Goal: Task Accomplishment & Management: Manage account settings

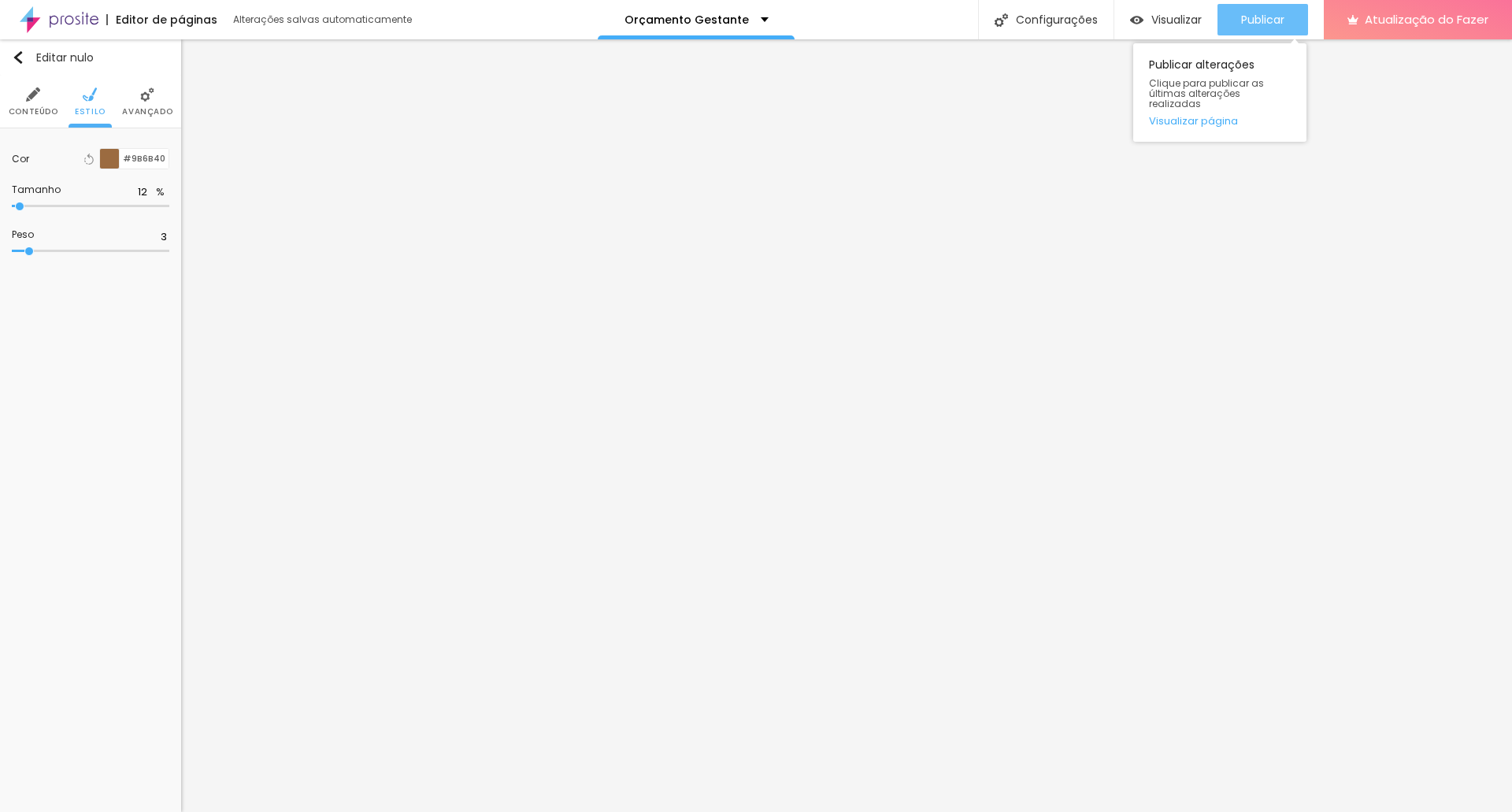
click at [1266, 19] on font "Publicar" at bounding box center [1263, 20] width 44 height 16
click at [1171, 21] on font "Visualizar" at bounding box center [1176, 20] width 51 height 16
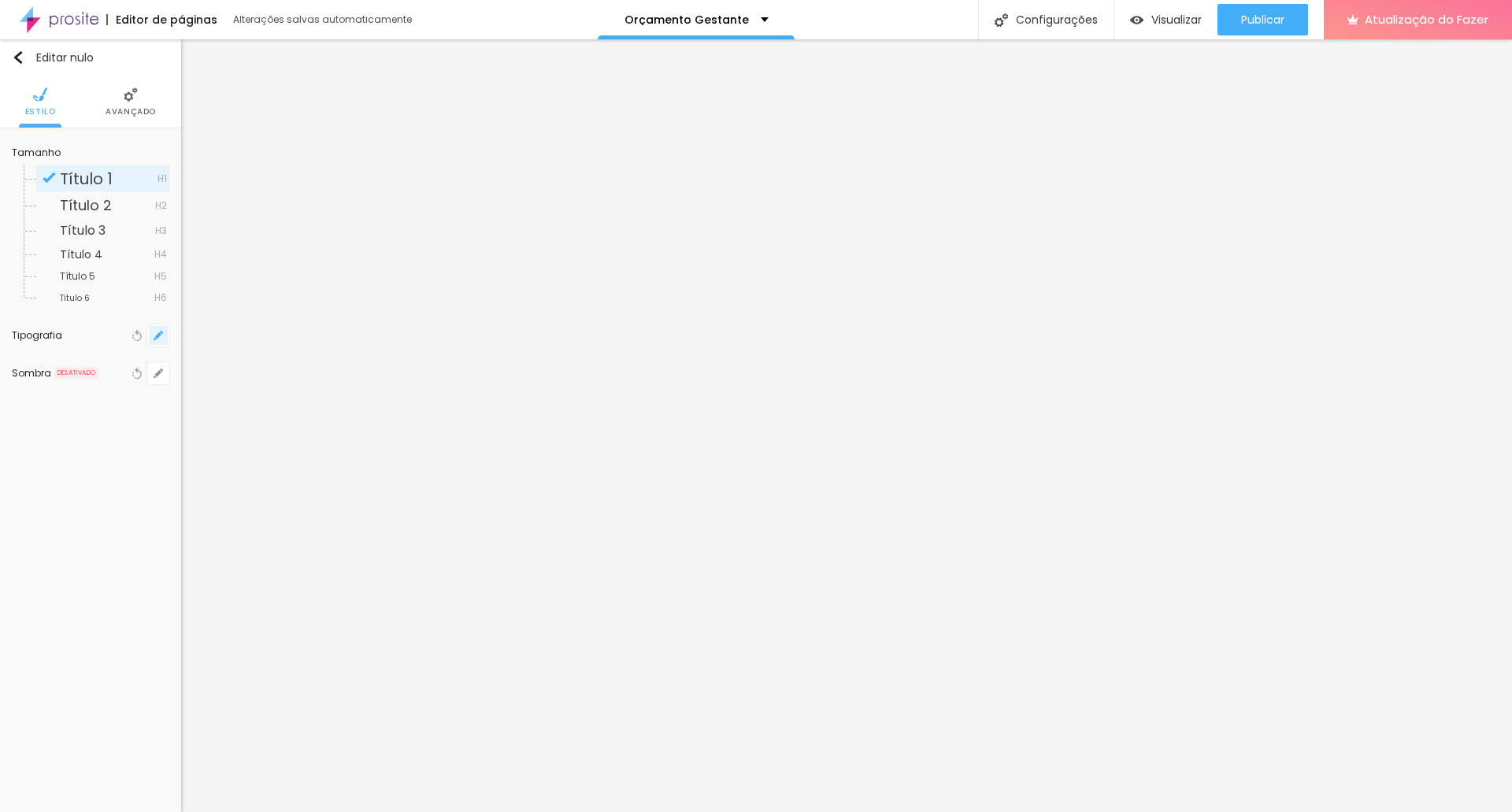
click at [159, 336] on icon "button" at bounding box center [158, 336] width 6 height 6
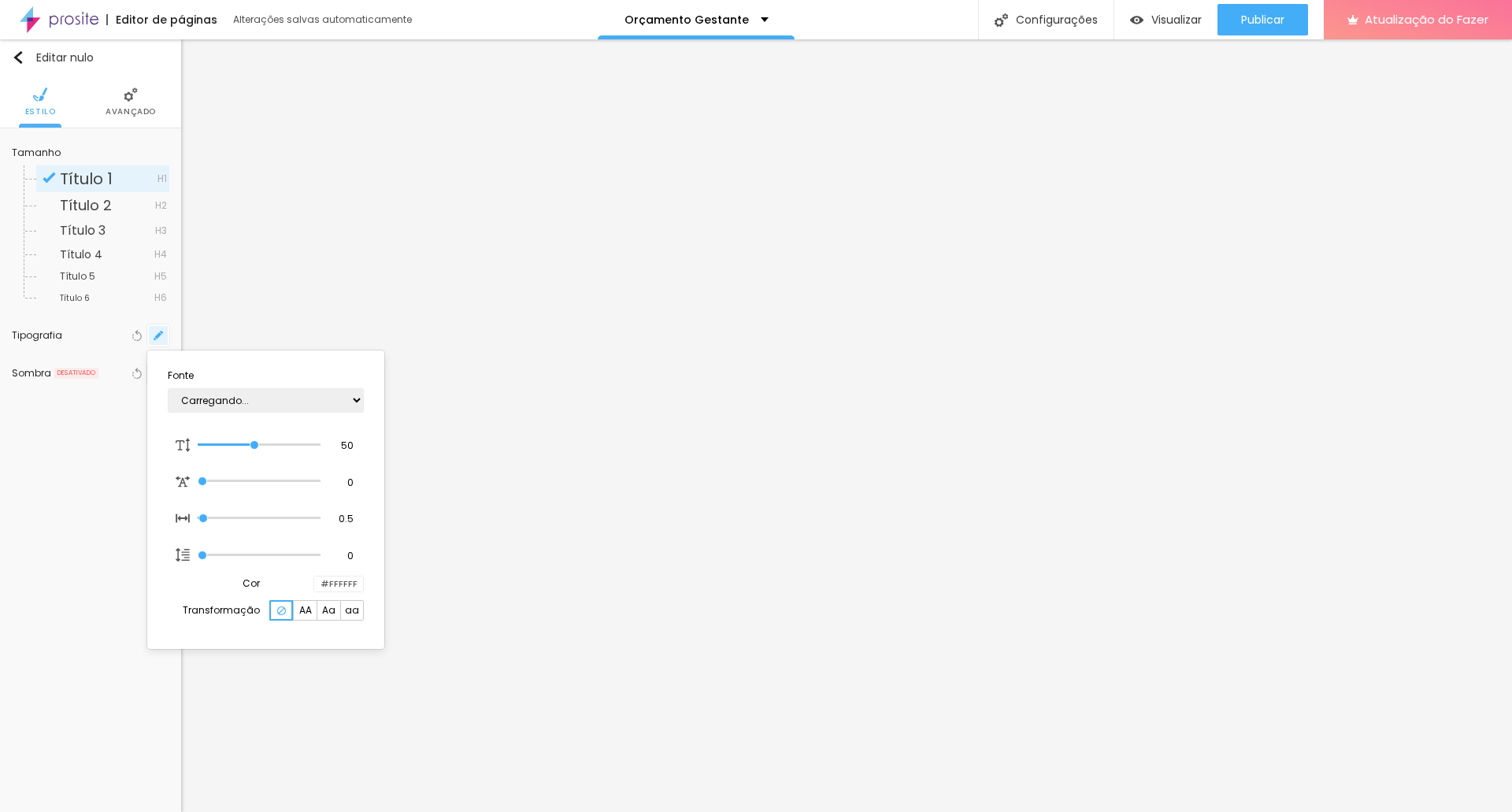
type input "1"
type input "0.5"
click at [233, 396] on select "AbrilFatface-Regular Actor-Regular Alegreya AlegreyaBlack Alice Allan-Bold Alla…" at bounding box center [266, 400] width 196 height 25
select select "LibreBaskerville"
click at [168, 388] on select "AbrilFatface-Regular Actor-Regular Alegreya AlegreyaBlack Alice Allan-Bold Alla…" at bounding box center [266, 400] width 196 height 25
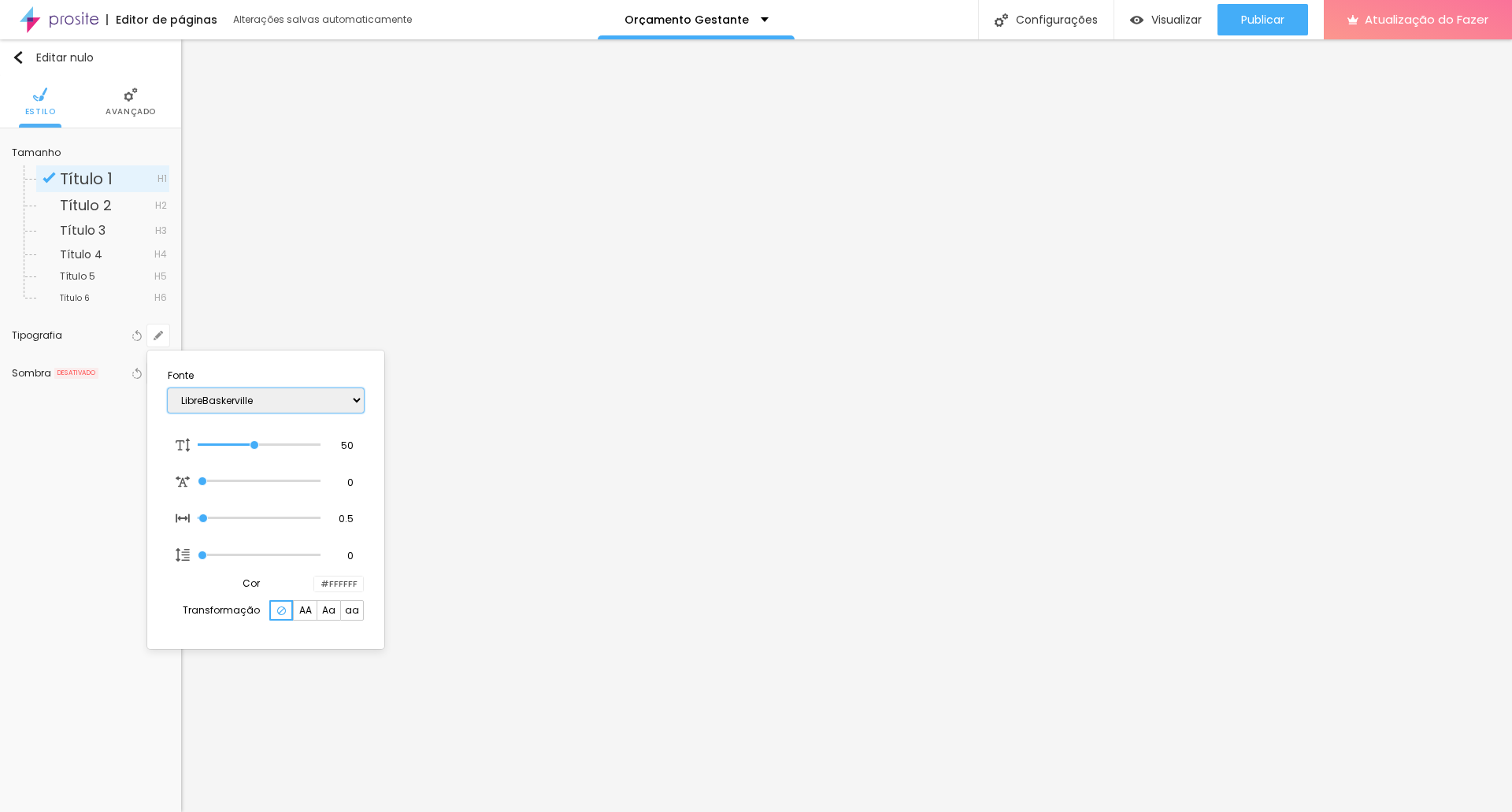
type input "1"
type input "0.5"
type input "1"
type input "0.5"
type input "1"
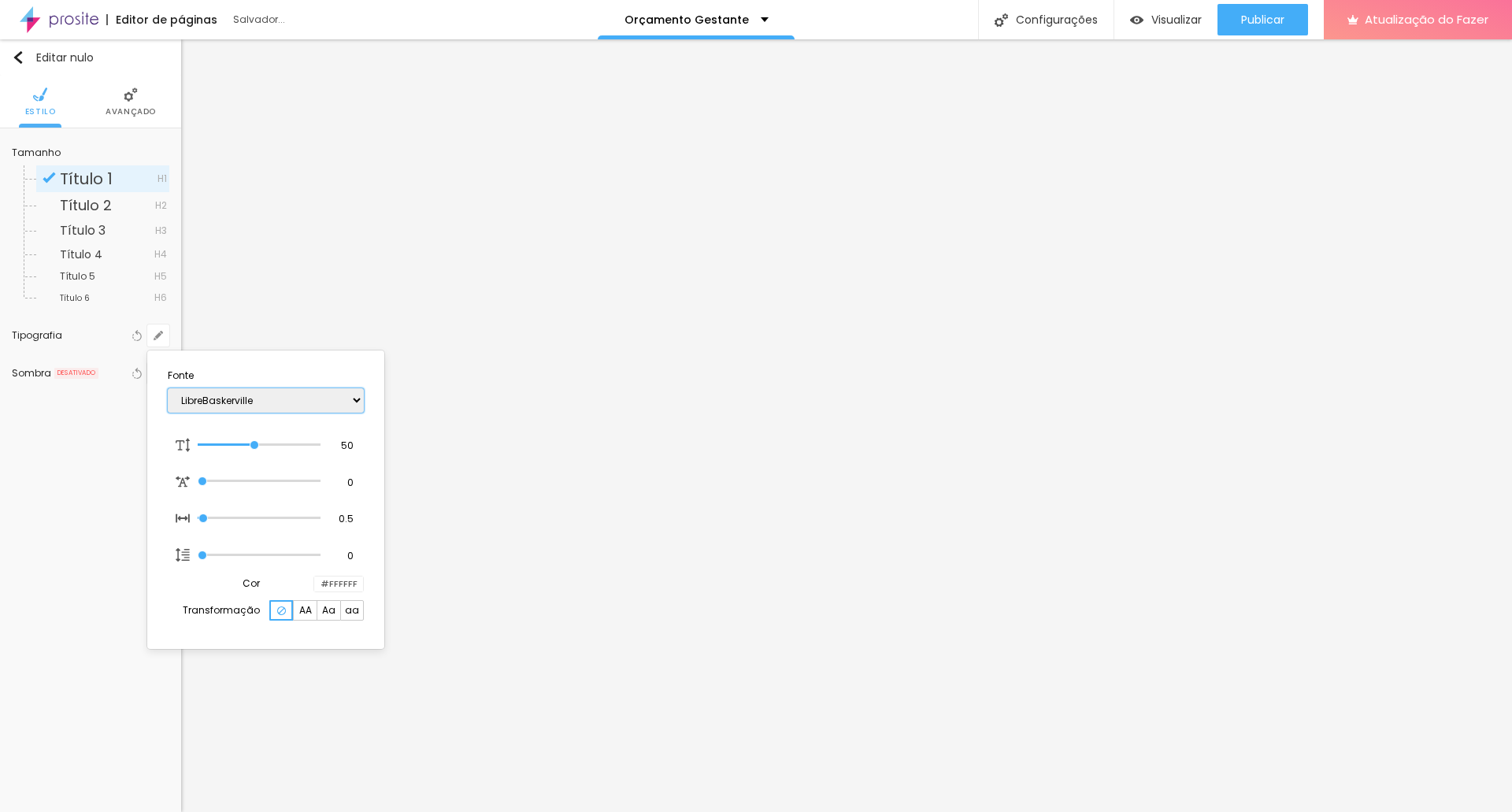
type input "0.5"
click at [1026, 265] on div at bounding box center [756, 406] width 1512 height 812
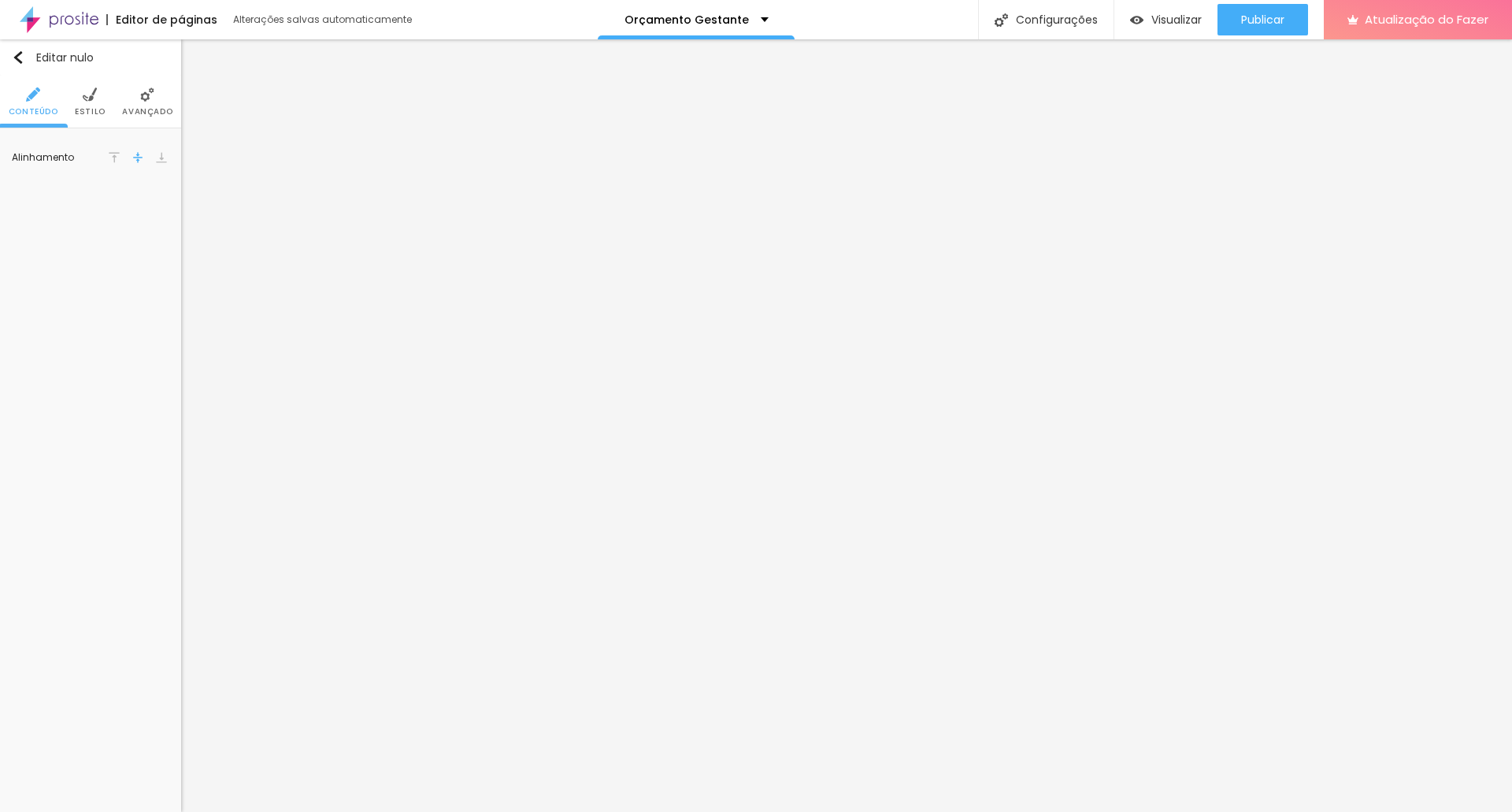
click at [81, 109] on font "Estilo" at bounding box center [89, 111] width 31 height 12
click at [145, 155] on input "#EADCDB" at bounding box center [144, 158] width 49 height 15
paste input "737955"
type input "#737955"
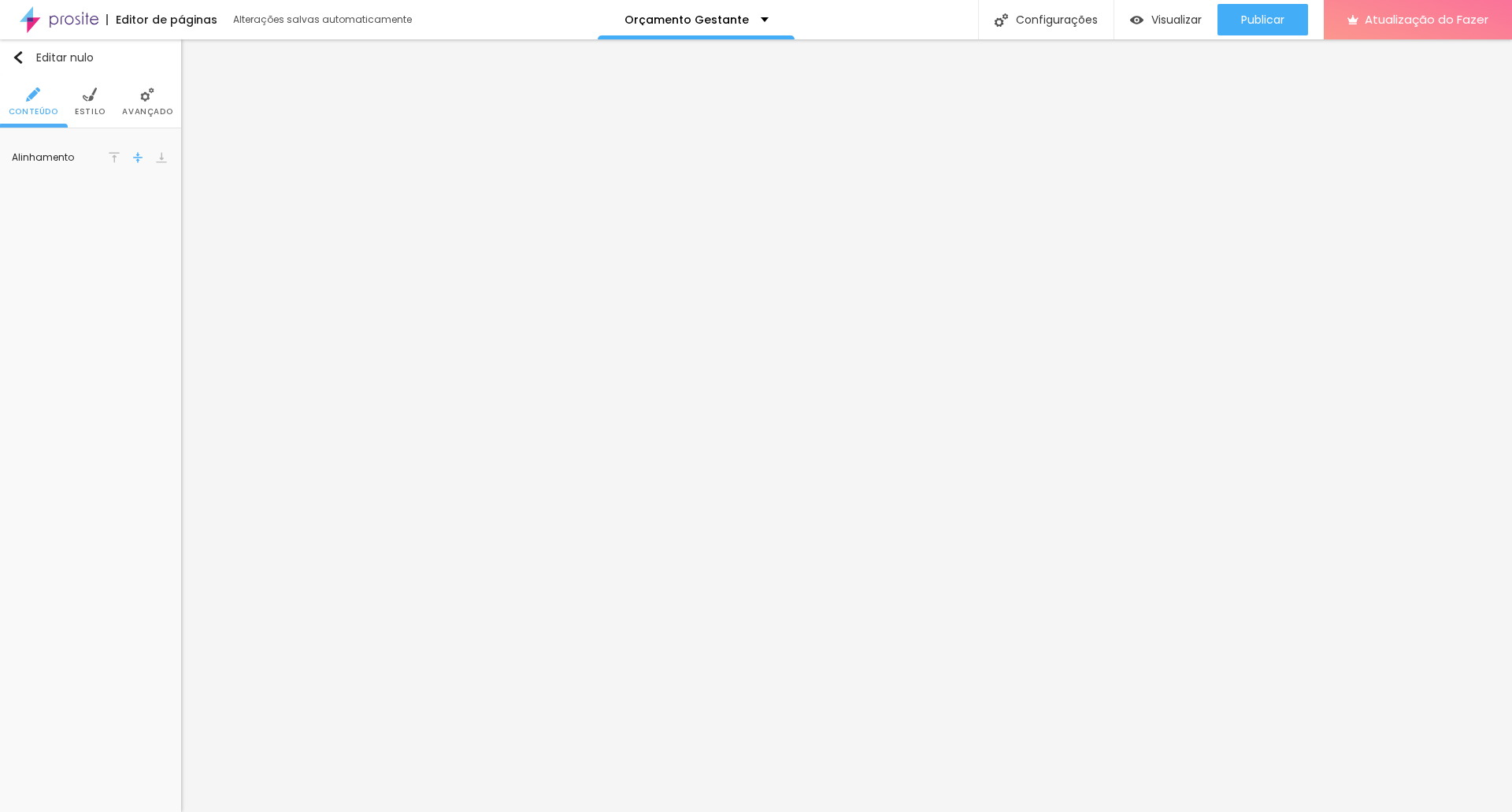
click at [90, 99] on img at bounding box center [89, 94] width 14 height 14
type input "8"
type input "20"
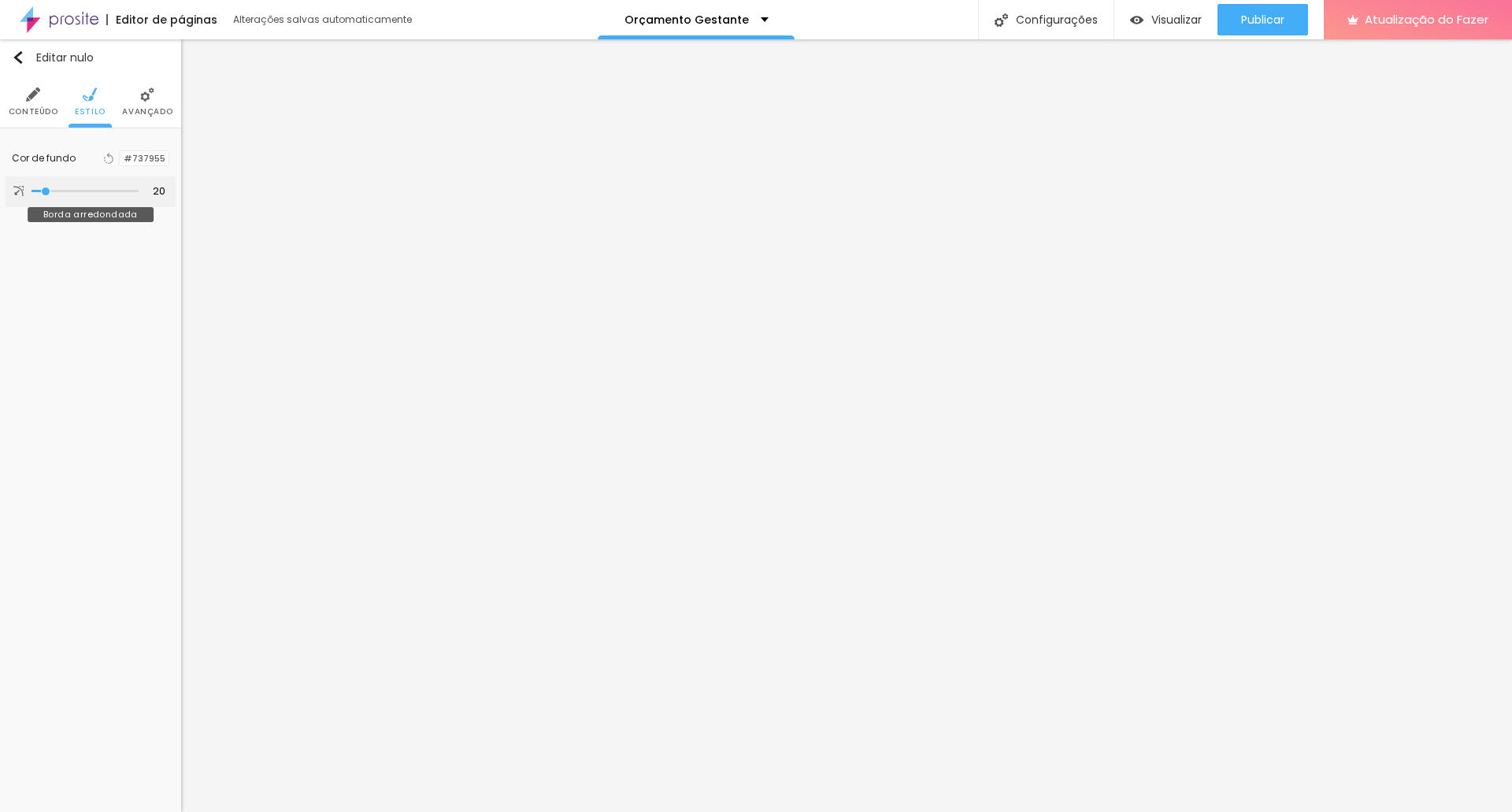
type input "21"
type input "23"
type input "26"
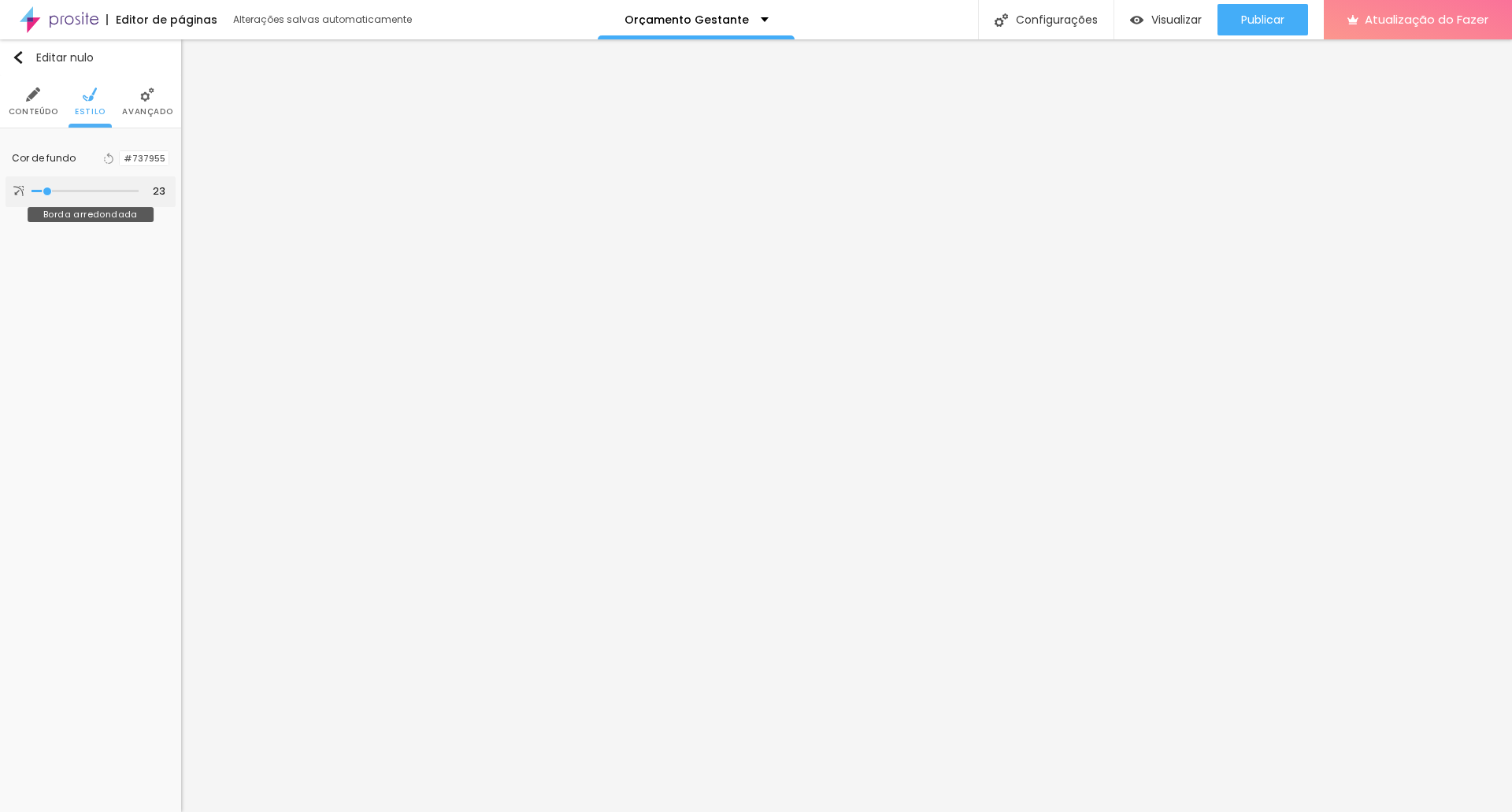
type input "26"
type input "28"
type input "38"
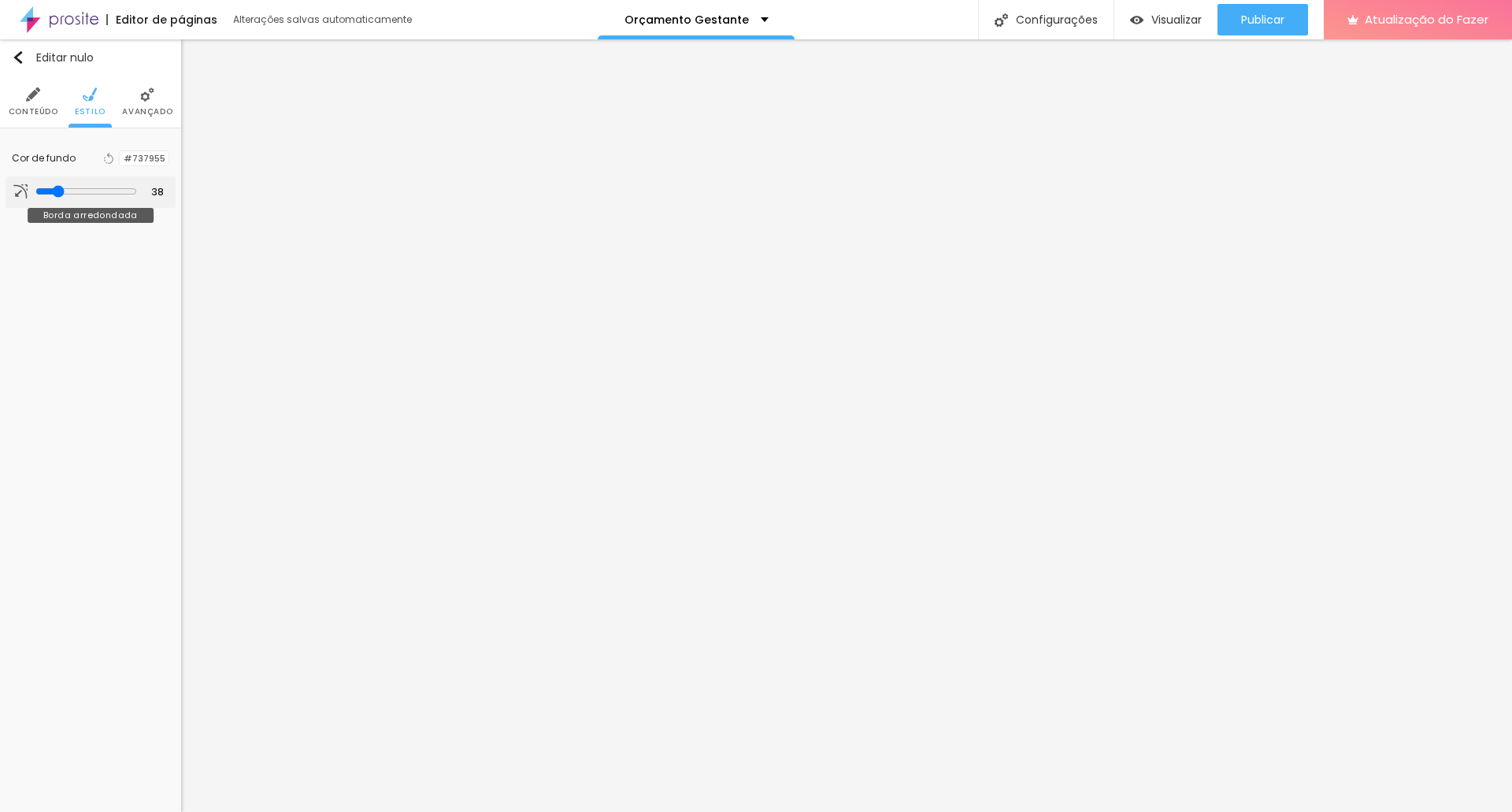
type input "44"
type input "49"
type input "59"
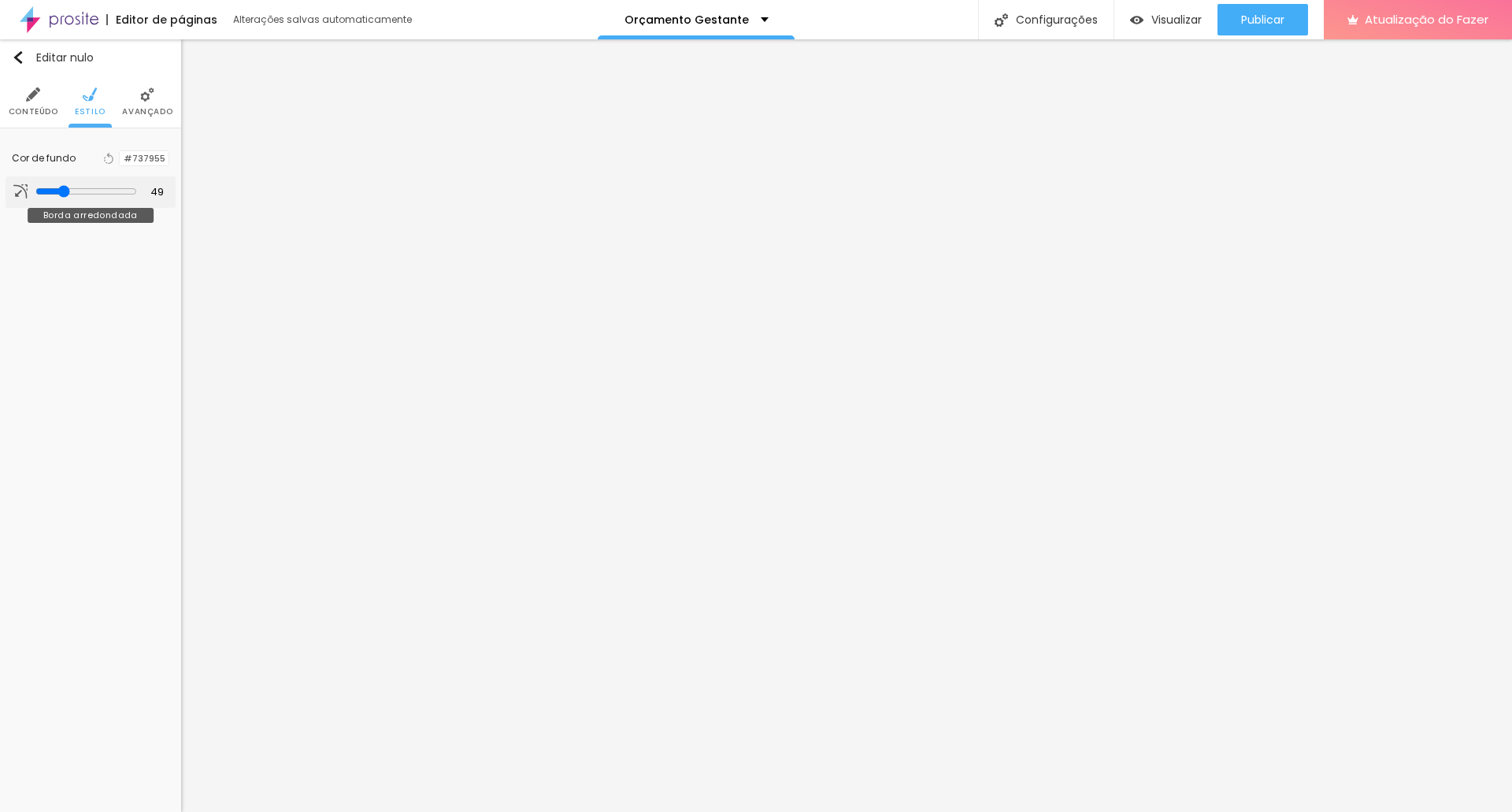
type input "59"
type input "64"
type input "66"
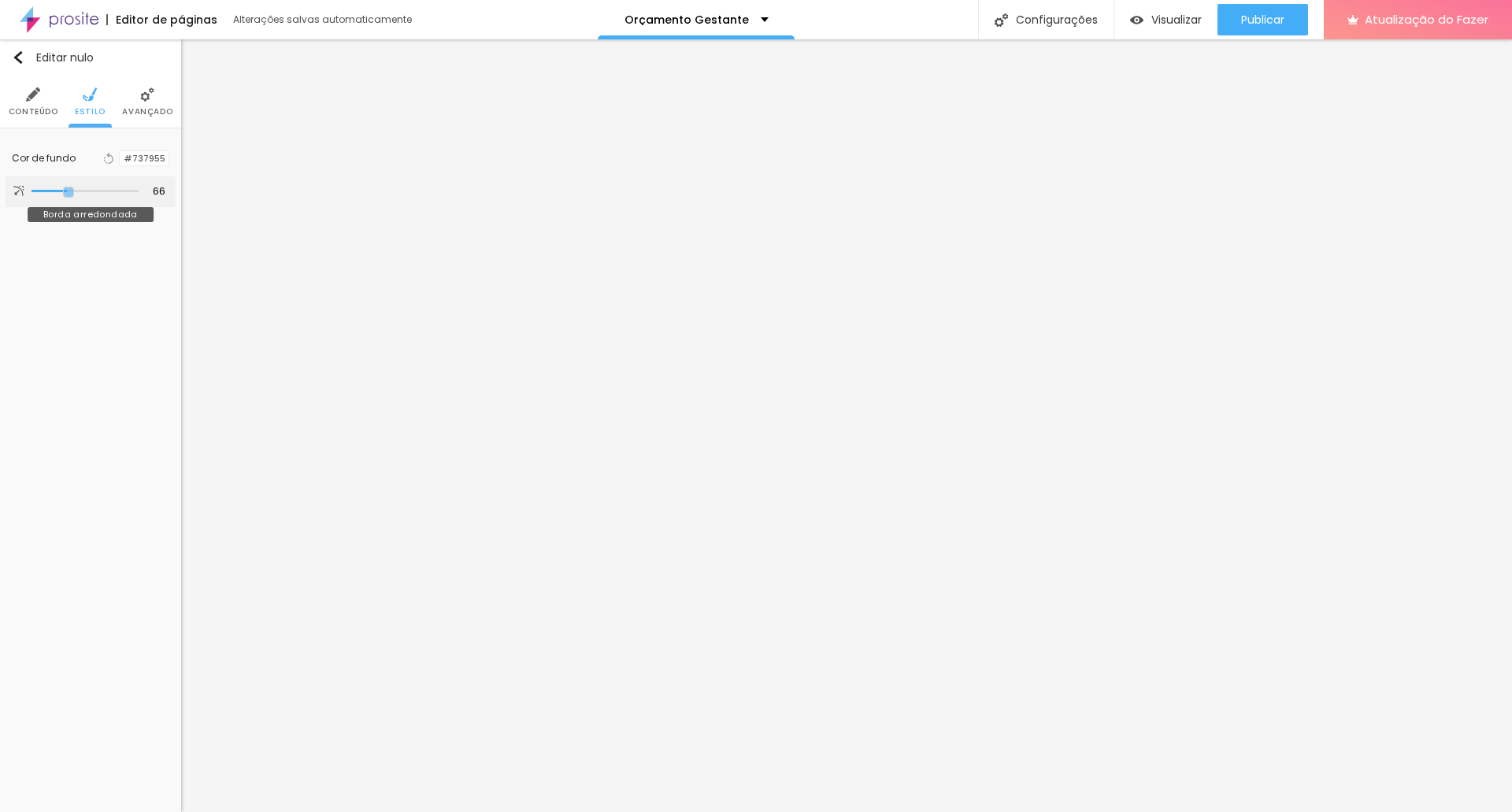
drag, startPoint x: 39, startPoint y: 195, endPoint x: 68, endPoint y: 192, distance: 29.2
click at [68, 192] on input "range" at bounding box center [85, 192] width 107 height 8
type input "79"
type input "110"
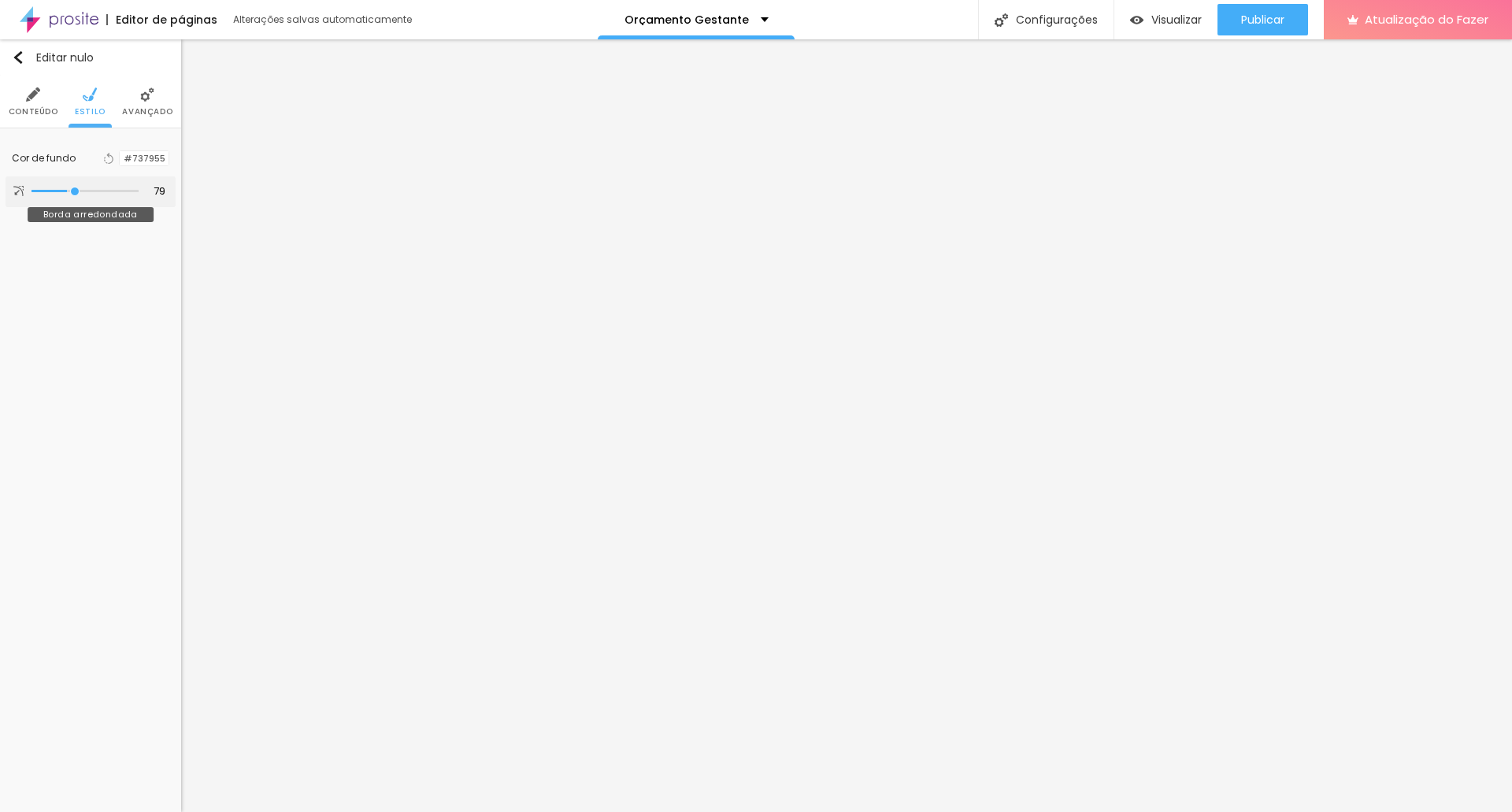
type input "110"
type input "122"
type input "127"
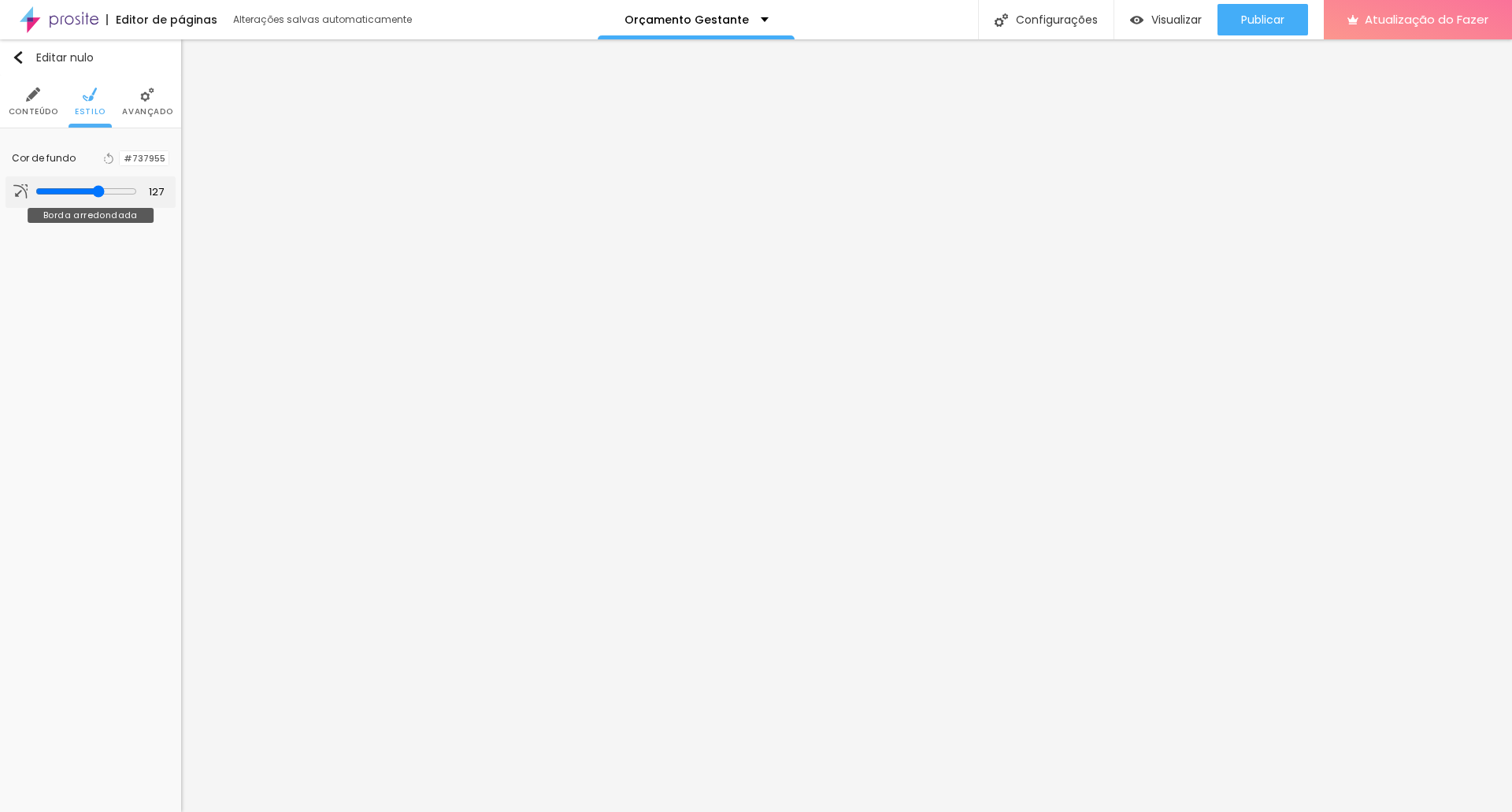
type input "132"
drag, startPoint x: 68, startPoint y: 192, endPoint x: 100, endPoint y: 192, distance: 32.0
click at [100, 192] on input "range" at bounding box center [85, 192] width 107 height 8
type input "122"
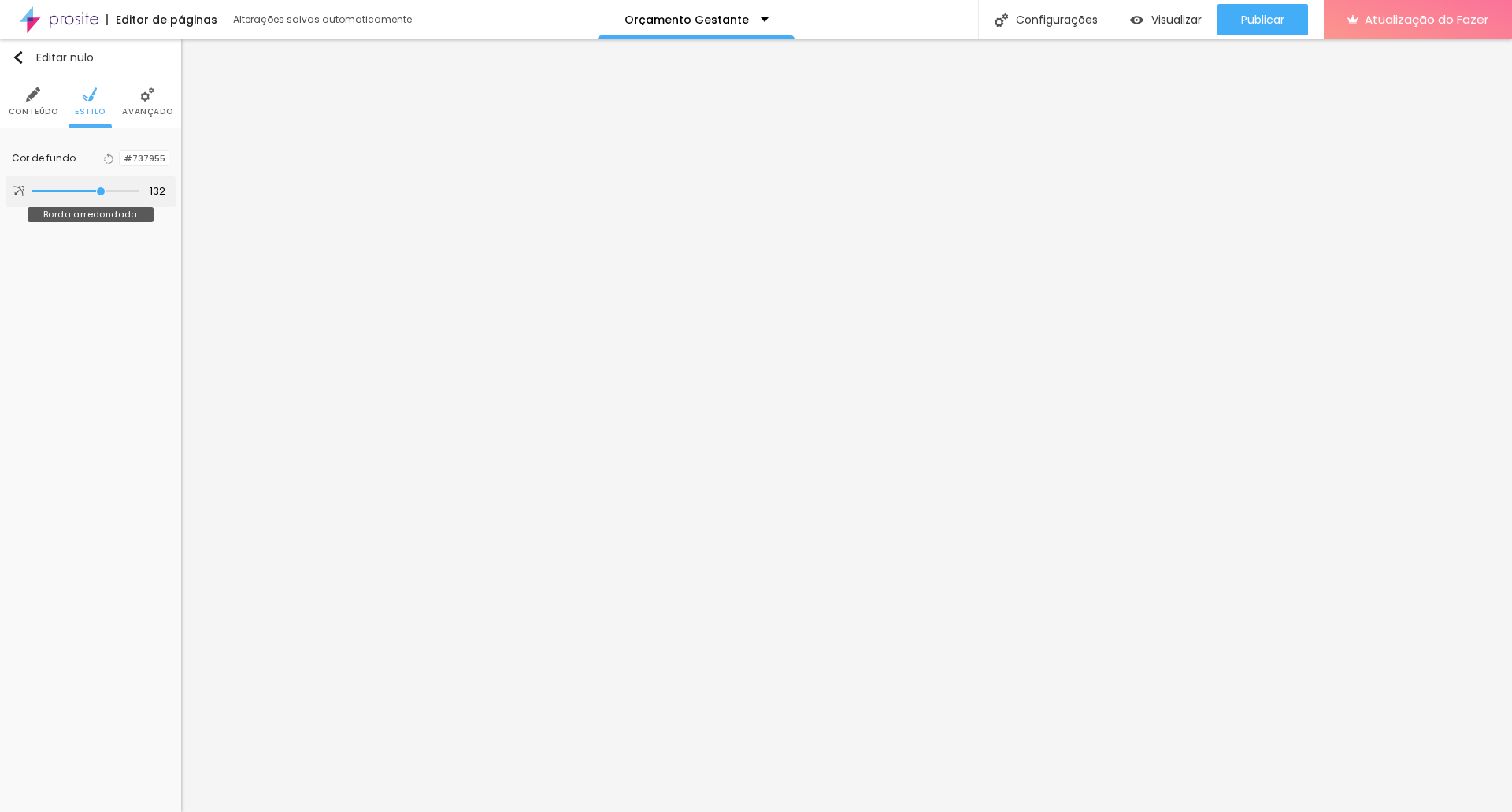
type input "122"
type input "95"
type input "89"
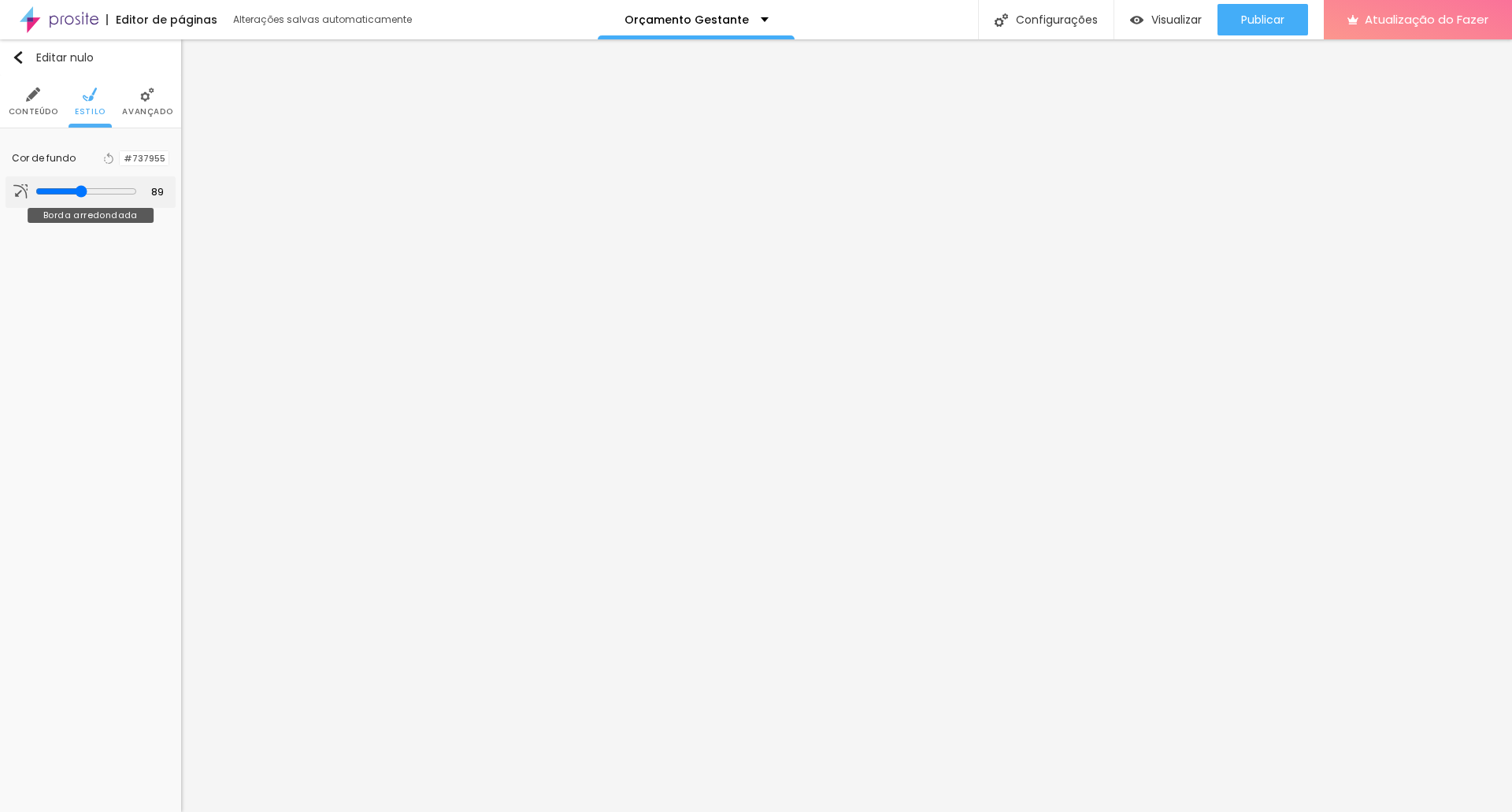
type input "81"
type input "69"
type input "54"
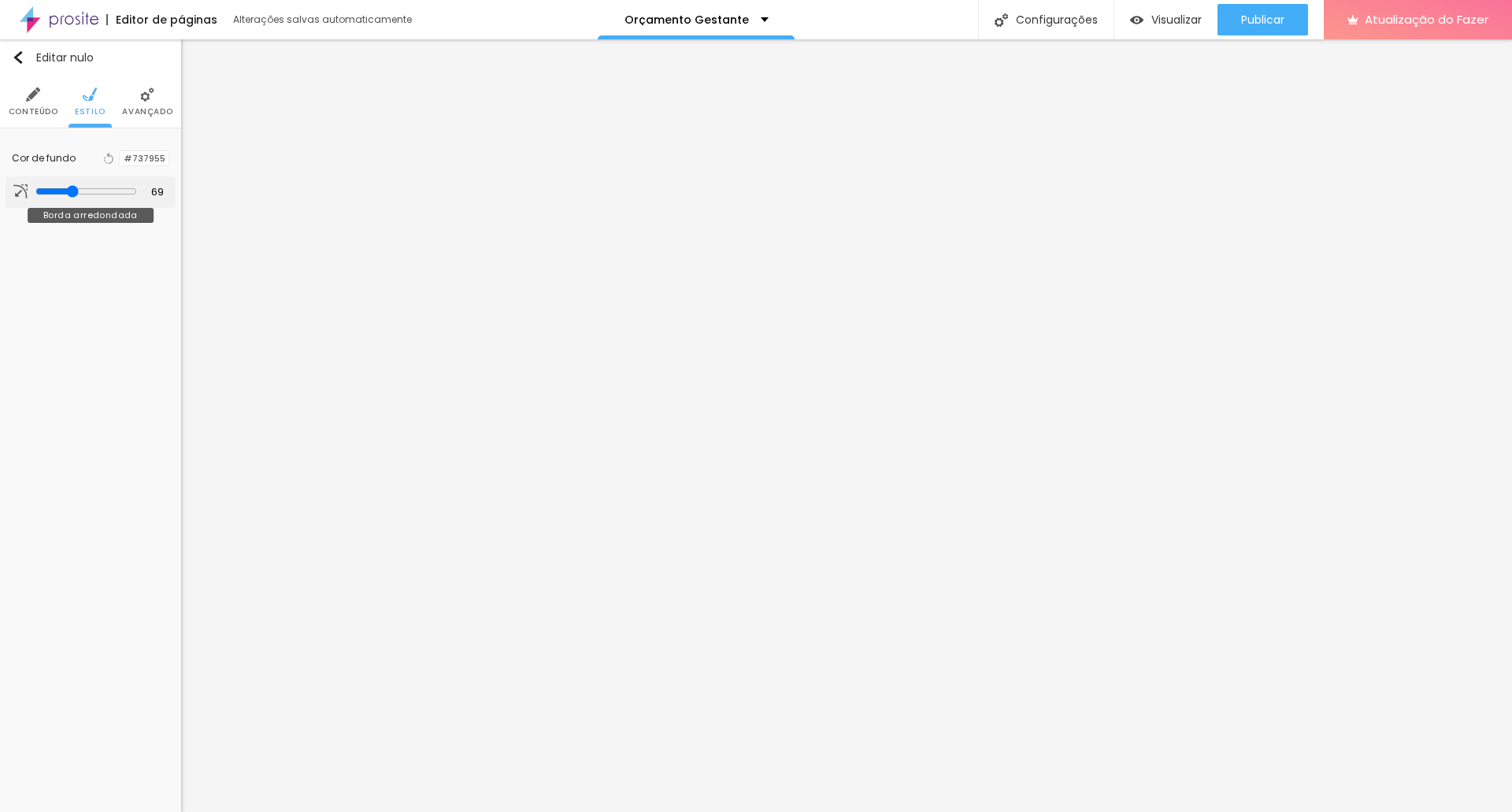
type input "54"
type input "31"
type input "8"
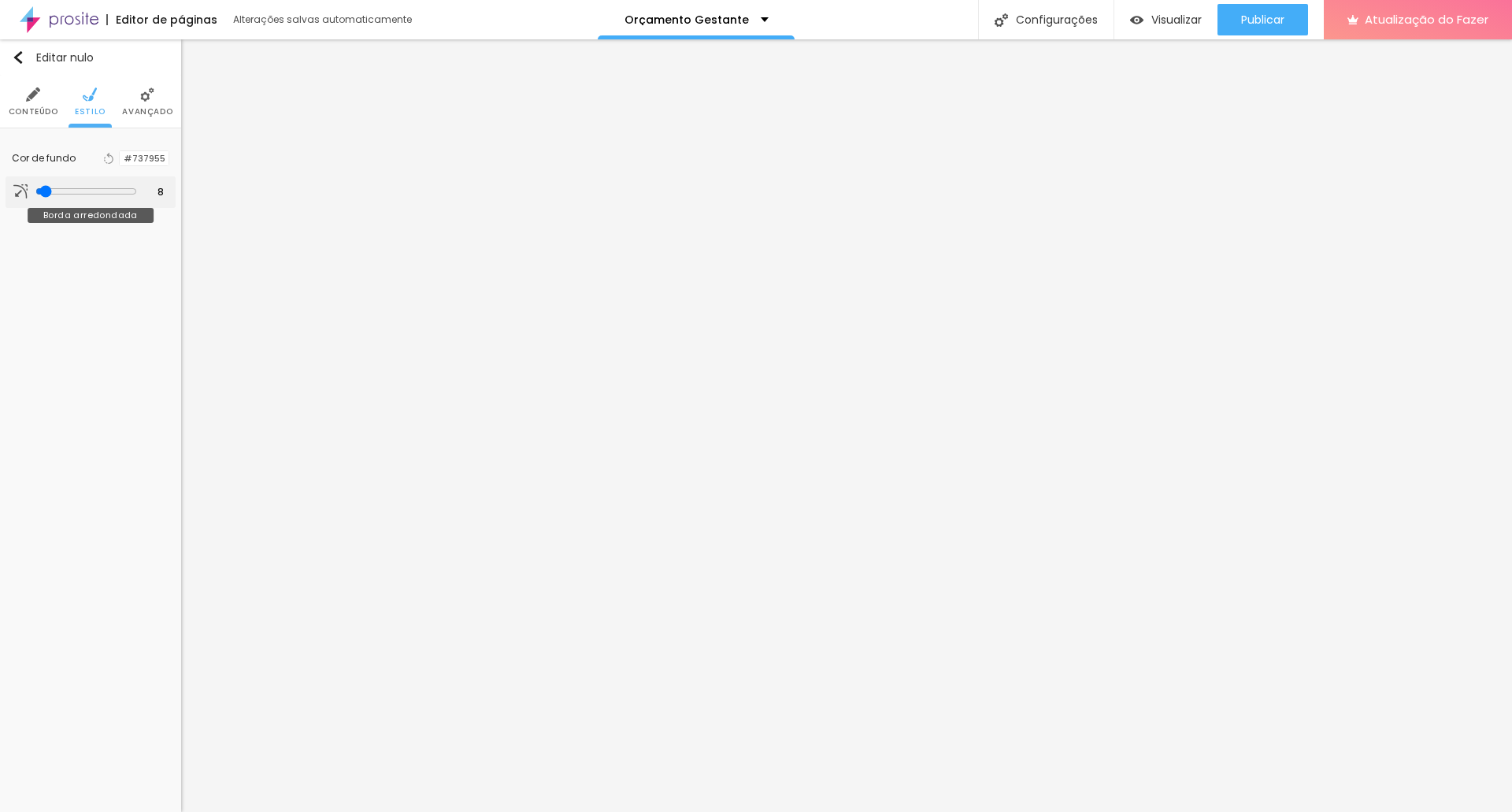
type input "0"
drag, startPoint x: 101, startPoint y: 195, endPoint x: 56, endPoint y: 232, distance: 58.3
type input "0"
click at [32, 196] on input "range" at bounding box center [85, 192] width 107 height 8
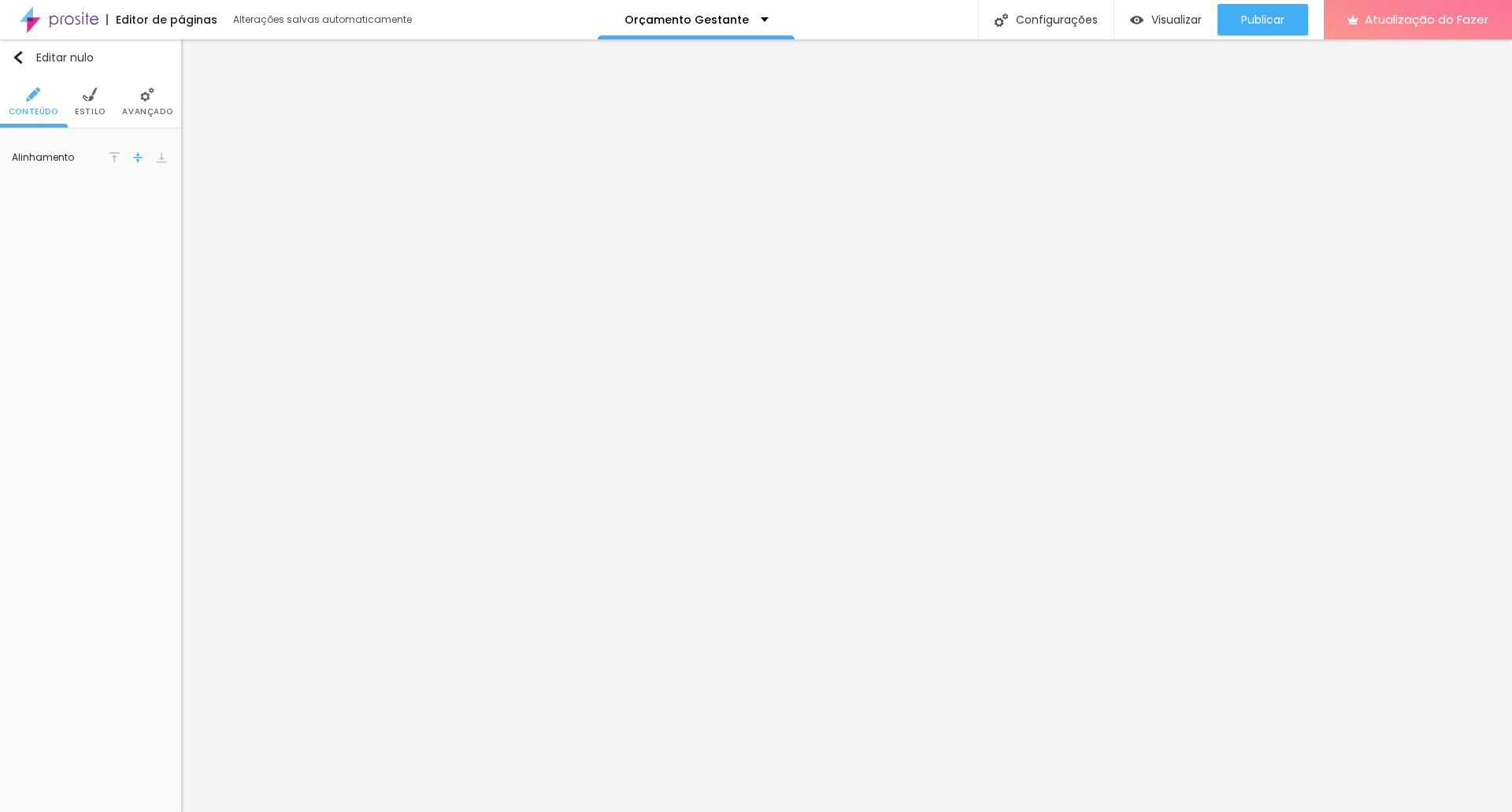
click at [93, 114] on font "Estilo" at bounding box center [89, 111] width 31 height 12
type input "16"
type input "94"
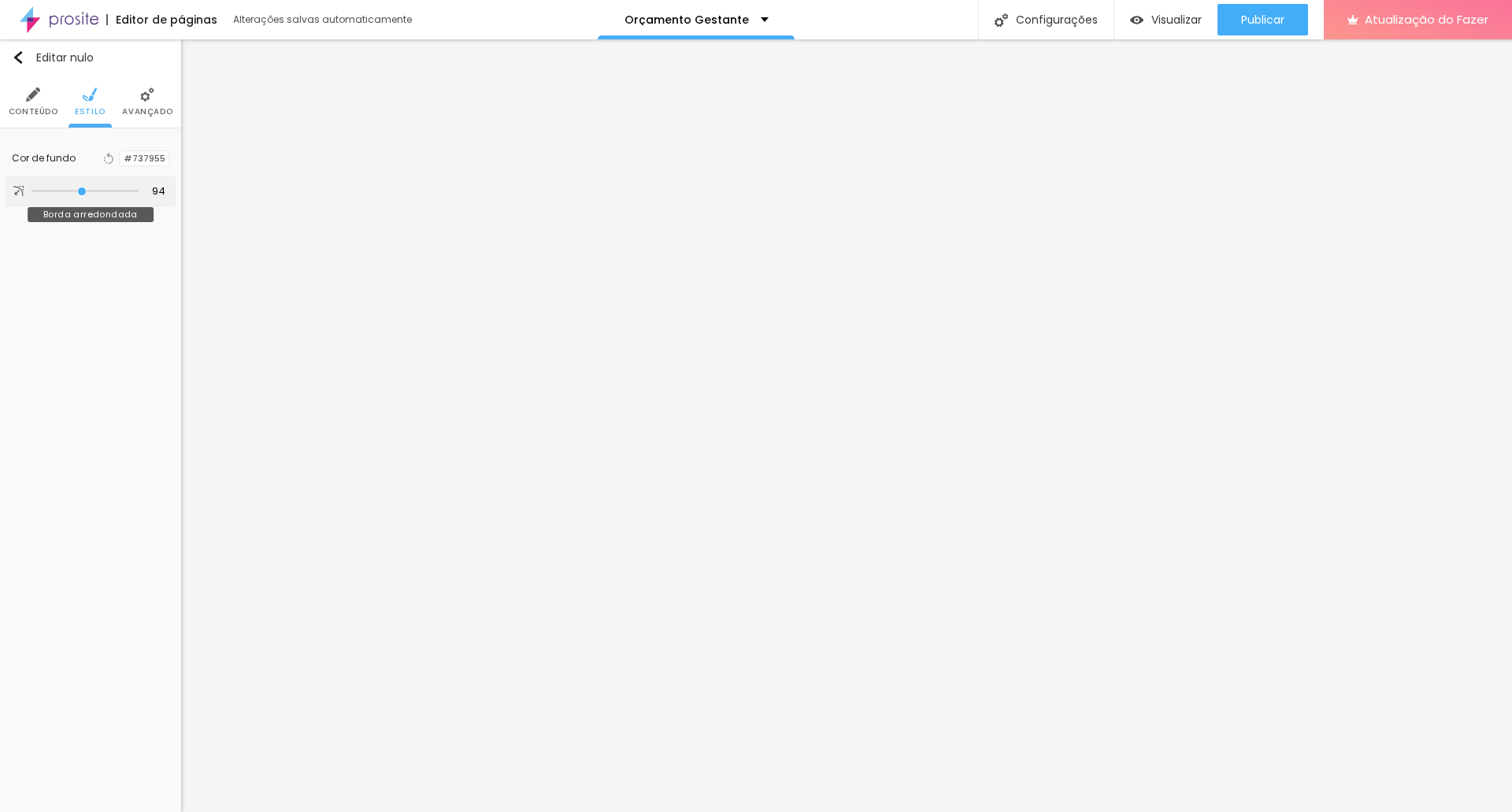
type input "95"
drag, startPoint x: 33, startPoint y: 193, endPoint x: 82, endPoint y: 192, distance: 49.0
click at [82, 192] on input "range" at bounding box center [86, 192] width 101 height 13
type input "91"
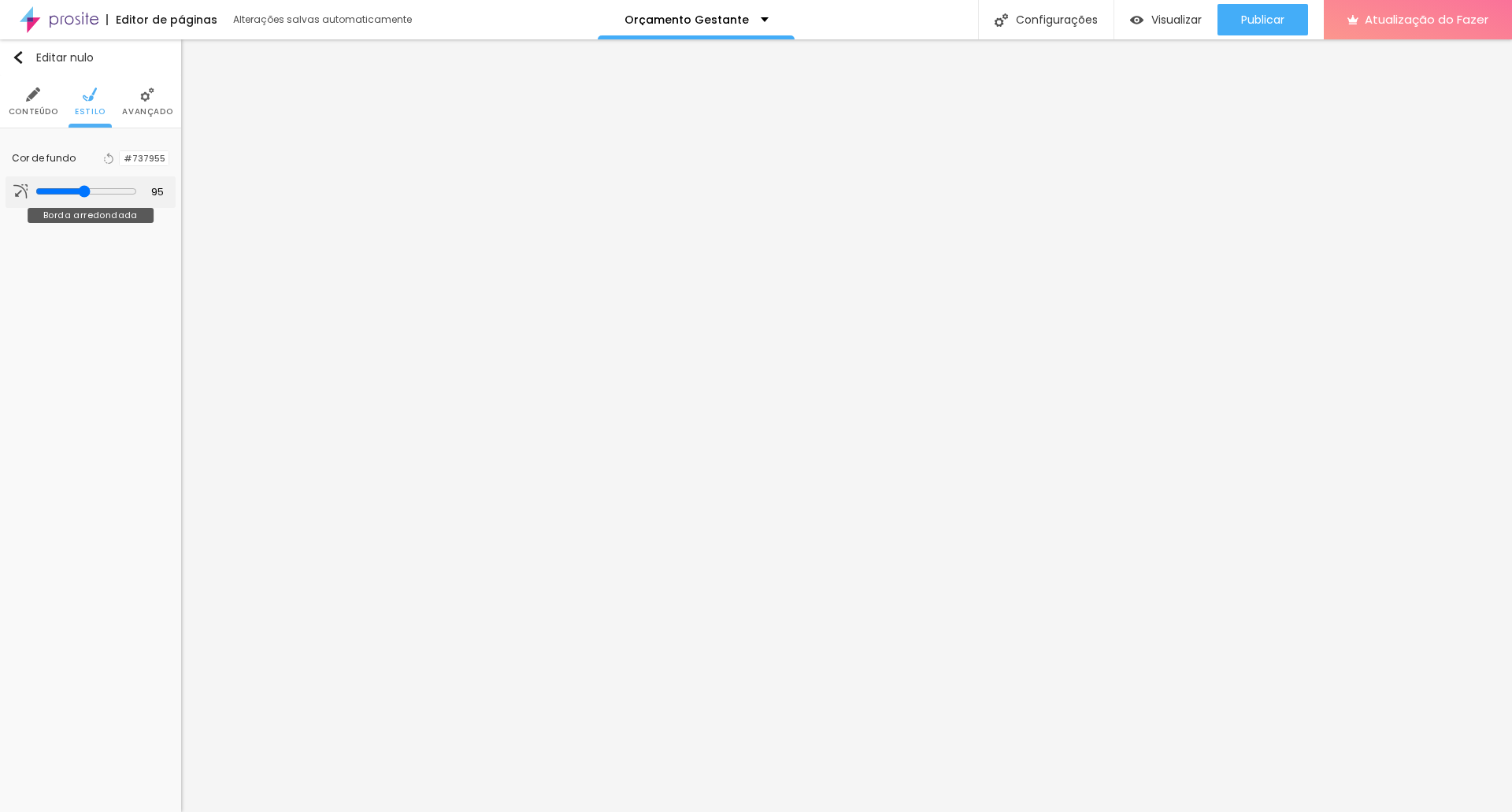
type input "91"
type input "0"
drag, startPoint x: 82, startPoint y: 192, endPoint x: 0, endPoint y: 192, distance: 82.0
type input "0"
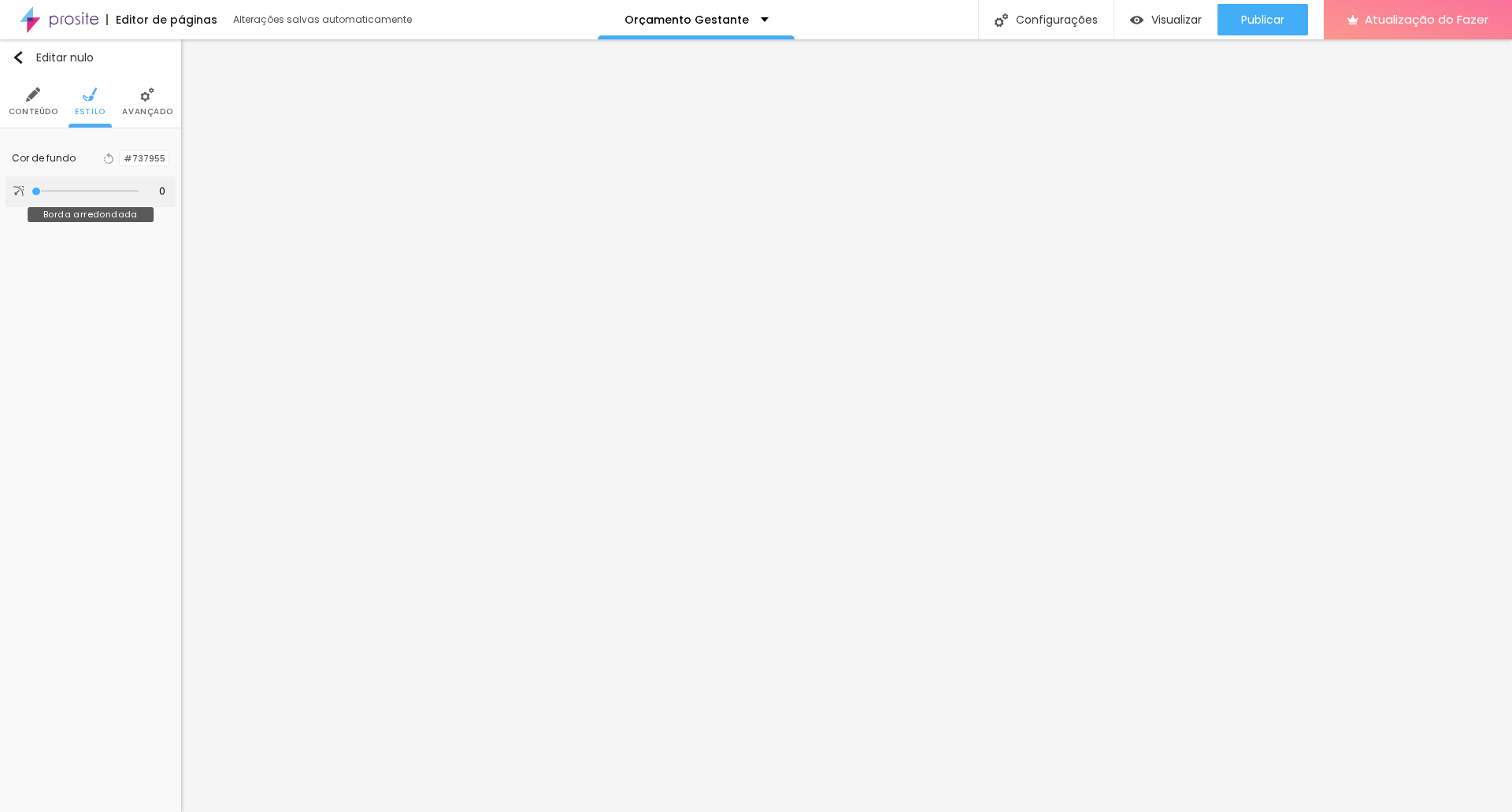
click at [32, 192] on input "range" at bounding box center [85, 192] width 107 height 8
click at [120, 162] on div at bounding box center [120, 158] width 0 height 15
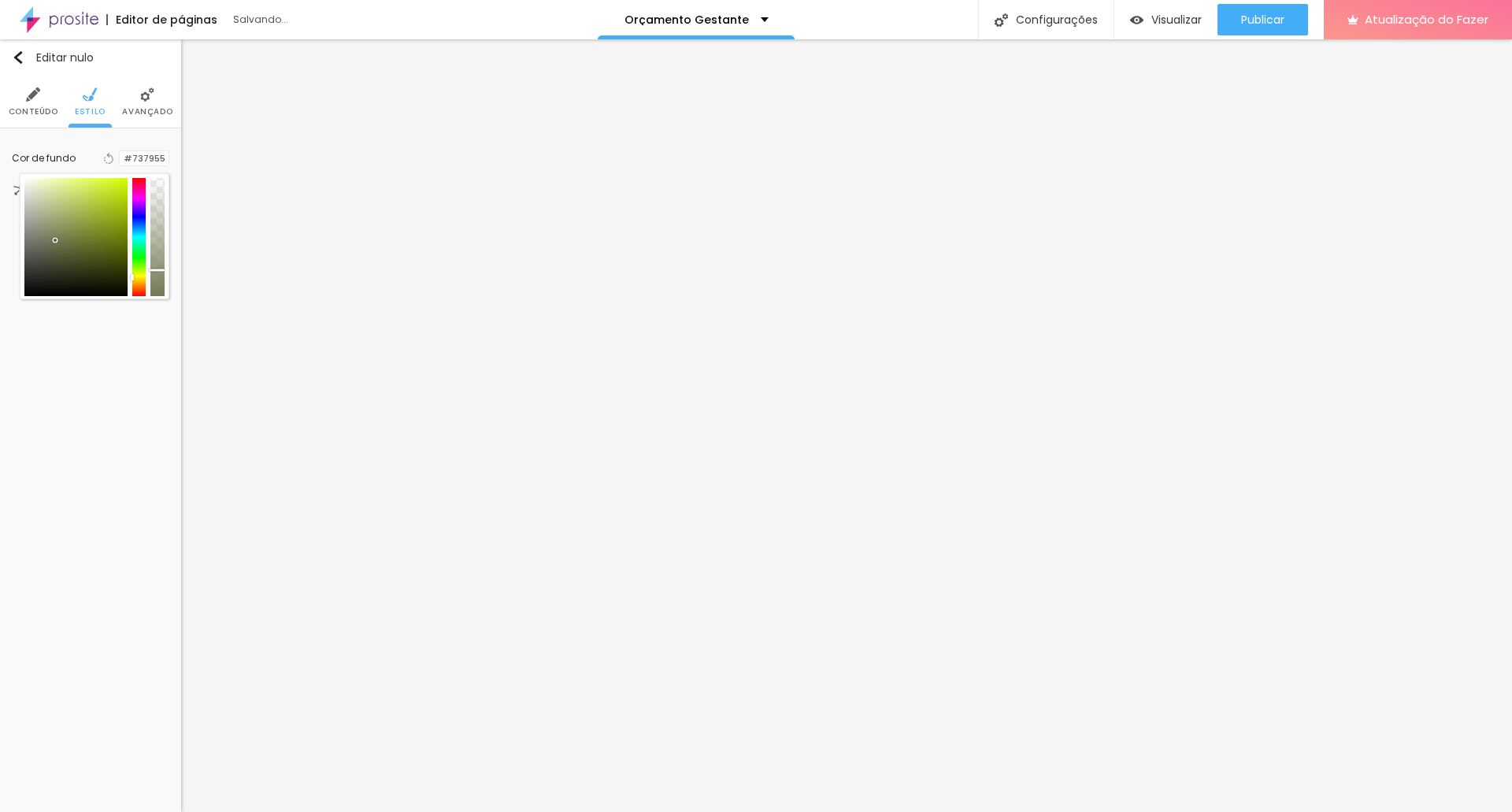
drag, startPoint x: 156, startPoint y: 243, endPoint x: 157, endPoint y: 270, distance: 27.0
click at [157, 270] on div at bounding box center [158, 236] width 14 height 118
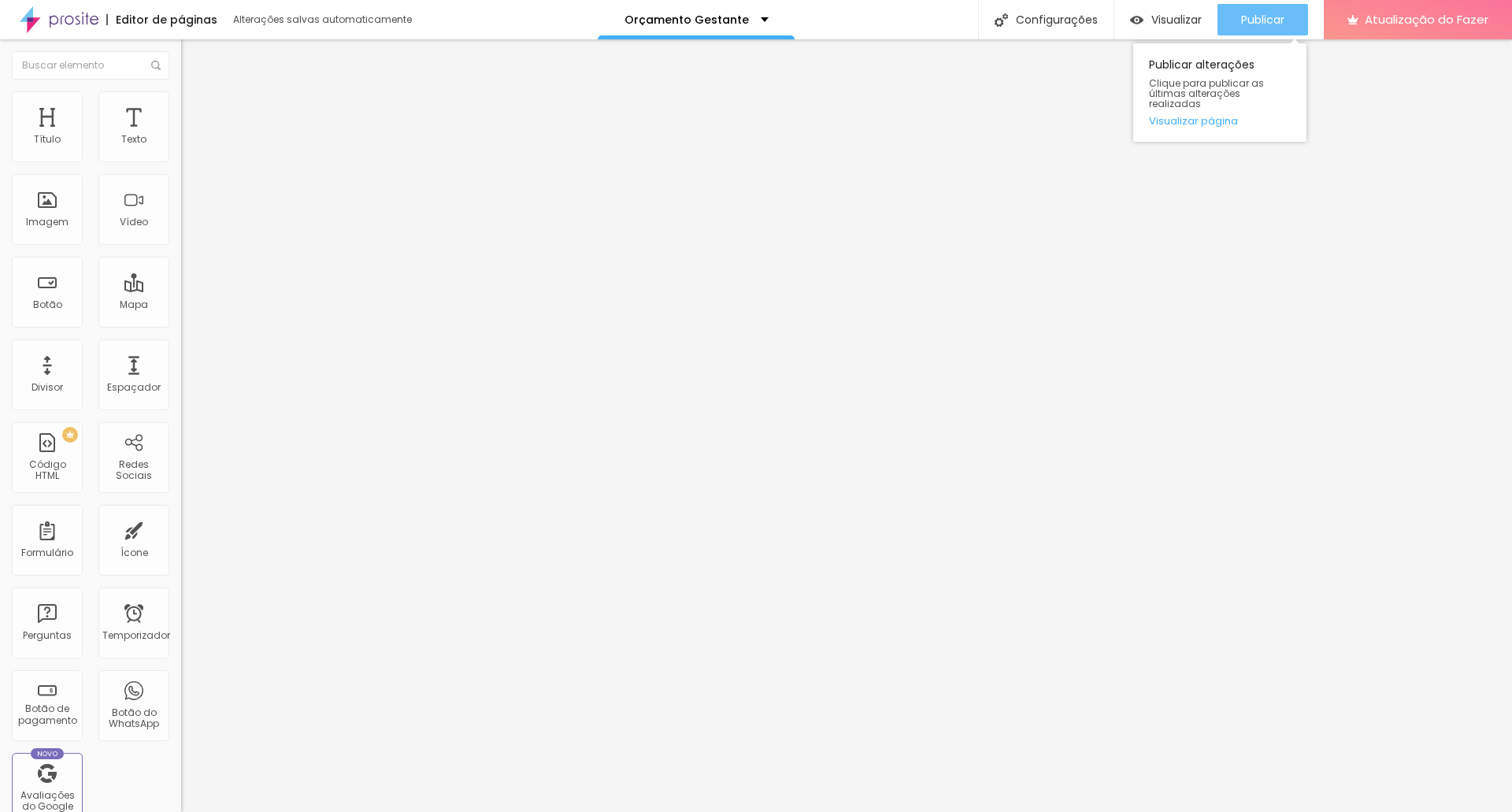
click at [1262, 21] on font "Publicar" at bounding box center [1263, 20] width 44 height 16
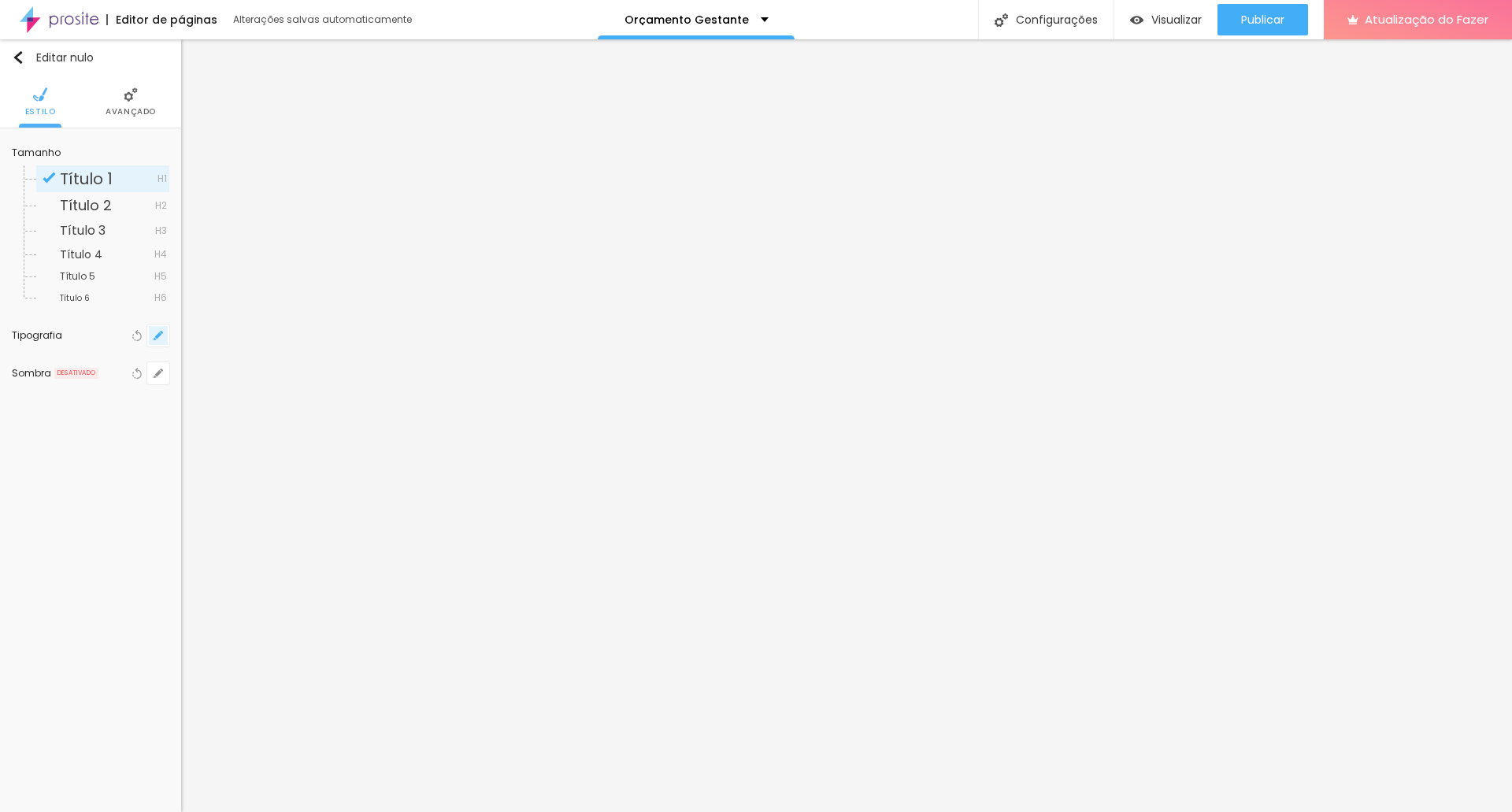
click at [160, 340] on icon "button" at bounding box center [159, 336] width 10 height 10
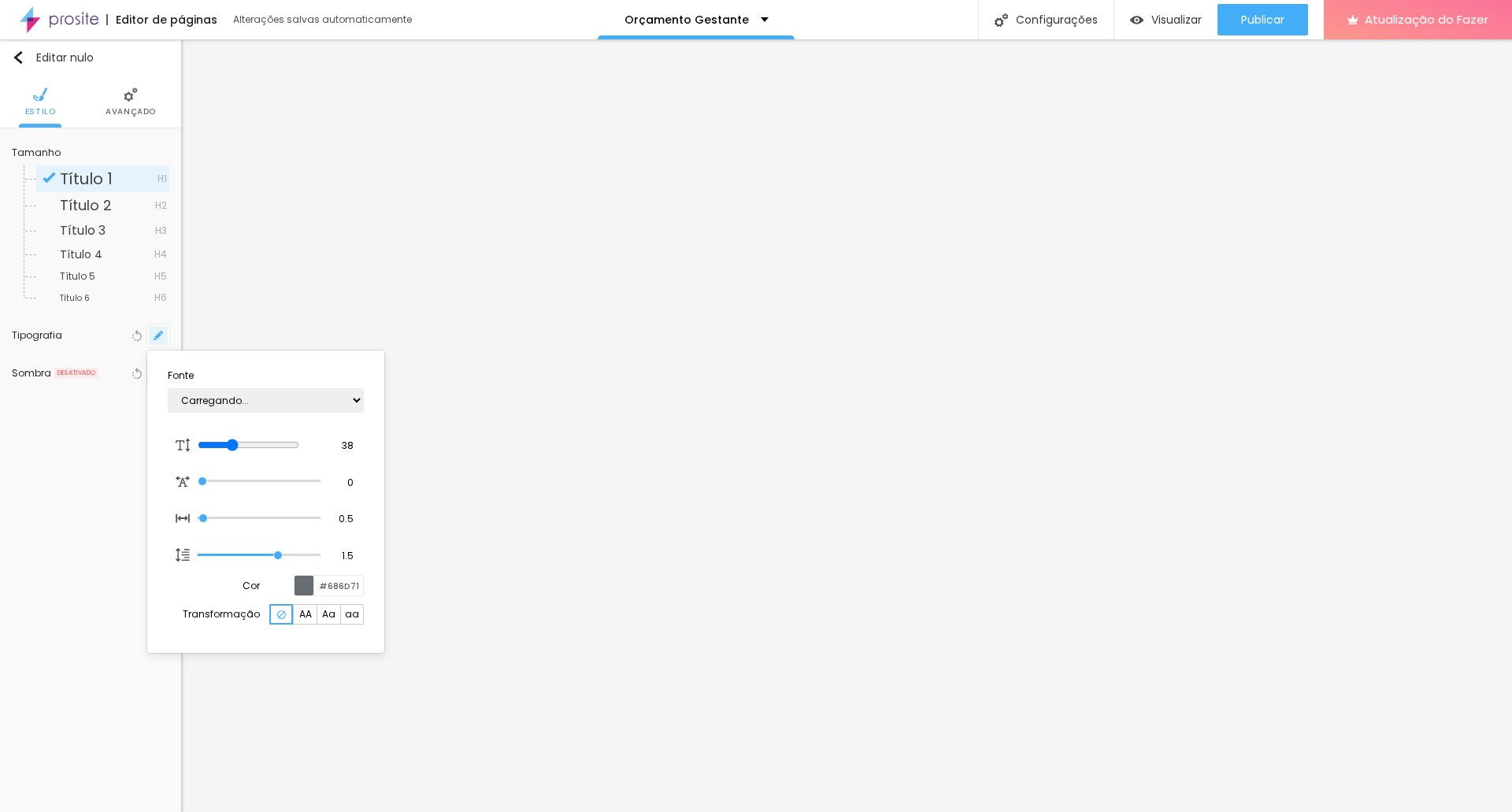
type input "1"
click at [250, 393] on select "AbrilFatface-Regular Actor-Regular Alegreya AlegreyaBlack Alice Allan-Bold Alla…" at bounding box center [266, 400] width 196 height 25
select select "LibreBaskerville"
click at [260, 400] on select "AbrilFatface-Regular Actor-Regular Alegreya AlegreyaBlack Alice Allan-Bold Alla…" at bounding box center [266, 400] width 196 height 25
type input "1"
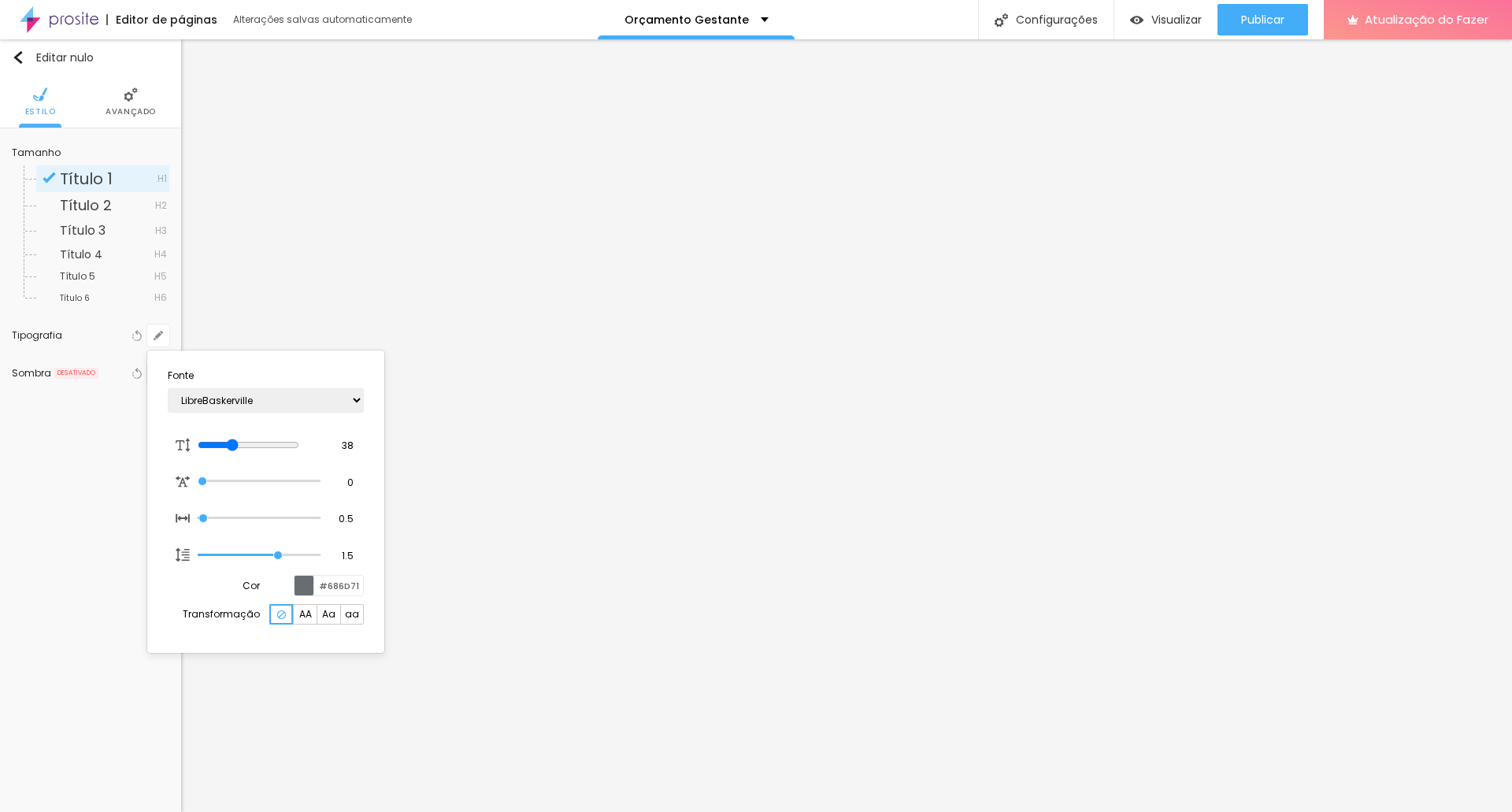
click at [1410, 409] on div at bounding box center [756, 406] width 1512 height 812
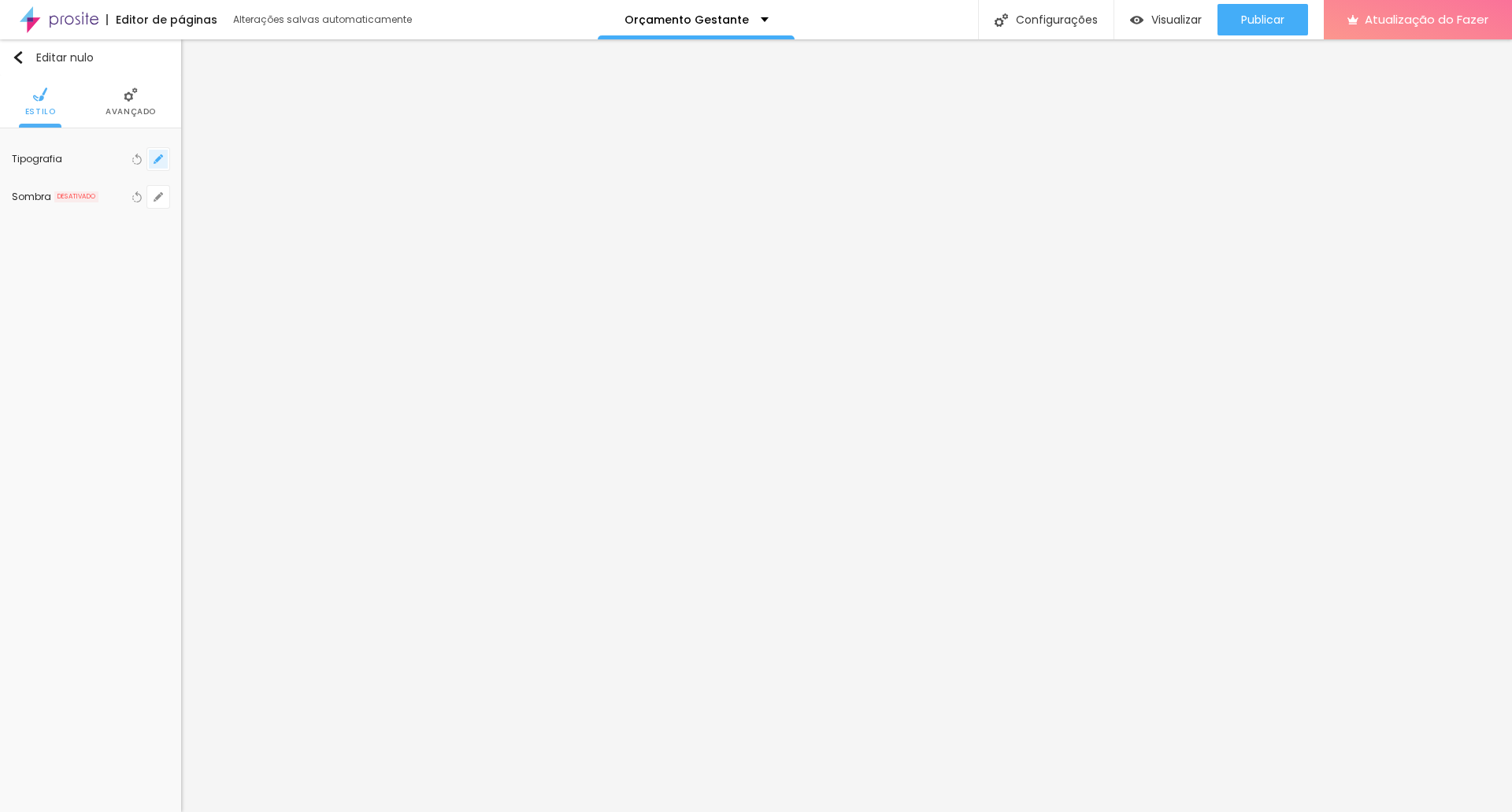
click at [158, 158] on icon "button" at bounding box center [159, 160] width 10 height 10
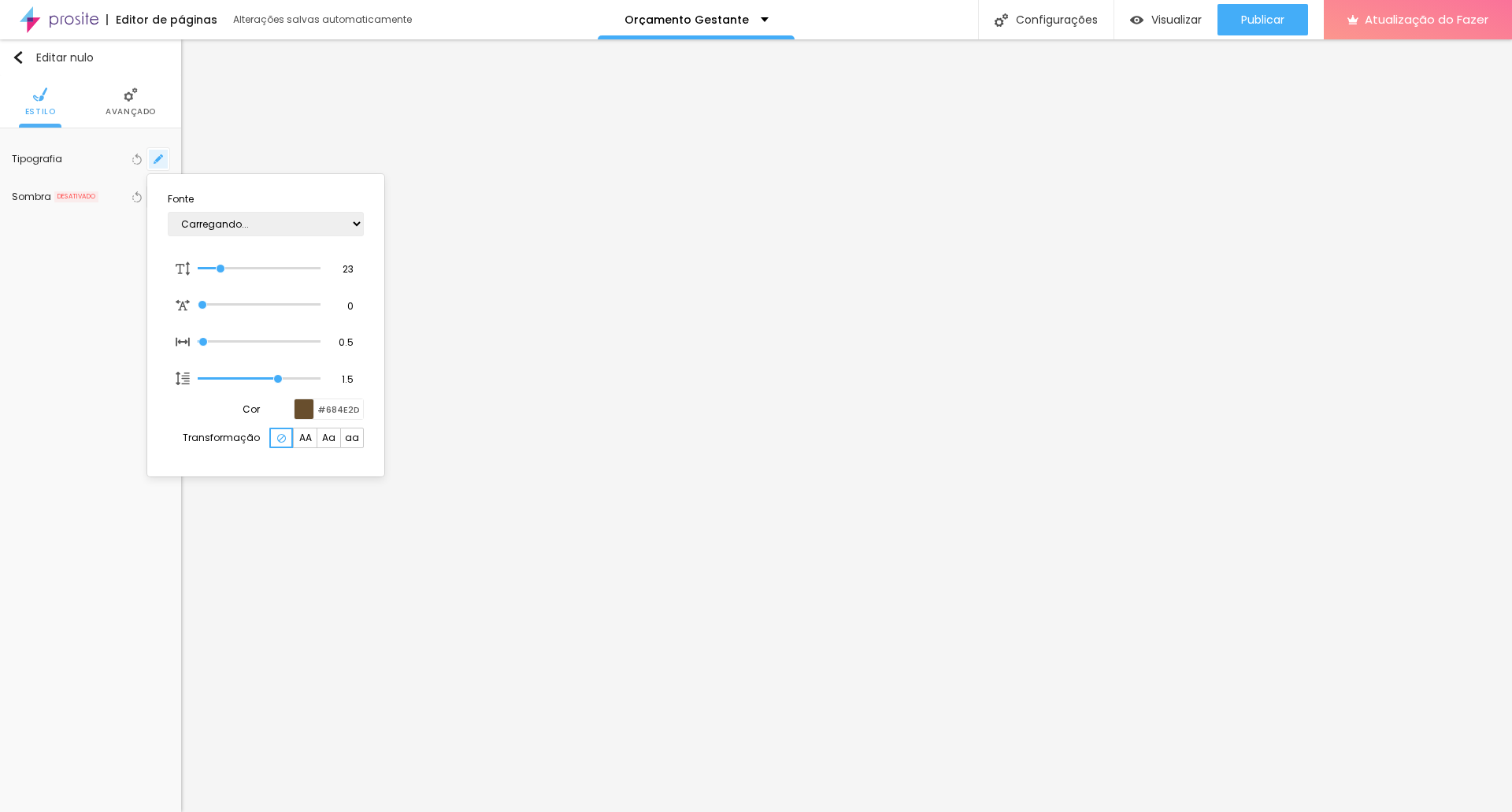
type input "1"
click at [659, 466] on div at bounding box center [756, 406] width 1512 height 812
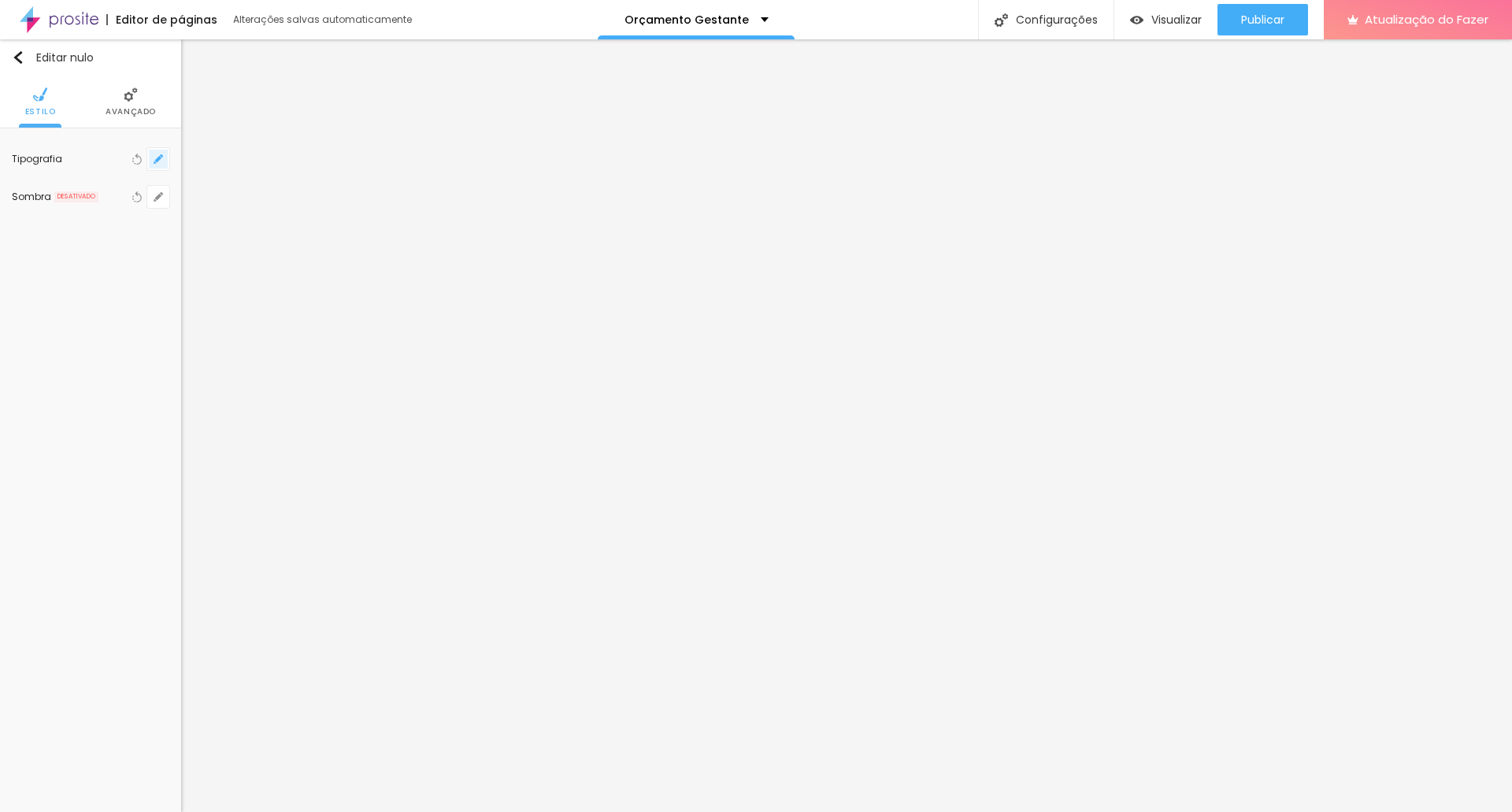
click at [159, 159] on icon "button" at bounding box center [158, 159] width 6 height 6
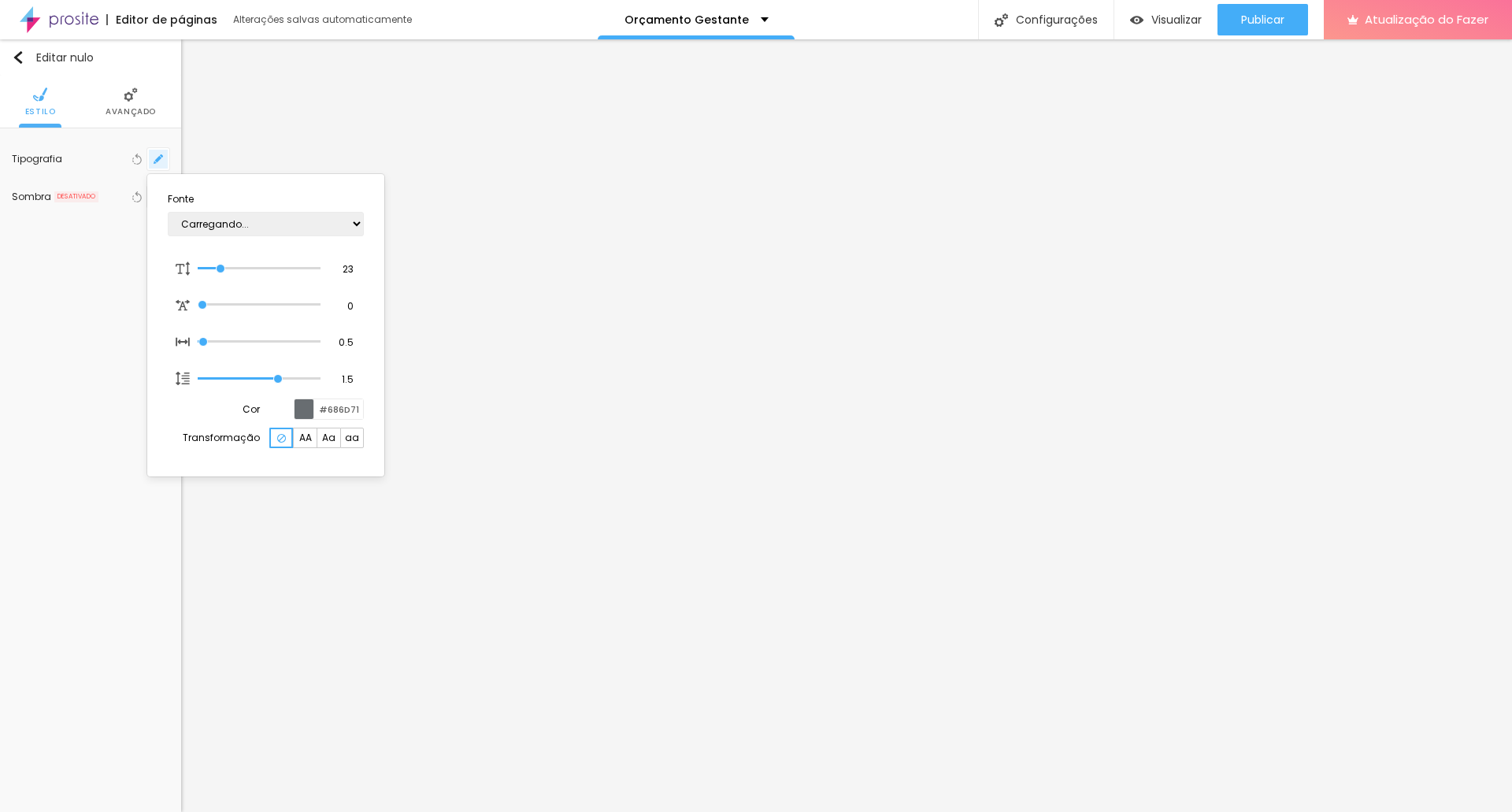
type input "1"
click at [223, 222] on select "AbrilFatface-Regular Actor-Regular Alegreya AlegreyaBlack Alice Allan-Bold Alla…" at bounding box center [266, 224] width 196 height 25
select select "Lora"
click at [168, 212] on select "AbrilFatface-Regular Actor-Regular Alegreya AlegreyaBlack Alice Allan-Bold Alla…" at bounding box center [266, 224] width 196 height 25
click at [326, 410] on input "#686D71" at bounding box center [338, 409] width 49 height 20
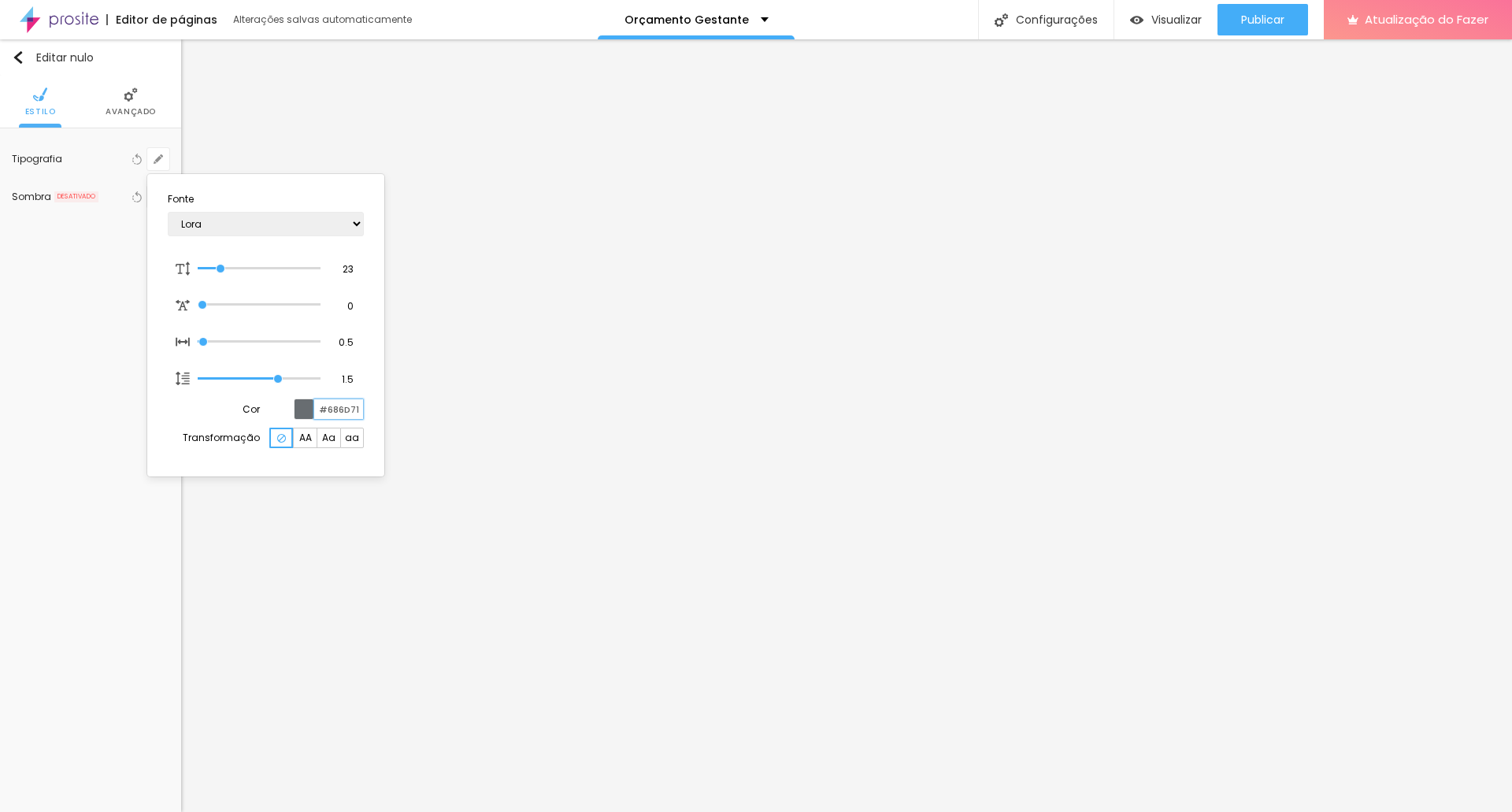
drag, startPoint x: 326, startPoint y: 410, endPoint x: 358, endPoint y: 408, distance: 32.1
click at [358, 408] on input "#686D71" at bounding box center [338, 409] width 49 height 20
paste input "4E2D"
type input "1"
type input "#684E2D"
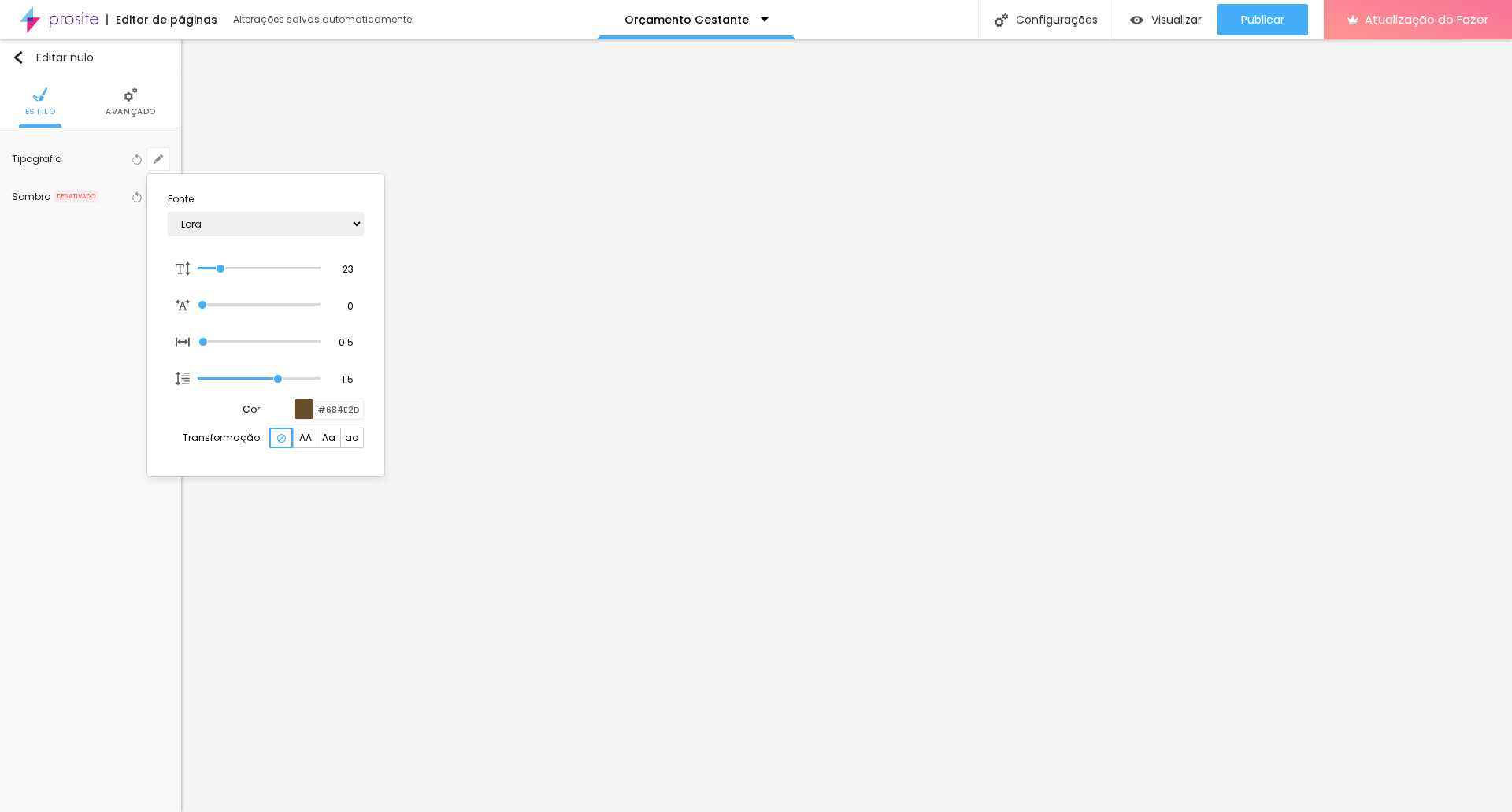
click at [306, 570] on div at bounding box center [756, 406] width 1512 height 812
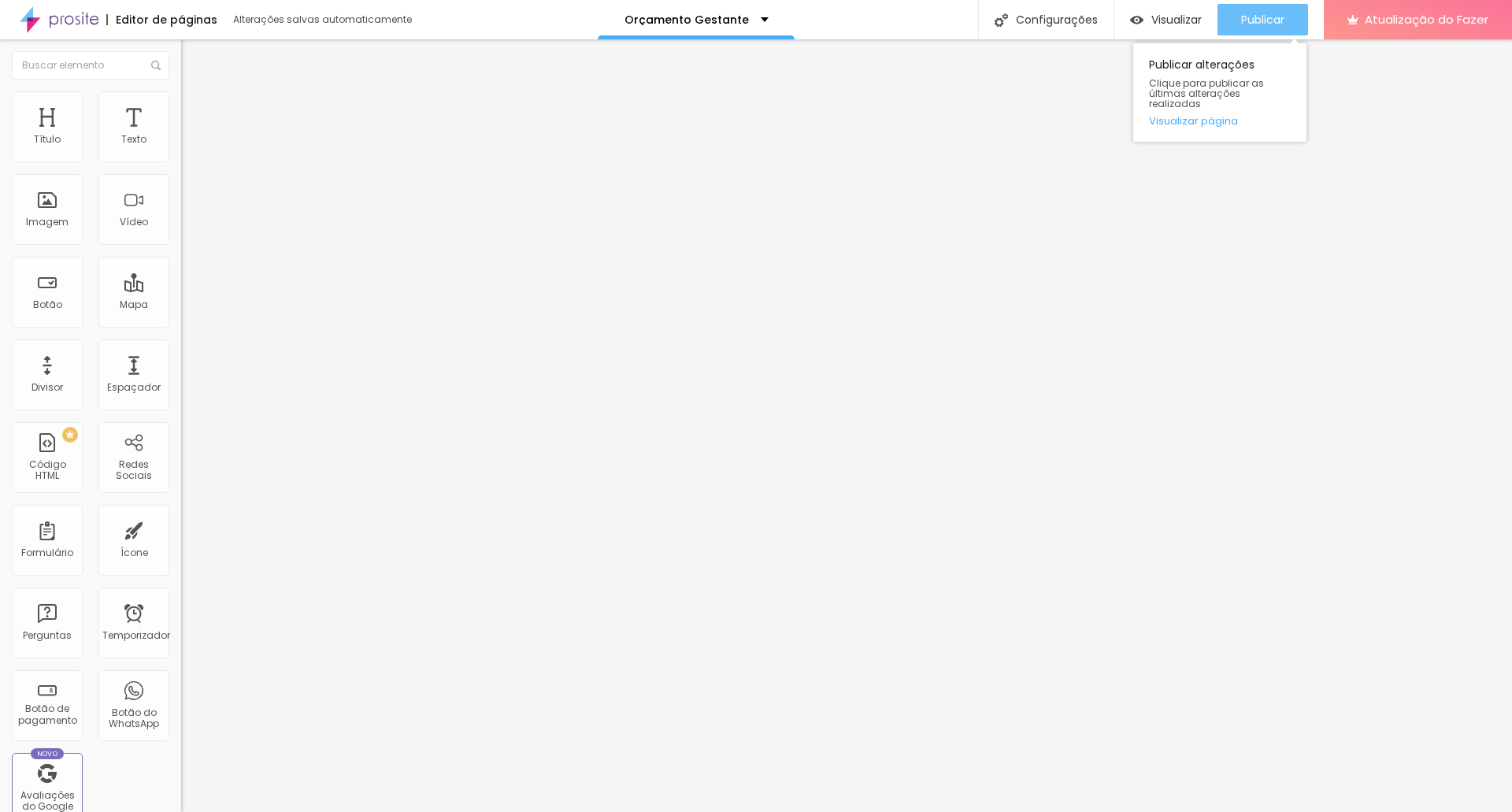
click at [1278, 10] on div "Publicar" at bounding box center [1263, 20] width 44 height 32
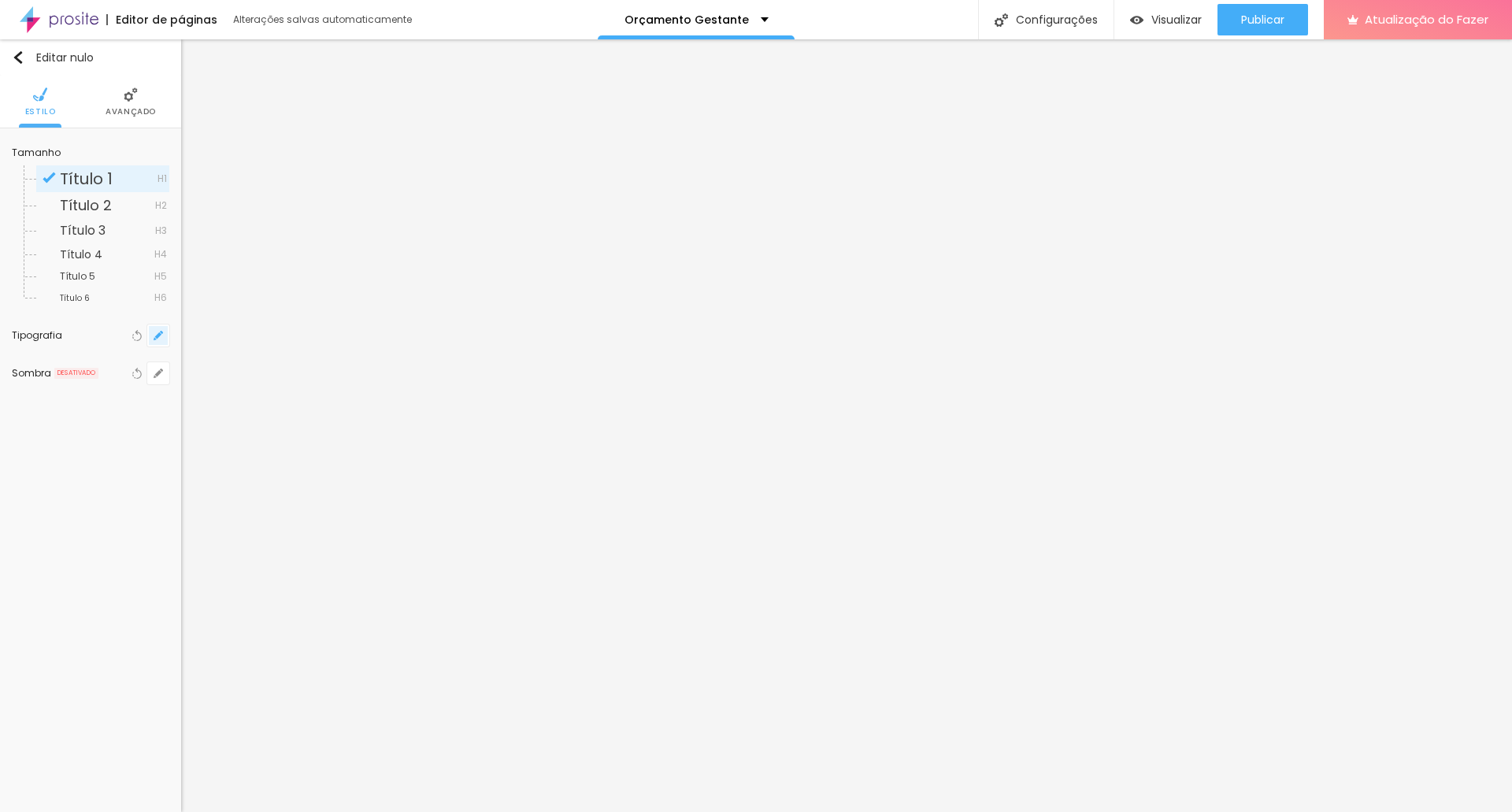
click at [163, 339] on button "button" at bounding box center [158, 336] width 22 height 22
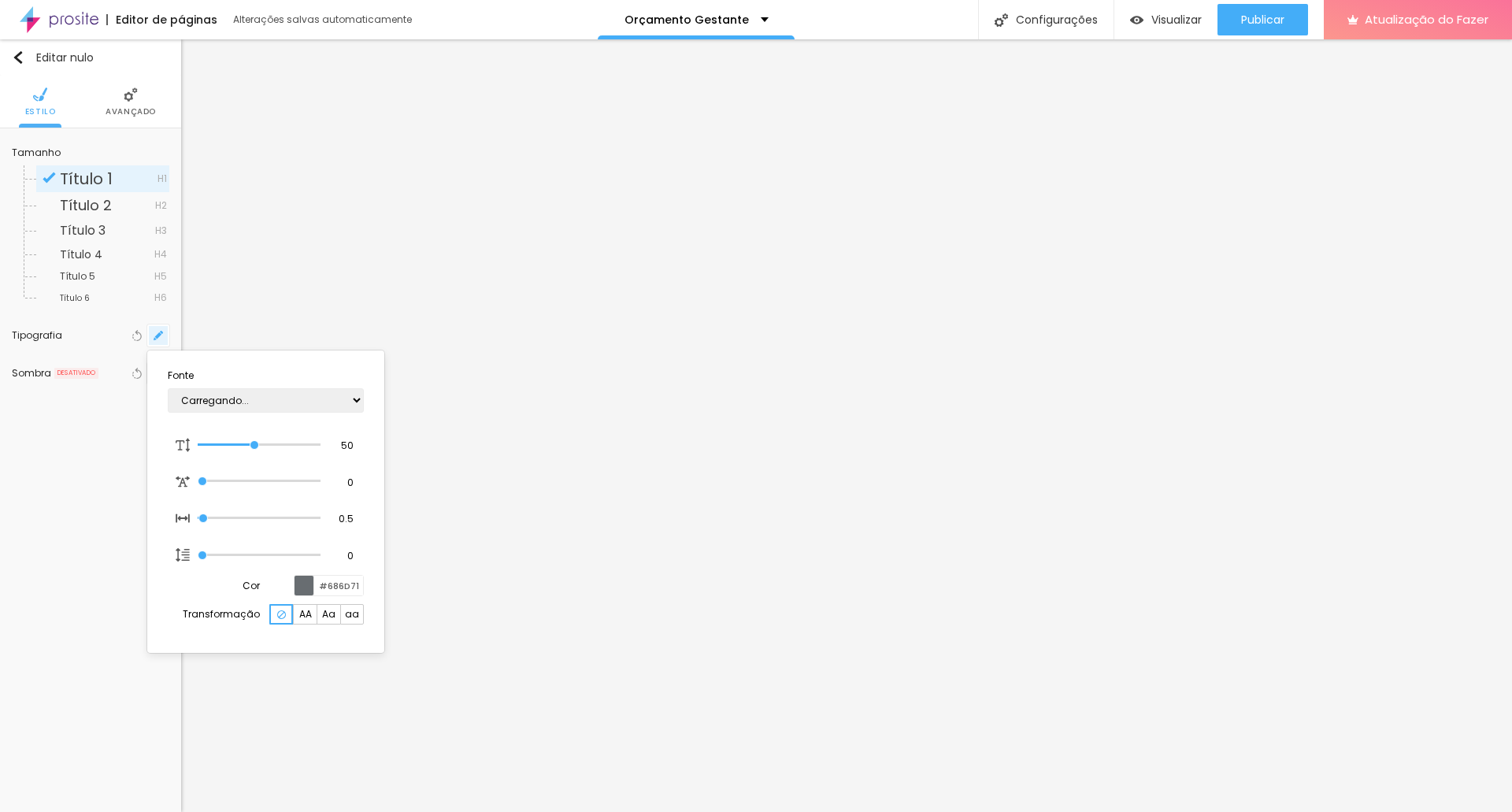
type input "1"
type input "0.5"
click at [244, 401] on select "AbrilFatface-Regular Actor-Regular Alegreya AlegreyaBlack Alice Allan-Bold Alla…" at bounding box center [266, 400] width 196 height 25
select select "LibreBaskerville"
type input "1"
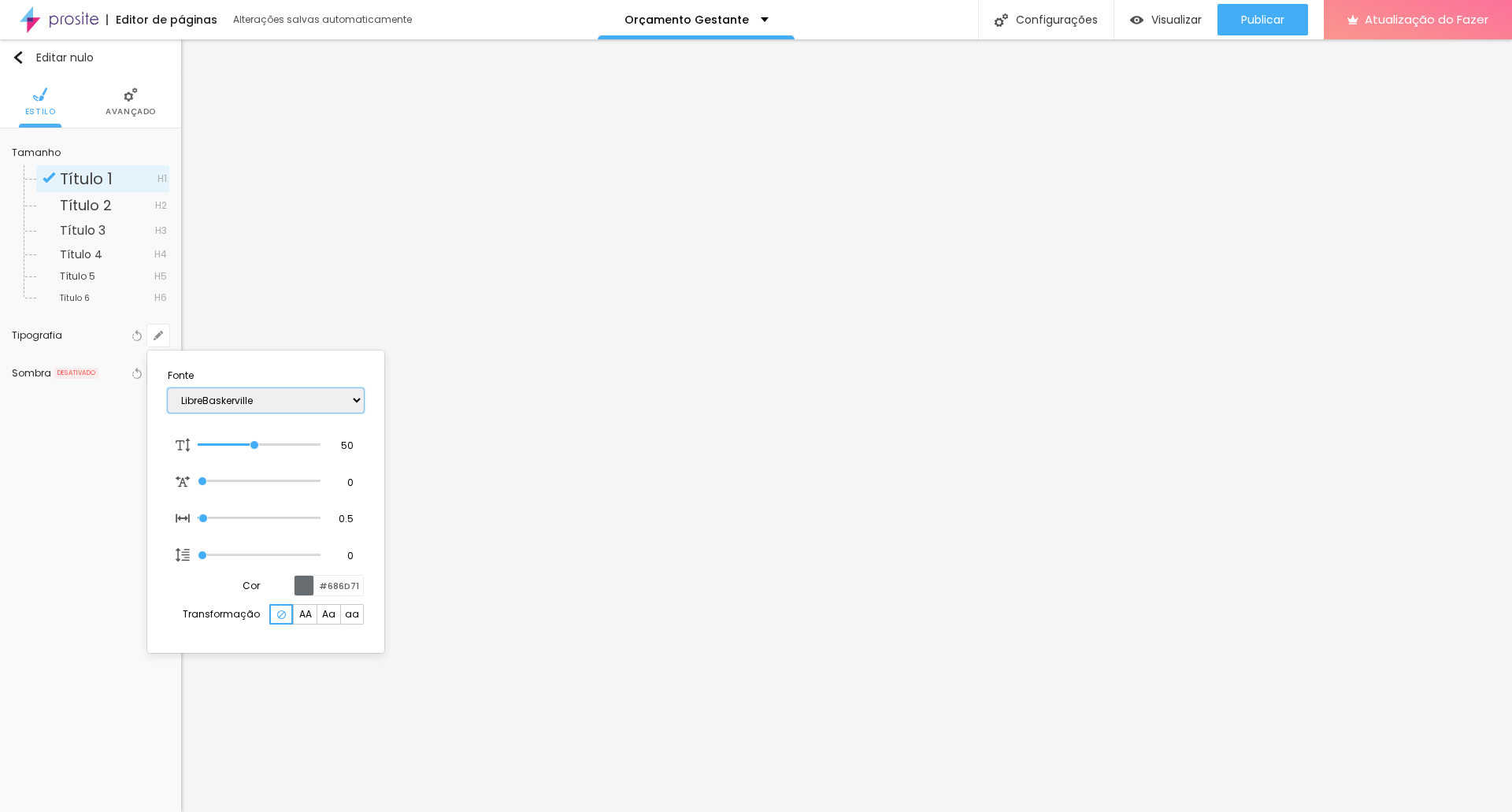
type input "0.5"
click at [244, 401] on select "AbrilFatface-Regular Actor-Regular Alegreya AlegreyaBlack Alice Allan-Bold Alla…" at bounding box center [266, 400] width 196 height 25
type input "1"
type input "0.5"
type input "1"
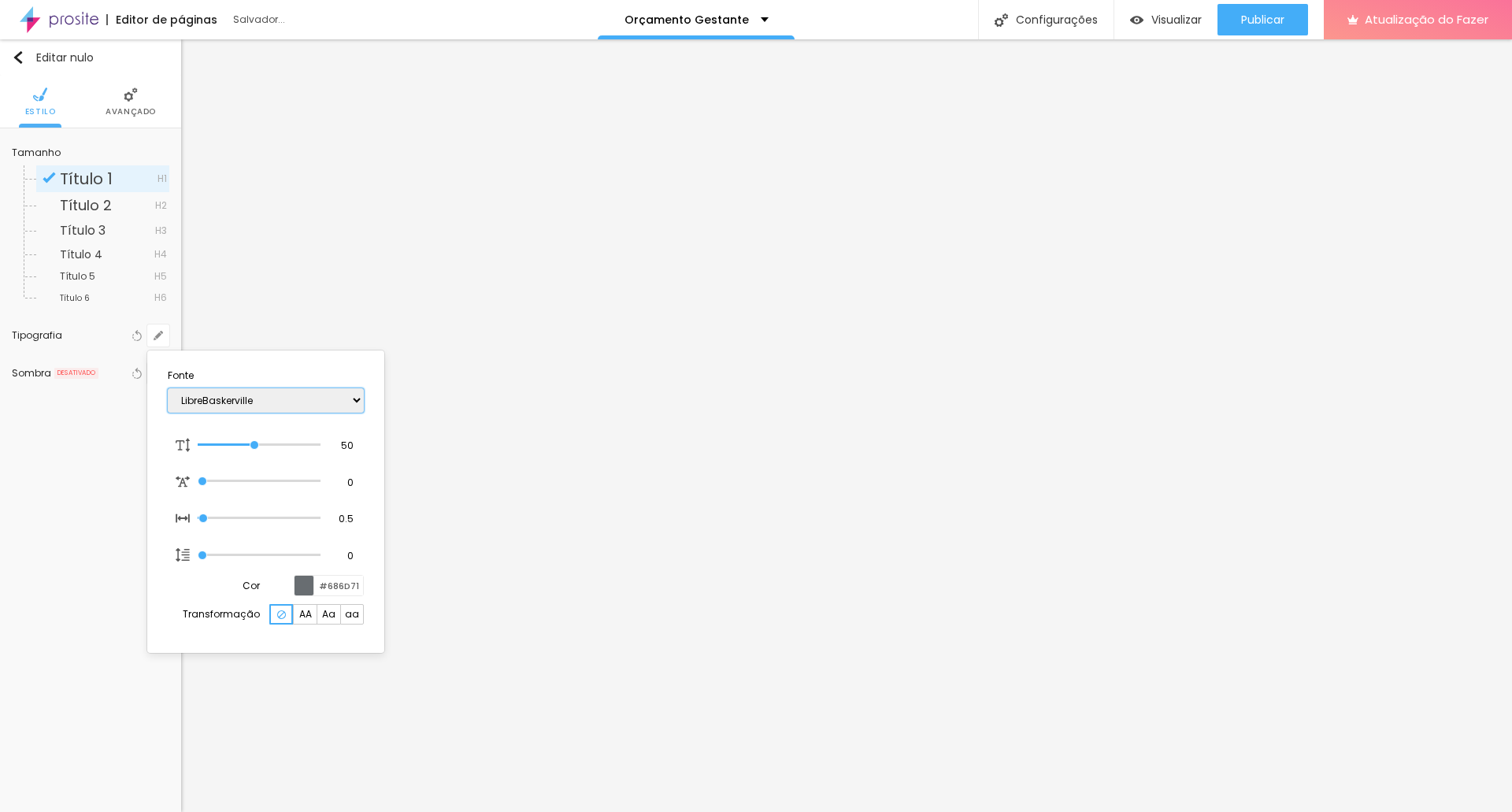
type input "0.5"
drag, startPoint x: 329, startPoint y: 584, endPoint x: 364, endPoint y: 586, distance: 35.1
click at [364, 586] on section "Fonte AbrilFatface-Regular Actor-Regular Alegreya AlegreyaBlack Alice Allan-Bol…" at bounding box center [266, 502] width 224 height 290
paste input "9B6B40"
type input "1"
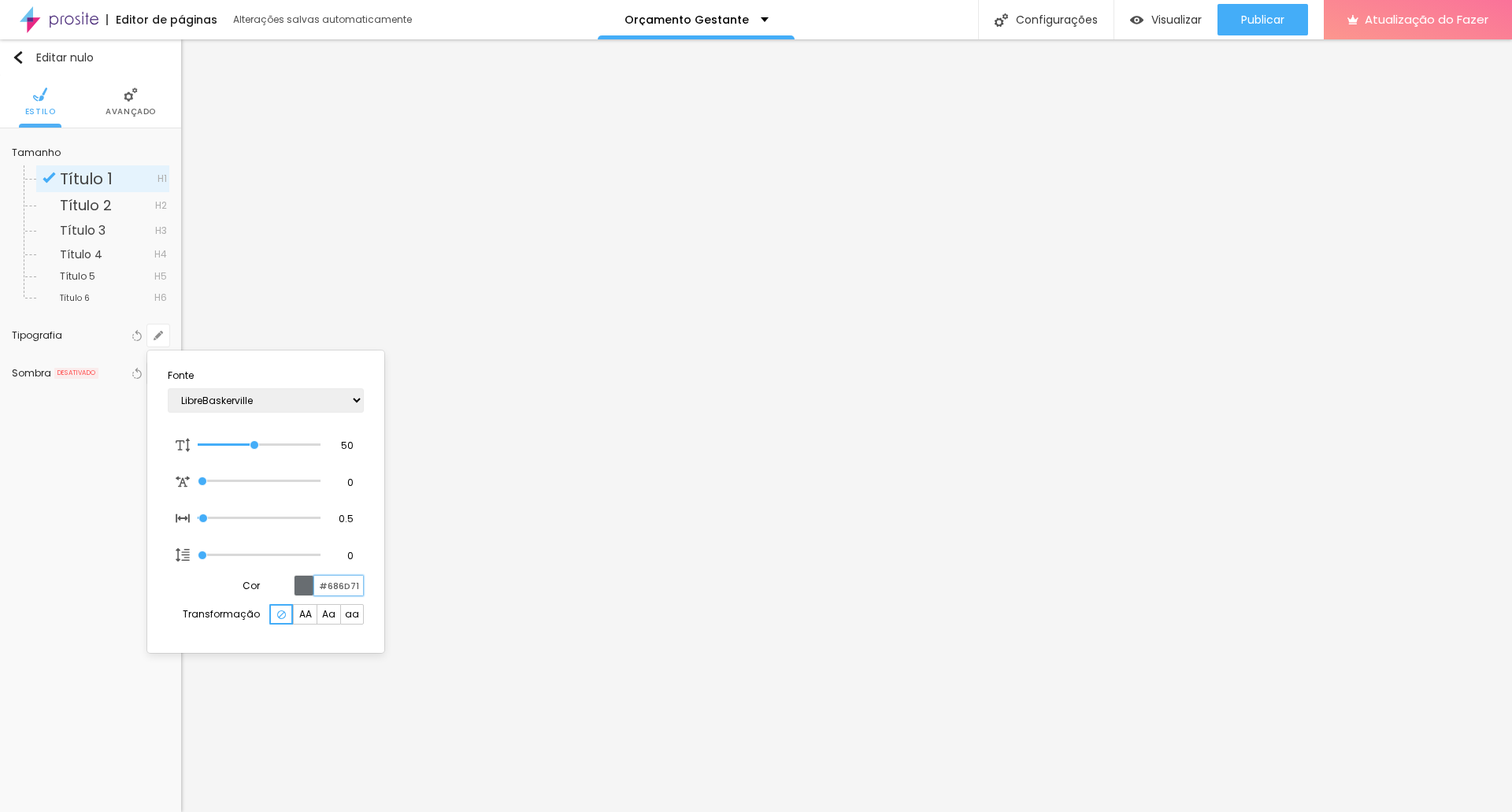
type input "0.5"
type input "#9B6B40"
type input "1"
type input "0.5"
type input "1"
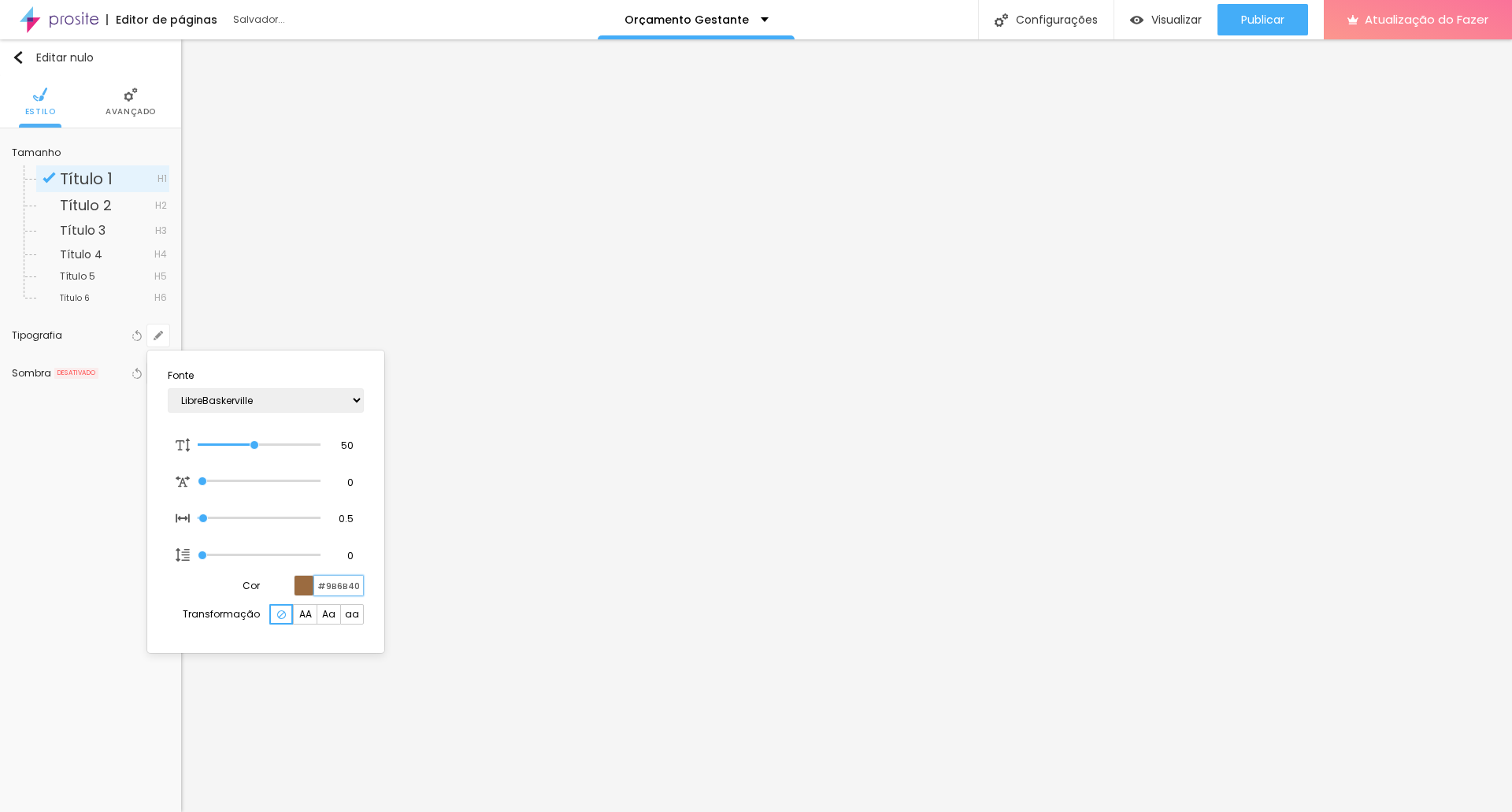
type input "0.5"
type input "#9B6B40"
click at [404, 574] on div at bounding box center [756, 406] width 1512 height 812
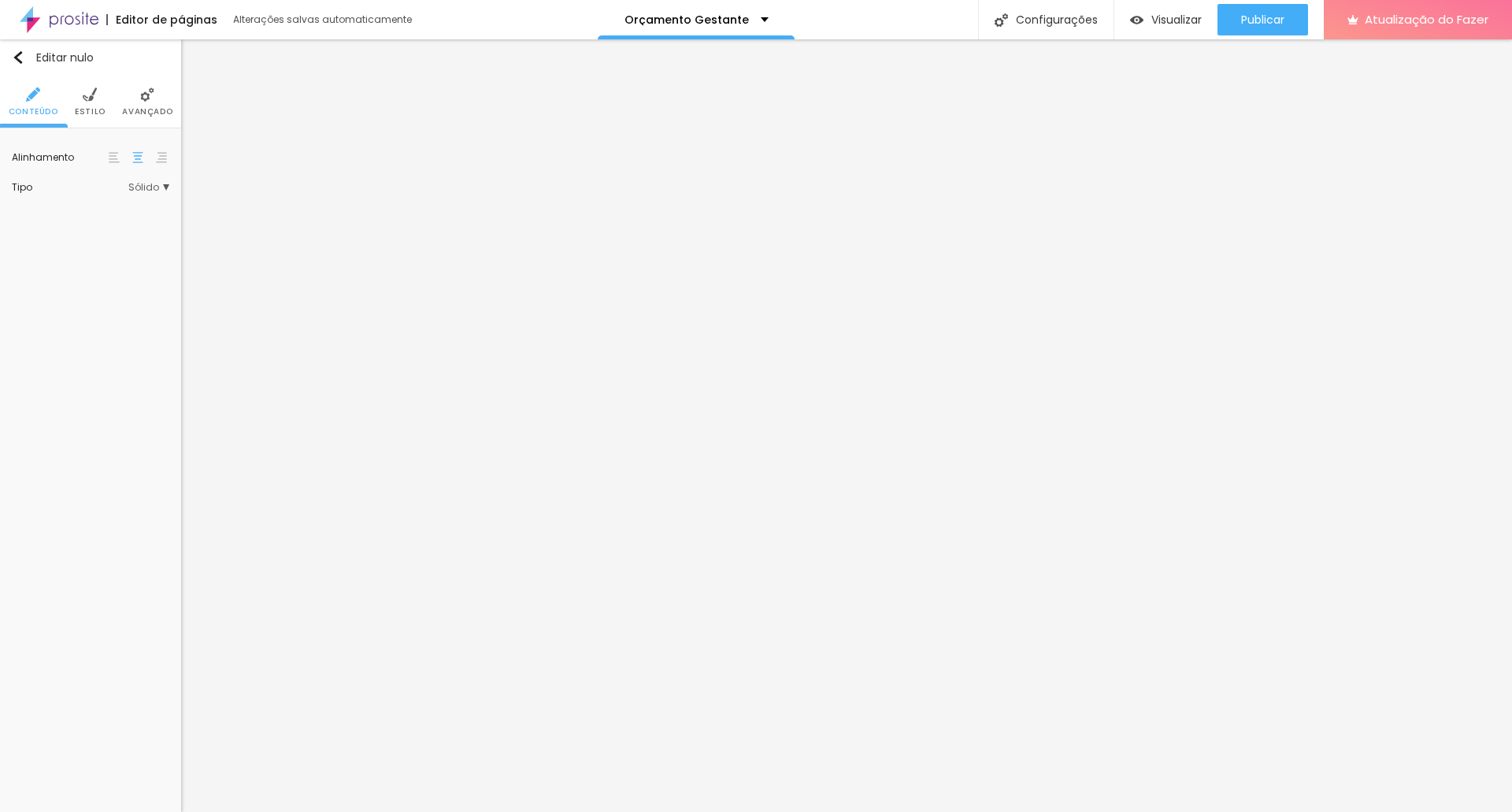
click at [84, 103] on li "Estilo" at bounding box center [89, 101] width 31 height 52
drag, startPoint x: 136, startPoint y: 155, endPoint x: 170, endPoint y: 155, distance: 34.0
click at [170, 155] on div "Cor Voltar ao padrão #717171 Tamanho 16 % Peso 2" at bounding box center [90, 203] width 182 height 151
paste input "9B6B40"
type input "#9B6B40"
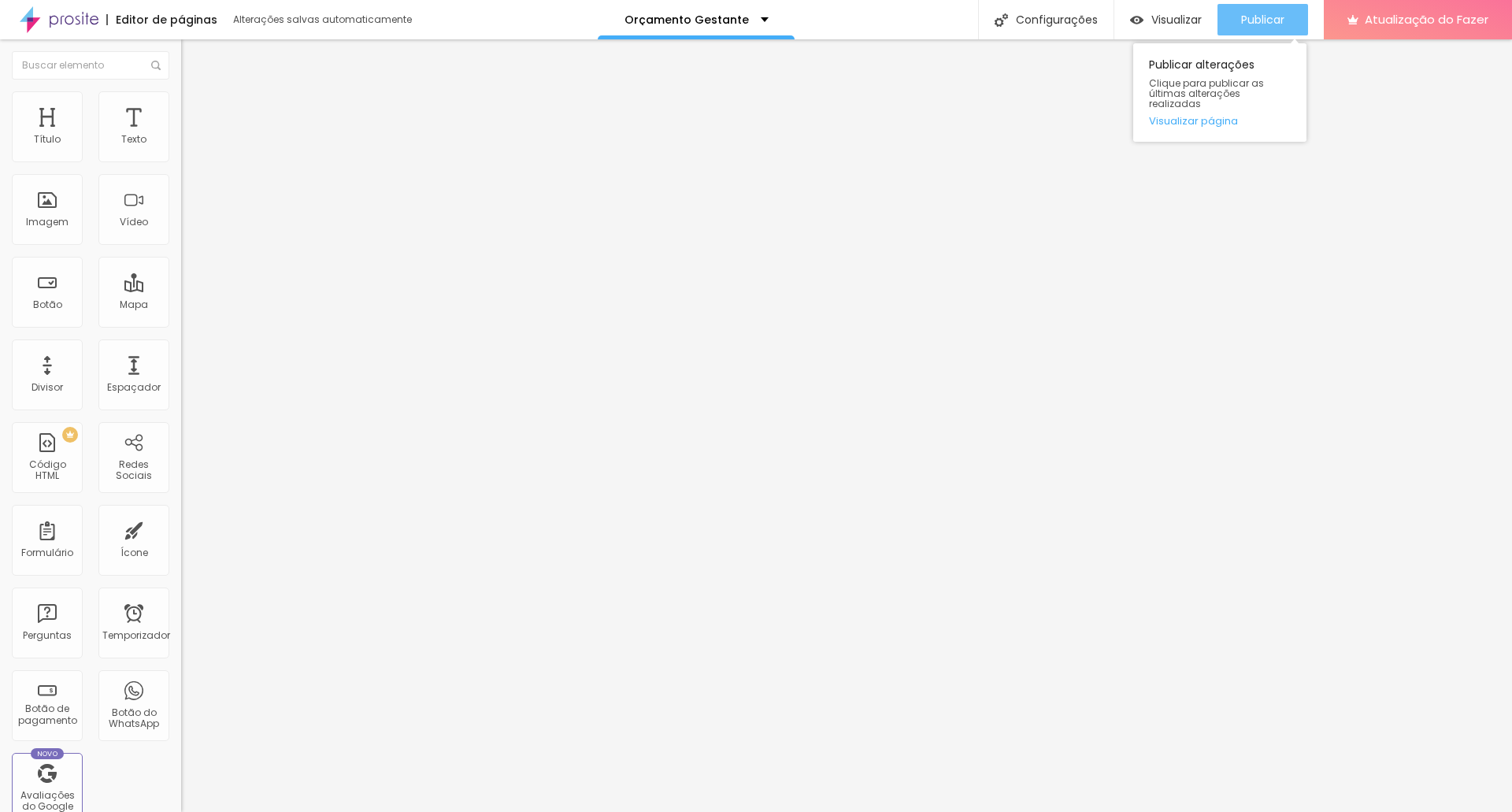
click at [1277, 21] on font "Publicar" at bounding box center [1263, 20] width 44 height 16
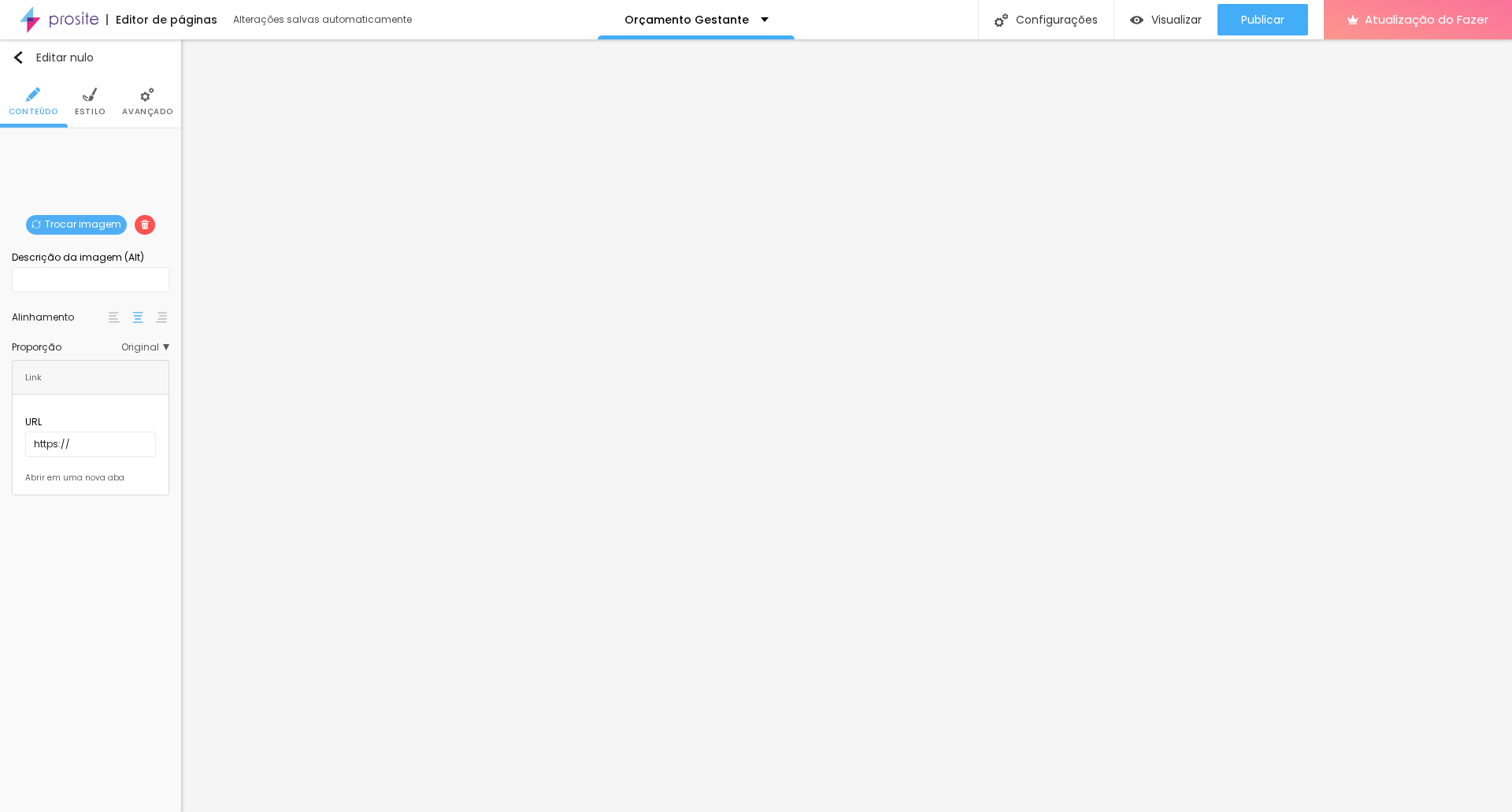
click at [93, 225] on font "Trocar imagem" at bounding box center [82, 223] width 76 height 13
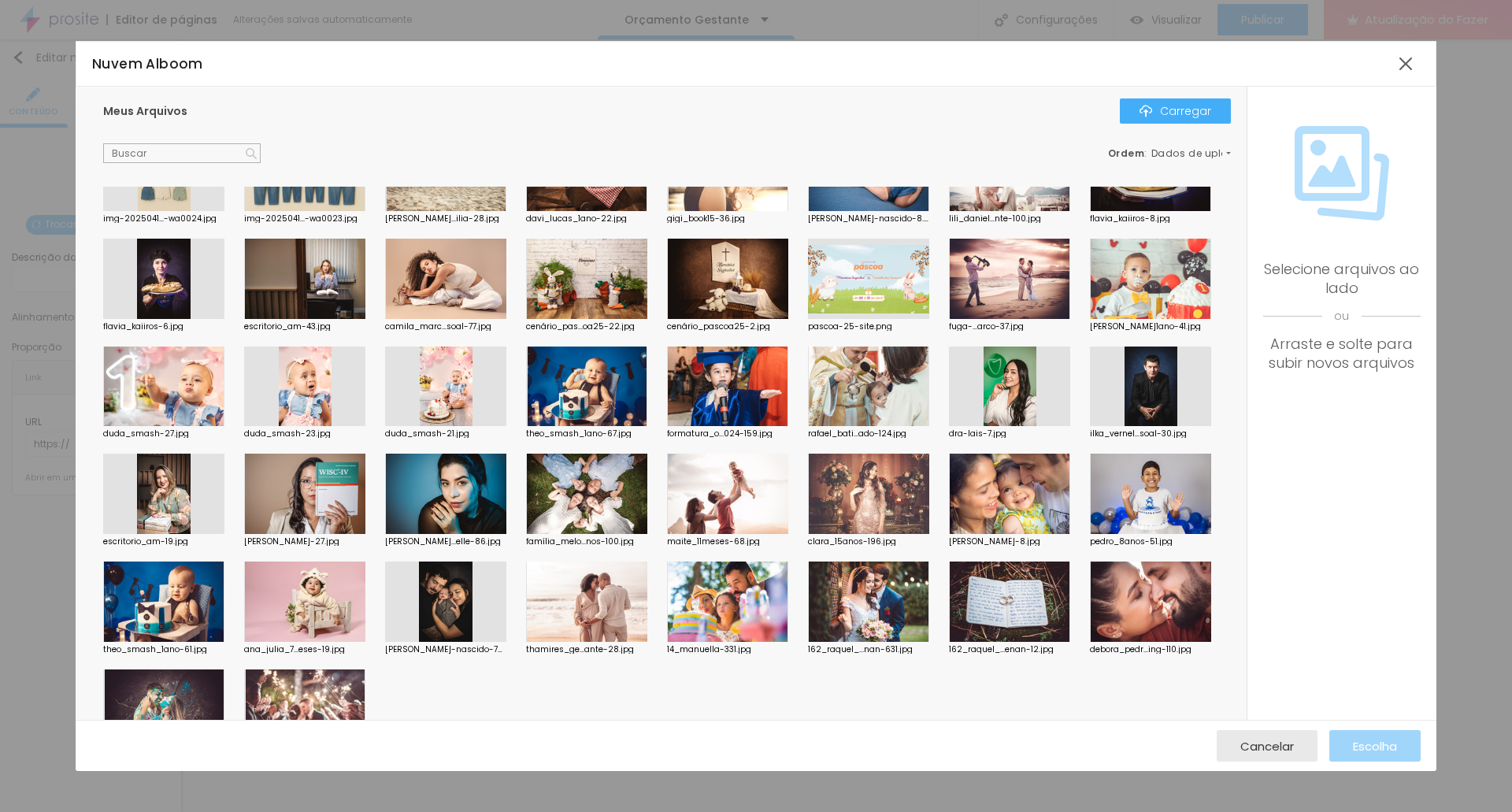
scroll to position [630, 0]
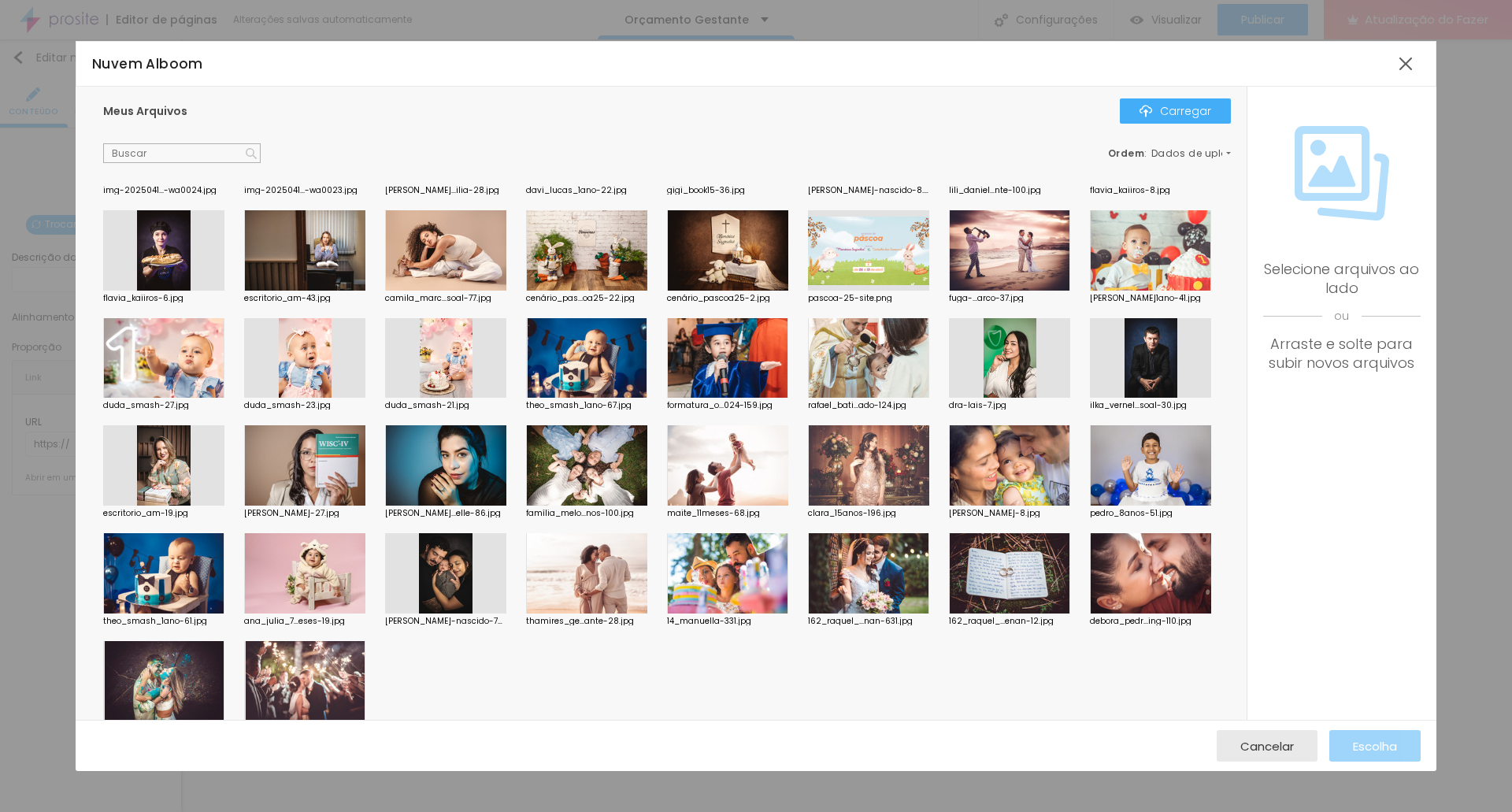
click at [948, 184] on div at bounding box center [1009, 143] width 121 height 80
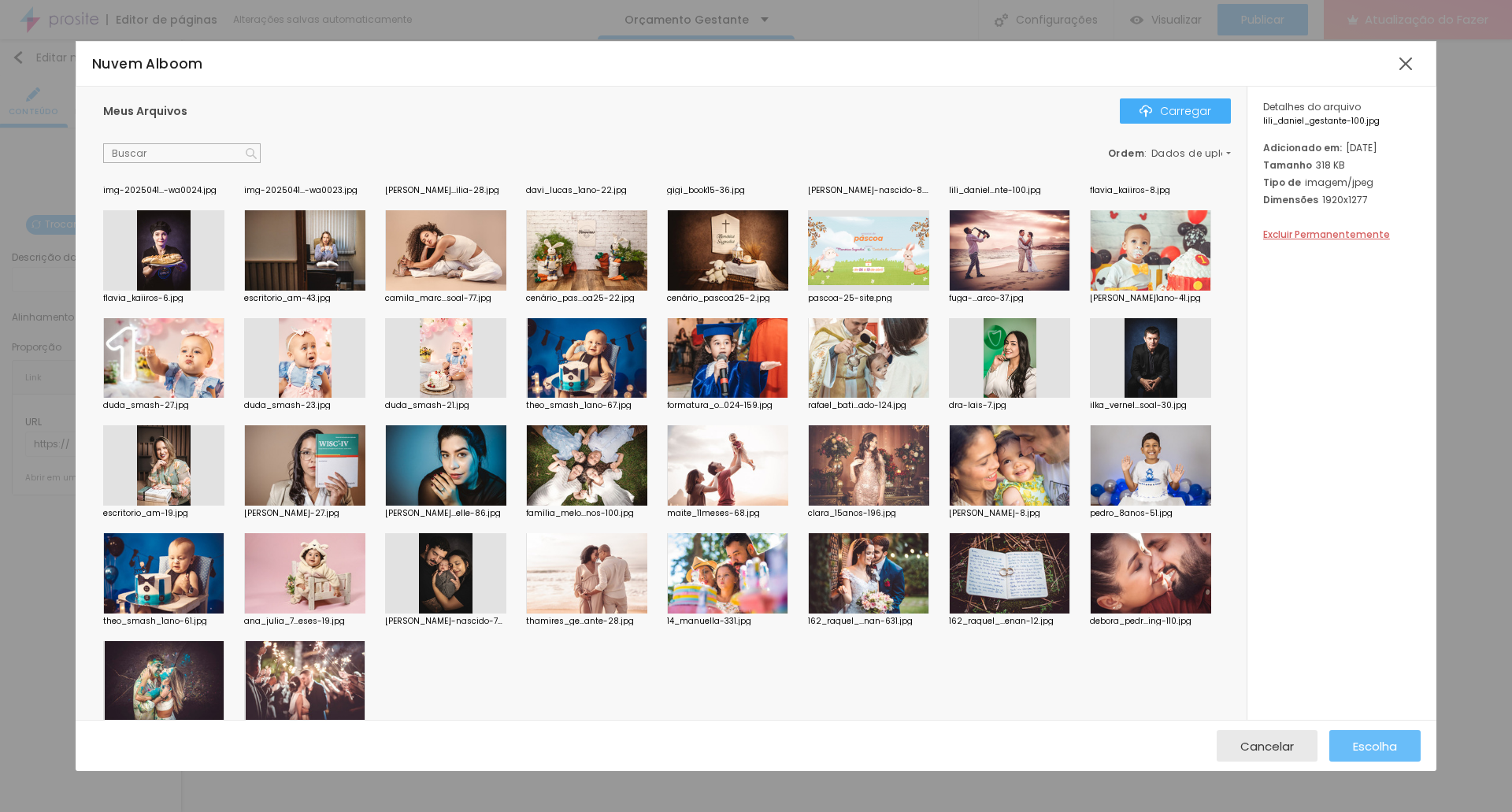
click at [1364, 746] on font "Escolha" at bounding box center [1375, 746] width 44 height 17
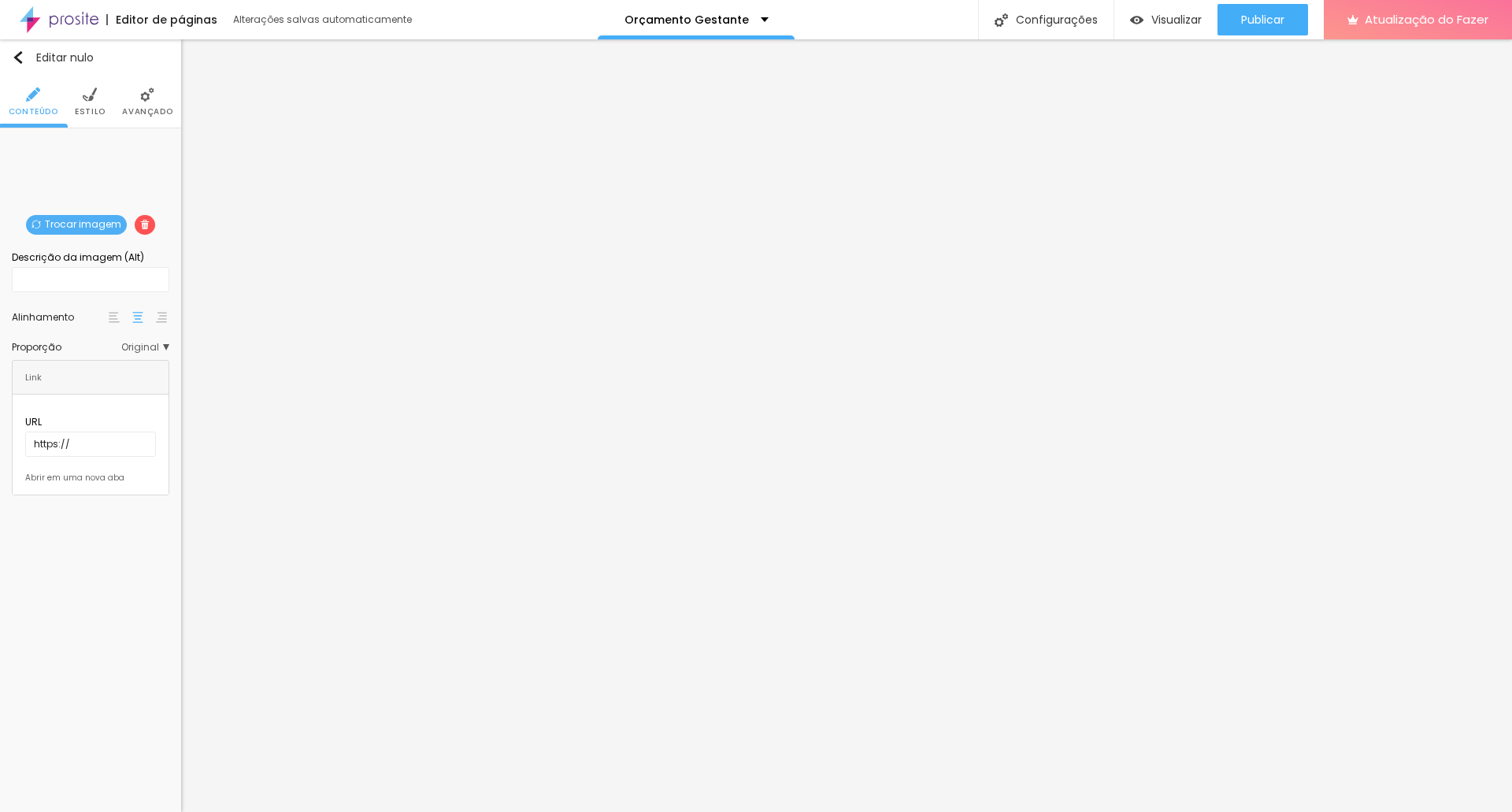
click at [65, 219] on font "Trocar imagem" at bounding box center [82, 223] width 76 height 13
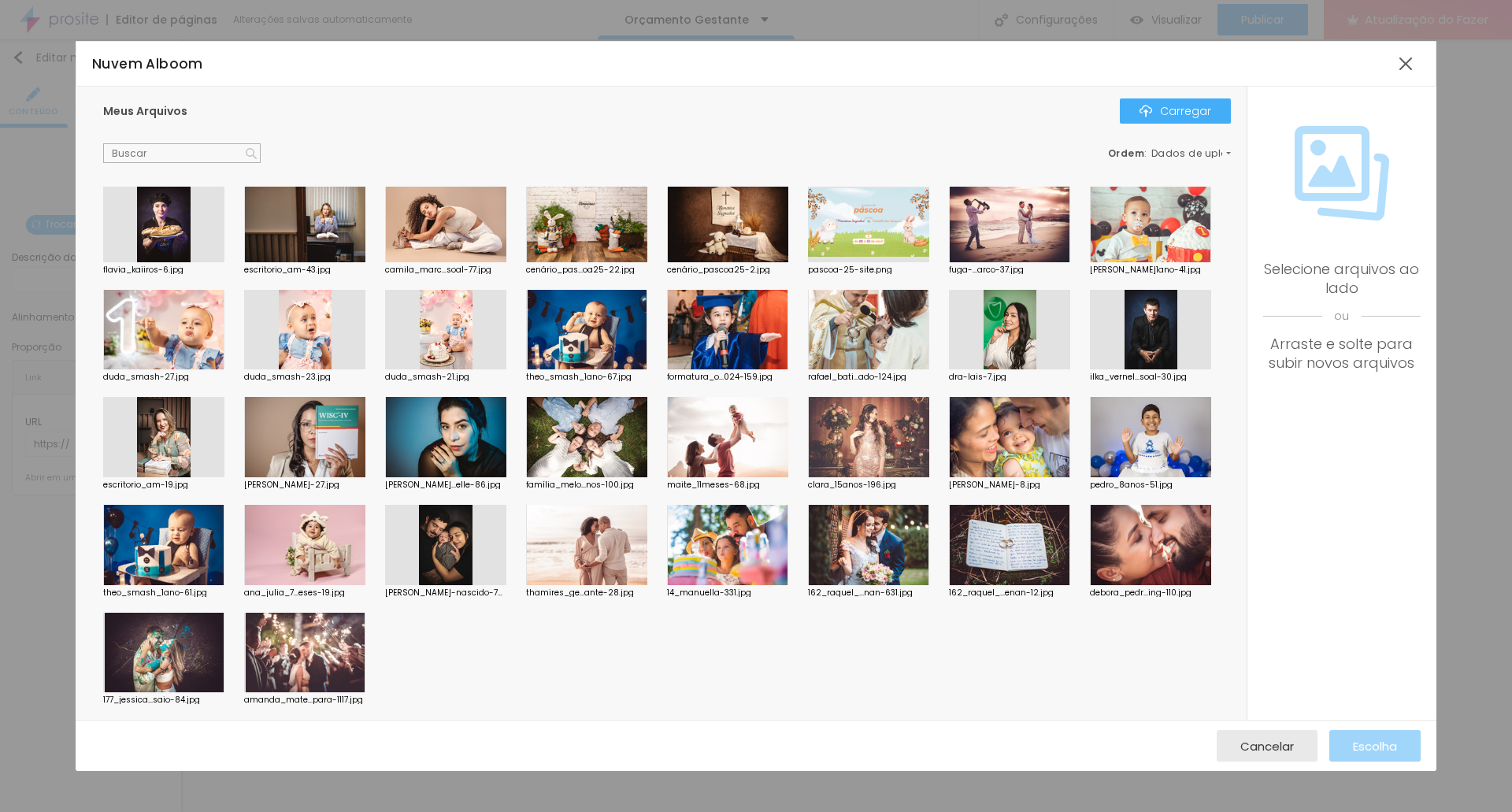
scroll to position [766, 0]
click at [647, 542] on div at bounding box center [586, 545] width 121 height 80
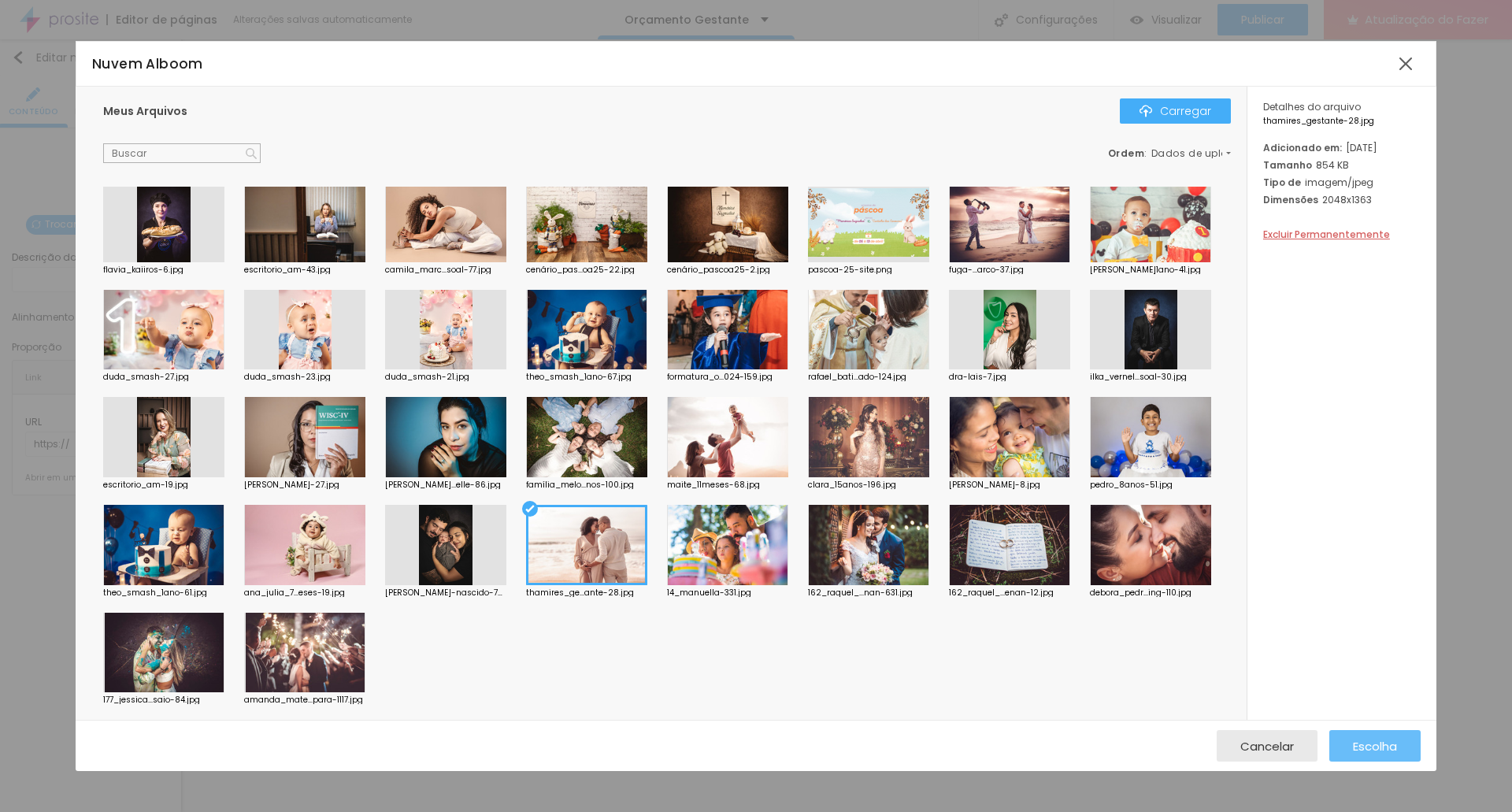
click at [1376, 748] on font "Escolha" at bounding box center [1375, 746] width 44 height 17
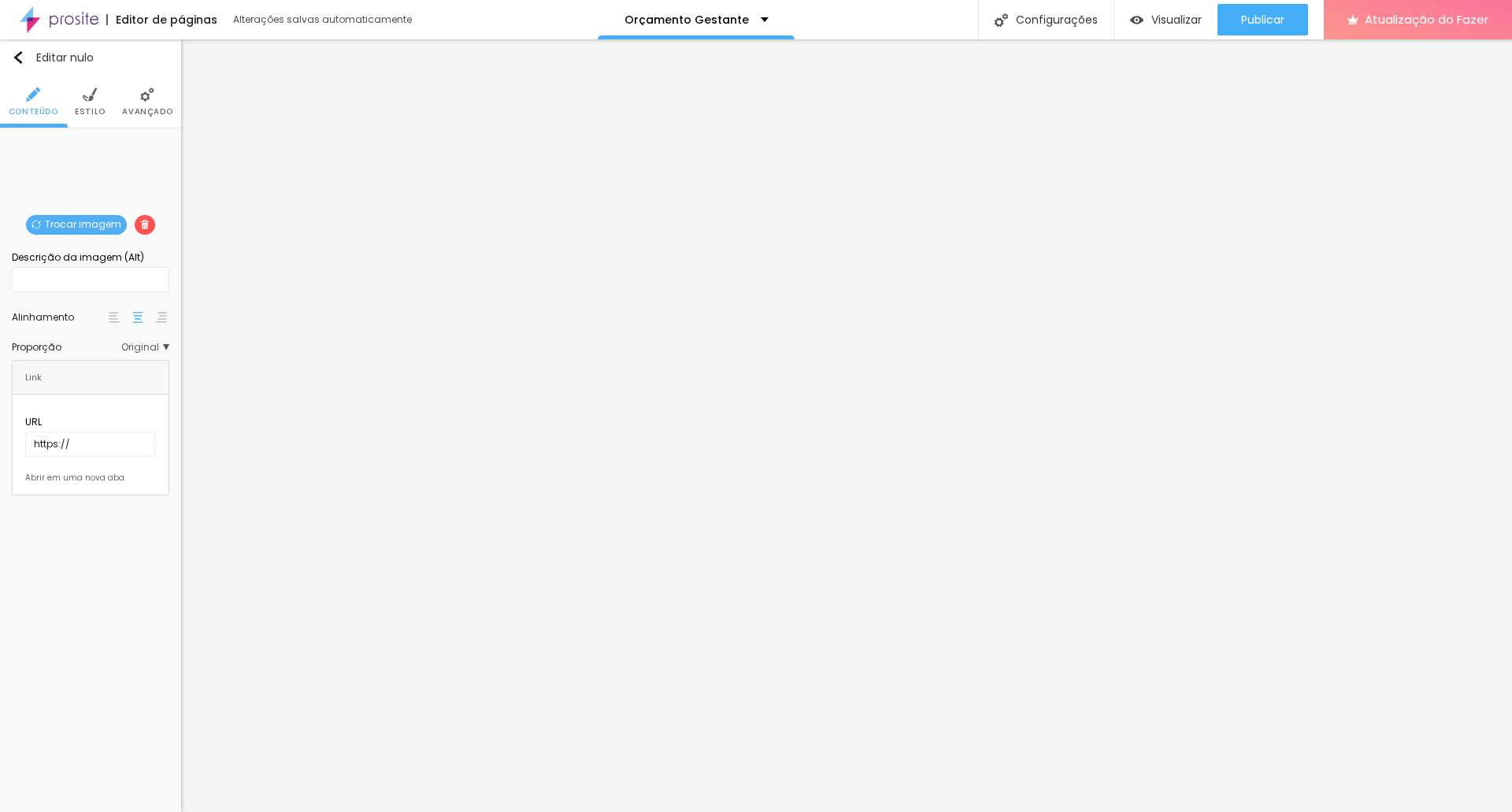
click at [86, 223] on font "Trocar imagem" at bounding box center [82, 223] width 76 height 13
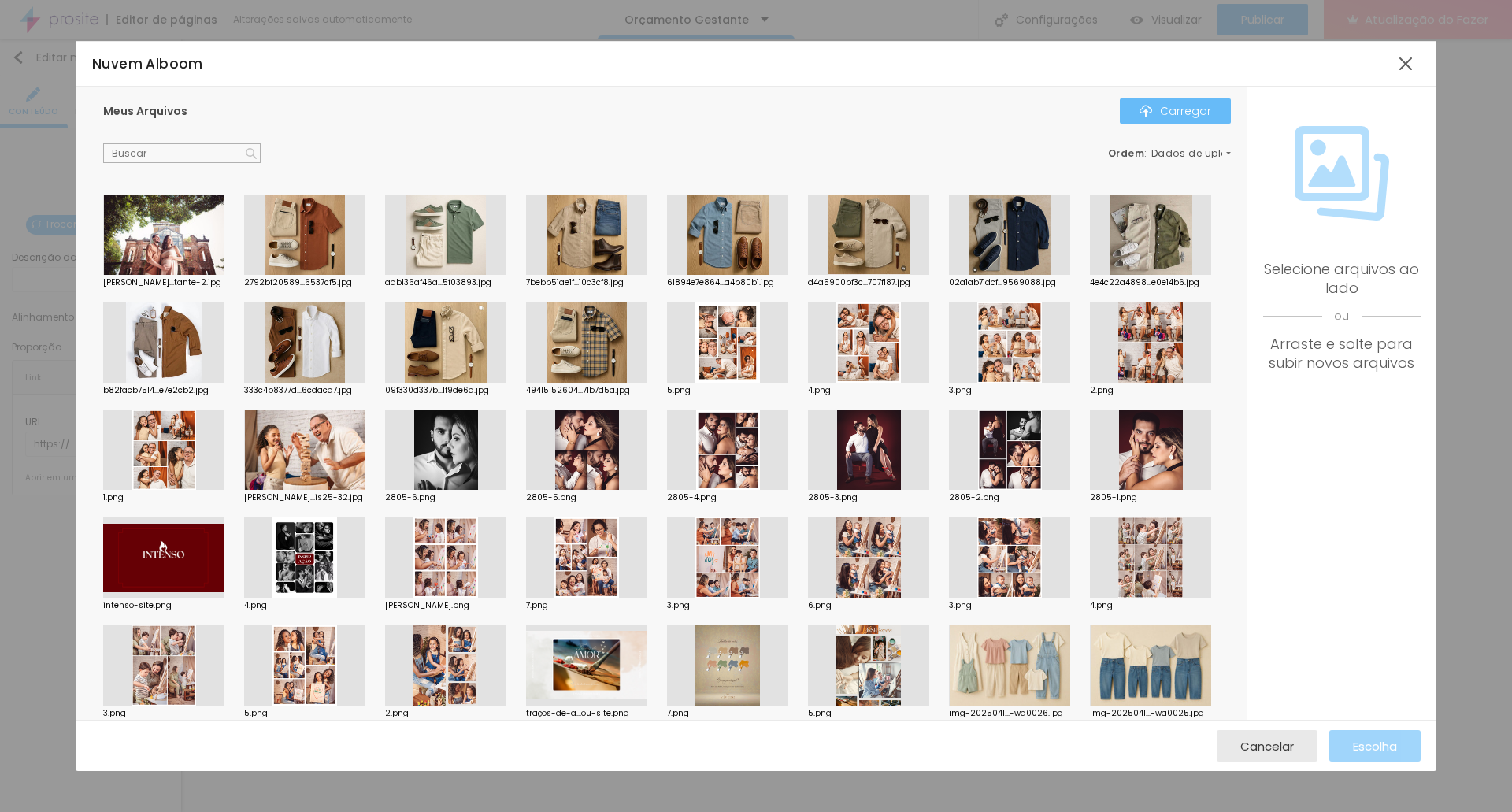
click at [1190, 111] on font "Carregar" at bounding box center [1186, 111] width 52 height 16
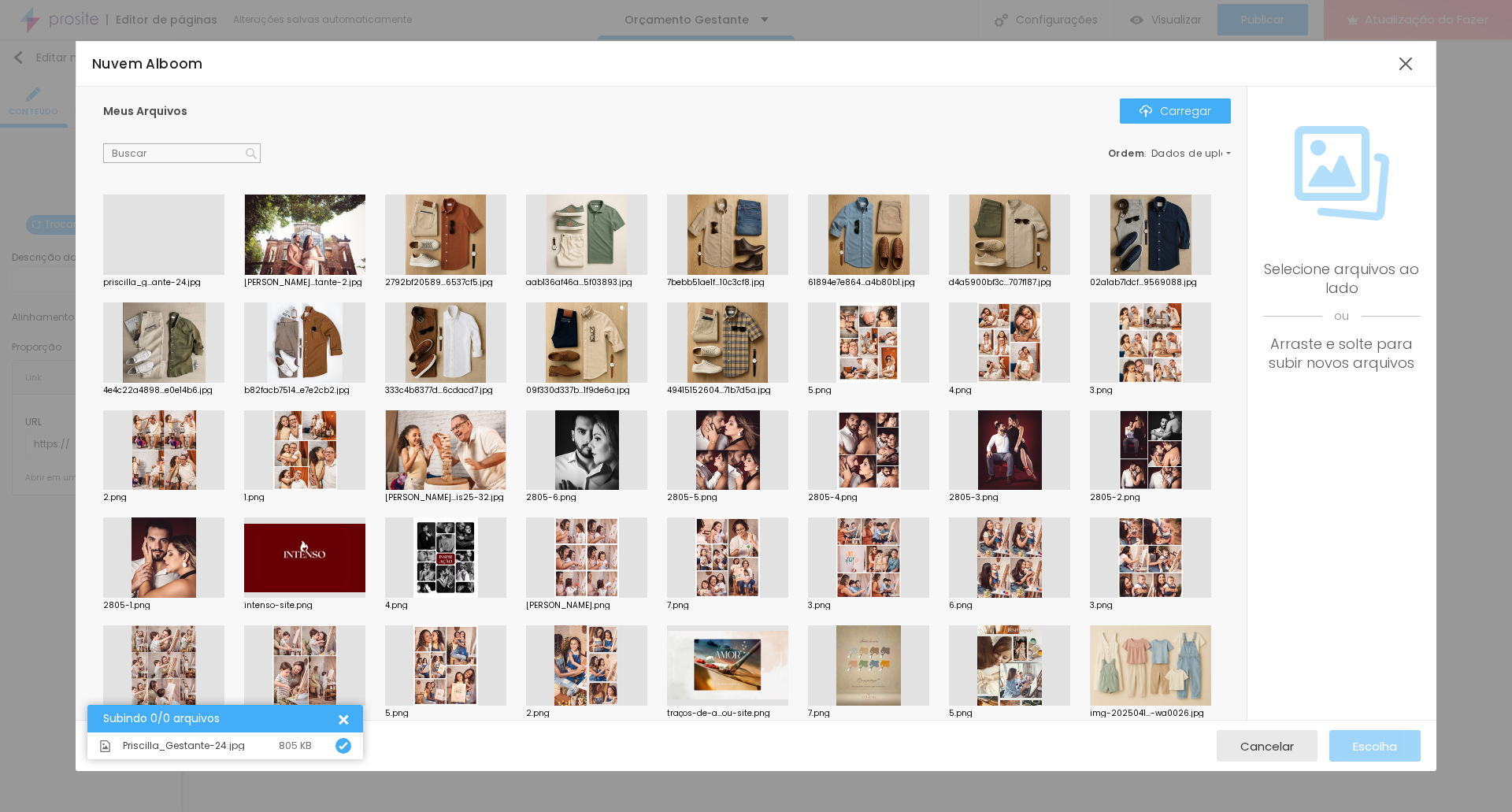
click at [192, 275] on div at bounding box center [164, 275] width 121 height 0
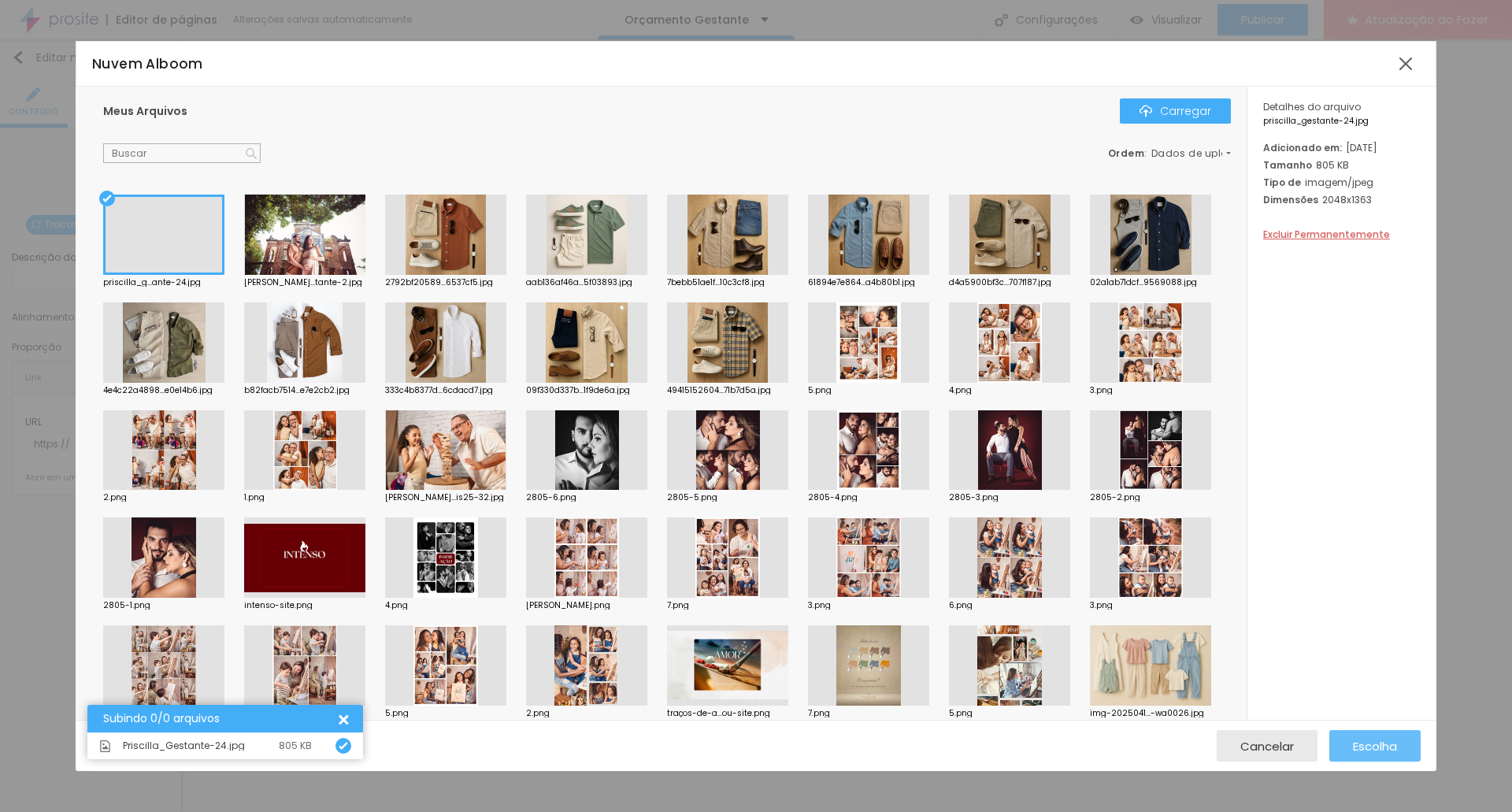
click at [1379, 745] on font "Escolha" at bounding box center [1375, 746] width 44 height 17
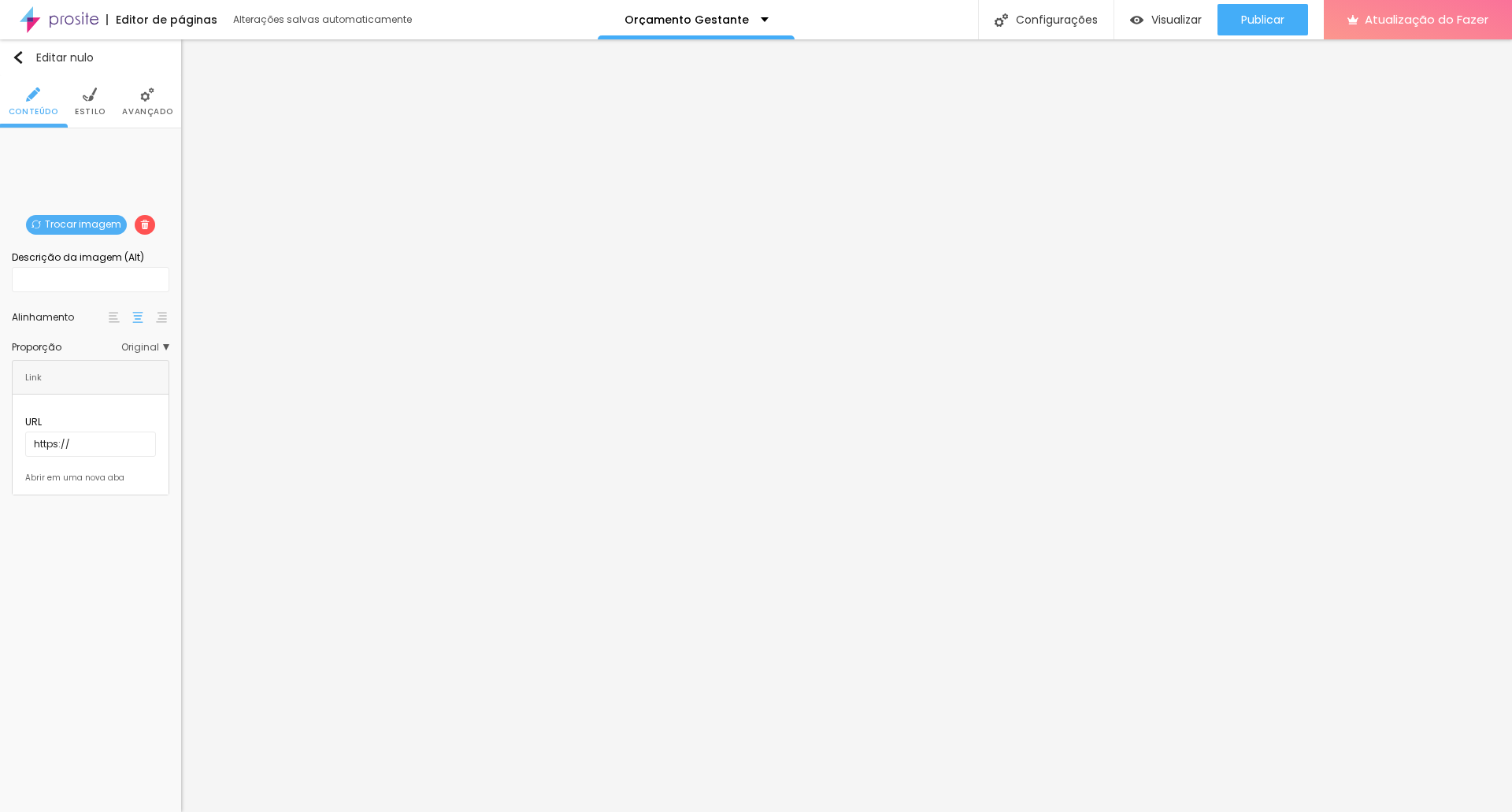
click at [91, 226] on font "Trocar imagem" at bounding box center [82, 223] width 76 height 13
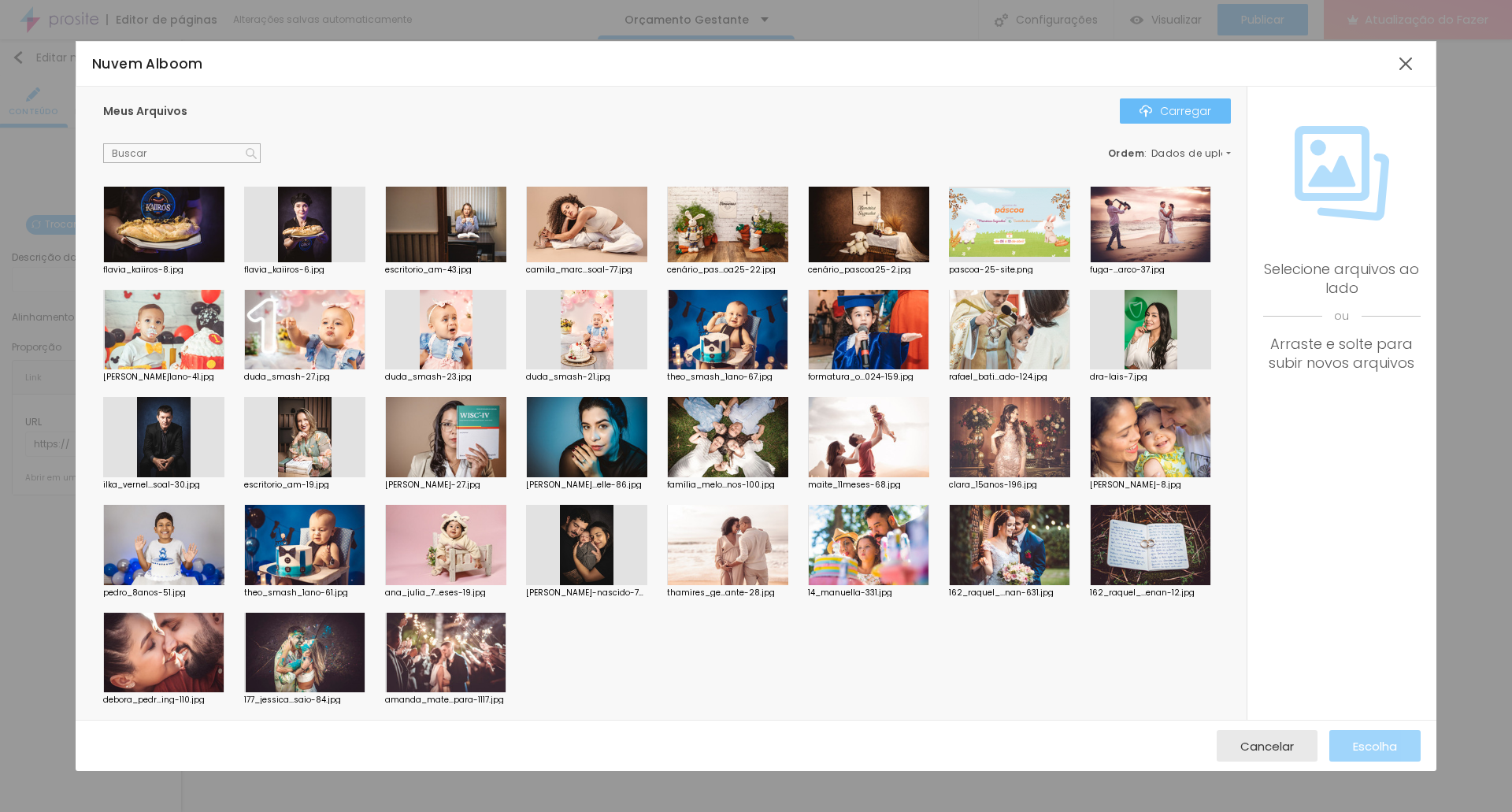
click at [1174, 110] on font "Carregar" at bounding box center [1186, 111] width 52 height 16
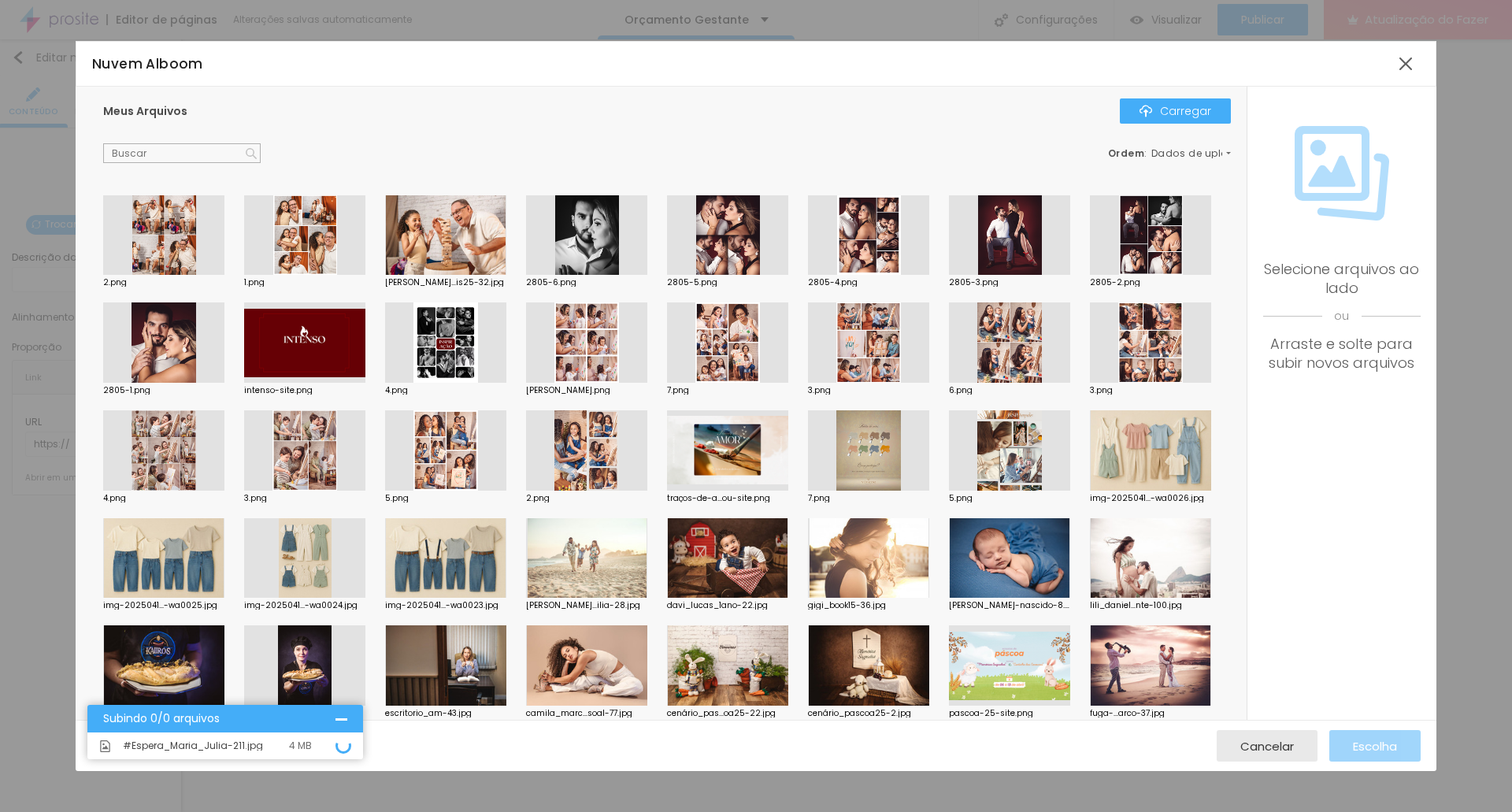
scroll to position [0, 0]
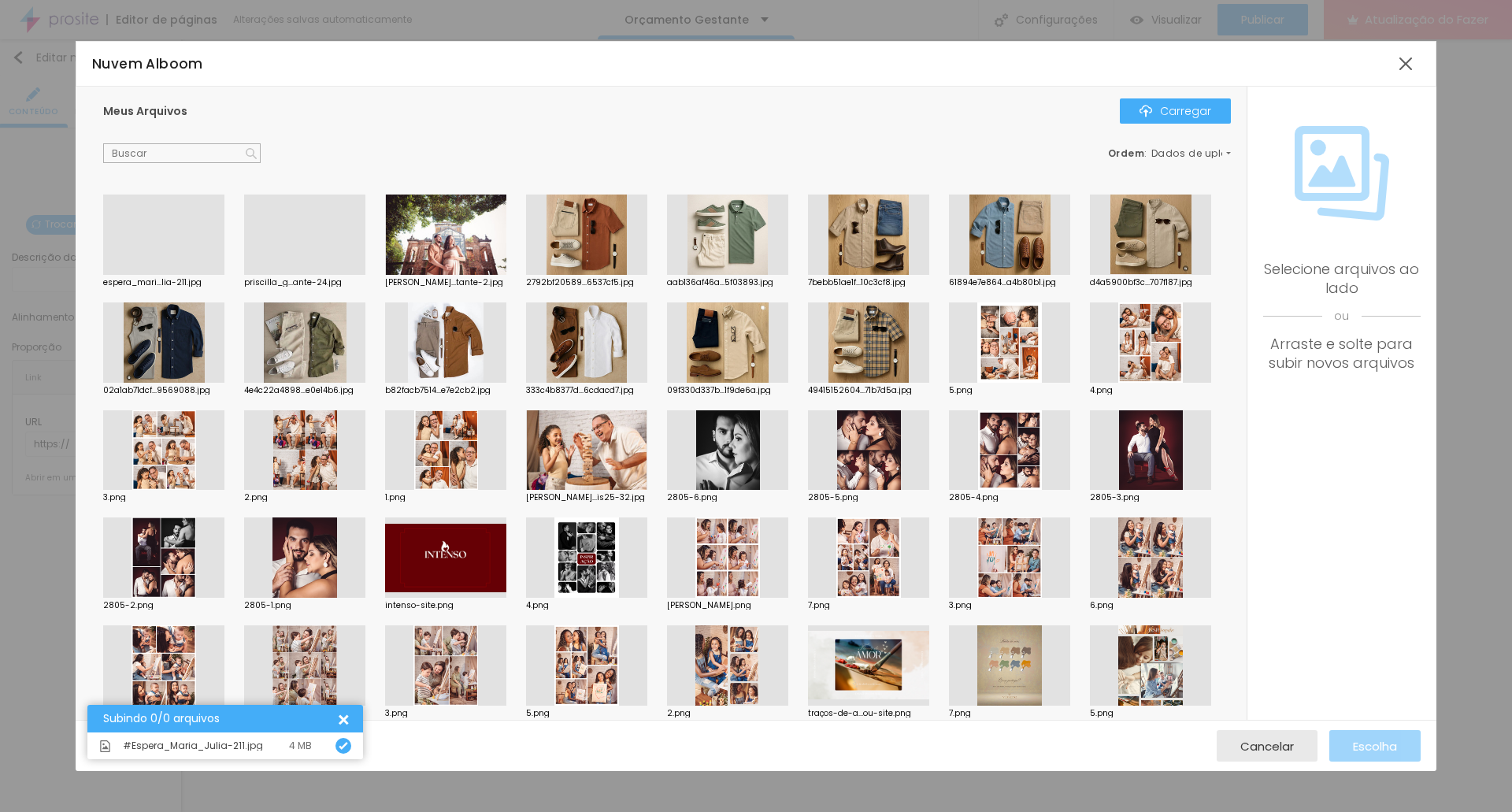
click at [181, 275] on div at bounding box center [164, 275] width 121 height 0
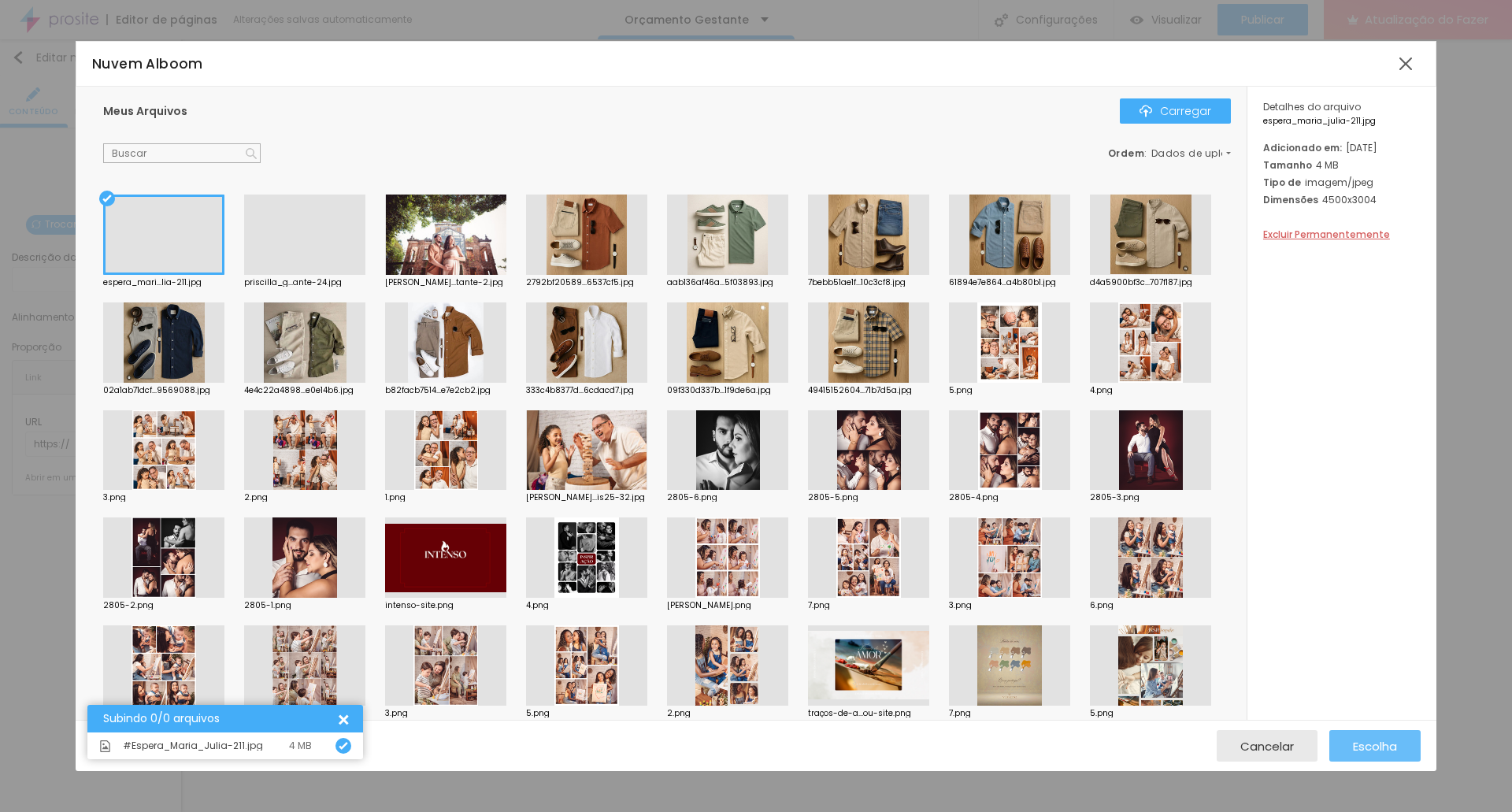
click at [1370, 748] on font "Escolha" at bounding box center [1375, 746] width 44 height 17
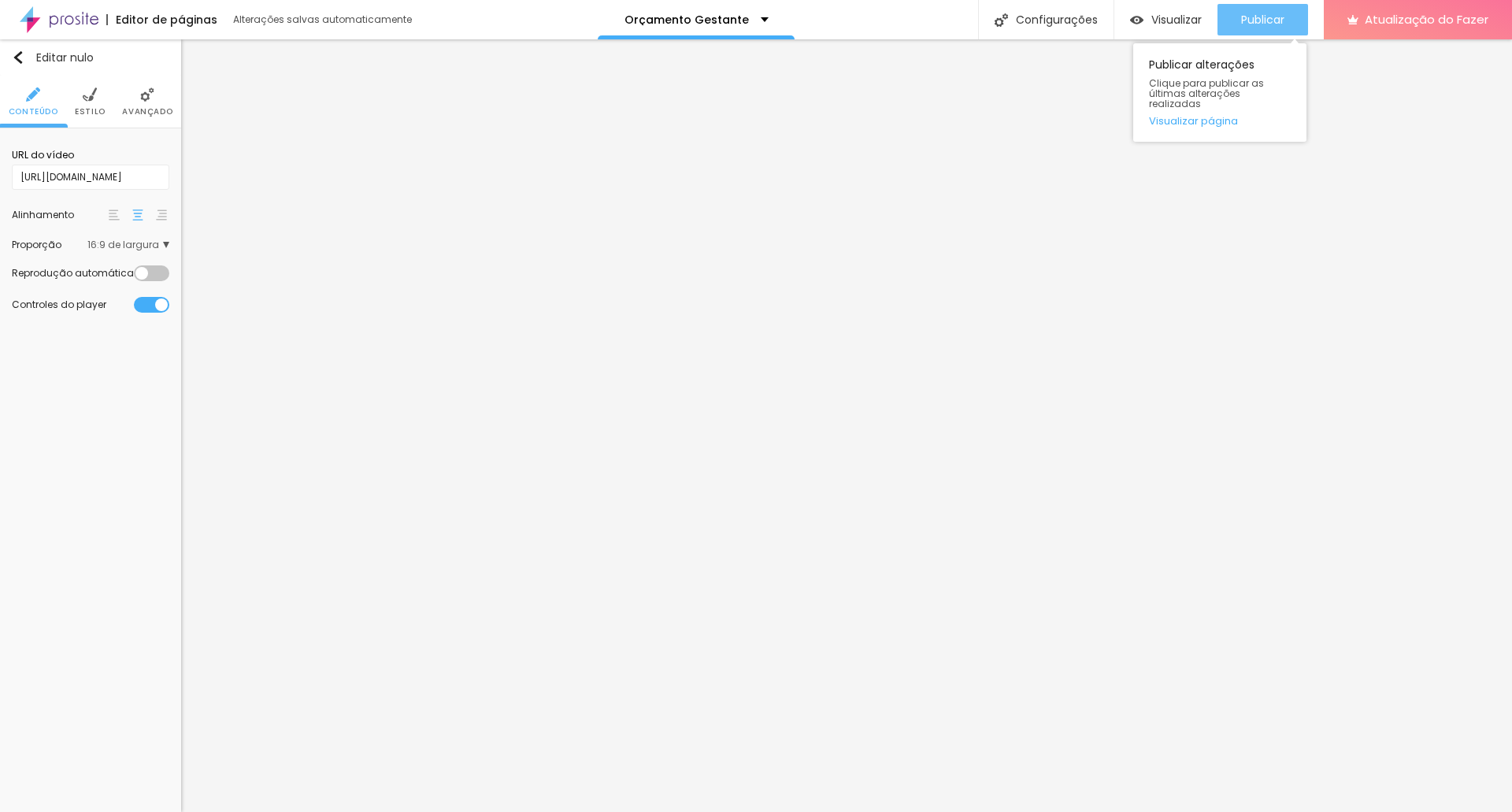
click at [1270, 12] on font "Publicar" at bounding box center [1263, 20] width 44 height 16
click at [1178, 16] on font "Visualizar" at bounding box center [1176, 20] width 51 height 16
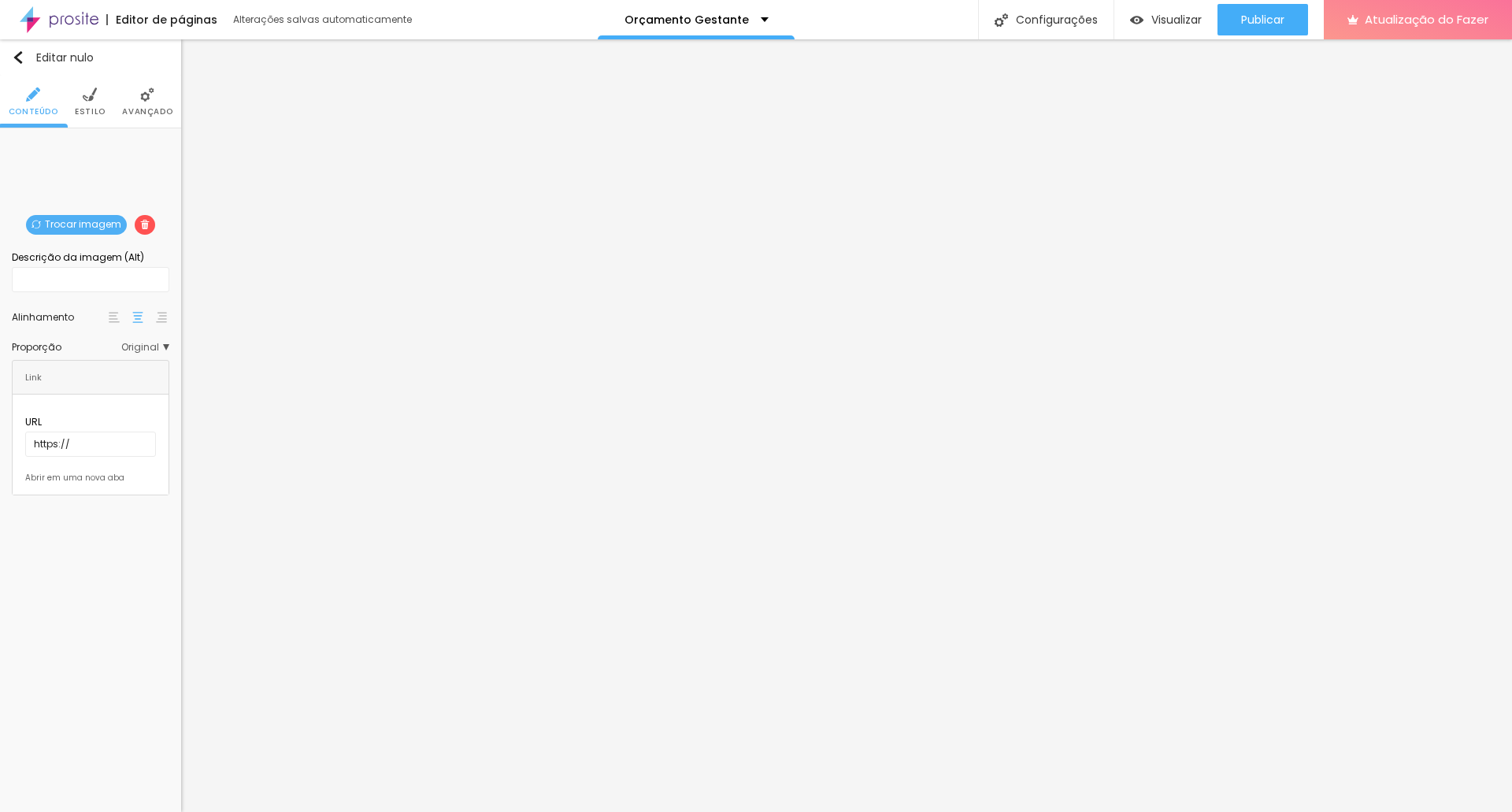
click at [101, 220] on font "Trocar imagem" at bounding box center [82, 223] width 76 height 13
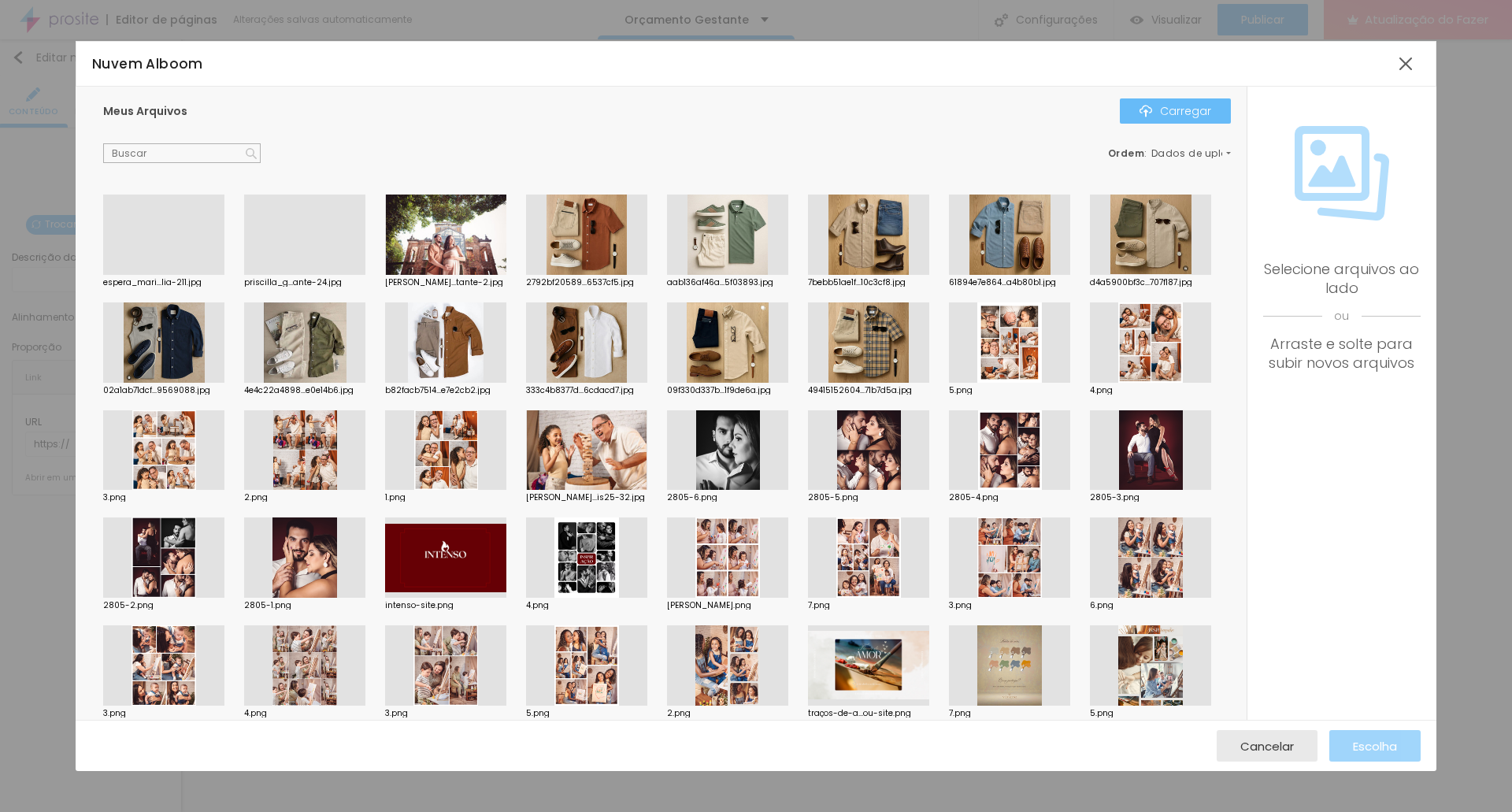
click at [1186, 116] on font "Carregar" at bounding box center [1186, 111] width 52 height 16
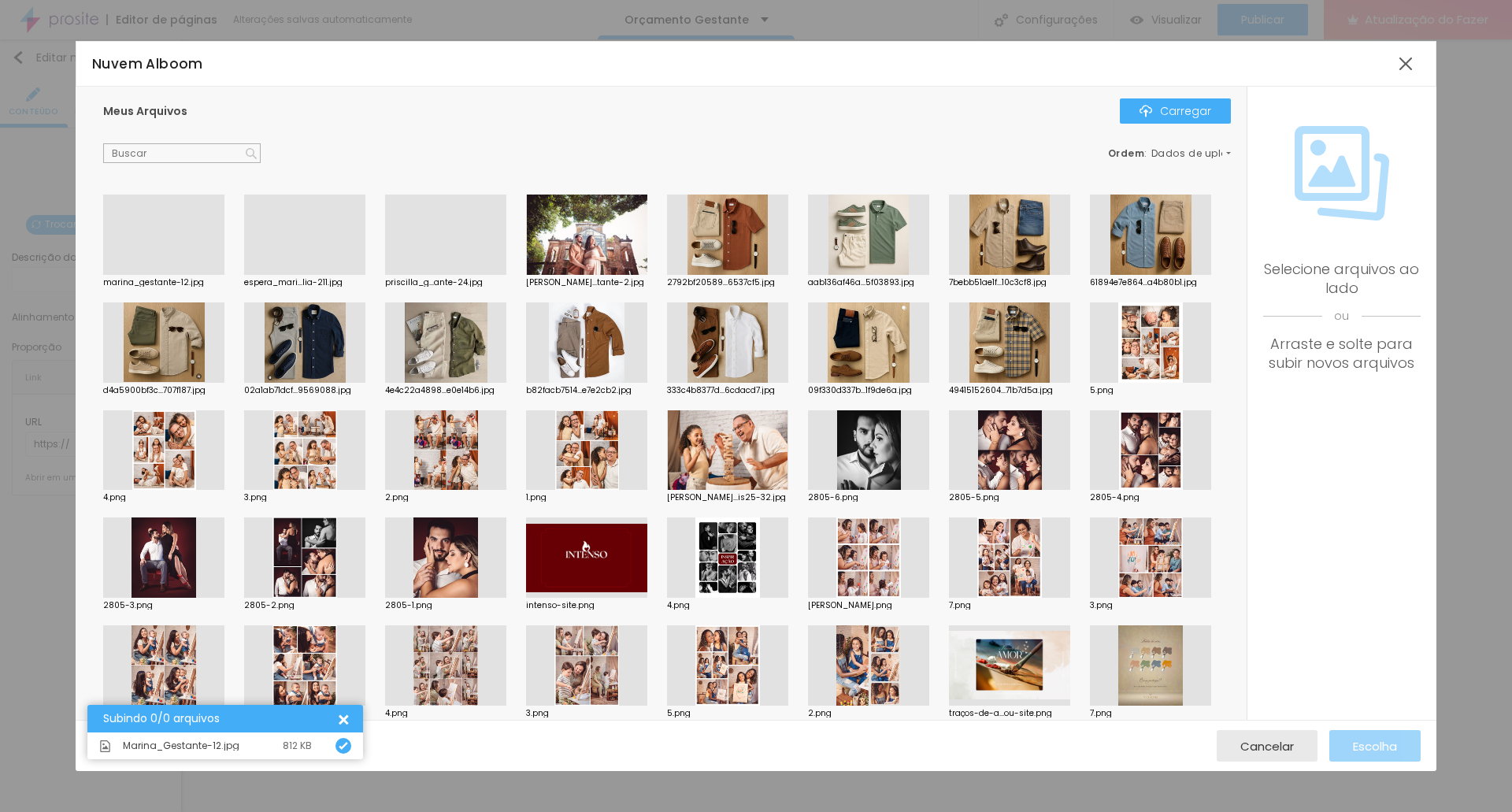
click at [164, 275] on div at bounding box center [164, 275] width 121 height 0
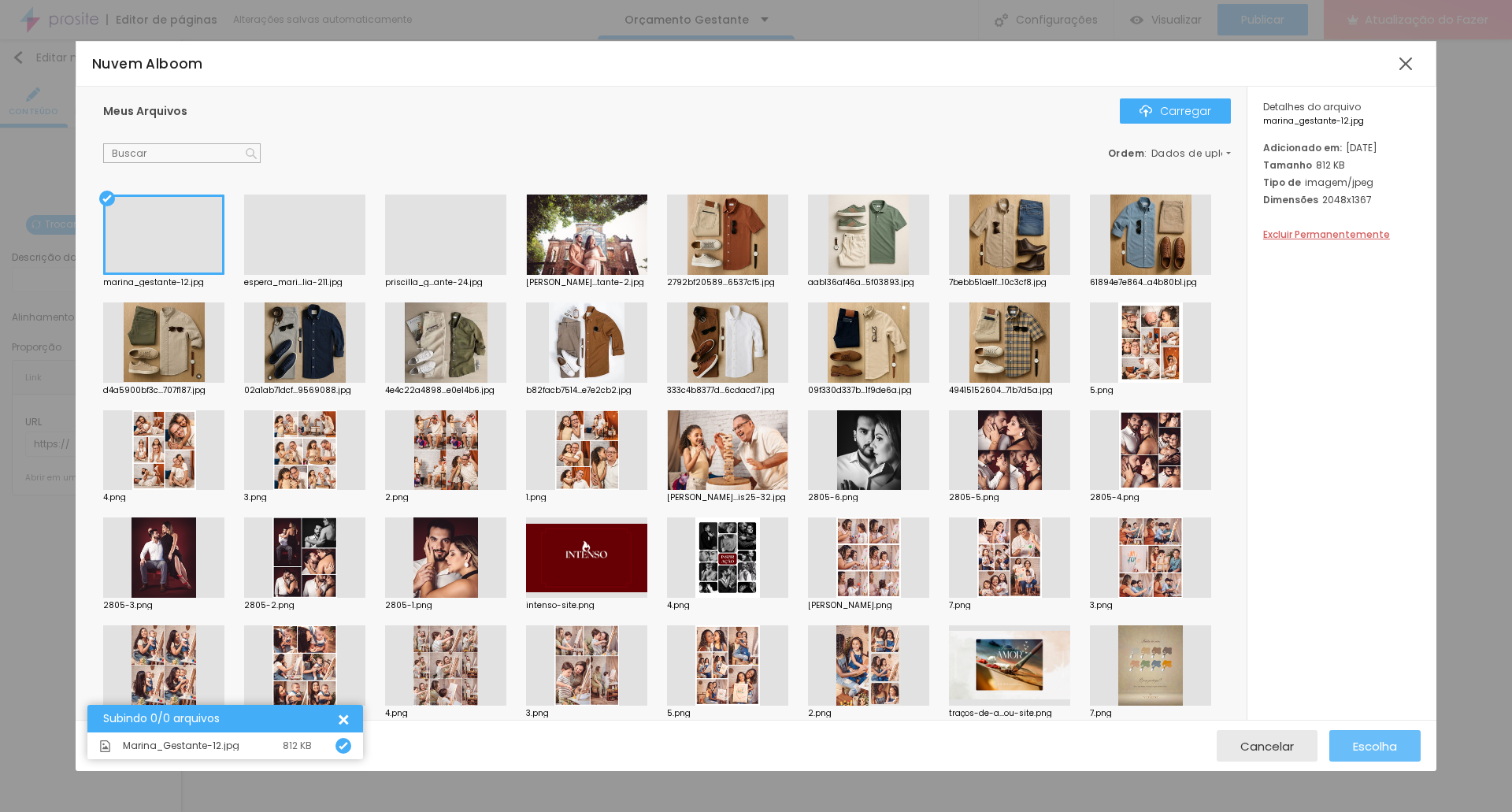
click at [1359, 747] on font "Escolha" at bounding box center [1375, 746] width 44 height 17
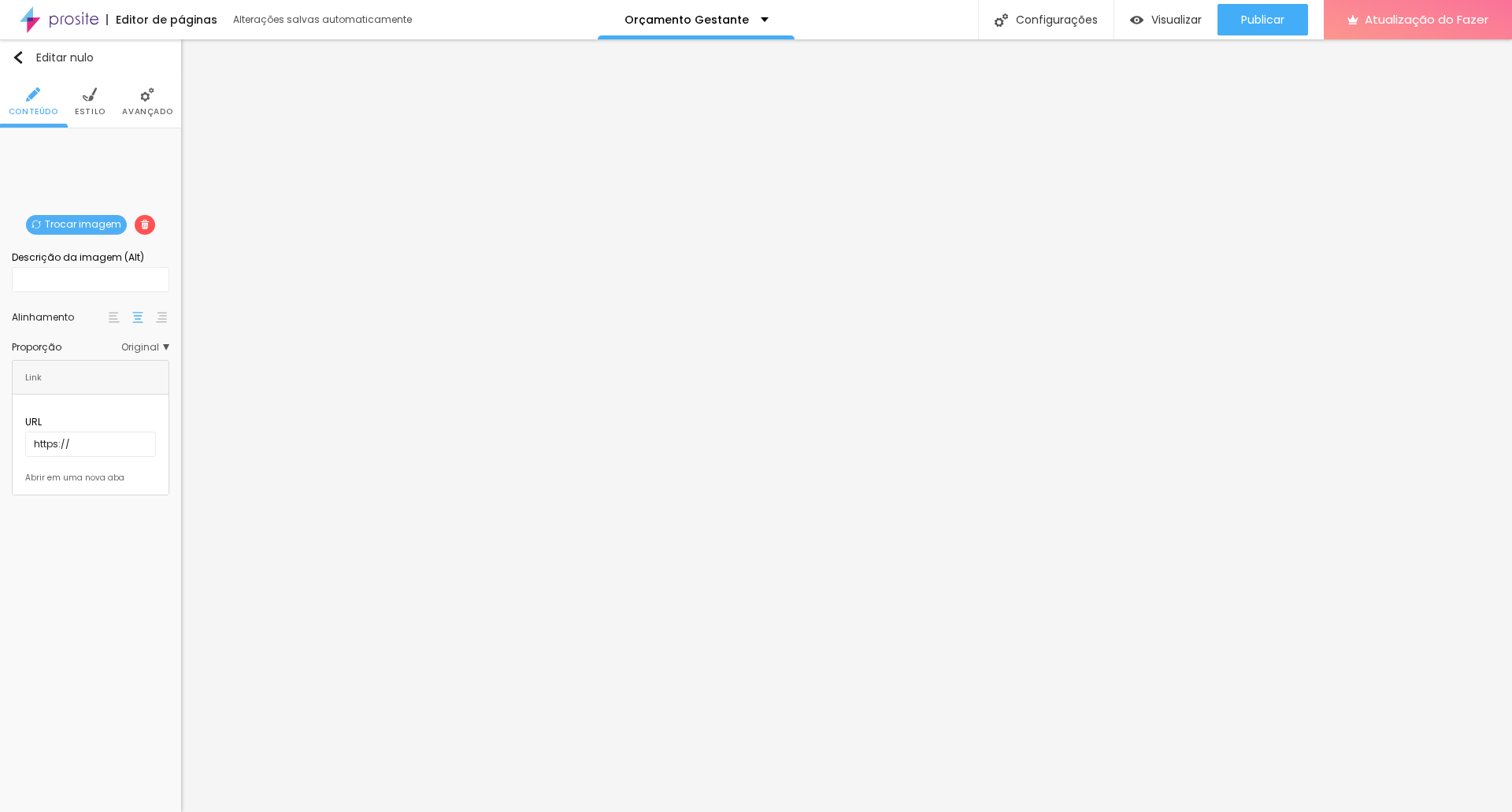
click at [92, 226] on font "Trocar imagem" at bounding box center [82, 223] width 76 height 13
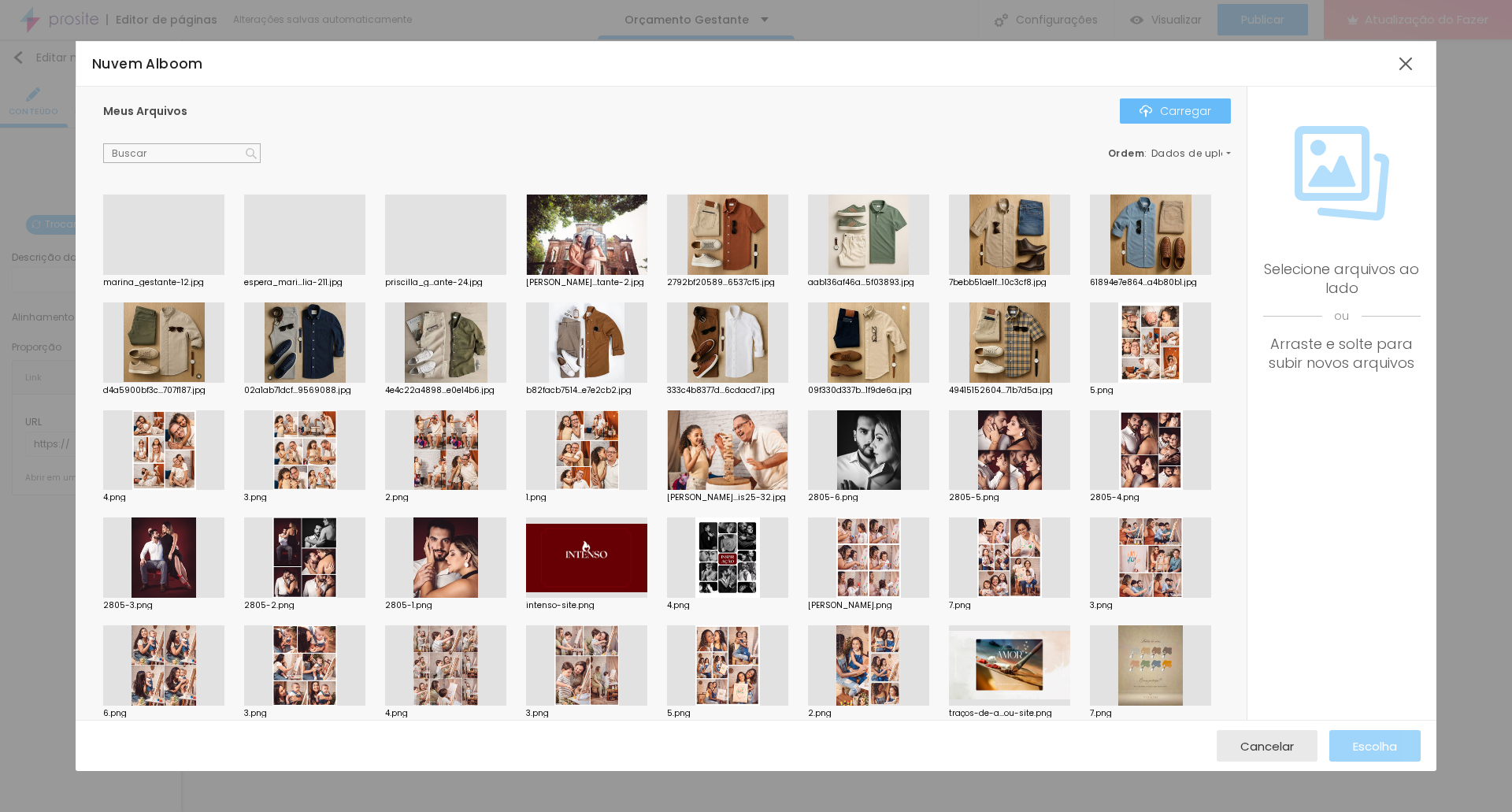
click at [1181, 112] on font "Carregar" at bounding box center [1186, 111] width 52 height 16
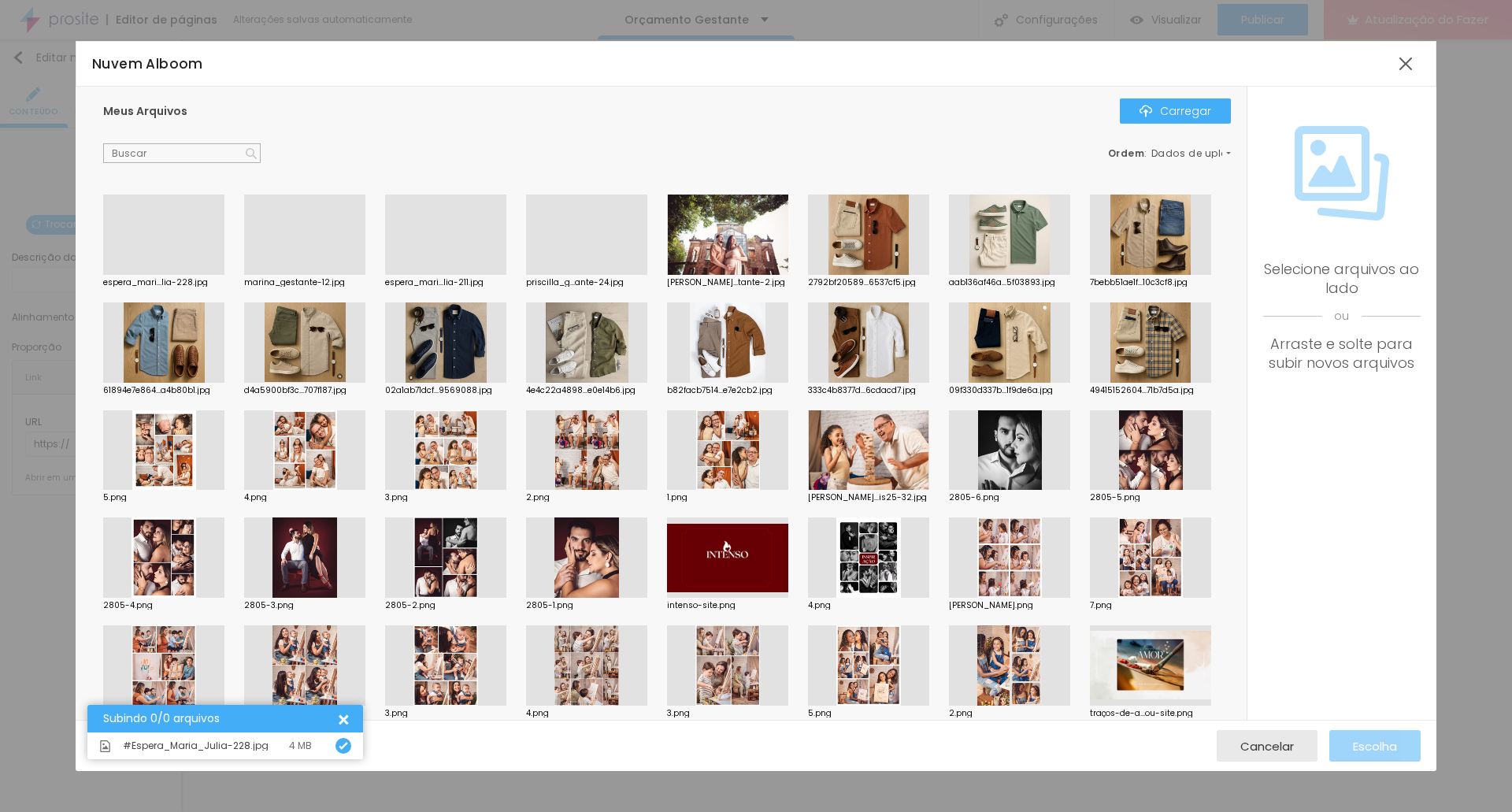
click at [162, 275] on div at bounding box center [164, 275] width 121 height 0
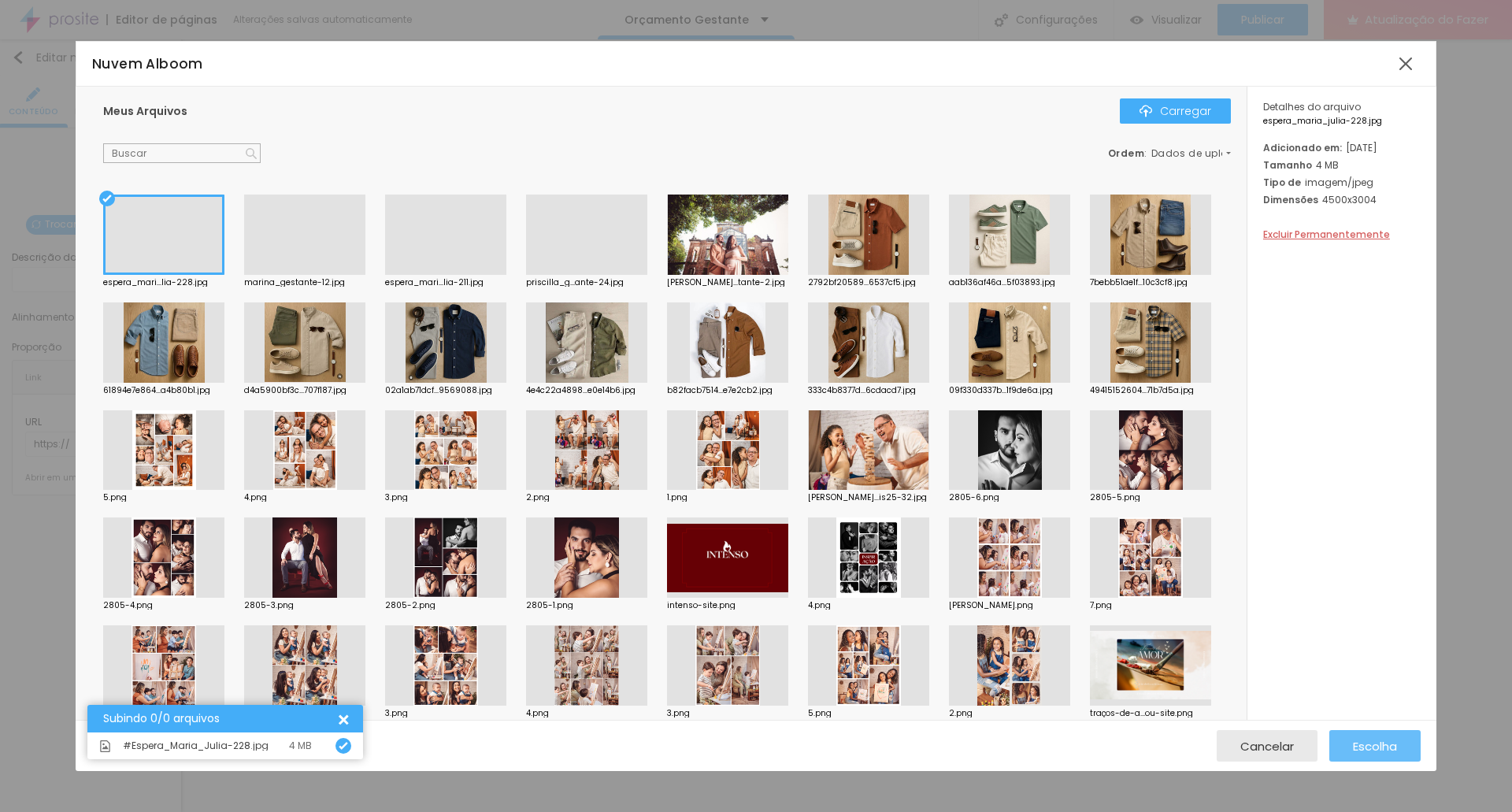
click at [1372, 746] on font "Escolha" at bounding box center [1375, 746] width 44 height 17
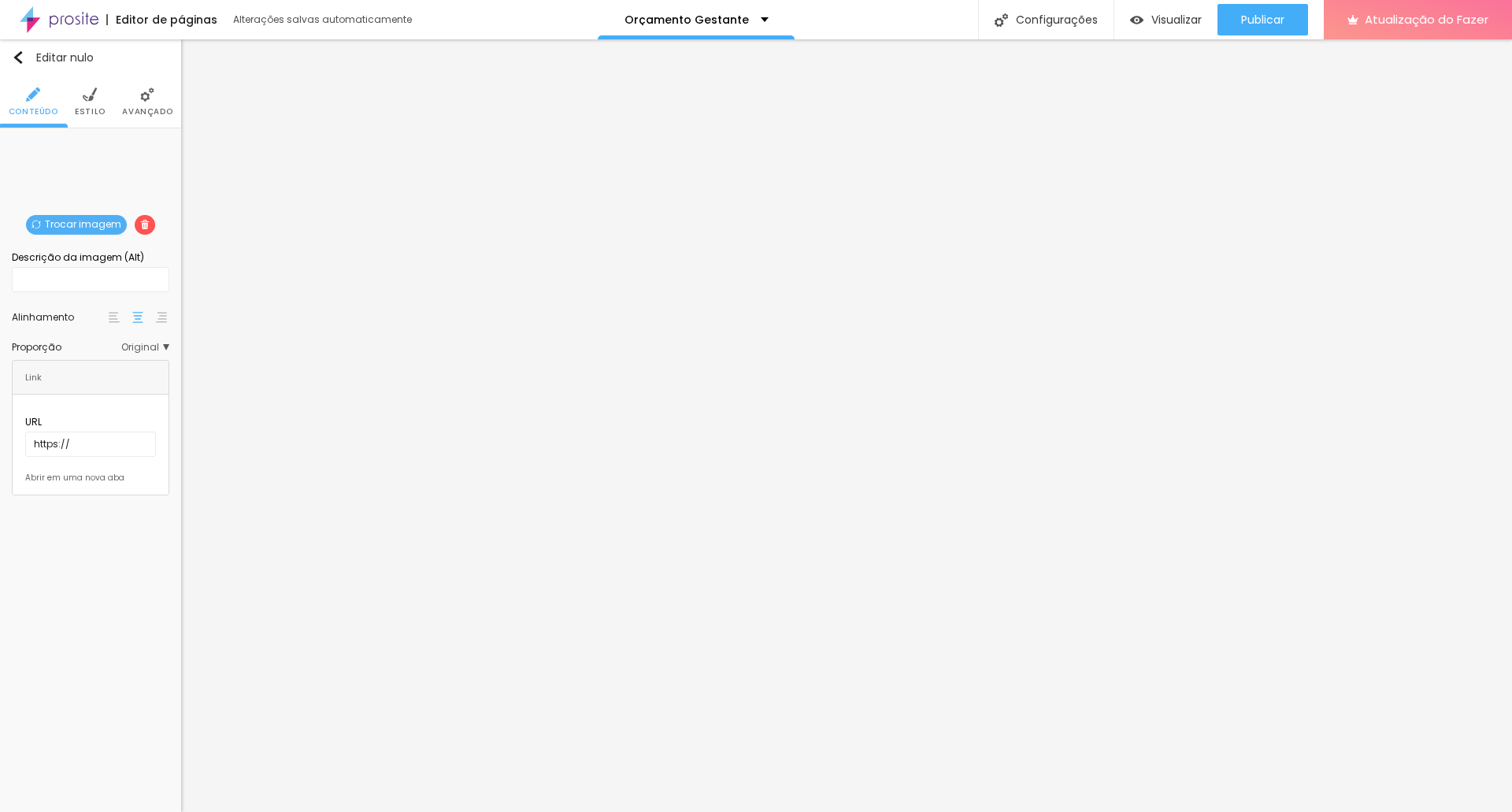
click at [80, 223] on font "Trocar imagem" at bounding box center [82, 223] width 76 height 13
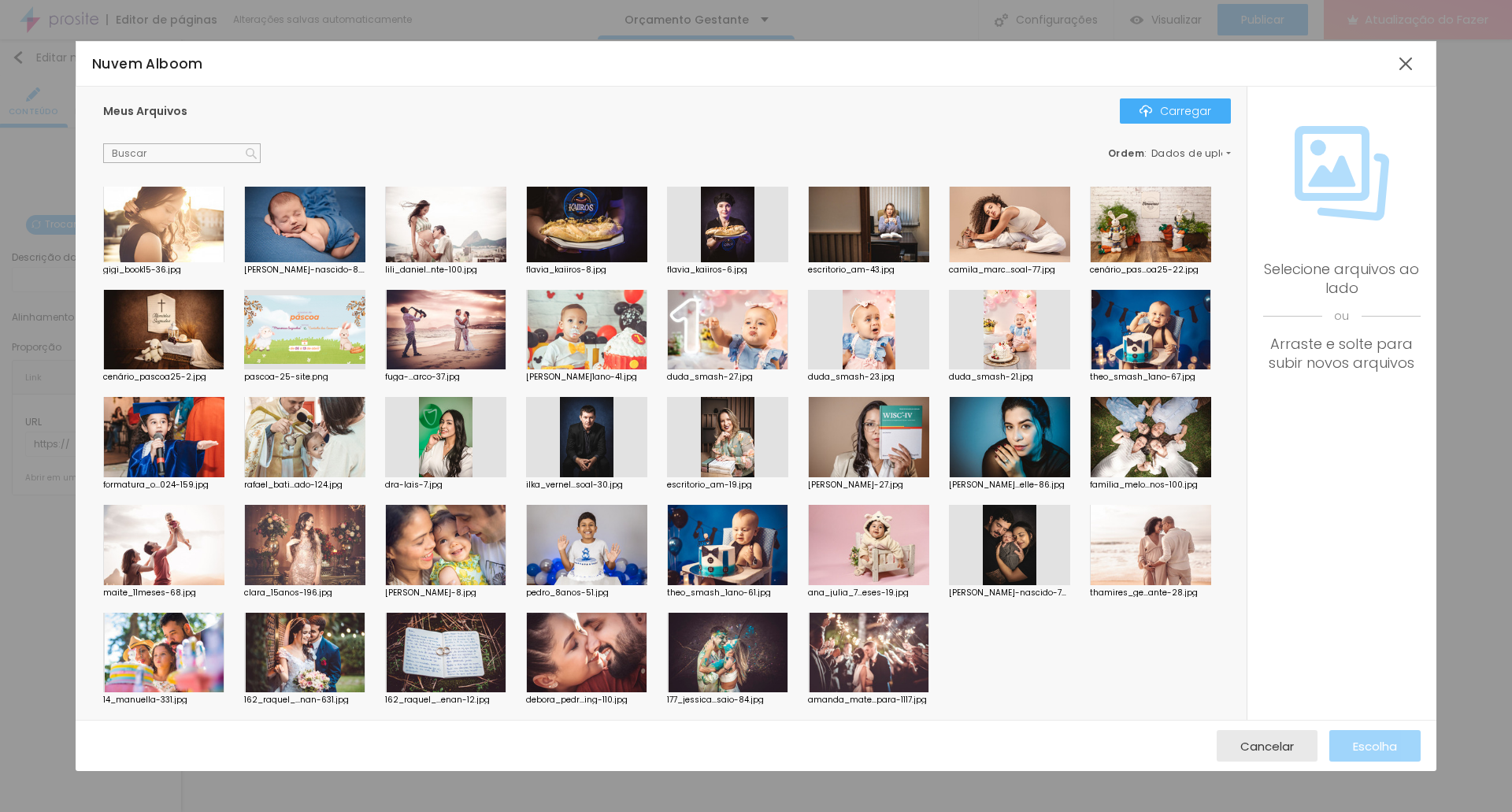
scroll to position [874, 0]
click at [1089, 539] on div at bounding box center [1150, 545] width 121 height 80
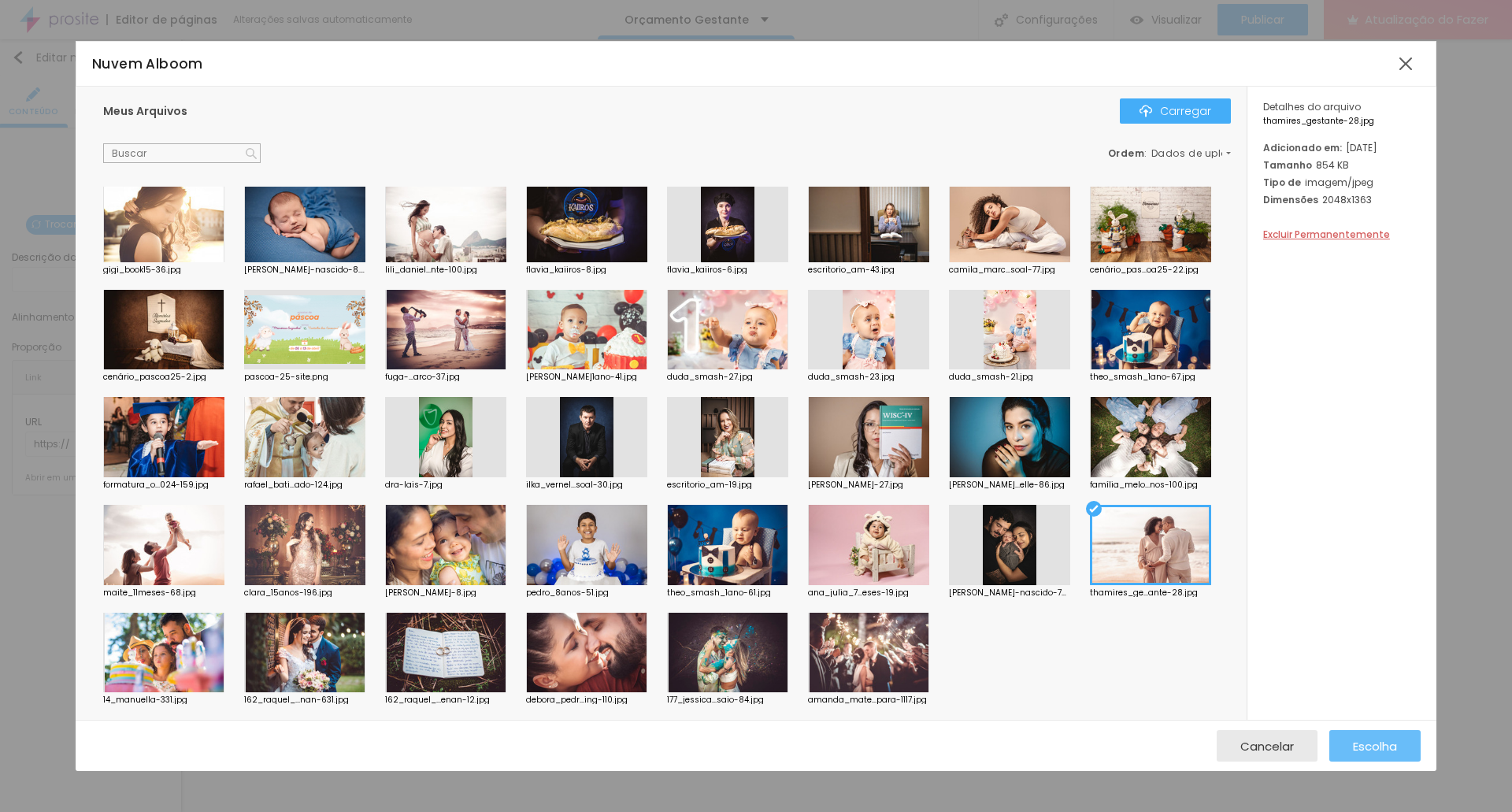
click at [1372, 747] on font "Escolha" at bounding box center [1375, 746] width 44 height 17
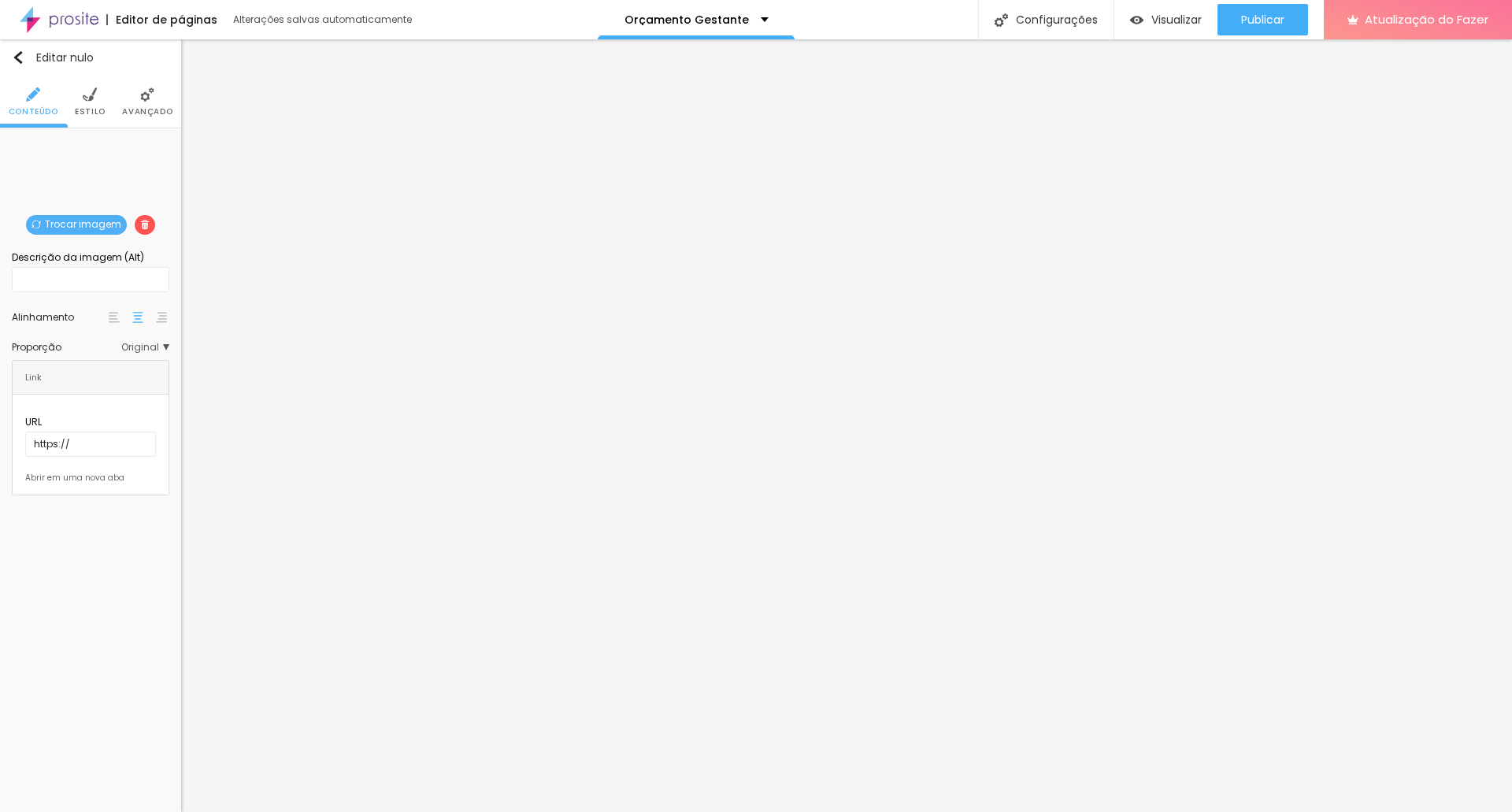
click at [79, 224] on font "Trocar imagem" at bounding box center [82, 223] width 76 height 13
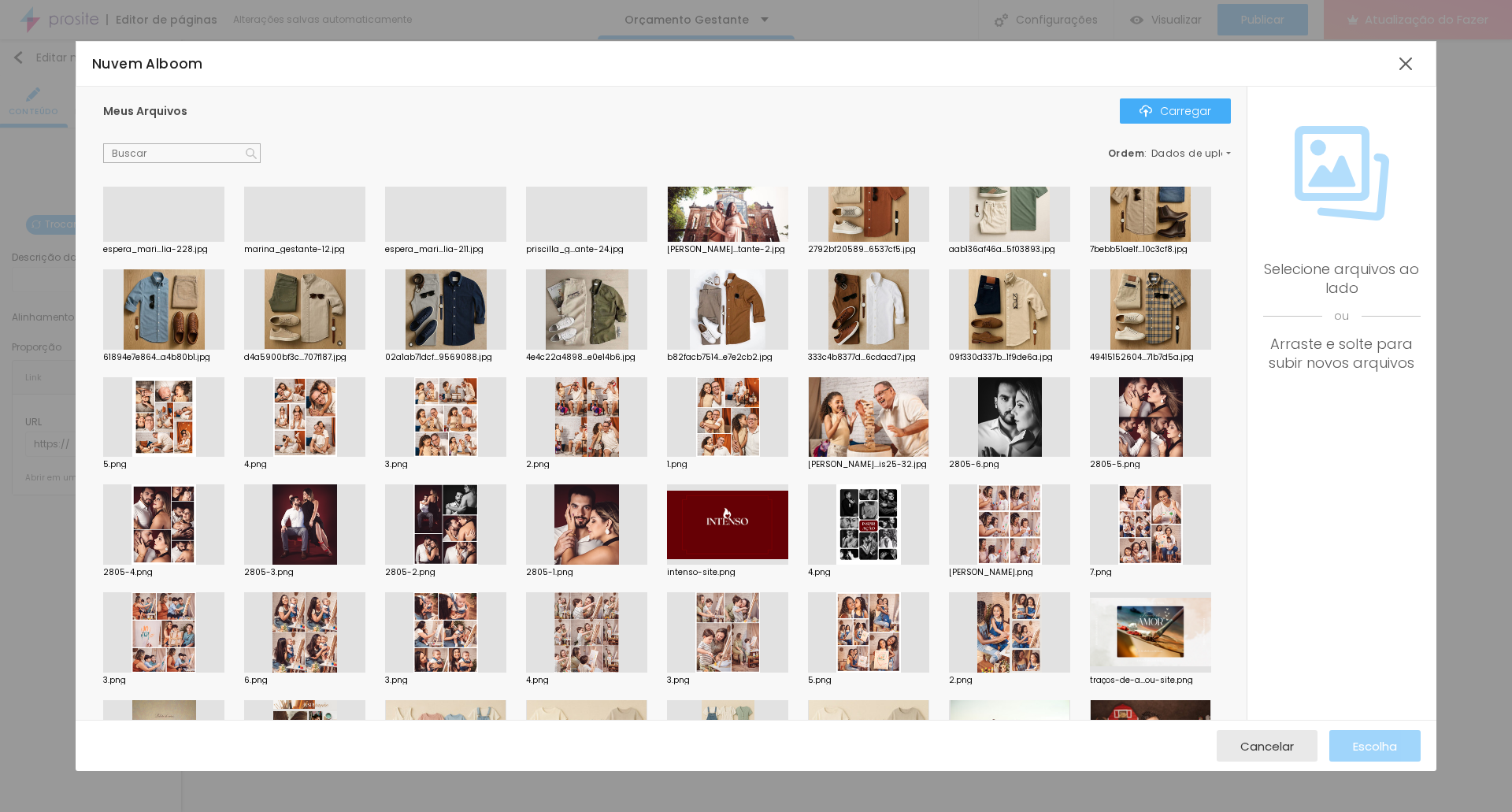
scroll to position [0, 0]
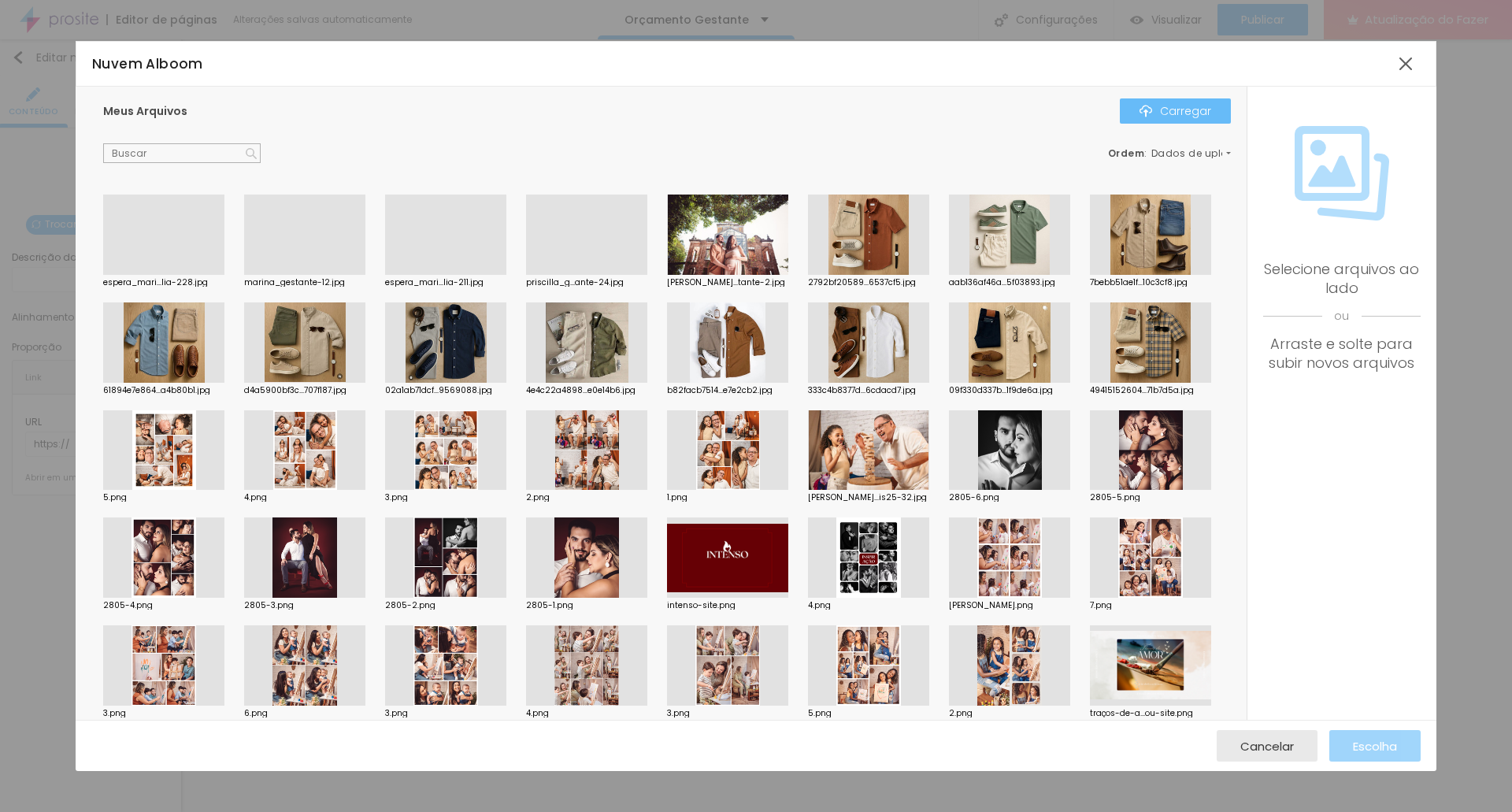
click at [1152, 110] on img "button" at bounding box center [1145, 111] width 13 height 13
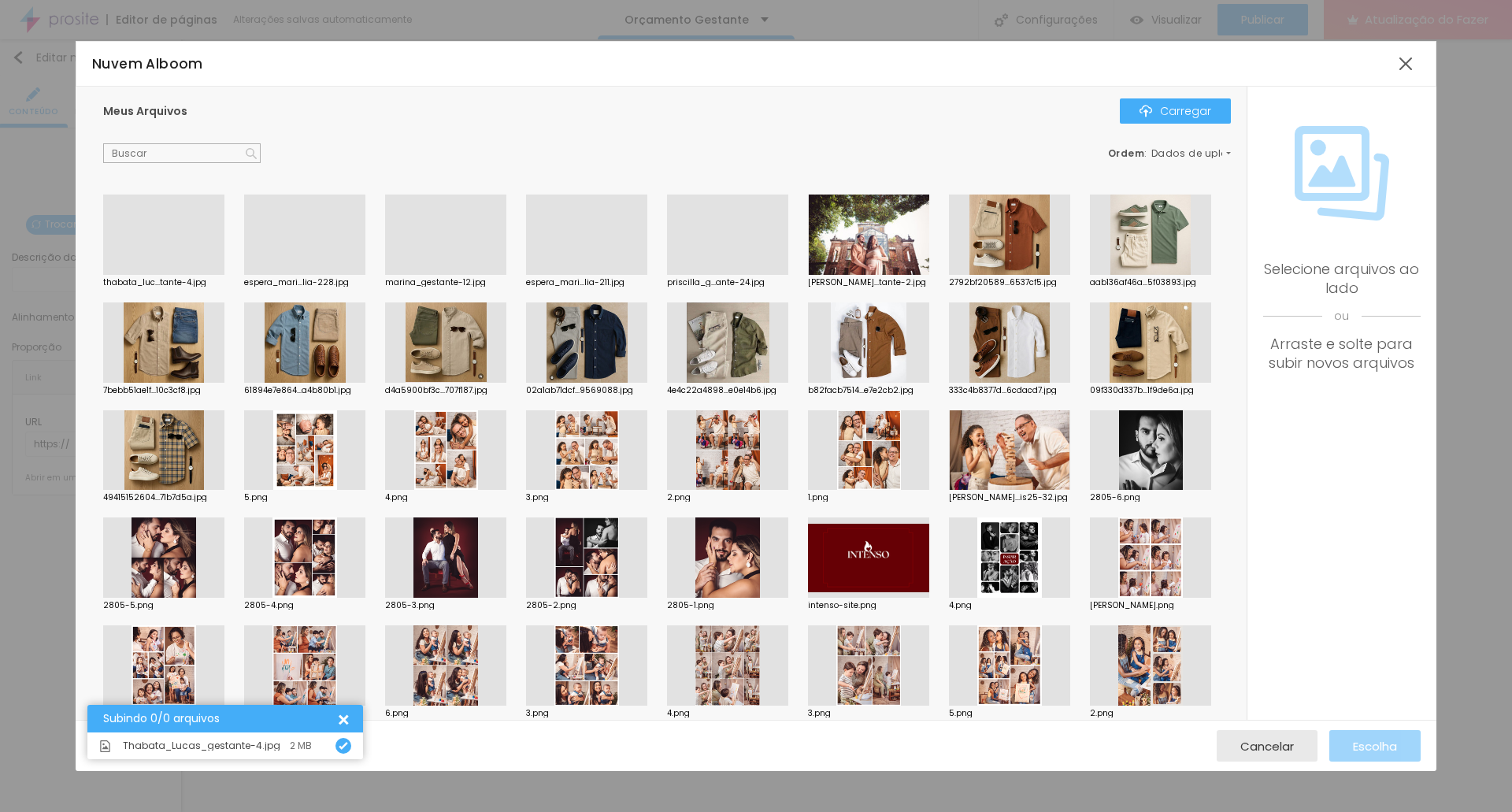
click at [173, 275] on div at bounding box center [164, 275] width 121 height 0
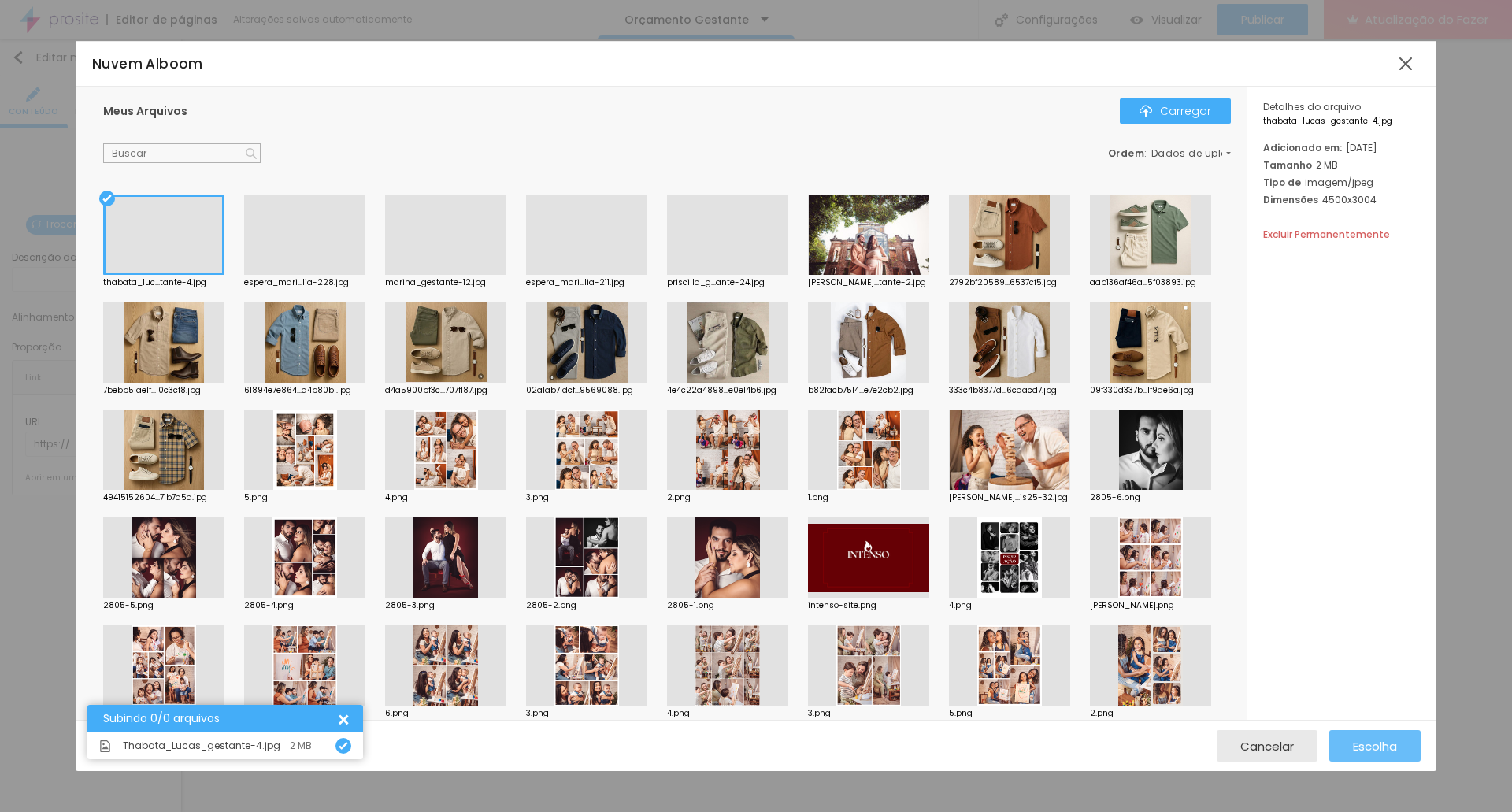
click at [1379, 744] on font "Escolha" at bounding box center [1375, 746] width 44 height 17
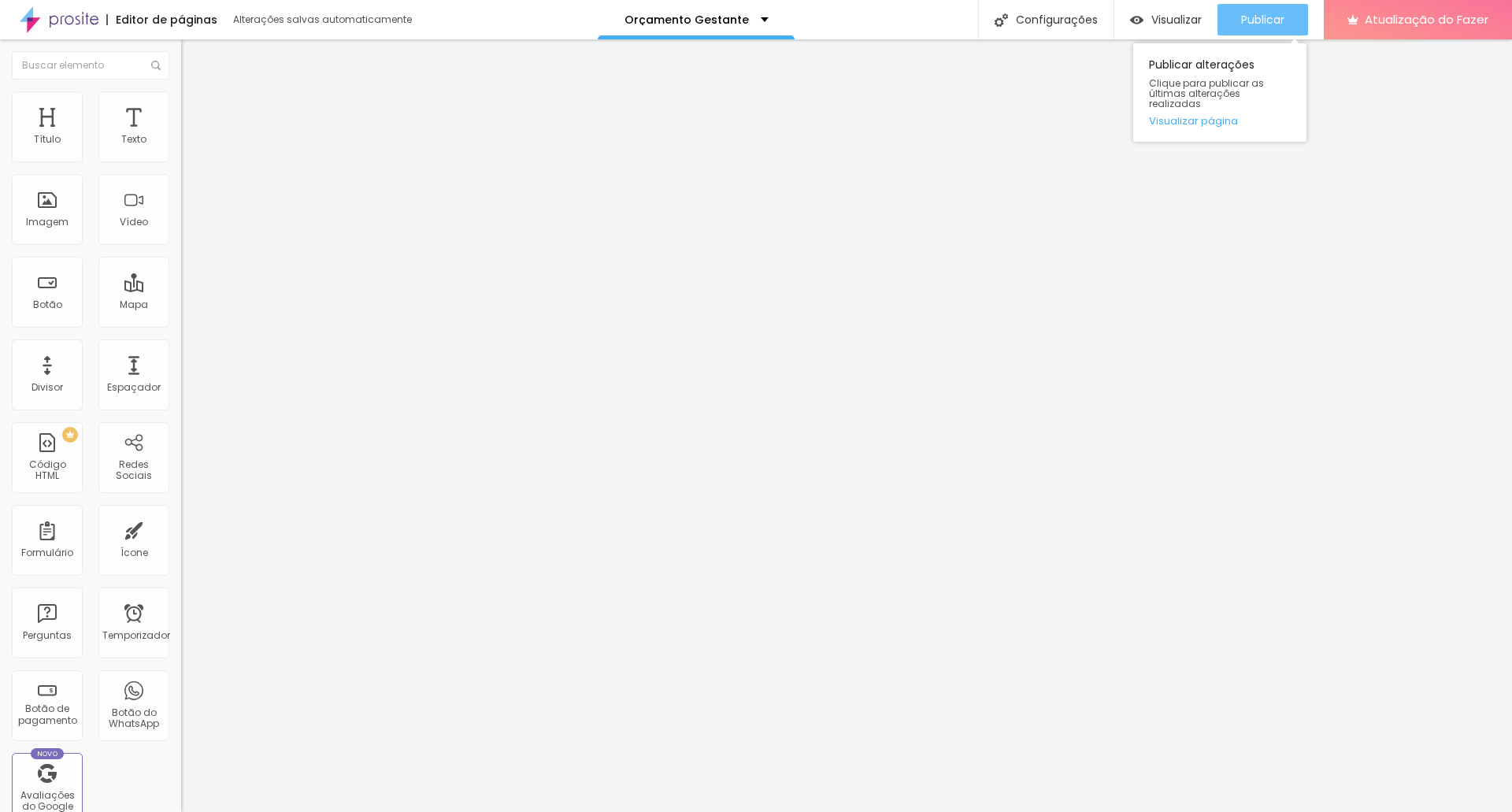
click at [1273, 15] on font "Publicar" at bounding box center [1263, 20] width 44 height 16
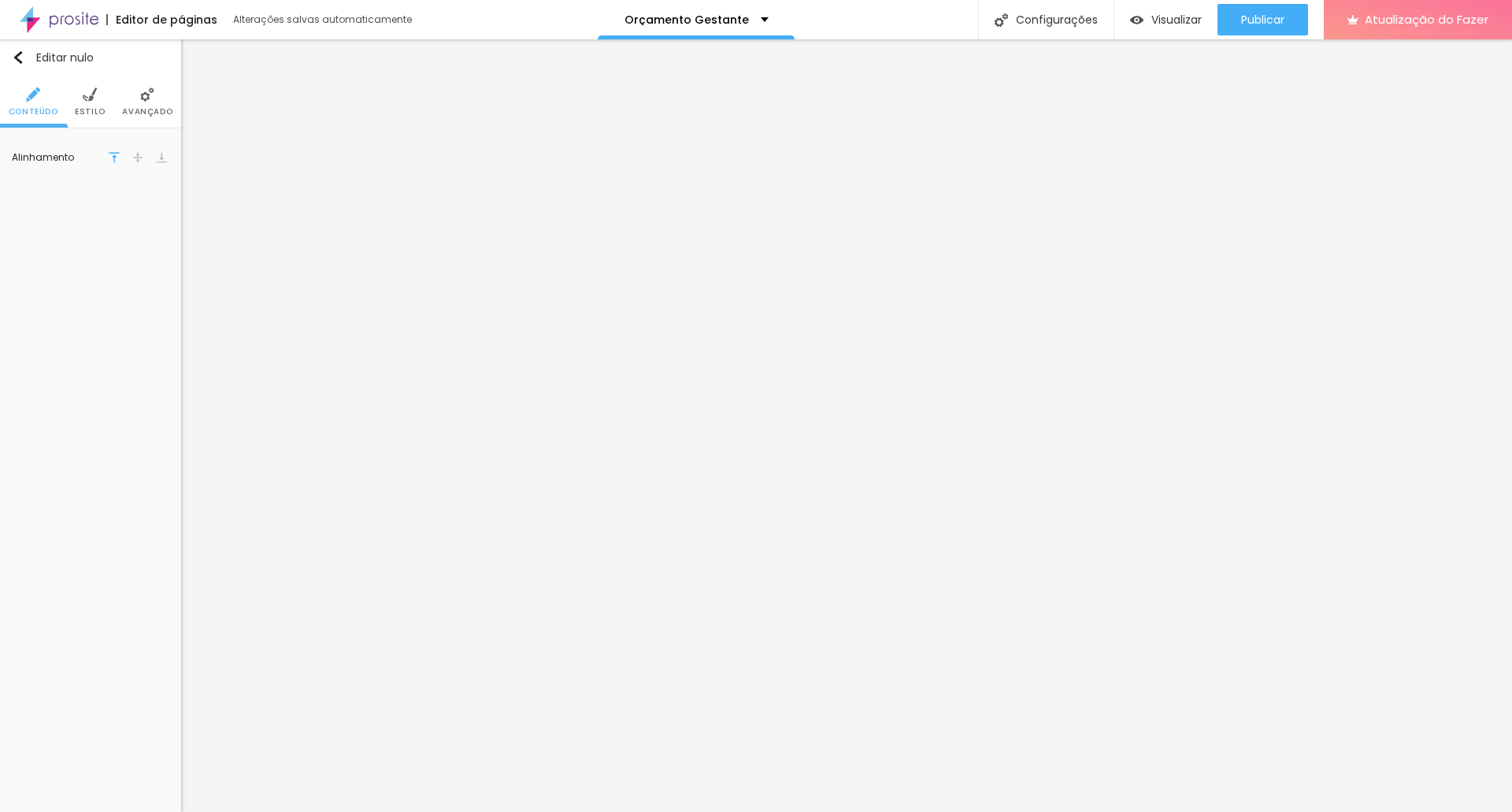
click at [90, 101] on img at bounding box center [89, 94] width 14 height 14
click at [147, 154] on input "#EADCDB" at bounding box center [144, 158] width 49 height 15
paste input "737955"
type input "#737955"
click at [147, 293] on div "Editar nulo Conteúdo Estilo Avançado Cor de fundo Voltar ao padrão #737955 Somb…" at bounding box center [90, 426] width 182 height 773
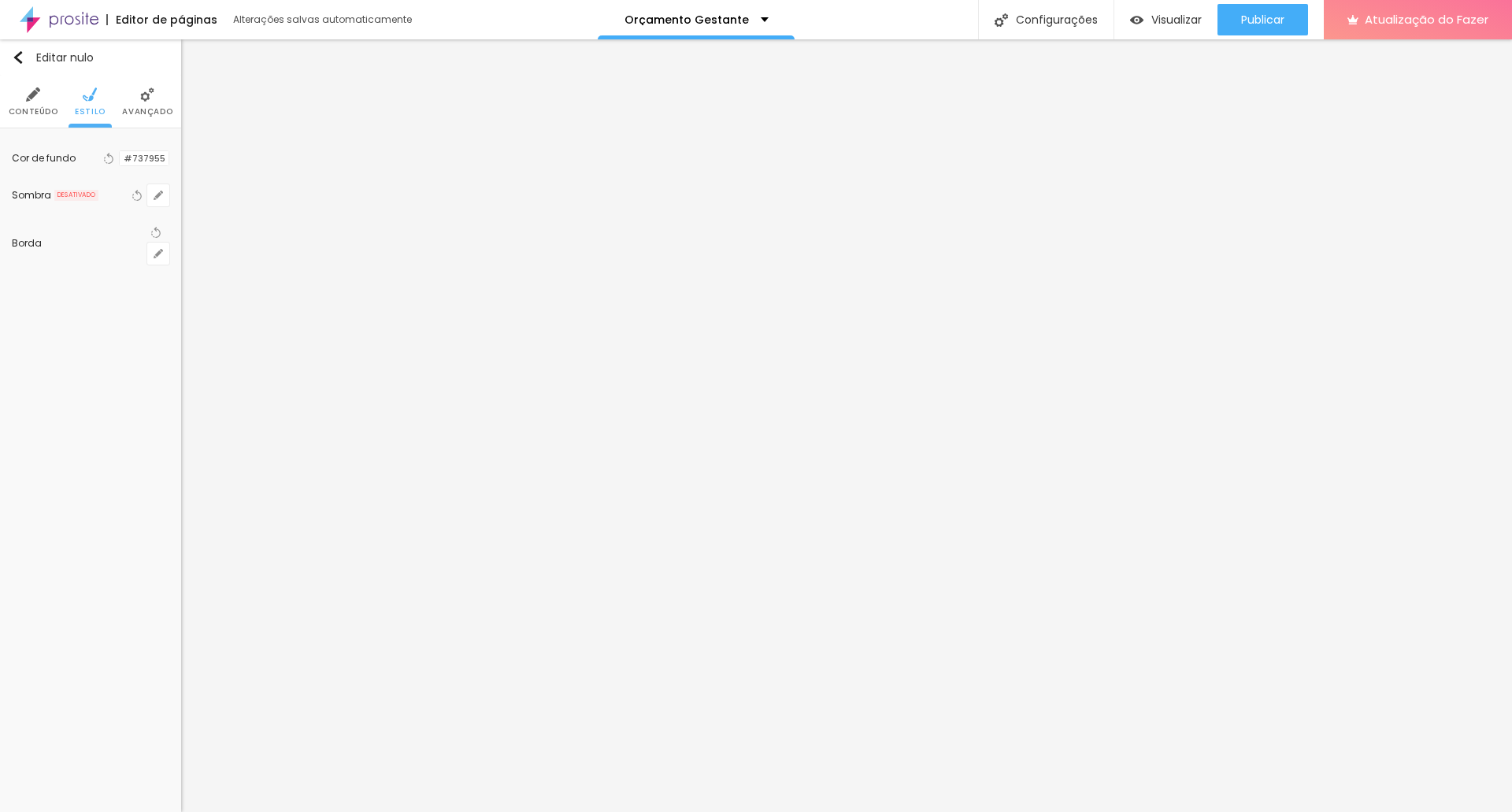
click at [120, 158] on div at bounding box center [120, 158] width 0 height 15
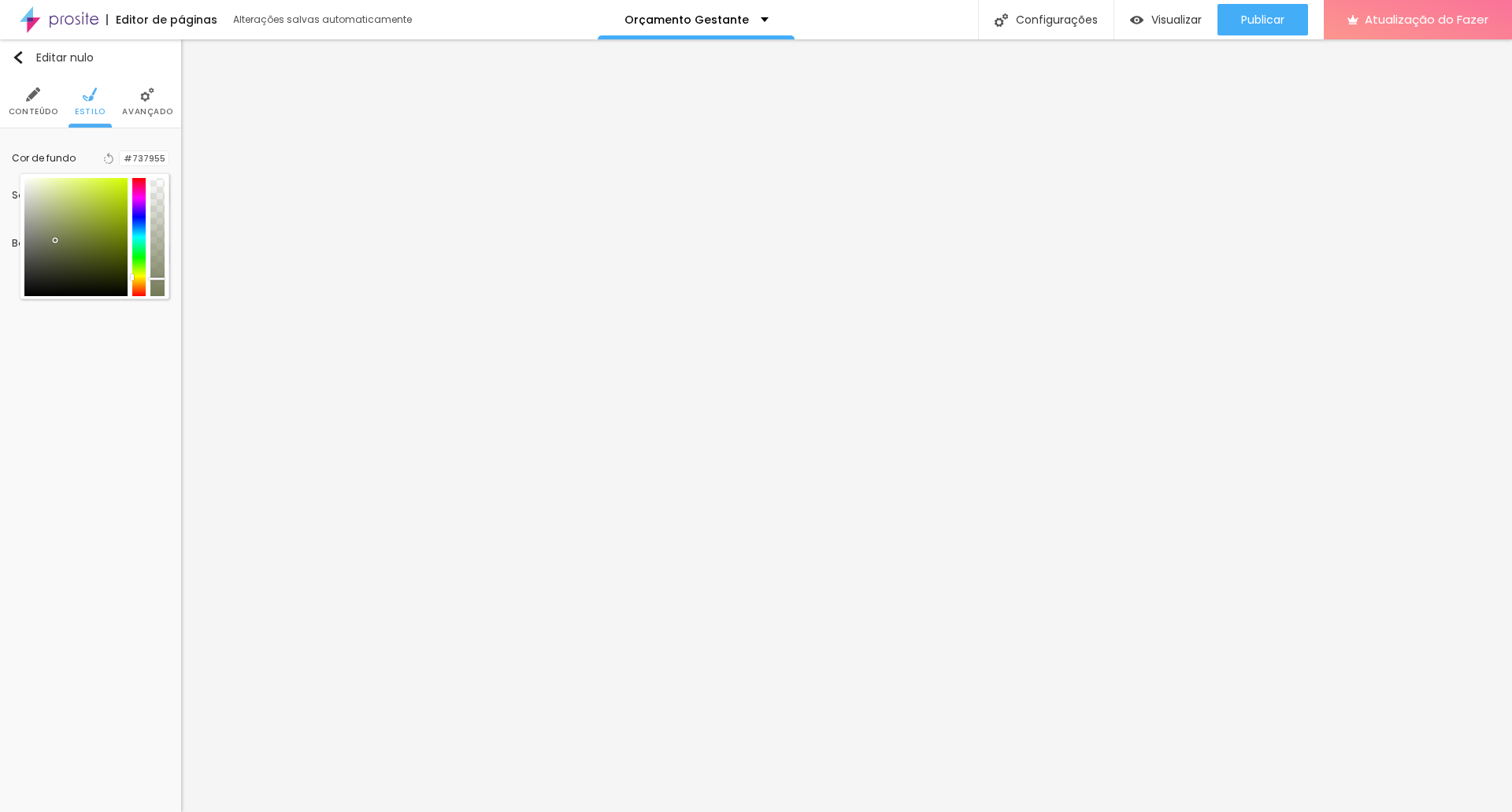
drag, startPoint x: 162, startPoint y: 296, endPoint x: 161, endPoint y: 278, distance: 18.0
click at [161, 278] on div at bounding box center [157, 278] width 16 height 2
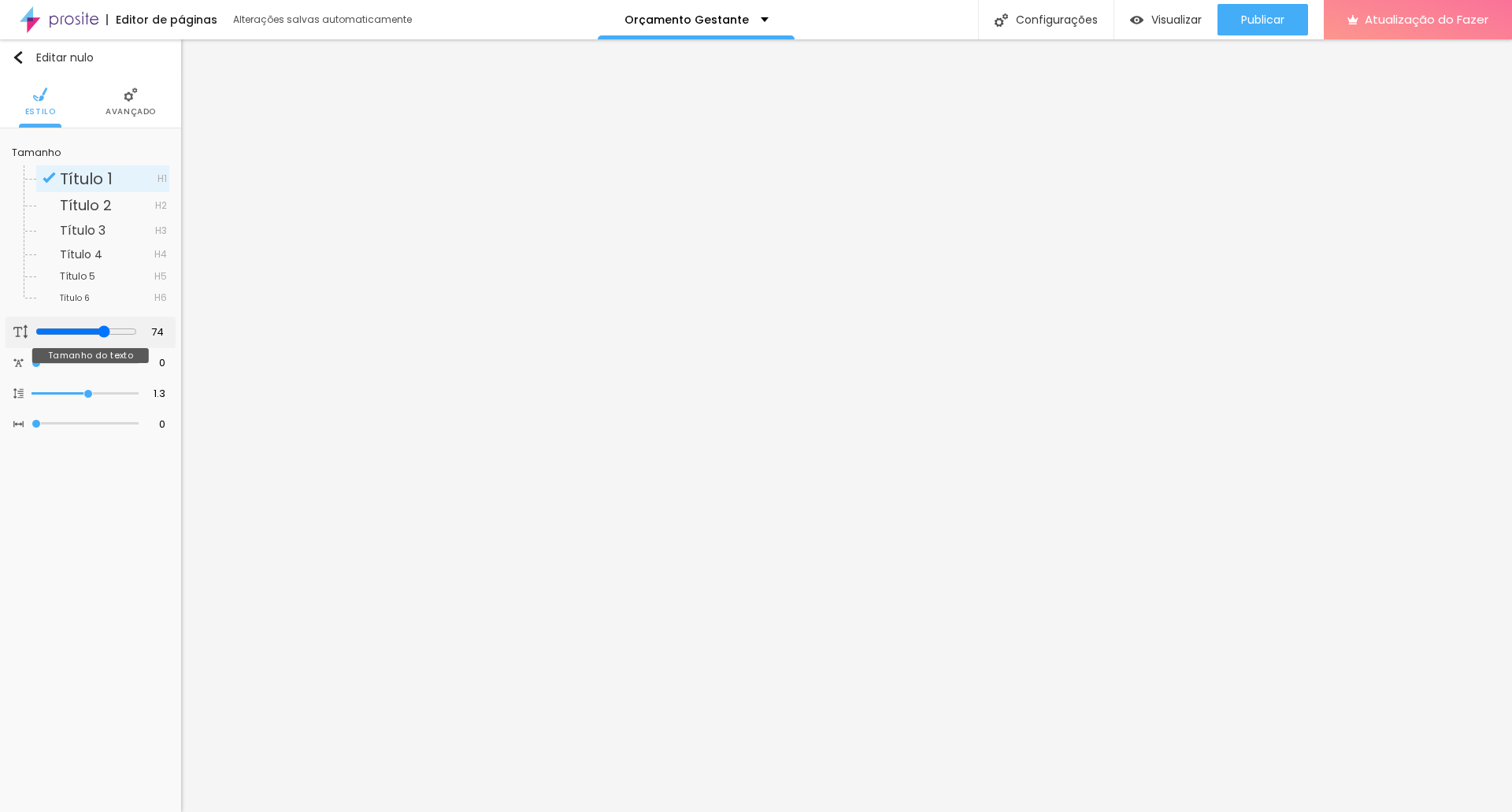
type input "71"
type input "64"
type input "59"
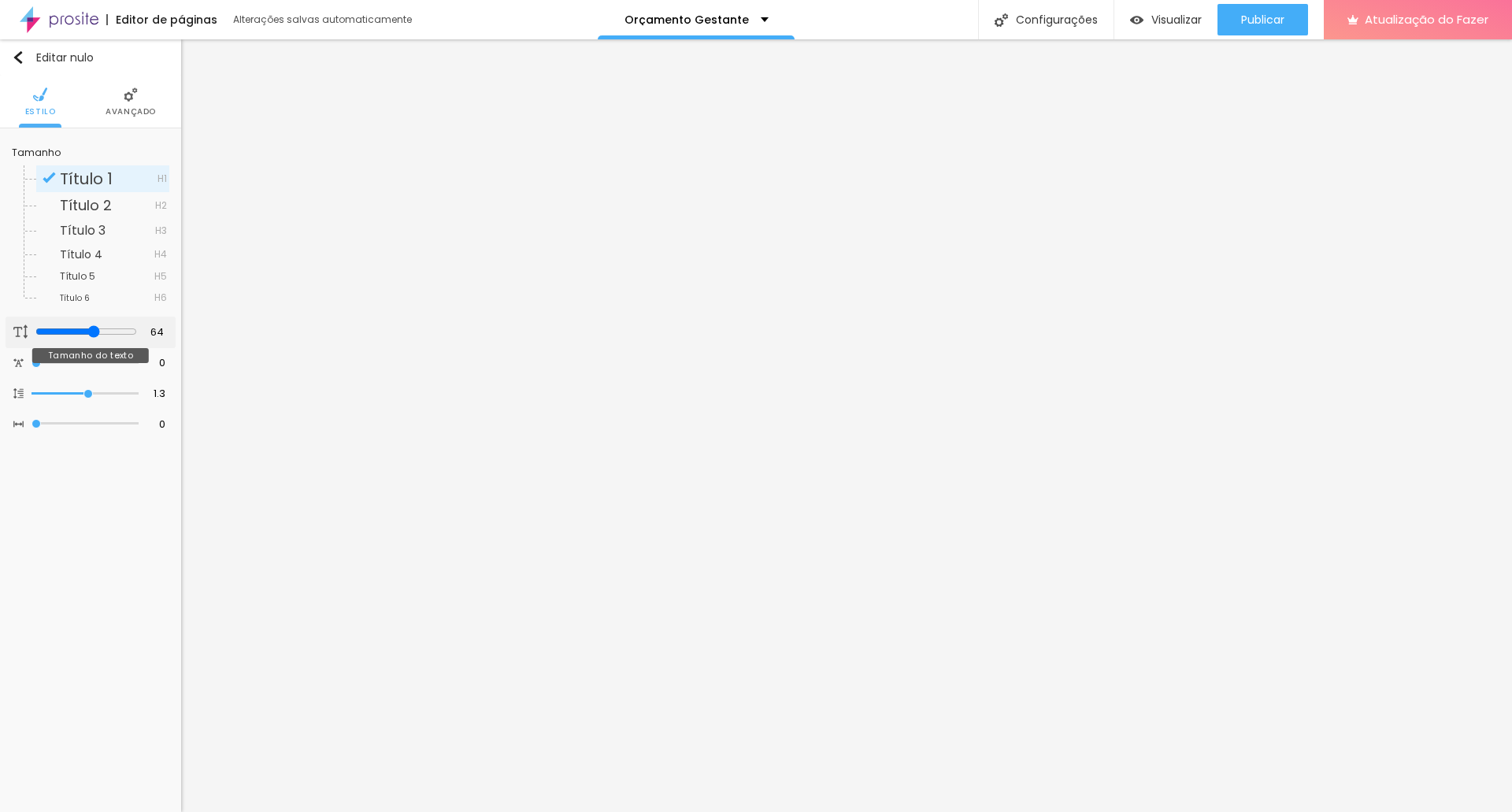
type input "59"
type input "57"
type input "56"
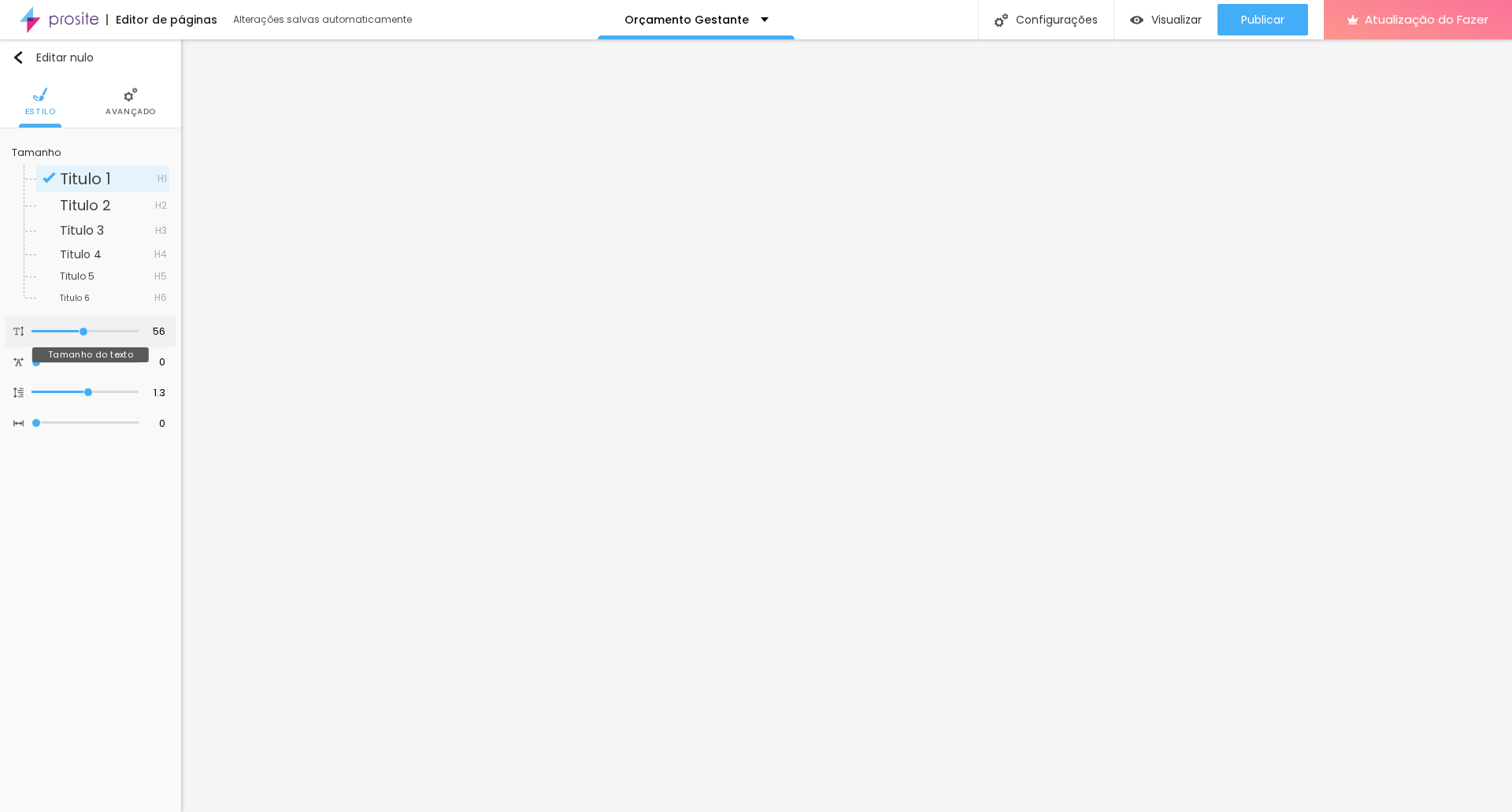
type input "55"
type input "54"
type input "56"
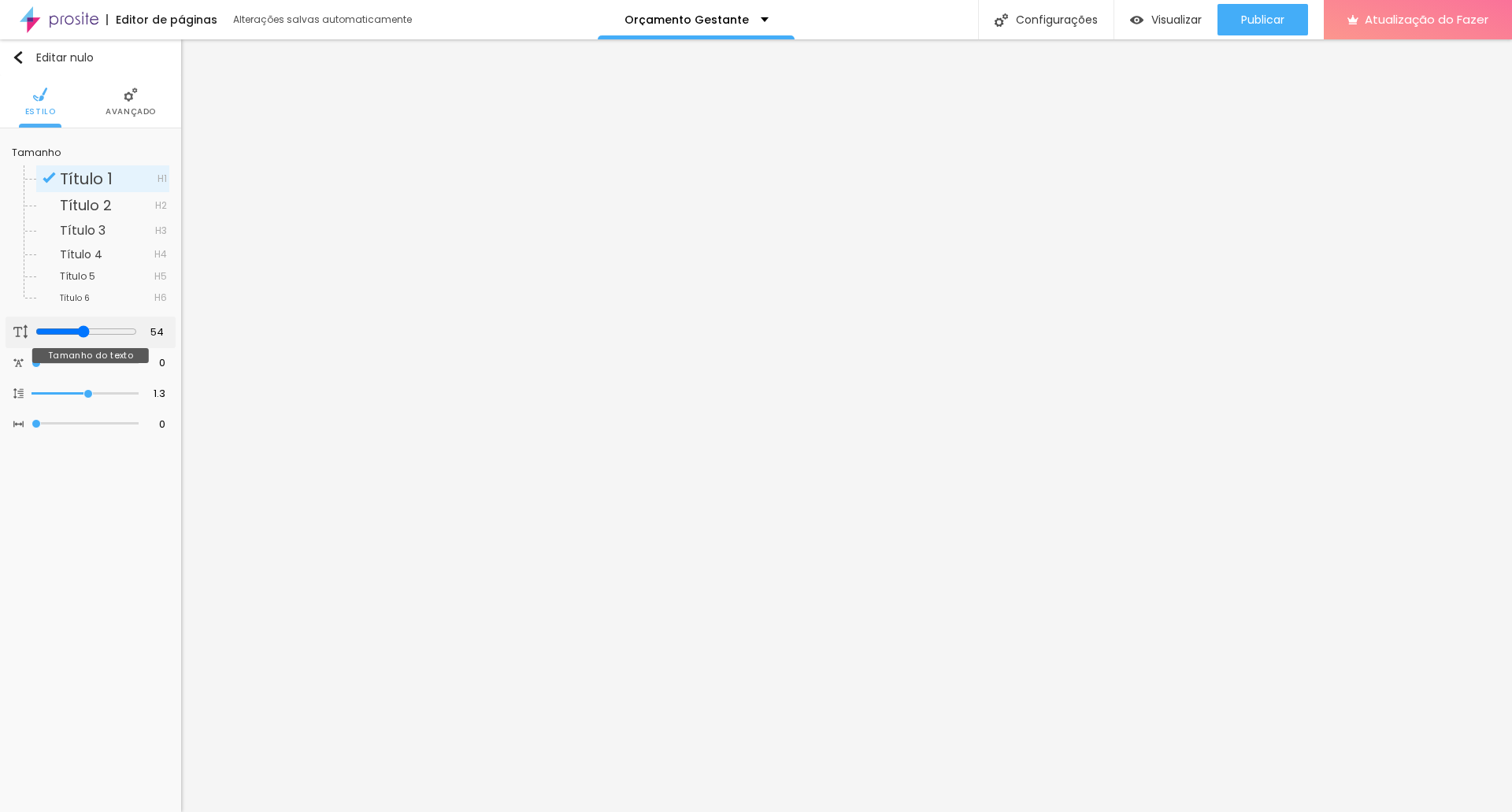
type input "56"
drag, startPoint x: 101, startPoint y: 331, endPoint x: 83, endPoint y: 330, distance: 18.0
click at [83, 330] on input "range" at bounding box center [86, 332] width 101 height 13
drag, startPoint x: 163, startPoint y: 331, endPoint x: 149, endPoint y: 333, distance: 14.1
click at [149, 333] on input "56" at bounding box center [153, 333] width 28 height 15
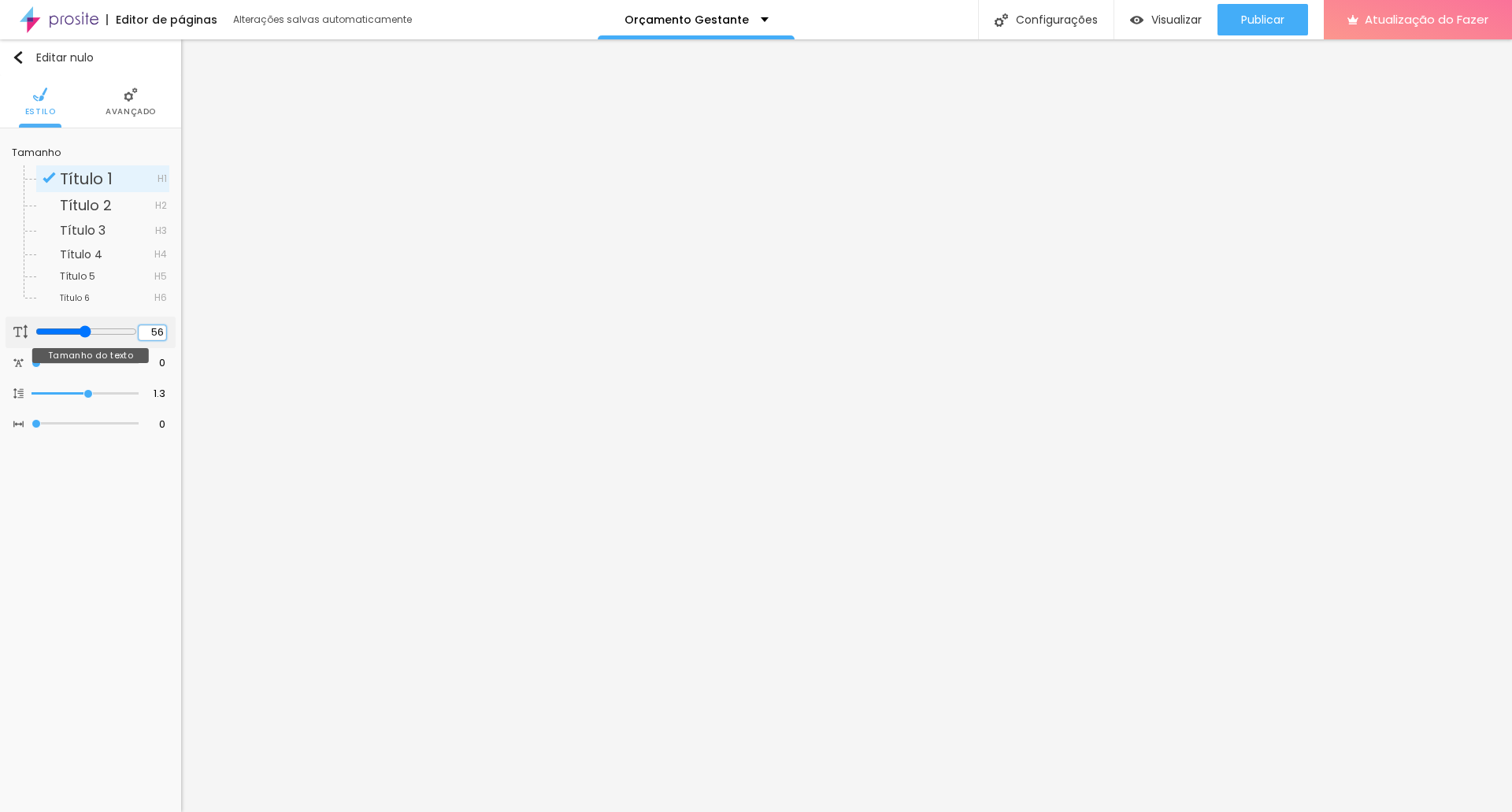
type input "14"
type input "5"
type input "50"
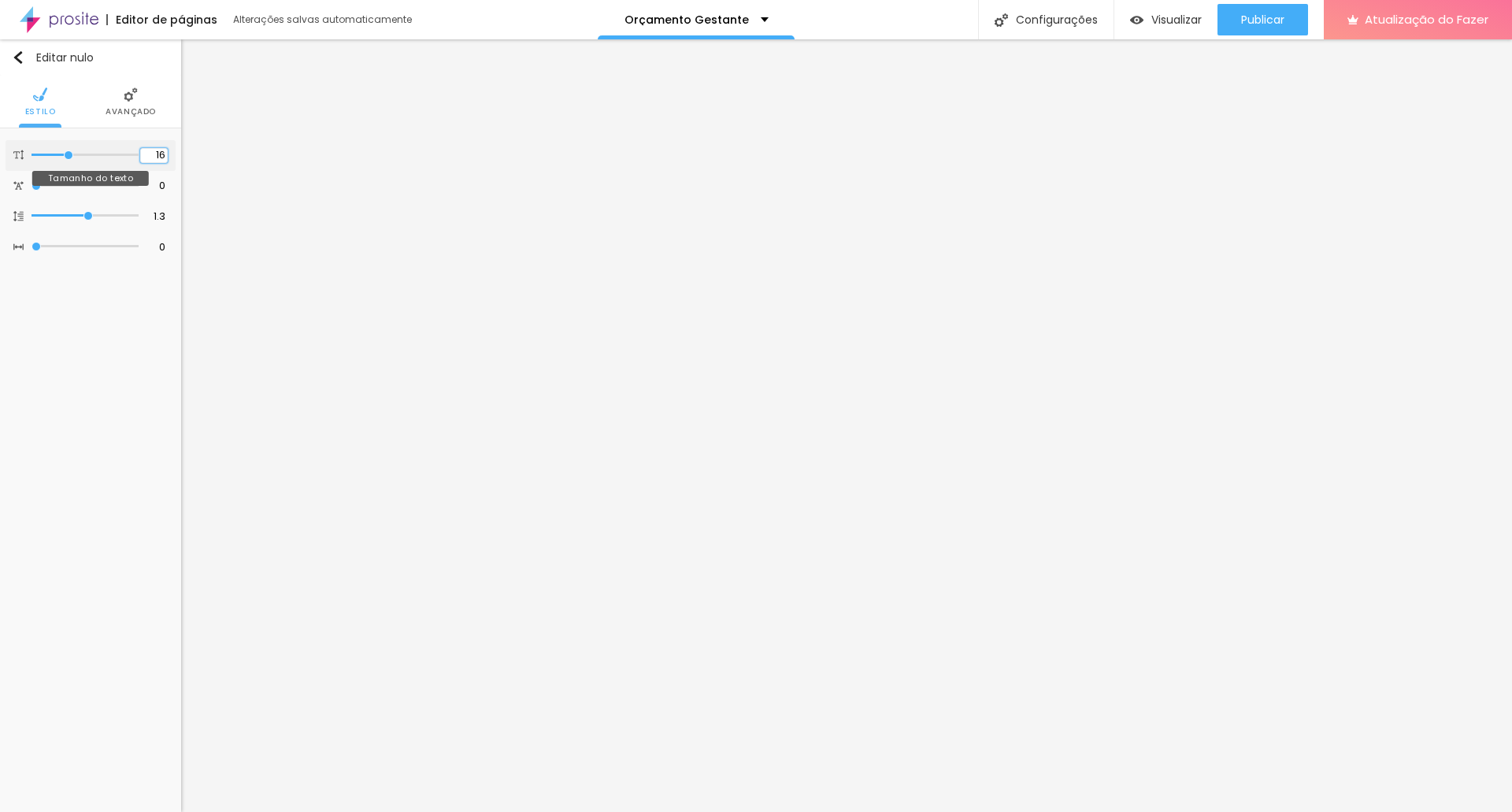
click at [161, 155] on input "16" at bounding box center [154, 155] width 28 height 15
click at [134, 109] on font "Avançado" at bounding box center [130, 111] width 51 height 12
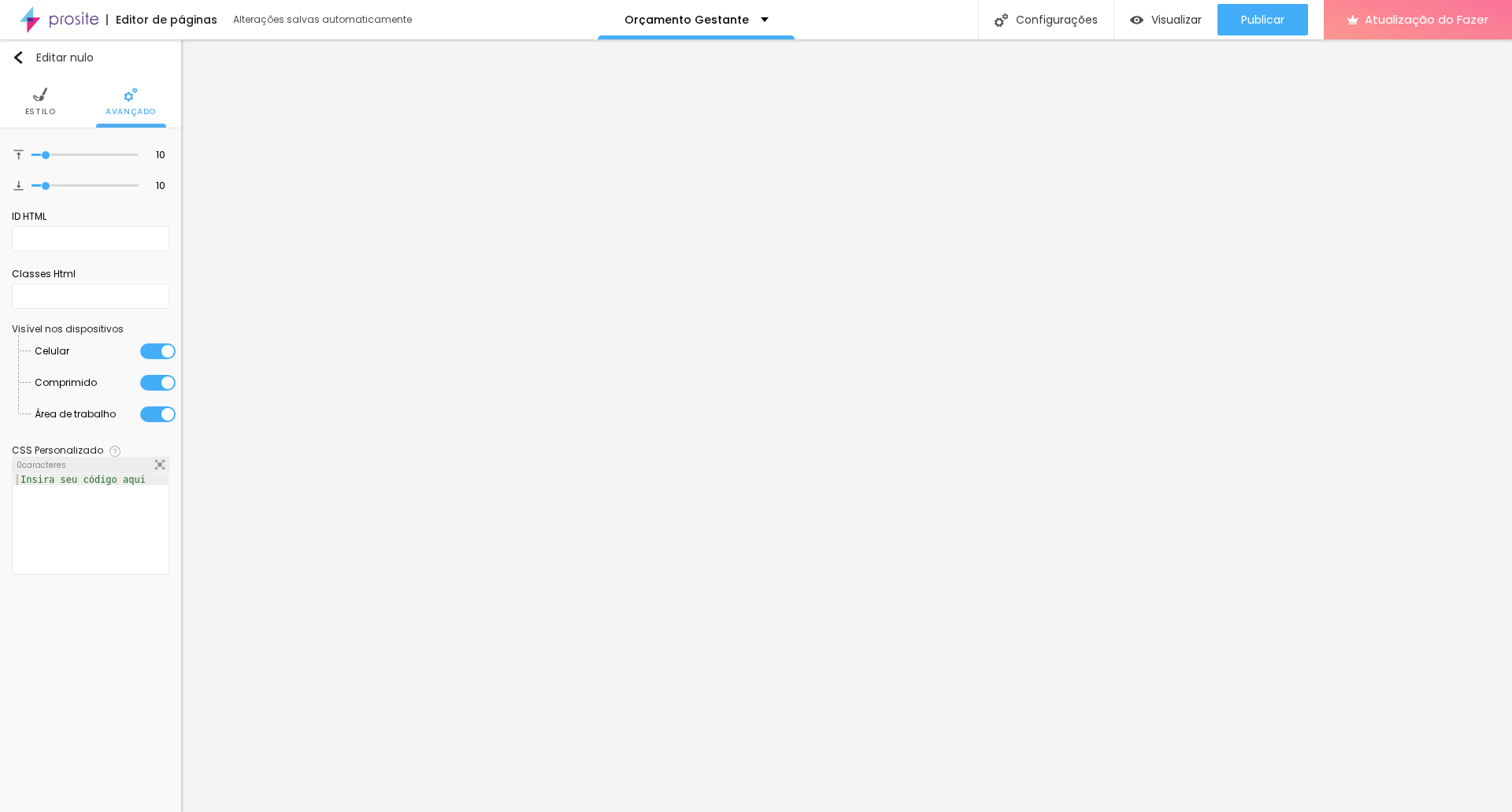
click at [49, 98] on li "Estilo" at bounding box center [40, 101] width 31 height 52
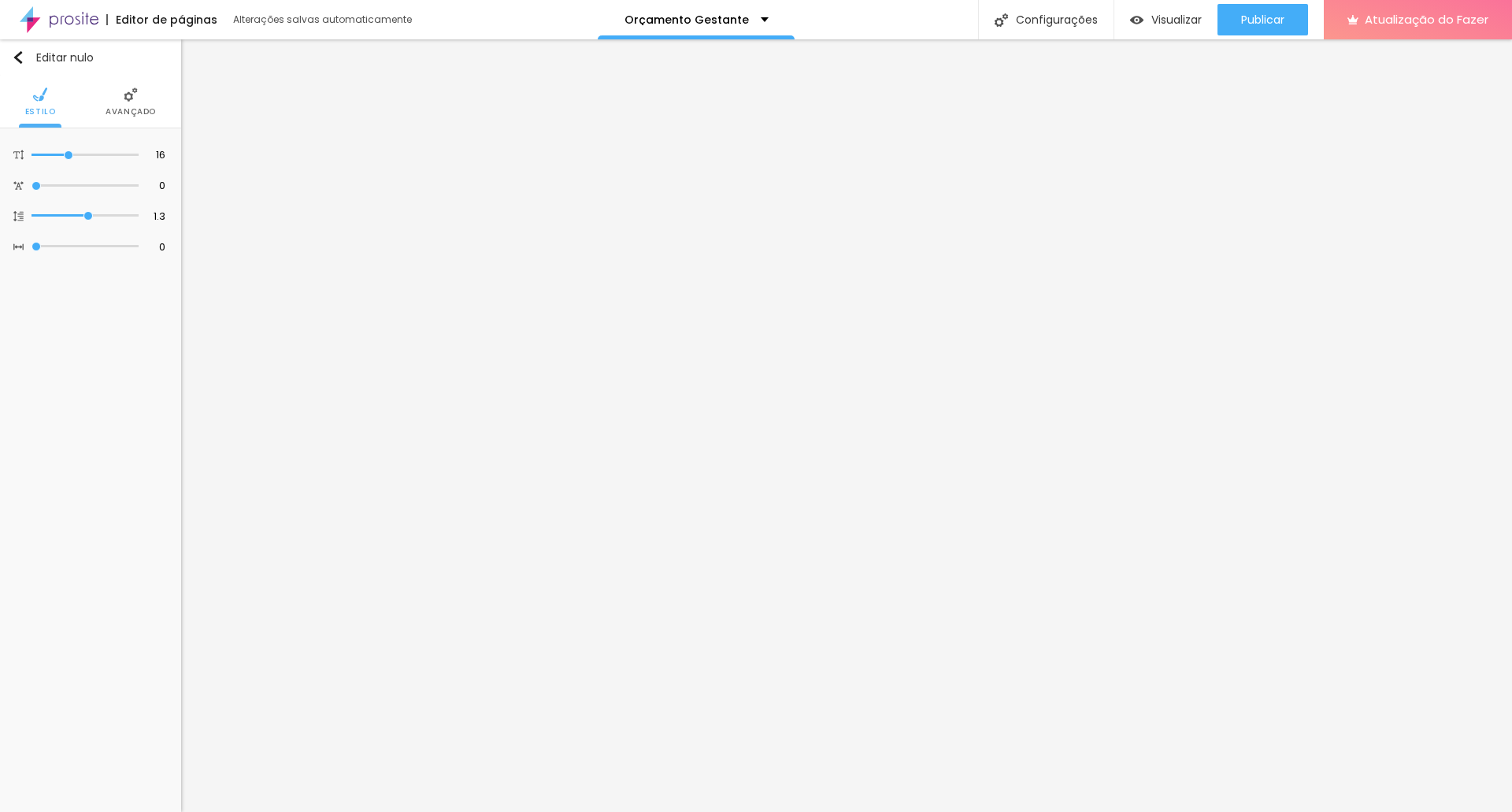
click at [120, 92] on li "Avançado" at bounding box center [130, 101] width 51 height 52
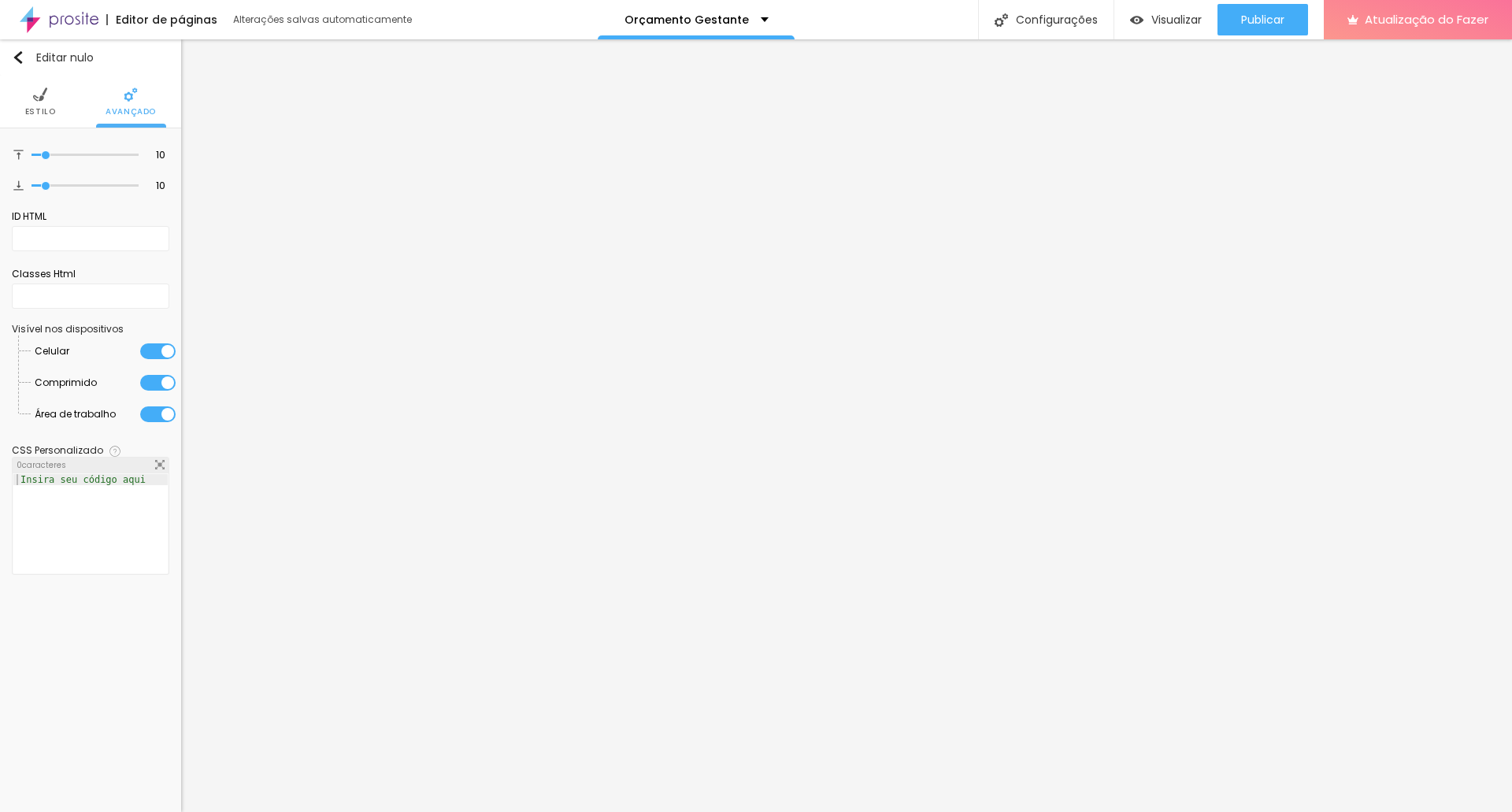
click at [44, 97] on img at bounding box center [40, 94] width 14 height 14
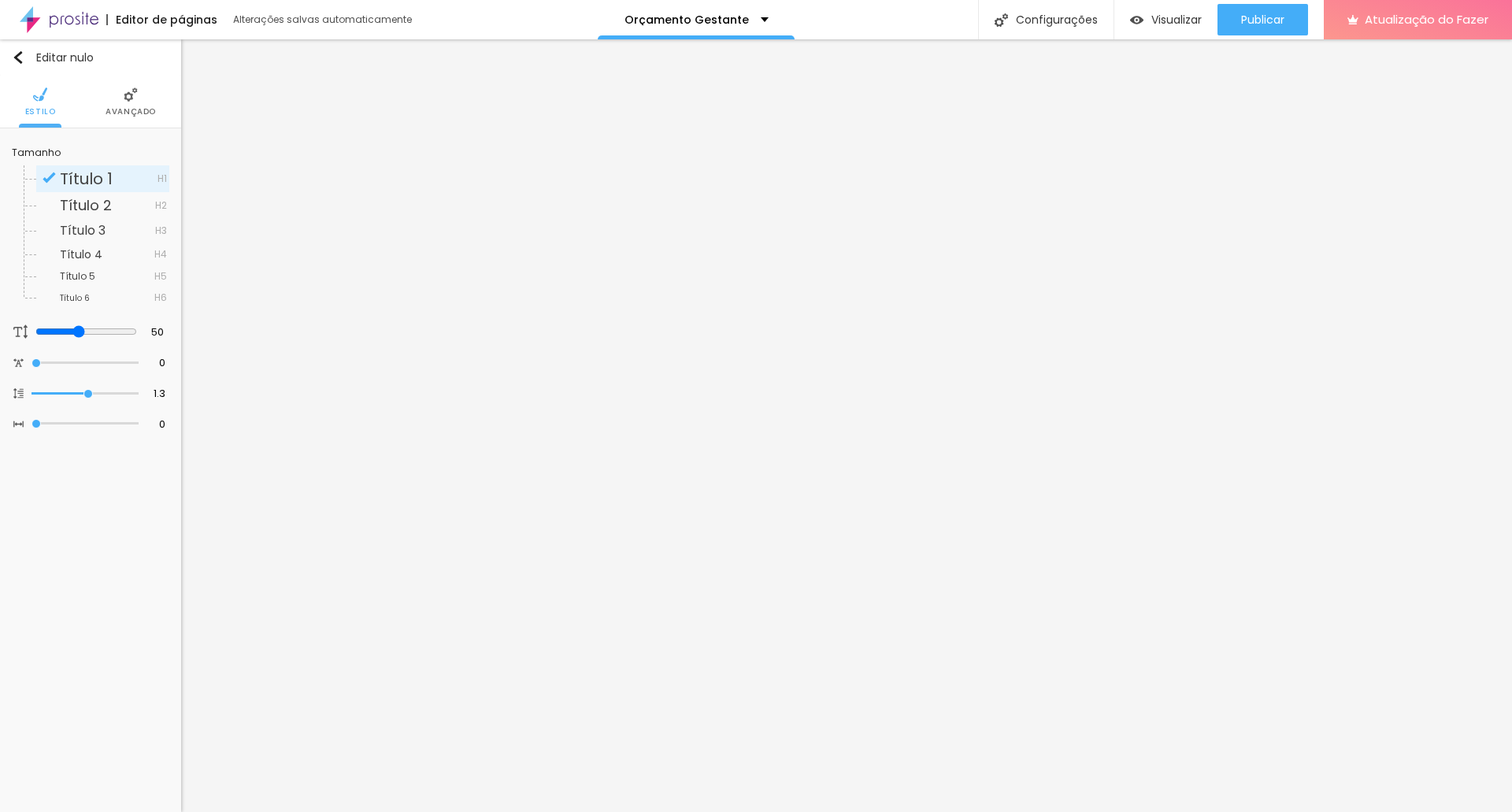
click at [139, 101] on li "Avançado" at bounding box center [130, 101] width 51 height 52
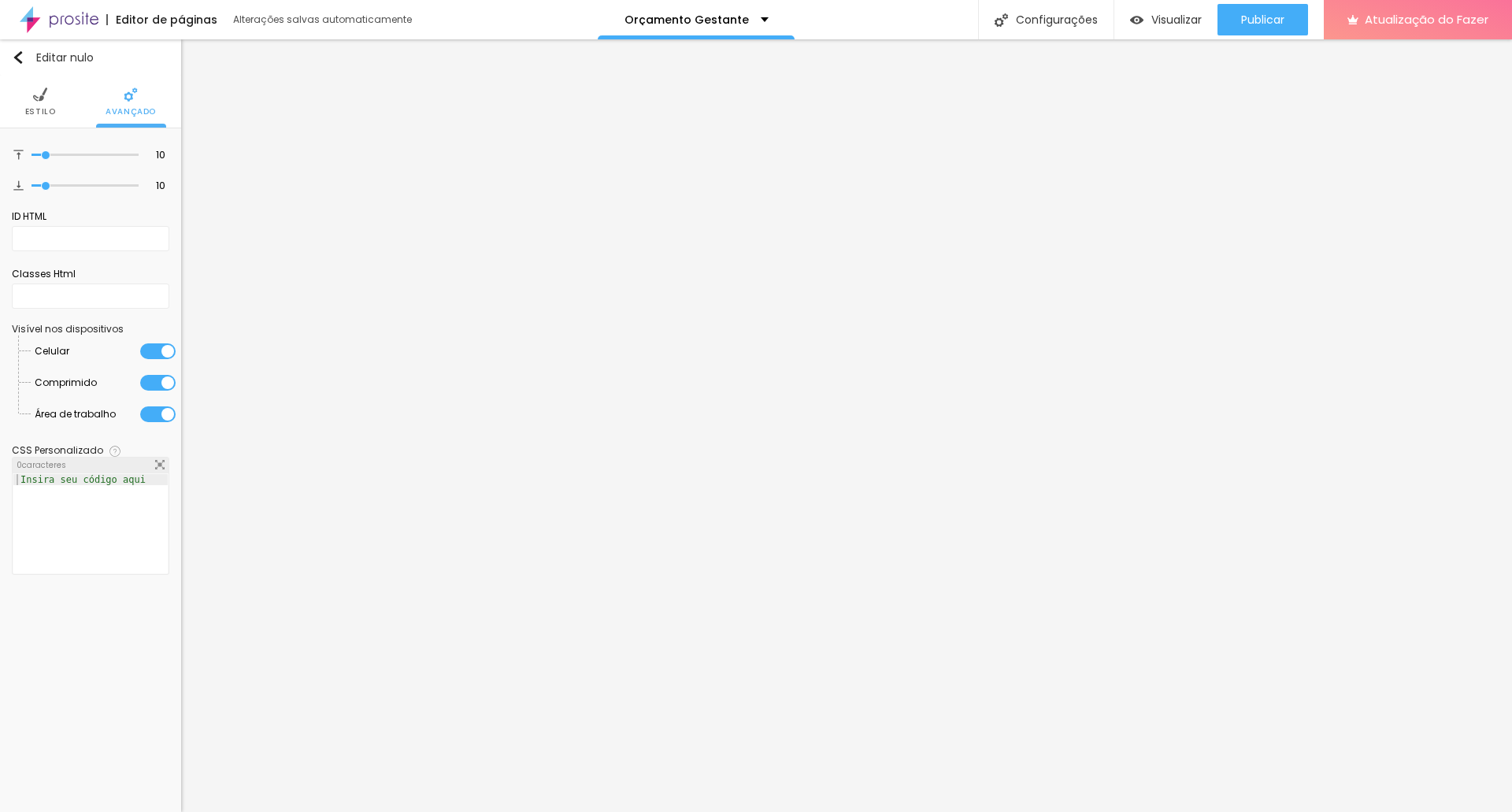
click at [55, 103] on ul "Estilo Avançado" at bounding box center [90, 101] width 182 height 53
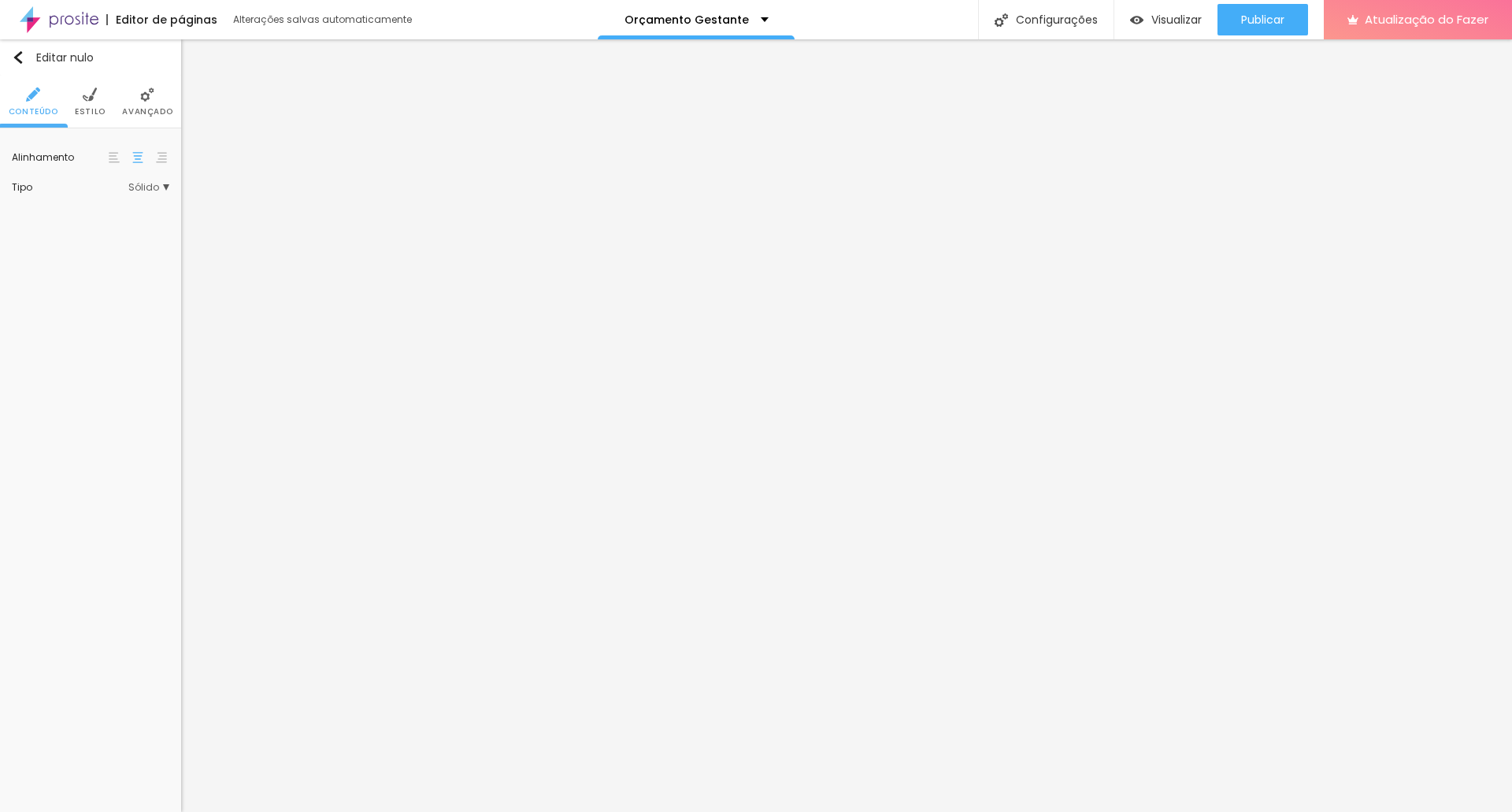
click at [152, 187] on font "Sólido" at bounding box center [143, 187] width 31 height 13
click at [82, 104] on li "Estilo" at bounding box center [89, 101] width 31 height 52
drag, startPoint x: 135, startPoint y: 159, endPoint x: 170, endPoint y: 159, distance: 35.0
click at [170, 159] on div "Cor Voltar ao padrão #717171 Tamanho 13 % Peso 2" at bounding box center [90, 203] width 182 height 151
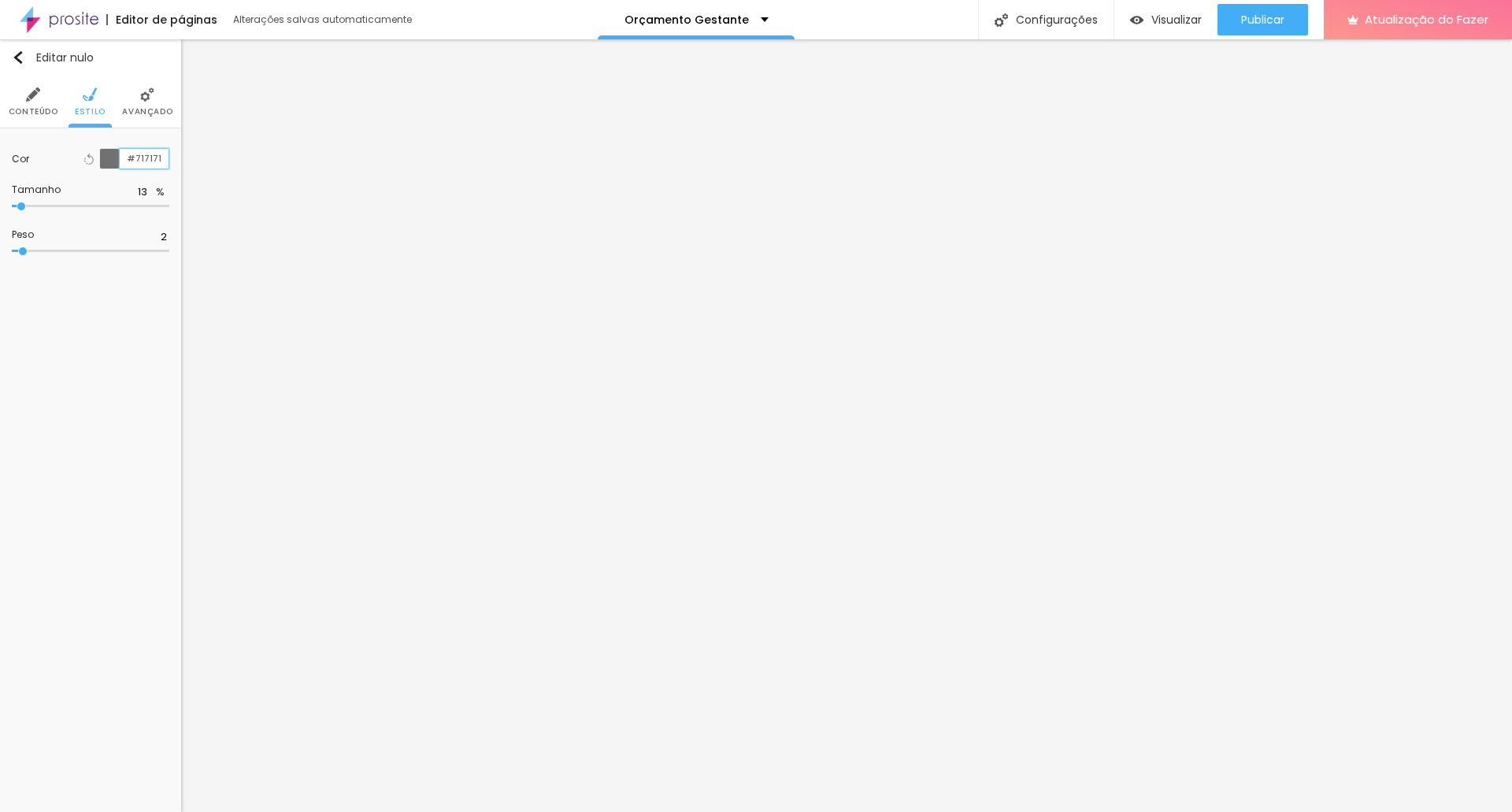
paste input "E8E2D3"
type input "#E8E2D3"
click at [87, 100] on img at bounding box center [89, 94] width 14 height 14
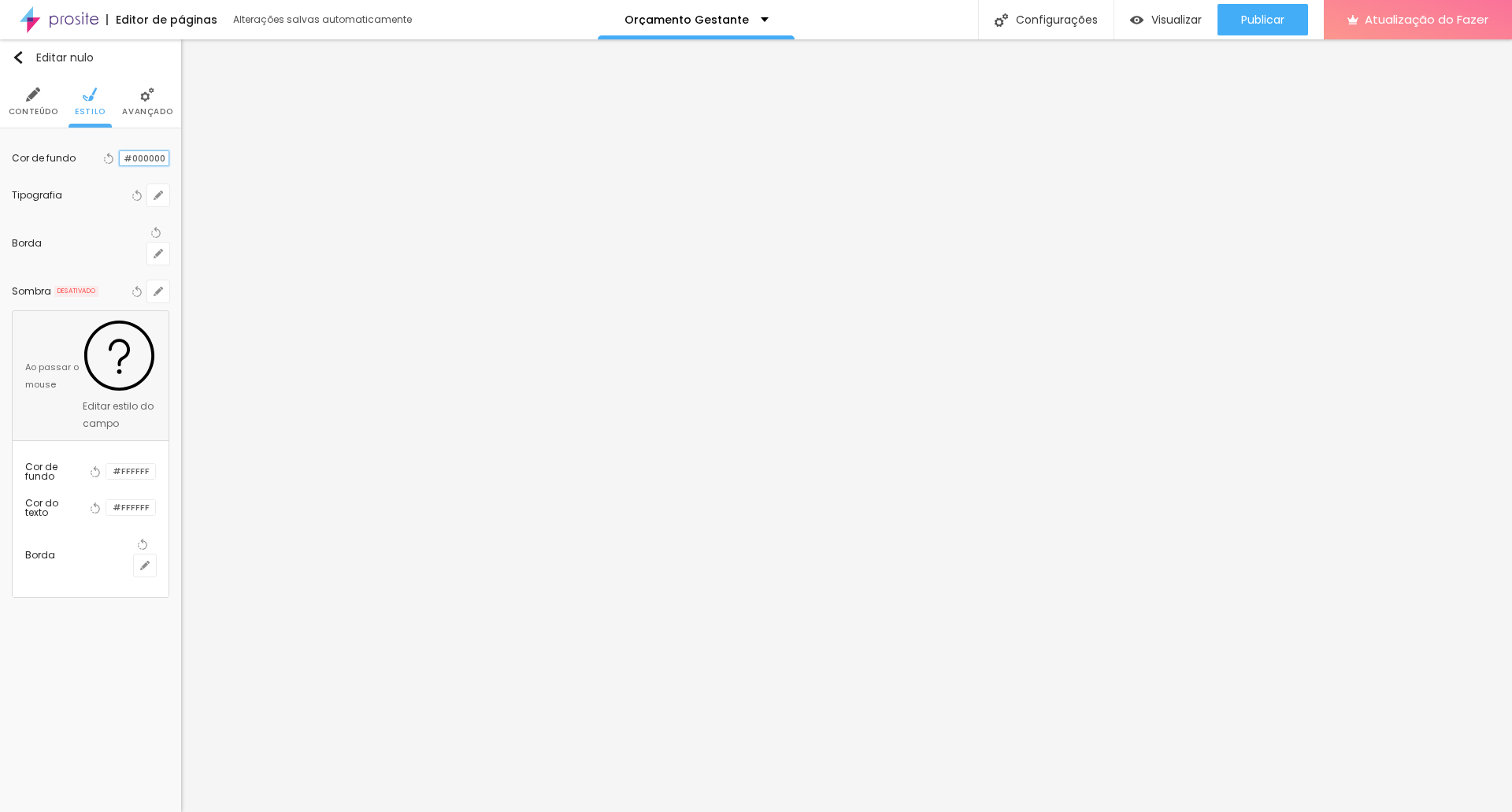
drag, startPoint x: 132, startPoint y: 159, endPoint x: 178, endPoint y: 157, distance: 46.0
click at [178, 157] on div "Cor de fundo Voltar ao padrão #000000 Tipografia Voltar ao padrão Borda Voltar …" at bounding box center [90, 368] width 182 height 481
paste input "E8E2D3"
type input "#E8E2D3"
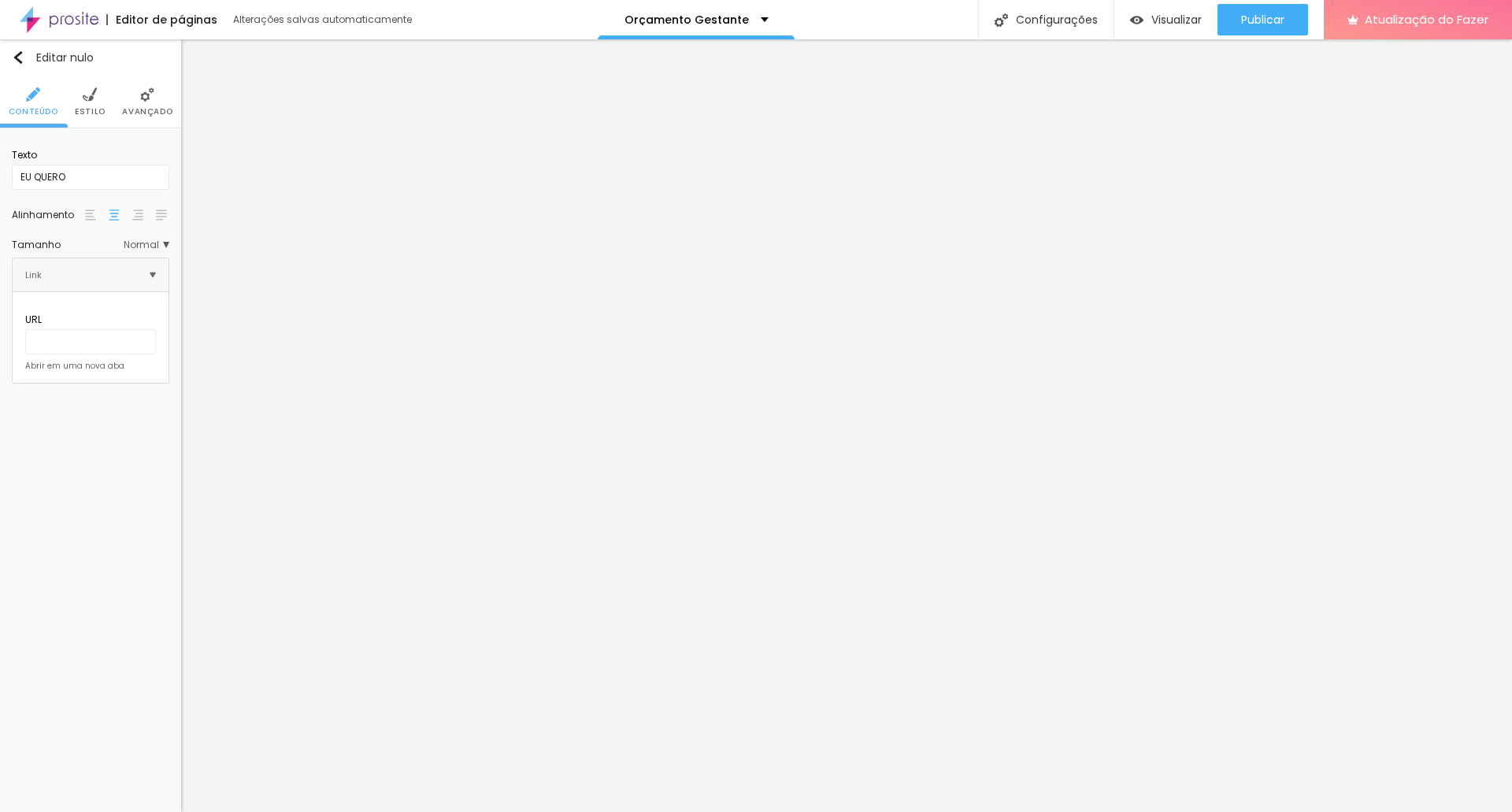
click at [87, 105] on li "Estilo" at bounding box center [89, 101] width 31 height 52
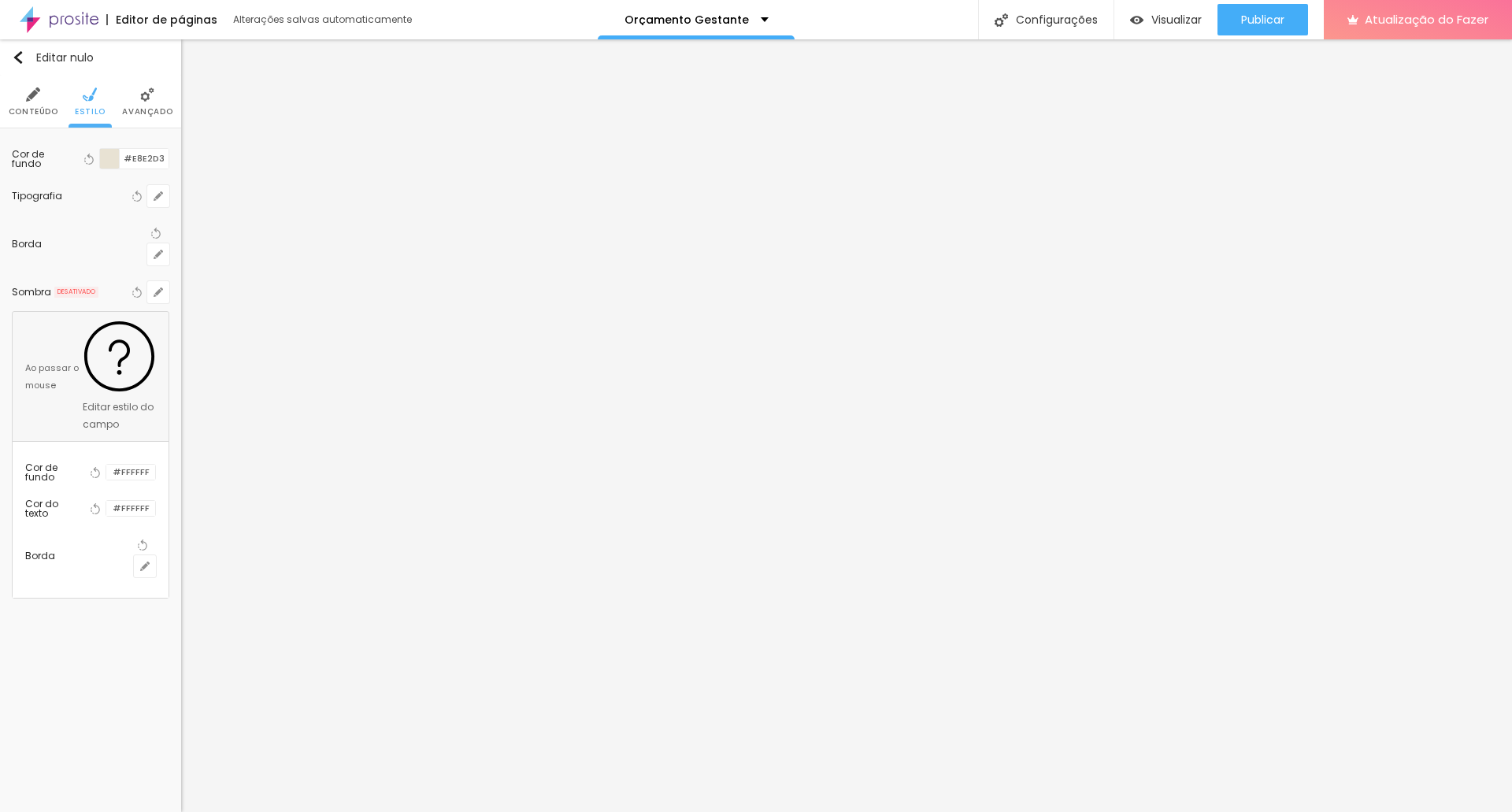
click at [147, 98] on img at bounding box center [147, 94] width 14 height 14
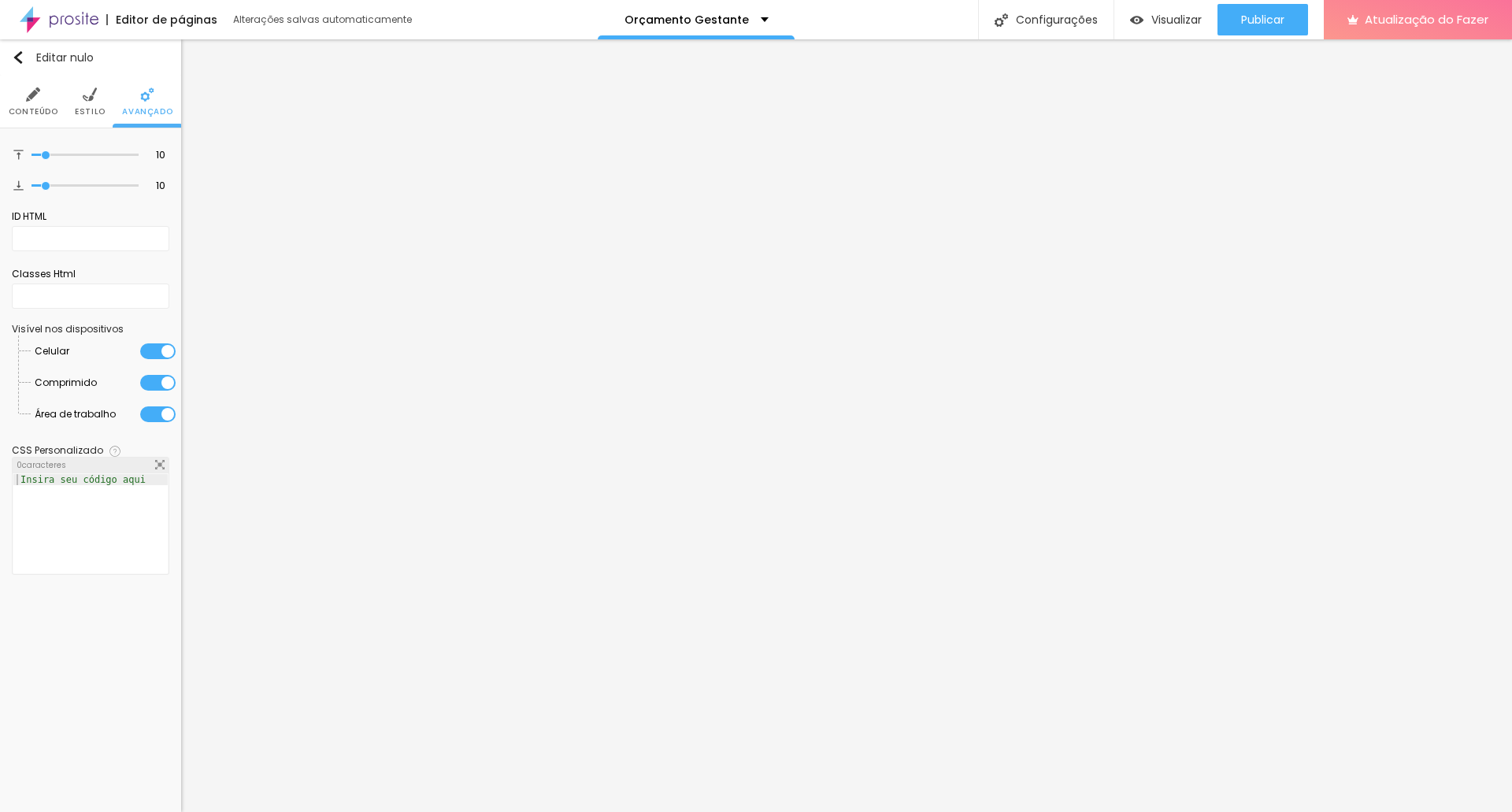
click at [105, 97] on ul "Conteúdo Estilo Avançado" at bounding box center [90, 101] width 182 height 53
click at [95, 97] on img at bounding box center [89, 94] width 14 height 14
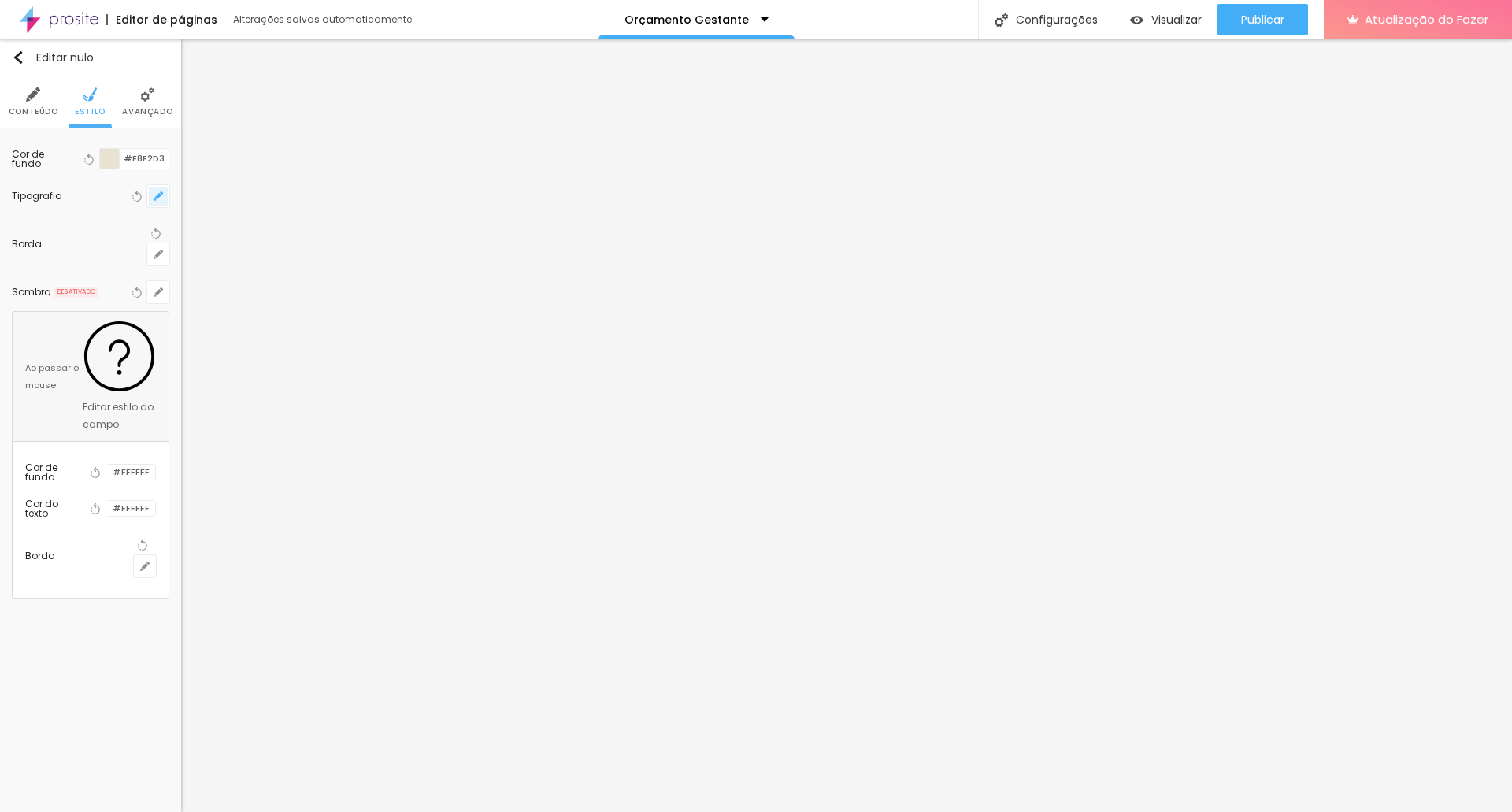
click at [155, 197] on icon "button" at bounding box center [159, 197] width 10 height 10
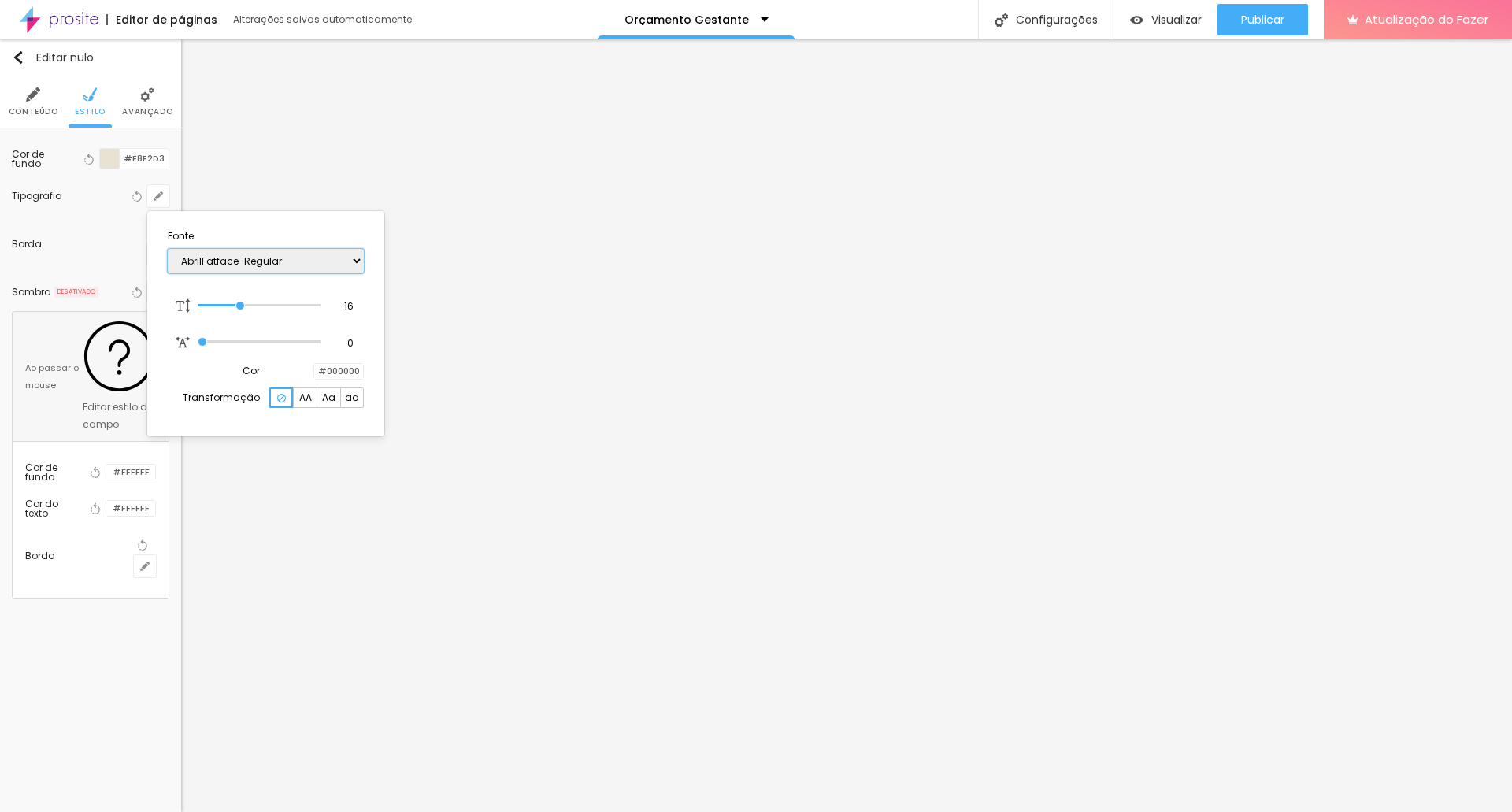
click at [235, 260] on select "AbrilFatface-Regular Actor-Regular Alegreya AlegreyaBlack Alice Allan-Bold Alla…" at bounding box center [266, 261] width 196 height 25
select select "LibreBaskerville"
click at [168, 249] on select "AbrilFatface-Regular Actor-Regular Alegreya AlegreyaBlack Alice Allan-Bold Alla…" at bounding box center [266, 261] width 196 height 25
click at [326, 374] on input "#000000" at bounding box center [338, 371] width 49 height 15
drag, startPoint x: 324, startPoint y: 372, endPoint x: 365, endPoint y: 371, distance: 41.0
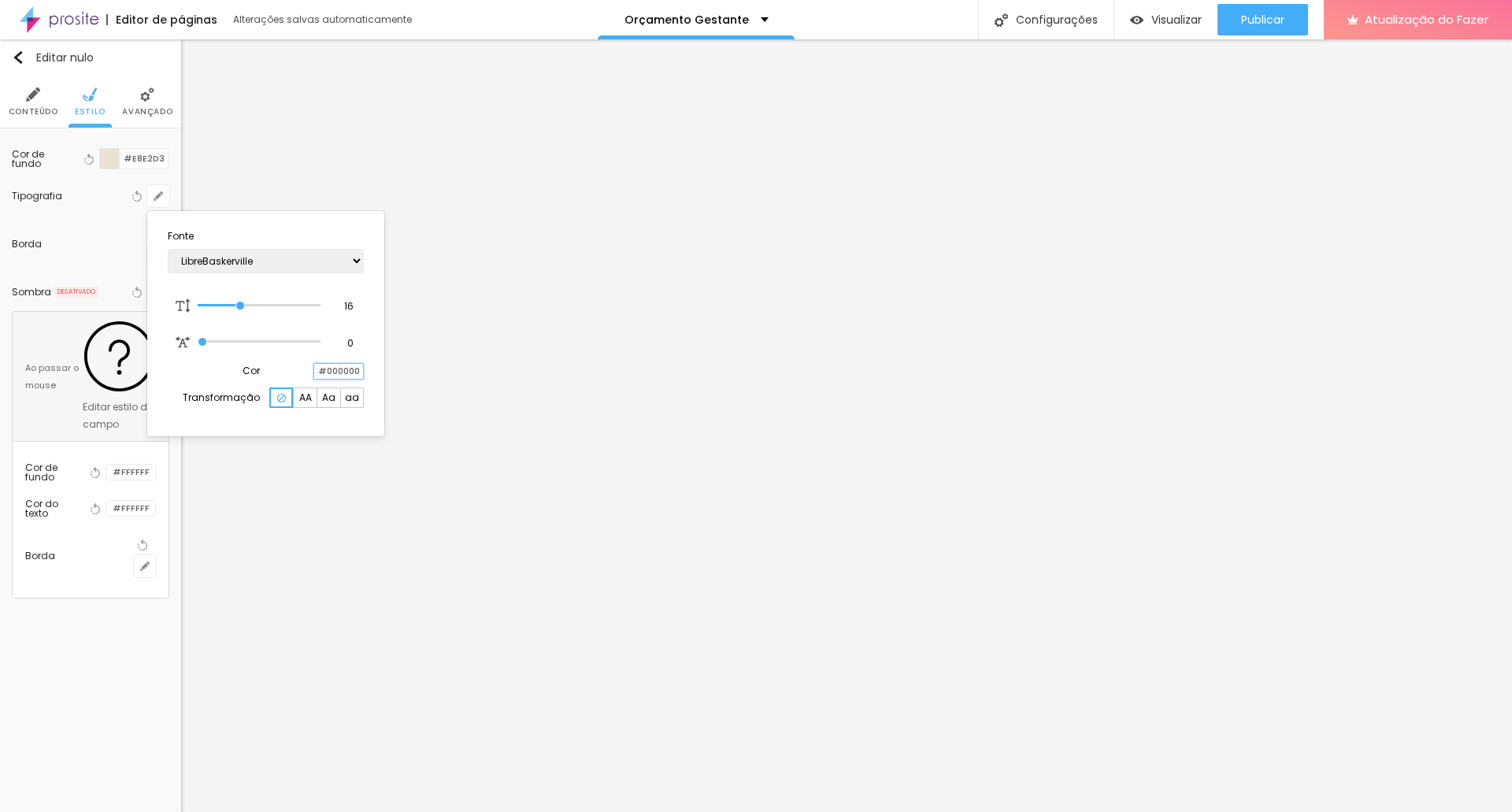
click at [365, 371] on section "Fonte AbrilFatface-Regular Actor-Regular Alegreya AlegreyaBlack Alice Allan-Bol…" at bounding box center [266, 324] width 224 height 212
paste input "9B6B4"
type input "#9B6B40"
click at [307, 405] on font "AA" at bounding box center [306, 401] width 13 height 13
click at [307, 481] on div at bounding box center [756, 406] width 1512 height 812
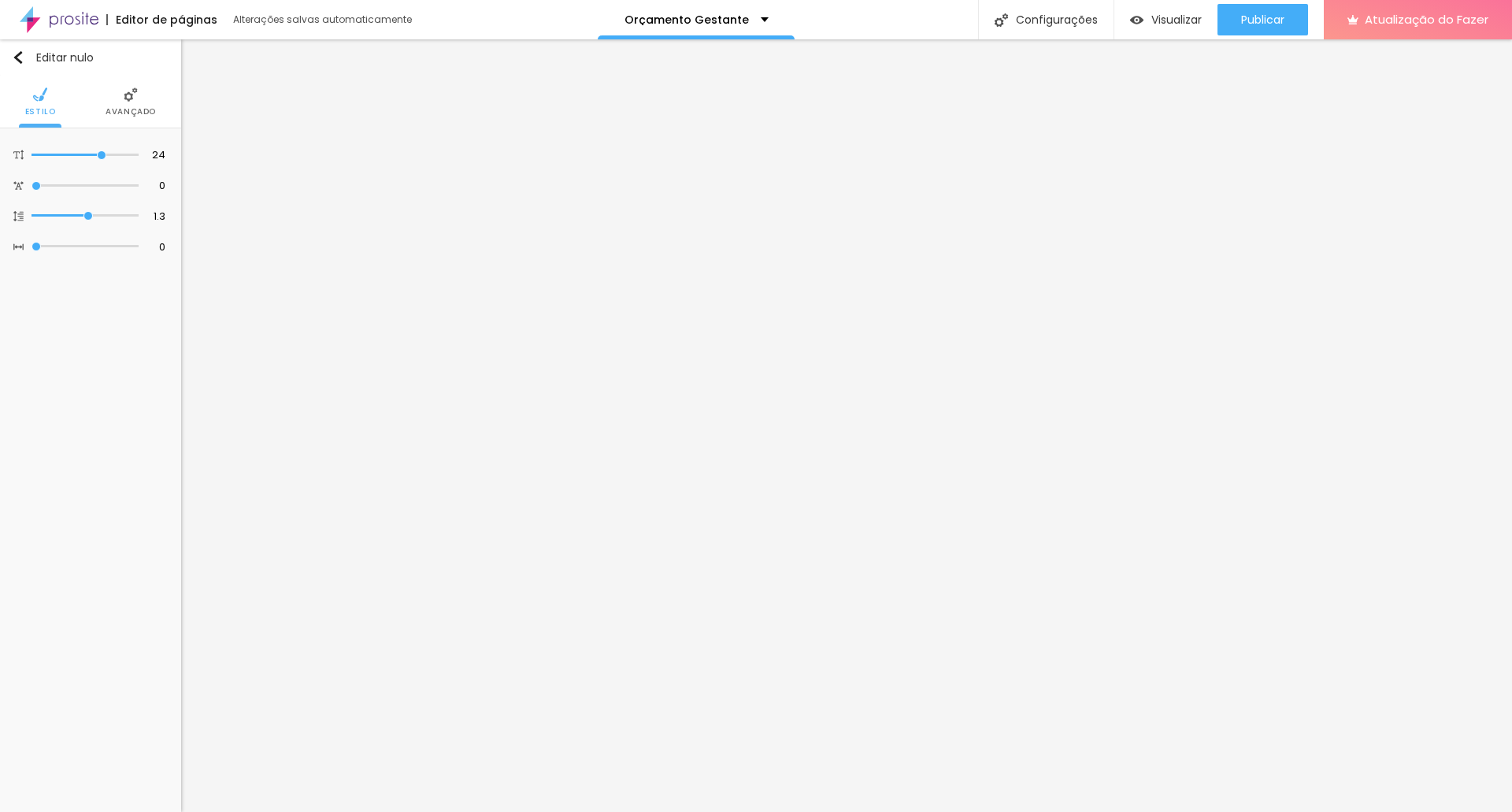
click at [118, 112] on font "Avançado" at bounding box center [130, 111] width 51 height 12
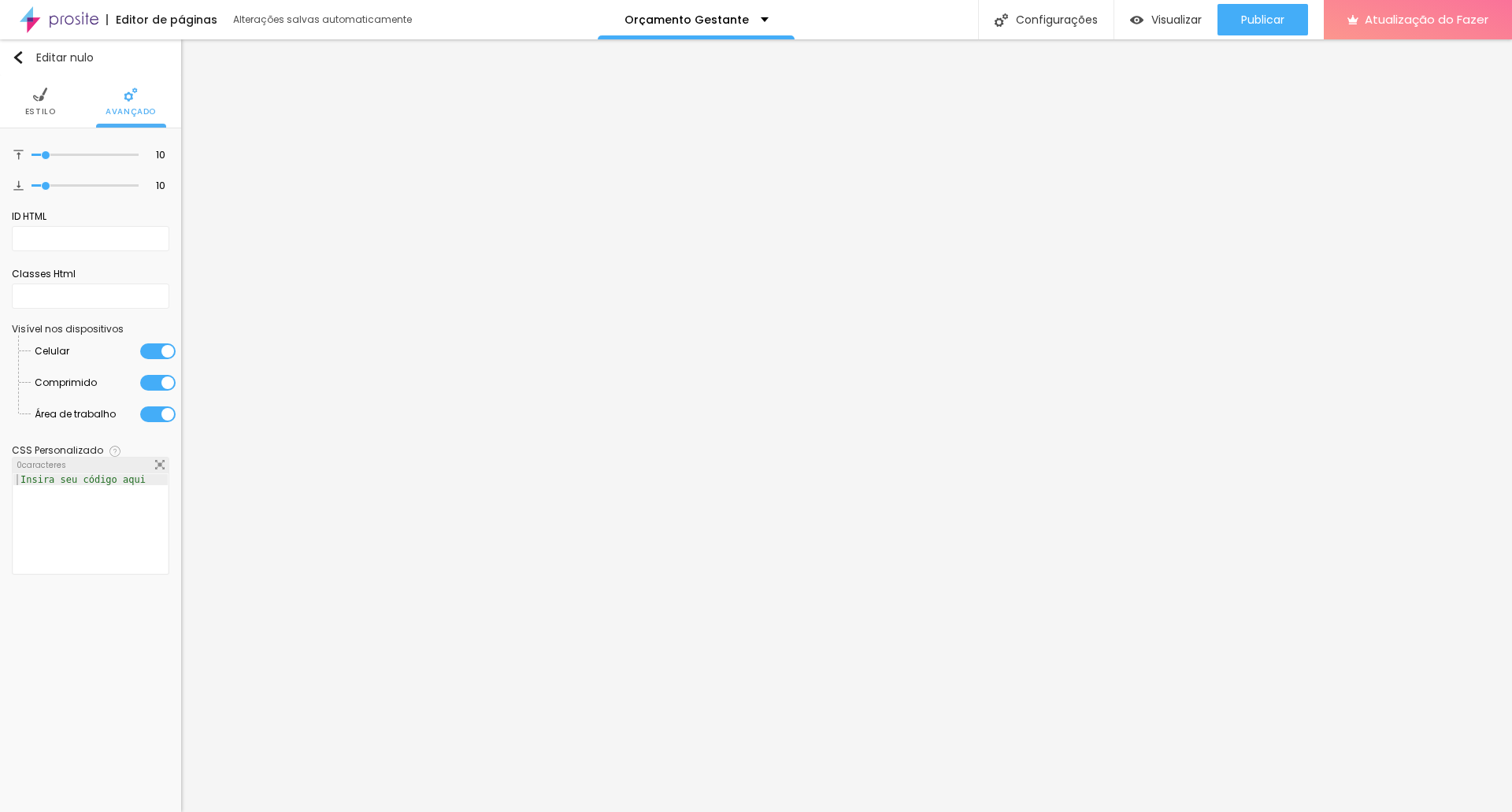
click at [48, 102] on li "Estilo" at bounding box center [40, 101] width 31 height 52
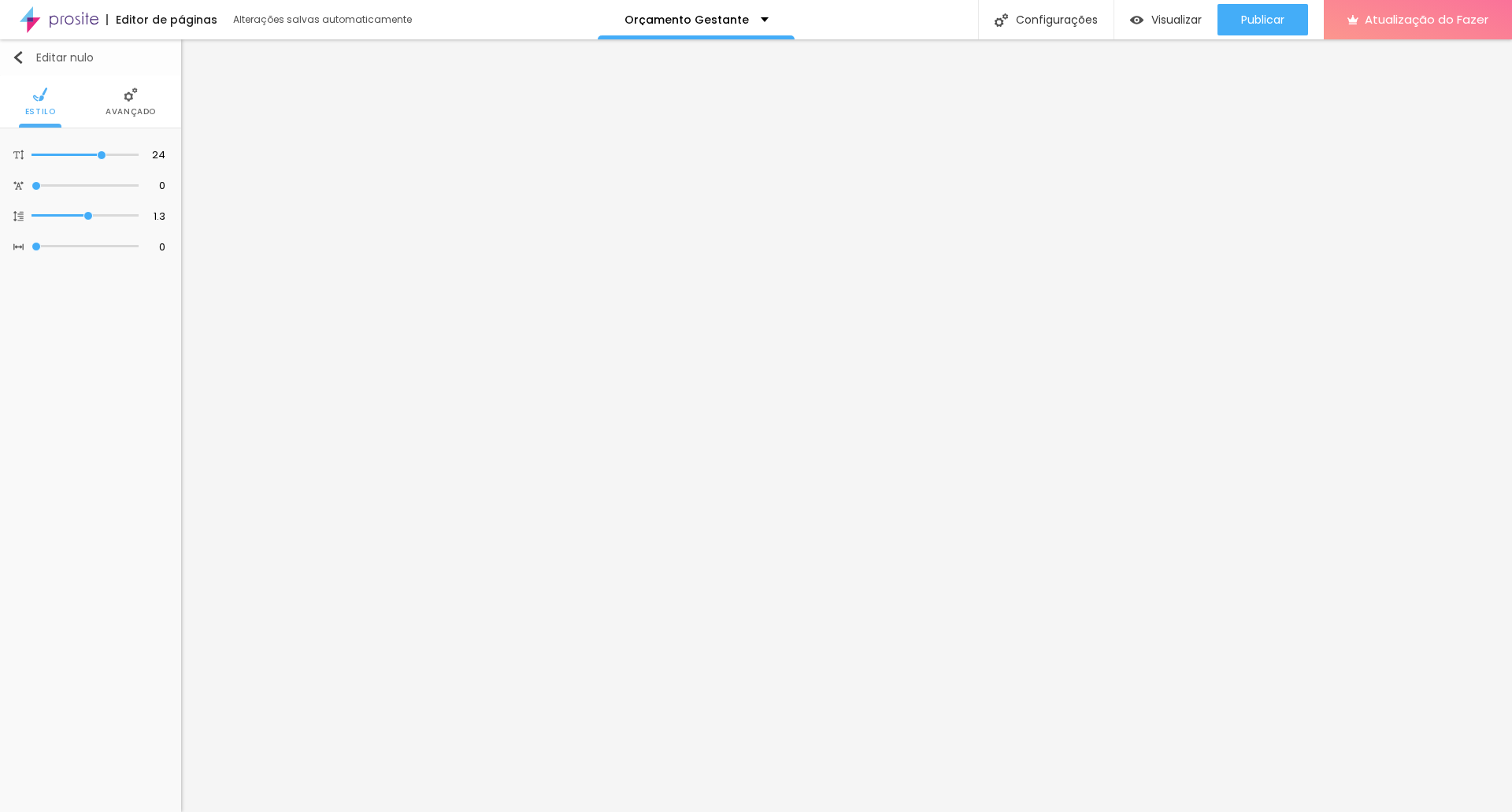
click at [19, 54] on img "button" at bounding box center [18, 58] width 13 height 13
click at [56, 58] on font "Editar nulo" at bounding box center [65, 58] width 58 height 16
click at [13, 56] on img "button" at bounding box center [18, 58] width 13 height 13
click at [17, 62] on img "button" at bounding box center [18, 58] width 13 height 13
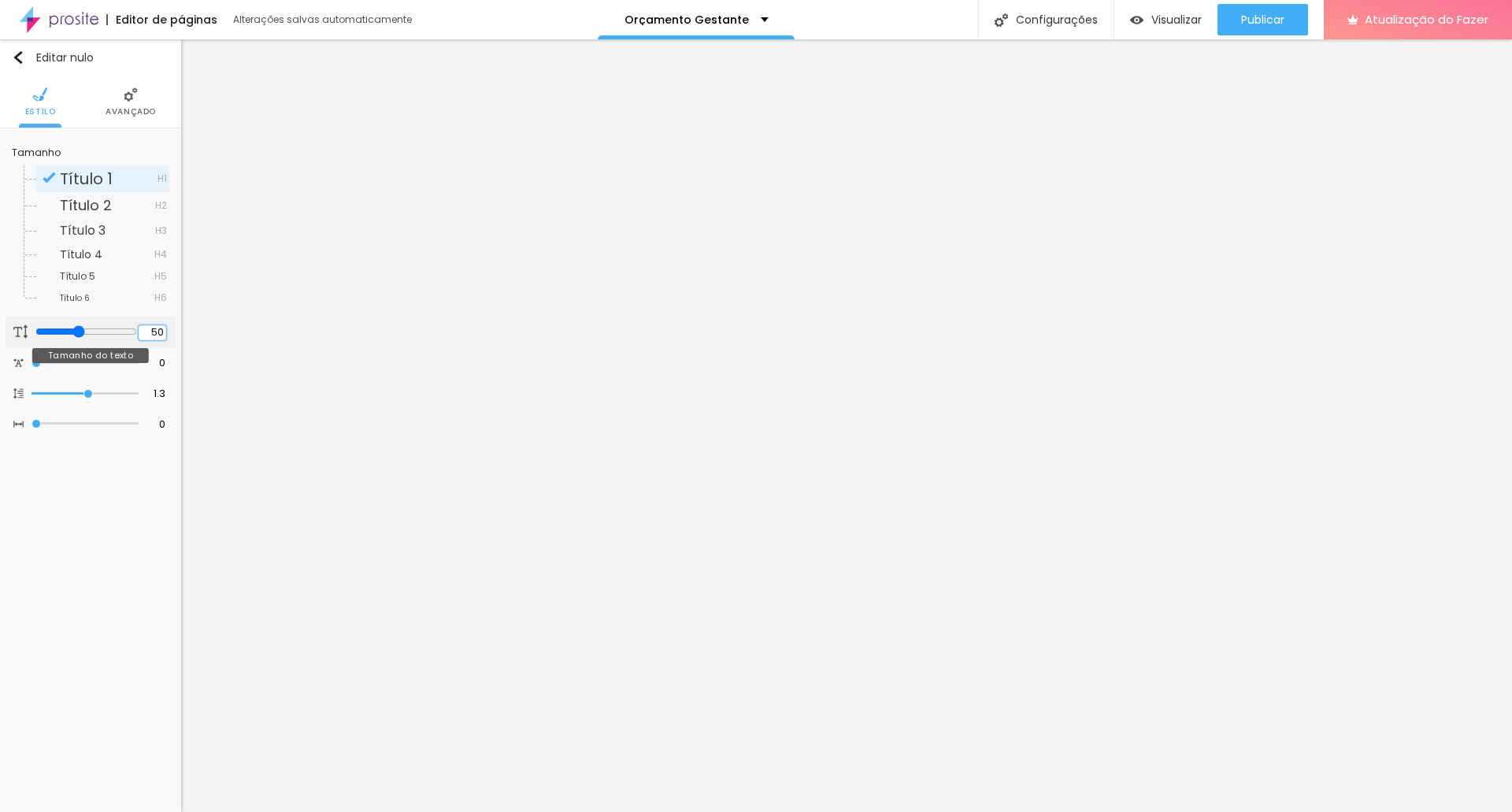
drag, startPoint x: 153, startPoint y: 333, endPoint x: 168, endPoint y: 332, distance: 15.0
click at [168, 332] on div "50 Tamanho do texto" at bounding box center [90, 333] width 170 height 32
type input "14"
type input "2"
type input "20"
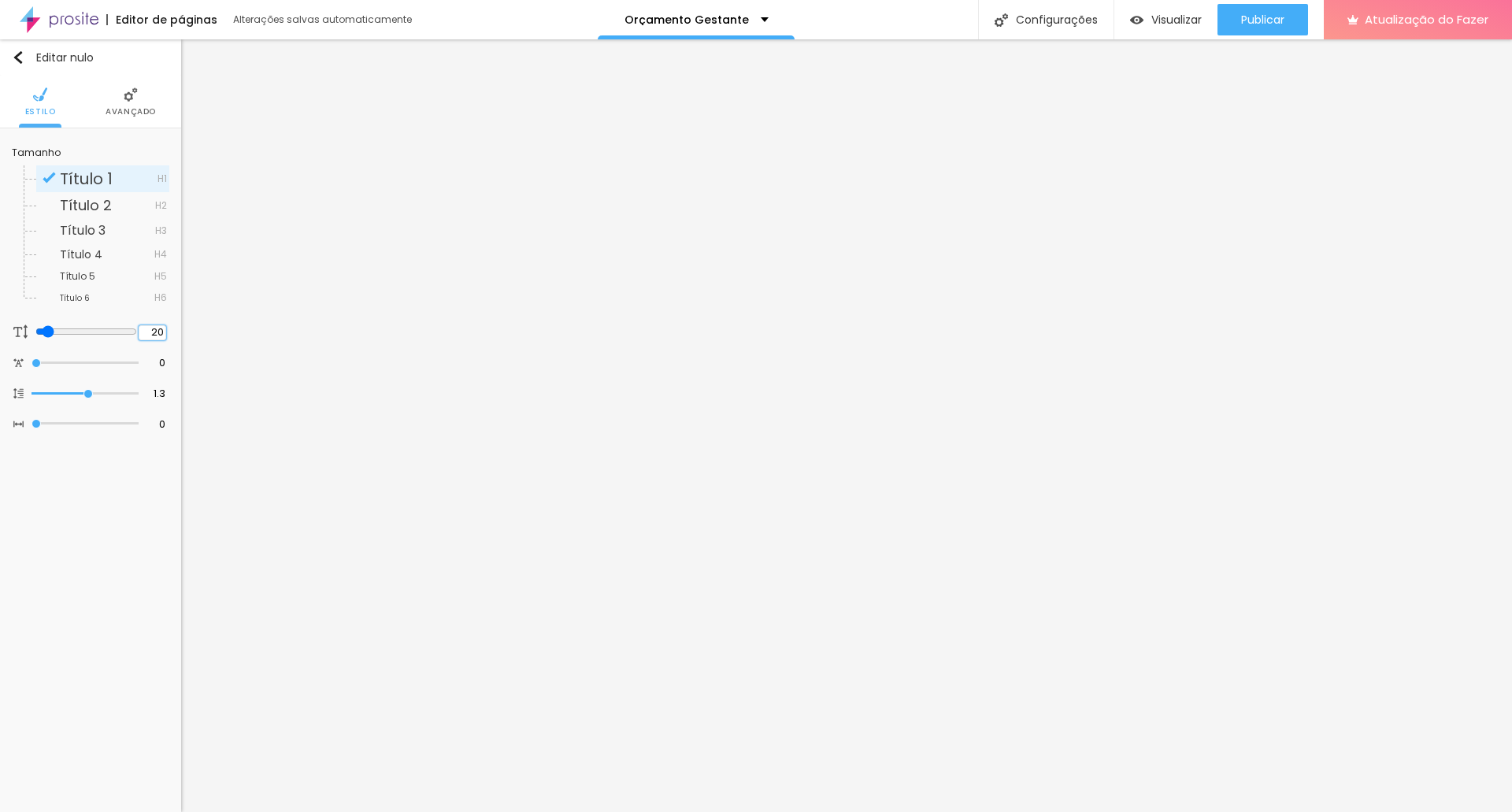
type input "20"
click at [157, 158] on input "24" at bounding box center [154, 155] width 28 height 15
type input "8"
type input "1"
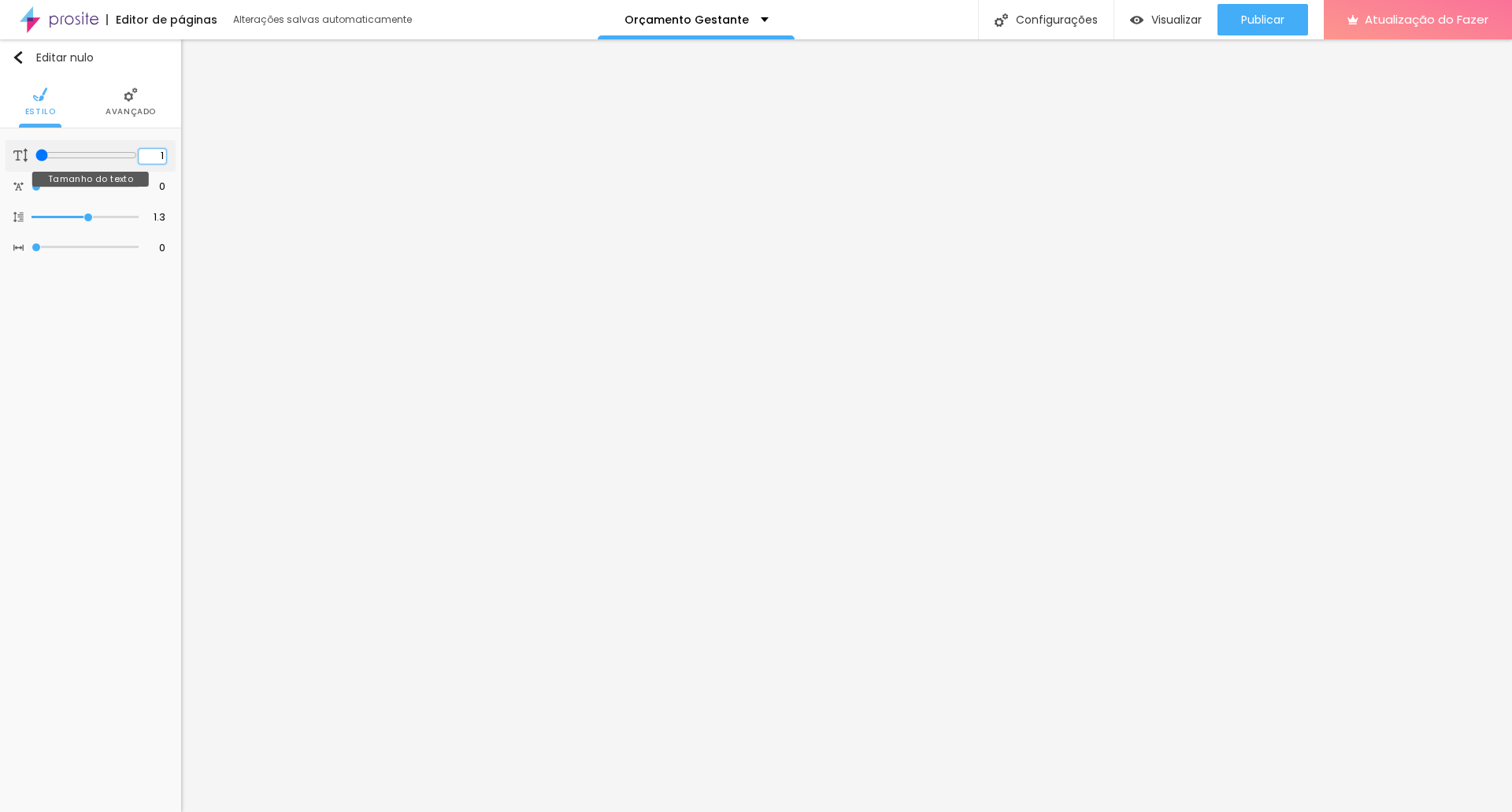
type input "15"
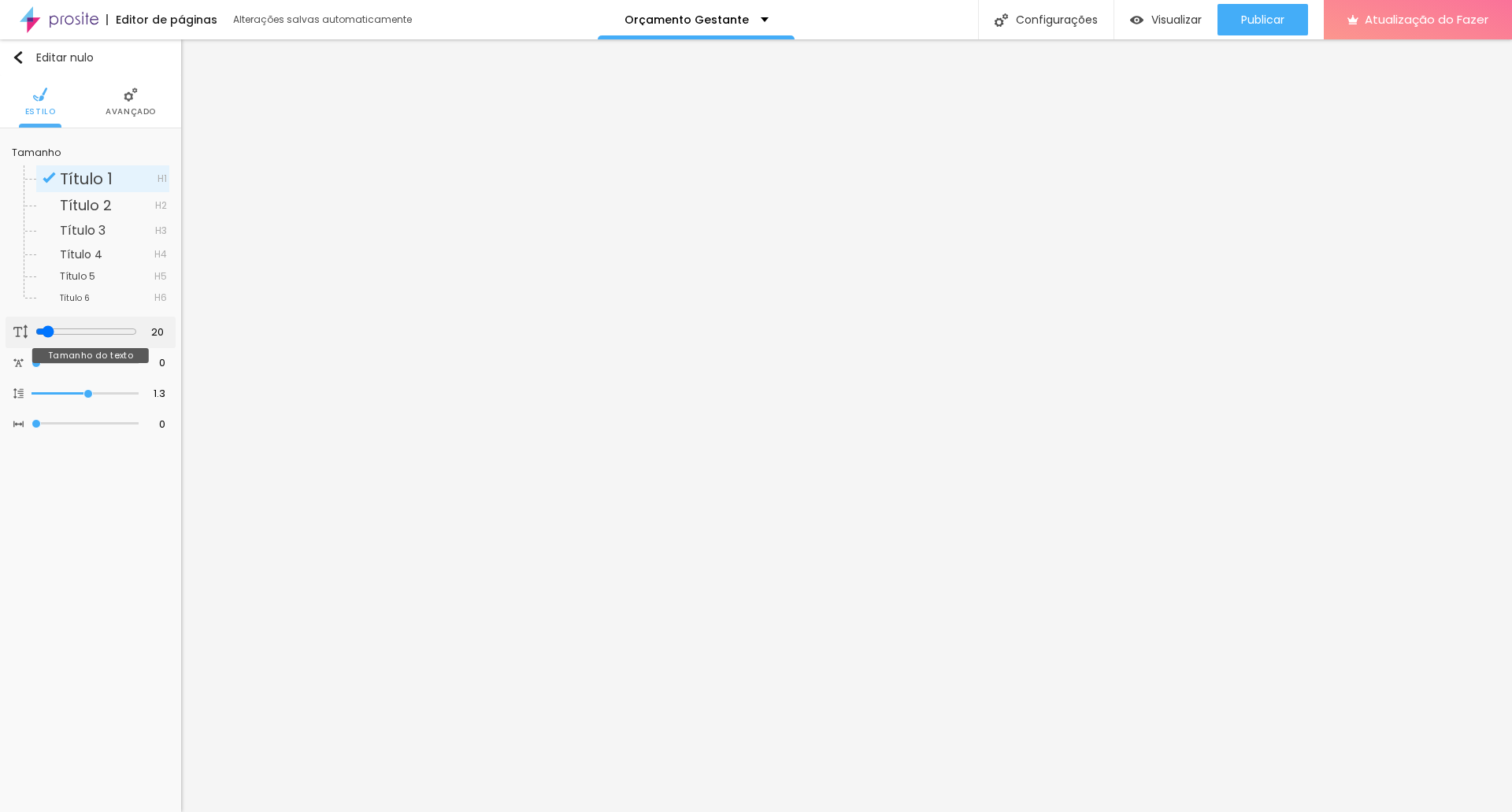
type input "14"
type input "15"
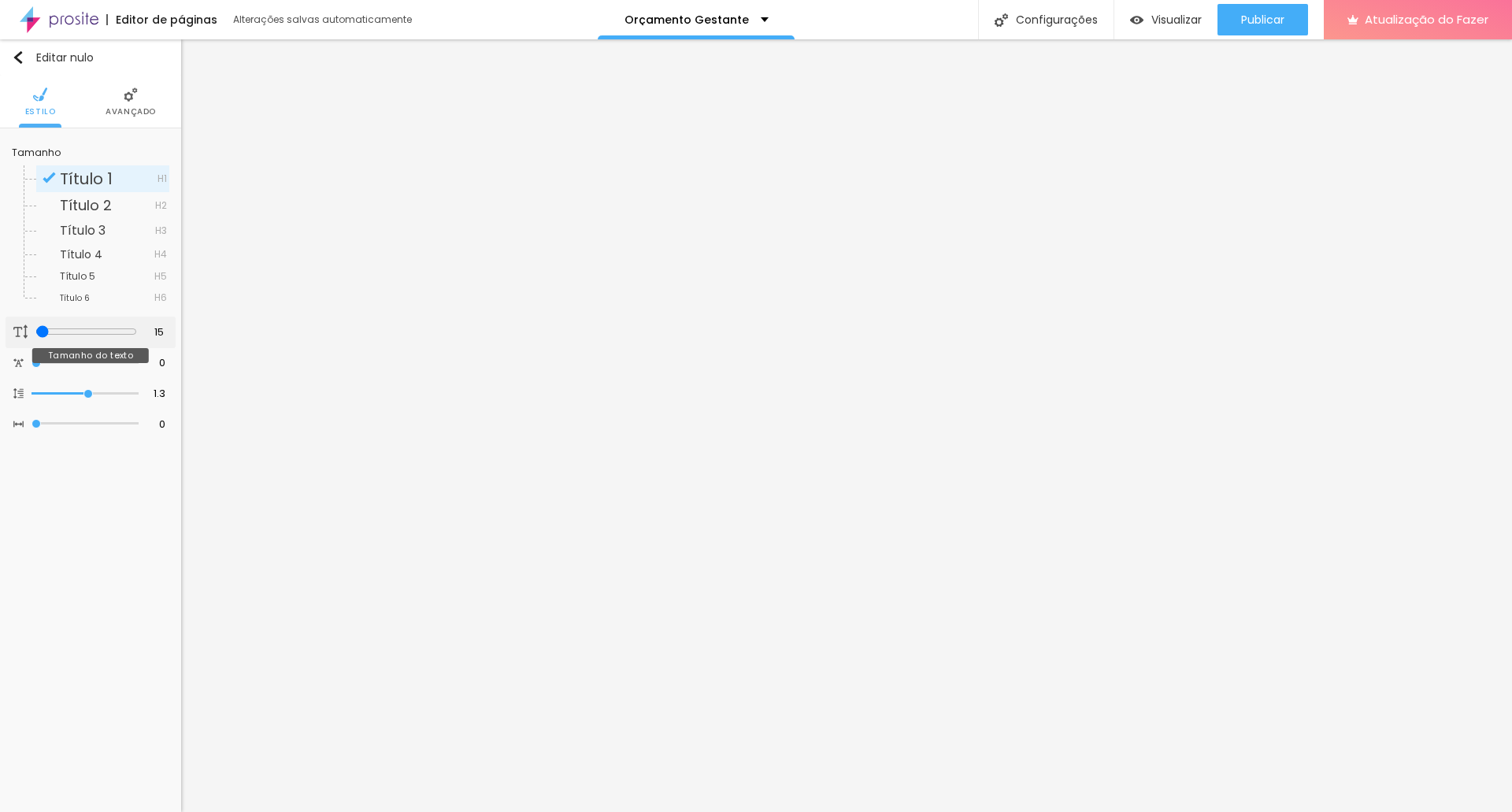
click at [39, 332] on input "range" at bounding box center [86, 332] width 101 height 13
click at [157, 328] on input "15" at bounding box center [153, 333] width 28 height 15
type input "14"
type input "2"
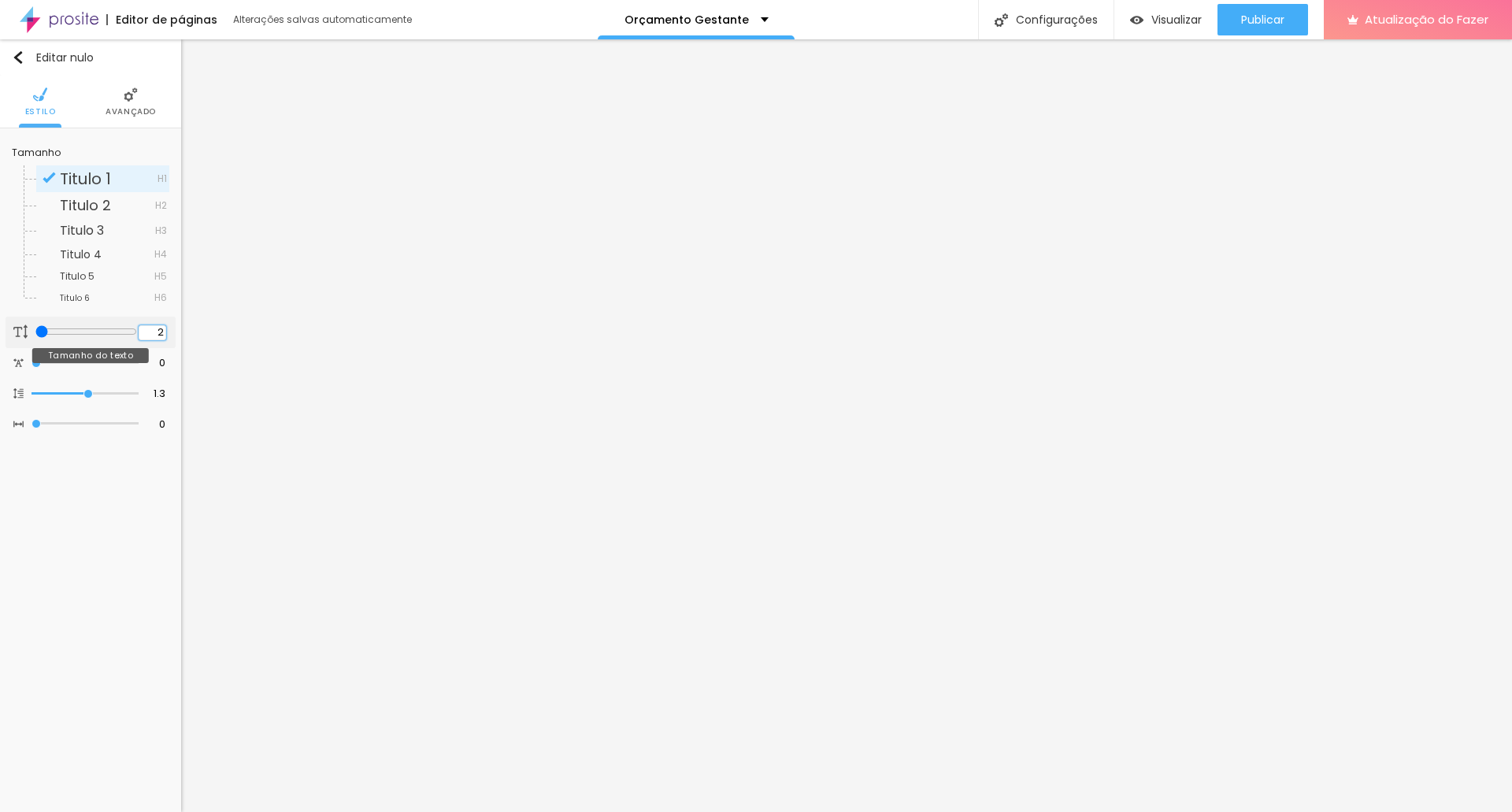
type input "20"
click at [159, 328] on input "20" at bounding box center [153, 333] width 28 height 15
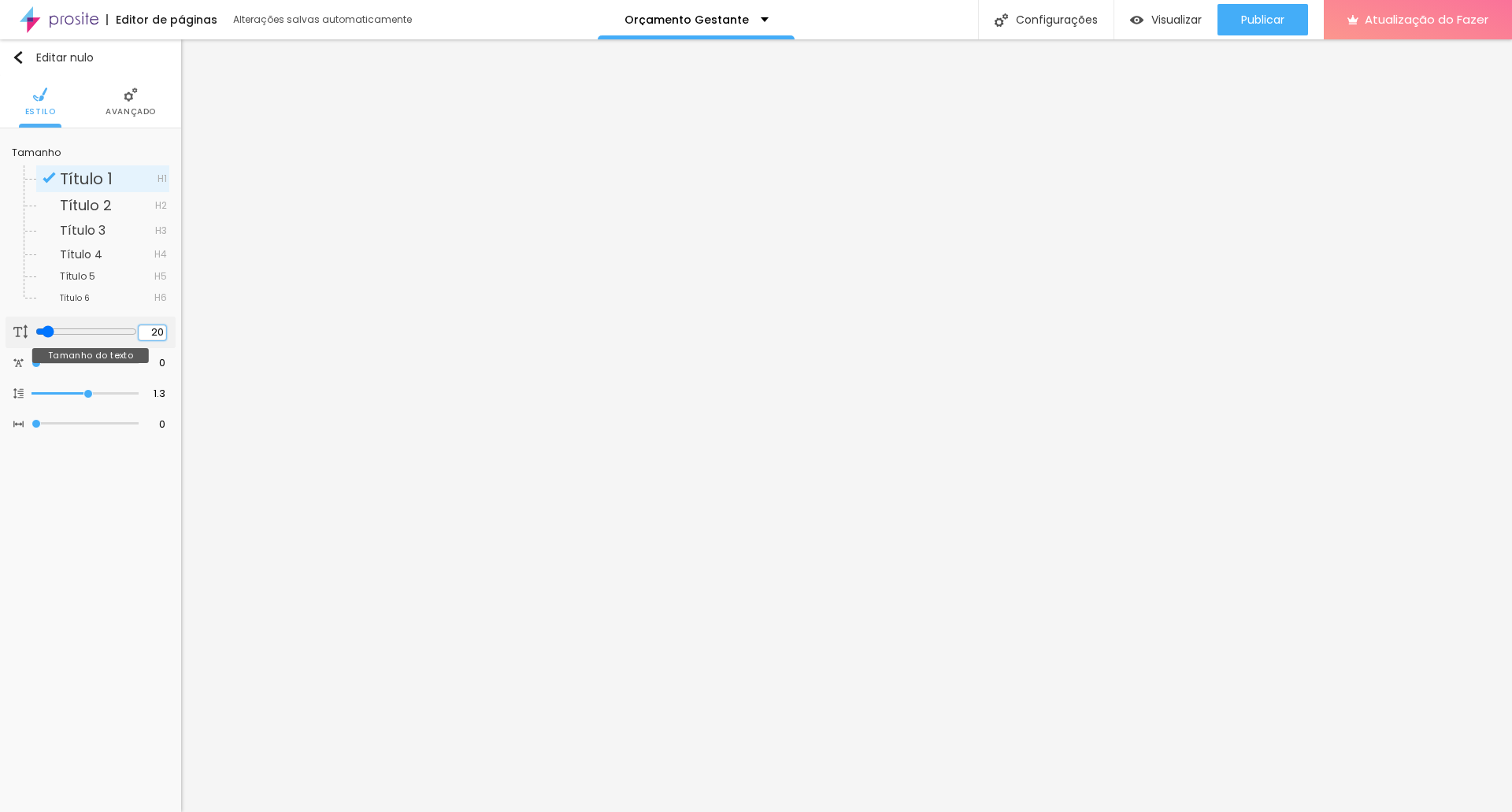
type input "14"
type input "1"
type input "18"
click at [159, 328] on input "18" at bounding box center [153, 333] width 28 height 15
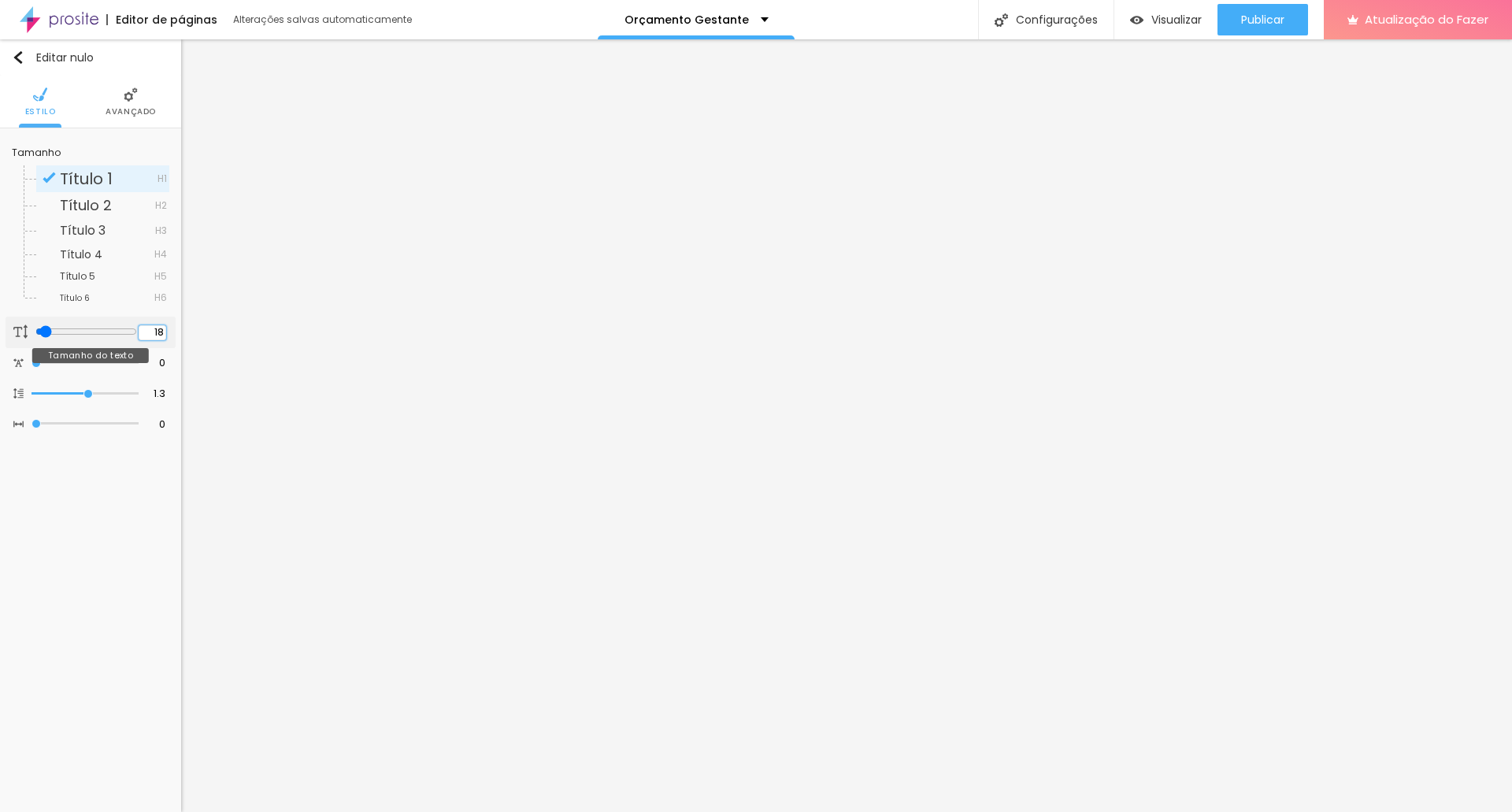
click at [159, 328] on input "18" at bounding box center [153, 333] width 28 height 15
type input "14"
type input "2"
type input "20"
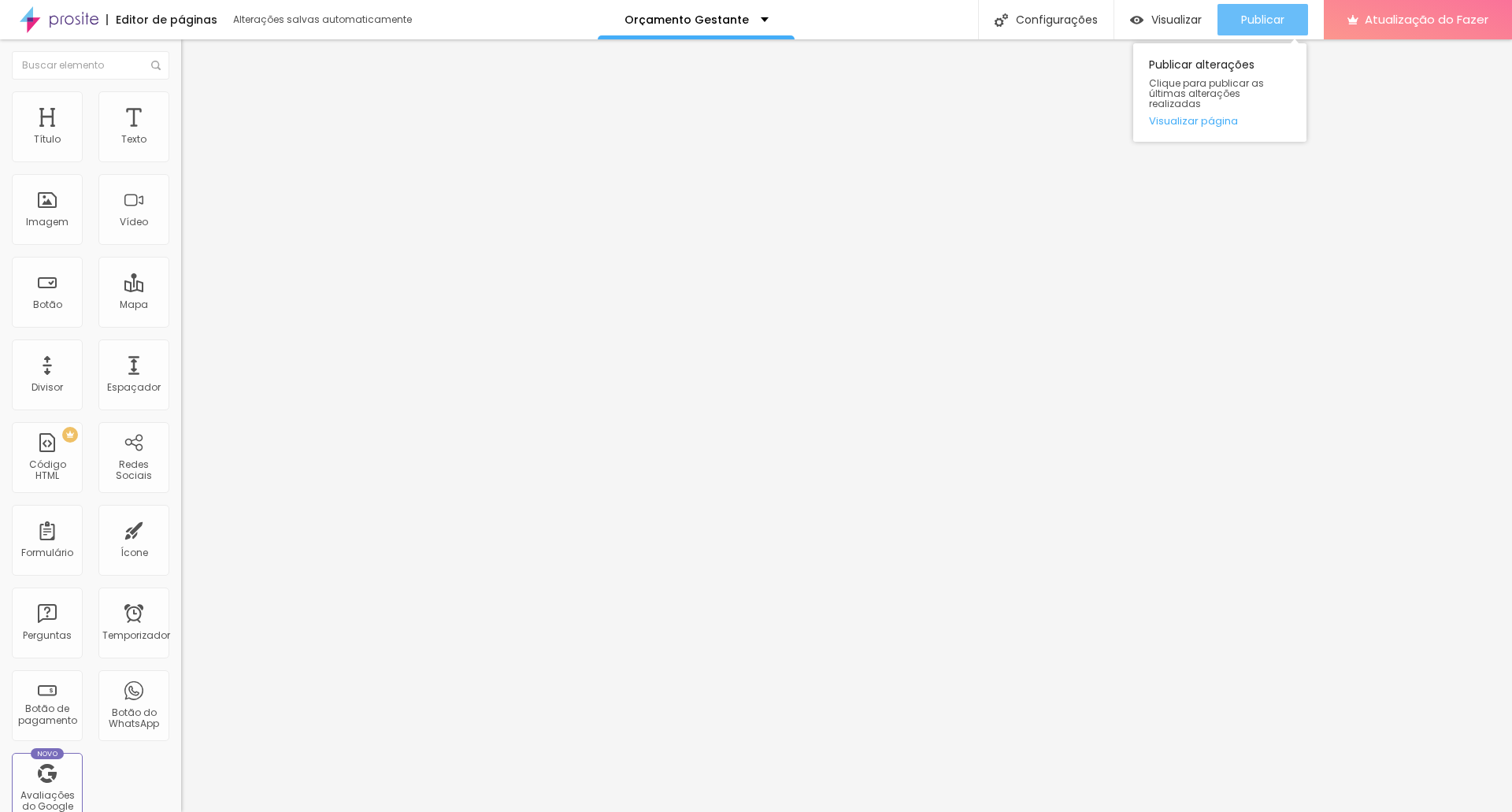
click at [1237, 21] on button "Publicar" at bounding box center [1262, 20] width 90 height 32
click at [1163, 15] on font "Visualizar" at bounding box center [1176, 20] width 51 height 16
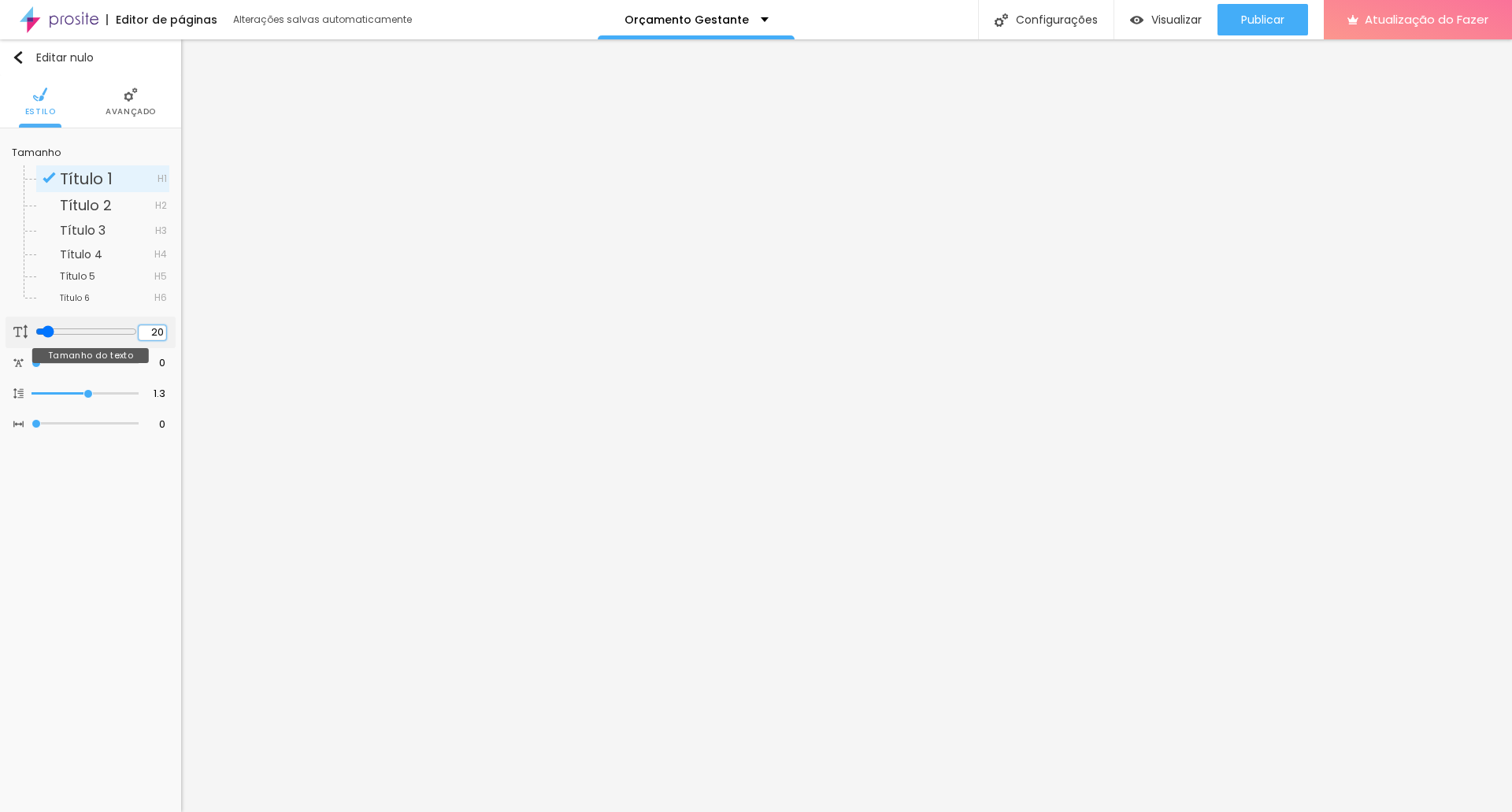
click at [155, 330] on input "20" at bounding box center [153, 333] width 28 height 15
click at [162, 330] on input "20" at bounding box center [153, 333] width 28 height 15
type input "25"
click at [161, 332] on input "25" at bounding box center [153, 333] width 28 height 15
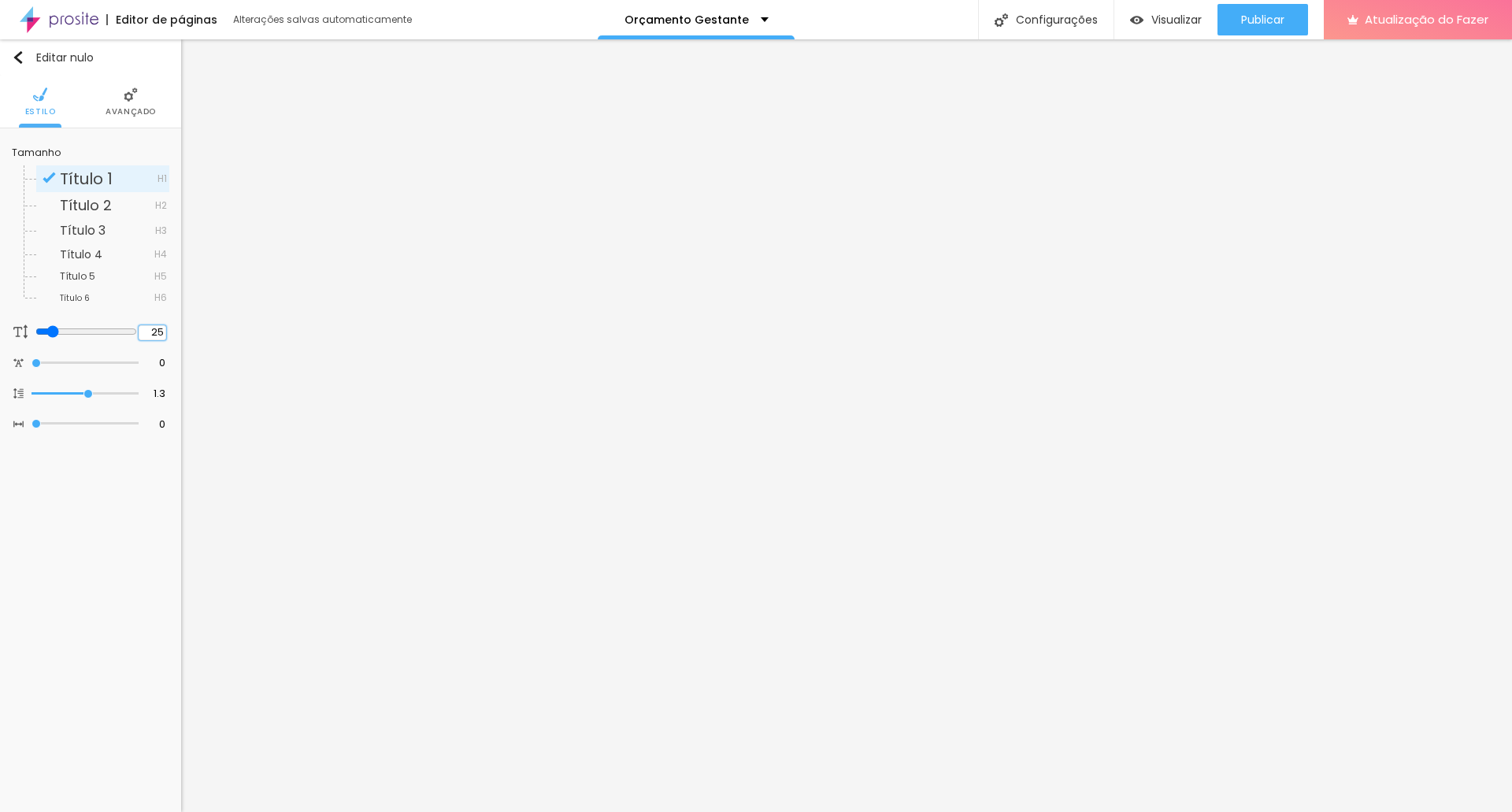
type input "23"
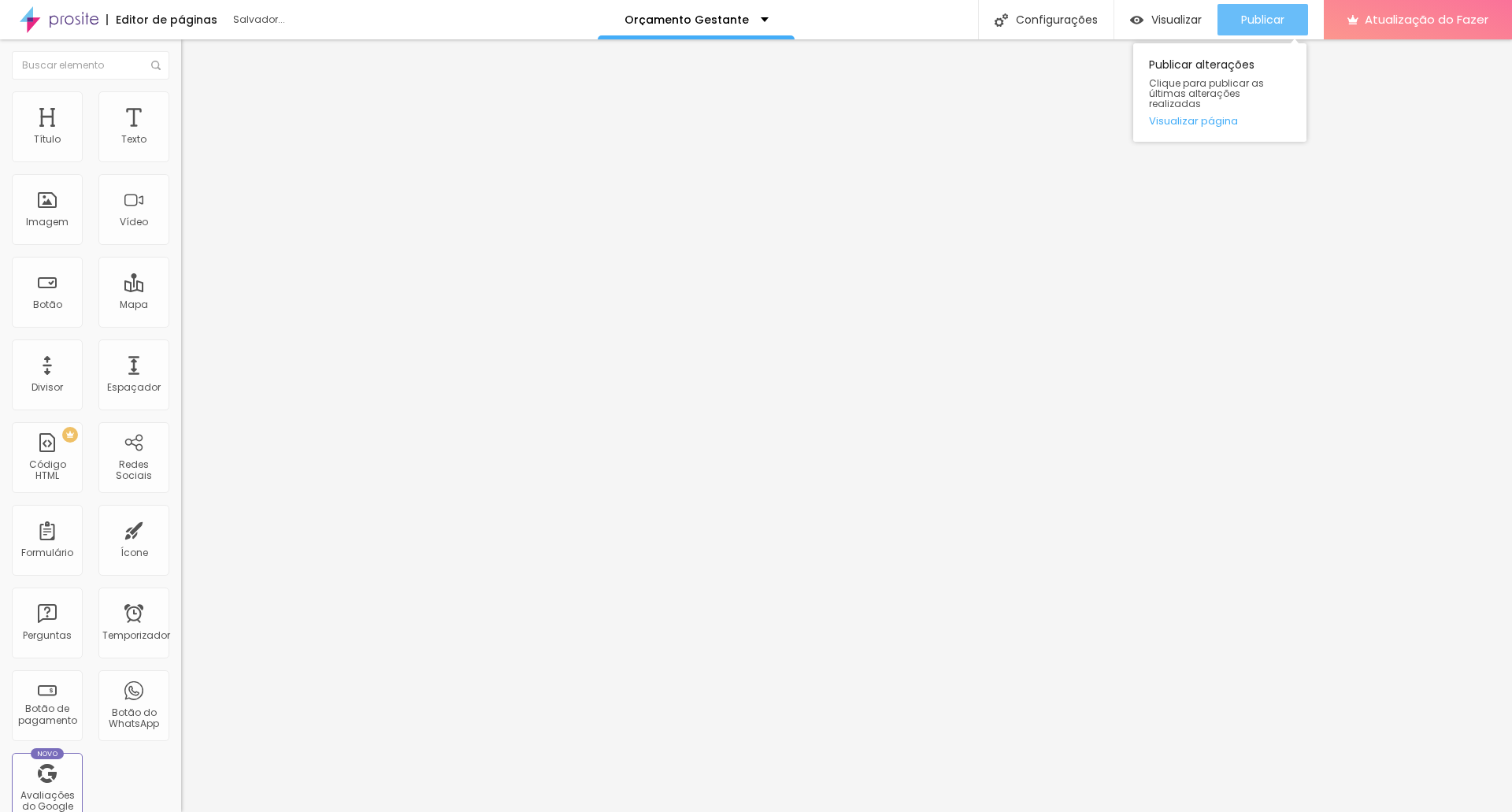
click at [1254, 17] on font "Publicar" at bounding box center [1263, 20] width 44 height 16
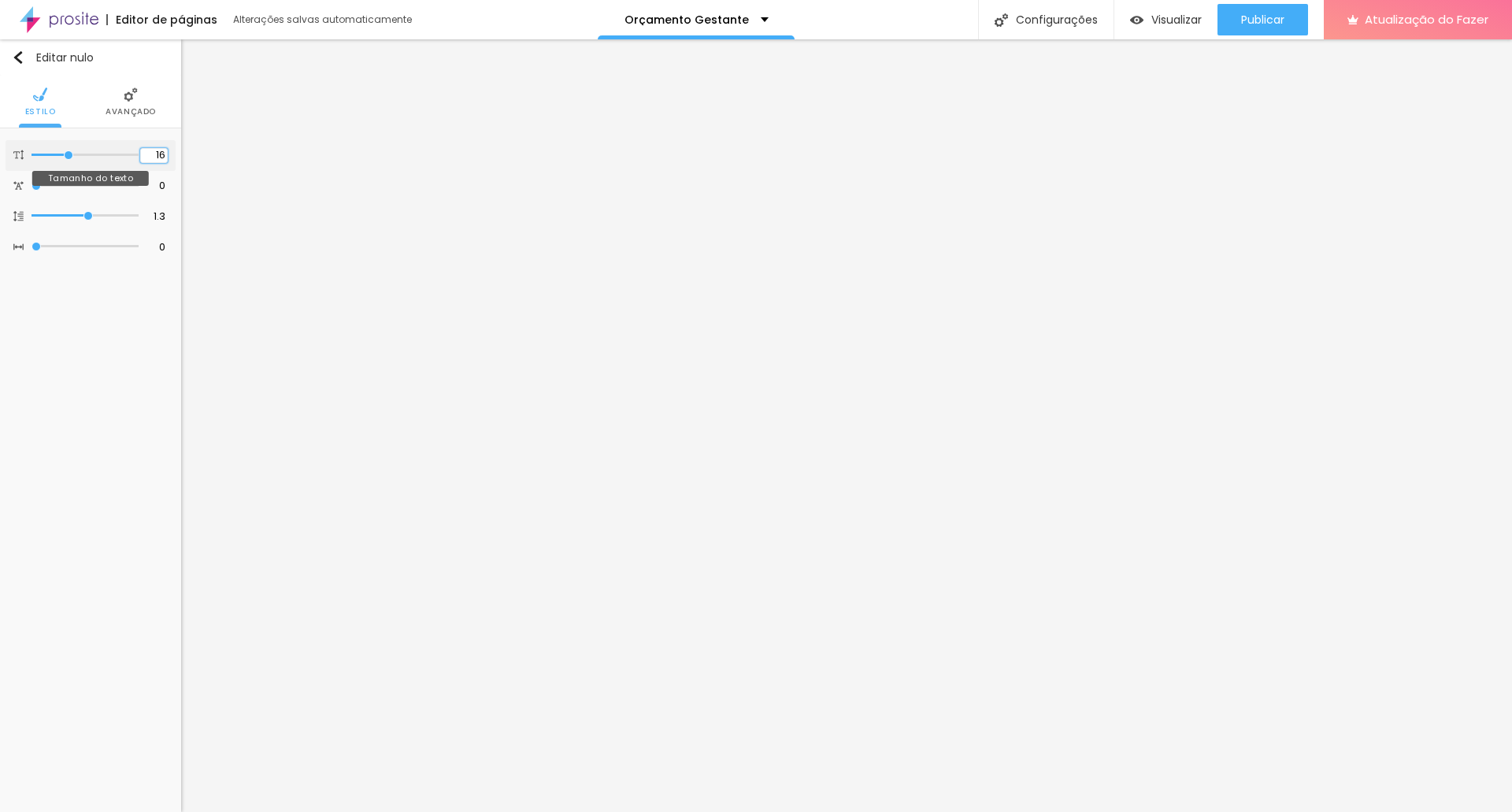
click at [159, 154] on input "16" at bounding box center [154, 155] width 28 height 15
type input "8"
type input "1"
type input "12"
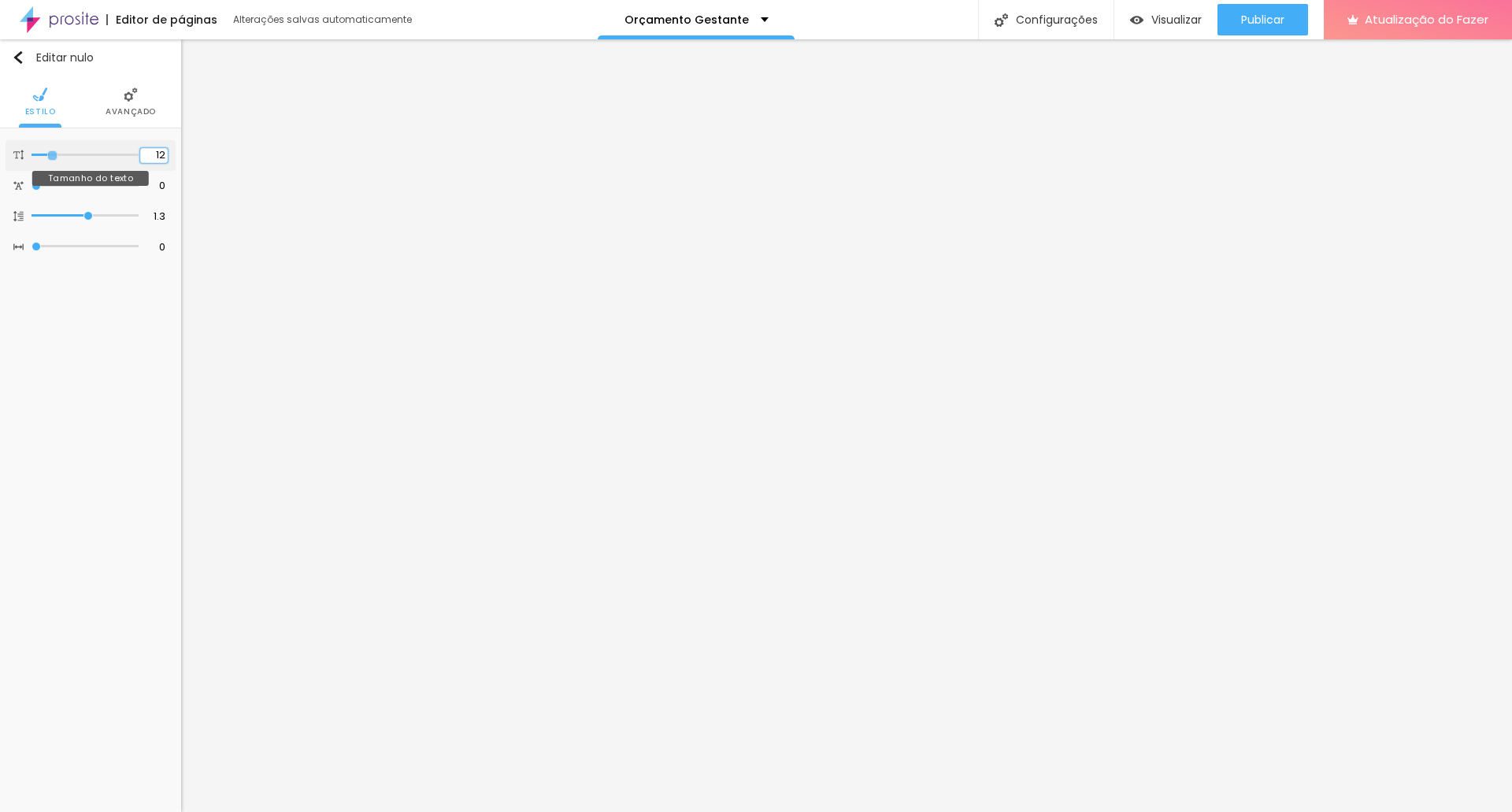
type input "12"
click at [158, 157] on input "16" at bounding box center [154, 155] width 28 height 15
type input "8"
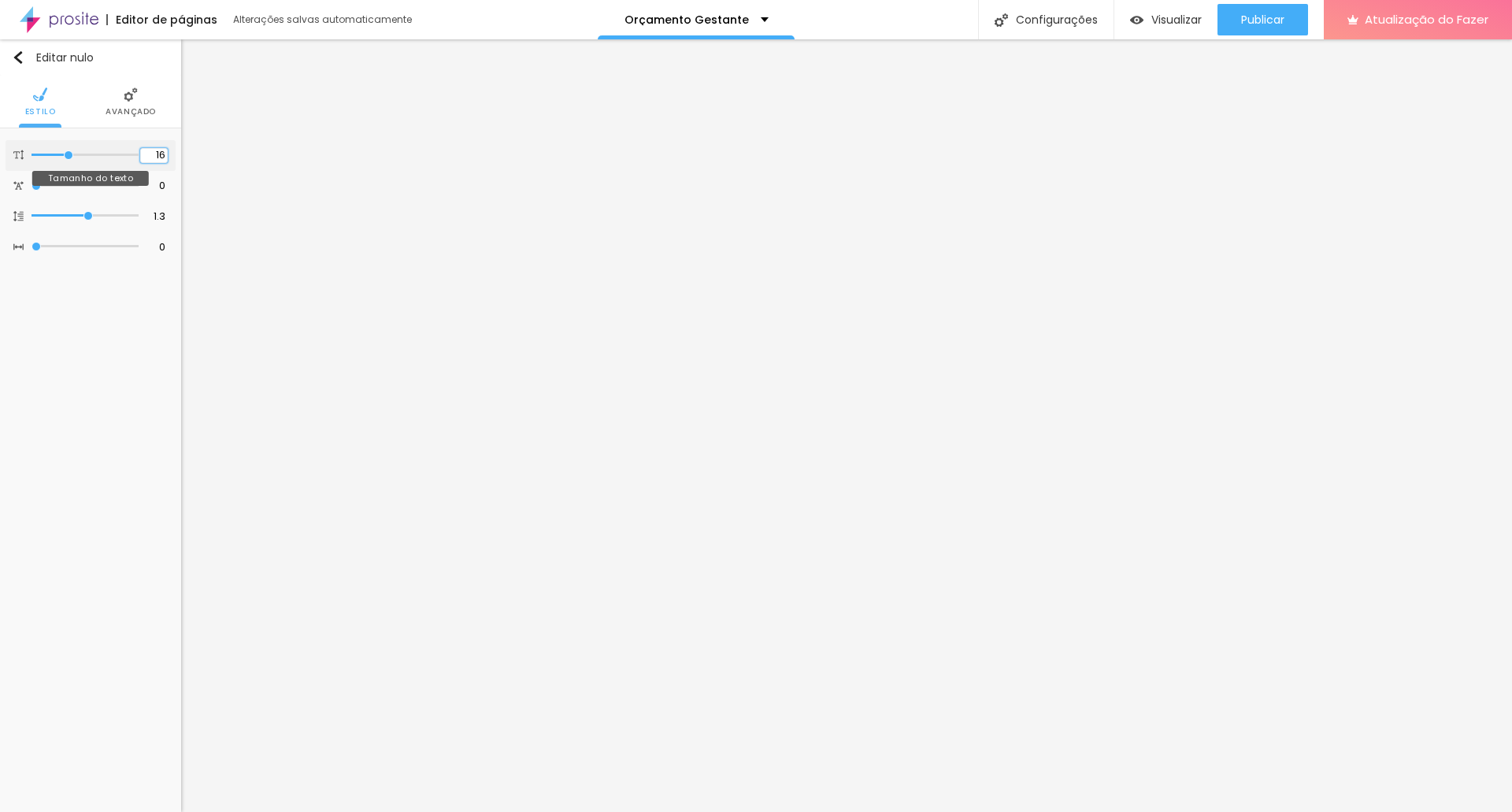
type input "1"
type input "12"
click at [159, 153] on input "16" at bounding box center [154, 155] width 28 height 15
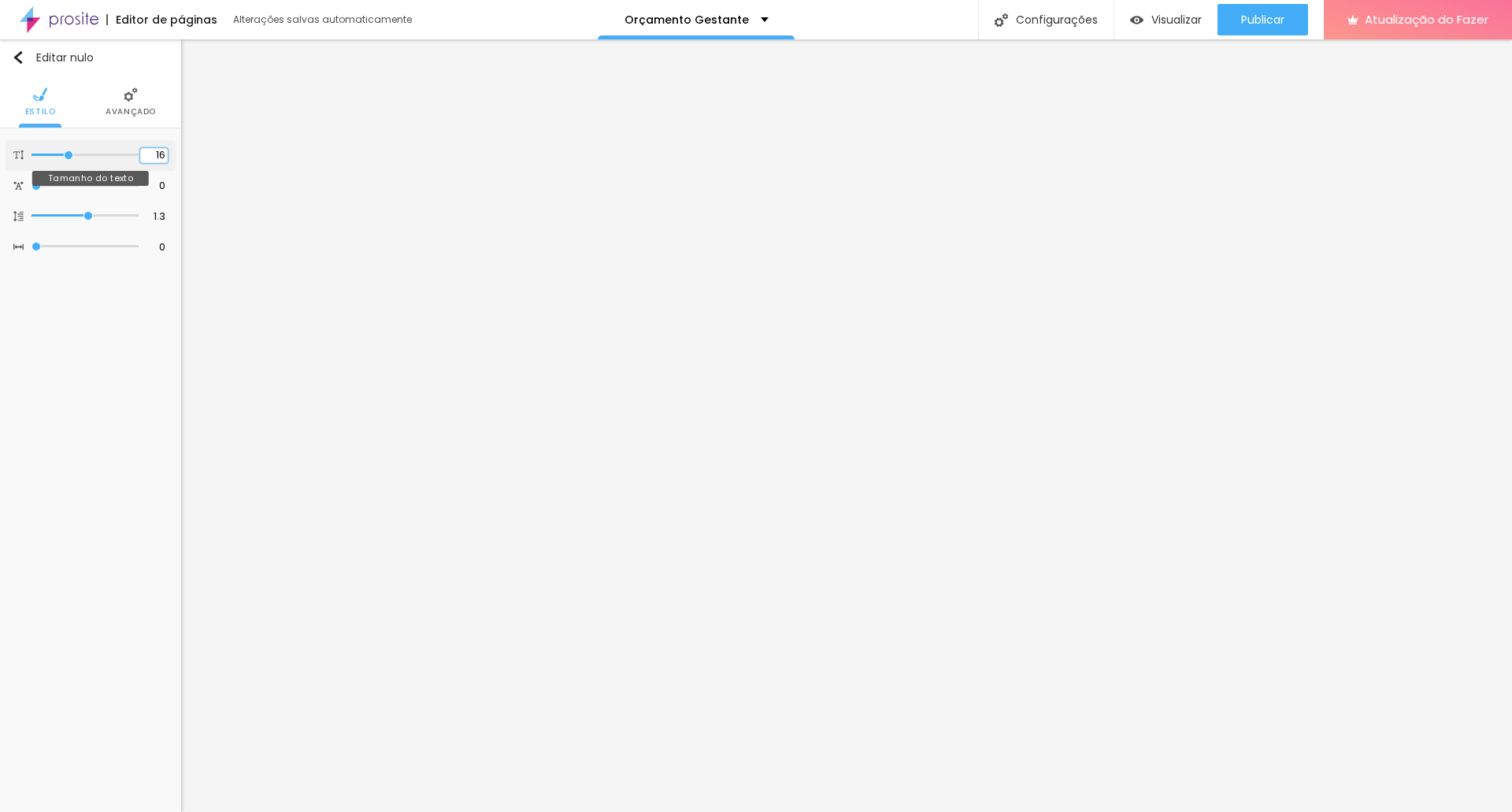
click at [159, 153] on input "16" at bounding box center [154, 155] width 28 height 15
type input "8"
type input "1"
type input "12"
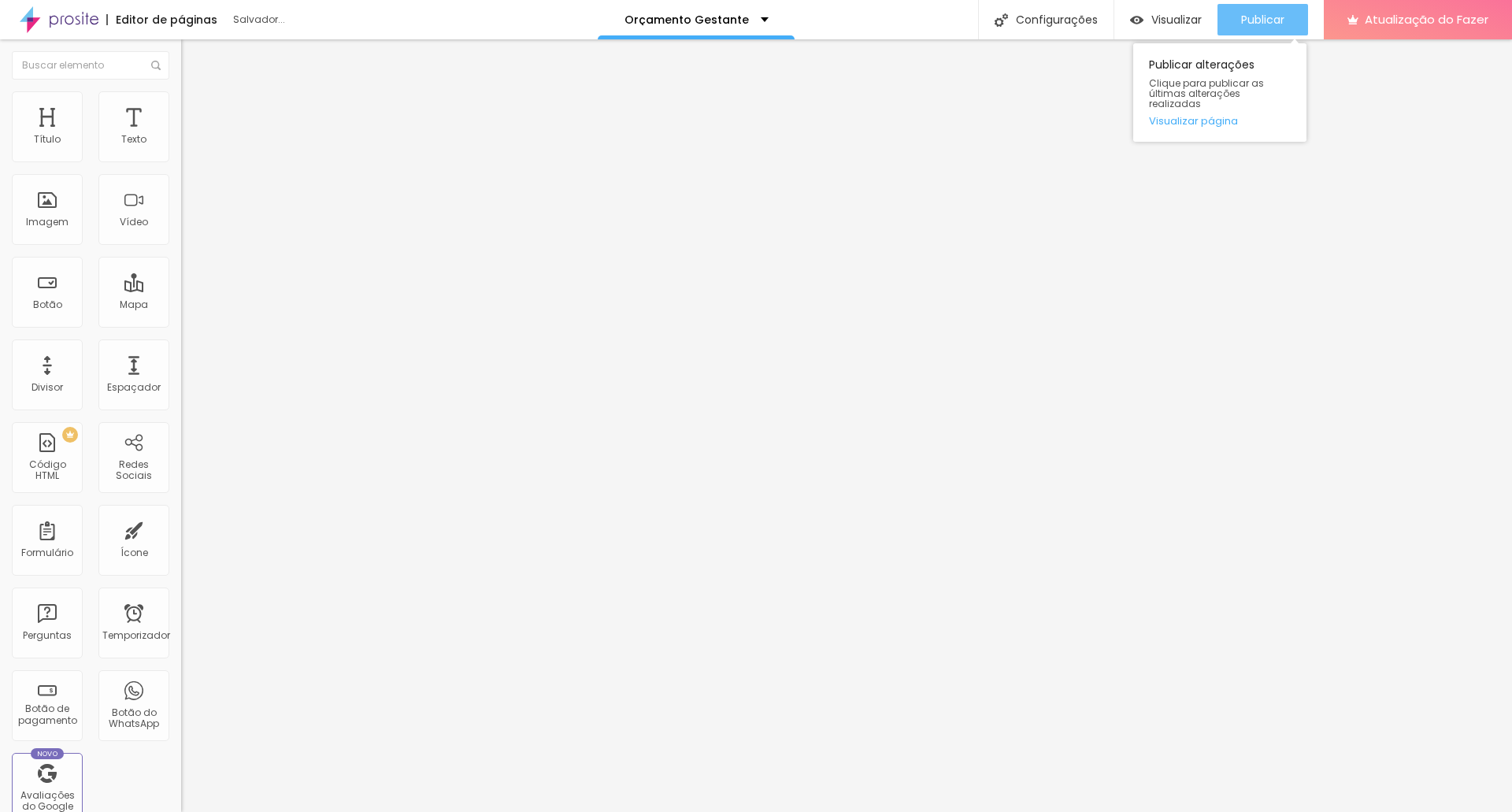
click at [1269, 16] on font "Publicar" at bounding box center [1263, 20] width 44 height 16
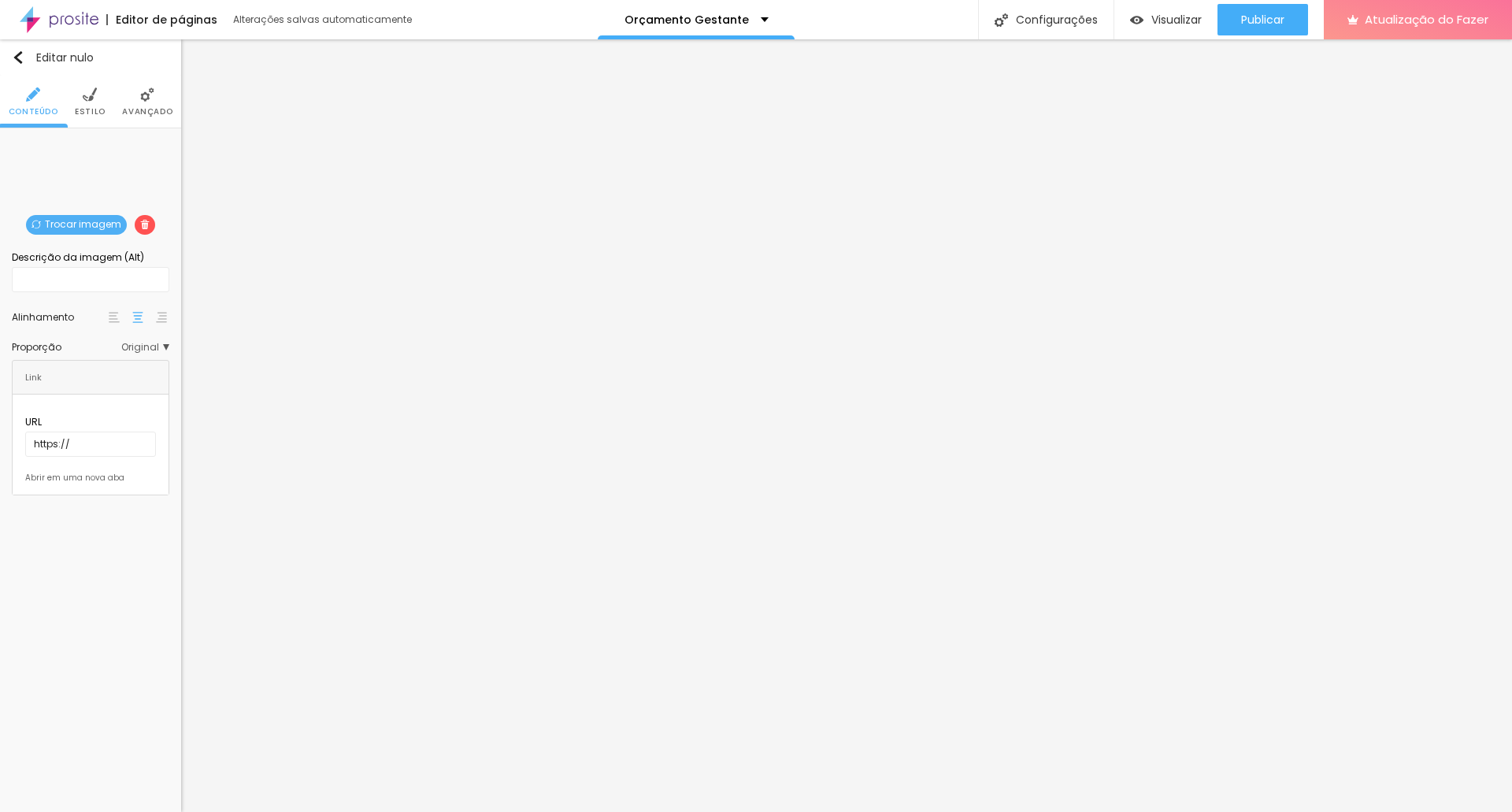
click at [63, 227] on font "Trocar imagem" at bounding box center [82, 223] width 76 height 13
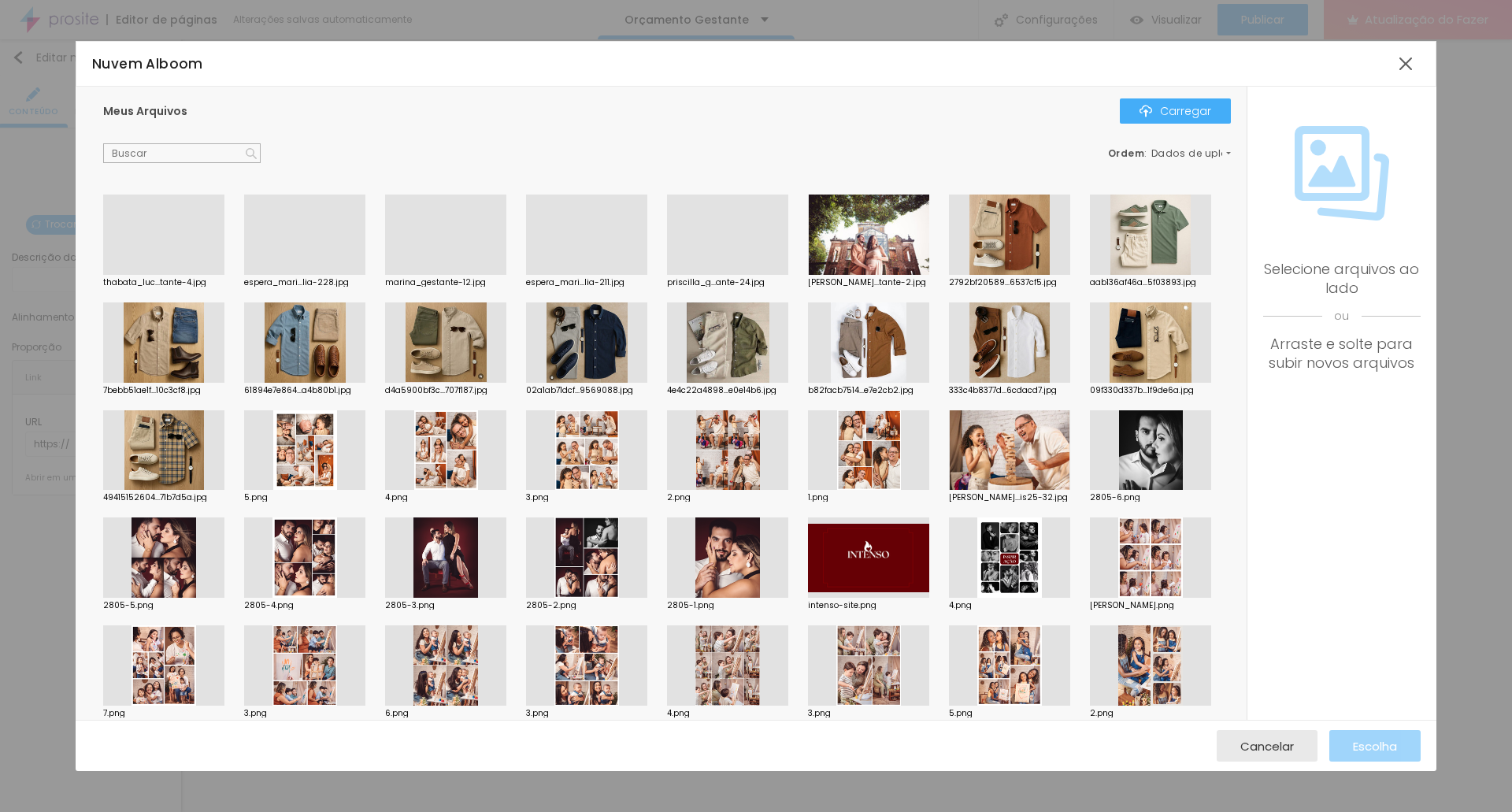
click at [173, 275] on div at bounding box center [164, 275] width 121 height 0
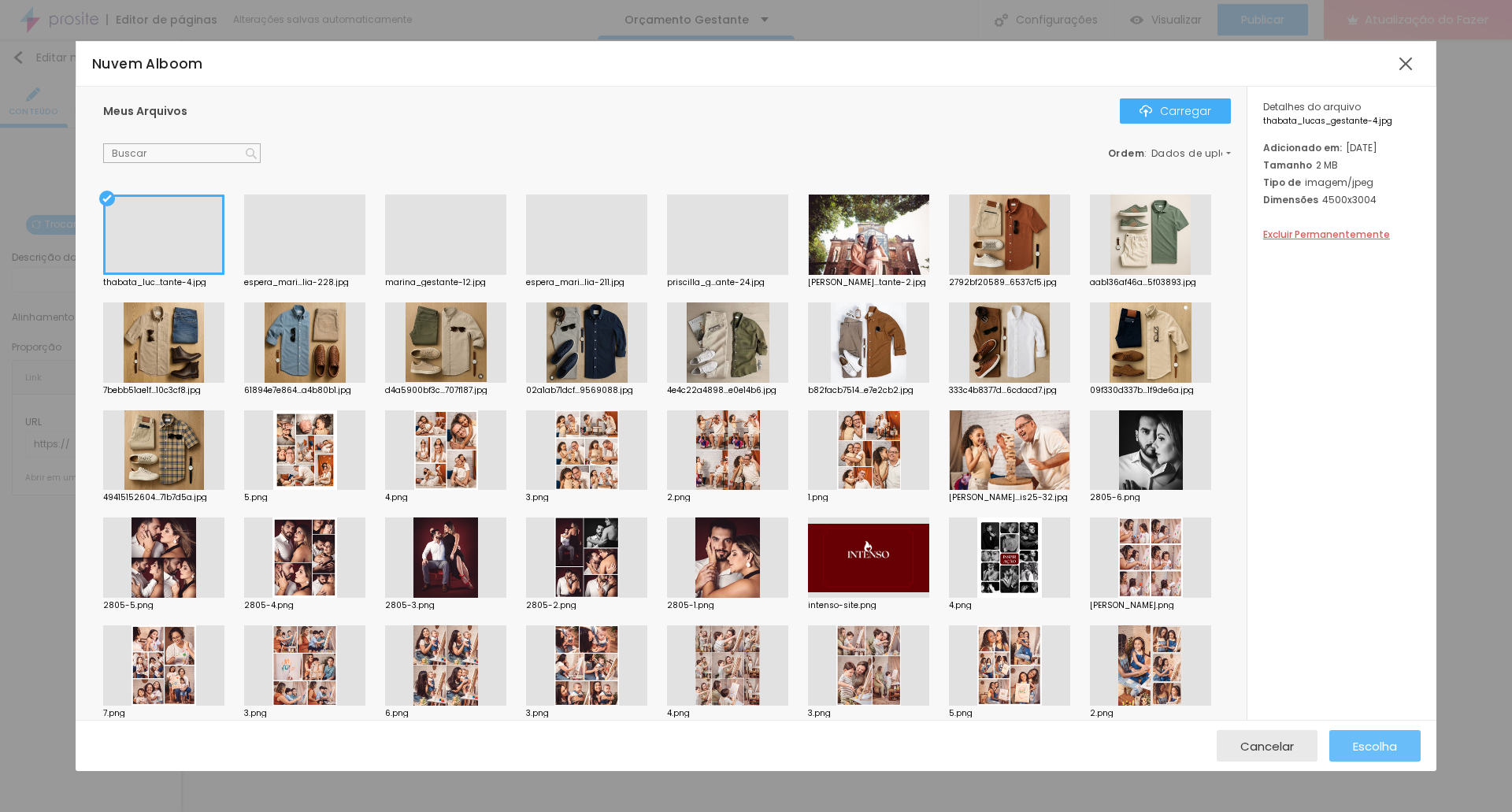
click at [1381, 748] on font "Escolha" at bounding box center [1375, 746] width 44 height 17
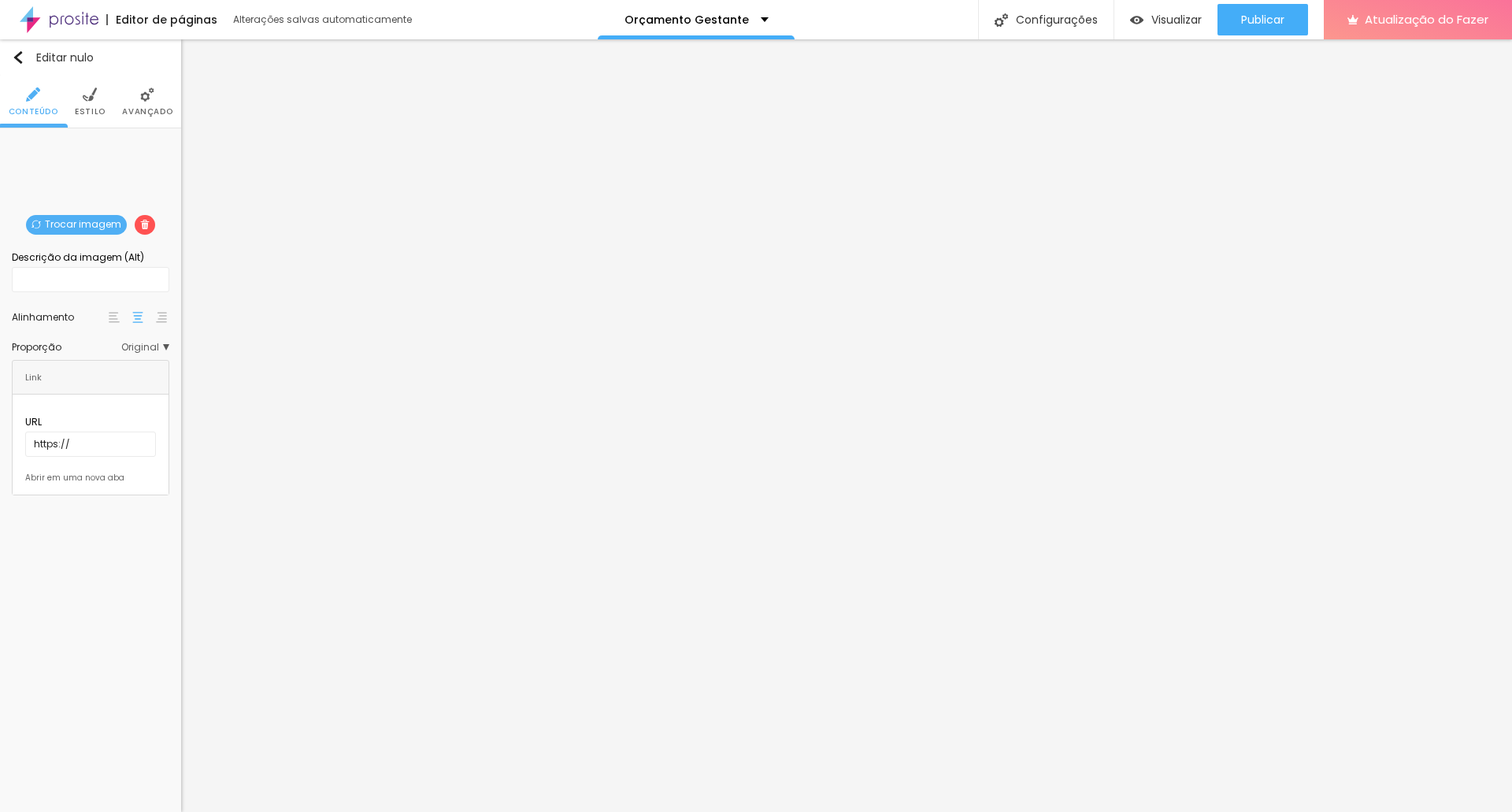
click at [66, 225] on font "Trocar imagem" at bounding box center [82, 223] width 76 height 13
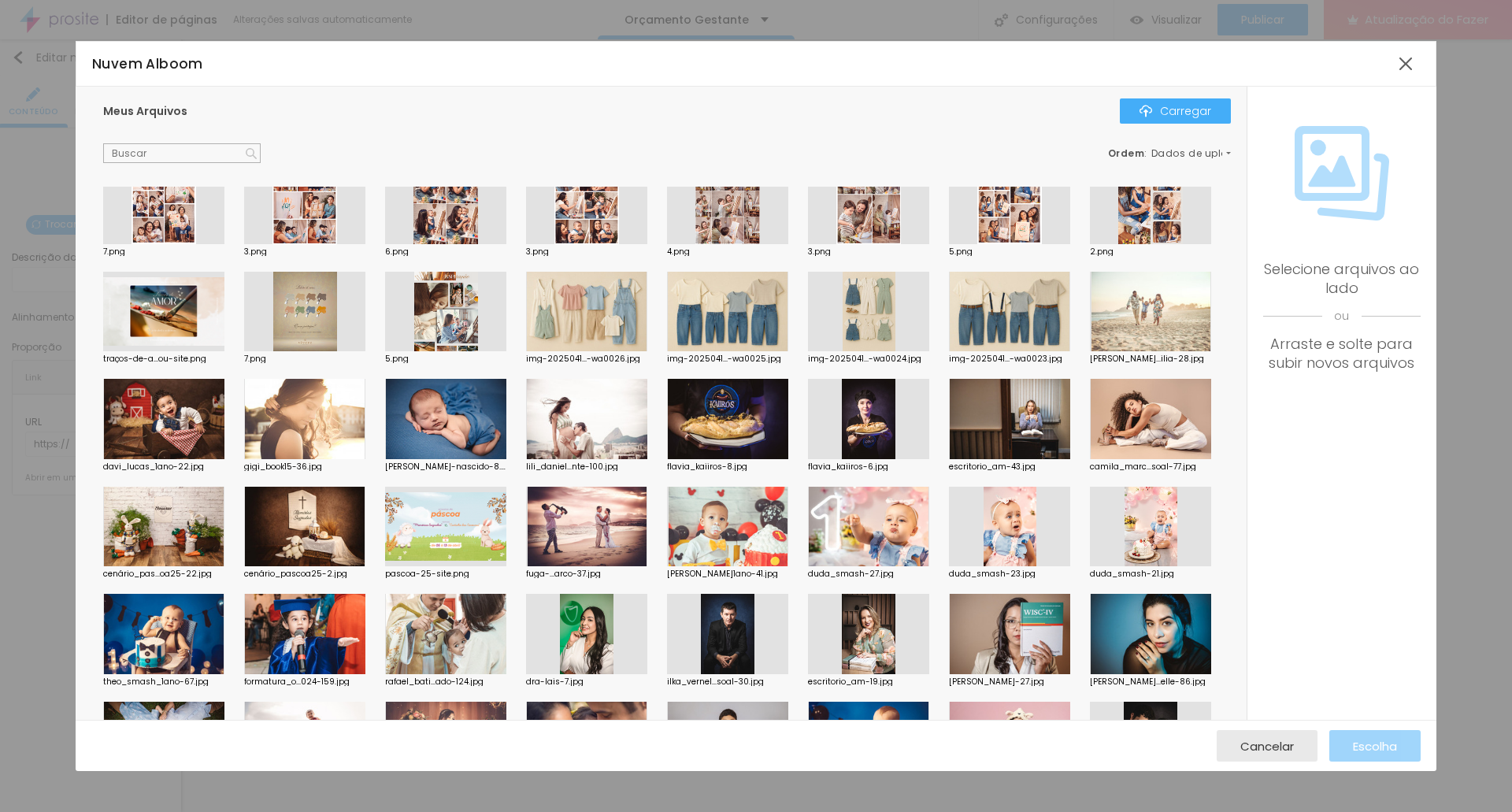
scroll to position [473, 0]
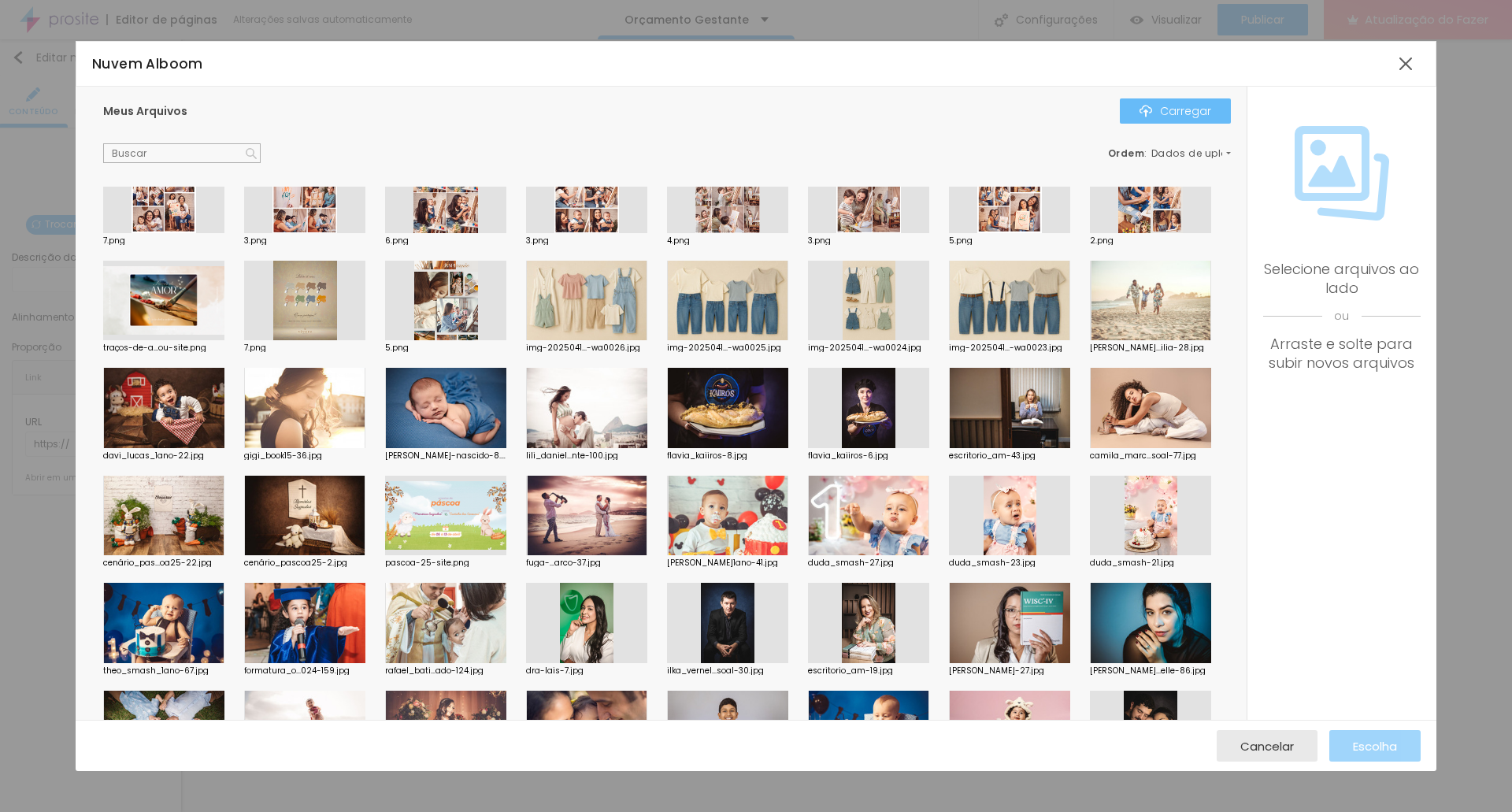
click at [1194, 116] on font "Carregar" at bounding box center [1186, 111] width 52 height 16
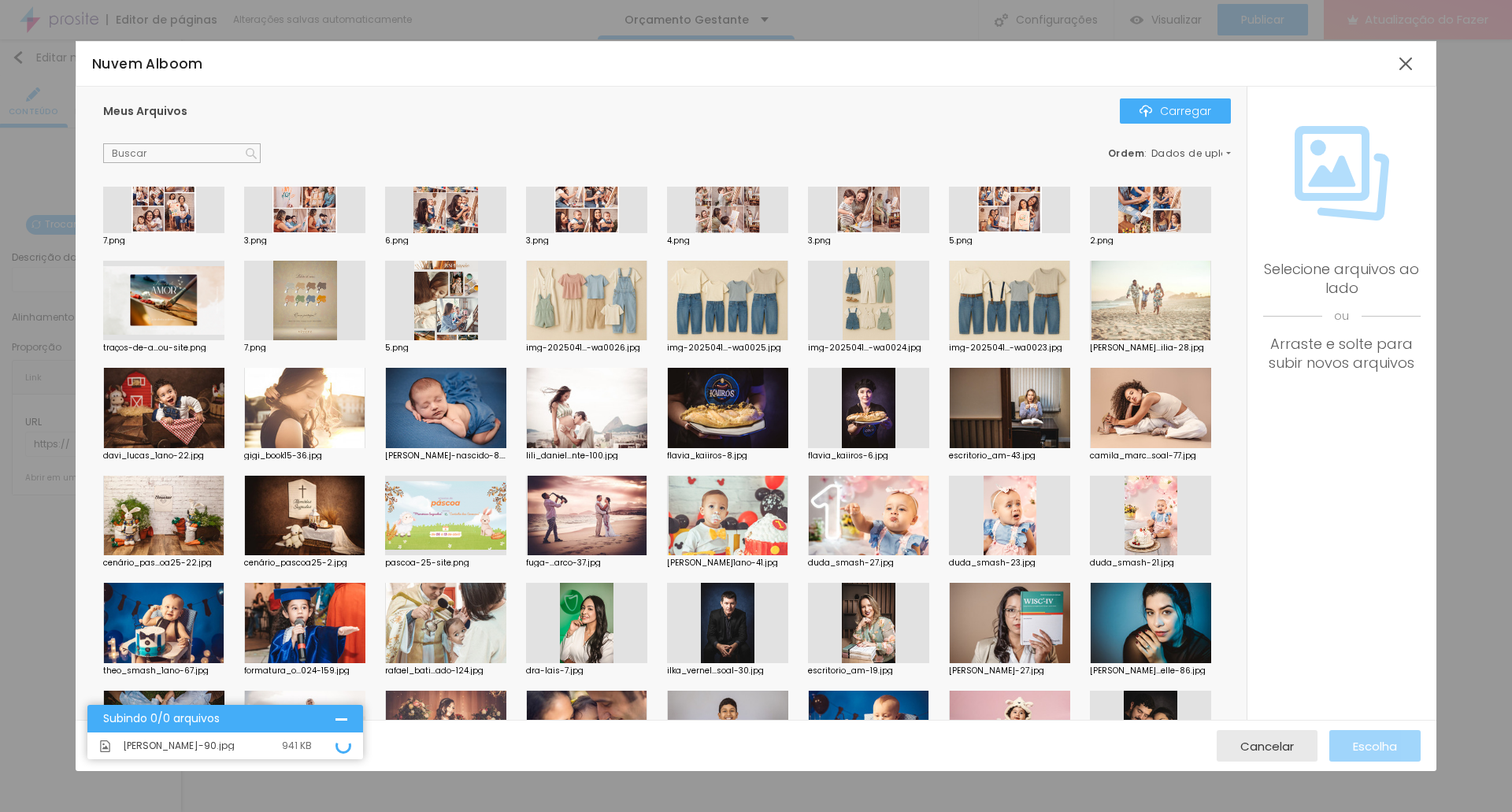
scroll to position [0, 0]
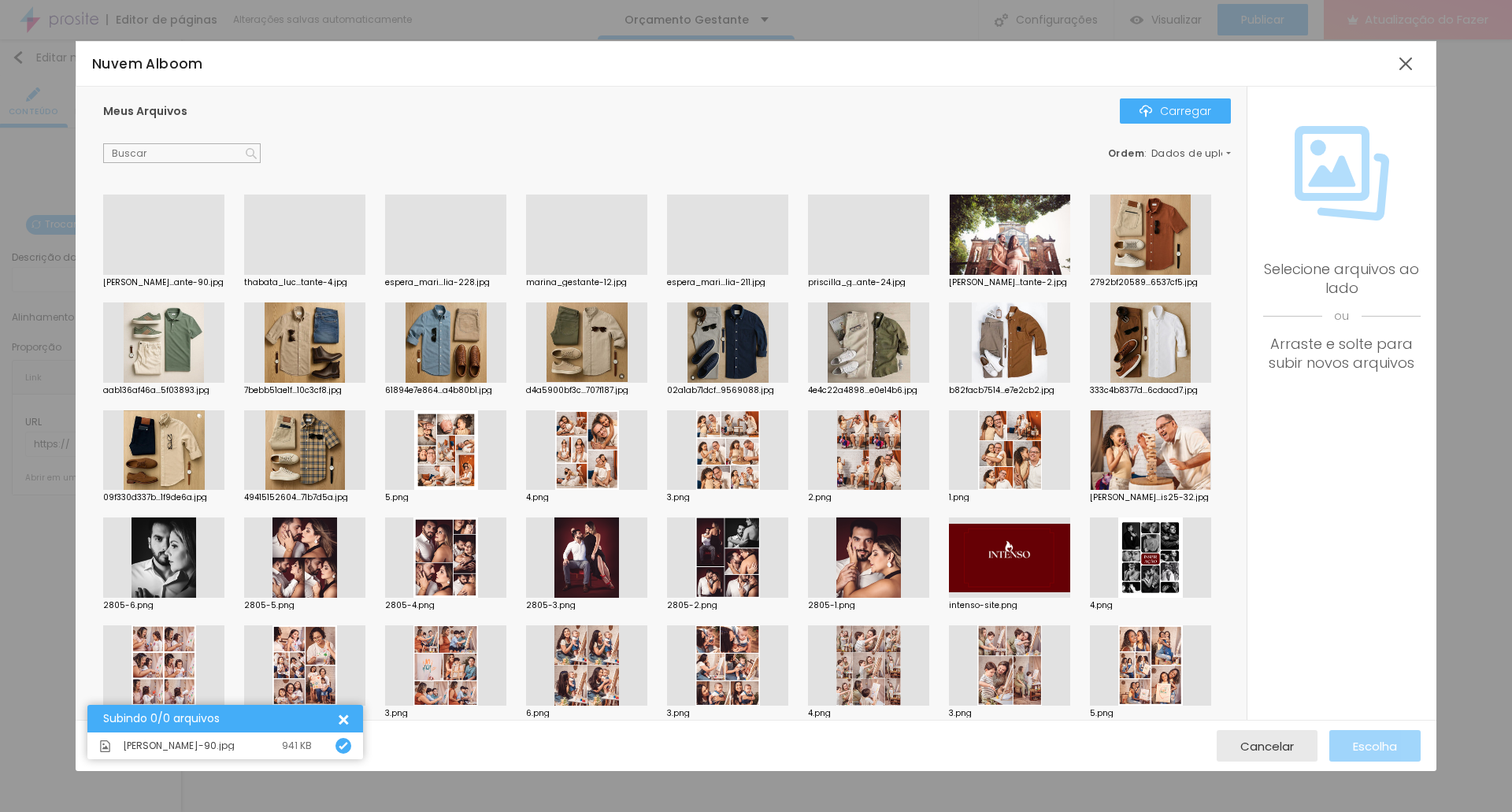
click at [171, 275] on div at bounding box center [164, 275] width 121 height 0
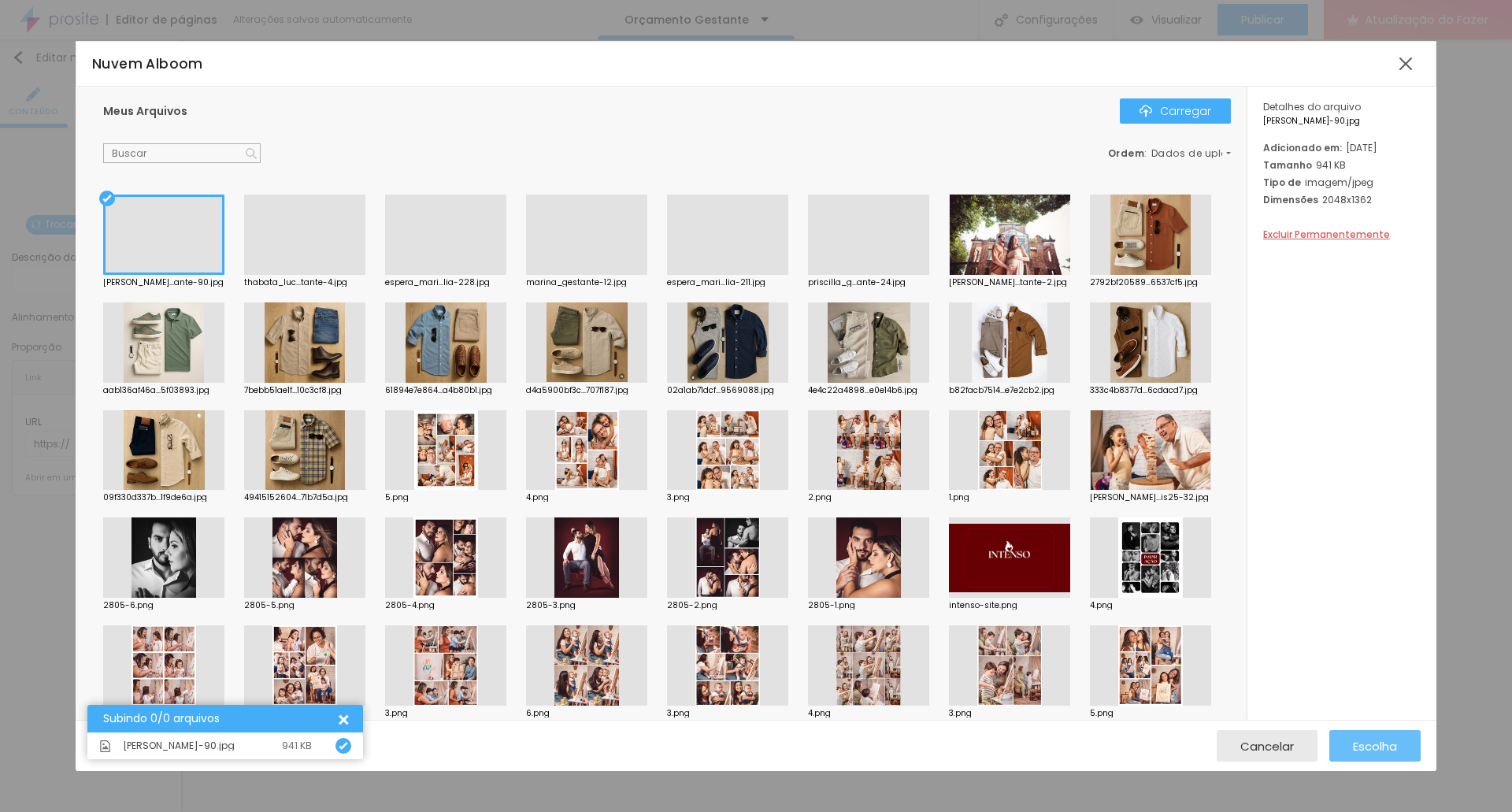
click at [1373, 747] on font "Escolha" at bounding box center [1375, 746] width 44 height 17
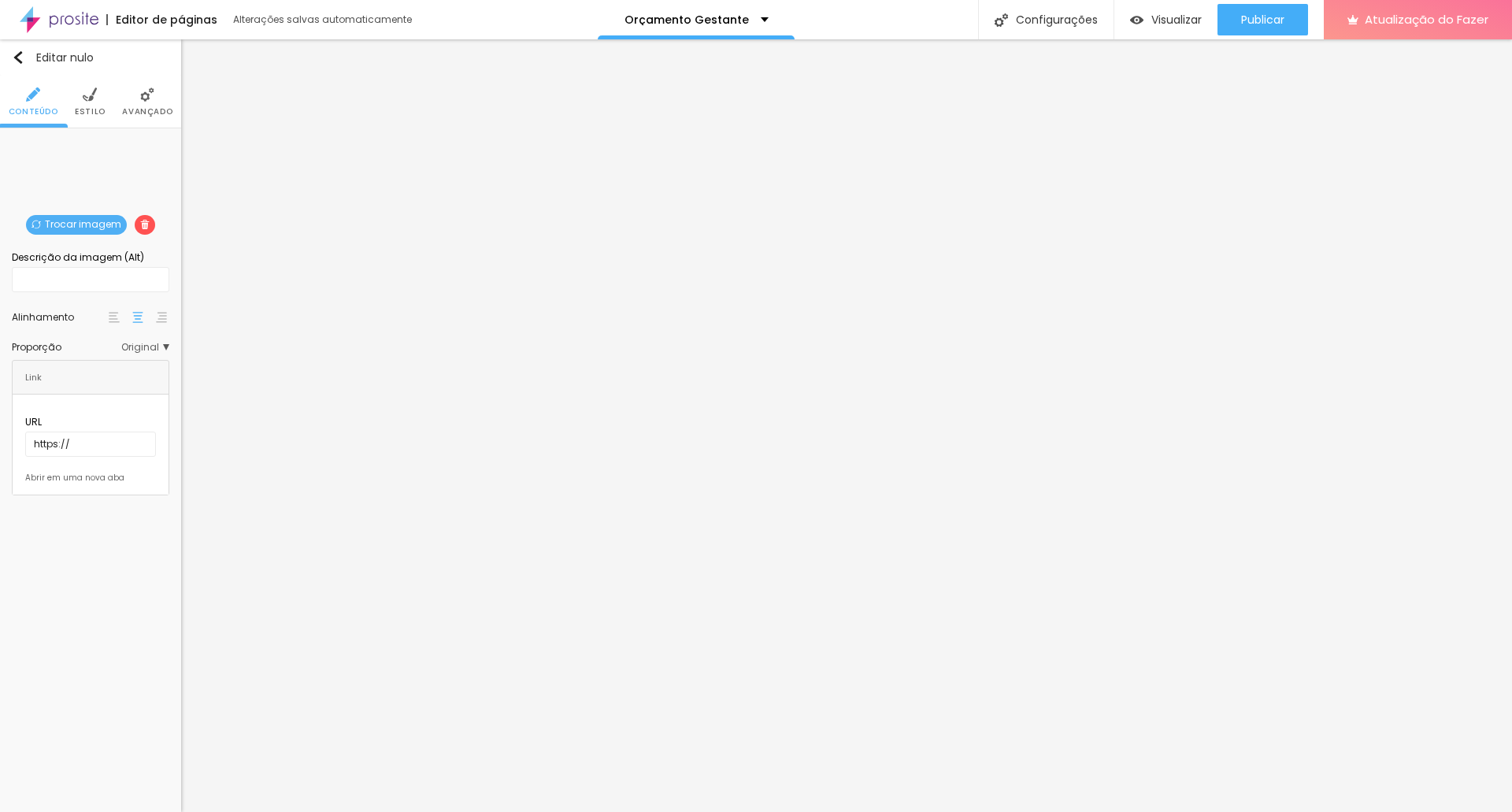
click at [80, 223] on font "Trocar imagem" at bounding box center [82, 223] width 76 height 13
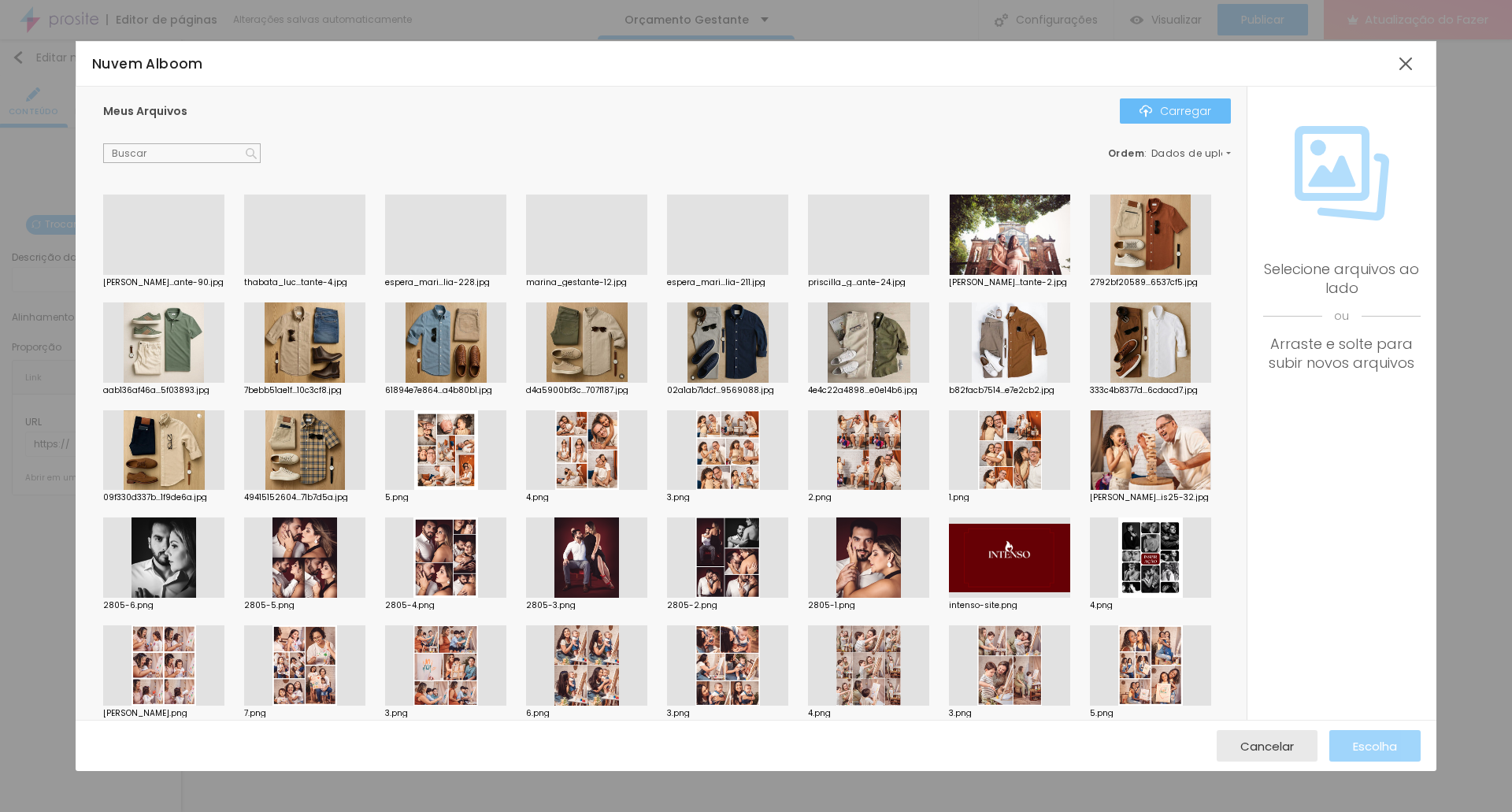
click at [1174, 109] on font "Carregar" at bounding box center [1186, 111] width 52 height 16
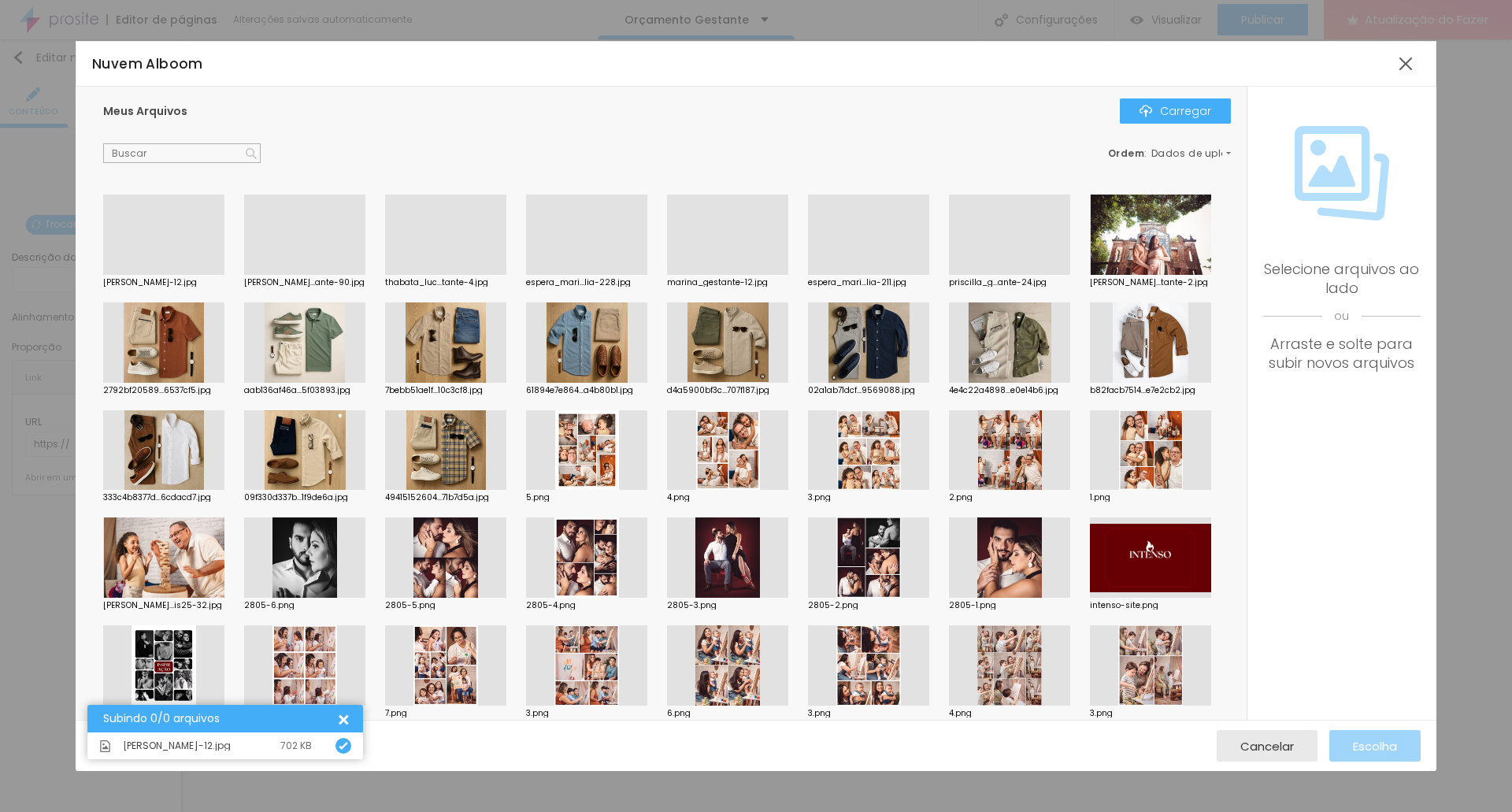
click at [138, 275] on div at bounding box center [164, 275] width 121 height 0
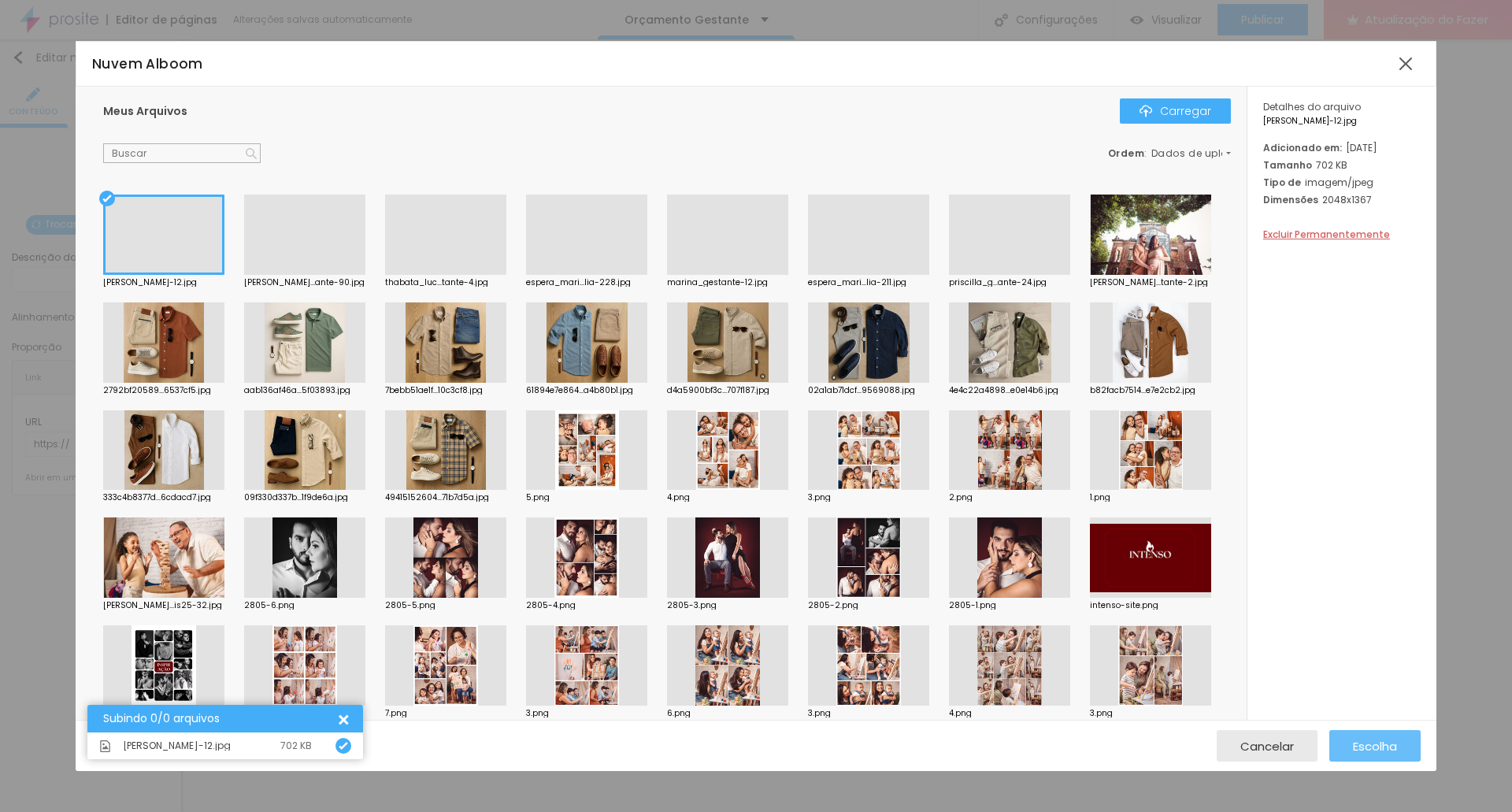
click at [1378, 746] on font "Escolha" at bounding box center [1375, 746] width 44 height 17
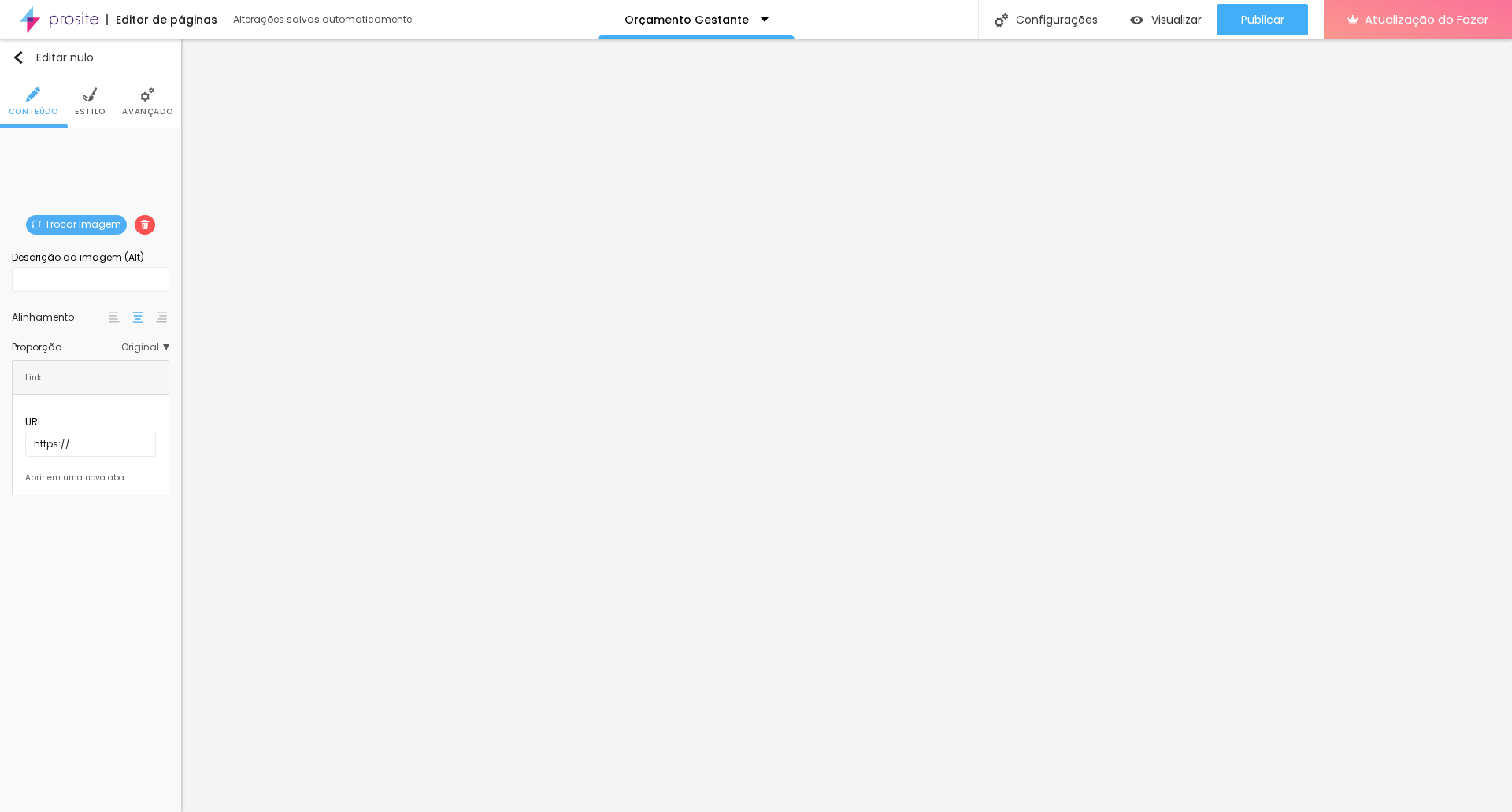
click at [79, 225] on font "Trocar imagem" at bounding box center [82, 223] width 76 height 13
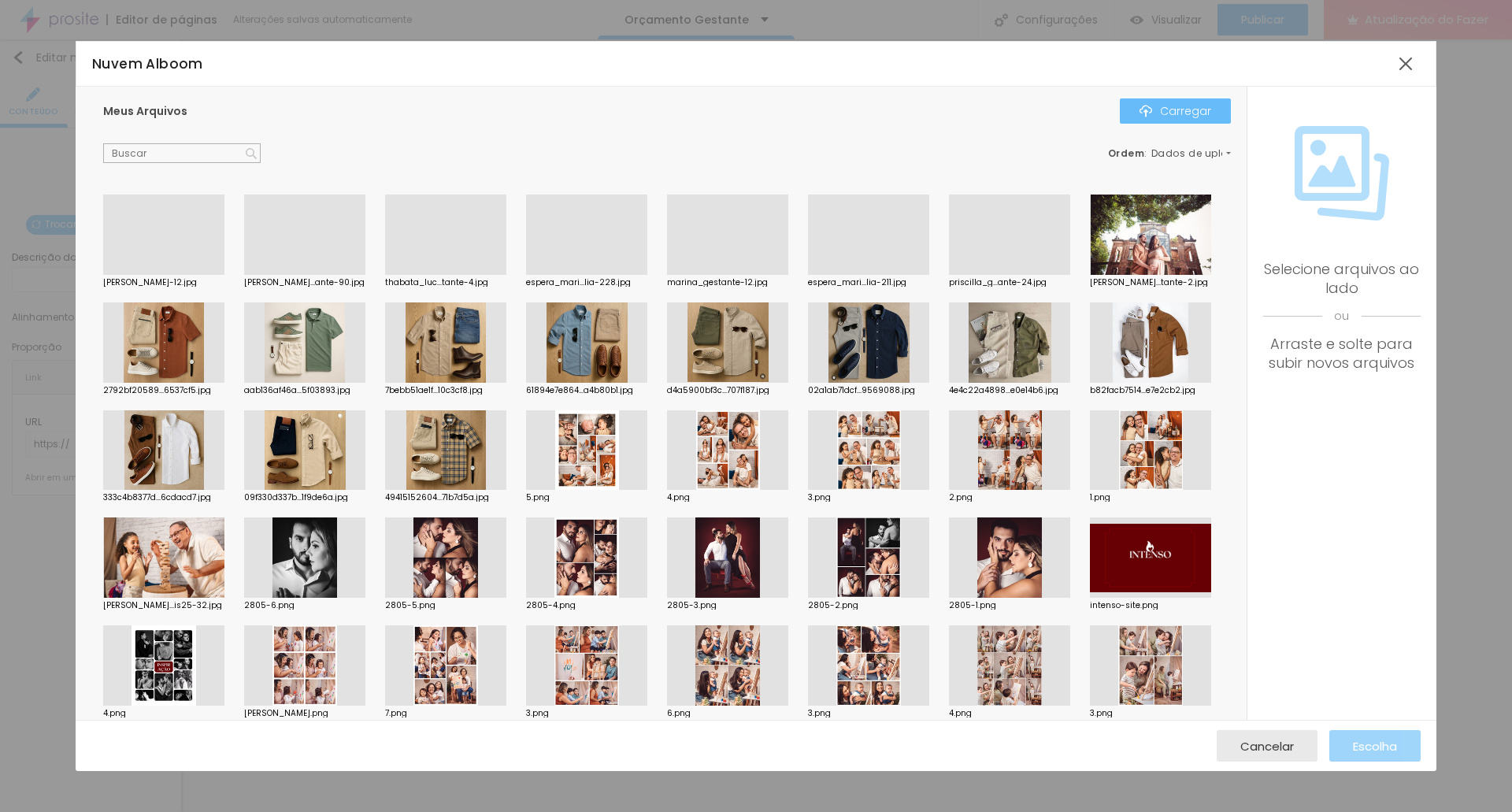
click at [1151, 109] on img "button" at bounding box center [1145, 111] width 13 height 13
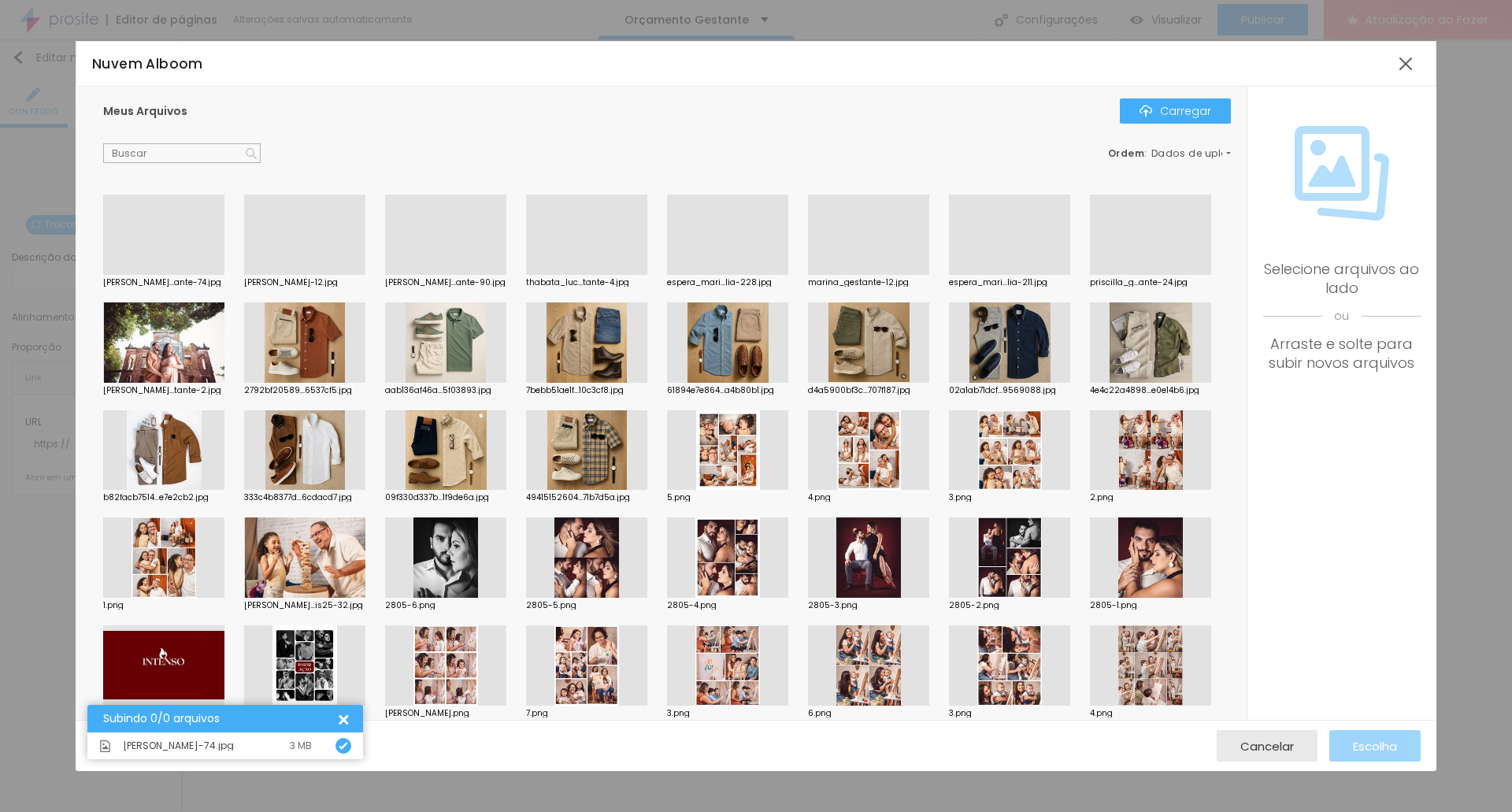
click at [167, 275] on div at bounding box center [164, 275] width 121 height 0
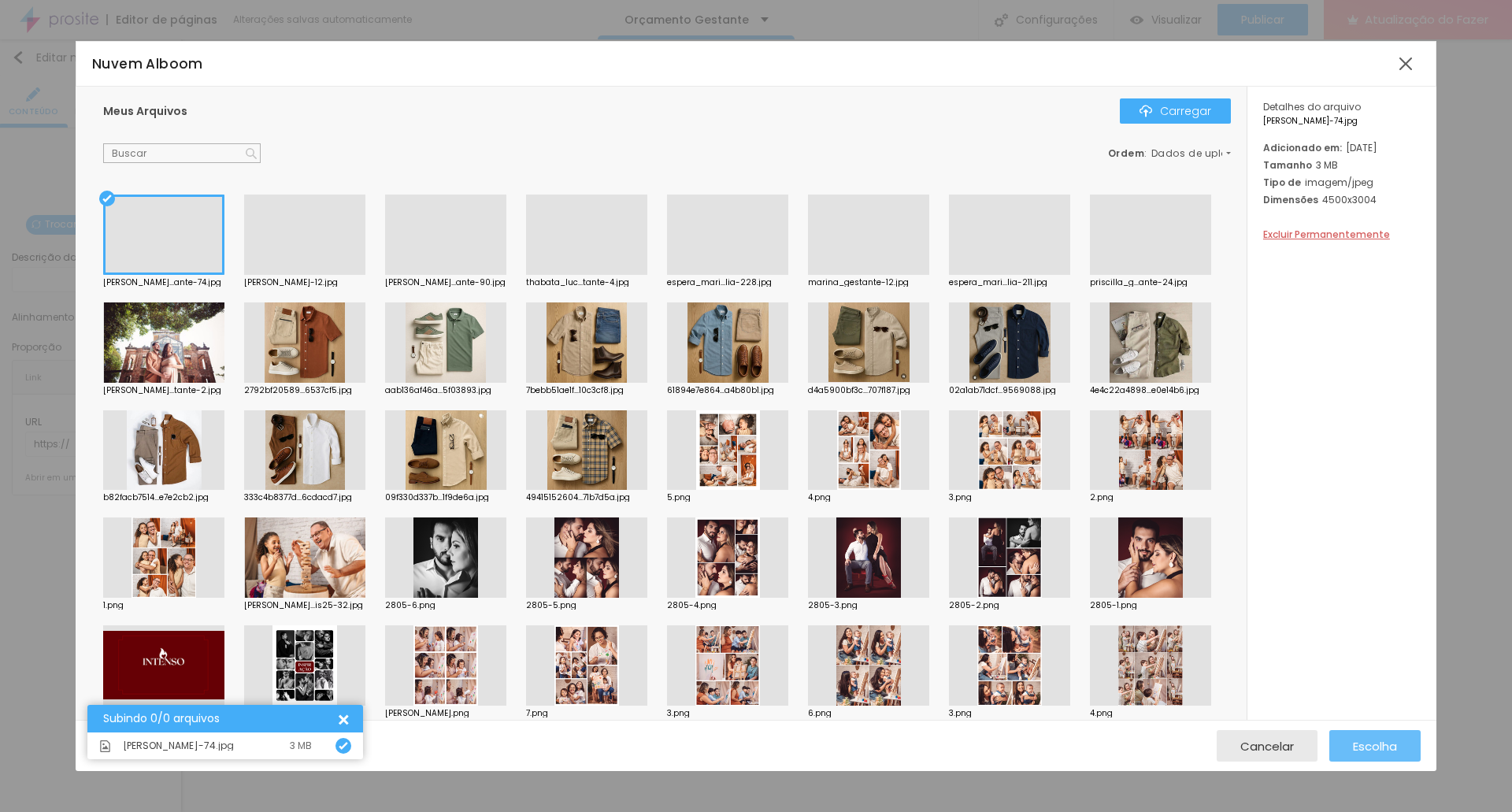
click at [1394, 746] on font "Escolha" at bounding box center [1375, 746] width 44 height 17
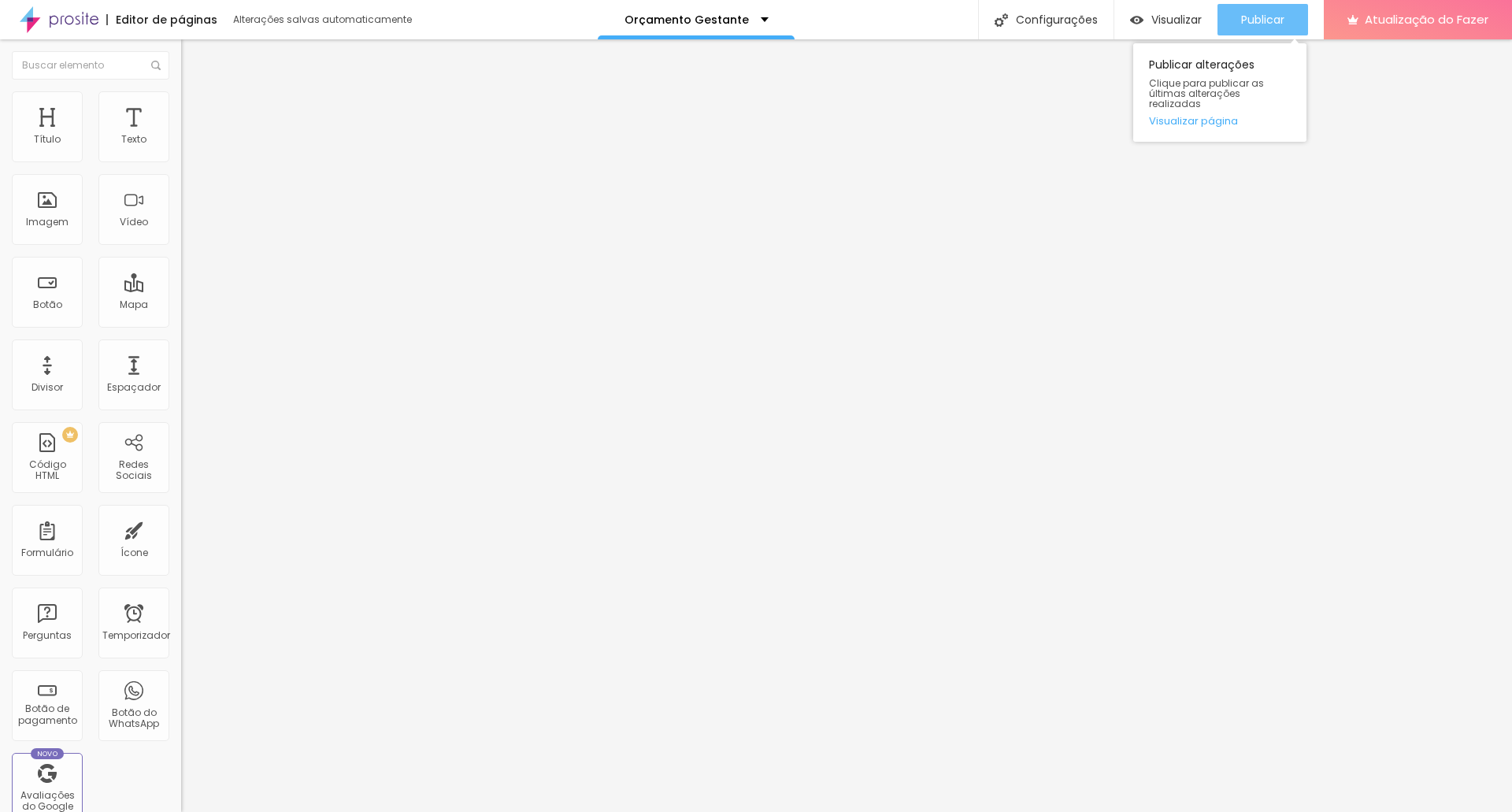
click at [1235, 17] on button "Publicar" at bounding box center [1262, 20] width 90 height 32
click at [1158, 20] on font "Visualizar" at bounding box center [1176, 20] width 51 height 16
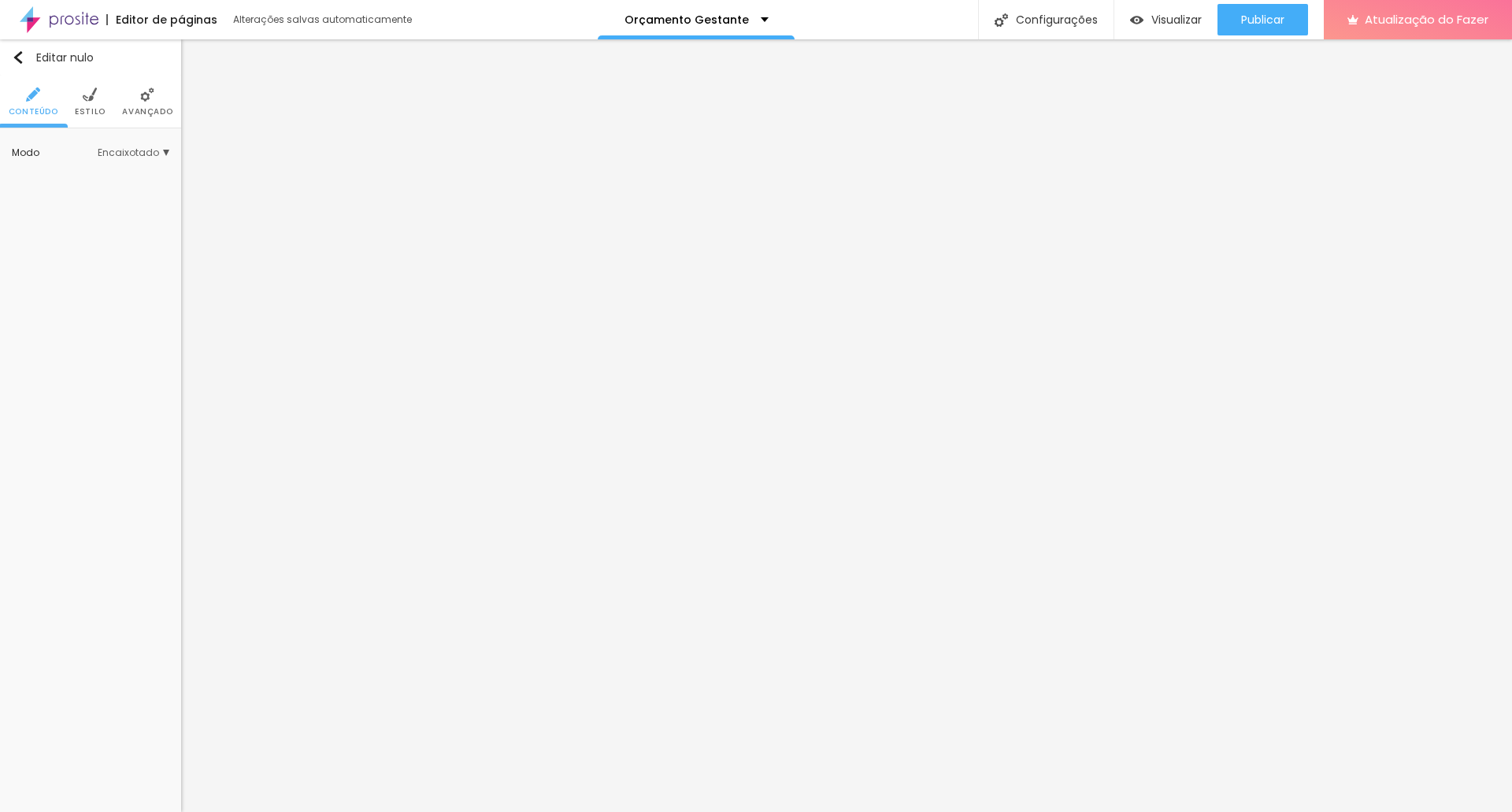
click at [89, 105] on li "Estilo" at bounding box center [89, 101] width 31 height 52
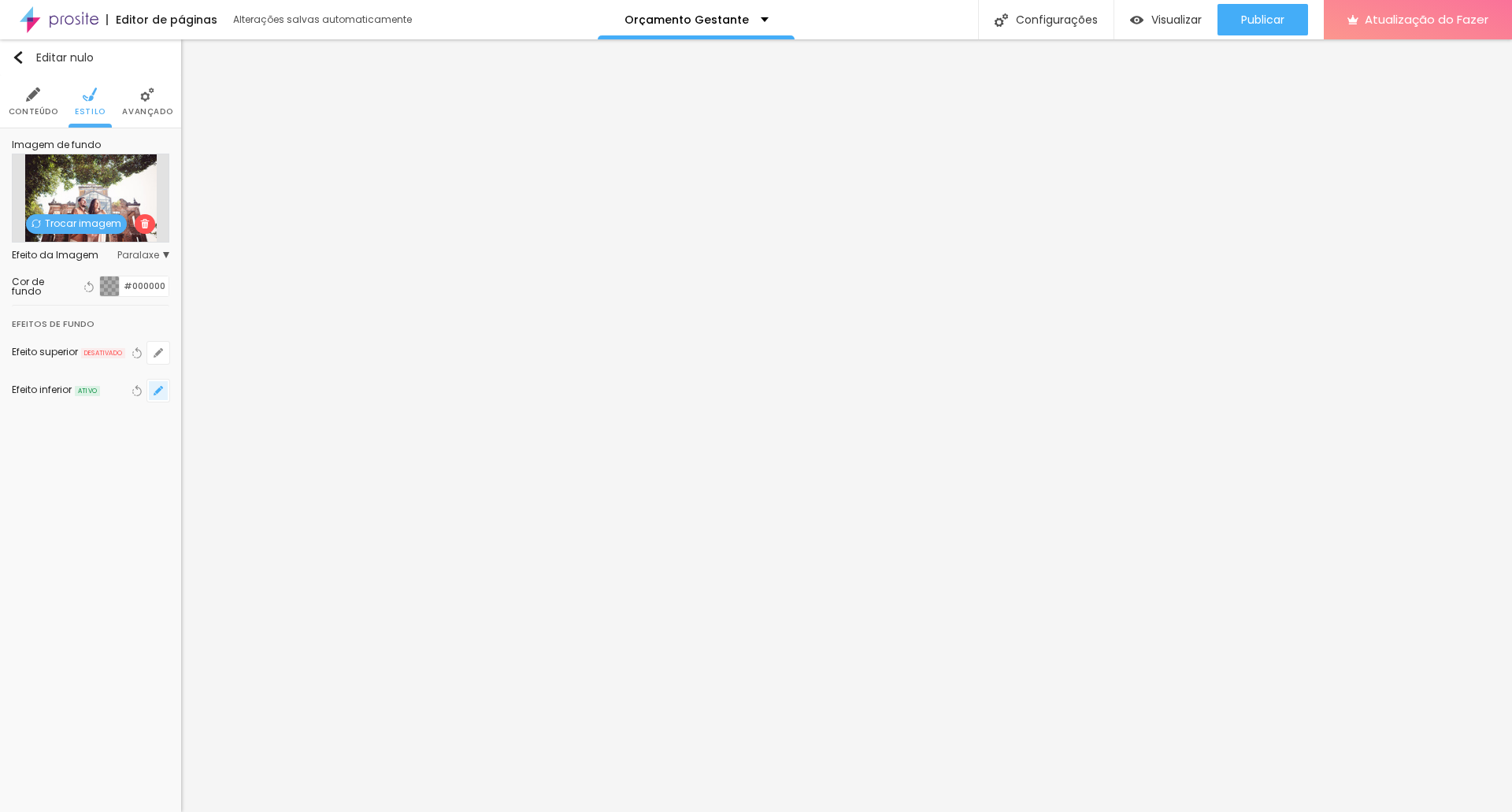
click at [158, 390] on icon "button" at bounding box center [158, 390] width 6 height 6
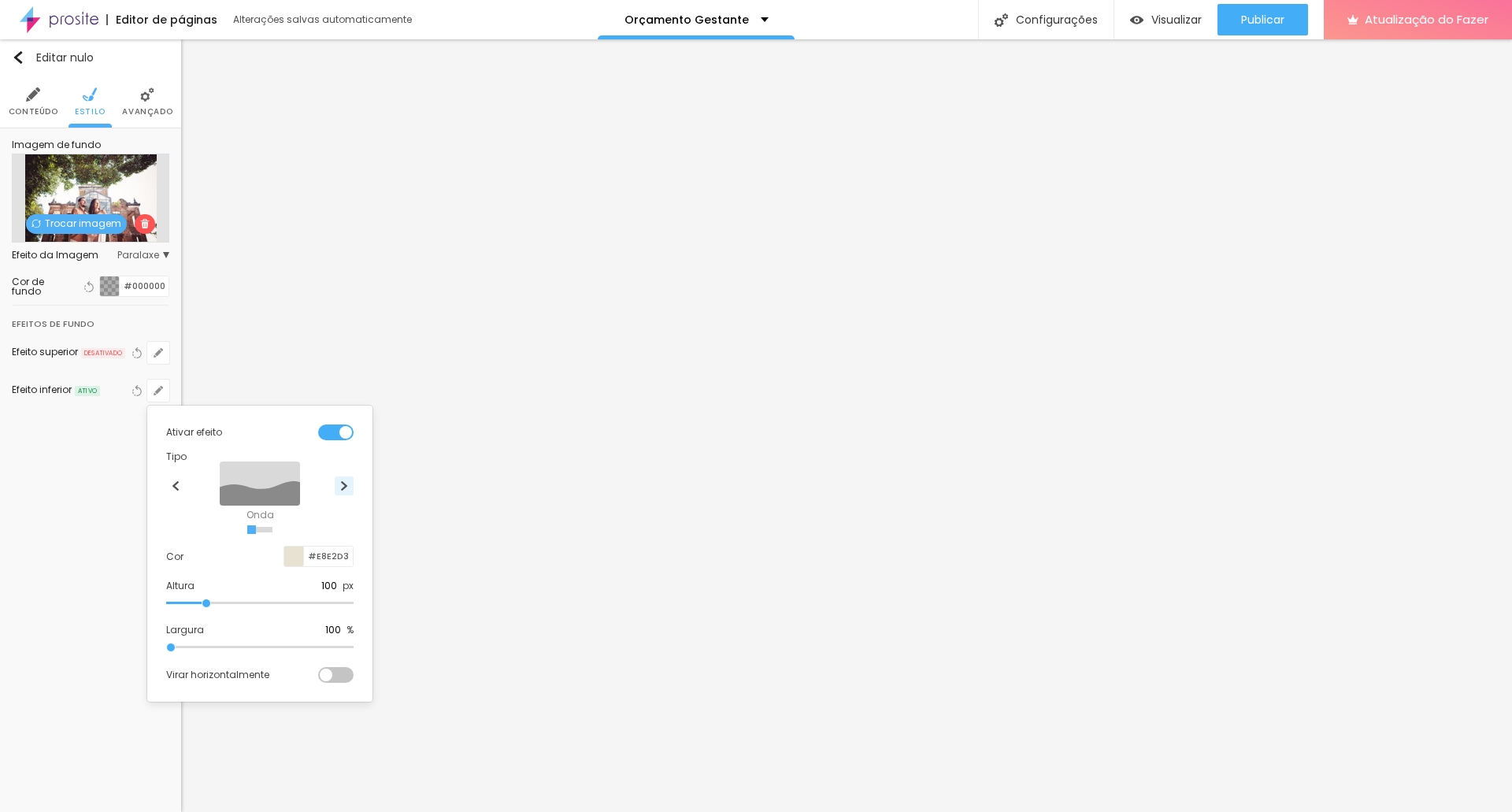
click at [341, 483] on img at bounding box center [344, 486] width 10 height 10
radio input "false"
radio input "true"
click at [1258, 22] on div at bounding box center [756, 406] width 1512 height 812
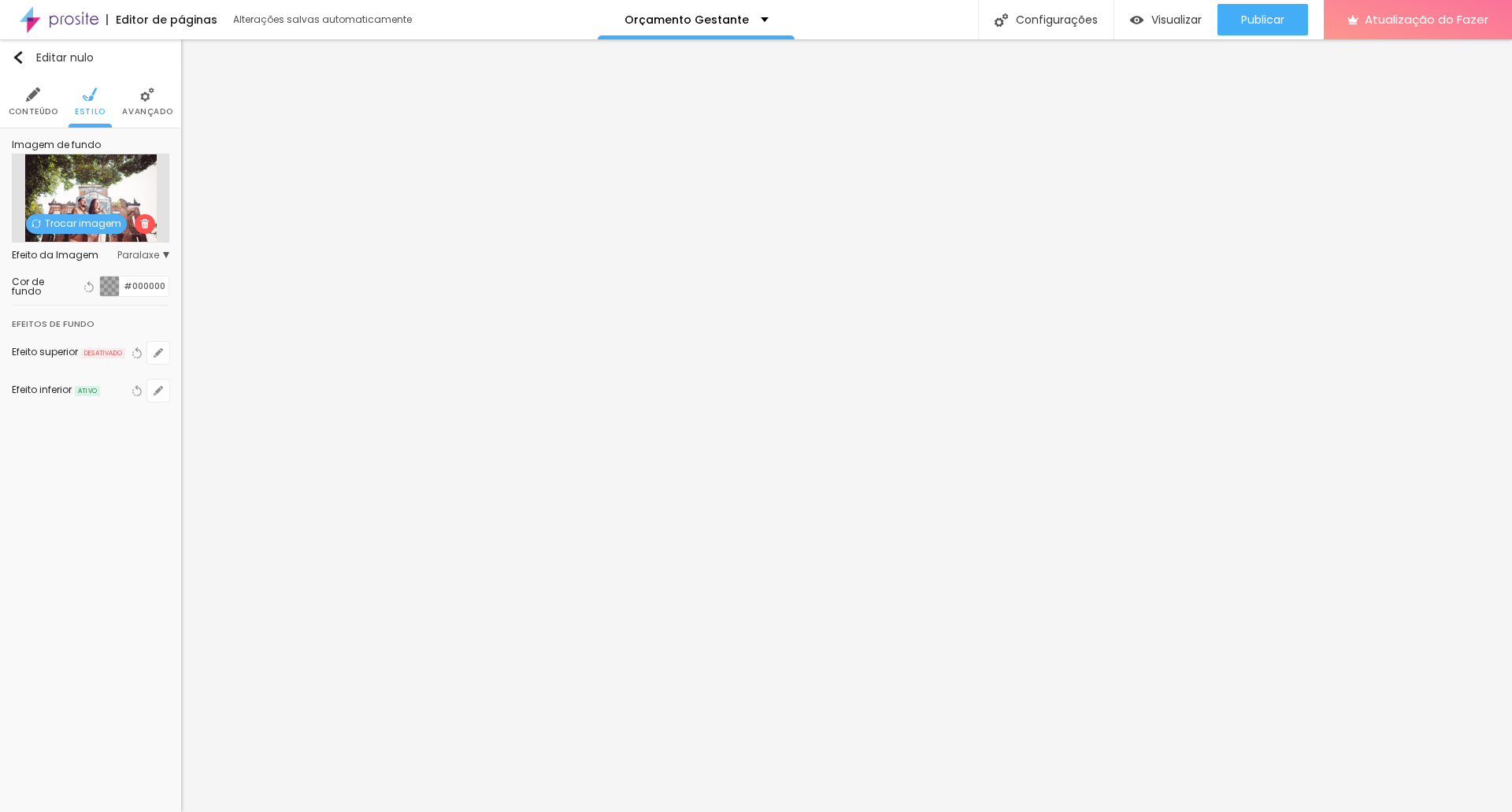
click at [1258, 22] on font "Publicar" at bounding box center [1263, 20] width 44 height 16
click at [1155, 21] on font "Visualizar" at bounding box center [1176, 20] width 51 height 16
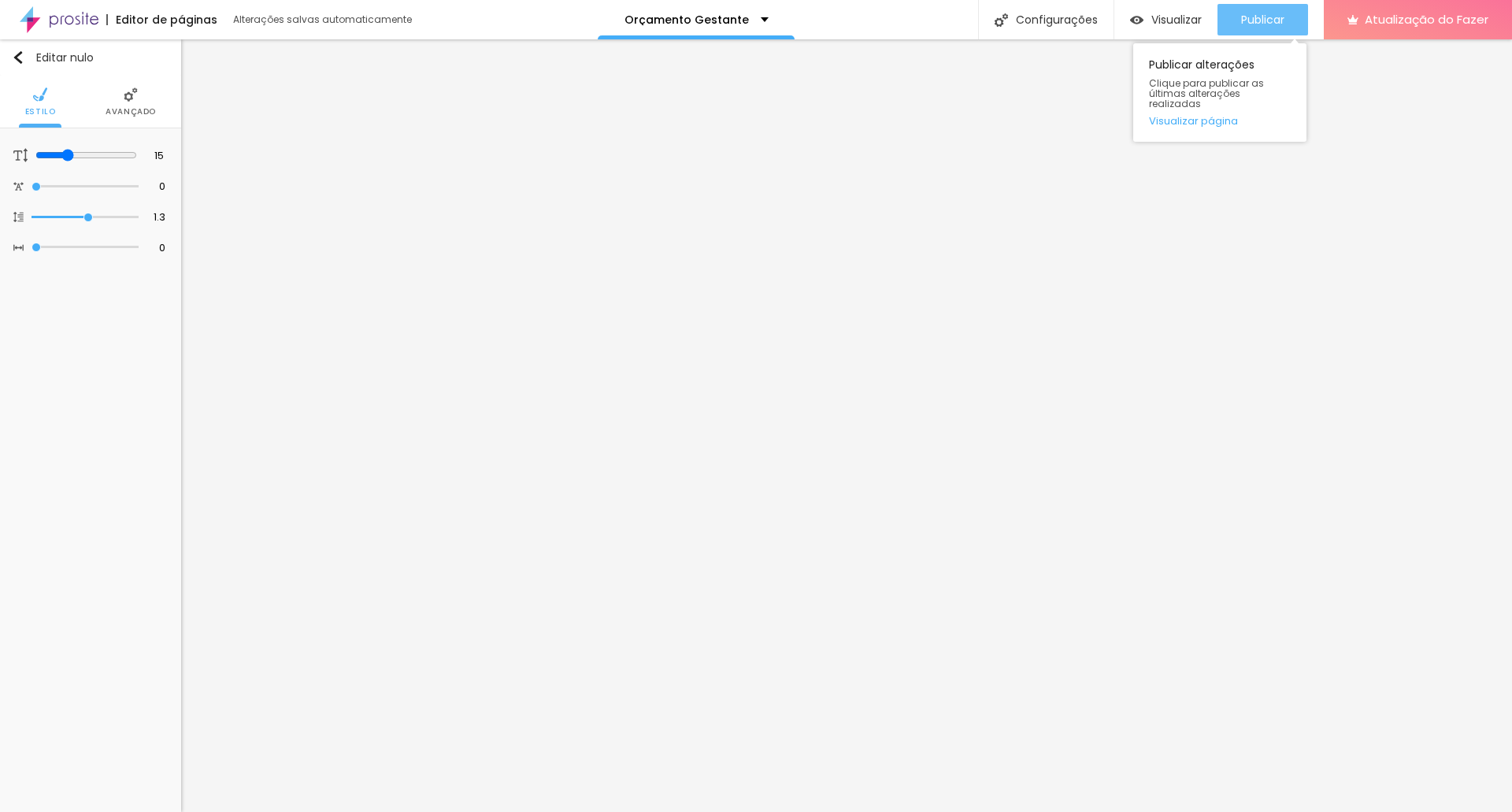
click at [1249, 21] on font "Publicar" at bounding box center [1263, 20] width 44 height 16
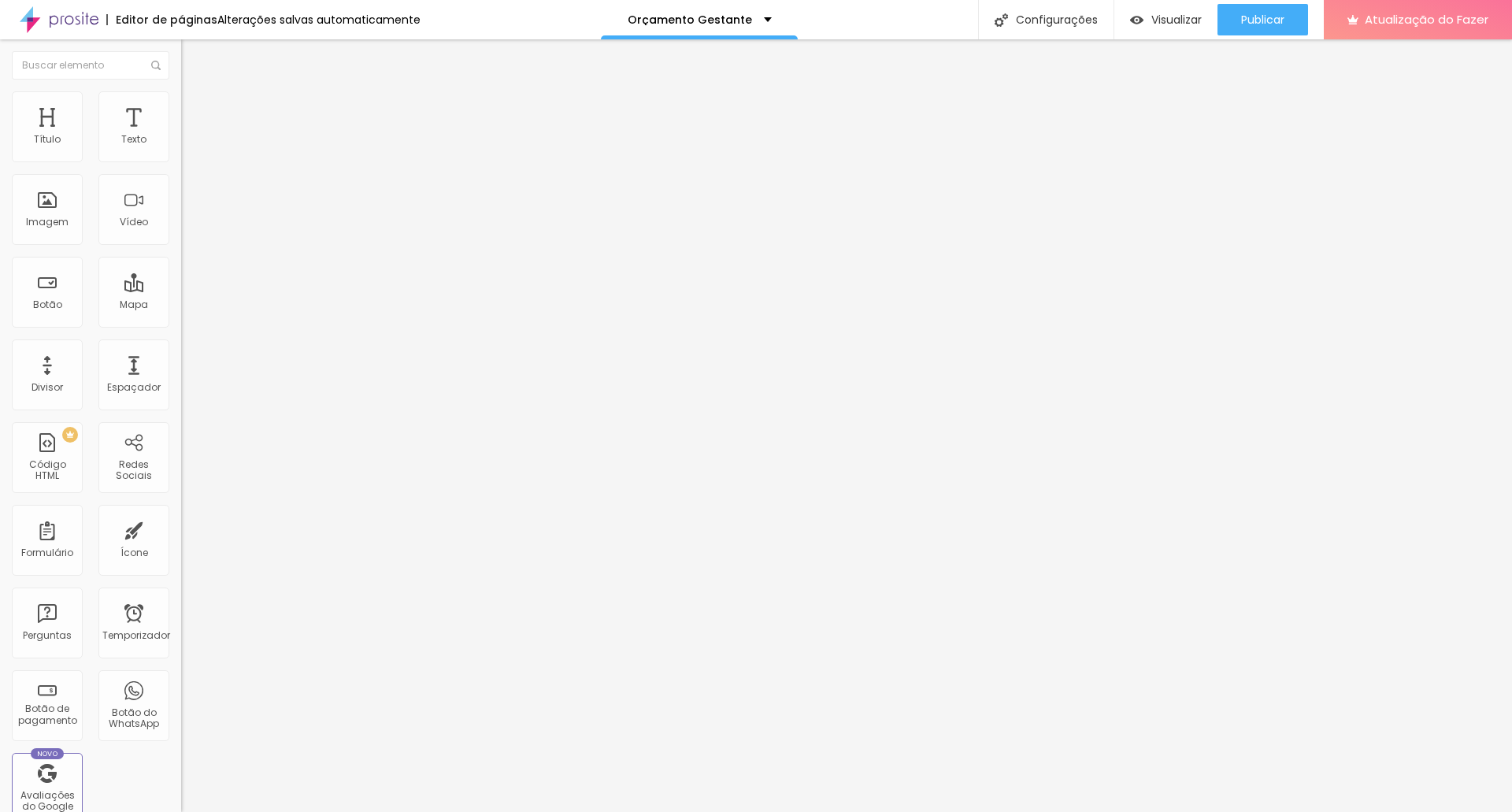
click at [182, 105] on li "Avançado" at bounding box center [272, 99] width 182 height 16
click at [182, 91] on li "Estilo" at bounding box center [272, 83] width 182 height 16
click at [1266, 21] on font "Publicar" at bounding box center [1263, 20] width 44 height 16
click at [1252, 25] on font "Publicar" at bounding box center [1263, 20] width 44 height 16
click at [1270, 16] on font "Publicar" at bounding box center [1263, 20] width 44 height 16
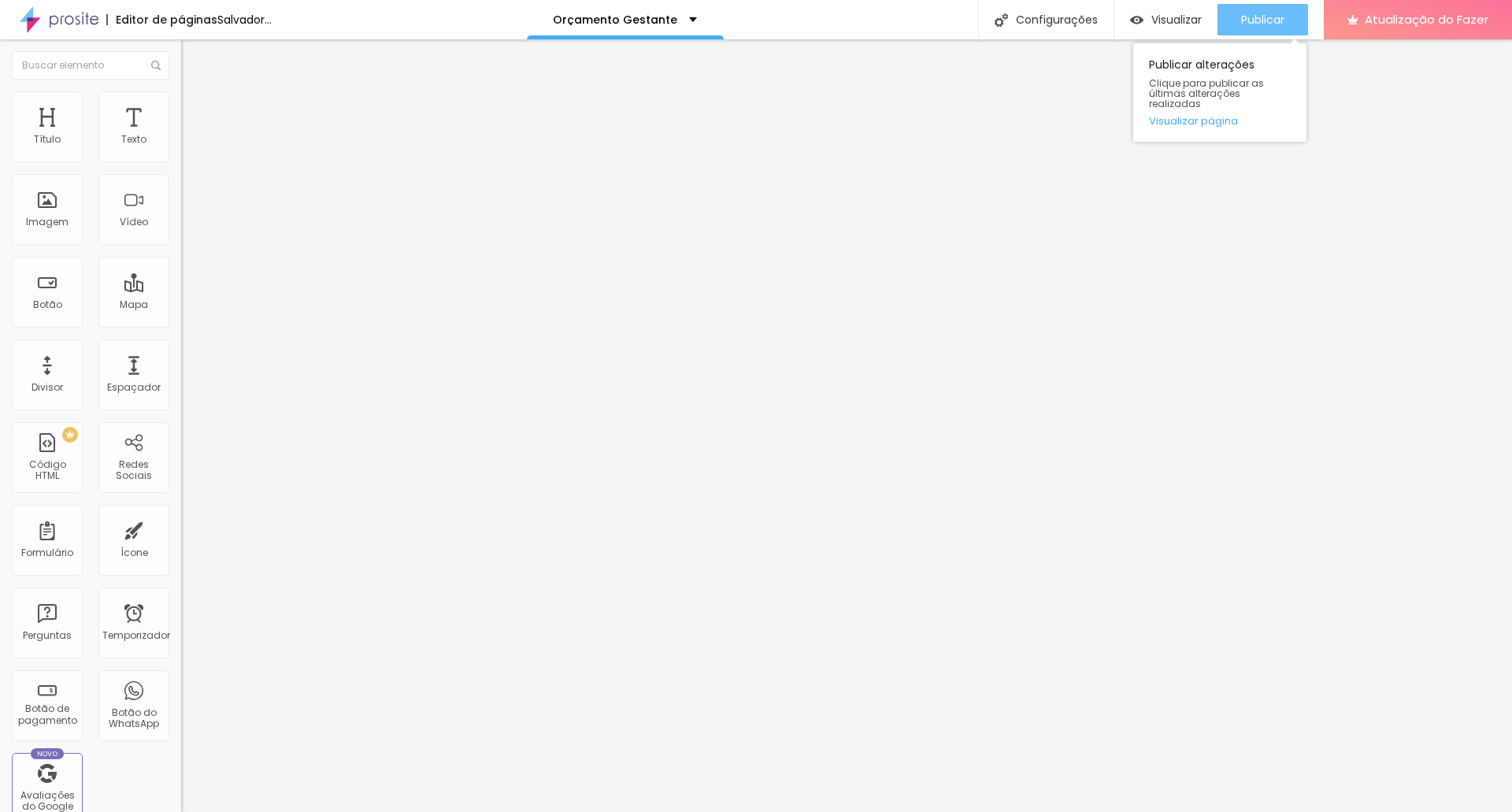
click at [1252, 27] on font "Publicar" at bounding box center [1263, 20] width 44 height 16
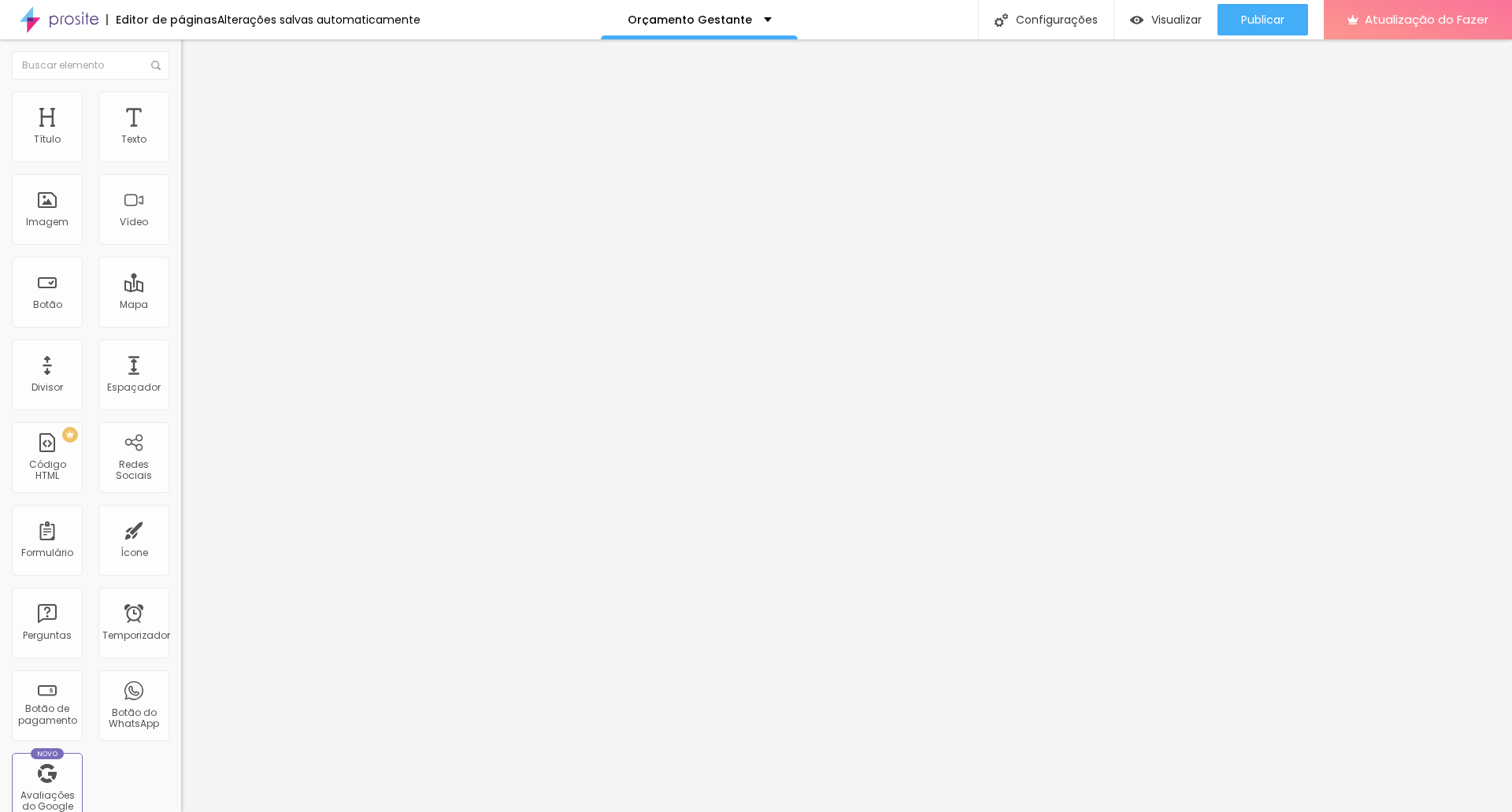
click at [189, 227] on icon "button" at bounding box center [191, 223] width 6 height 6
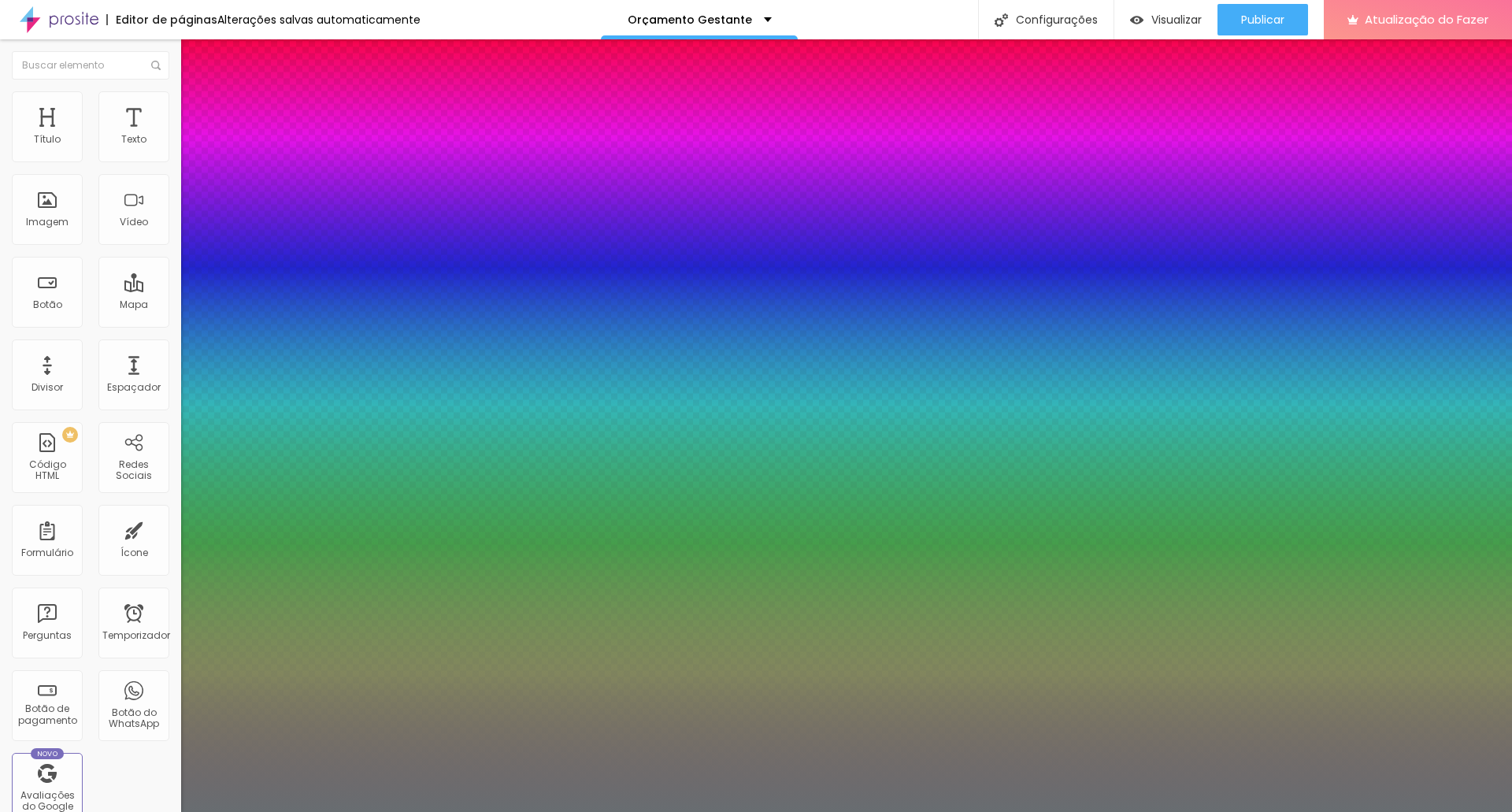
type input "1"
type input "0.5"
select select "LibreBaskerville"
type input "1"
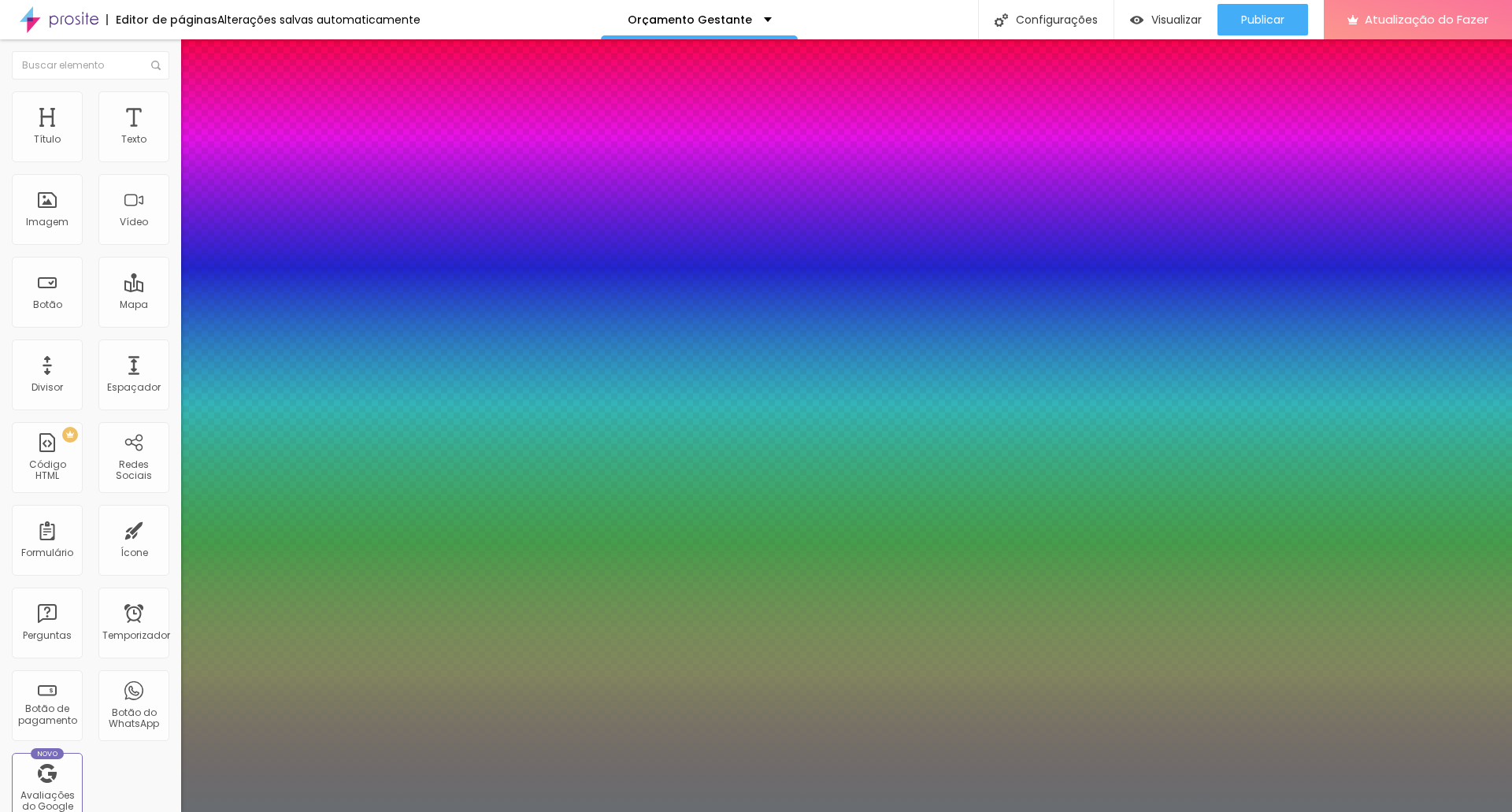
type input "0.5"
type input "1"
type input "0.5"
type input "1"
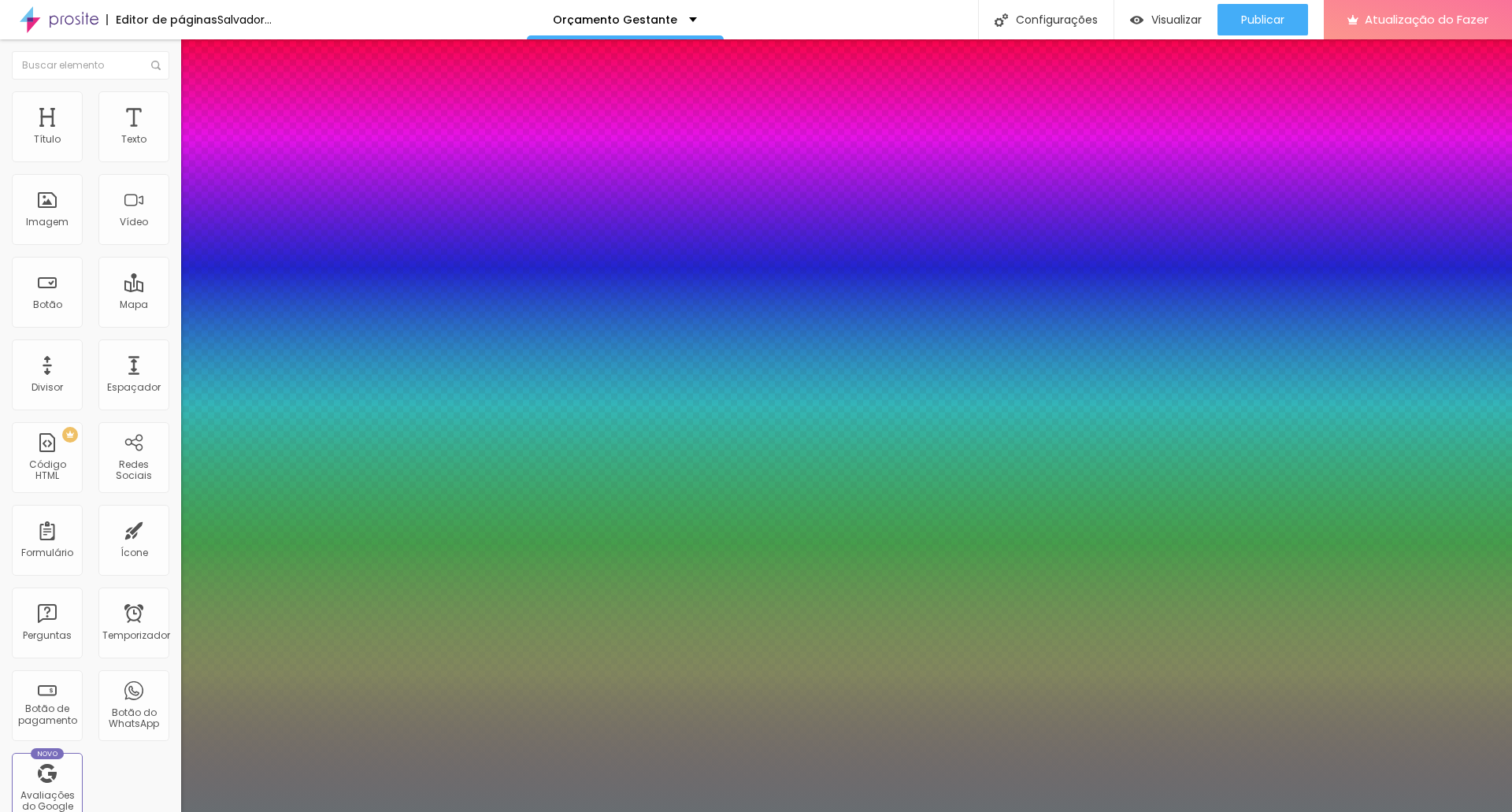
type input "0.5"
click at [1407, 811] on div at bounding box center [756, 812] width 1512 height 0
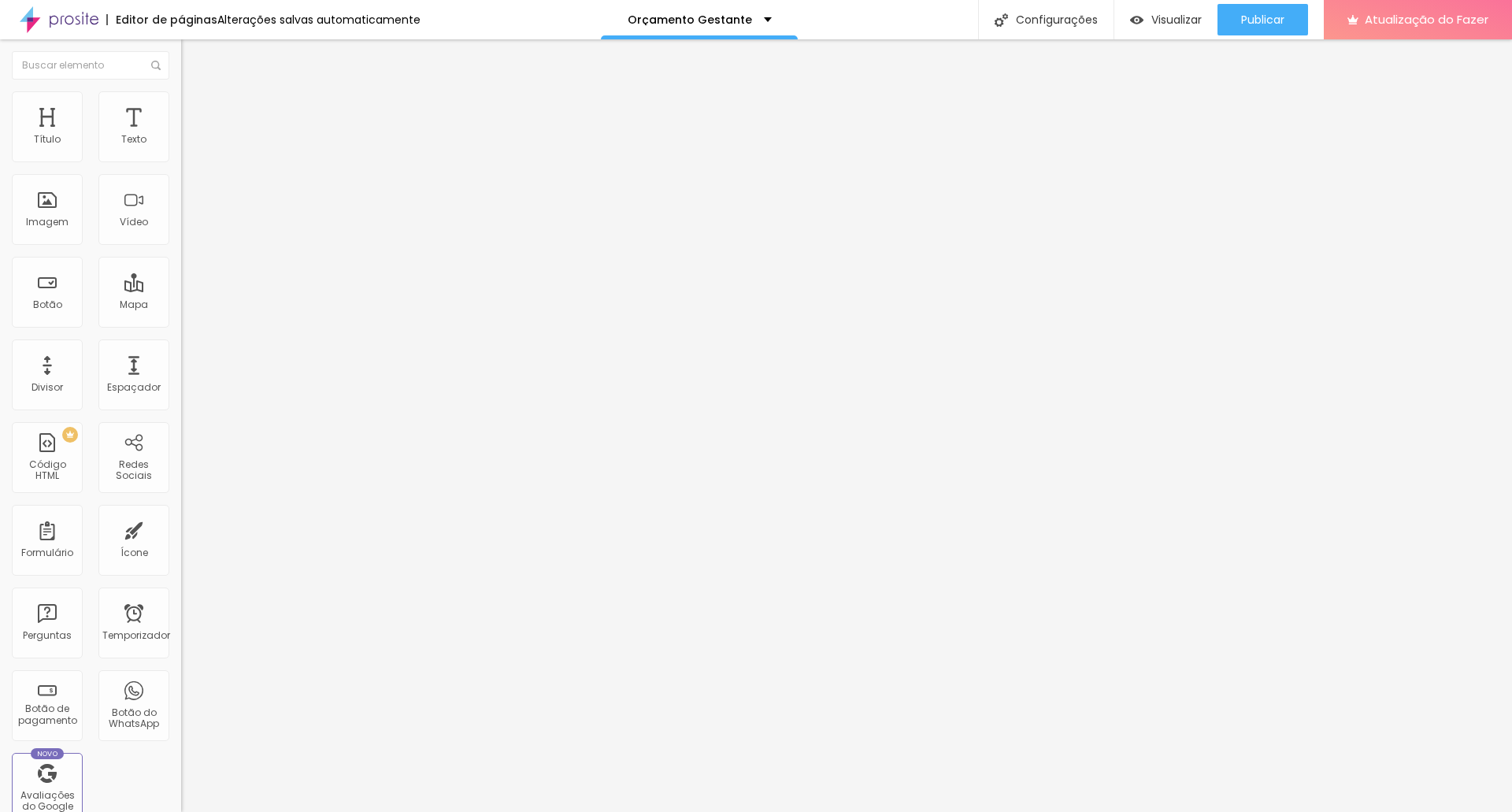
click at [182, 101] on img at bounding box center [189, 98] width 14 height 14
click at [182, 89] on img at bounding box center [189, 82] width 14 height 14
click at [194, 151] on font "Título 2" at bounding box center [220, 141] width 52 height 20
click at [182, 136] on font "Título 1" at bounding box center [207, 124] width 53 height 22
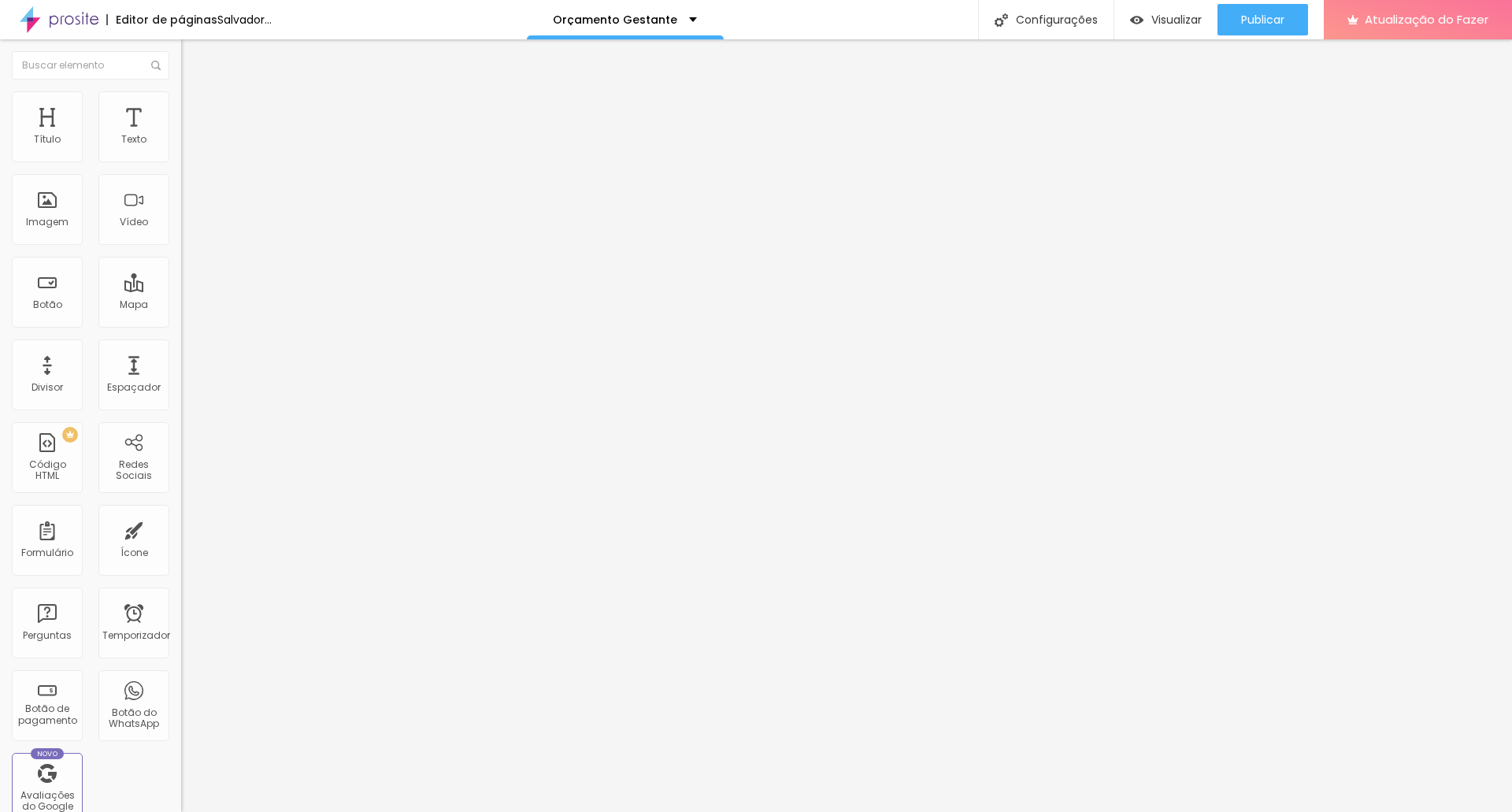
click at [182, 182] on font "Título 5" at bounding box center [199, 174] width 36 height 13
click at [182, 99] on img at bounding box center [189, 98] width 14 height 14
click at [195, 93] on font "Estilo" at bounding box center [207, 85] width 25 height 13
click at [182, 101] on img at bounding box center [189, 98] width 14 height 14
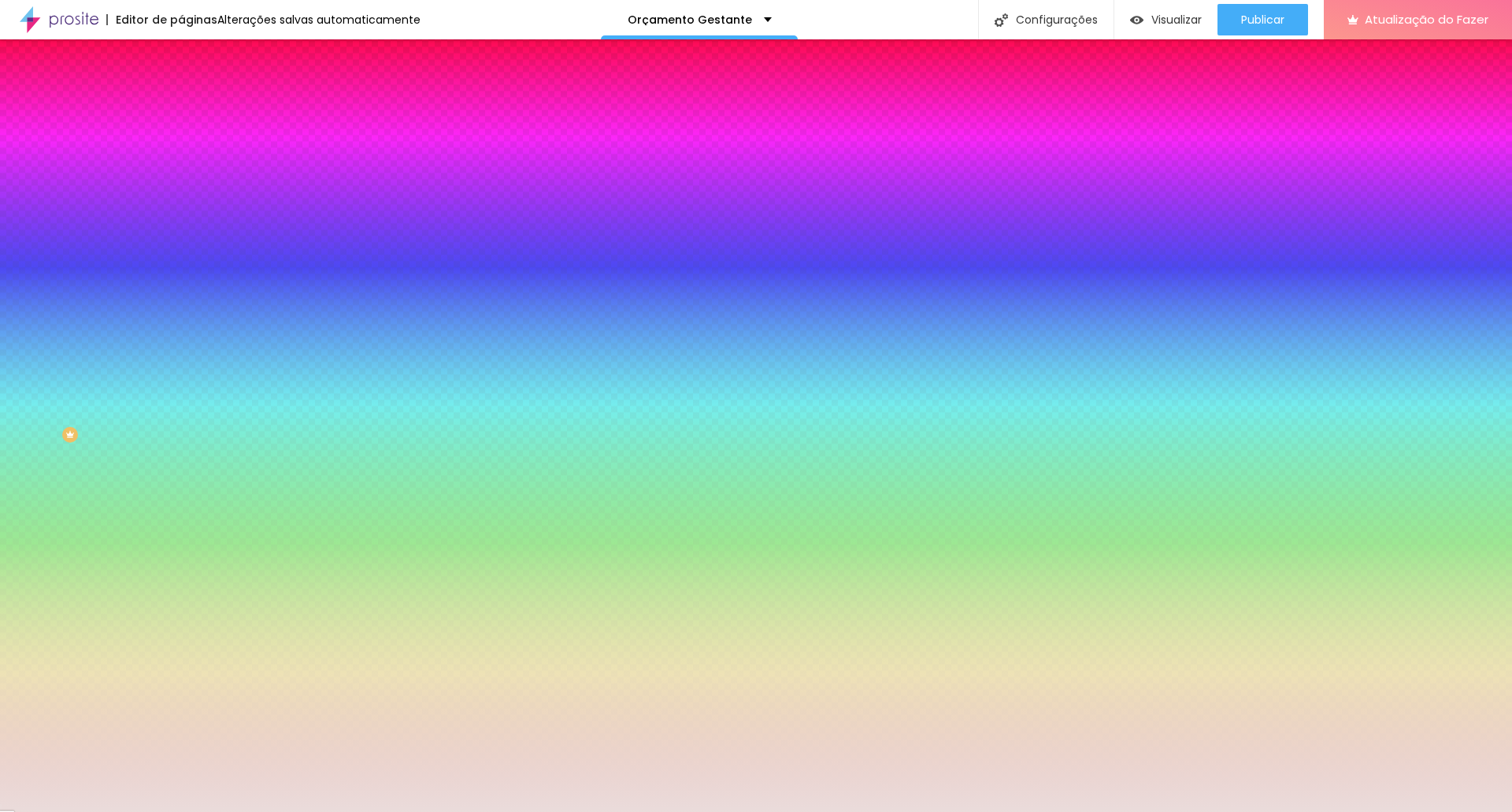
drag, startPoint x: 130, startPoint y: 285, endPoint x: 168, endPoint y: 284, distance: 38.0
click at [182, 230] on input "#EADCDB" at bounding box center [276, 222] width 189 height 16
paste input "737955"
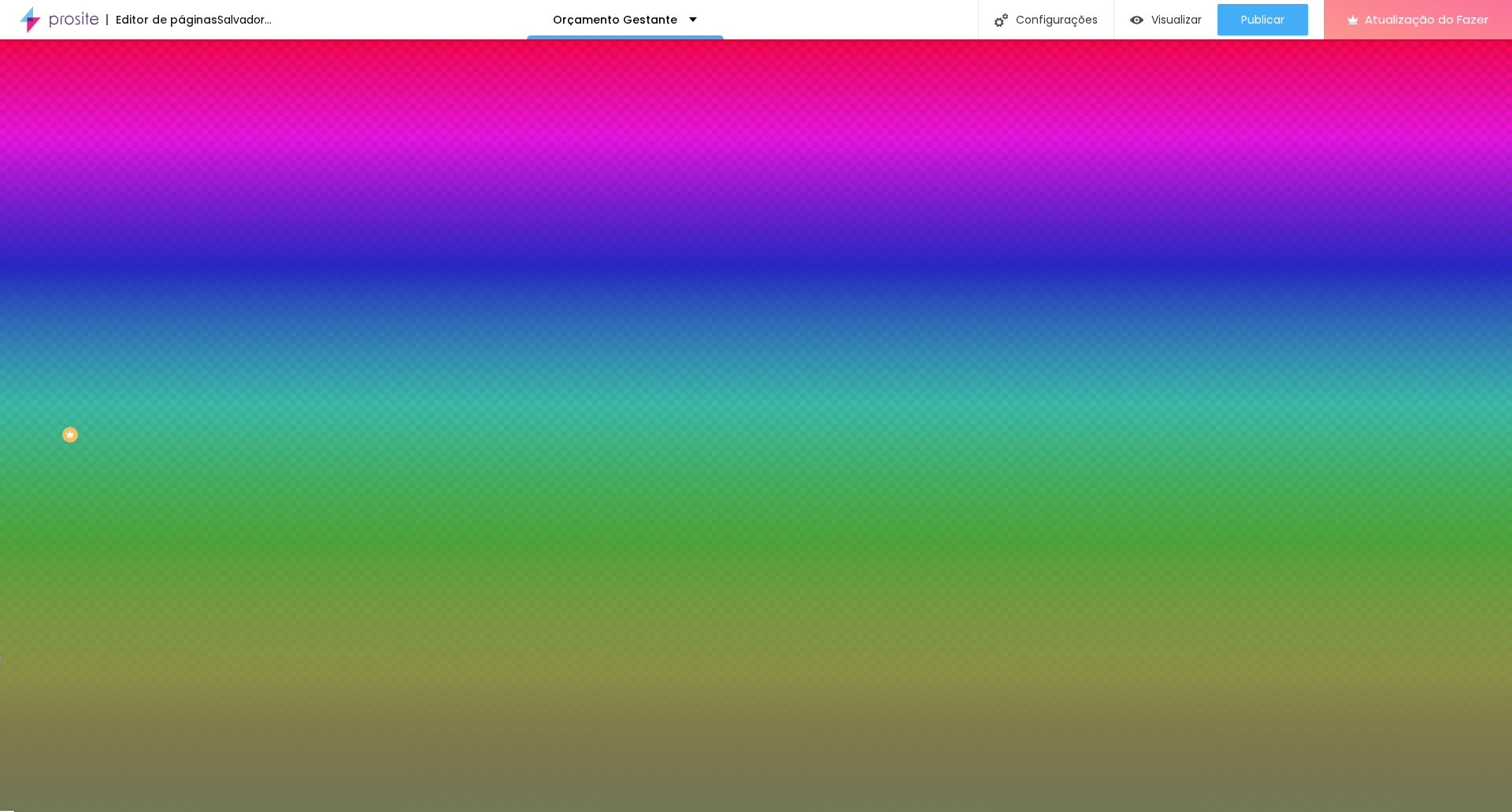
type input "#737955"
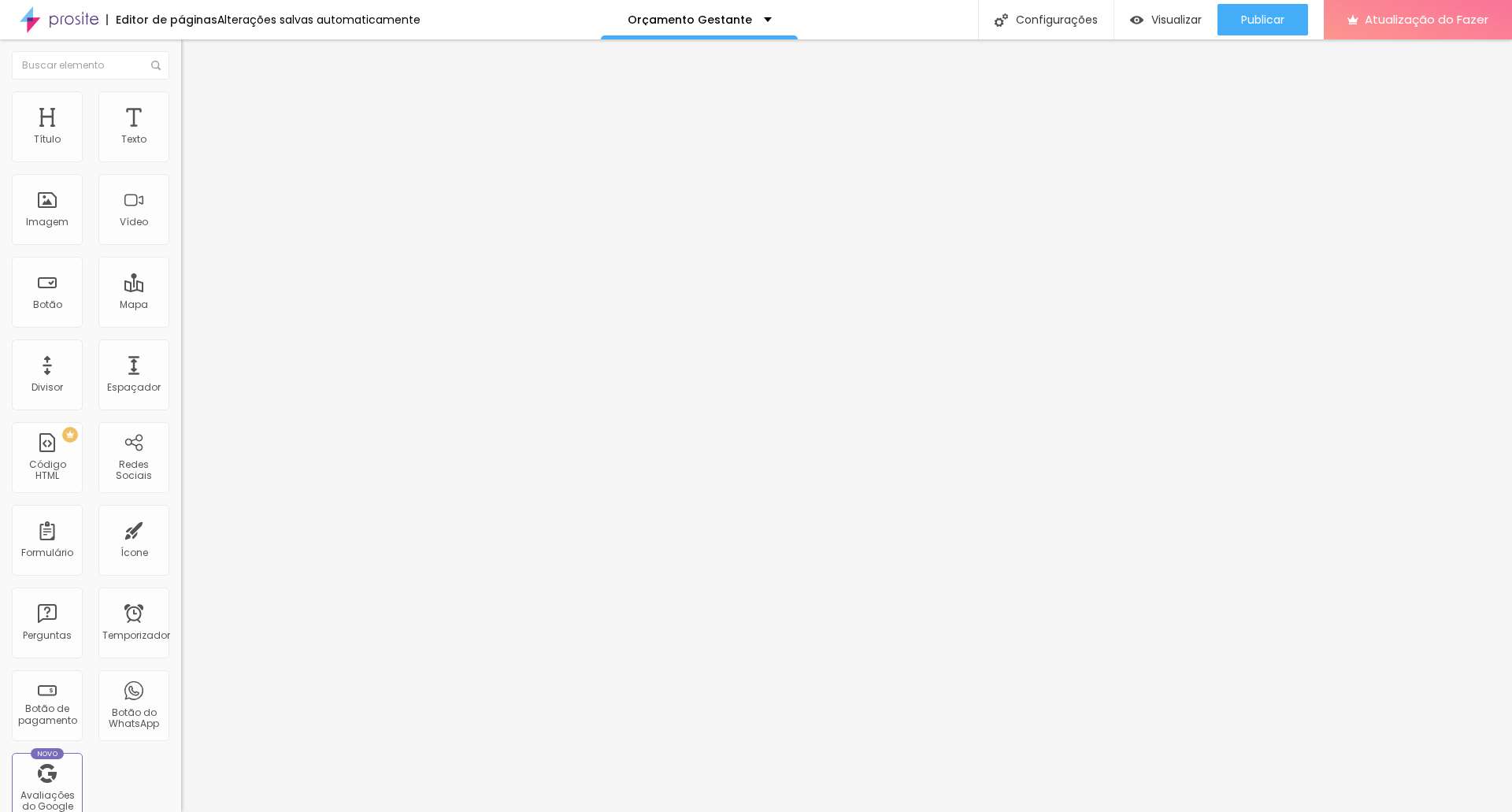
click at [182, 94] on img at bounding box center [189, 98] width 14 height 14
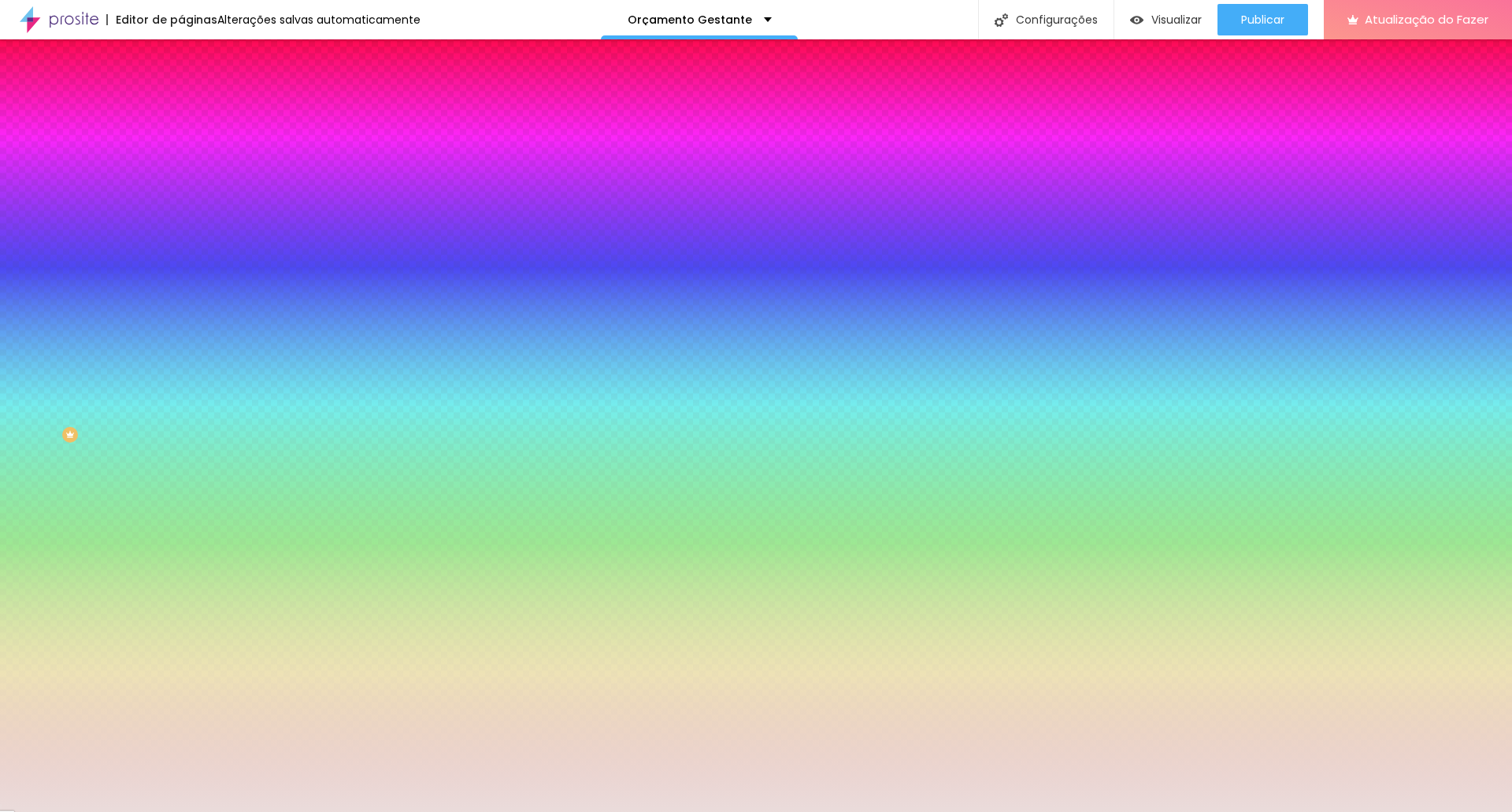
drag, startPoint x: 130, startPoint y: 160, endPoint x: 180, endPoint y: 158, distance: 50.0
click at [182, 158] on div "Cor de fundo Voltar ao padrão #EADCDB 0 Borda arredondada" at bounding box center [272, 256] width 182 height 266
paste input "737955"
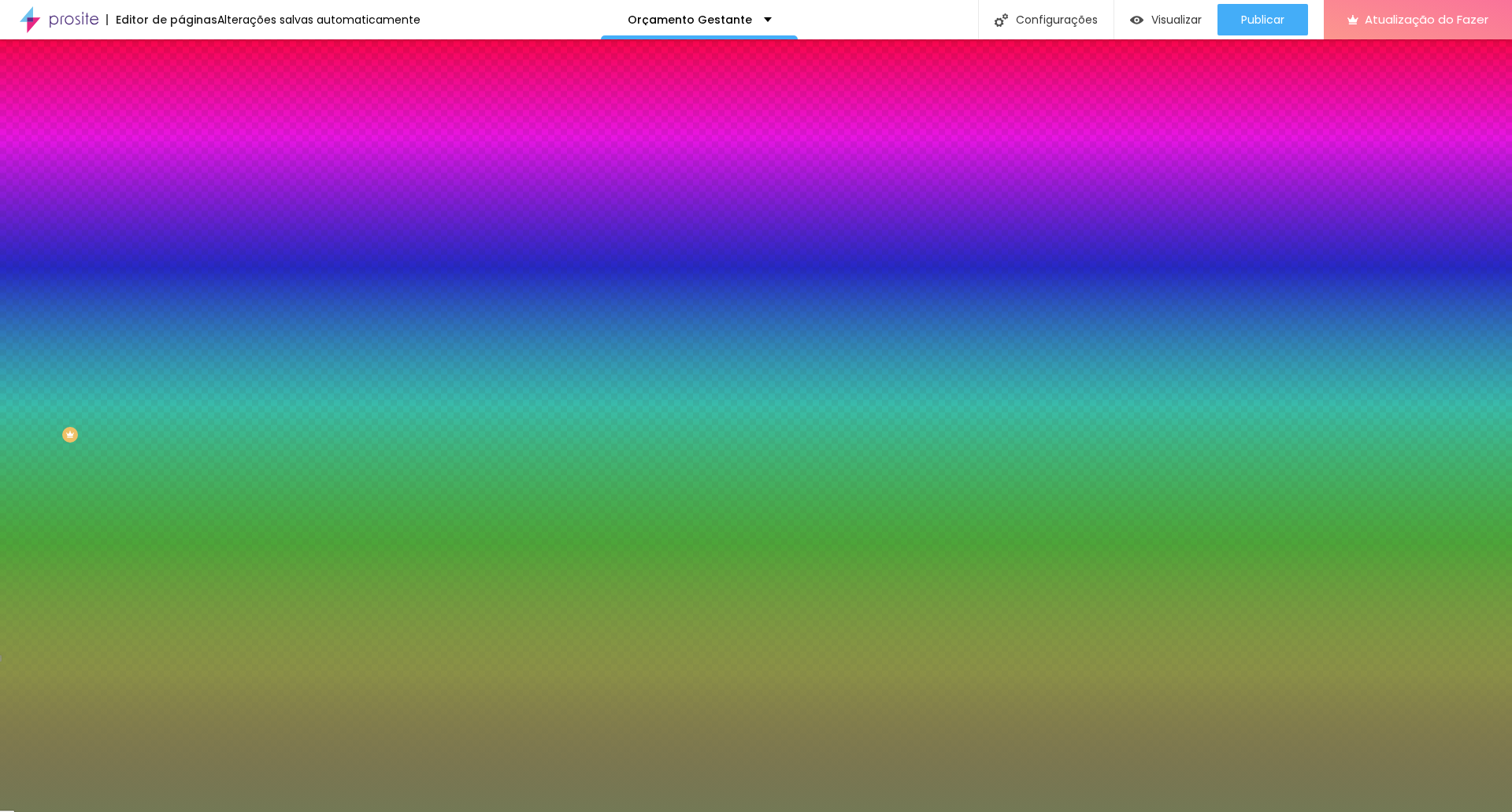
type input "#737955"
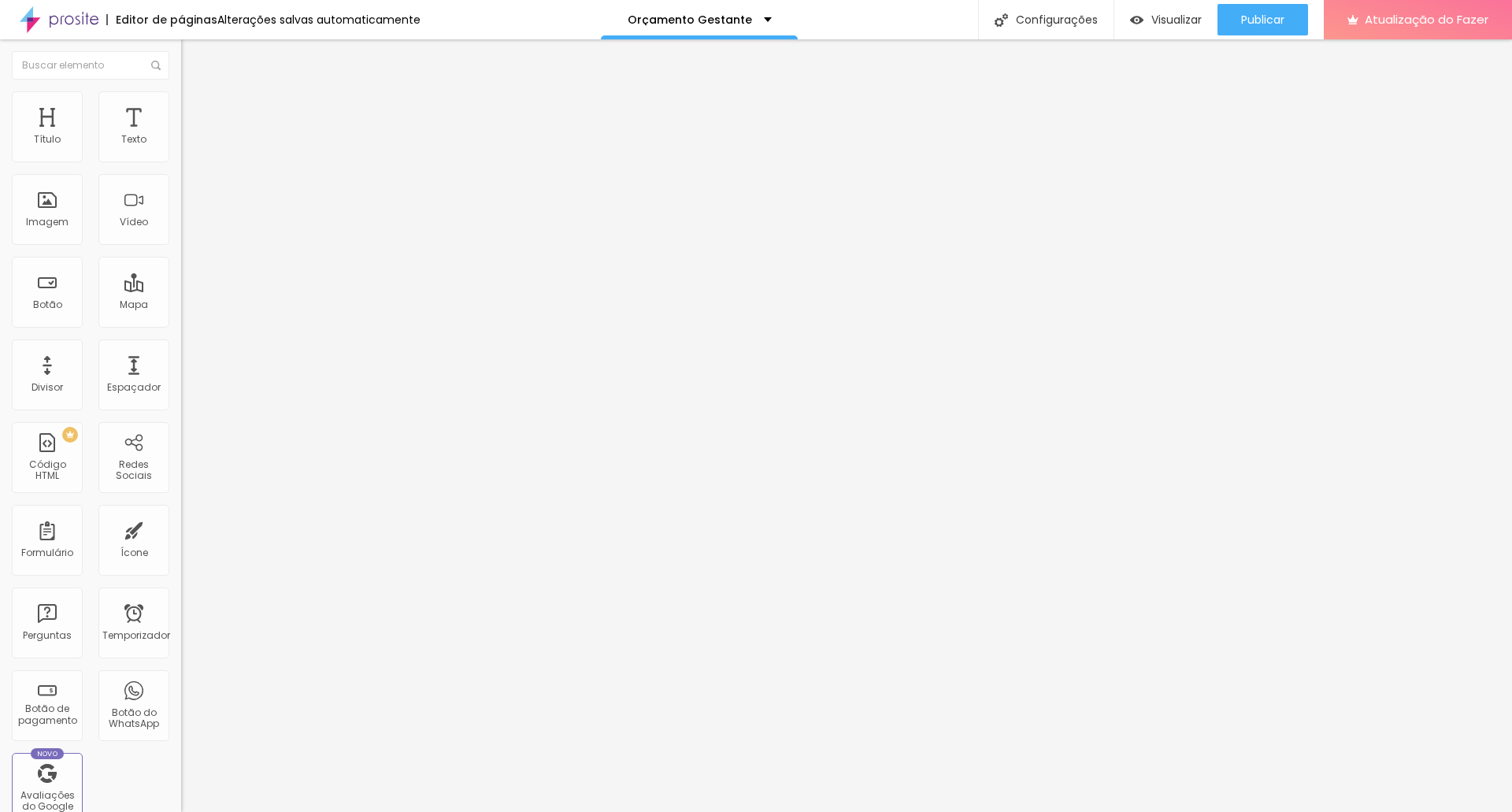
click at [188, 147] on icon "button" at bounding box center [192, 142] width 10 height 10
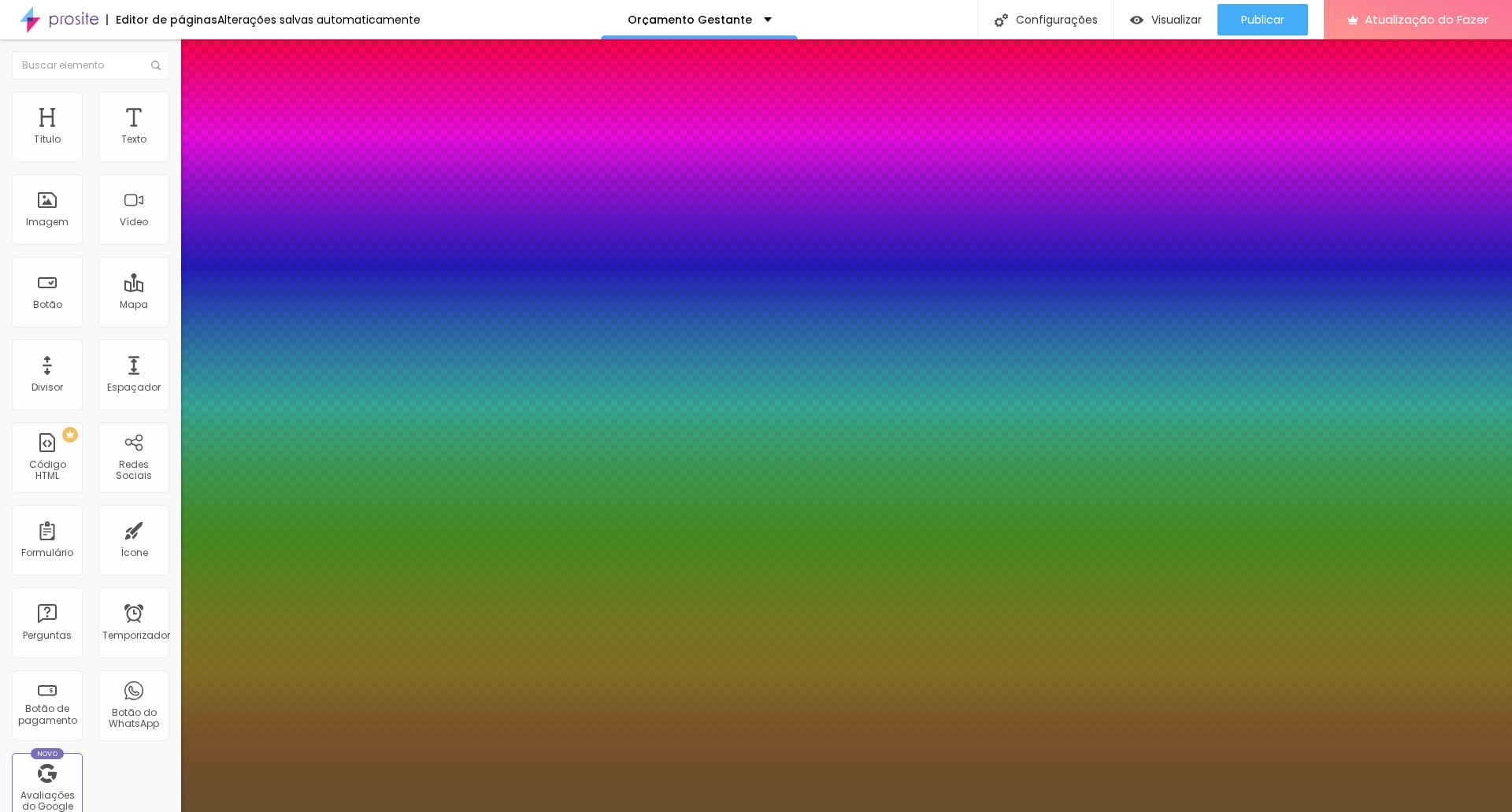
type input "1"
click at [277, 811] on div at bounding box center [756, 812] width 1512 height 0
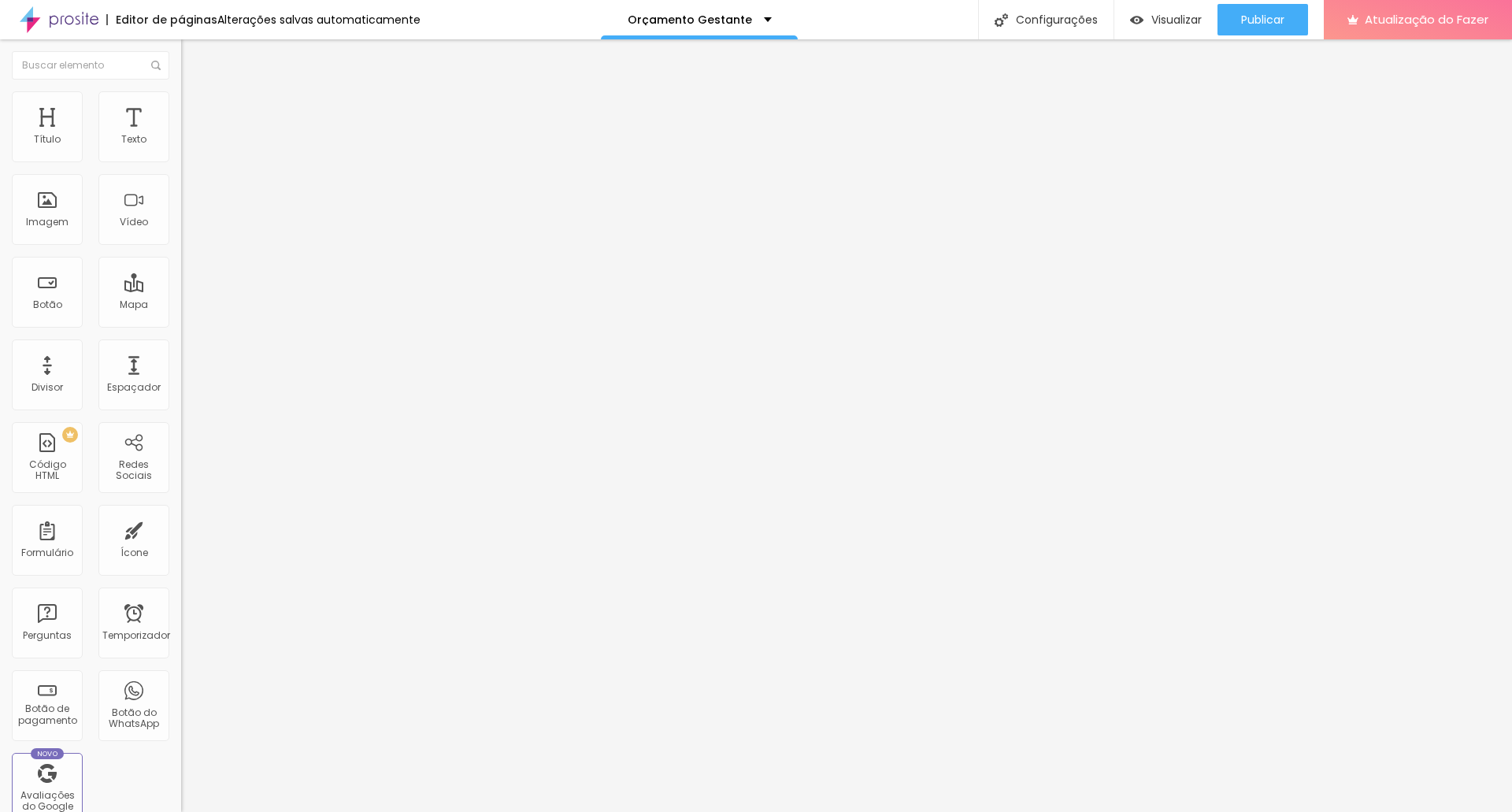
click at [182, 151] on button "button" at bounding box center [192, 143] width 22 height 17
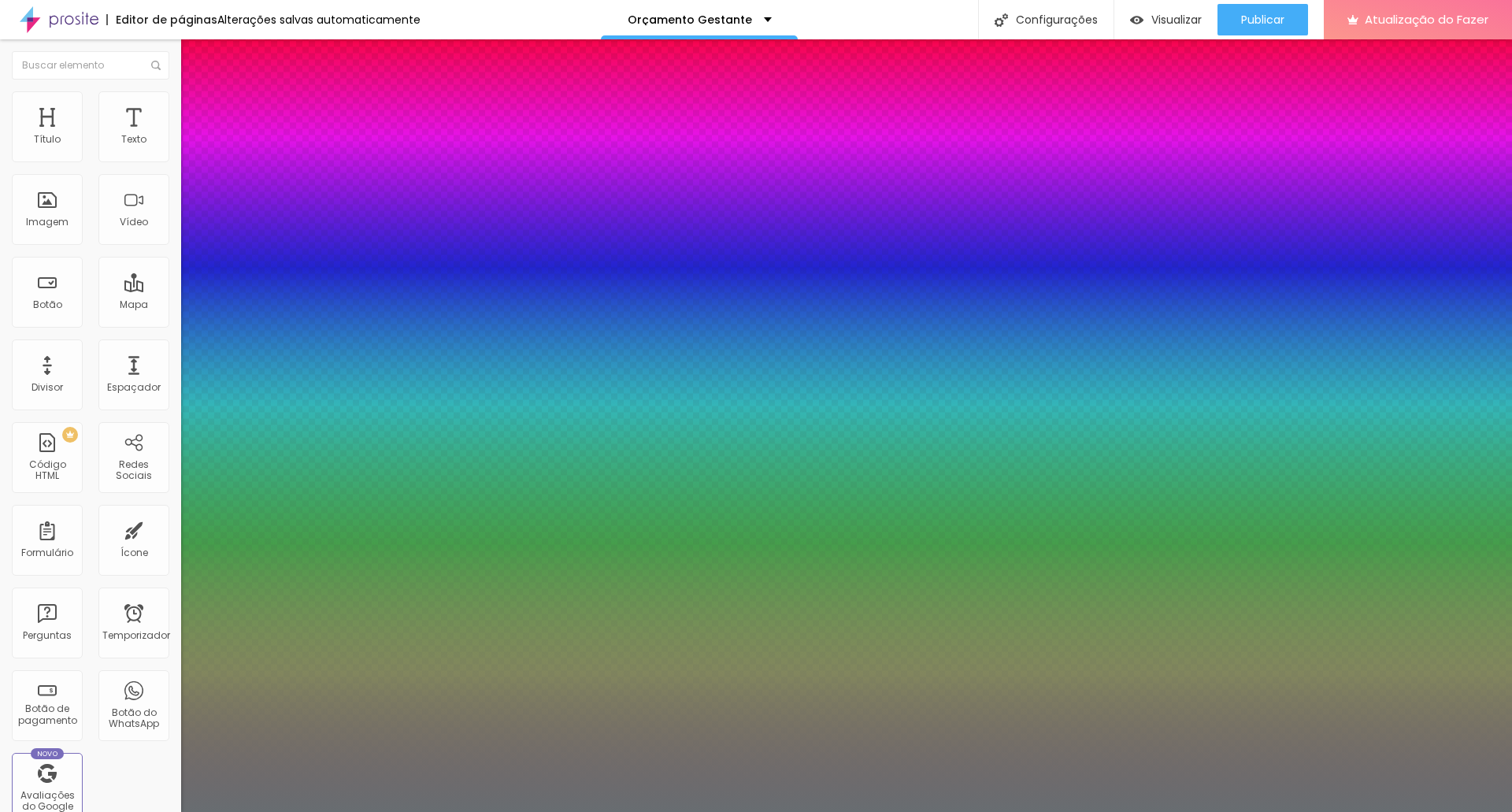
type input "1"
select select "Lora"
type input "1"
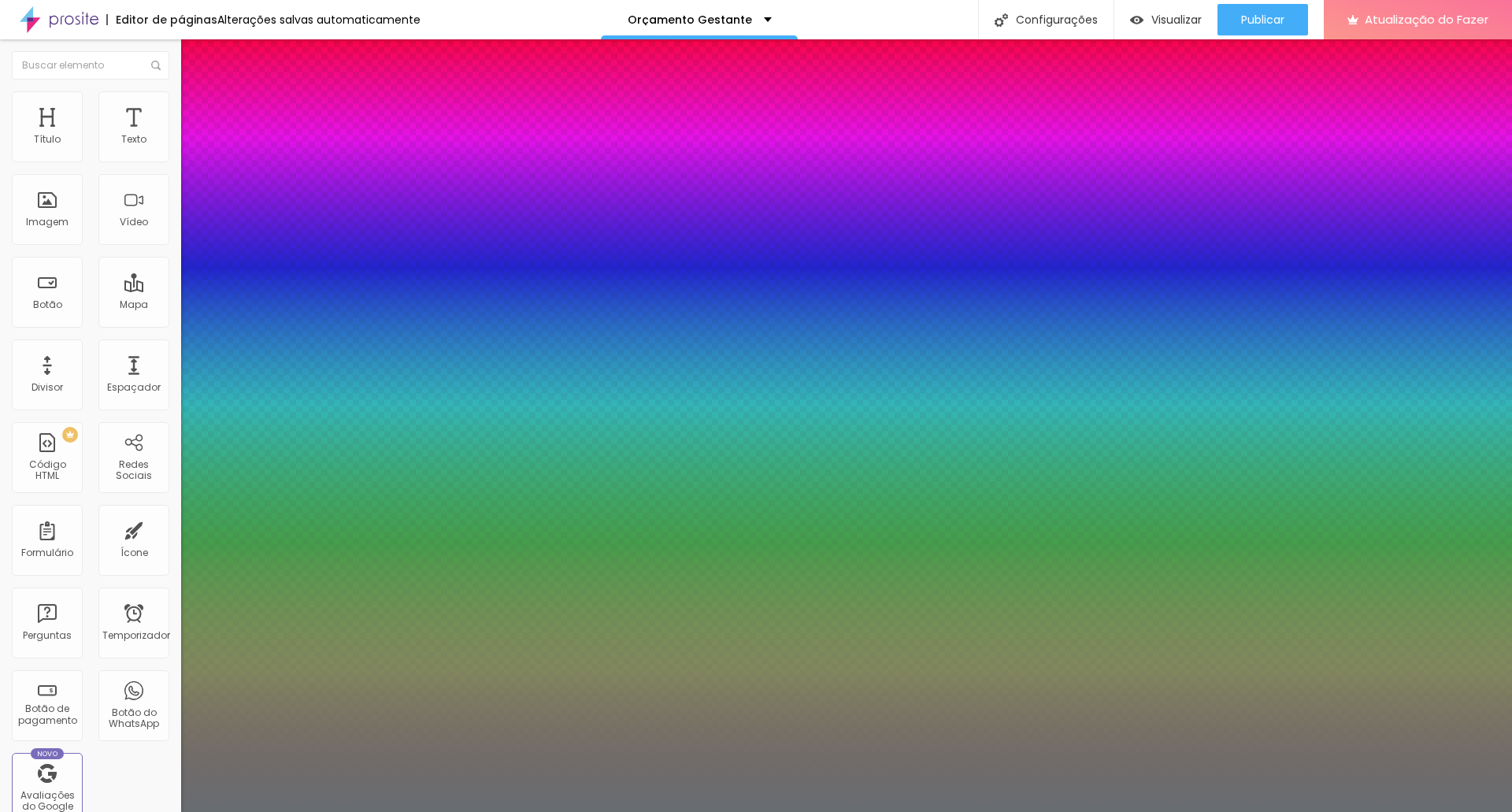
click at [1415, 811] on div at bounding box center [756, 812] width 1512 height 0
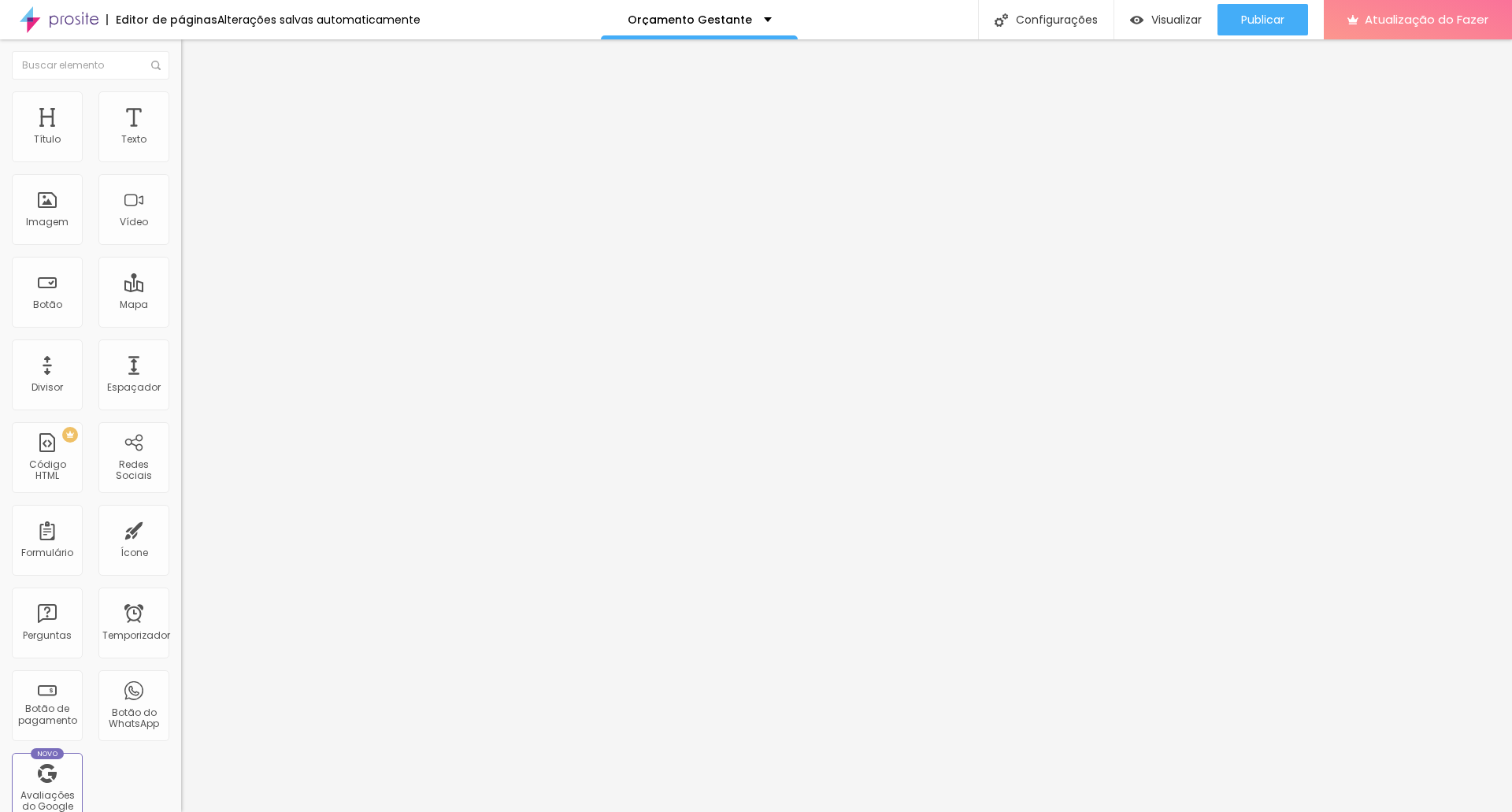
click at [182, 100] on li "Avançado" at bounding box center [272, 99] width 182 height 16
type input "21"
type input "34"
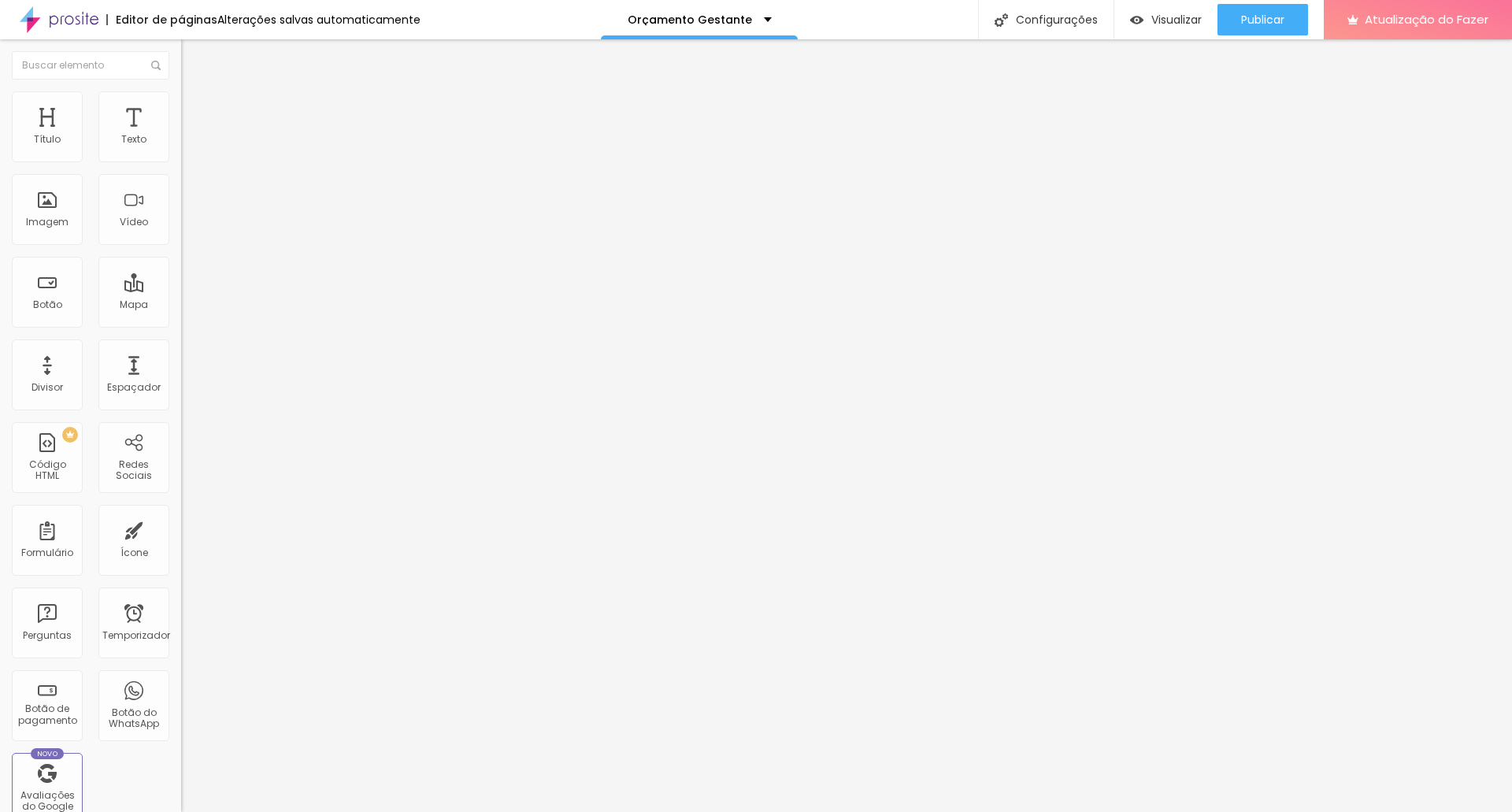
type input "35"
type input "36"
type input "37"
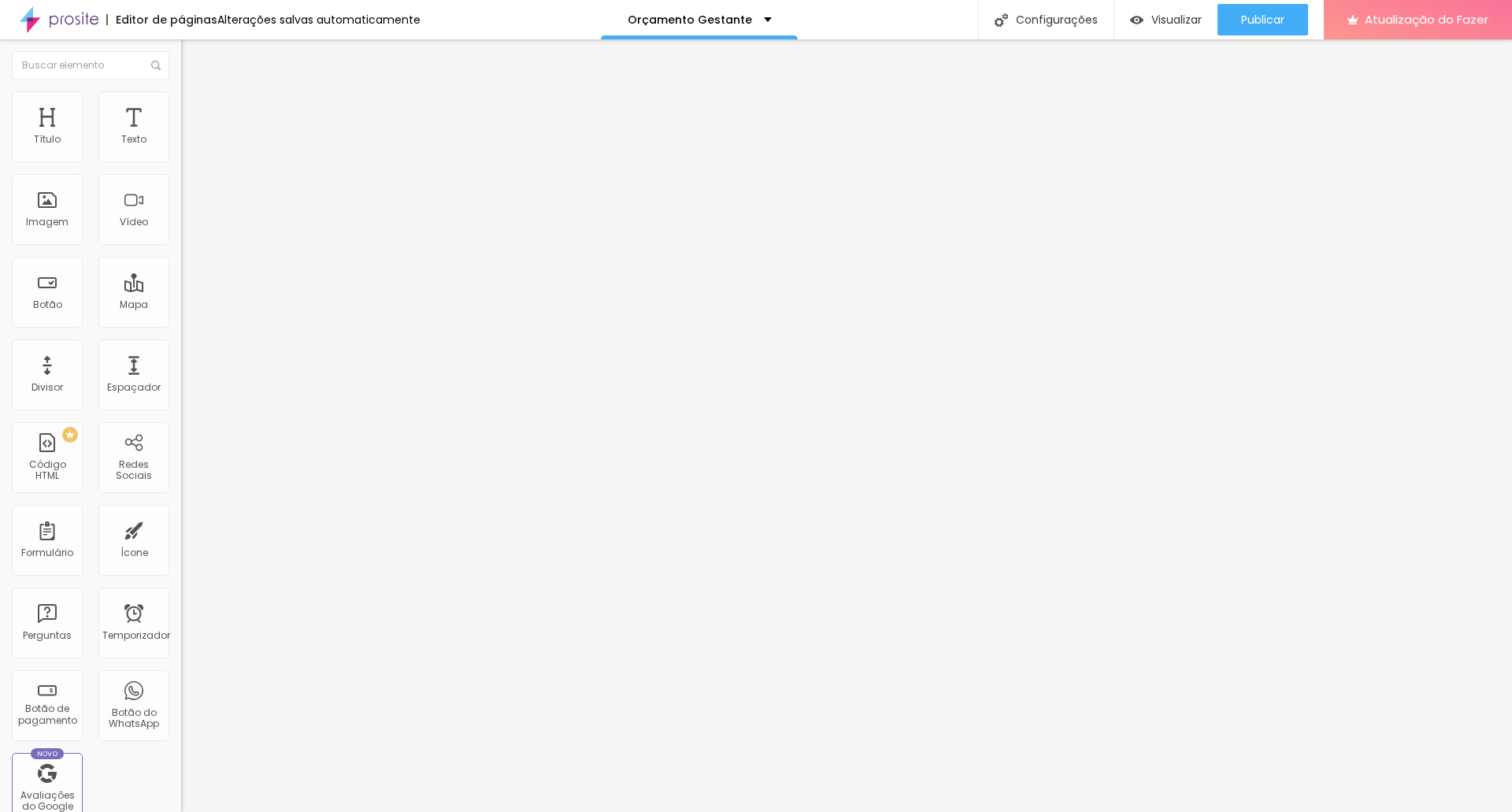
type input "37"
type input "39"
type input "41"
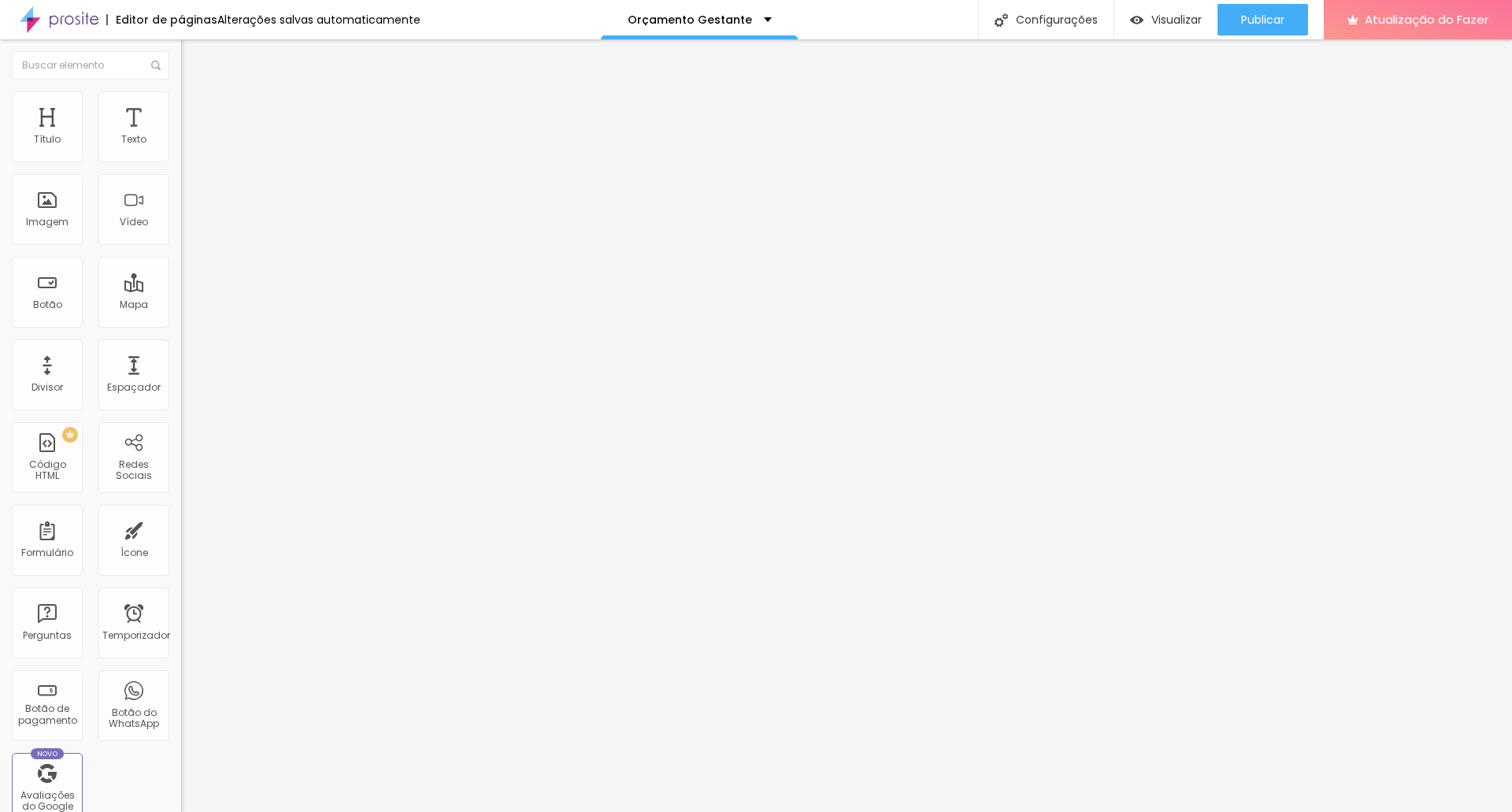
type input "43"
type input "44"
type input "47"
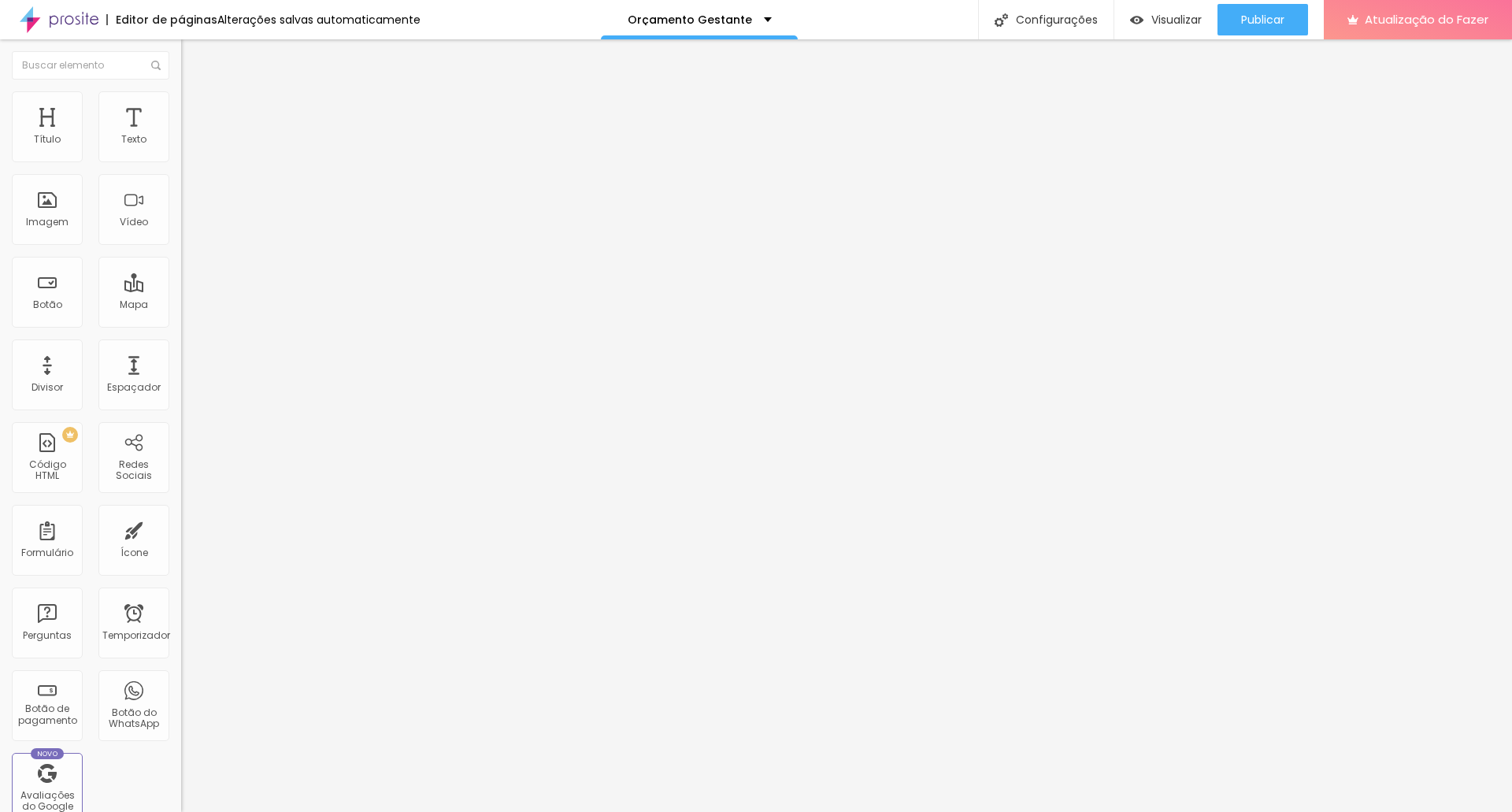
type input "47"
type input "49"
drag, startPoint x: 45, startPoint y: 155, endPoint x: 84, endPoint y: 154, distance: 39.0
type input "49"
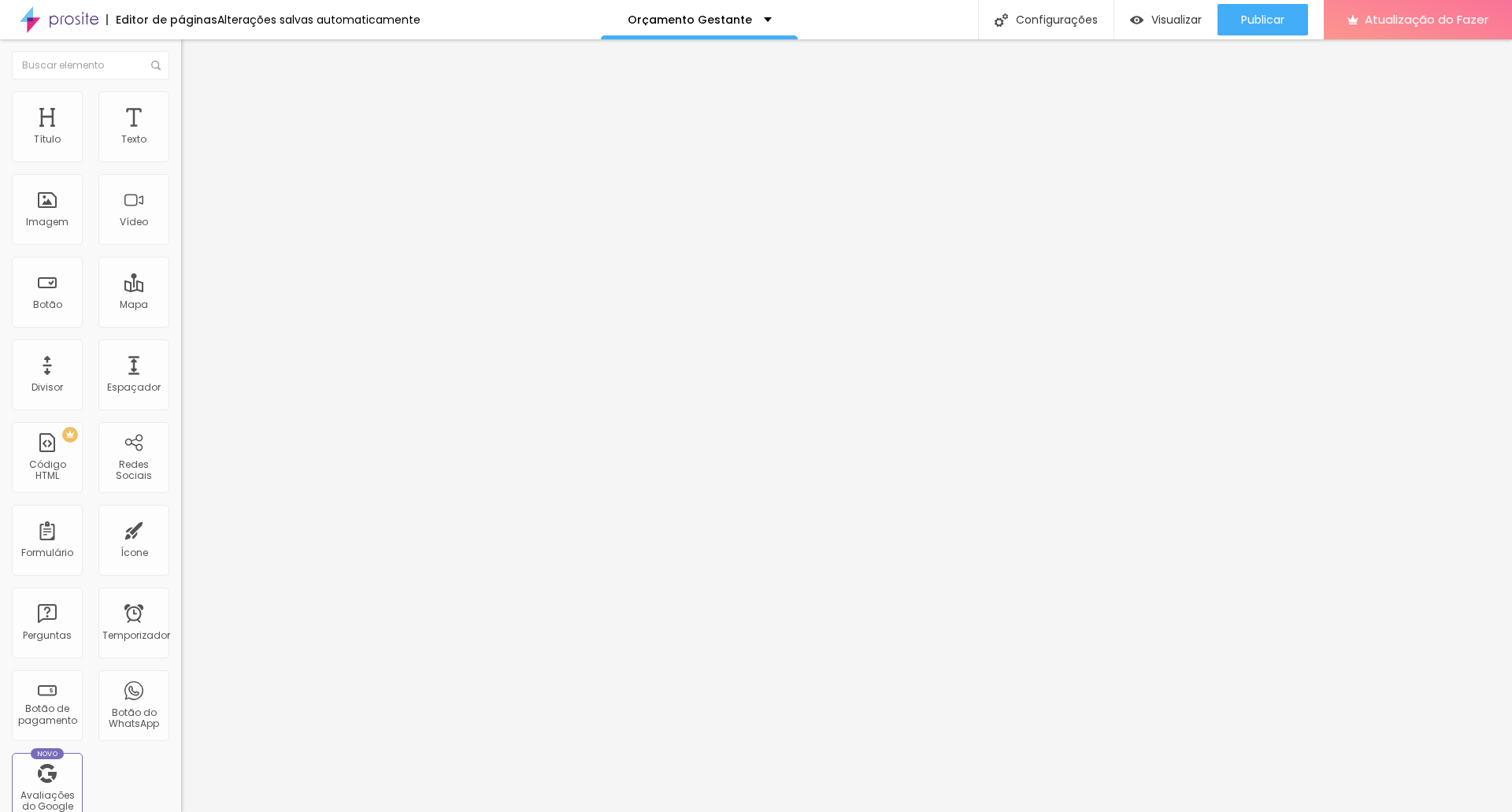
click at [182, 290] on input "range" at bounding box center [232, 296] width 101 height 13
type input "11"
type input "36"
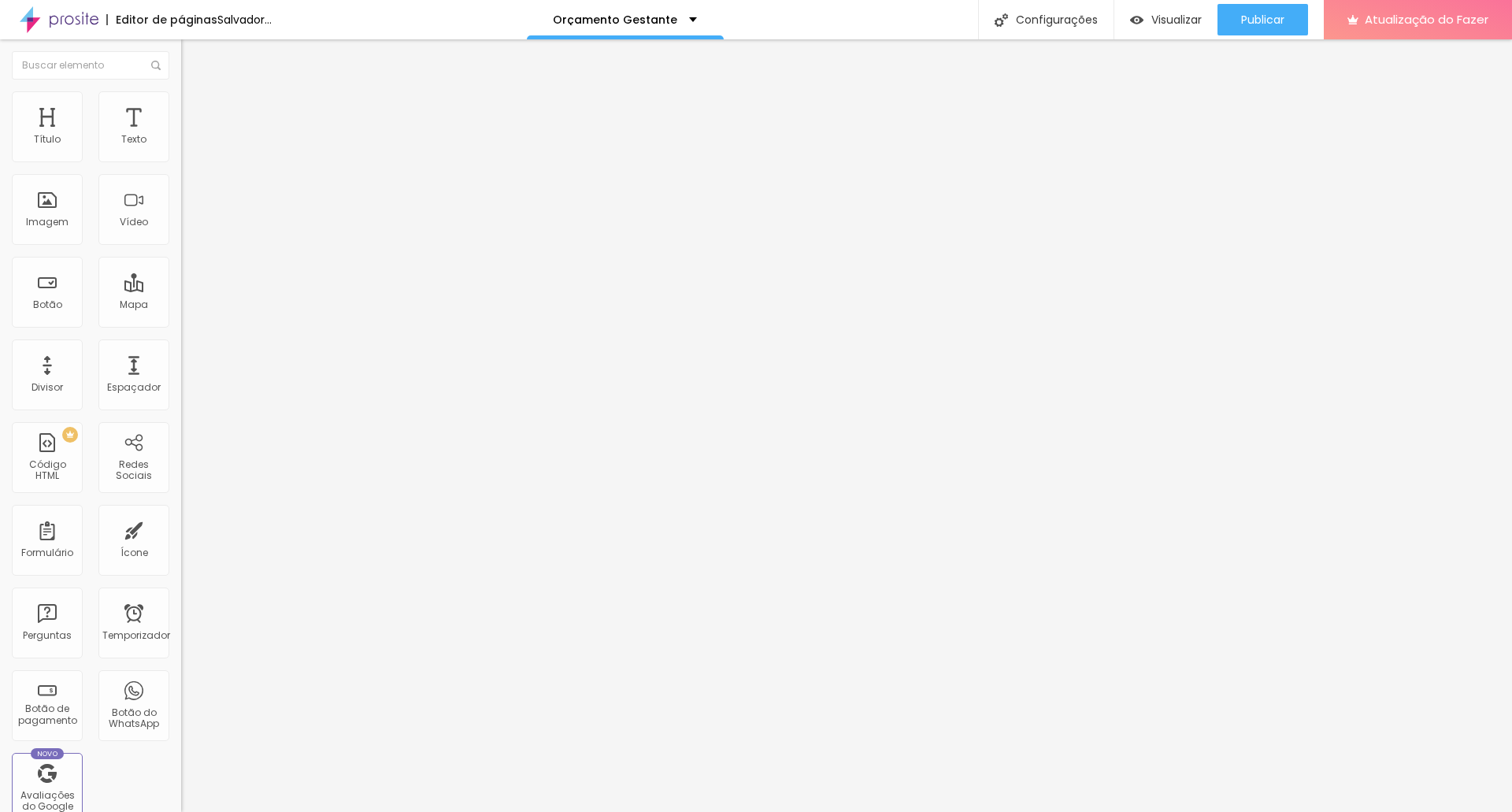
type input "42"
type input "47"
drag, startPoint x: 47, startPoint y: 188, endPoint x: 82, endPoint y: 187, distance: 35.0
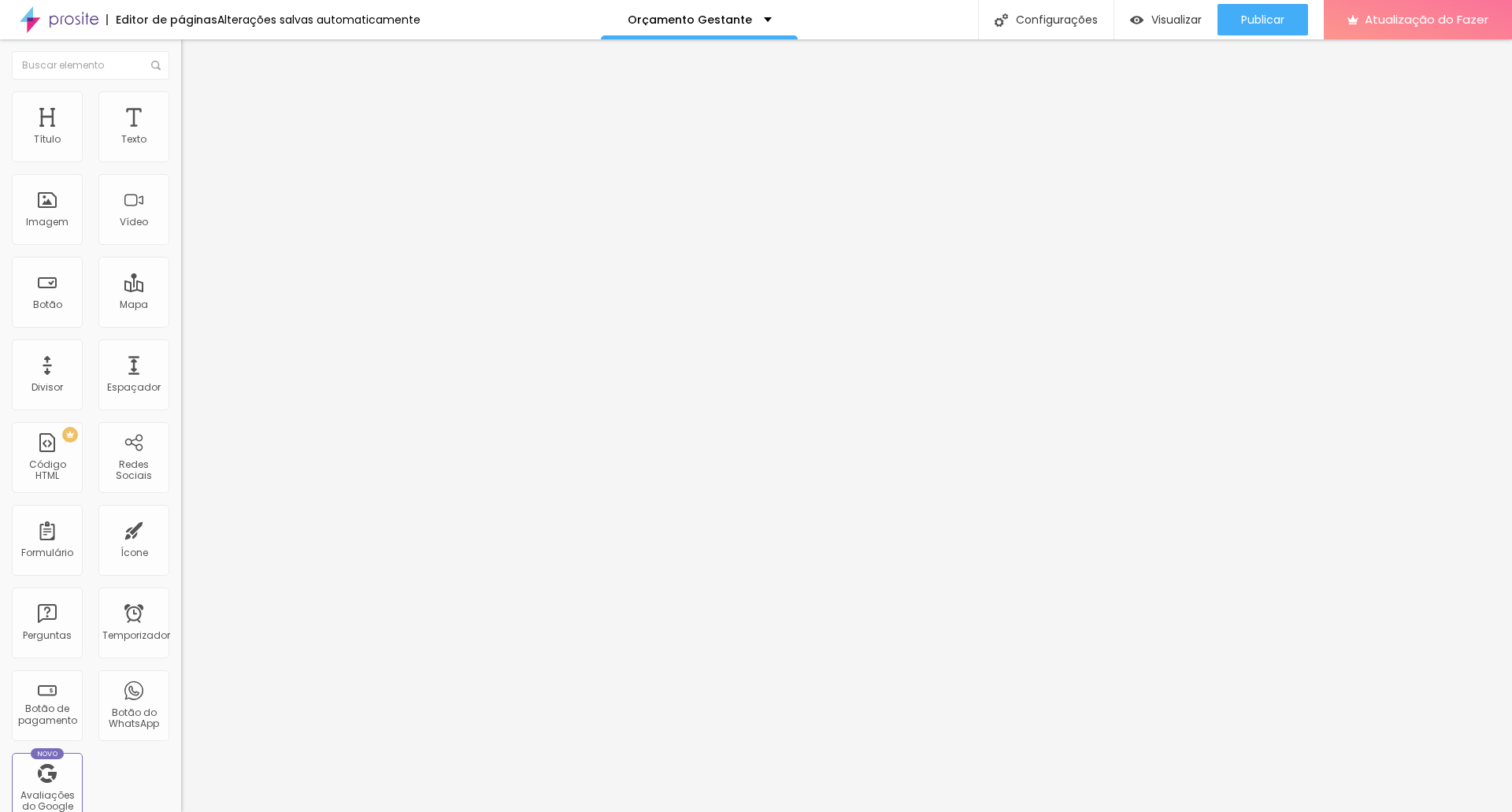
type input "47"
click at [182, 513] on input "range" at bounding box center [232, 519] width 101 height 13
click at [182, 89] on img at bounding box center [189, 82] width 14 height 14
type input "3.5"
type input "3"
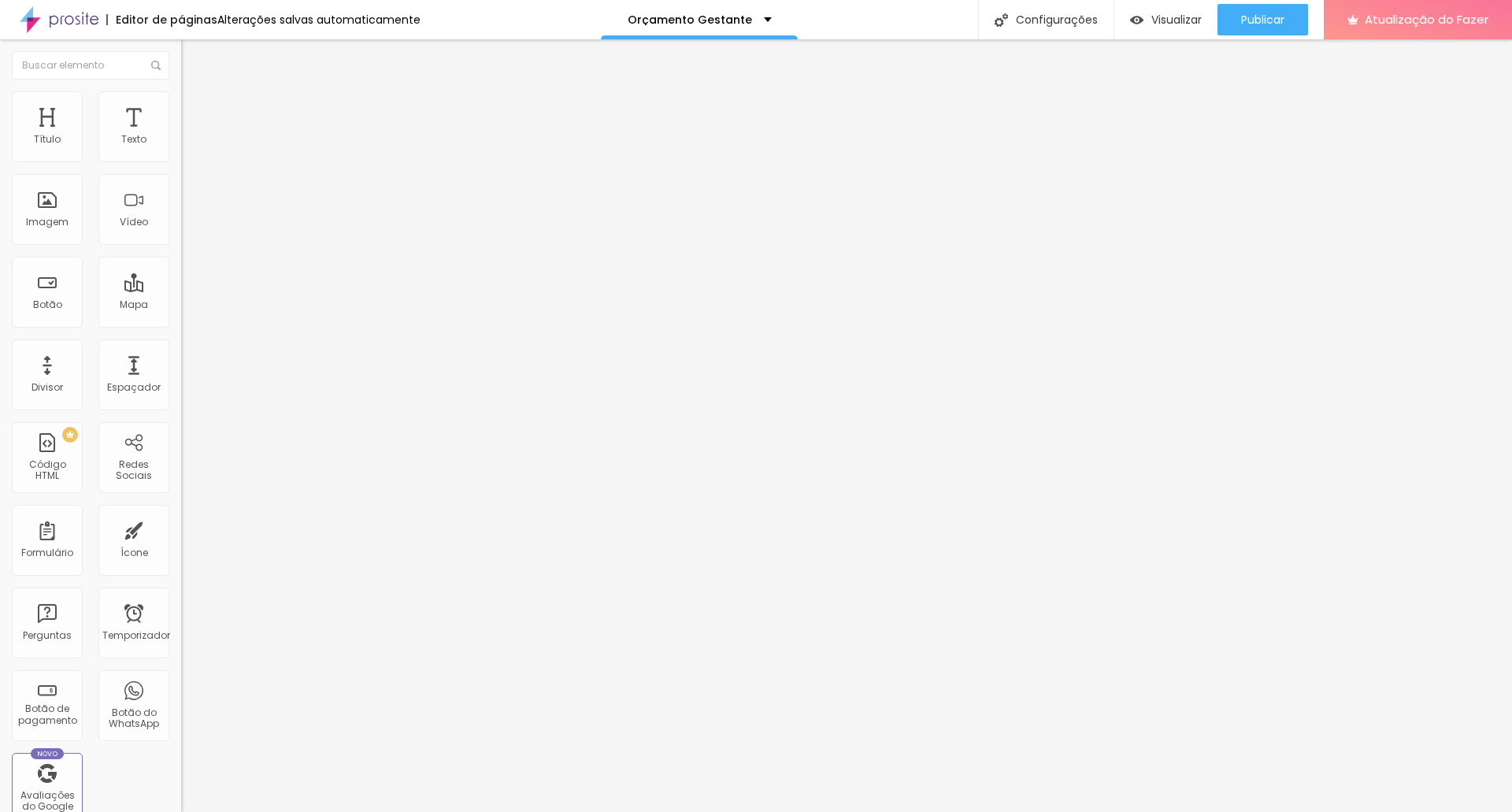
type input "3"
type input "2.8"
type input "2.6"
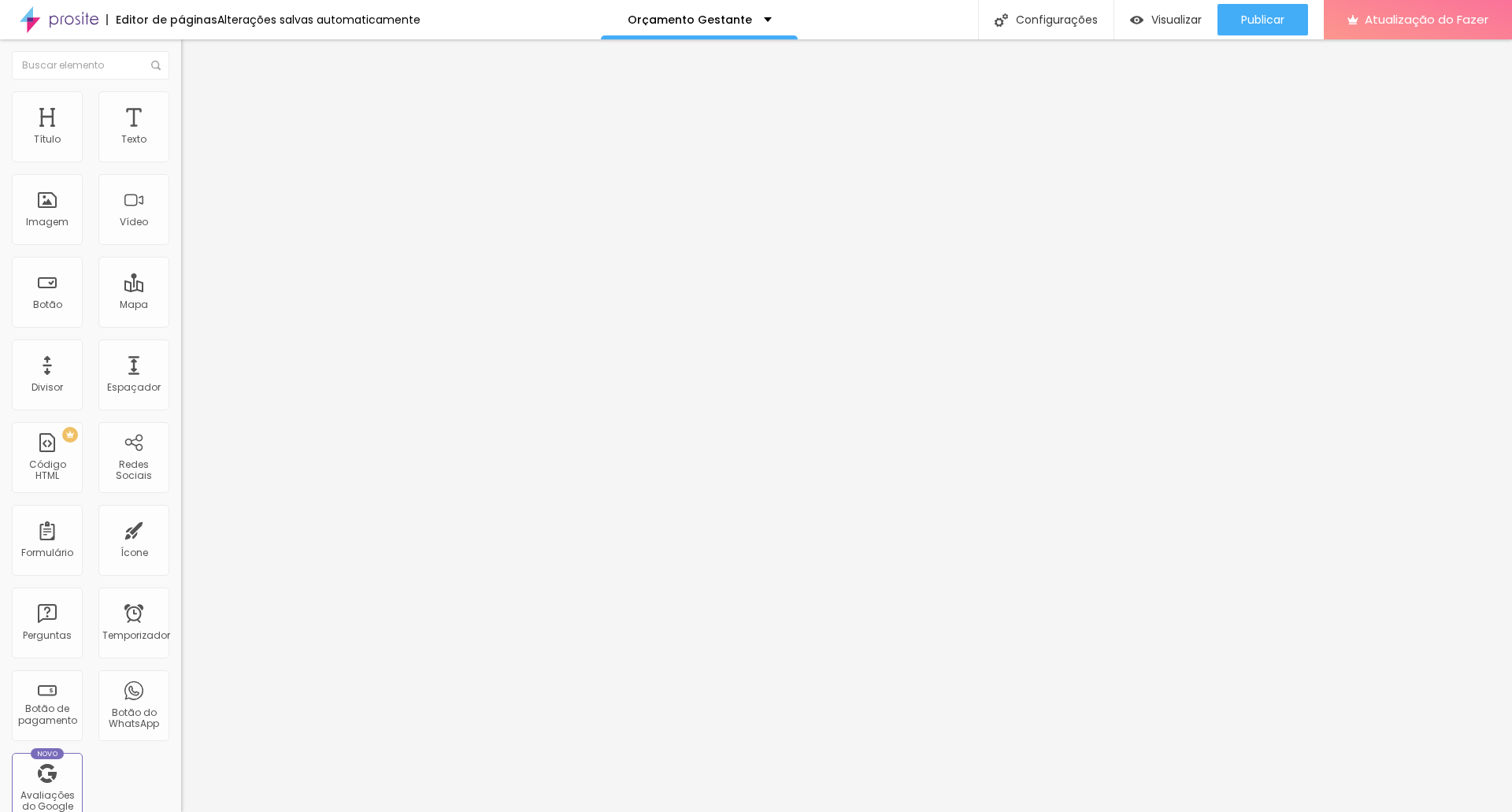
type input "2.5"
type input "2.4"
type input "2.3"
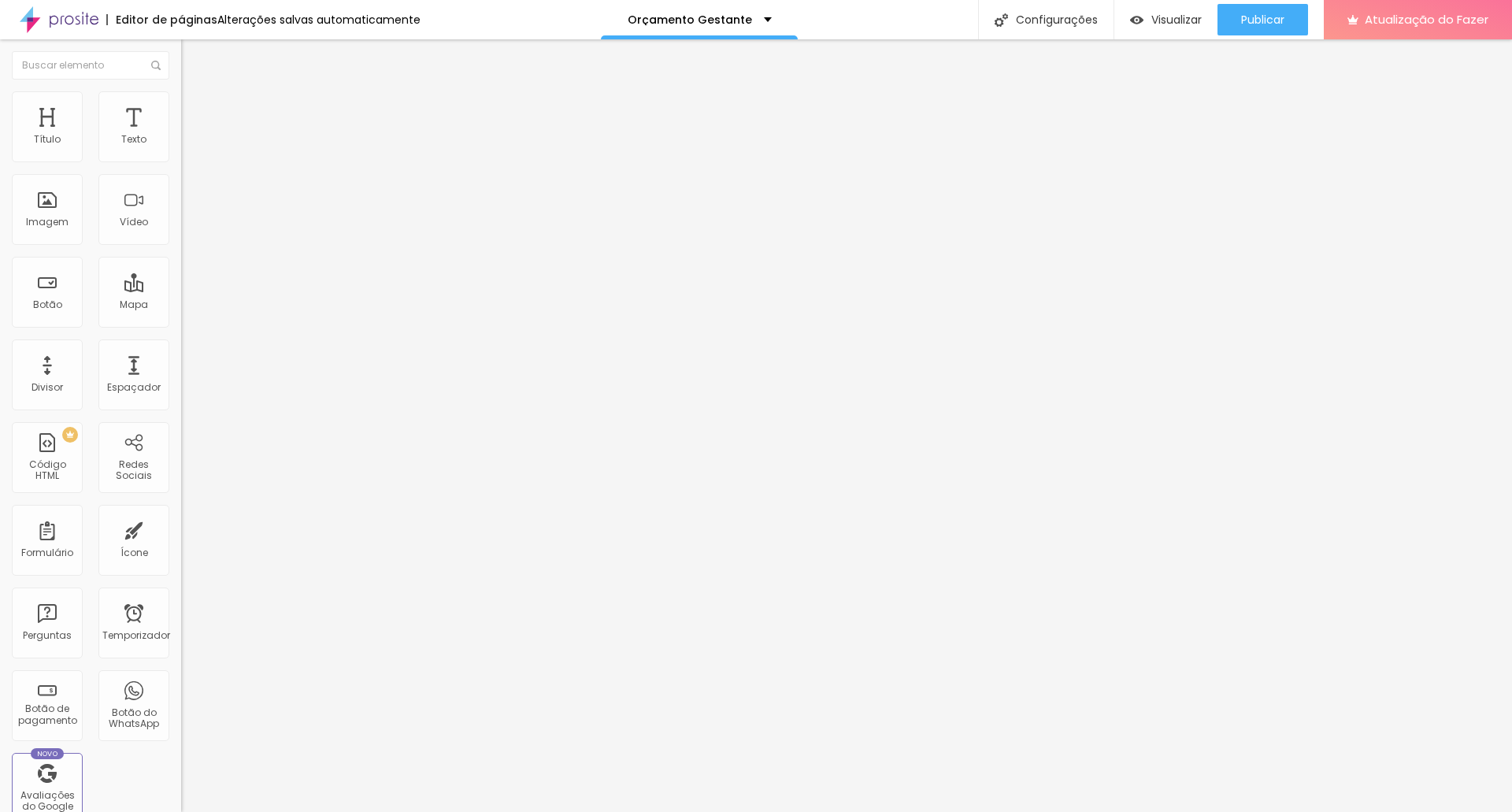
type input "2.3"
type input "2.1"
type input "2"
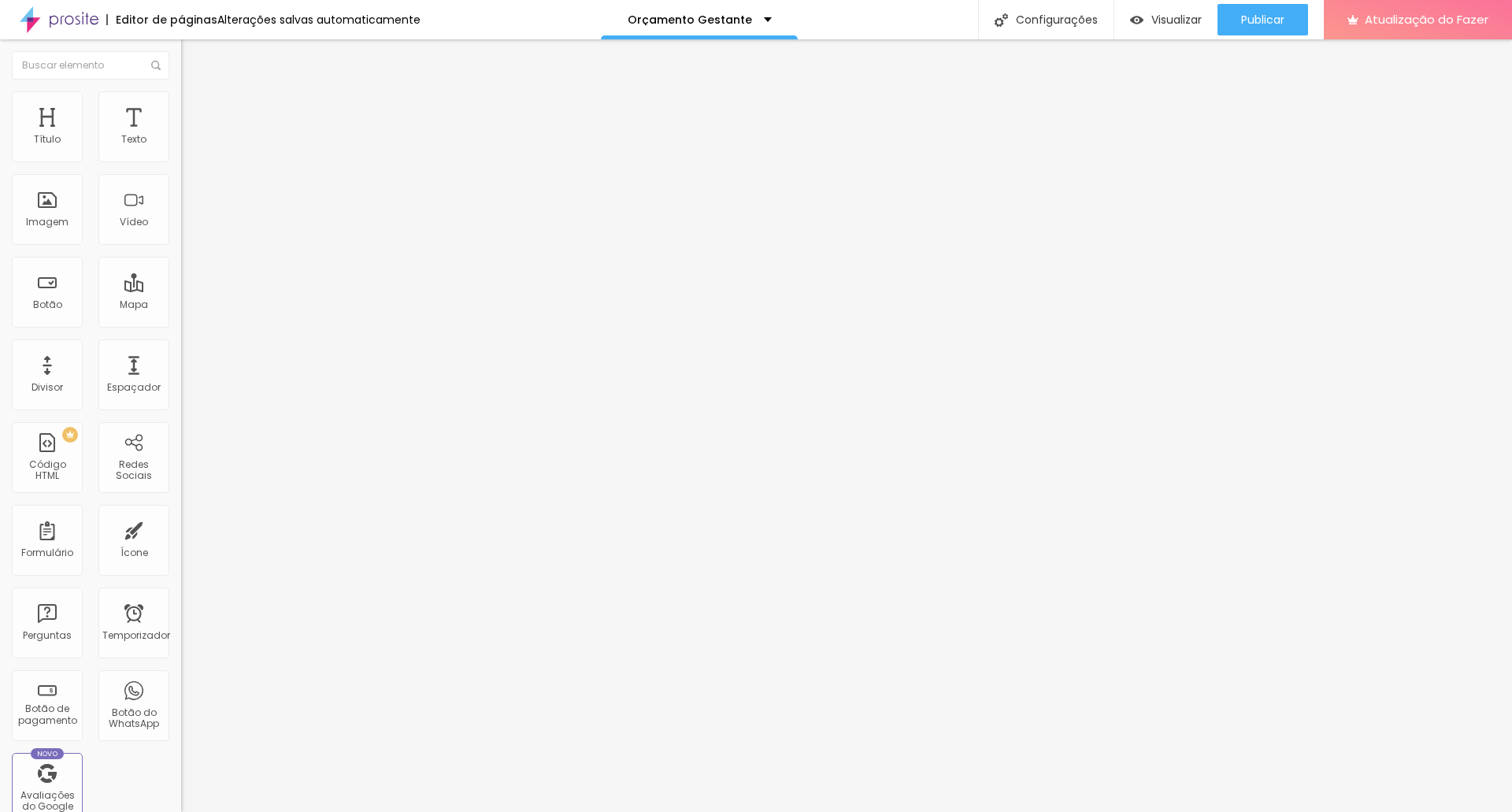
type input "1.8"
type input "1.4"
type input "1.2"
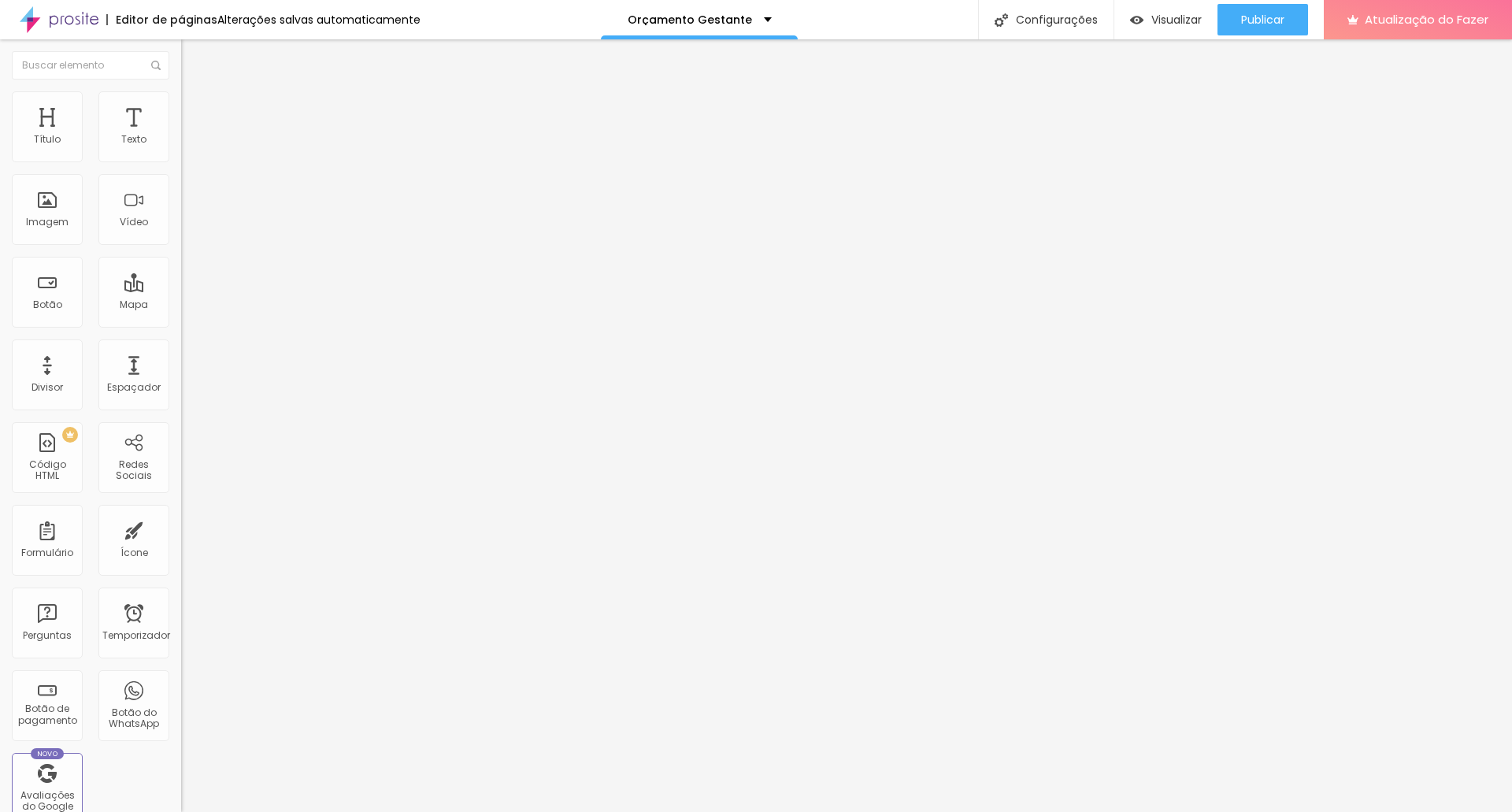
type input "1.2"
drag, startPoint x: 72, startPoint y: 187, endPoint x: 49, endPoint y: 187, distance: 23.0
type input "1.2"
click at [182, 513] on input "range" at bounding box center [232, 519] width 101 height 13
click at [182, 101] on img at bounding box center [189, 98] width 14 height 14
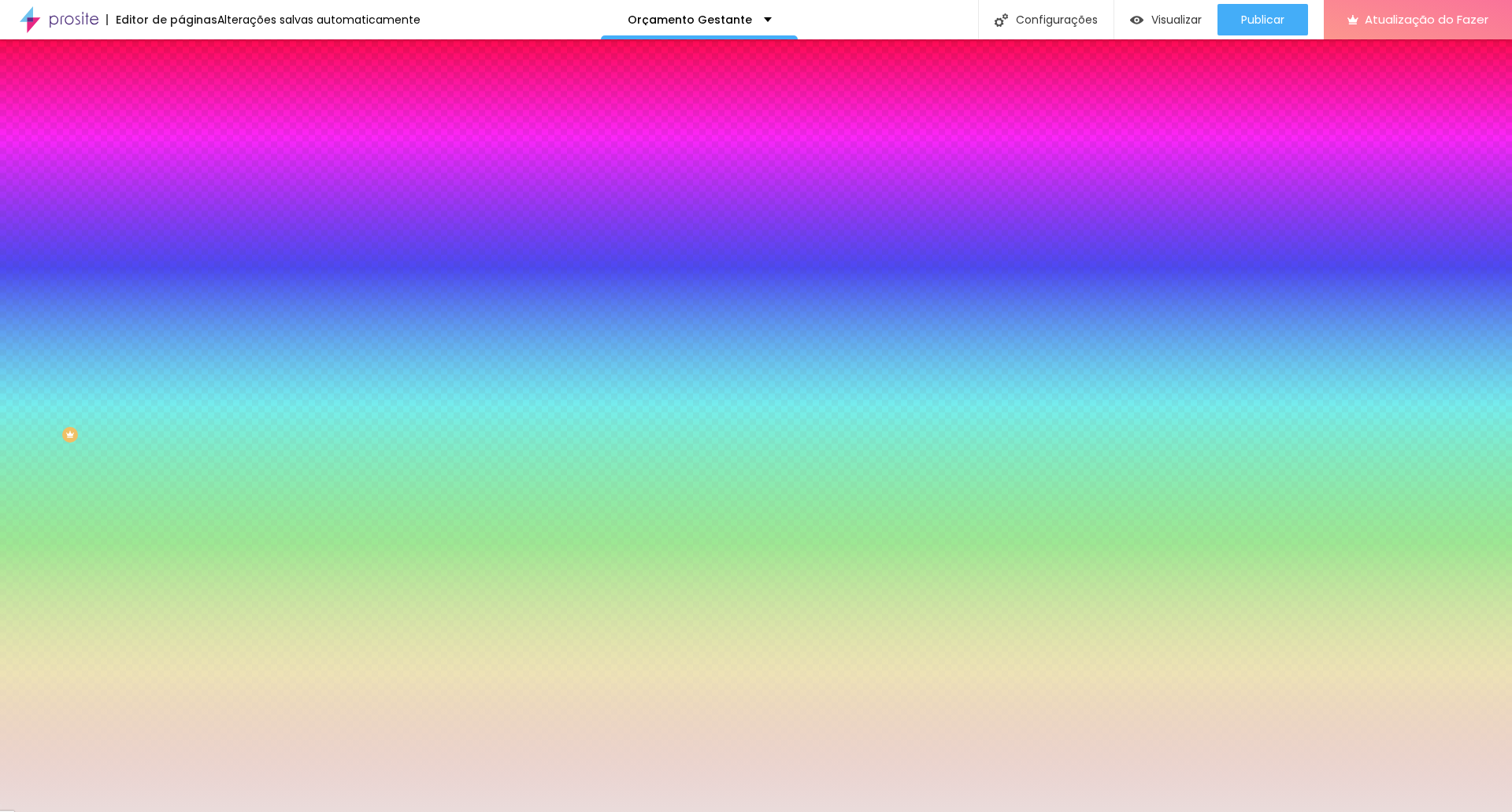
drag, startPoint x: 132, startPoint y: 153, endPoint x: 168, endPoint y: 151, distance: 36.1
click at [182, 151] on input "#EADCDB" at bounding box center [276, 159] width 189 height 16
paste input "737955"
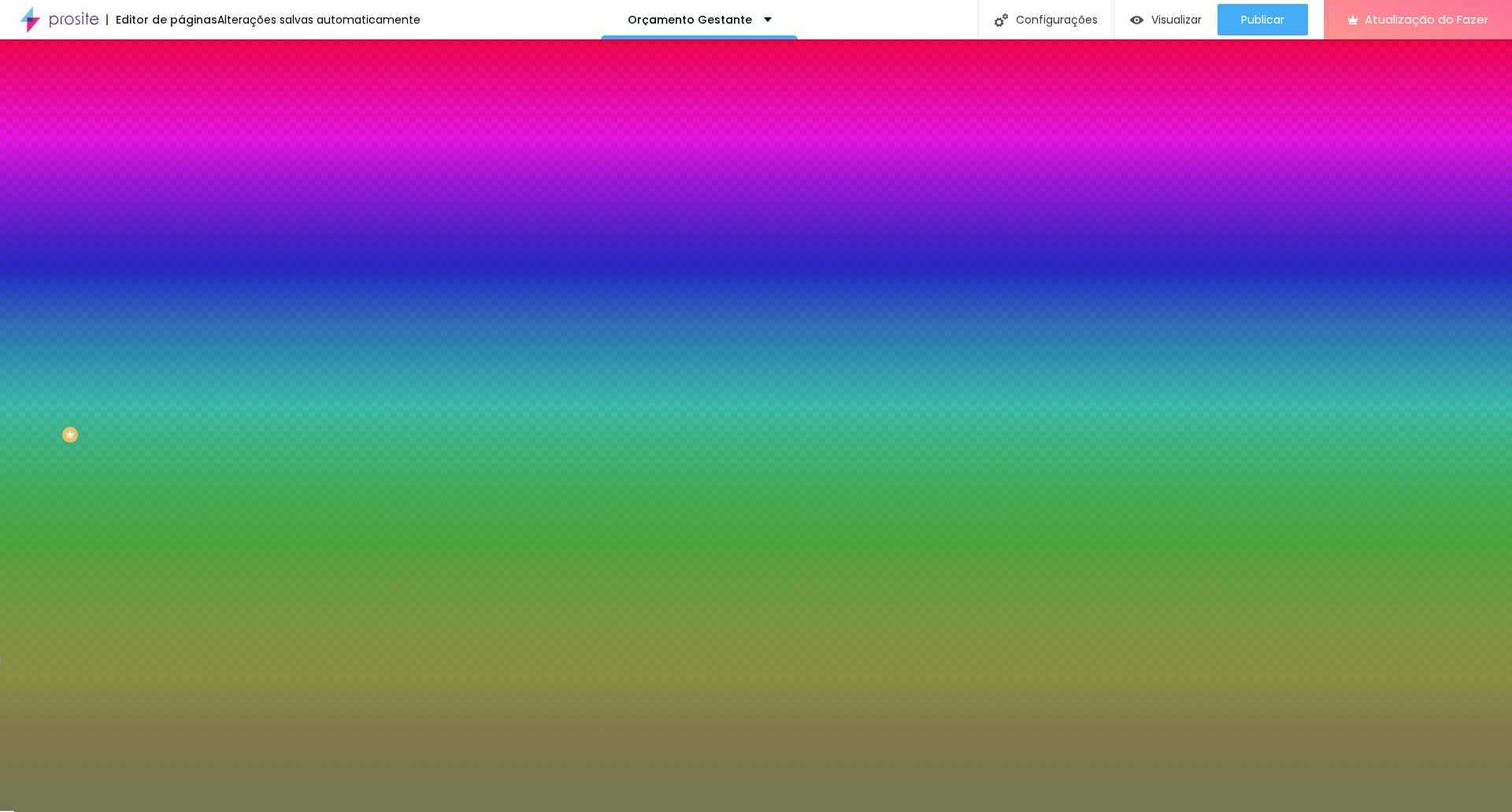
type input "#737955"
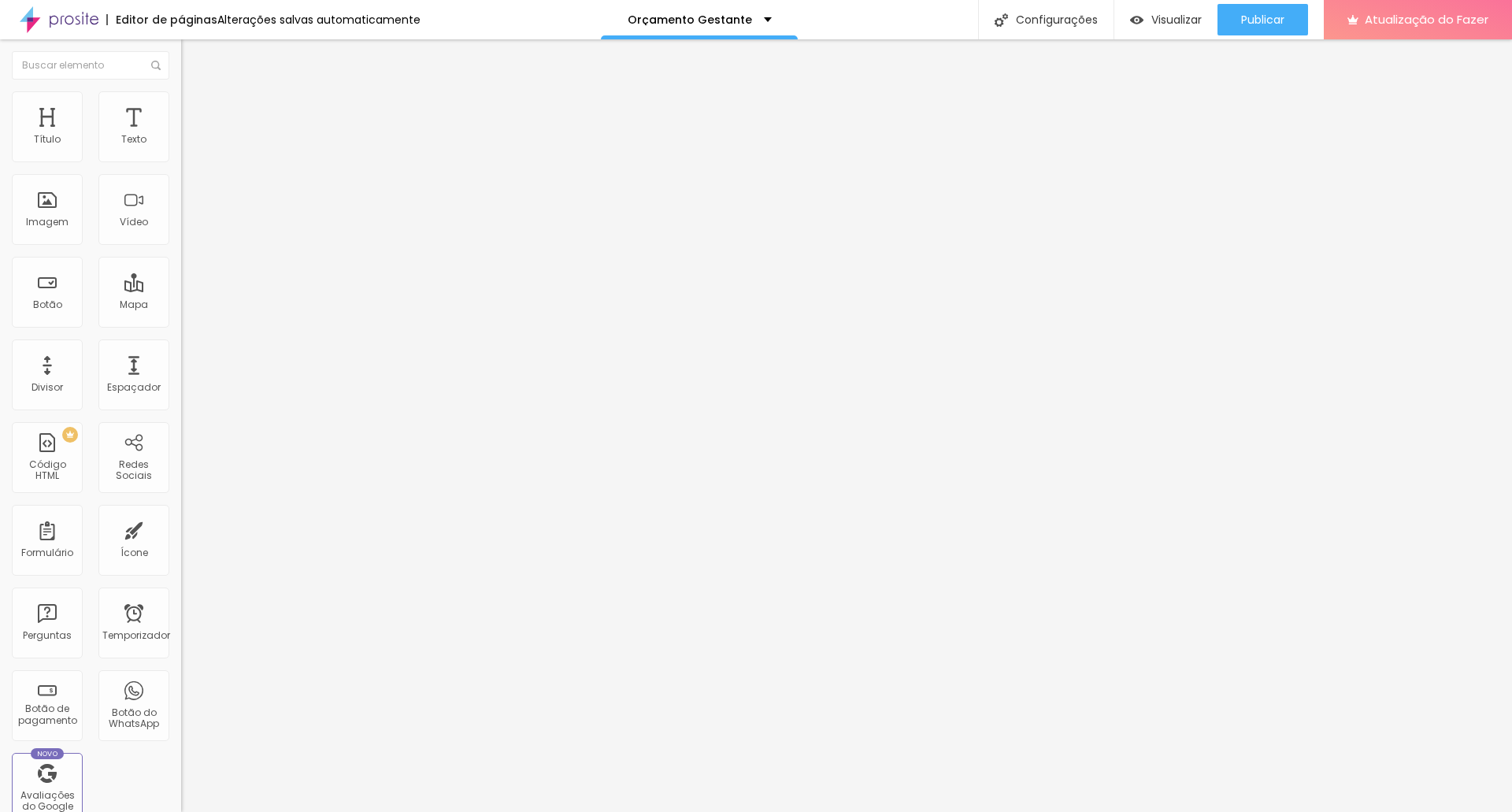
click at [182, 282] on img at bounding box center [185, 285] width 6 height 6
click at [189, 145] on icon "button" at bounding box center [191, 142] width 6 height 6
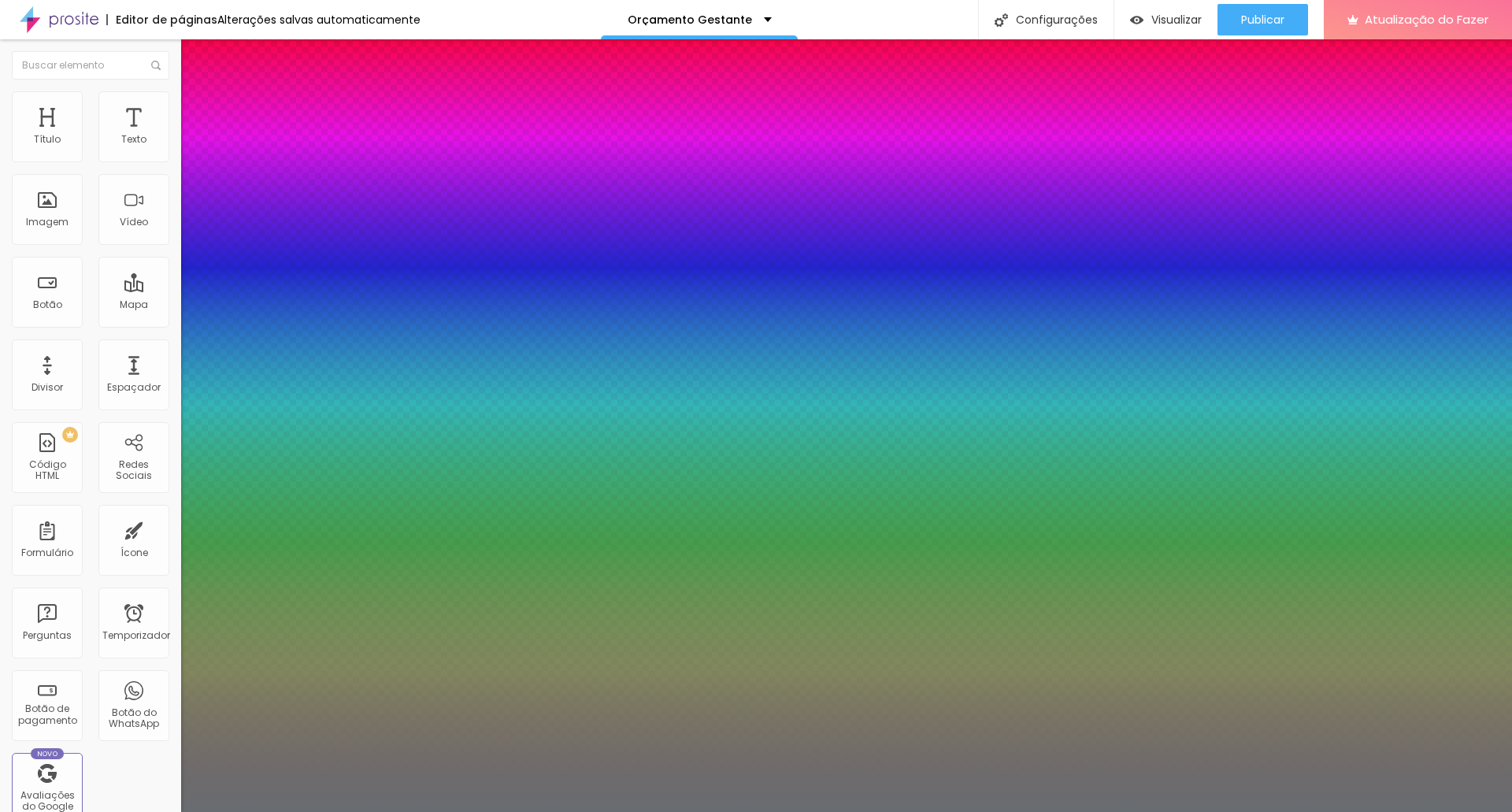
type input "1"
select select "LibreBaskerville"
type input "1"
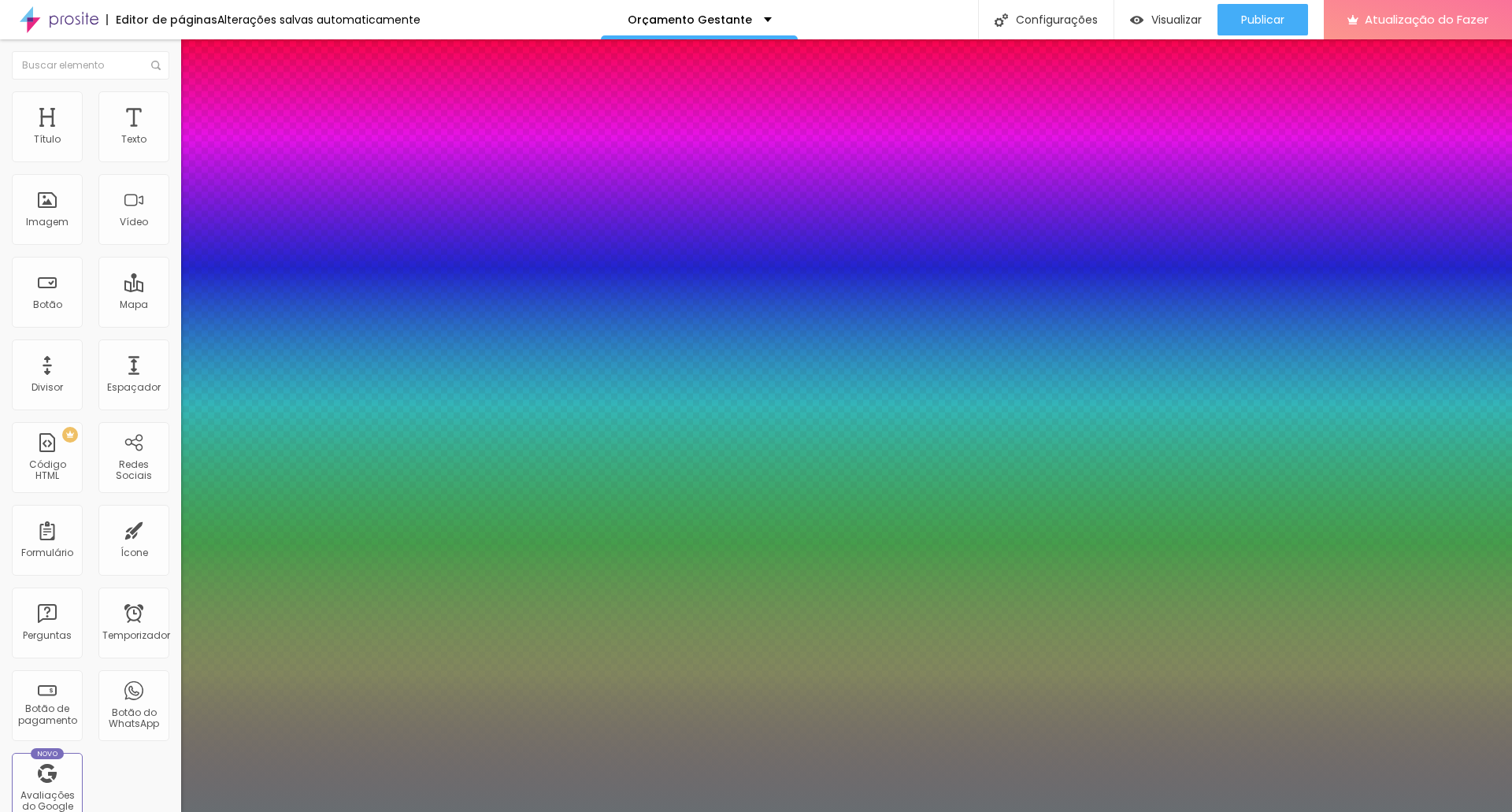
click at [804, 811] on div at bounding box center [756, 812] width 1512 height 0
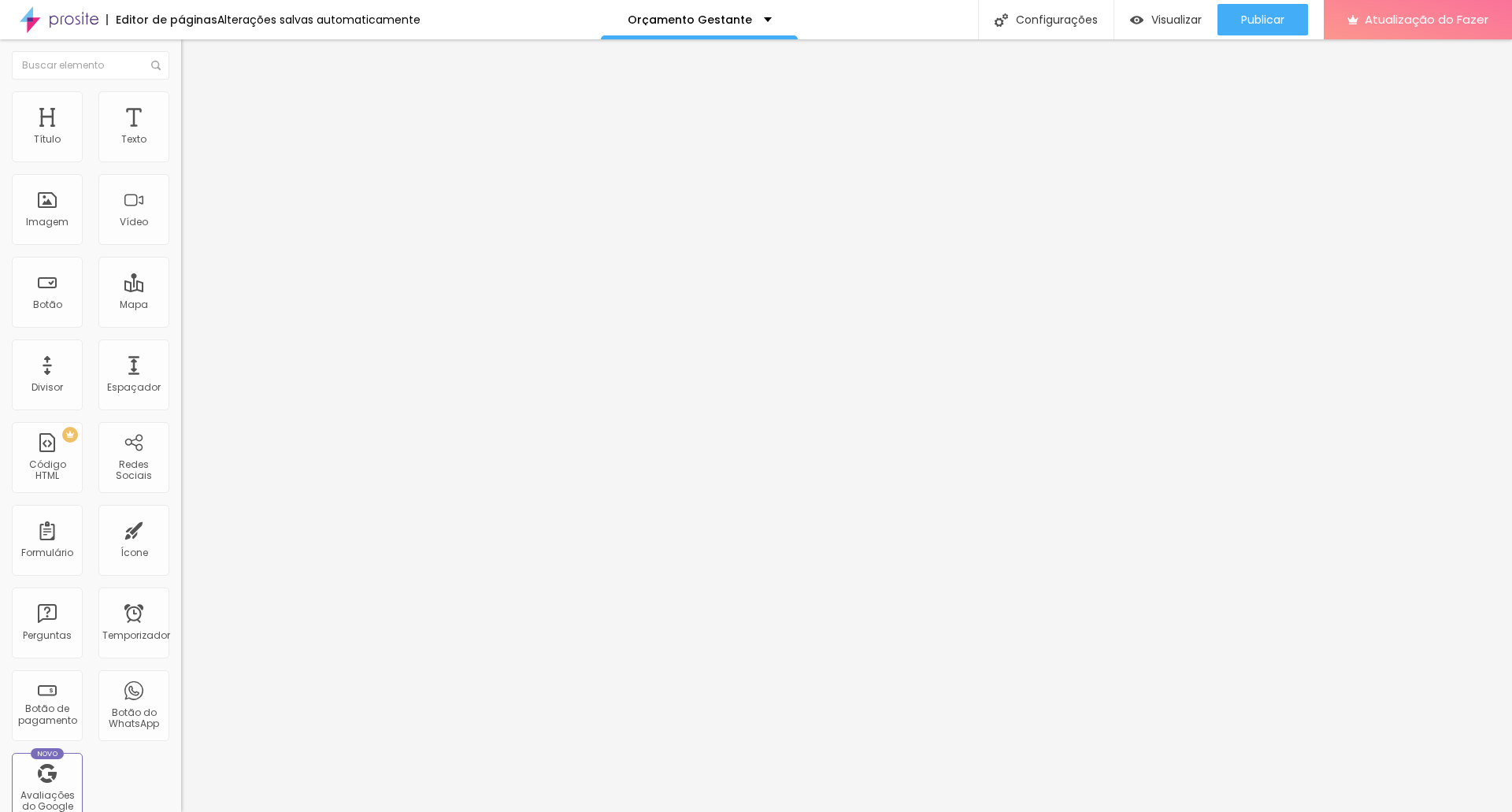
click at [182, 97] on li "Avançado" at bounding box center [272, 99] width 182 height 16
click at [182, 89] on img at bounding box center [189, 82] width 14 height 14
click at [188, 147] on icon "button" at bounding box center [192, 142] width 10 height 10
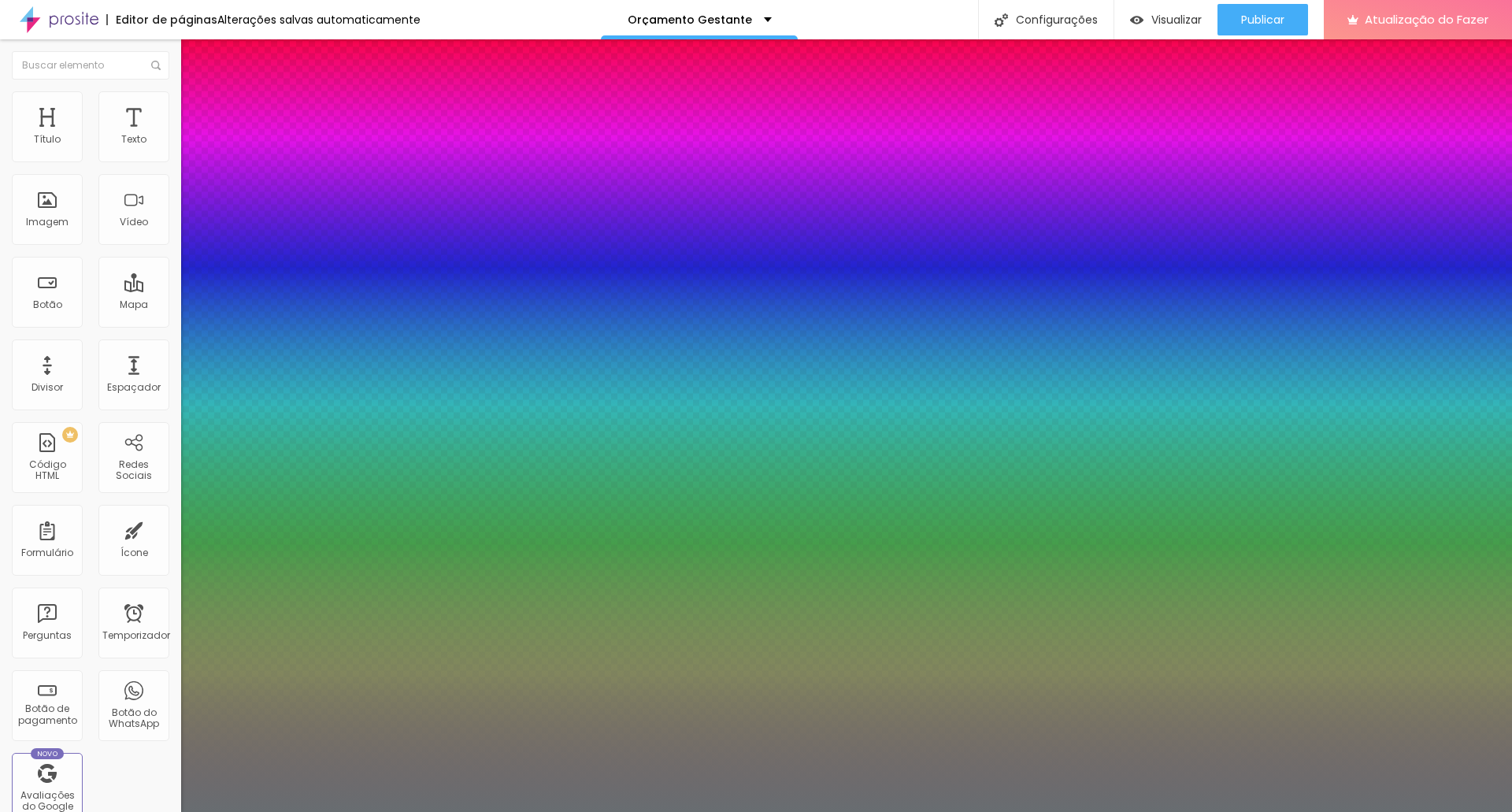
type input "1"
select select "Lora"
drag, startPoint x: 326, startPoint y: 407, endPoint x: 358, endPoint y: 407, distance: 32.0
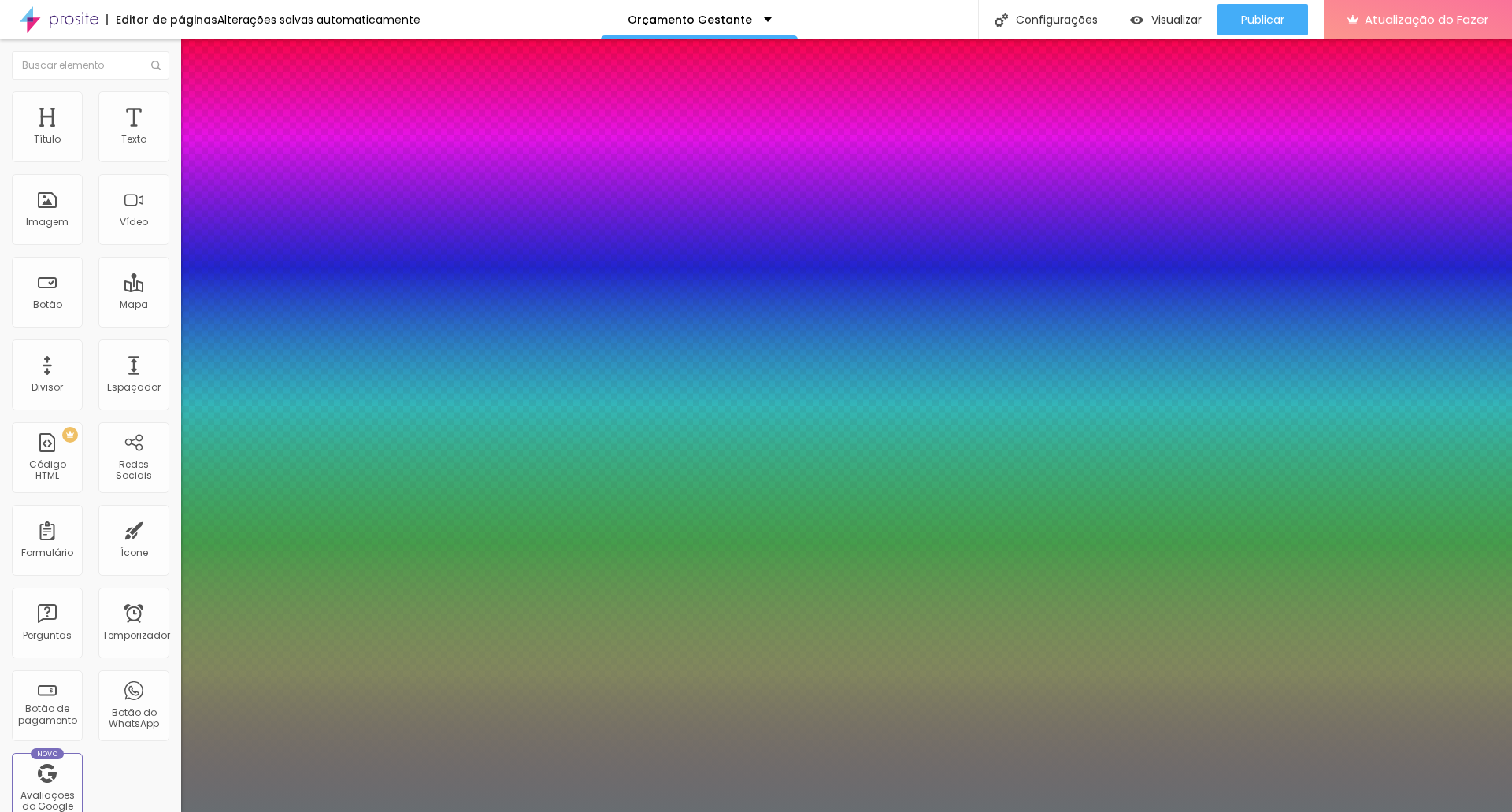
paste input "E8E2D3"
type input "1"
type input "#E8E2D3"
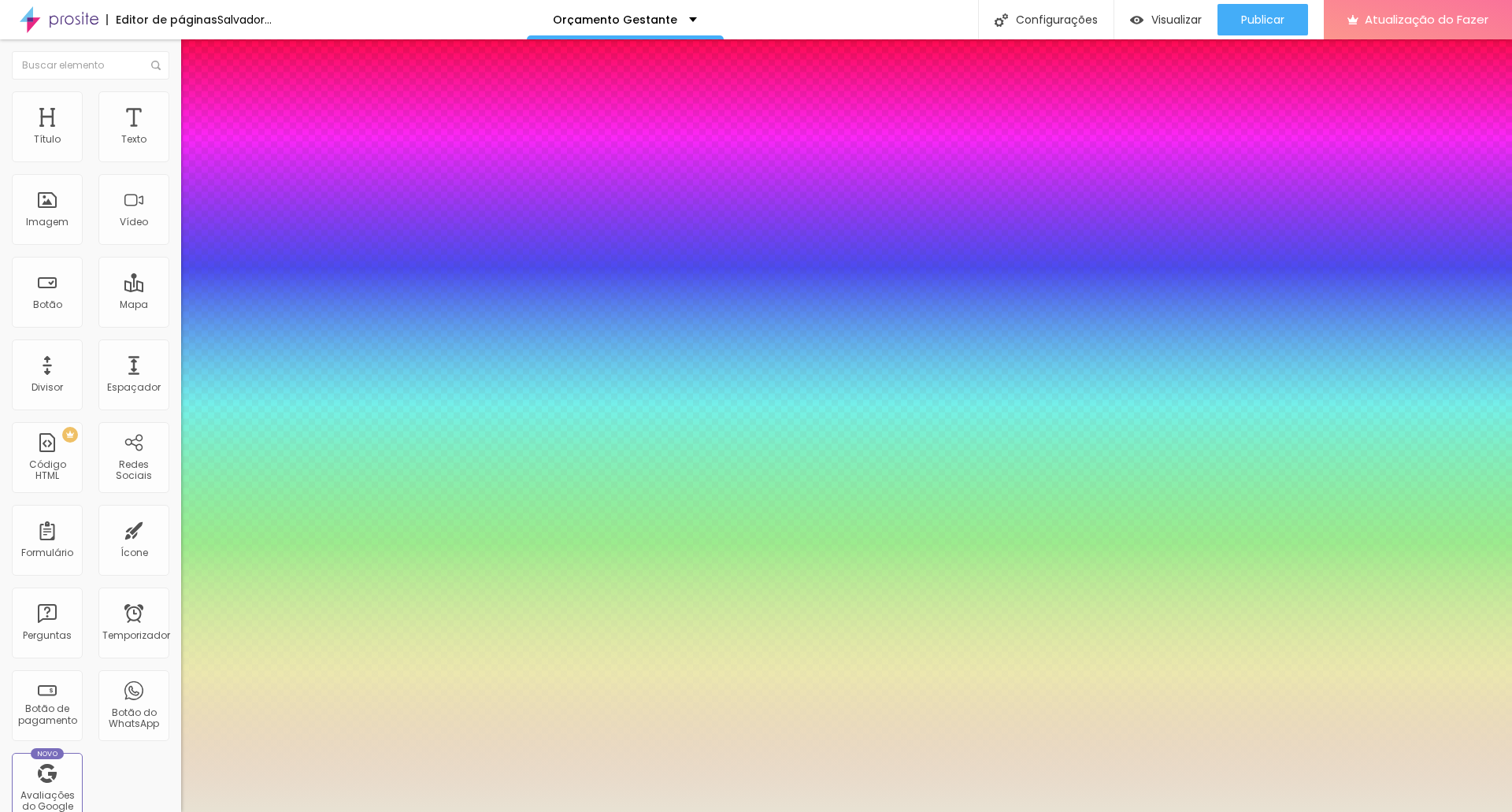
type input "1"
type input "#E8E2D3"
click at [330, 811] on div at bounding box center [756, 812] width 1512 height 0
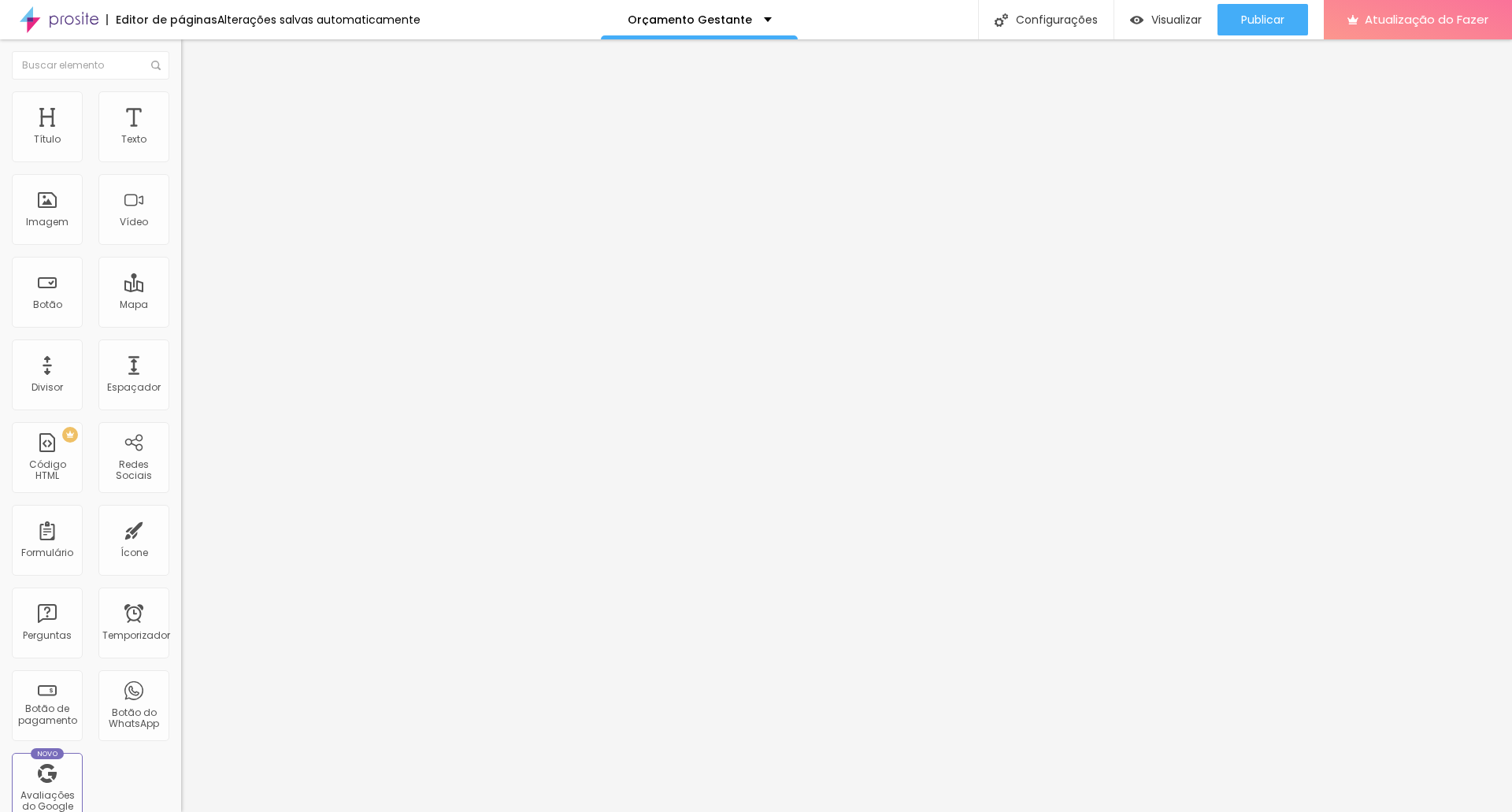
click at [188, 147] on icon "button" at bounding box center [192, 142] width 10 height 10
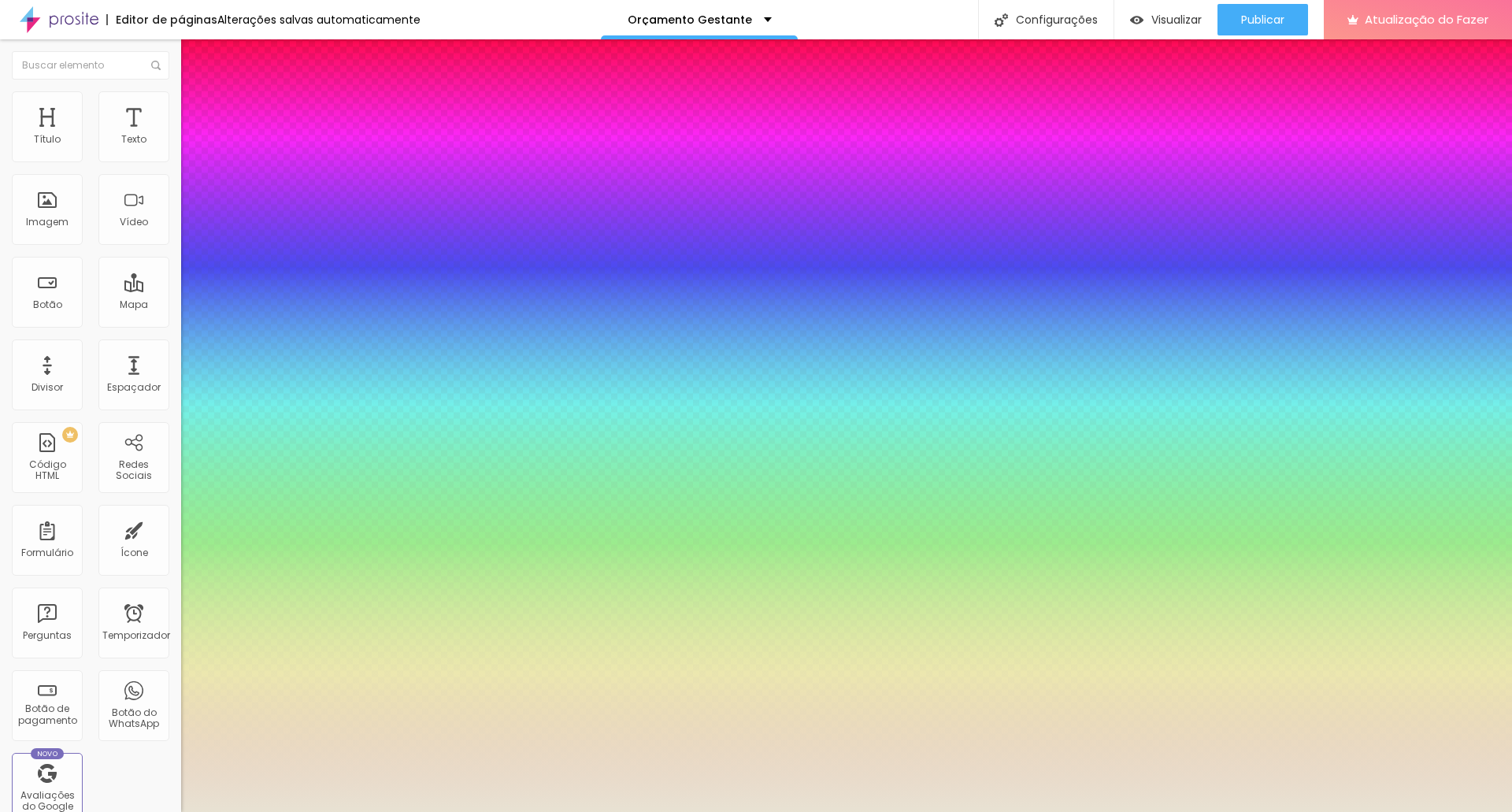
type input "1"
type input "8"
type input "1"
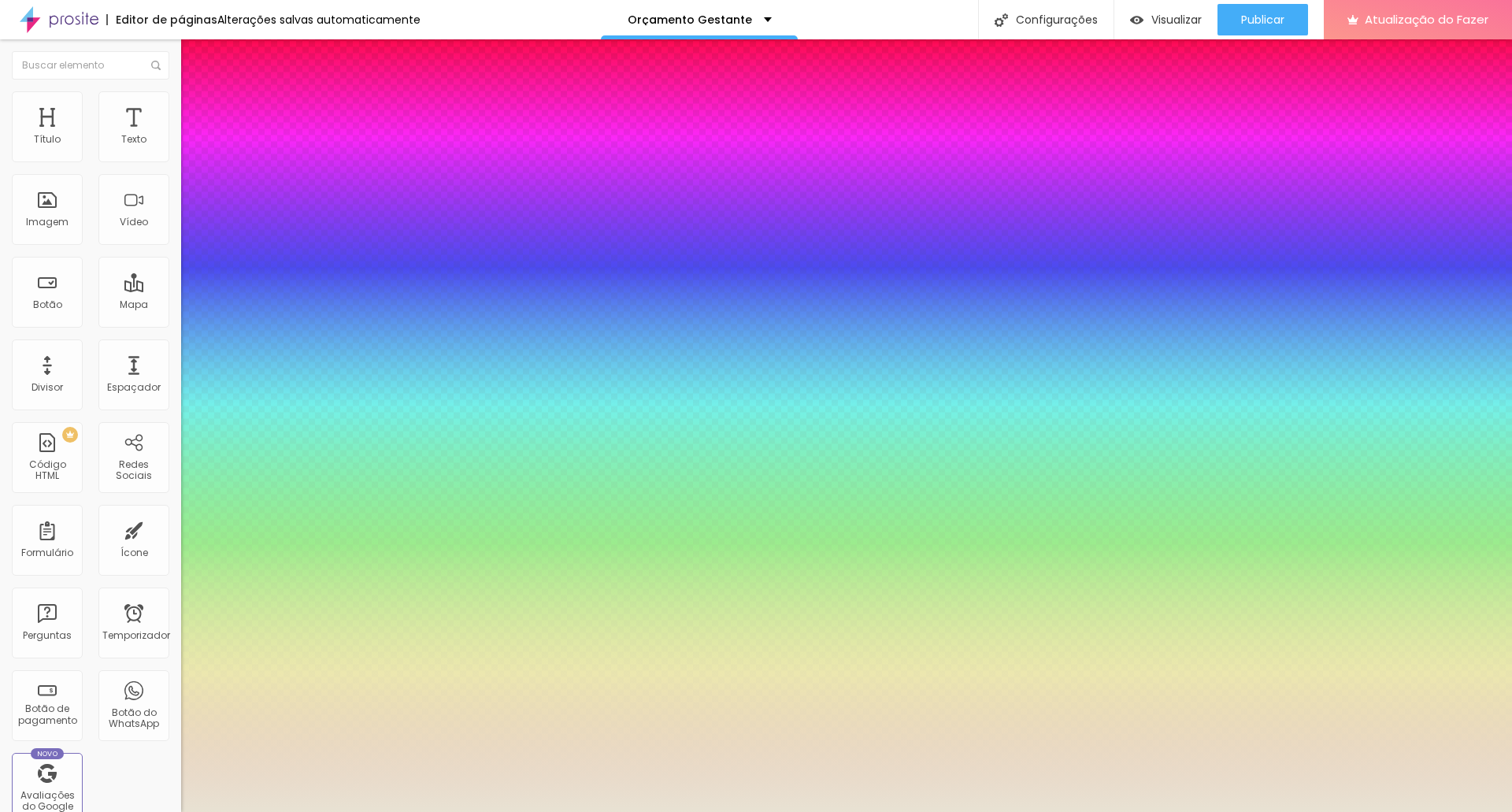
type input "1"
type input "18"
type input "1"
type input "18"
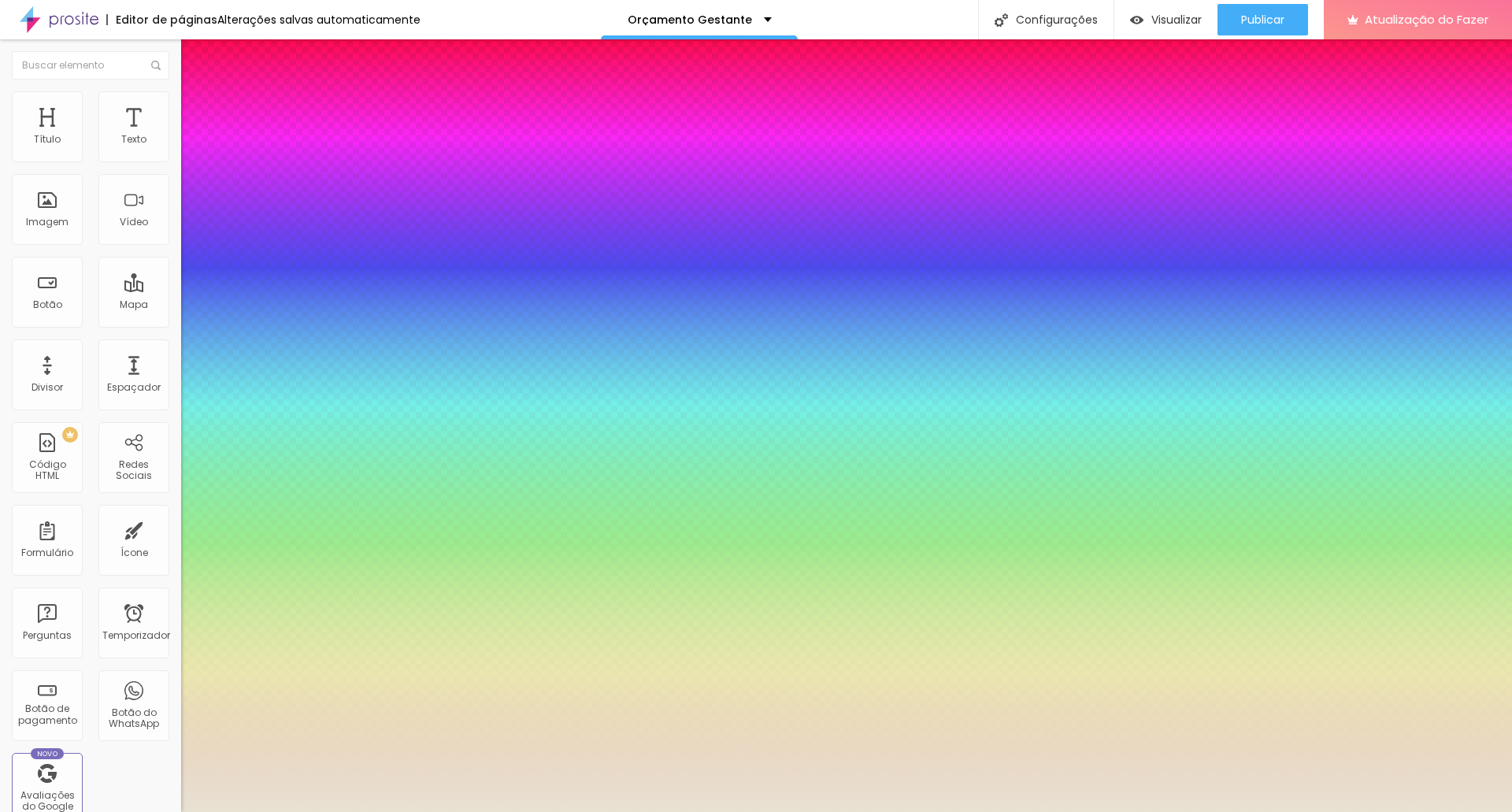
type input "1"
click at [354, 811] on div at bounding box center [756, 812] width 1512 height 0
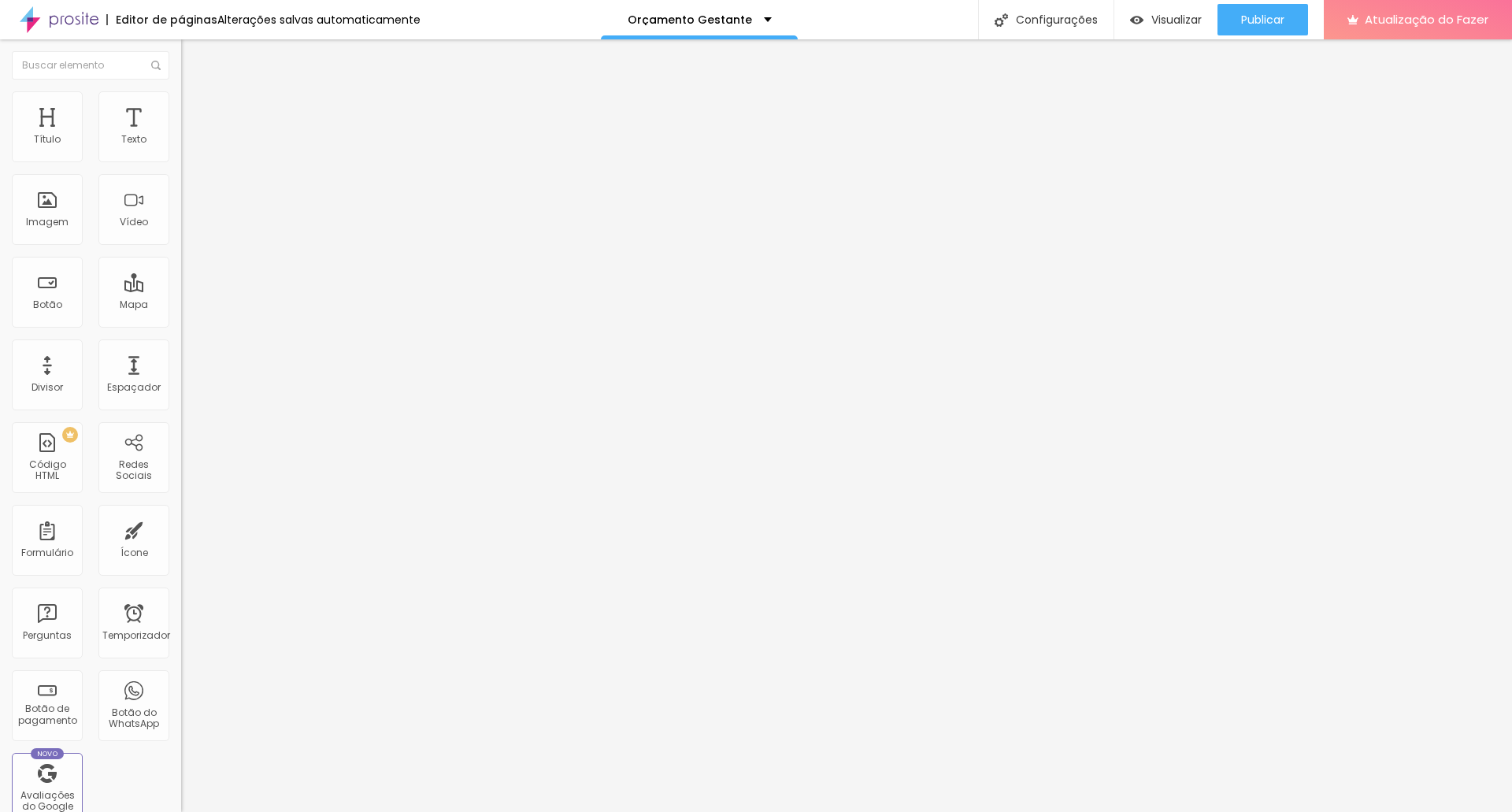
click at [182, 189] on span "Sólido" at bounding box center [196, 184] width 31 height 13
click at [182, 101] on img at bounding box center [189, 98] width 14 height 14
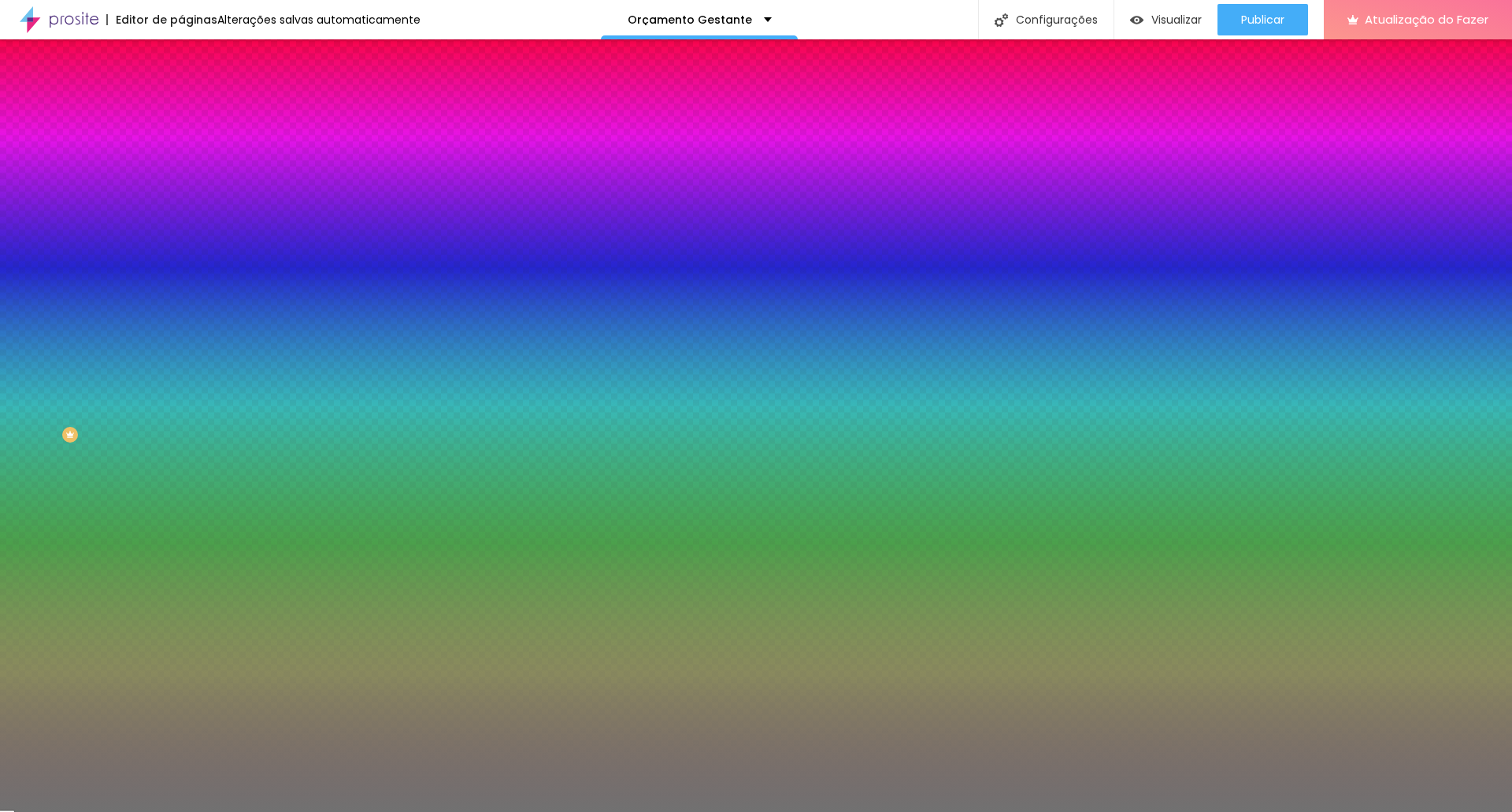
drag, startPoint x: 136, startPoint y: 159, endPoint x: 169, endPoint y: 159, distance: 33.0
click at [182, 159] on div "#717171" at bounding box center [272, 159] width 182 height 16
paste input "E8E2D3"
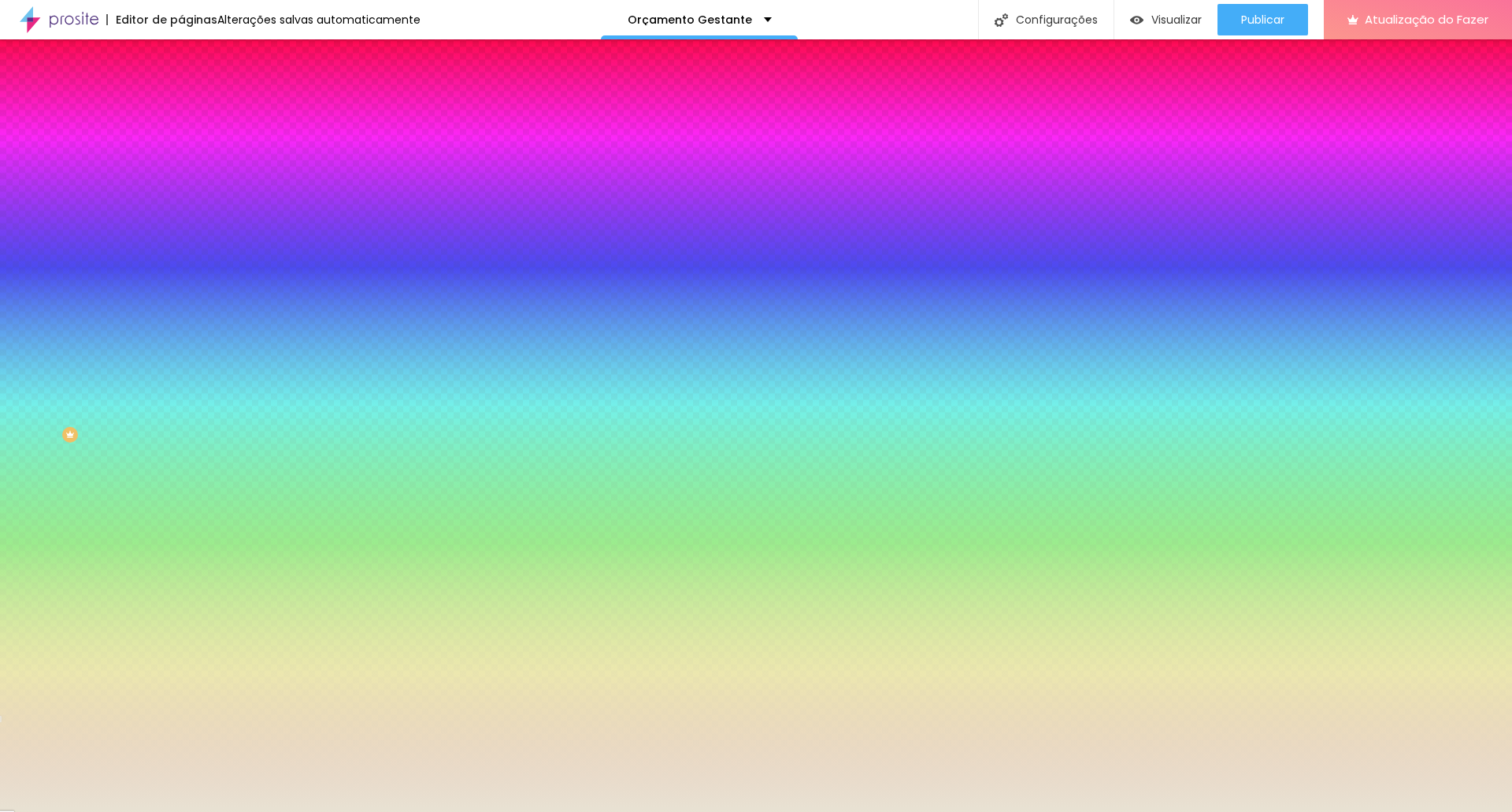
type input "#E8E2D3"
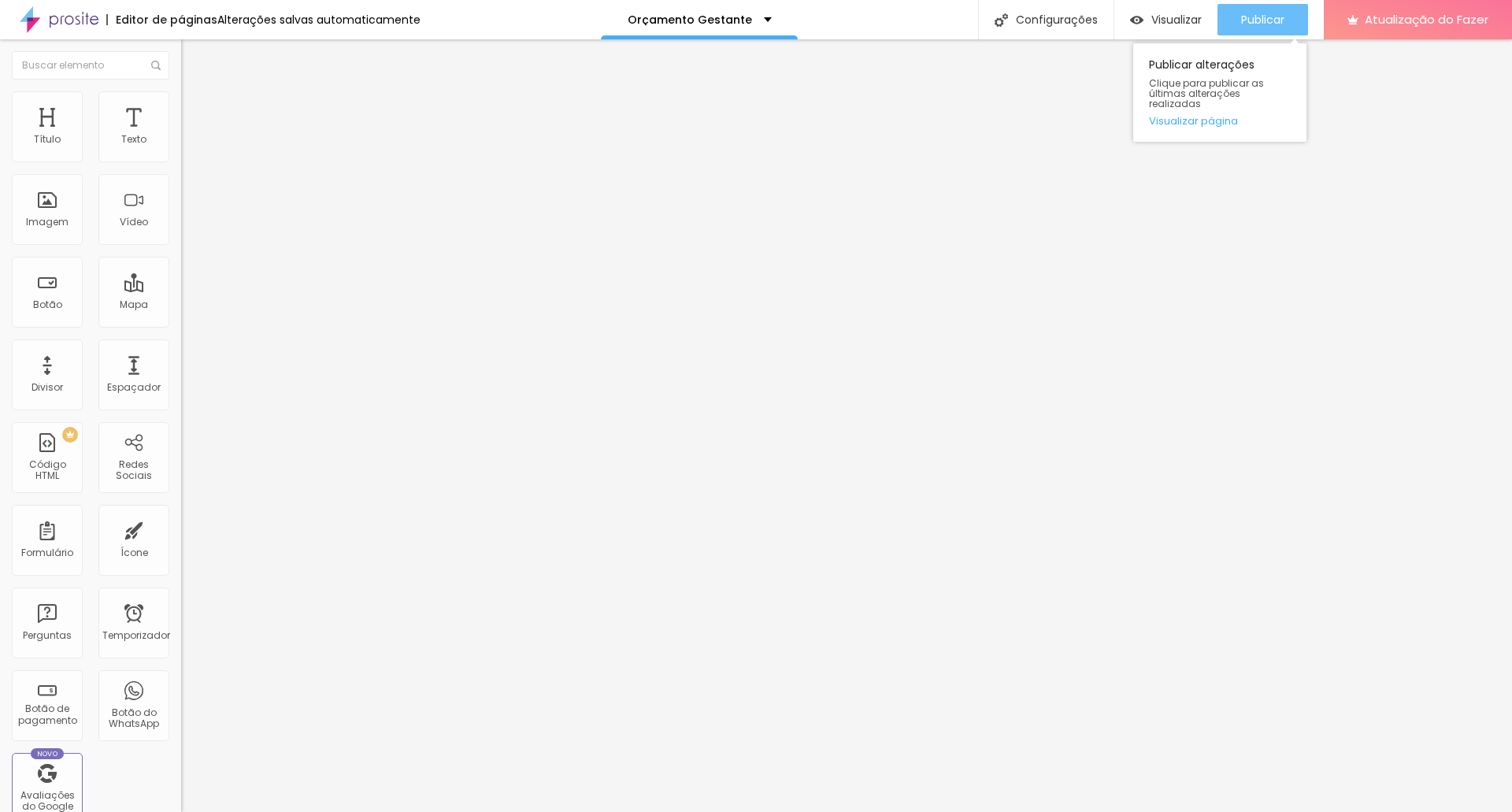
click at [1268, 12] on font "Publicar" at bounding box center [1263, 20] width 44 height 16
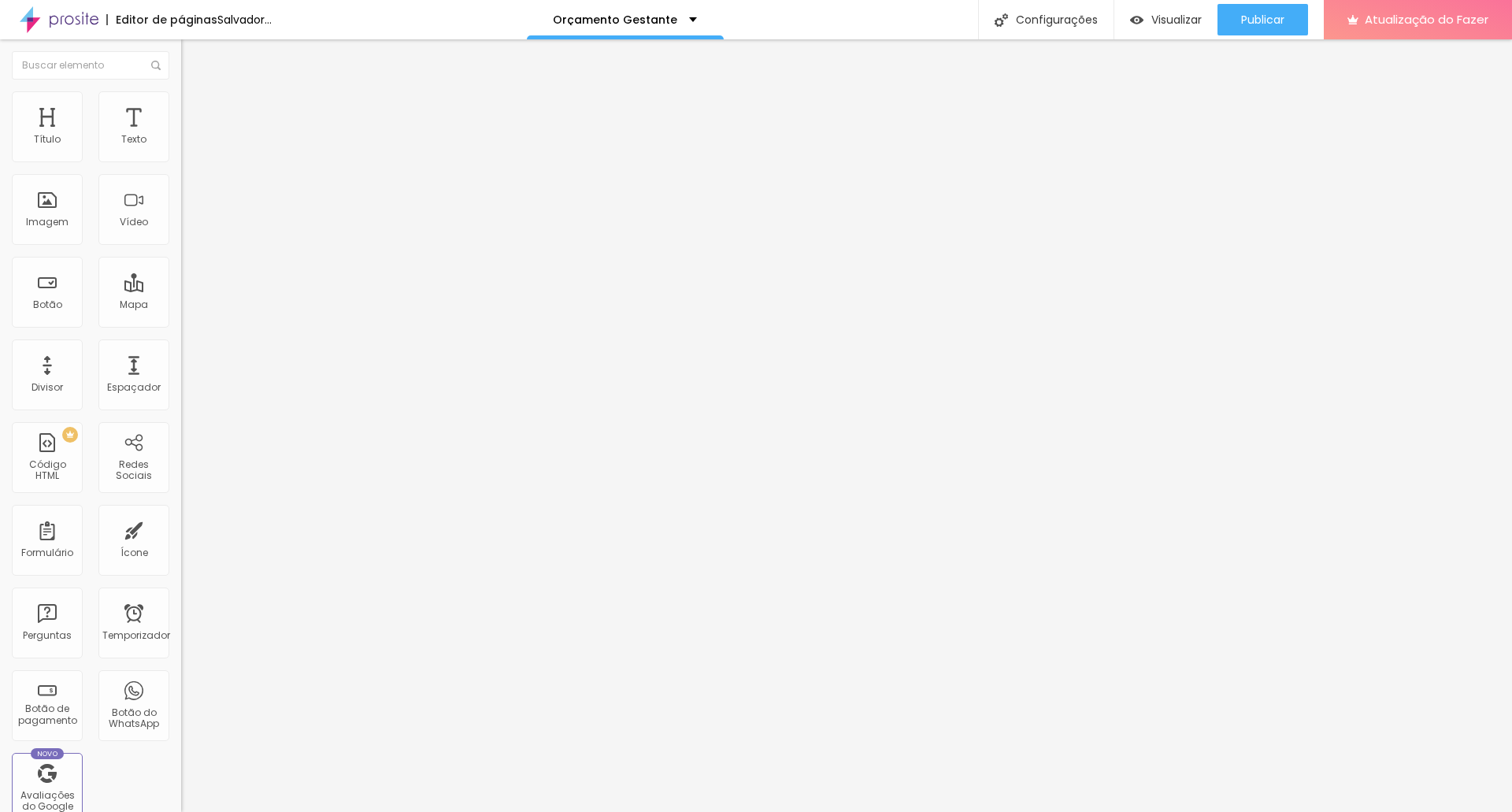
click at [190, 136] on font "Trocar imagem" at bounding box center [228, 128] width 76 height 13
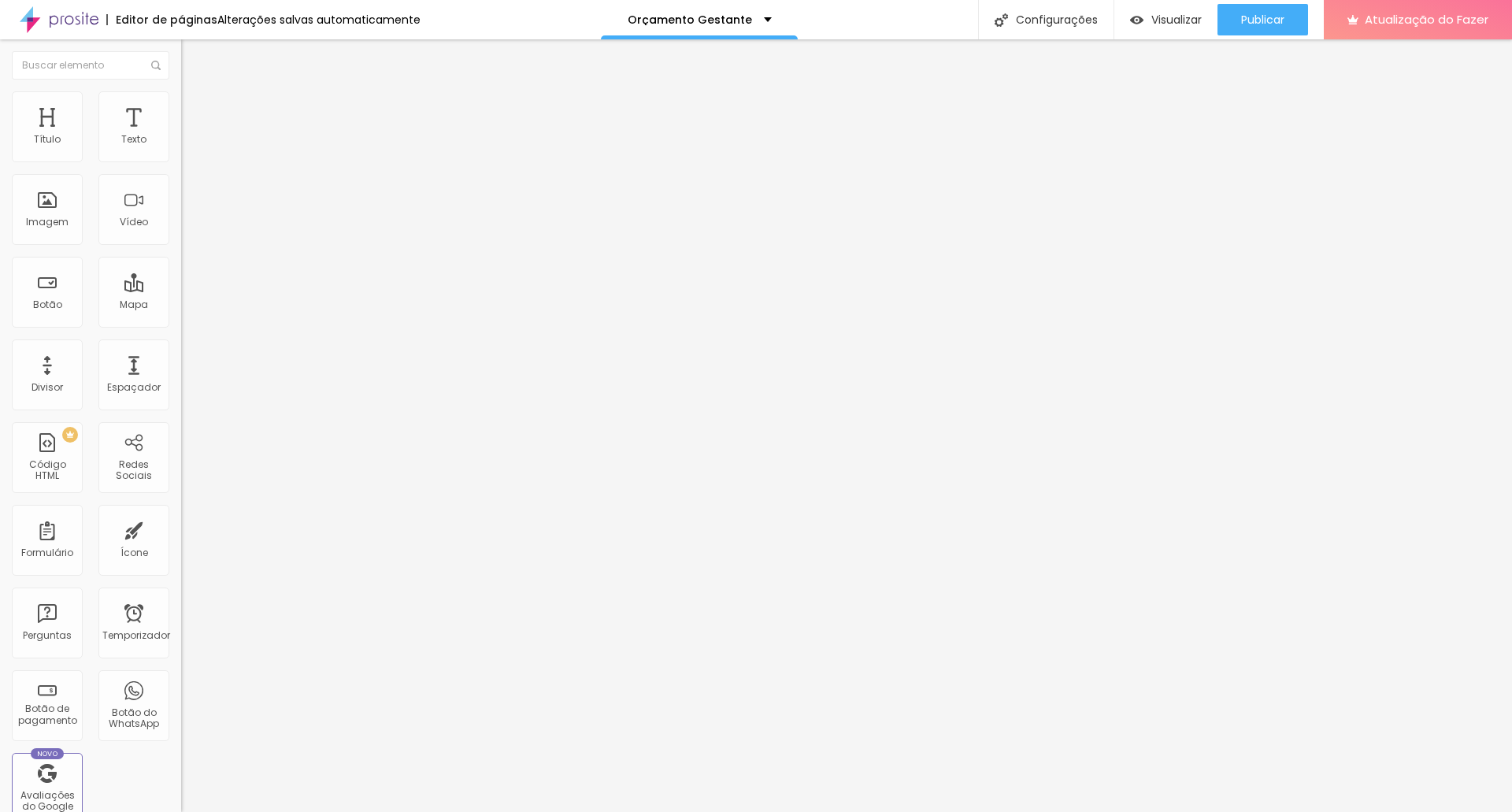
click at [267, 132] on img at bounding box center [272, 128] width 10 height 10
click at [740, 15] on font "Orçamento Gestante" at bounding box center [690, 20] width 124 height 16
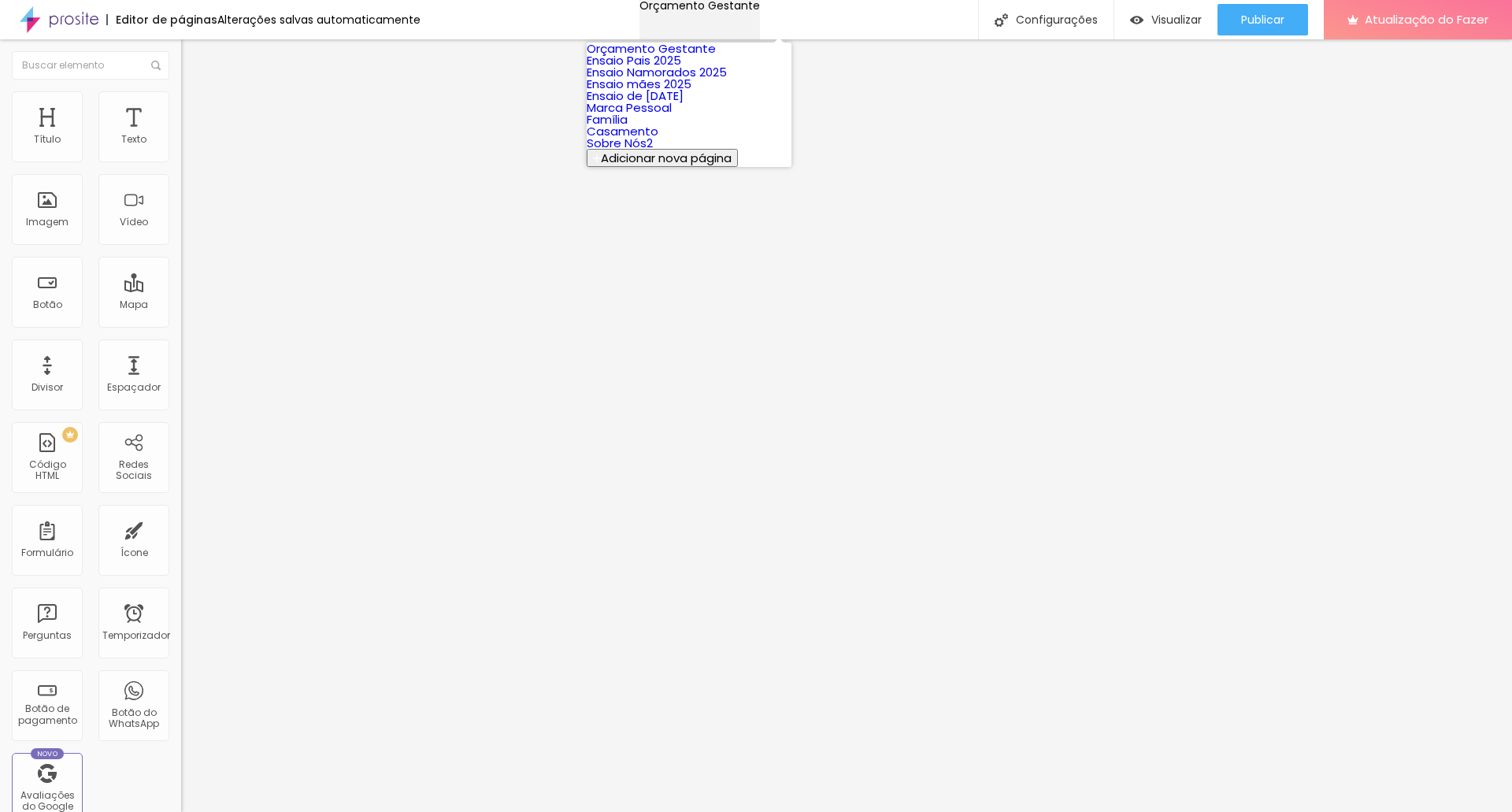
click at [740, 13] on font "Orçamento Gestante" at bounding box center [698, 6] width 120 height 16
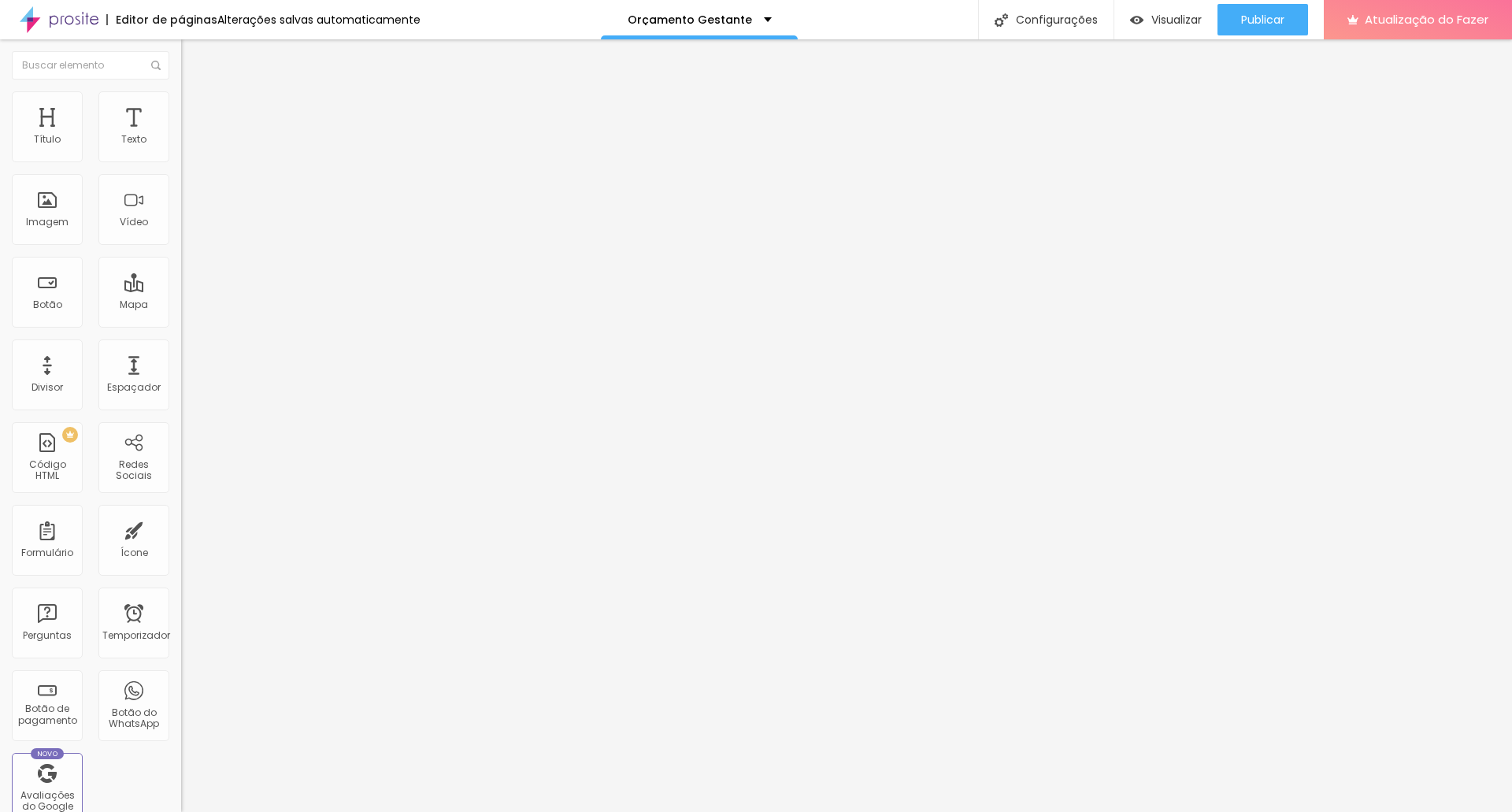
click at [217, 56] on font "Editar nulo" at bounding box center [246, 58] width 58 height 16
click at [190, 136] on font "Trocar imagem" at bounding box center [228, 128] width 76 height 13
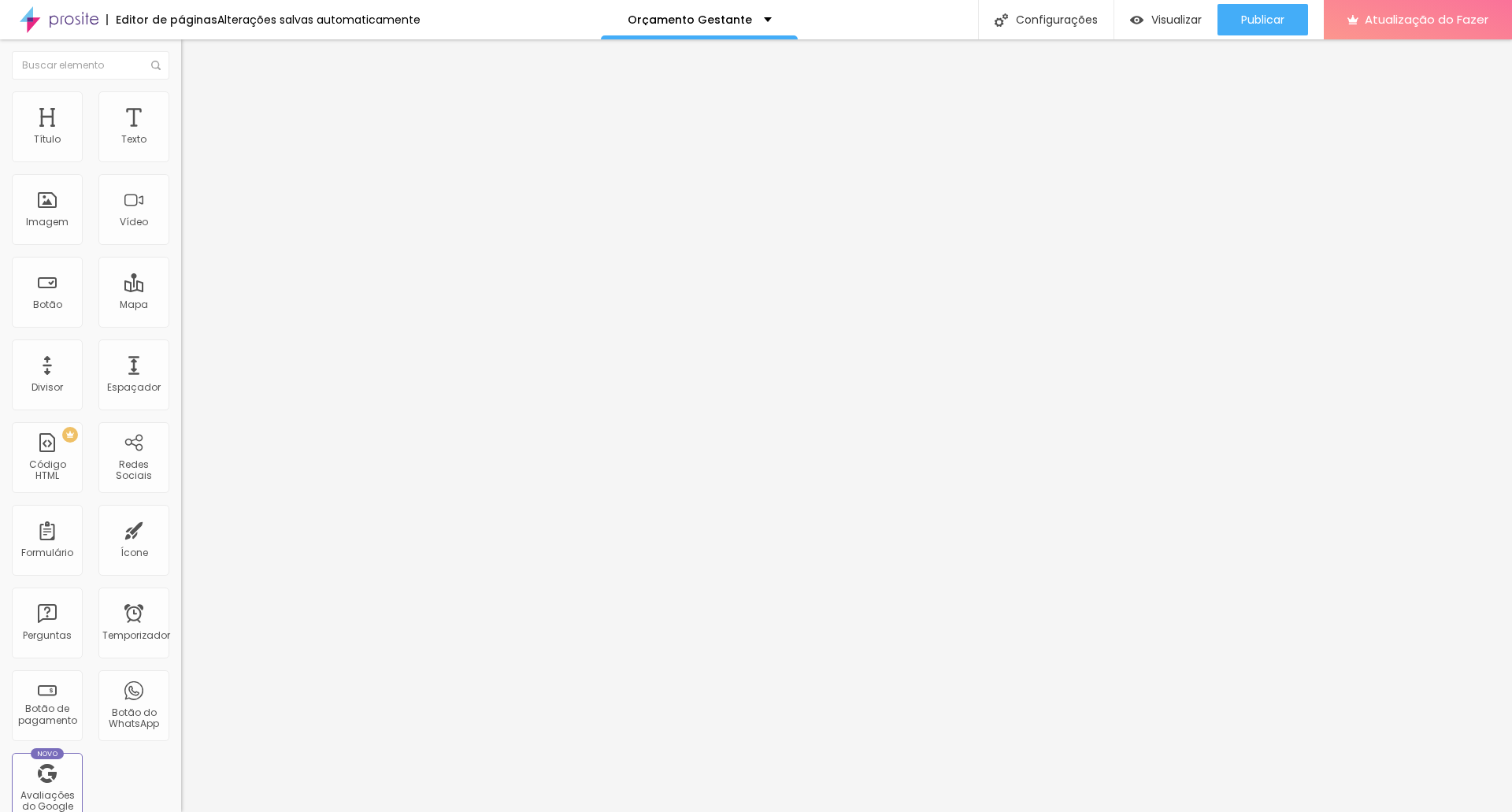
click at [190, 136] on font "Trocar imagem" at bounding box center [228, 128] width 76 height 13
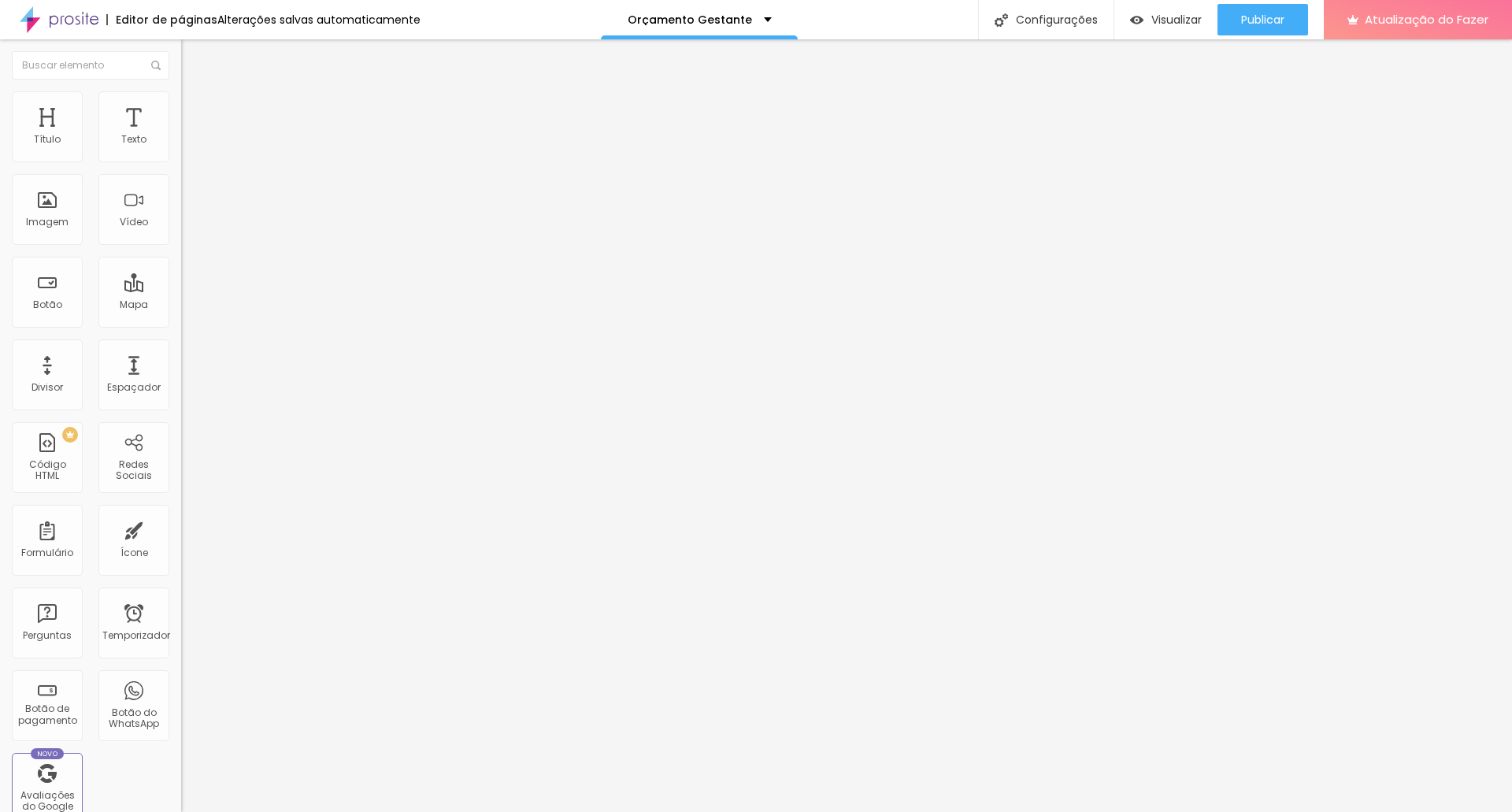
click at [190, 136] on font "Trocar imagem" at bounding box center [228, 128] width 76 height 13
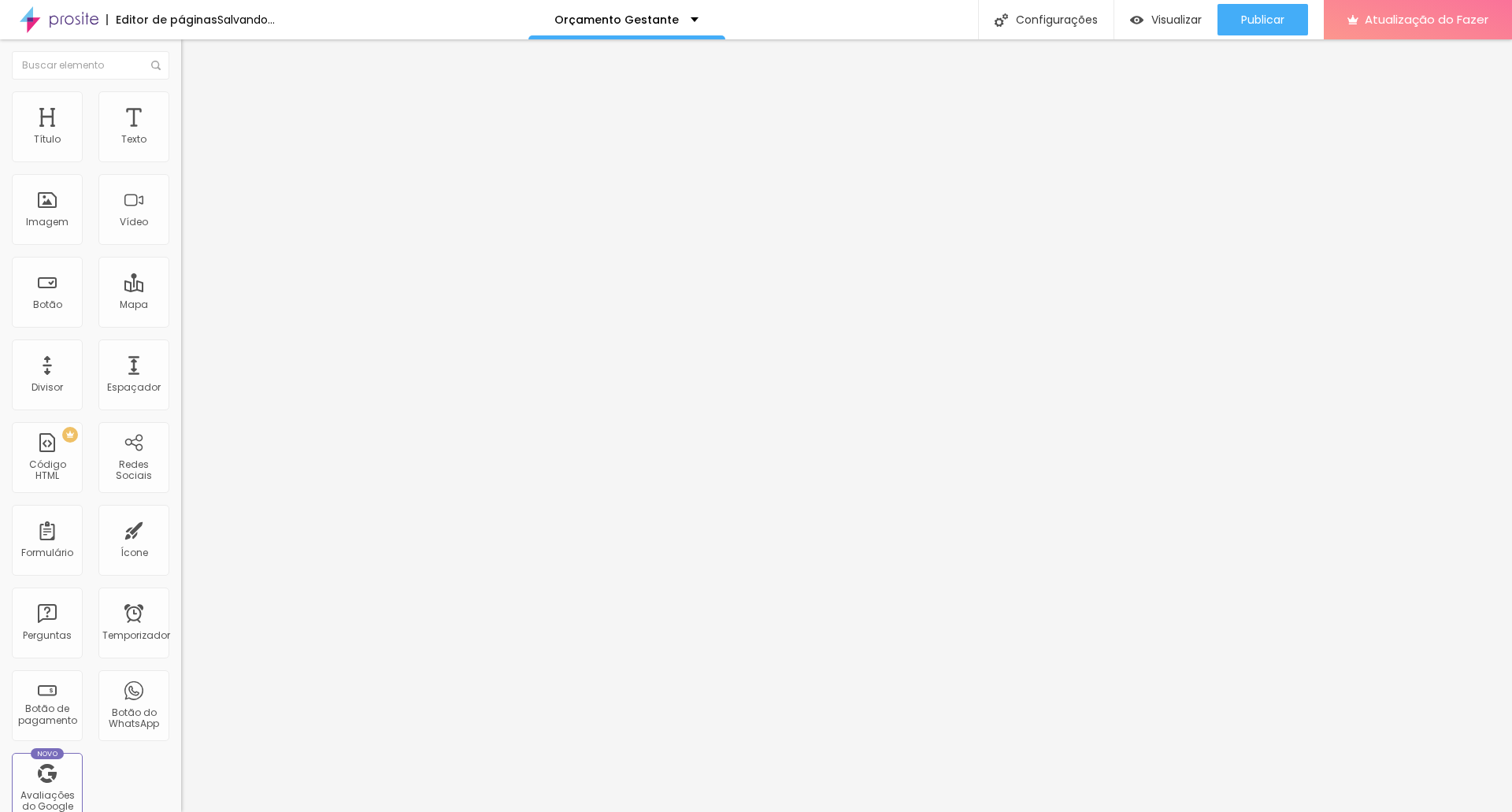
click at [190, 136] on font "Trocar imagem" at bounding box center [228, 128] width 76 height 13
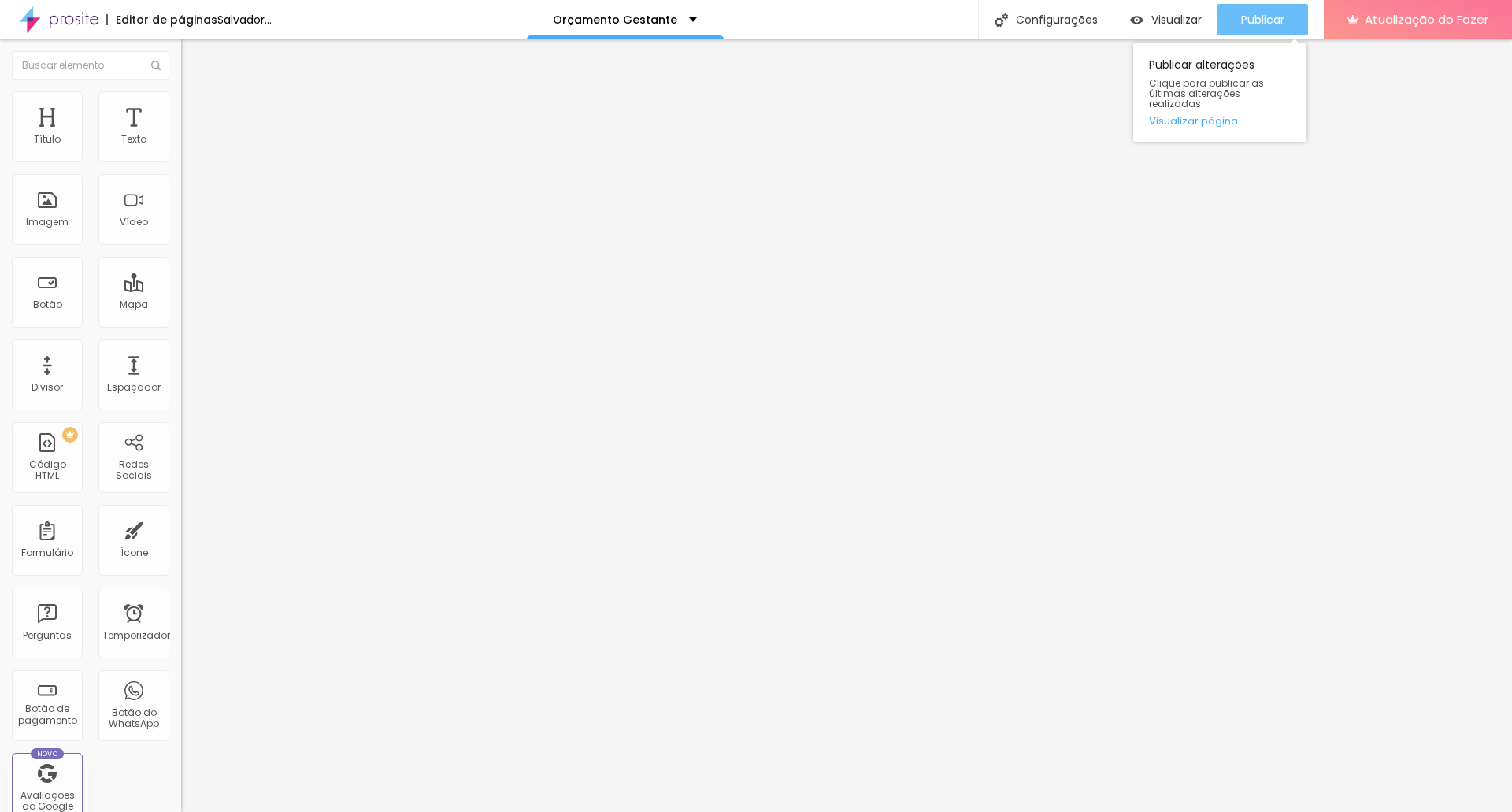
click at [1250, 12] on font "Publicar" at bounding box center [1263, 20] width 44 height 16
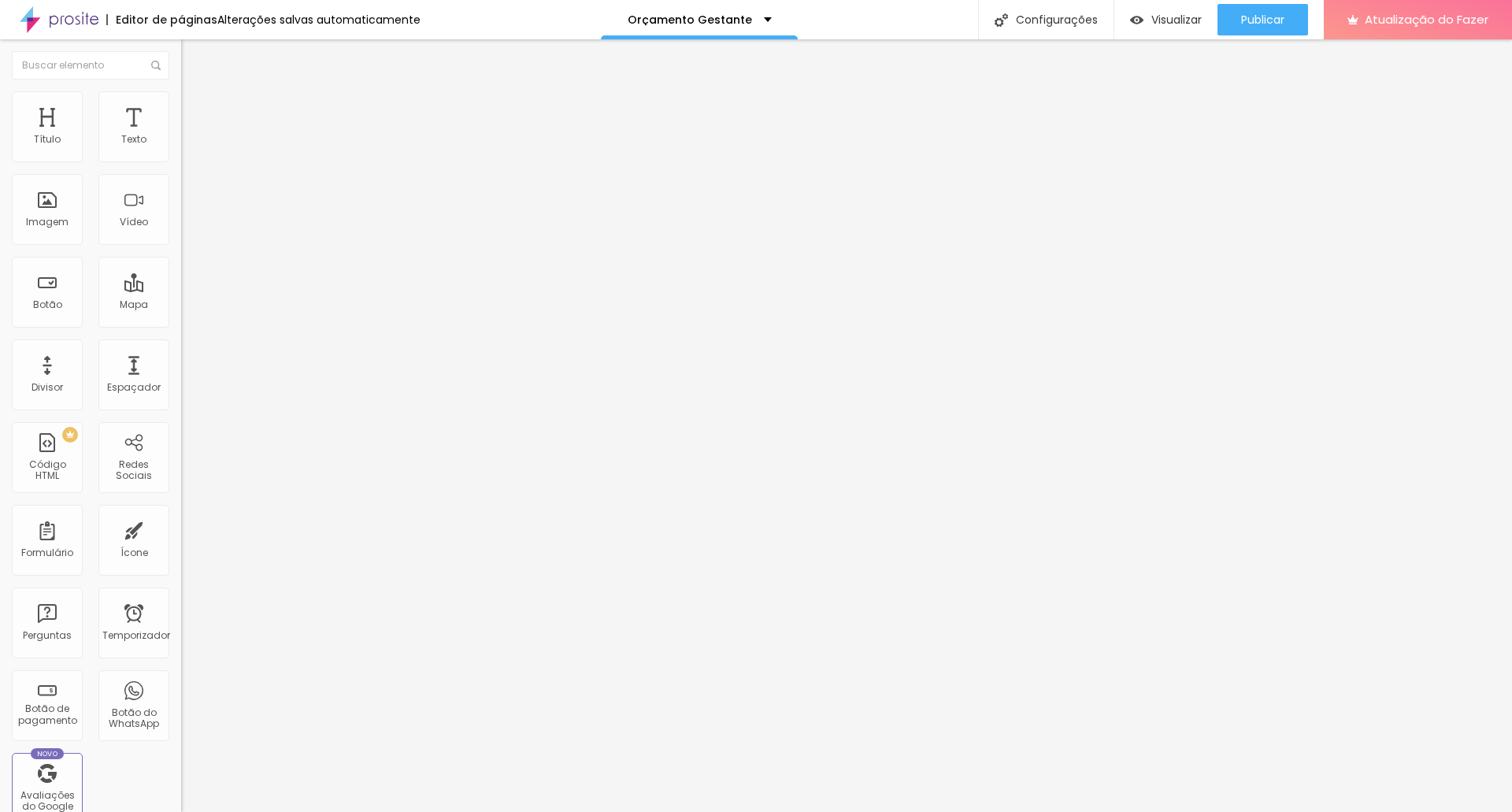
click at [190, 136] on font "Trocar imagem" at bounding box center [228, 128] width 76 height 13
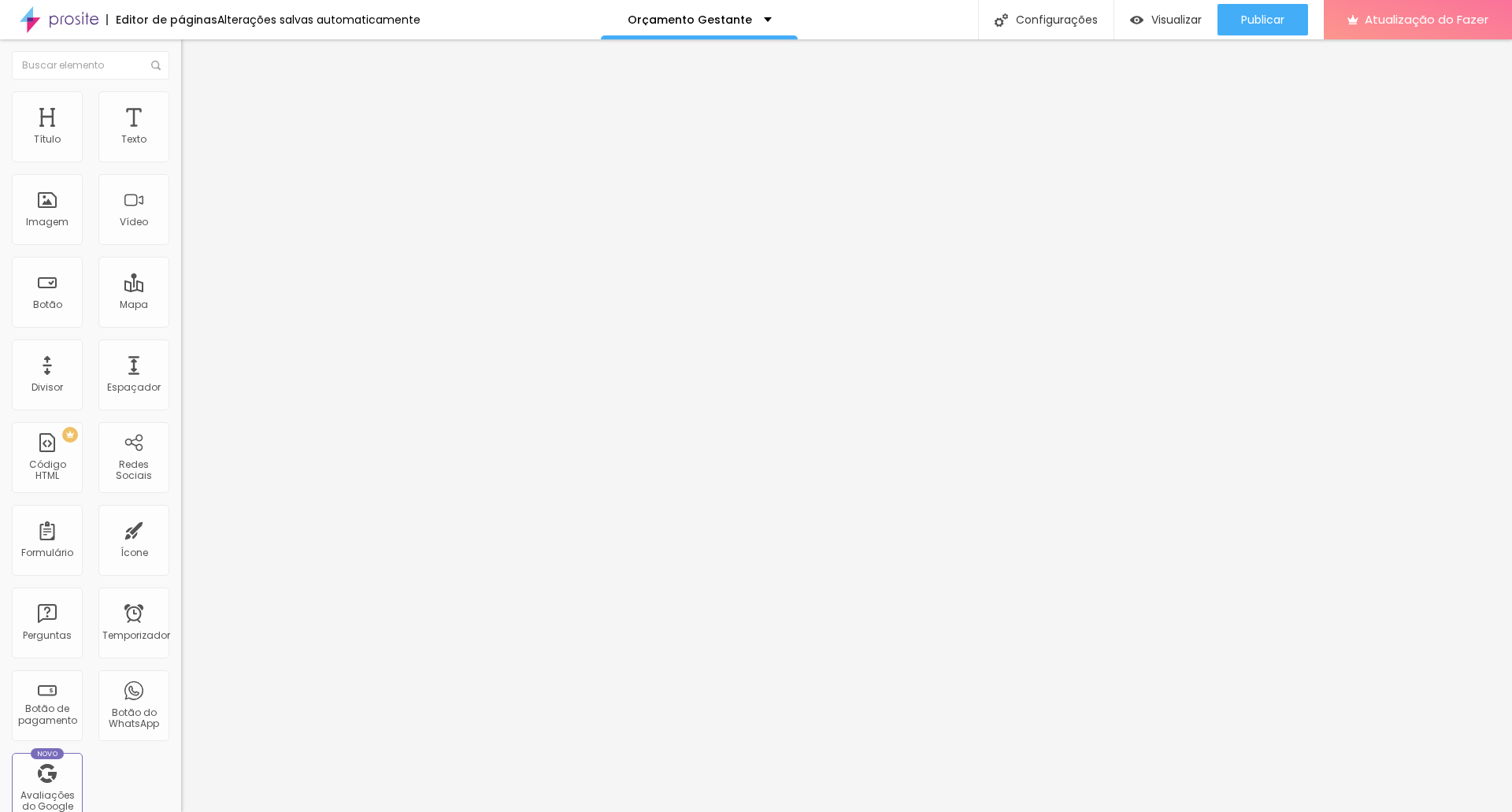
click at [182, 99] on li "Estilo" at bounding box center [272, 99] width 182 height 16
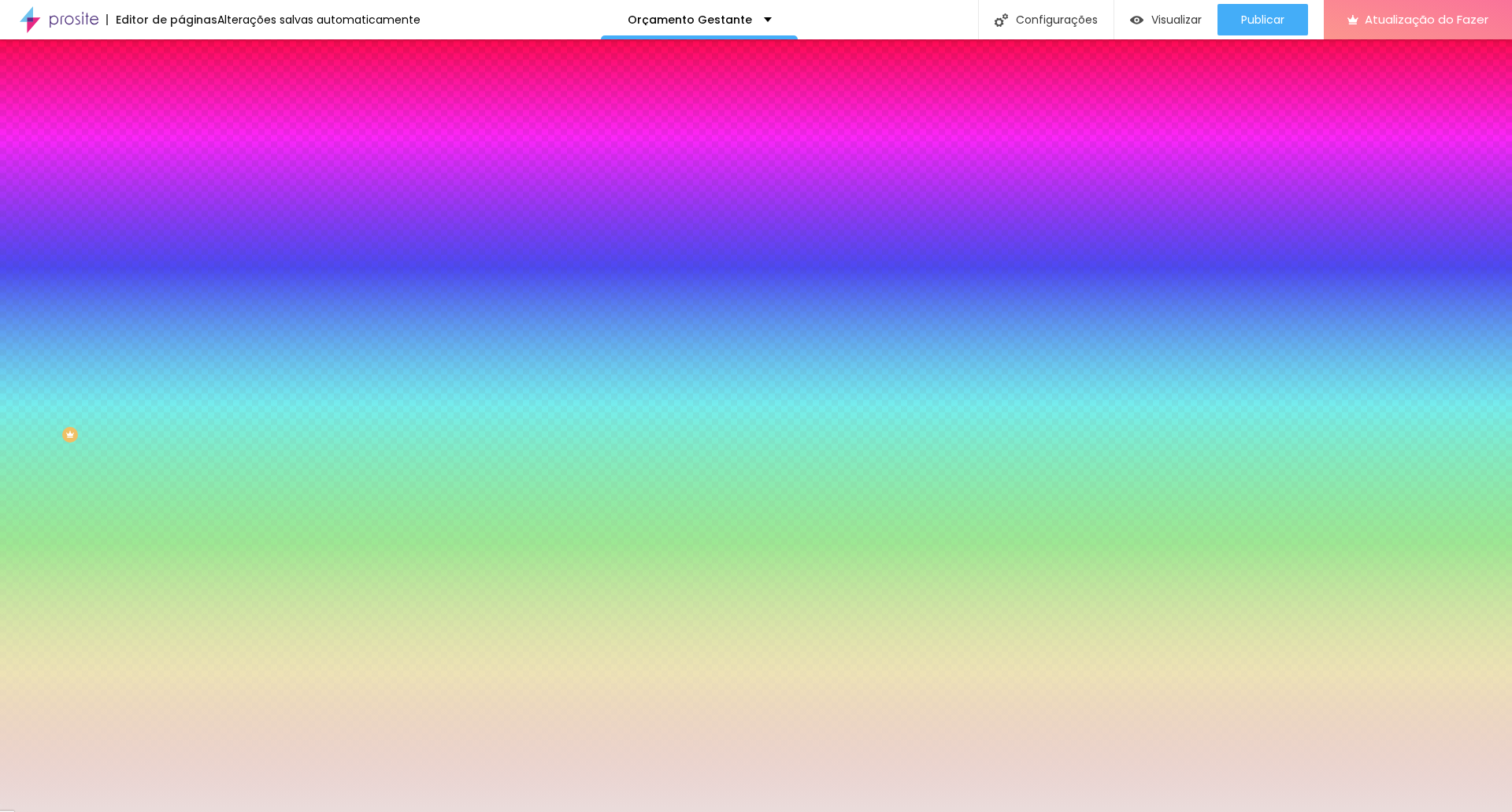
drag, startPoint x: 129, startPoint y: 157, endPoint x: 181, endPoint y: 156, distance: 52.0
click at [182, 156] on div "Cor de fundo Voltar ao padrão #EADCDB 0 Borda arredondada" at bounding box center [272, 256] width 182 height 266
paste input "737955"
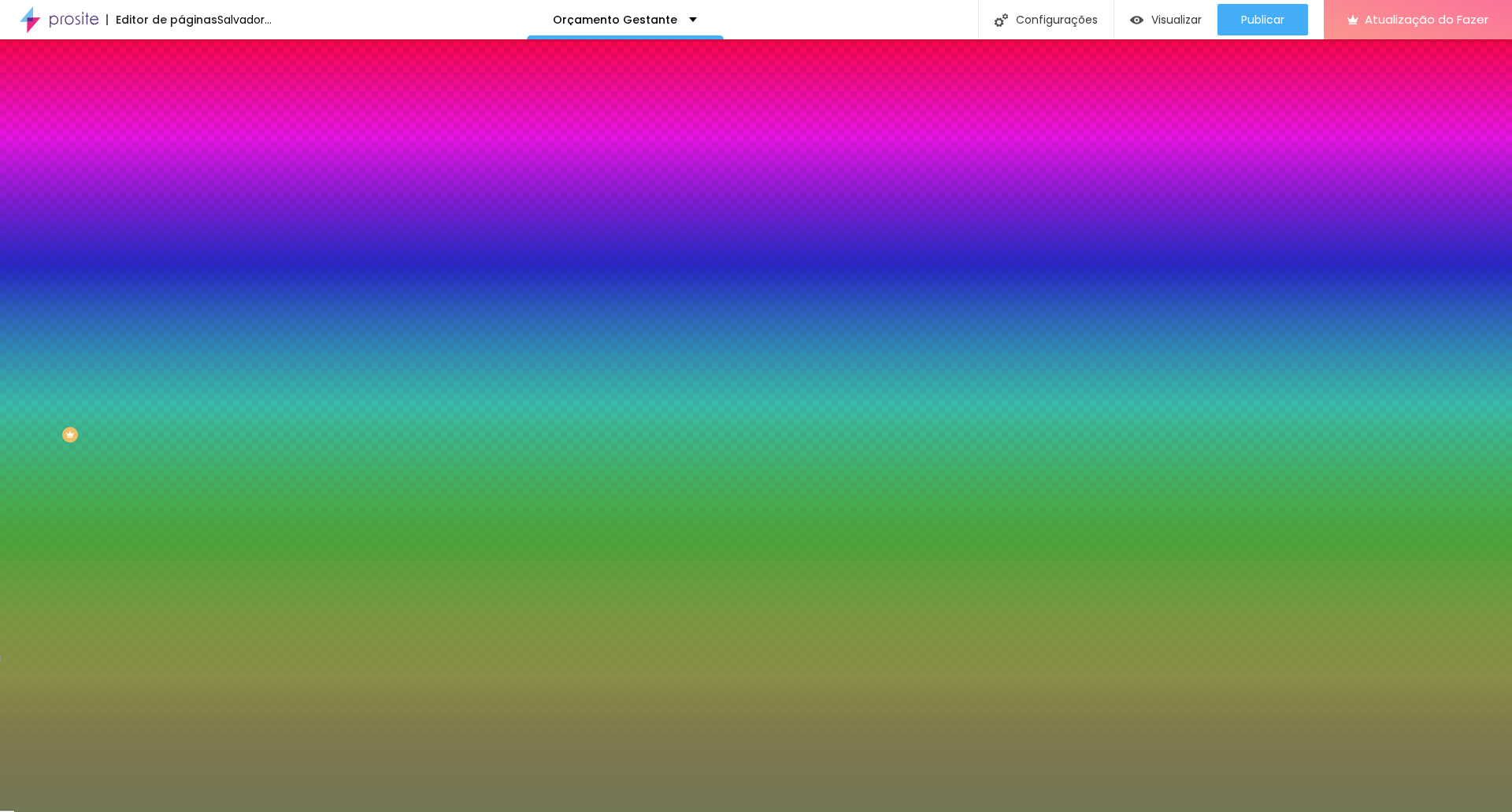
type input "#737955"
click at [182, 151] on div at bounding box center [272, 151] width 182 height 0
drag, startPoint x: 160, startPoint y: 293, endPoint x: 162, endPoint y: 237, distance: 56.0
click at [162, 237] on div at bounding box center [756, 406] width 1512 height 812
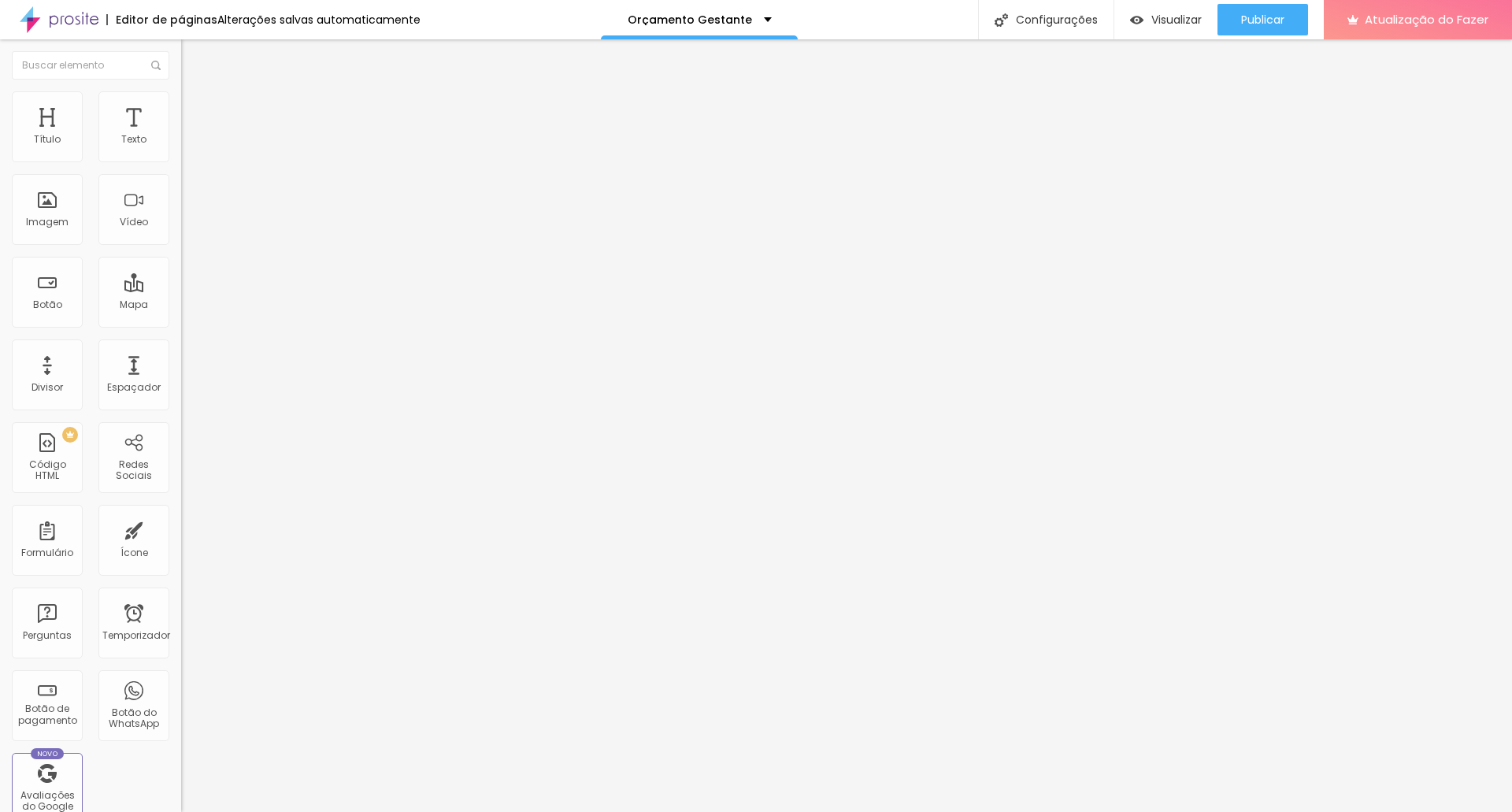
click at [182, 99] on img at bounding box center [189, 98] width 14 height 14
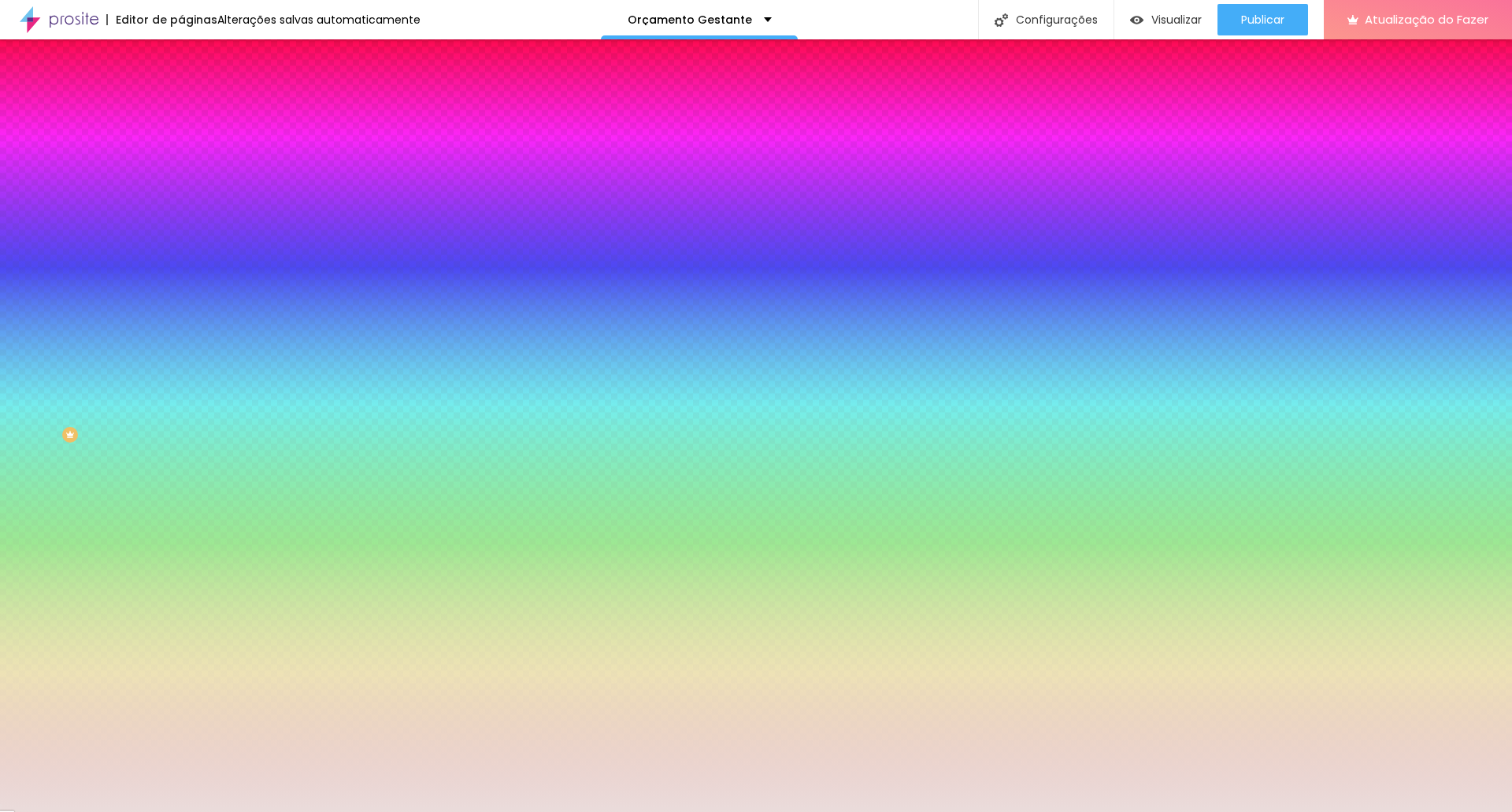
drag, startPoint x: 130, startPoint y: 159, endPoint x: 167, endPoint y: 159, distance: 37.0
click at [182, 159] on input "#EADCDB" at bounding box center [276, 159] width 189 height 16
paste input "737955"
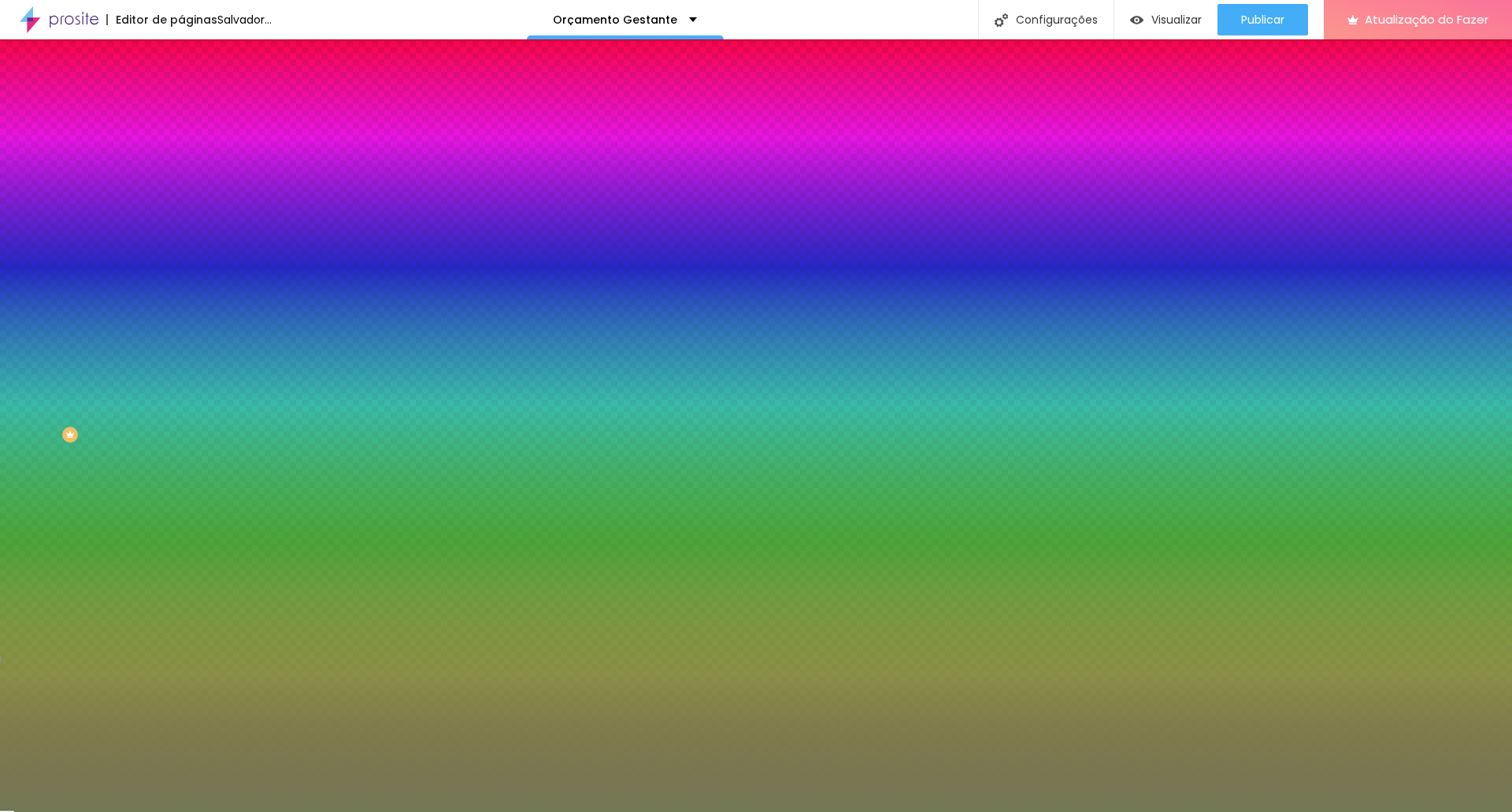
type input "#737955"
click at [182, 151] on div at bounding box center [272, 151] width 182 height 0
drag, startPoint x: 162, startPoint y: 294, endPoint x: 170, endPoint y: 236, distance: 58.5
click at [182, 236] on div "Editar nulo Conteúdo Estilo Avançado Cor de fundo Voltar ao padrão #737955 0 Bo…" at bounding box center [272, 426] width 182 height 773
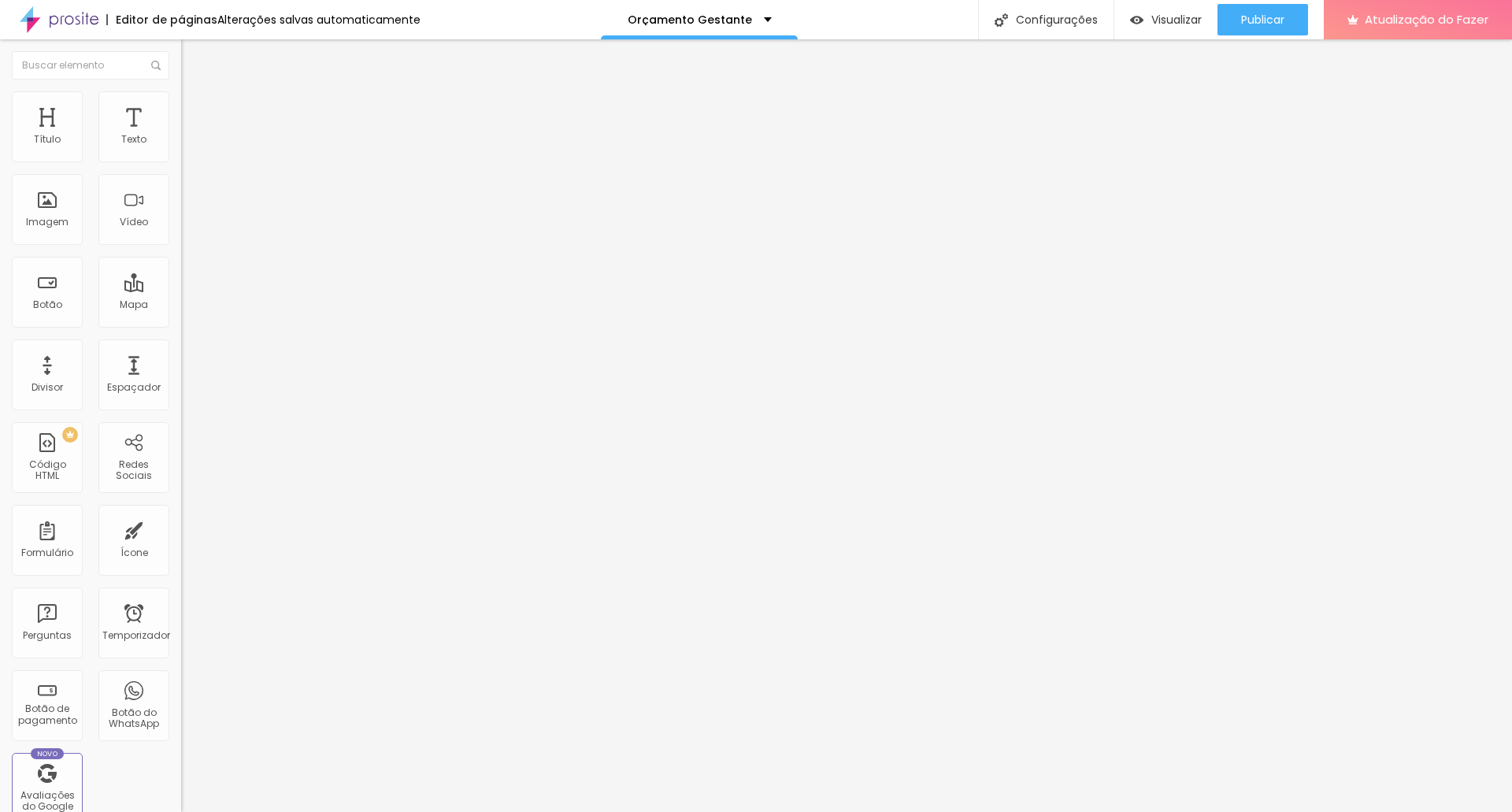
click at [182, 104] on li "Estilo" at bounding box center [272, 99] width 182 height 16
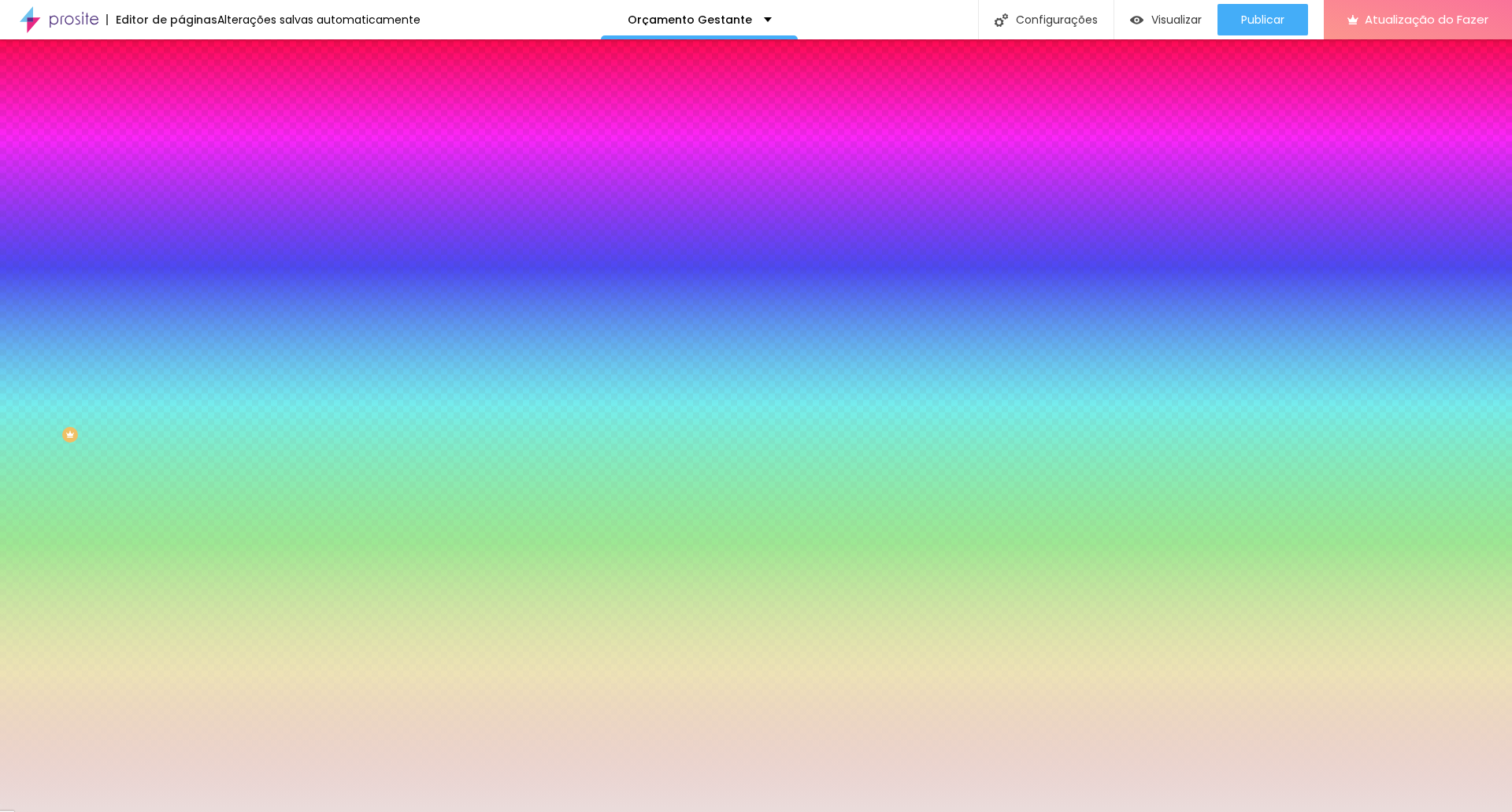
drag, startPoint x: 132, startPoint y: 162, endPoint x: 174, endPoint y: 162, distance: 42.0
click at [182, 162] on div "Cor de fundo Voltar ao padrão #EADCDB 0 Borda arredondada" at bounding box center [272, 256] width 182 height 266
paste input "737955"
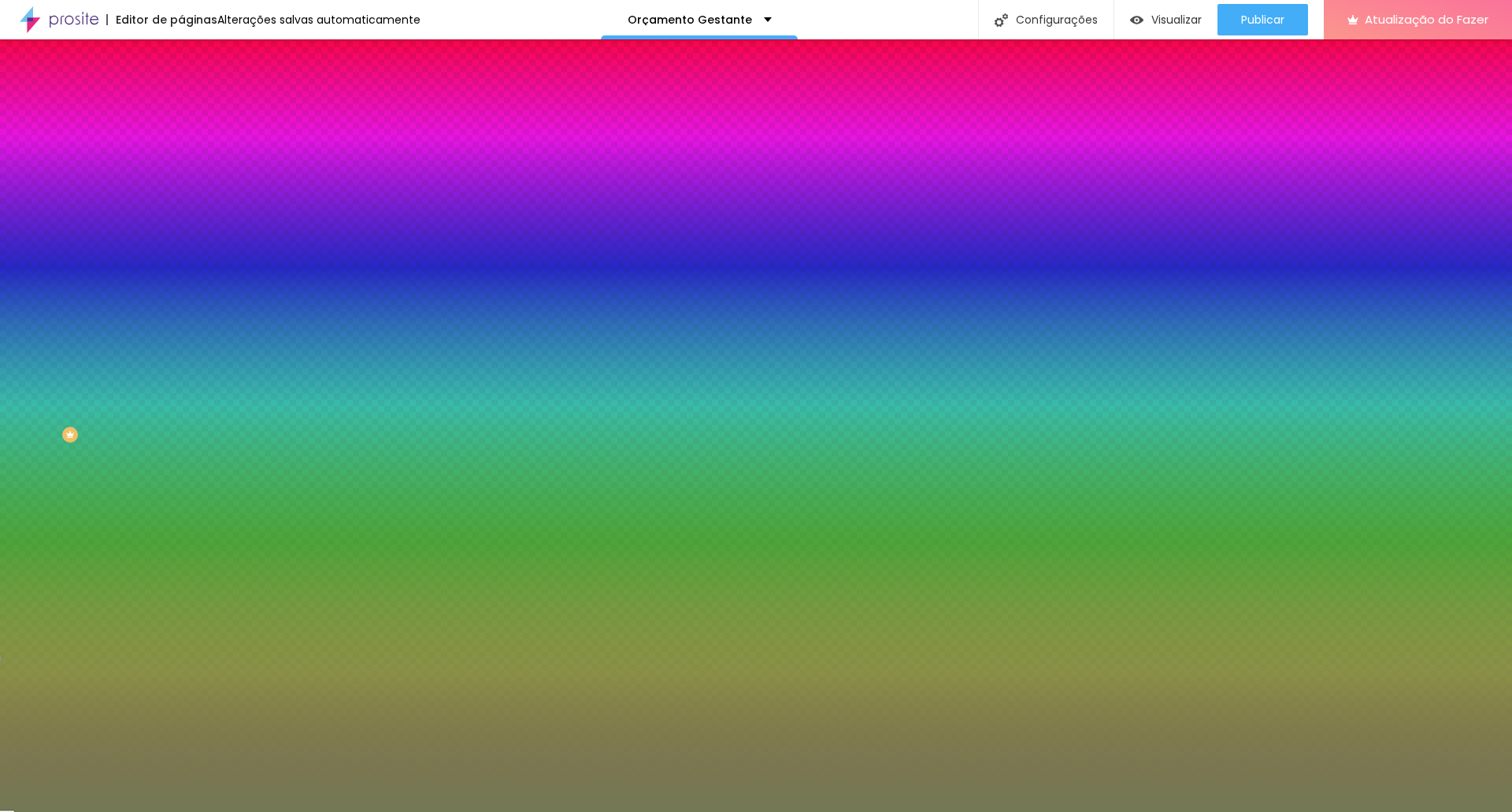
type input "#737955"
click at [182, 151] on div at bounding box center [272, 151] width 182 height 0
drag, startPoint x: 157, startPoint y: 296, endPoint x: 166, endPoint y: 238, distance: 58.7
click at [16, 414] on div at bounding box center [8, 415] width 16 height 2
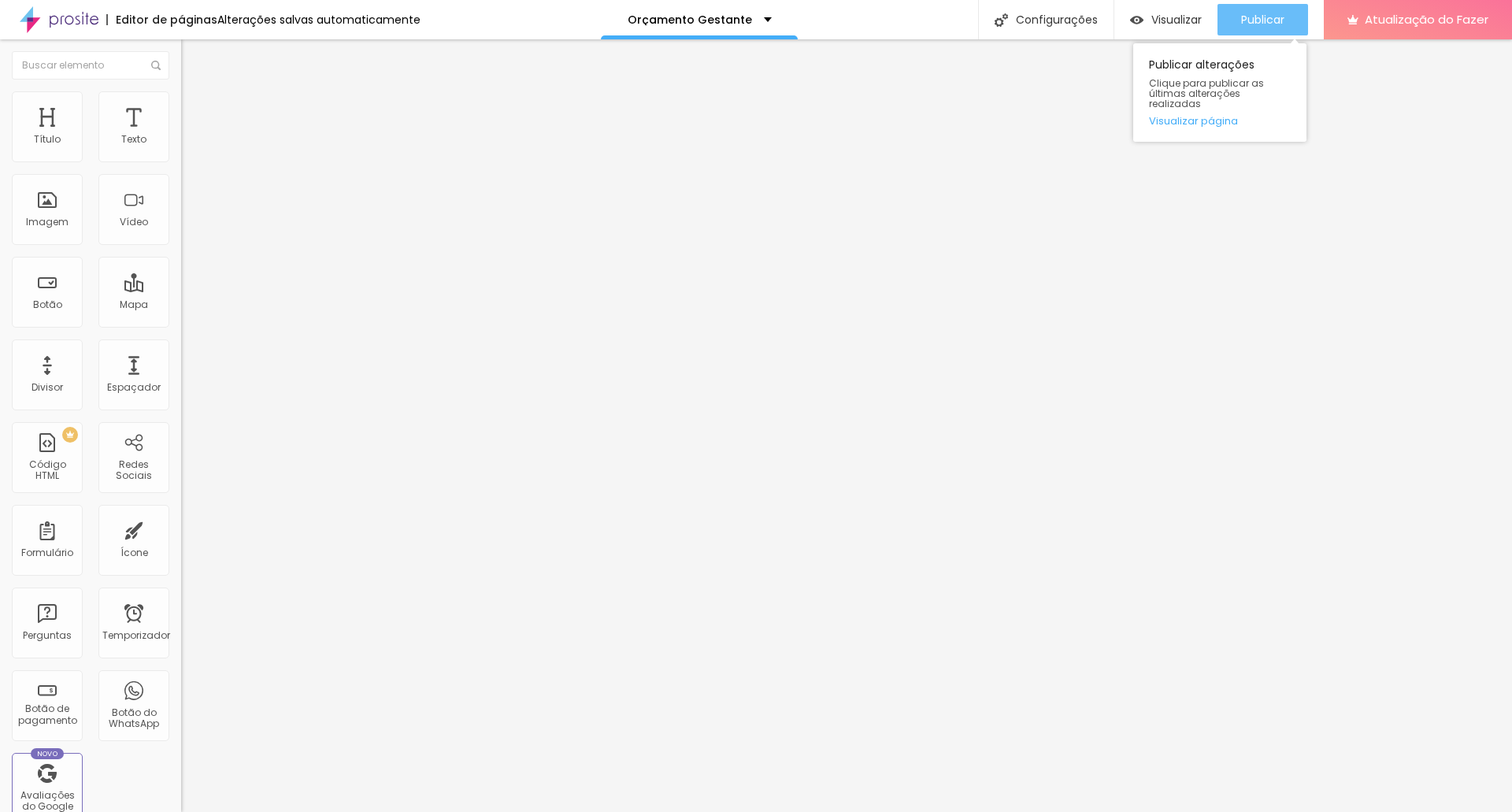
click at [1254, 18] on font "Publicar" at bounding box center [1263, 20] width 44 height 16
click at [195, 107] on font "Avançado" at bounding box center [221, 101] width 52 height 13
click at [182, 105] on ul "Estilo Avançado" at bounding box center [272, 91] width 182 height 32
click at [182, 91] on li "Estilo" at bounding box center [272, 83] width 182 height 16
click at [182, 105] on li "Avançado" at bounding box center [272, 99] width 182 height 16
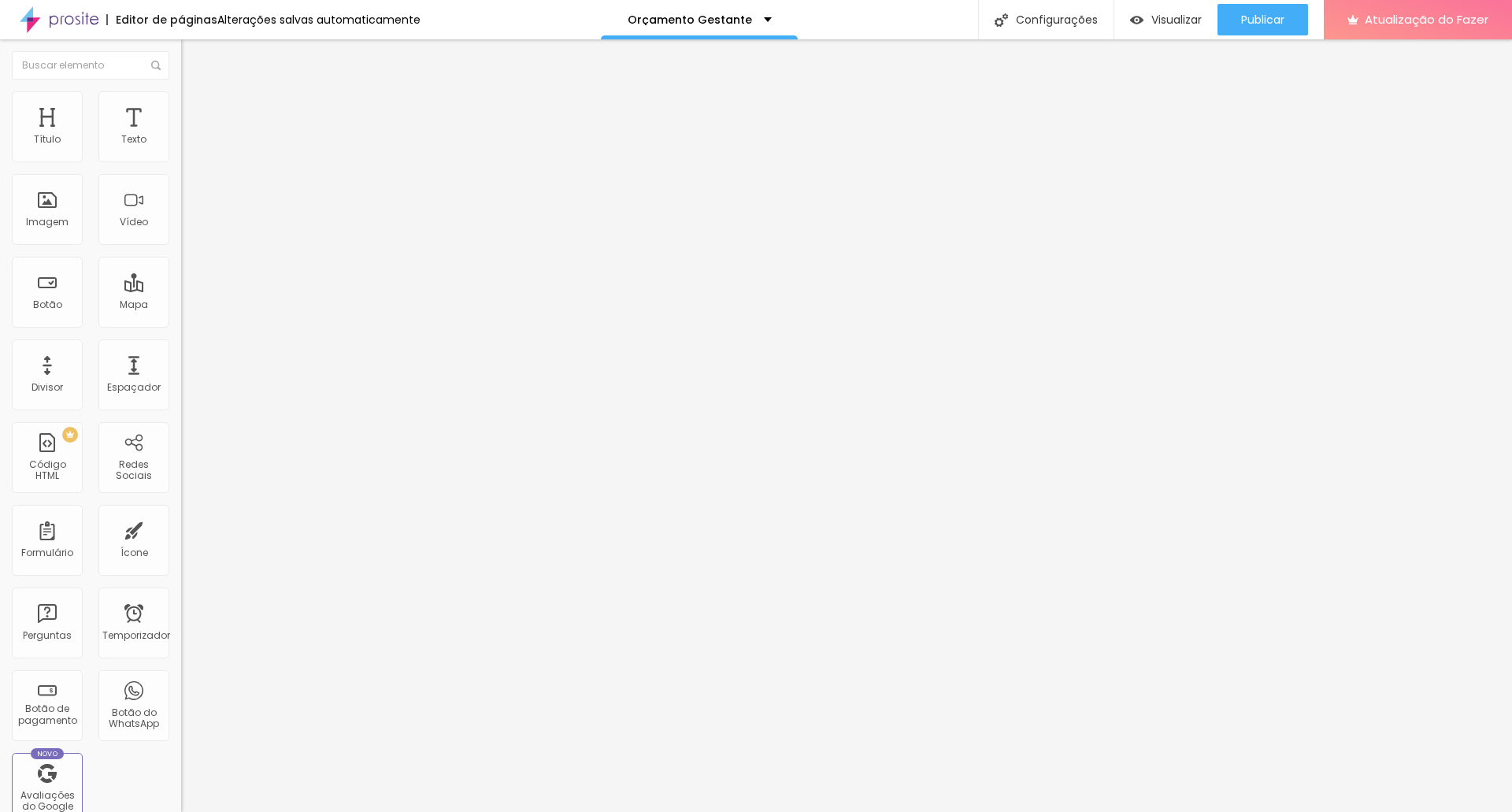
click at [182, 89] on img at bounding box center [189, 82] width 14 height 14
click at [192, 59] on img "button" at bounding box center [198, 58] width 13 height 13
click at [121, 133] on font "Texto" at bounding box center [133, 138] width 25 height 13
click at [182, 92] on li "Avançado" at bounding box center [272, 99] width 182 height 16
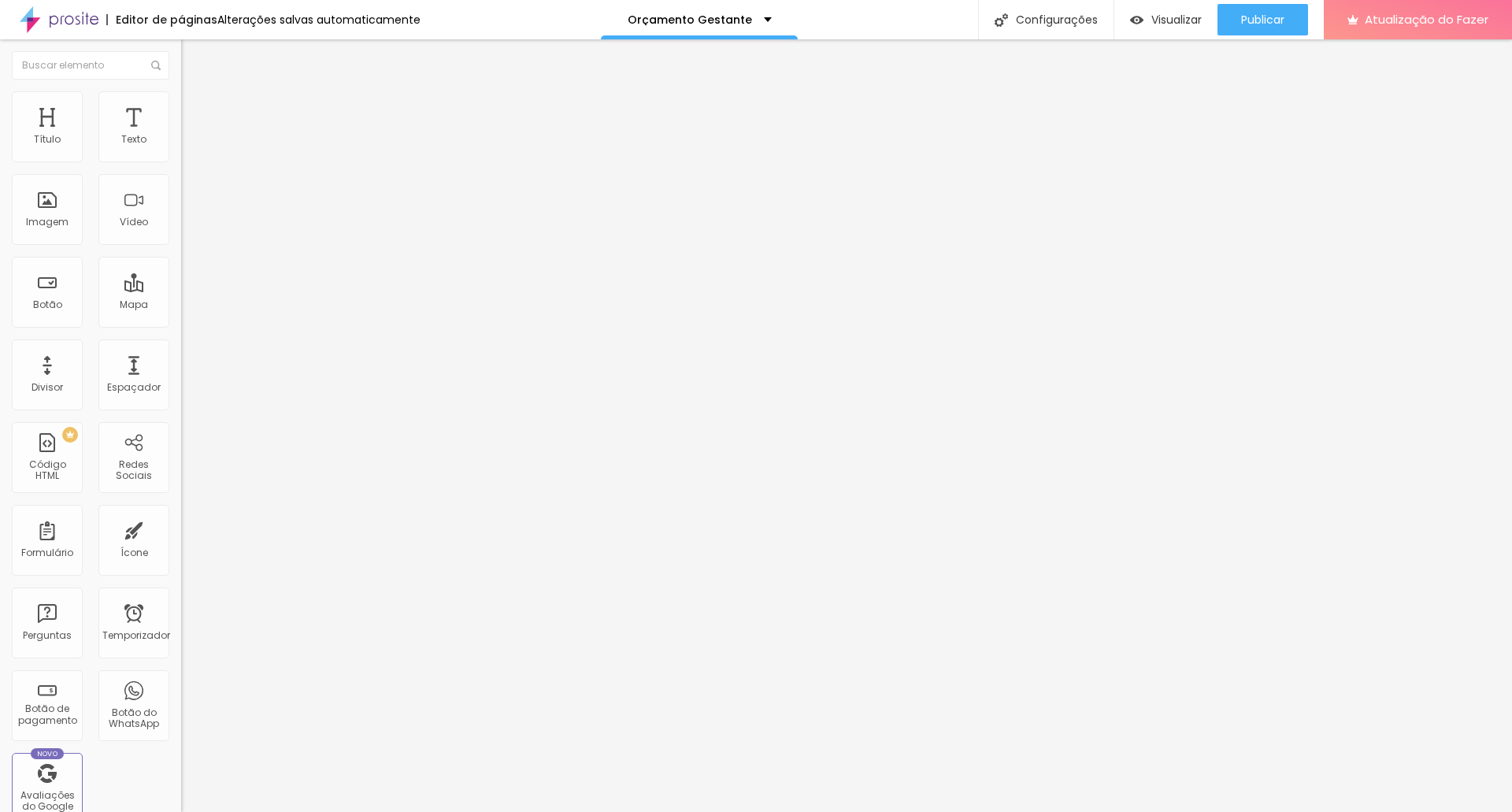
click at [182, 91] on li "Estilo" at bounding box center [272, 83] width 182 height 16
click at [188, 147] on icon "button" at bounding box center [192, 142] width 10 height 10
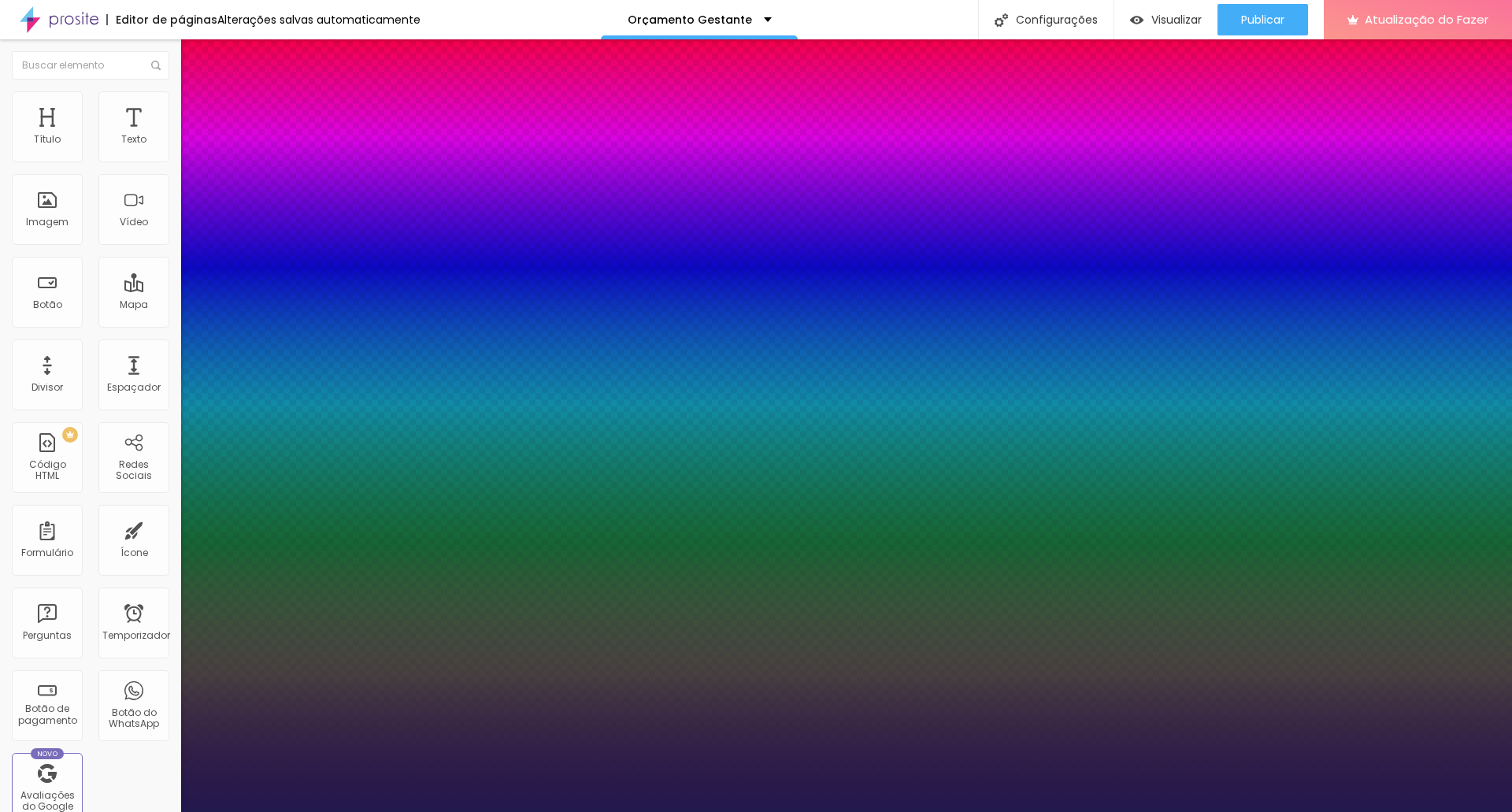
type input "1"
select select "LibreBaskerville"
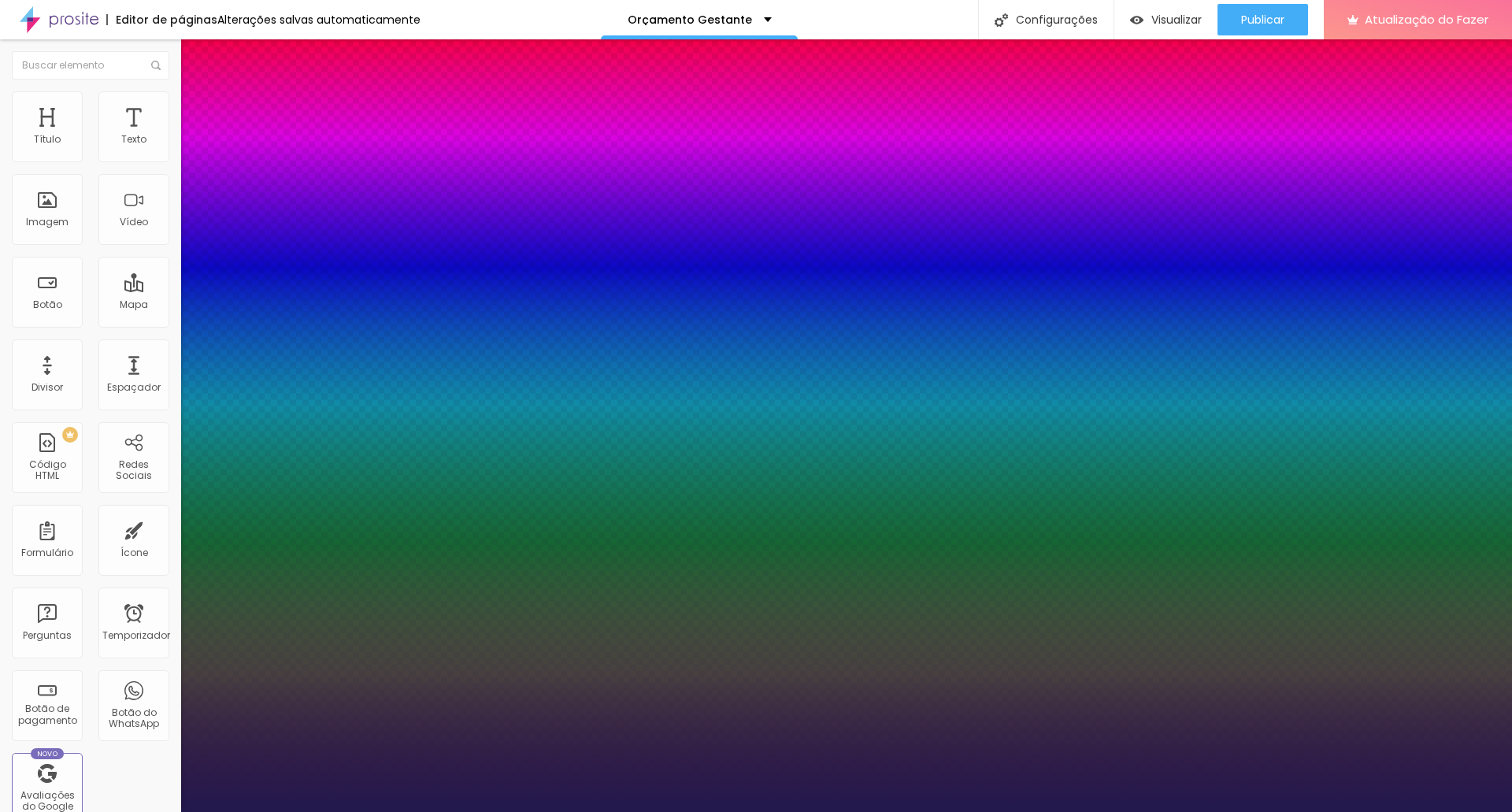
type input "1"
type input "8"
type input "2"
type input "1"
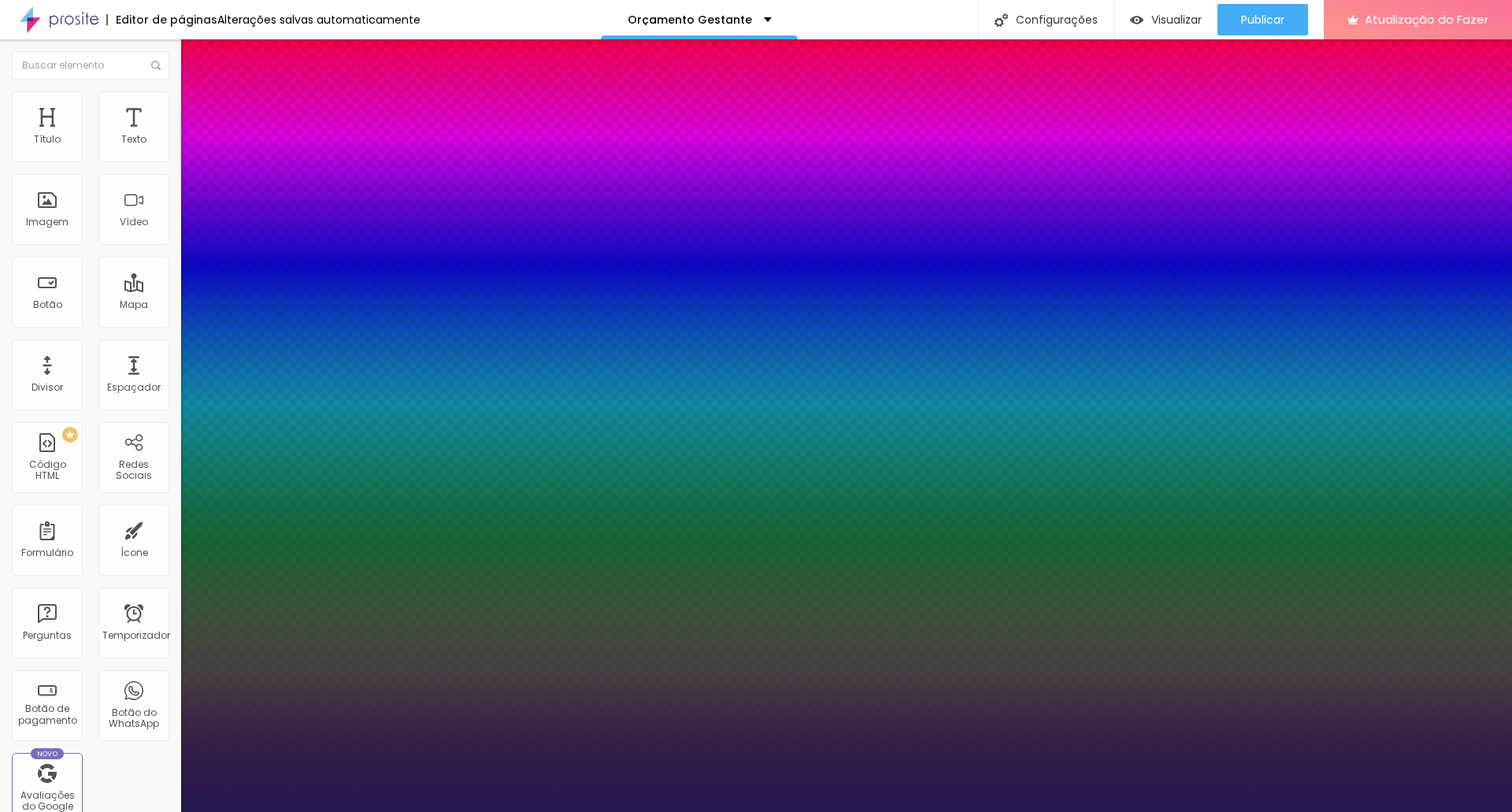
type input "25"
type input "1"
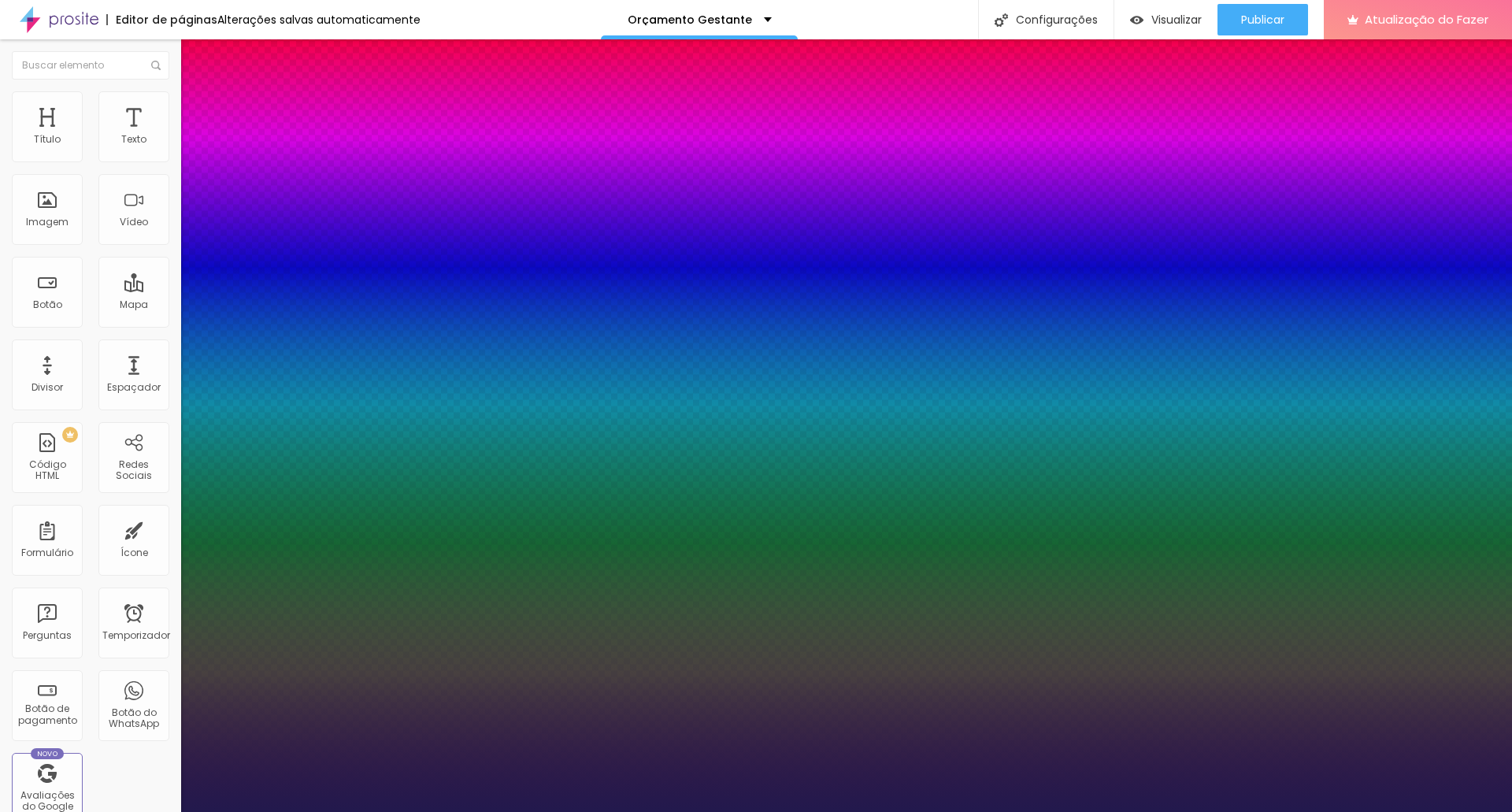
type input "8"
type input "3"
type input "1"
type input "30"
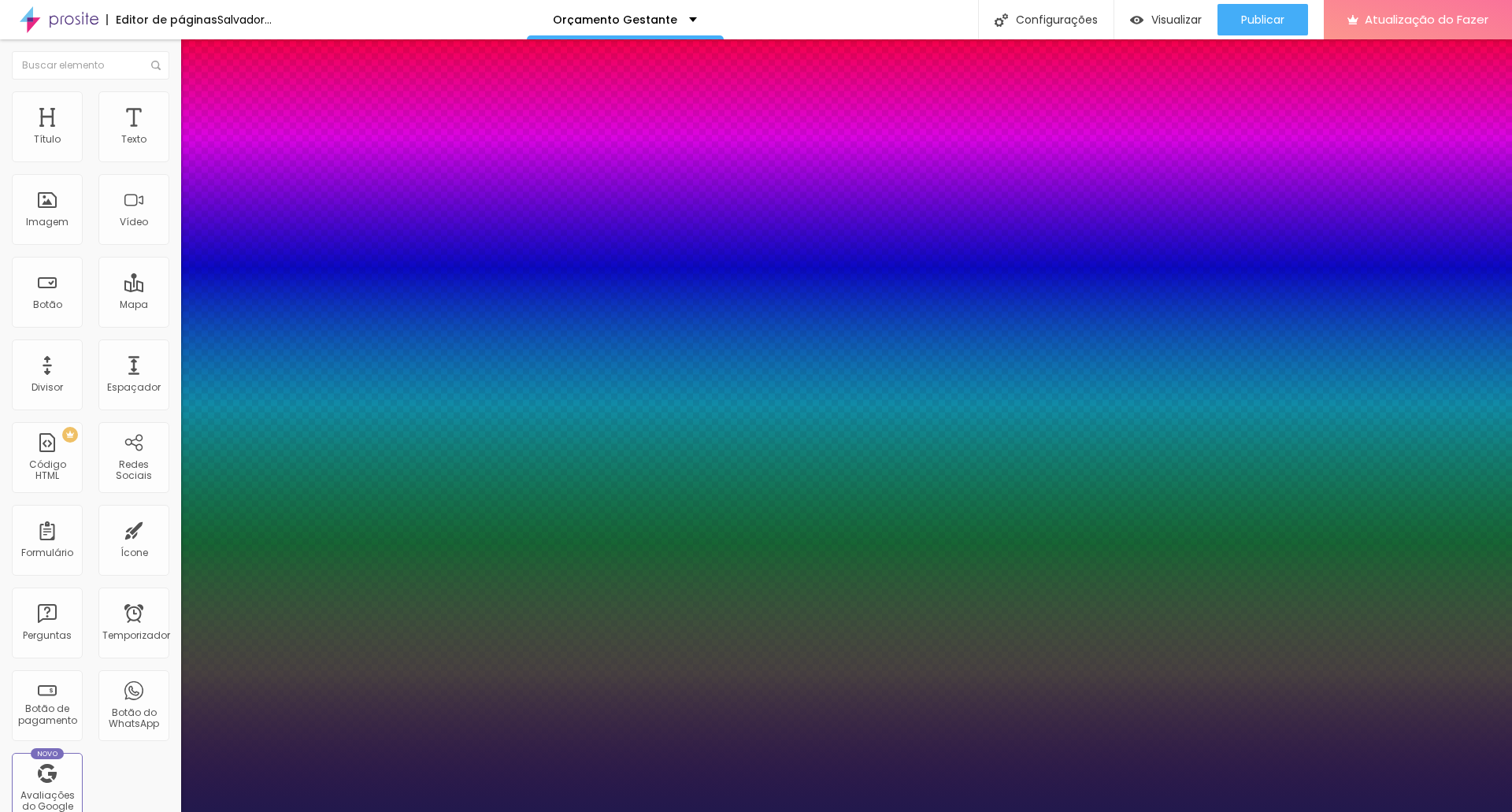
type input "1"
type input "30"
click at [1338, 811] on div at bounding box center [756, 812] width 1512 height 0
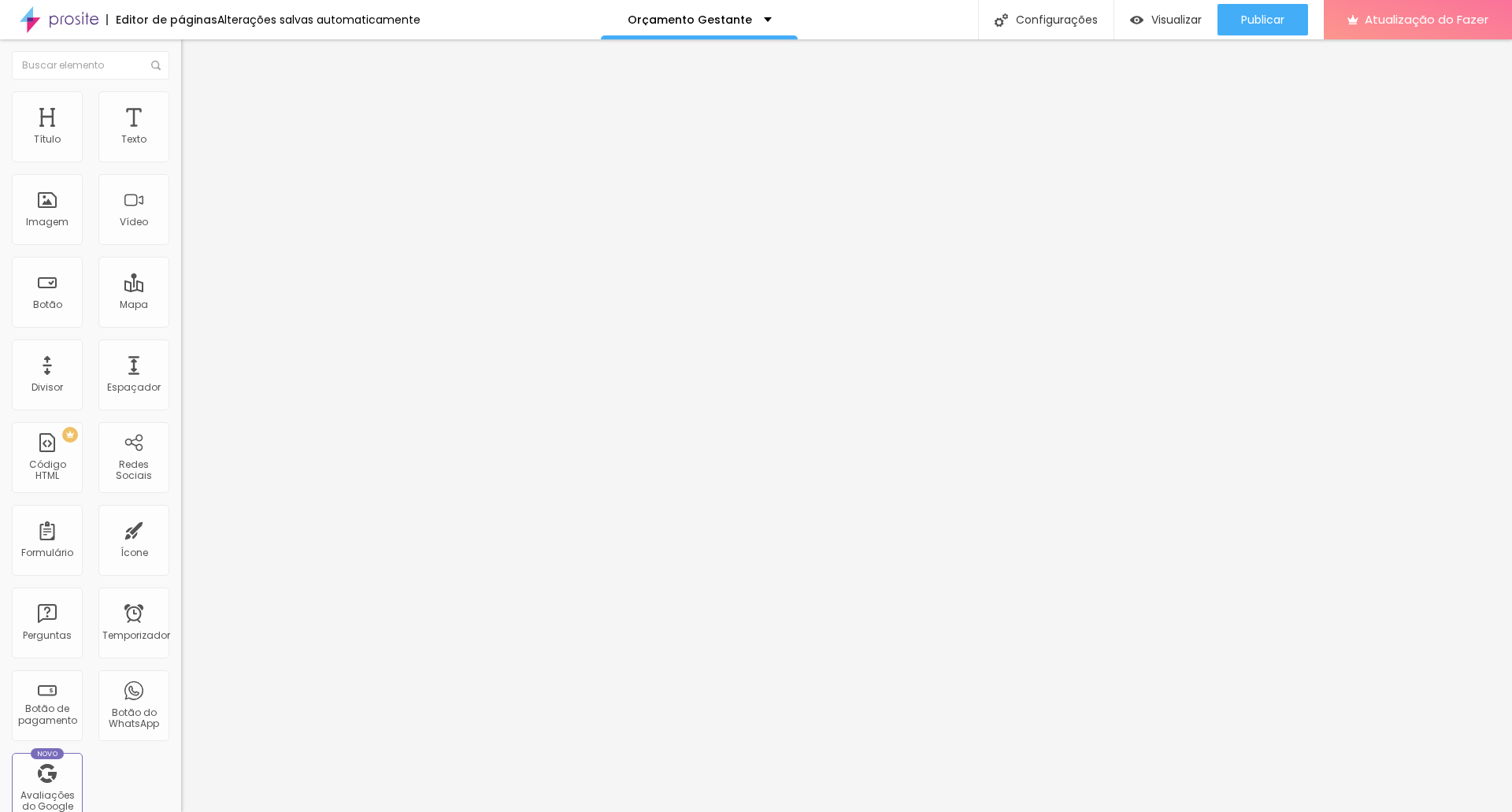
click at [188, 147] on icon "button" at bounding box center [192, 142] width 10 height 10
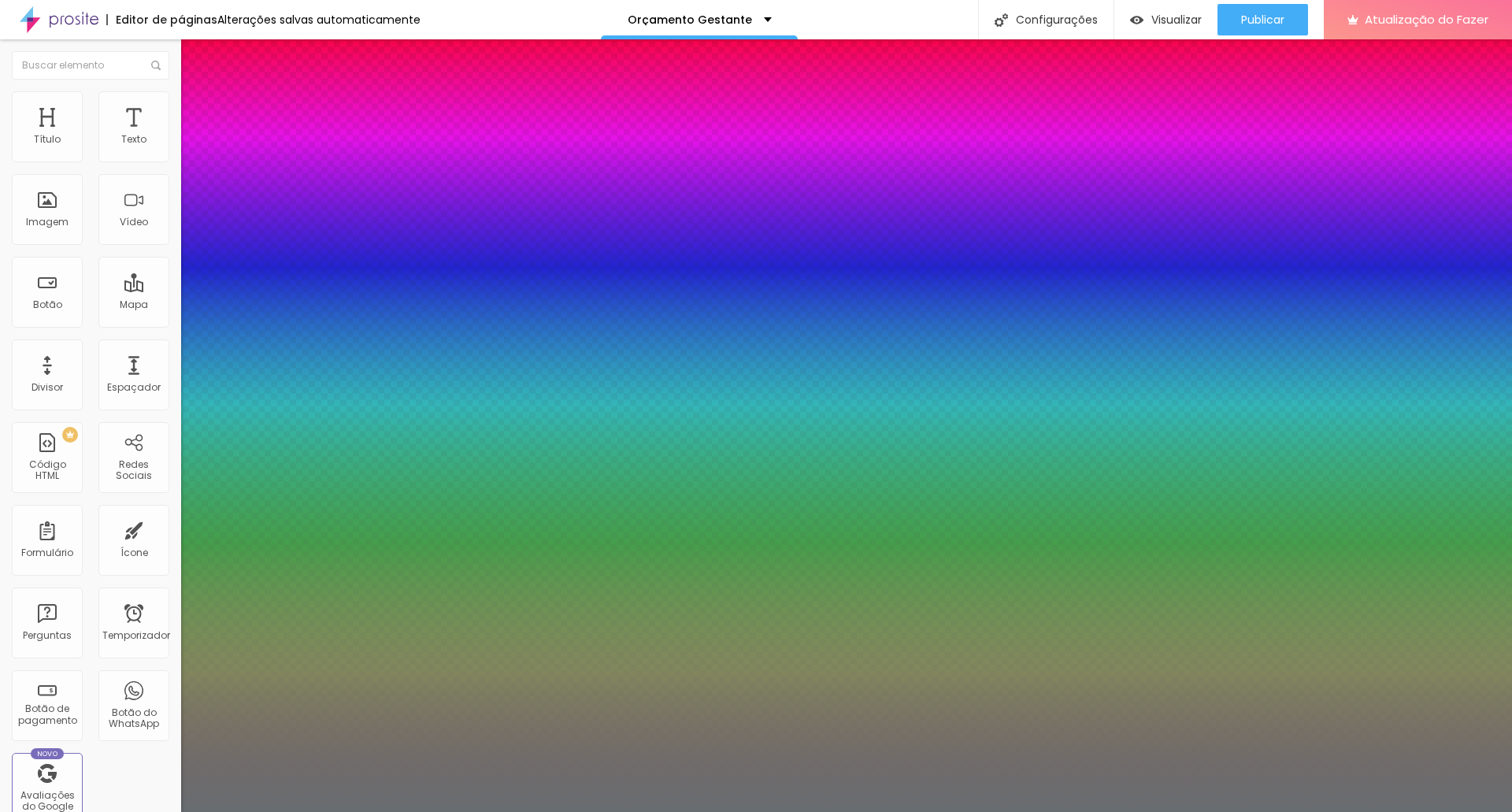
type input "1"
select select "Lora"
drag, startPoint x: 326, startPoint y: 410, endPoint x: 358, endPoint y: 410, distance: 32.0
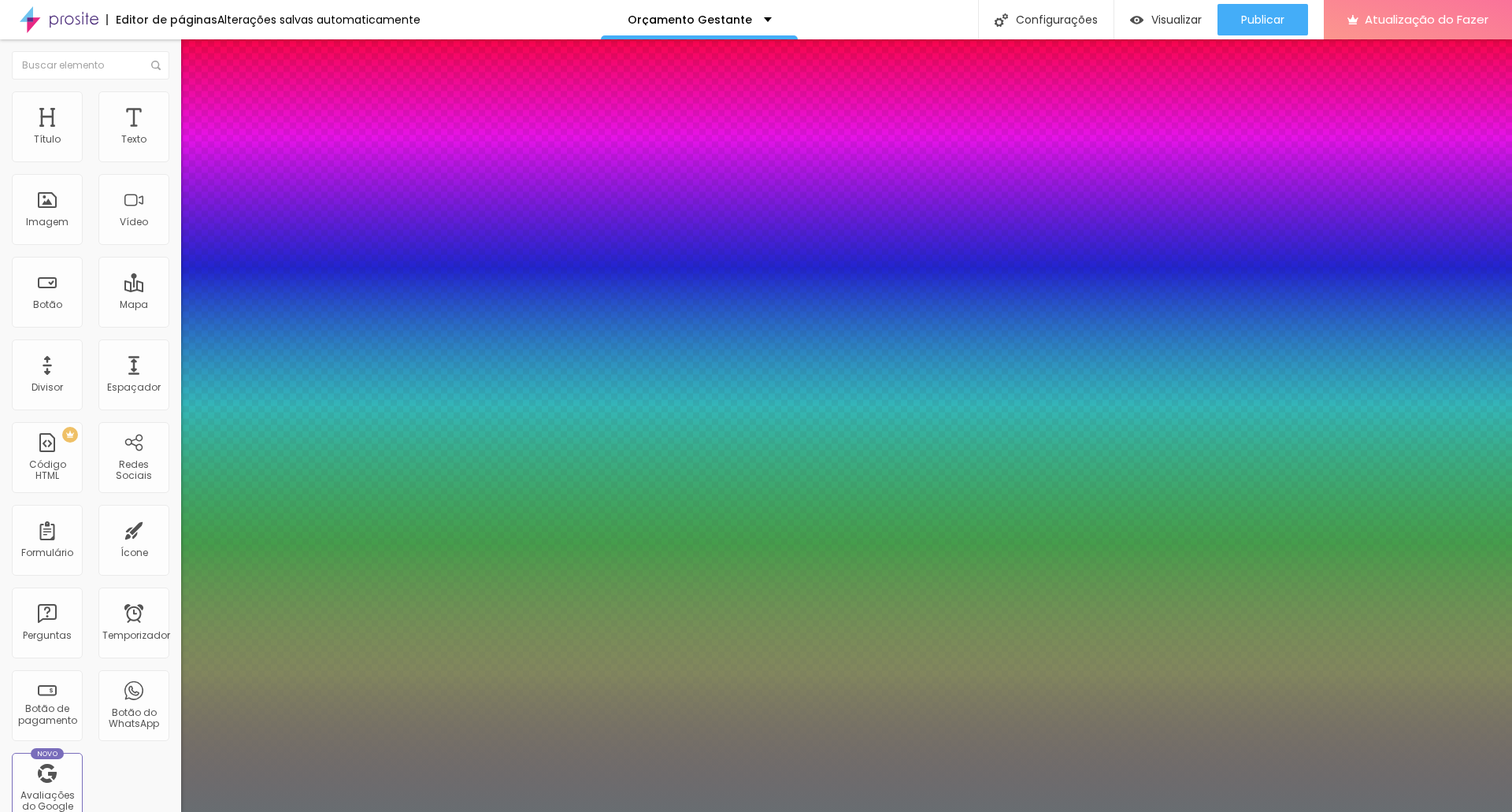
paste input "4E2D"
type input "1"
type input "#684E2D"
type input "1"
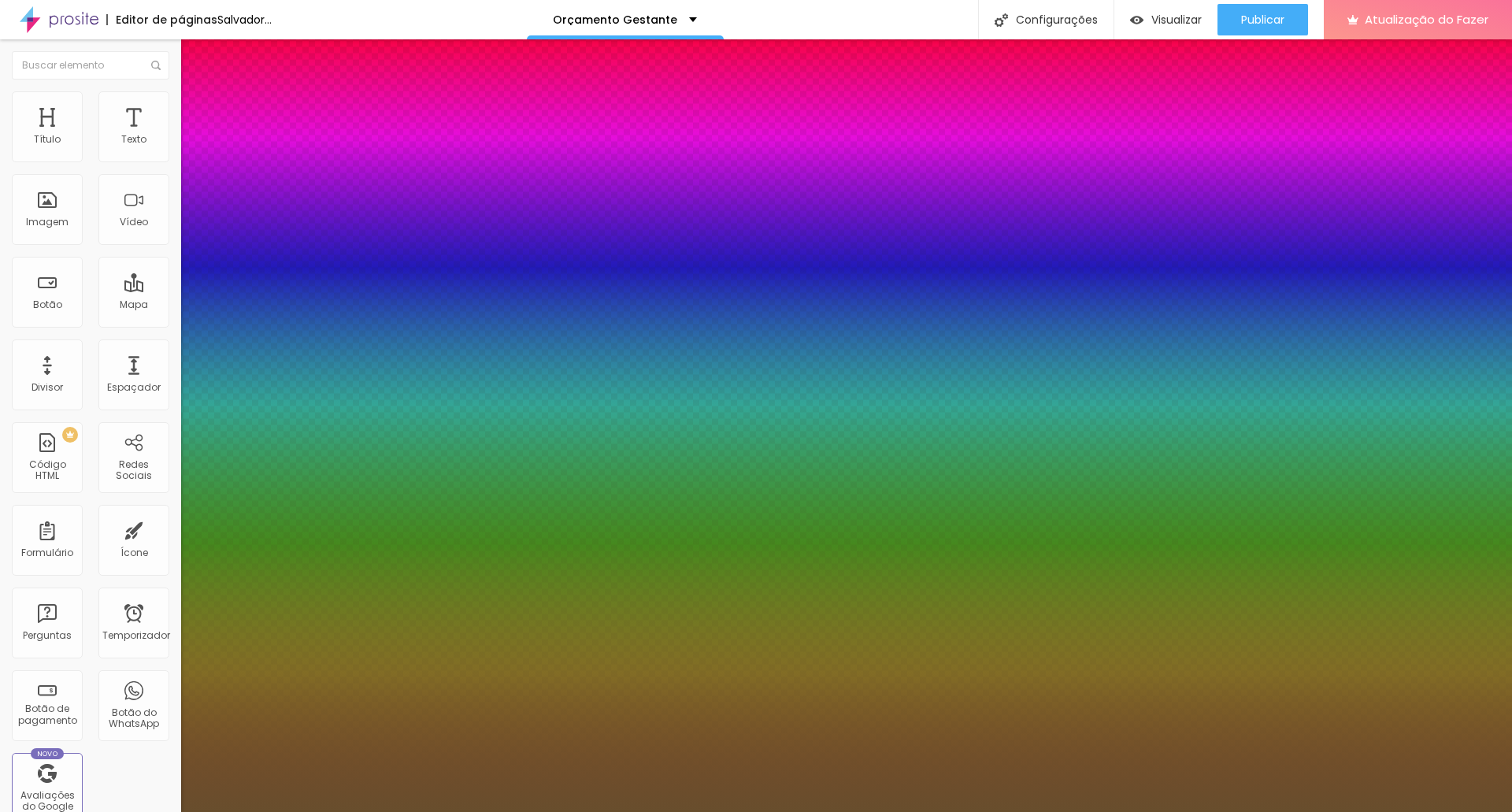
type input "#684E2D"
click at [322, 811] on div at bounding box center [756, 812] width 1512 height 0
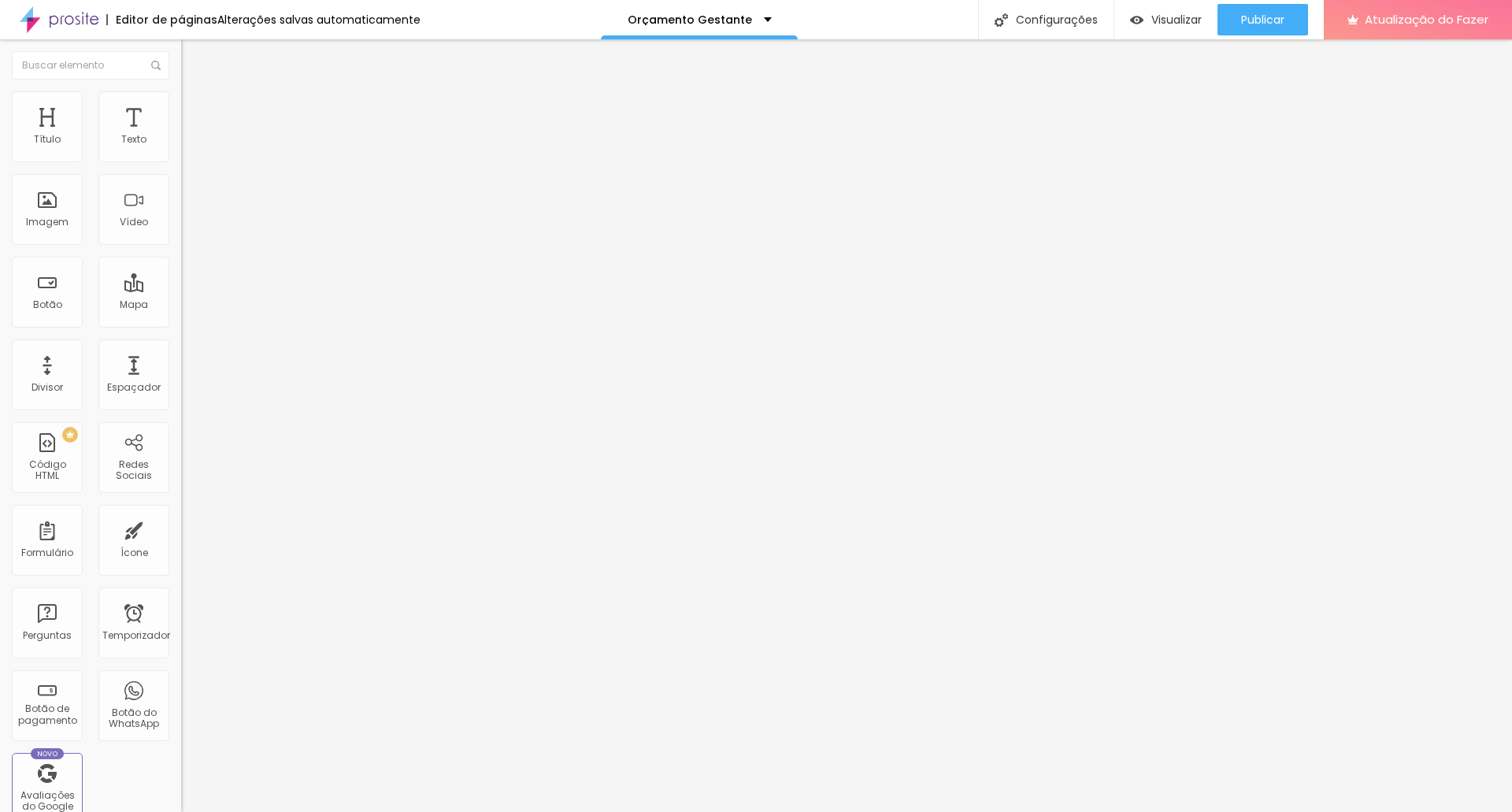
click at [188, 147] on icon "button" at bounding box center [192, 142] width 10 height 10
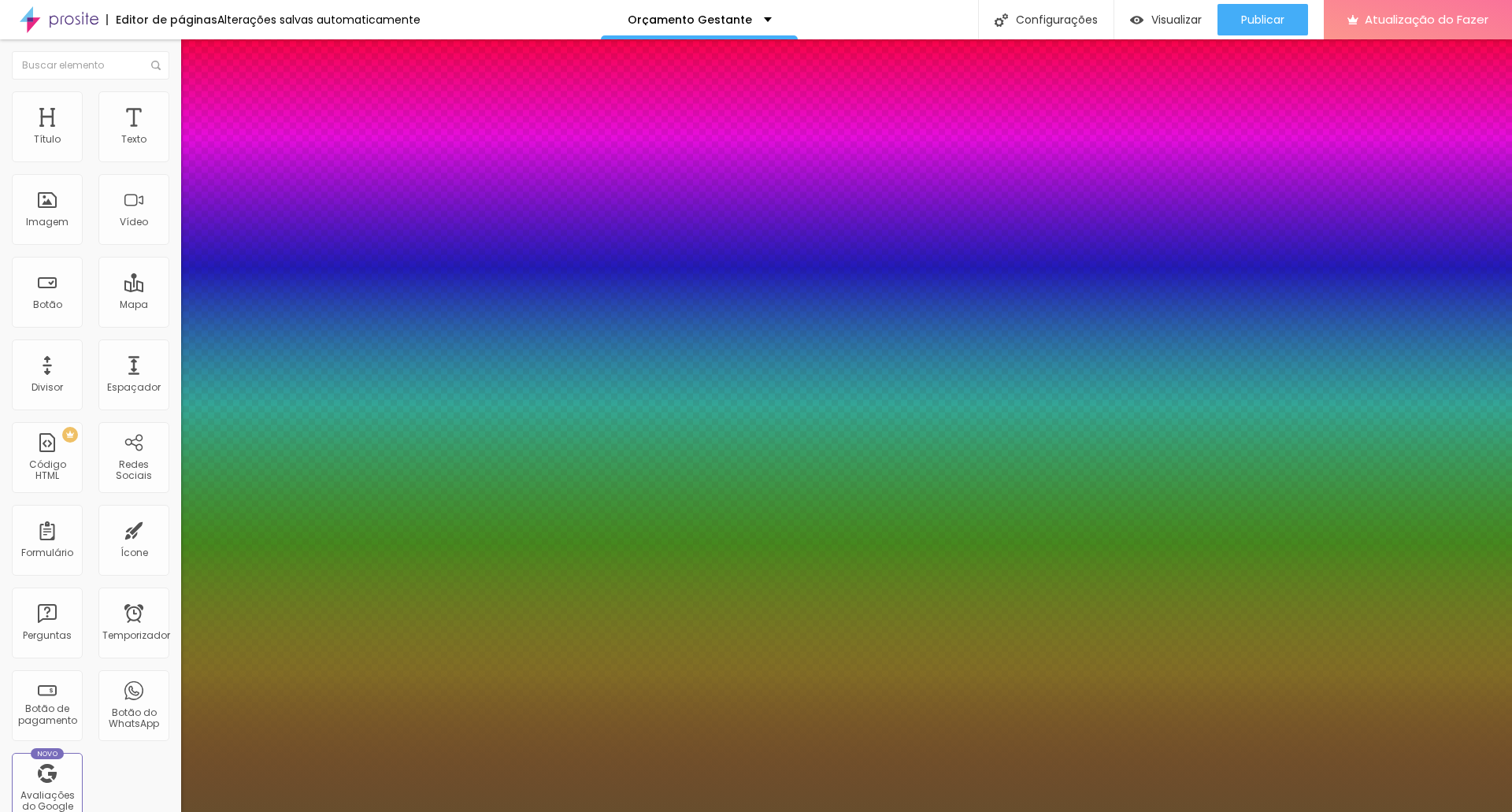
type input "1"
drag, startPoint x: 345, startPoint y: 269, endPoint x: 357, endPoint y: 269, distance: 12.0
type input "8"
type input "1"
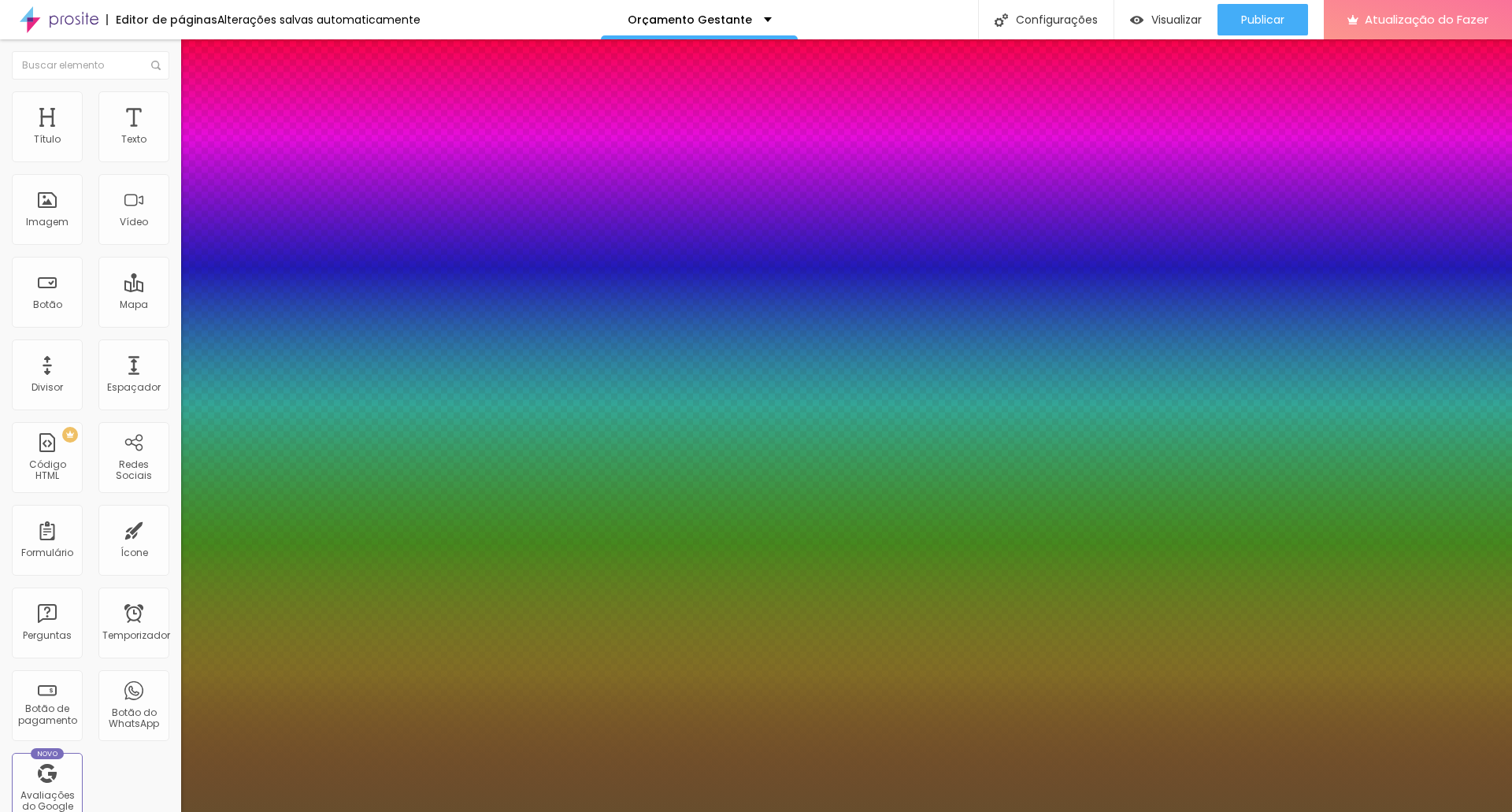
type input "1"
type input "15"
type input "1"
type input "15"
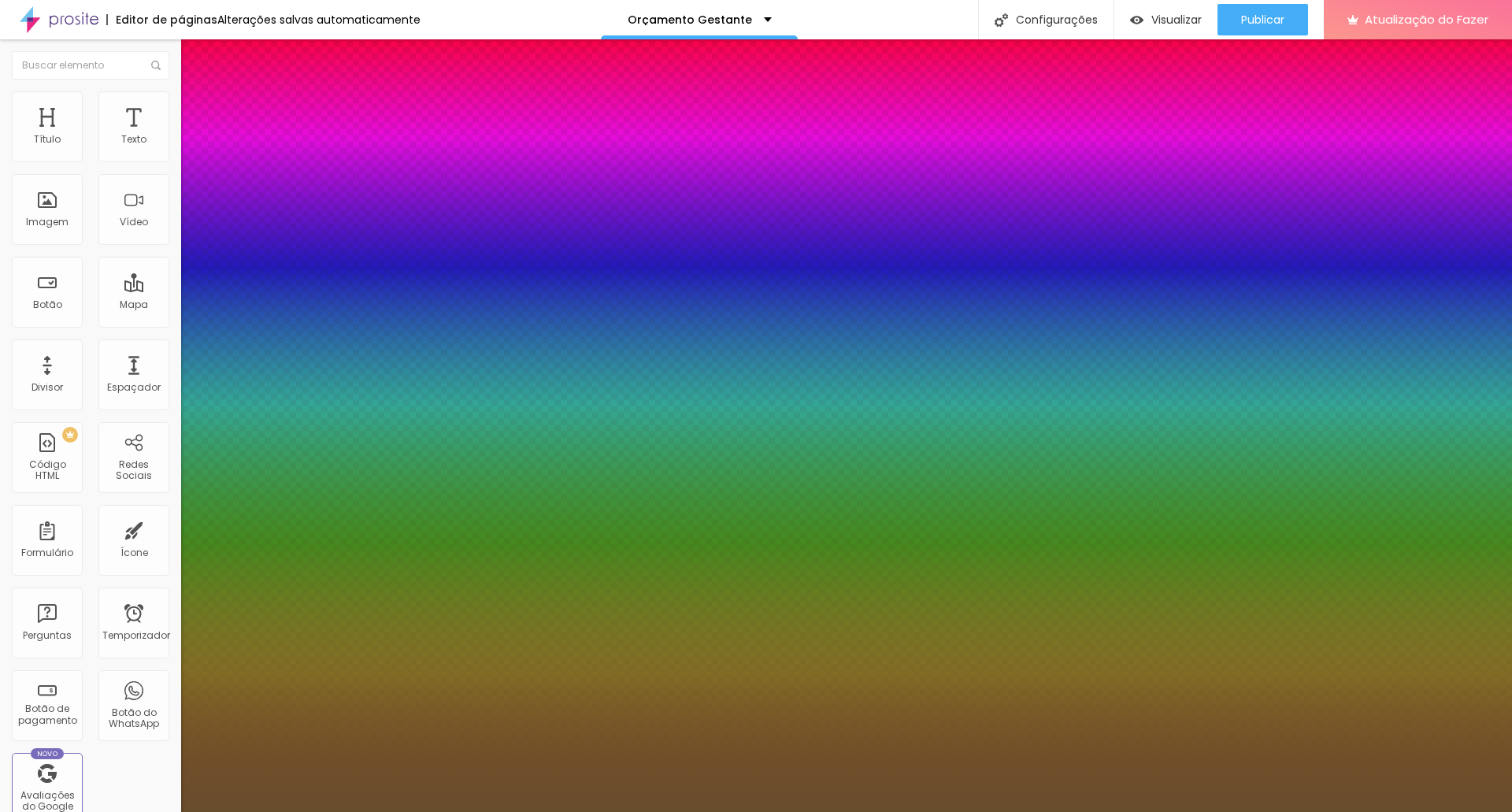
type input "18"
type input "1"
type input "18"
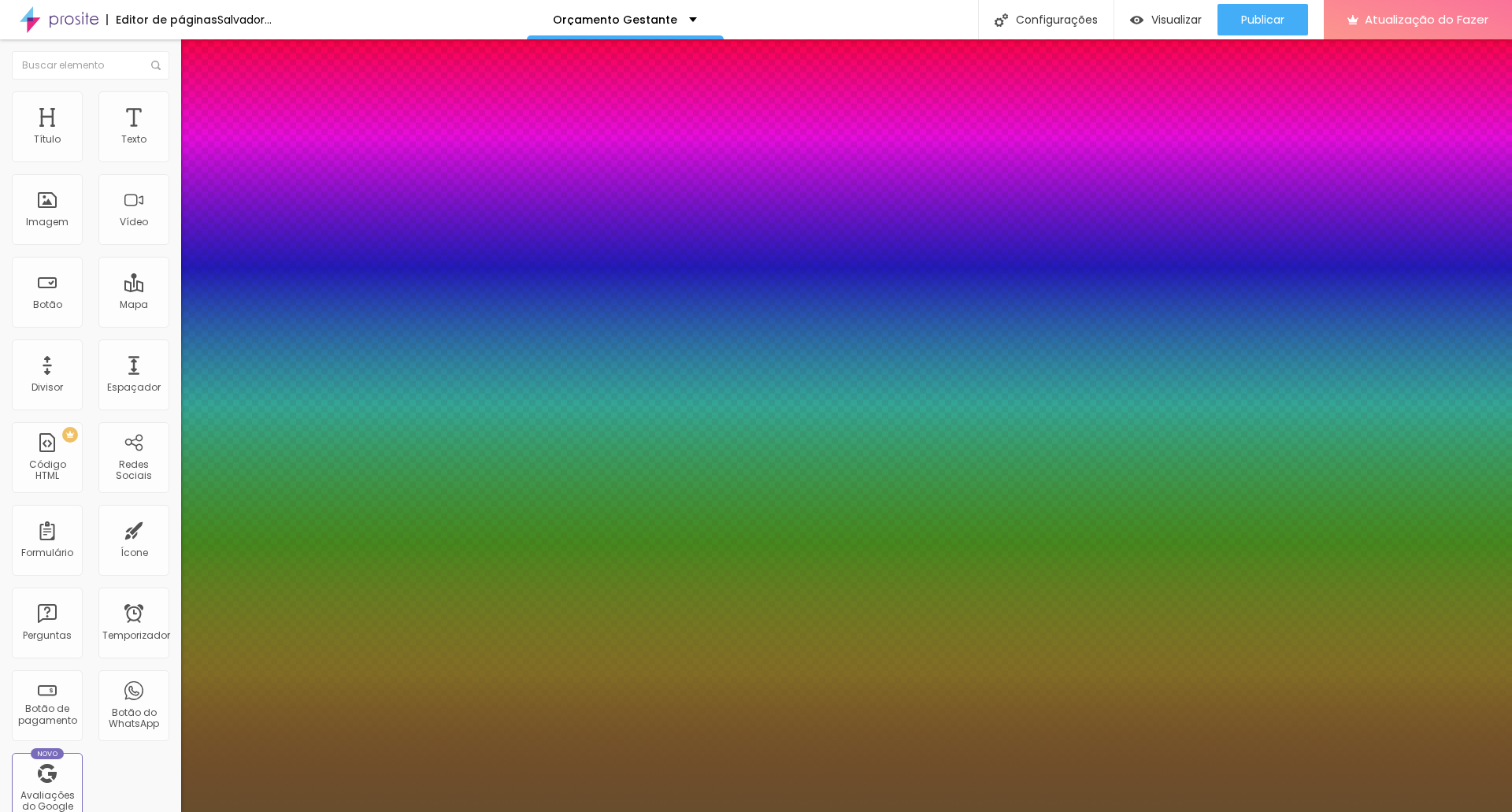
click at [1353, 811] on div at bounding box center [756, 812] width 1512 height 0
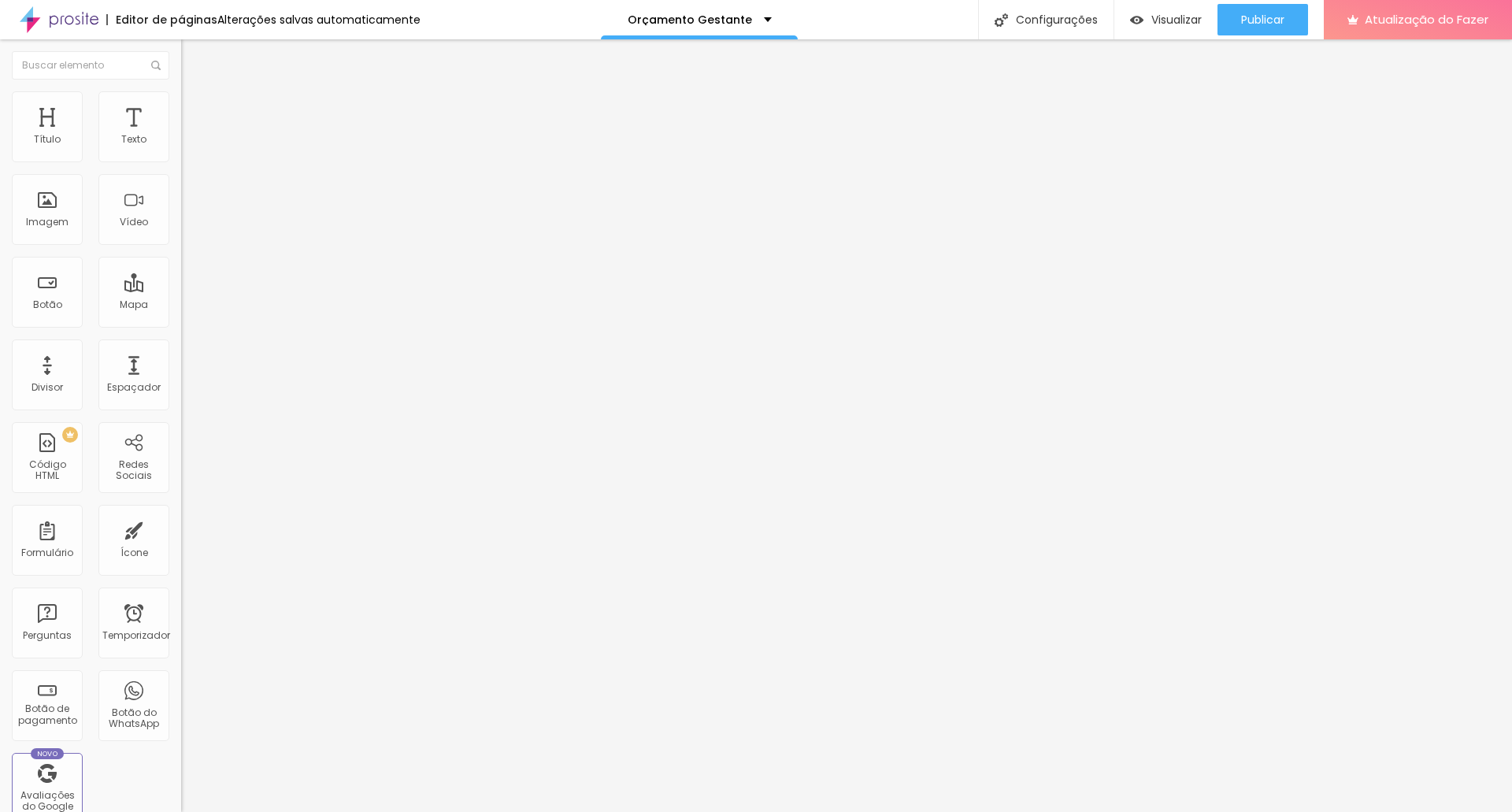
click at [188, 147] on icon "button" at bounding box center [192, 142] width 10 height 10
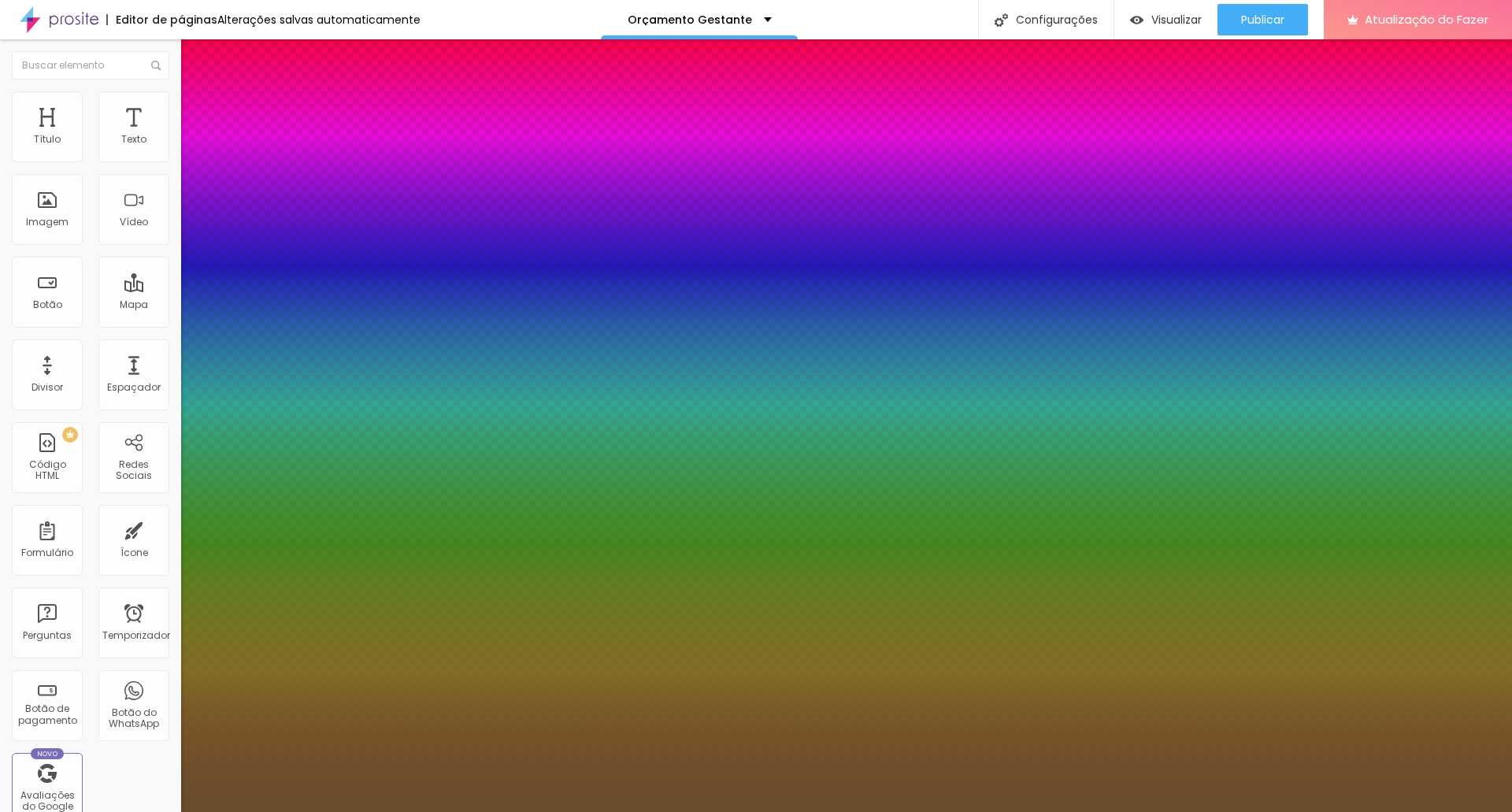
type input "1"
type input "15"
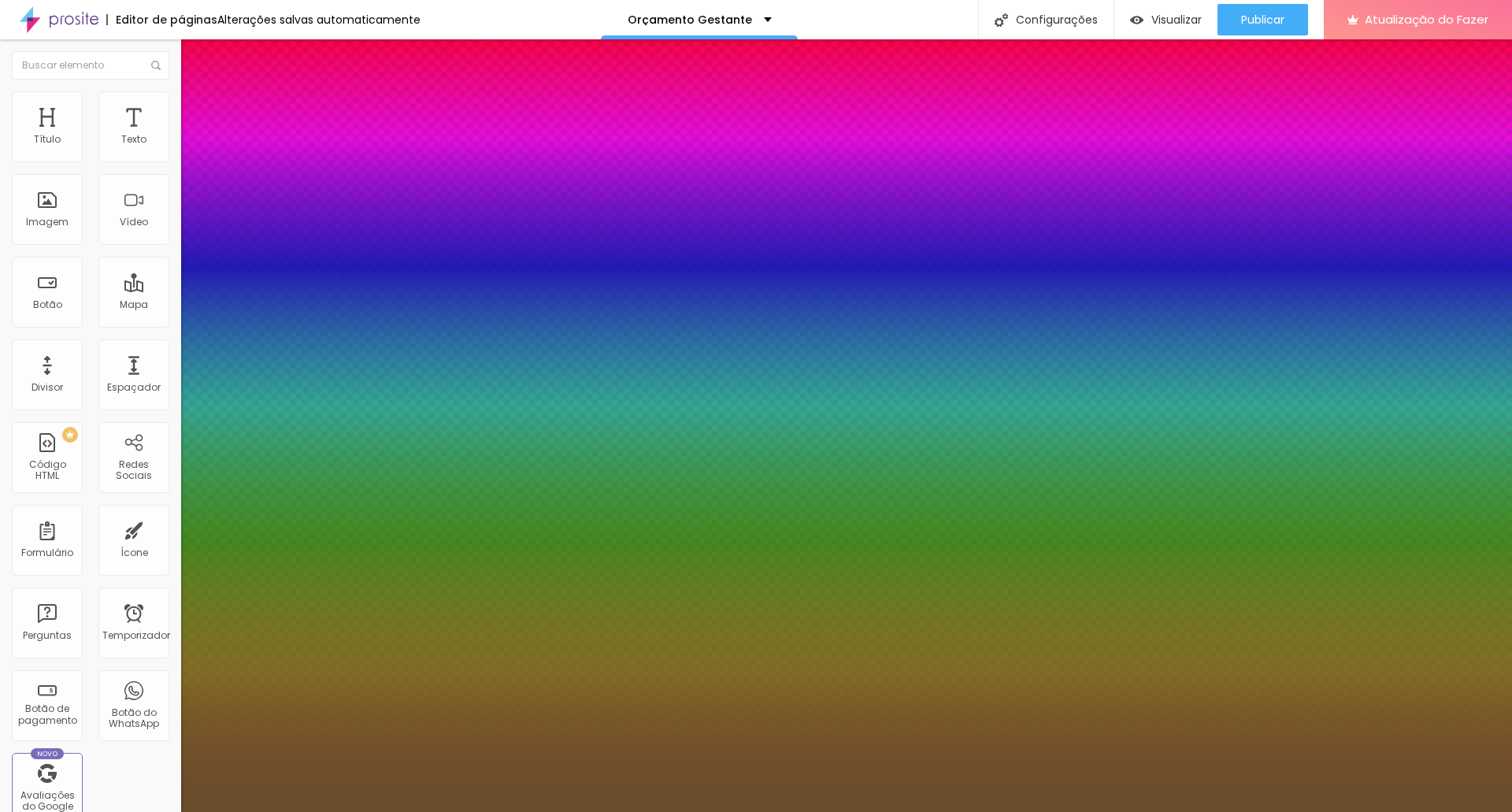
type input "15"
type input "1"
type input "15"
click at [1326, 811] on div at bounding box center [756, 812] width 1512 height 0
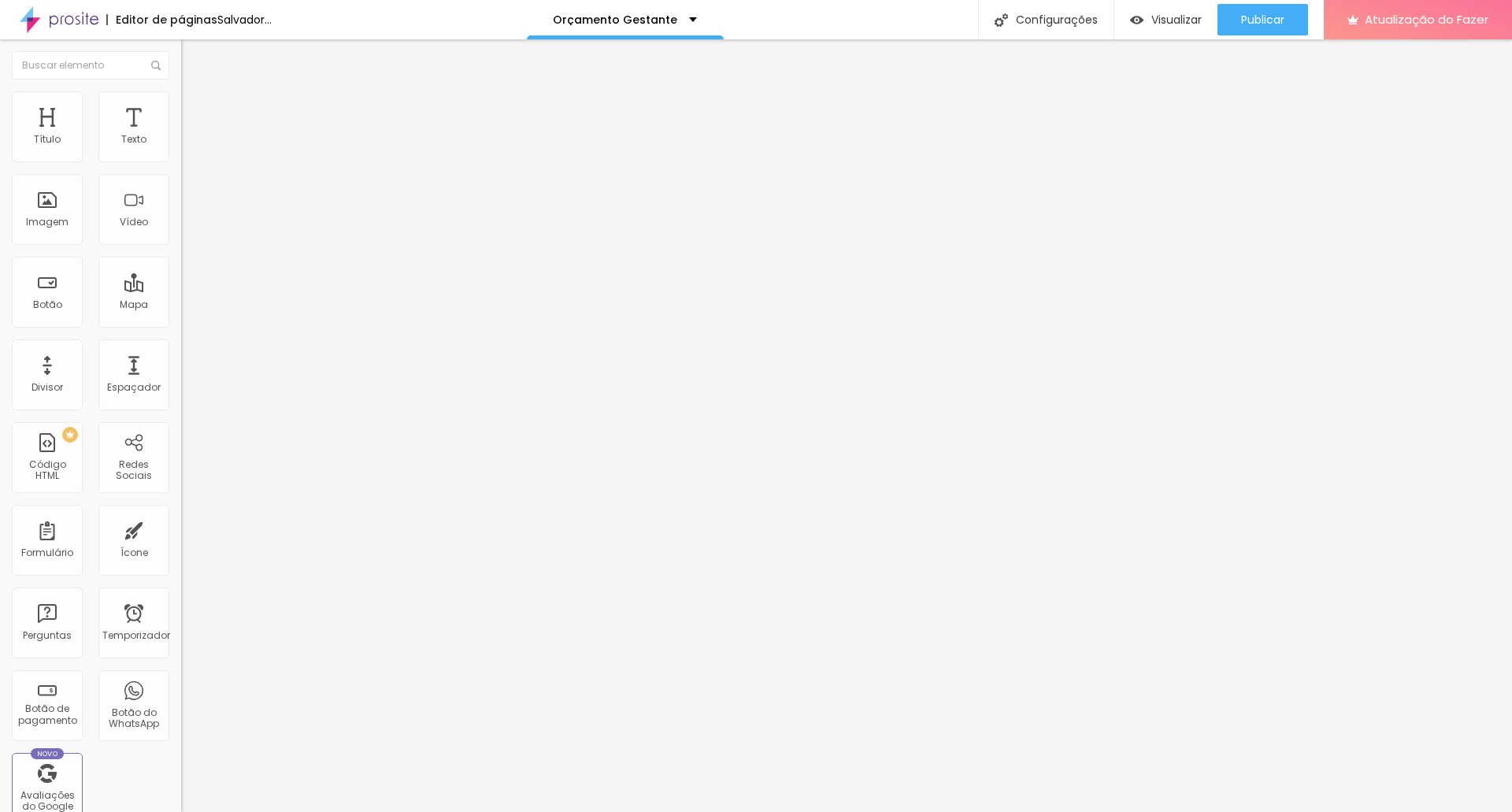
click at [190, 136] on font "Trocar imagem" at bounding box center [228, 128] width 76 height 13
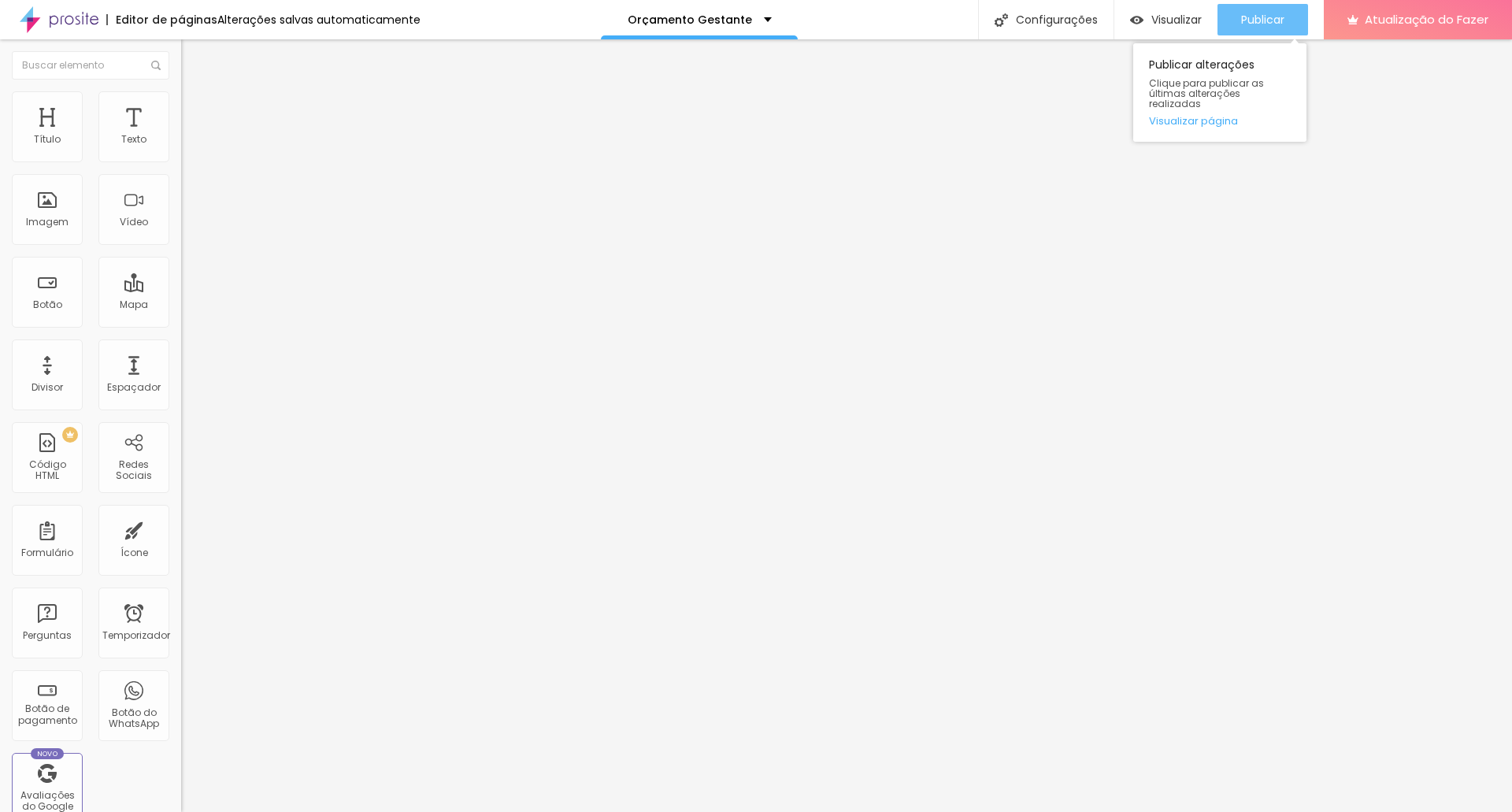
click at [1277, 16] on font "Publicar" at bounding box center [1263, 20] width 44 height 16
click at [1244, 17] on font "Publicar" at bounding box center [1263, 20] width 44 height 16
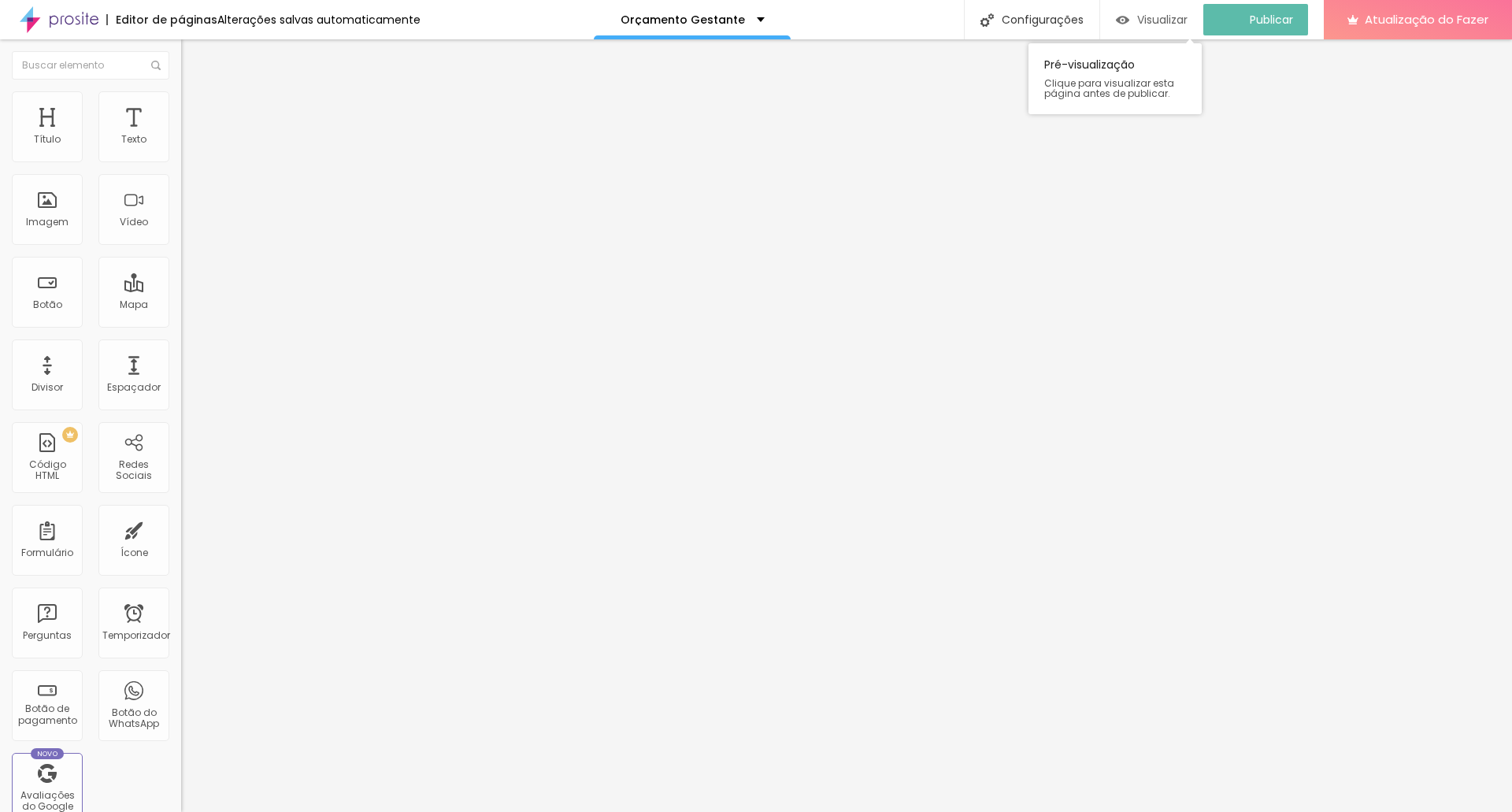
click at [1154, 18] on font "Visualizar" at bounding box center [1162, 20] width 51 height 16
click at [190, 136] on font "Trocar imagem" at bounding box center [228, 128] width 76 height 13
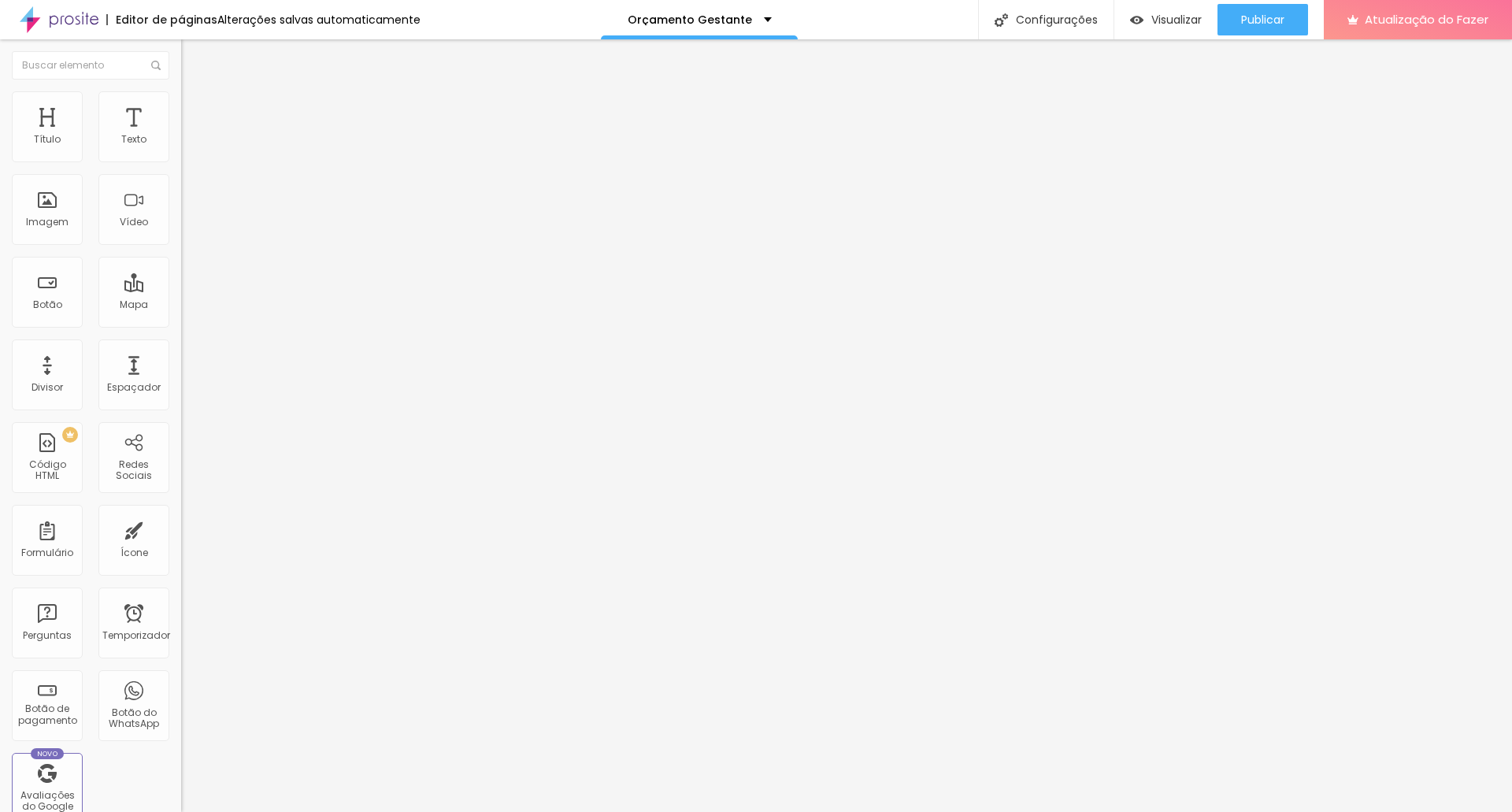
click at [190, 136] on font "Trocar imagem" at bounding box center [228, 128] width 76 height 13
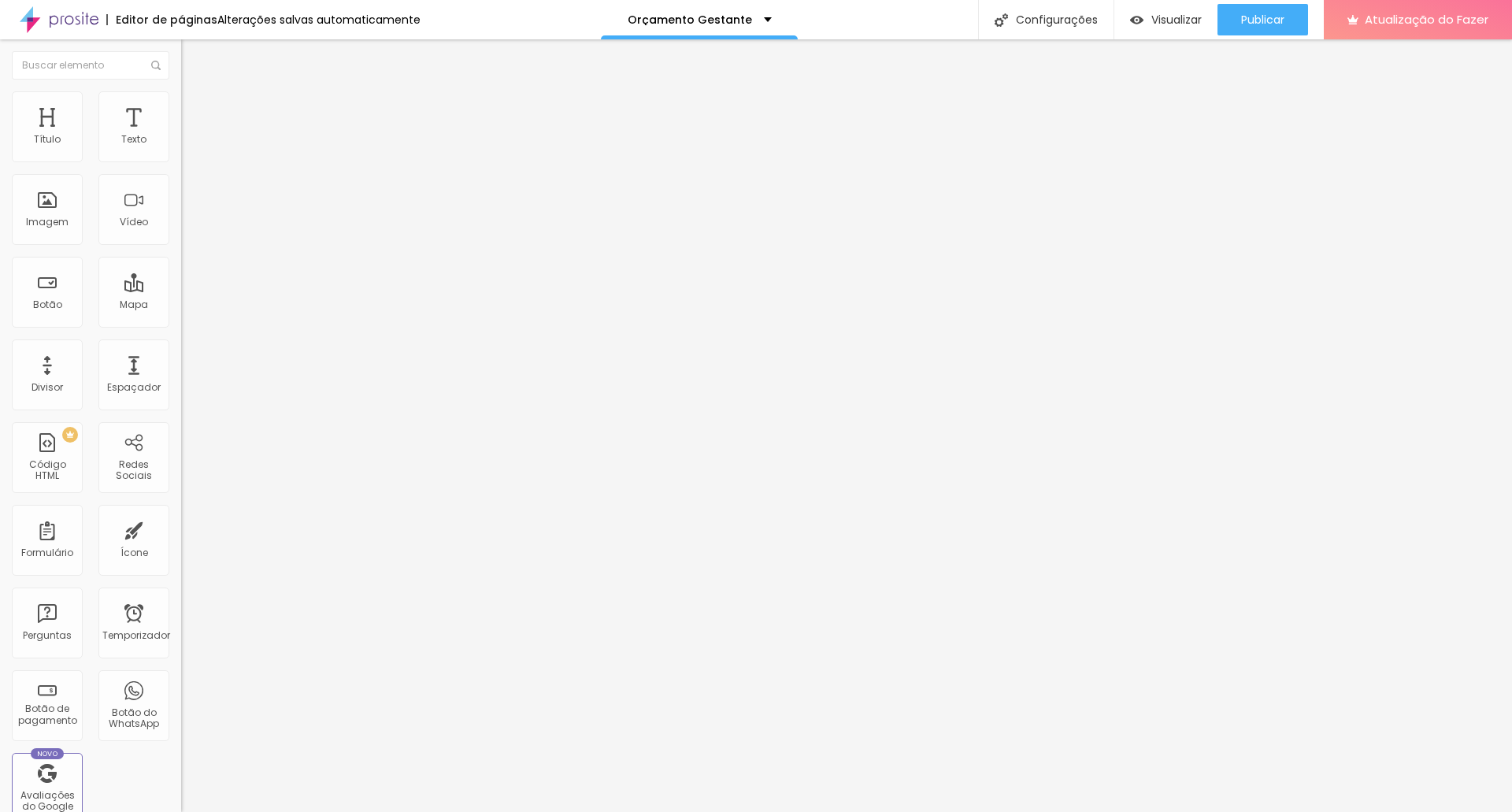
click at [190, 136] on font "Trocar imagem" at bounding box center [228, 128] width 76 height 13
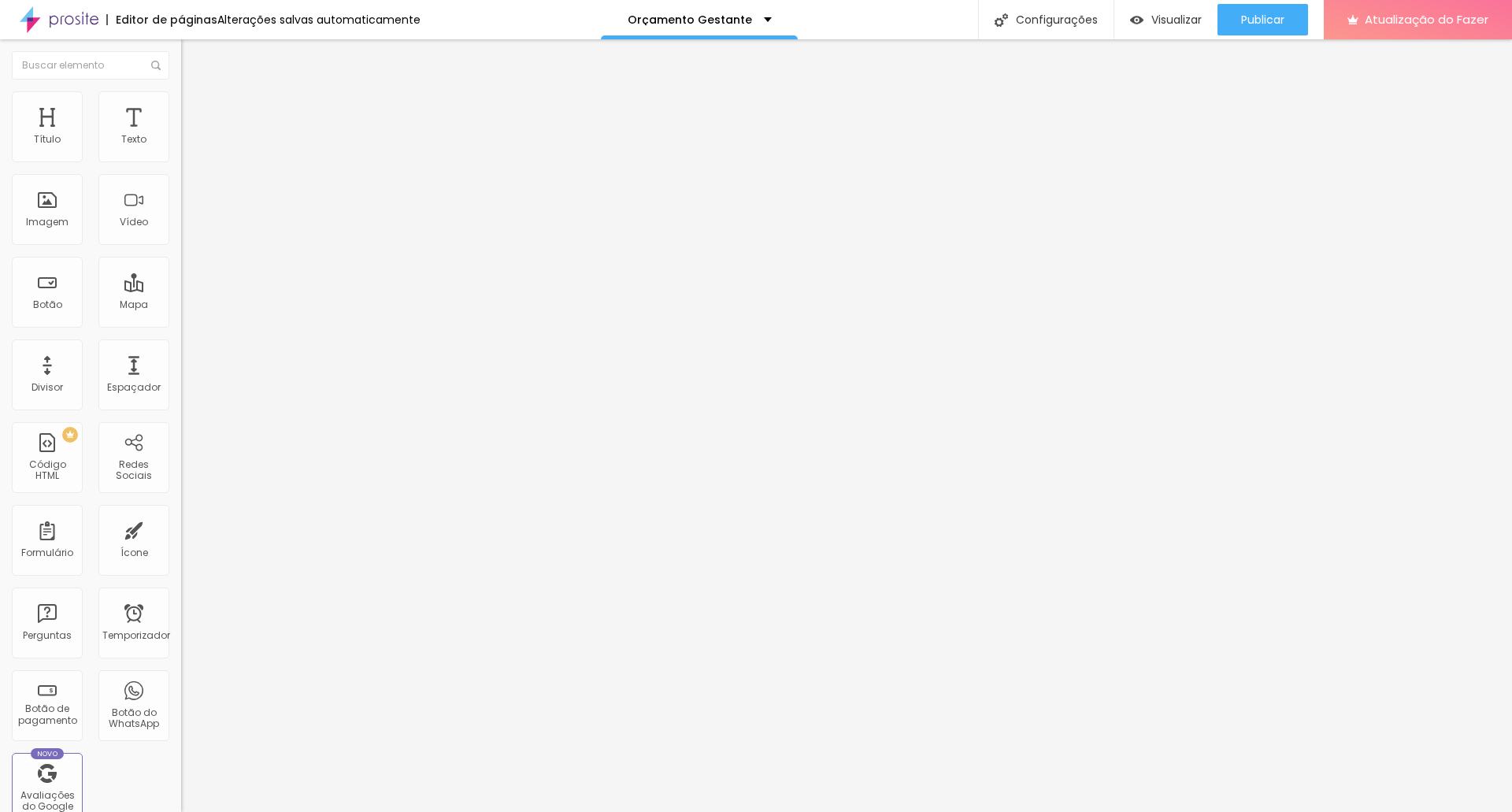
click at [1281, 19] on font "Publicar" at bounding box center [1263, 20] width 44 height 16
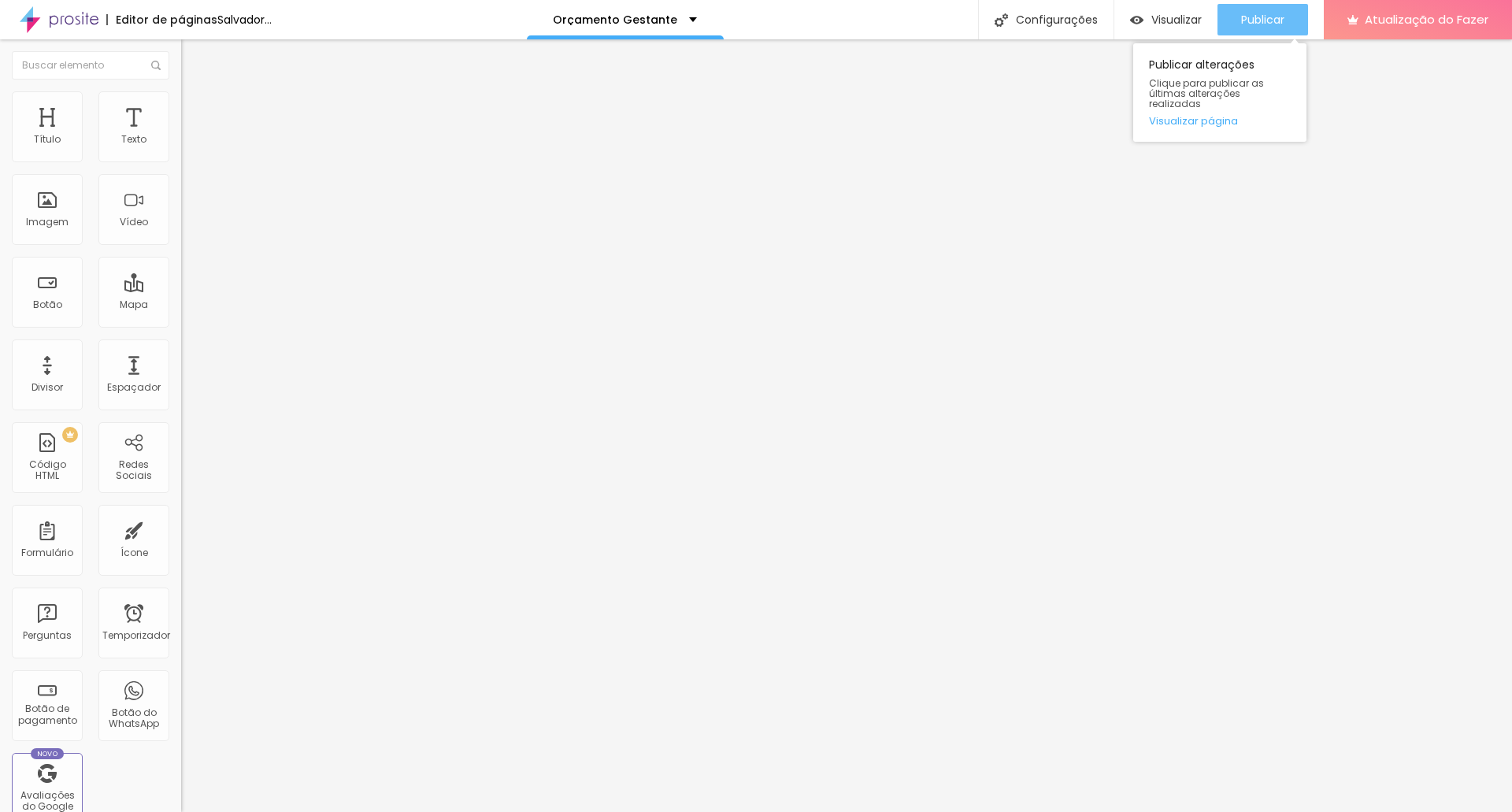
click at [1273, 13] on font "Publicar" at bounding box center [1263, 20] width 44 height 16
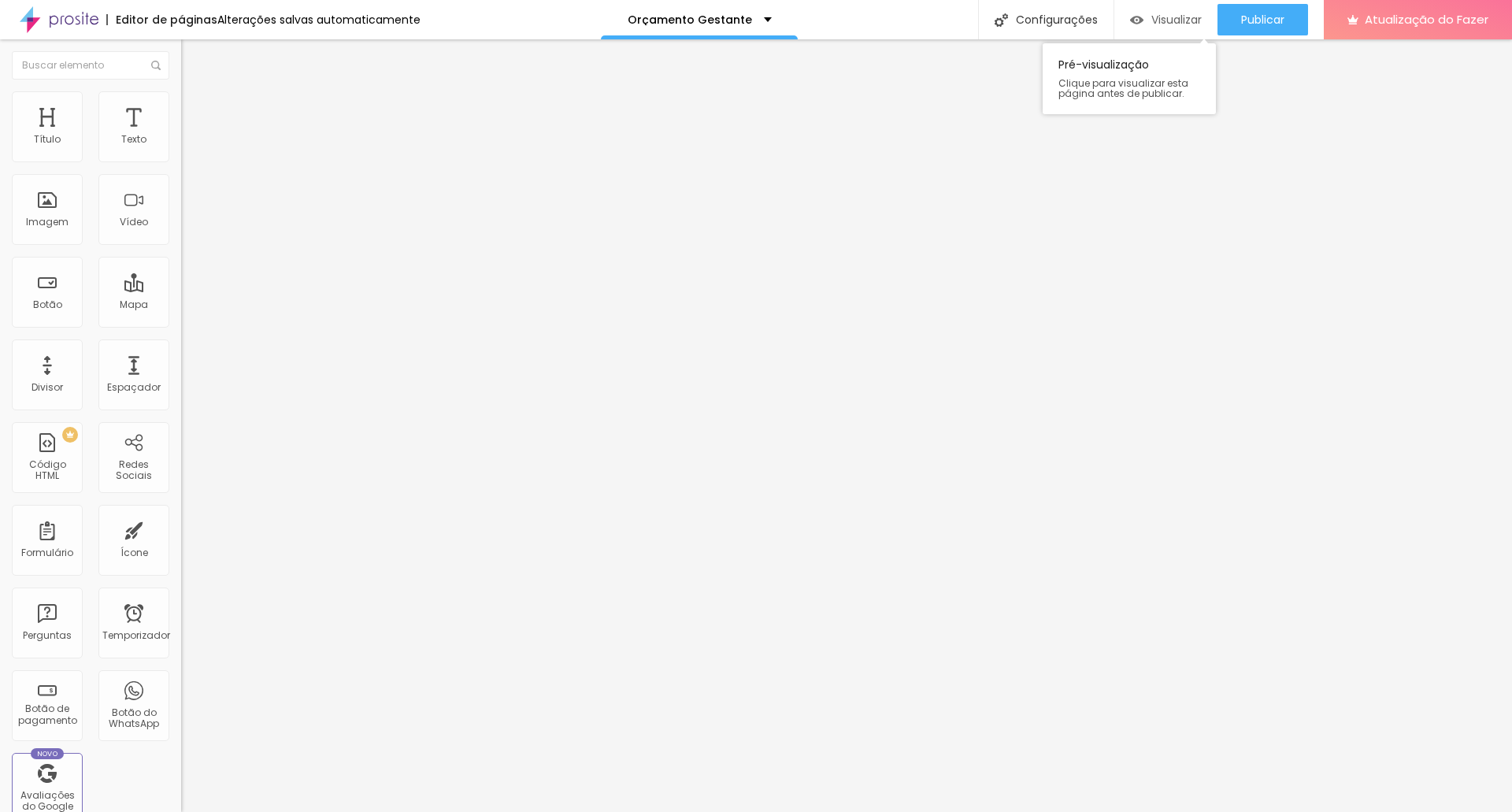
click at [1143, 19] on div "Visualizar" at bounding box center [1166, 19] width 71 height 13
click at [217, 62] on font "Editar nulo" at bounding box center [246, 58] width 58 height 16
click at [1053, 19] on font "Configurações" at bounding box center [1057, 20] width 82 height 16
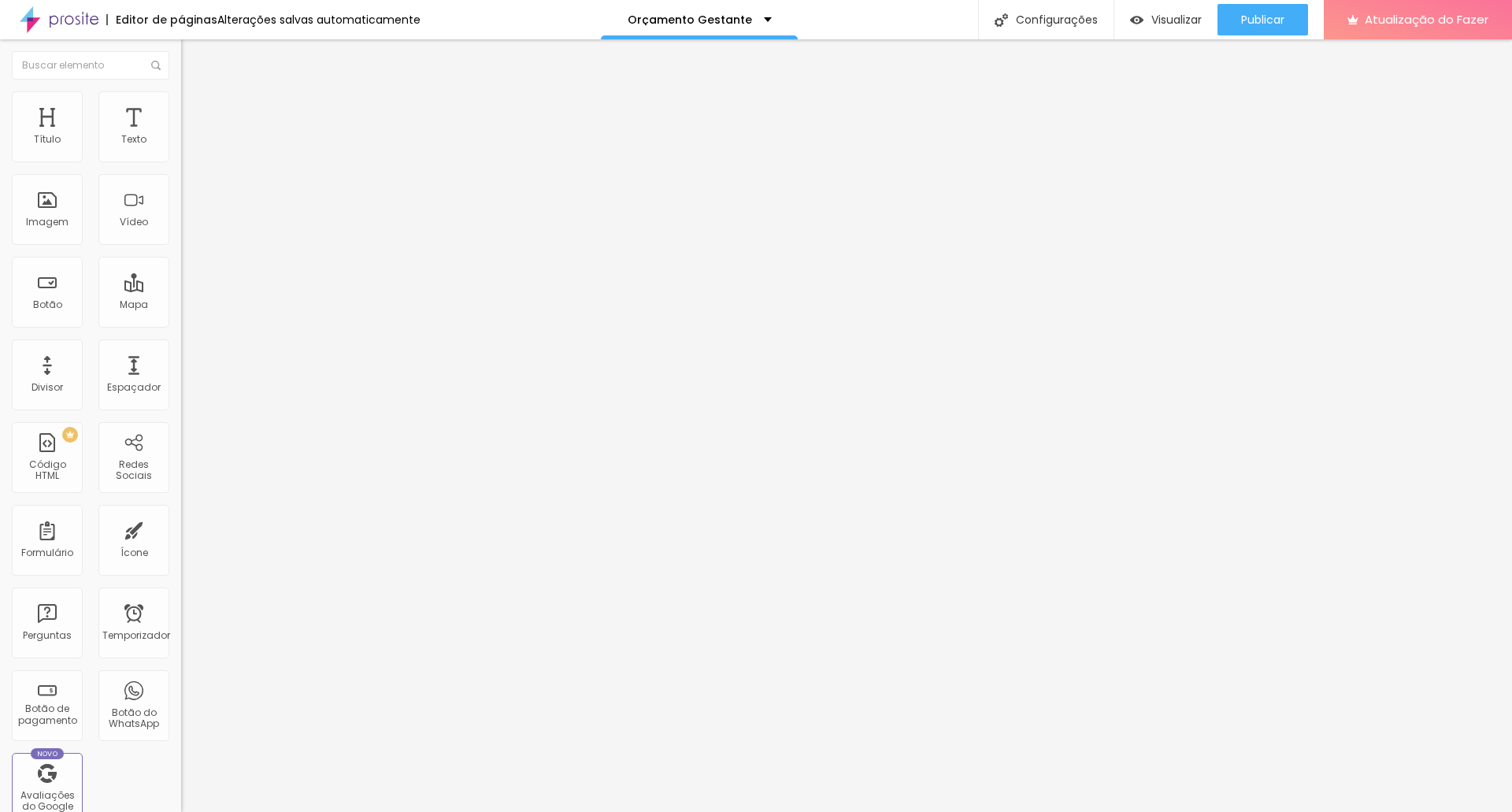
drag, startPoint x: 862, startPoint y: 528, endPoint x: 599, endPoint y: 521, distance: 263.1
type input "Orçamento Gestante"
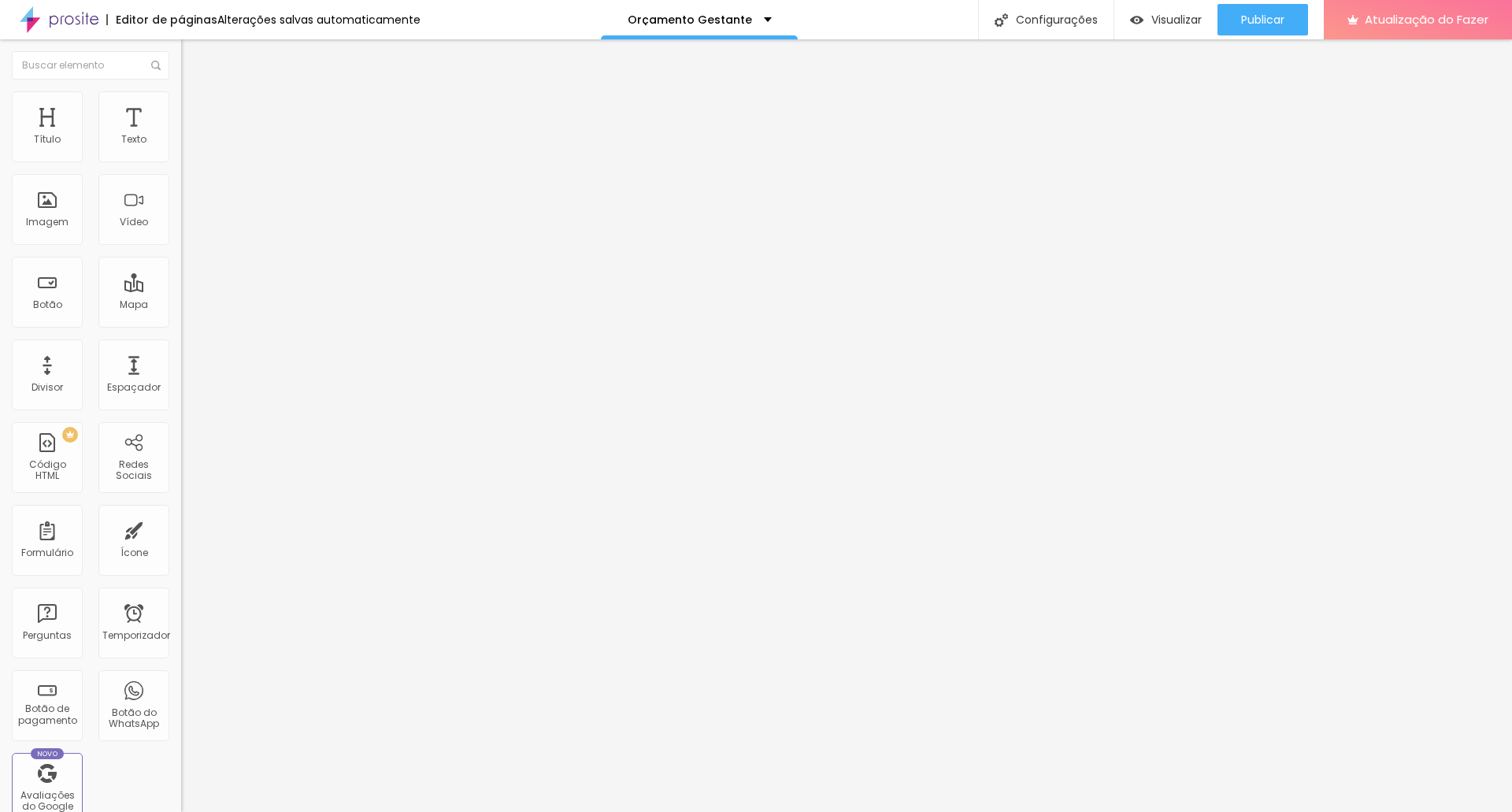
paste textarea "Viva a beleza da maternidade, eternize o milagre da vida."
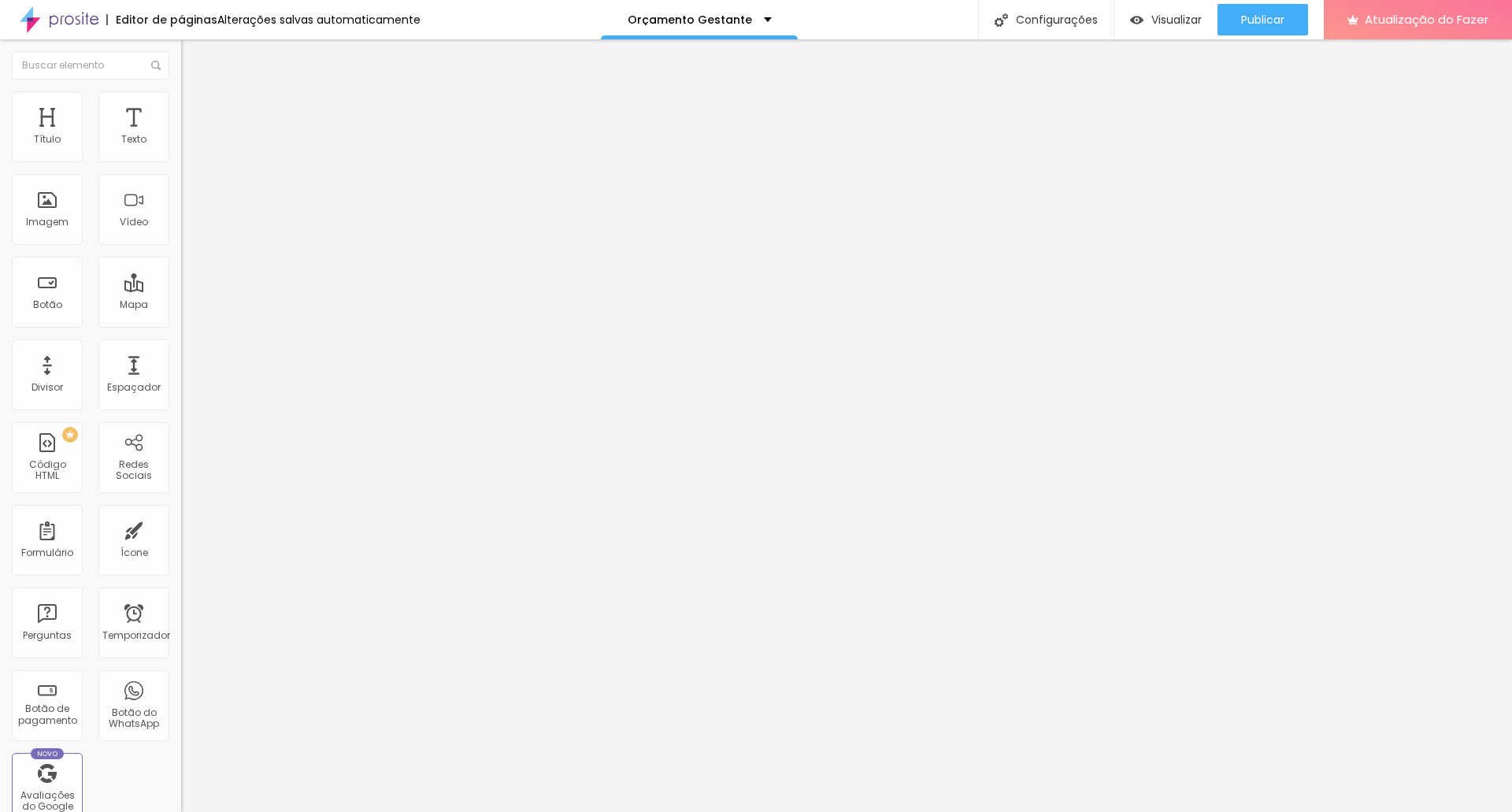
scroll to position [0, 0]
paste textarea "Em um ensaio de gestante conosco, você encontrará um ambiente acolhedor e desco…"
type textarea "Viva a beleza da maternidade, eternize o milagre da vida. Em um ensaio de gesta…"
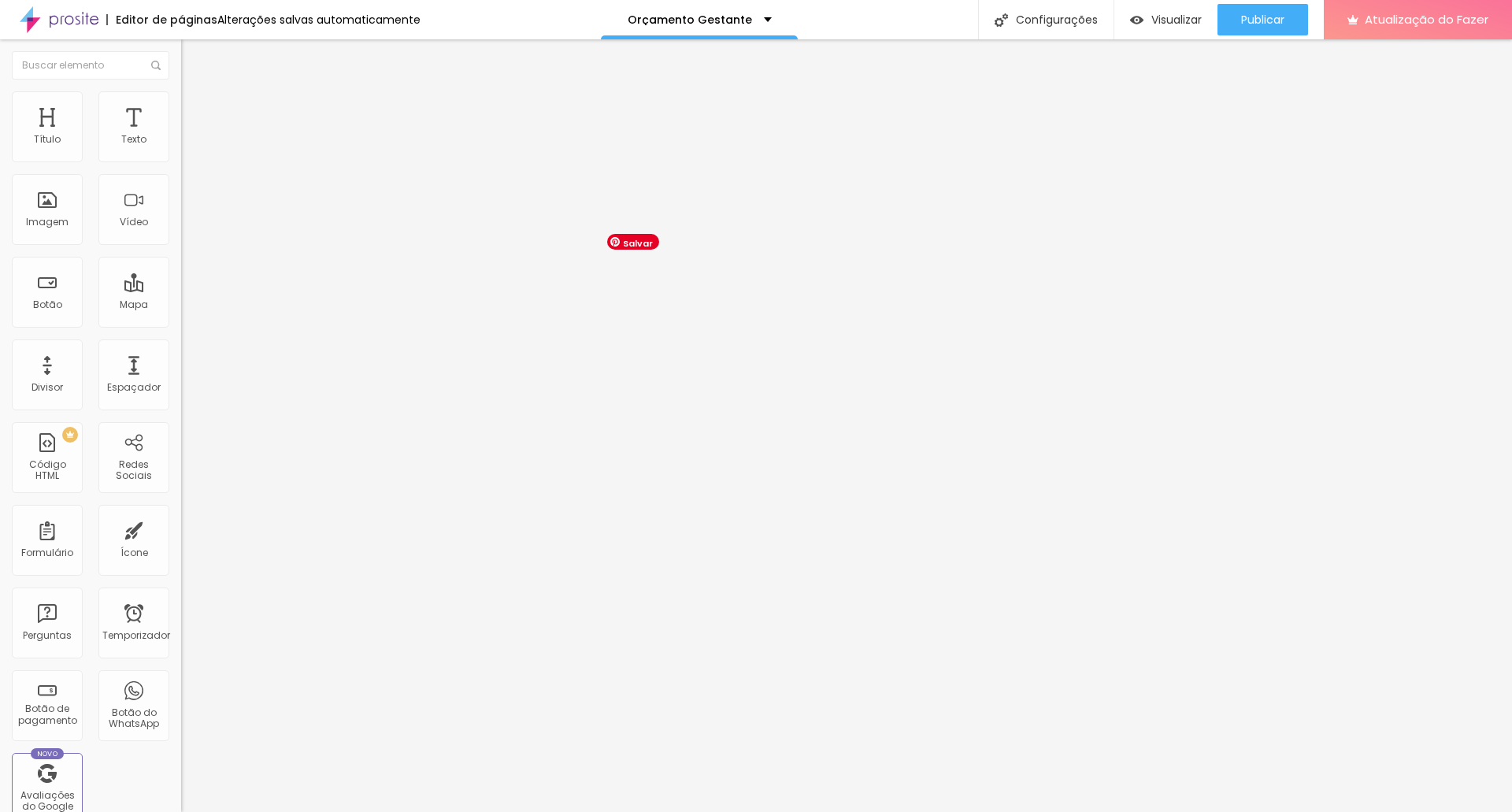
scroll to position [27, 0]
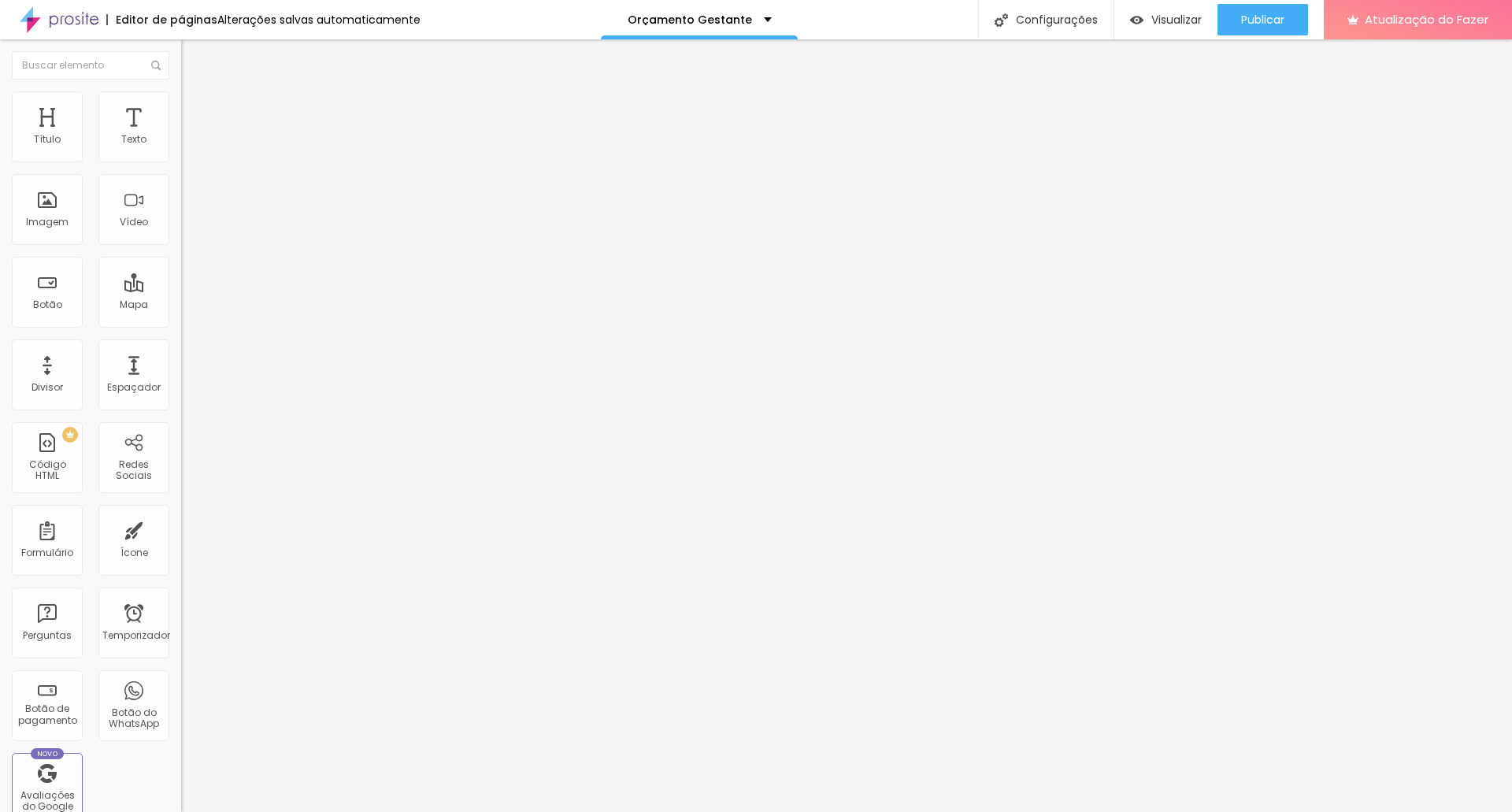
drag, startPoint x: 735, startPoint y: 524, endPoint x: 593, endPoint y: 526, distance: 142.0
drag, startPoint x: 865, startPoint y: 432, endPoint x: 593, endPoint y: 437, distance: 272.0
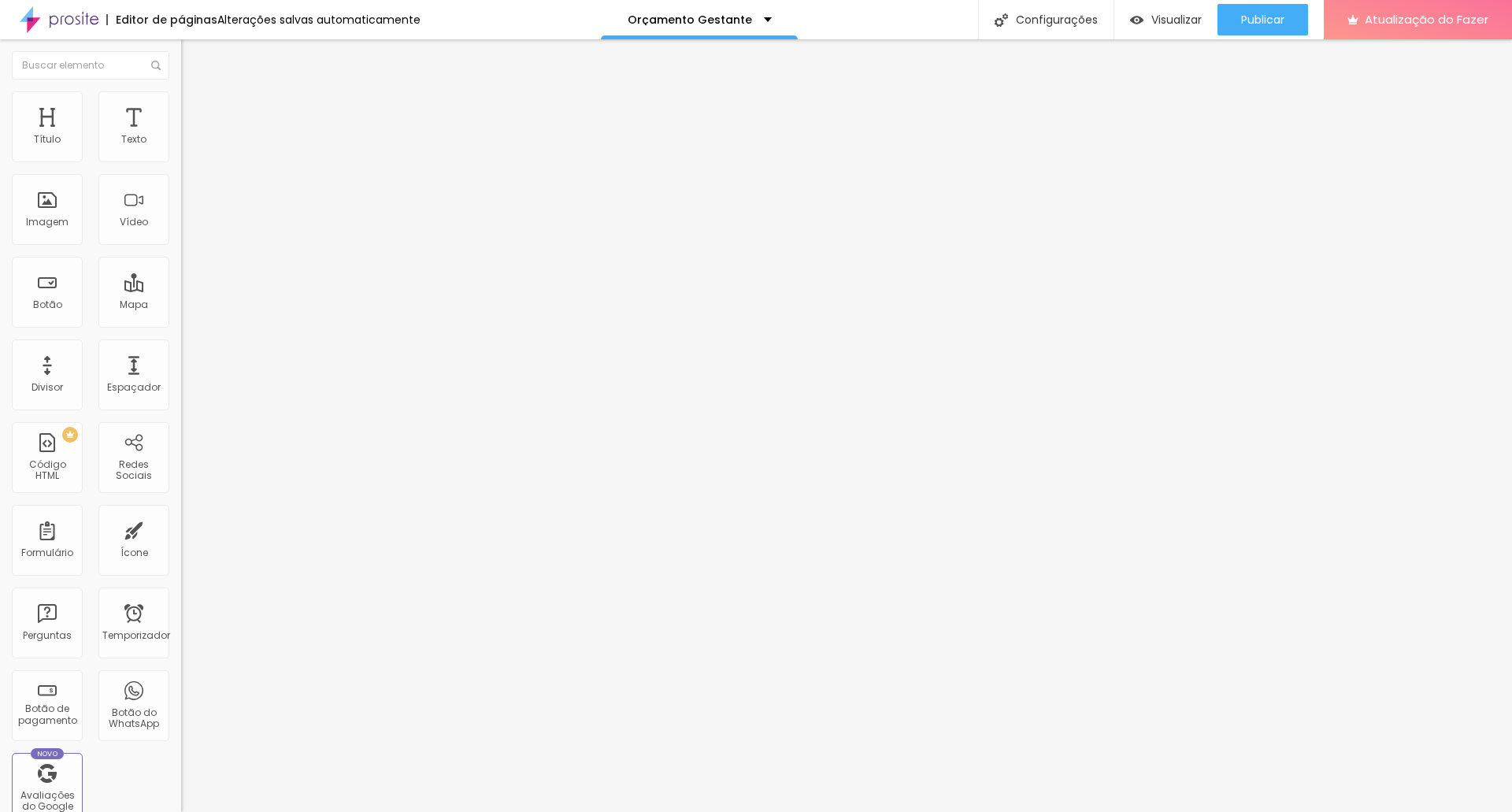
paste input "Orçamento Gestante"
type input "Orçamento Gestante | Vivere Fotografia e Filme"
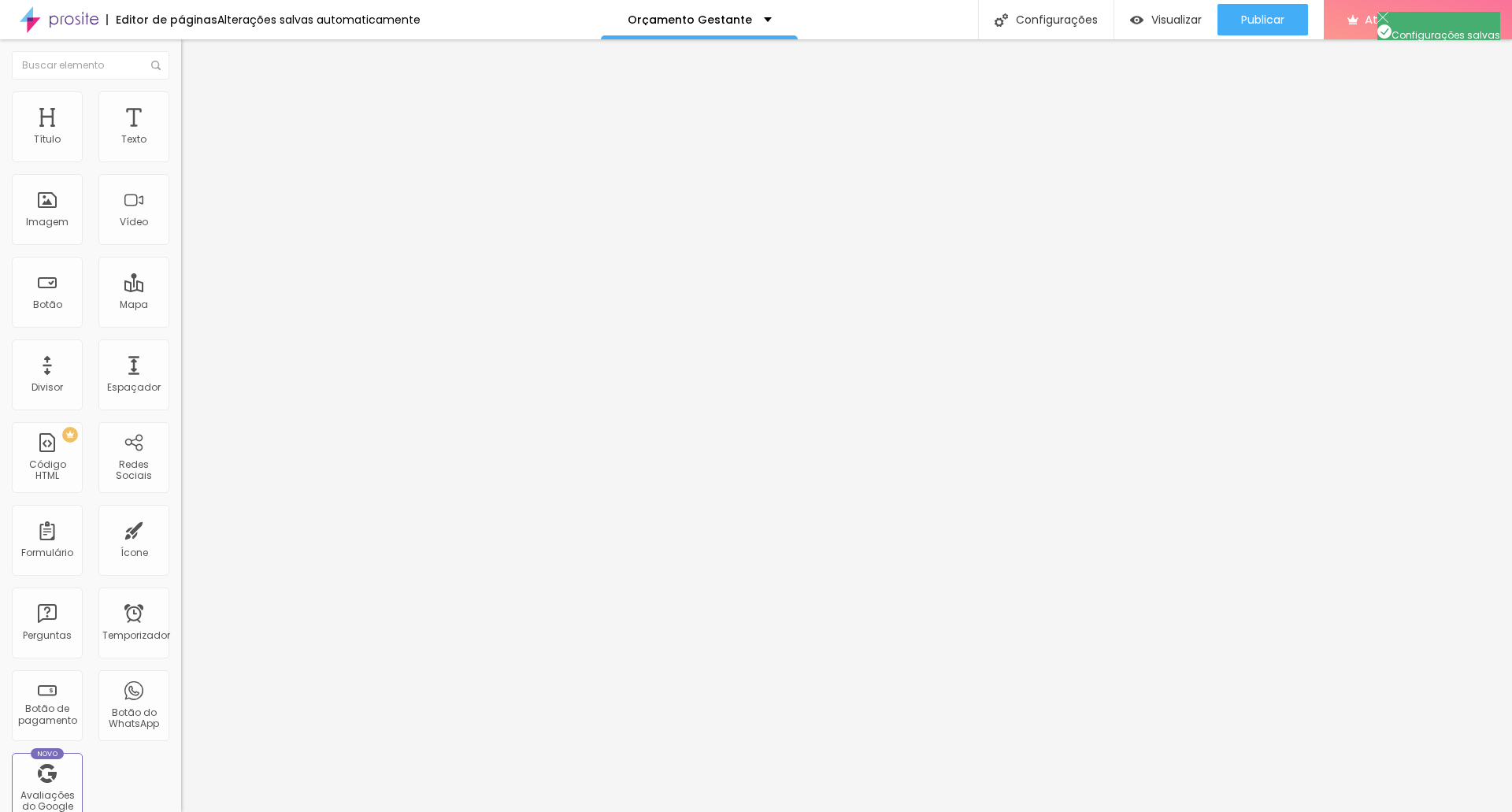
drag, startPoint x: 609, startPoint y: 602, endPoint x: 1066, endPoint y: 674, distance: 462.6
paste textarea "Viva a beleza da maternidade, eternize o milagre da vida. Em um ensaio de gesta…"
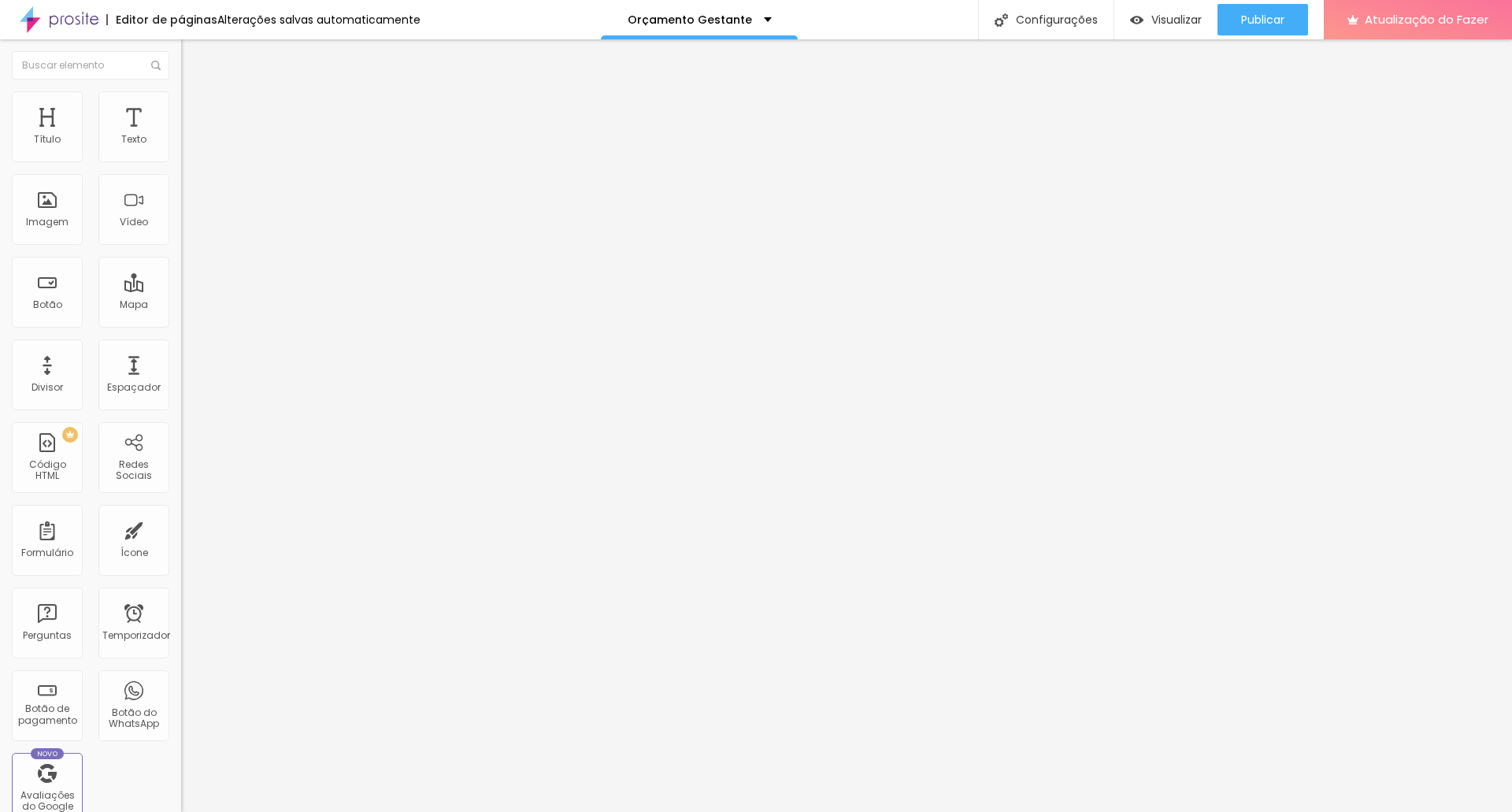
scroll to position [24, 0]
type textarea "Viva a beleza da maternidade, eternize o milagre da vida. Em um ensaio de gesta…"
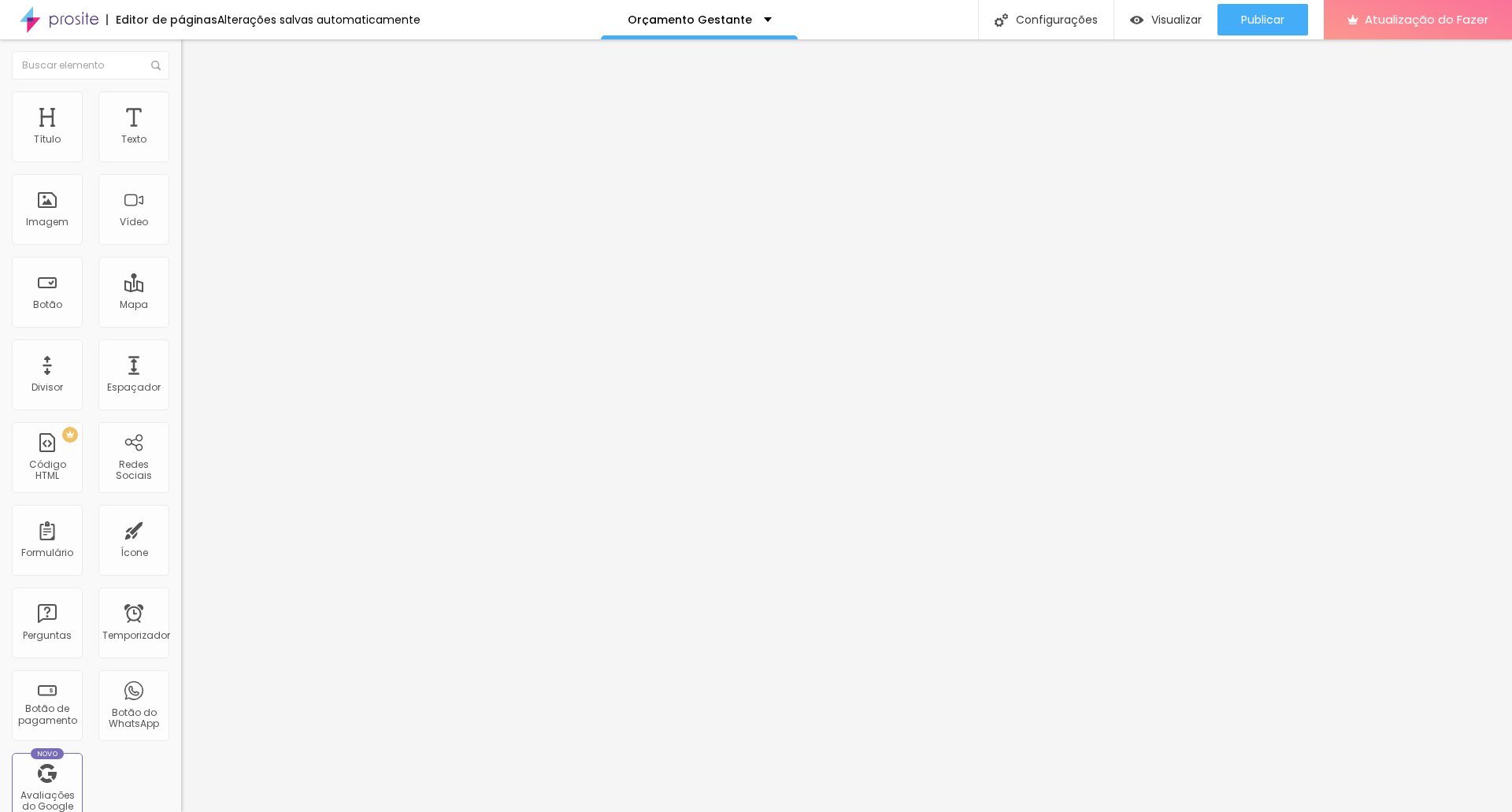
click at [758, 22] on div "Orçamento Gestante" at bounding box center [699, 19] width 144 height 11
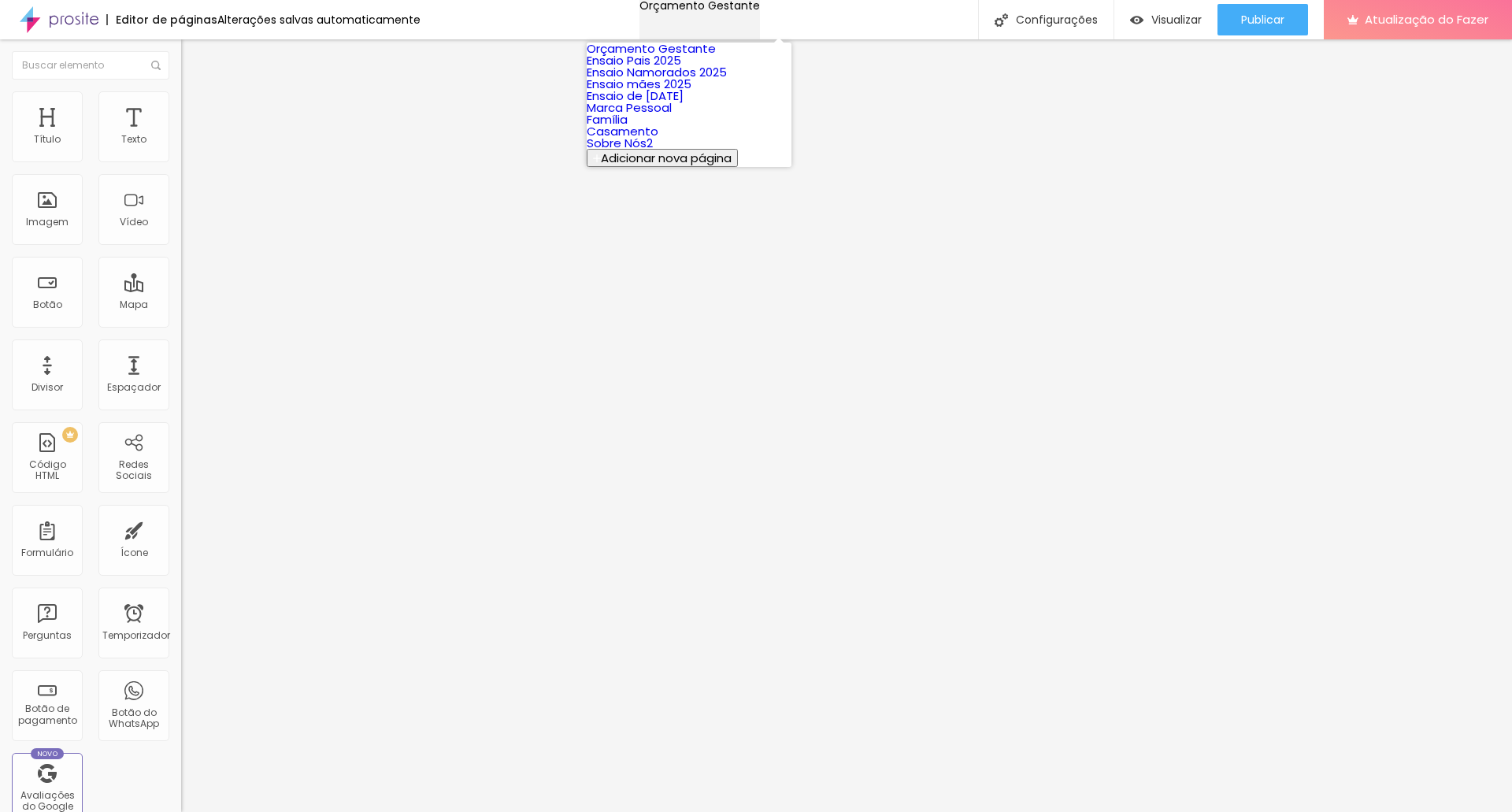
click at [758, 11] on div "Orçamento Gestante" at bounding box center [698, 5] width 120 height 11
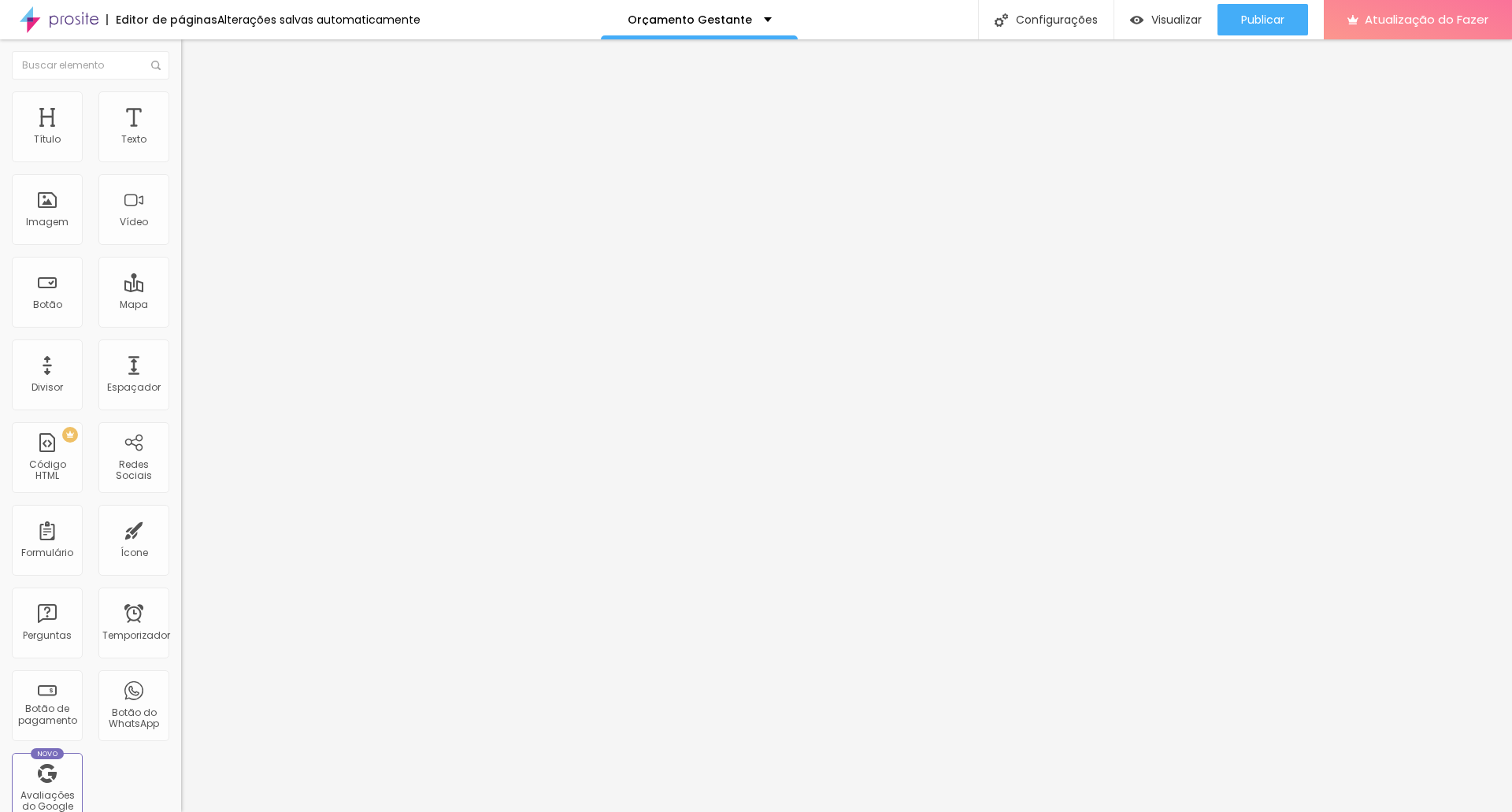
click at [182, 95] on img at bounding box center [189, 98] width 14 height 14
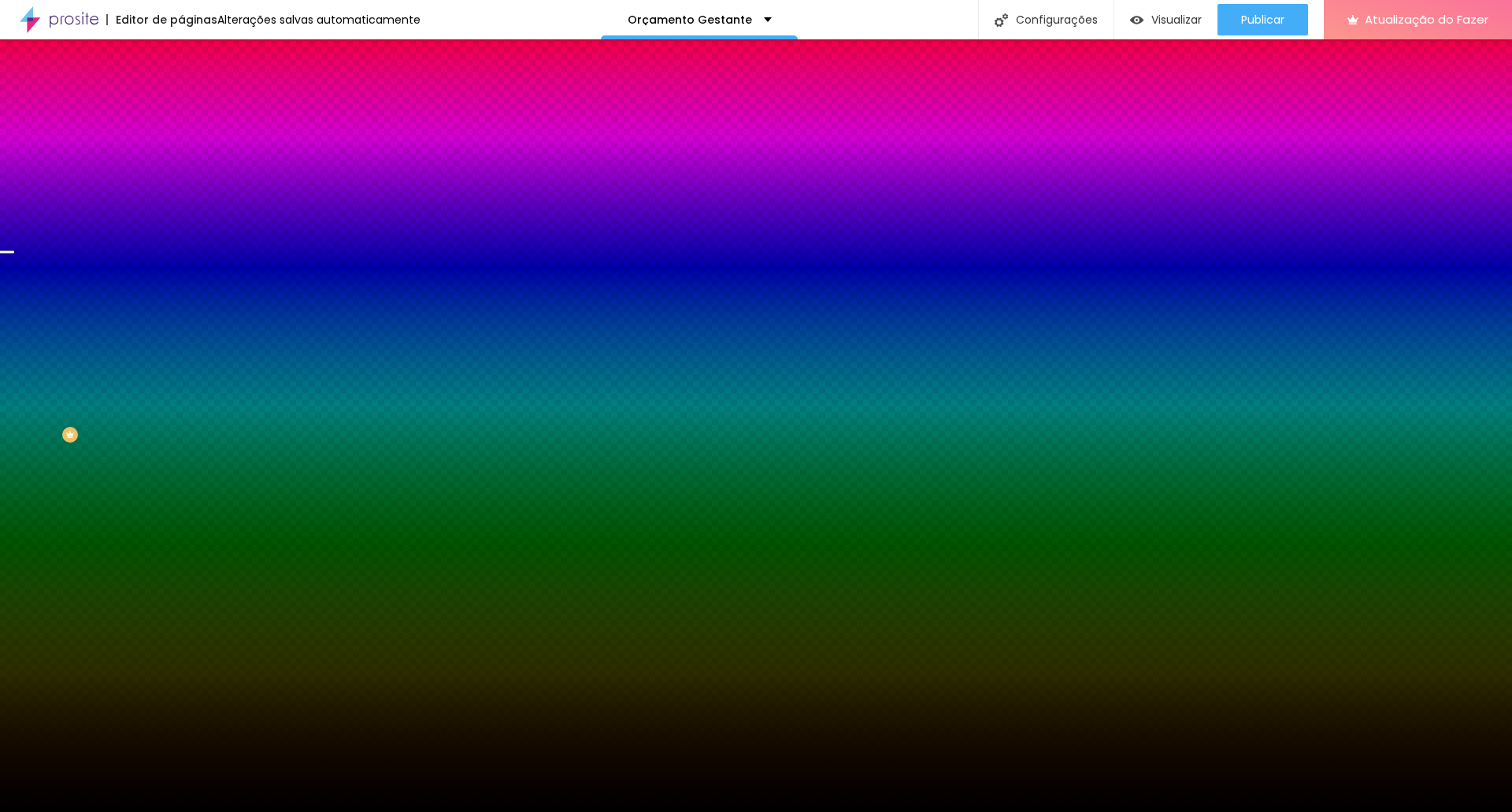
click at [182, 145] on span "Trocar imagem" at bounding box center [224, 138] width 86 height 13
drag, startPoint x: 1185, startPoint y: 112, endPoint x: 385, endPoint y: 250, distance: 811.8
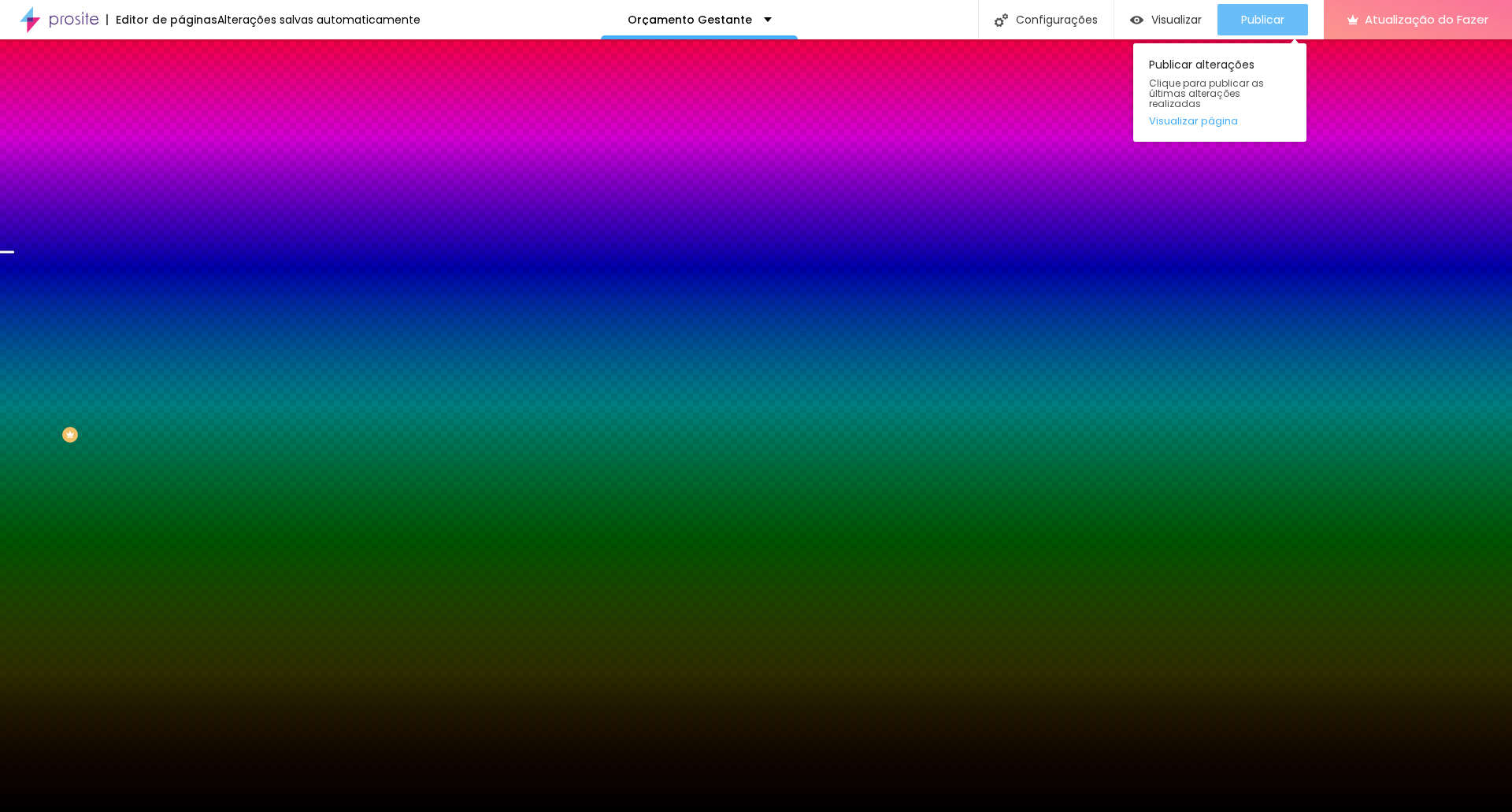
click at [1241, 16] on font "Publicar" at bounding box center [1263, 20] width 44 height 16
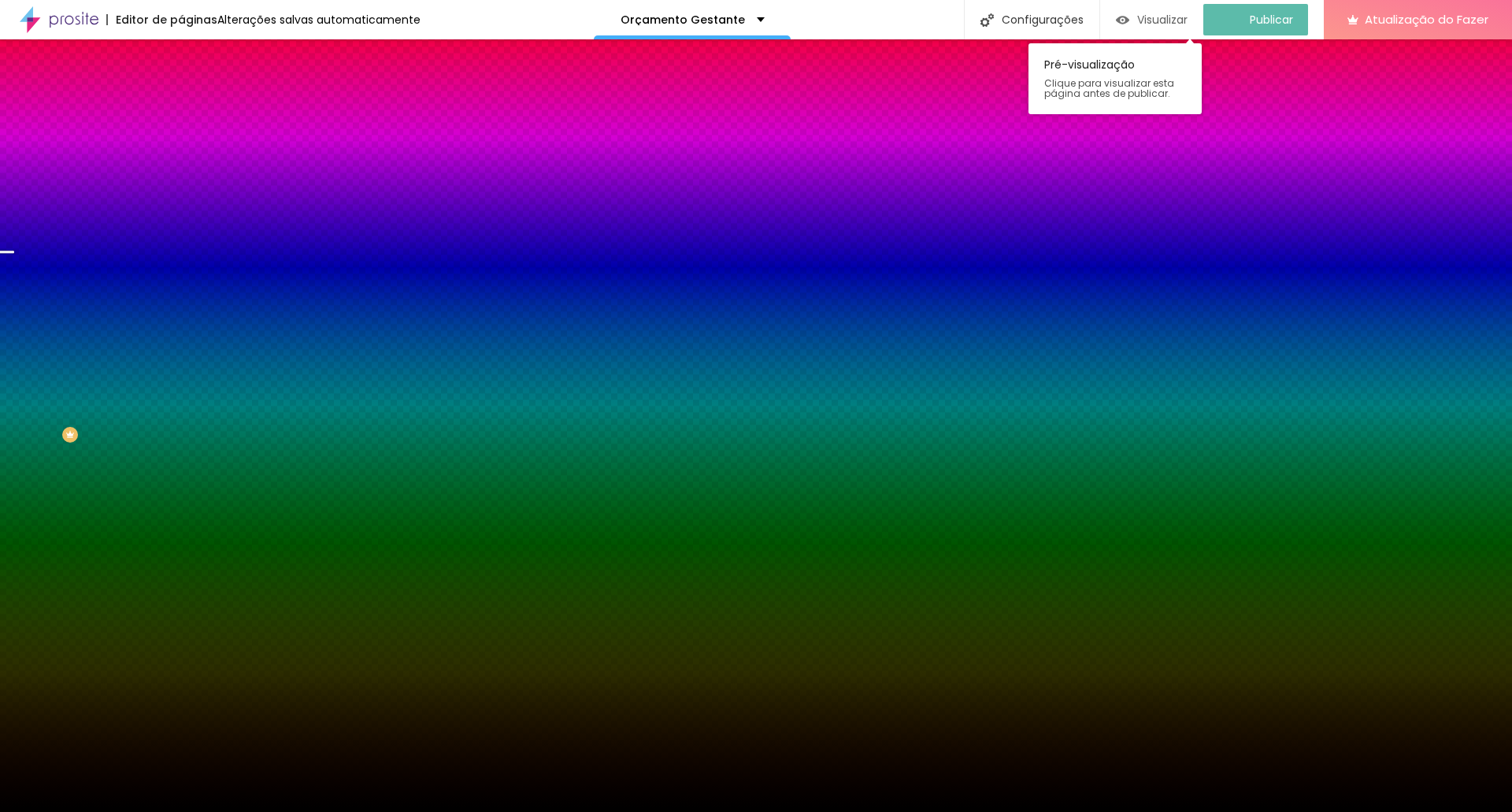
click at [1156, 18] on font "Visualizar" at bounding box center [1162, 20] width 51 height 16
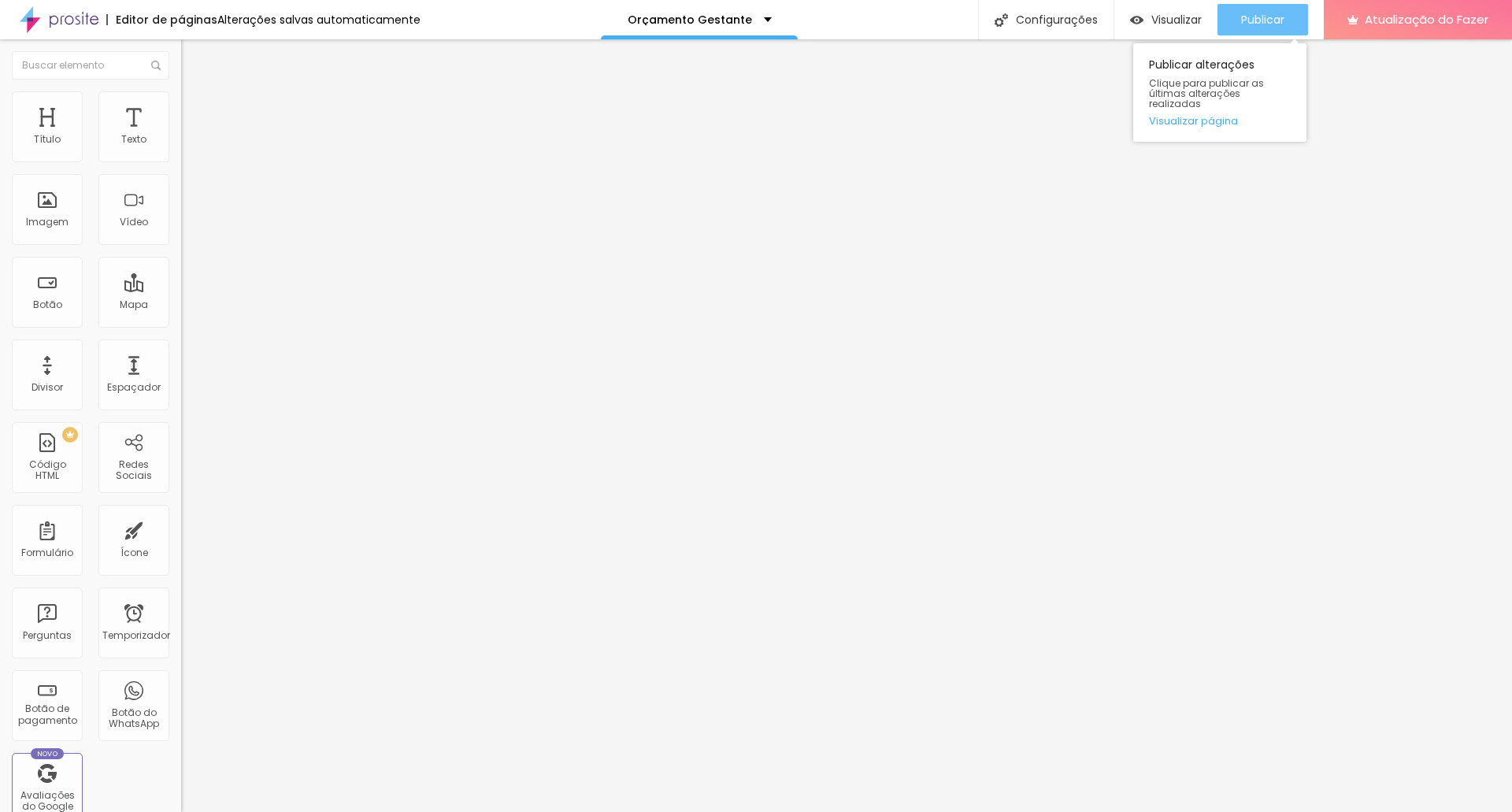
click at [1276, 13] on font "Publicar" at bounding box center [1263, 20] width 44 height 16
click at [1159, 24] on font "Visualizar" at bounding box center [1176, 20] width 51 height 16
click at [1254, 15] on font "Publicar" at bounding box center [1263, 20] width 44 height 16
click at [1280, 18] on font "Publicar" at bounding box center [1263, 20] width 44 height 16
click at [182, 104] on li "Avançado" at bounding box center [272, 99] width 182 height 16
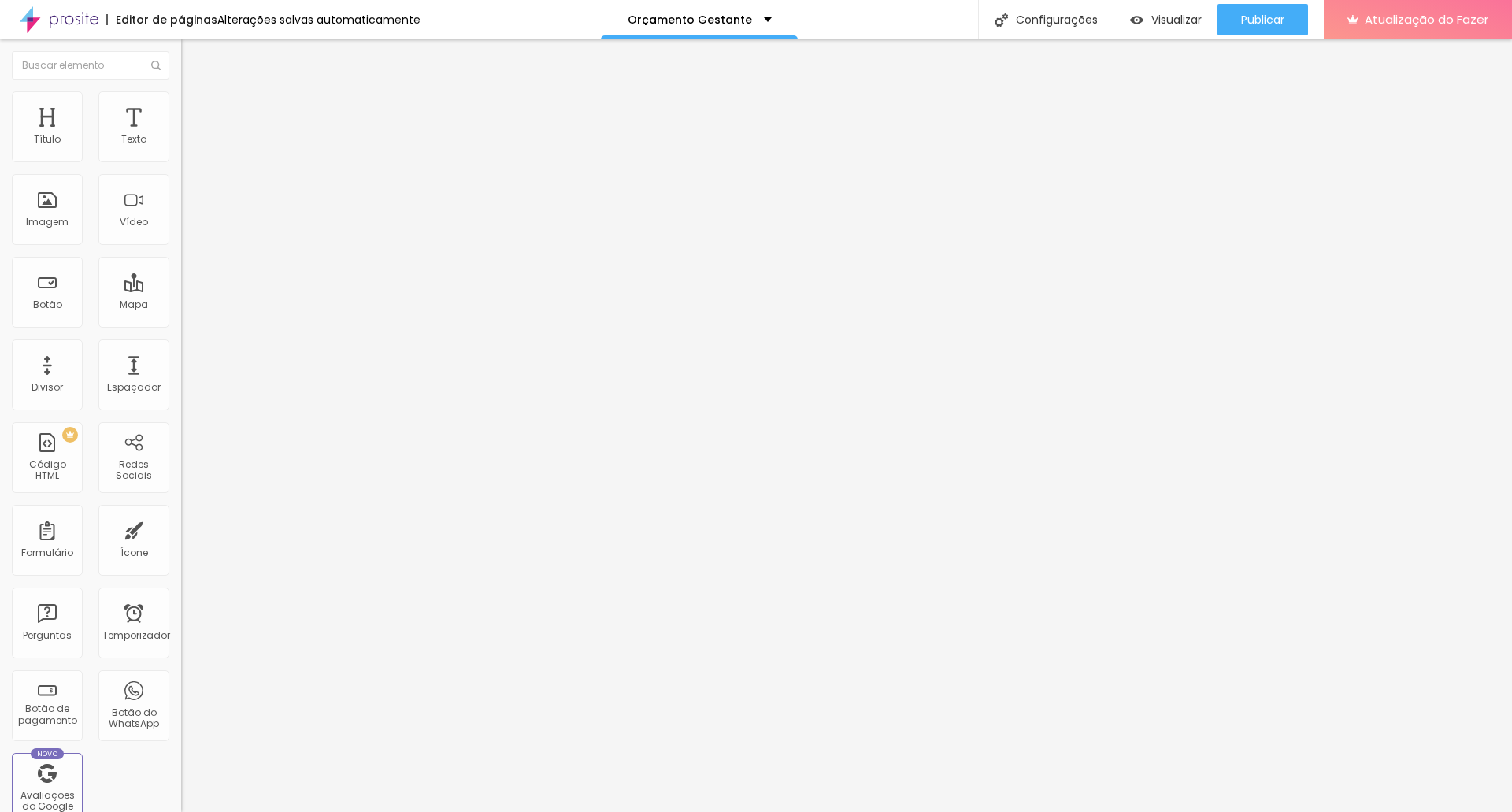
type input "31"
type input "12"
type input "0"
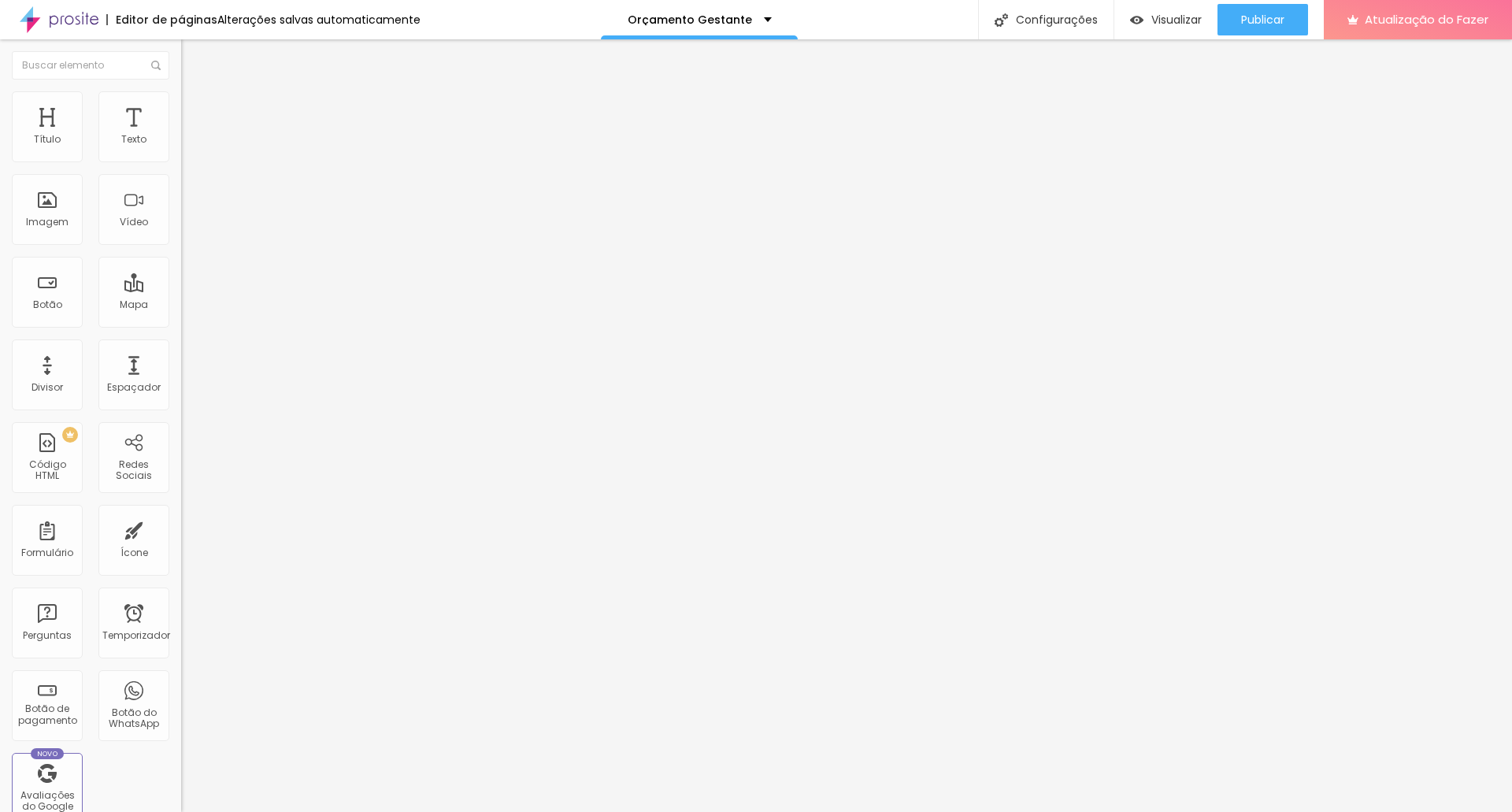
type input "0"
drag, startPoint x: 67, startPoint y: 157, endPoint x: 21, endPoint y: 161, distance: 46.2
type input "0"
click at [182, 290] on input "range" at bounding box center [232, 296] width 101 height 13
type input "0"
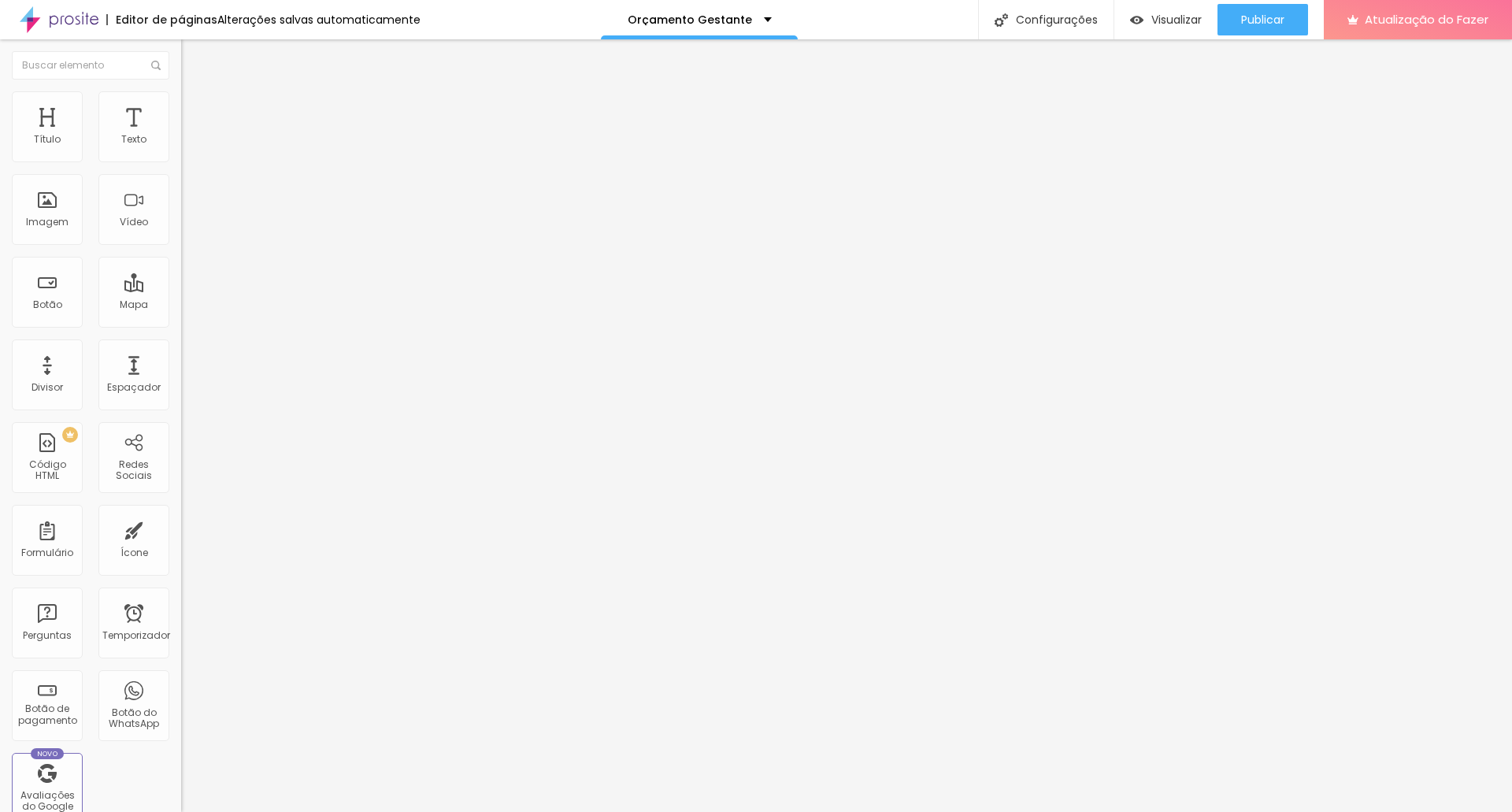
type input "0"
drag, startPoint x: 65, startPoint y: 190, endPoint x: 10, endPoint y: 192, distance: 55.0
type input "0"
click at [182, 513] on input "range" at bounding box center [232, 519] width 101 height 13
click at [182, 92] on img at bounding box center [189, 98] width 14 height 14
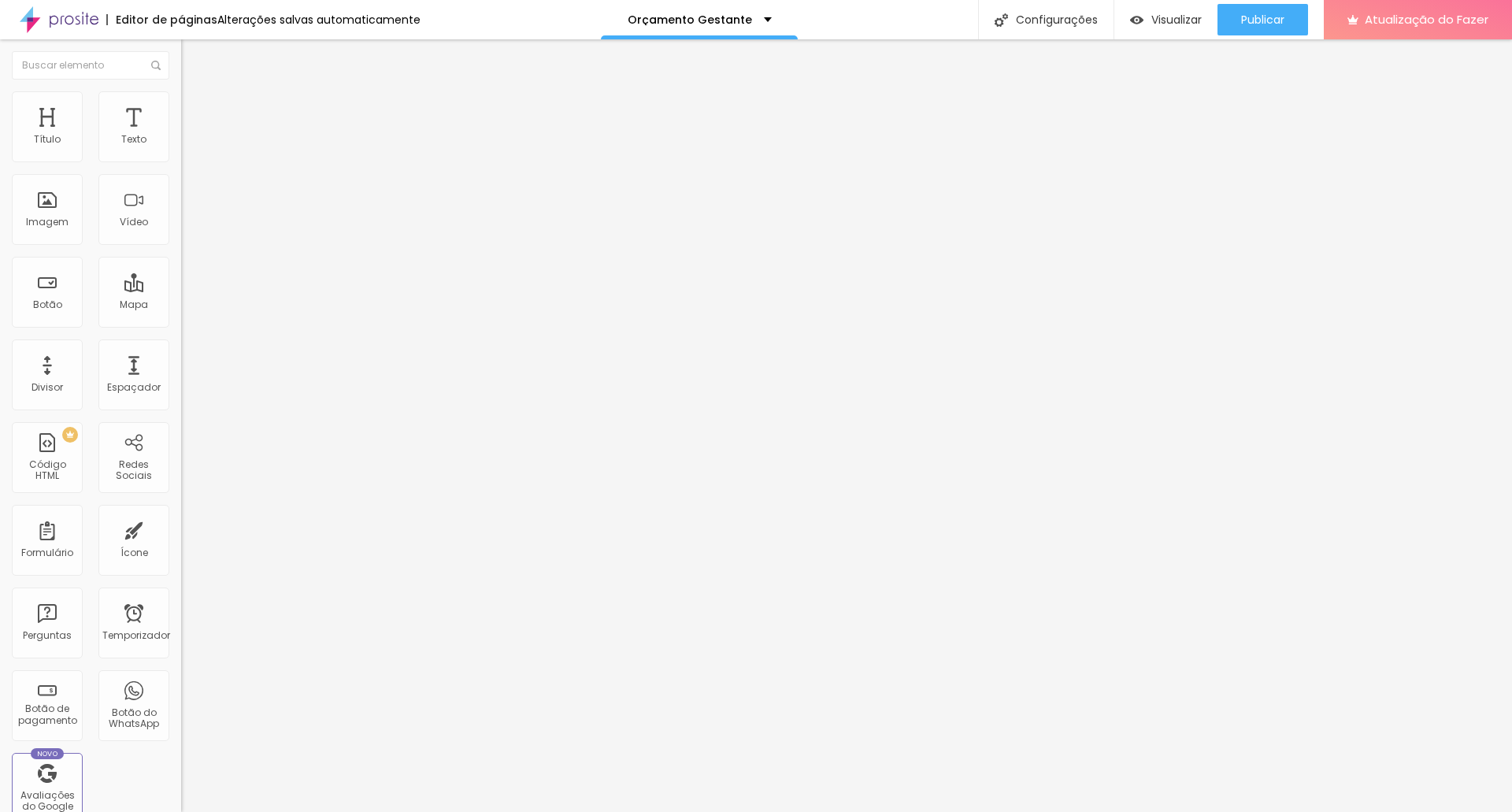
type input "98"
type input "58"
type input "0"
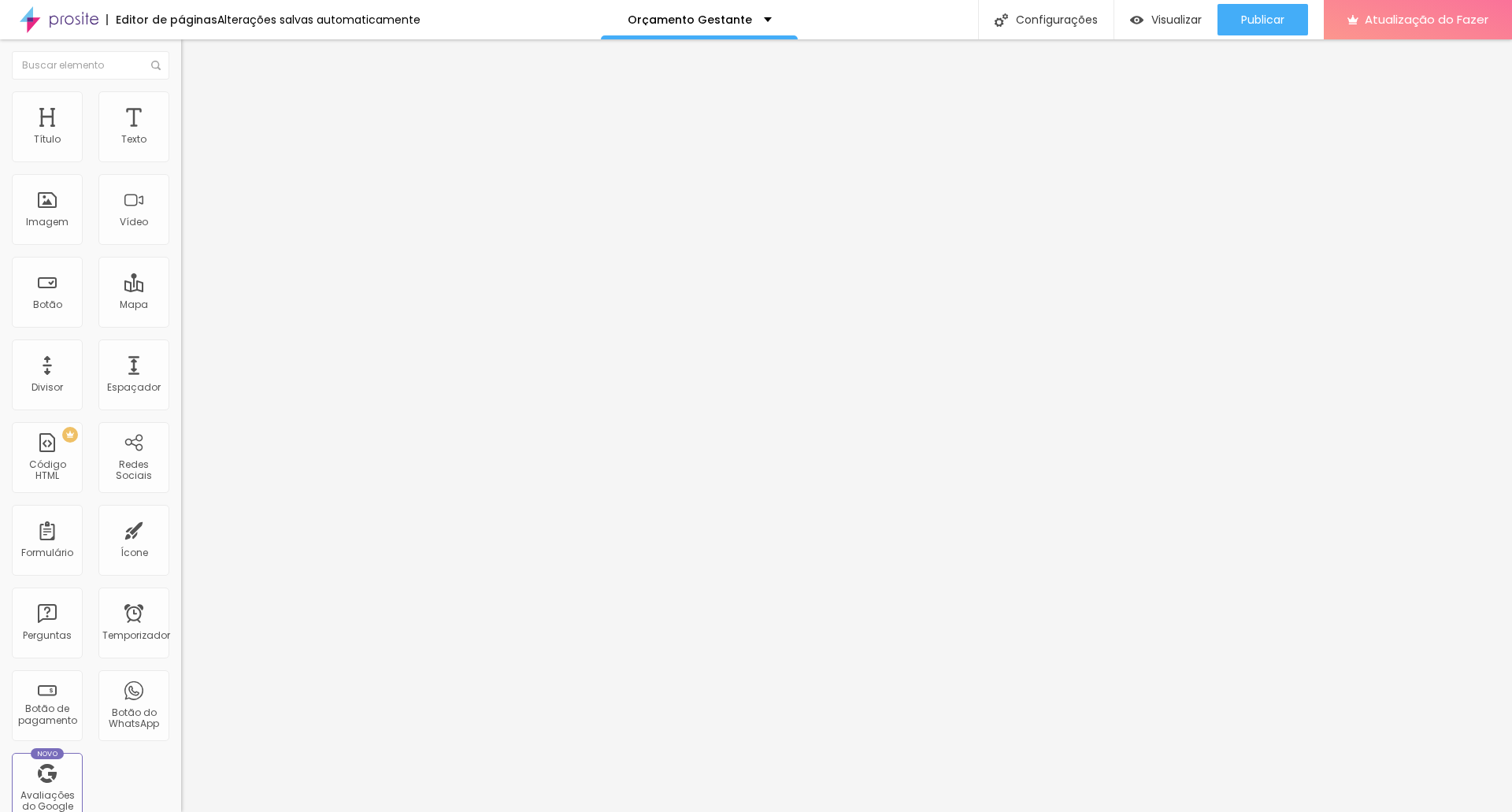
type input "0"
drag, startPoint x: 132, startPoint y: 154, endPoint x: 3, endPoint y: 157, distance: 129.0
type input "0"
click at [182, 290] on input "range" at bounding box center [232, 296] width 101 height 13
type input "2"
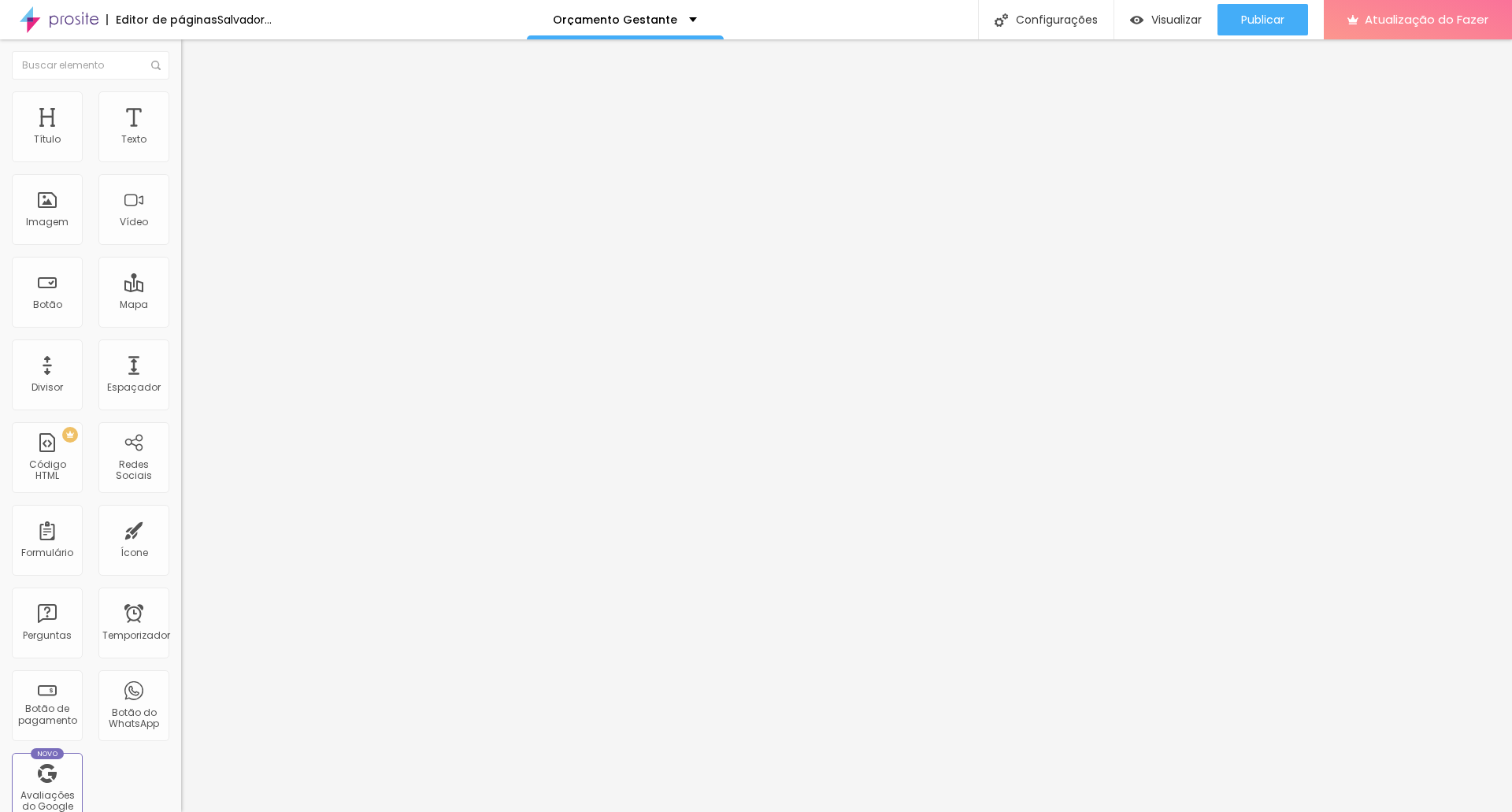
type input "2"
type input "0"
drag, startPoint x: 47, startPoint y: 186, endPoint x: 18, endPoint y: 188, distance: 29.1
type input "0"
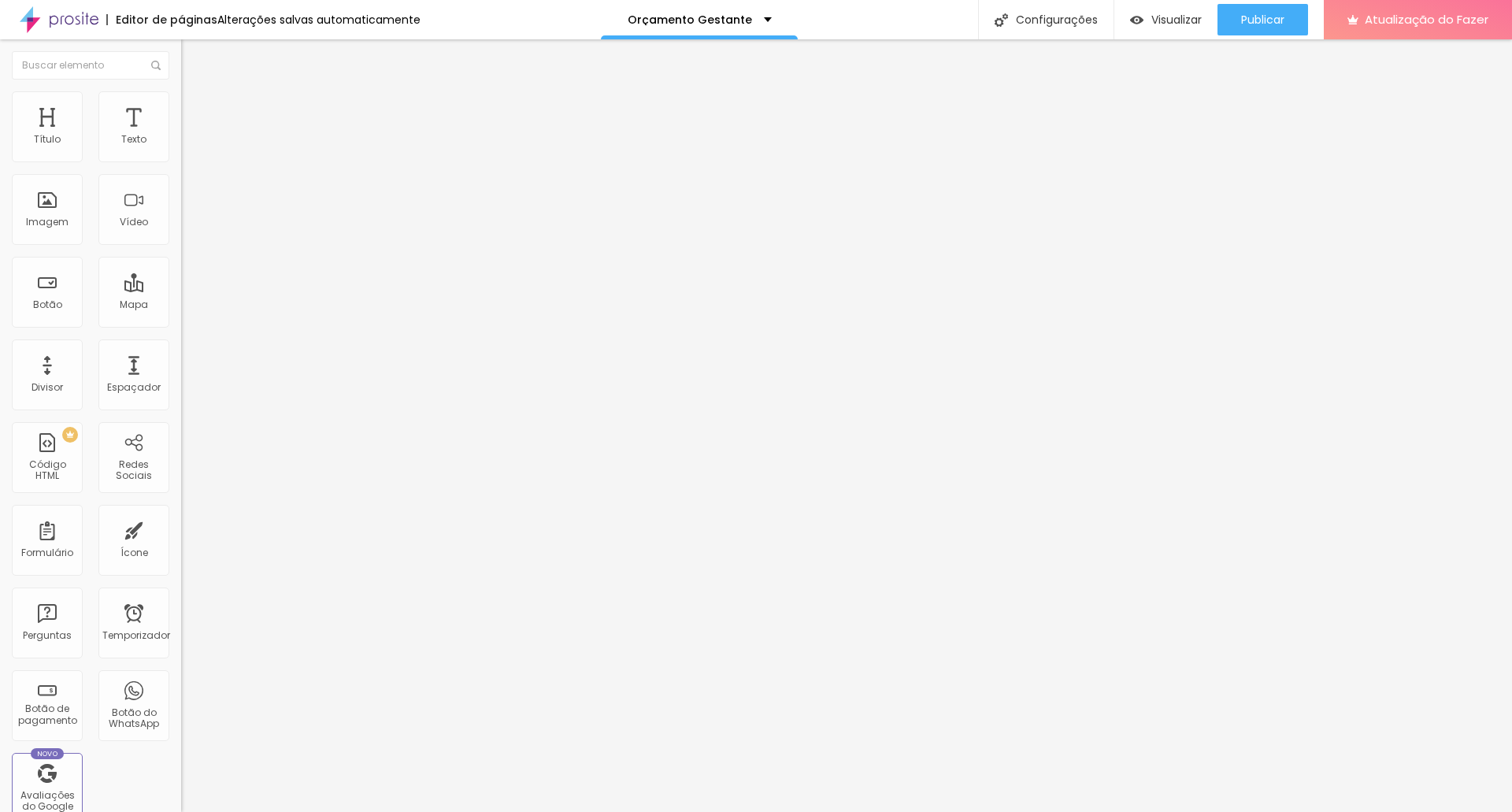
click at [182, 513] on input "range" at bounding box center [232, 519] width 101 height 13
click at [182, 143] on font "Encaixotado" at bounding box center [212, 136] width 62 height 13
click at [182, 168] on span "Completo" at bounding box center [205, 161] width 48 height 13
click at [182, 98] on img at bounding box center [189, 98] width 14 height 14
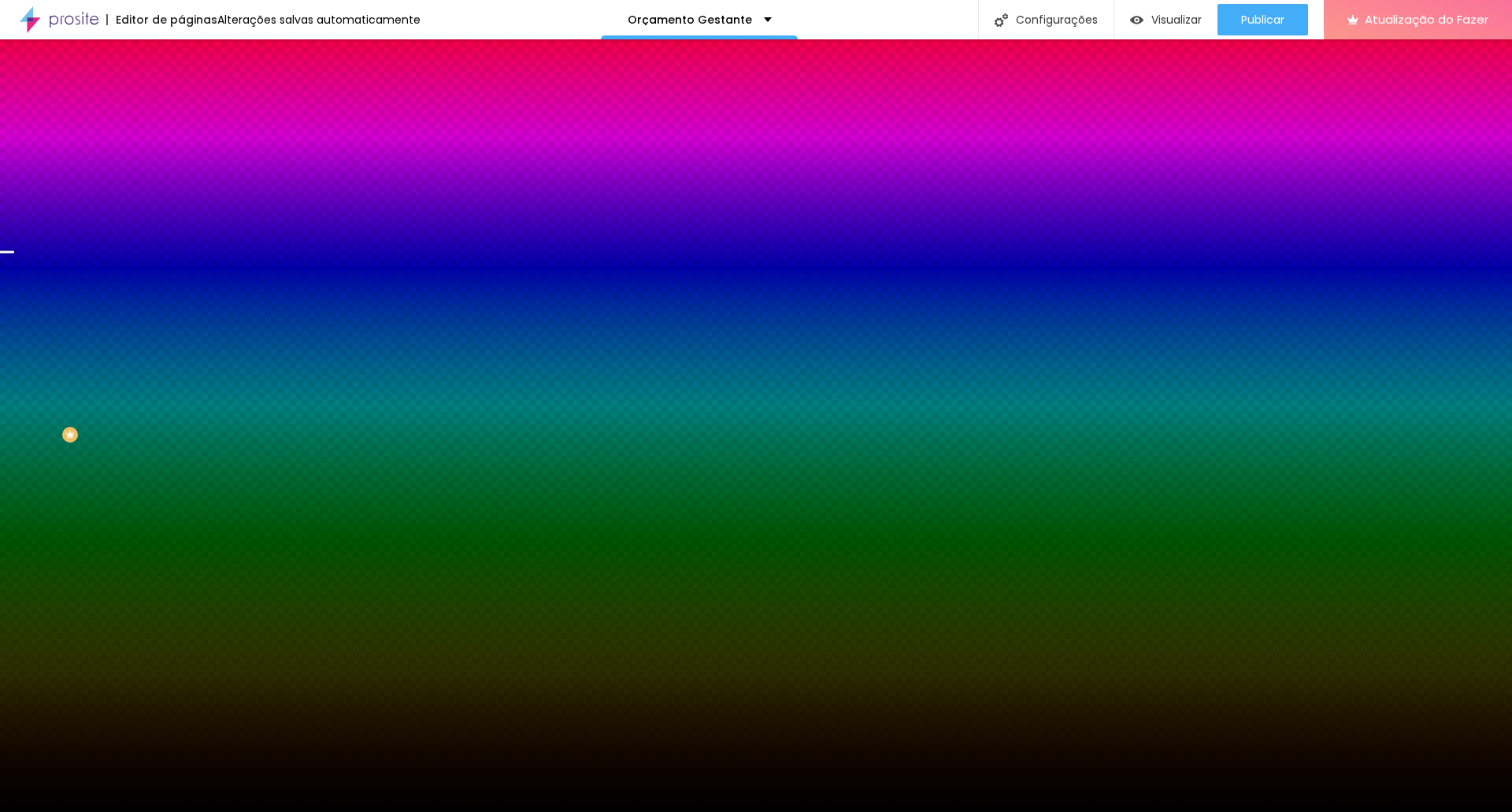
click at [182, 164] on font "Paralaxe" at bounding box center [202, 157] width 42 height 13
click at [182, 172] on div "Nenhum" at bounding box center [272, 167] width 182 height 10
click at [182, 530] on div "Editar nulo Conteúdo Estilo Avançado Imagem de fundo Trocar imagem Efeito da Im…" at bounding box center [272, 426] width 182 height 773
click at [182, 107] on img at bounding box center [189, 114] width 14 height 14
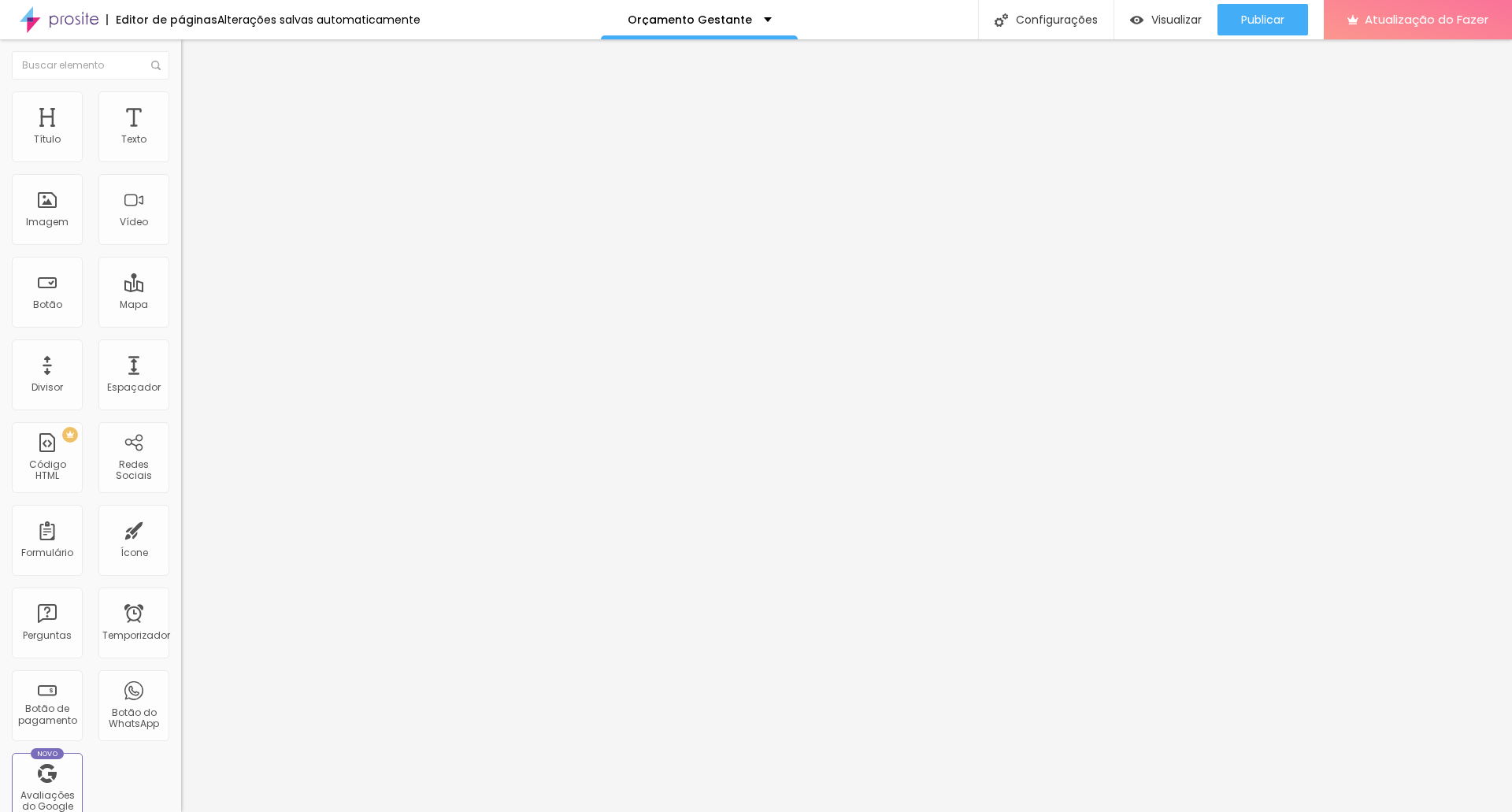
type input "260"
type input "197"
type input "192"
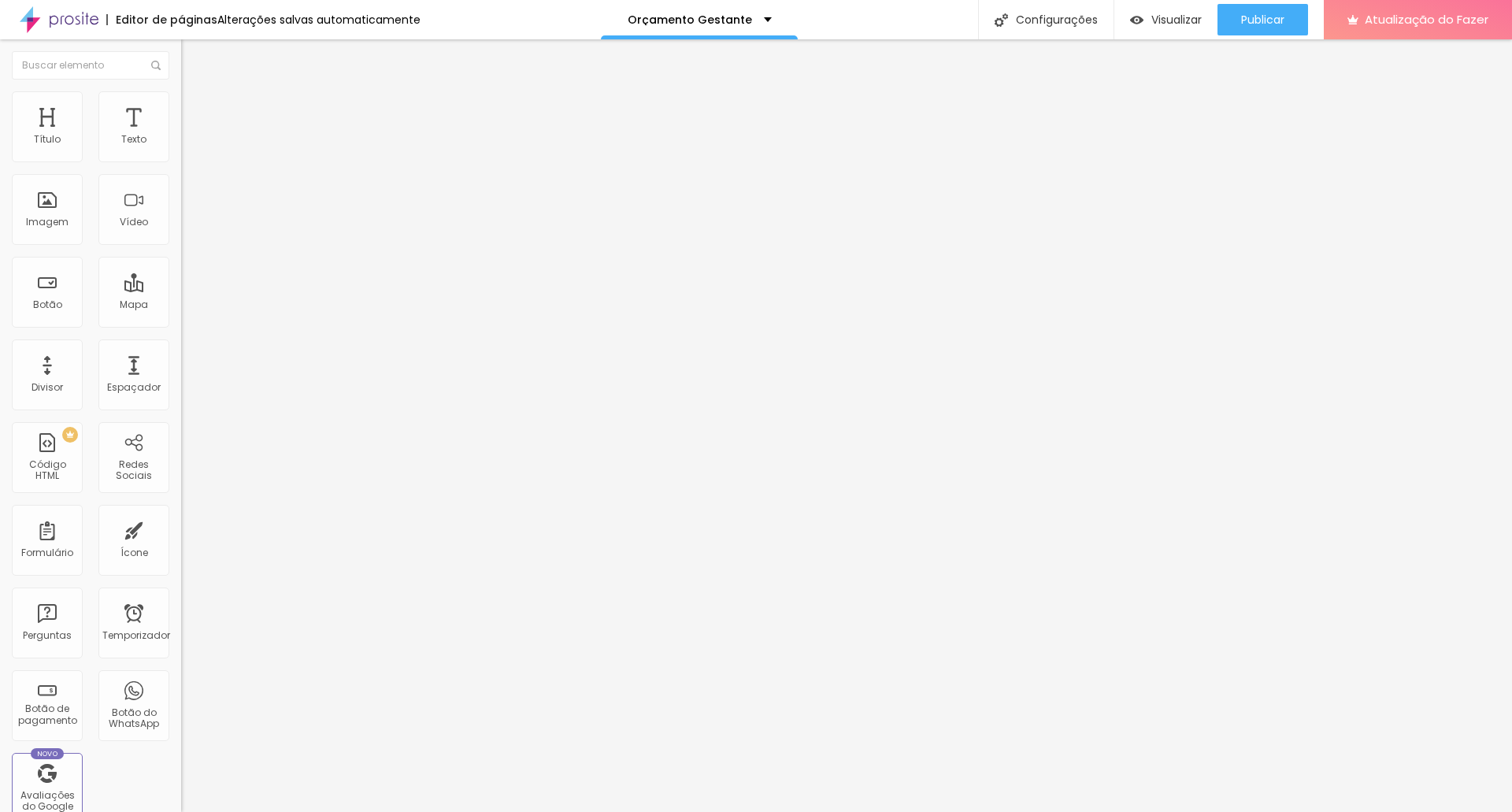
type input "192"
type input "187"
type input "181"
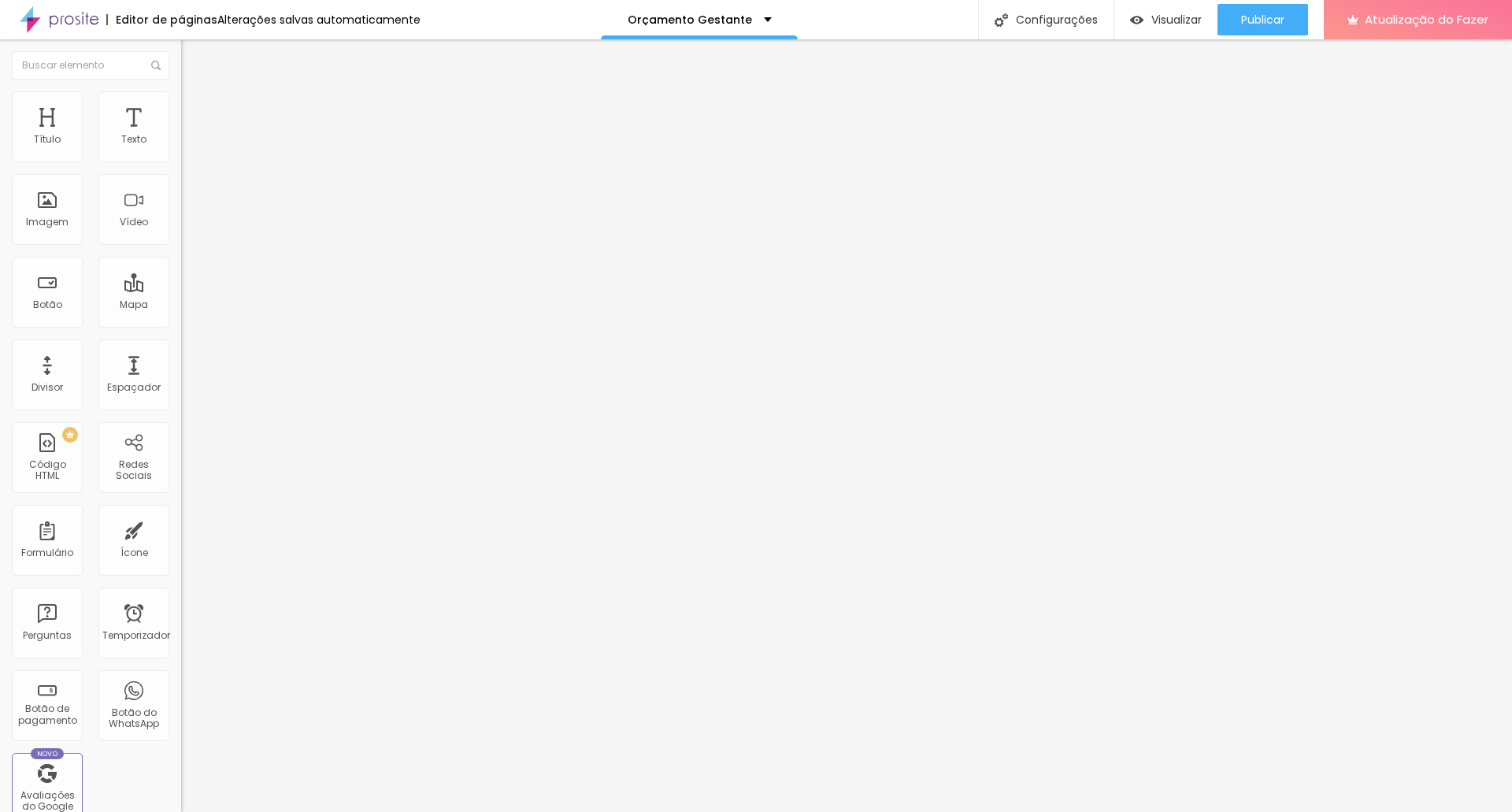
type input "171"
type input "144"
type input "155"
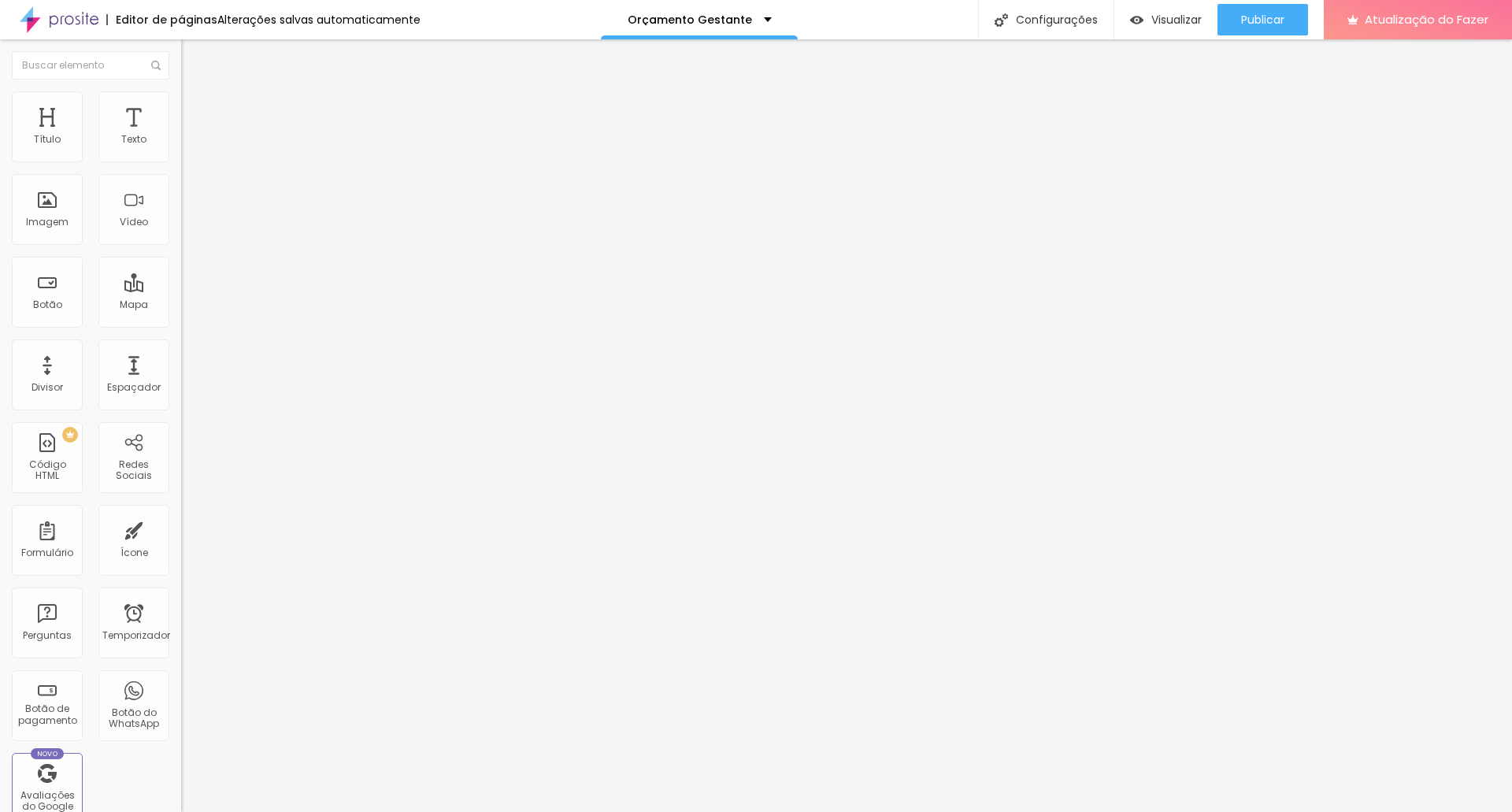
type input "155"
type input "223"
type input "229"
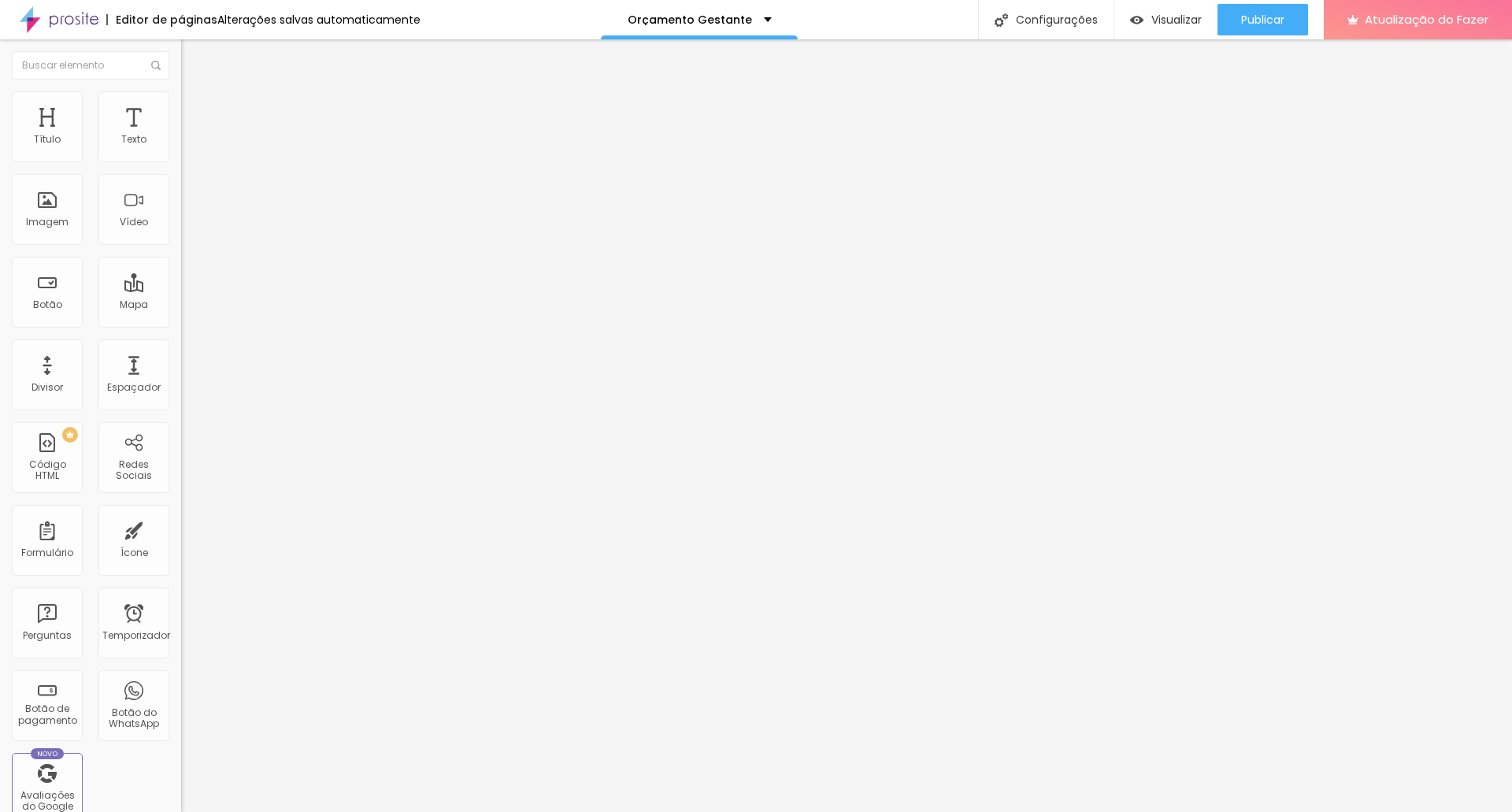
type input "250"
type input "255"
type input "260"
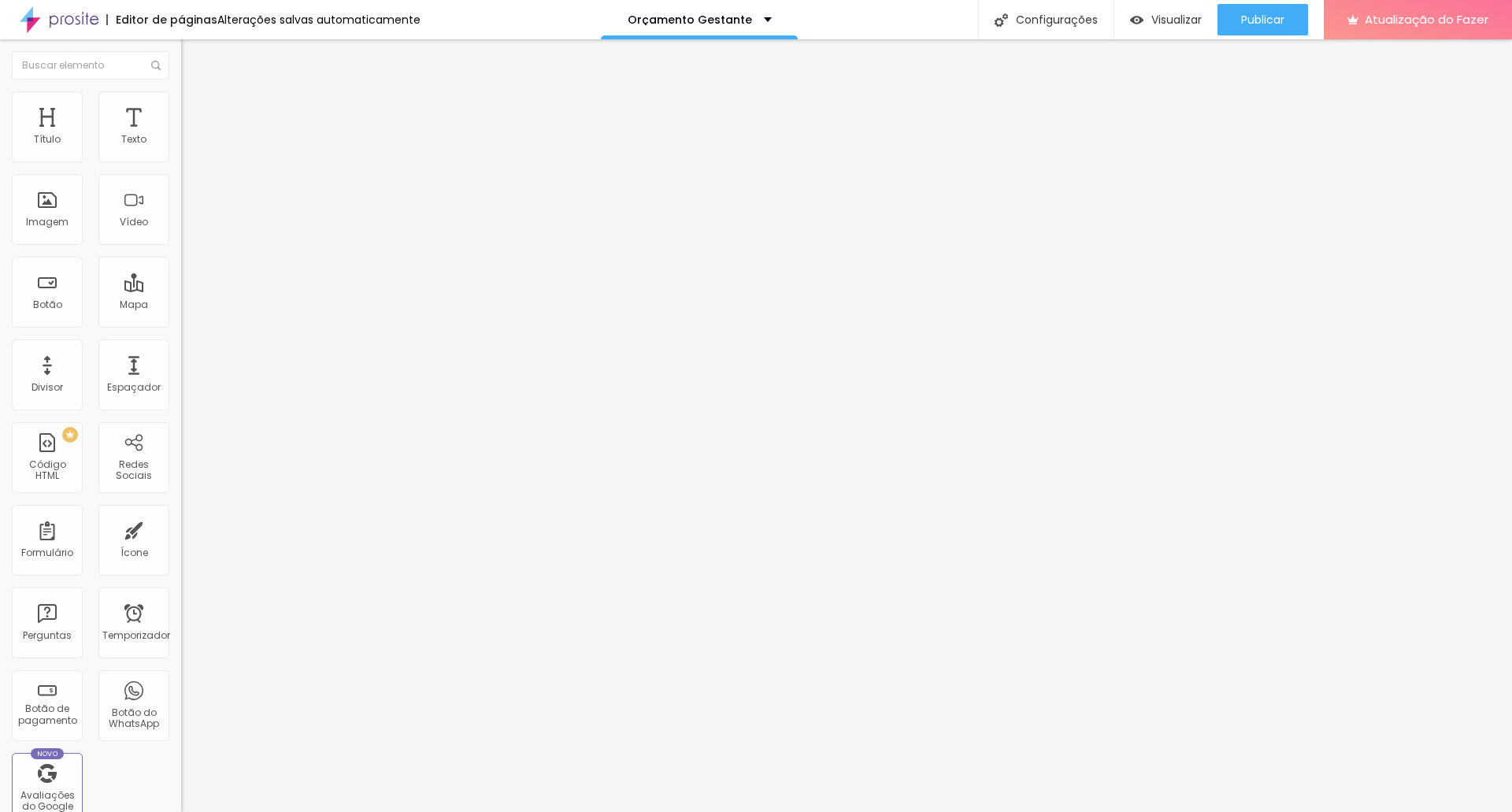
type input "260"
type input "271"
type input "281"
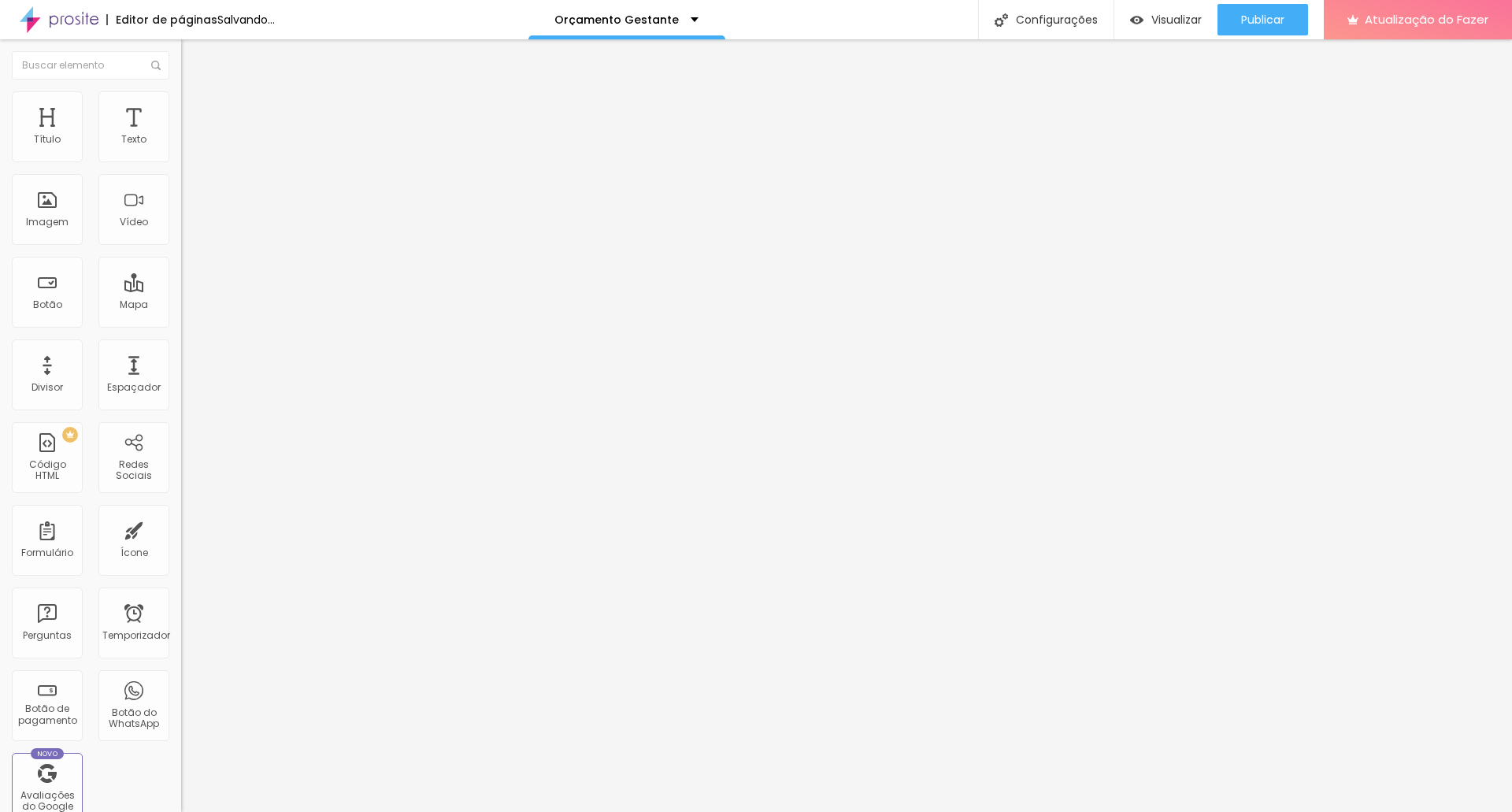
type input "281"
click at [182, 529] on input "range" at bounding box center [232, 535] width 101 height 13
type input "25"
type input "20"
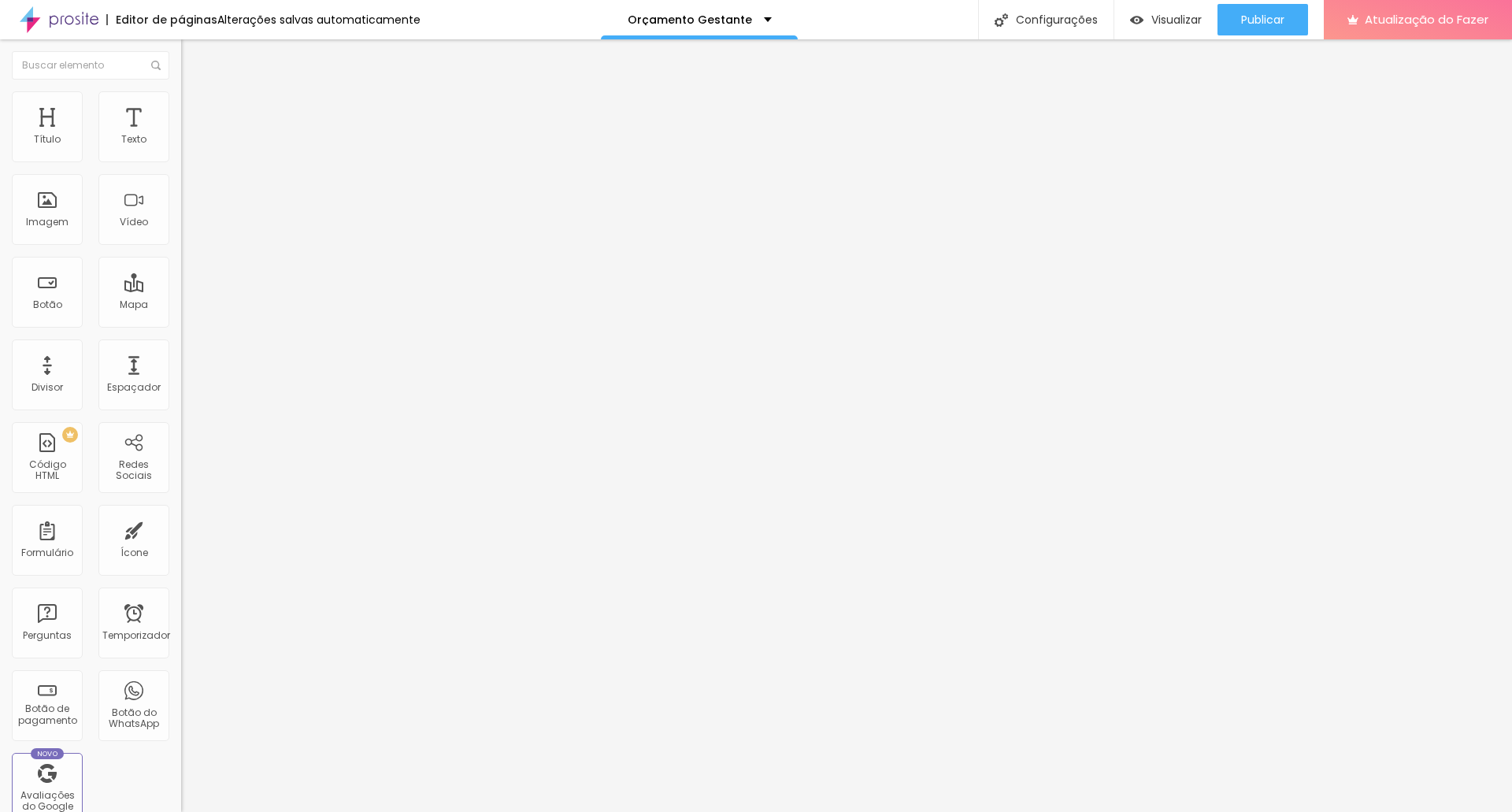
type input "20"
type input "15"
type input "10"
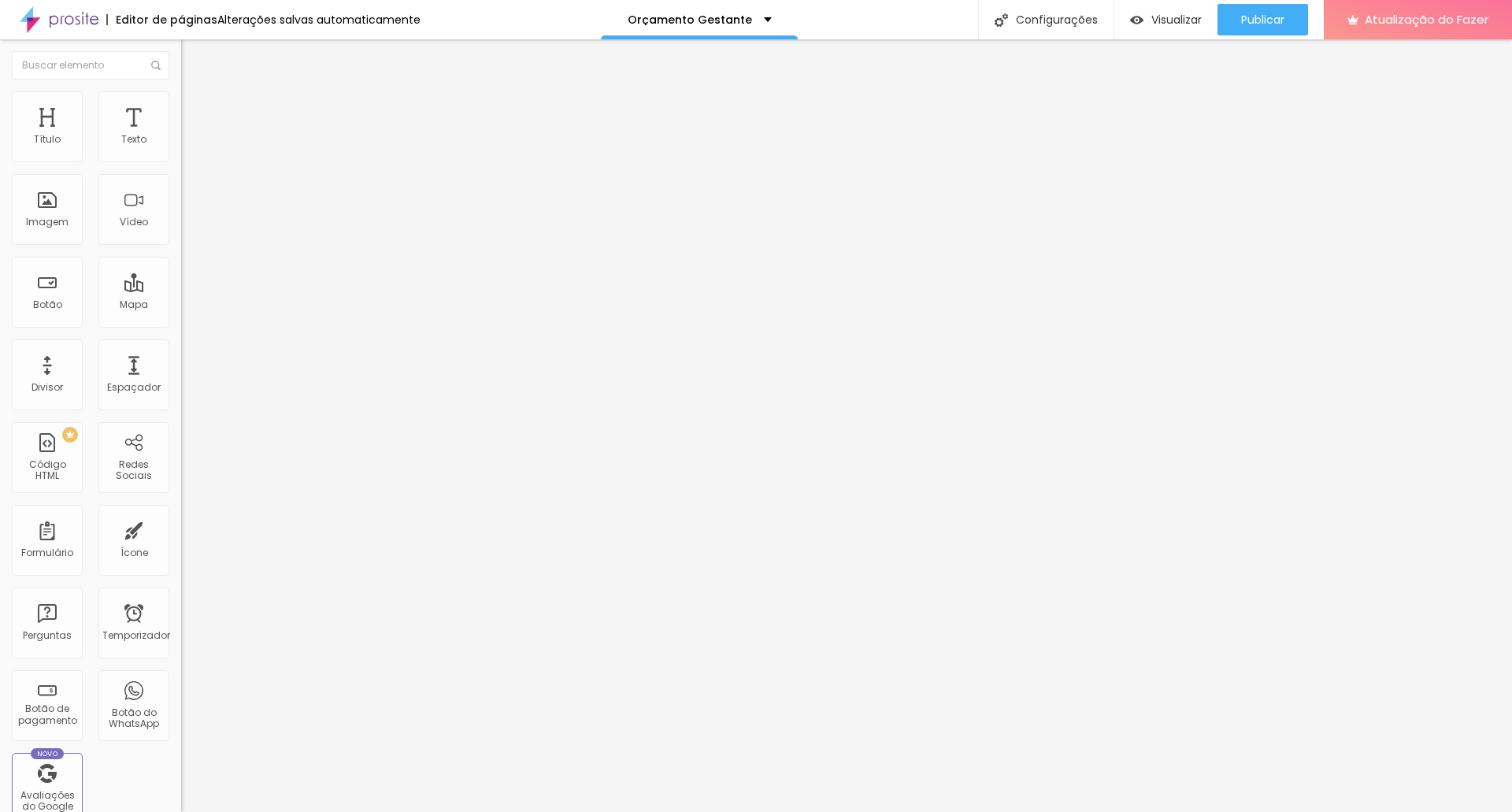
drag, startPoint x: 136, startPoint y: 154, endPoint x: 65, endPoint y: 155, distance: 71.0
click at [182, 306] on input "range" at bounding box center [232, 312] width 101 height 13
type input "15"
type input "20"
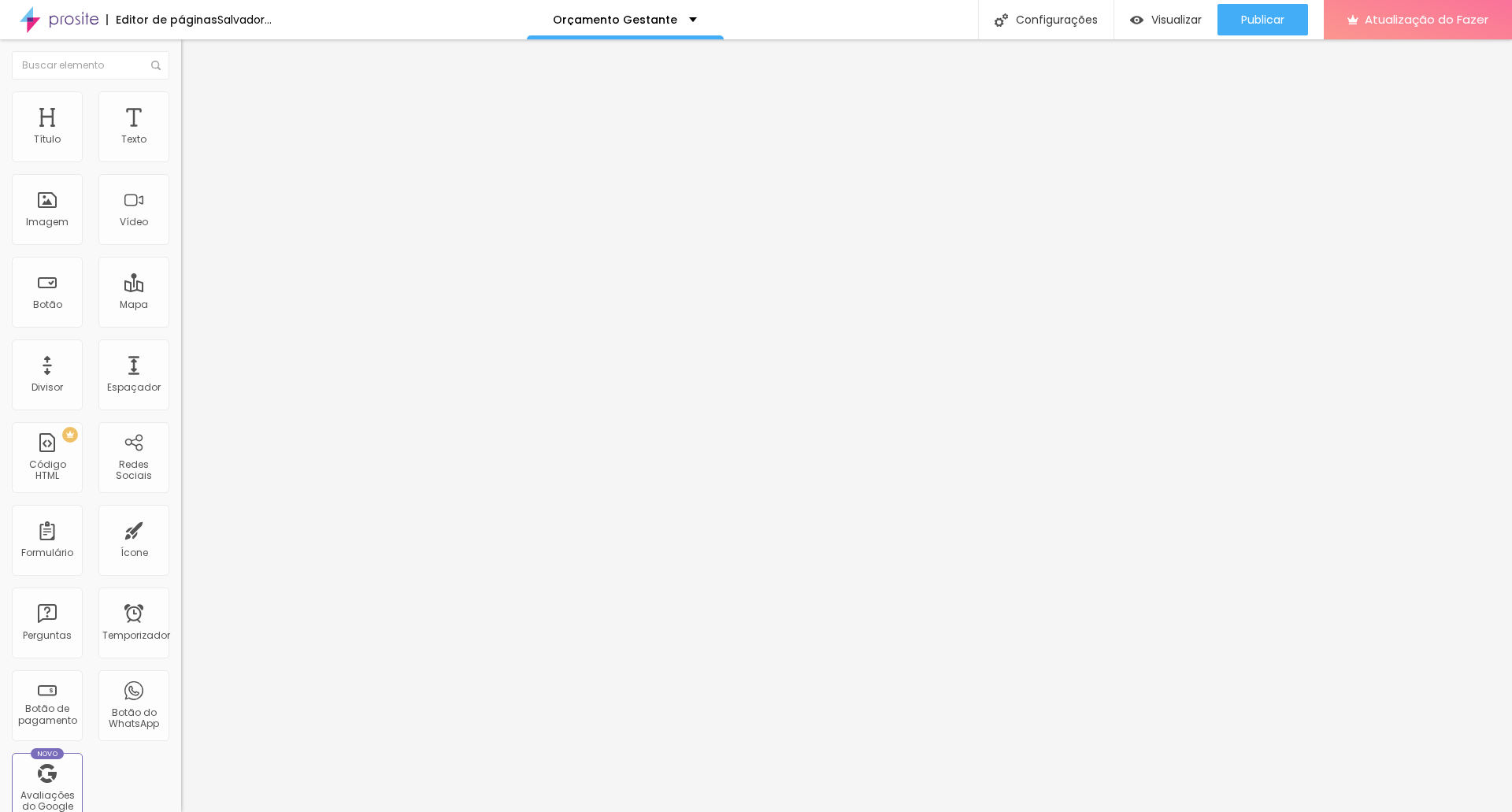
type input "20"
type input "25"
type input "30"
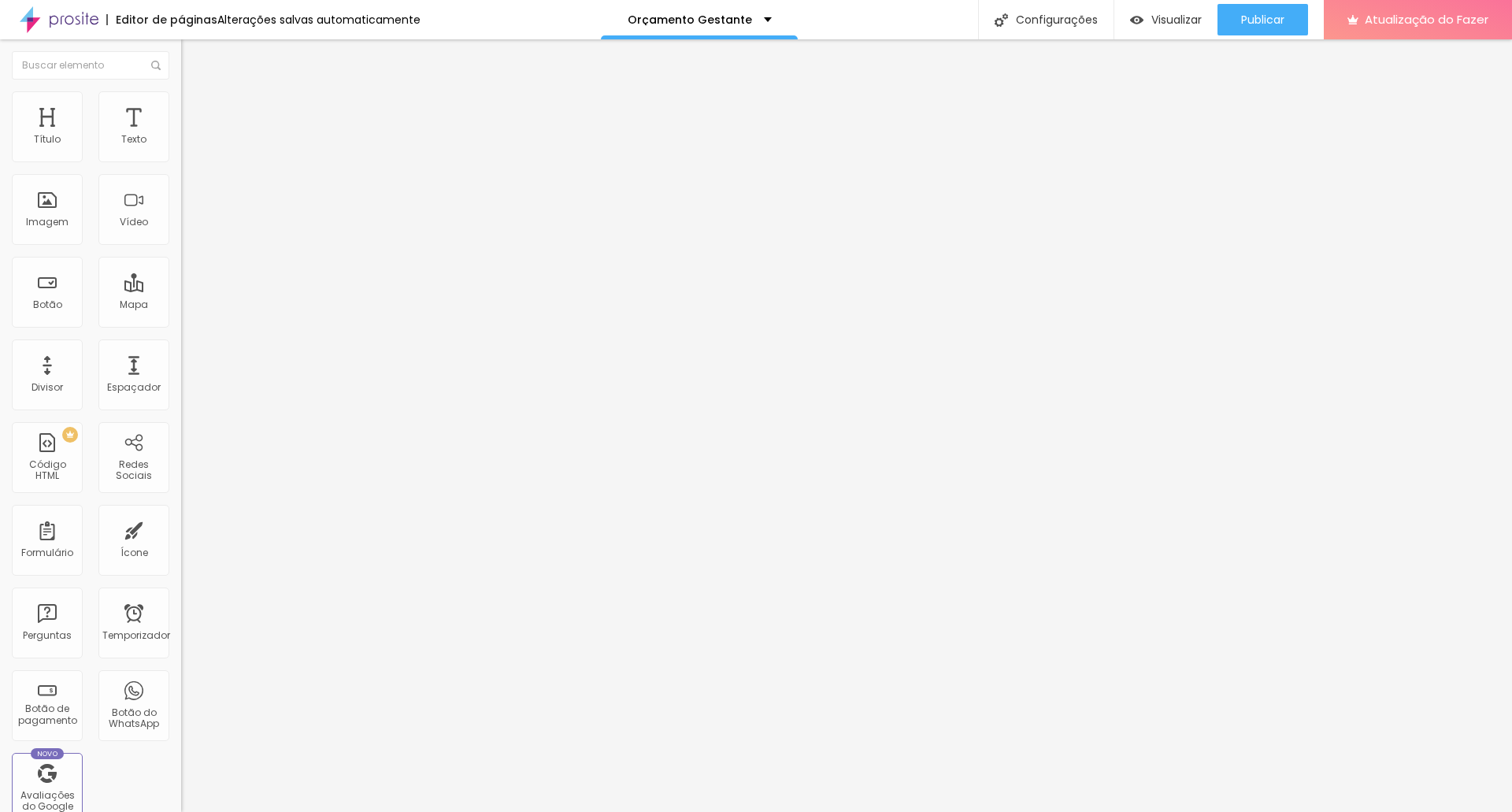
drag, startPoint x: 88, startPoint y: 153, endPoint x: 153, endPoint y: 147, distance: 65.3
type input "30"
click at [182, 306] on input "range" at bounding box center [232, 312] width 101 height 13
click at [182, 678] on div at bounding box center [272, 678] width 182 height 0
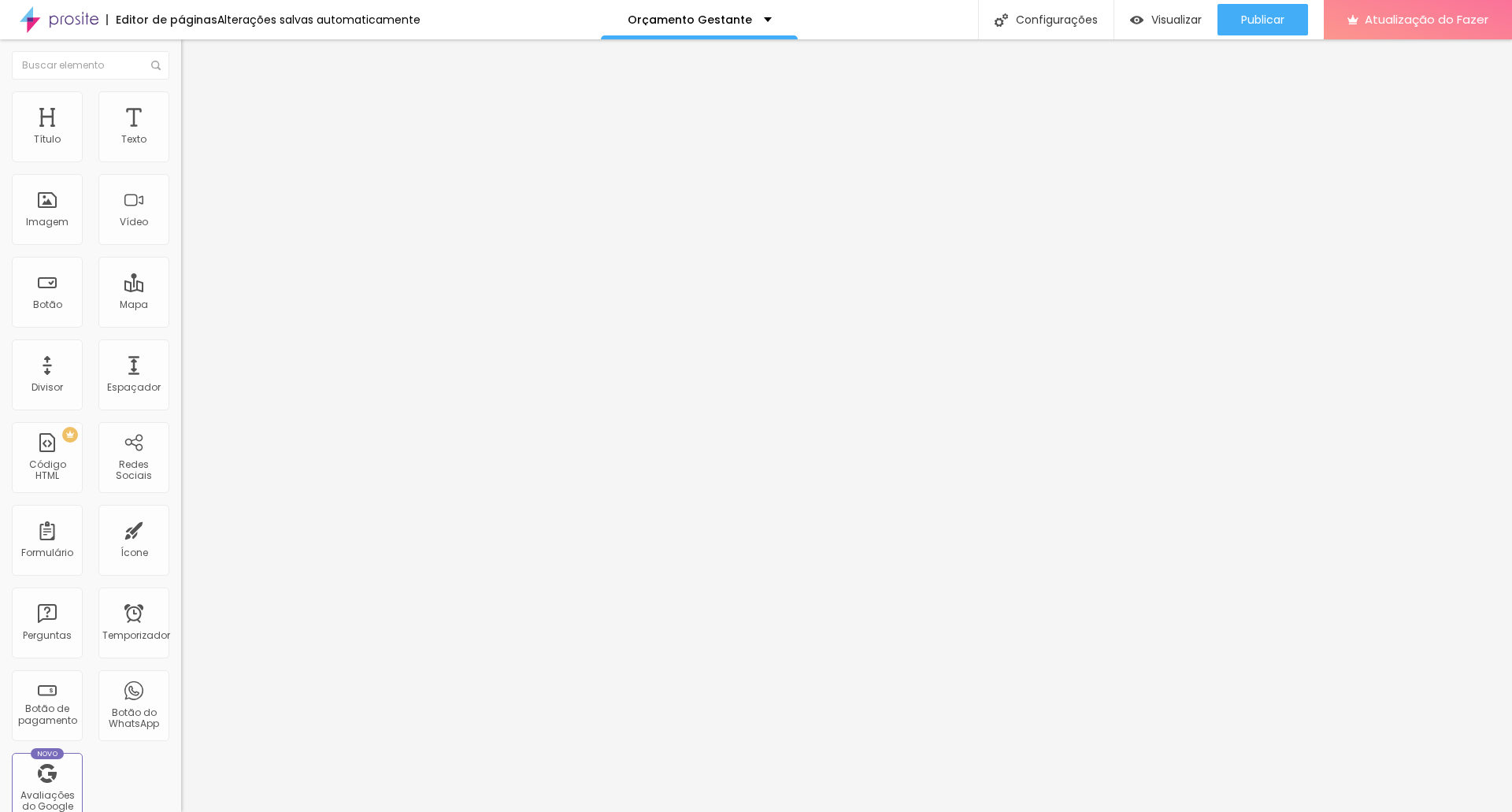
click at [182, 687] on div at bounding box center [272, 687] width 182 height 0
click at [182, 697] on div at bounding box center [272, 697] width 182 height 0
click at [182, 687] on div at bounding box center [272, 687] width 182 height 0
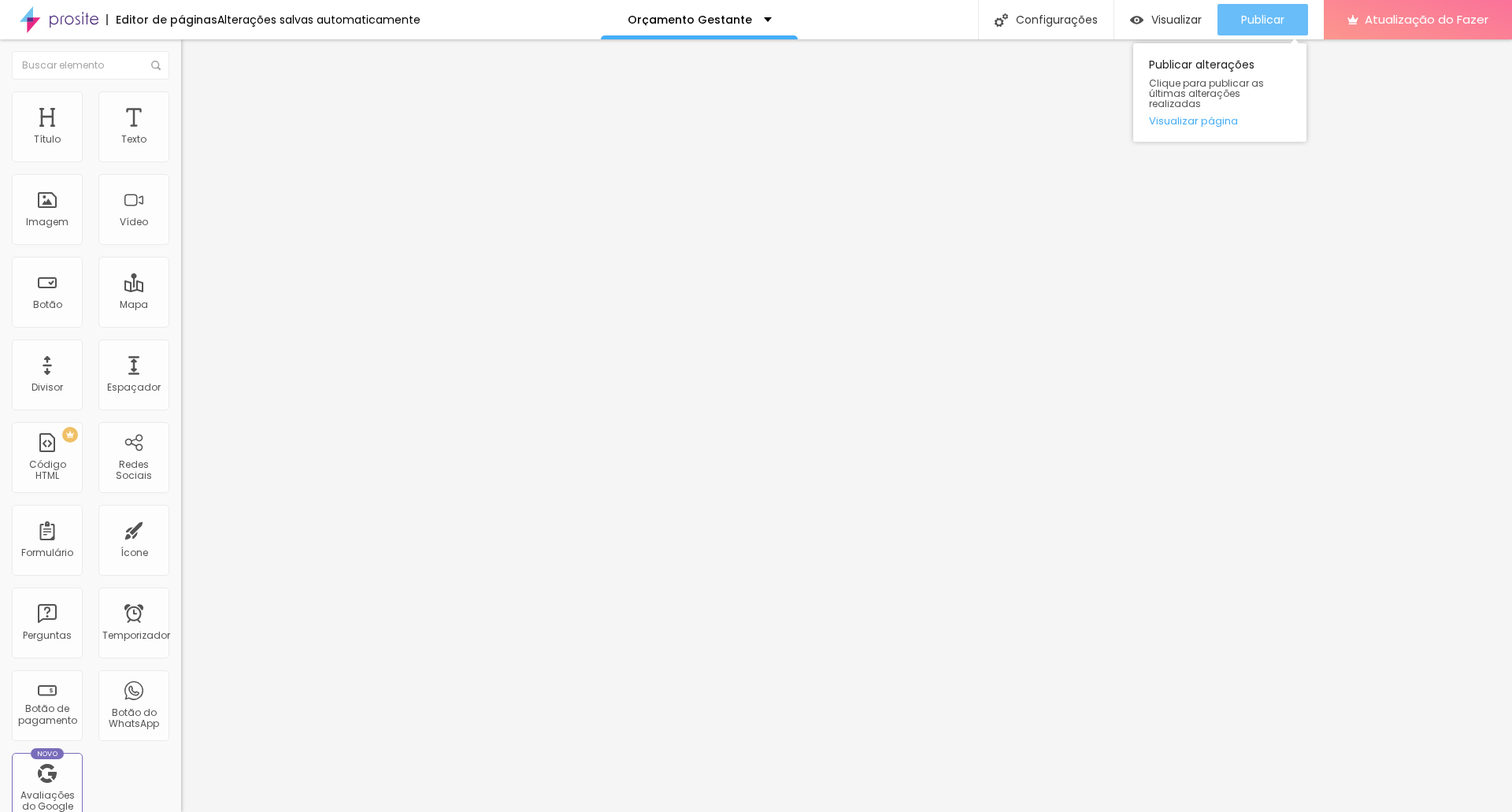
click at [1283, 23] on font "Publicar" at bounding box center [1263, 20] width 44 height 16
click at [182, 697] on div at bounding box center [272, 697] width 182 height 0
click at [1254, 20] on font "Publicar" at bounding box center [1263, 20] width 44 height 16
click at [182, 678] on div at bounding box center [272, 678] width 182 height 0
click at [1266, 12] on font "Publicar" at bounding box center [1263, 20] width 44 height 16
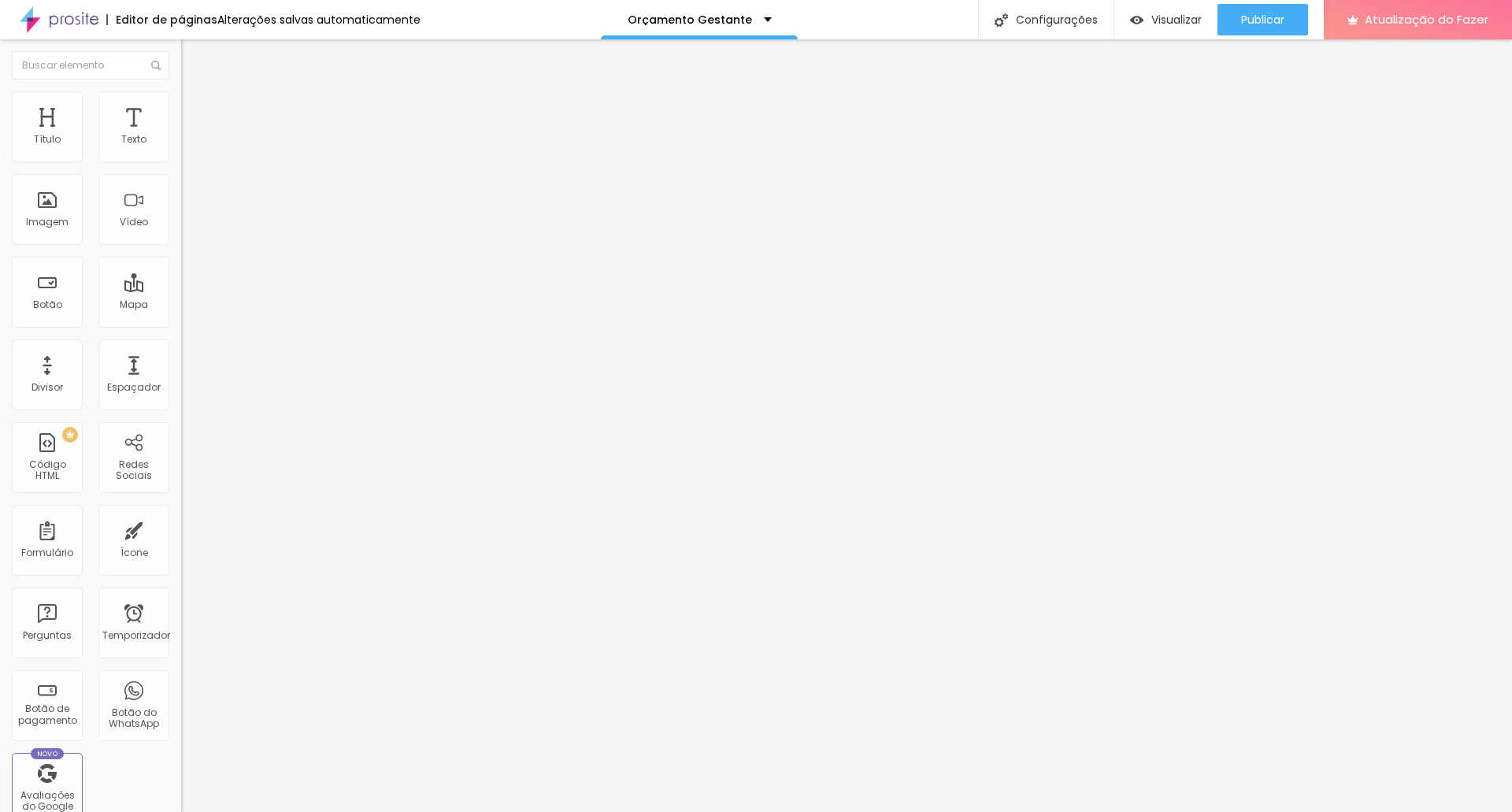
click at [182, 678] on div at bounding box center [272, 678] width 182 height 0
type input "234"
type input "223"
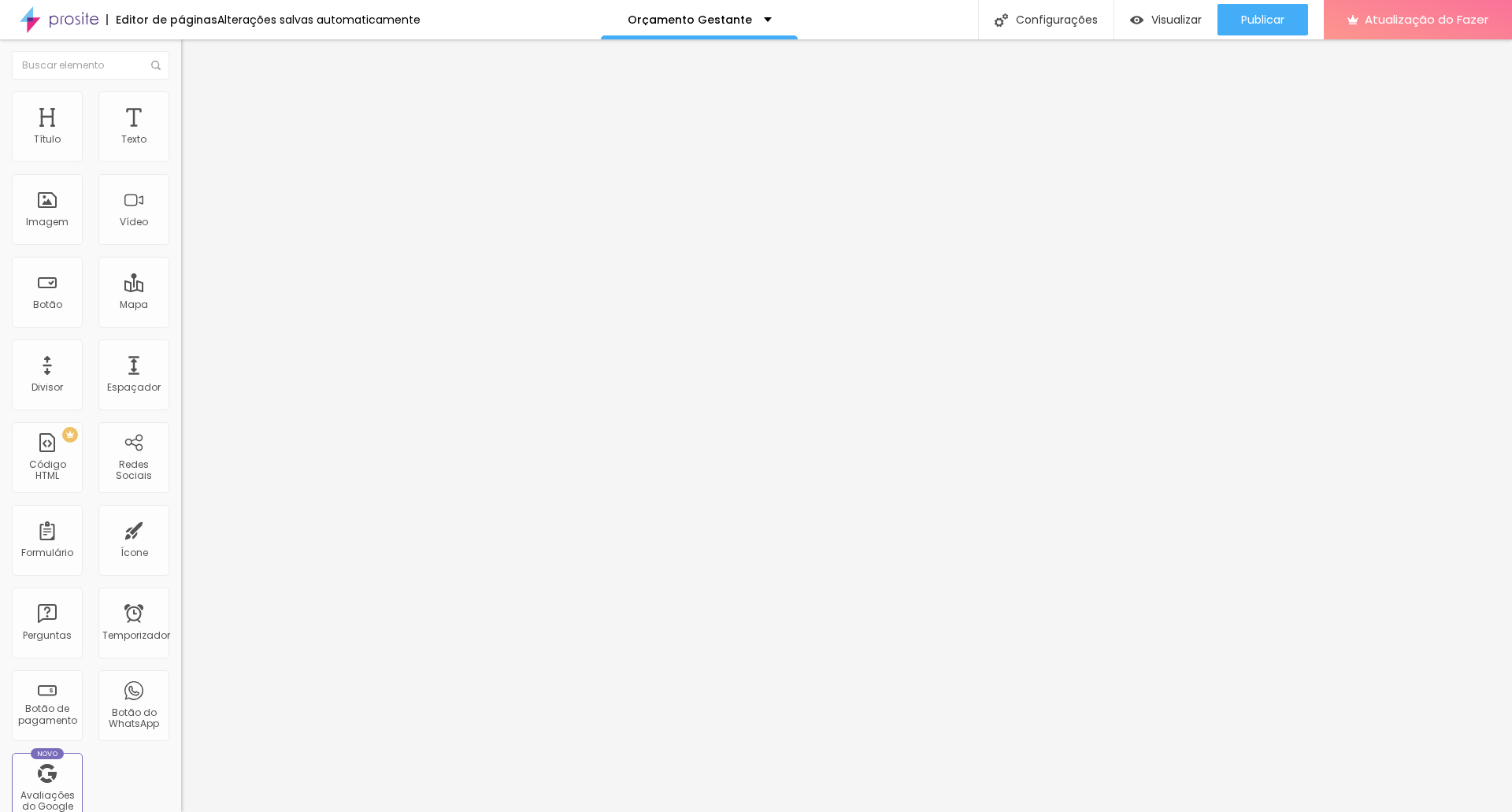
type input "187"
type input "181"
type input "155"
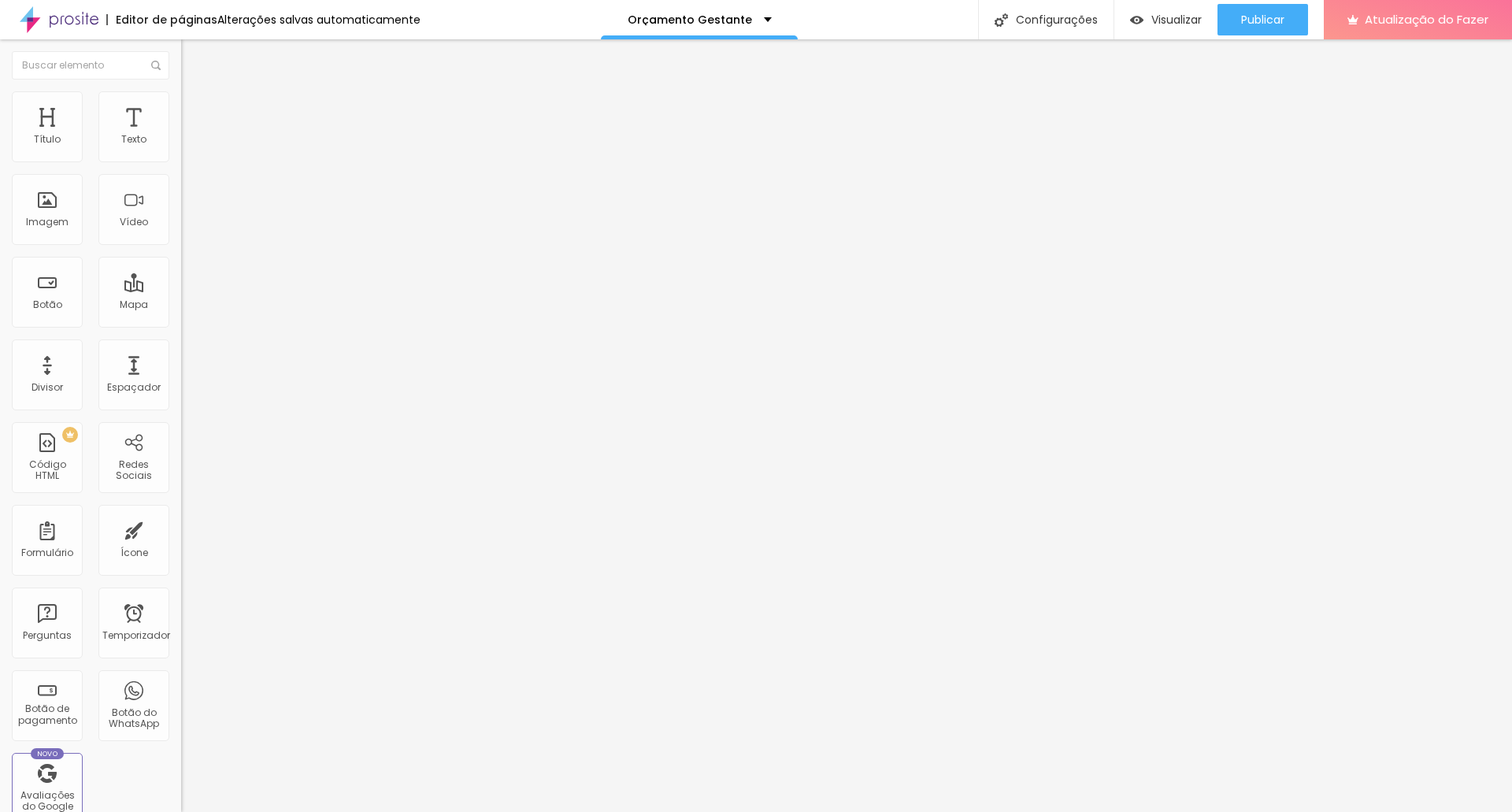
type input "155"
type input "150"
type input "171"
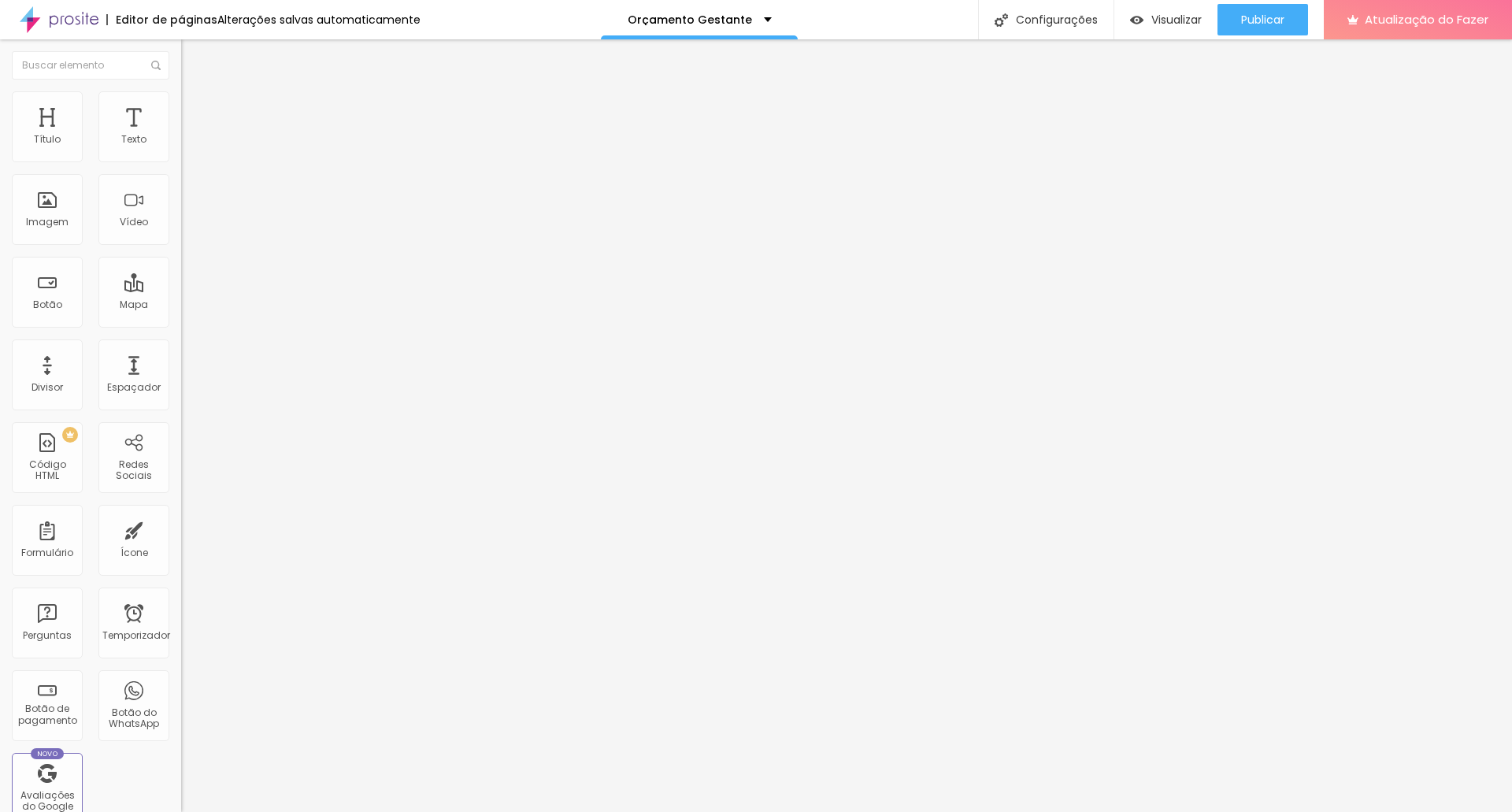
type input "234"
type input "239"
type input "245"
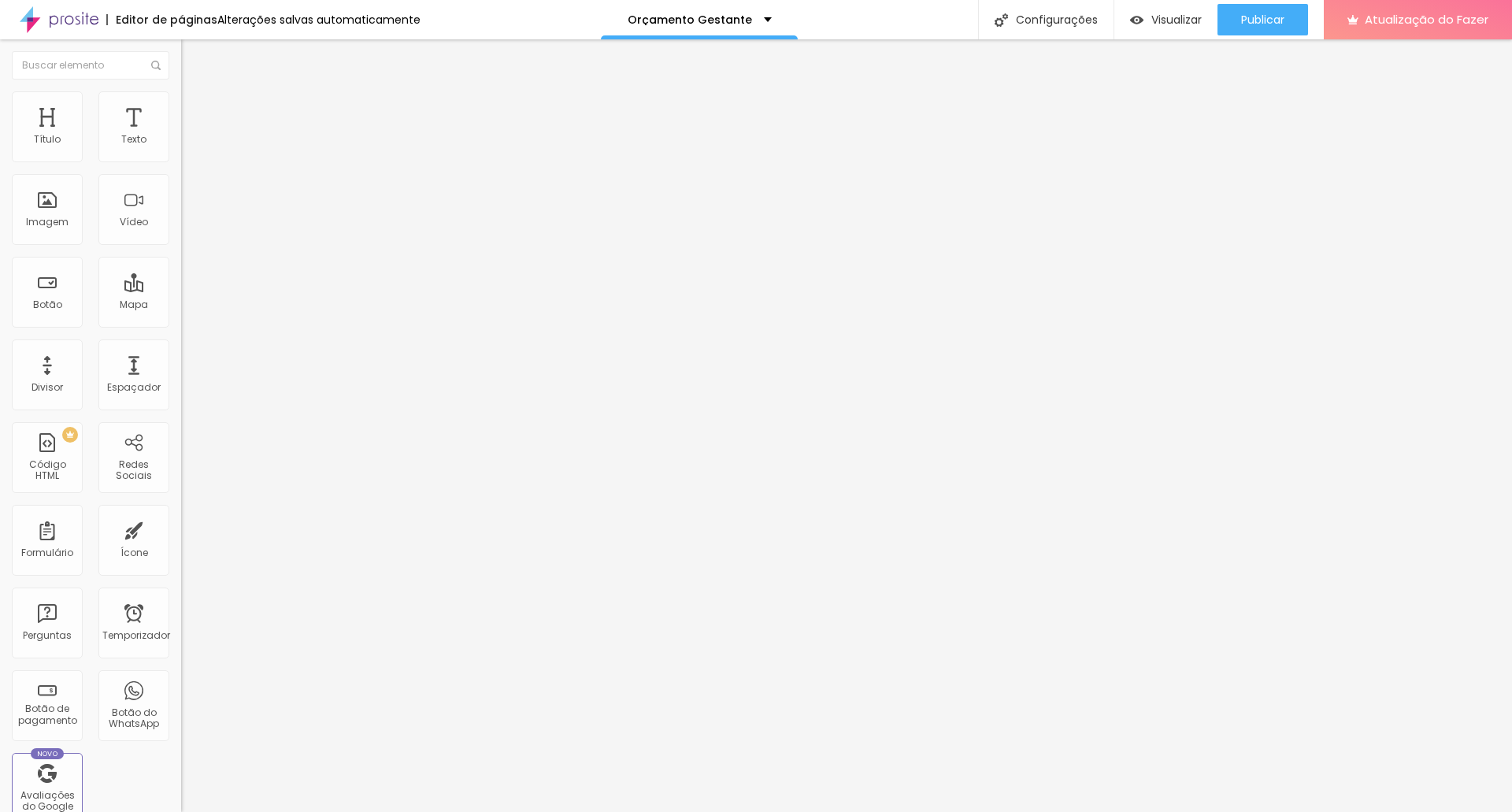
type input "245"
type input "260"
type input "266"
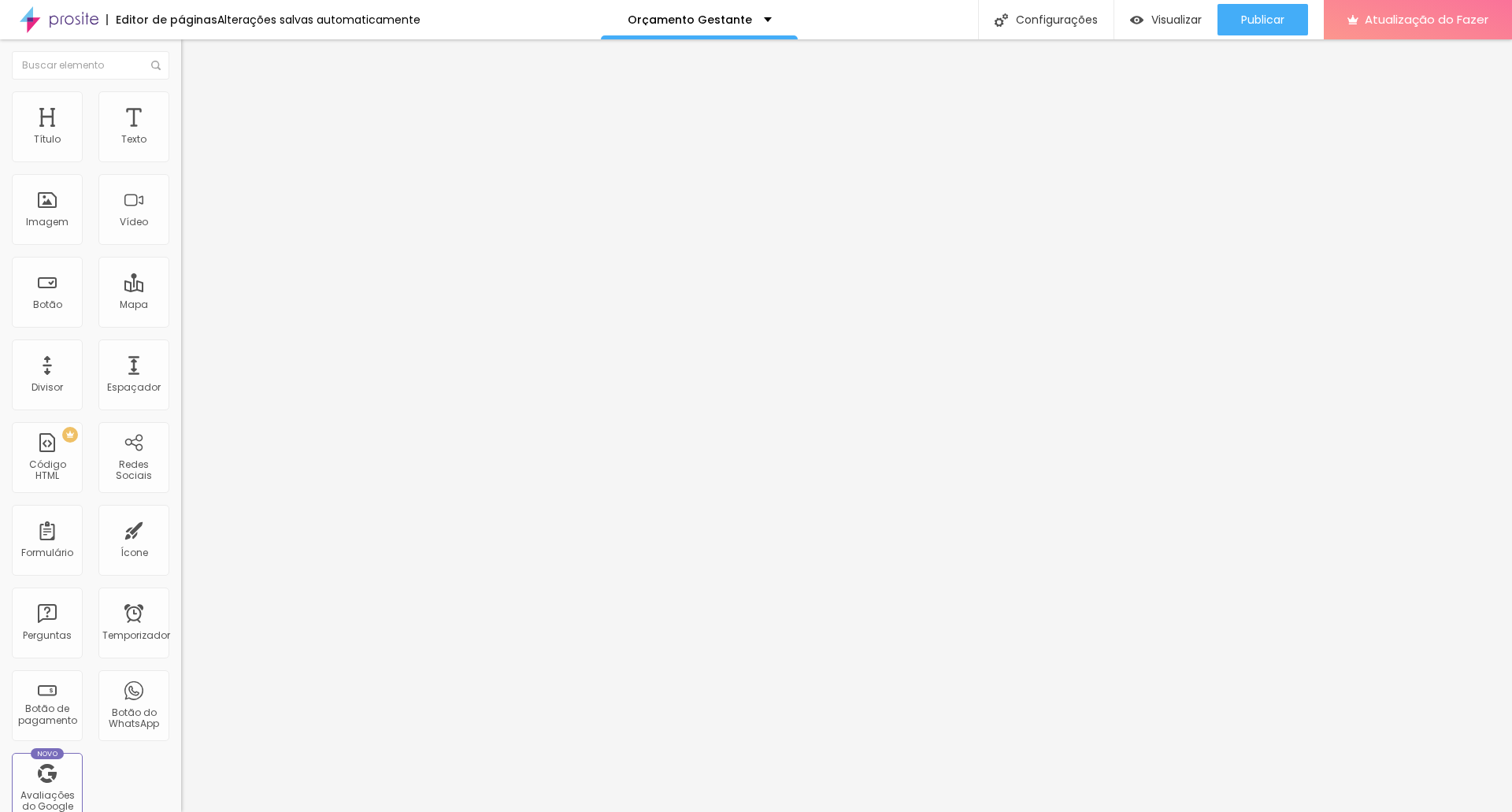
type input "297"
type input "308"
type input "313"
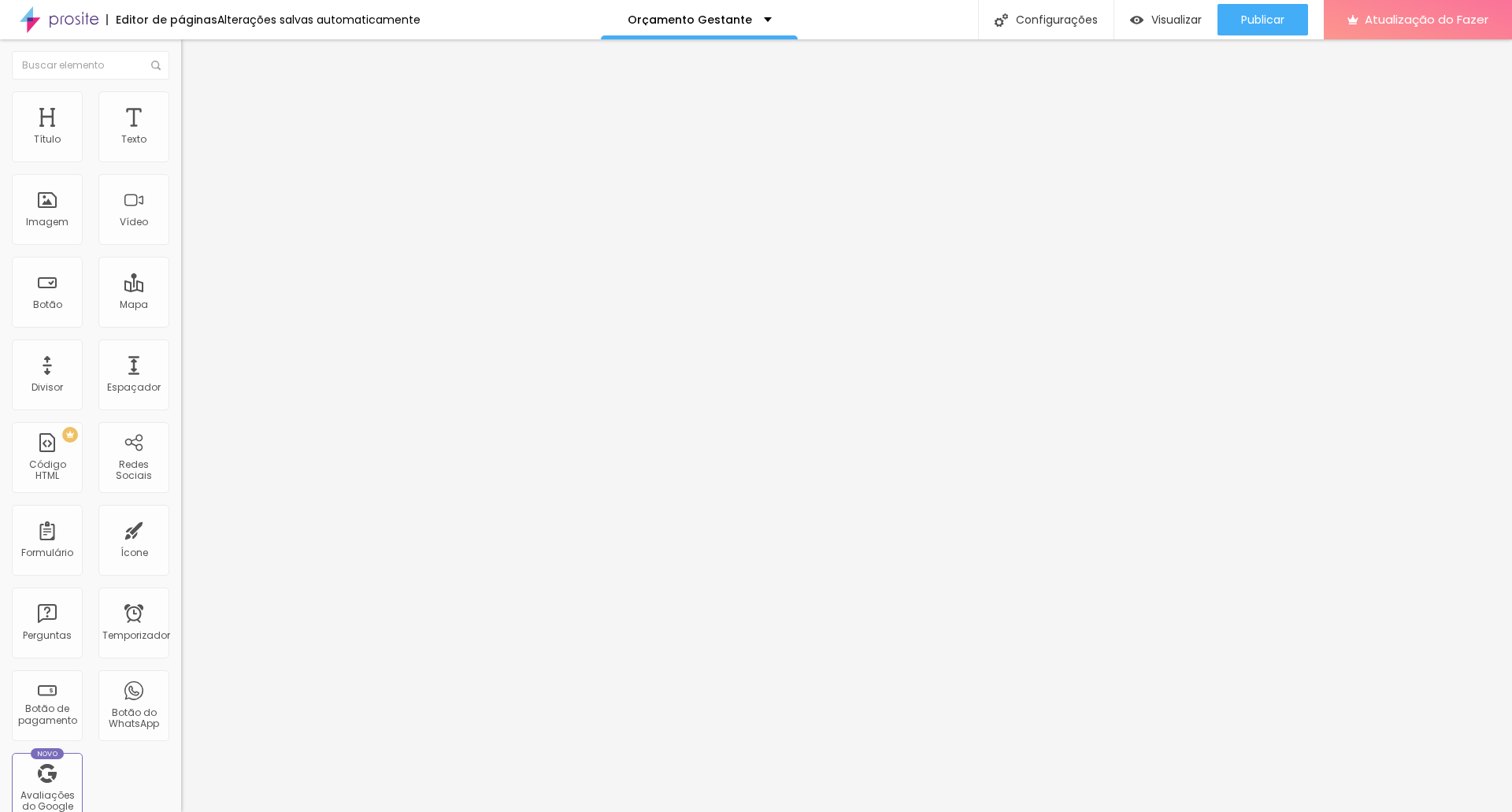
type input "313"
type input "318"
type input "324"
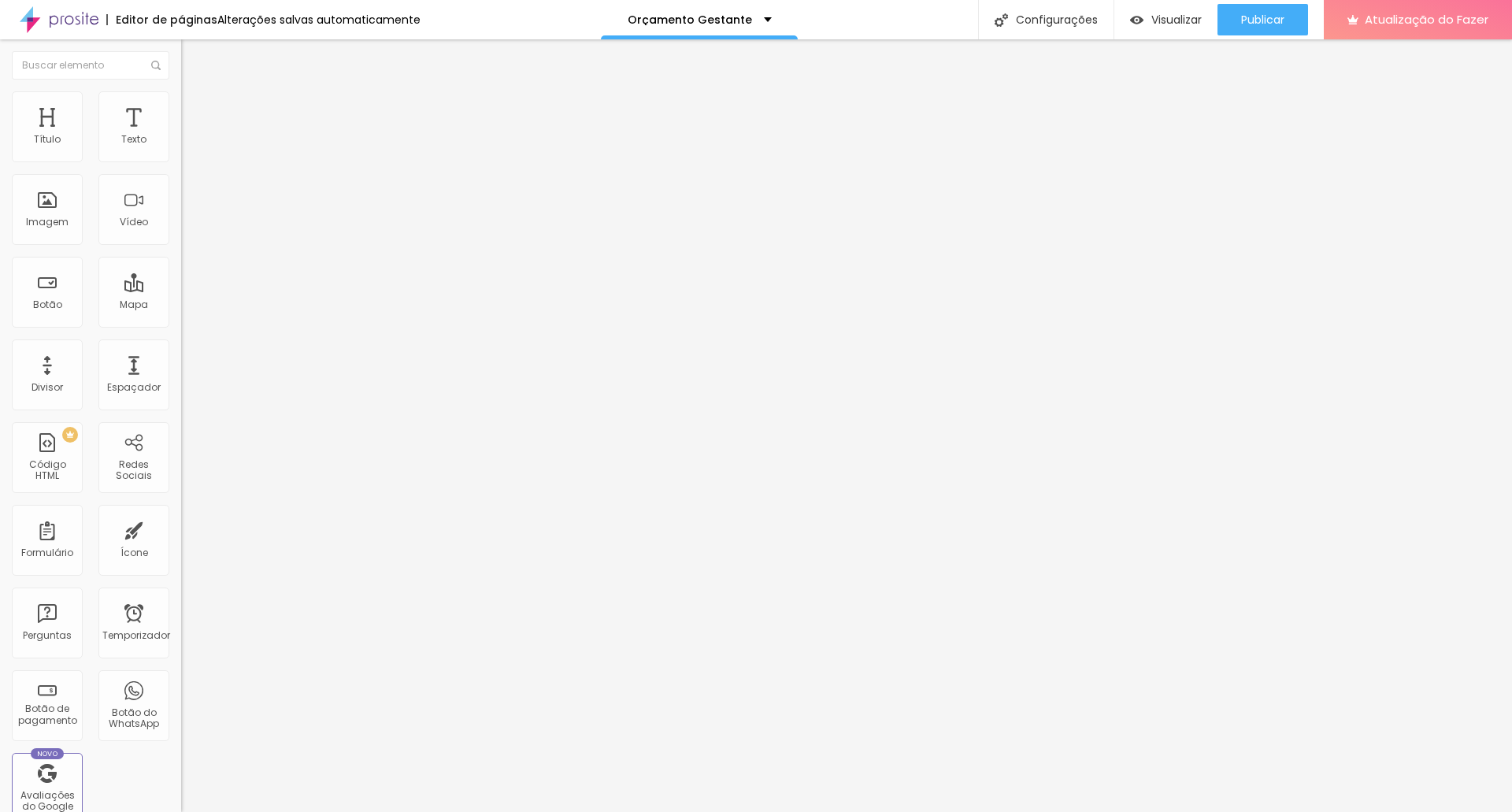
type input "329"
type input "334"
type input "350"
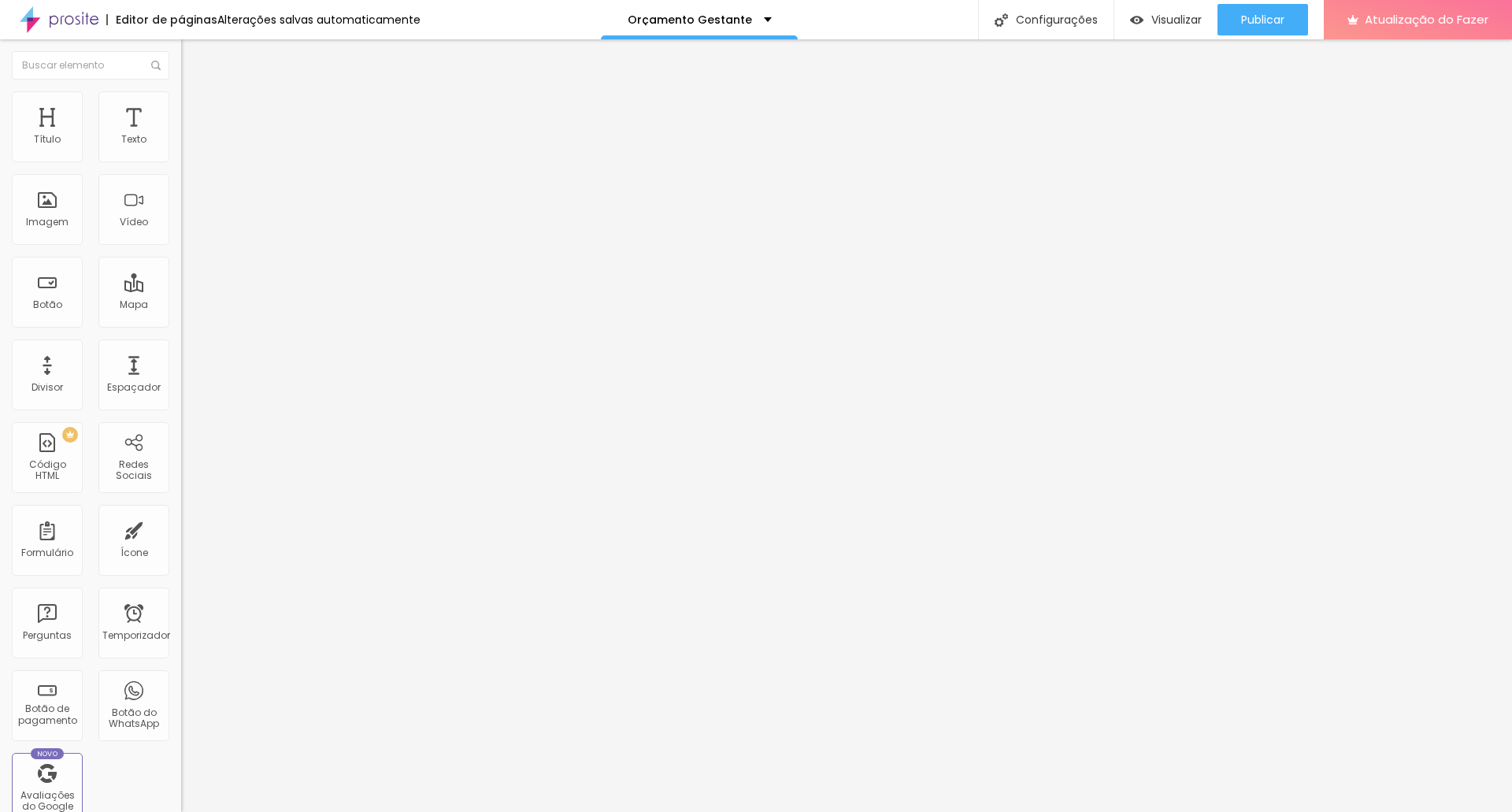
type input "350"
type input "360"
type input "382"
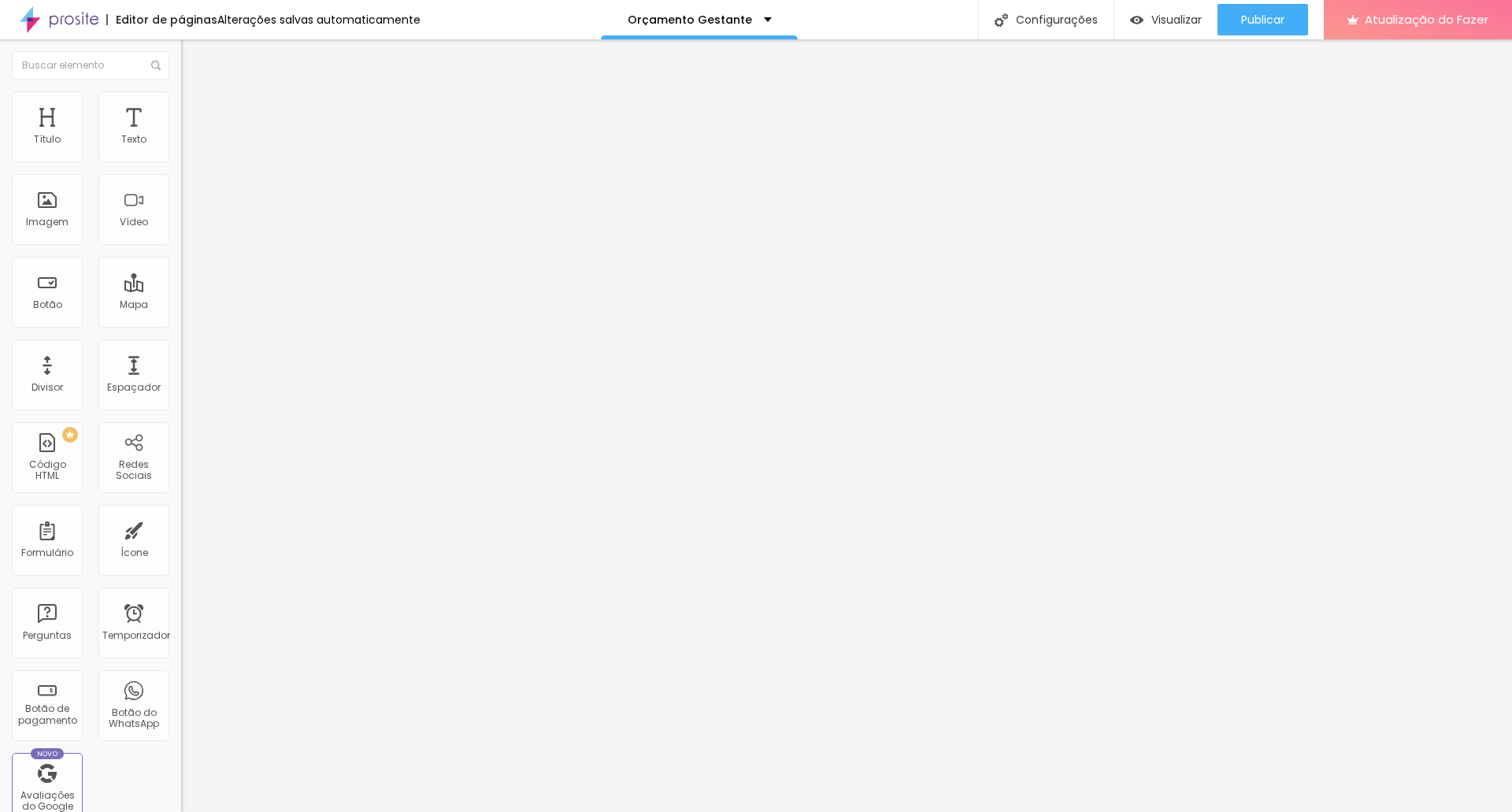
type input "387"
type input "382"
type input "360"
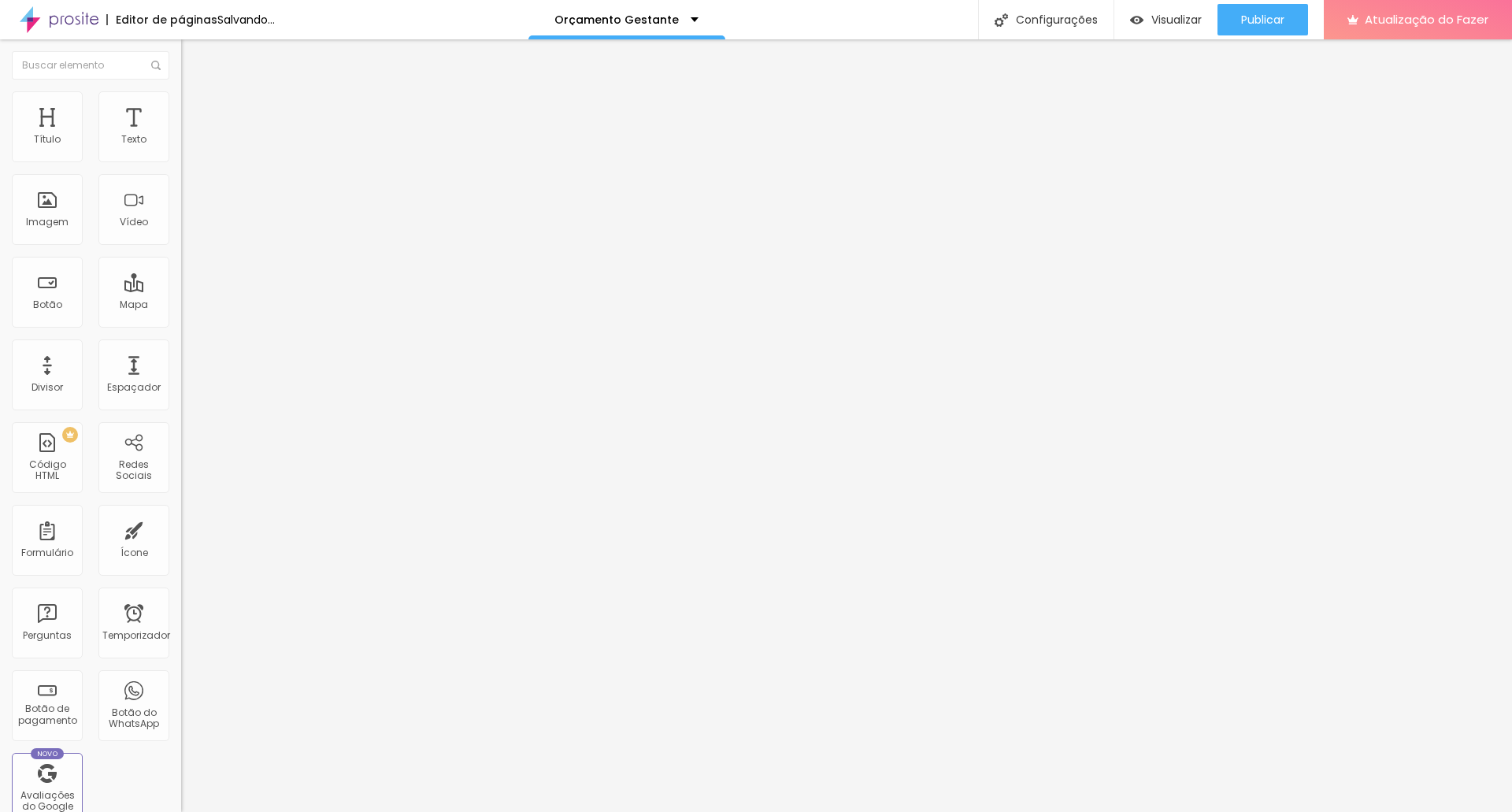
type input "360"
type input "355"
type input "324"
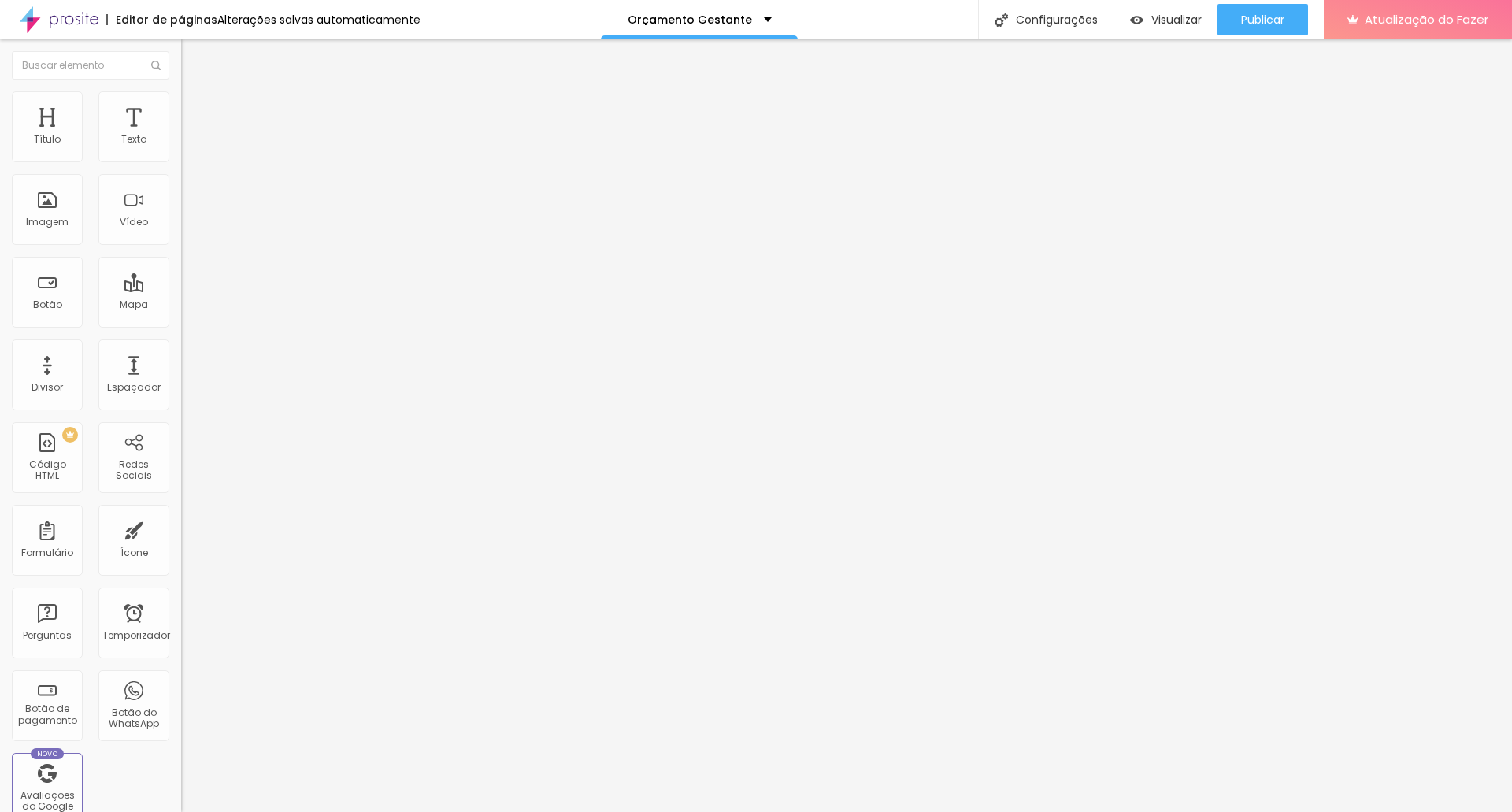
type input "334"
type input "339"
type input "345"
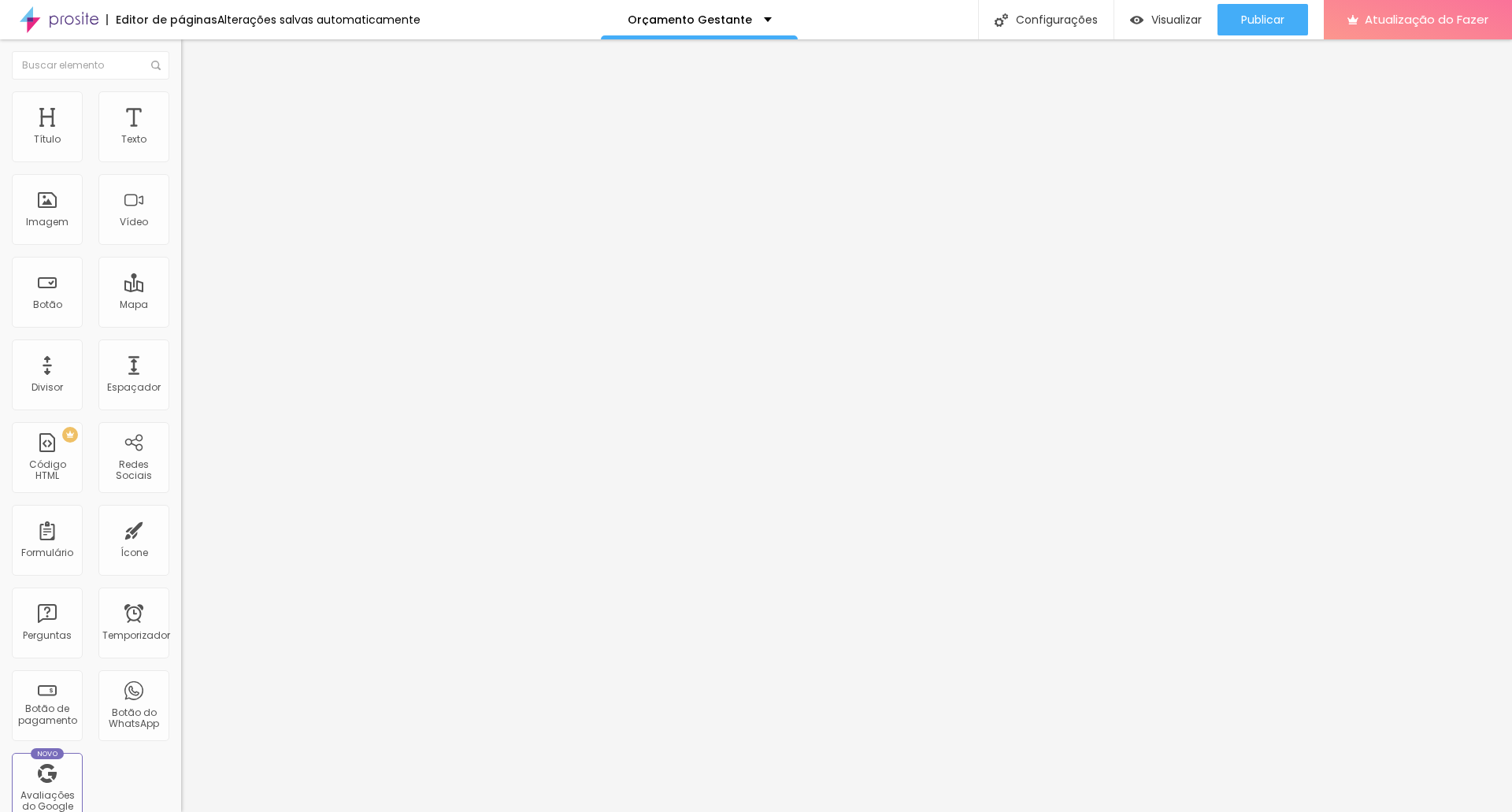
type input "345"
type input "355"
type input "345"
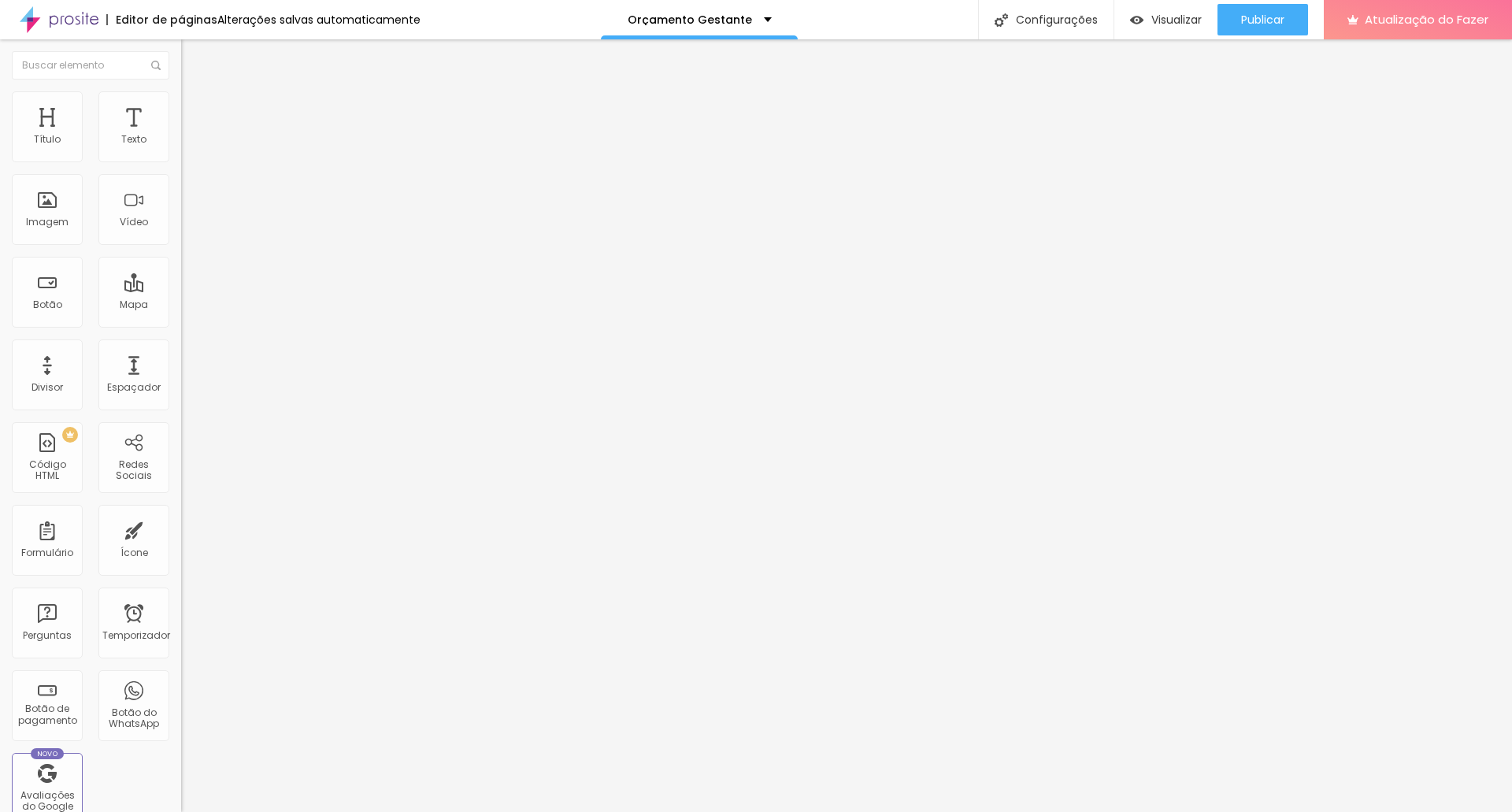
type input "339"
type input "329"
type input "324"
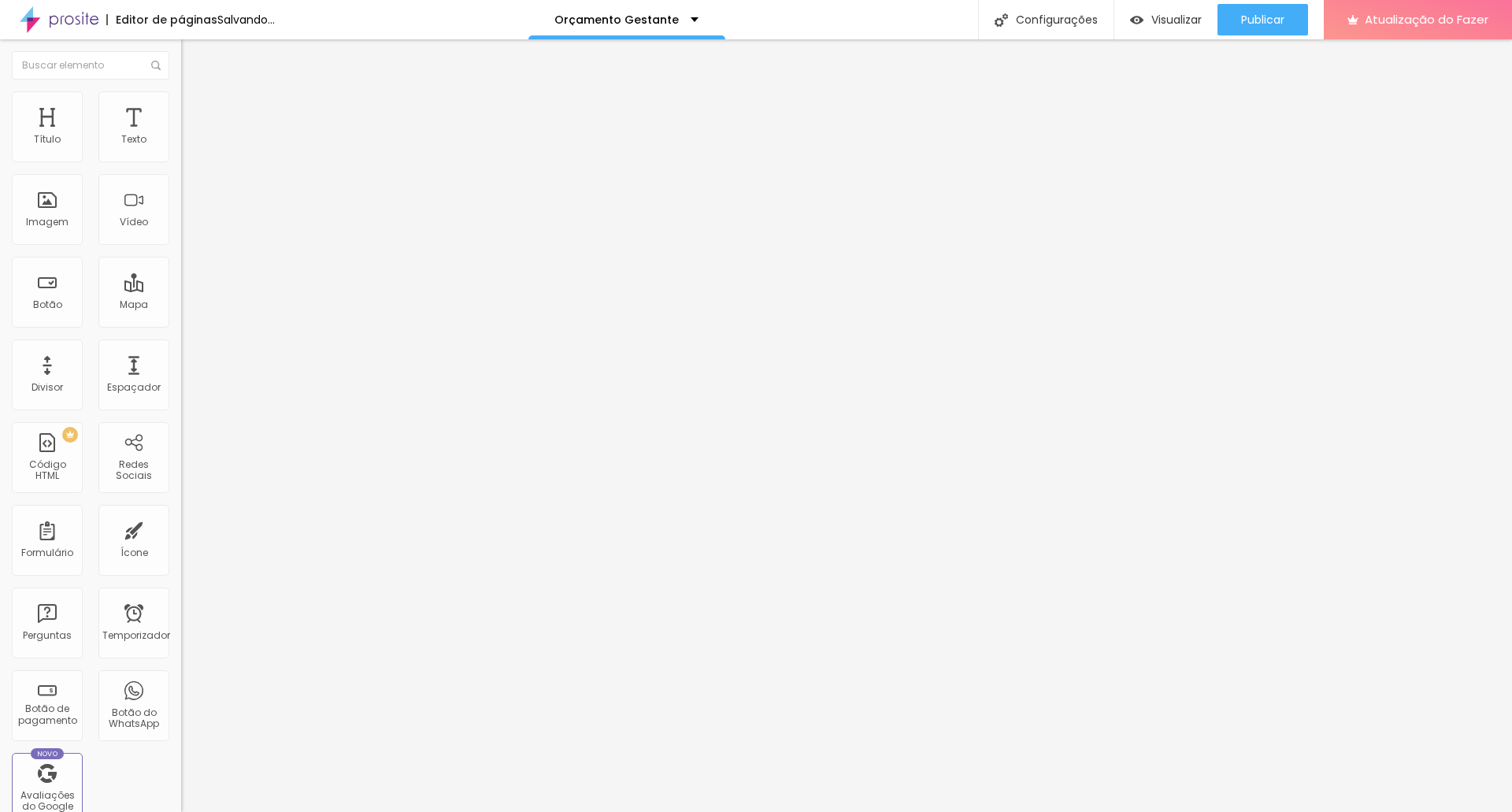
type input "324"
type input "318"
drag, startPoint x: 74, startPoint y: 185, endPoint x: 82, endPoint y: 184, distance: 8.1
click at [182, 529] on input "range" at bounding box center [232, 535] width 101 height 13
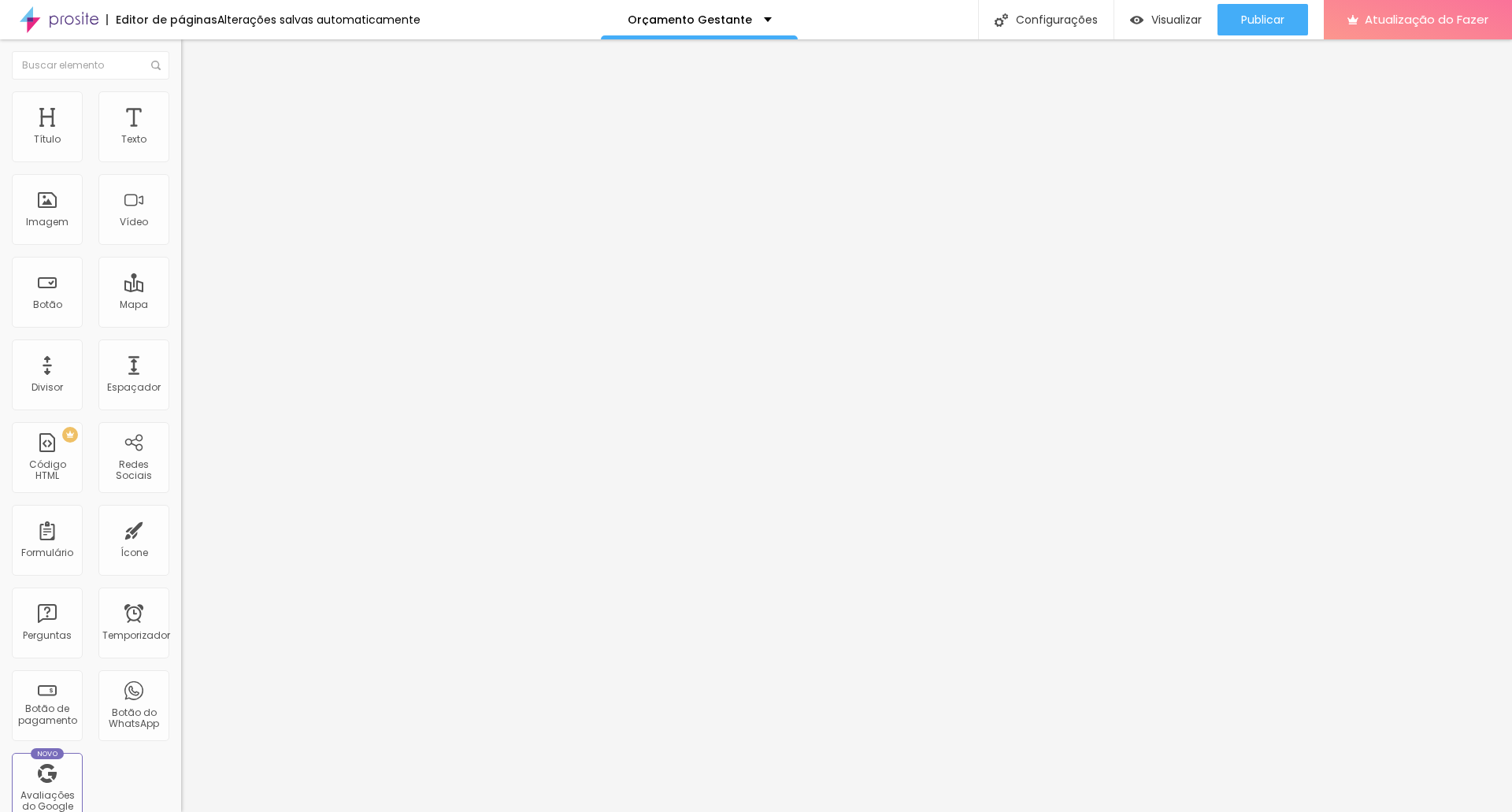
click at [182, 543] on input "318" at bounding box center [215, 551] width 67 height 17
type input "32"
type input "325"
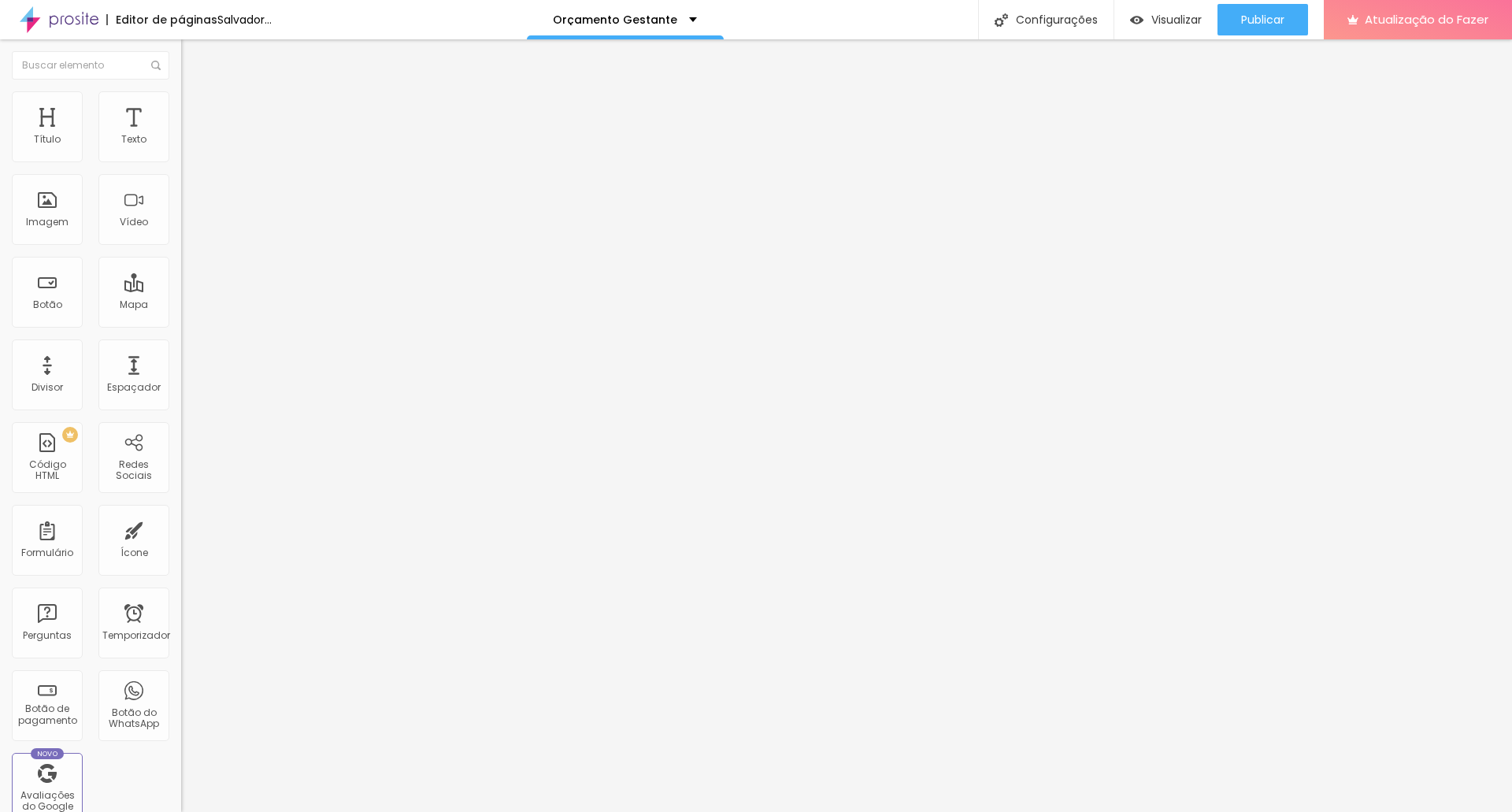
click at [182, 637] on div "Editar nulo Conteúdo Estilo Avançado 30 Espaçamento entre colunas 325 px Espaça…" at bounding box center [272, 426] width 182 height 773
click at [195, 105] on font "Avançado" at bounding box center [221, 101] width 52 height 13
type input "94"
type input "100"
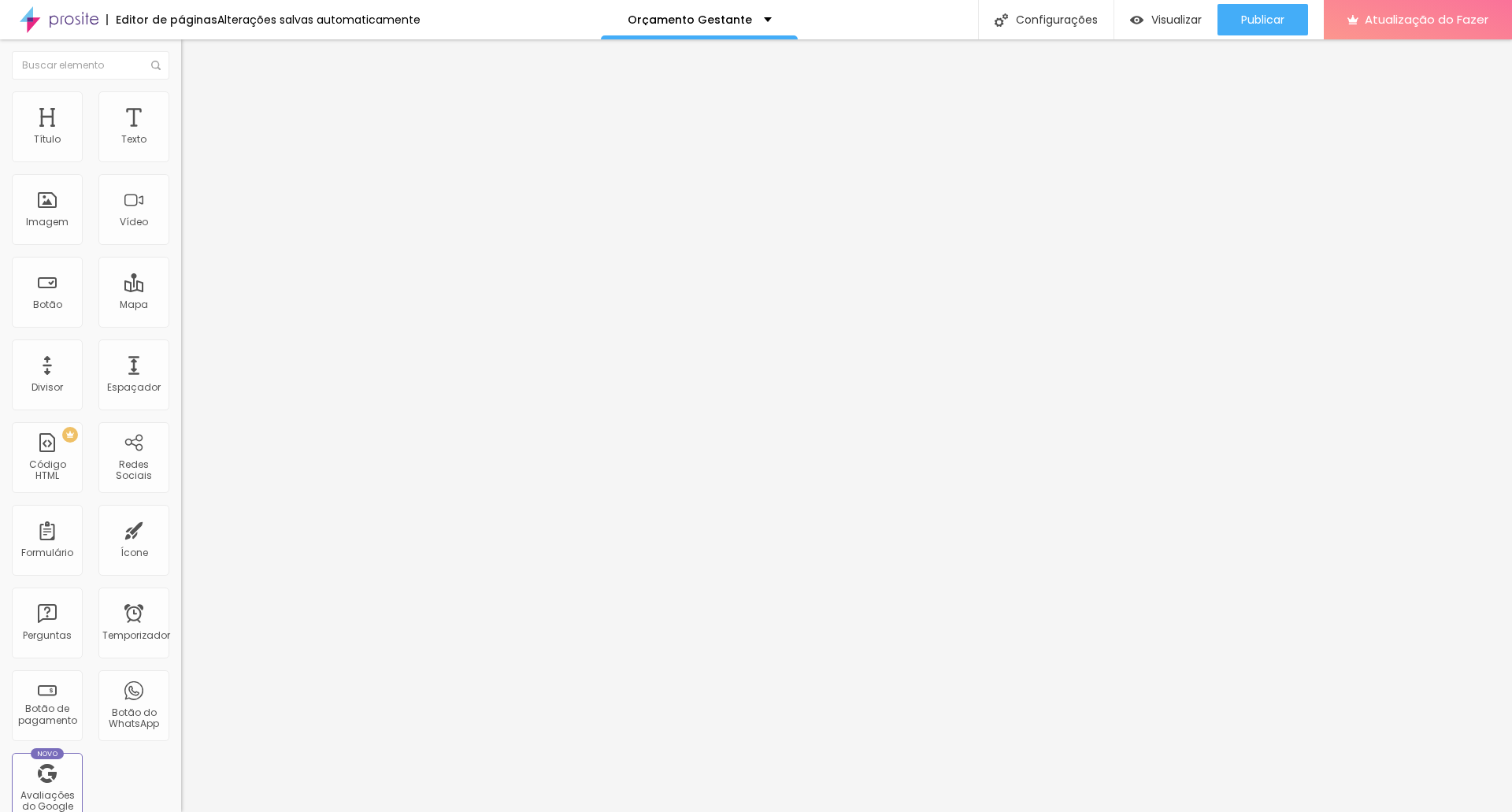
type input "100"
drag, startPoint x: 127, startPoint y: 152, endPoint x: 162, endPoint y: 152, distance: 35.0
type input "100"
click at [182, 290] on input "range" at bounding box center [232, 296] width 101 height 13
click at [182, 671] on div at bounding box center [272, 671] width 182 height 0
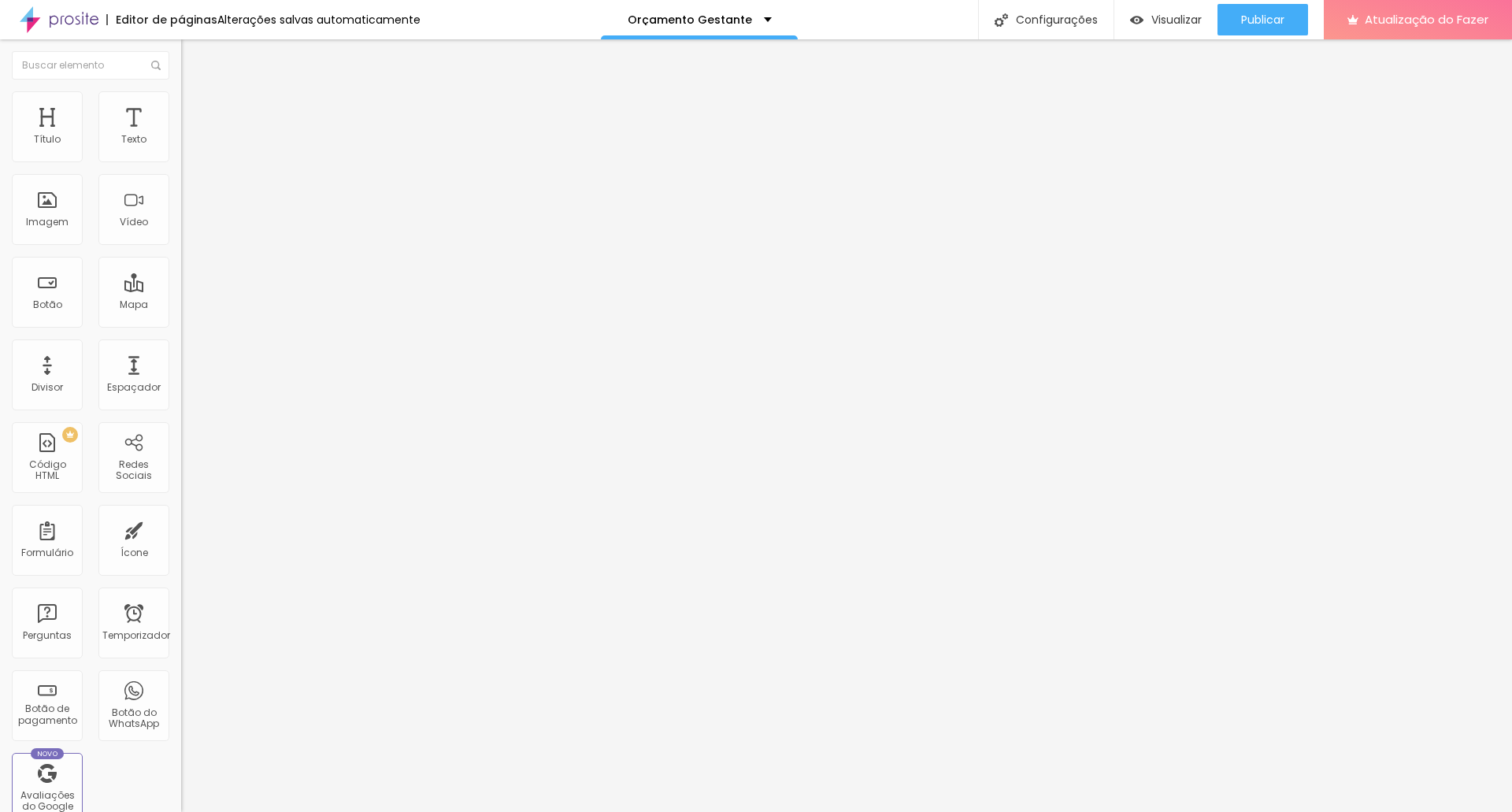
click at [182, 681] on div at bounding box center [272, 681] width 182 height 0
type input "1"
drag, startPoint x: 34, startPoint y: 187, endPoint x: 13, endPoint y: 189, distance: 21.1
click at [182, 513] on input "range" at bounding box center [232, 519] width 101 height 13
click at [1289, 9] on button "Publicar" at bounding box center [1262, 20] width 90 height 32
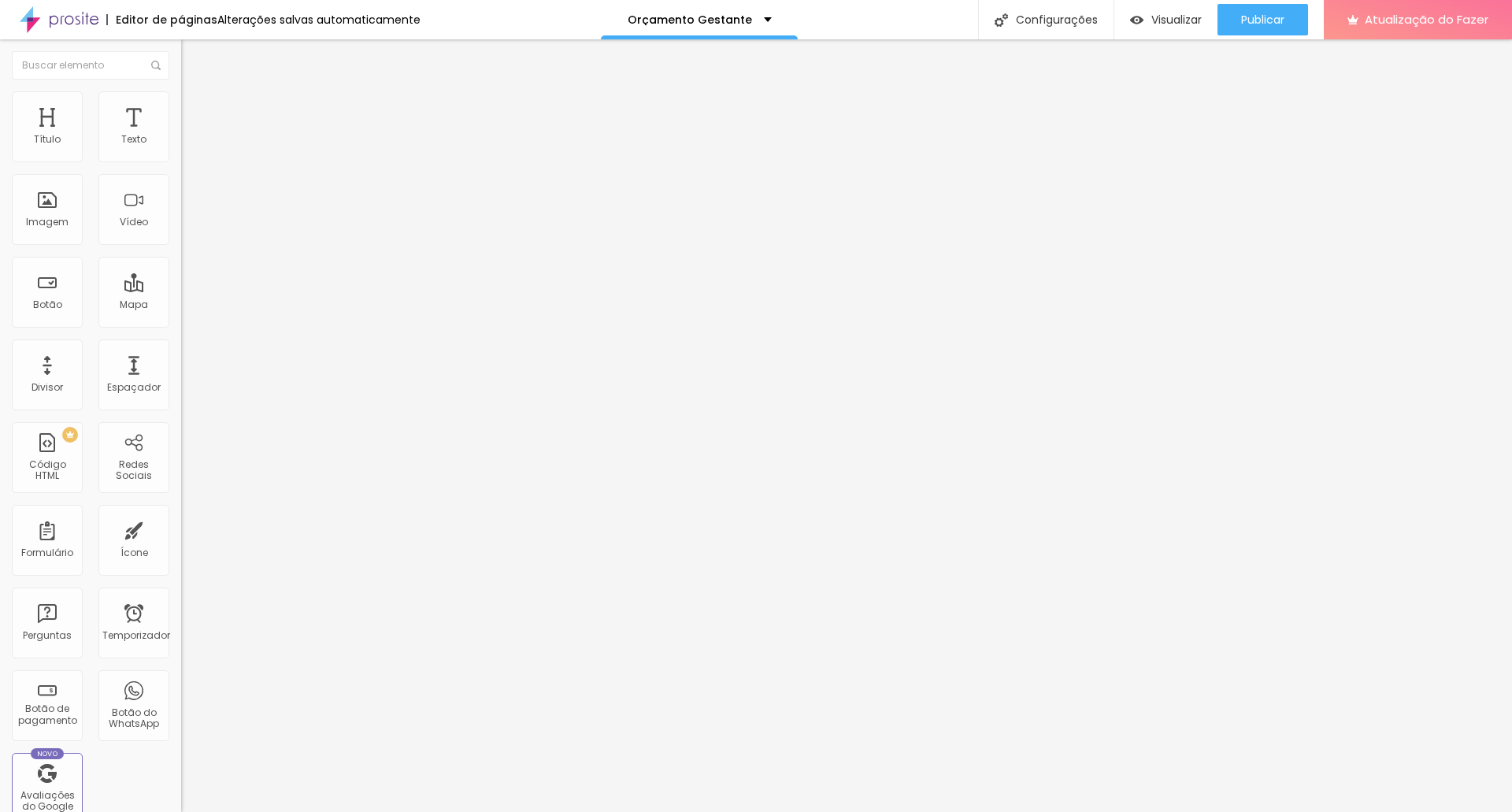
click at [182, 102] on li "Estilo" at bounding box center [272, 99] width 182 height 16
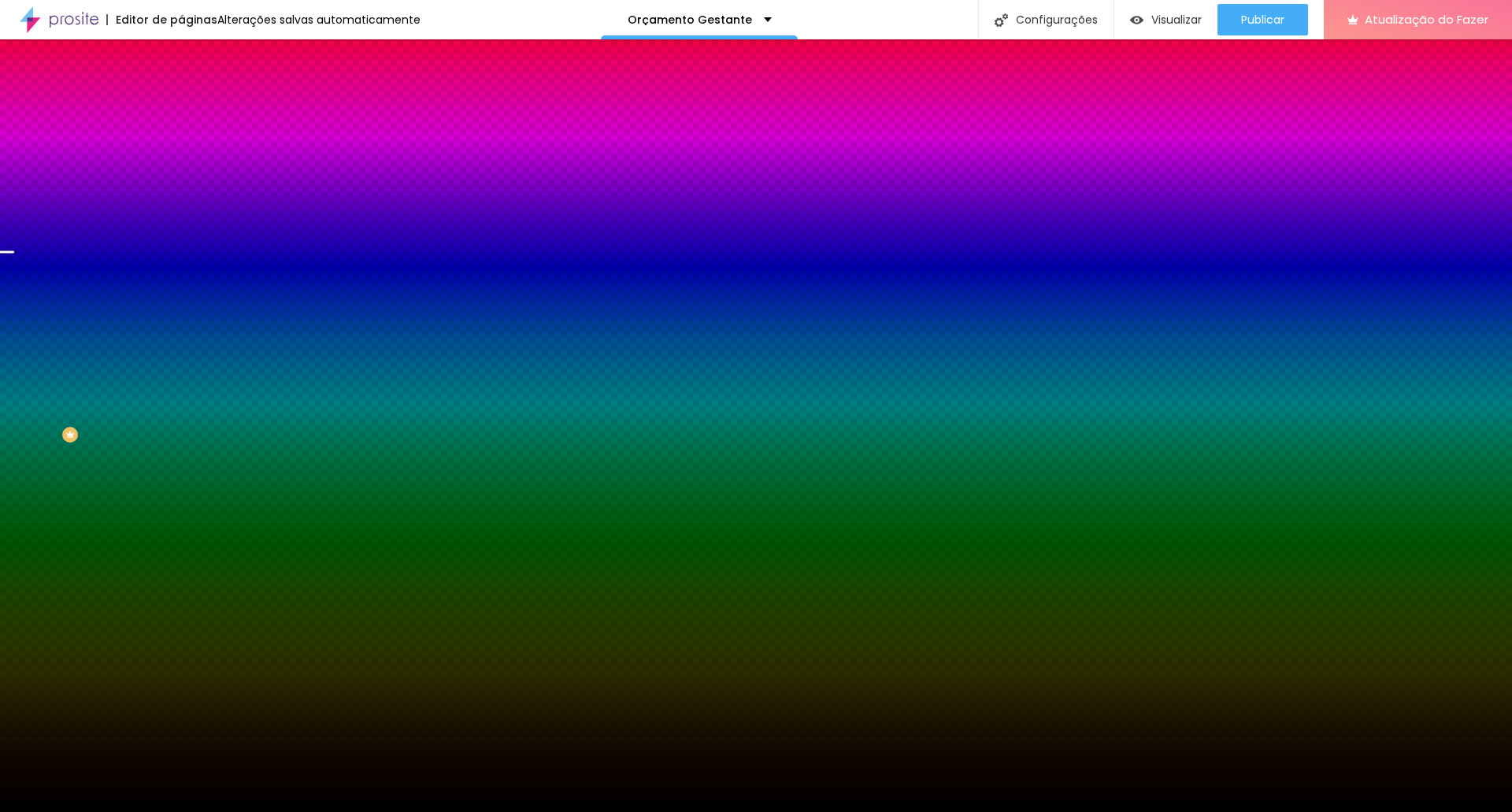
click at [182, 107] on li "Avançado" at bounding box center [272, 115] width 182 height 16
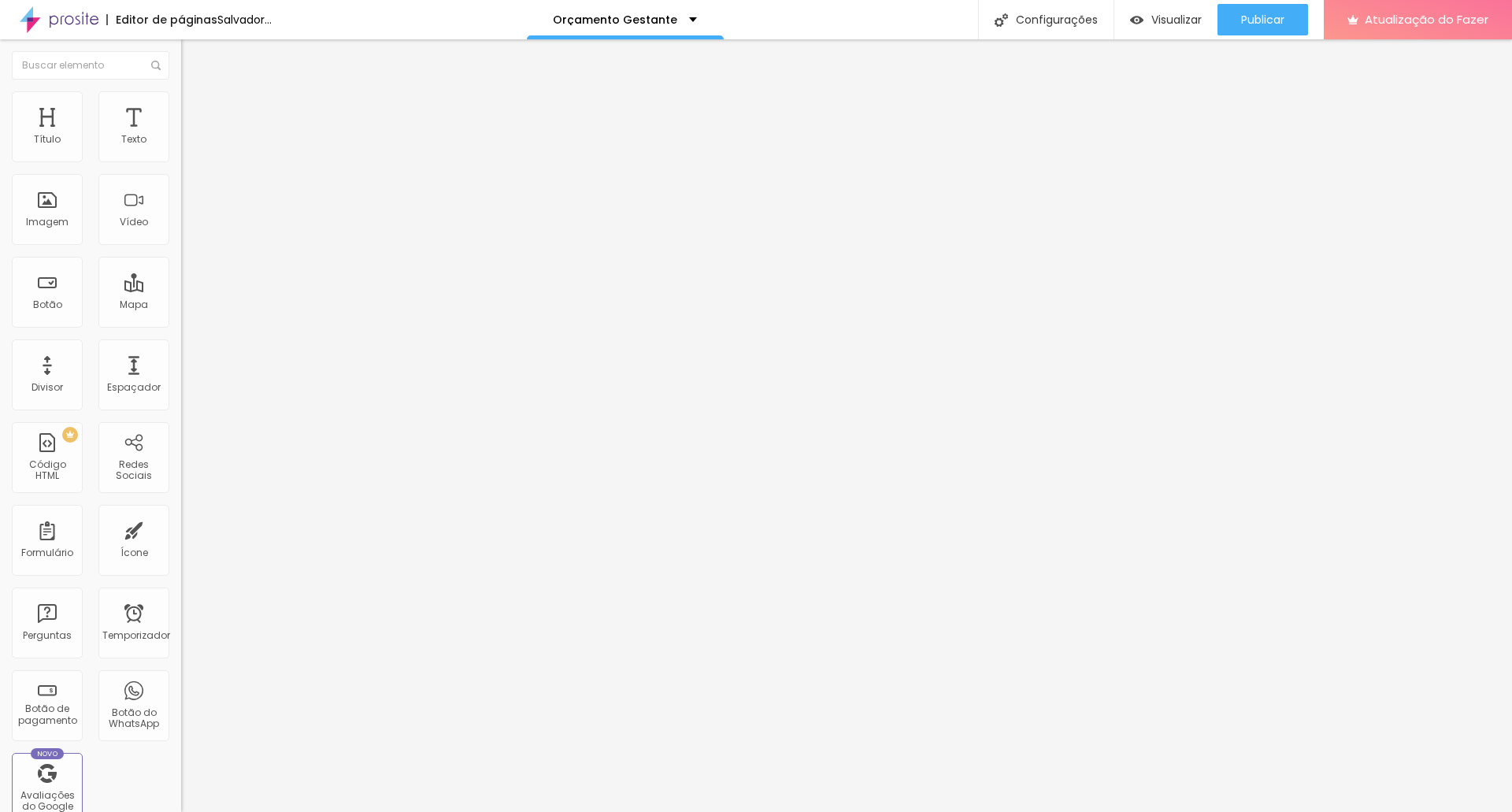
click at [182, 529] on input "range" at bounding box center [232, 535] width 101 height 13
drag, startPoint x: 132, startPoint y: 187, endPoint x: 152, endPoint y: 186, distance: 20.0
click at [182, 543] on div "266 px" at bounding box center [272, 551] width 182 height 17
click at [182, 543] on input "220" at bounding box center [215, 551] width 67 height 17
click at [182, 543] on input "230" at bounding box center [215, 551] width 67 height 17
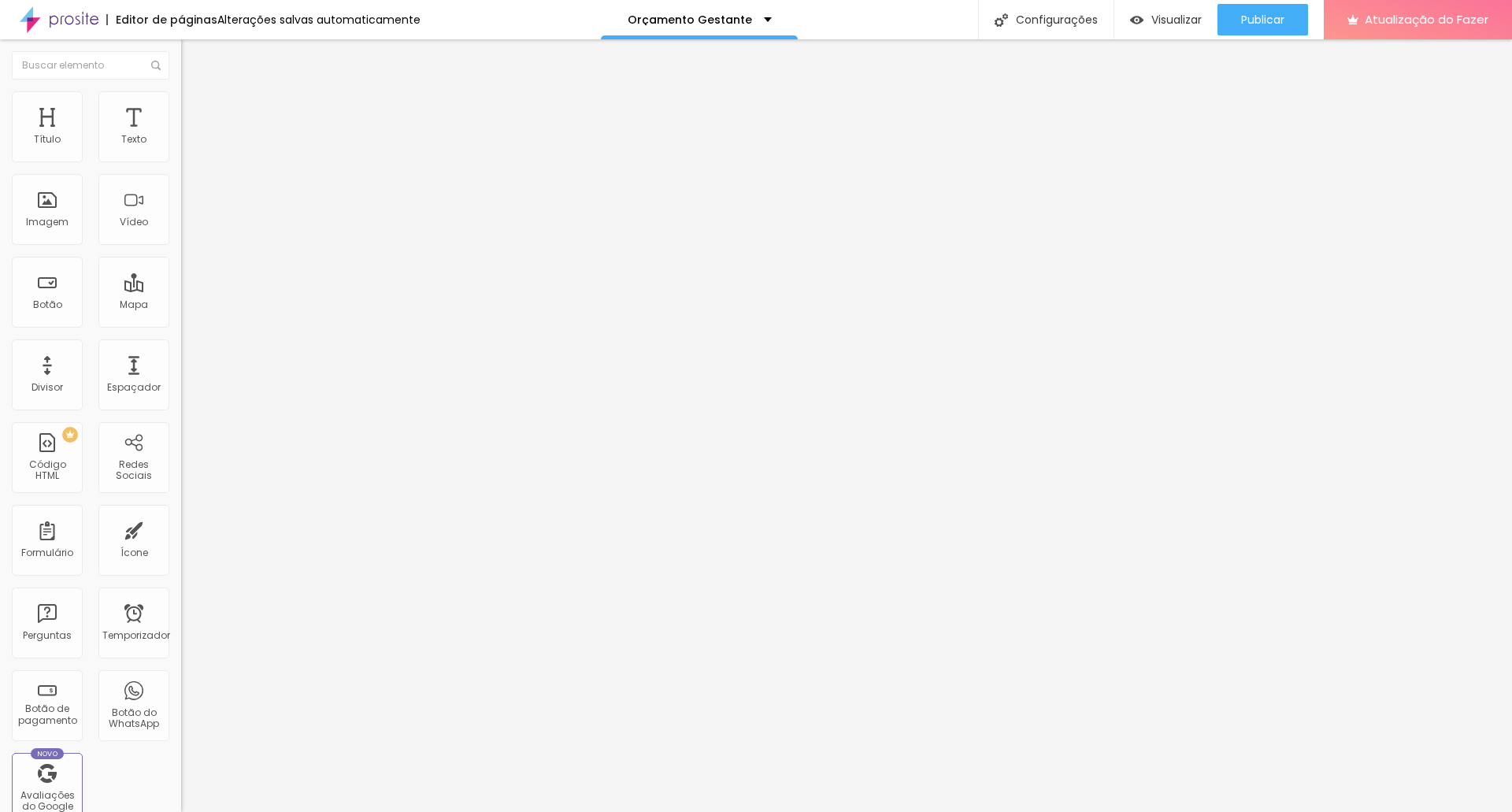
drag, startPoint x: 128, startPoint y: 185, endPoint x: 141, endPoint y: 185, distance: 13.0
click at [182, 543] on input "250" at bounding box center [215, 551] width 67 height 17
drag, startPoint x: 135, startPoint y: 155, endPoint x: 13, endPoint y: 158, distance: 122.0
click at [182, 306] on input "range" at bounding box center [232, 312] width 101 height 13
click at [1308, 22] on button "Publicar" at bounding box center [1262, 20] width 90 height 32
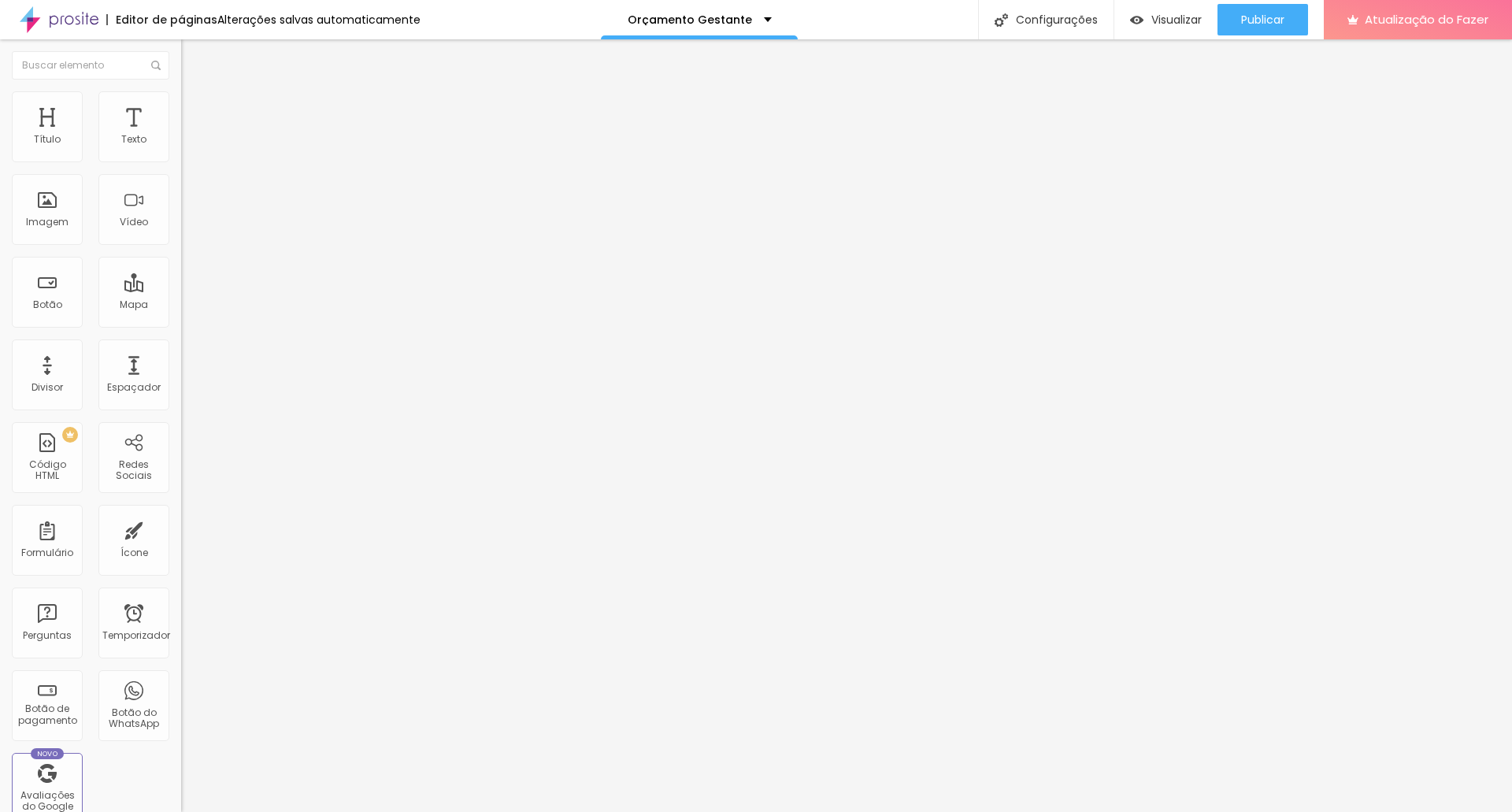
click at [182, 101] on li "Avançado" at bounding box center [272, 99] width 182 height 16
drag, startPoint x: 38, startPoint y: 154, endPoint x: 189, endPoint y: 157, distance: 151.0
click at [189, 290] on input "range" at bounding box center [232, 296] width 101 height 13
drag, startPoint x: 136, startPoint y: 154, endPoint x: 0, endPoint y: 161, distance: 136.2
click at [182, 290] on input "range" at bounding box center [232, 296] width 101 height 13
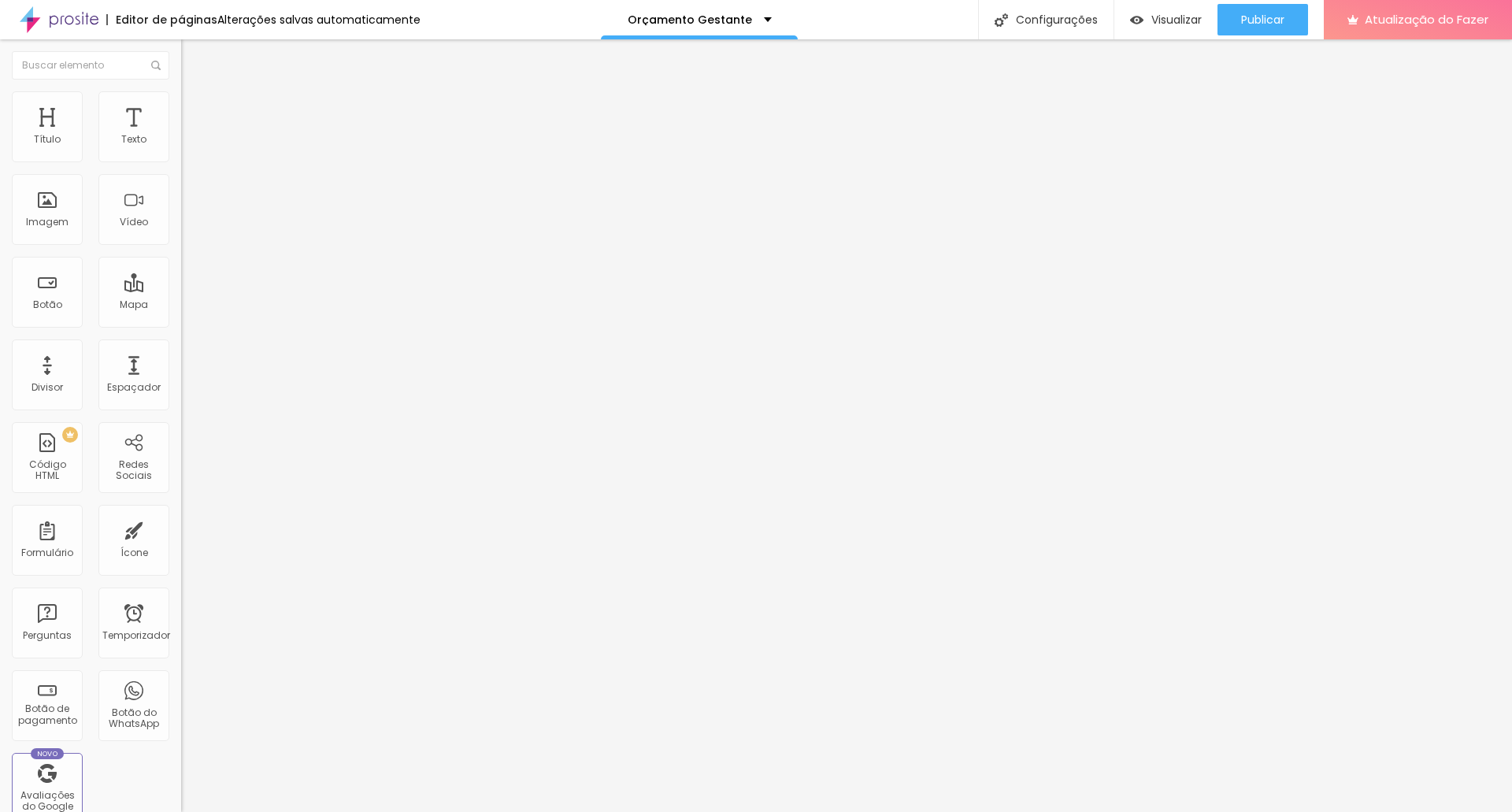
drag, startPoint x: 37, startPoint y: 185, endPoint x: 219, endPoint y: 174, distance: 182.3
click at [219, 513] on input "range" at bounding box center [232, 519] width 101 height 13
drag, startPoint x: 33, startPoint y: 155, endPoint x: 258, endPoint y: 153, distance: 225.0
click at [258, 290] on input "range" at bounding box center [232, 296] width 101 height 13
click at [1256, 17] on font "Publicar" at bounding box center [1263, 20] width 44 height 16
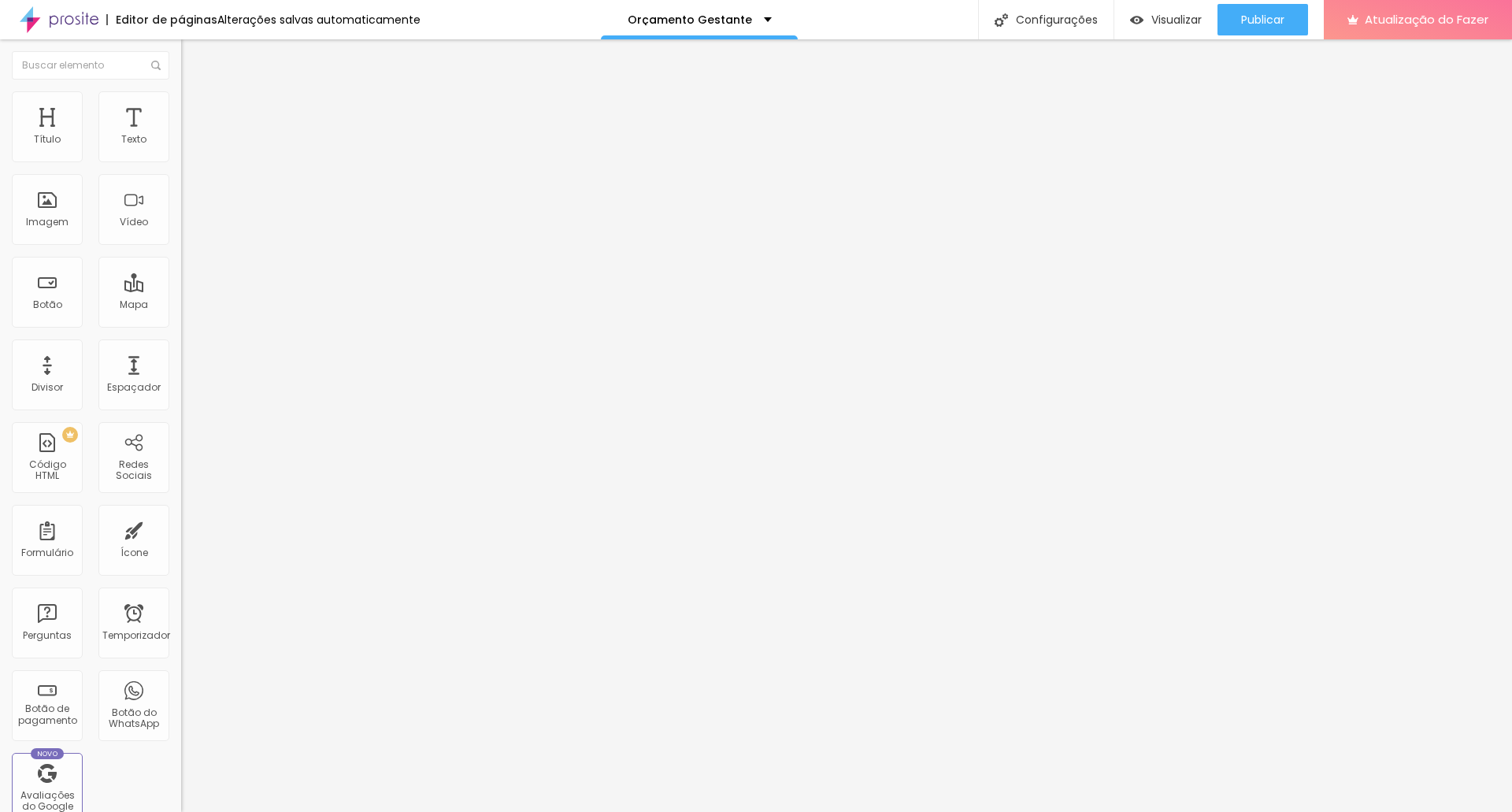
click at [182, 671] on div at bounding box center [272, 671] width 182 height 0
click at [182, 681] on div at bounding box center [272, 681] width 182 height 0
click at [1246, 17] on font "Publicar" at bounding box center [1263, 20] width 44 height 16
click at [195, 109] on font "Avançado" at bounding box center [221, 101] width 52 height 13
click at [182, 671] on div at bounding box center [272, 671] width 182 height 0
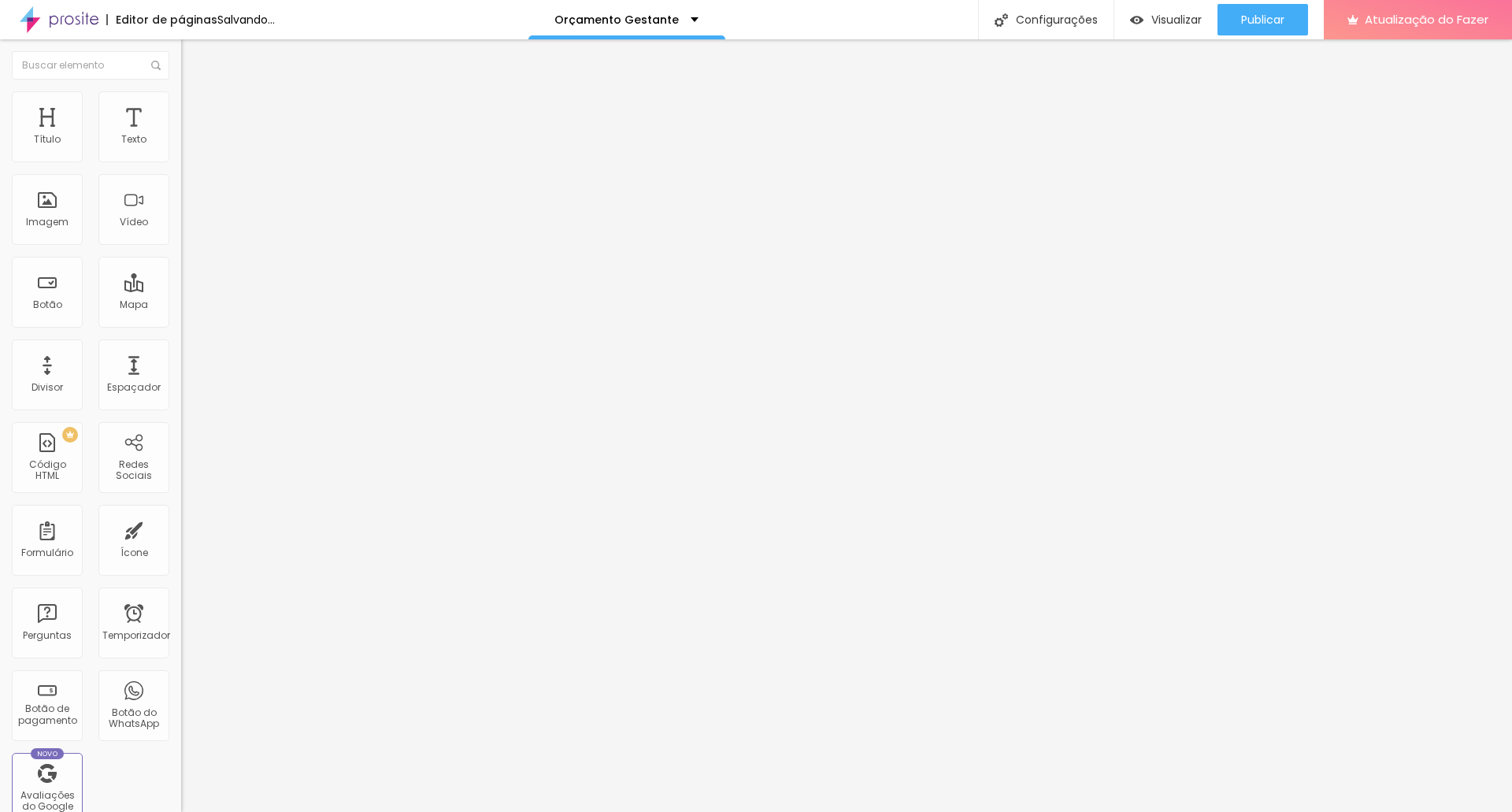
click at [182, 681] on div at bounding box center [272, 681] width 182 height 0
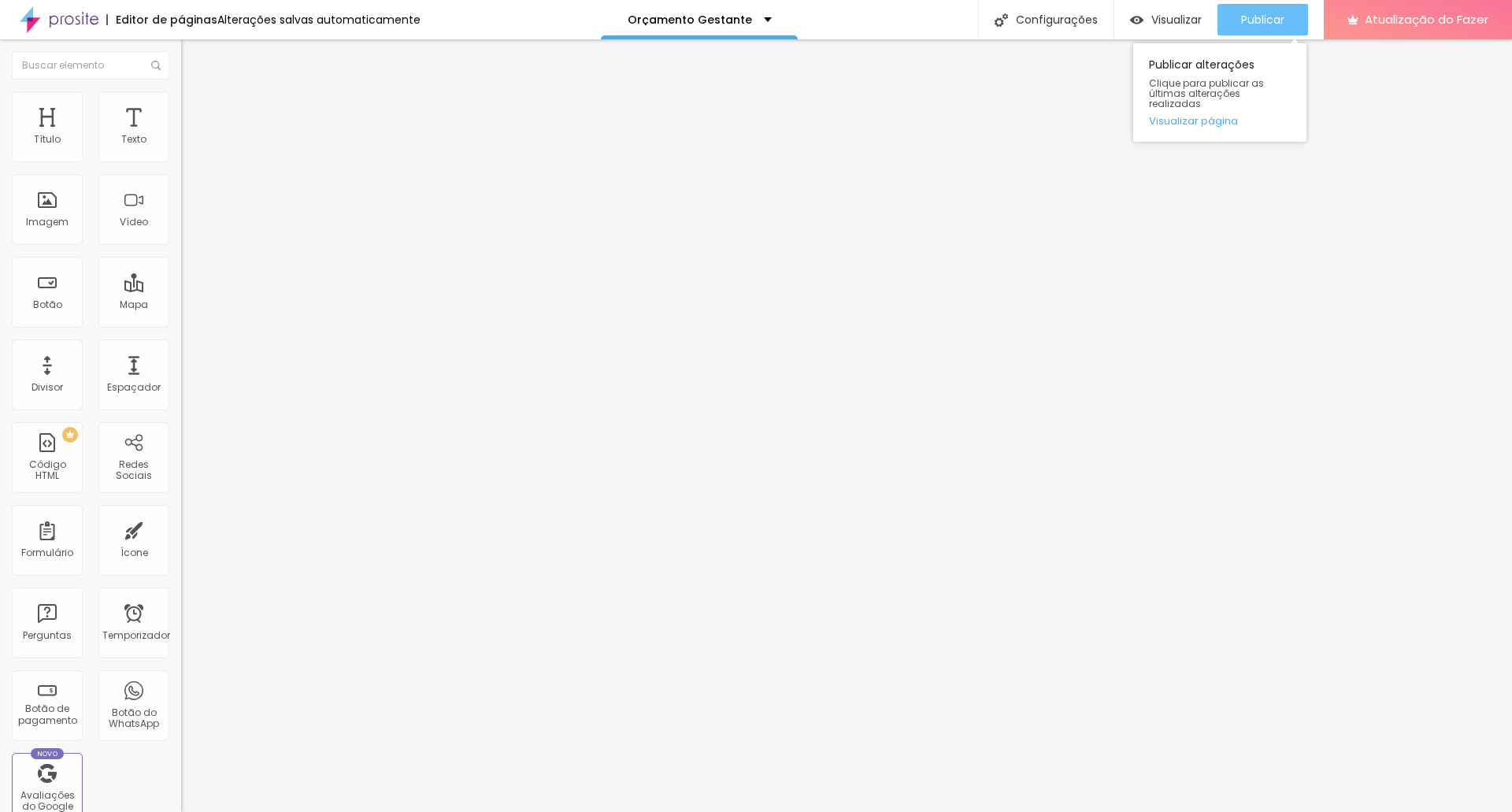
click at [1284, 20] on font "Publicar" at bounding box center [1263, 20] width 44 height 16
click at [182, 143] on font "Completo" at bounding box center [205, 136] width 48 height 13
click at [182, 153] on font "Encaixotado" at bounding box center [212, 145] width 62 height 13
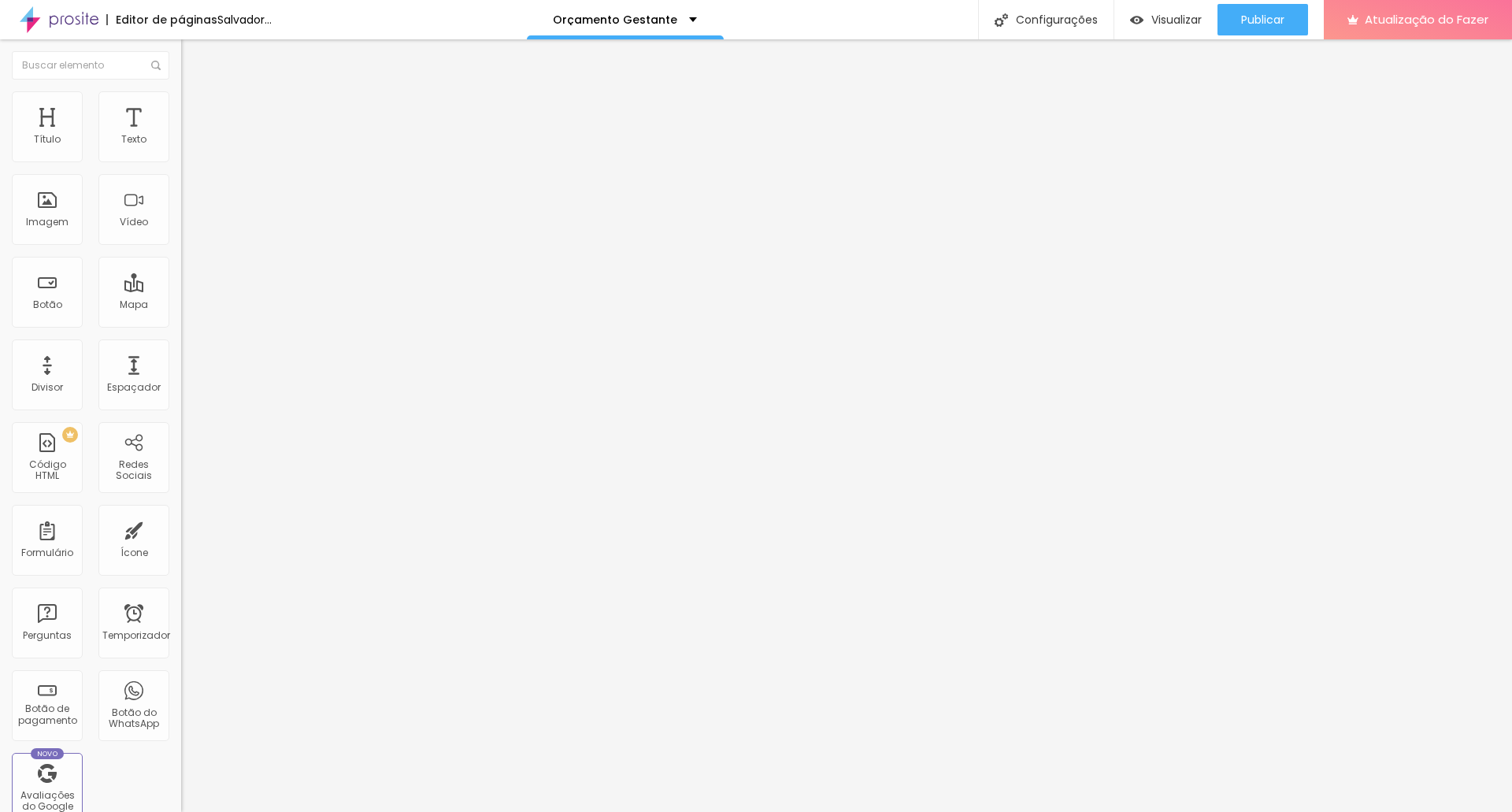
click at [182, 168] on span "Completo" at bounding box center [205, 161] width 48 height 13
click at [182, 143] on font "Completo" at bounding box center [205, 136] width 48 height 13
click at [182, 98] on img at bounding box center [189, 98] width 14 height 14
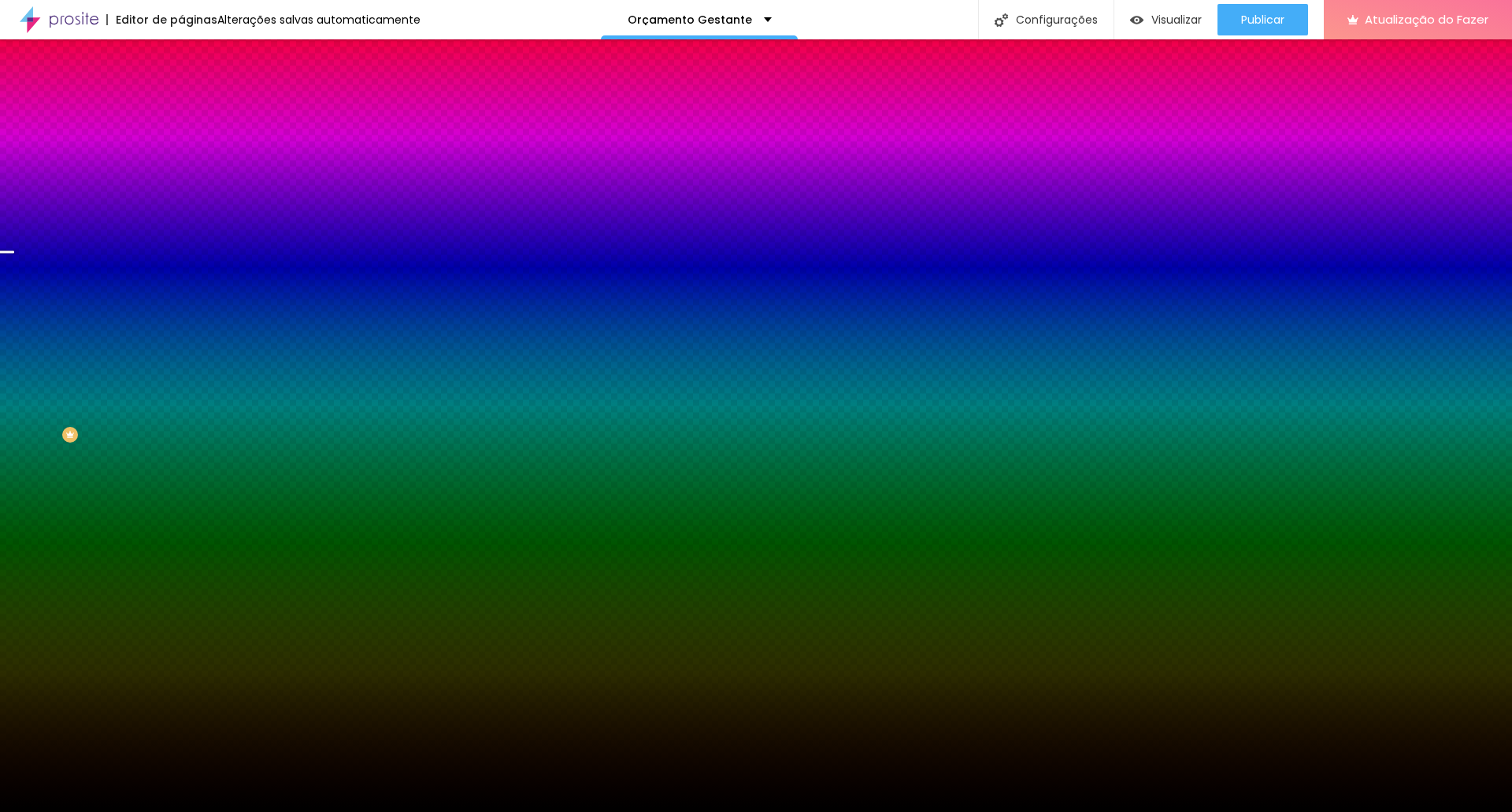
click at [182, 107] on img at bounding box center [189, 114] width 14 height 14
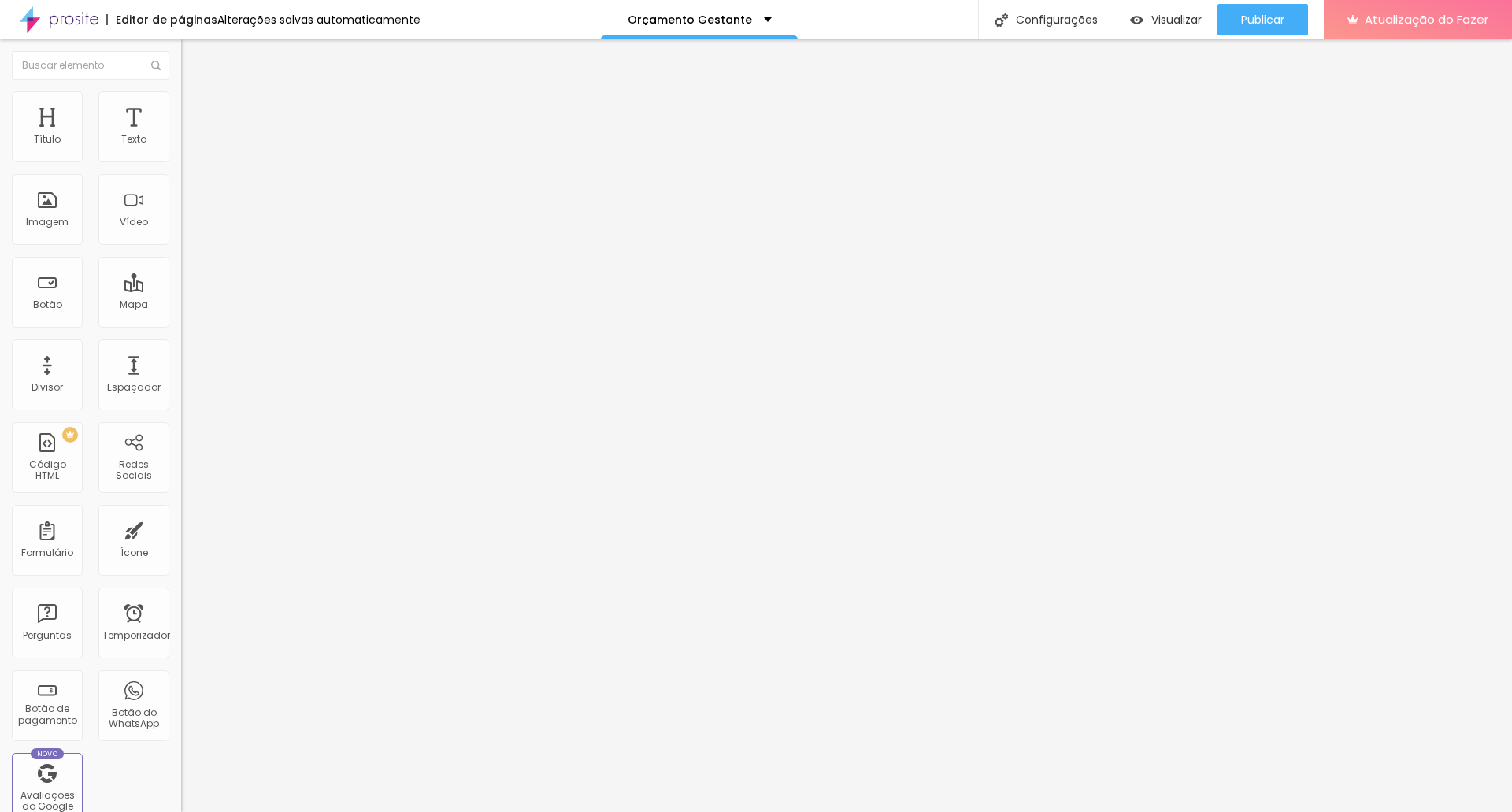
click at [182, 101] on img at bounding box center [189, 98] width 14 height 14
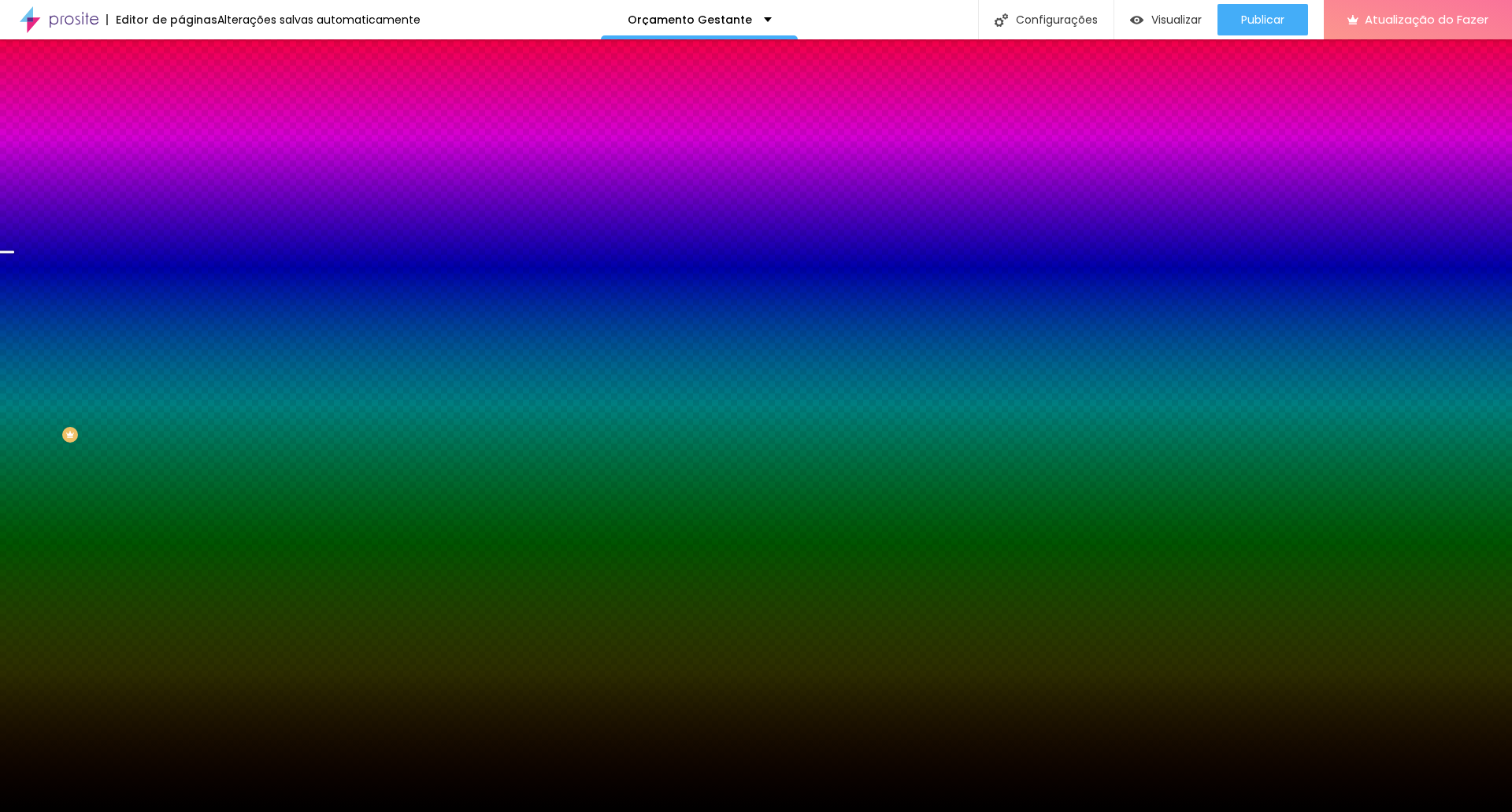
click at [182, 164] on font "Nenhum" at bounding box center [201, 157] width 41 height 13
click at [182, 189] on span "Paralaxe" at bounding box center [202, 181] width 42 height 13
click at [182, 174] on span "Nenhum" at bounding box center [201, 166] width 41 height 13
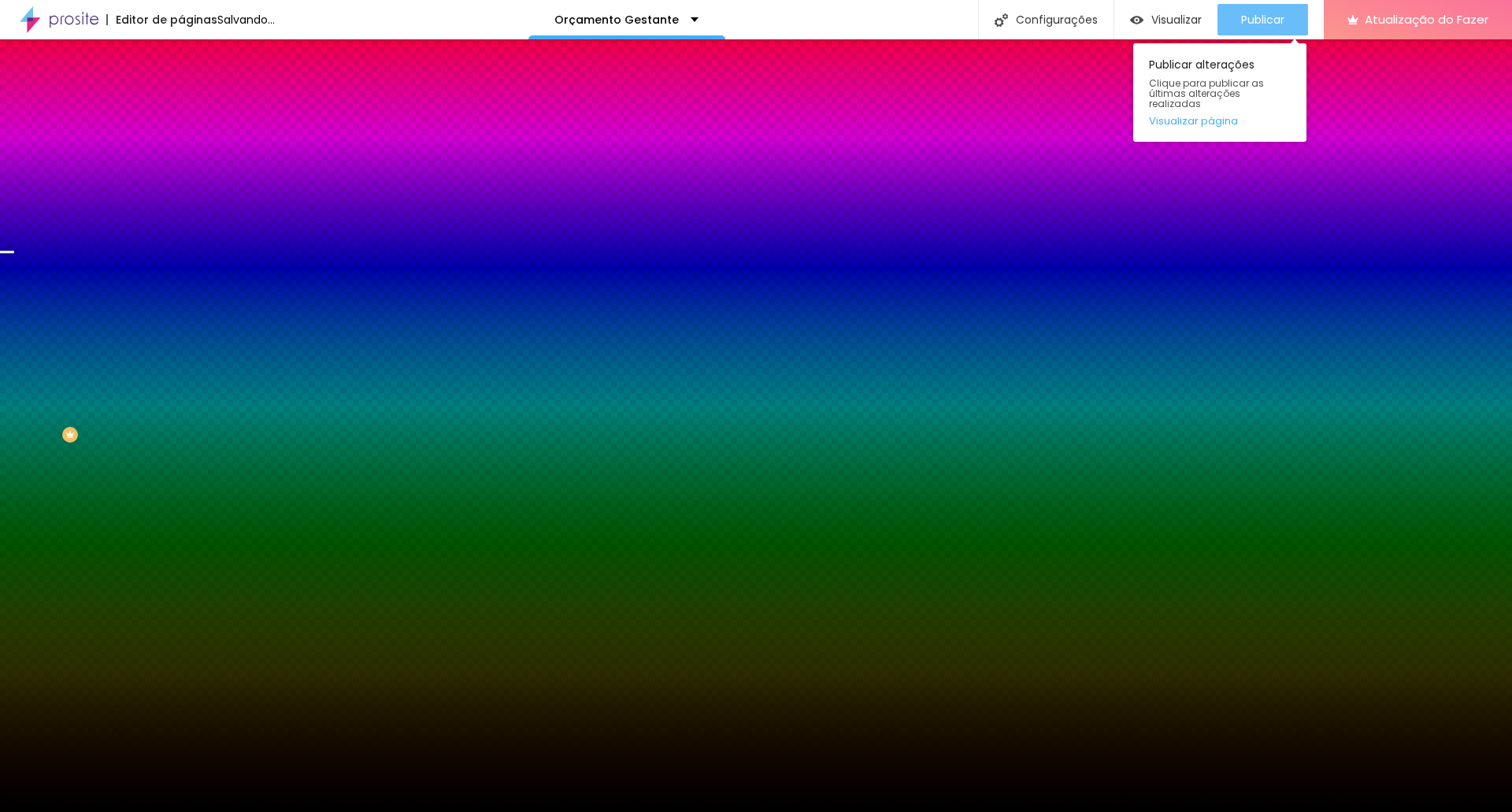
click at [1244, 19] on font "Publicar" at bounding box center [1263, 20] width 44 height 16
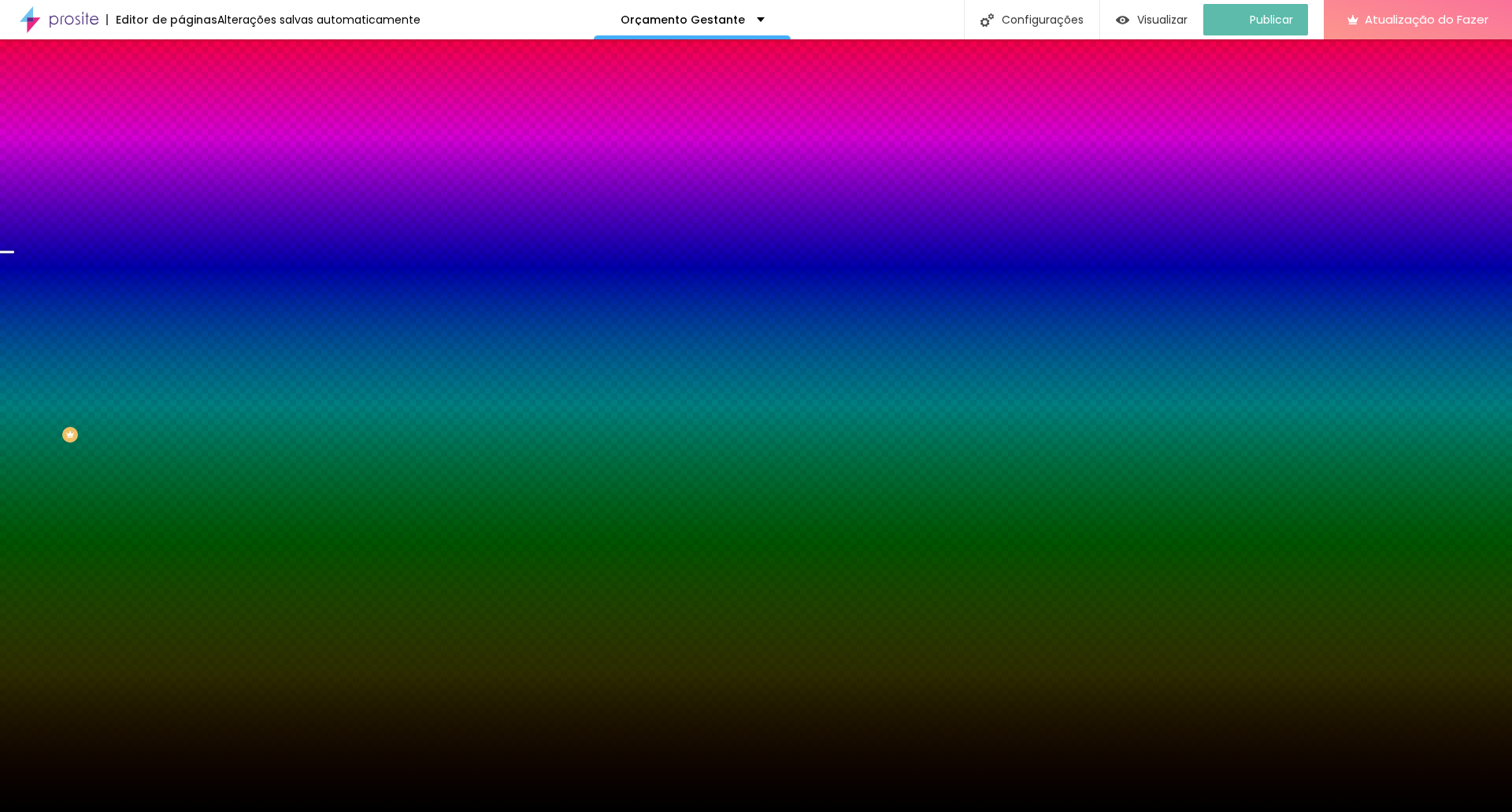
click at [182, 107] on img at bounding box center [189, 114] width 14 height 14
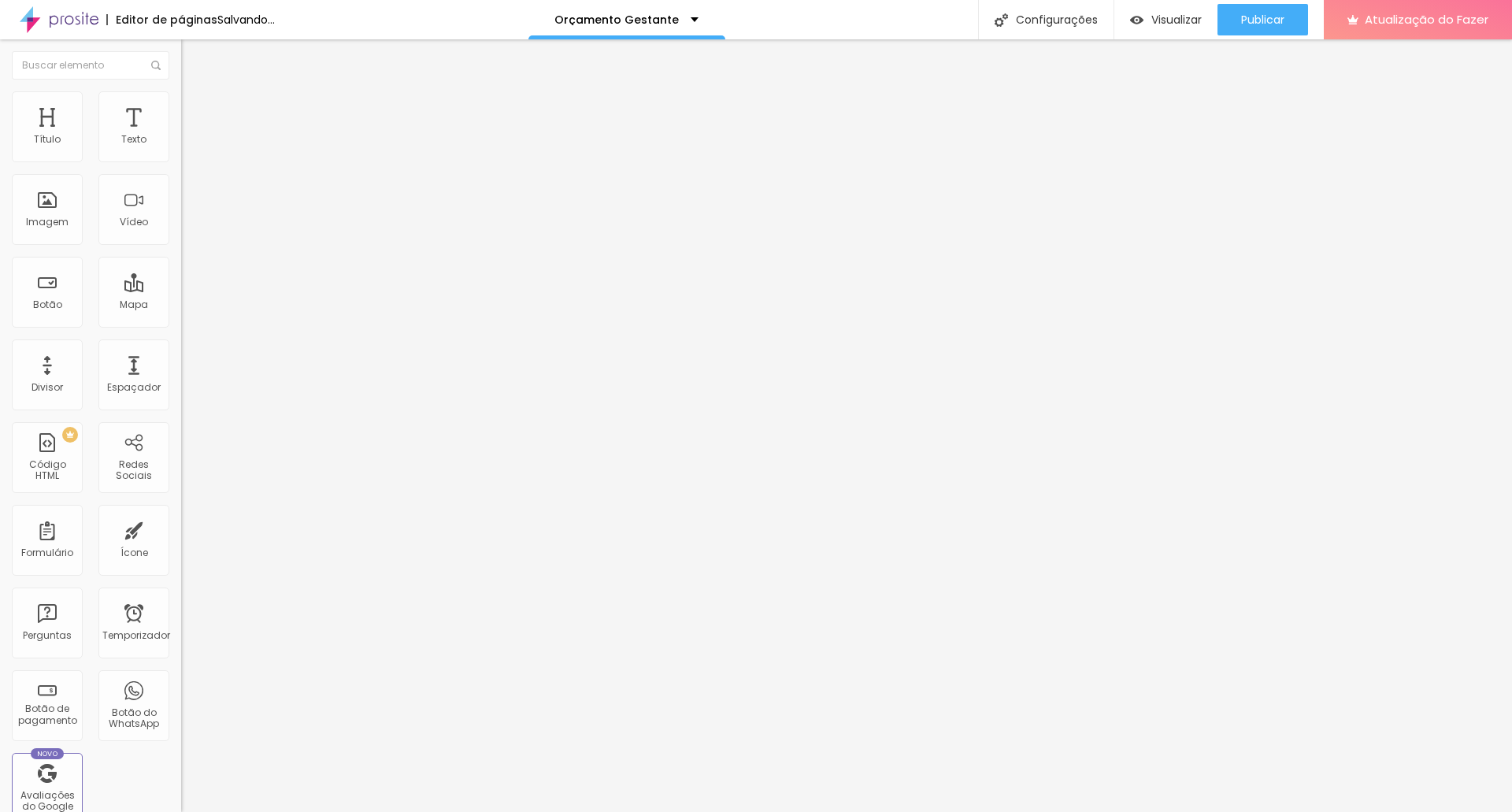
click at [182, 529] on input "range" at bounding box center [232, 535] width 101 height 13
drag, startPoint x: 129, startPoint y: 183, endPoint x: 140, endPoint y: 182, distance: 11.0
click at [182, 543] on input "155" at bounding box center [215, 551] width 67 height 17
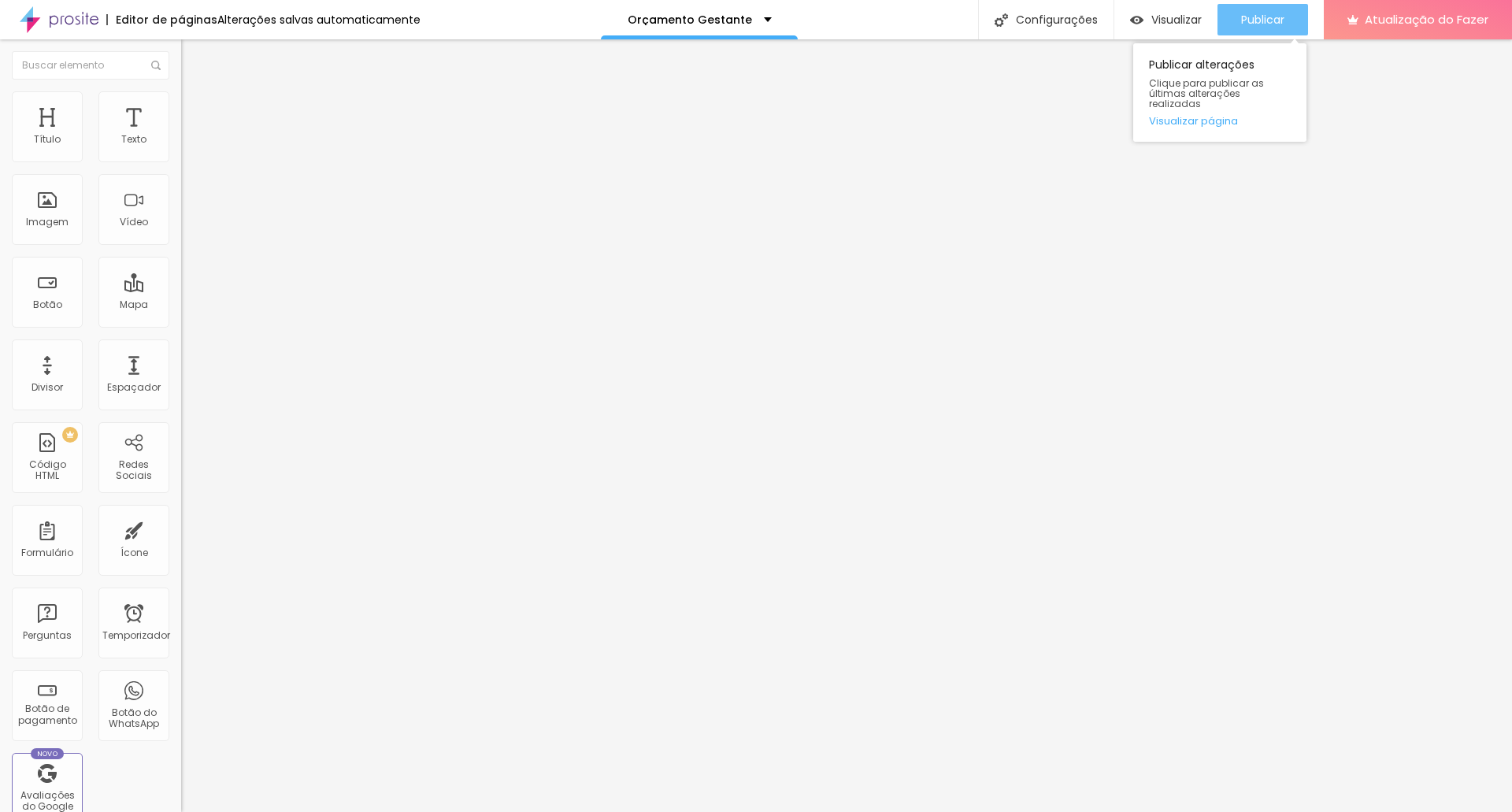
click at [1299, 14] on button "Publicar" at bounding box center [1262, 20] width 90 height 32
click at [1279, 12] on font "Publicar" at bounding box center [1263, 20] width 44 height 16
click at [1269, 17] on font "Publicar" at bounding box center [1263, 20] width 44 height 16
click at [1284, 13] on font "Publicar" at bounding box center [1263, 20] width 44 height 16
click at [1160, 20] on font "Visualizar" at bounding box center [1176, 20] width 51 height 16
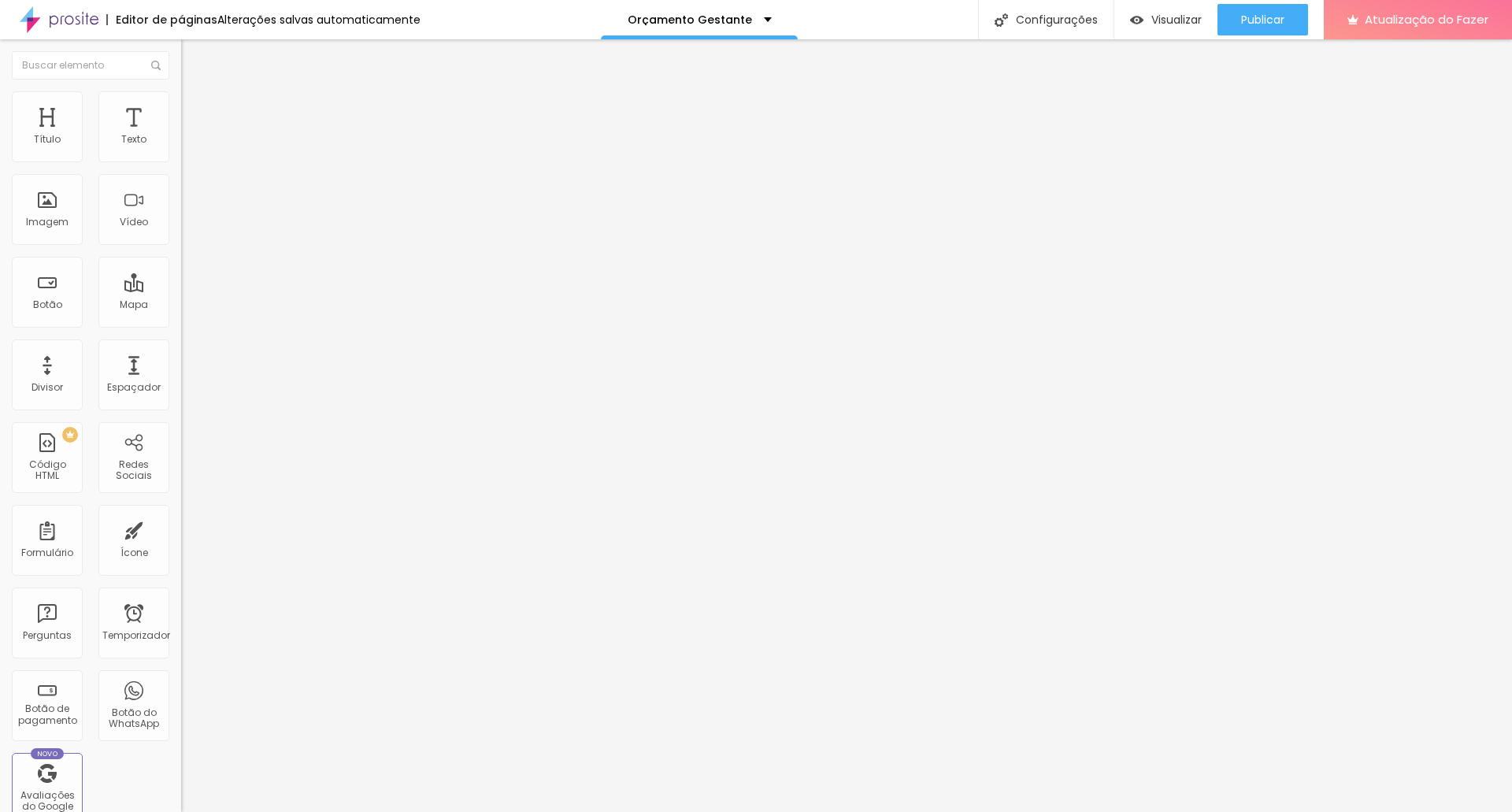
click at [182, 107] on img at bounding box center [189, 114] width 14 height 14
click at [182, 687] on div at bounding box center [272, 687] width 182 height 0
click at [182, 697] on div at bounding box center [272, 697] width 182 height 0
click at [1254, 15] on font "Publicar" at bounding box center [1263, 20] width 44 height 16
click at [195, 106] on font "Avançado" at bounding box center [221, 101] width 52 height 13
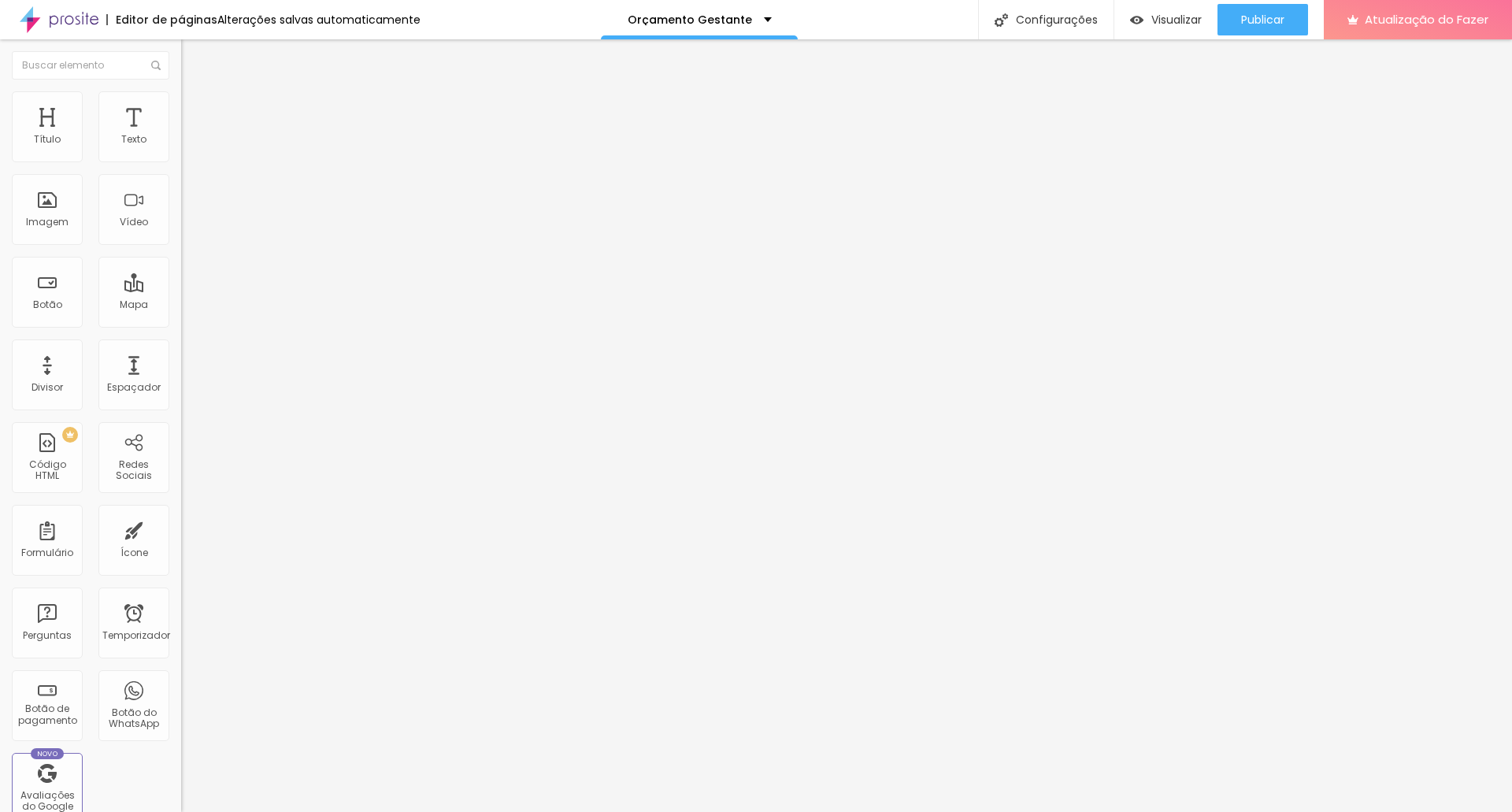
click at [182, 671] on div at bounding box center [272, 671] width 182 height 0
drag, startPoint x: 162, startPoint y: 411, endPoint x: 172, endPoint y: 415, distance: 10.8
click at [182, 681] on div at bounding box center [272, 681] width 182 height 0
click at [195, 109] on font "Avançado" at bounding box center [221, 101] width 52 height 13
click at [182, 671] on div at bounding box center [272, 671] width 182 height 0
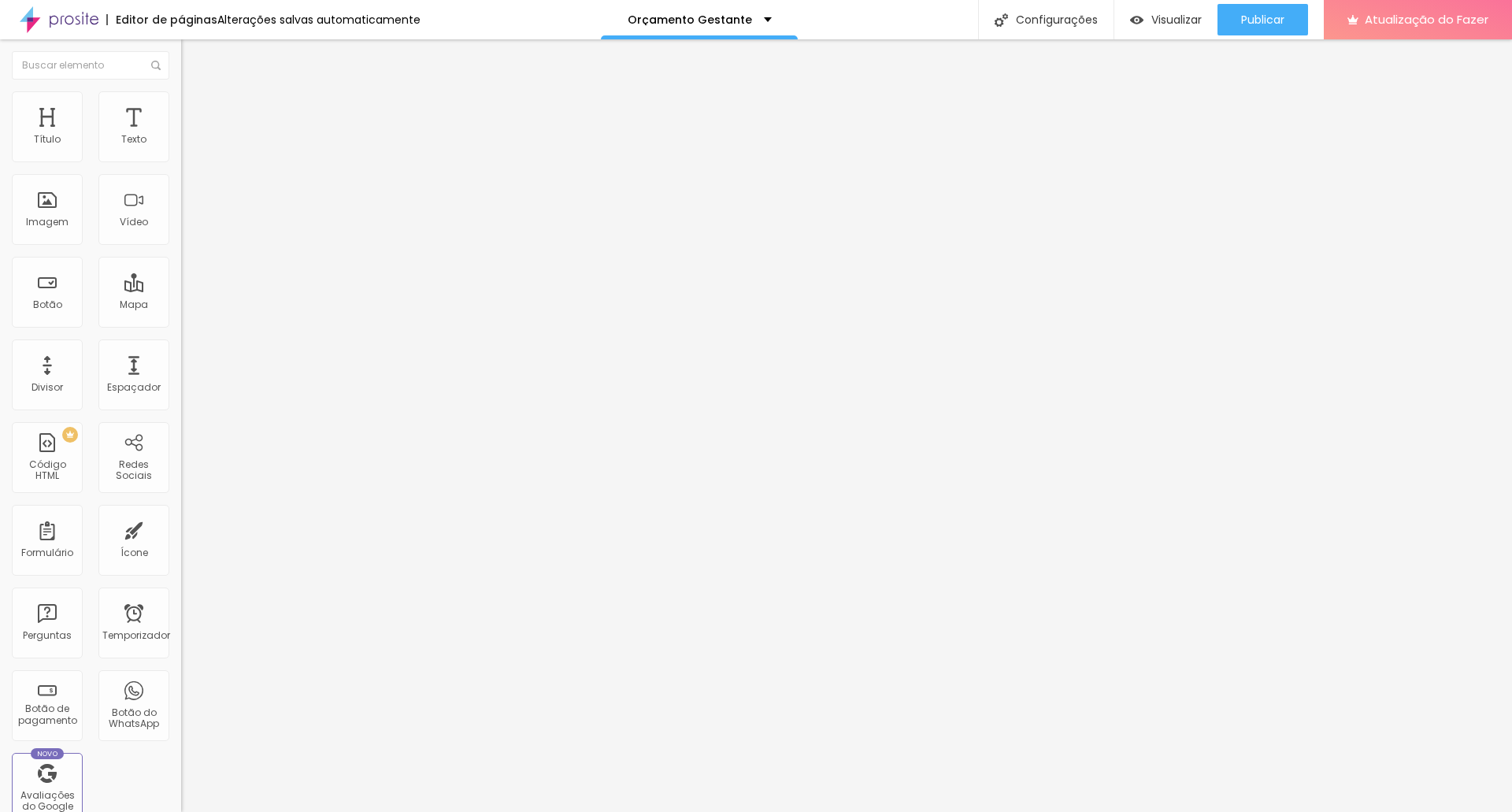
click at [182, 681] on div at bounding box center [272, 681] width 182 height 0
click at [1265, 18] on font "Publicar" at bounding box center [1263, 20] width 44 height 16
click at [1168, 18] on font "Visualizar" at bounding box center [1176, 20] width 51 height 16
click at [182, 107] on img at bounding box center [189, 114] width 14 height 14
drag, startPoint x: 134, startPoint y: 186, endPoint x: 125, endPoint y: 186, distance: 9.0
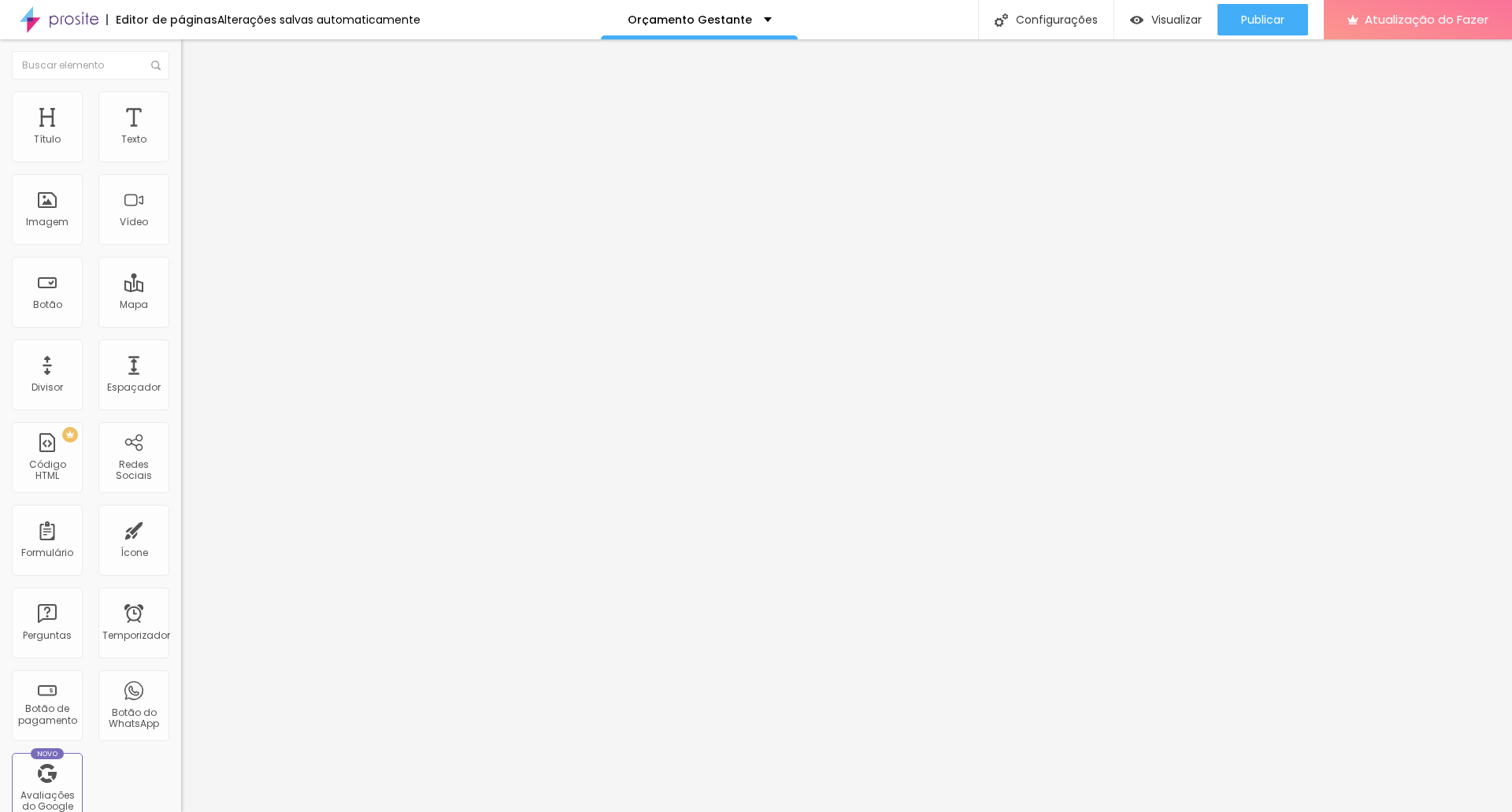
click at [182, 543] on input "150" at bounding box center [215, 551] width 67 height 17
click at [1260, 21] on font "Publicar" at bounding box center [1263, 20] width 44 height 16
click at [1162, 15] on font "Visualizar" at bounding box center [1176, 20] width 51 height 16
click at [1304, 20] on button "Publicar" at bounding box center [1262, 20] width 90 height 32
click at [1171, 19] on font "Visualizar" at bounding box center [1162, 20] width 51 height 16
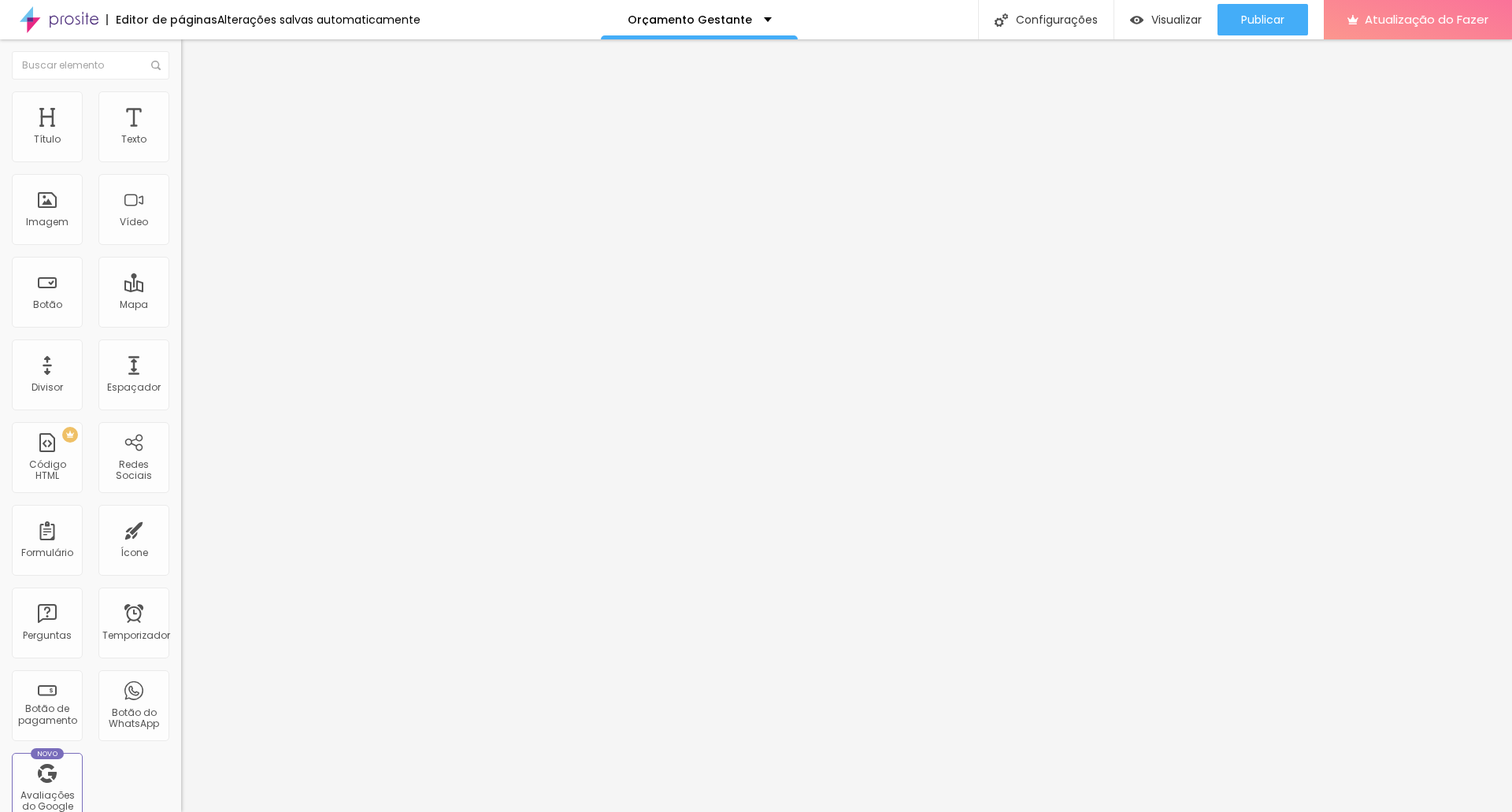
click at [182, 107] on img at bounding box center [189, 114] width 14 height 14
drag, startPoint x: 136, startPoint y: 186, endPoint x: 120, endPoint y: 187, distance: 16.0
click at [182, 543] on input "200" at bounding box center [215, 551] width 67 height 17
type input "10"
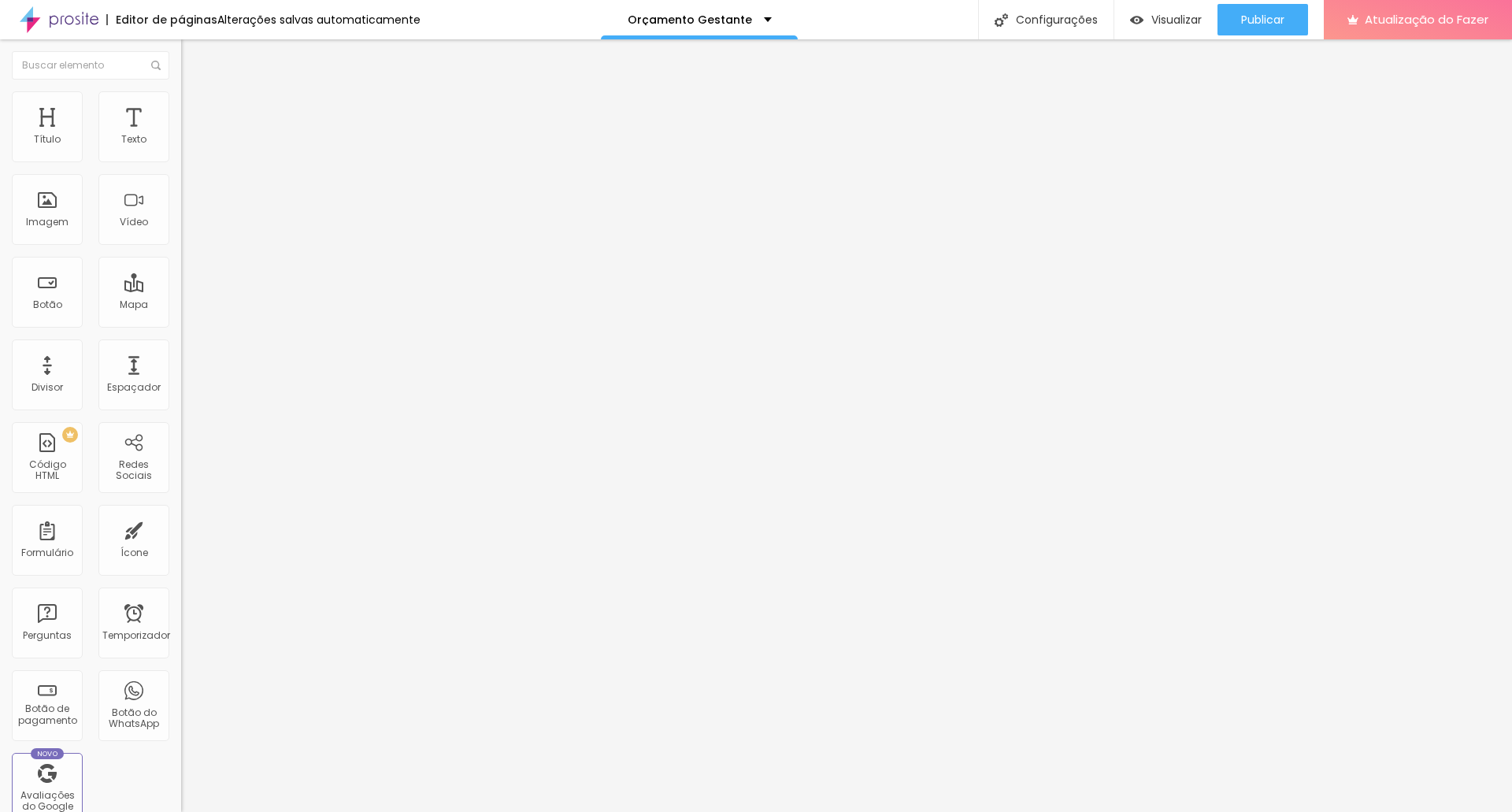
type input "150"
click at [182, 579] on input "text" at bounding box center [276, 587] width 189 height 16
click at [1284, 13] on font "Publicar" at bounding box center [1263, 20] width 44 height 16
click at [1194, 113] on font "Visualizar página" at bounding box center [1194, 120] width 89 height 15
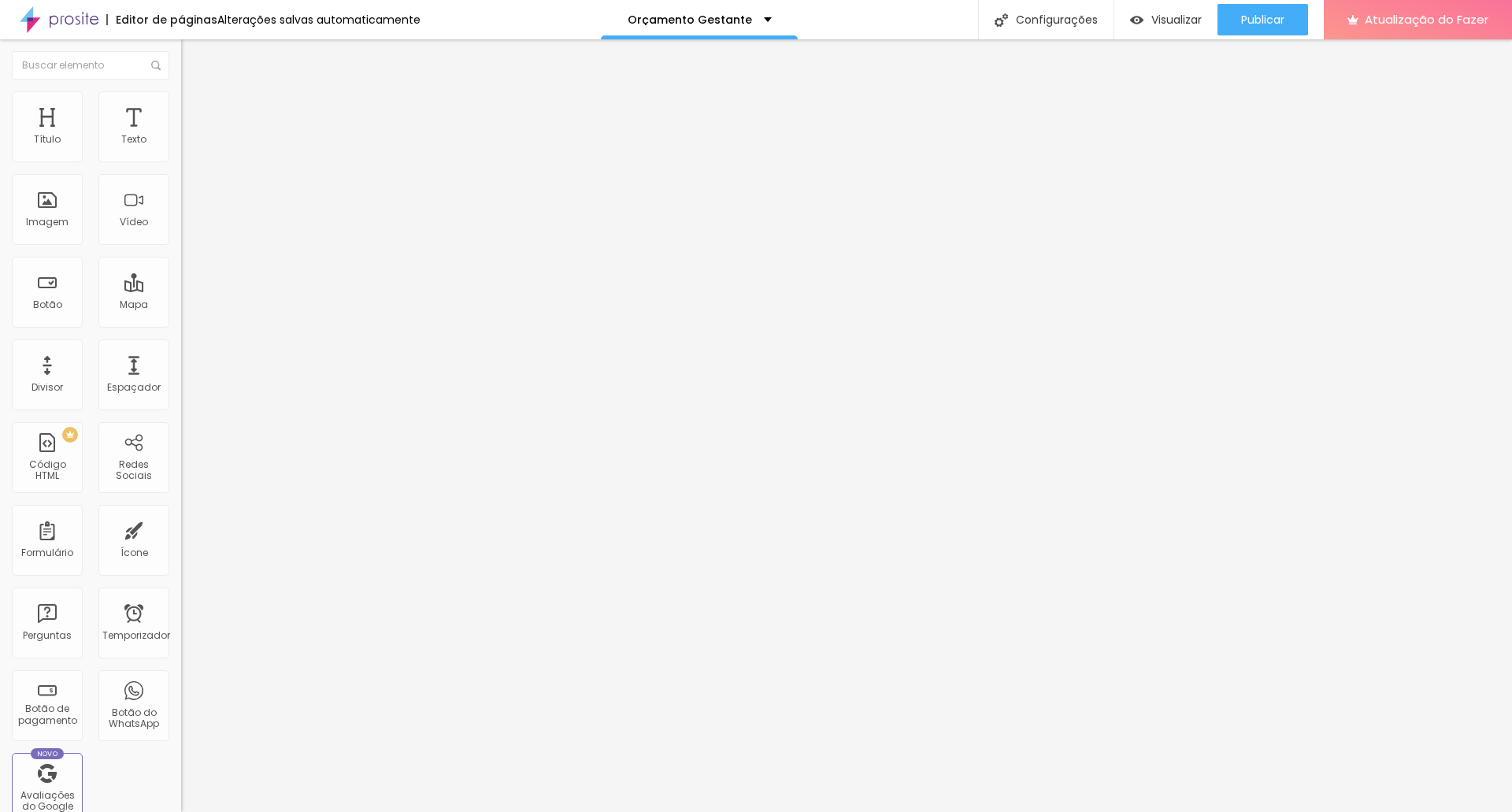
click at [182, 96] on img at bounding box center [189, 98] width 14 height 14
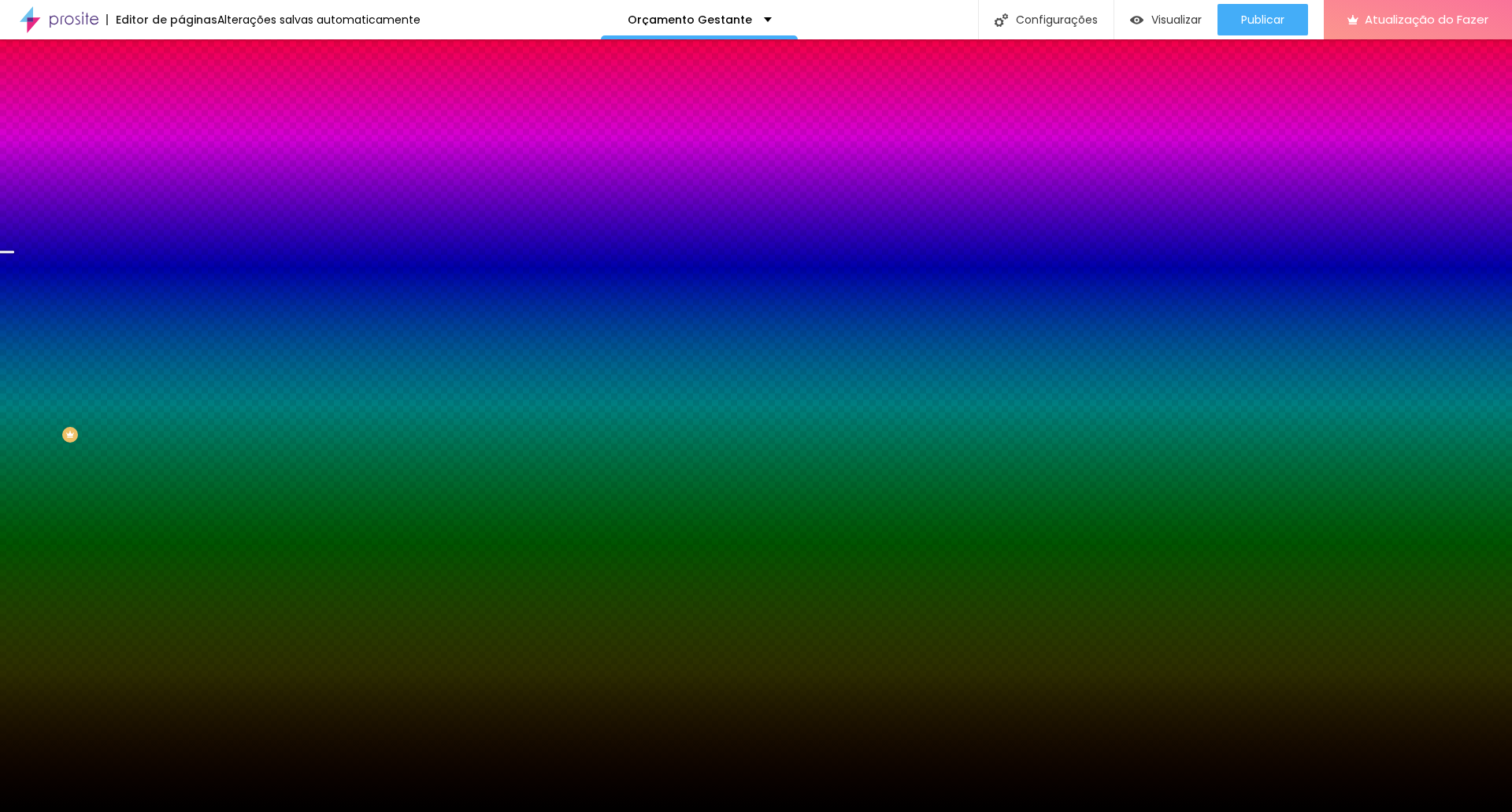
click at [182, 164] on font "Nenhum" at bounding box center [201, 157] width 41 height 13
click at [182, 189] on span "Paralaxe" at bounding box center [202, 181] width 42 height 13
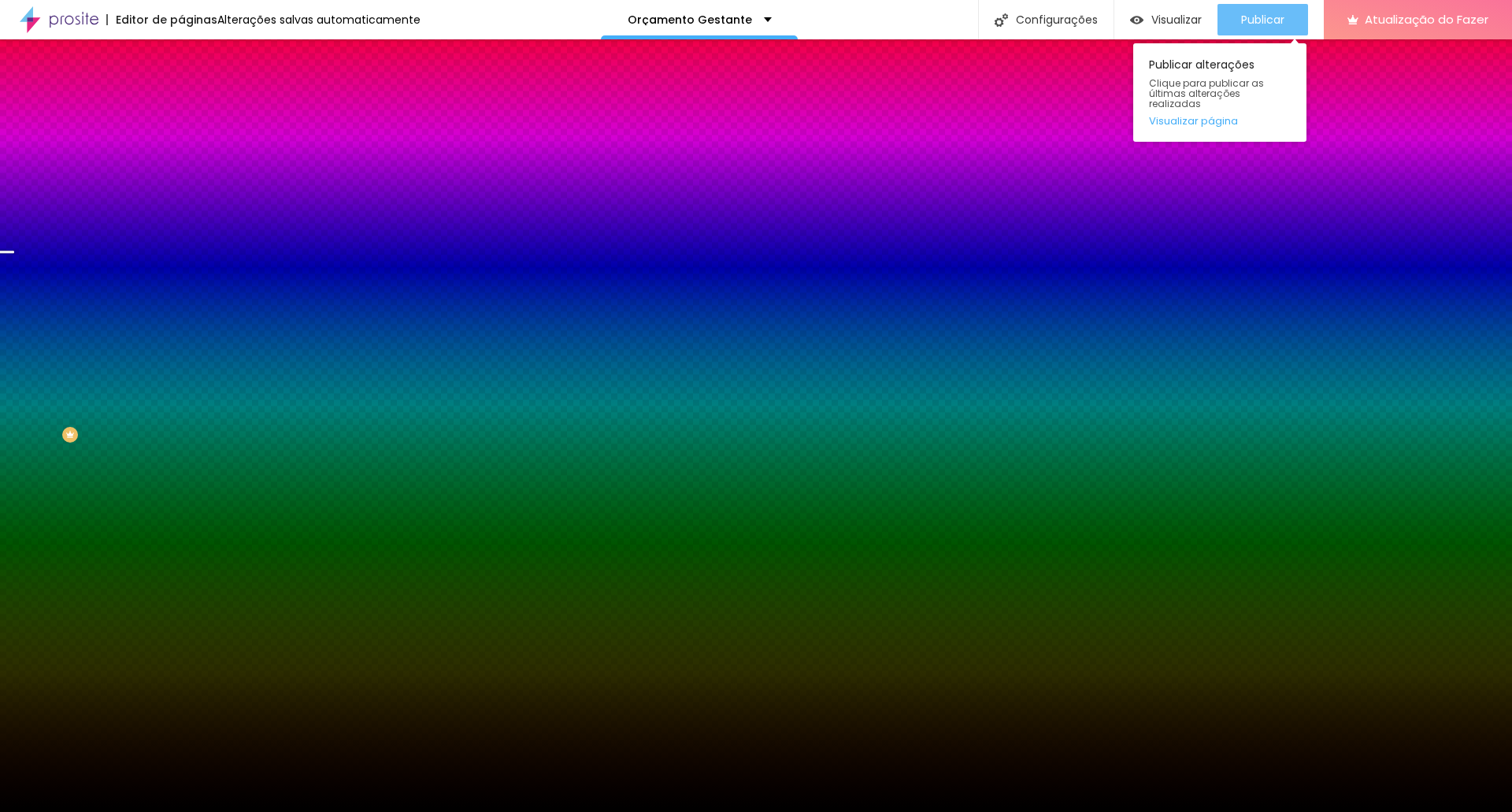
click at [1261, 23] on font "Publicar" at bounding box center [1263, 20] width 44 height 16
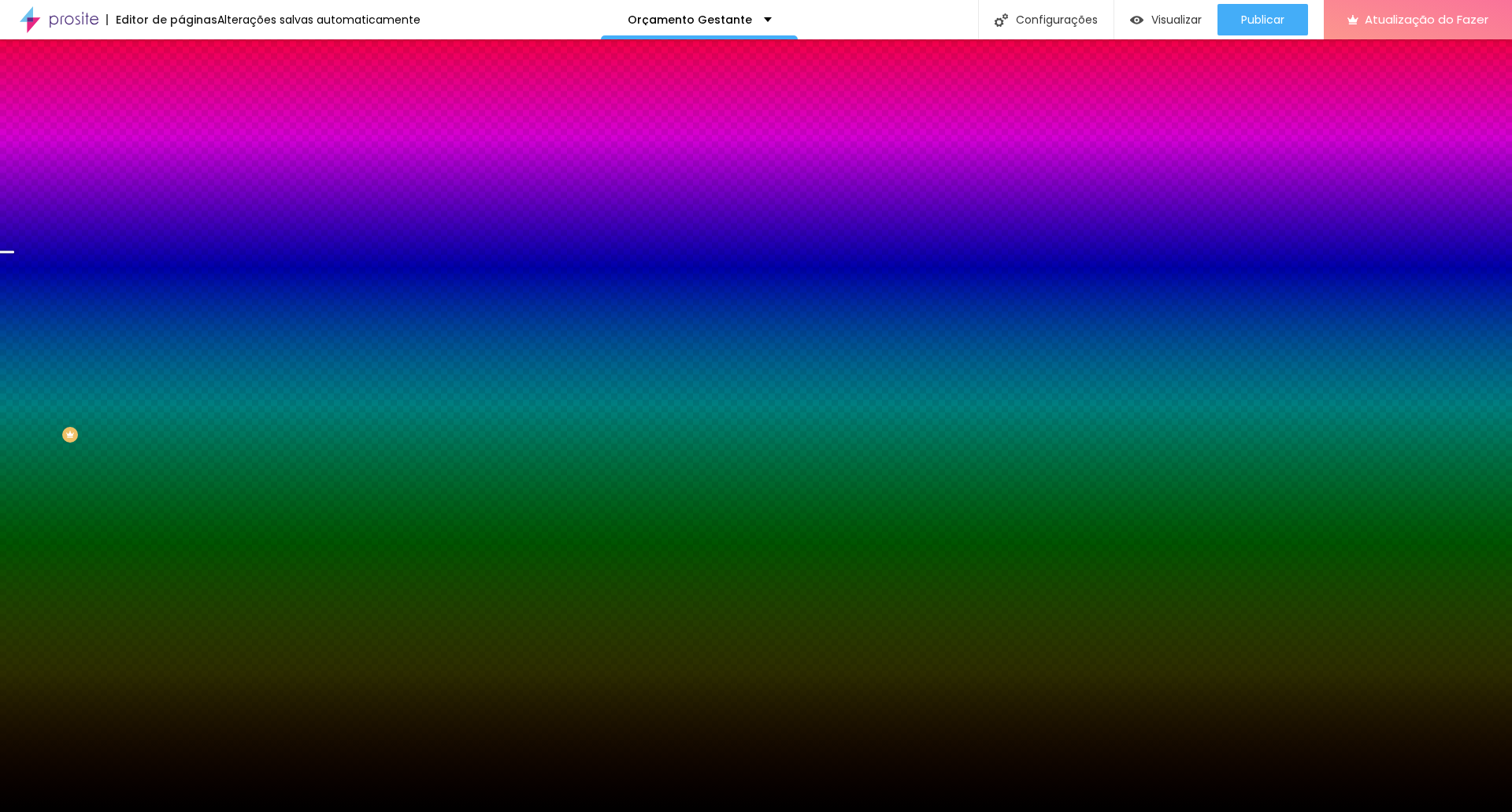
click at [182, 107] on li "Avançado" at bounding box center [272, 115] width 182 height 16
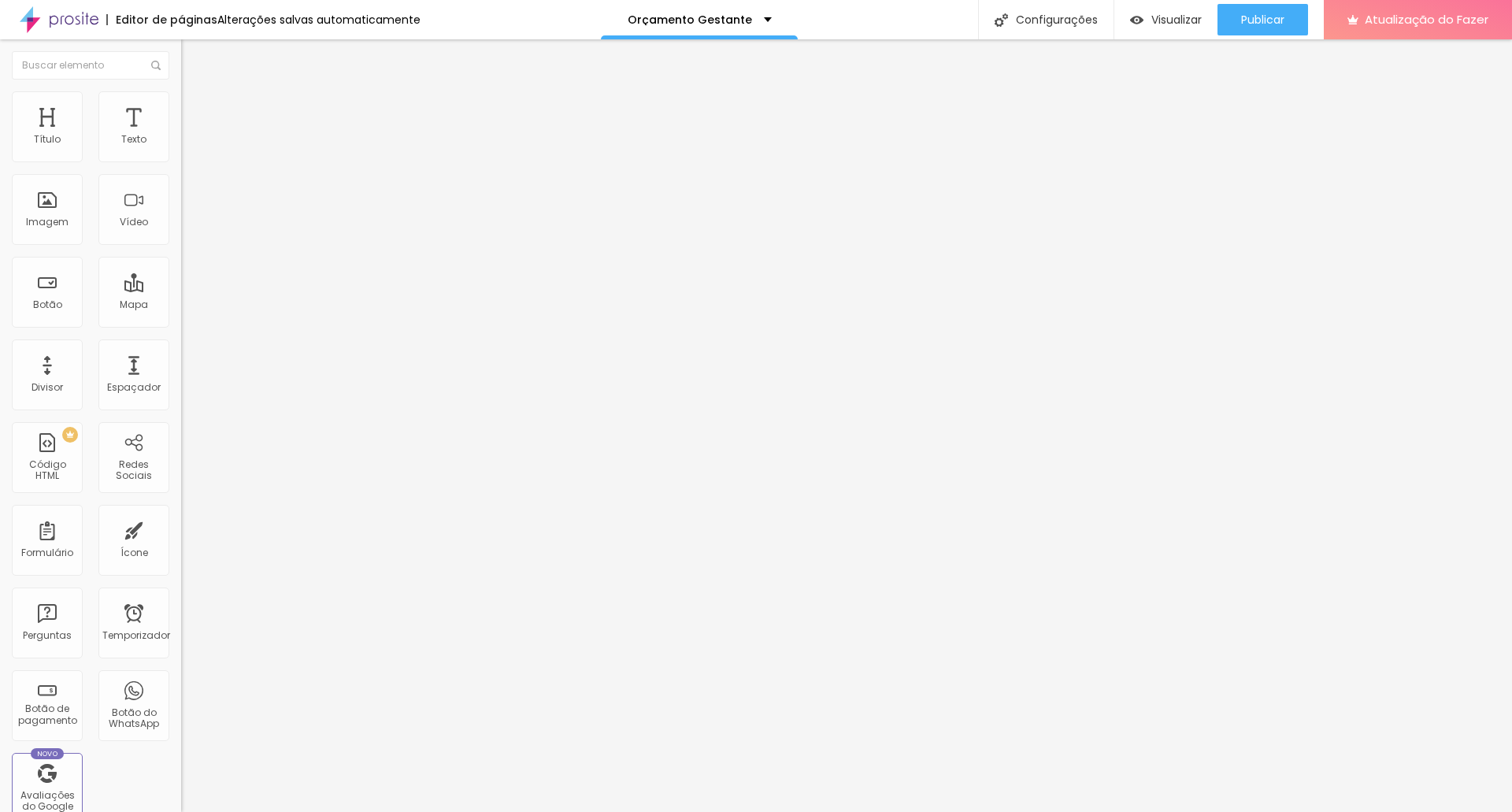
type input "5"
type input "30"
drag, startPoint x: 33, startPoint y: 156, endPoint x: 190, endPoint y: 152, distance: 157.1
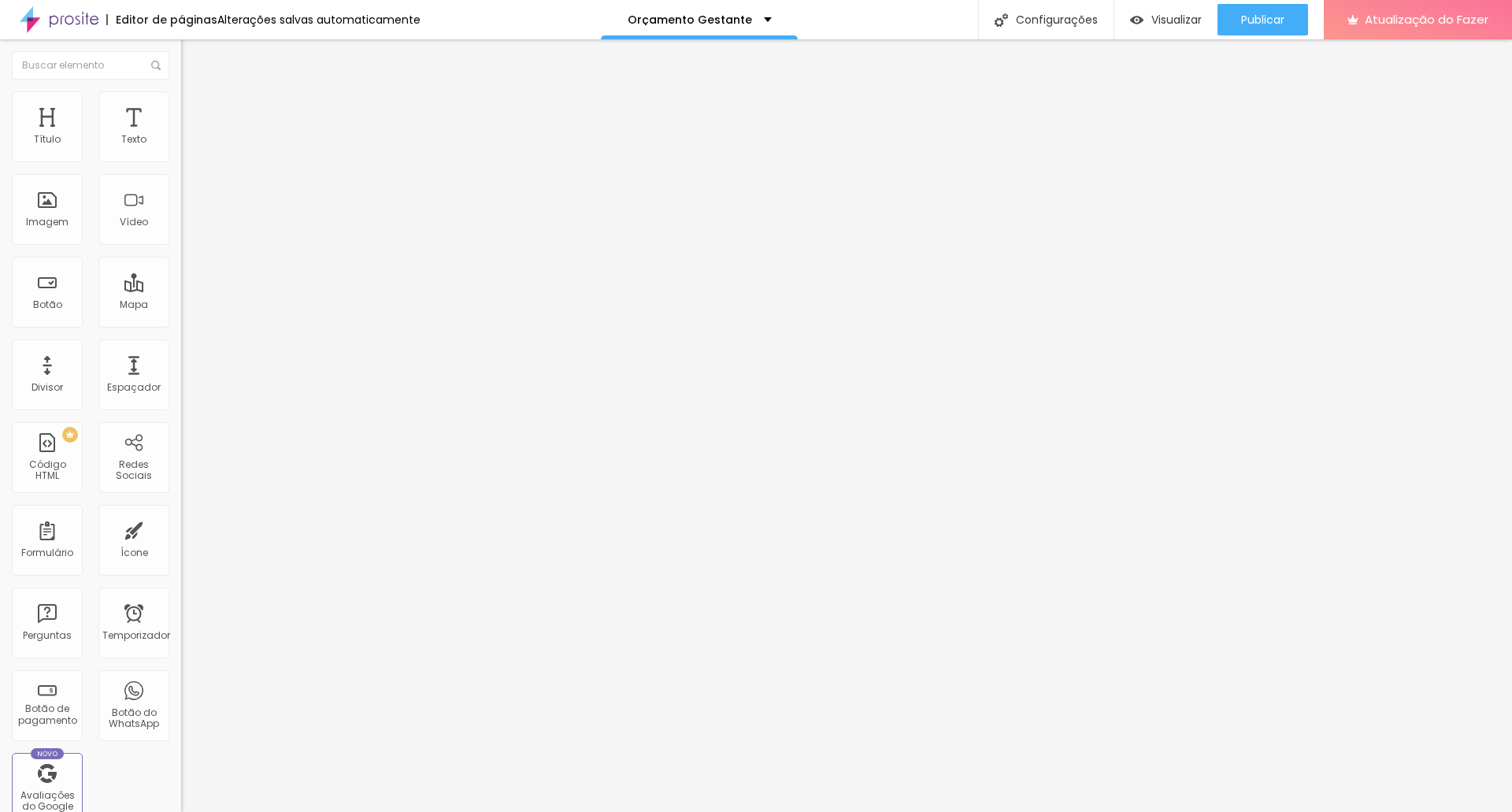
type input "30"
click at [190, 306] on input "range" at bounding box center [232, 312] width 101 height 13
click at [1281, 13] on font "Publicar" at bounding box center [1263, 20] width 44 height 16
click at [195, 111] on font "Avançado" at bounding box center [221, 117] width 52 height 13
type input "311"
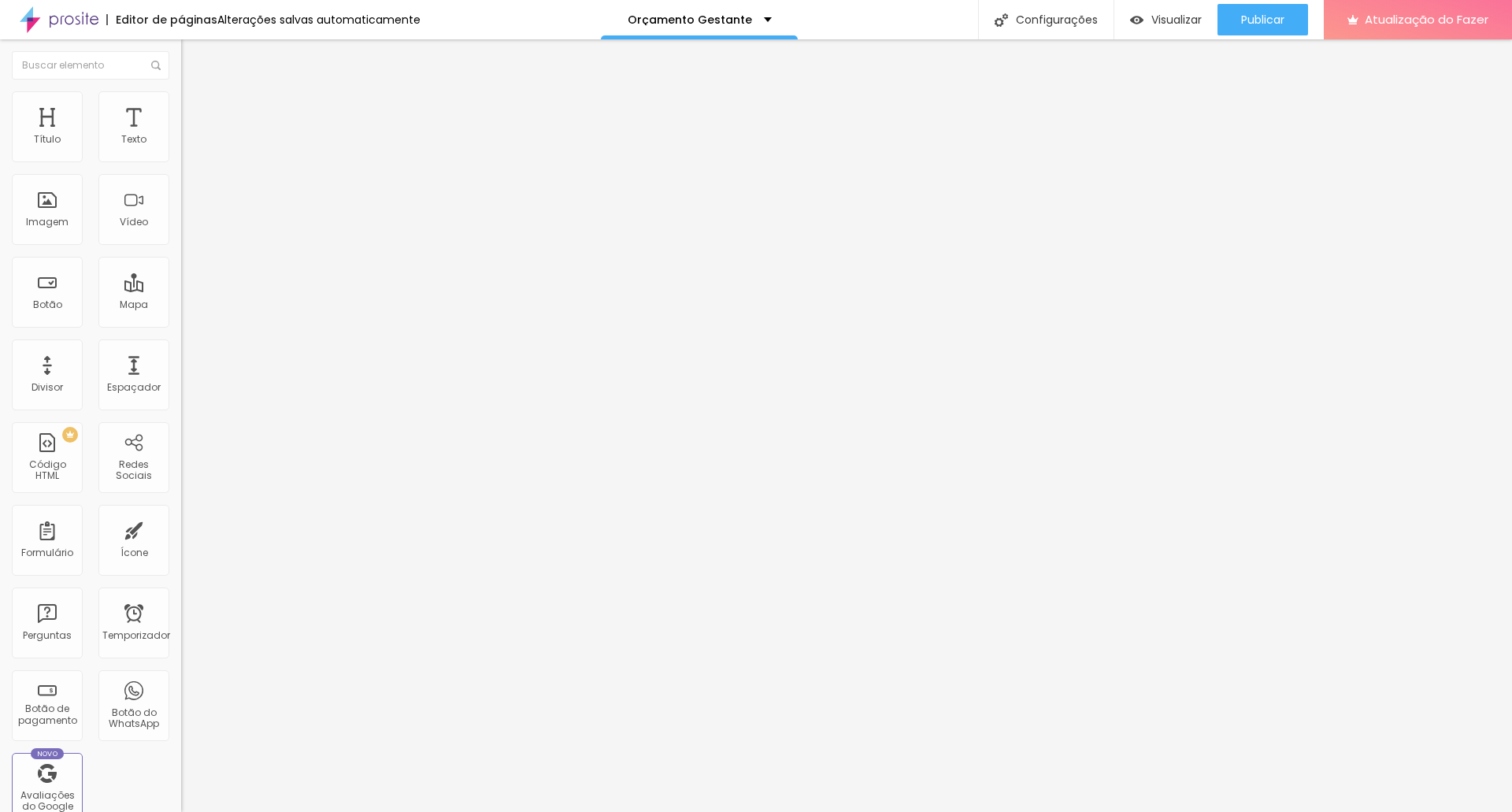
type input "311"
type input "418"
type input "461"
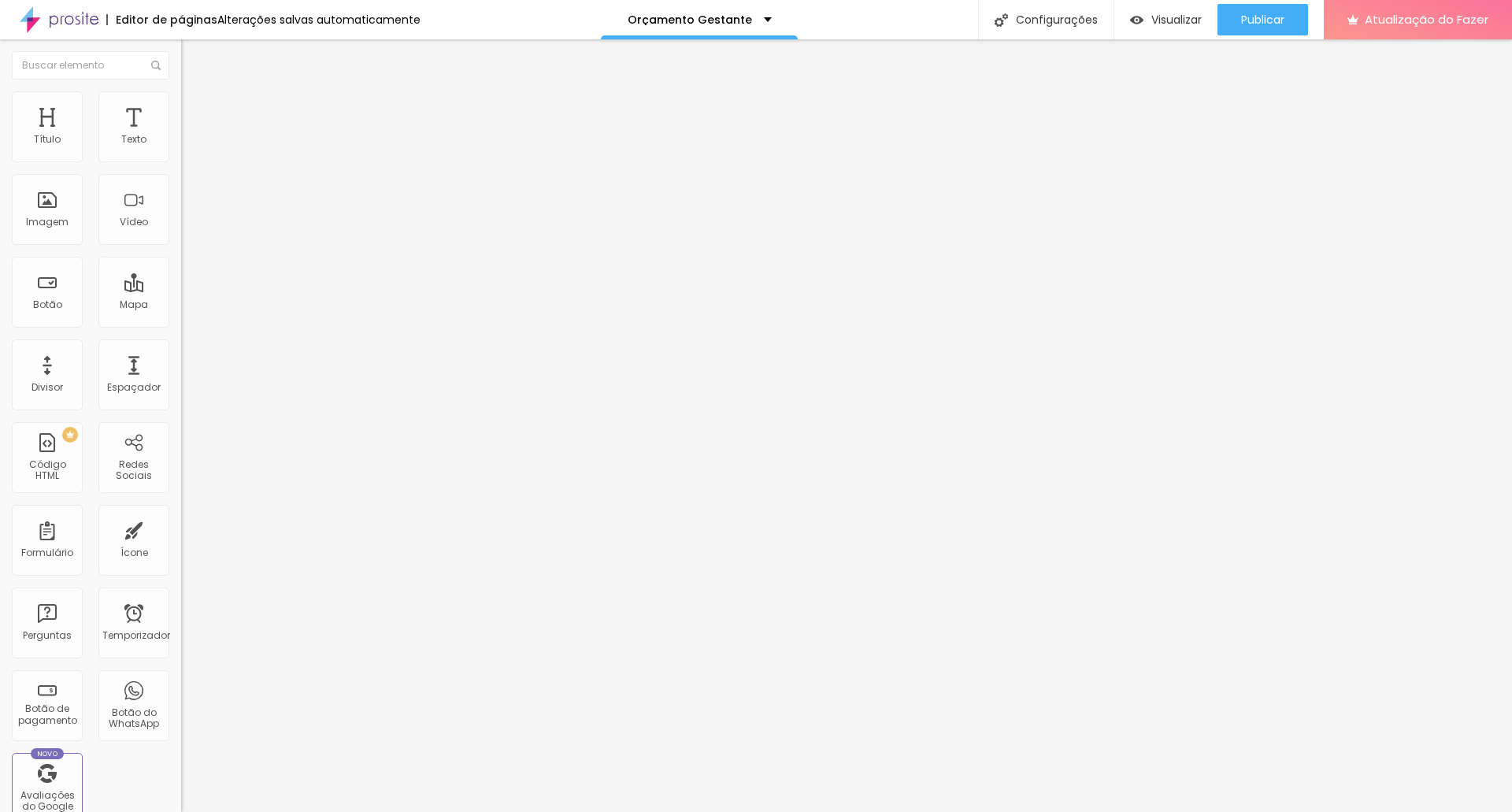
type input "471"
type input "500"
drag, startPoint x: 82, startPoint y: 187, endPoint x: 127, endPoint y: 188, distance: 45.0
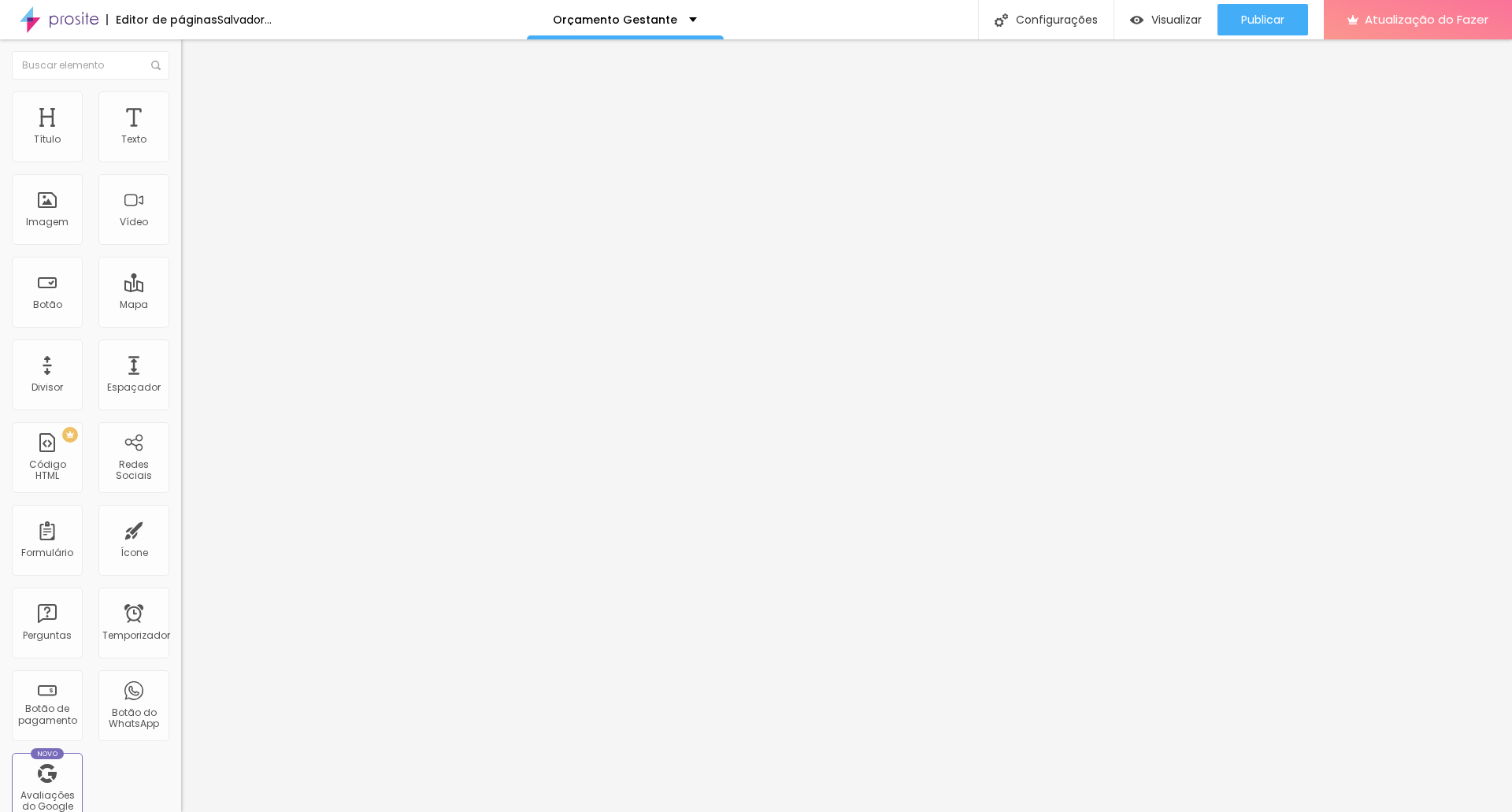
click at [182, 529] on input "range" at bounding box center [232, 535] width 101 height 13
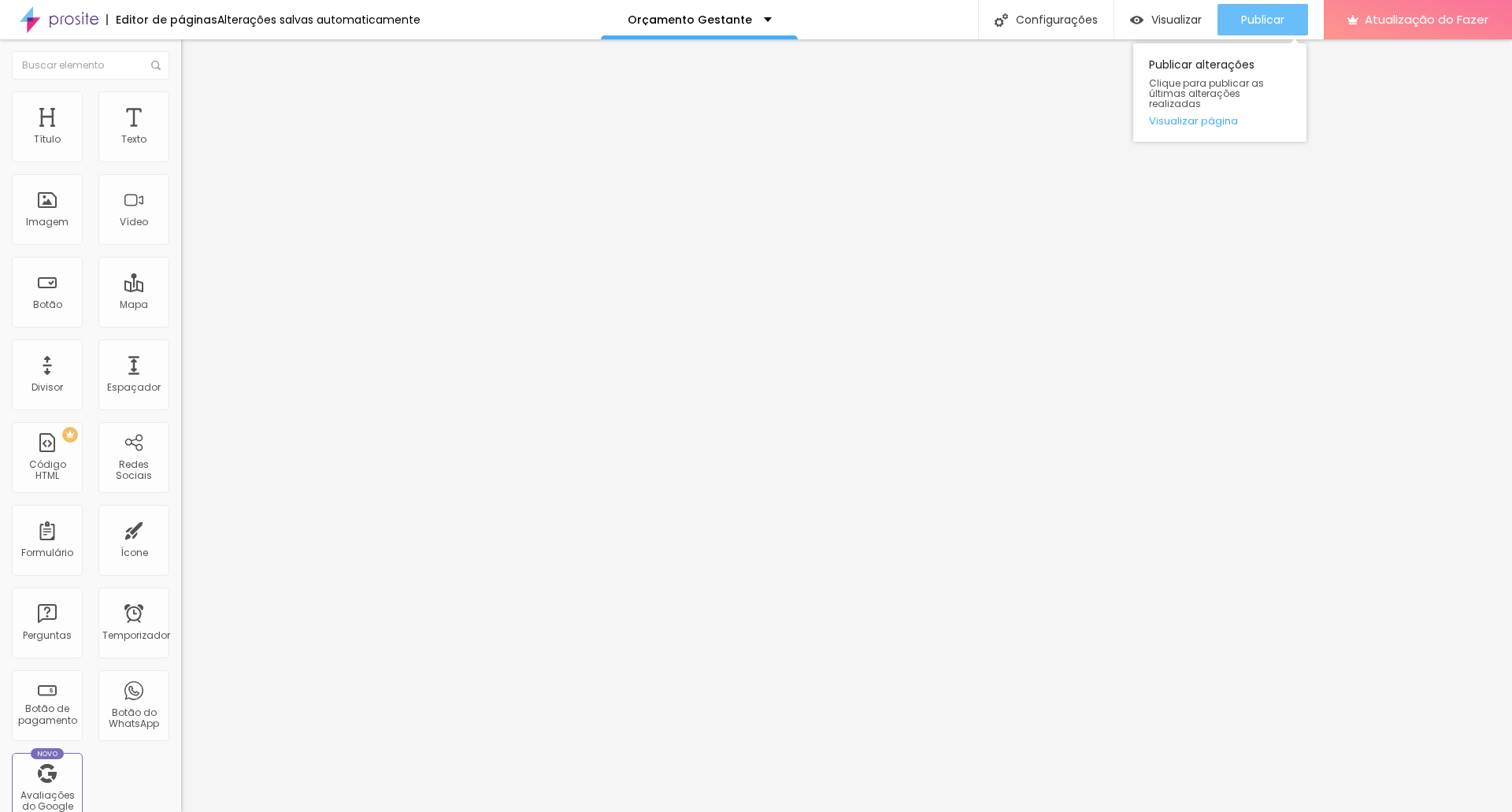
click at [1277, 20] on font "Publicar" at bounding box center [1263, 20] width 44 height 16
drag, startPoint x: 135, startPoint y: 186, endPoint x: 118, endPoint y: 186, distance: 17.0
click at [182, 543] on input "500" at bounding box center [215, 551] width 67 height 17
type input "20"
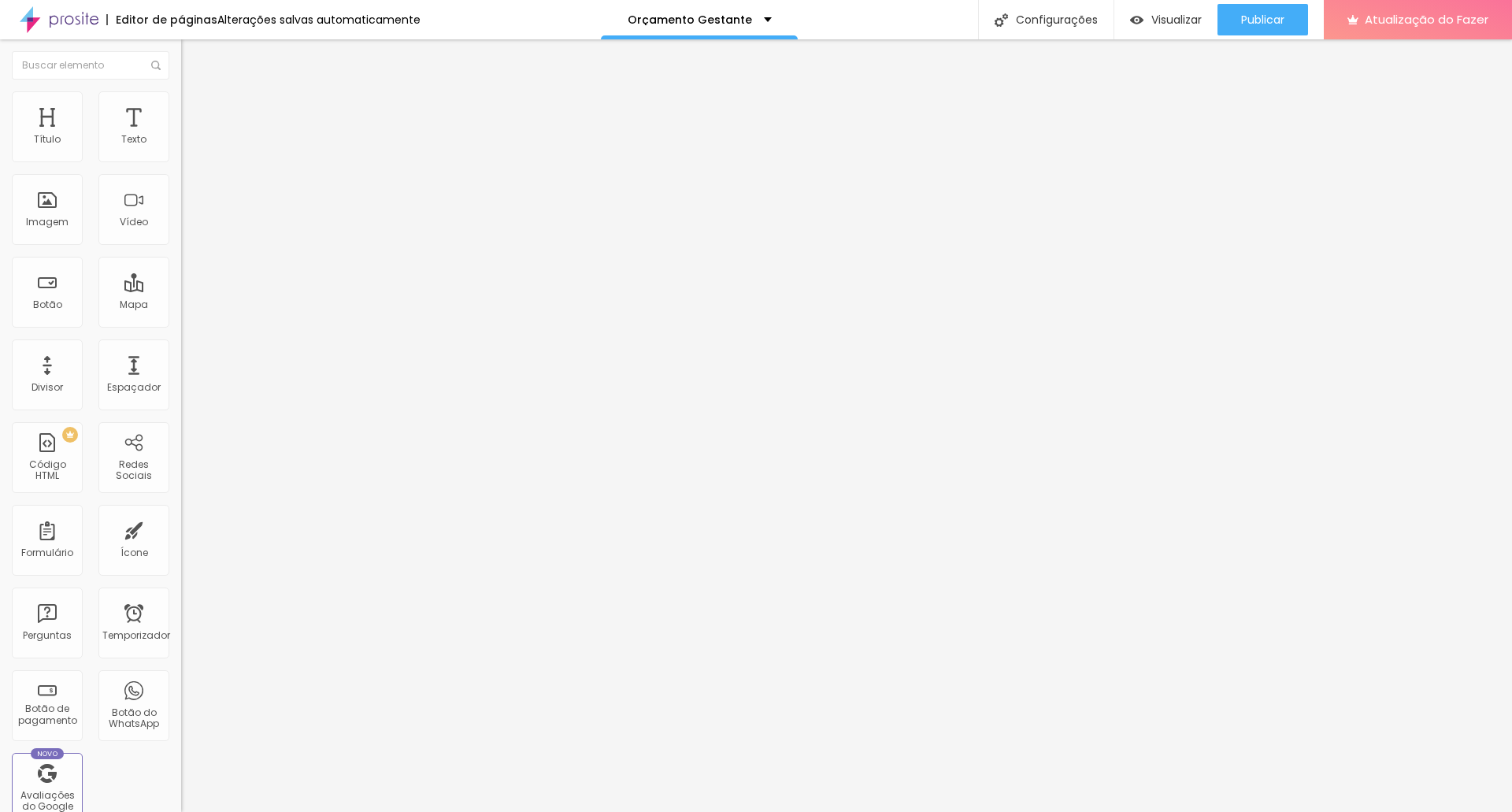
type input "250"
click at [182, 628] on div "Editar nulo Conteúdo Estilo Avançado 30 Espaçamento entre colunas 250 px Espaça…" at bounding box center [272, 426] width 182 height 773
click at [1289, 19] on button "Publicar" at bounding box center [1262, 20] width 90 height 32
click at [182, 543] on input "250" at bounding box center [215, 551] width 67 height 17
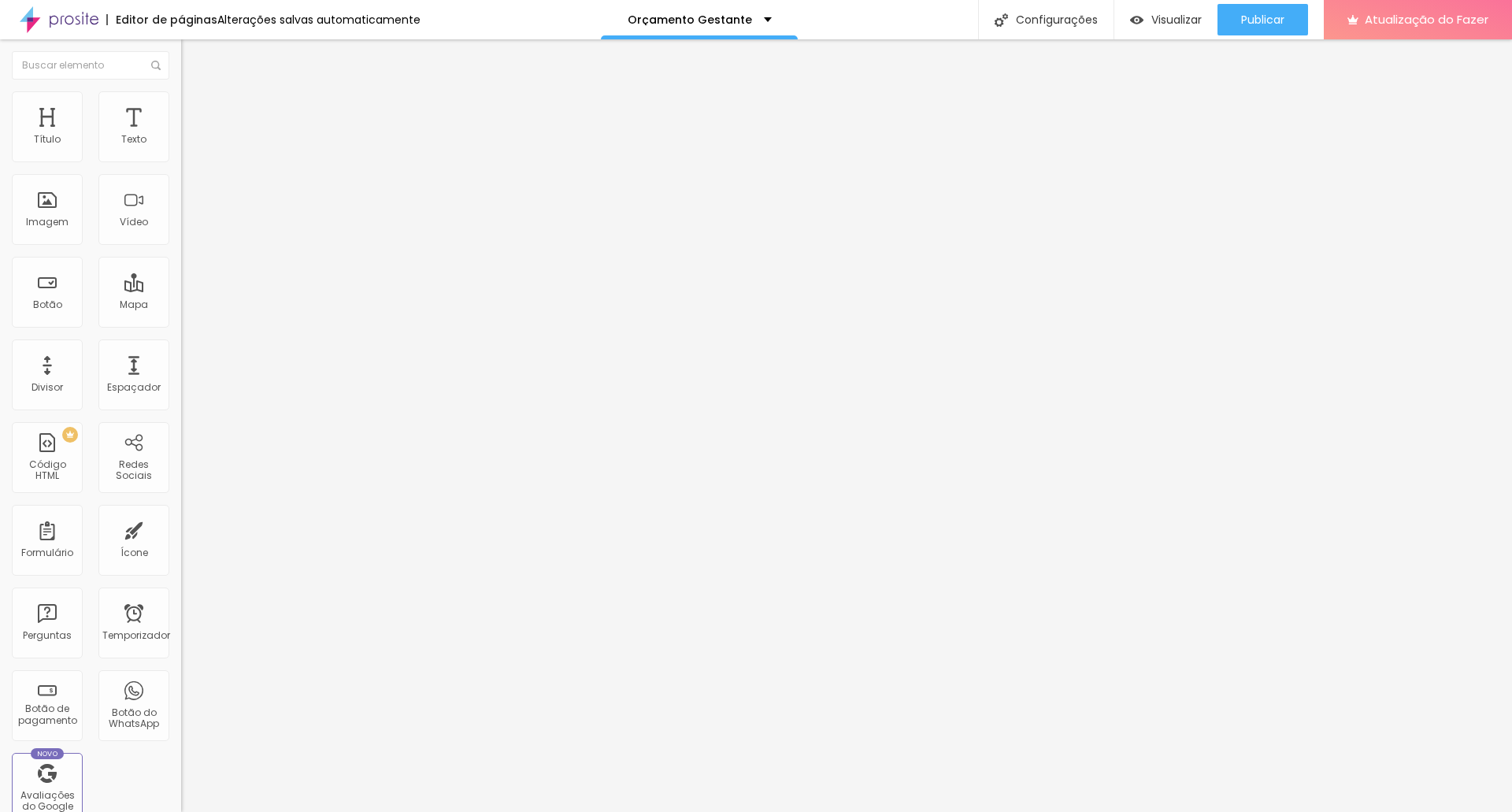
type input "200"
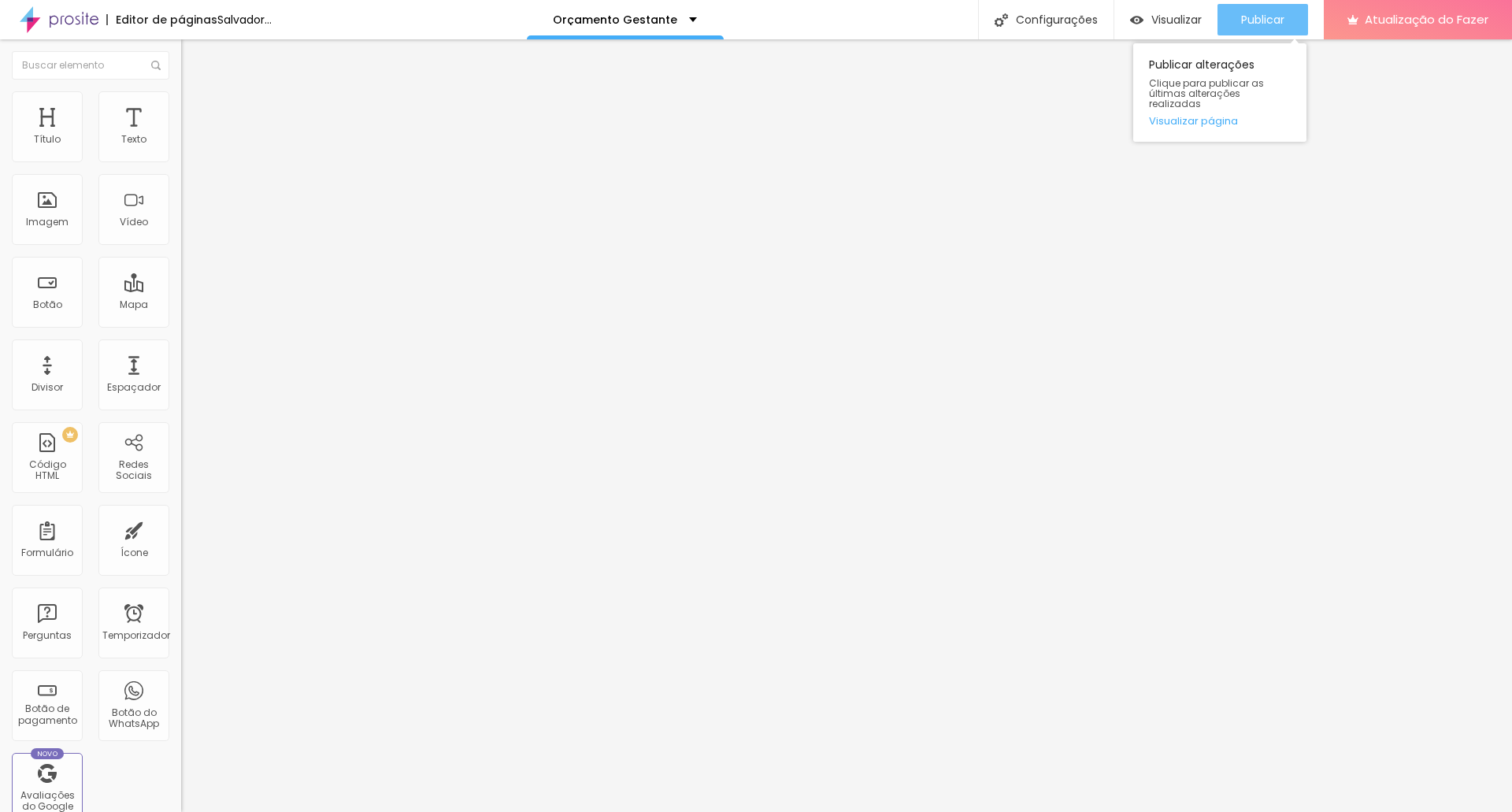
type input "200"
click at [1288, 15] on button "Publicar" at bounding box center [1262, 20] width 90 height 32
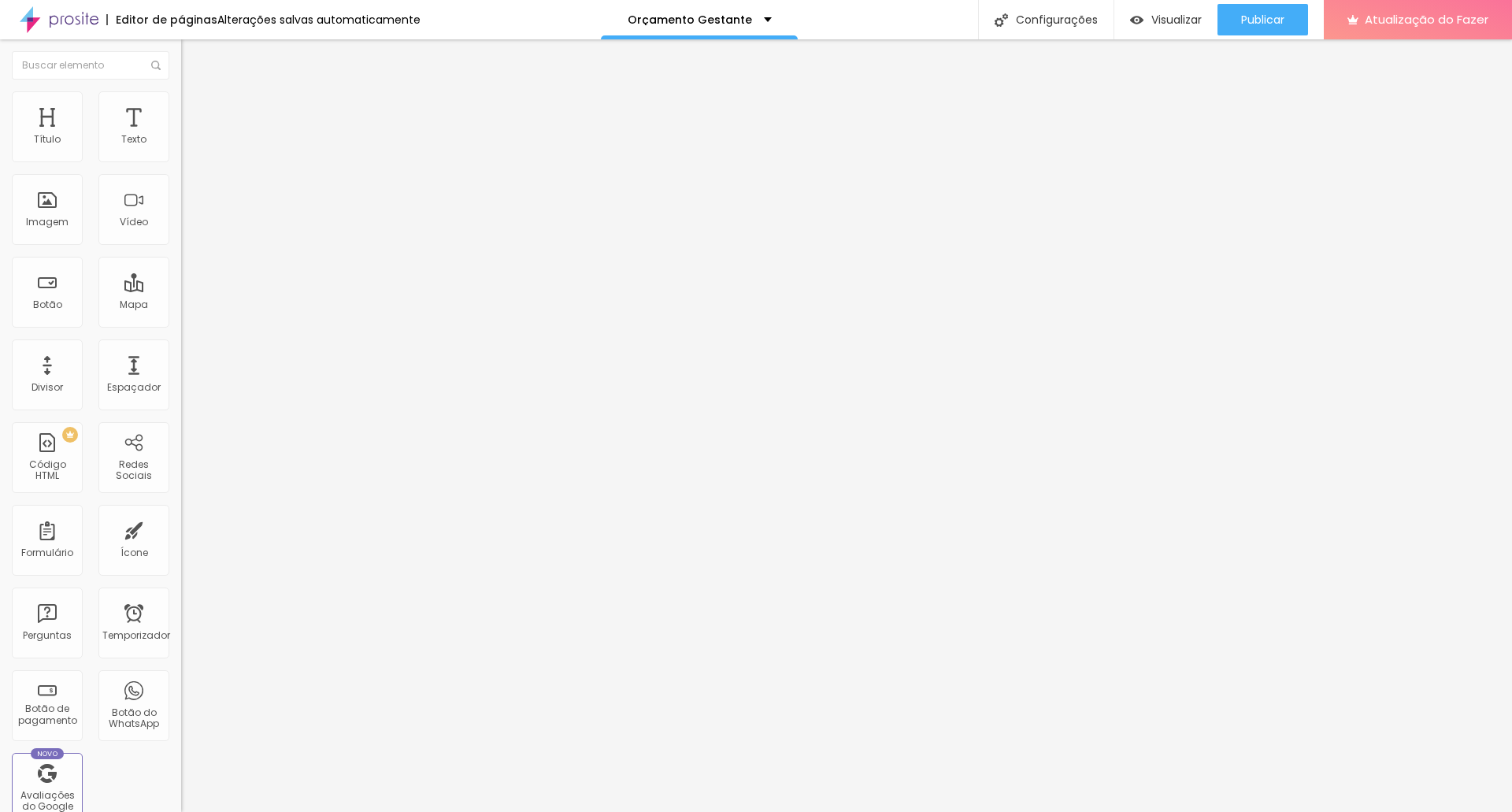
click at [182, 95] on img at bounding box center [189, 98] width 14 height 14
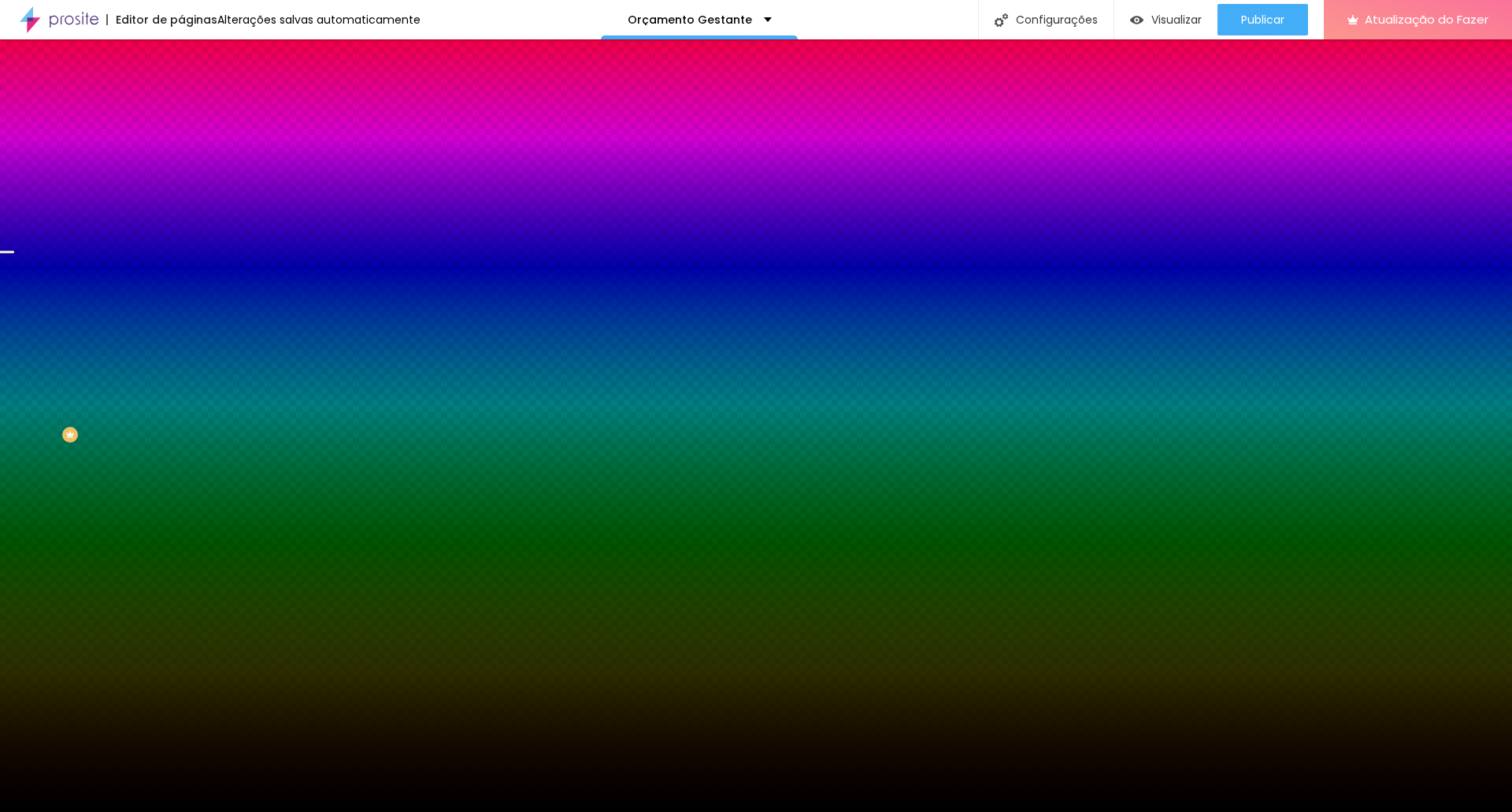
click at [182, 164] on font "Paralaxe" at bounding box center [202, 157] width 42 height 13
click at [182, 172] on div "Nenhum" at bounding box center [272, 167] width 182 height 10
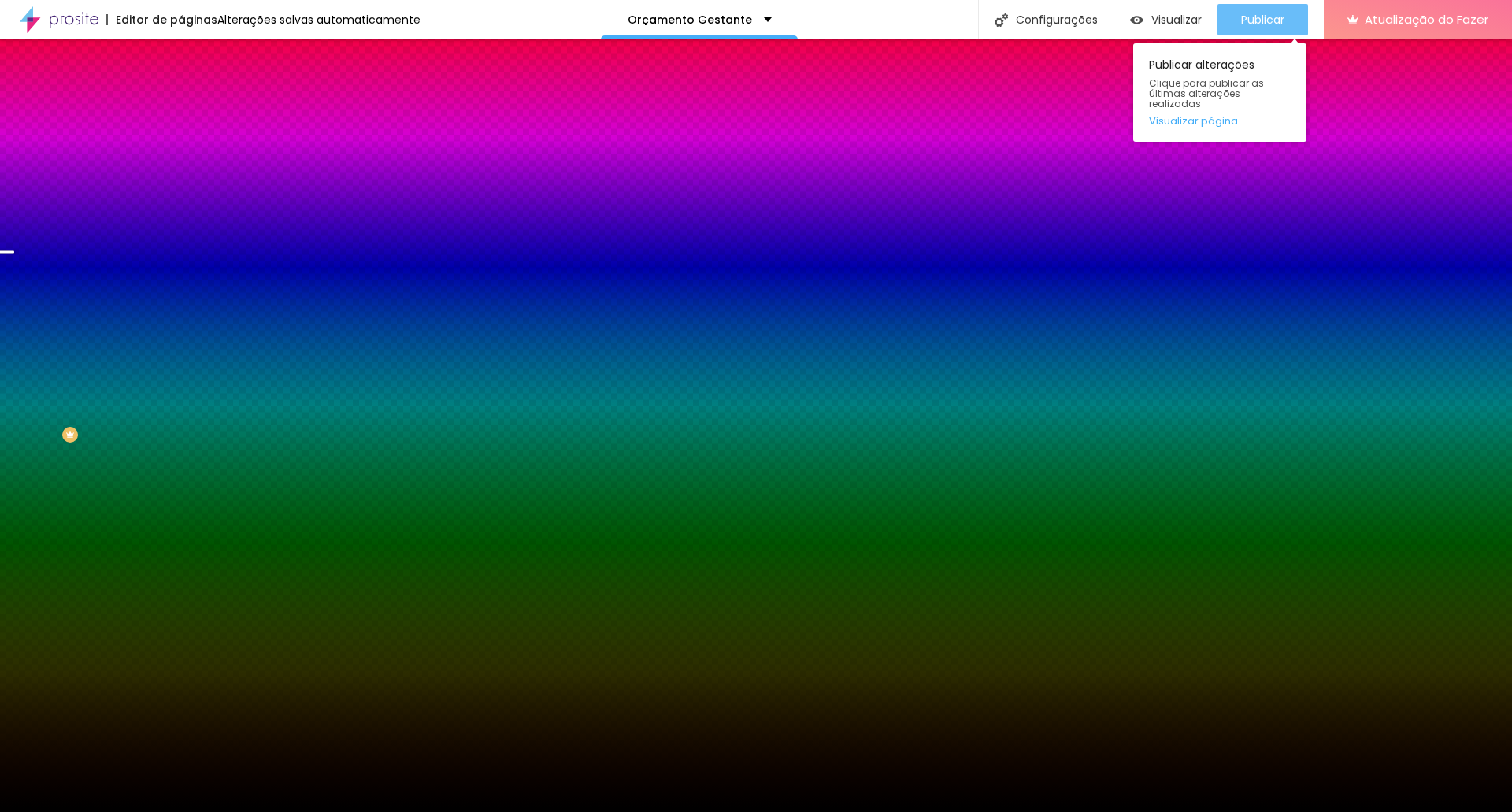
click at [1268, 19] on font "Publicar" at bounding box center [1263, 20] width 44 height 16
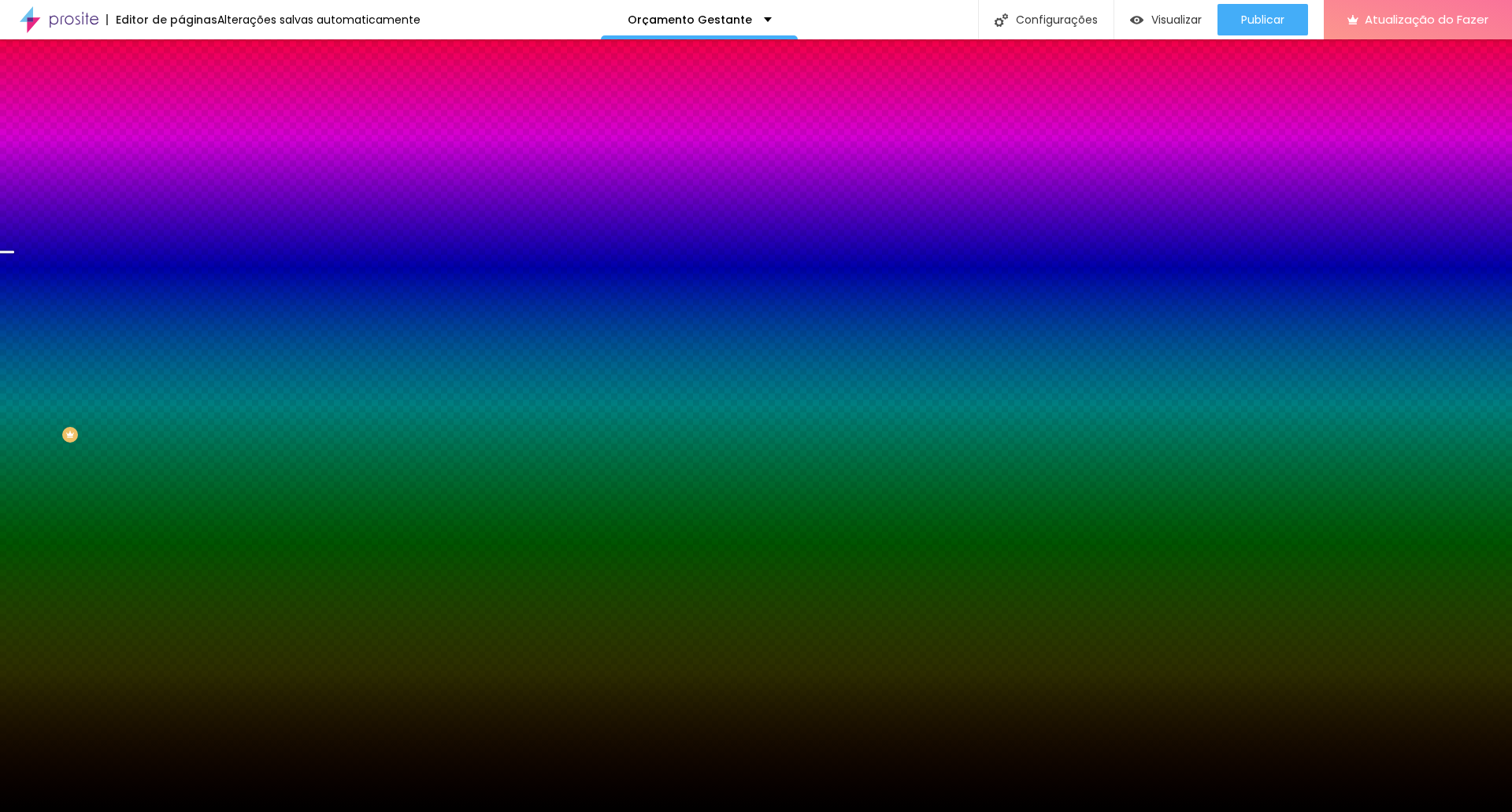
click at [190, 145] on font "Trocar imagem" at bounding box center [228, 138] width 76 height 13
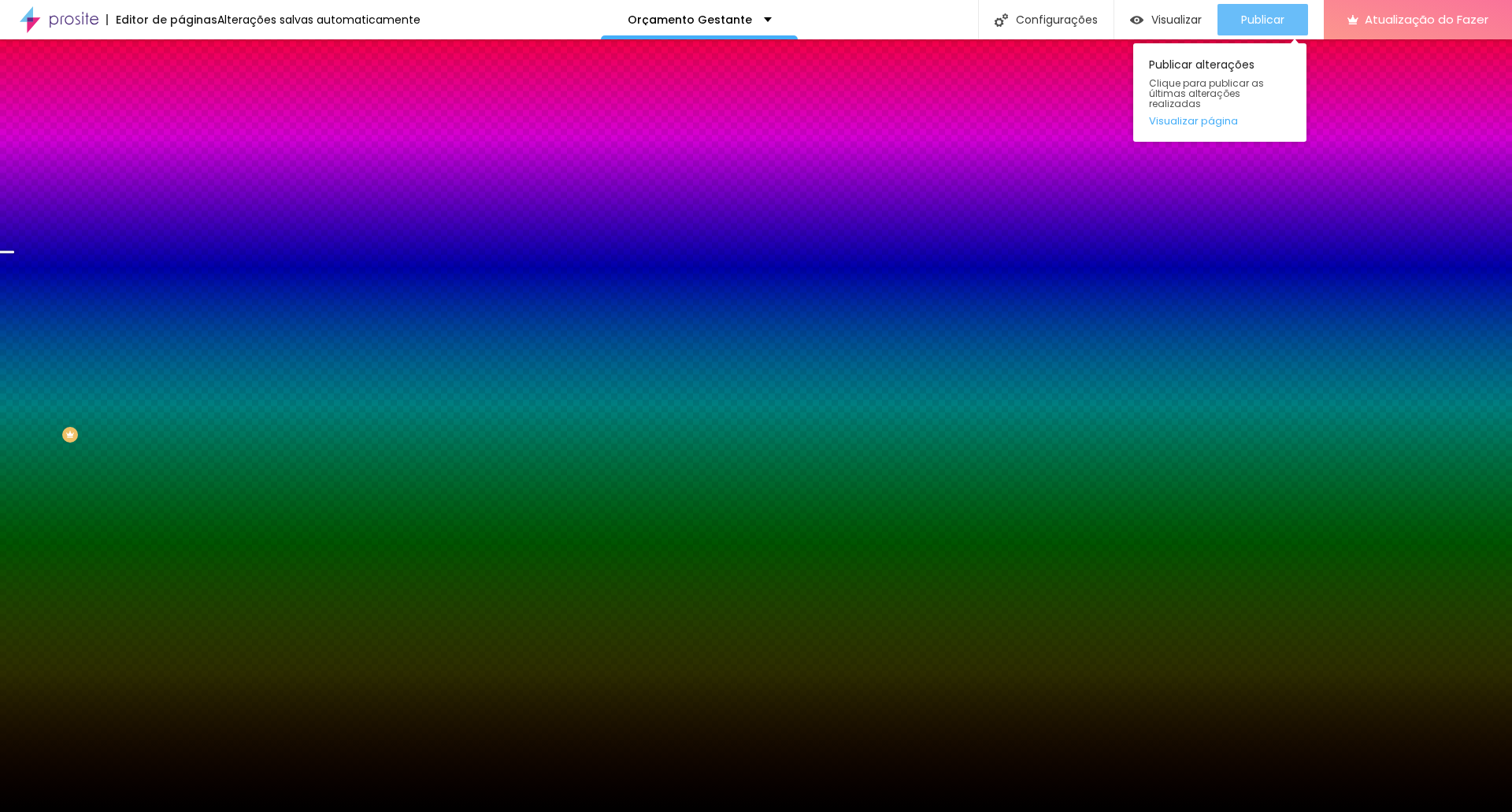
click at [1281, 10] on div "Publicar" at bounding box center [1263, 20] width 44 height 32
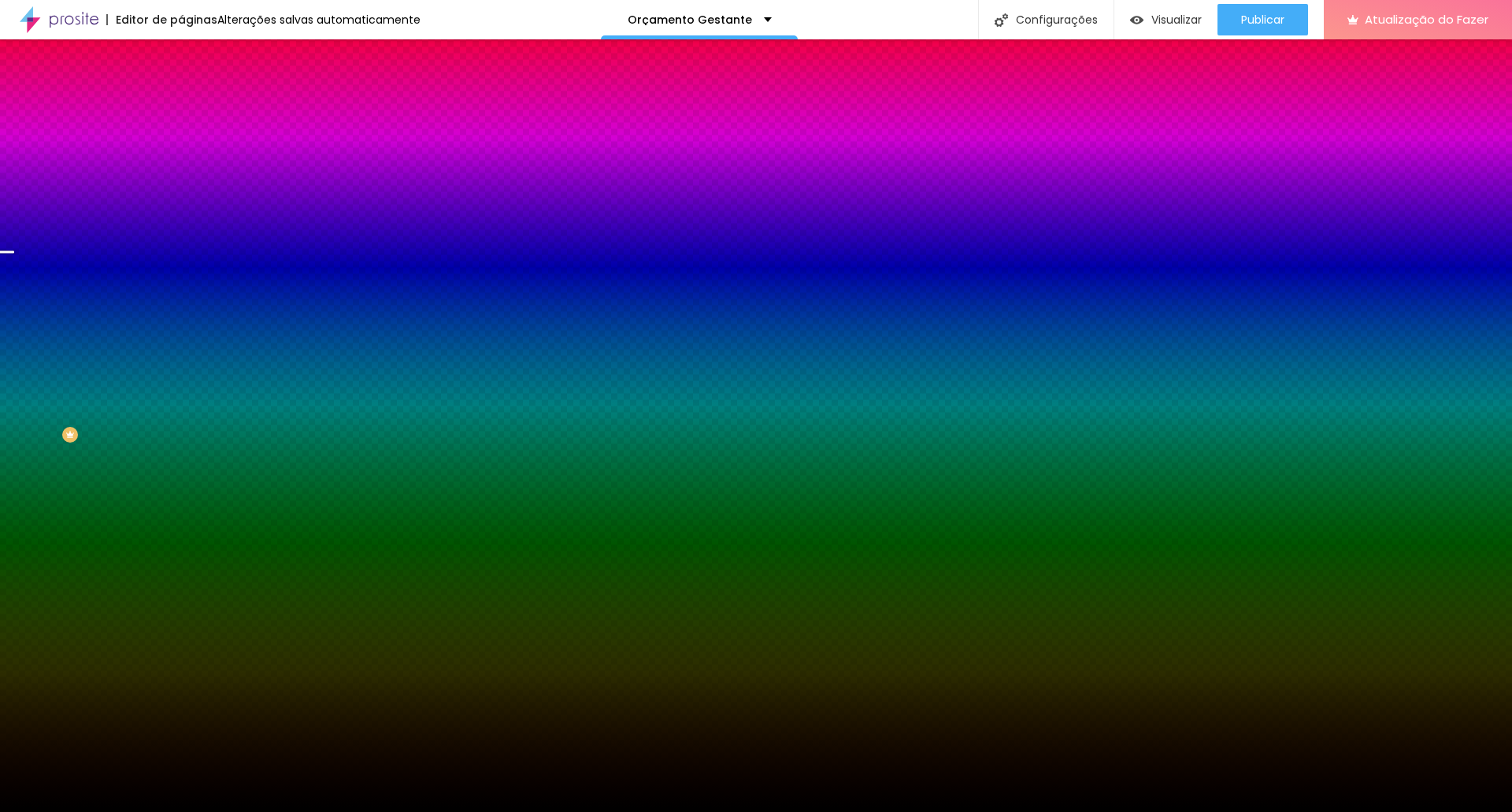
click at [190, 145] on font "Trocar imagem" at bounding box center [228, 138] width 76 height 13
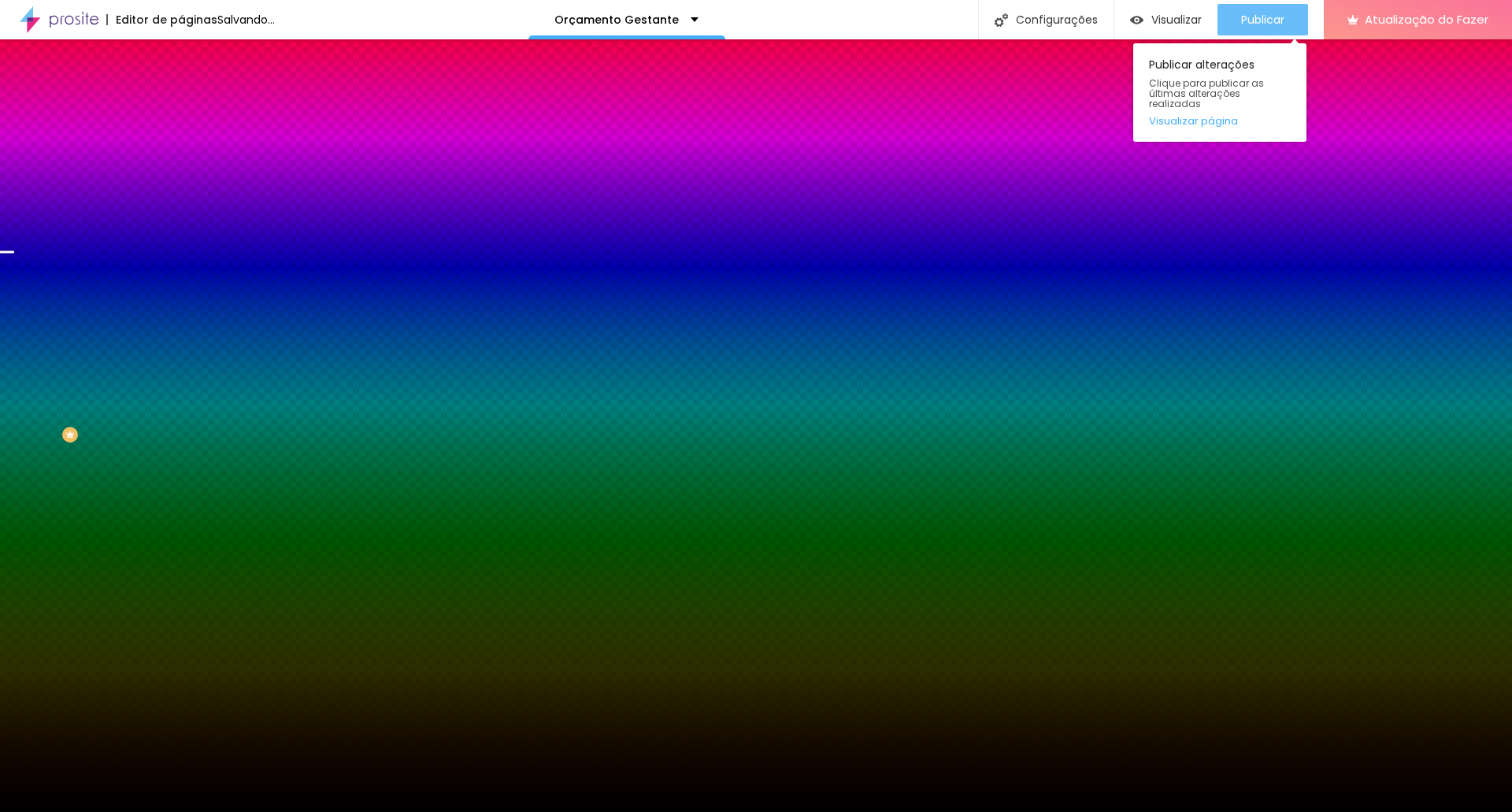
click at [1272, 16] on font "Publicar" at bounding box center [1263, 20] width 44 height 16
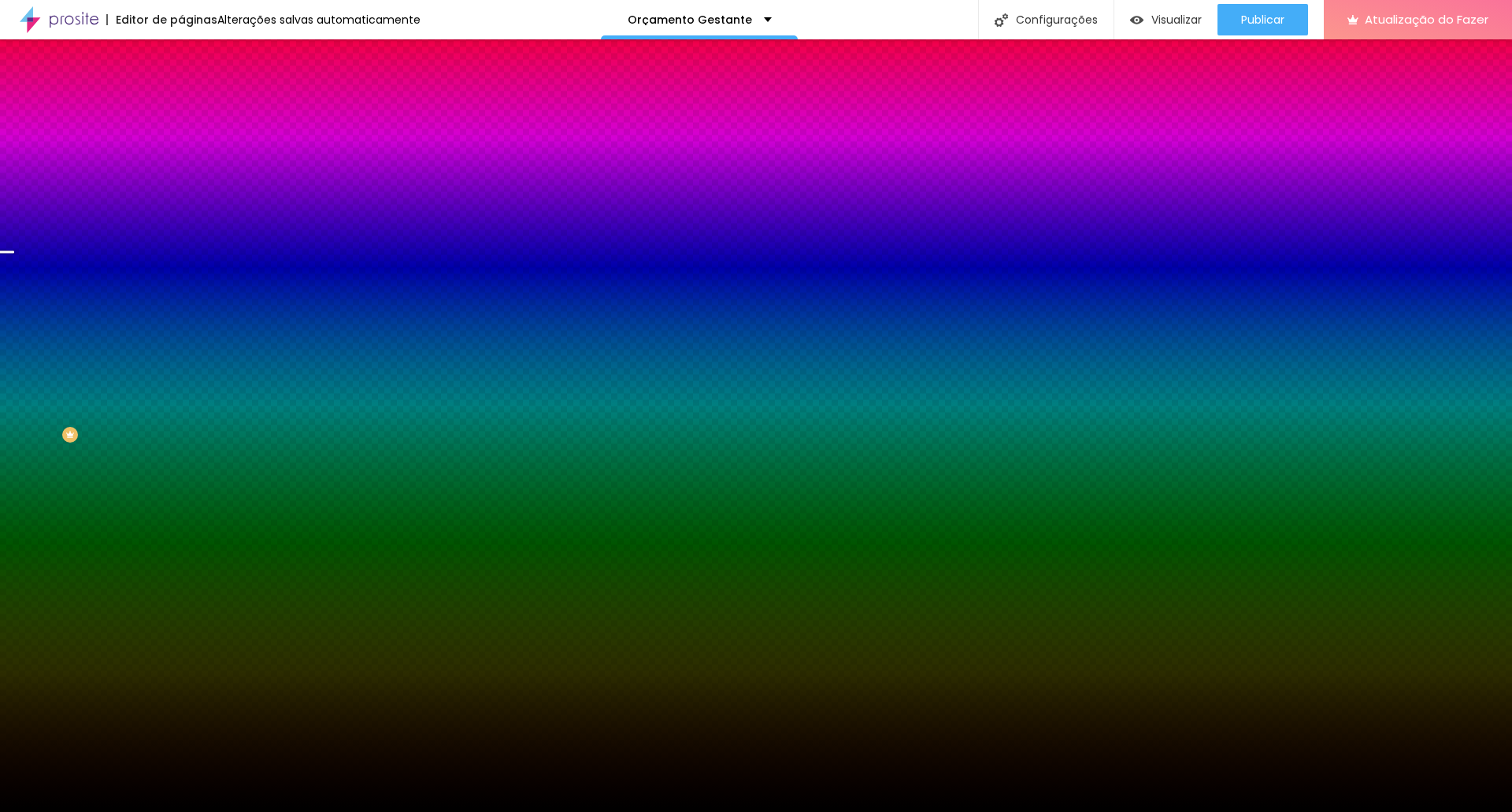
click at [182, 164] on font "Paralaxe" at bounding box center [202, 157] width 42 height 13
click at [182, 189] on span "Paralaxe" at bounding box center [202, 181] width 42 height 13
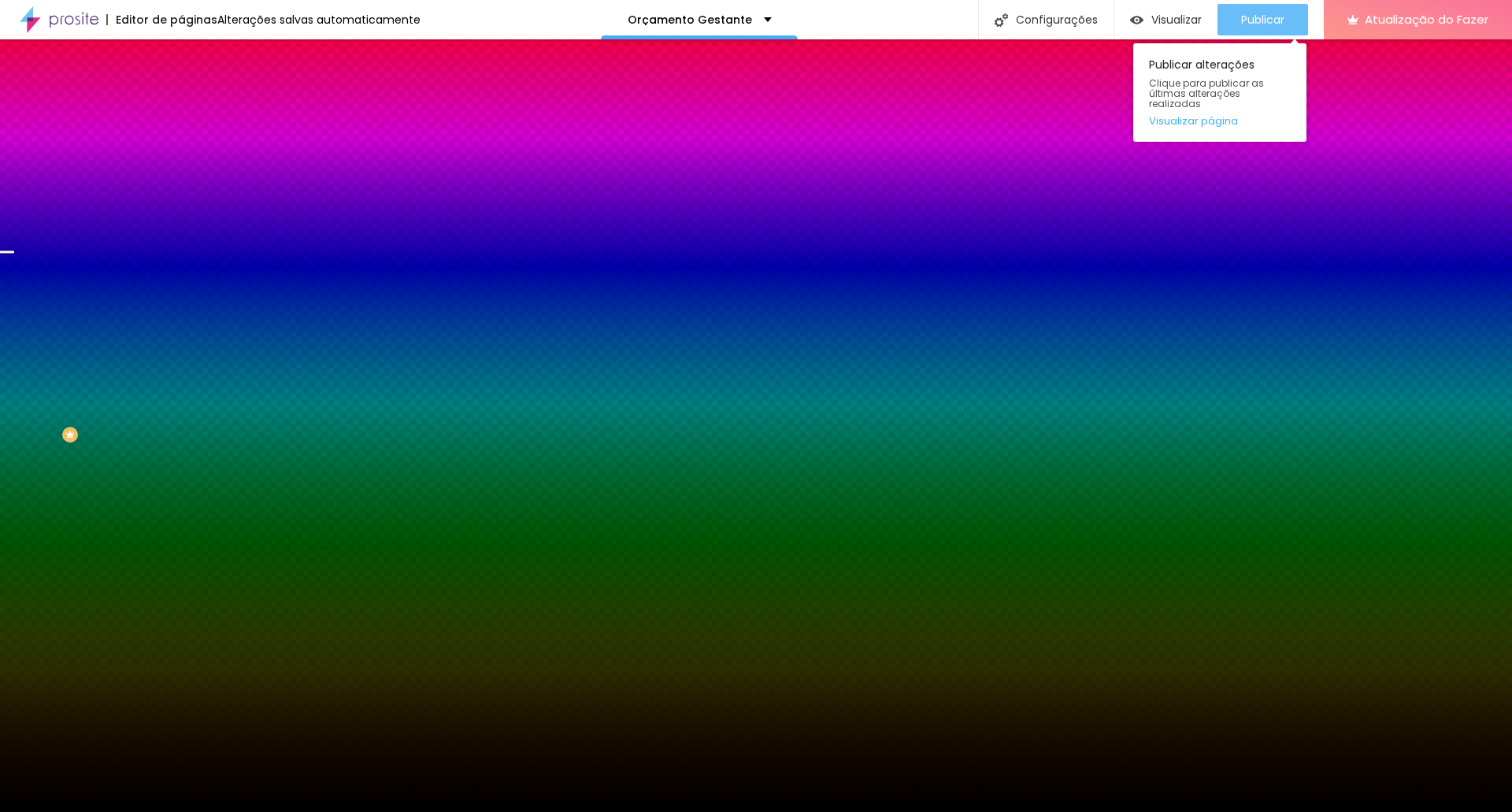
click at [1287, 17] on button "Publicar" at bounding box center [1262, 20] width 90 height 32
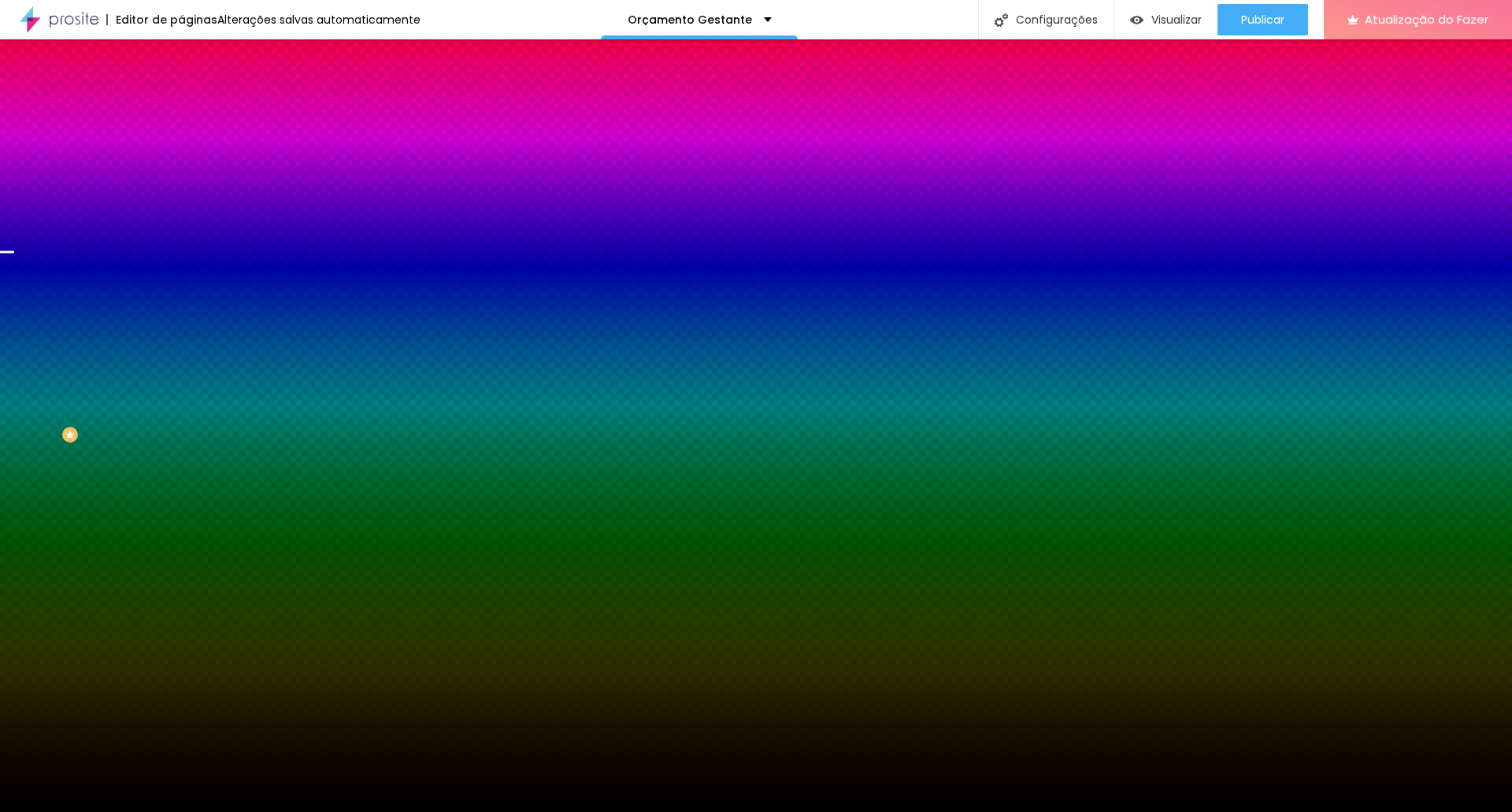
click at [182, 164] on font "Paralaxe" at bounding box center [202, 157] width 42 height 13
click at [182, 174] on font "Nenhum" at bounding box center [201, 166] width 41 height 13
click at [182, 107] on img at bounding box center [189, 114] width 14 height 14
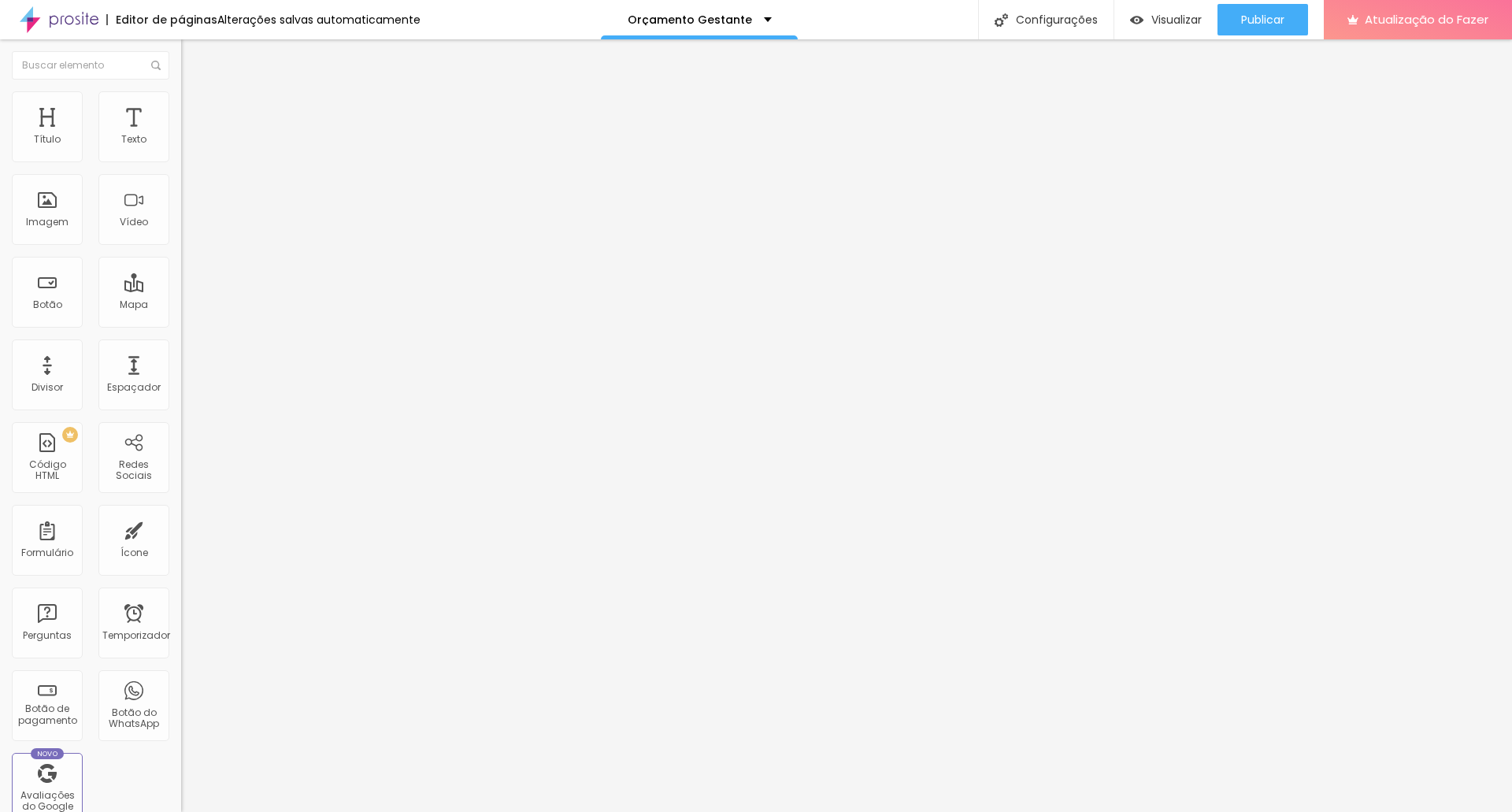
drag, startPoint x: 136, startPoint y: 185, endPoint x: 119, endPoint y: 186, distance: 17.0
click at [182, 543] on input "200" at bounding box center [215, 551] width 67 height 17
type input "10"
type input "150"
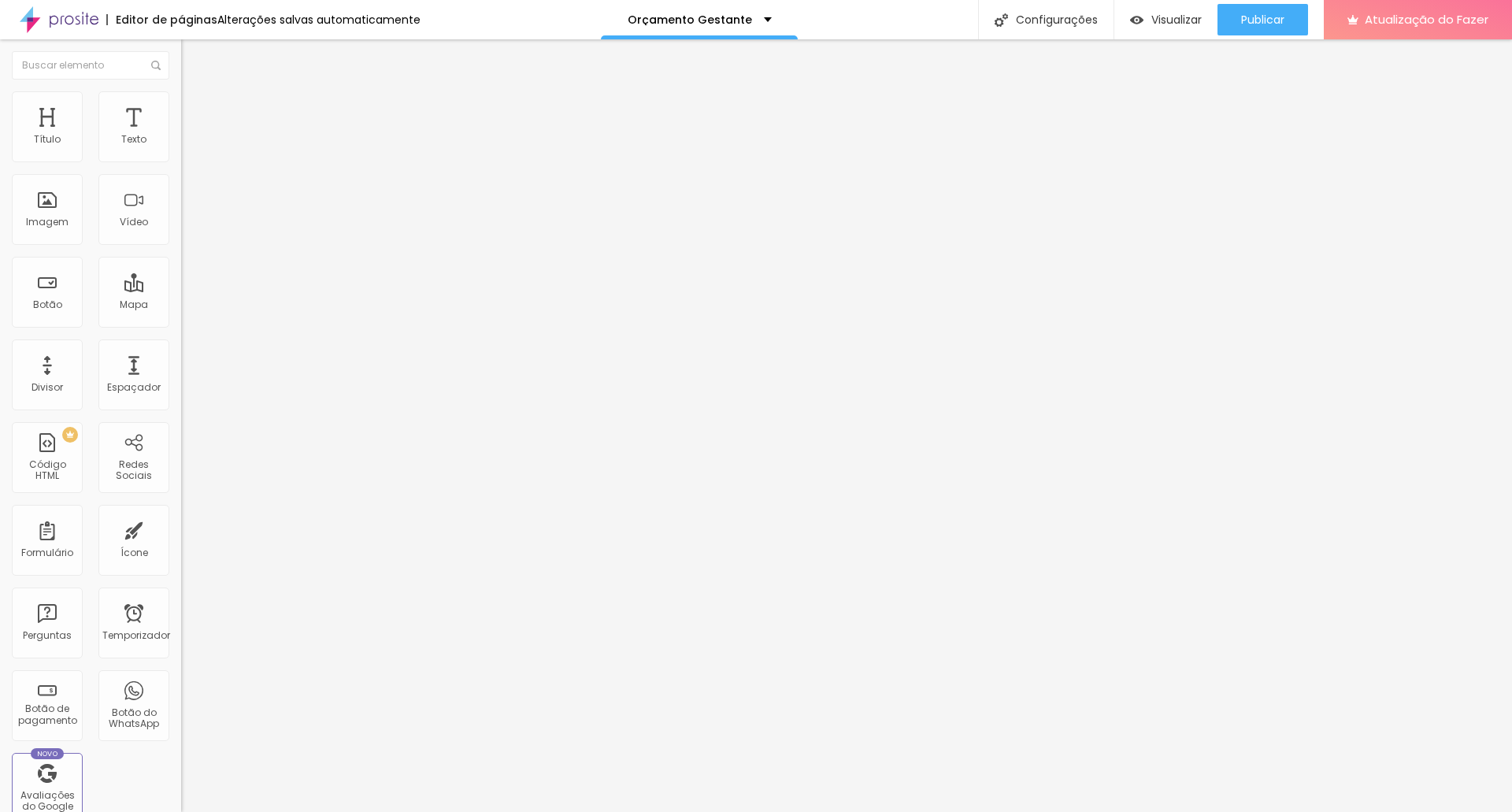
type input "150"
type input "500"
drag, startPoint x: 135, startPoint y: 185, endPoint x: 116, endPoint y: 186, distance: 19.0
click at [182, 345] on div "500 px Espaçamento vertical" at bounding box center [272, 457] width 182 height 223
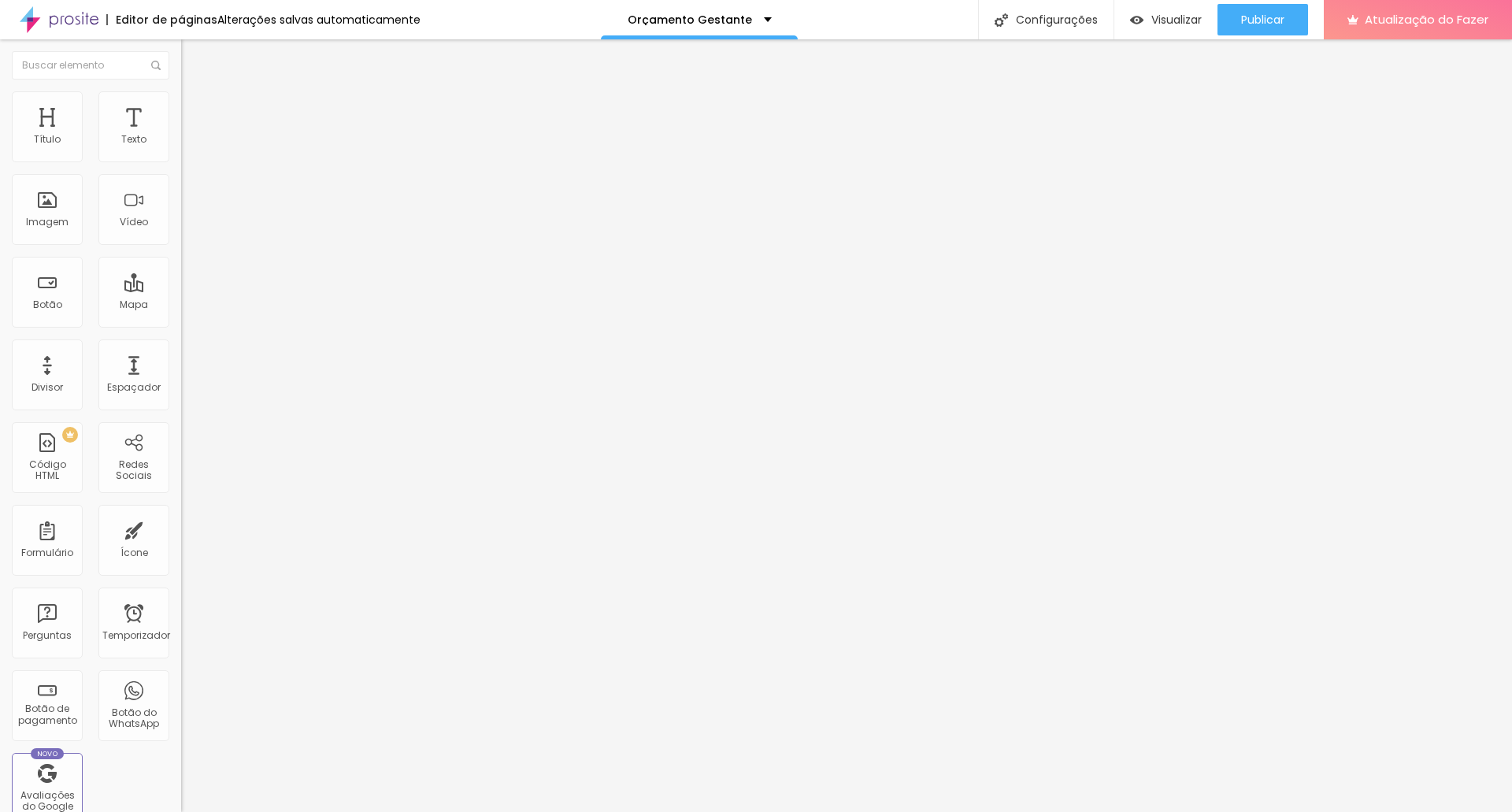
type input "10"
type input "150"
click at [182, 620] on div "Editar nulo Conteúdo Estilo Avançado 30 Espaçamento entre colunas 150 px Espaça…" at bounding box center [272, 426] width 182 height 773
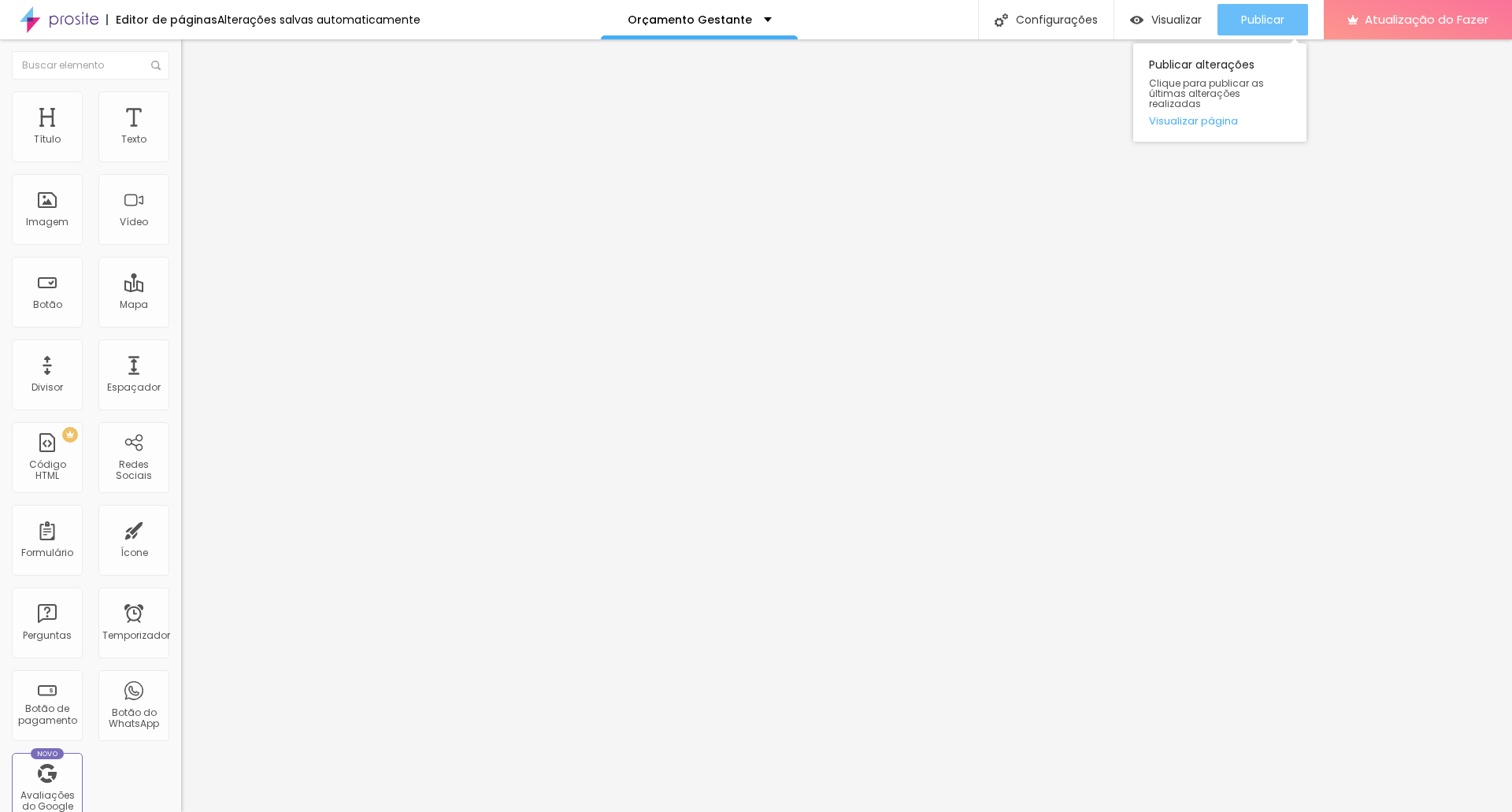
click at [1265, 20] on font "Publicar" at bounding box center [1263, 20] width 44 height 16
click at [182, 543] on input "150" at bounding box center [215, 551] width 67 height 17
type input "160"
click at [1241, 19] on font "Publicar" at bounding box center [1263, 20] width 44 height 16
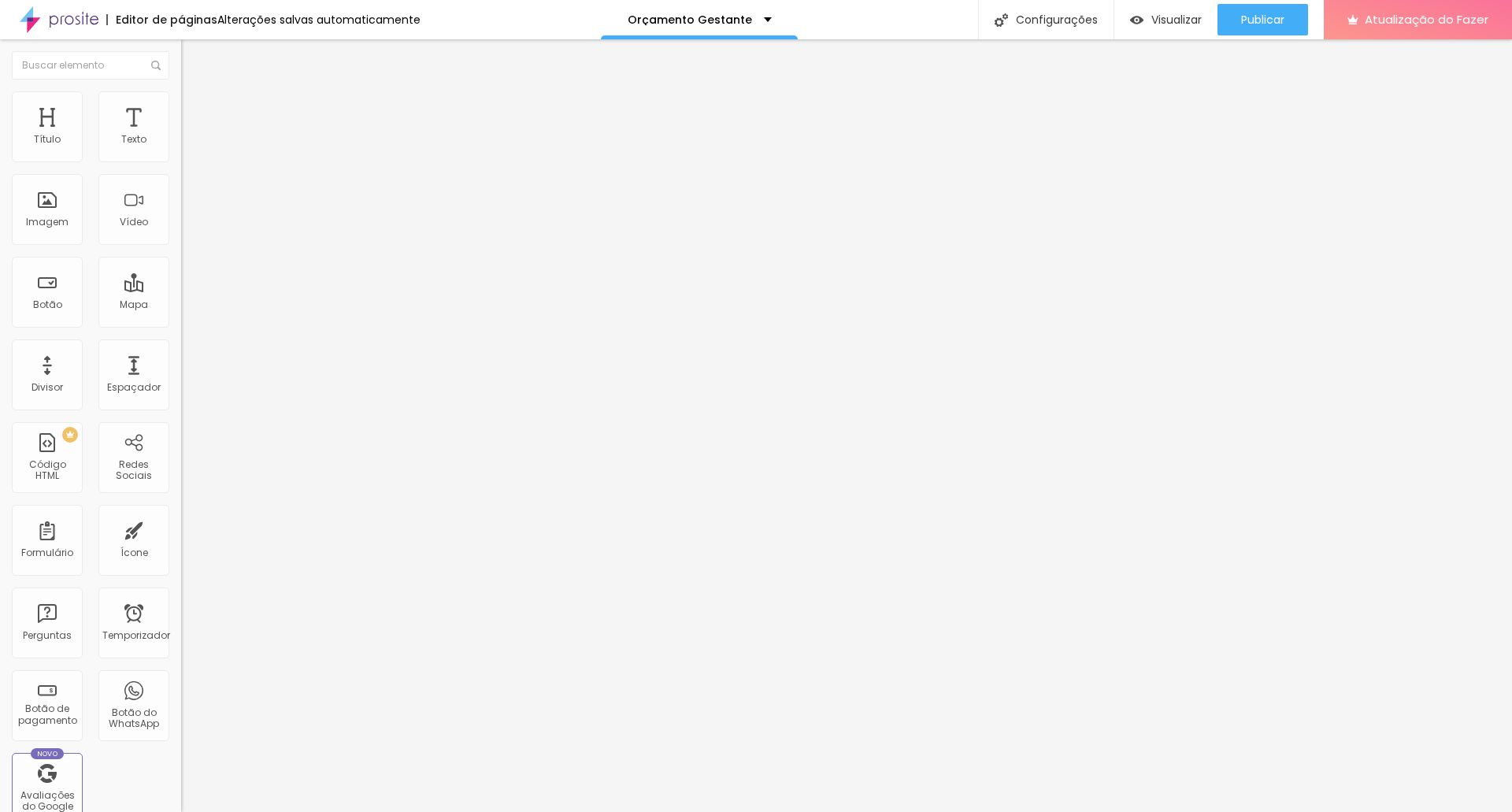
type input "150"
type input "144"
type input "134"
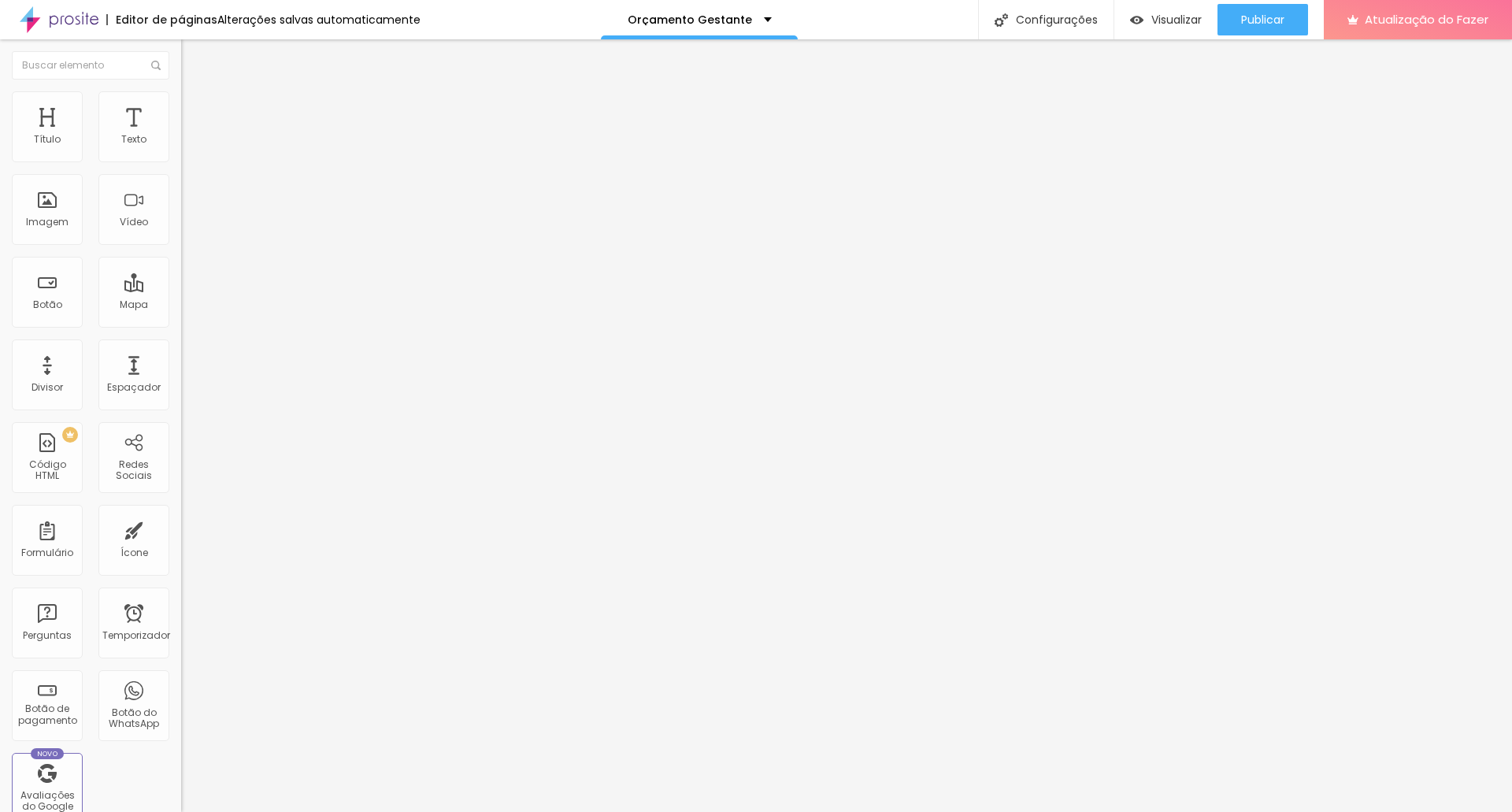
type input "134"
type input "129"
type input "123"
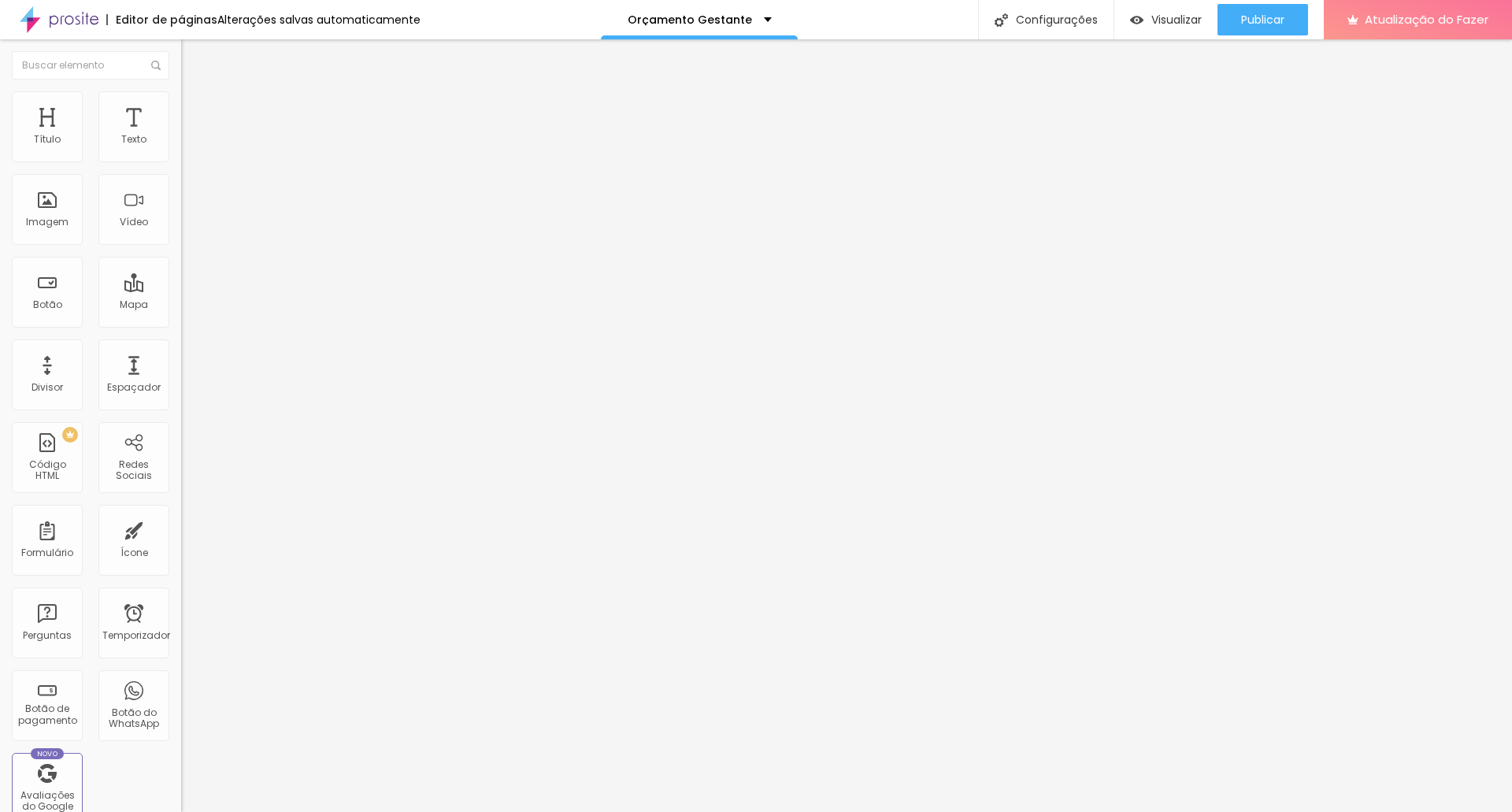
type input "118"
type input "108"
type input "102"
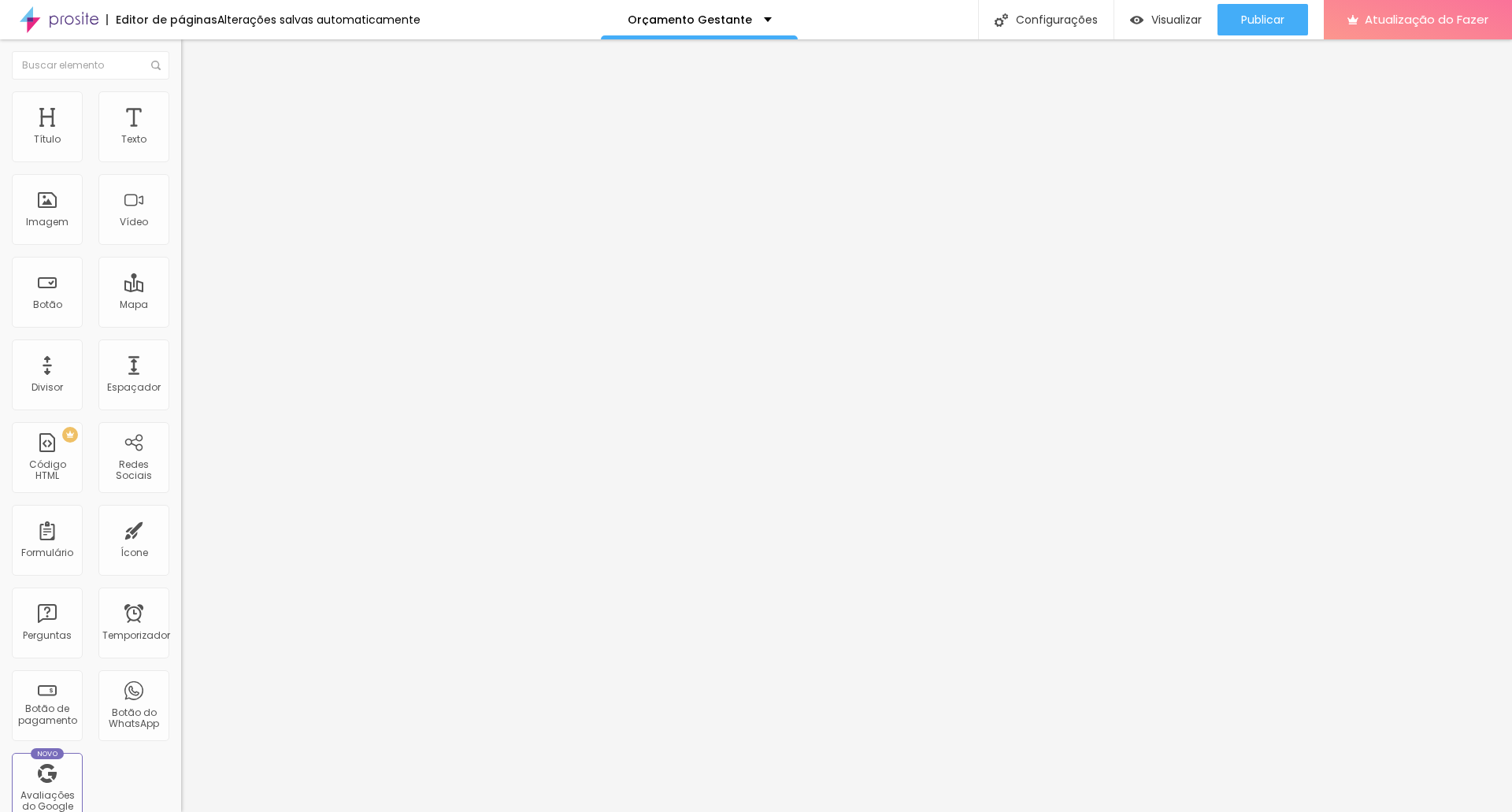
type input "102"
type input "97"
type input "92"
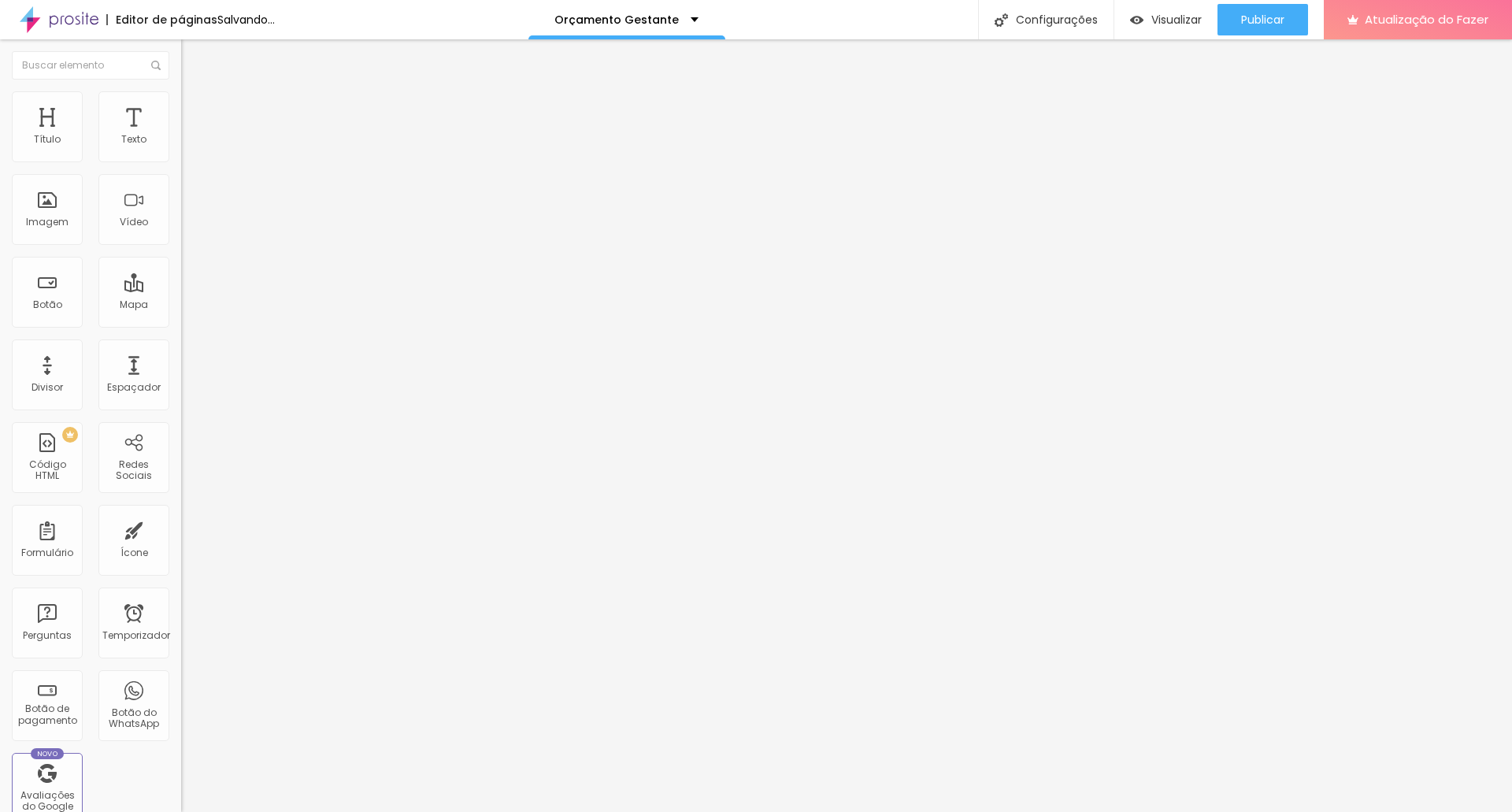
type input "86"
type input "81"
type input "86"
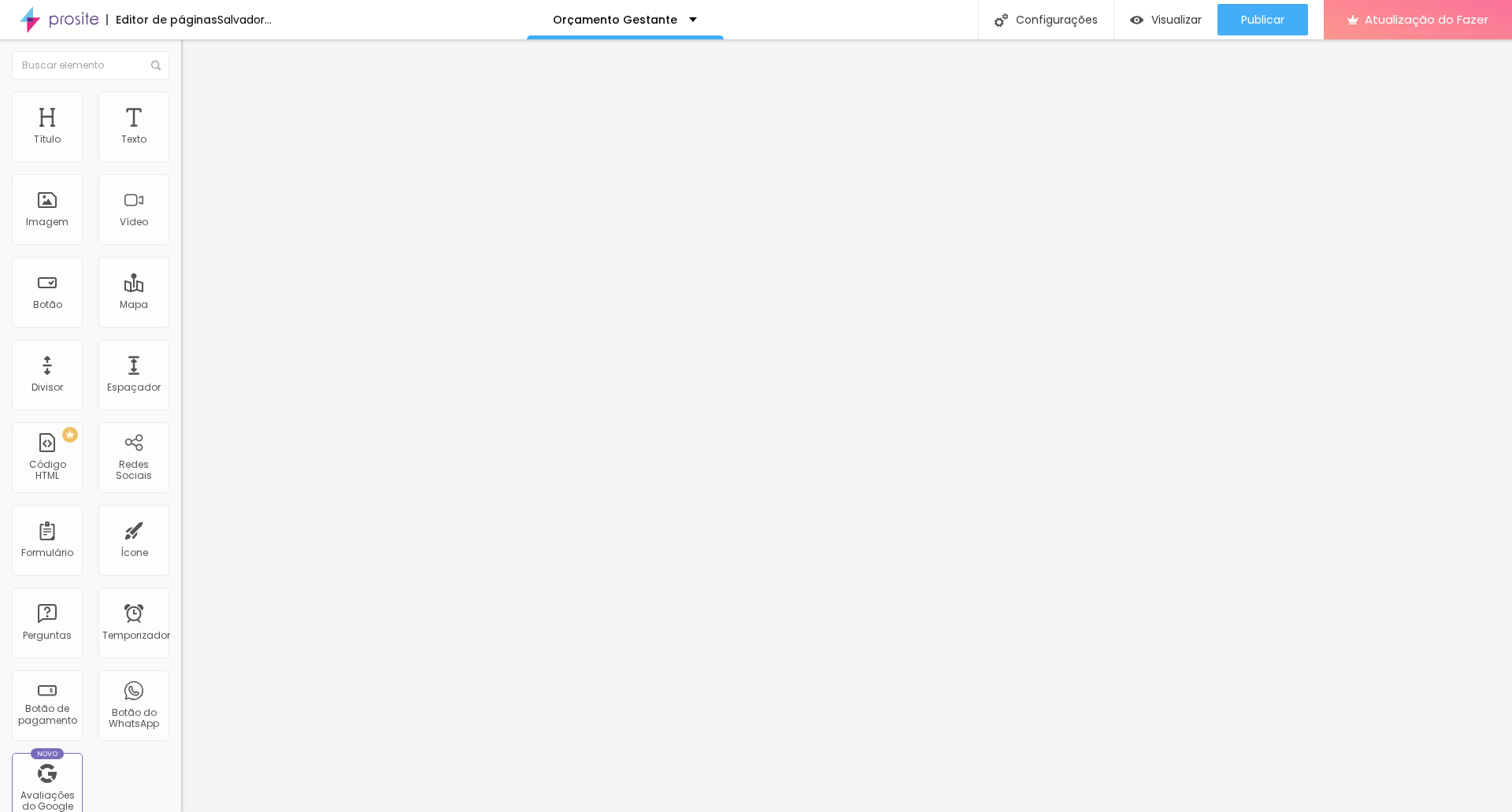
type input "86"
type input "92"
type input "97"
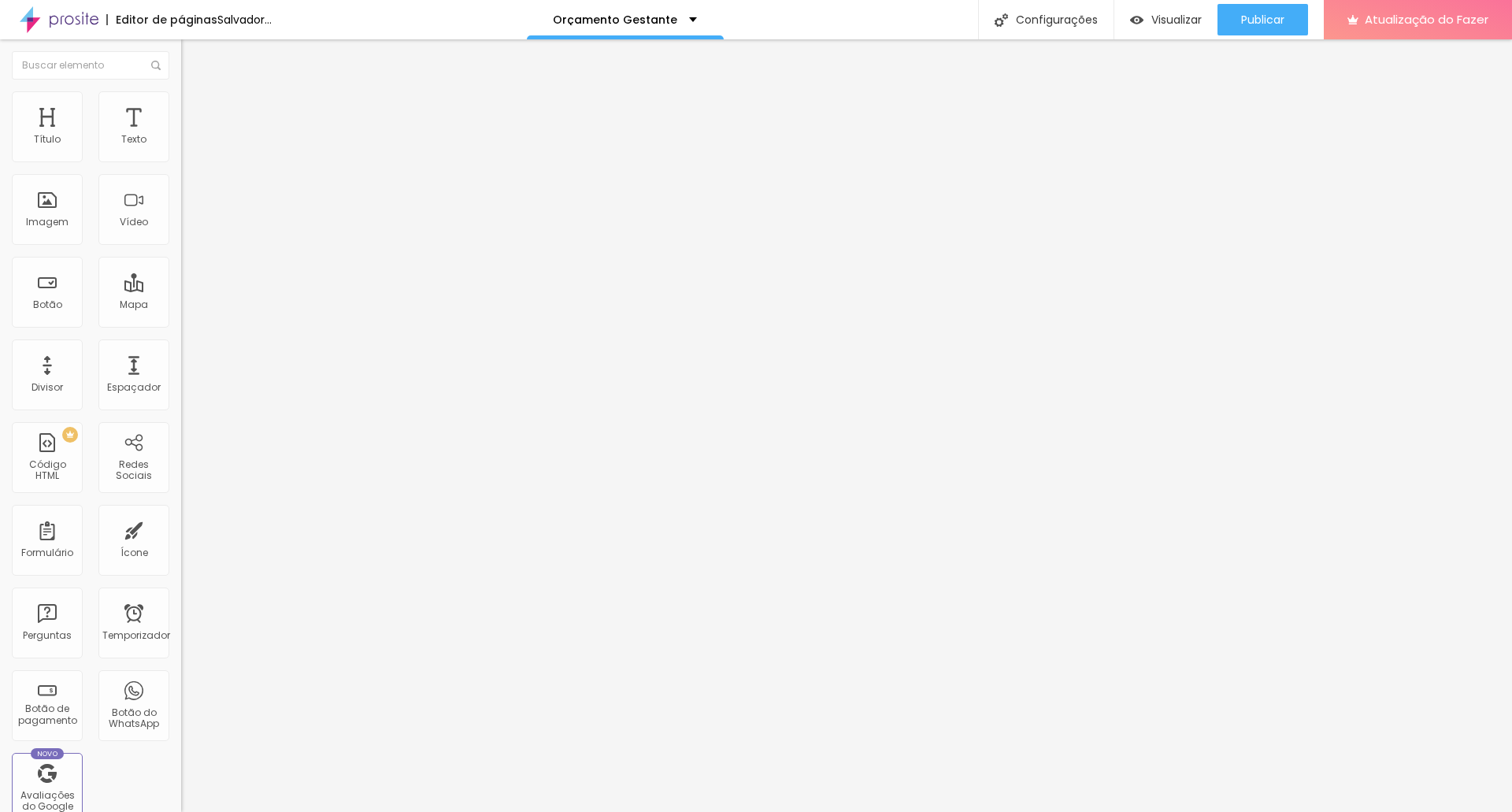
type input "102"
type input "108"
type input "113"
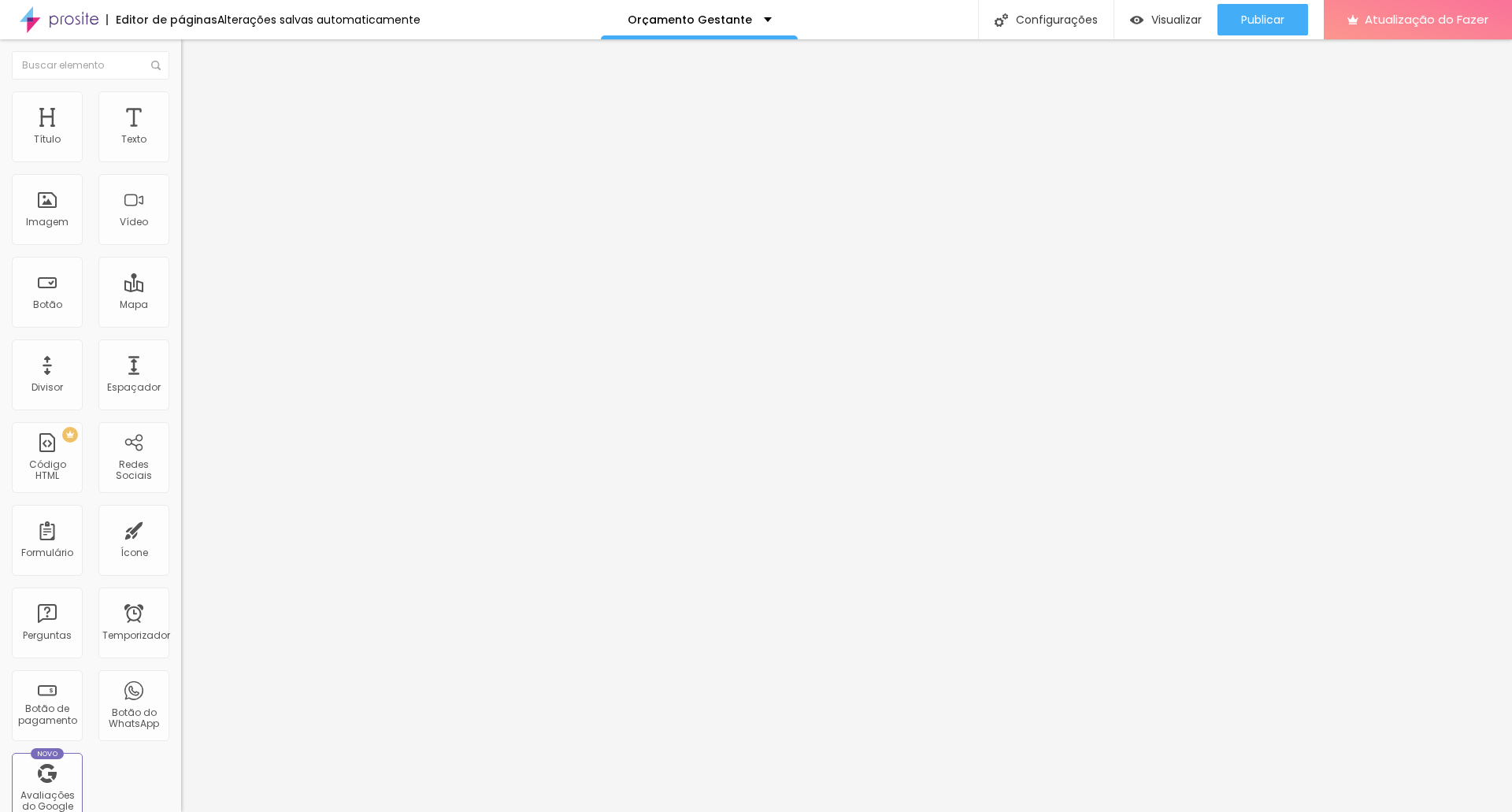
type input "113"
type input "108"
type input "102"
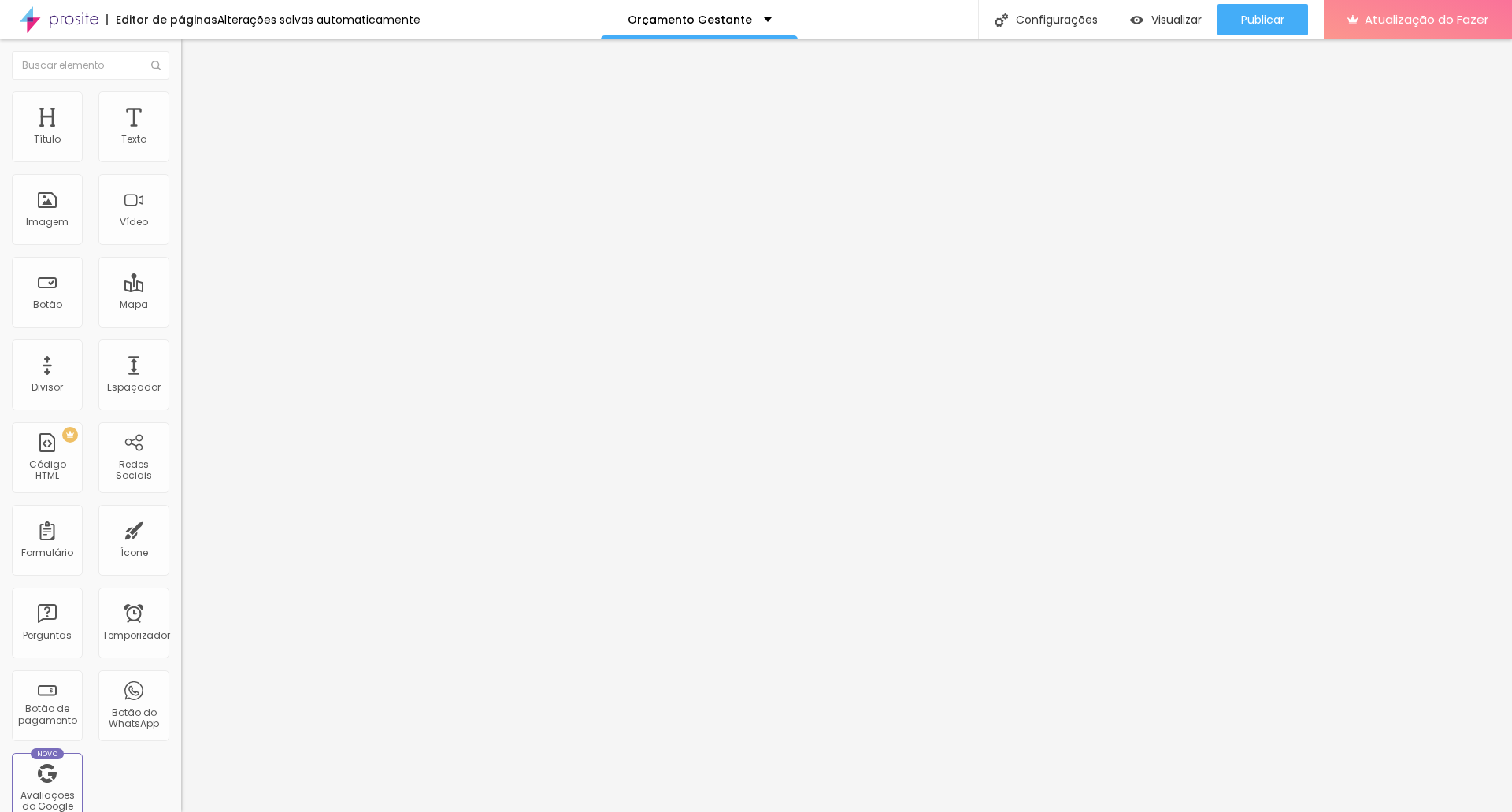
type input "97"
type input "102"
type input "108"
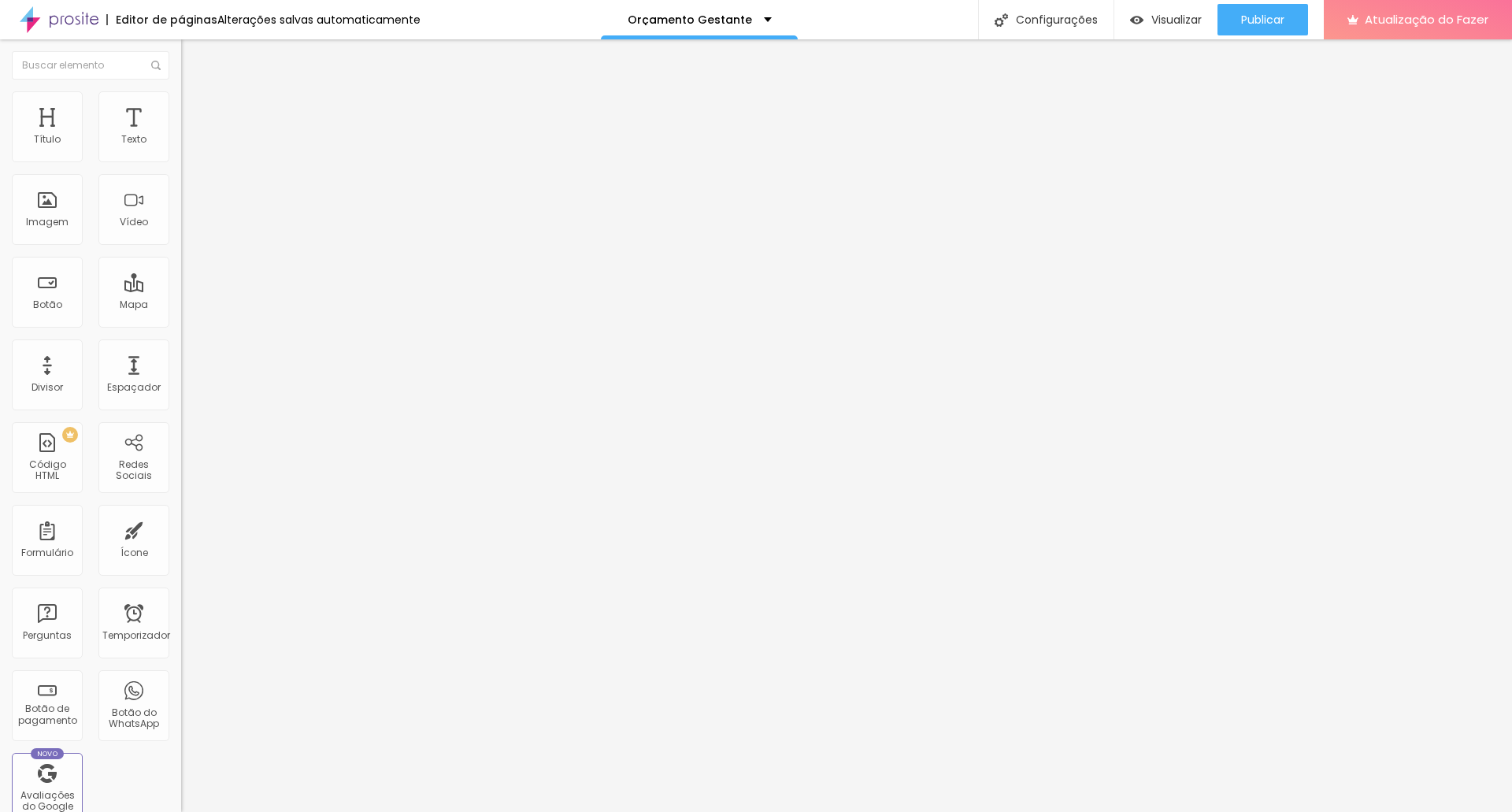
type input "108"
type input "113"
type input "118"
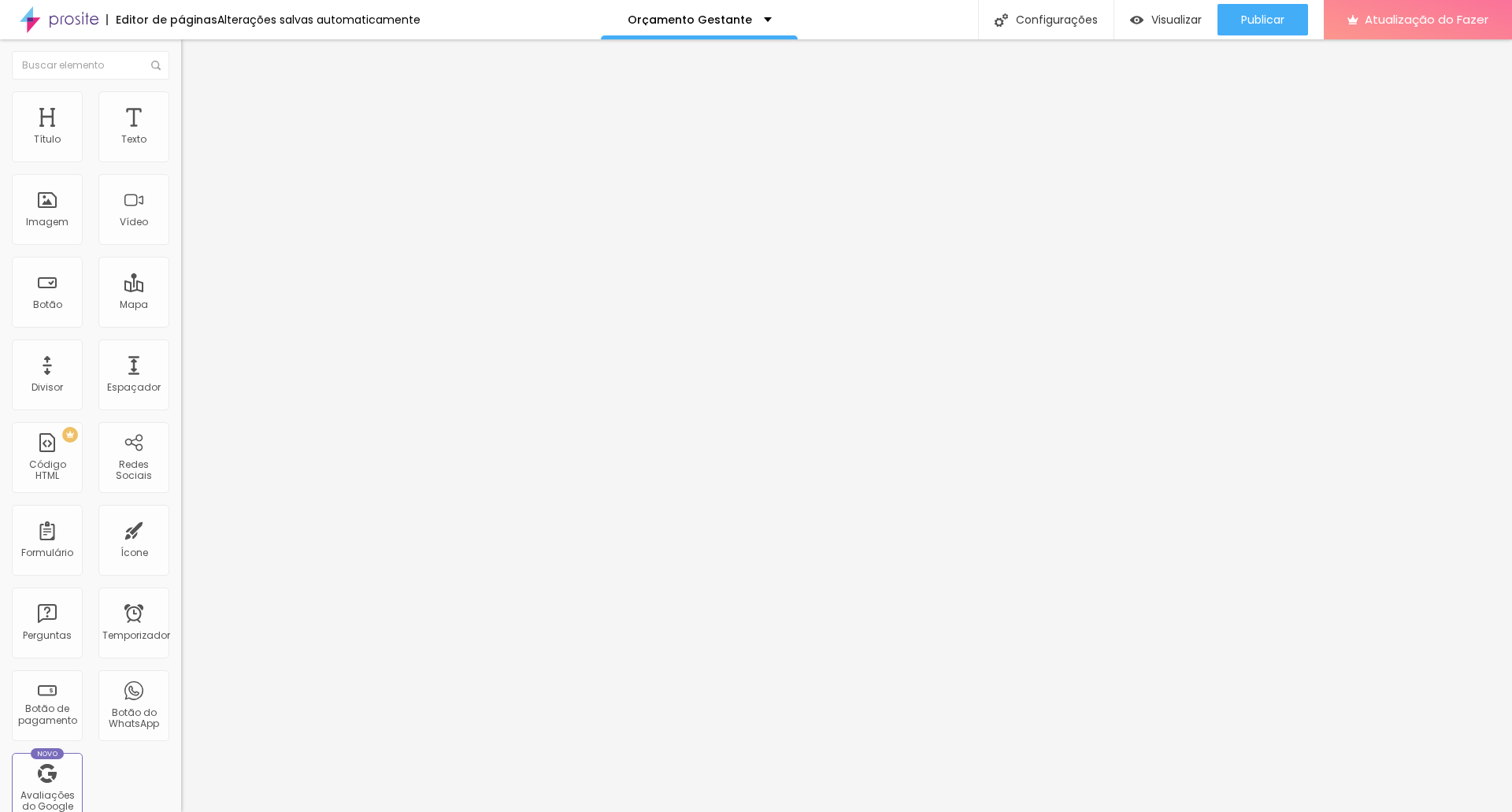
type input "123"
type input "118"
click at [182, 529] on input "range" at bounding box center [232, 535] width 101 height 13
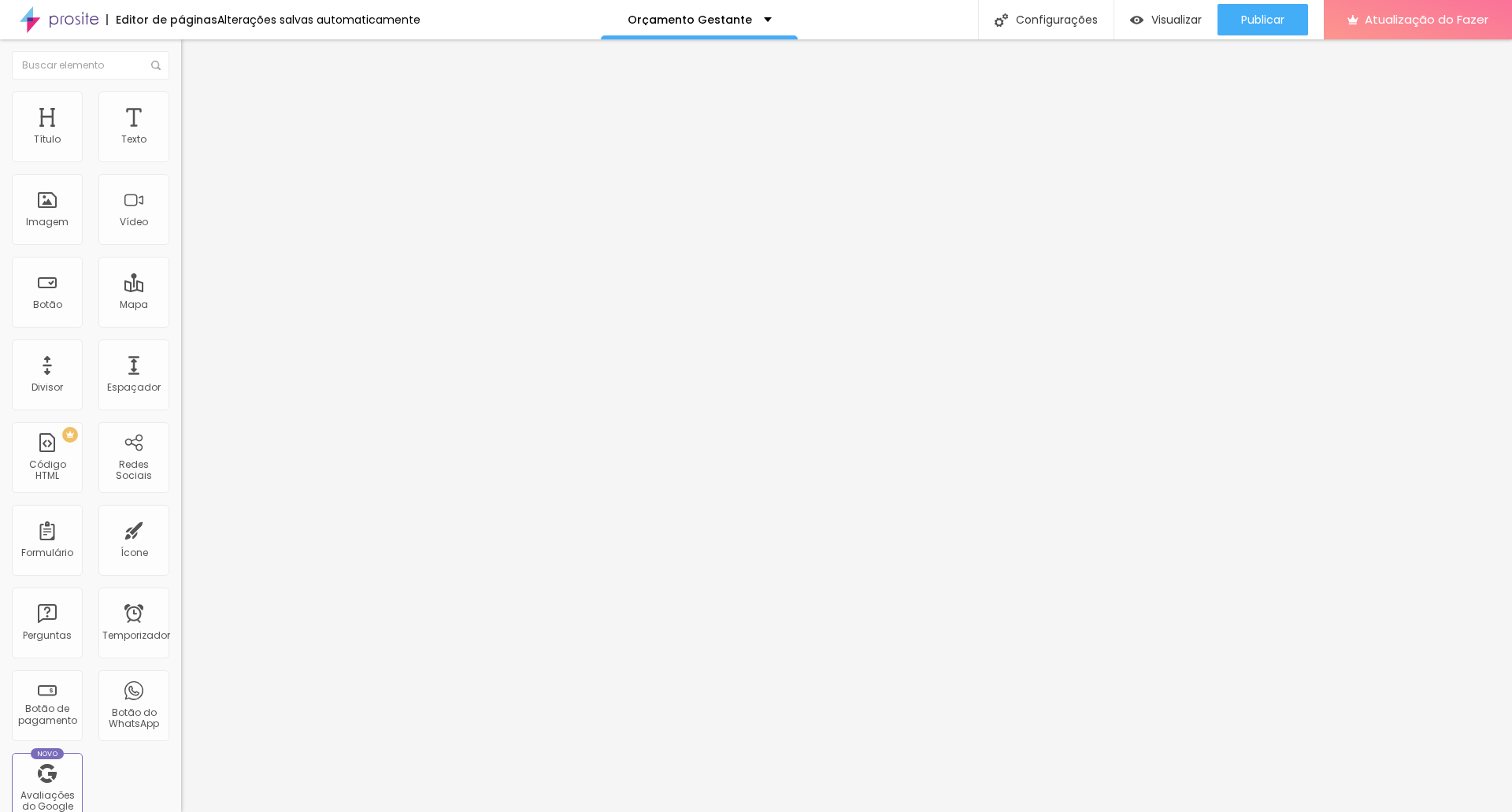
drag, startPoint x: 143, startPoint y: 187, endPoint x: 132, endPoint y: 188, distance: 11.0
click at [182, 543] on input "118" at bounding box center [215, 551] width 67 height 17
type input "12"
type input "120"
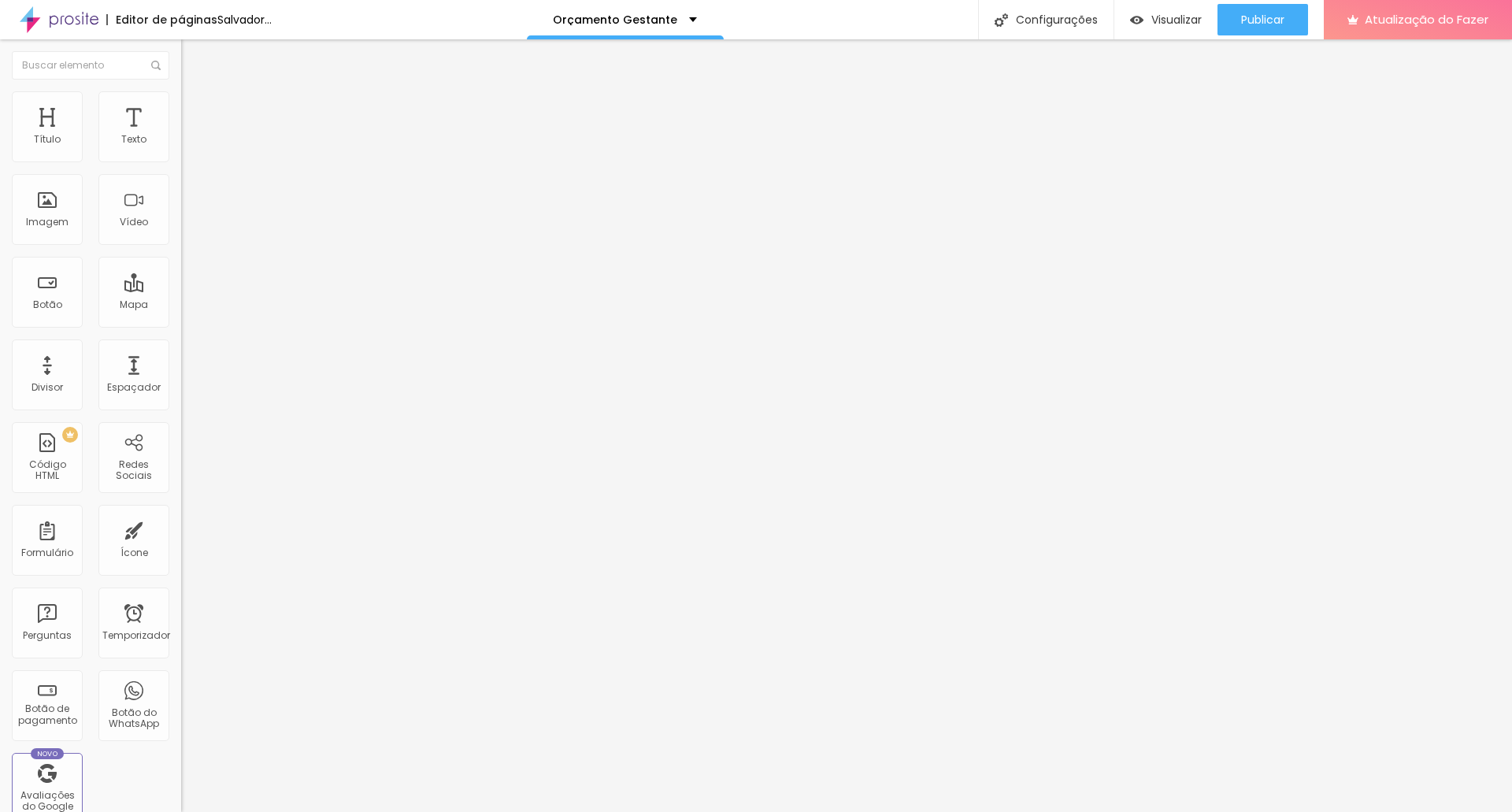
type input "120"
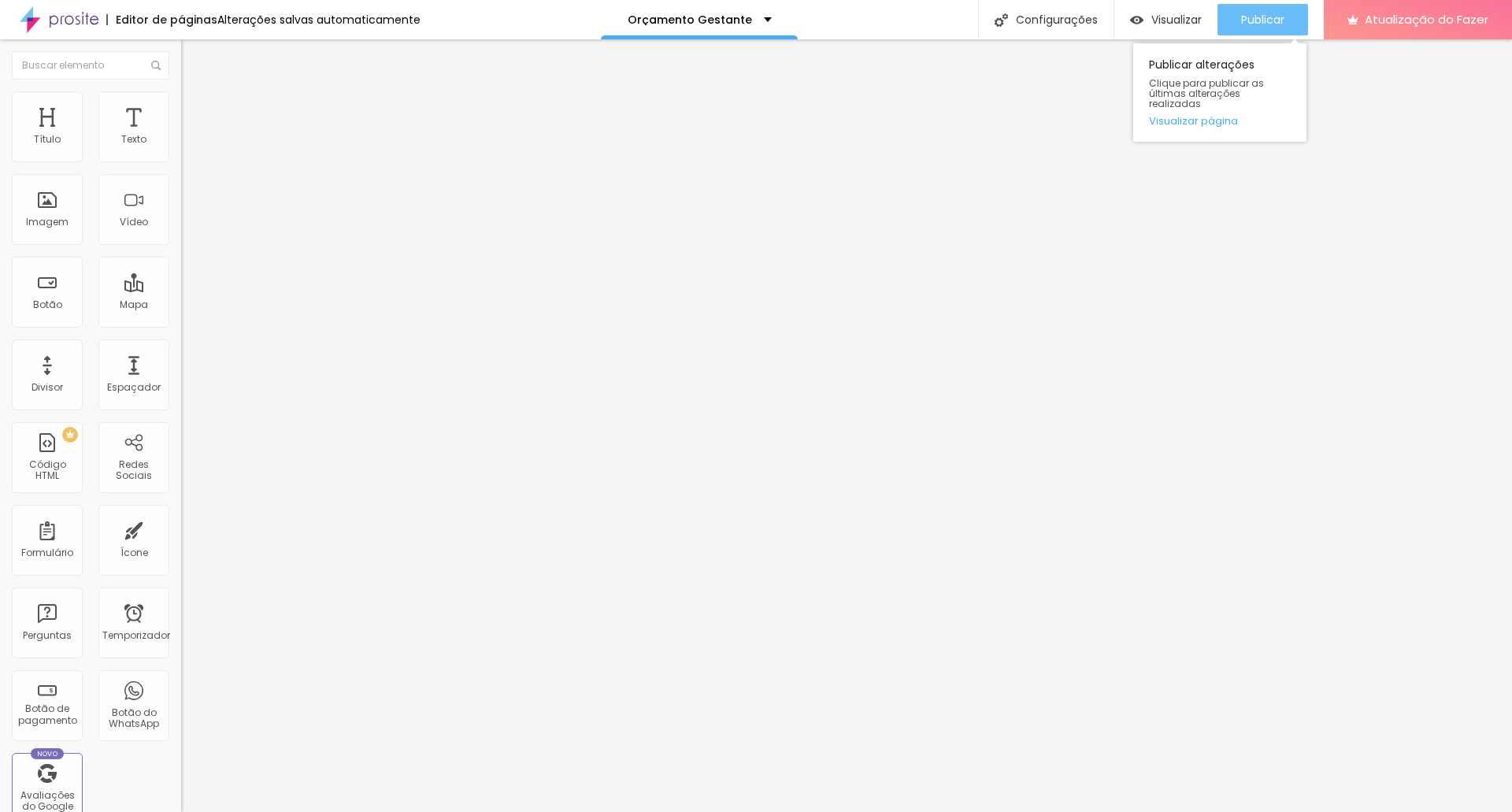
click at [1253, 29] on div "Publicar" at bounding box center [1263, 20] width 44 height 32
type input "25"
type input "20"
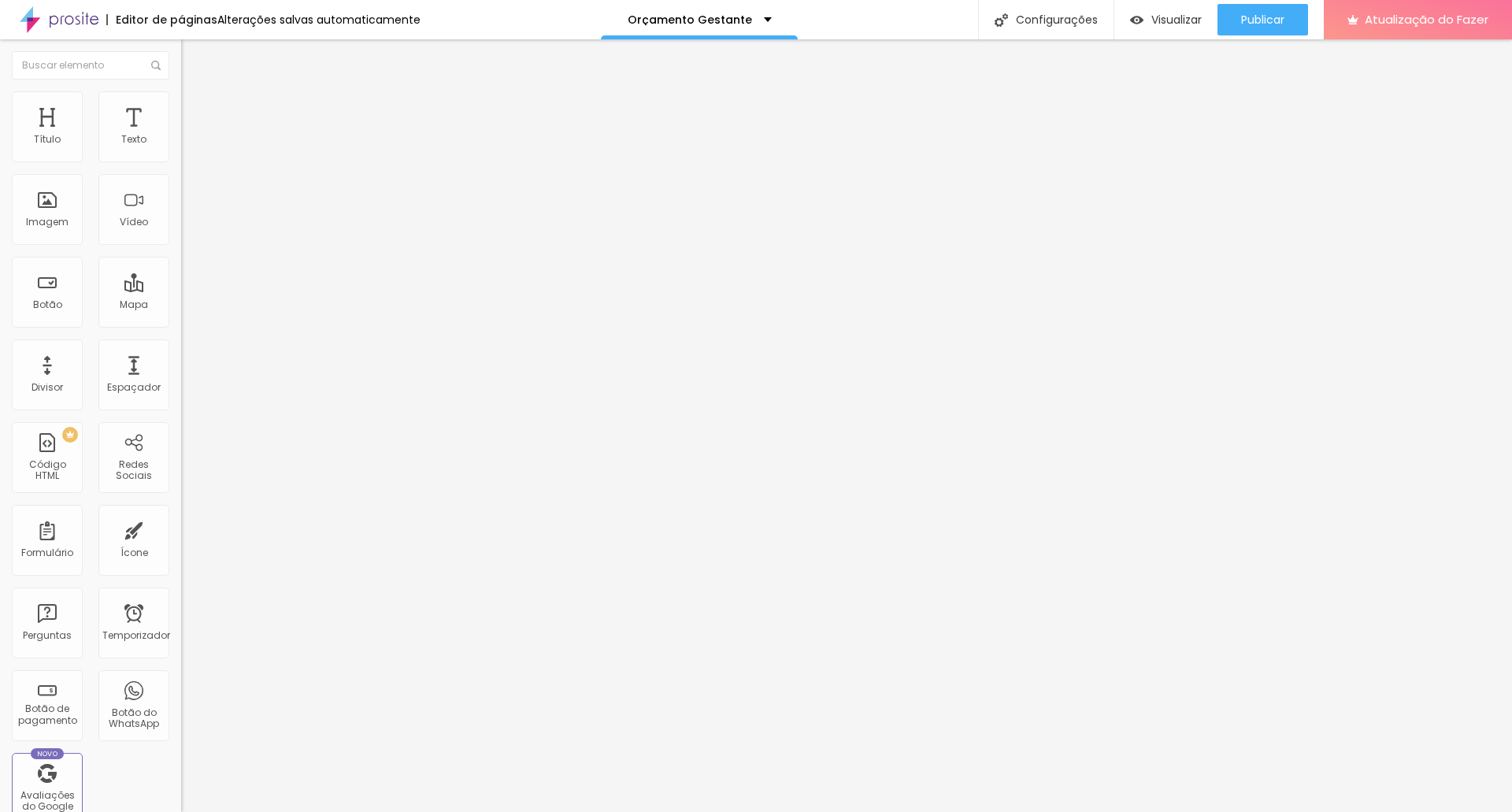
type input "15"
type input "10"
type input "5"
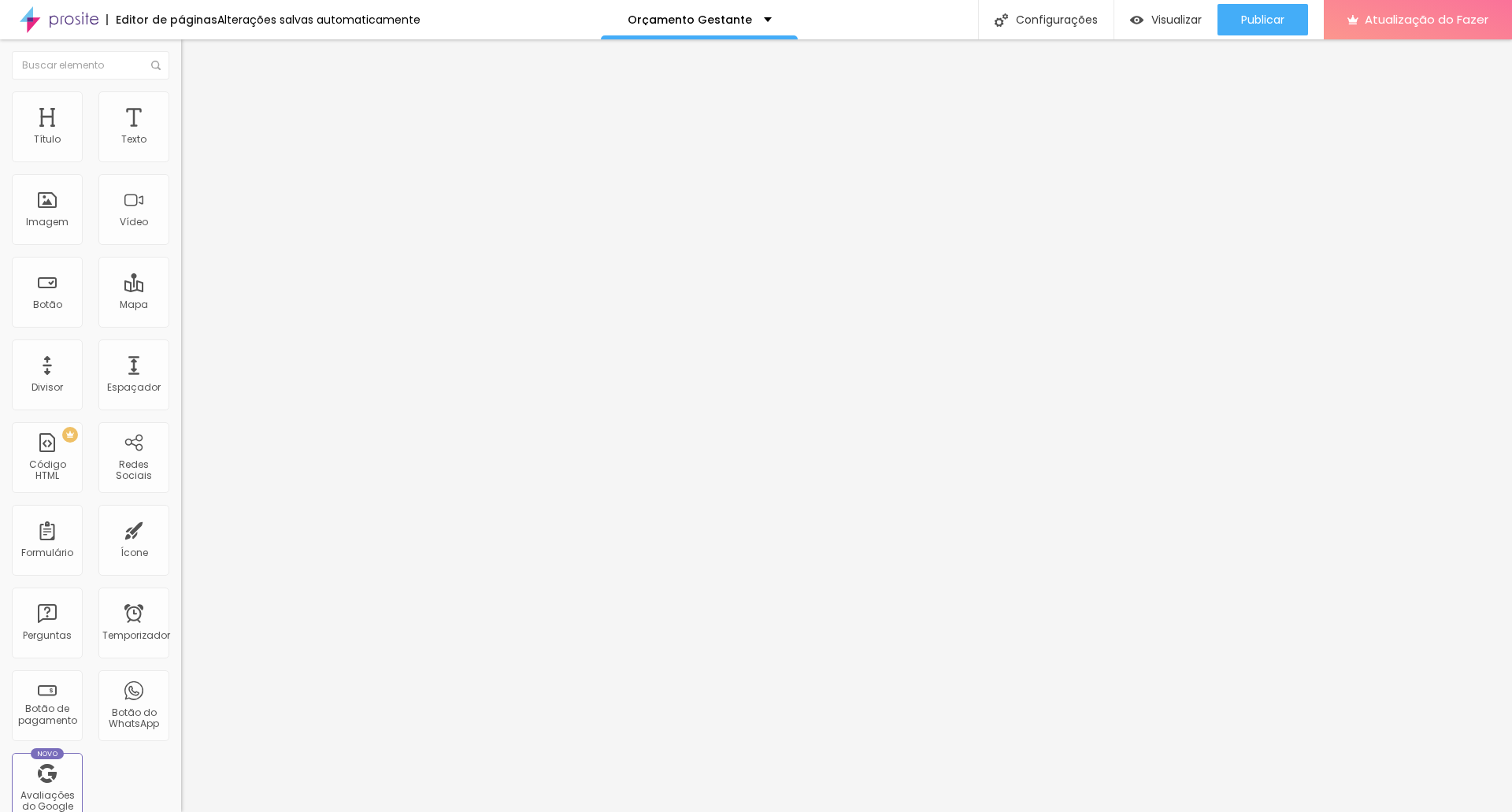
type input "5"
type input "0"
drag, startPoint x: 131, startPoint y: 155, endPoint x: 11, endPoint y: 155, distance: 120.0
type input "0"
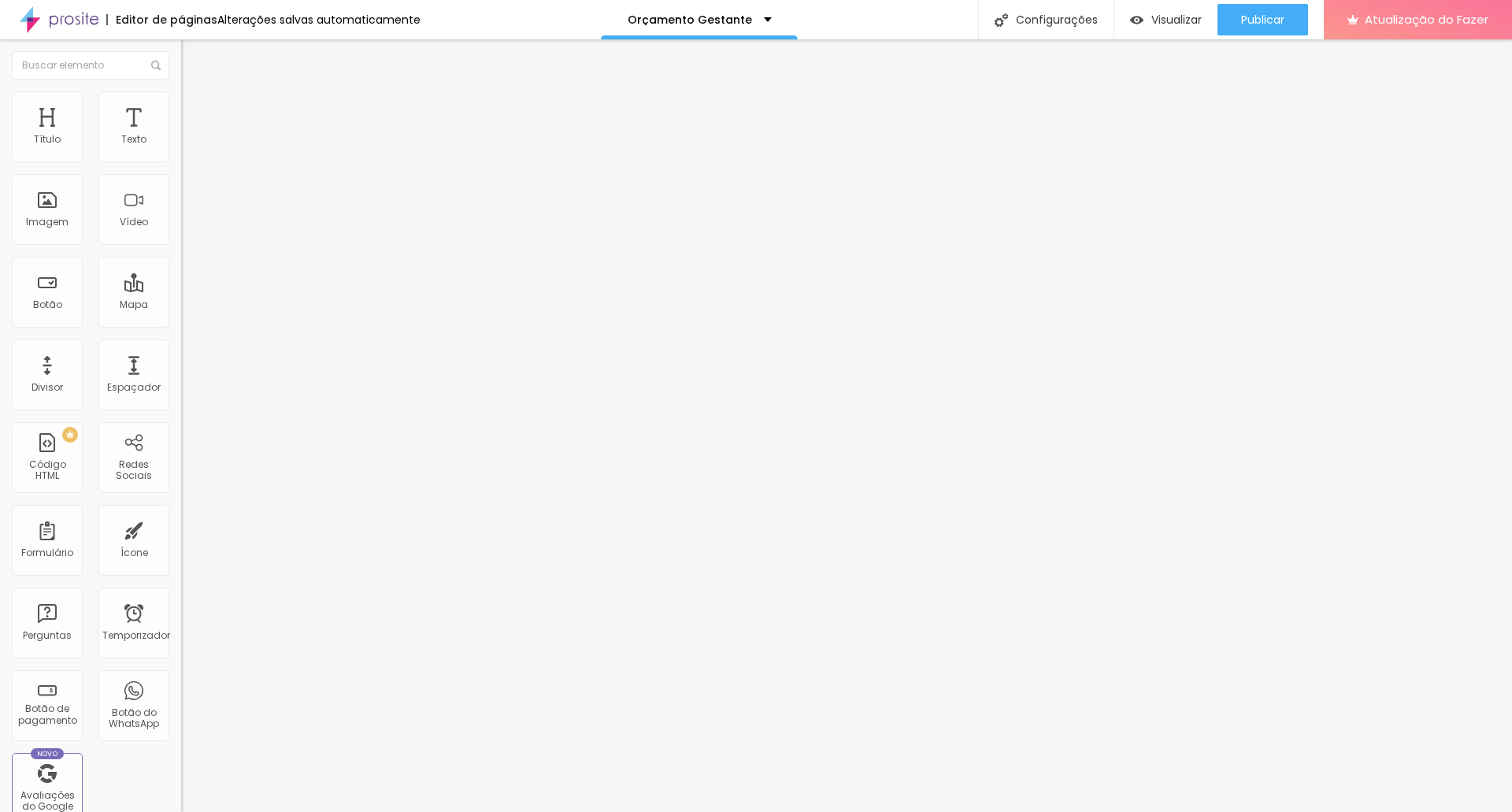
click at [182, 306] on input "range" at bounding box center [232, 312] width 101 height 13
click at [1288, 18] on button "Publicar" at bounding box center [1262, 20] width 90 height 32
type input "113"
type input "108"
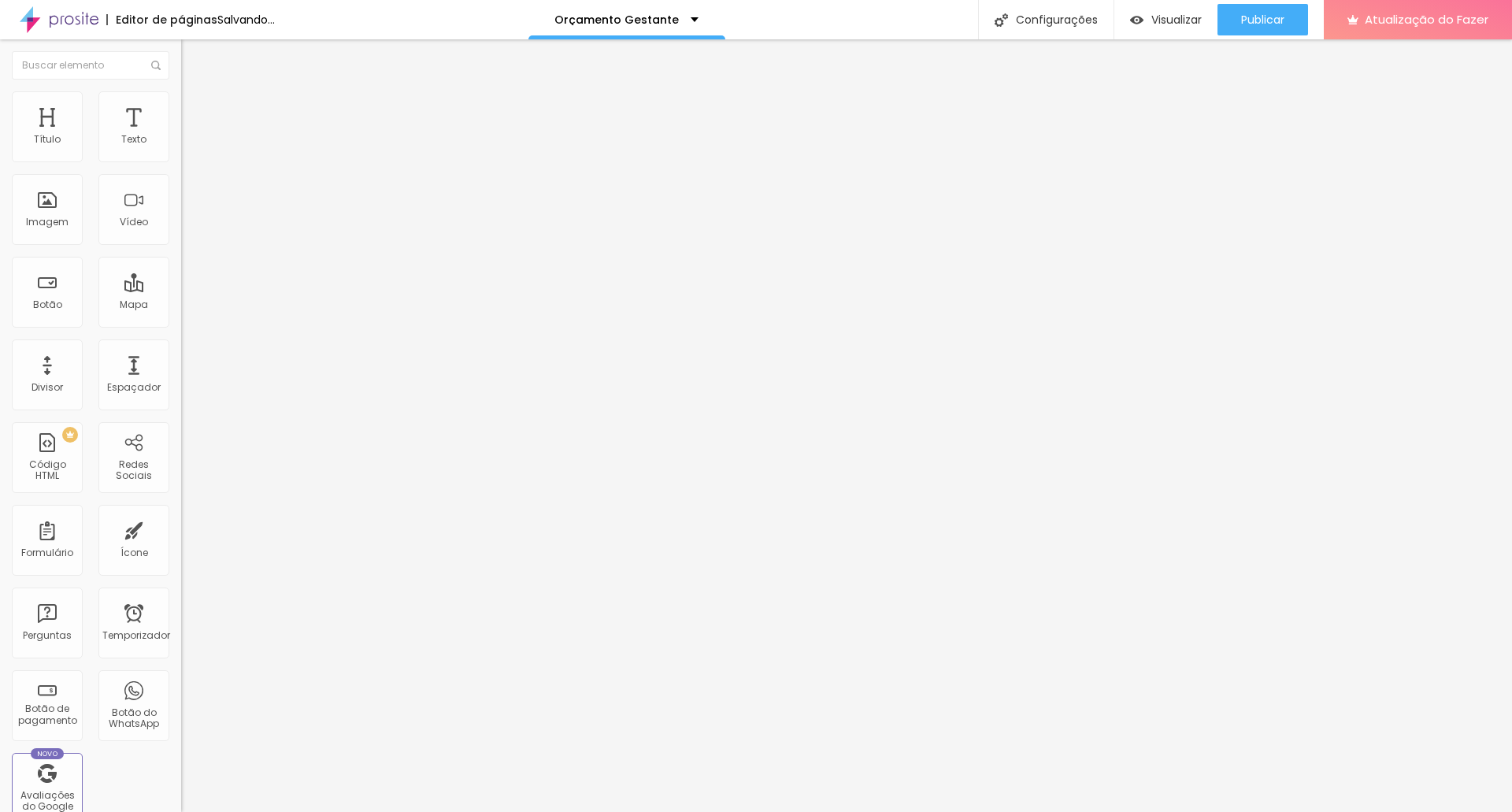
type input "108"
type input "102"
type input "97"
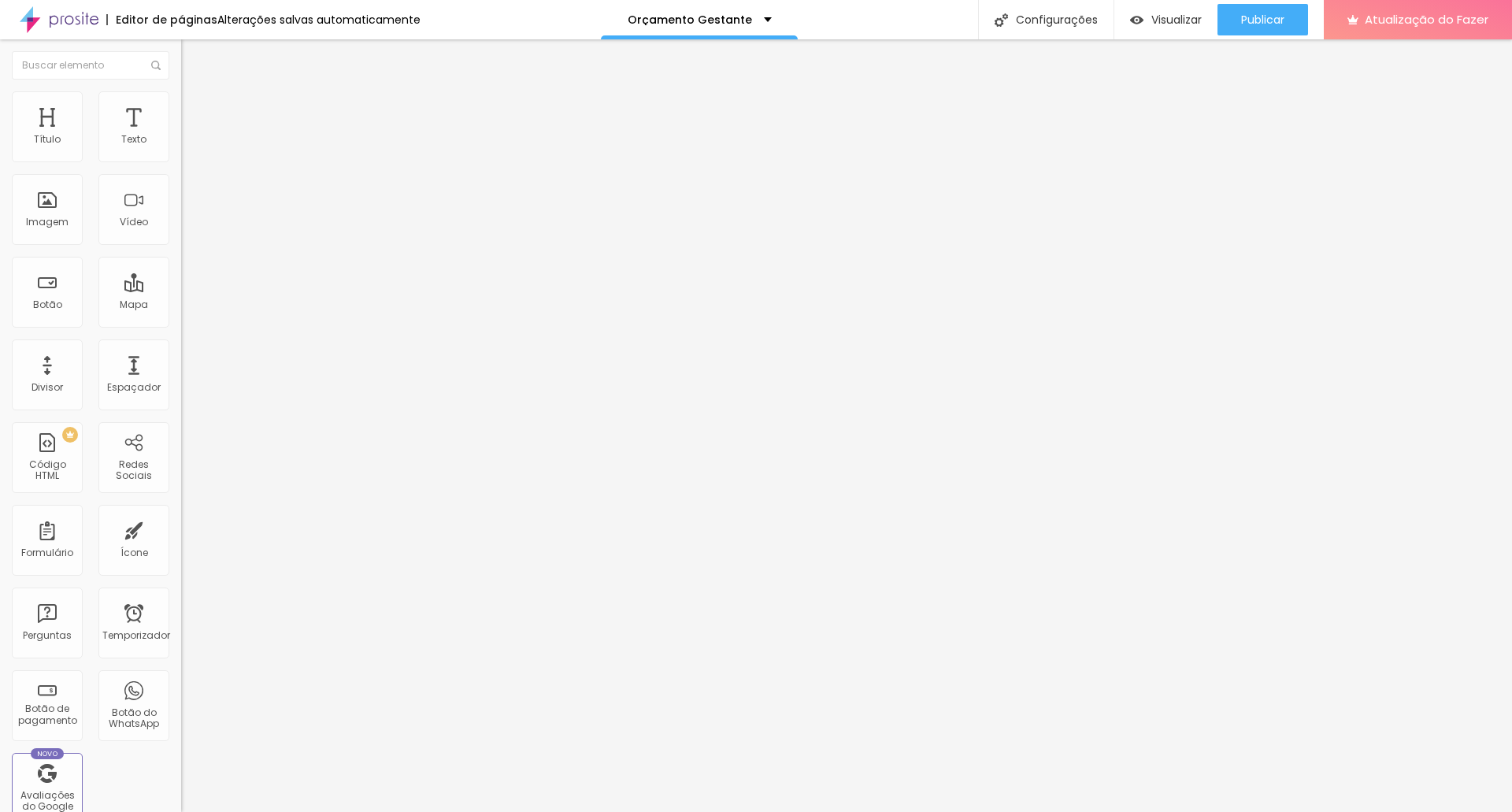
type input "86"
type input "76"
type input "71"
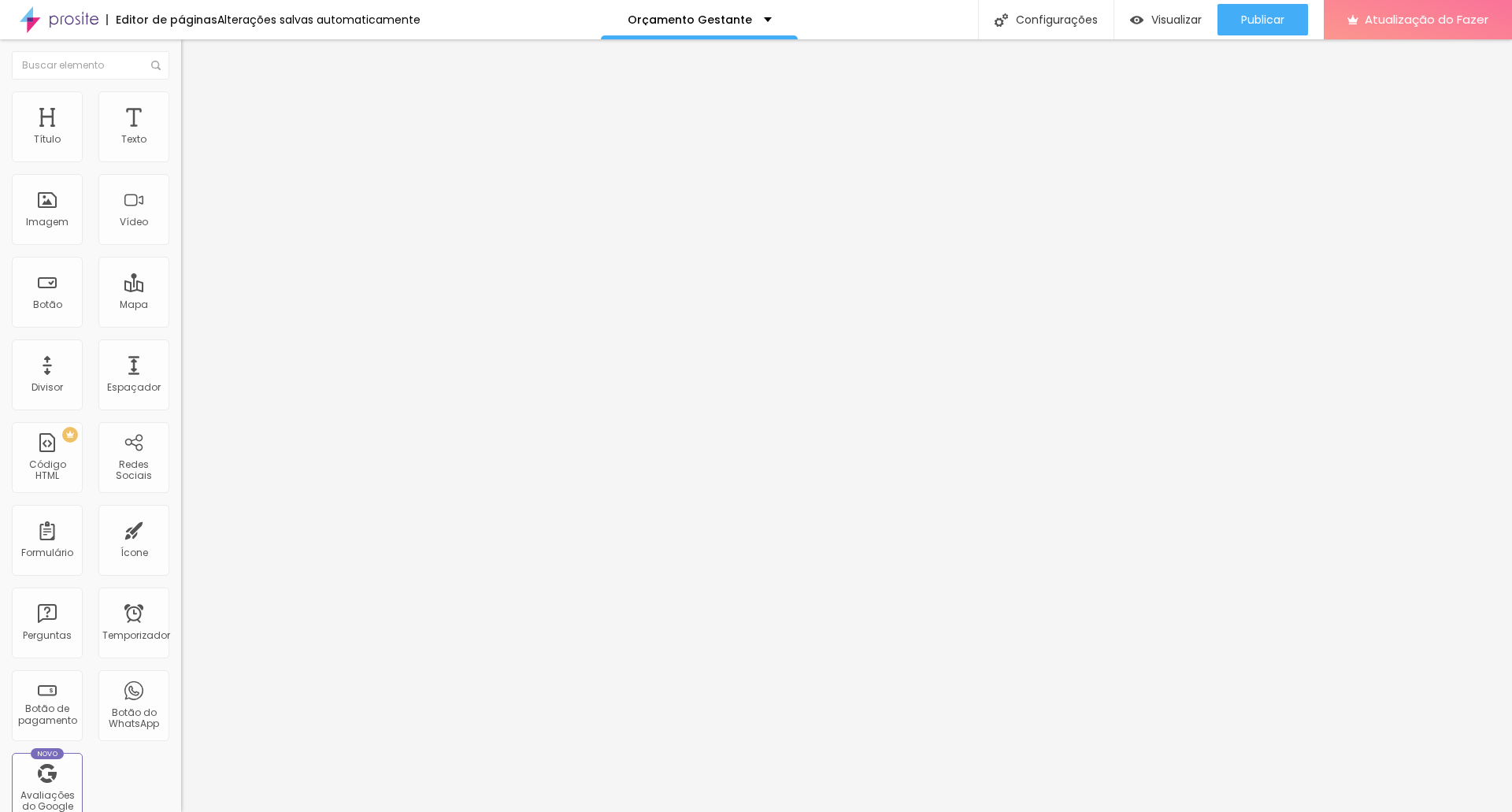
type input "71"
type input "65"
type input "55"
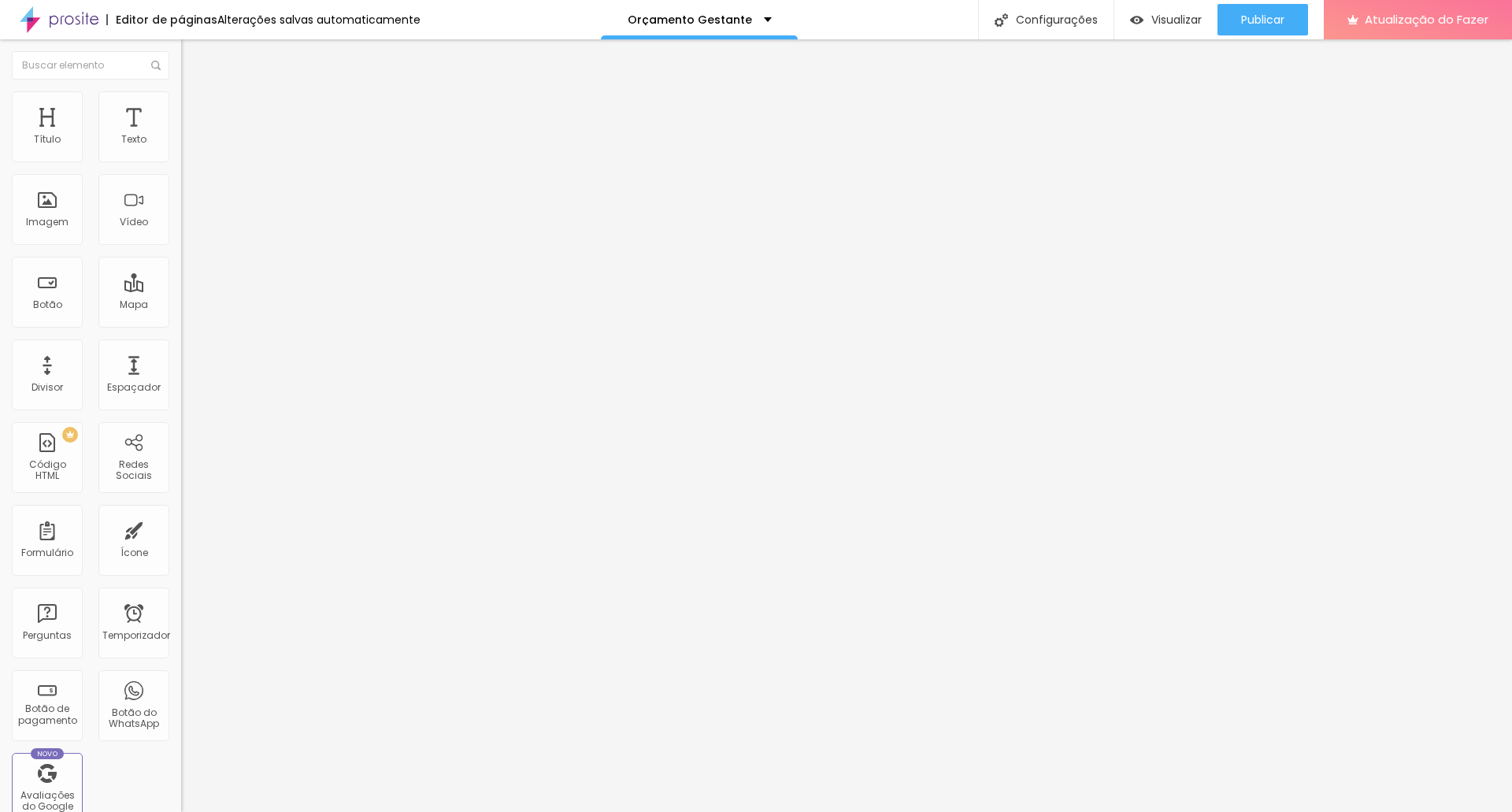
type input "50"
type input "39"
type input "28"
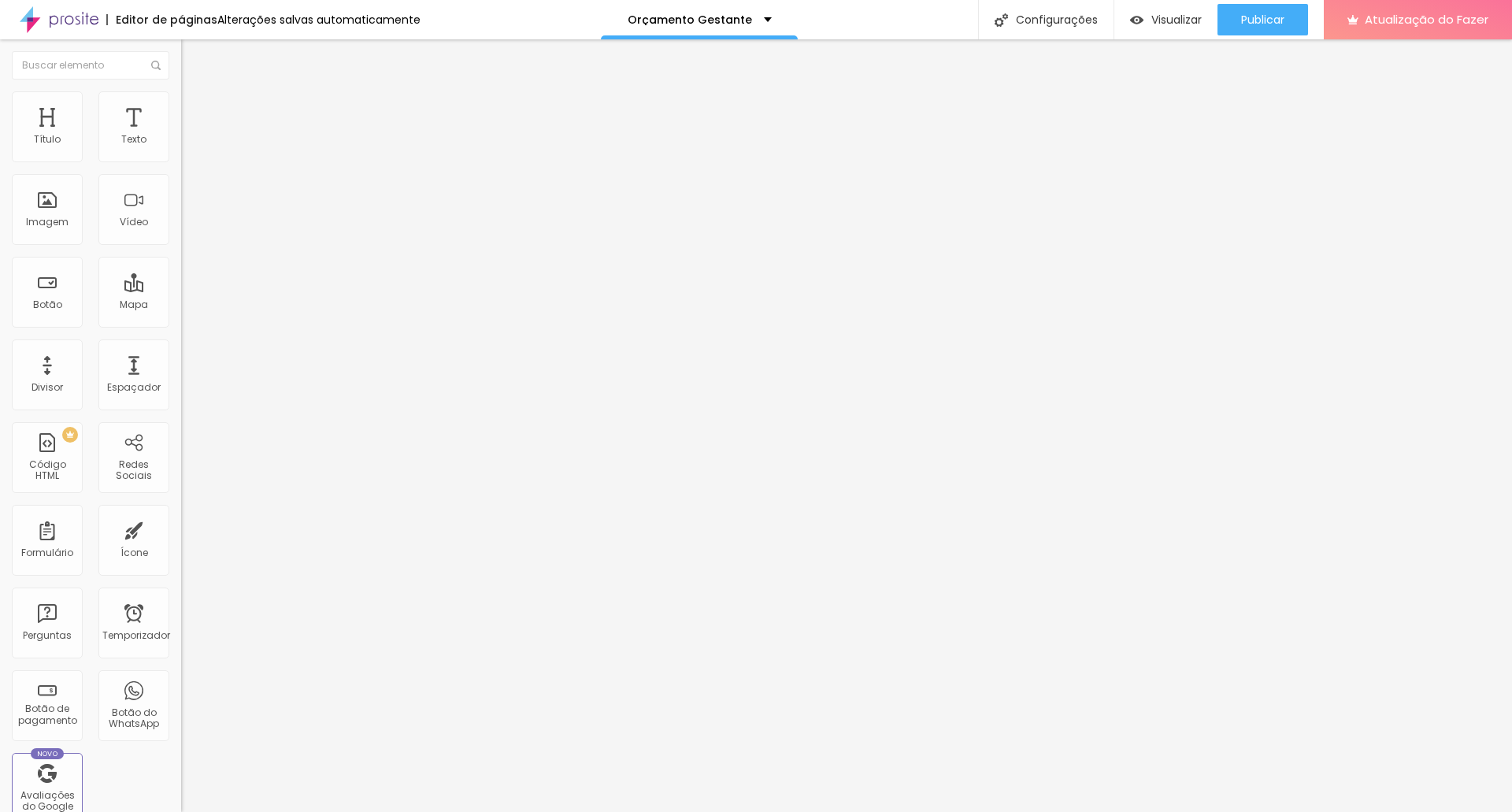
type input "28"
type input "18"
type input "0"
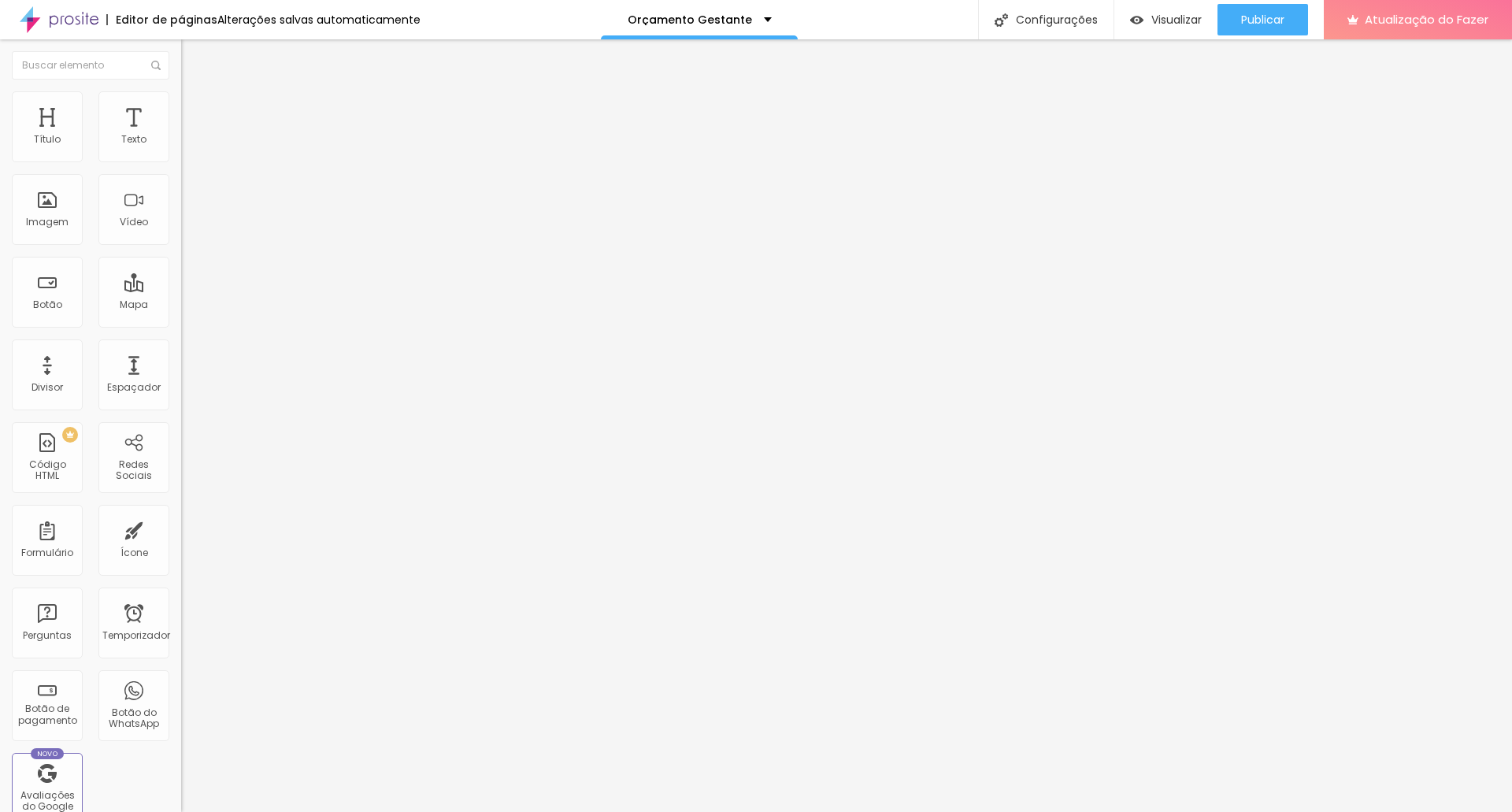
type input "2"
type input "7"
type input "18"
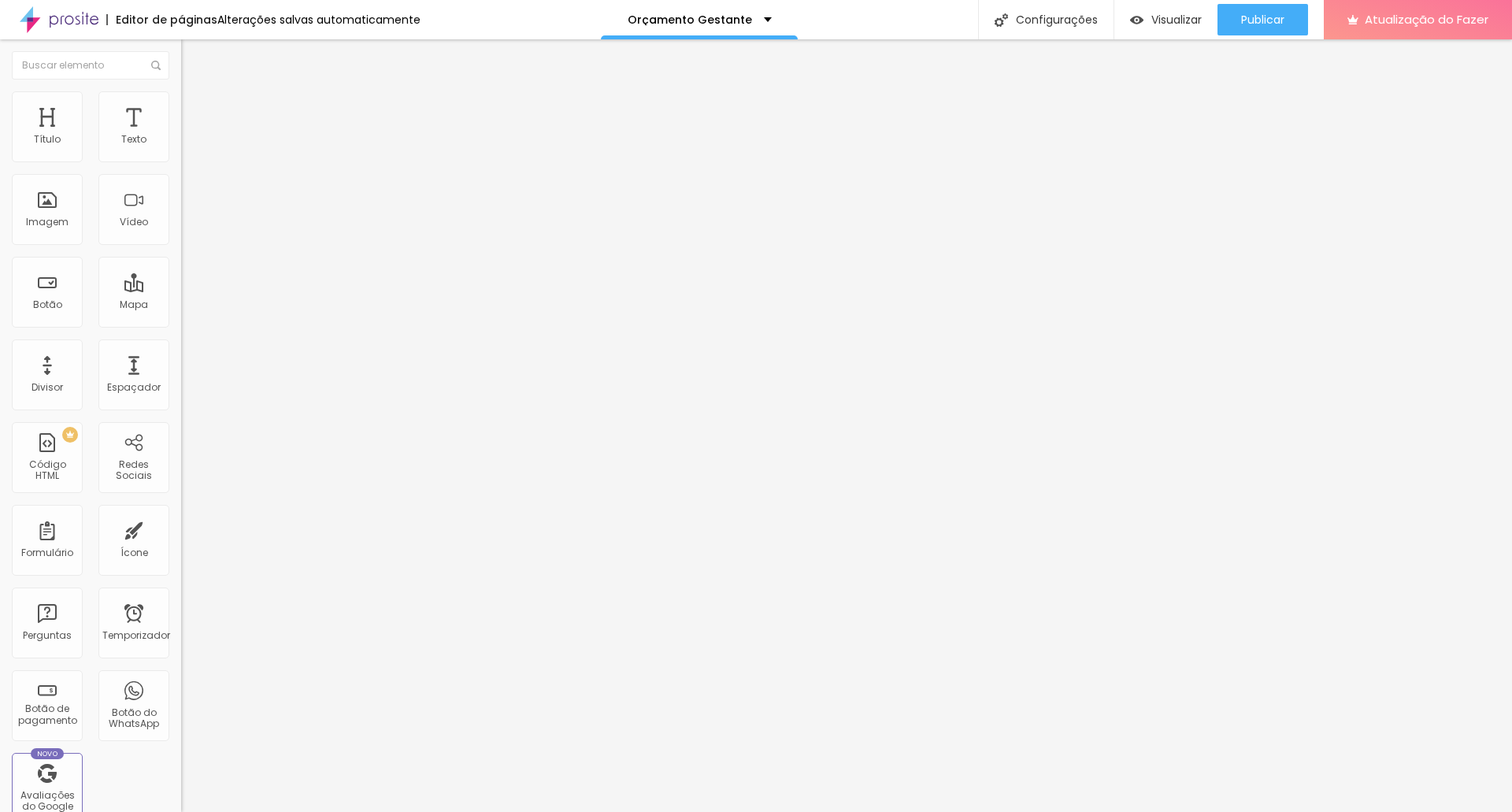
type input "18"
type input "39"
type input "44"
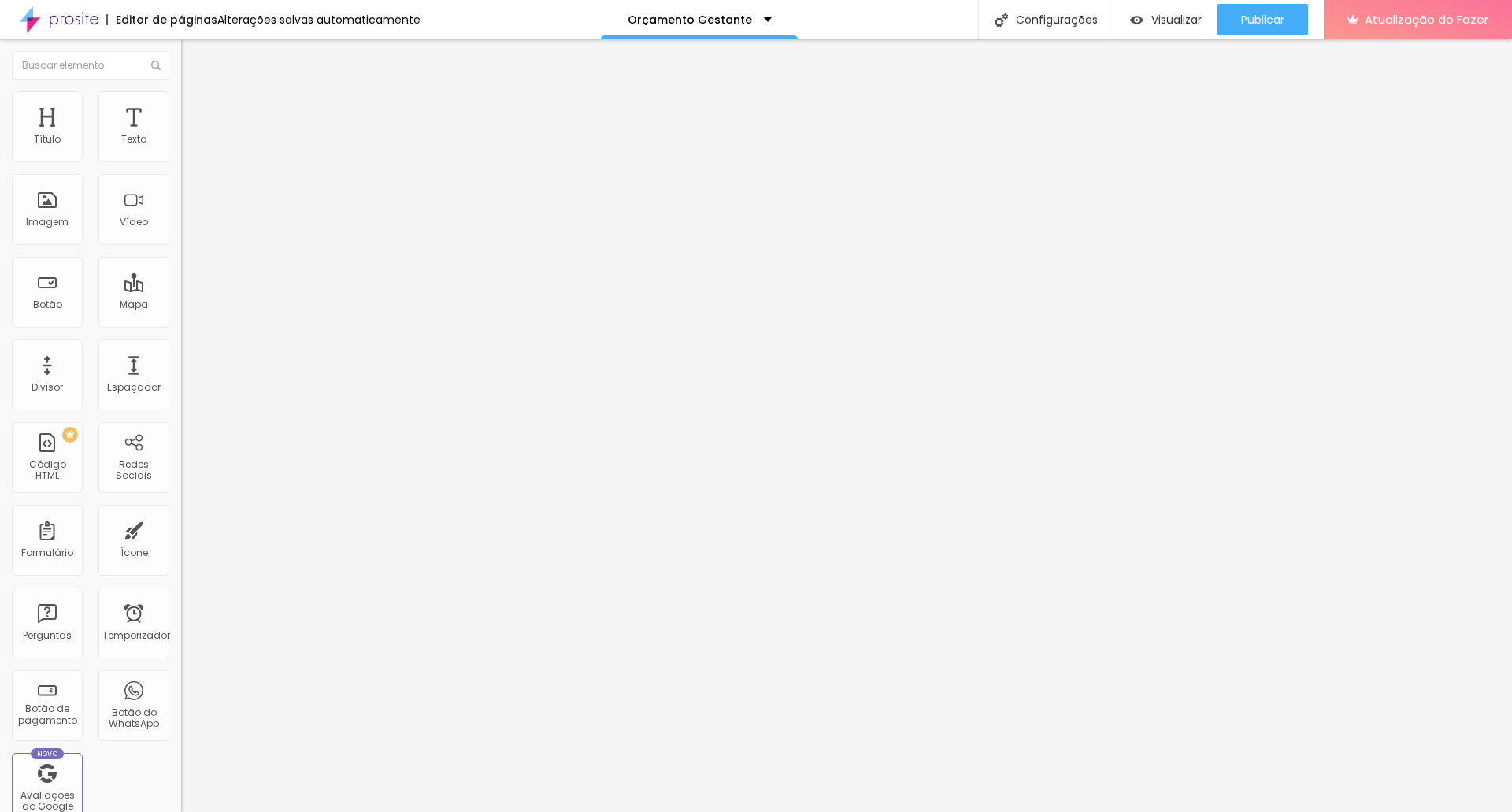
type input "50"
type input "55"
type input "60"
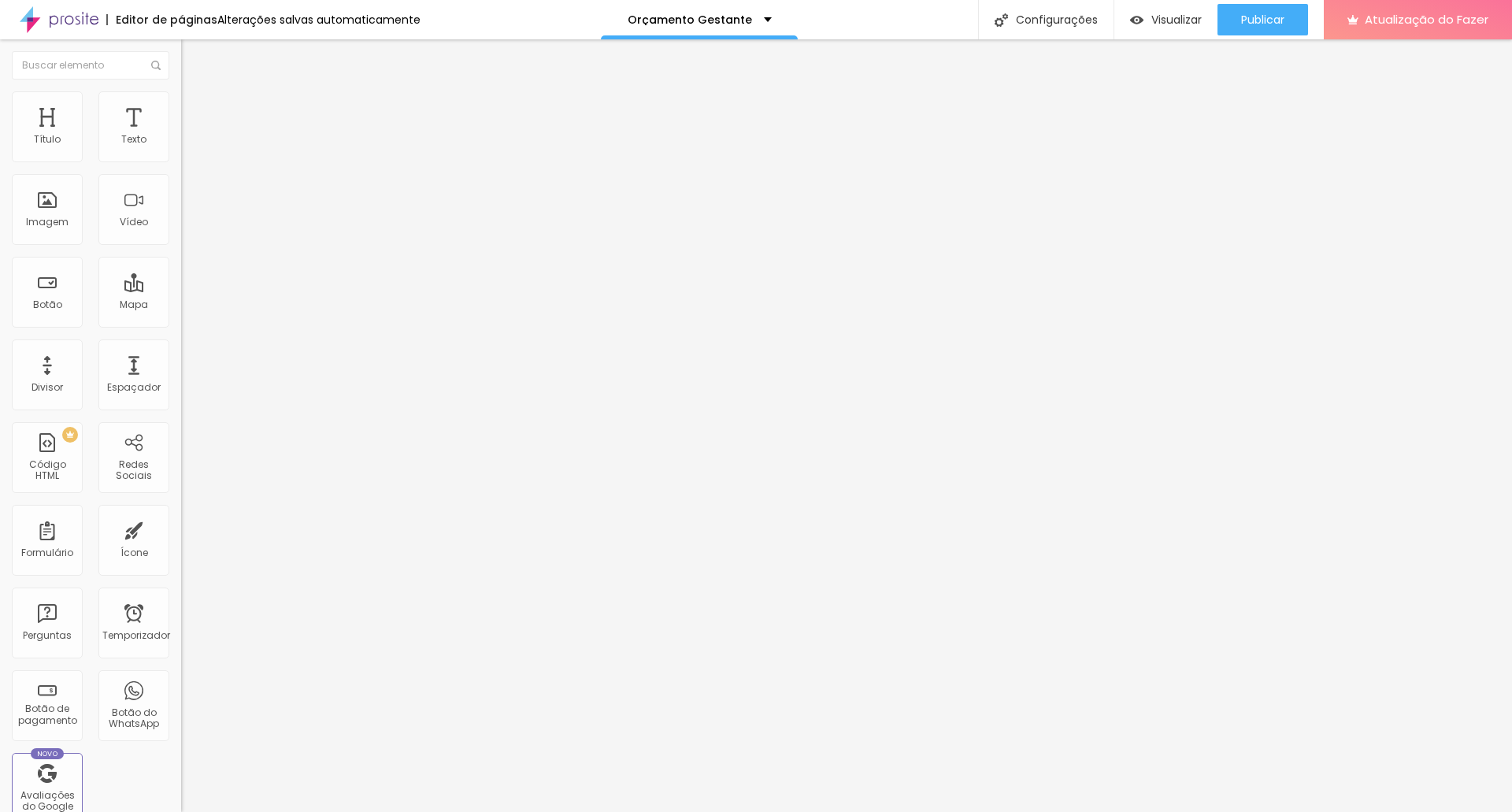
type input "60"
type input "65"
type input "71"
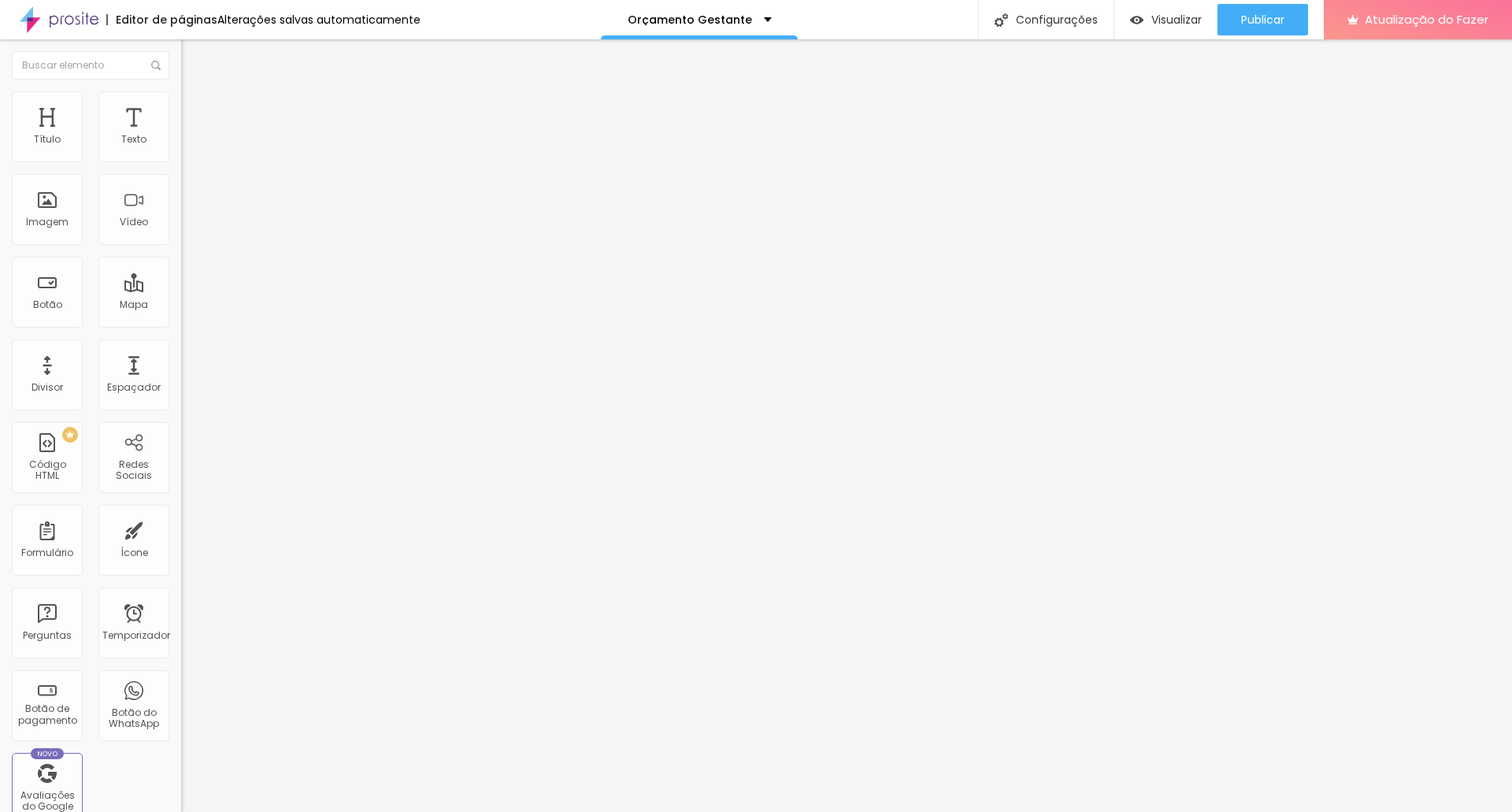
type input "76"
type input "81"
type input "86"
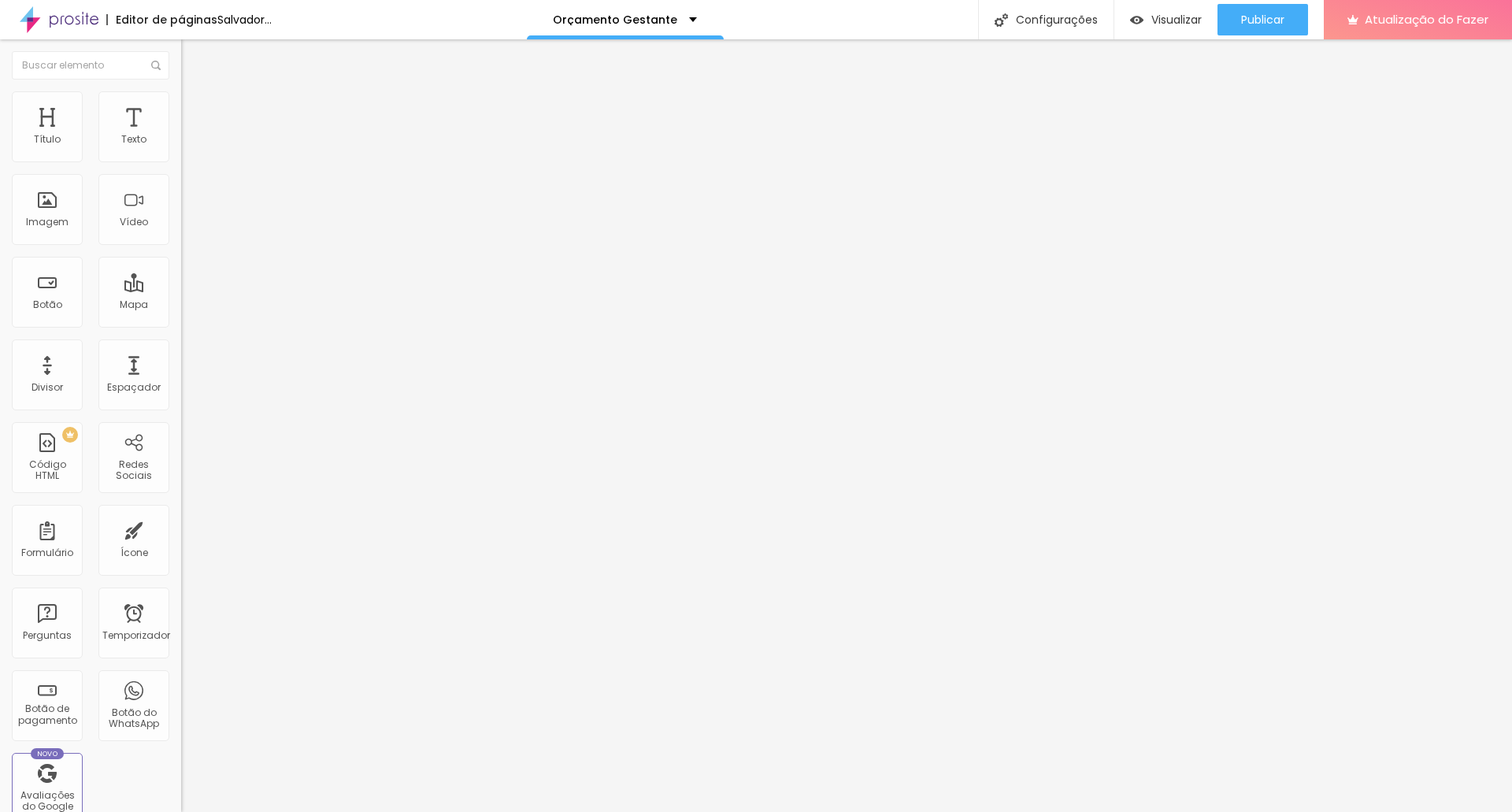
type input "86"
type input "92"
type input "102"
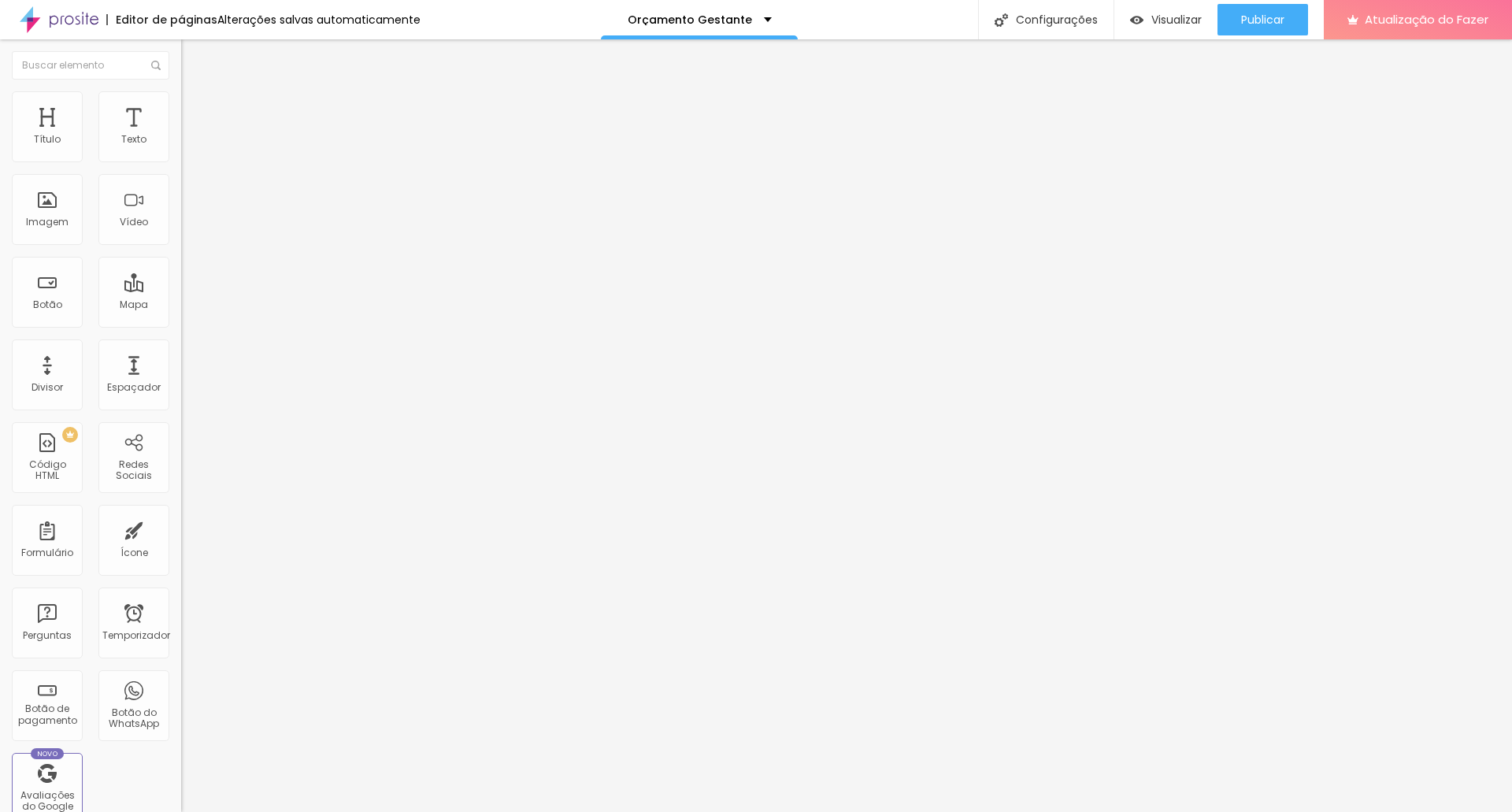
type input "108"
type input "113"
type input "118"
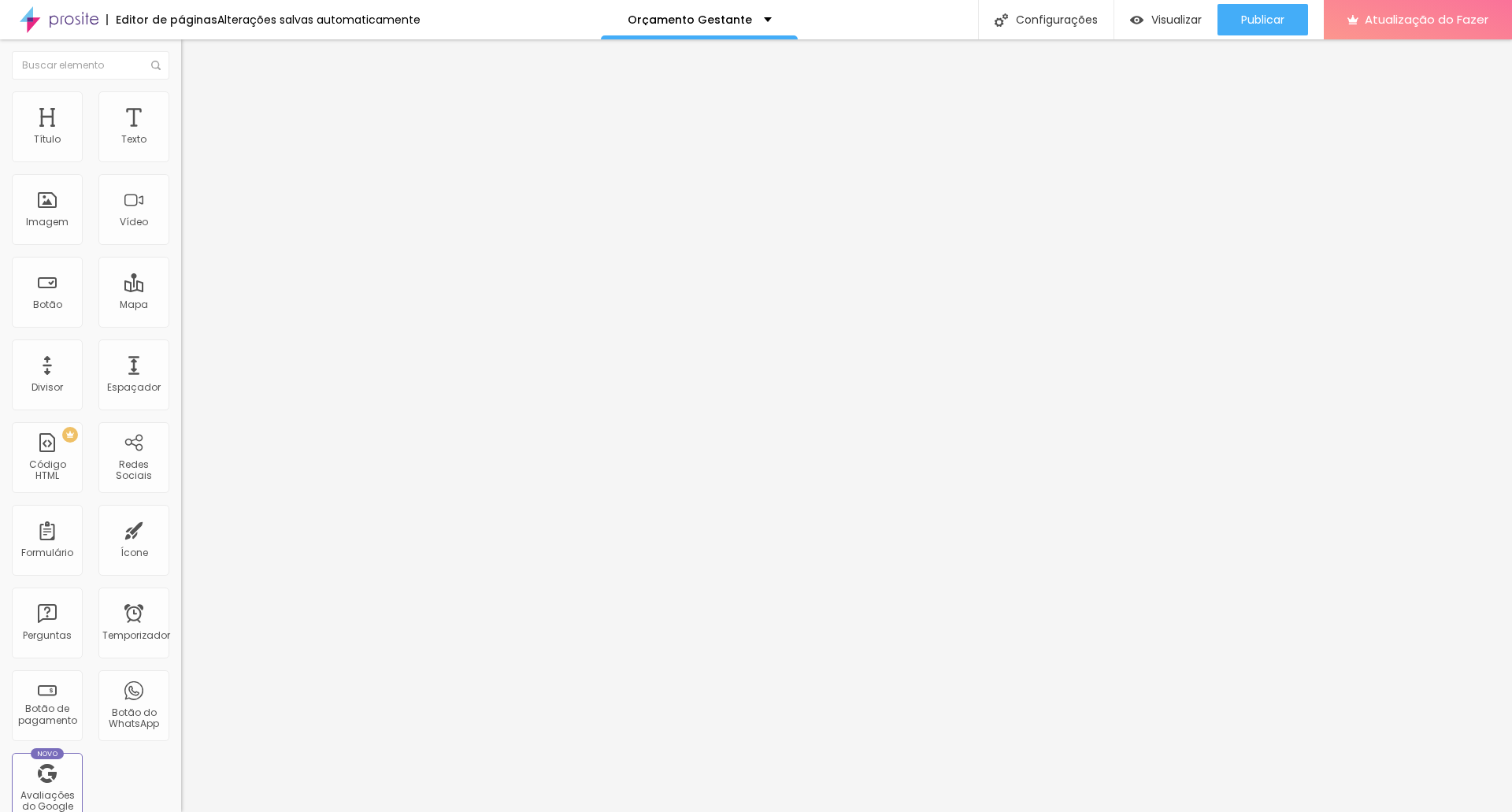
type input "118"
type input "123"
type input "129"
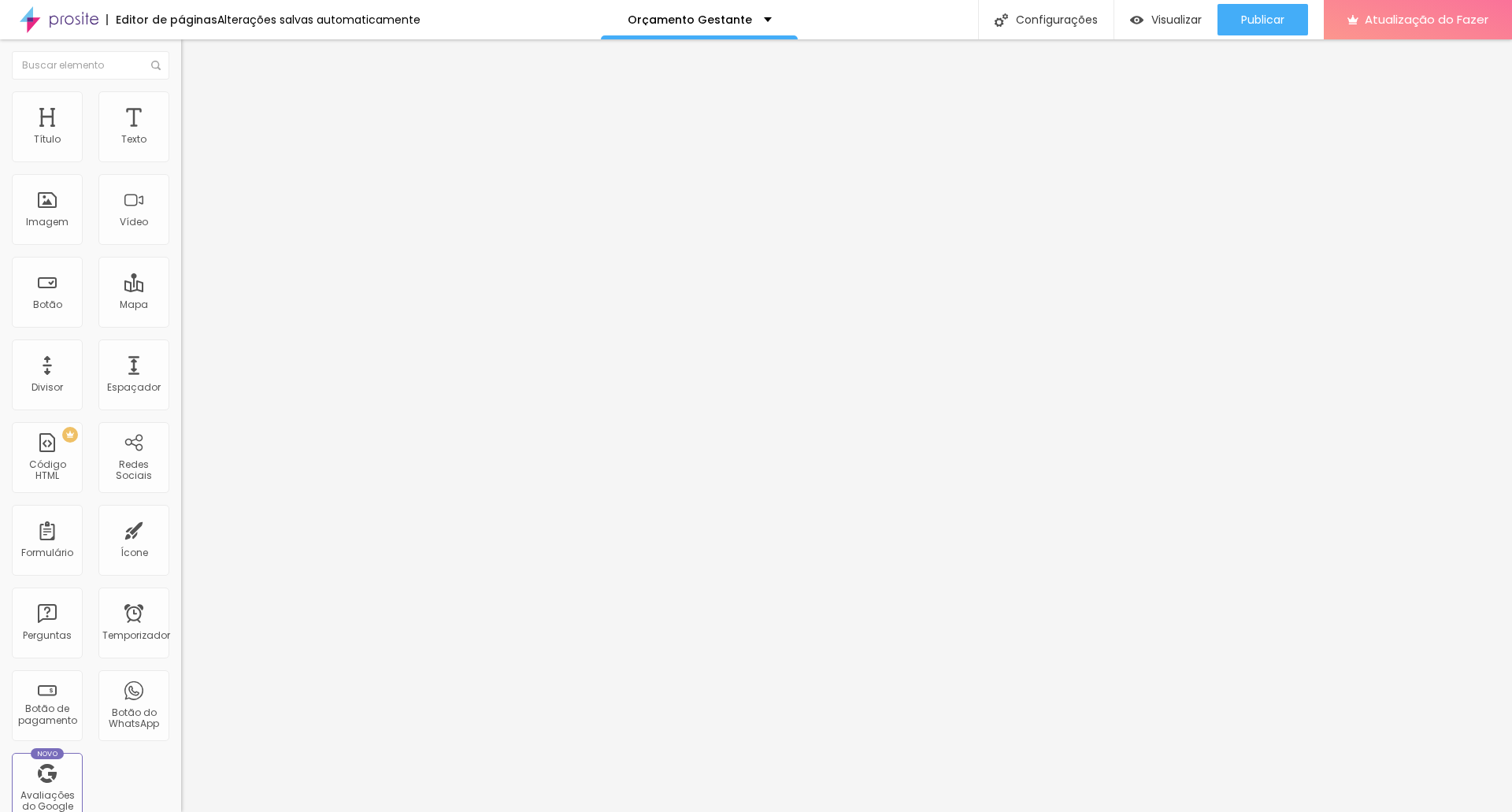
type input "123"
type input "118"
type input "113"
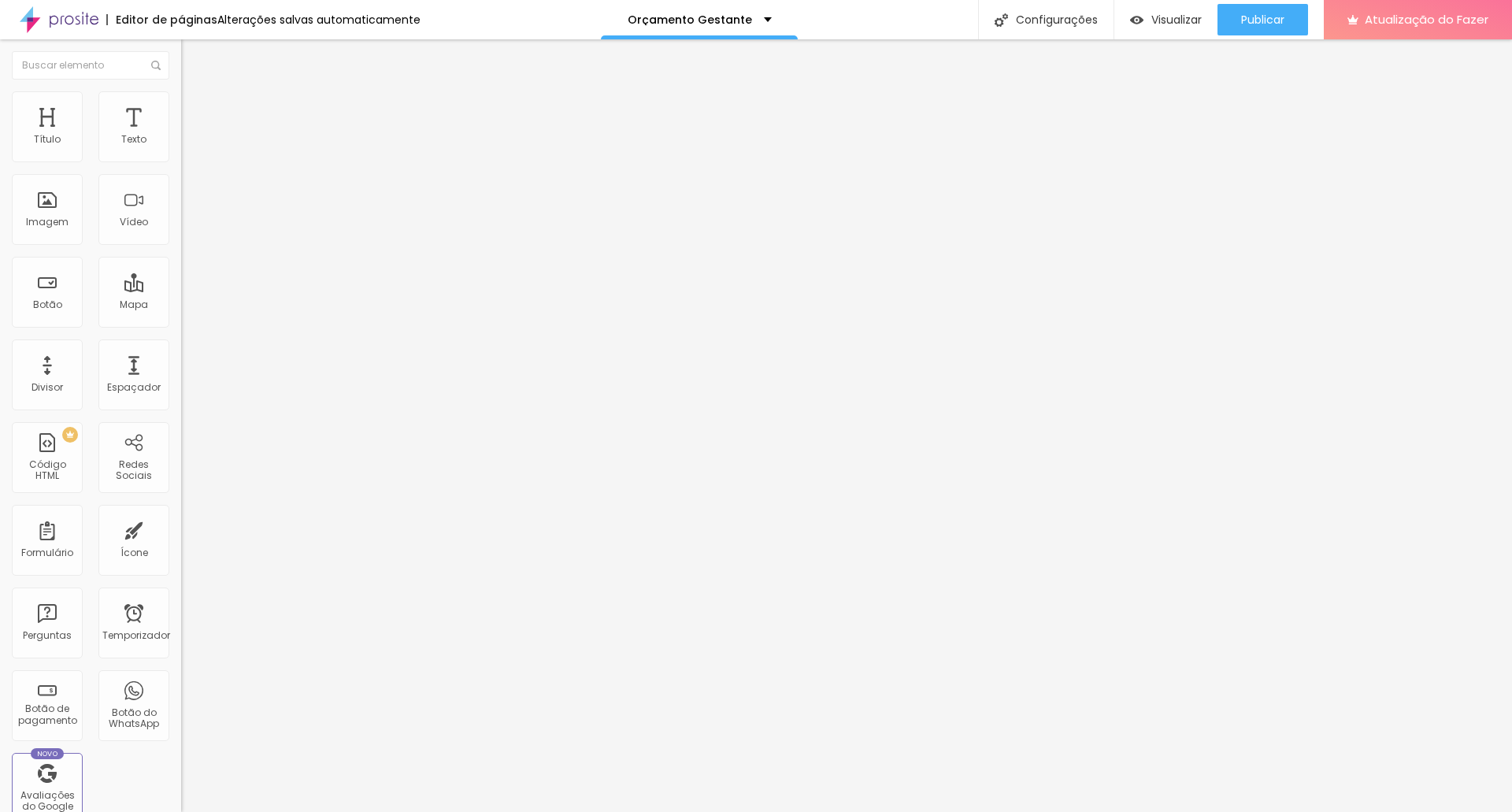
type input "113"
click at [182, 529] on input "range" at bounding box center [232, 535] width 101 height 13
click at [182, 543] on input "113" at bounding box center [215, 551] width 67 height 17
type input "115"
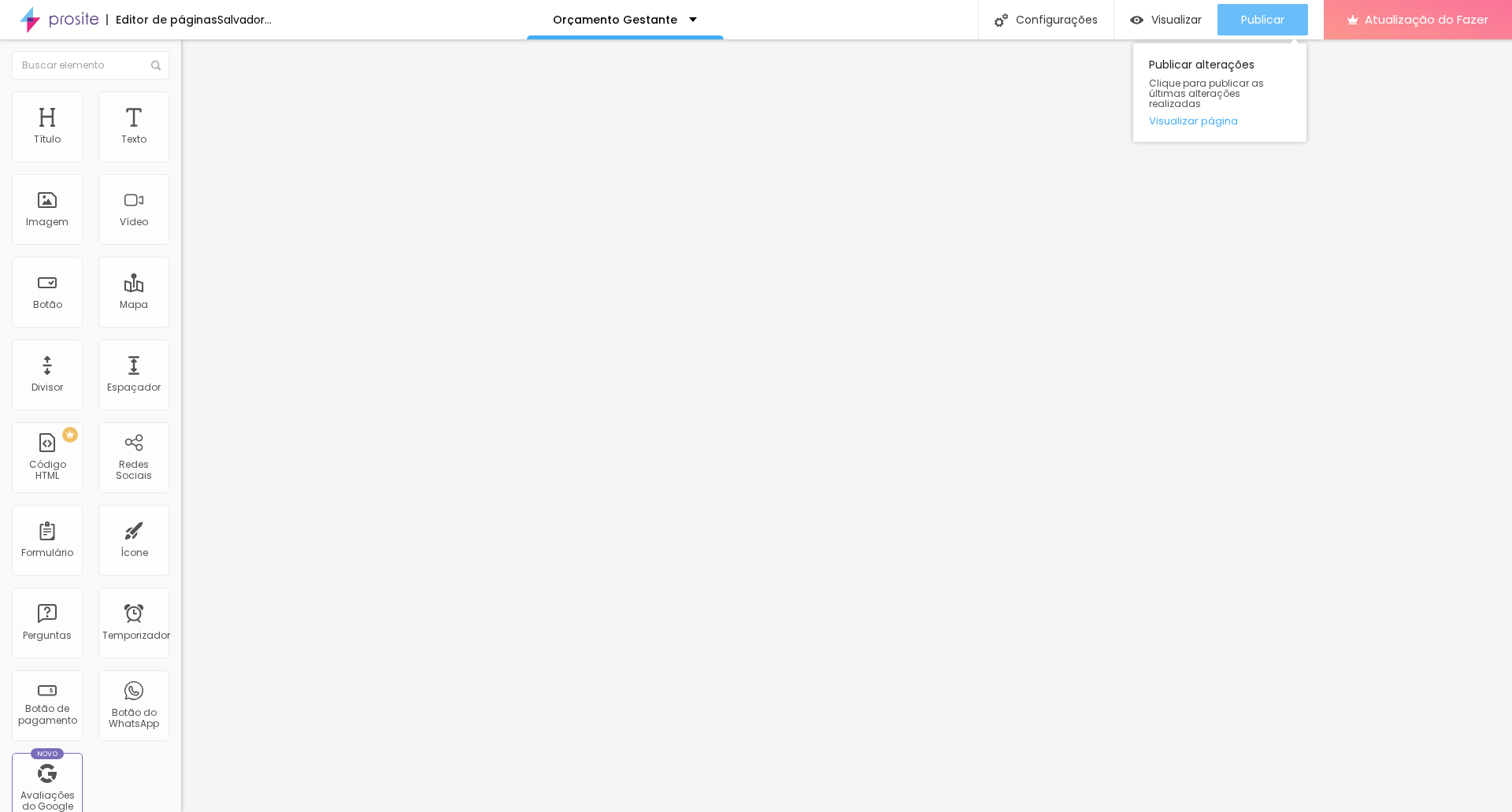
type input "115"
click at [1246, 19] on font "Publicar" at bounding box center [1263, 20] width 44 height 16
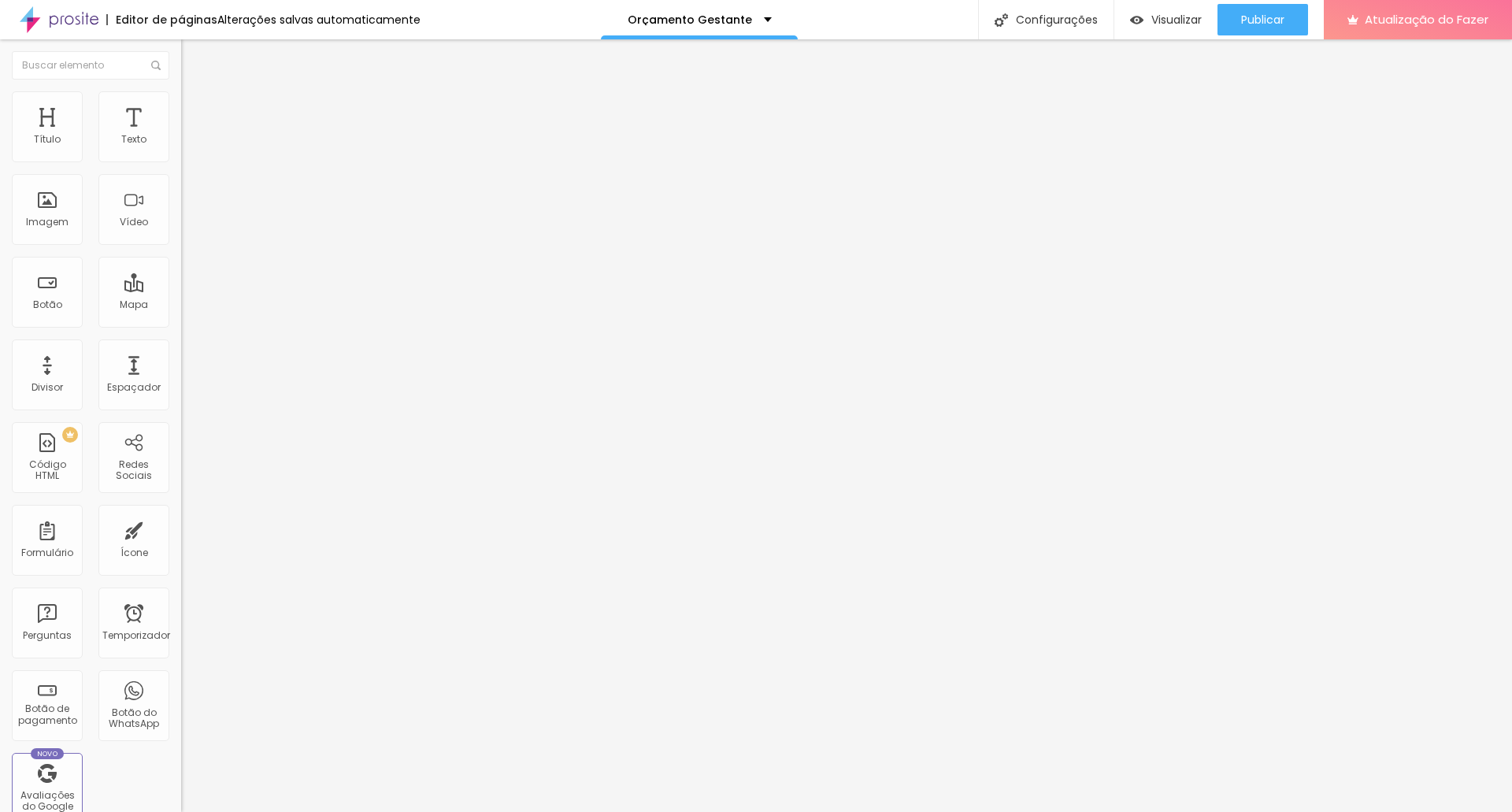
click at [182, 687] on div at bounding box center [272, 687] width 182 height 0
click at [182, 697] on div at bounding box center [272, 697] width 182 height 0
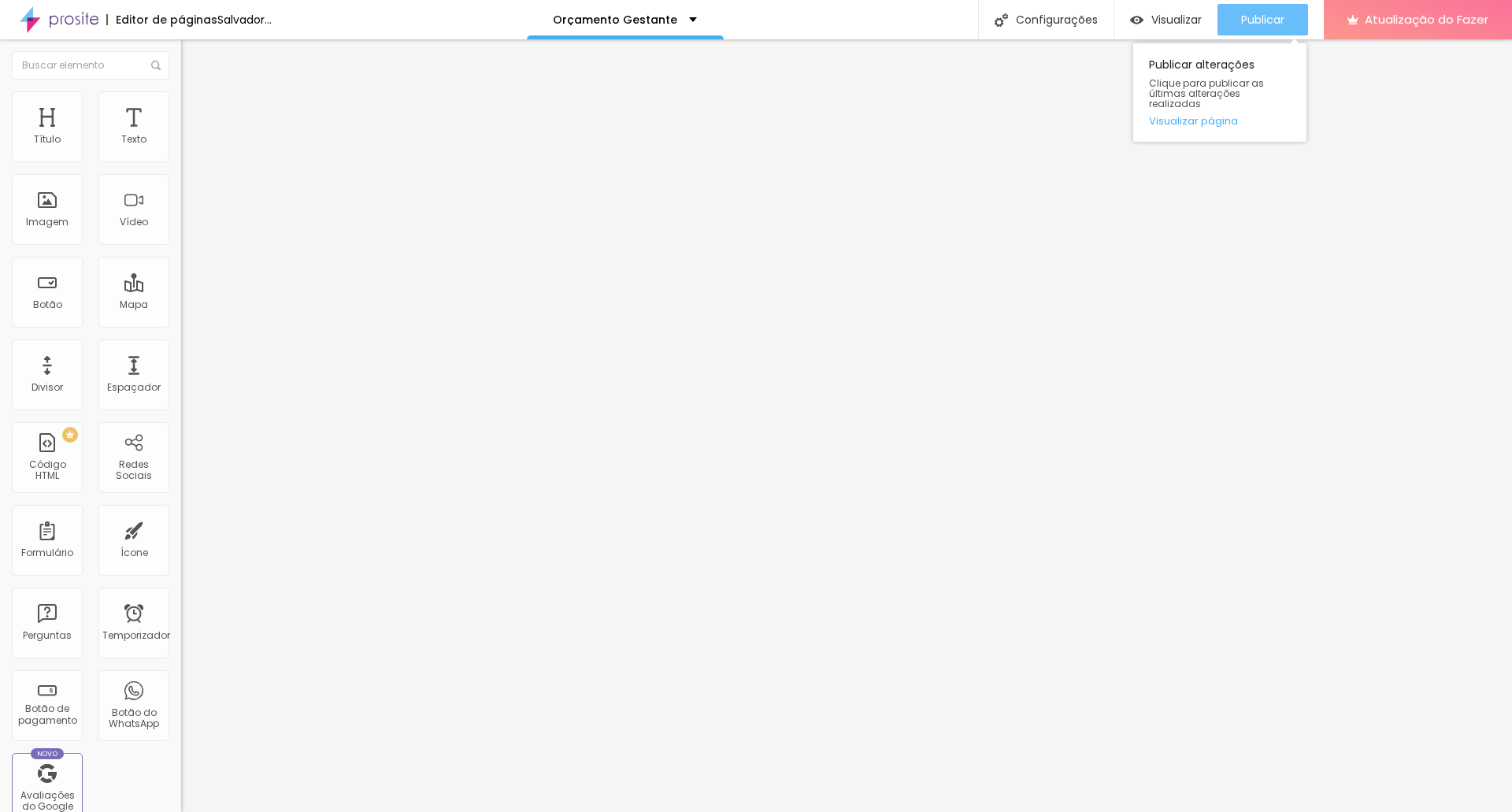
click at [1262, 22] on font "Publicar" at bounding box center [1263, 20] width 44 height 16
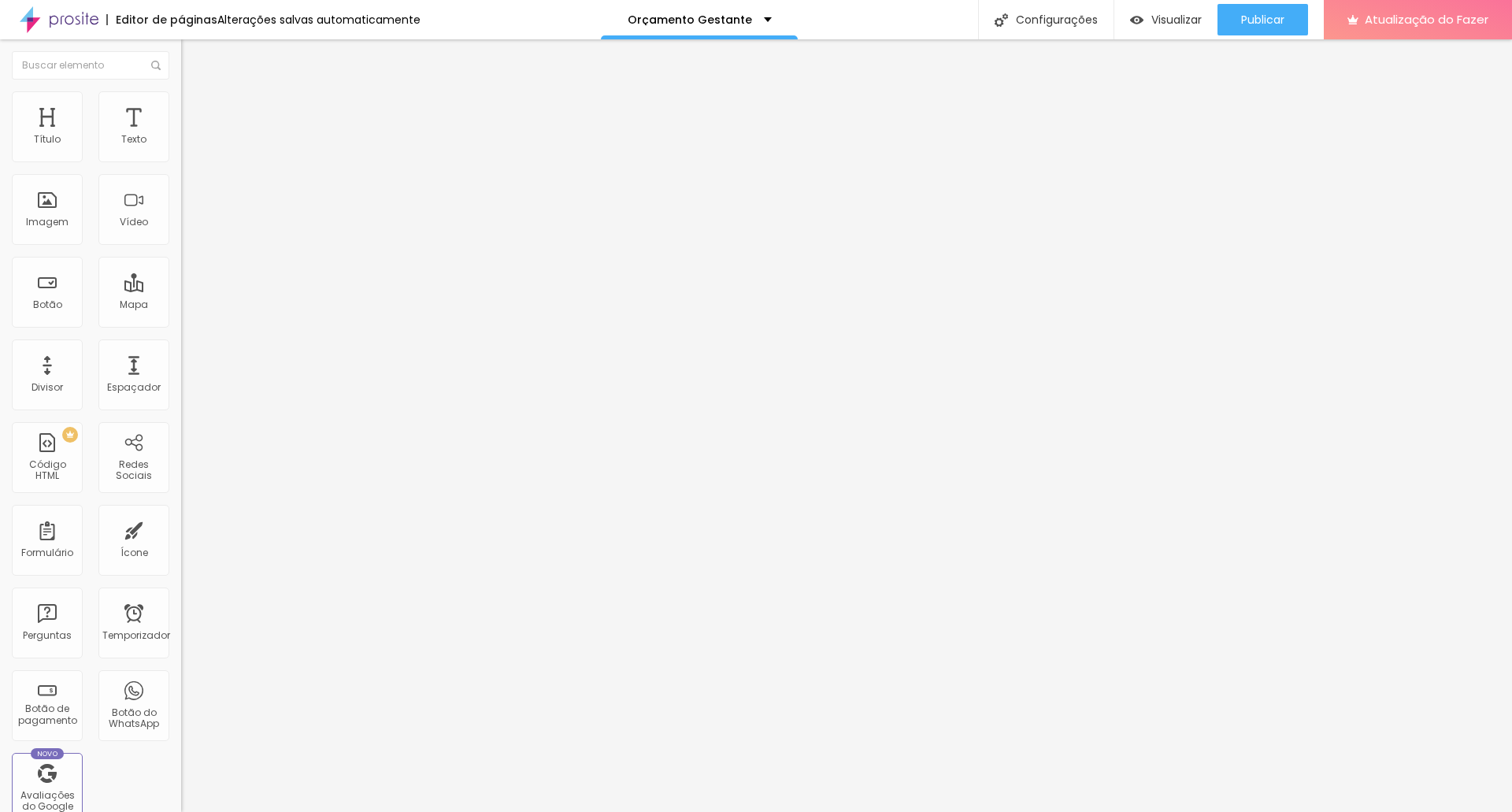
click at [182, 697] on div at bounding box center [272, 697] width 182 height 0
click at [1265, 21] on font "Publicar" at bounding box center [1263, 20] width 44 height 16
click at [182, 687] on div at bounding box center [272, 687] width 182 height 0
type input "5"
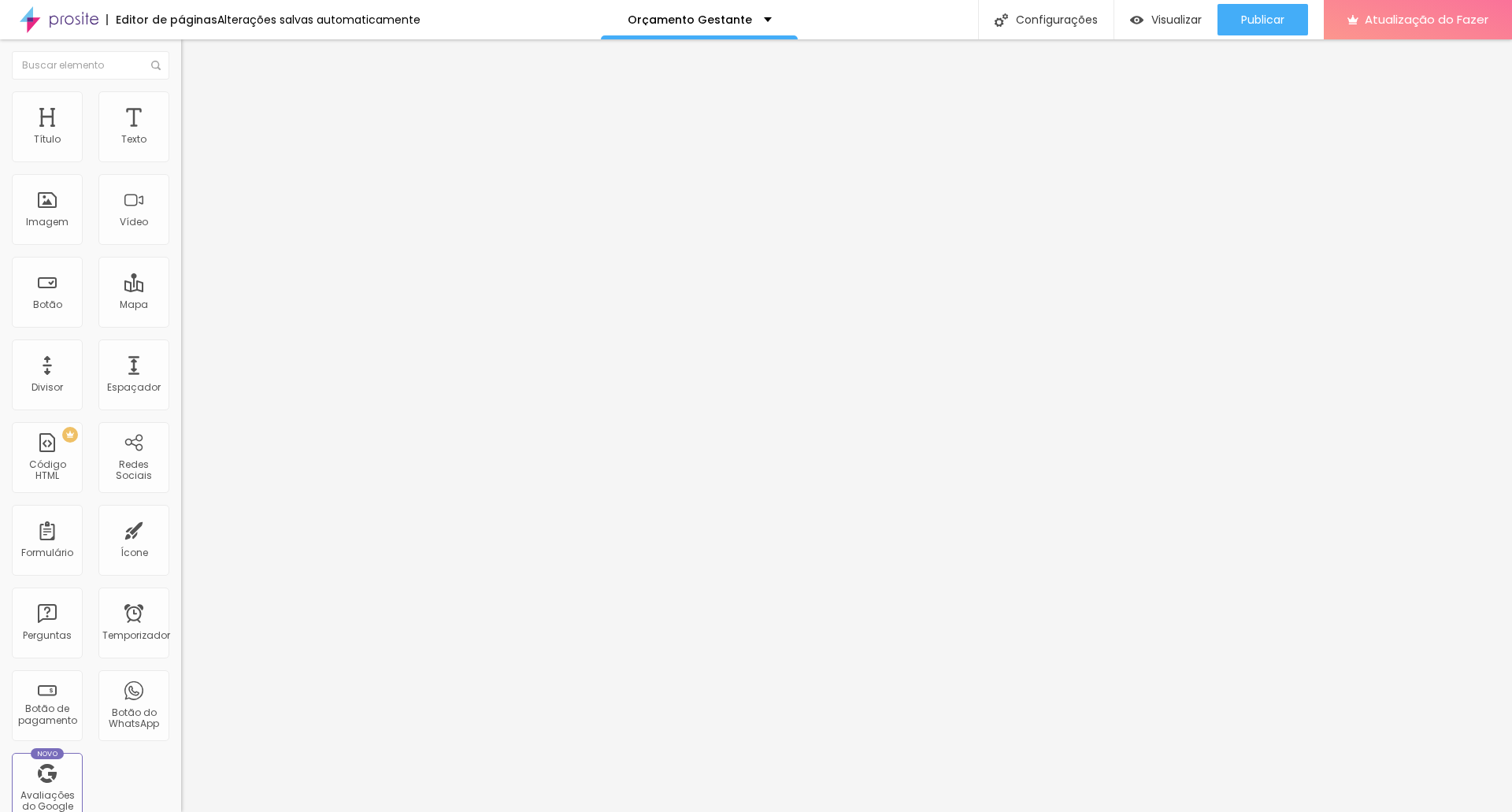
type input "10"
type input "15"
type input "20"
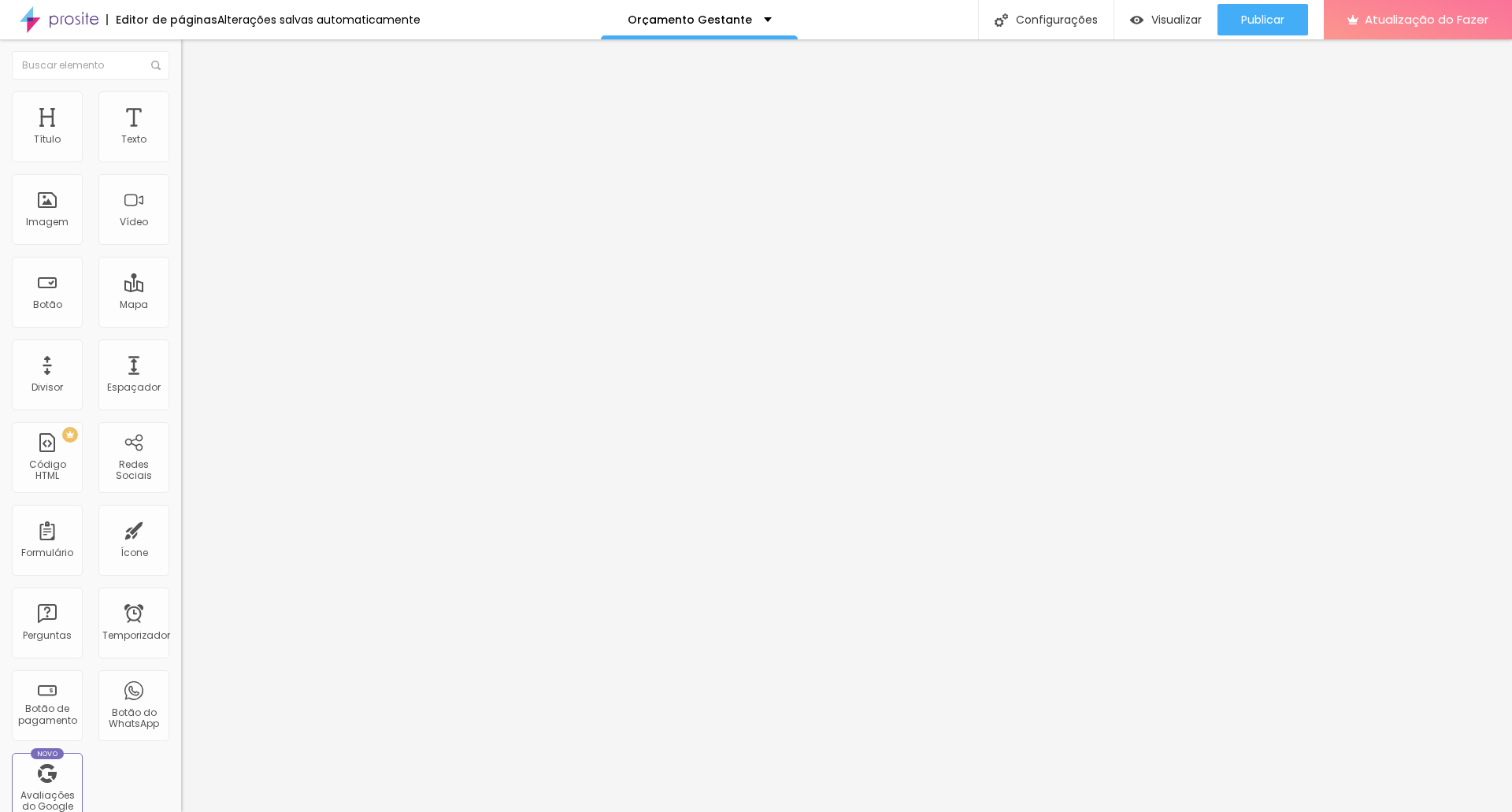
type input "20"
type input "25"
type input "30"
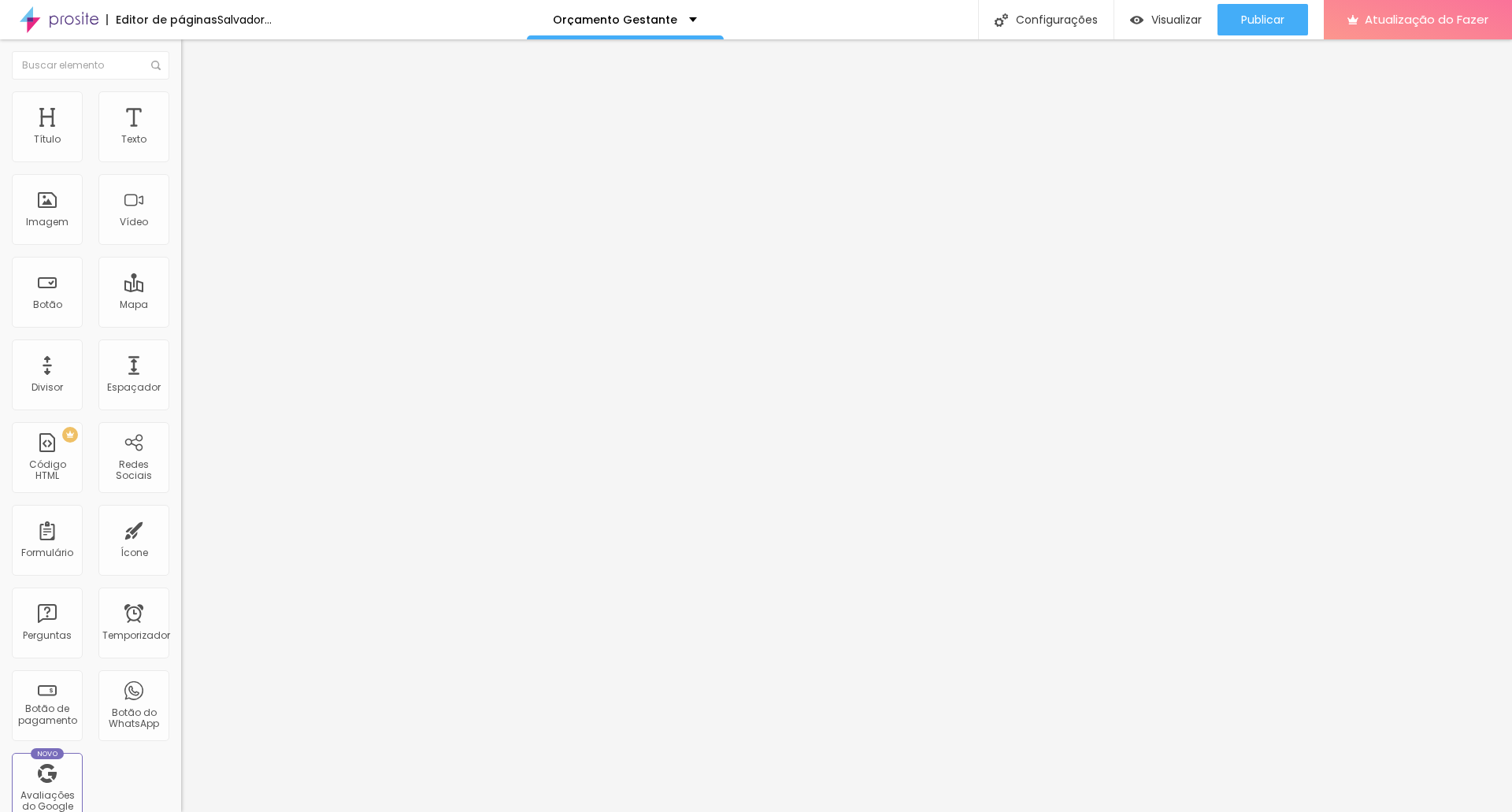
drag, startPoint x: 48, startPoint y: 154, endPoint x: 168, endPoint y: 151, distance: 120.0
type input "30"
click at [182, 306] on input "range" at bounding box center [232, 312] width 101 height 13
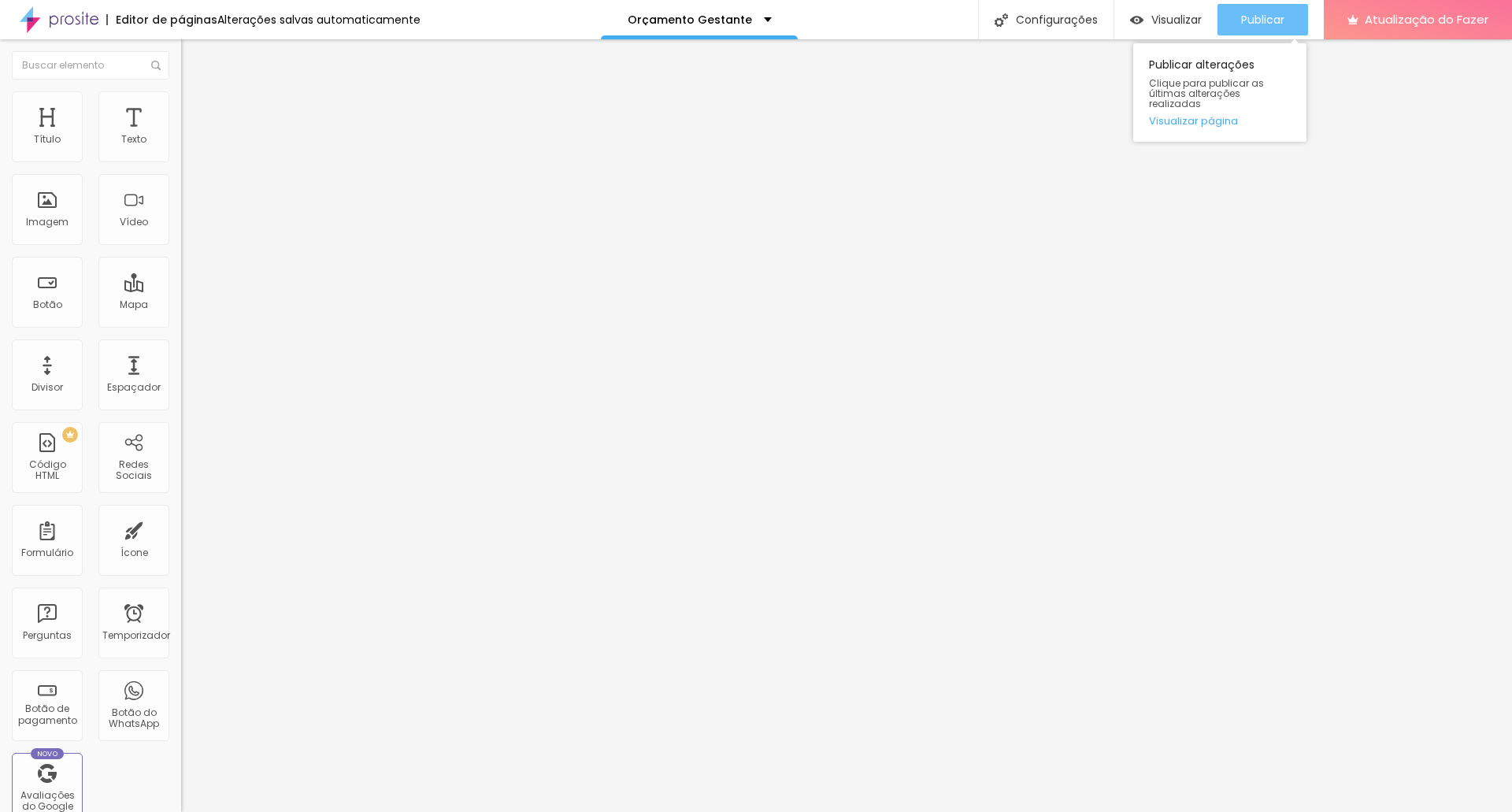
click at [1297, 20] on button "Publicar" at bounding box center [1262, 20] width 90 height 32
click at [1262, 18] on font "Publicar" at bounding box center [1263, 20] width 44 height 16
click at [182, 94] on img at bounding box center [189, 98] width 14 height 14
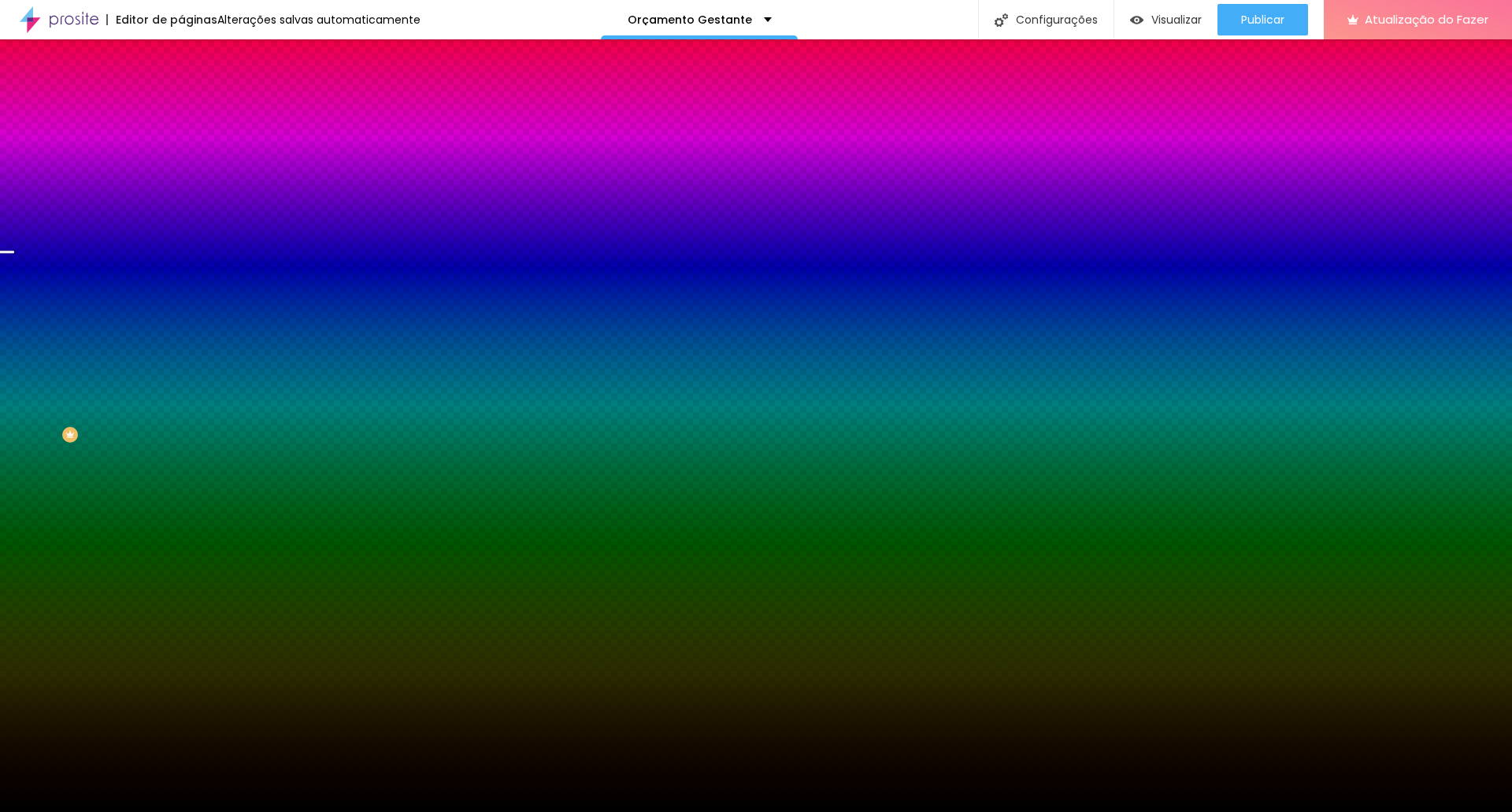
click at [188, 323] on icon "button" at bounding box center [192, 318] width 10 height 10
click at [345, 811] on div at bounding box center [756, 822] width 1512 height 0
click at [1291, 811] on div at bounding box center [756, 812] width 1512 height 0
click at [1291, 19] on button "Publicar" at bounding box center [1262, 20] width 90 height 32
click at [182, 327] on button "button" at bounding box center [192, 319] width 22 height 17
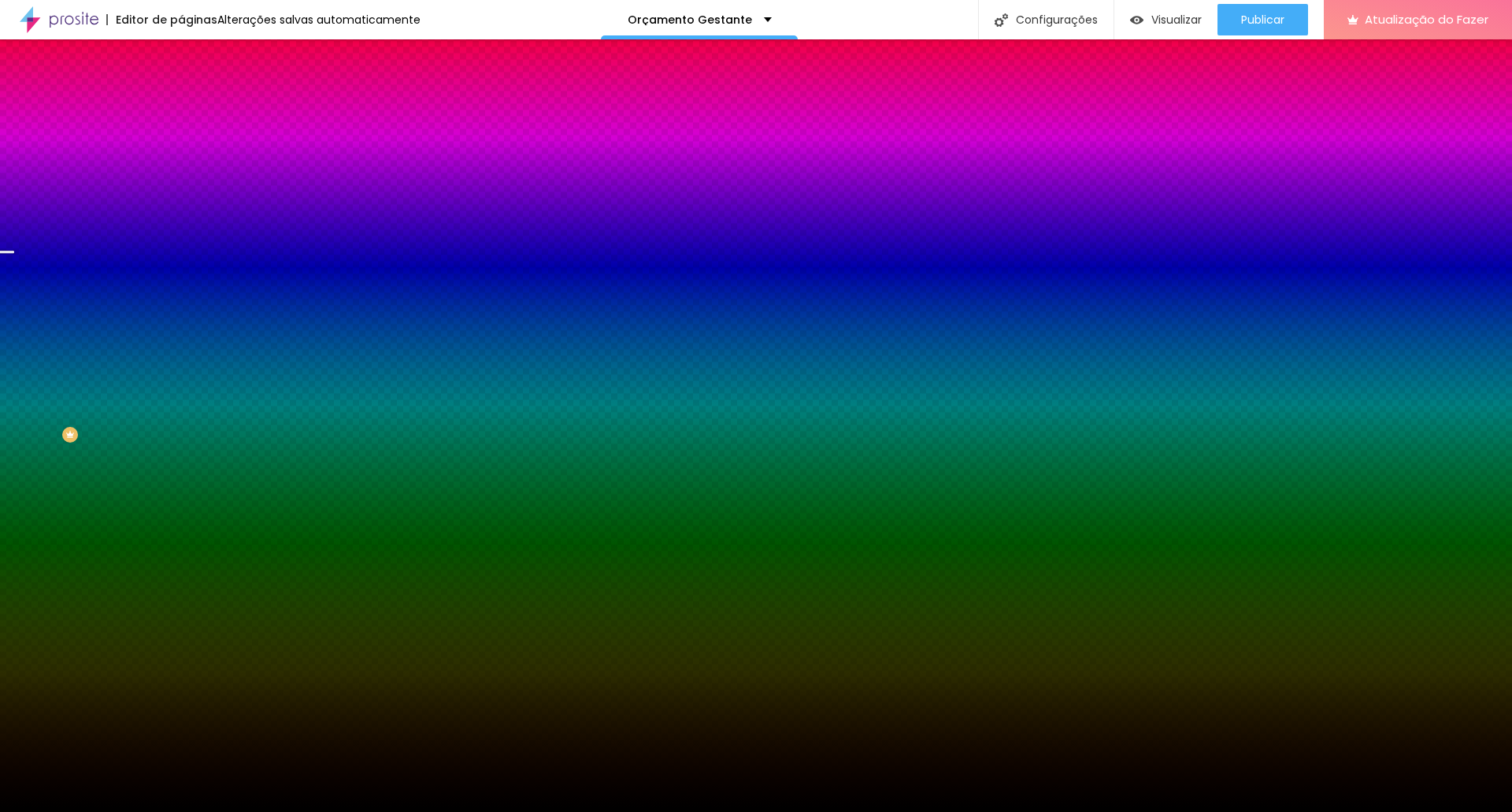
click at [339, 811] on div at bounding box center [756, 822] width 1512 height 0
click at [101, 811] on div at bounding box center [756, 812] width 1512 height 0
click at [182, 91] on li "Conteúdo" at bounding box center [272, 83] width 182 height 16
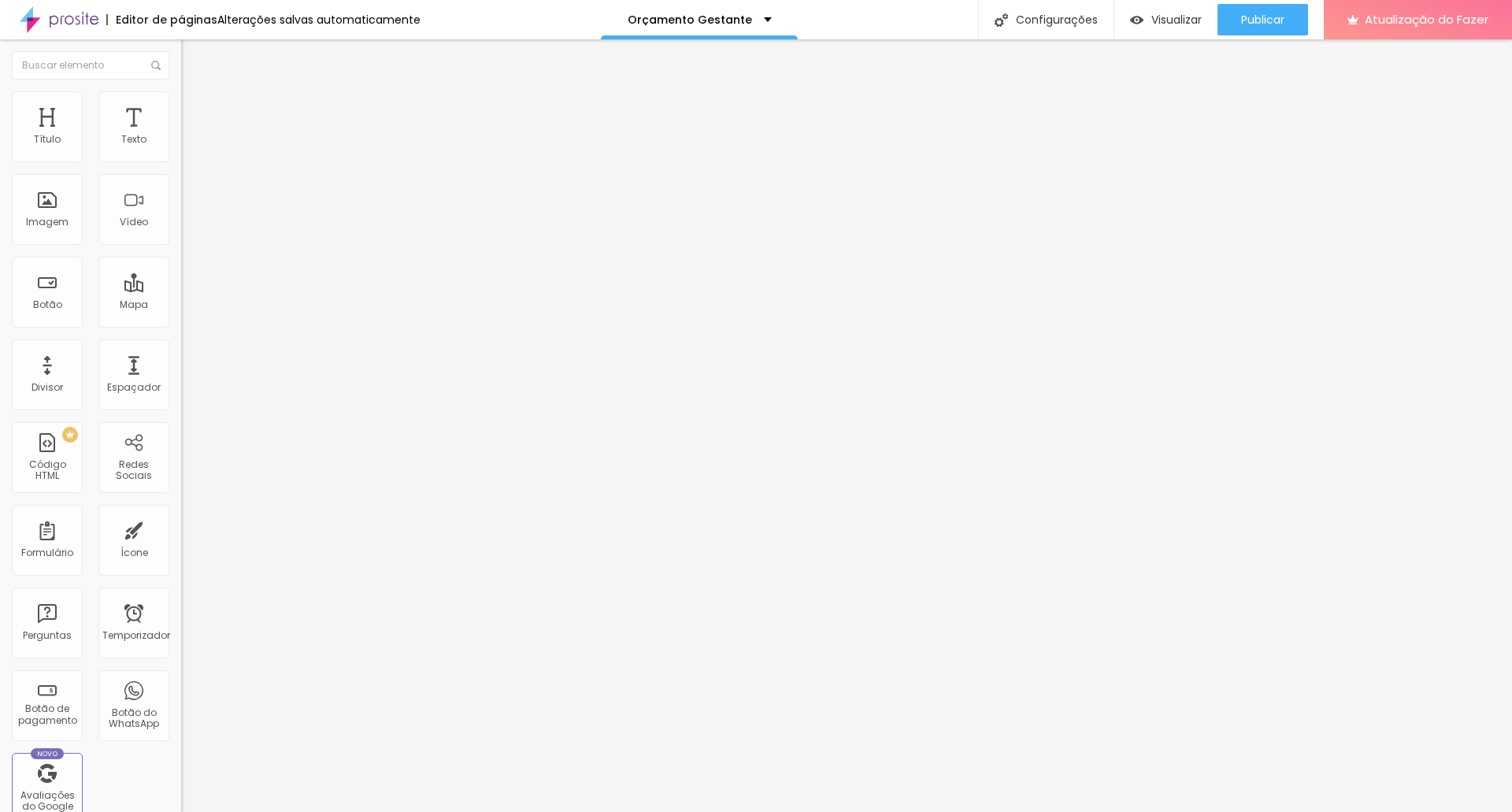
click at [182, 143] on font "Completo" at bounding box center [205, 136] width 48 height 13
click at [182, 151] on div "Encaixotado" at bounding box center [272, 147] width 182 height 10
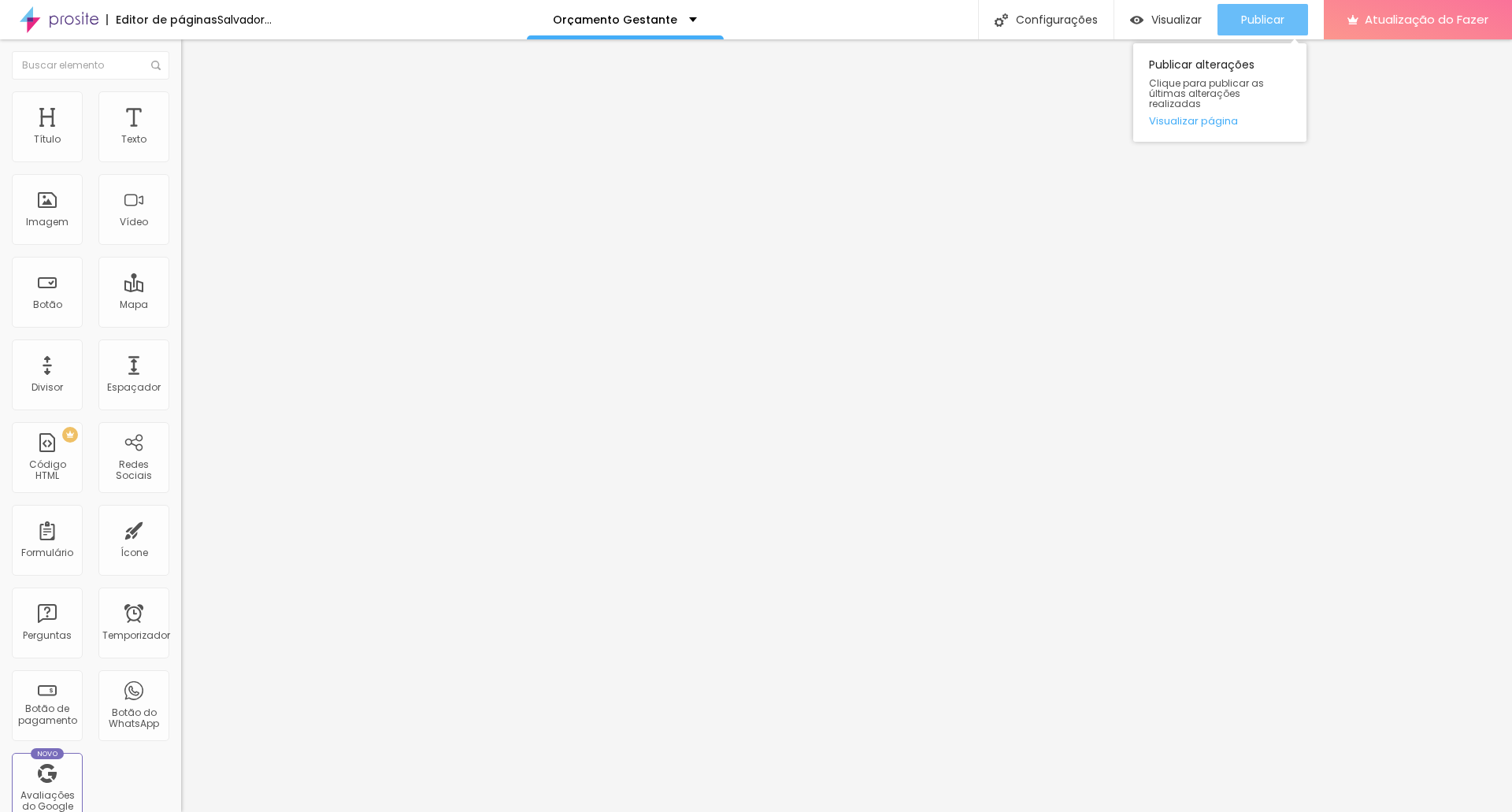
click at [1269, 18] on font "Publicar" at bounding box center [1263, 20] width 44 height 16
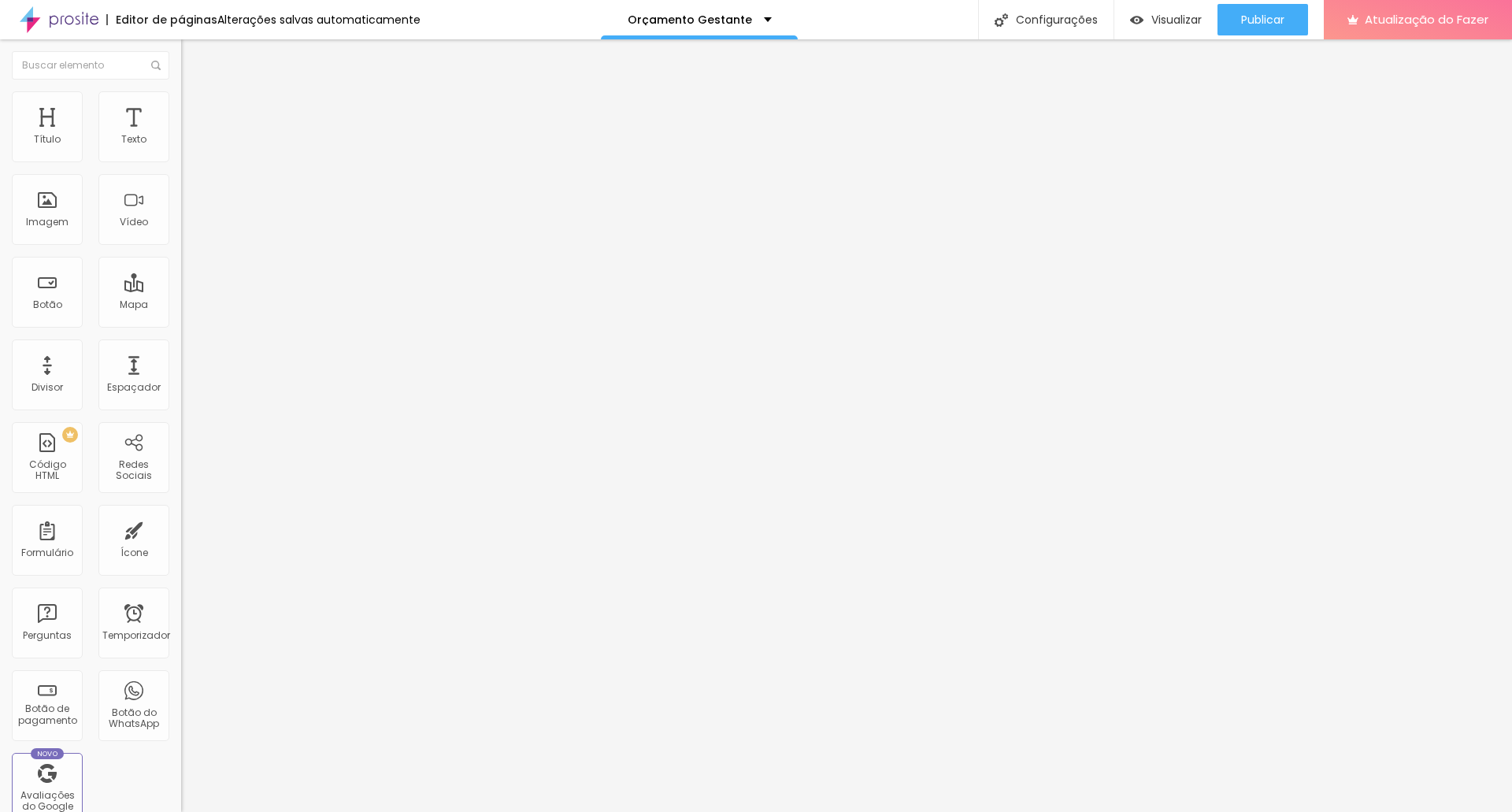
click at [182, 107] on li "Avançado" at bounding box center [272, 115] width 182 height 16
type input "144"
type input "150"
click at [182, 529] on input "range" at bounding box center [232, 535] width 101 height 13
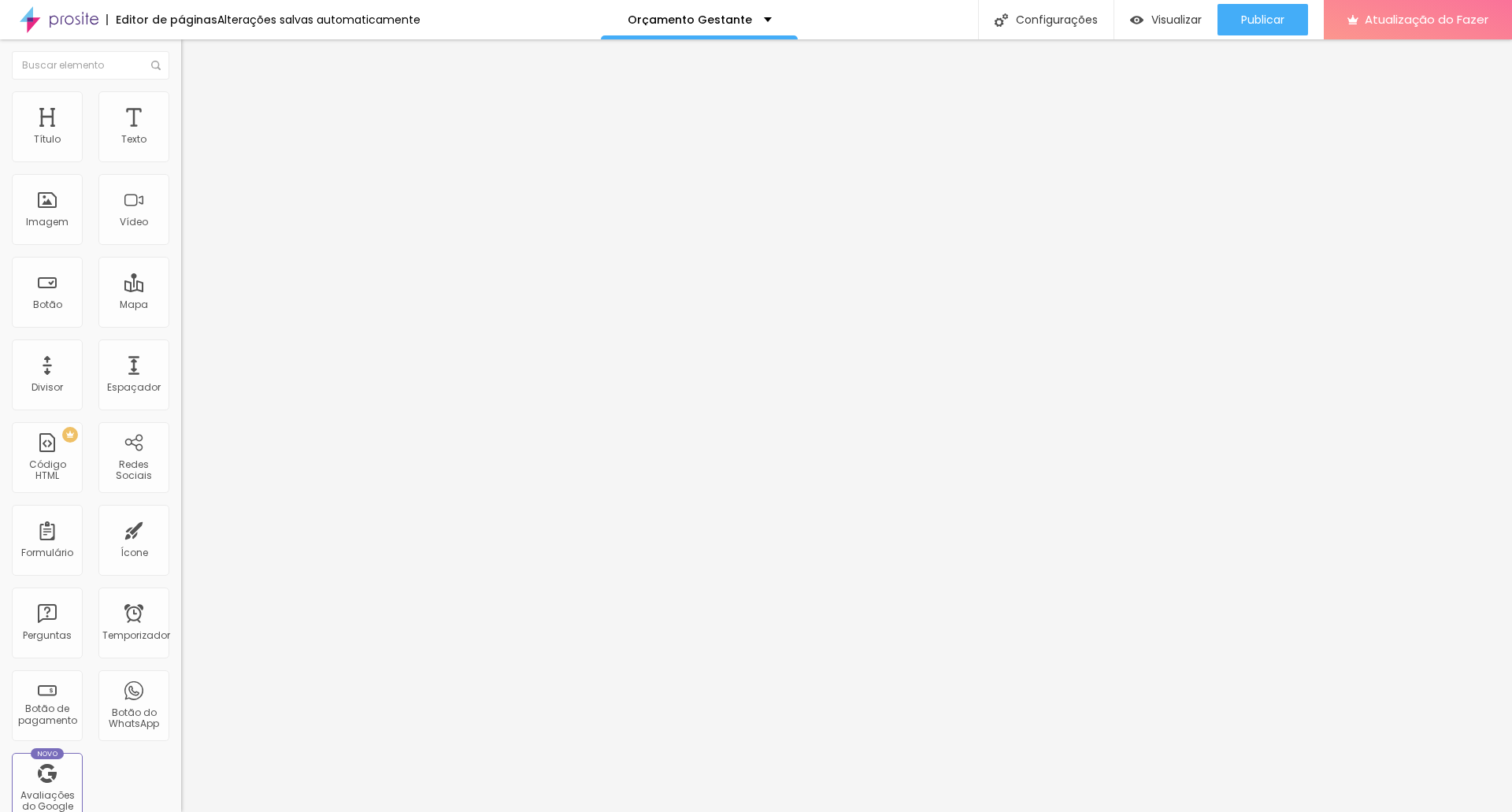
click at [192, 61] on img "button" at bounding box center [198, 58] width 13 height 13
click at [195, 105] on font "Avançado" at bounding box center [221, 101] width 52 height 13
drag, startPoint x: 37, startPoint y: 187, endPoint x: 91, endPoint y: 182, distance: 54.2
click at [182, 513] on input "range" at bounding box center [232, 519] width 101 height 13
click at [1251, 19] on font "Publicar" at bounding box center [1263, 20] width 44 height 16
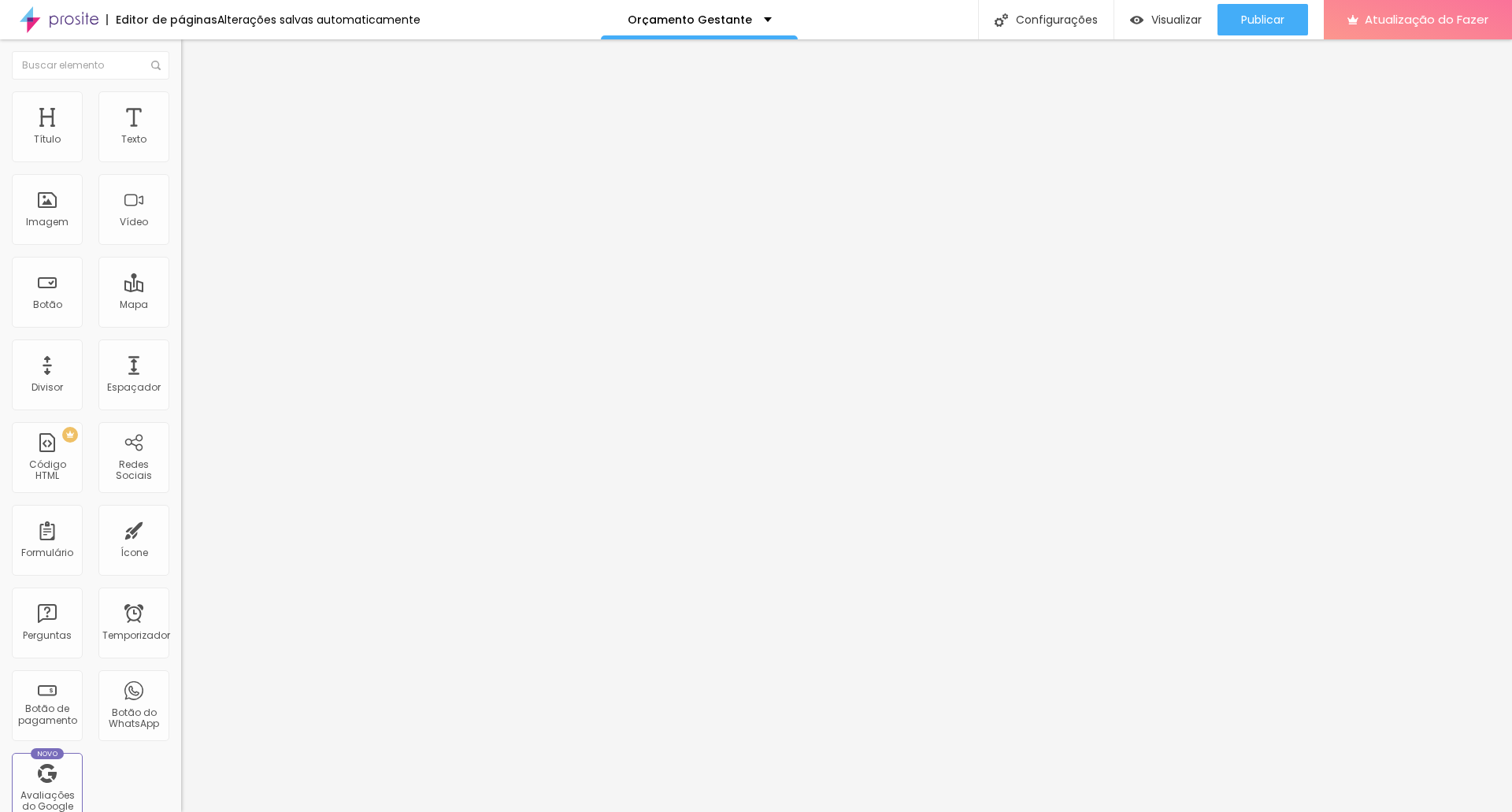
click at [182, 107] on img at bounding box center [189, 114] width 14 height 14
click at [182, 98] on img at bounding box center [189, 98] width 14 height 14
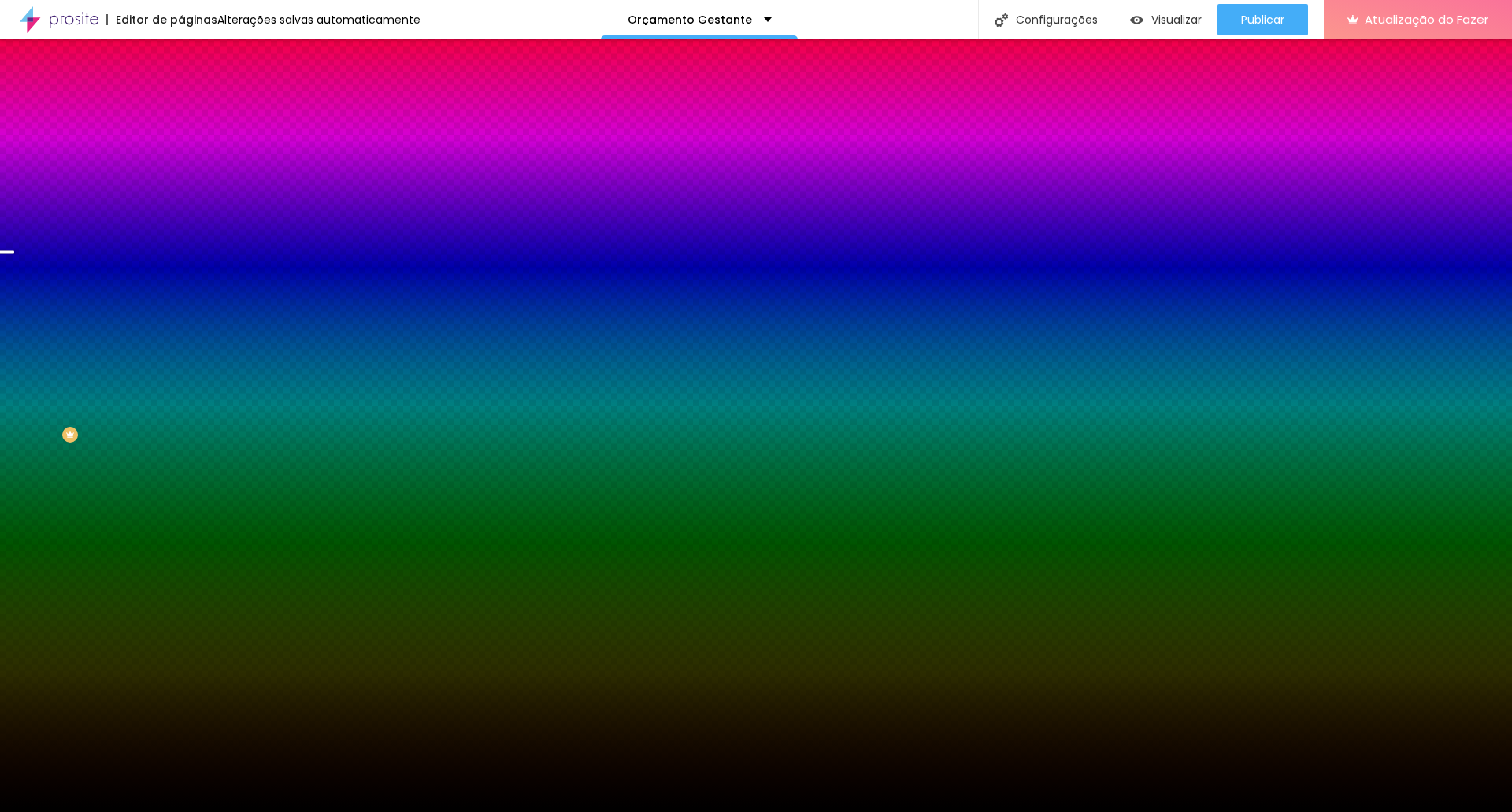
click at [182, 107] on img at bounding box center [189, 114] width 14 height 14
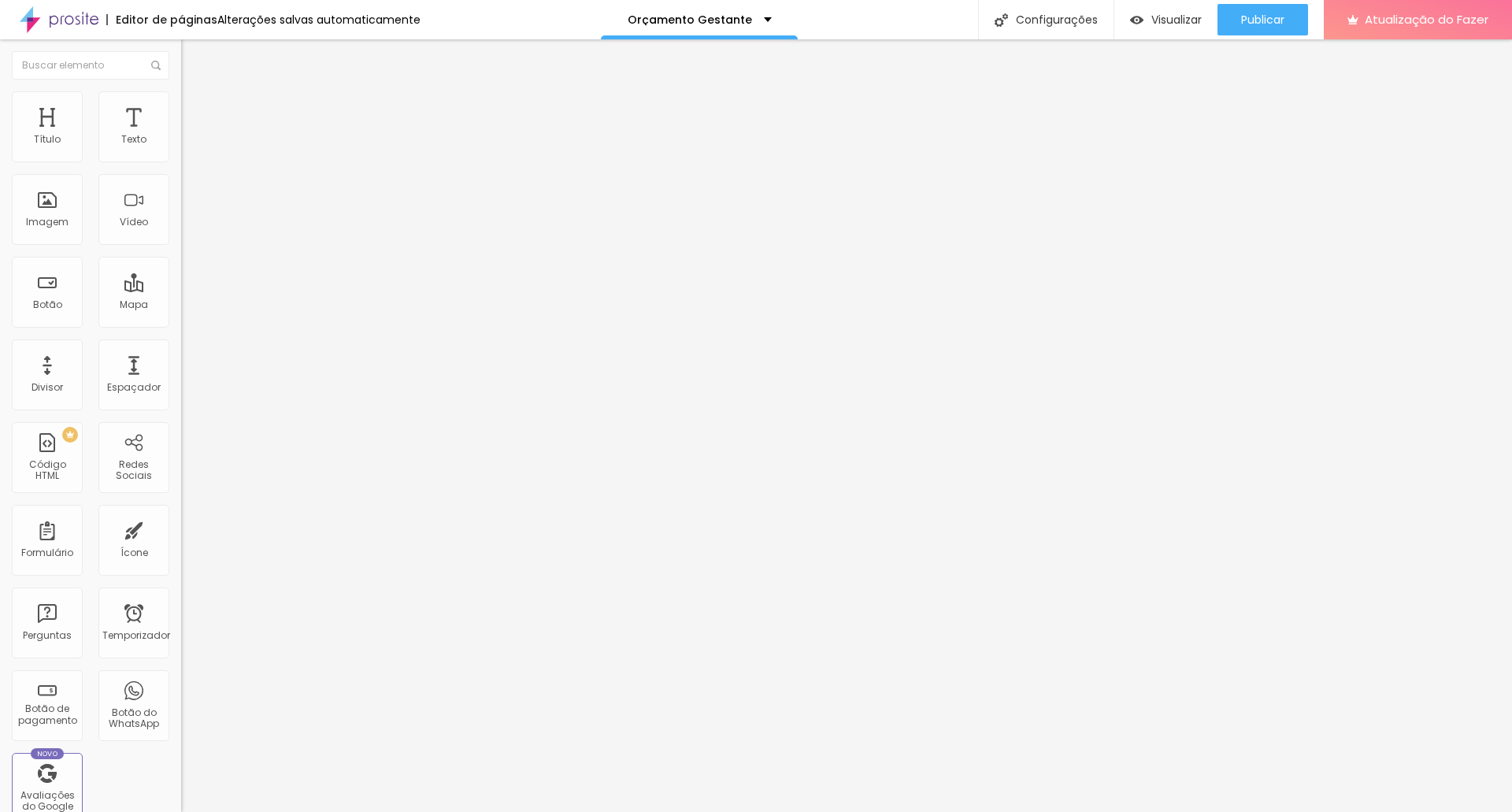
click at [182, 543] on input "150" at bounding box center [215, 551] width 67 height 17
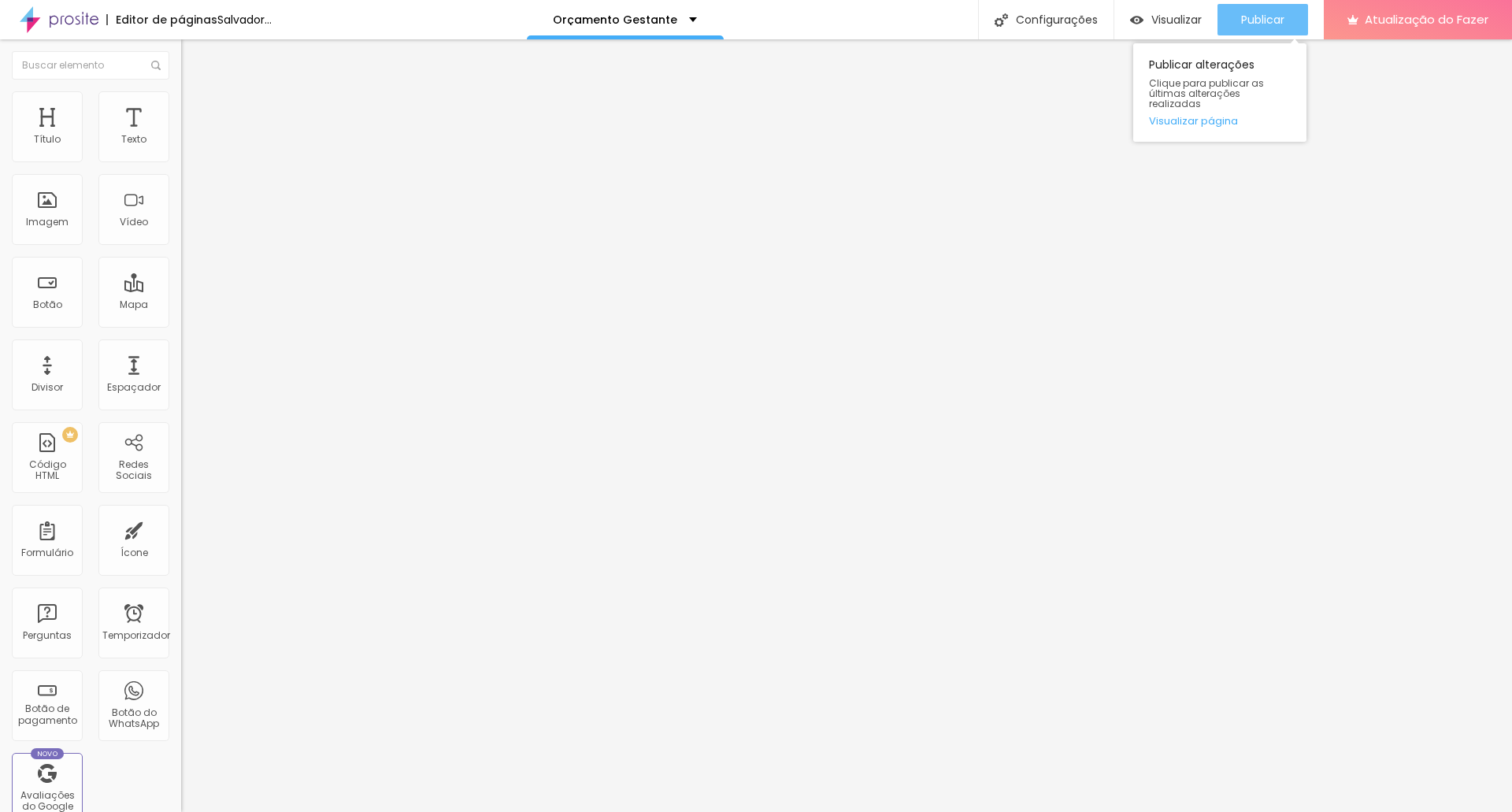
click at [1281, 20] on font "Publicar" at bounding box center [1263, 20] width 44 height 16
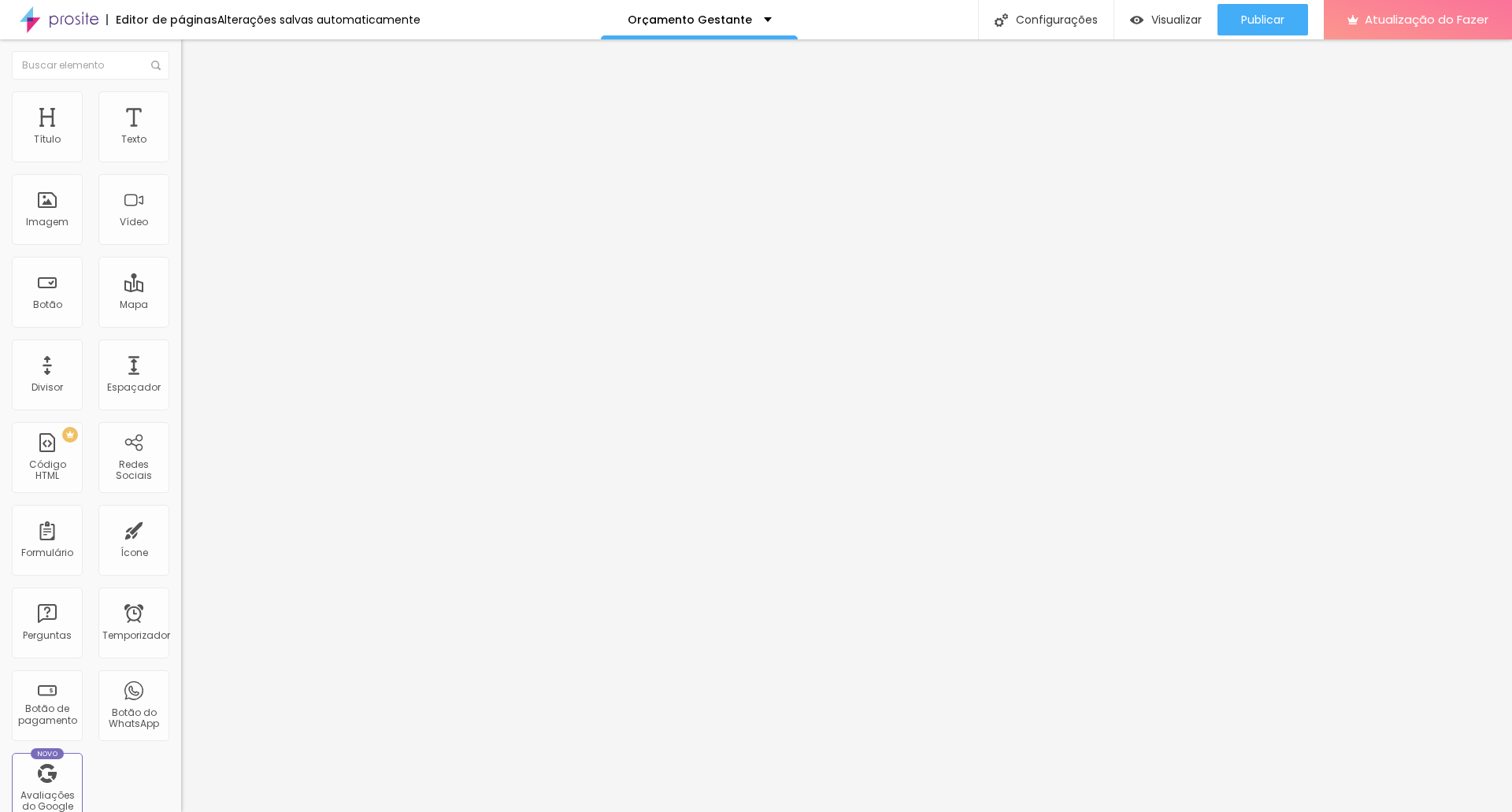
click at [182, 543] on input "130" at bounding box center [215, 551] width 67 height 17
click at [1261, 19] on font "Publicar" at bounding box center [1263, 20] width 44 height 16
click at [182, 91] on img at bounding box center [189, 98] width 14 height 14
drag, startPoint x: 94, startPoint y: 187, endPoint x: 177, endPoint y: 185, distance: 83.0
click at [182, 513] on input "range" at bounding box center [232, 519] width 101 height 13
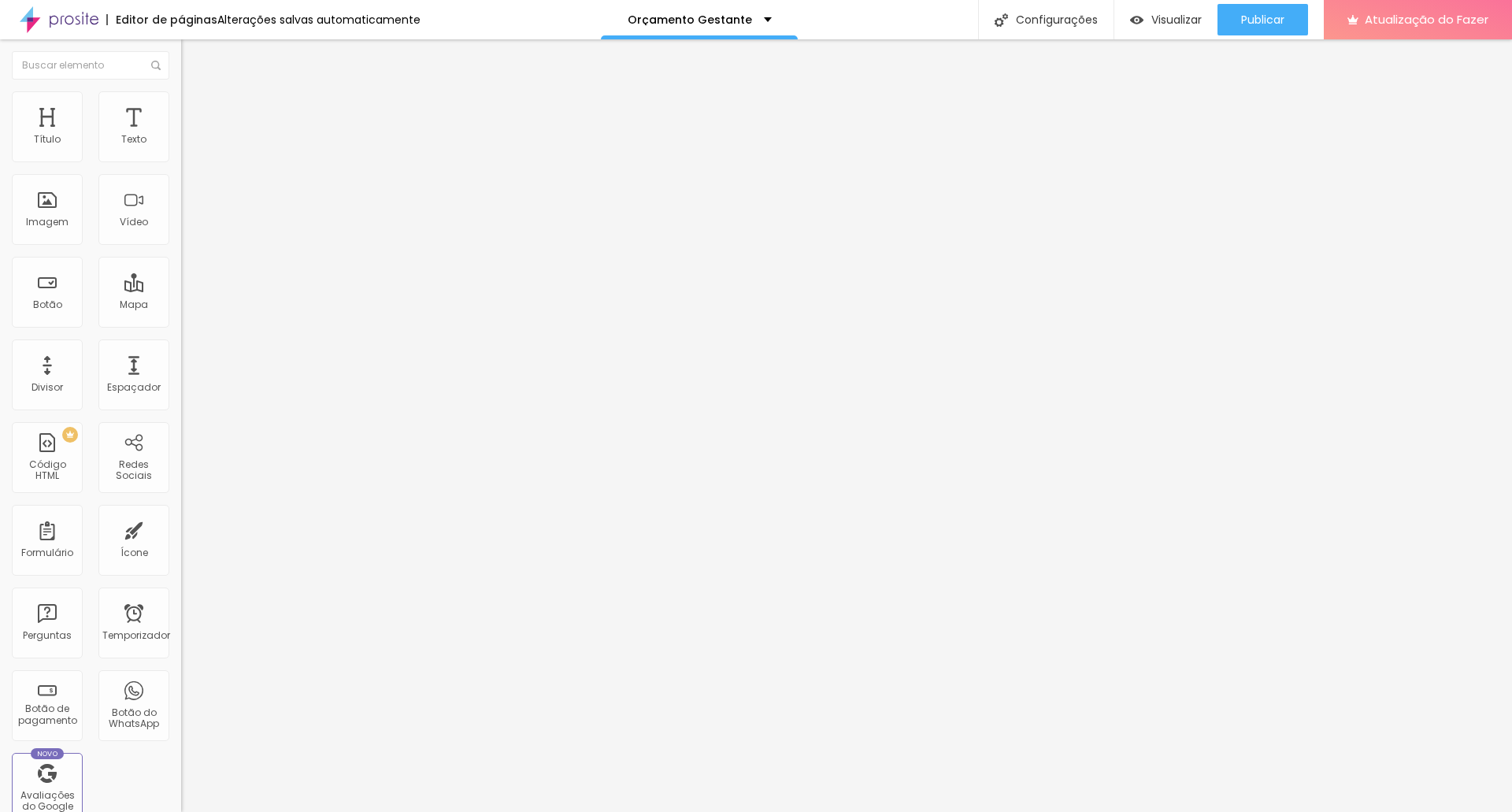
click at [182, 107] on img at bounding box center [189, 114] width 14 height 14
click at [182, 529] on input "range" at bounding box center [232, 535] width 101 height 13
click at [1257, 21] on font "Publicar" at bounding box center [1263, 20] width 44 height 16
click at [182, 543] on input "60" at bounding box center [215, 551] width 67 height 17
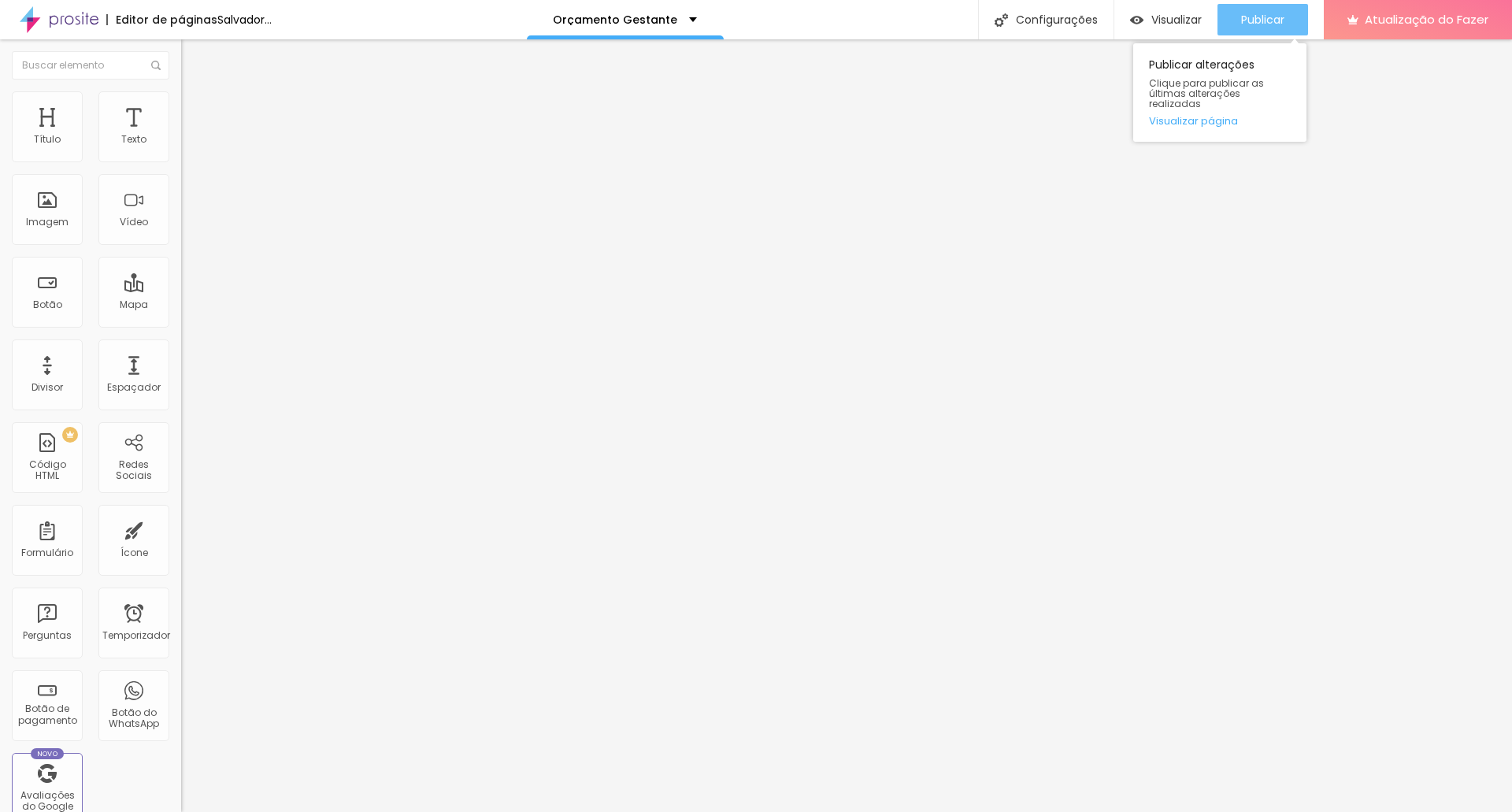
click at [1279, 17] on font "Publicar" at bounding box center [1263, 20] width 44 height 16
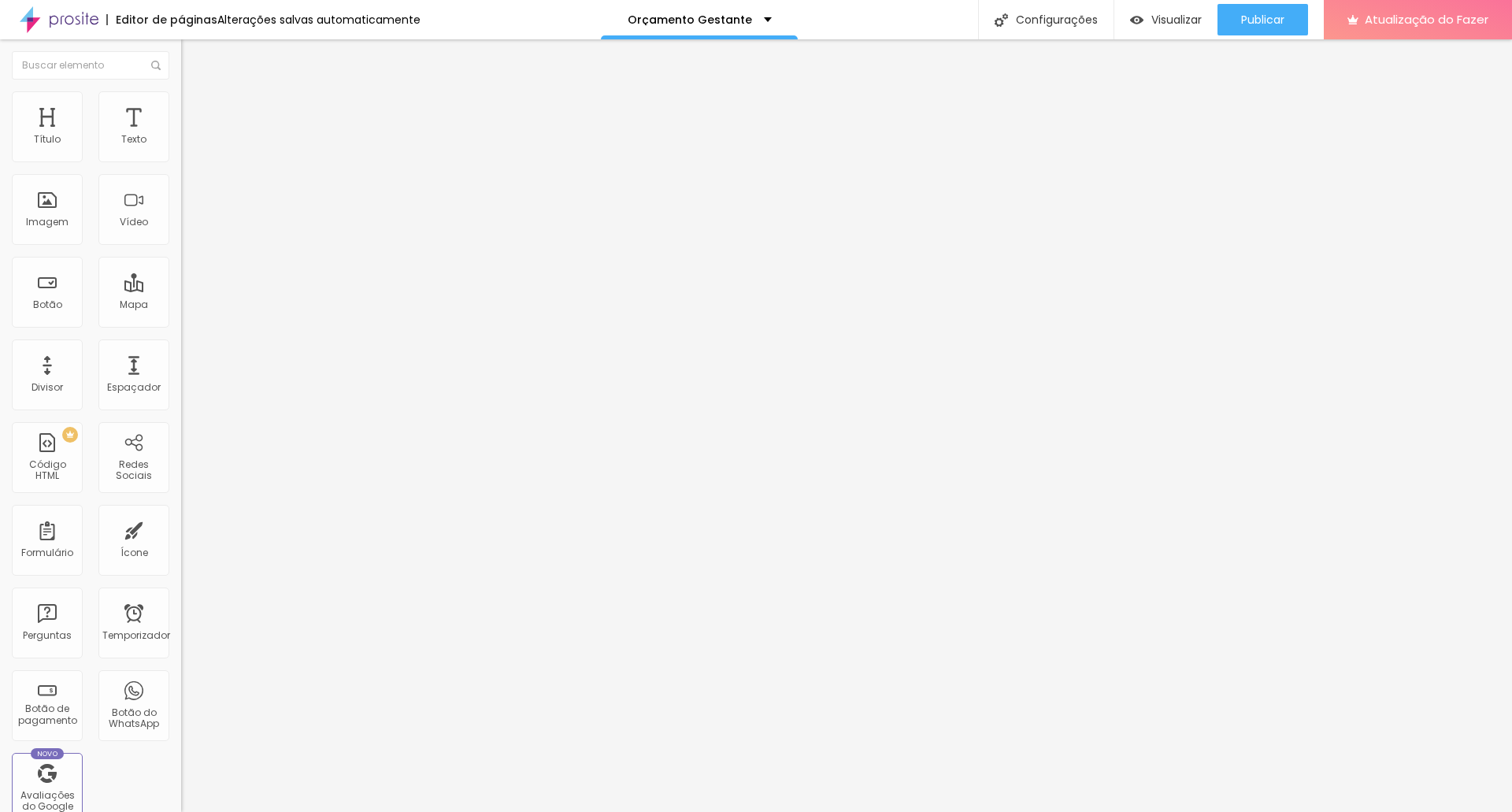
click at [182, 543] on input "90" at bounding box center [215, 551] width 67 height 17
click at [1271, 23] on font "Publicar" at bounding box center [1263, 20] width 44 height 16
click at [182, 94] on img at bounding box center [189, 98] width 14 height 14
drag, startPoint x: 37, startPoint y: 152, endPoint x: 56, endPoint y: 152, distance: 19.0
click at [182, 290] on input "range" at bounding box center [232, 296] width 101 height 13
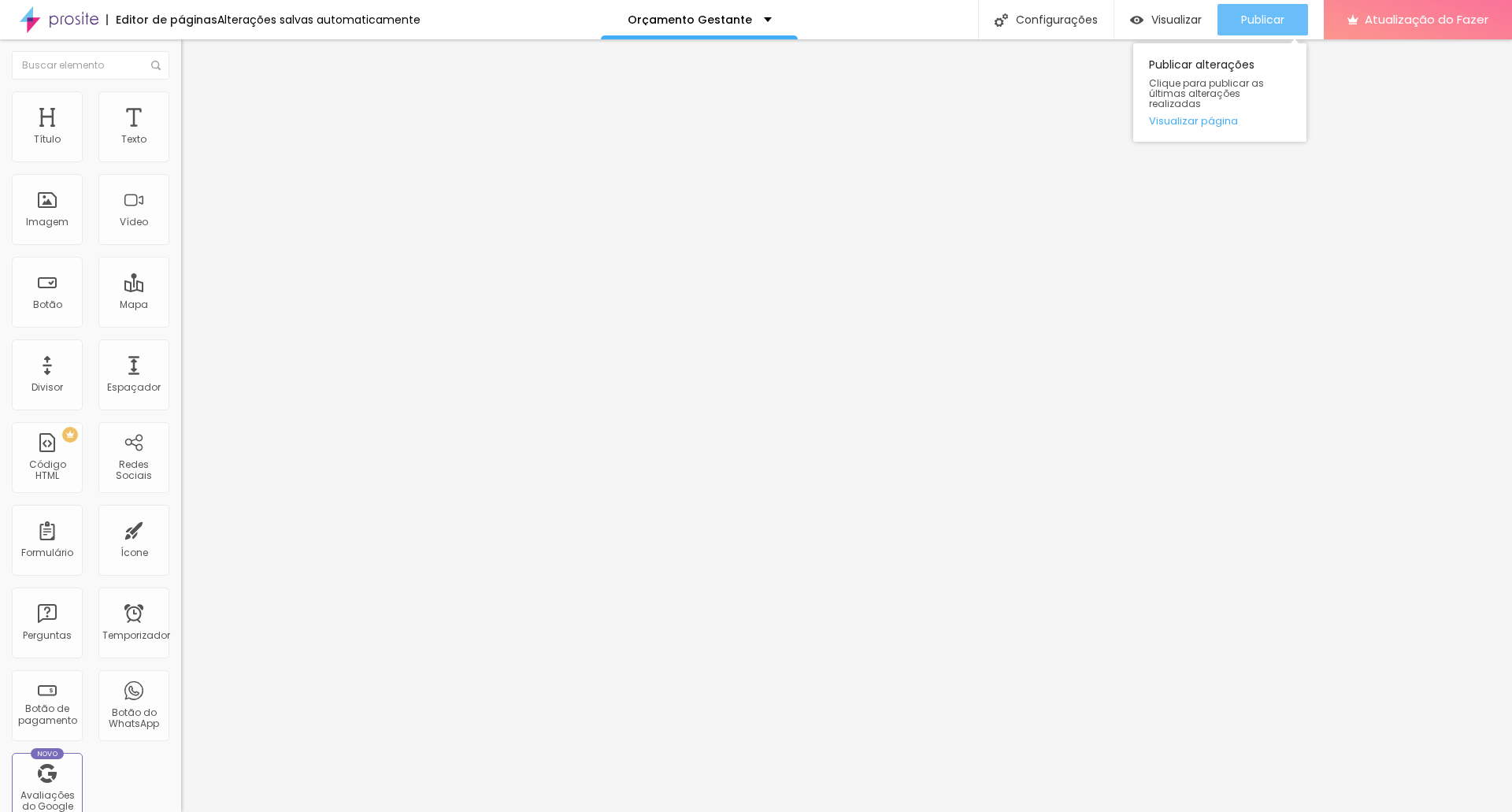
click at [1269, 13] on font "Publicar" at bounding box center [1263, 20] width 44 height 16
click at [182, 107] on img at bounding box center [189, 114] width 14 height 14
click at [182, 529] on input "range" at bounding box center [232, 535] width 101 height 13
click at [1257, 22] on font "Publicar" at bounding box center [1263, 20] width 44 height 16
click at [182, 543] on input "150" at bounding box center [215, 551] width 67 height 17
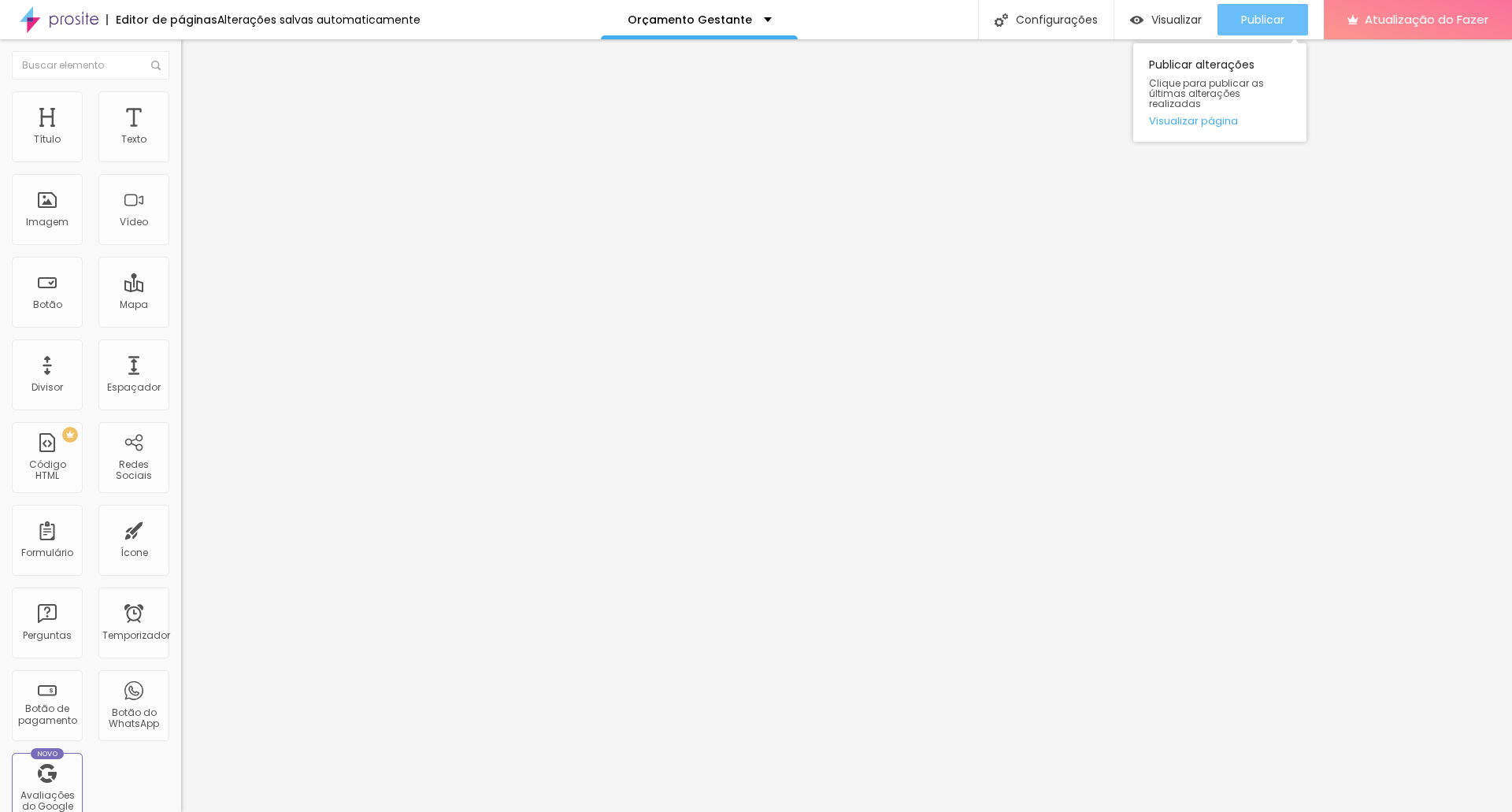
click at [1257, 13] on font "Publicar" at bounding box center [1263, 20] width 44 height 16
click at [188, 147] on icon "button" at bounding box center [192, 142] width 10 height 10
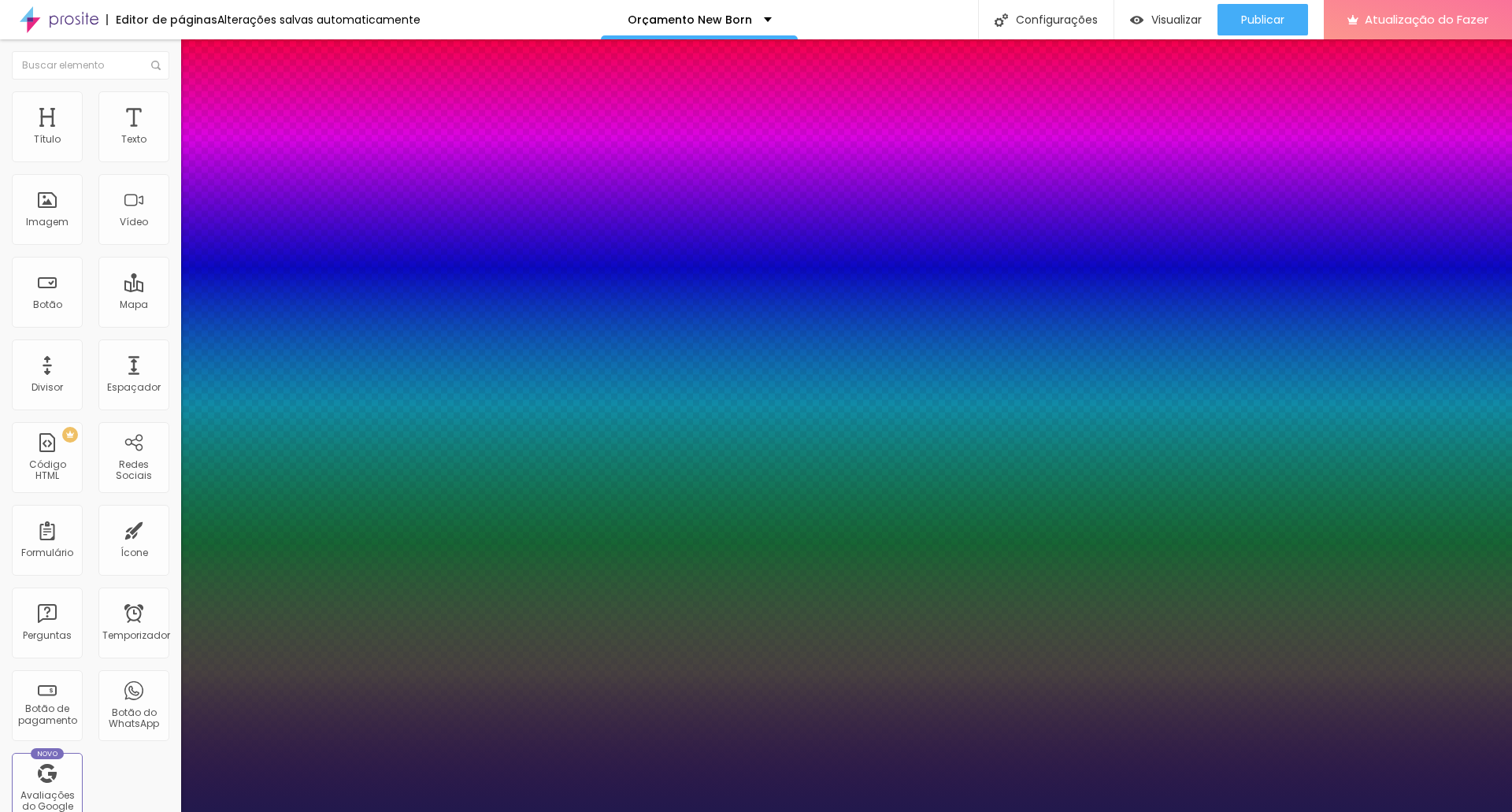
type input "1"
type input "40"
type input "1"
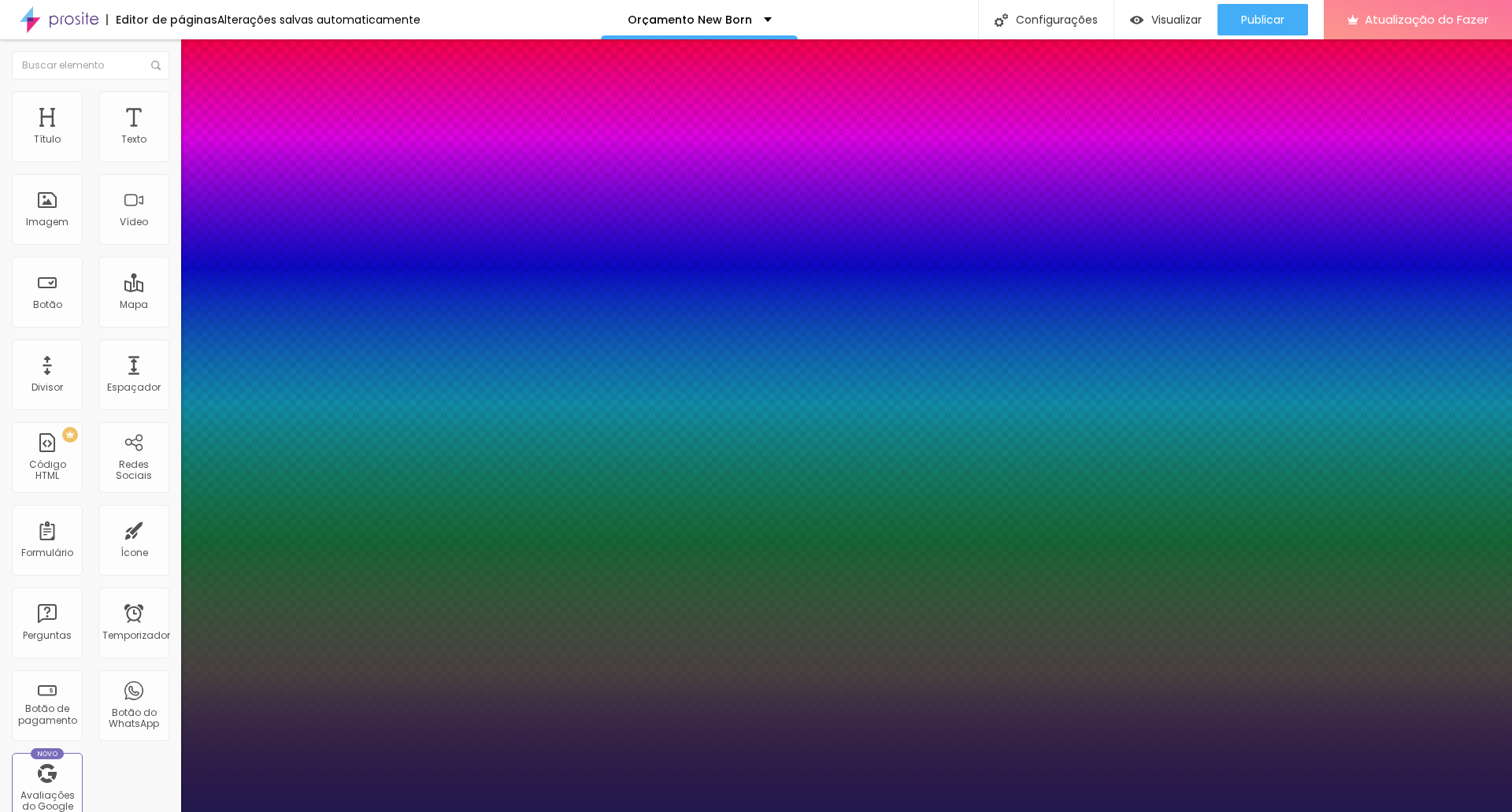
type input "40"
click at [1431, 811] on div at bounding box center [756, 812] width 1512 height 0
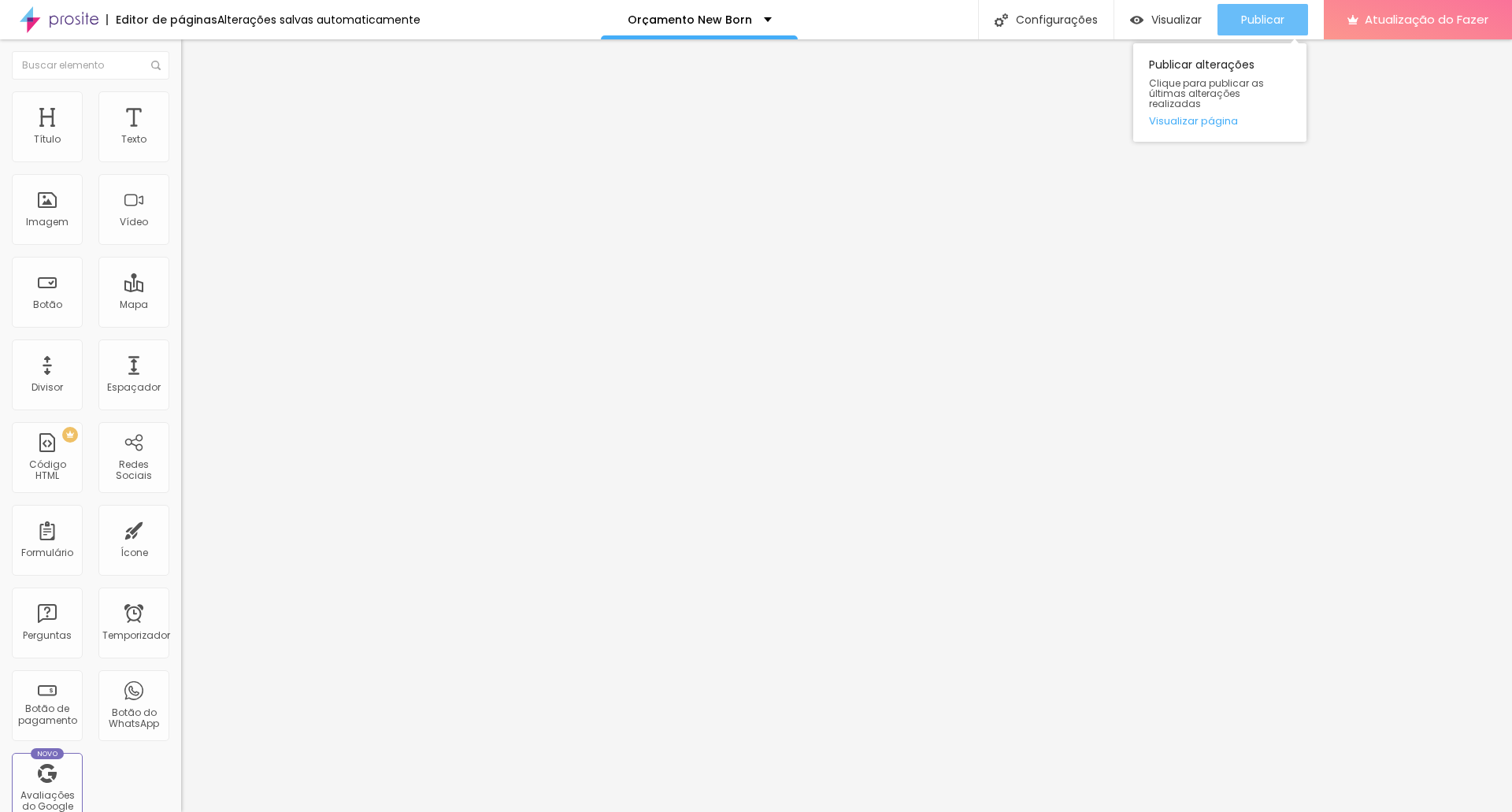
click at [1284, 19] on font "Publicar" at bounding box center [1263, 20] width 44 height 16
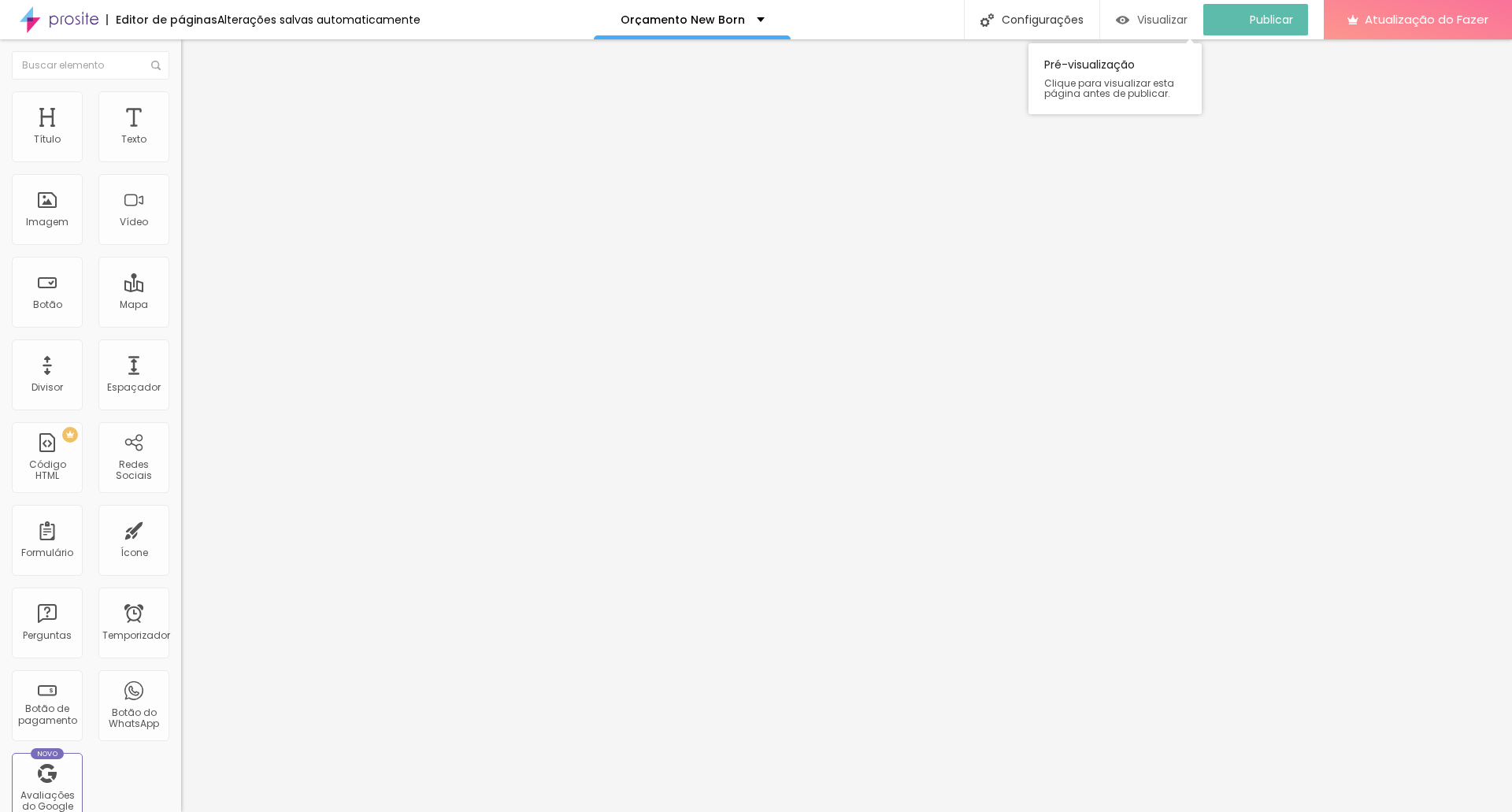
click at [1167, 19] on font "Visualizar" at bounding box center [1162, 20] width 51 height 16
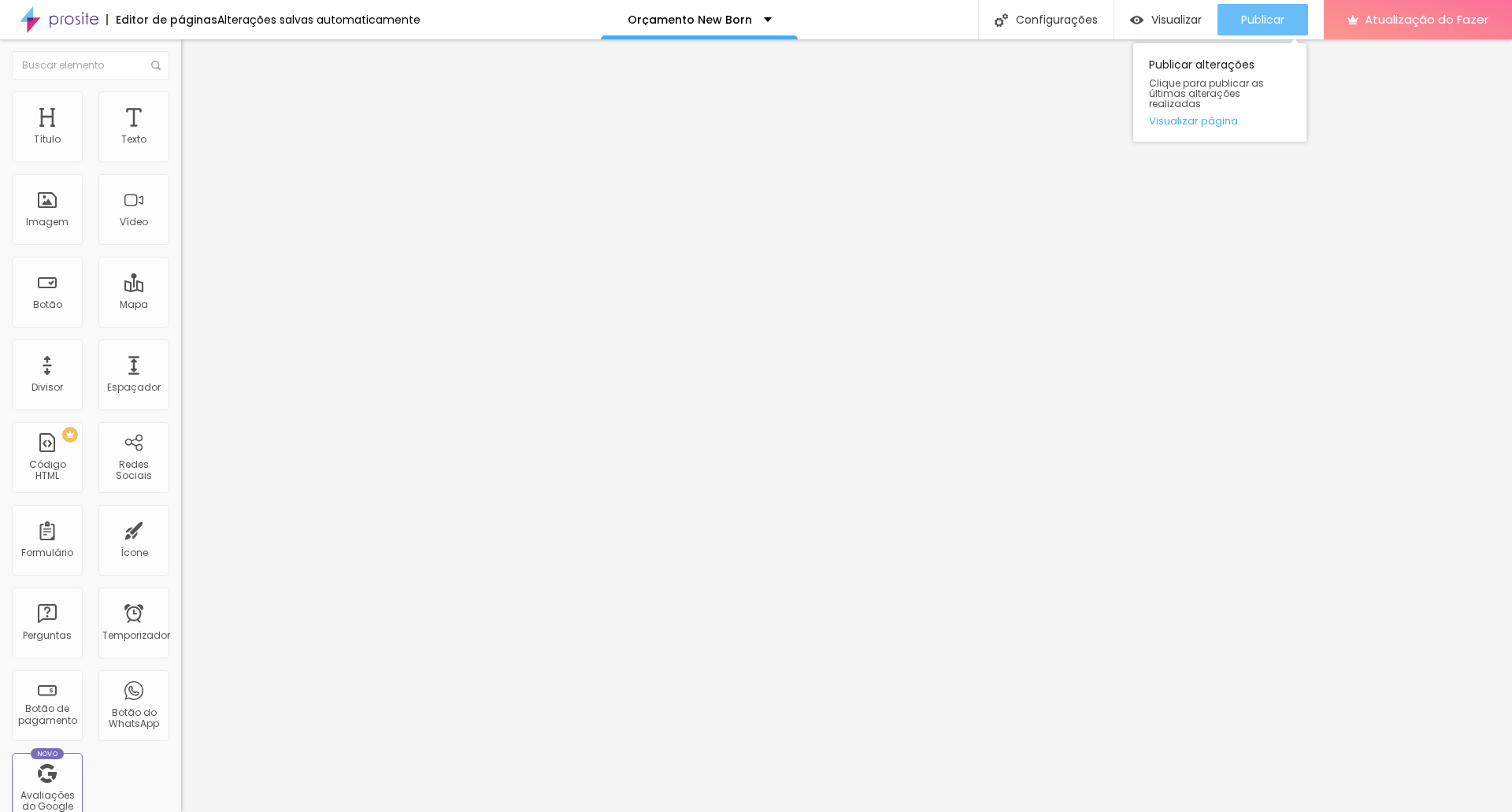
click at [1246, 13] on font "Publicar" at bounding box center [1263, 20] width 44 height 16
click at [182, 95] on img at bounding box center [189, 98] width 14 height 14
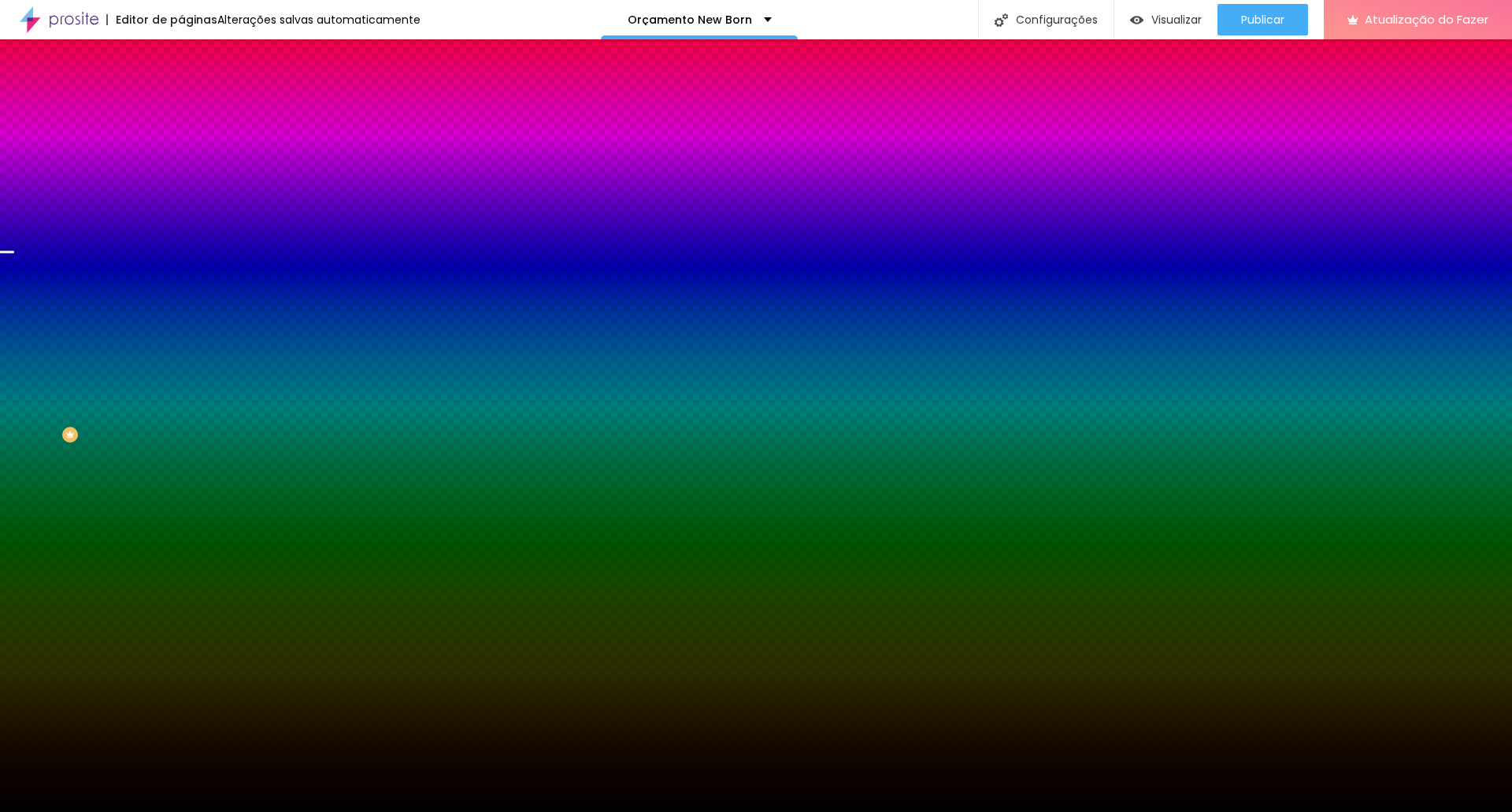
click at [190, 145] on font "Trocar imagem" at bounding box center [228, 138] width 76 height 13
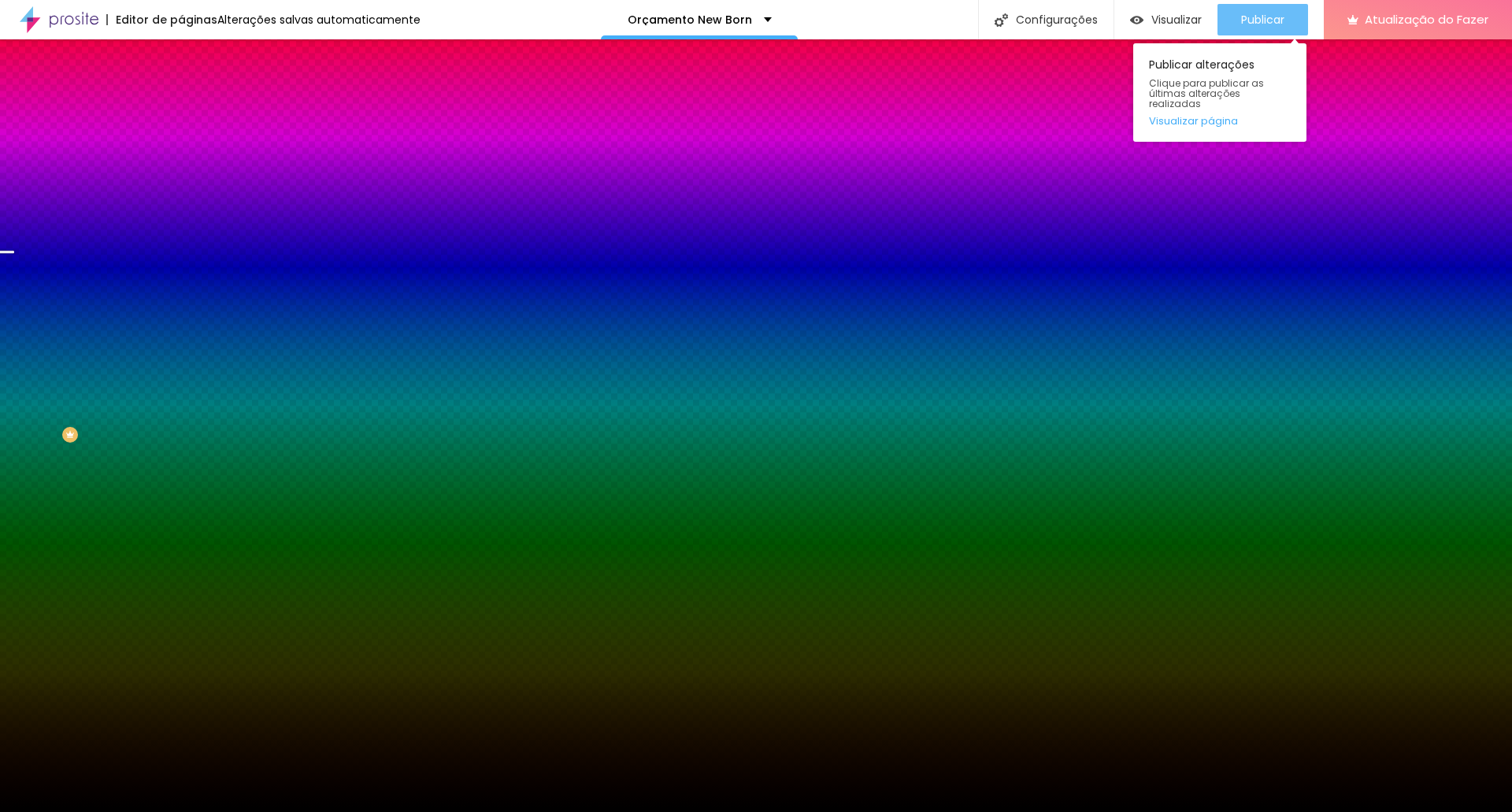
click at [1281, 18] on font "Publicar" at bounding box center [1263, 20] width 44 height 16
click at [1258, 17] on font "Publicar" at bounding box center [1263, 20] width 44 height 16
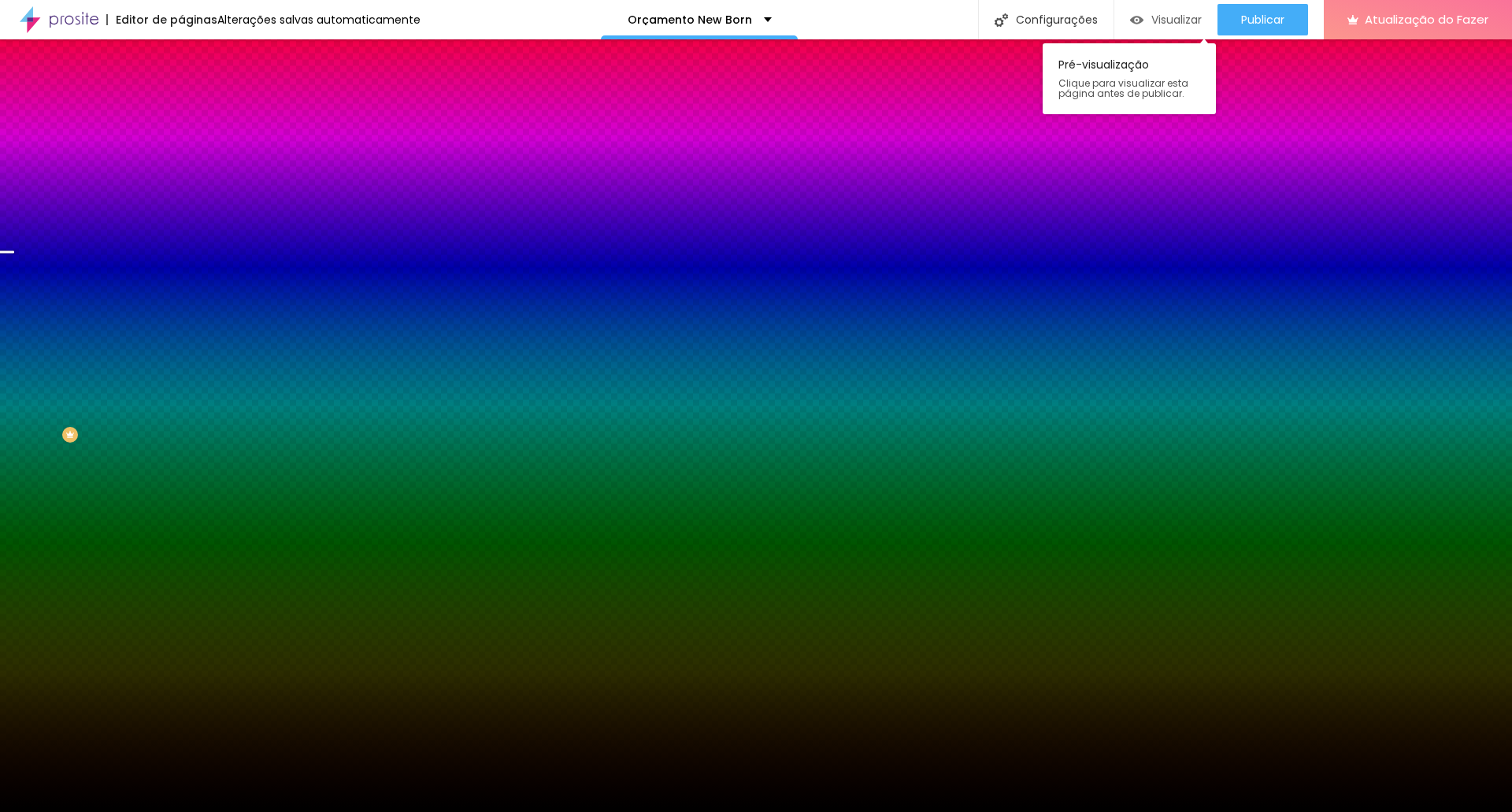
click at [1164, 21] on font "Visualizar" at bounding box center [1176, 20] width 51 height 16
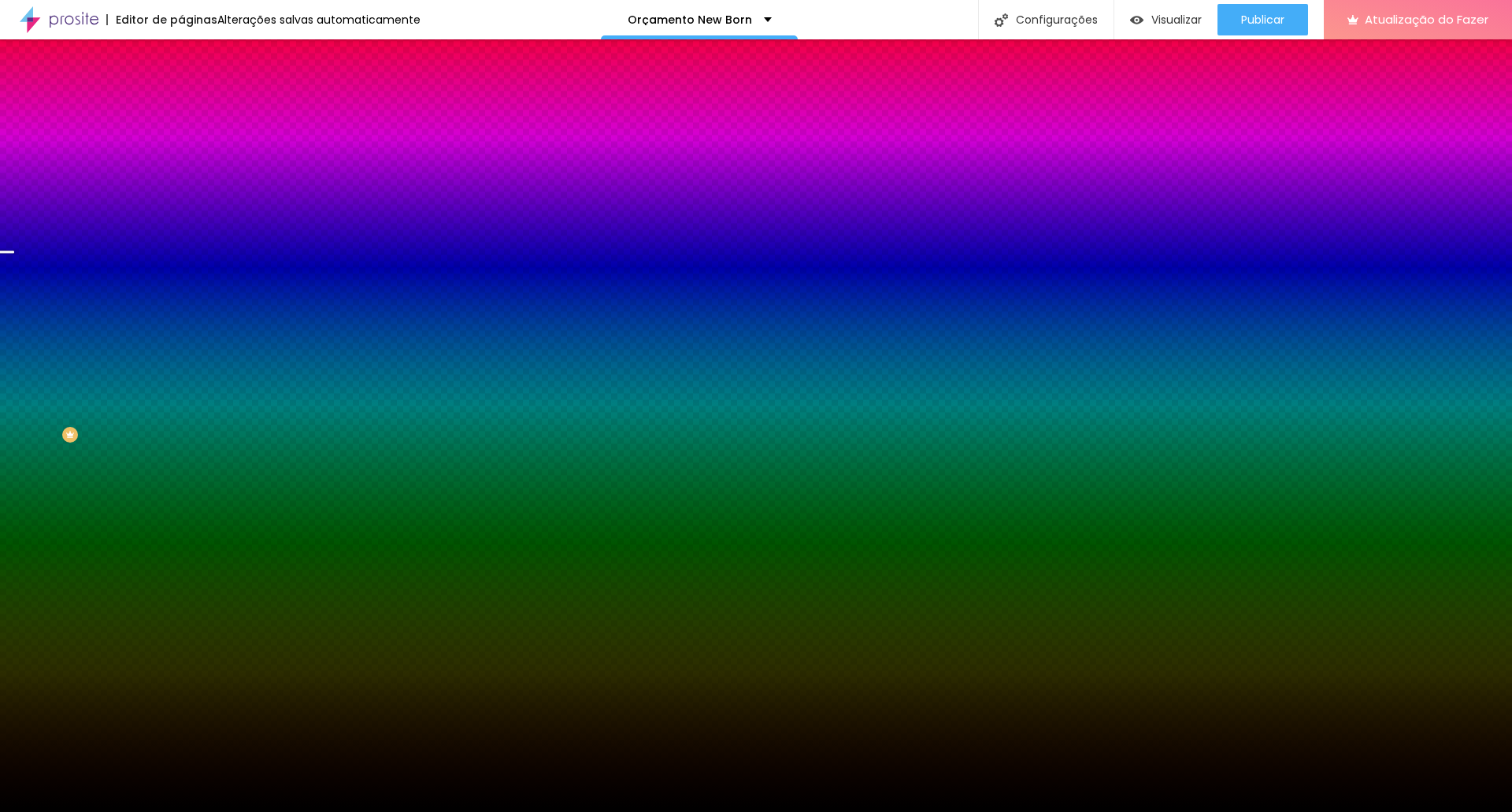
click at [190, 145] on font "Trocar imagem" at bounding box center [228, 138] width 76 height 13
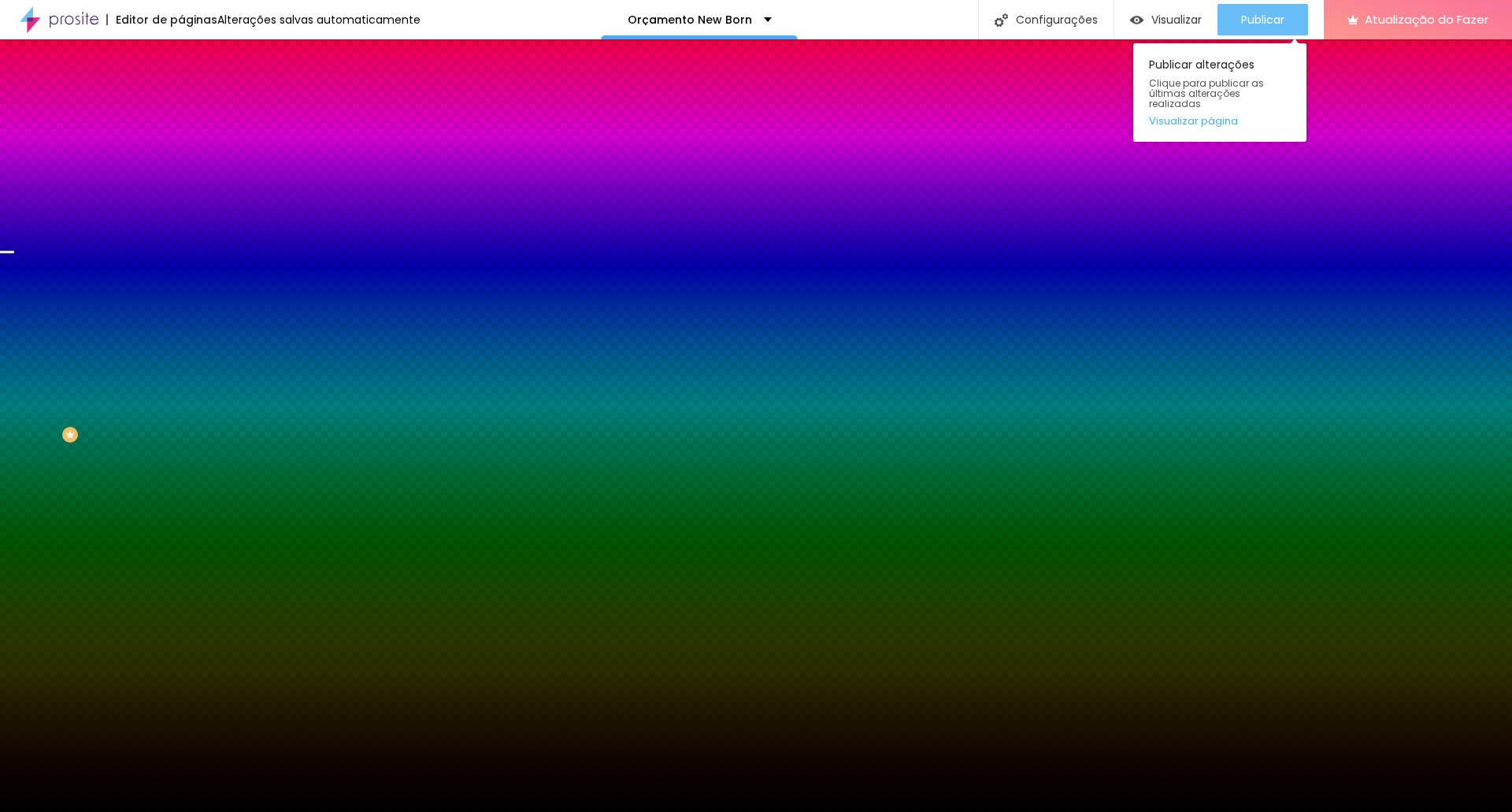
click at [1274, 24] on font "Publicar" at bounding box center [1263, 20] width 44 height 16
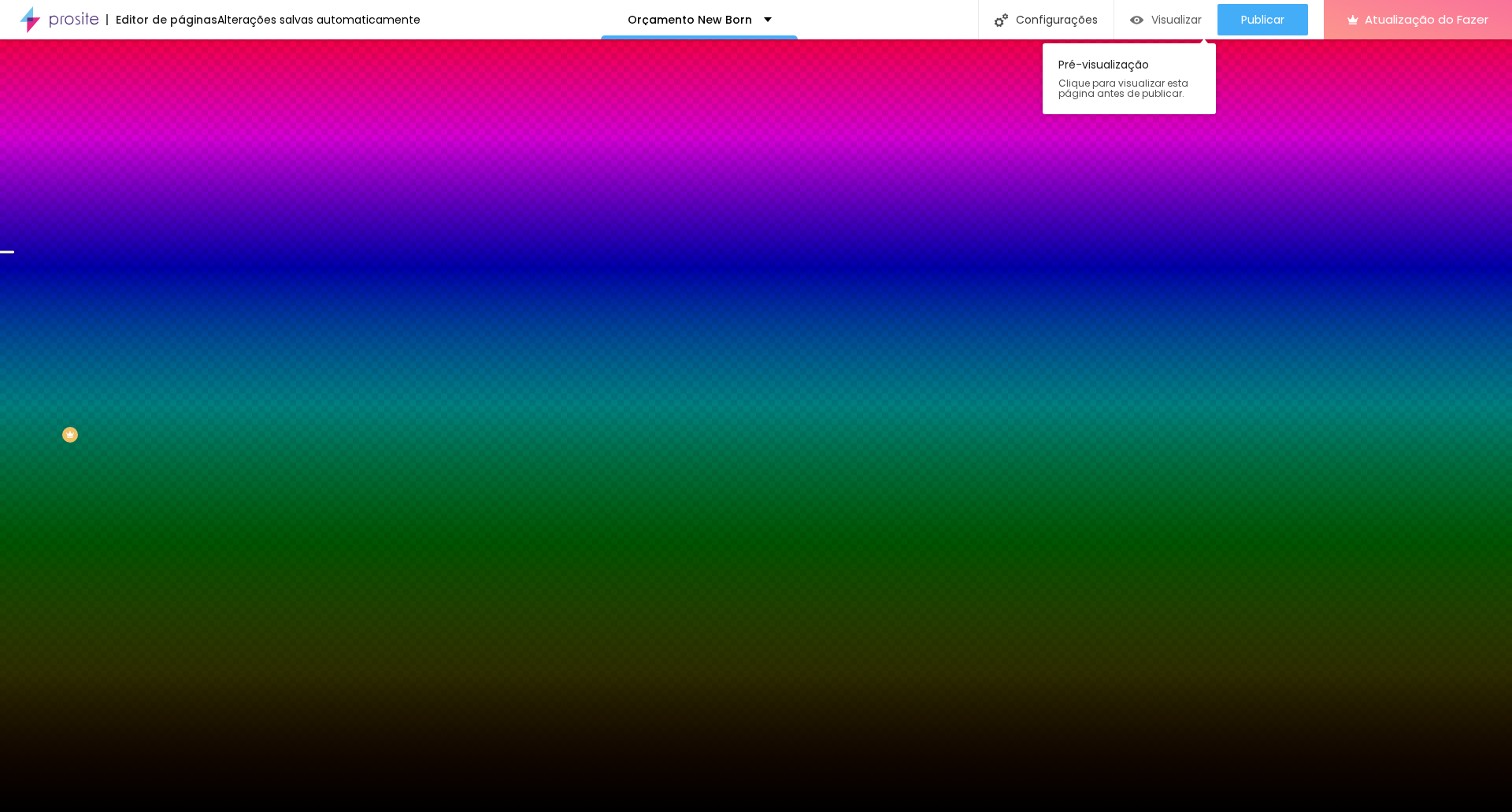
click at [1159, 18] on font "Visualizar" at bounding box center [1176, 20] width 51 height 16
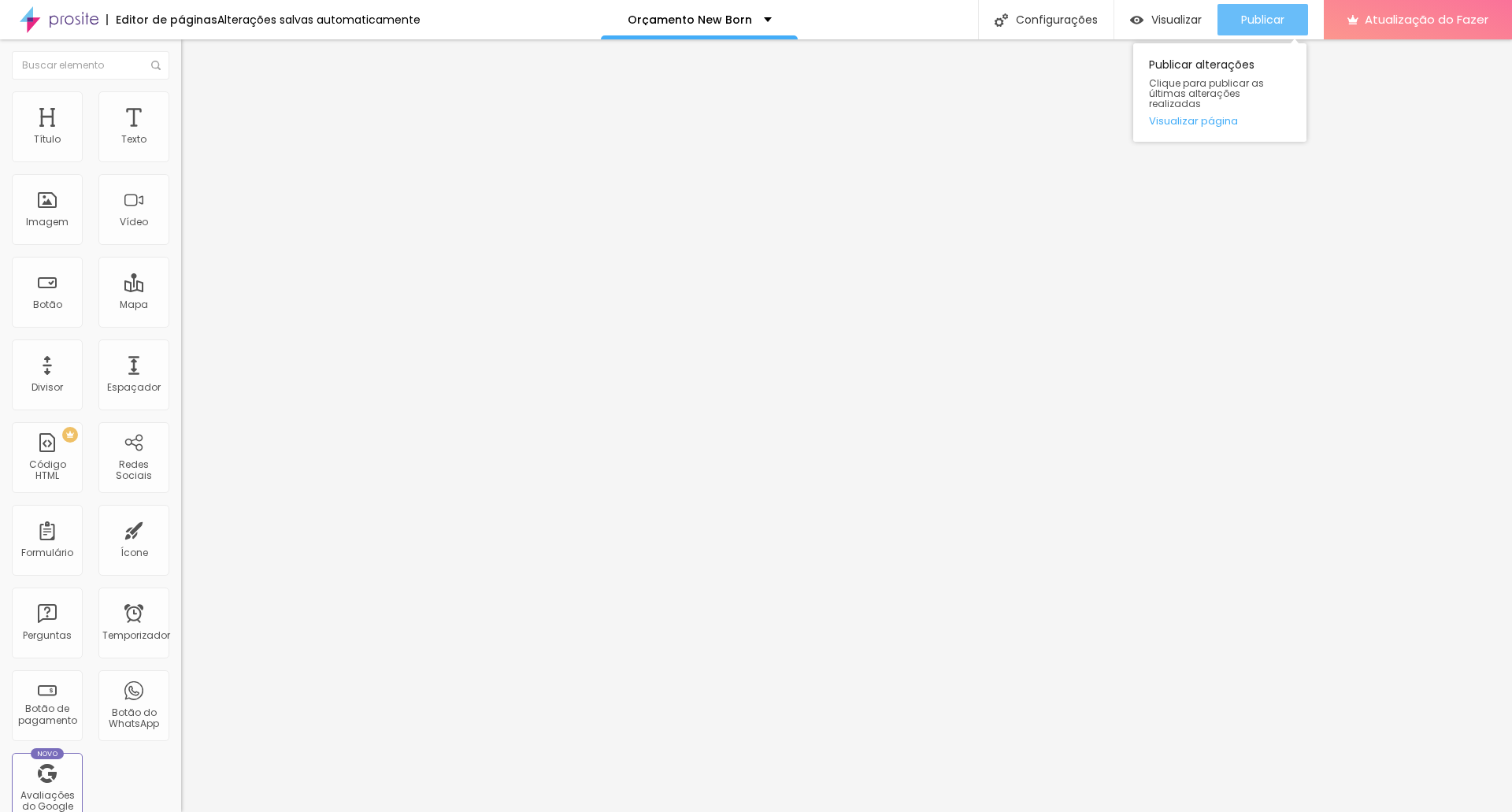
click at [1284, 19] on font "Publicar" at bounding box center [1263, 20] width 44 height 16
click at [193, 222] on icon "button" at bounding box center [194, 220] width 3 height 3
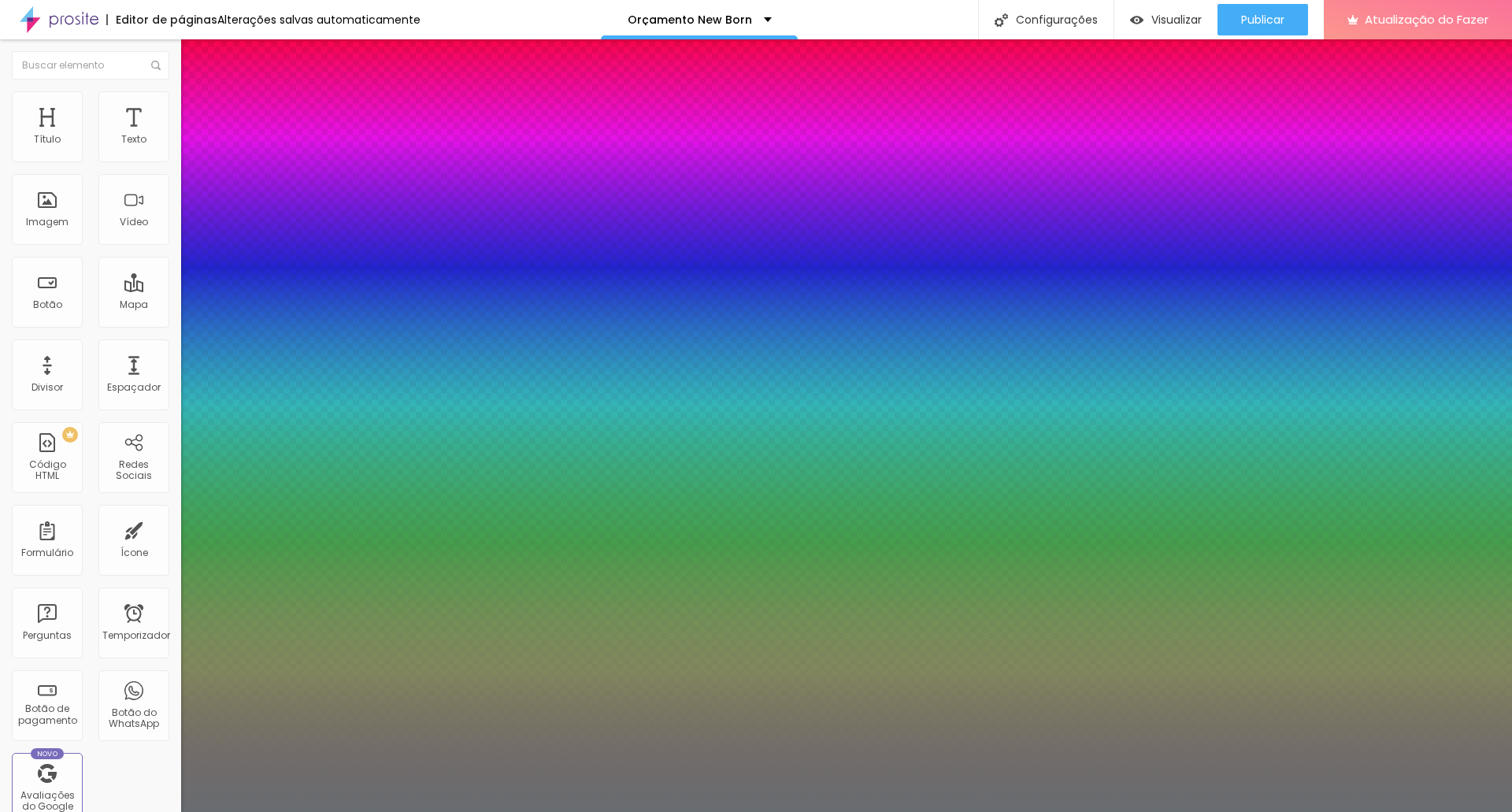
drag, startPoint x: 327, startPoint y: 590, endPoint x: 361, endPoint y: 588, distance: 34.1
paste input "E8E2D3"
type input "1"
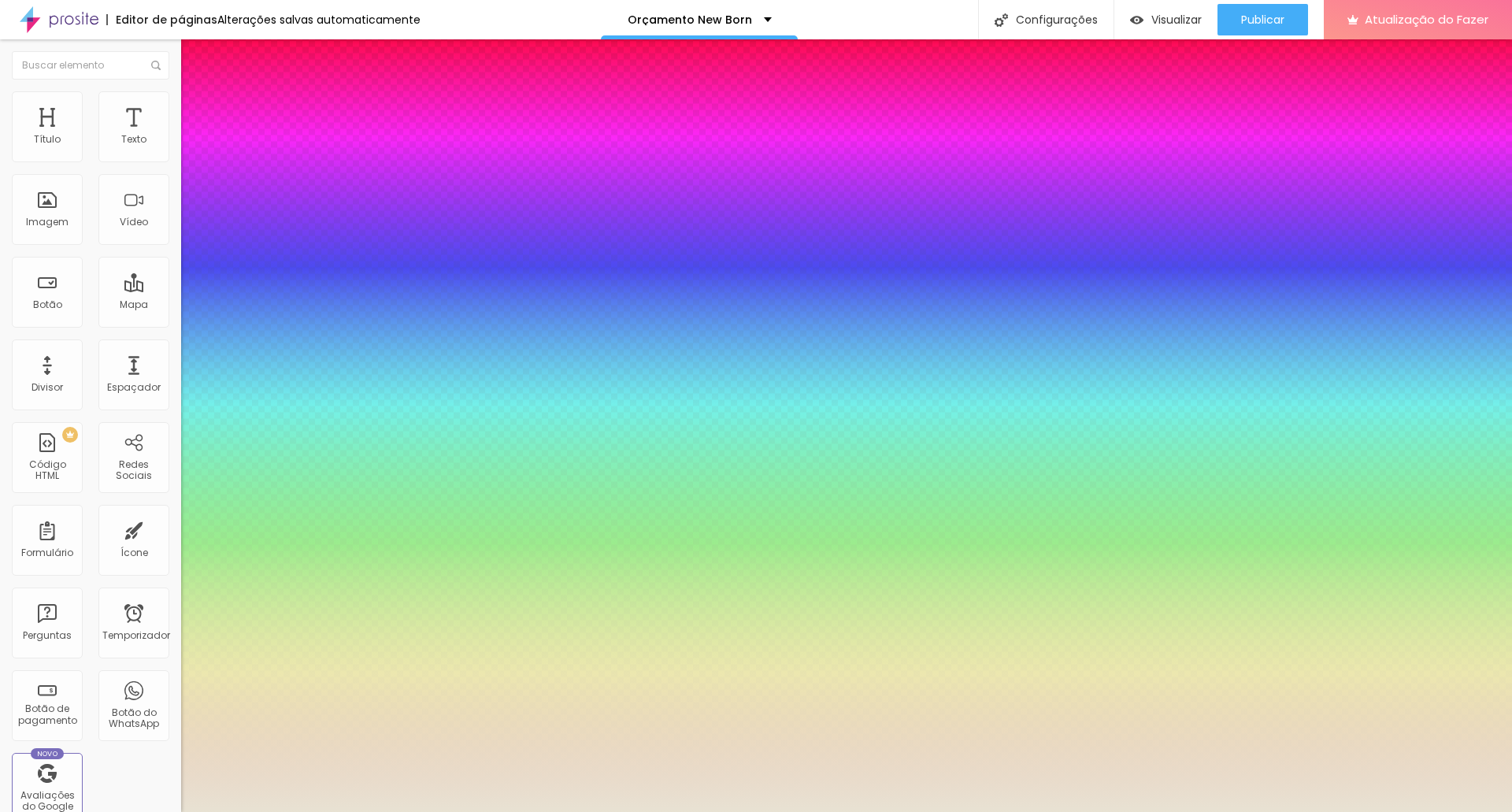
type input "#E8E2D3"
click at [1405, 811] on div at bounding box center [756, 812] width 1512 height 0
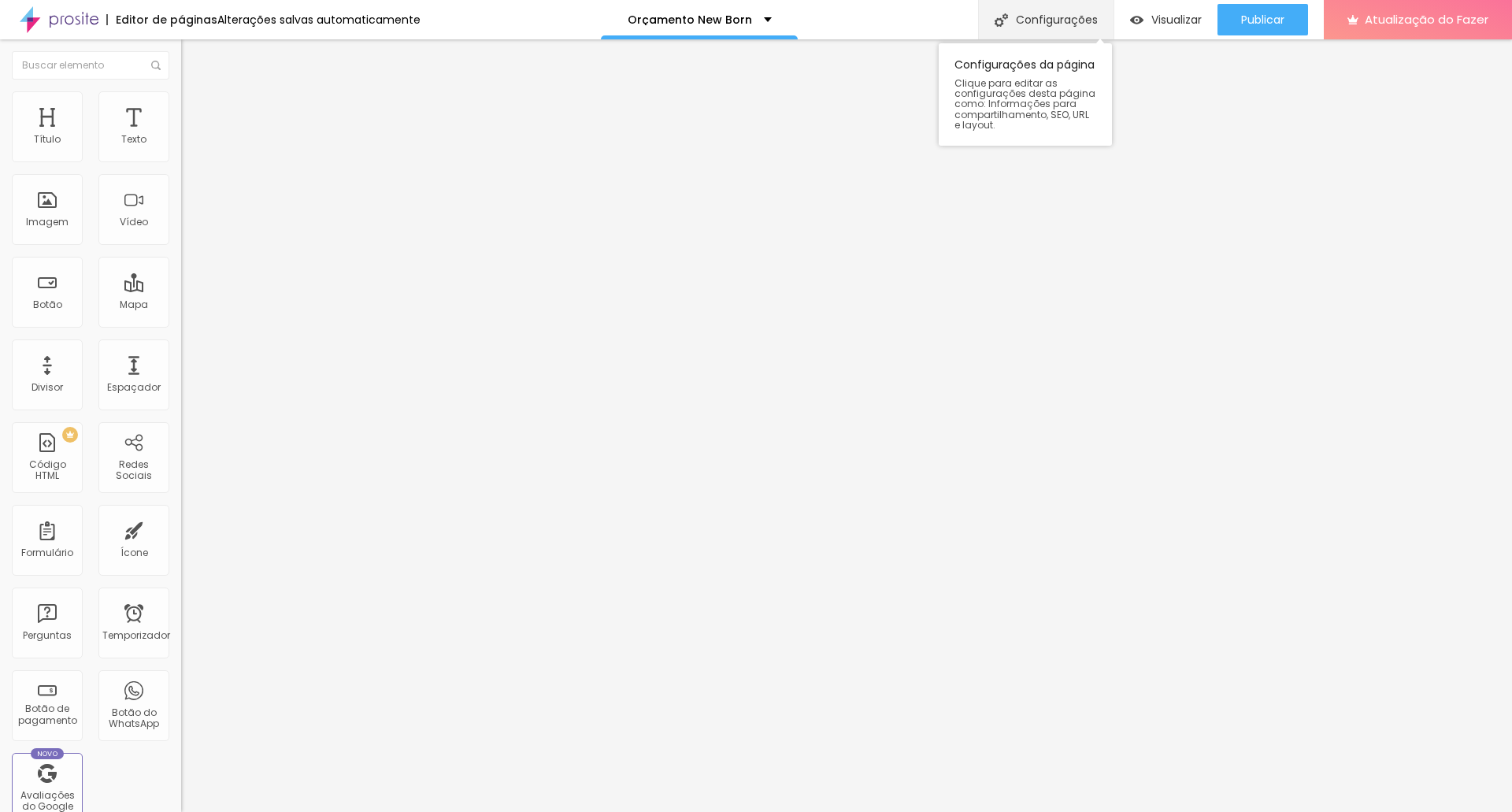
click at [1078, 18] on font "Configurações" at bounding box center [1057, 20] width 82 height 16
drag, startPoint x: 609, startPoint y: 602, endPoint x: 1044, endPoint y: 669, distance: 440.1
paste textarea "Dê as boas-vindas ao seu pequeno milagre"
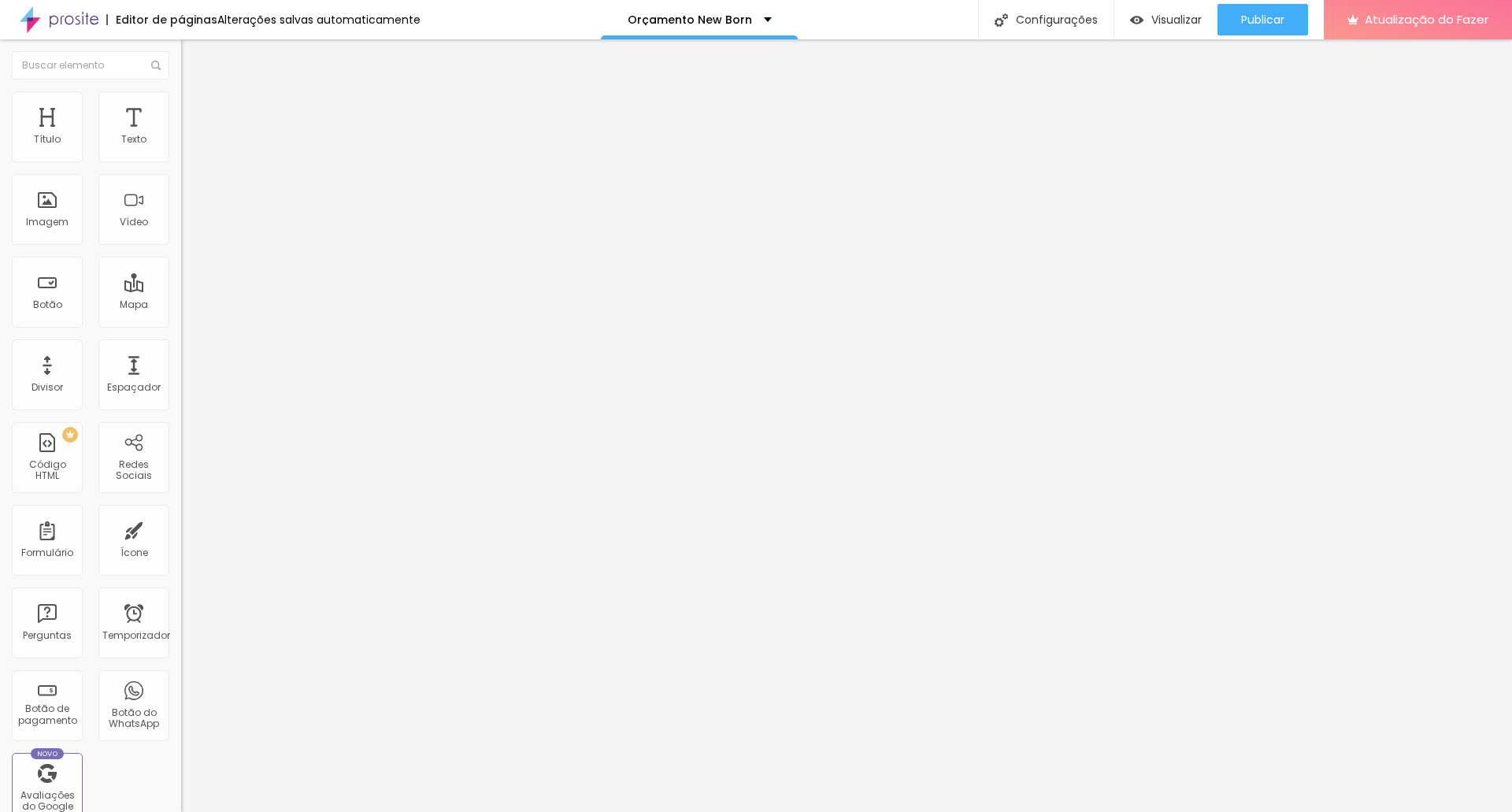
type textarea "Dê as boas-vindas ao seu pequeno milagre."
click at [1072, 15] on font "Configurações" at bounding box center [1057, 20] width 82 height 16
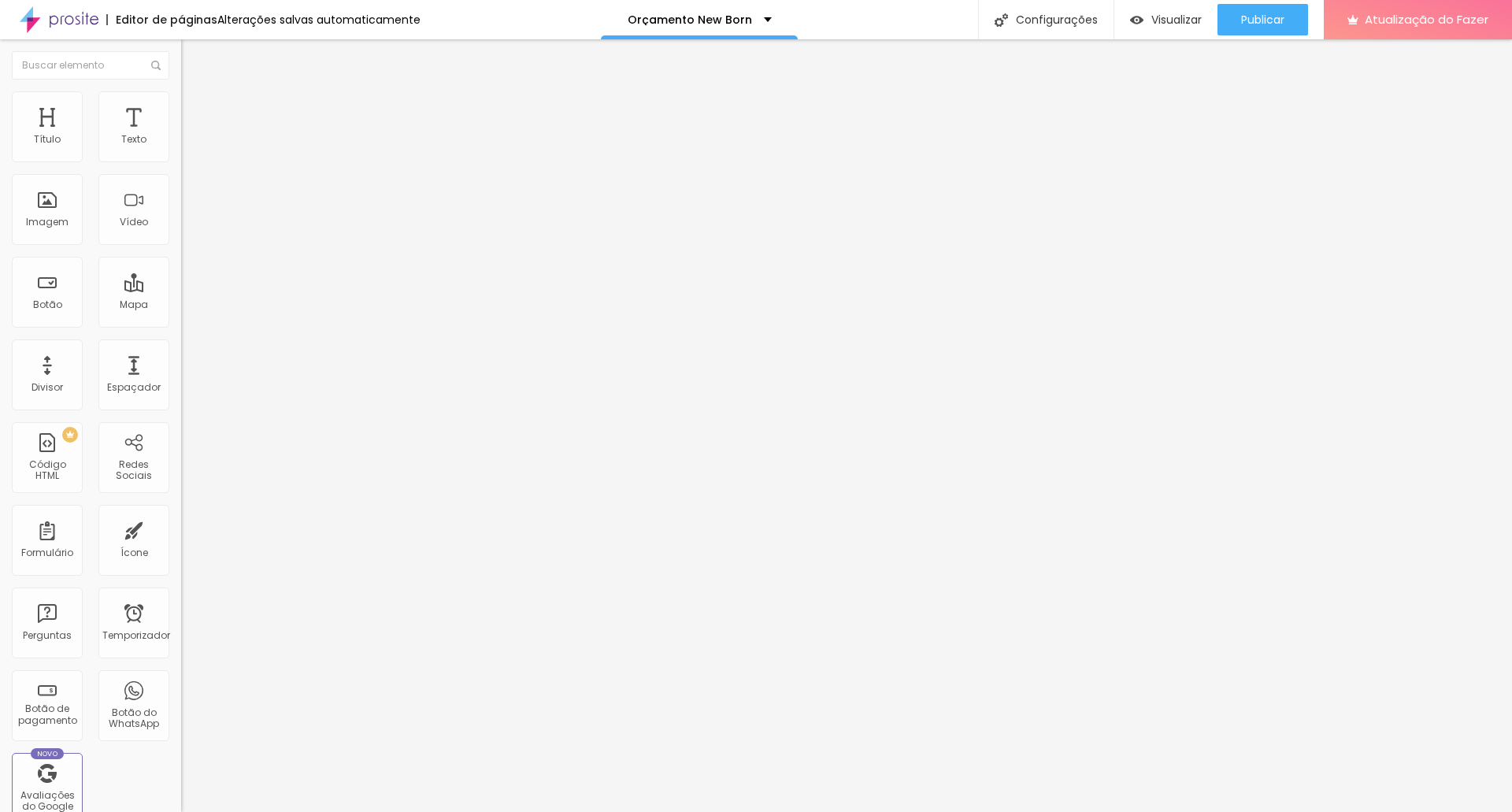
paste textarea "Durante o ensaio, trabalhamos com paciência e sensibilidade, seguindo o ritmo d…"
drag, startPoint x: 964, startPoint y: 650, endPoint x: 573, endPoint y: 538, distance: 406.7
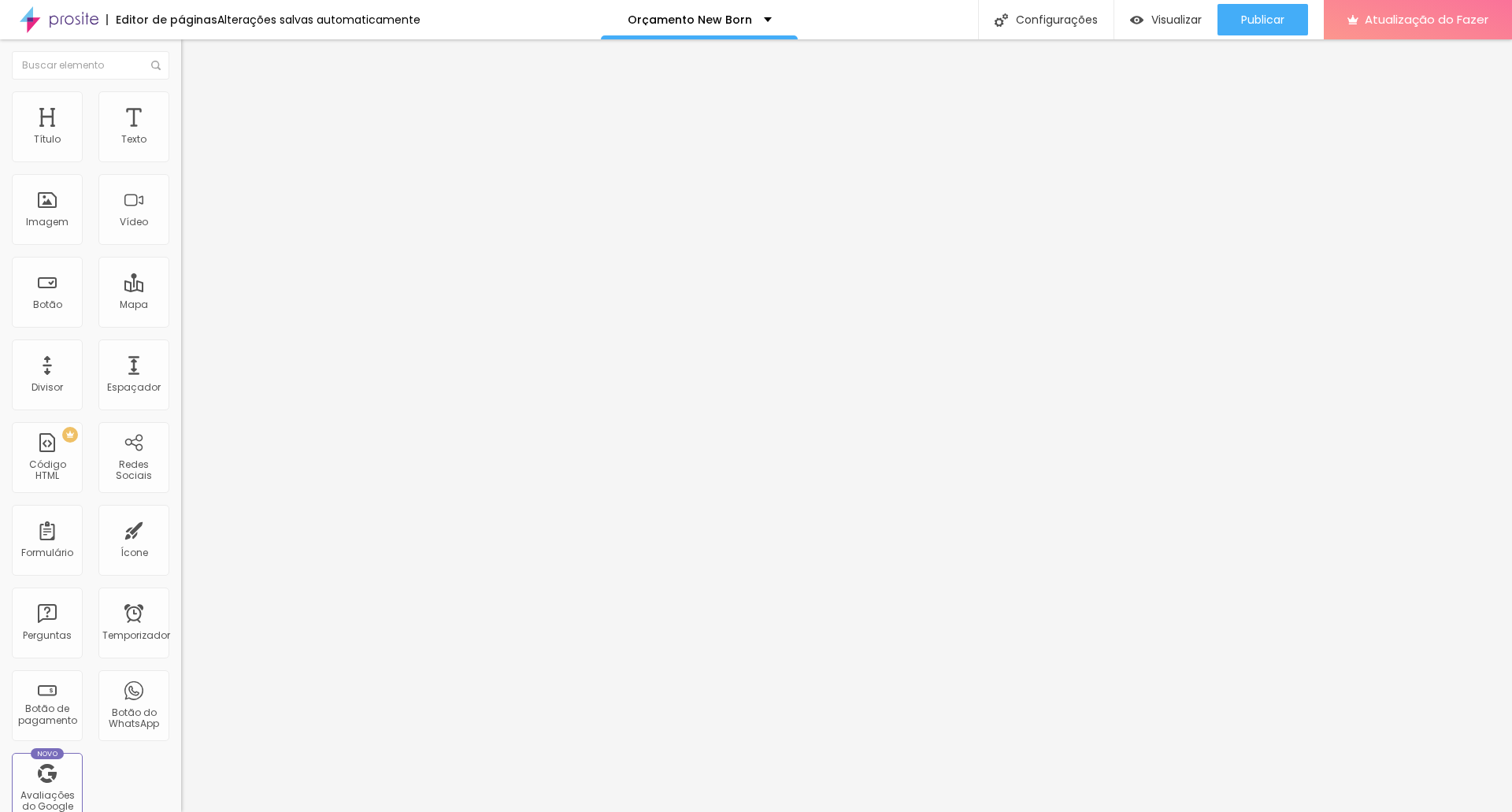
type textarea "Dê as boas-vindas ao seu pequeno milagre. Durante o ensaio, trabalhamos com pac…"
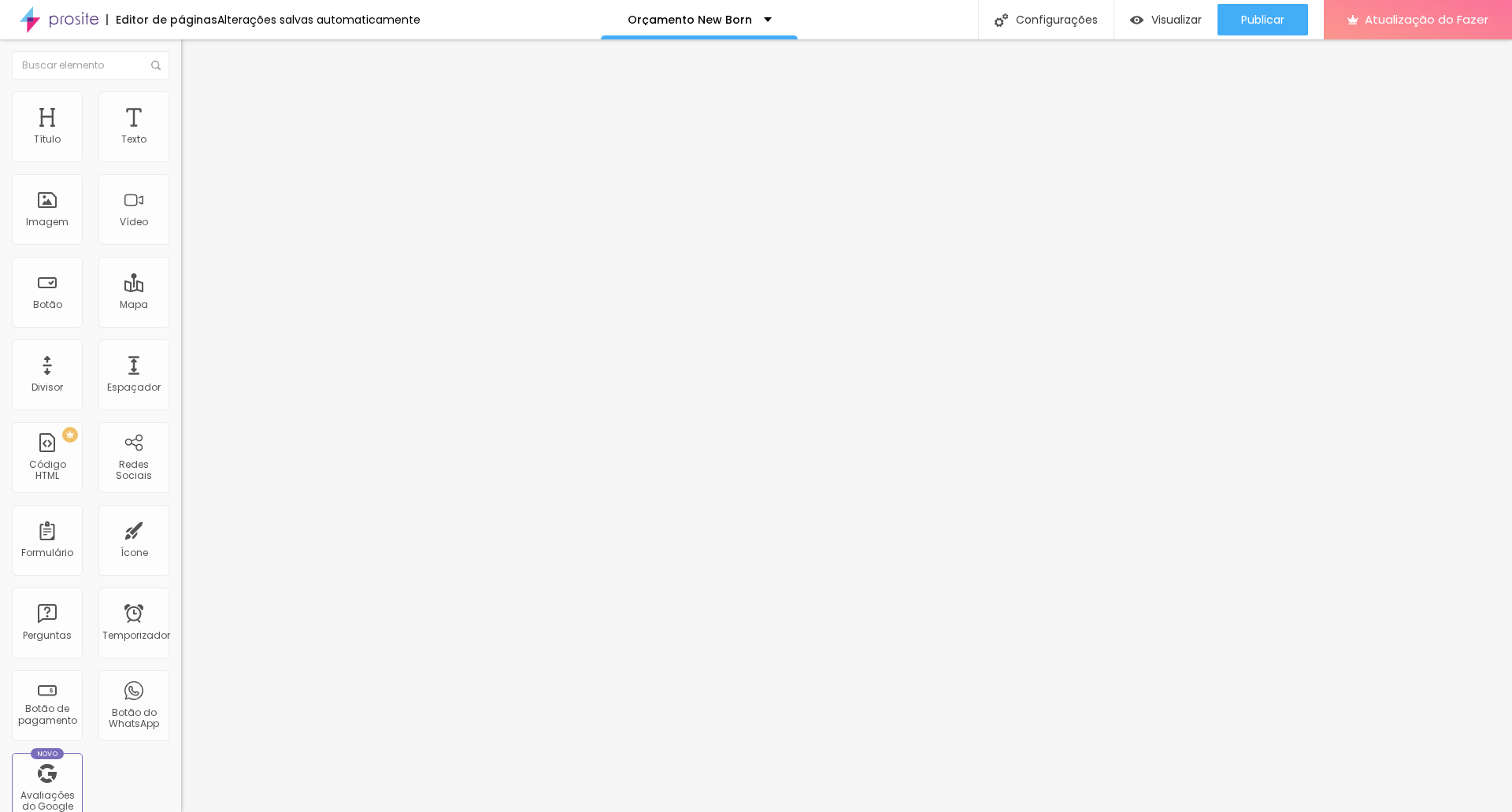
drag, startPoint x: 610, startPoint y: 480, endPoint x: 988, endPoint y: 561, distance: 386.6
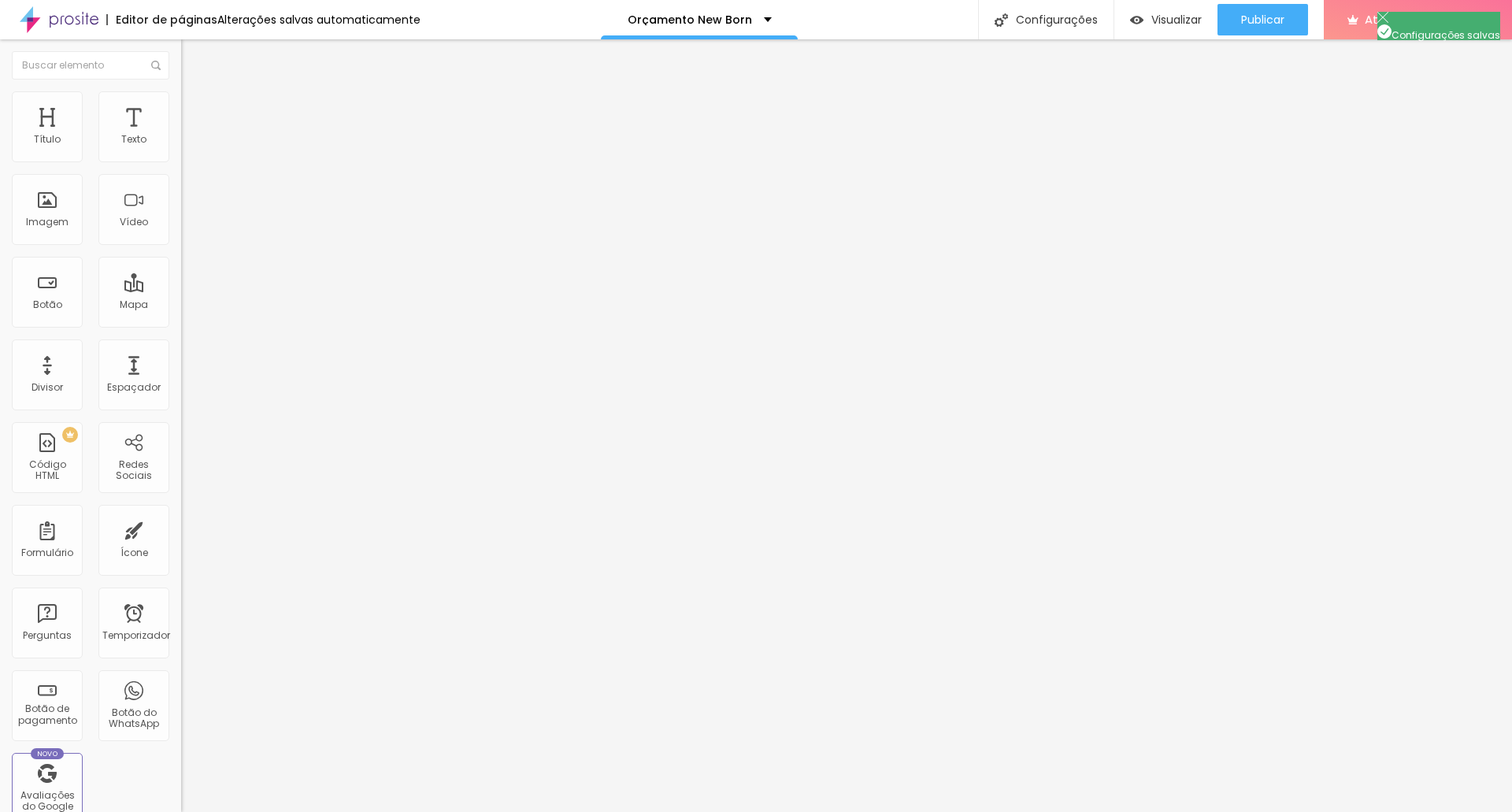
paste textarea "Dê as boas-vindas ao seu pequeno milagre. Durante o ensaio, trabalhamos com pac…"
type textarea "Dê as boas-vindas ao seu pequeno milagre. Durante o ensaio, trabalhamos com pac…"
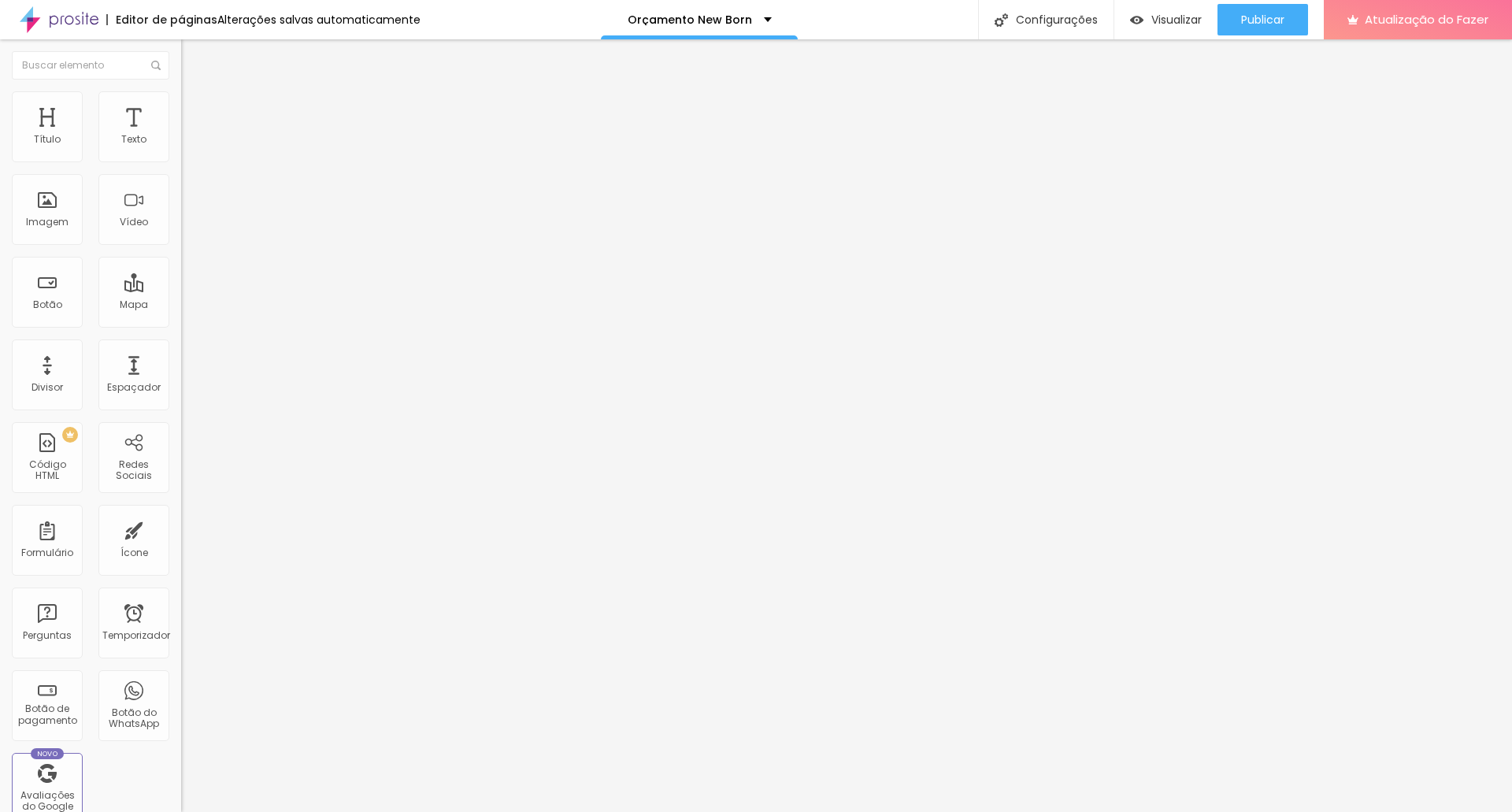
click at [182, 103] on li "Avançado" at bounding box center [272, 99] width 182 height 16
click at [182, 89] on img at bounding box center [189, 82] width 14 height 14
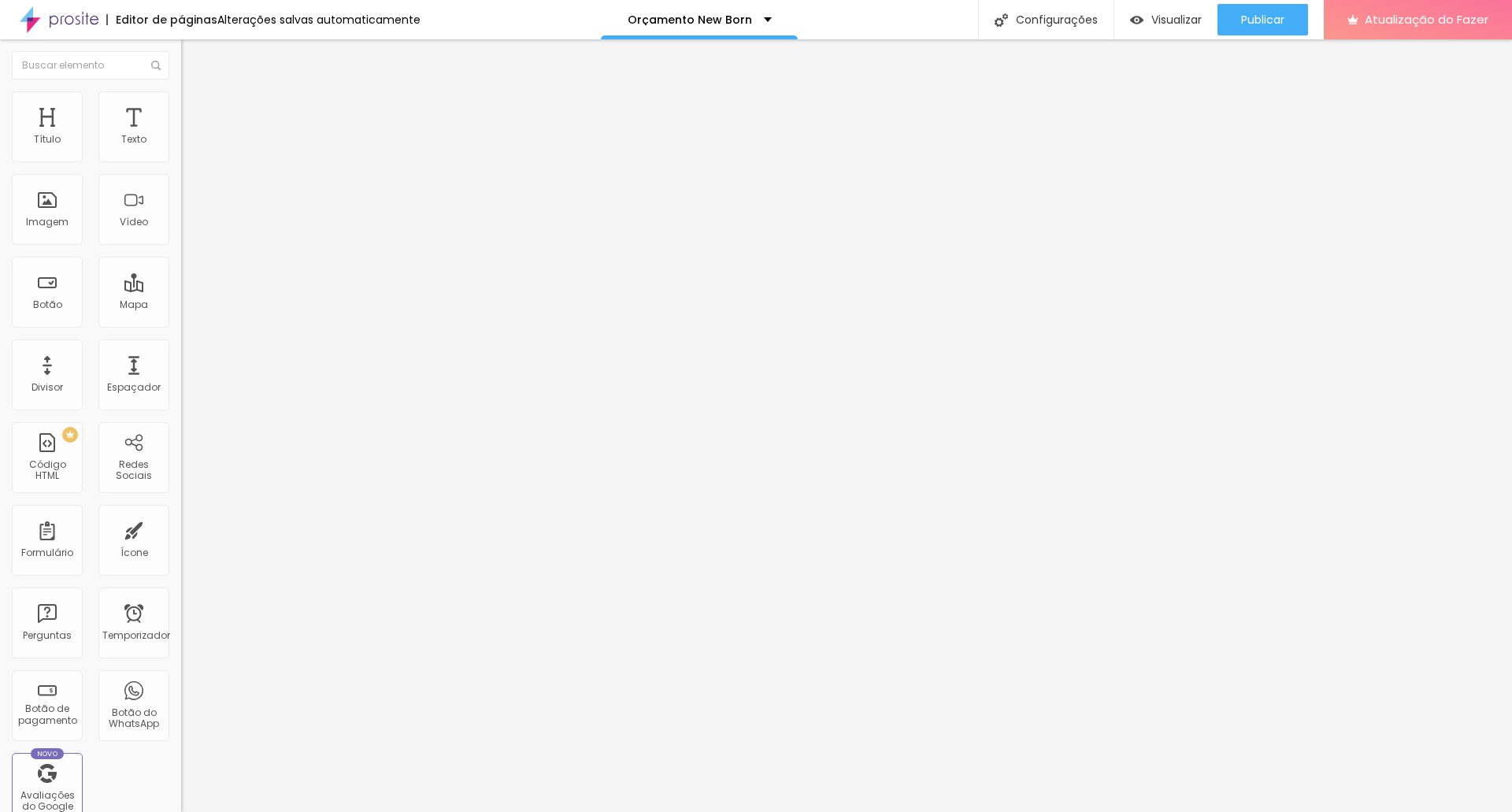
click at [182, 750] on input "1.3" at bounding box center [215, 758] width 67 height 17
type input "1.4"
type input "1.5"
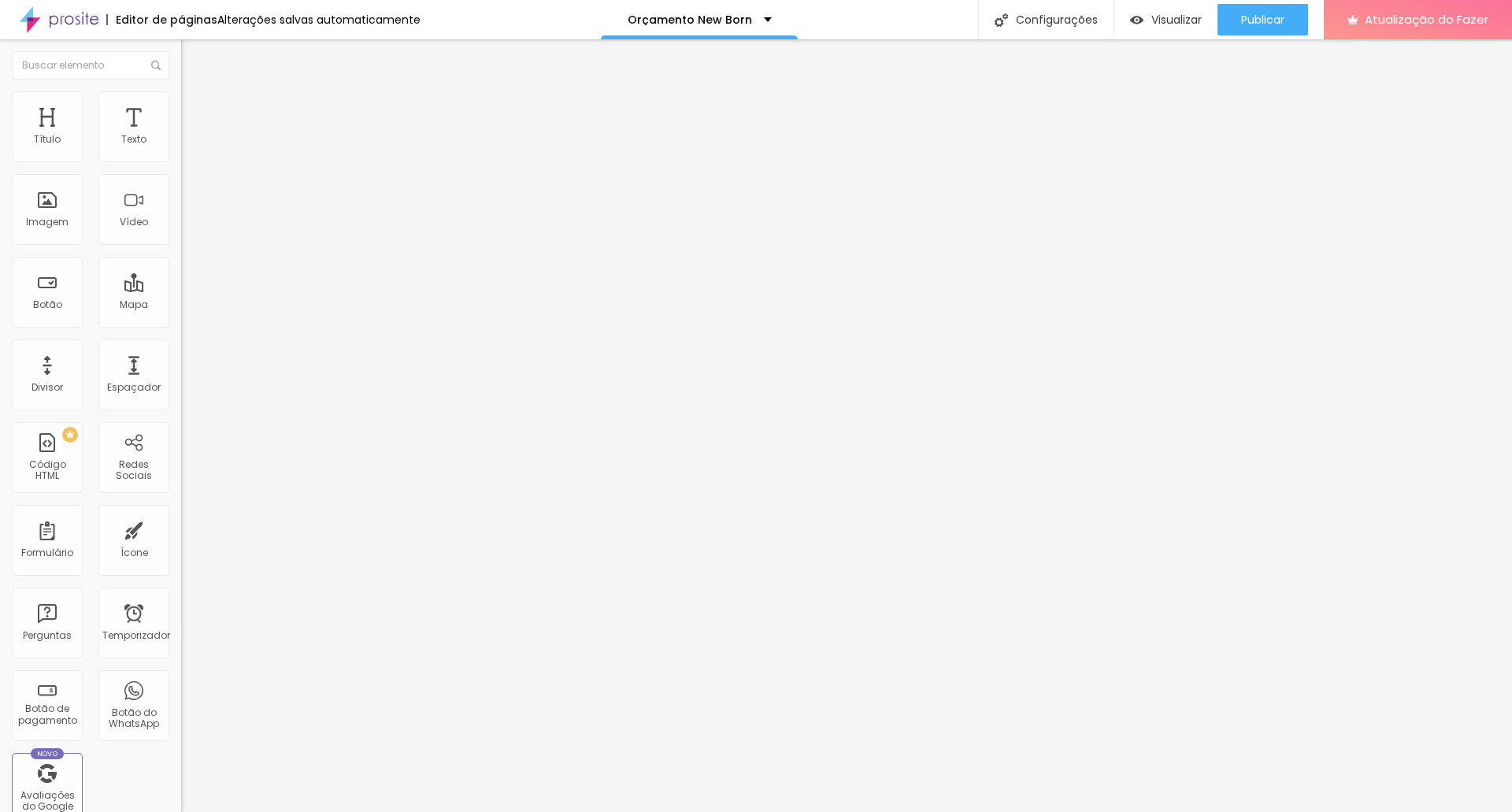
type input "1.6"
type input "1.7"
type input "1.9"
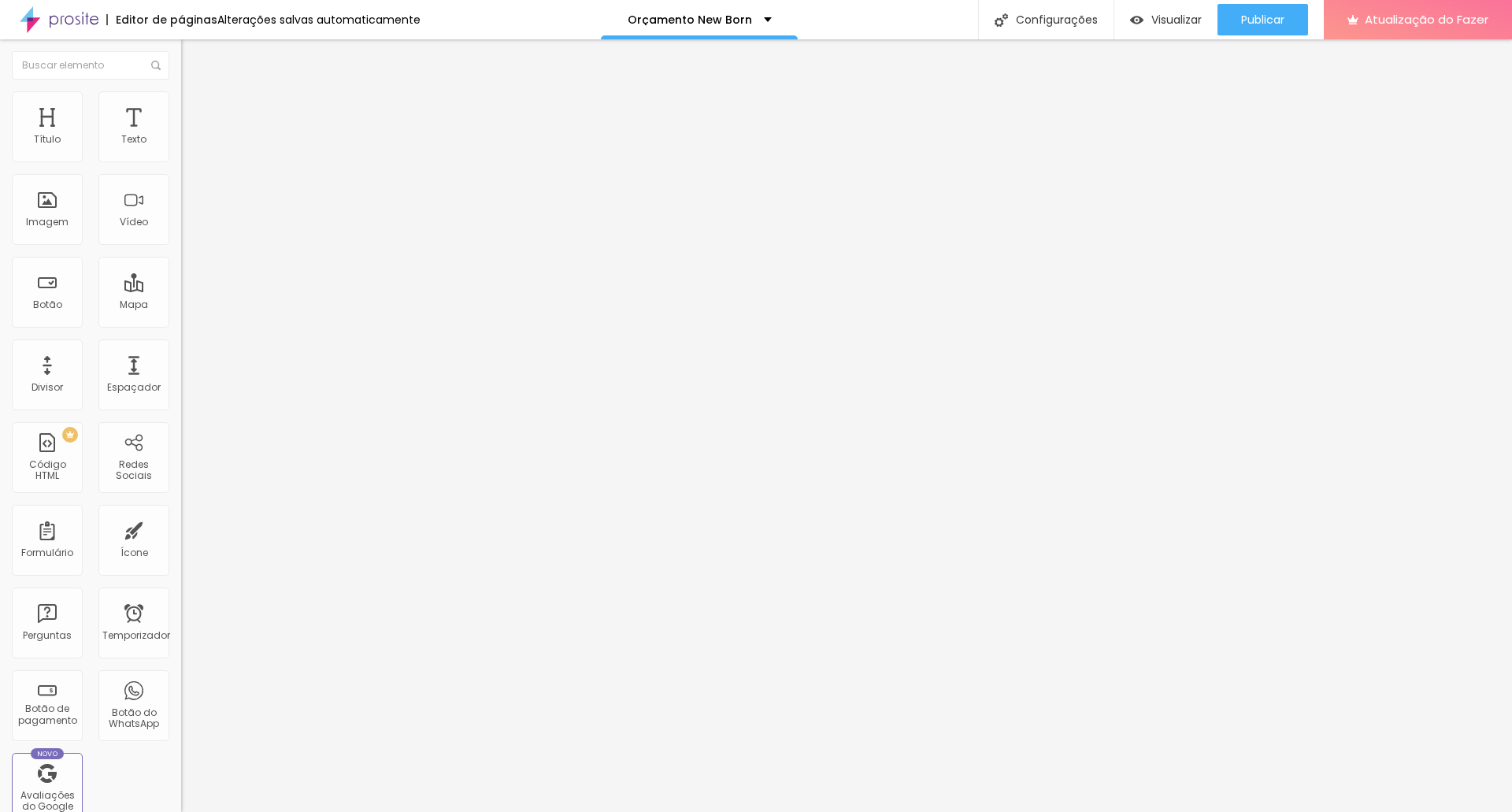
type input "1.9"
type input "2"
drag, startPoint x: 91, startPoint y: 216, endPoint x: 138, endPoint y: 212, distance: 47.2
click at [182, 736] on input "range" at bounding box center [232, 742] width 101 height 13
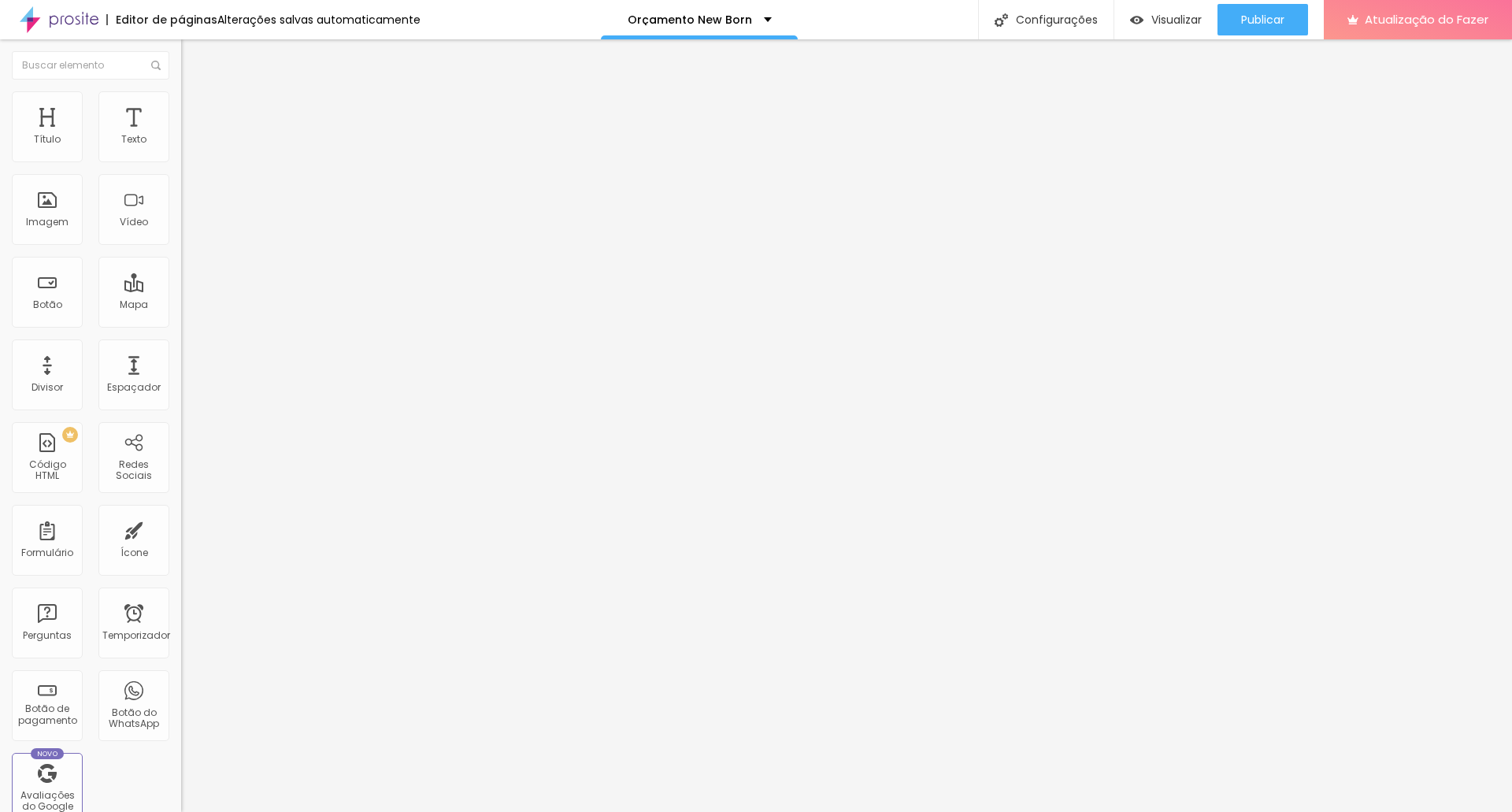
type input "1.9"
type input "1.8"
type input "1.7"
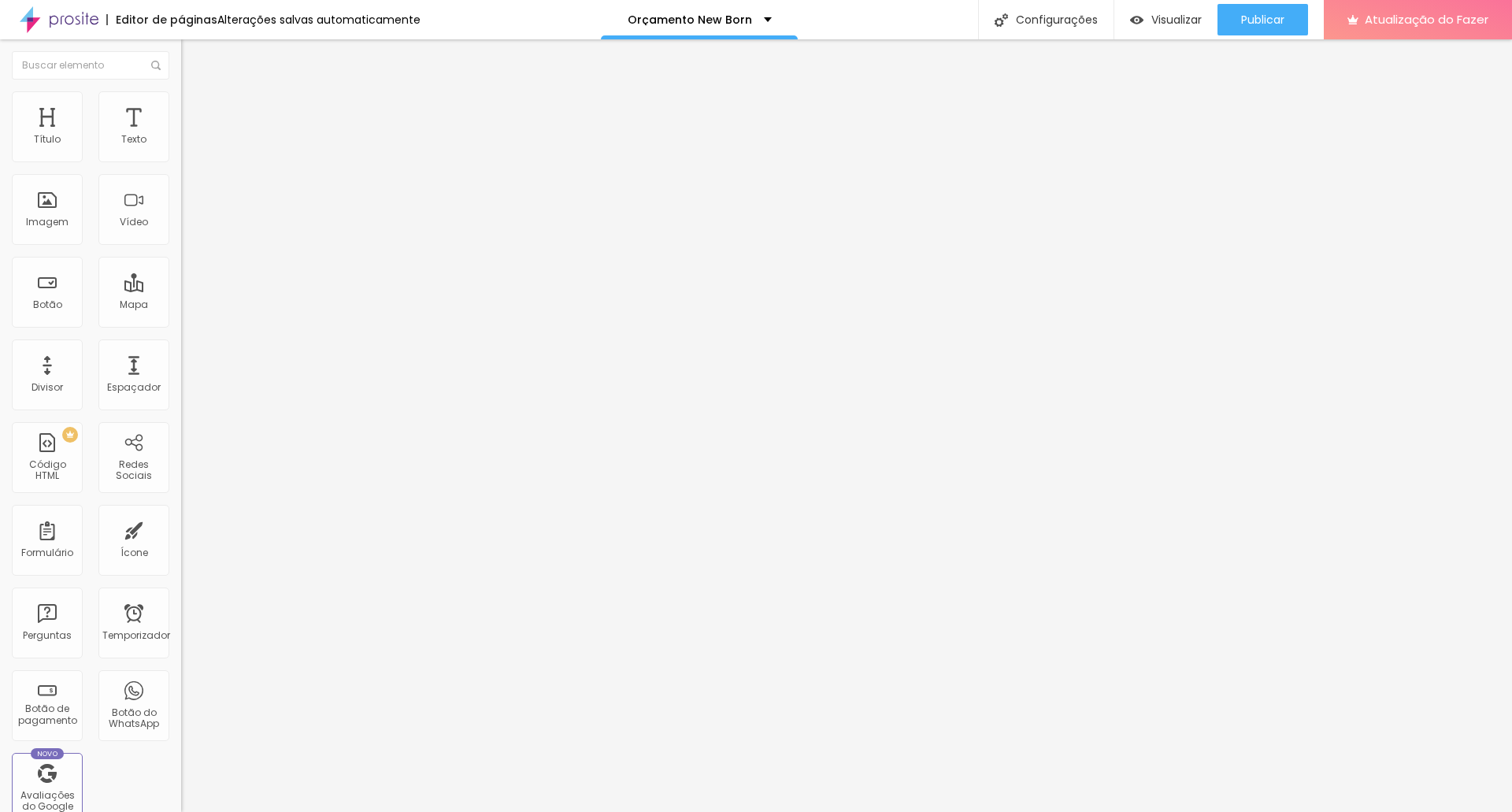
type input "1.7"
drag, startPoint x: 132, startPoint y: 219, endPoint x: 115, endPoint y: 221, distance: 17.1
type input "1.7"
click at [182, 736] on input "range" at bounding box center [232, 742] width 101 height 13
click at [182, 99] on img at bounding box center [189, 98] width 14 height 14
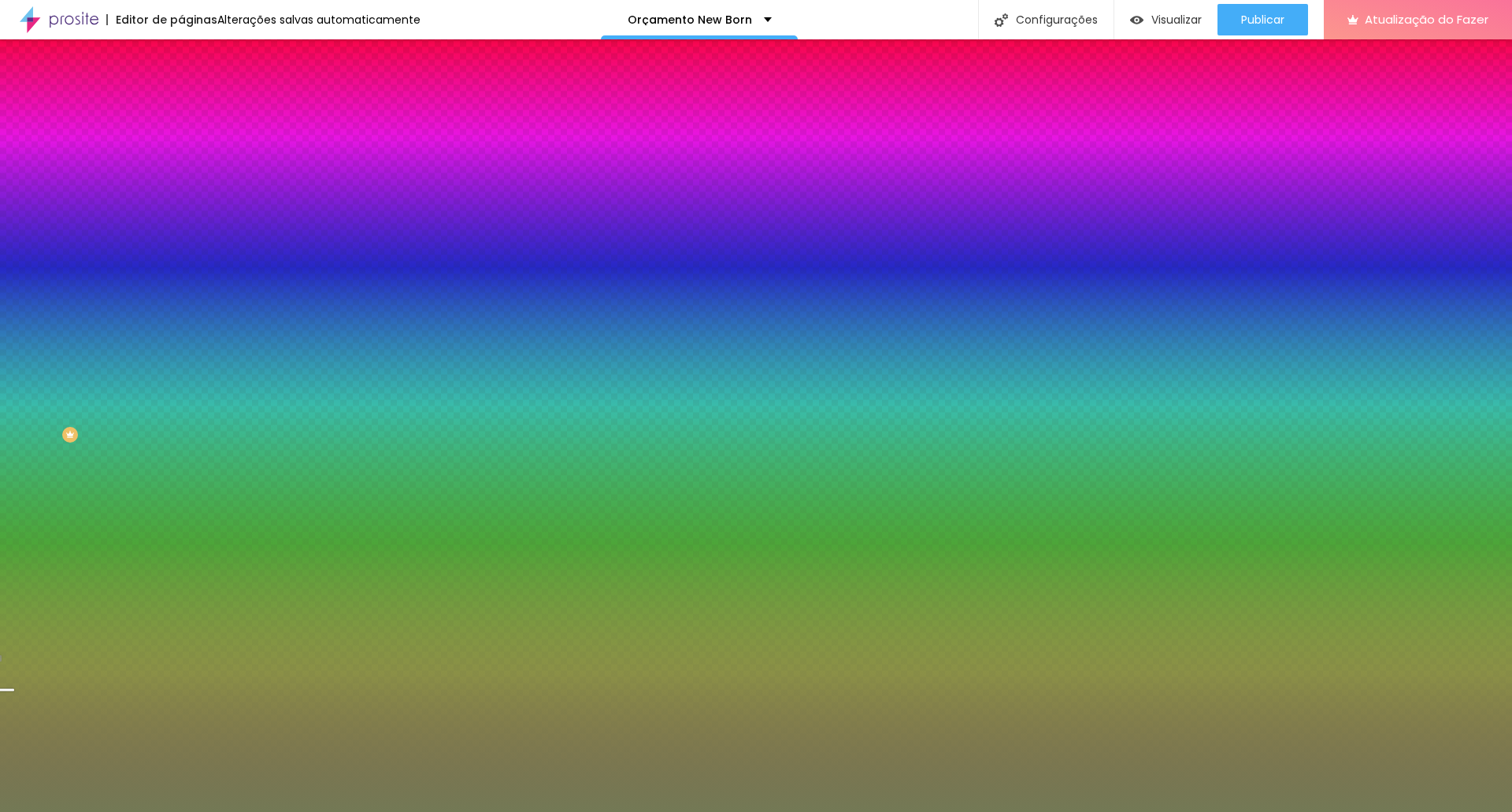
click at [182, 151] on div at bounding box center [272, 151] width 182 height 0
drag, startPoint x: 159, startPoint y: 277, endPoint x: 166, endPoint y: 236, distance: 41.6
click at [166, 236] on div at bounding box center [756, 406] width 1512 height 812
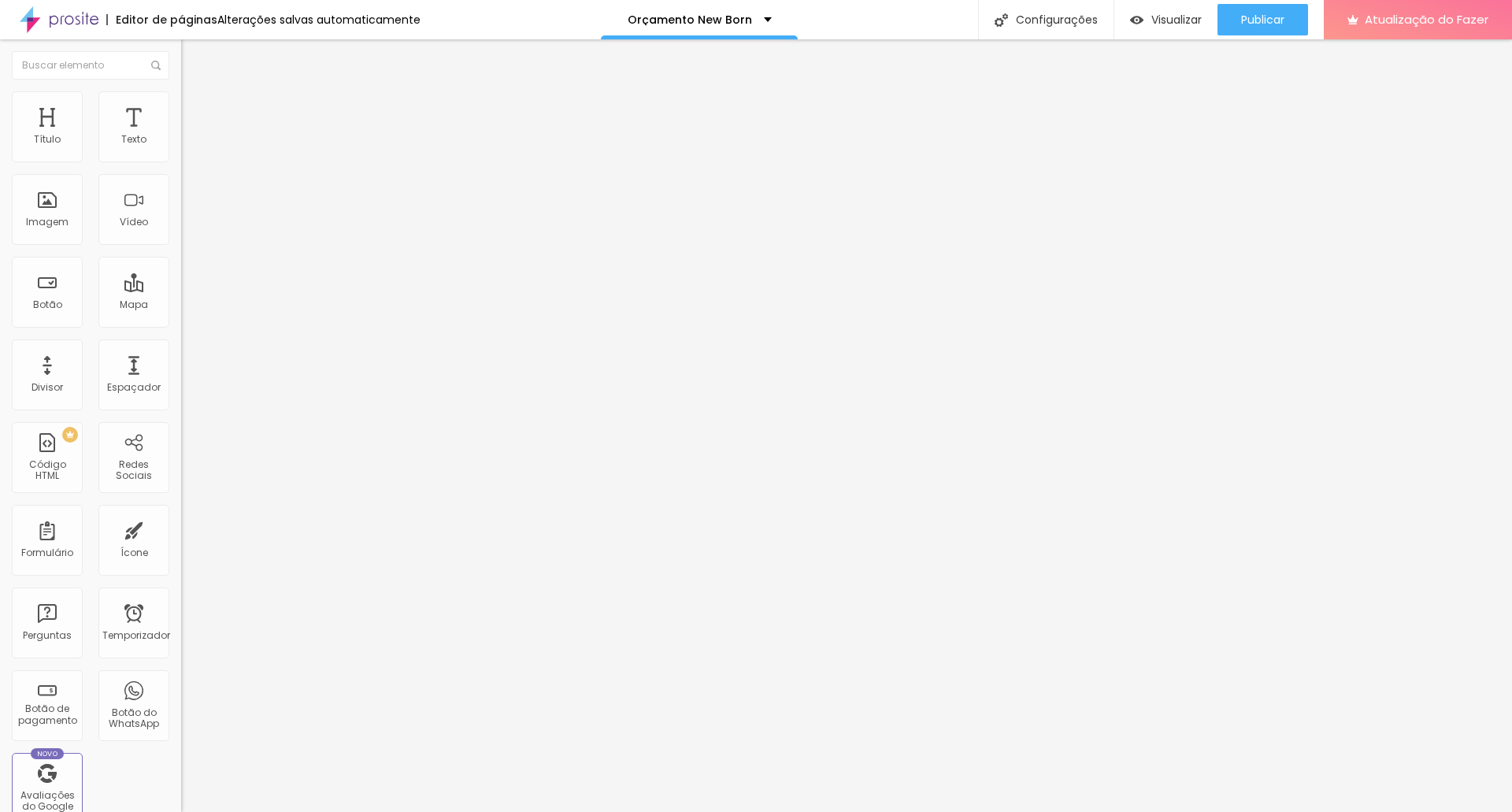
click at [182, 100] on img at bounding box center [189, 98] width 14 height 14
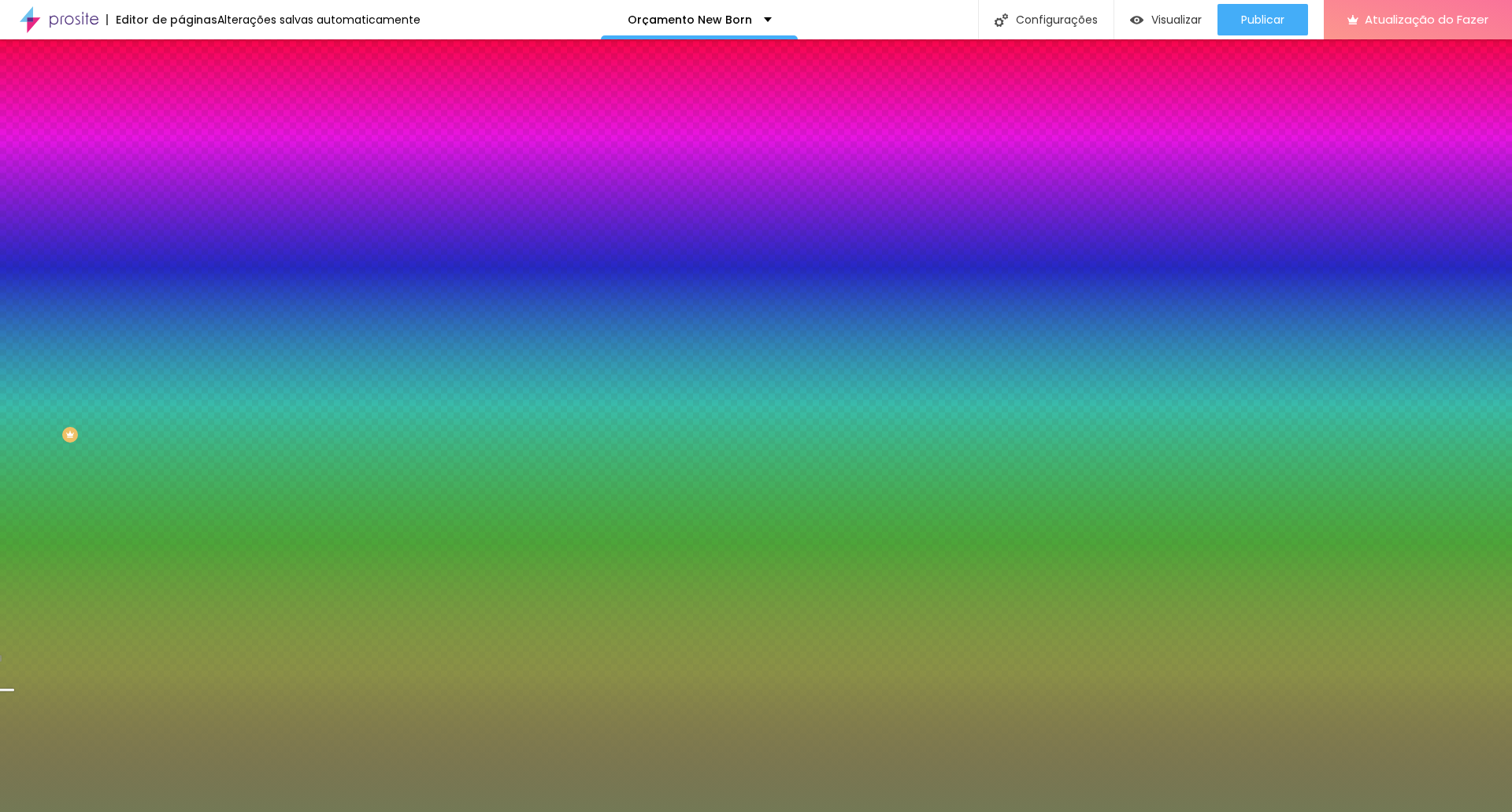
click at [182, 151] on div at bounding box center [272, 151] width 182 height 0
drag, startPoint x: 161, startPoint y: 278, endPoint x: 169, endPoint y: 236, distance: 42.8
click at [182, 166] on div at bounding box center [272, 166] width 182 height 0
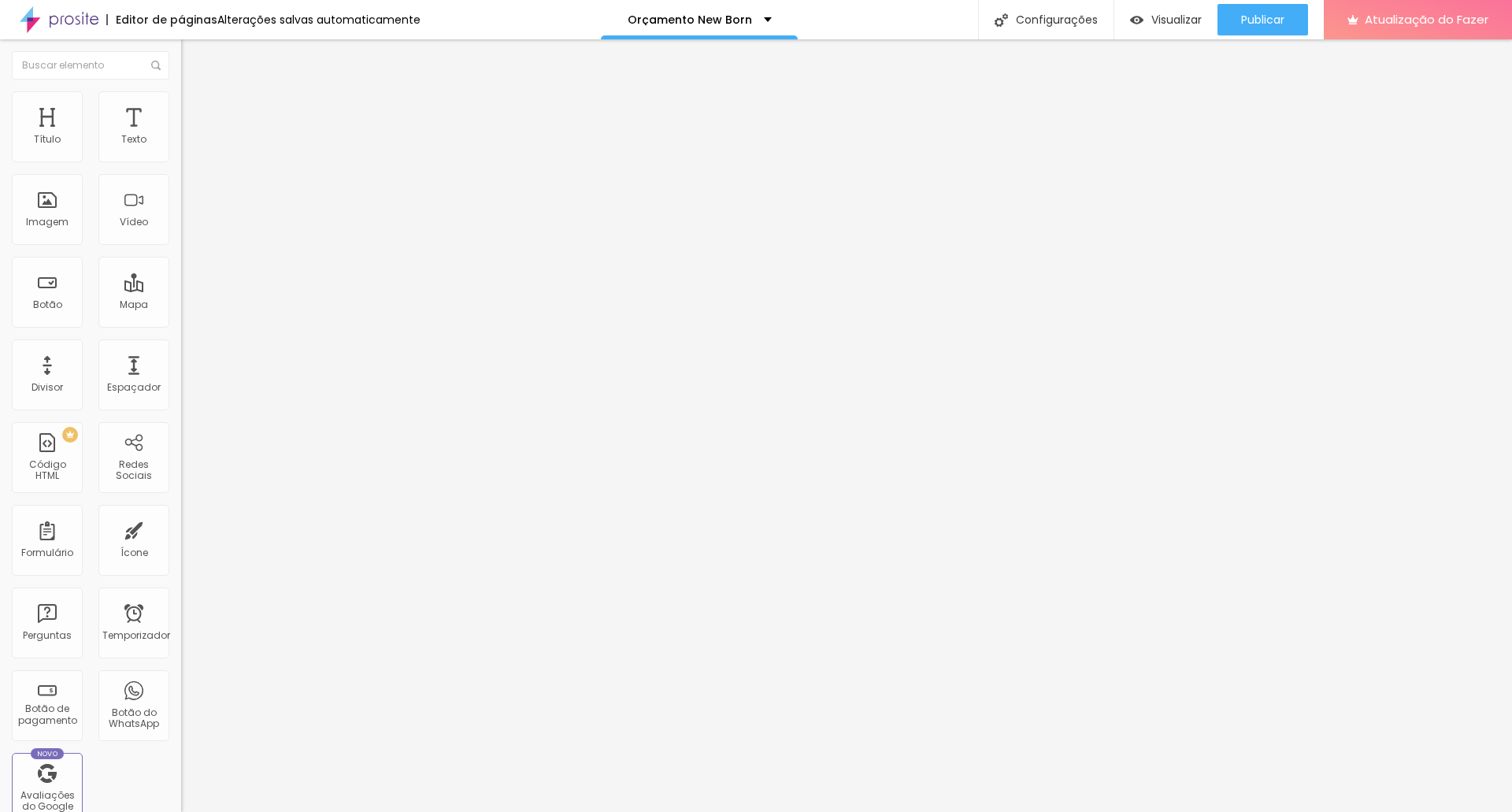
click at [182, 156] on img at bounding box center [187, 150] width 11 height 11
click at [195, 111] on font "Avançado" at bounding box center [221, 117] width 52 height 13
click at [195, 107] on font "Estilo" at bounding box center [207, 101] width 25 height 13
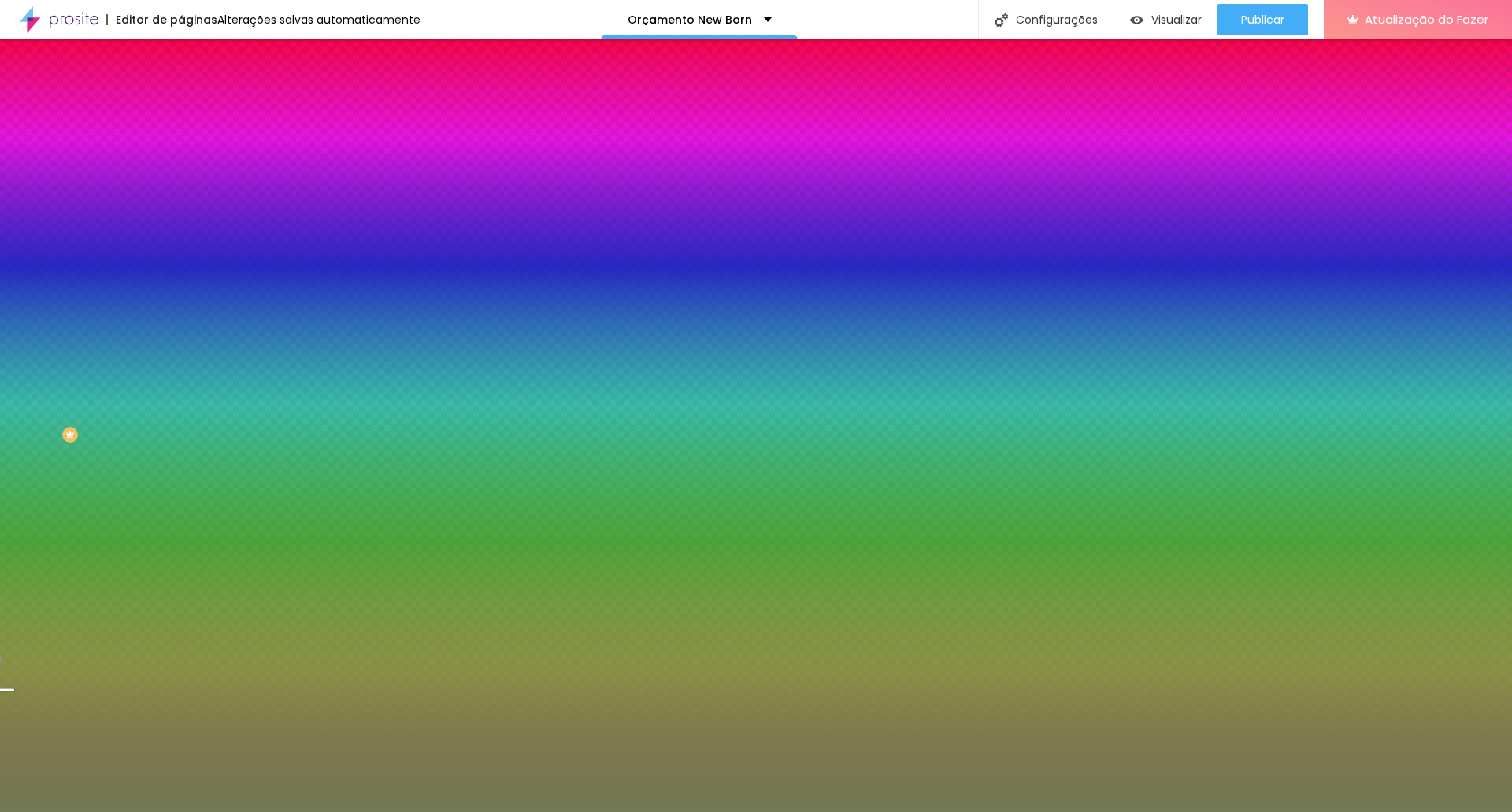
click at [182, 151] on div at bounding box center [272, 151] width 182 height 0
drag, startPoint x: 159, startPoint y: 277, endPoint x: 165, endPoint y: 237, distance: 40.4
click at [14, 405] on div at bounding box center [6, 406] width 16 height 2
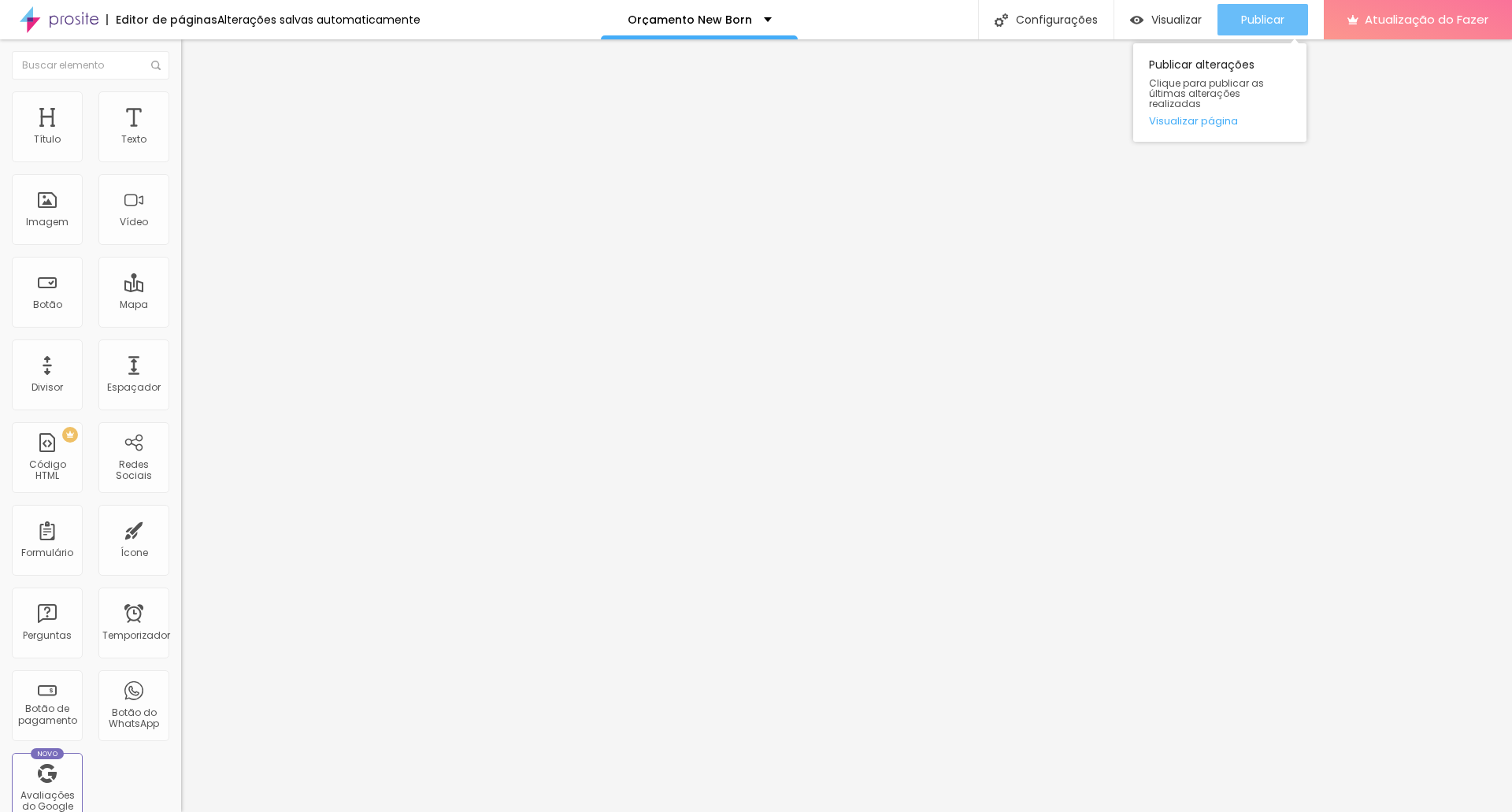
click at [1246, 25] on font "Publicar" at bounding box center [1263, 20] width 44 height 16
click at [1159, 24] on font "Visualizar" at bounding box center [1176, 20] width 51 height 16
click at [182, 98] on img at bounding box center [189, 98] width 14 height 14
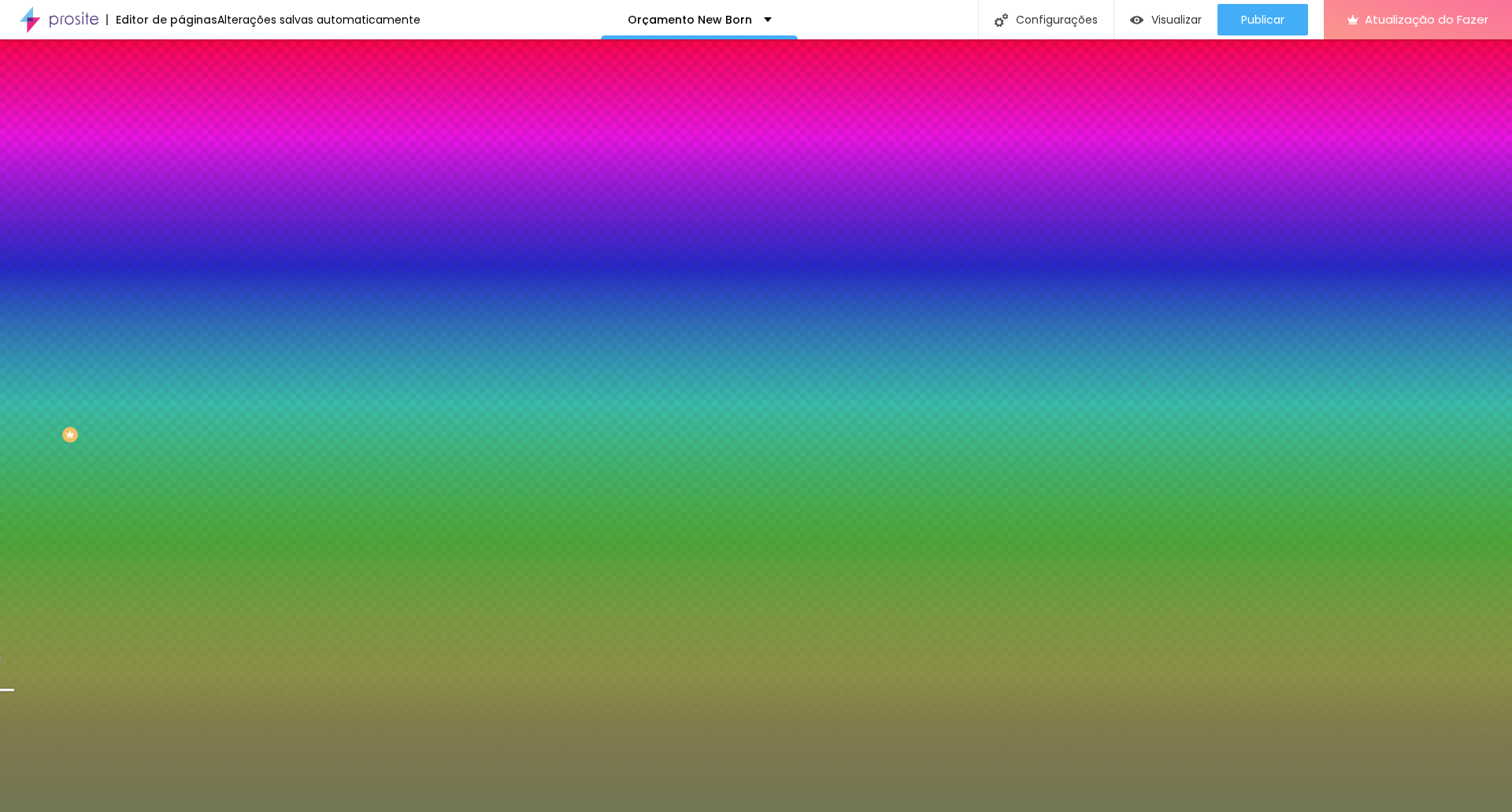
click at [182, 151] on div at bounding box center [272, 151] width 182 height 0
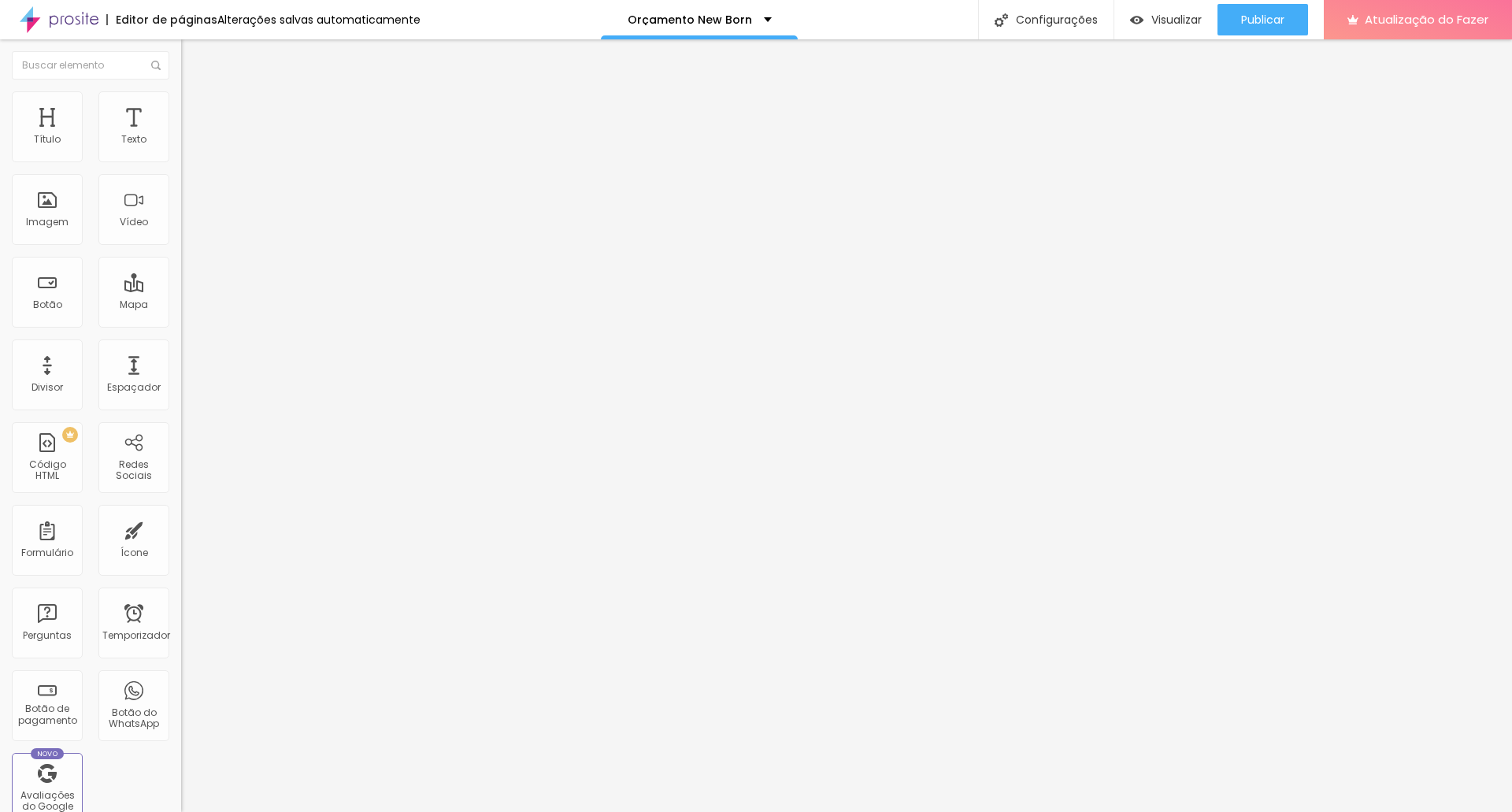
click at [182, 93] on img at bounding box center [189, 98] width 14 height 14
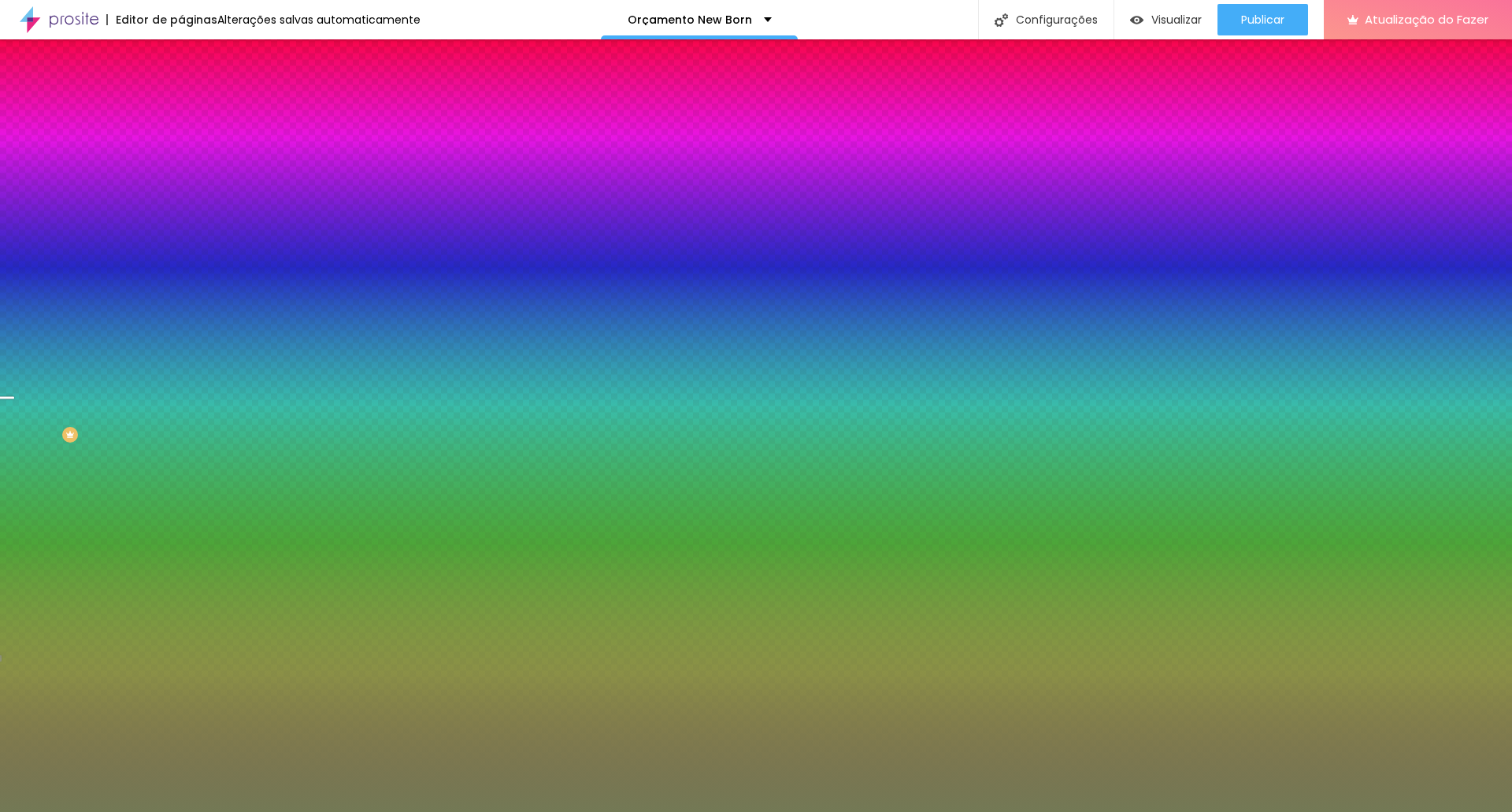
click at [182, 151] on div at bounding box center [272, 151] width 182 height 0
drag, startPoint x: 162, startPoint y: 236, endPoint x: 163, endPoint y: 279, distance: 43.0
click at [14, 689] on div at bounding box center [6, 690] width 16 height 2
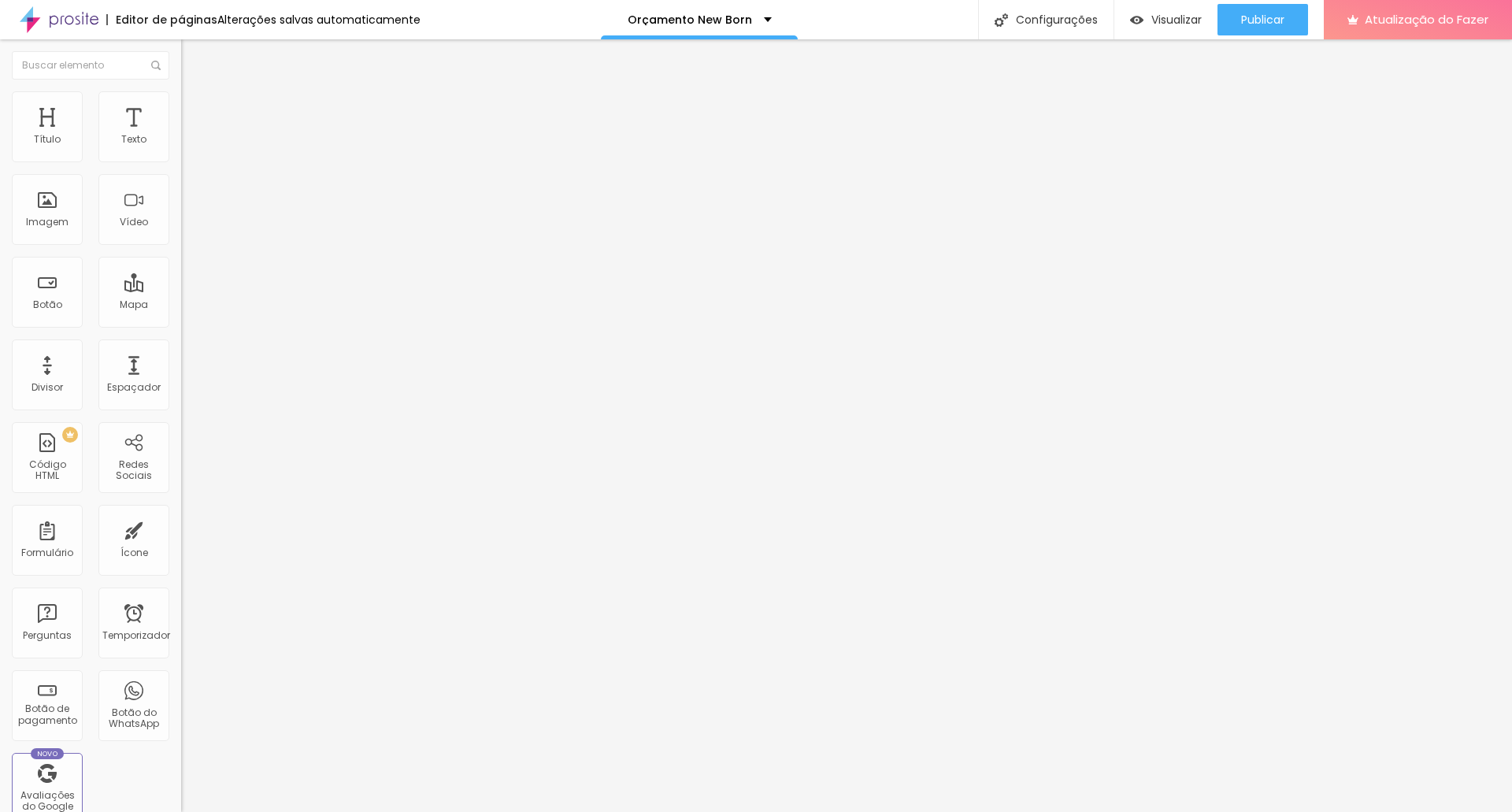
click at [182, 101] on img at bounding box center [189, 98] width 14 height 14
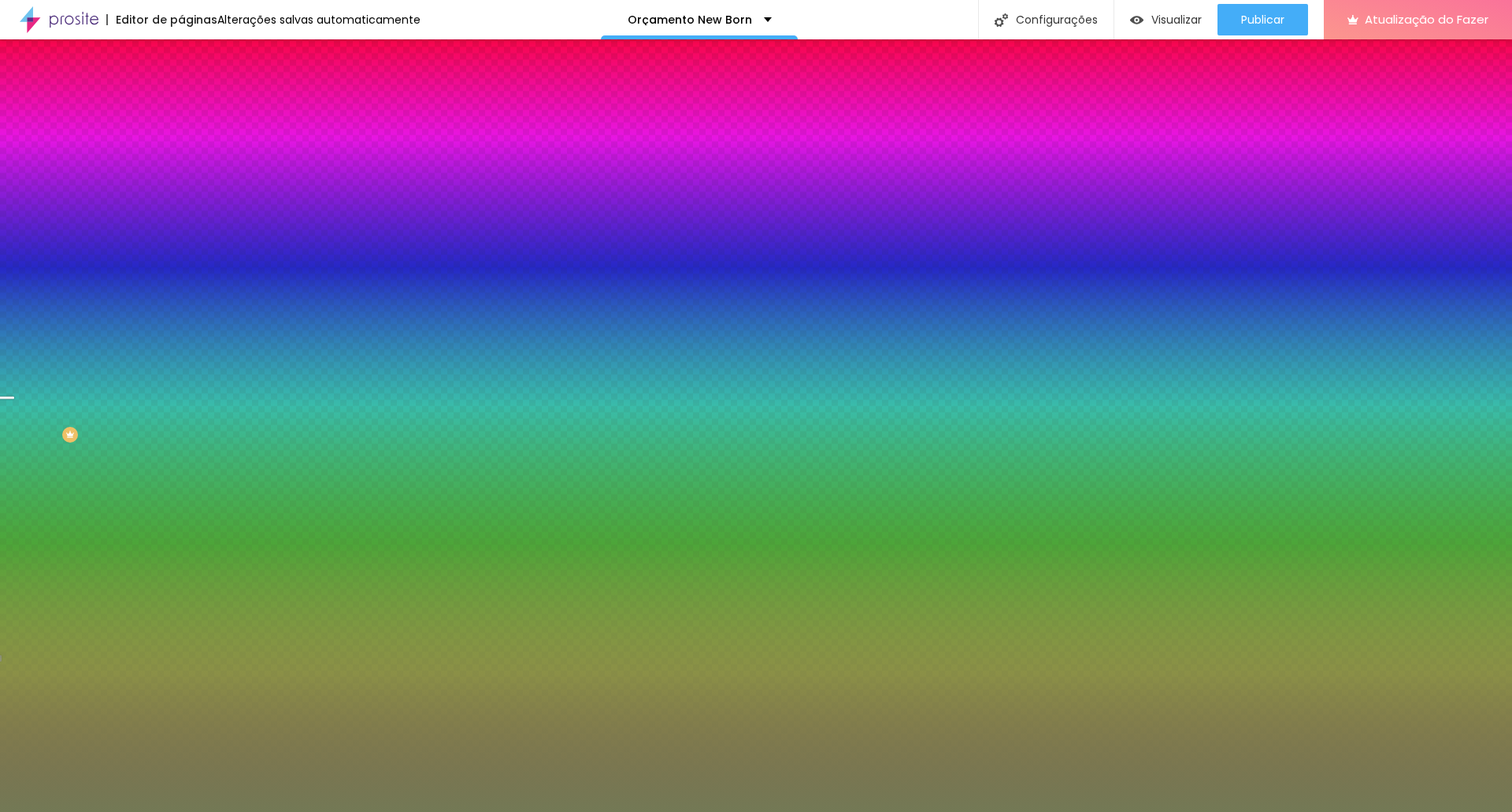
click at [182, 151] on div at bounding box center [272, 151] width 182 height 0
drag, startPoint x: 162, startPoint y: 235, endPoint x: 162, endPoint y: 278, distance: 43.0
click at [14, 689] on div at bounding box center [6, 690] width 16 height 2
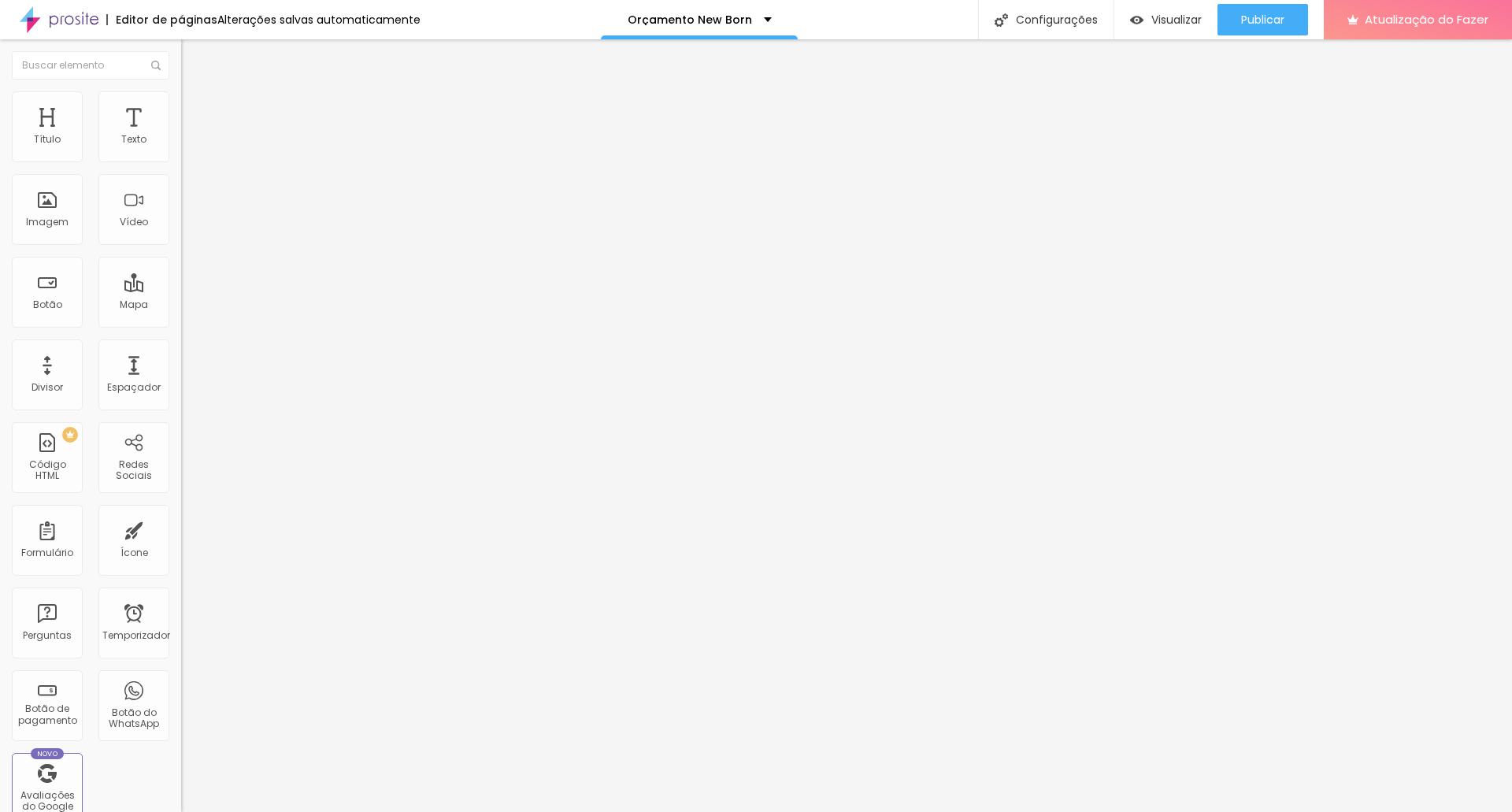
click at [182, 100] on img at bounding box center [189, 98] width 14 height 14
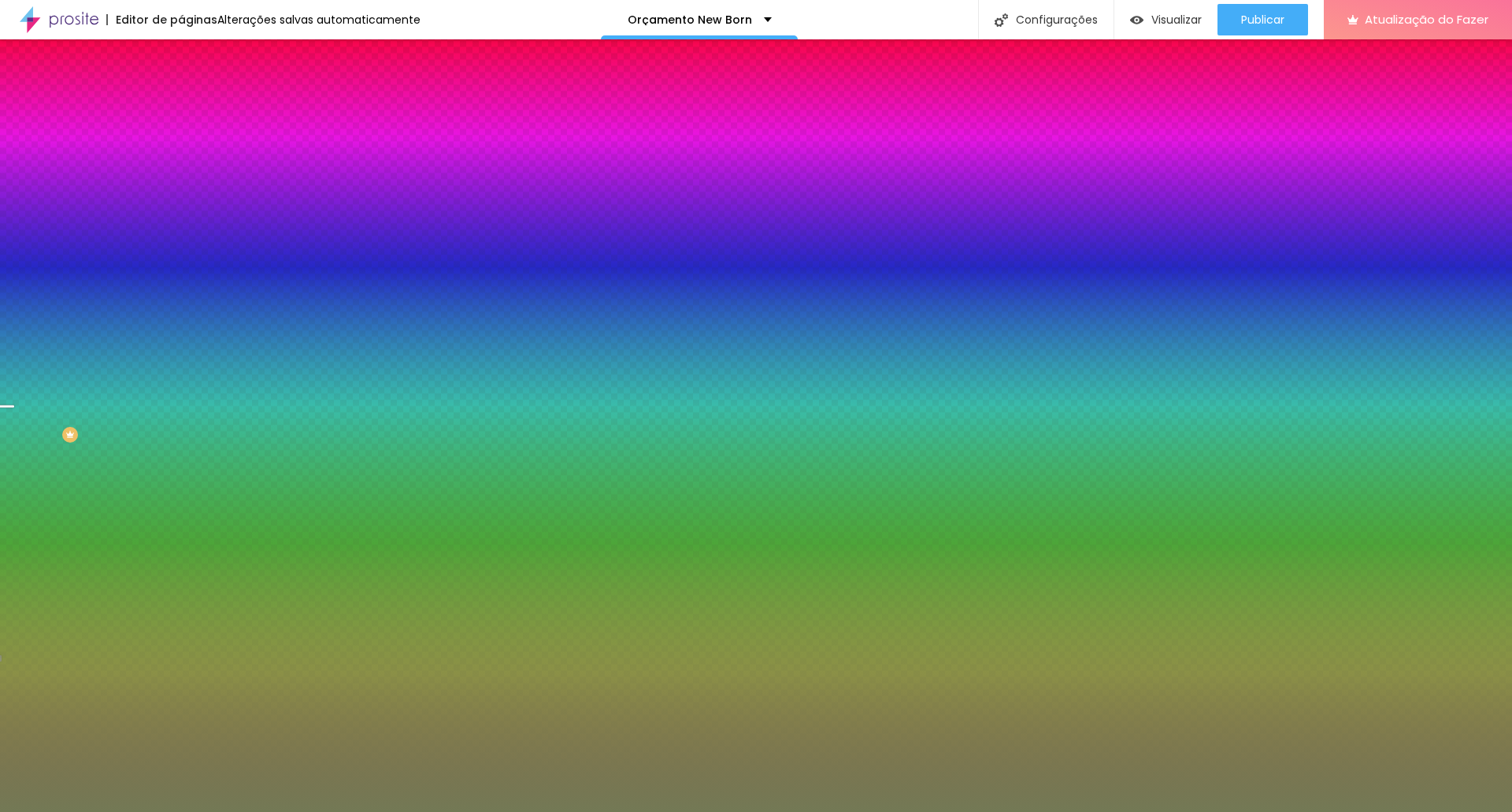
click at [182, 151] on div at bounding box center [272, 151] width 182 height 0
drag, startPoint x: 160, startPoint y: 238, endPoint x: 163, endPoint y: 278, distance: 40.1
click at [14, 689] on div at bounding box center [6, 690] width 16 height 2
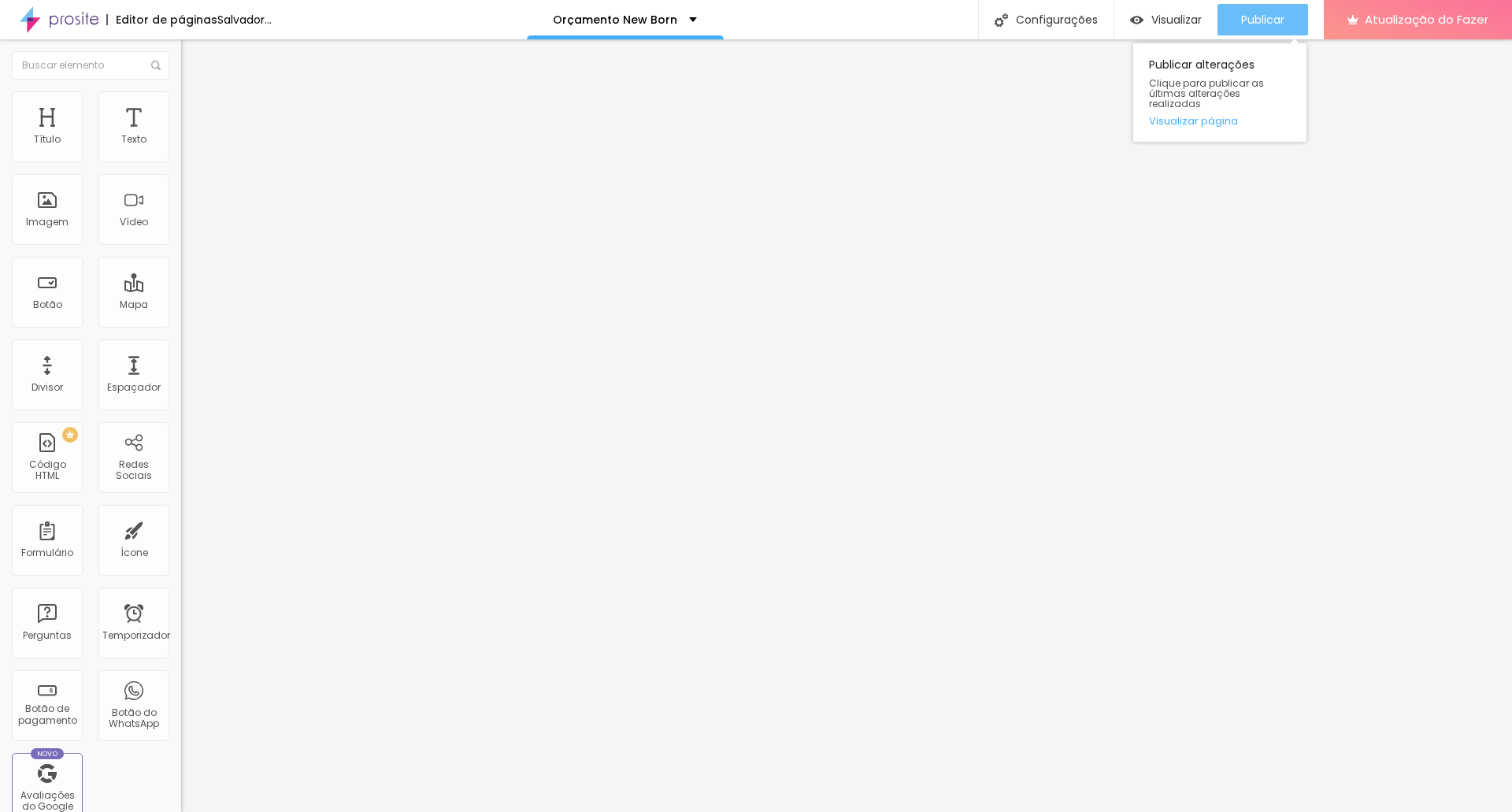
click at [1282, 15] on font "Publicar" at bounding box center [1263, 20] width 44 height 16
click at [1261, 16] on font "Publicar" at bounding box center [1263, 20] width 44 height 16
click at [1254, 26] on font "Publicar" at bounding box center [1263, 20] width 44 height 16
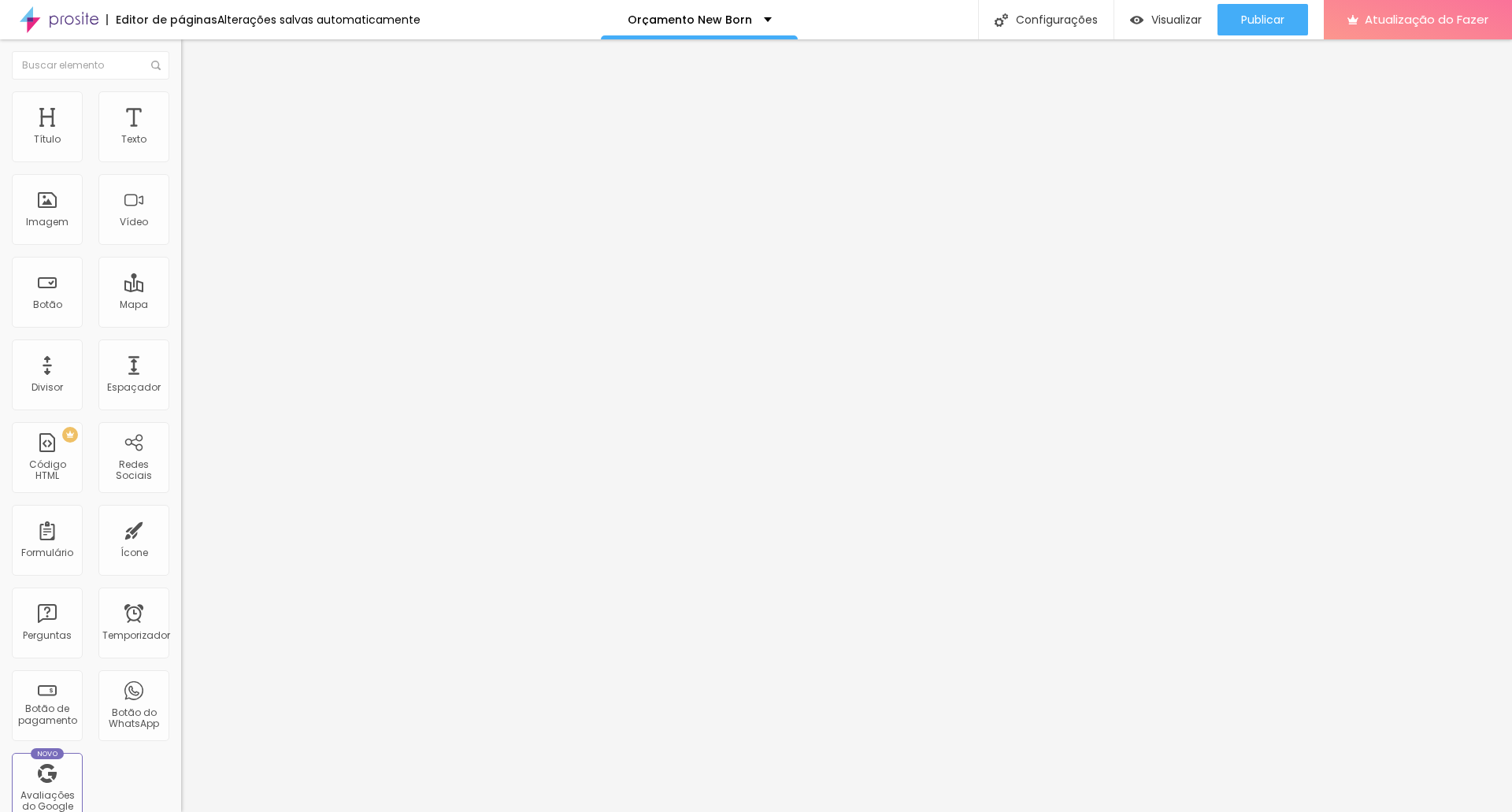
click at [190, 136] on font "Trocar imagem" at bounding box center [228, 128] width 76 height 13
click at [1258, 15] on font "Publicar" at bounding box center [1263, 20] width 44 height 16
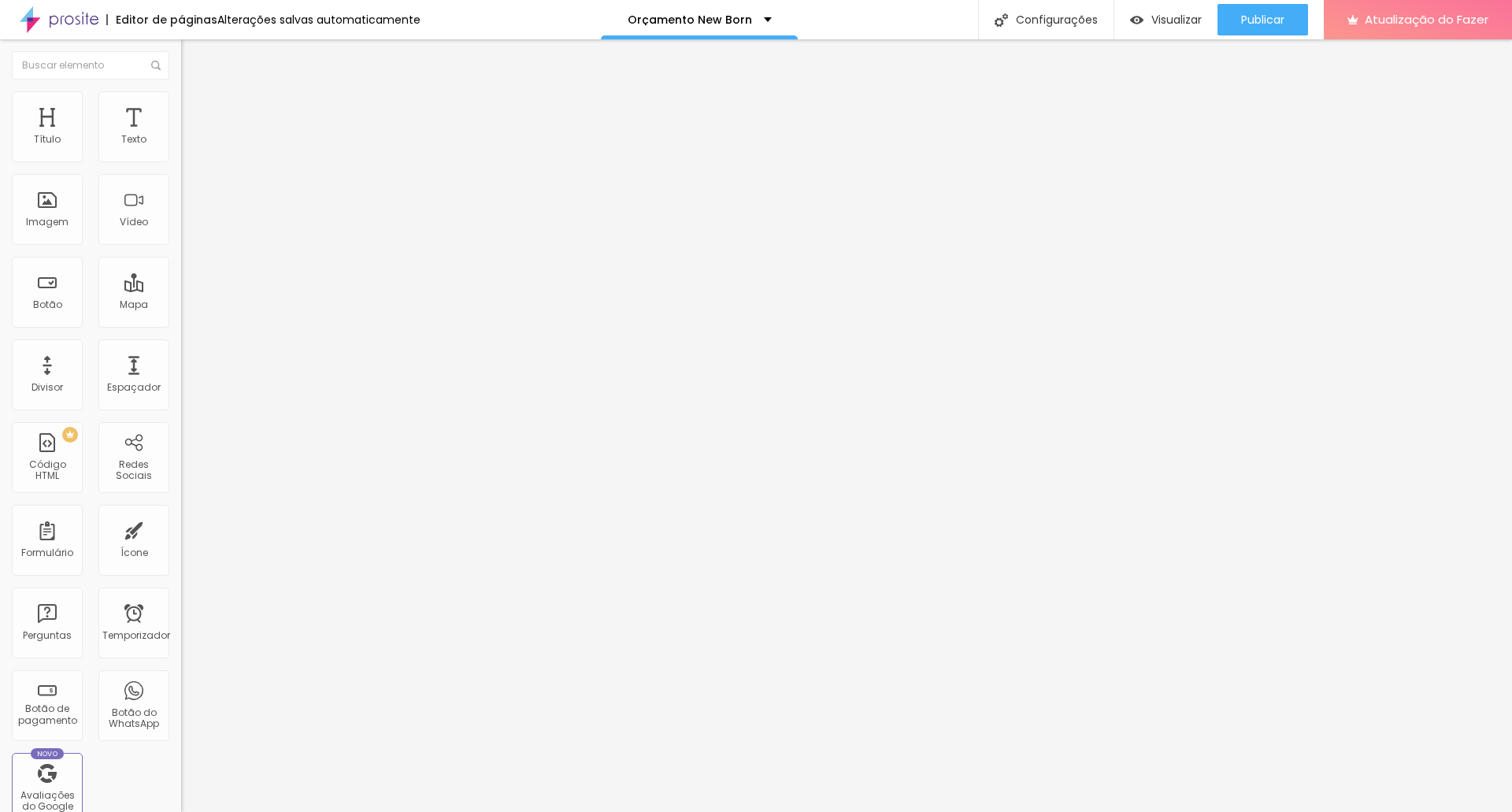
click at [182, 553] on div "1.3 Altura da linha" at bounding box center [272, 664] width 182 height 223
type input "1.7"
click at [1276, 20] on font "Publicar" at bounding box center [1263, 20] width 44 height 16
click at [190, 136] on font "Trocar imagem" at bounding box center [228, 128] width 76 height 13
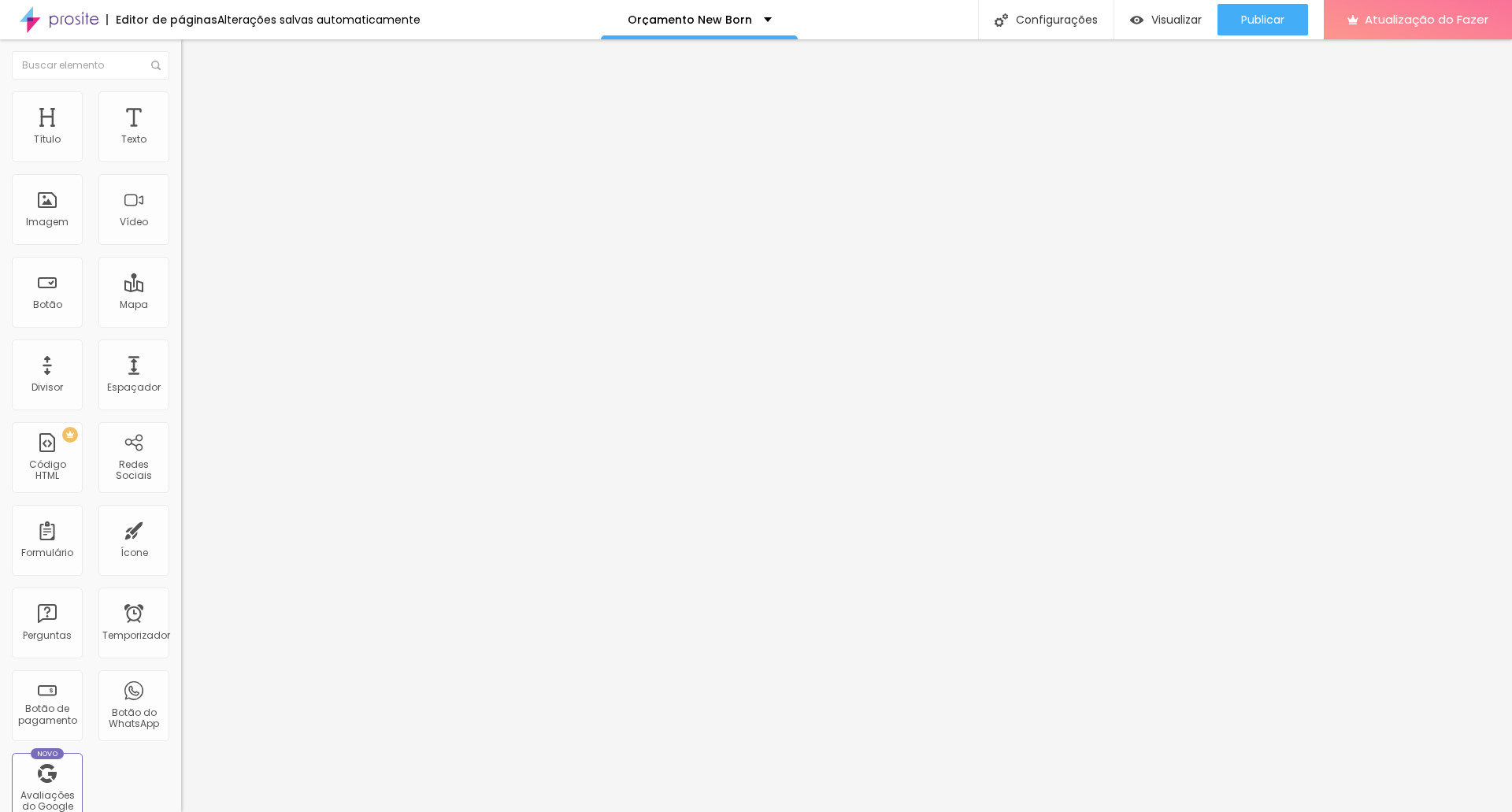
click at [190, 136] on font "Trocar imagem" at bounding box center [228, 128] width 76 height 13
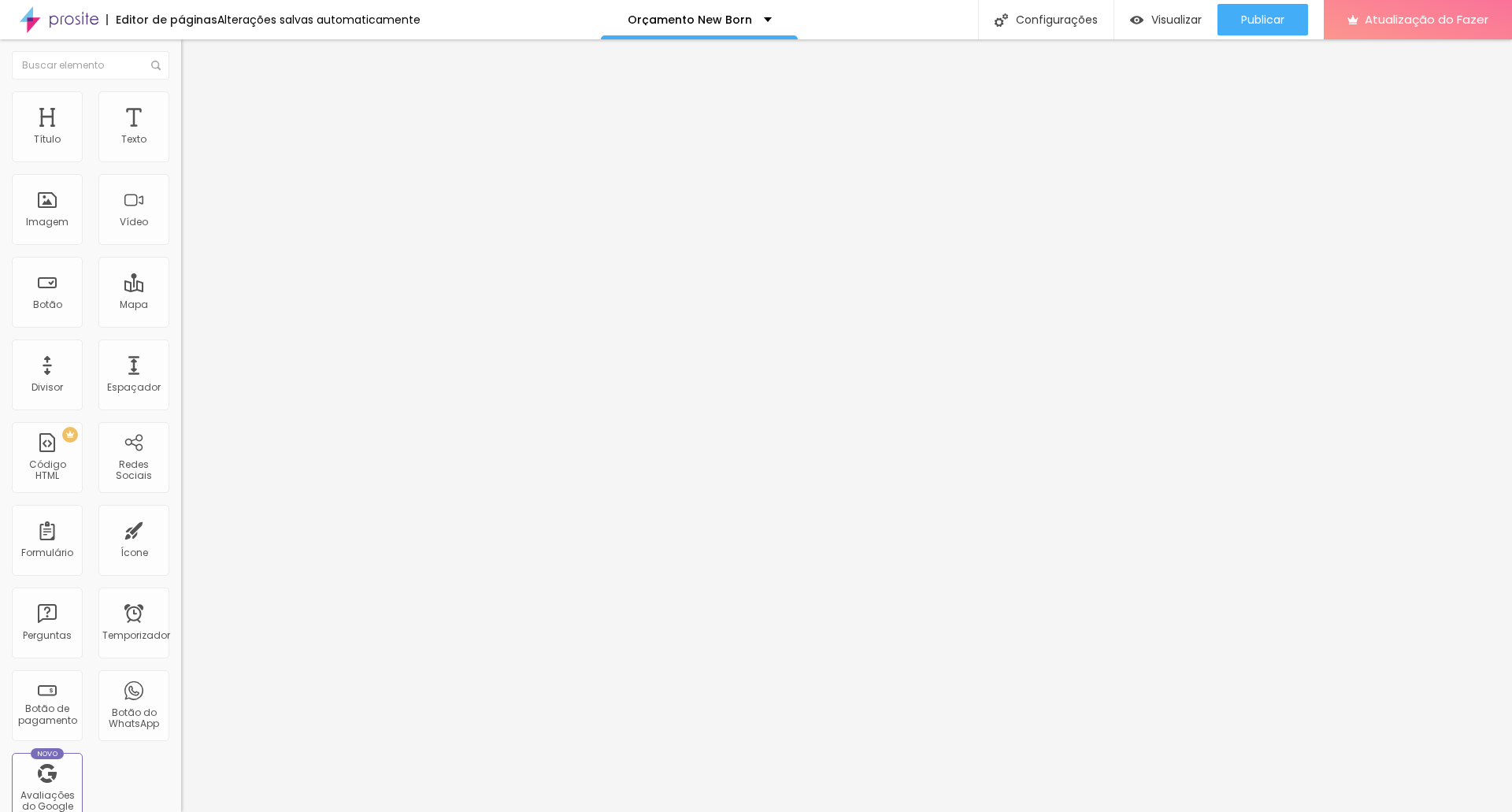
click at [190, 136] on font "Trocar imagem" at bounding box center [228, 128] width 76 height 13
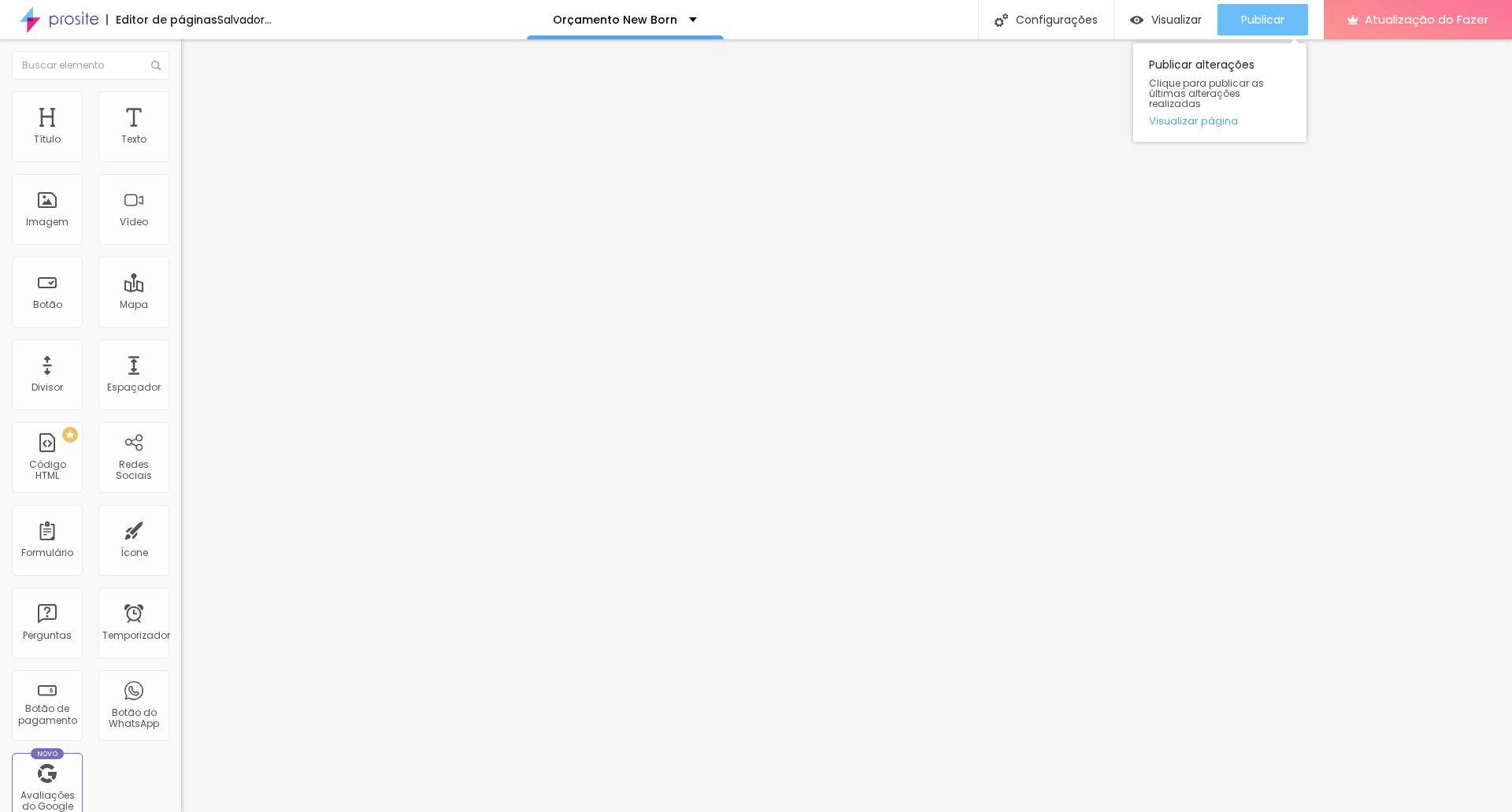
click at [1258, 18] on font "Publicar" at bounding box center [1263, 20] width 44 height 16
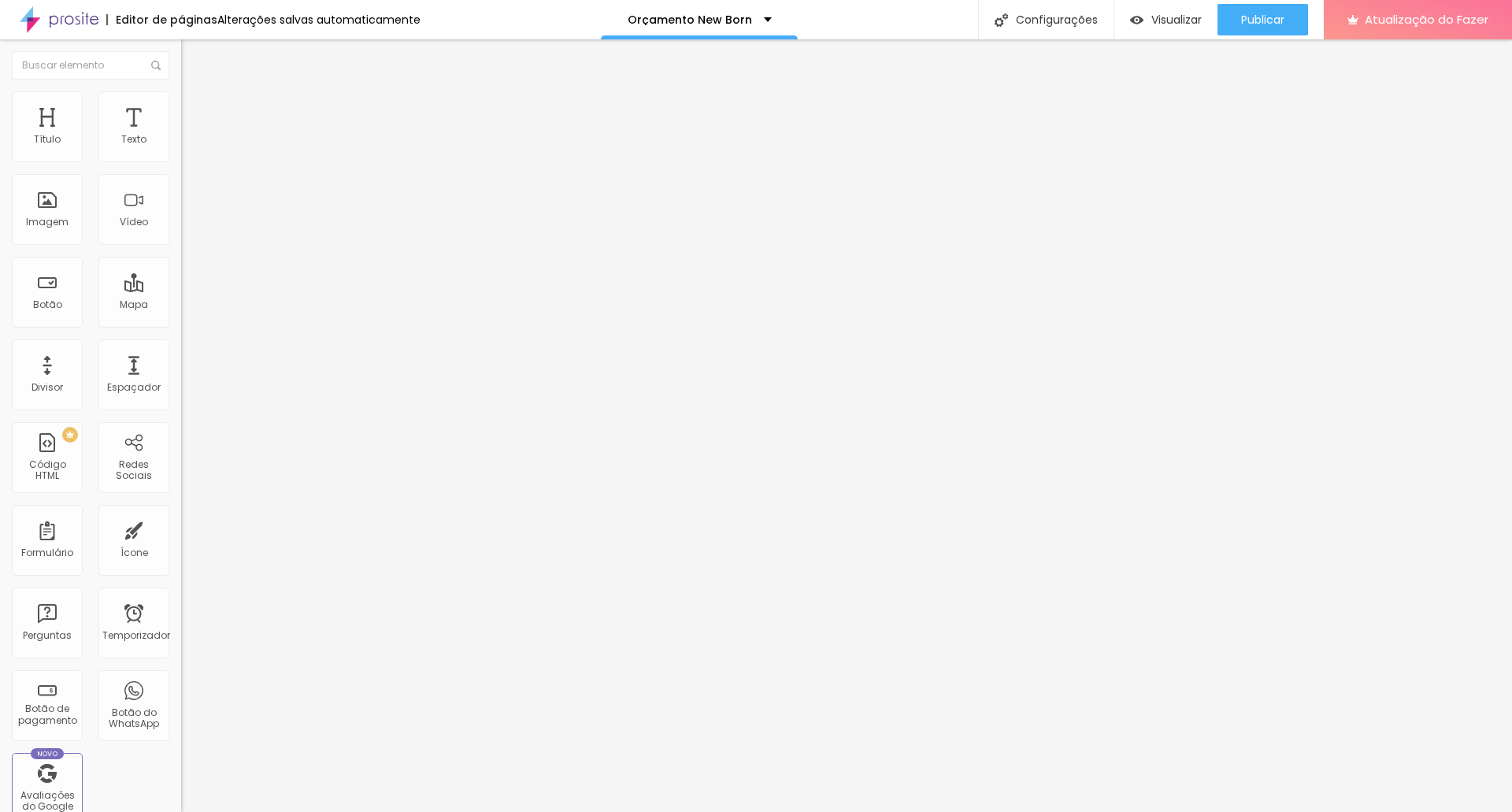
click at [190, 136] on font "Trocar imagem" at bounding box center [228, 128] width 76 height 13
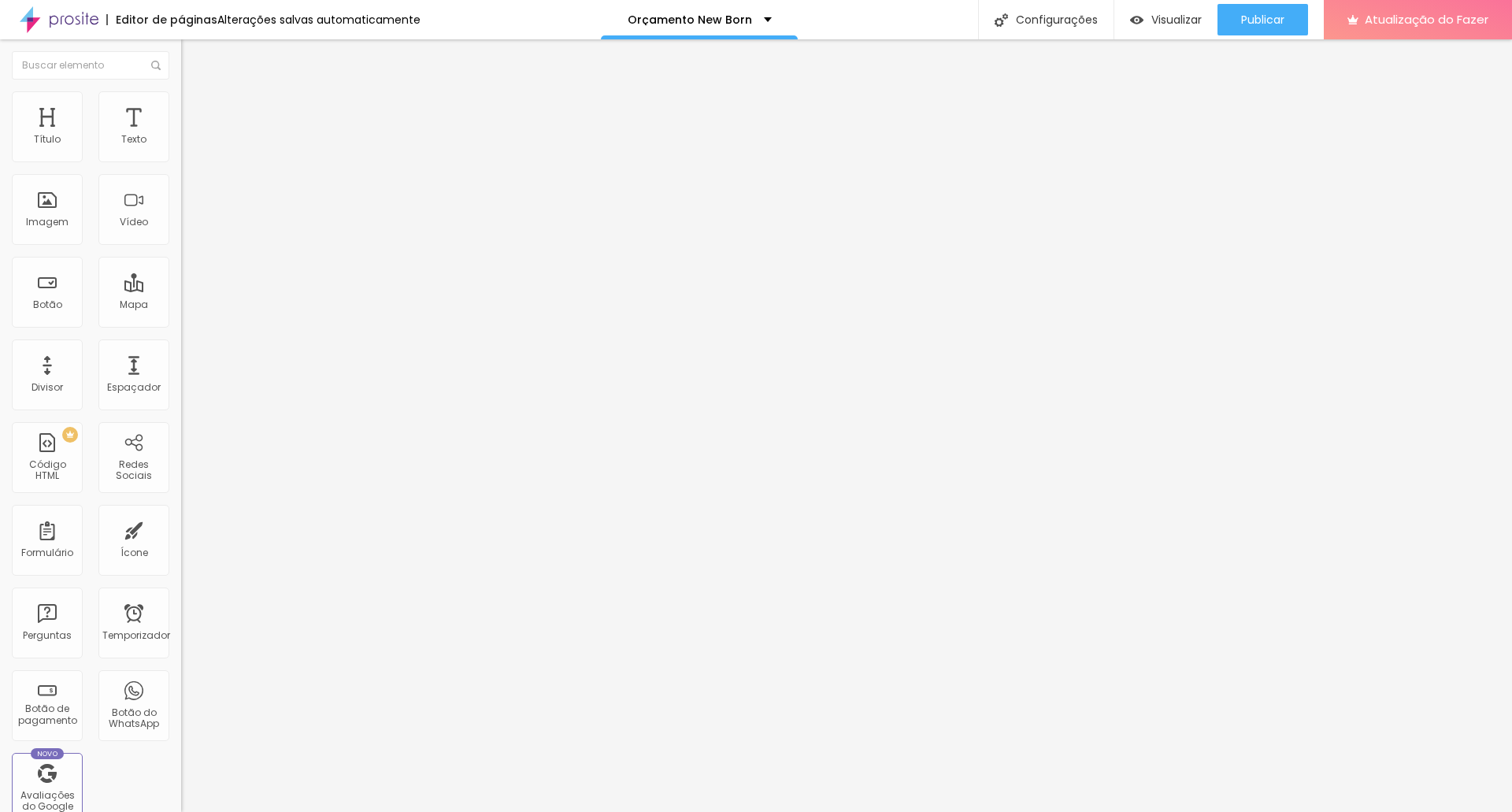
click at [182, 553] on div "1.3 Altura da linha" at bounding box center [272, 664] width 182 height 223
type input "1.7"
click at [1273, 19] on font "Publicar" at bounding box center [1263, 20] width 44 height 16
click at [1156, 15] on font "Visualizar" at bounding box center [1176, 20] width 51 height 16
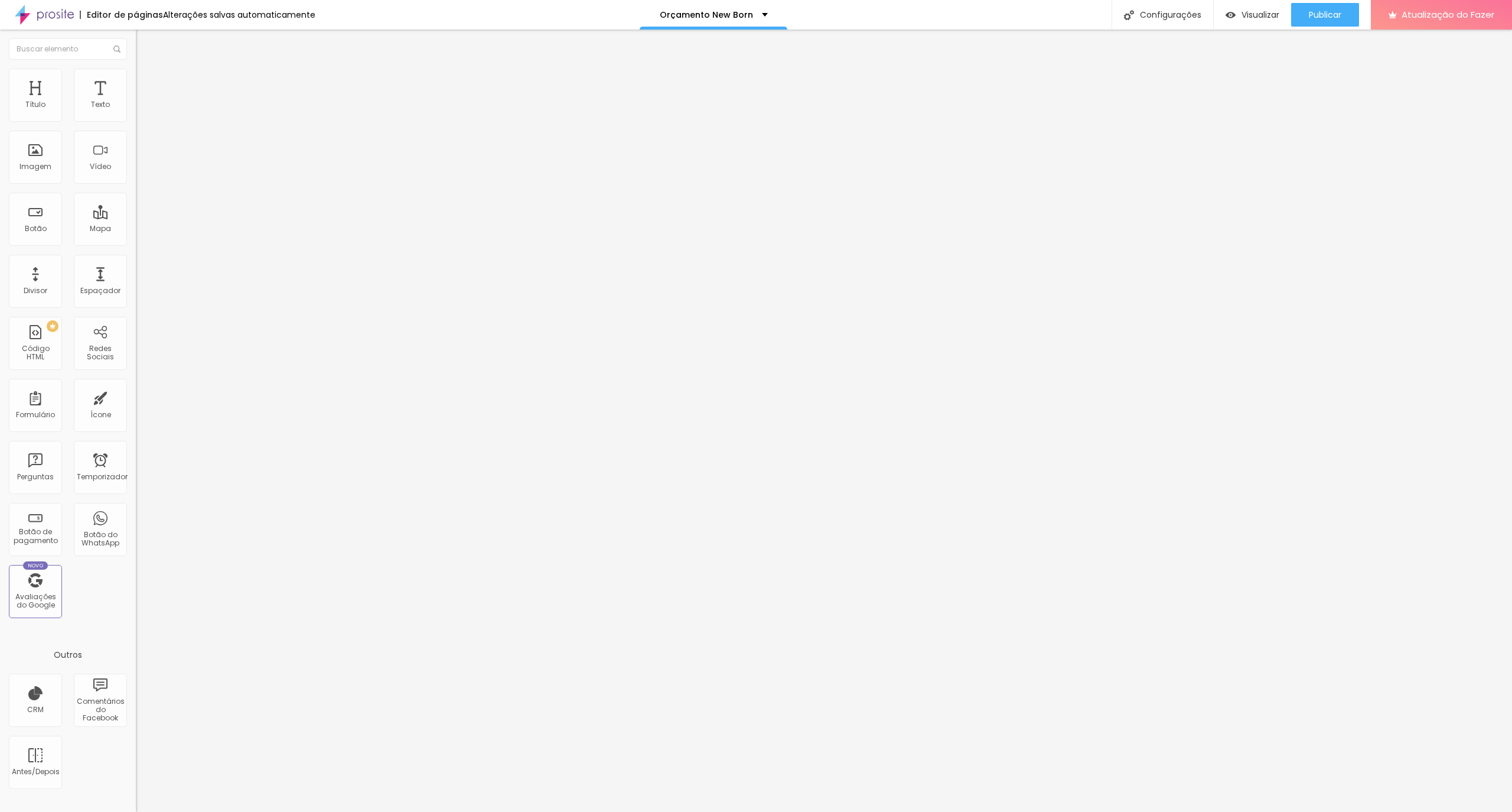
click at [143, 102] on font "Trocar imagem" at bounding box center [171, 96] width 57 height 10
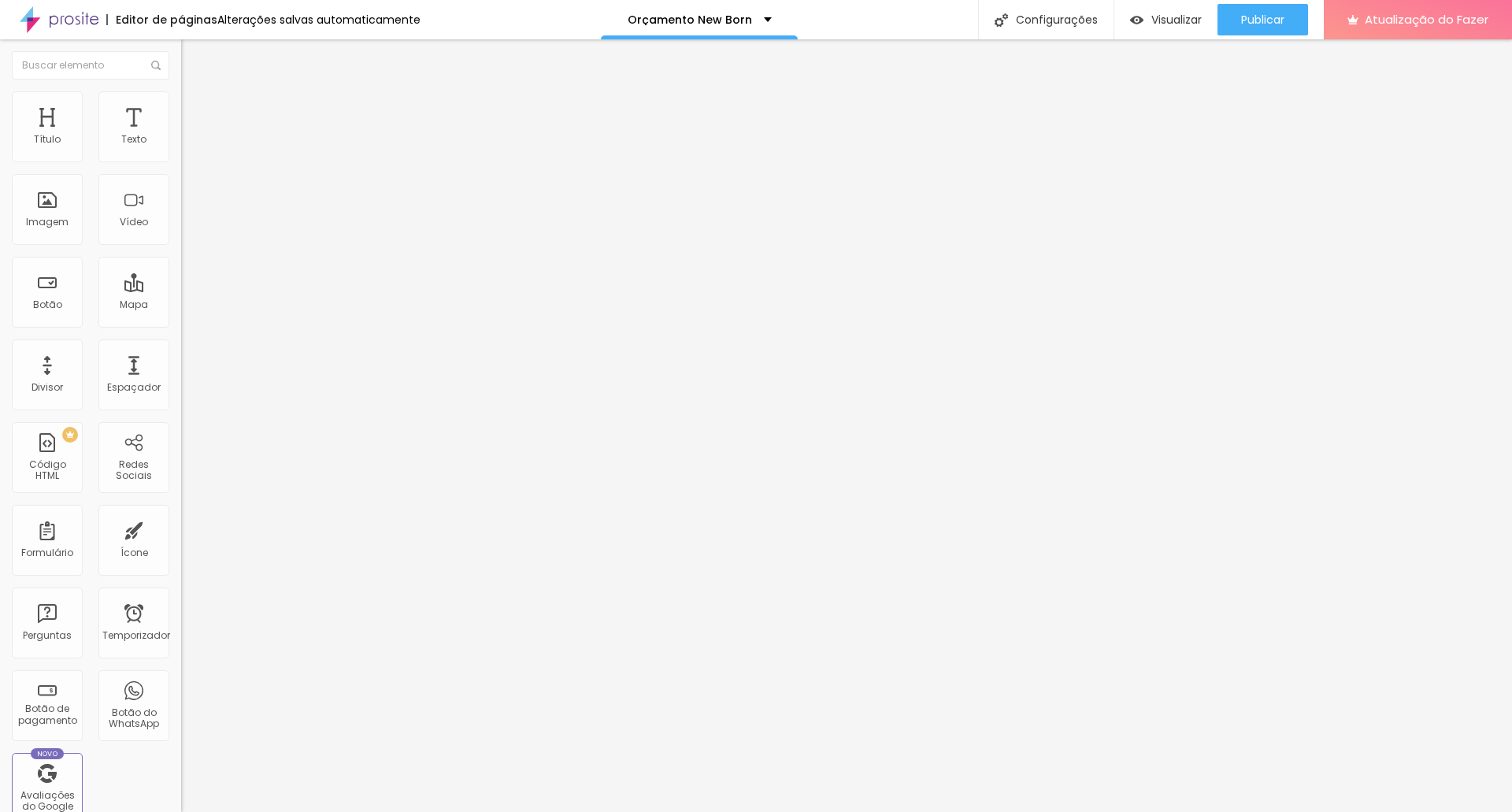
click at [182, 143] on img at bounding box center [187, 137] width 11 height 11
click at [190, 136] on font "Trocar imagem" at bounding box center [228, 128] width 76 height 13
click at [1269, 17] on font "Publicar" at bounding box center [1263, 20] width 44 height 16
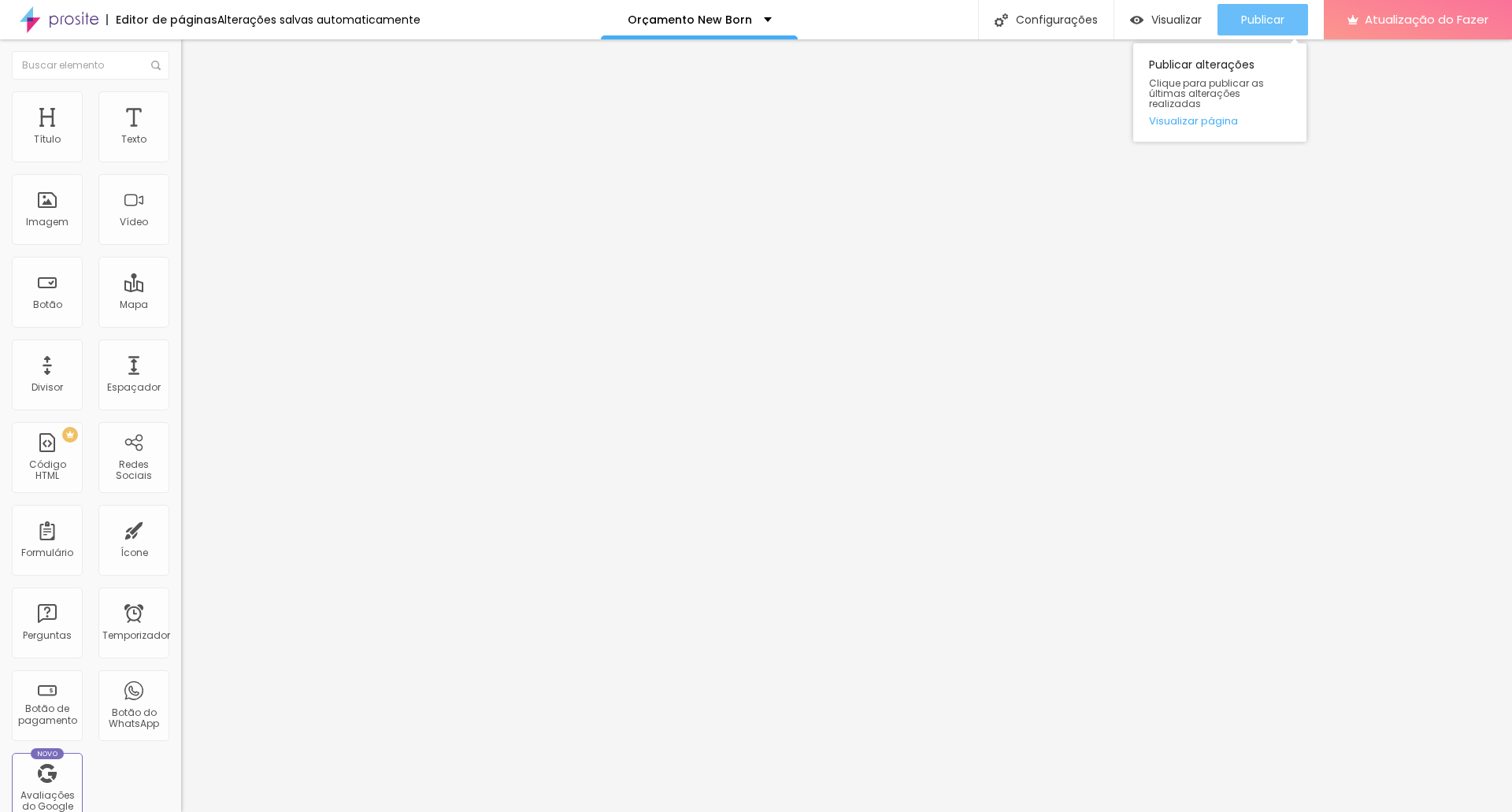
click at [1248, 20] on font "Publicar" at bounding box center [1263, 20] width 44 height 16
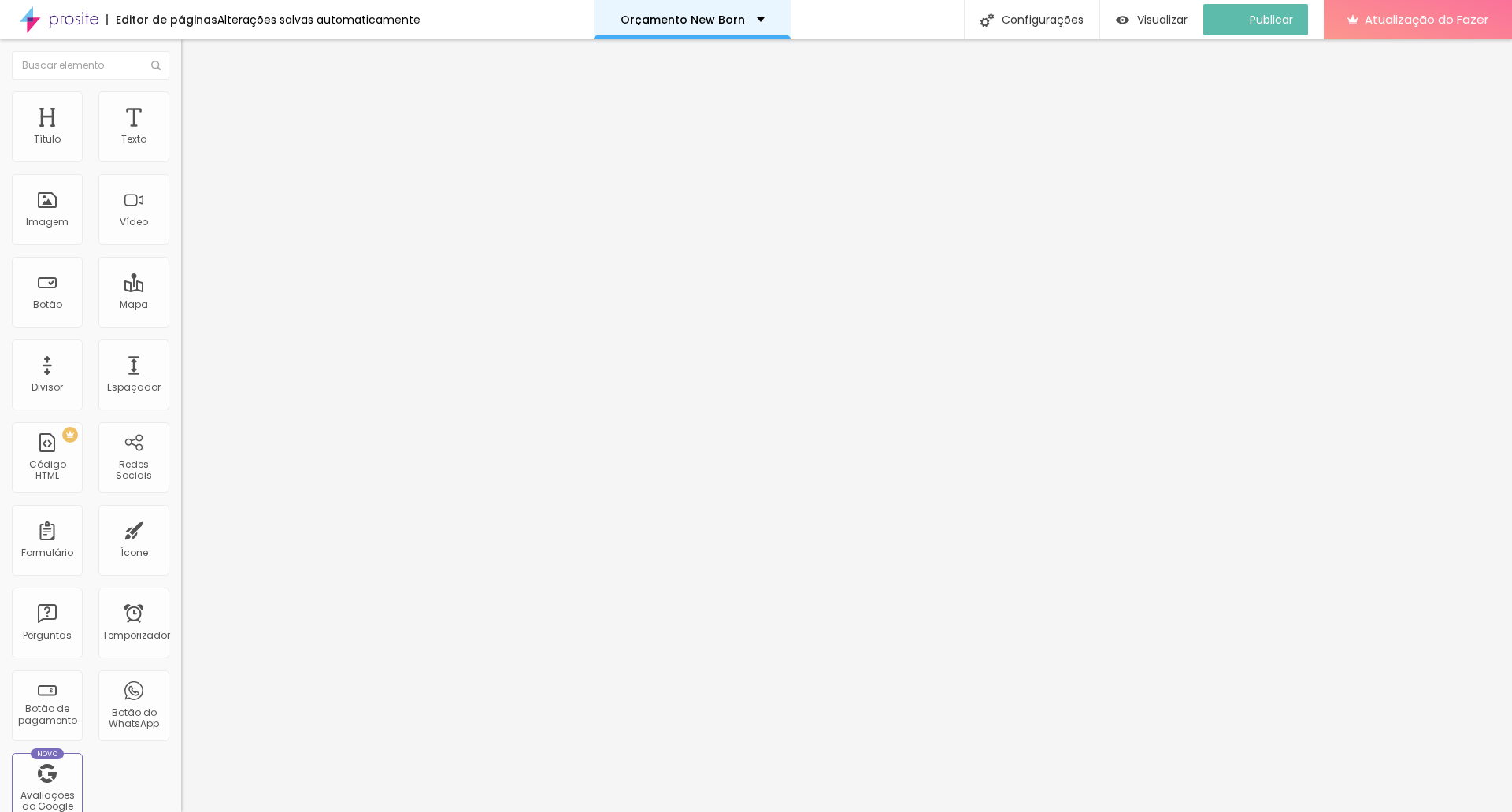
click at [731, 13] on div "Orçamento New Born" at bounding box center [692, 20] width 196 height 40
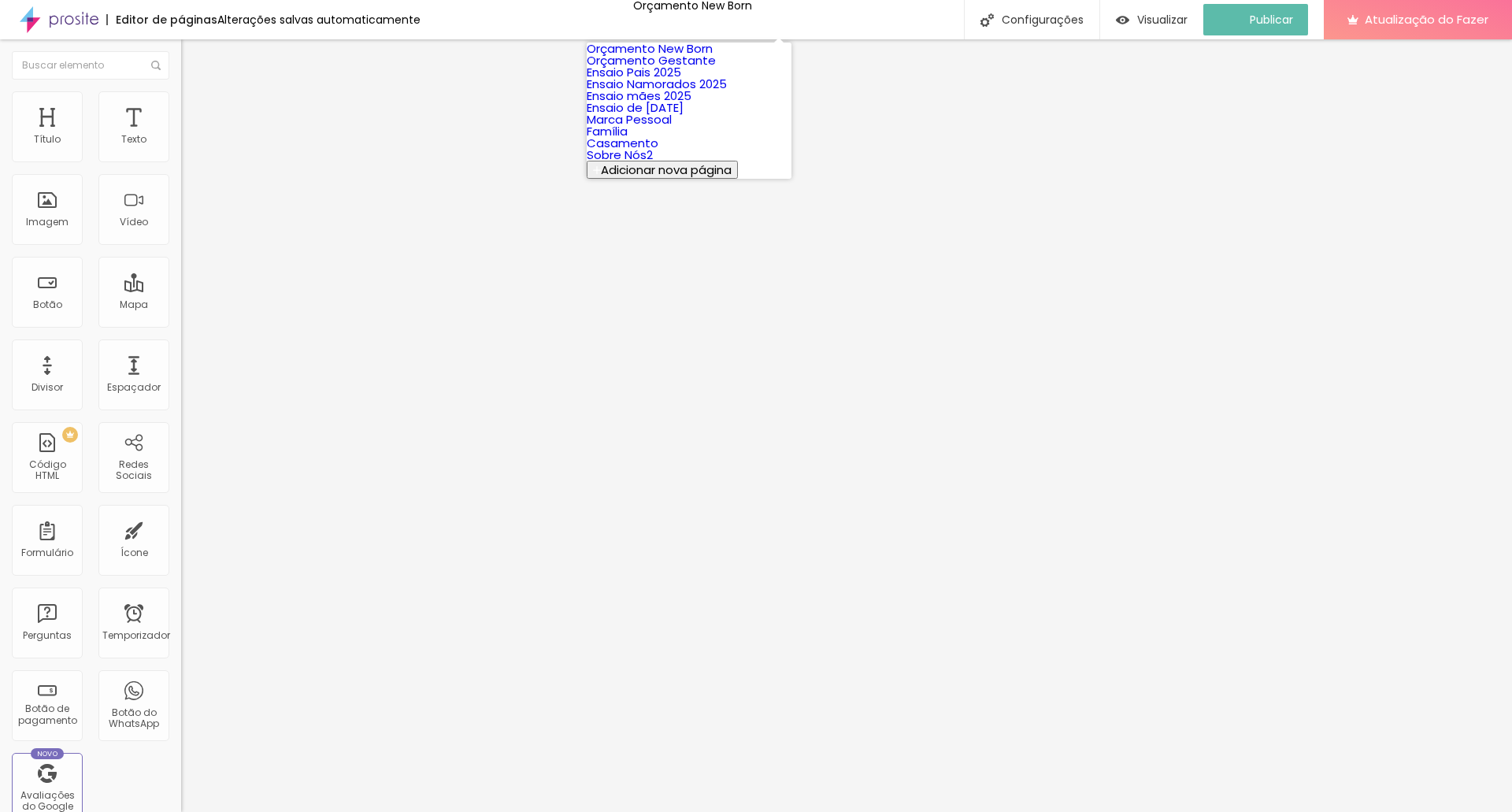
click at [700, 68] on font "Orçamento Gestante" at bounding box center [651, 60] width 129 height 17
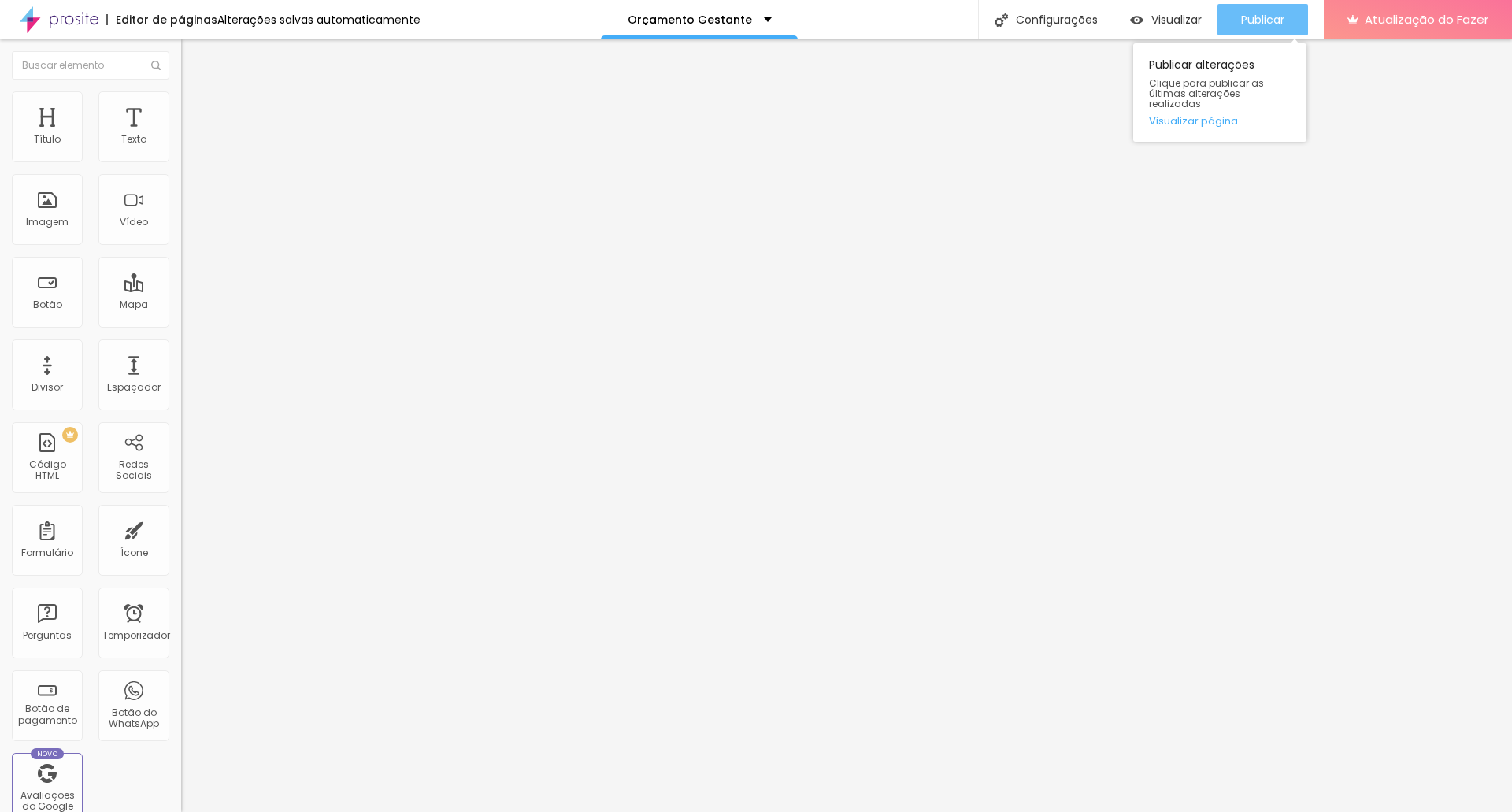
click at [1254, 18] on font "Publicar" at bounding box center [1263, 20] width 44 height 16
click at [1262, 13] on font "Publicar" at bounding box center [1263, 20] width 44 height 16
click at [182, 149] on font "Título 2" at bounding box center [207, 139] width 52 height 20
click at [182, 136] on font "Título 1" at bounding box center [207, 124] width 53 height 22
click at [182, 97] on img at bounding box center [189, 98] width 14 height 14
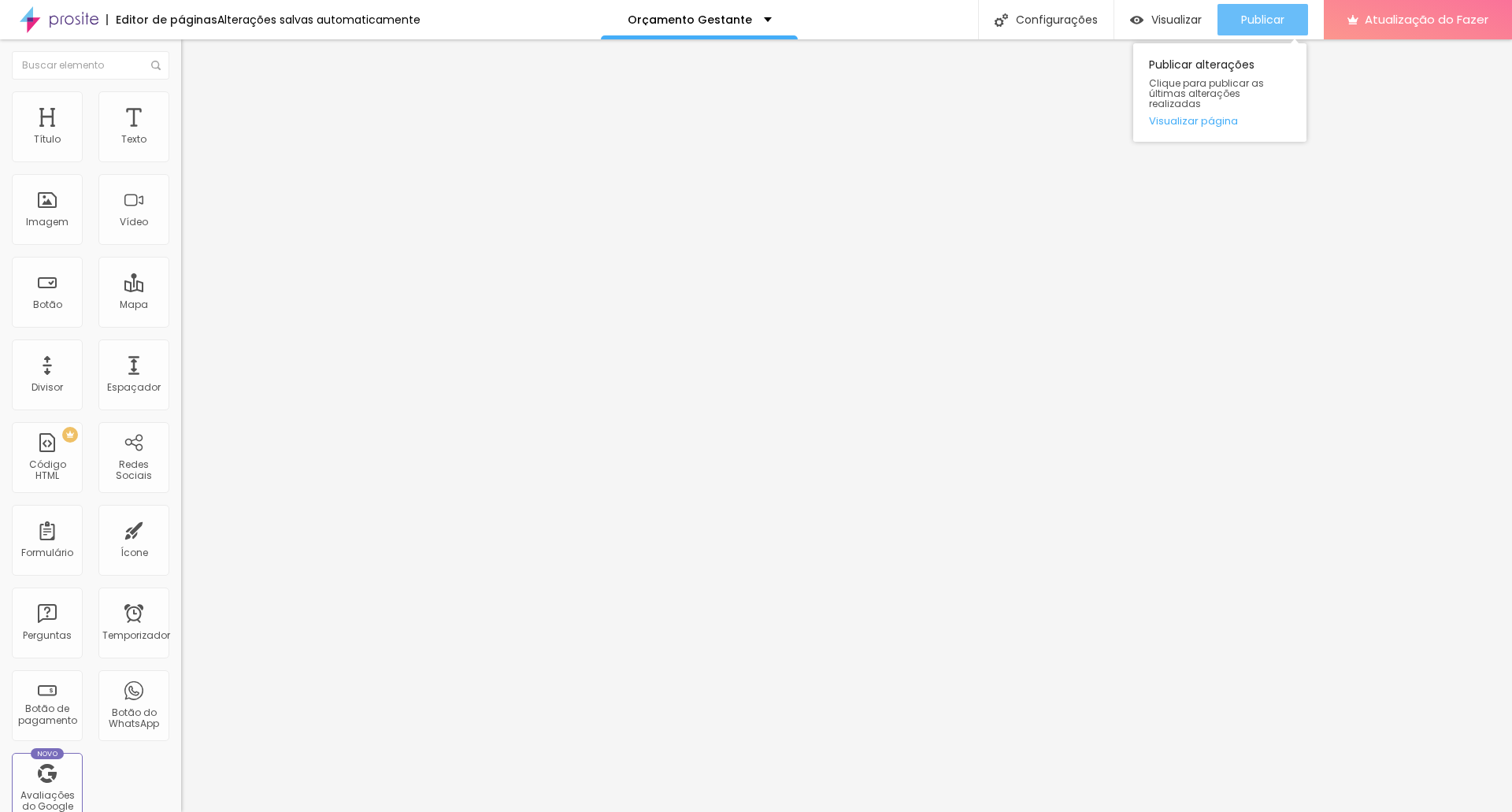
click at [1246, 21] on font "Publicar" at bounding box center [1263, 20] width 44 height 16
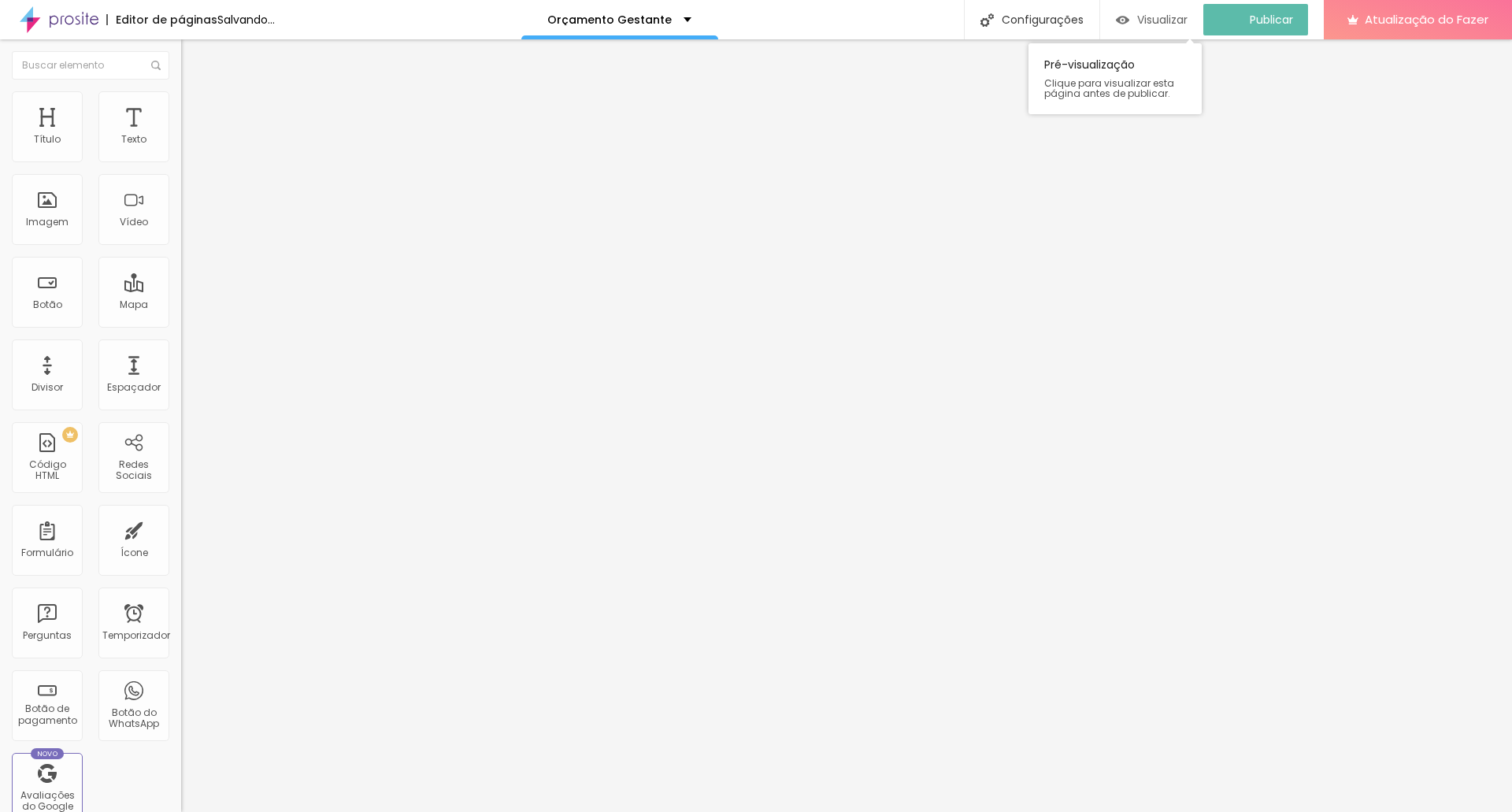
click at [1162, 21] on font "Visualizar" at bounding box center [1162, 20] width 51 height 16
click at [182, 91] on li "Estilo" at bounding box center [272, 83] width 182 height 16
click at [193, 222] on icon "button" at bounding box center [194, 220] width 3 height 3
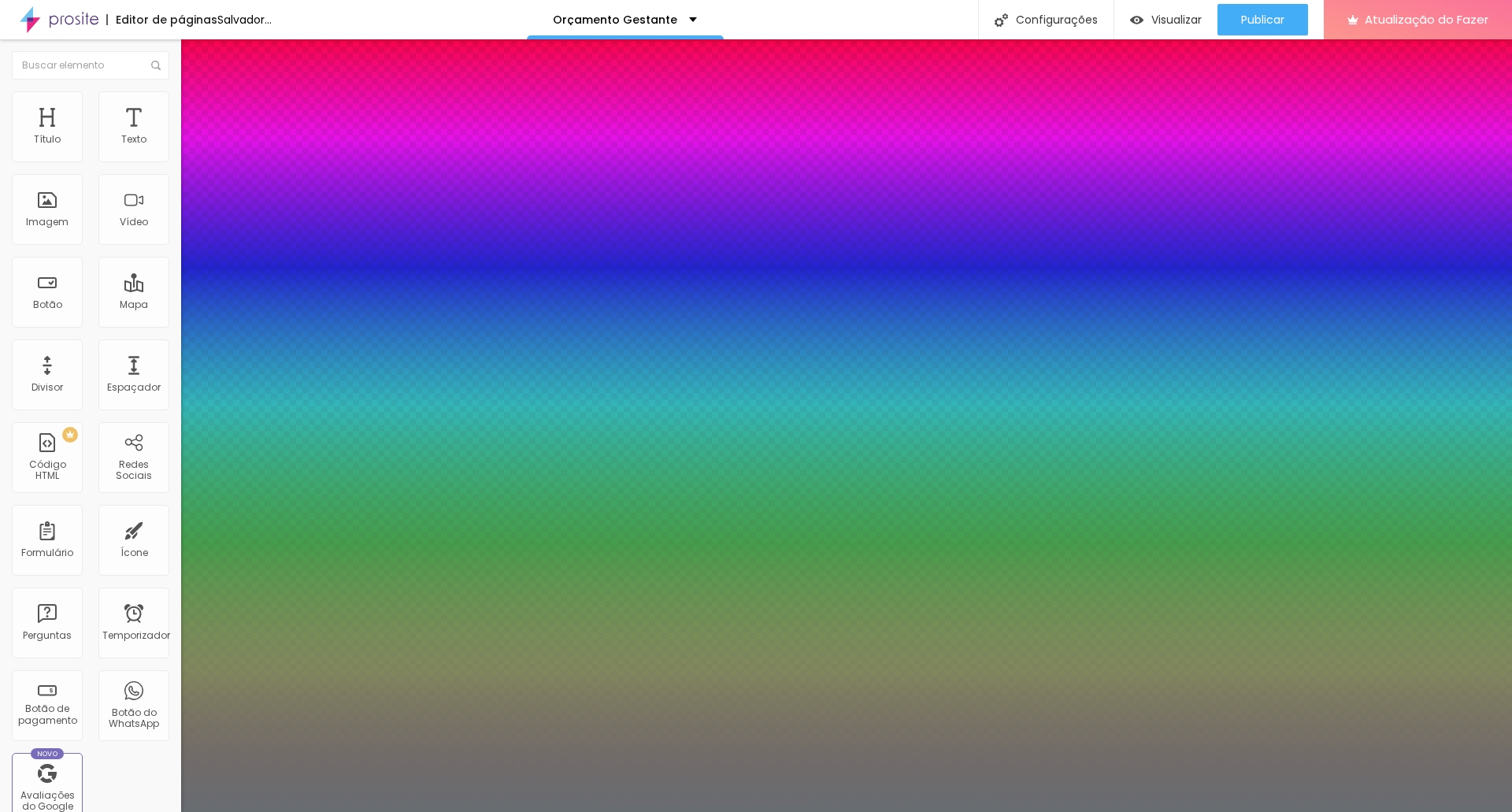
type input "1"
type input "0.5"
type input "51"
type input "1"
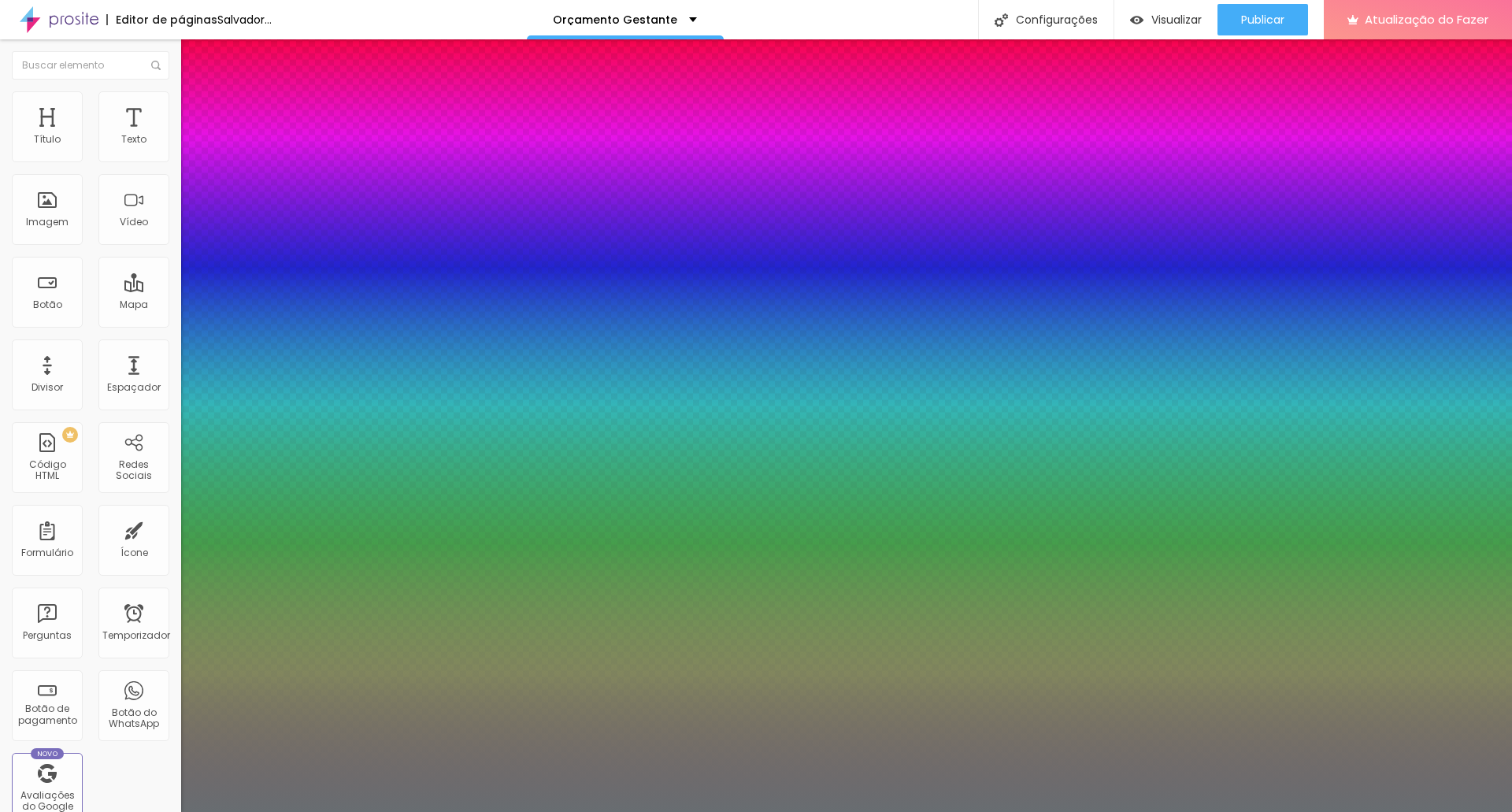
type input "0.5"
type input "52"
type input "1"
type input "0.5"
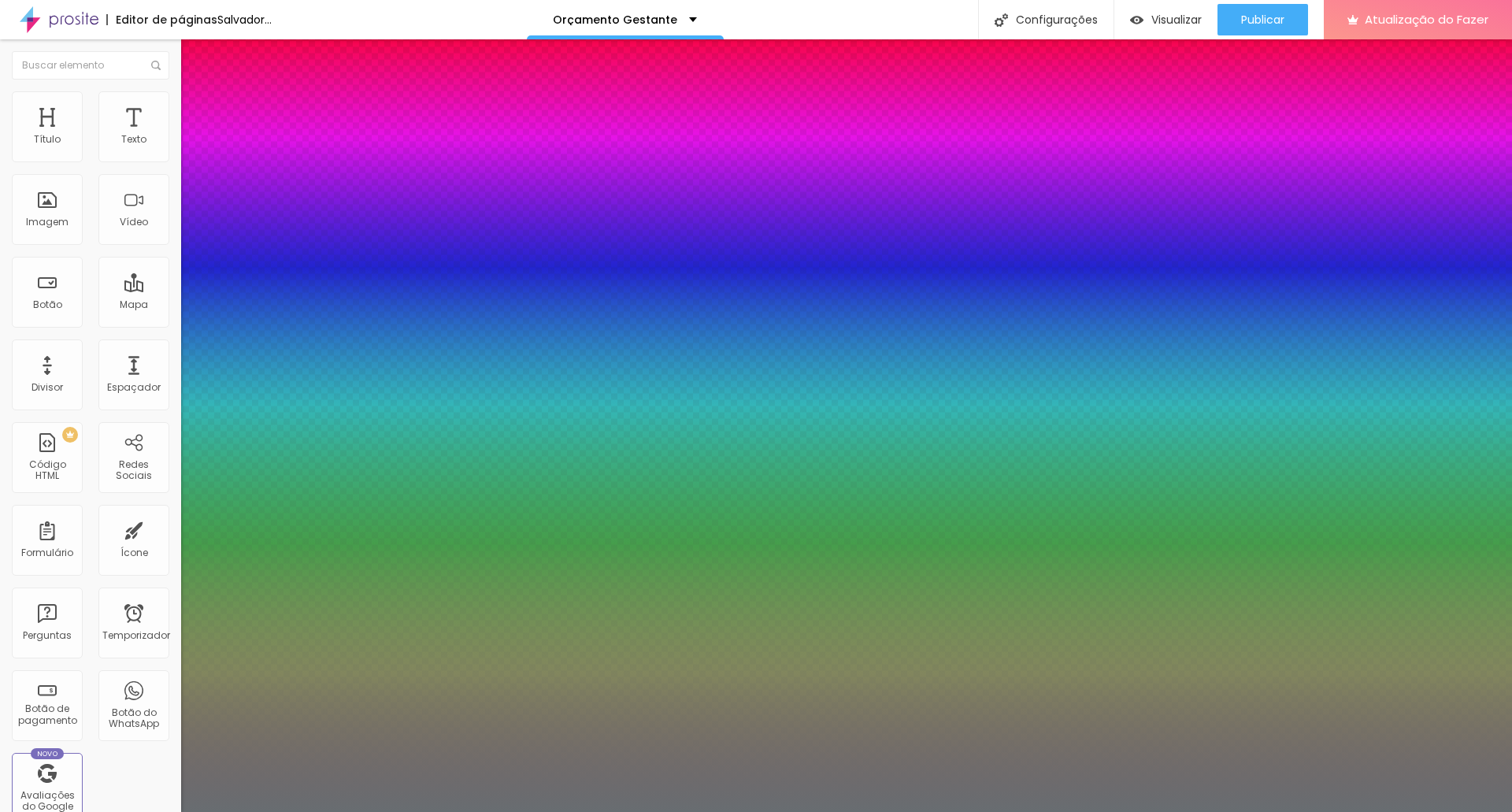
type input "51"
type input "1"
type input "0.5"
type input "50"
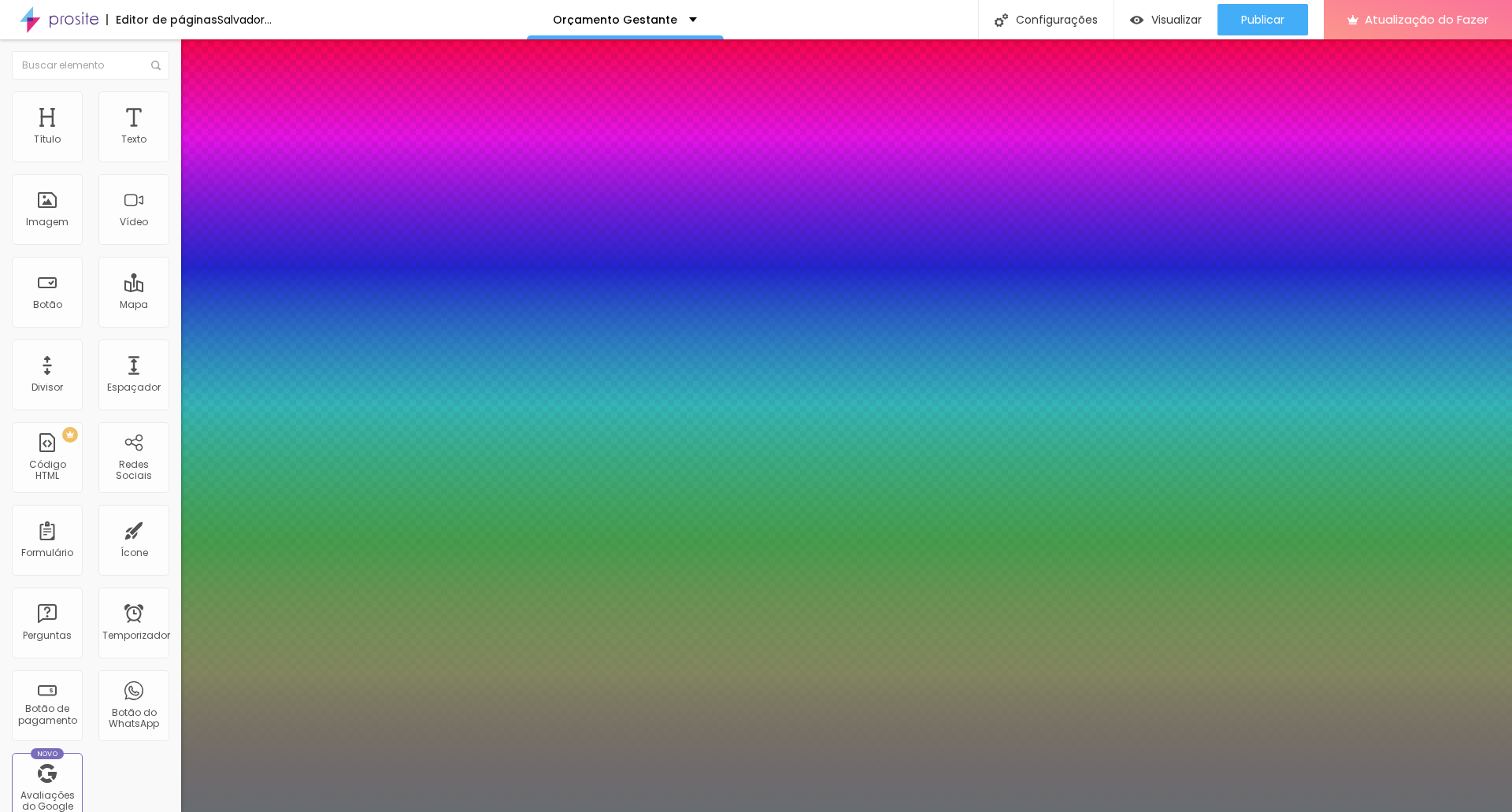
type input "50"
type input "1"
type input "0.5"
type input "49"
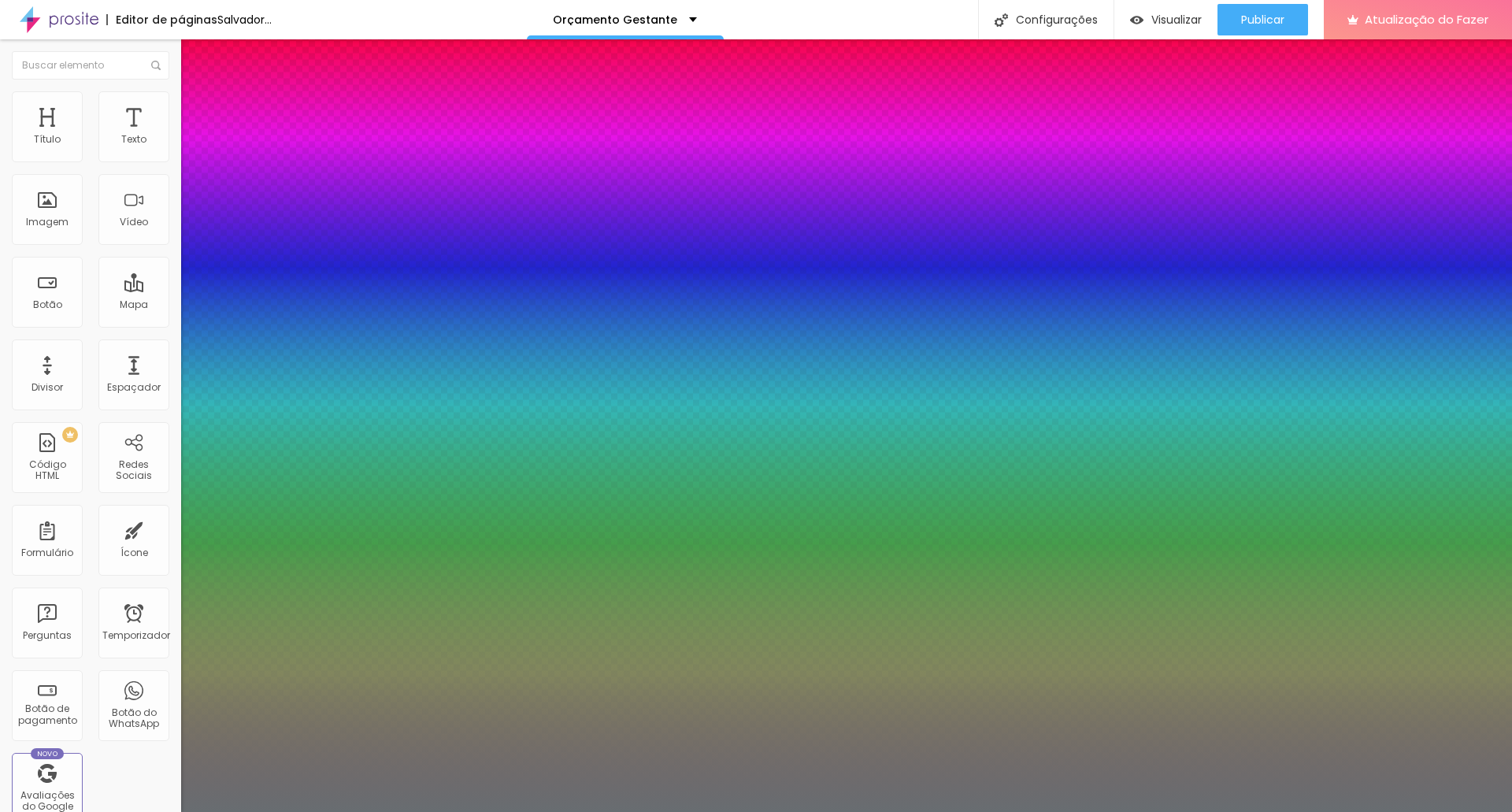
type input "1"
type input "0.5"
type input "48"
type input "1"
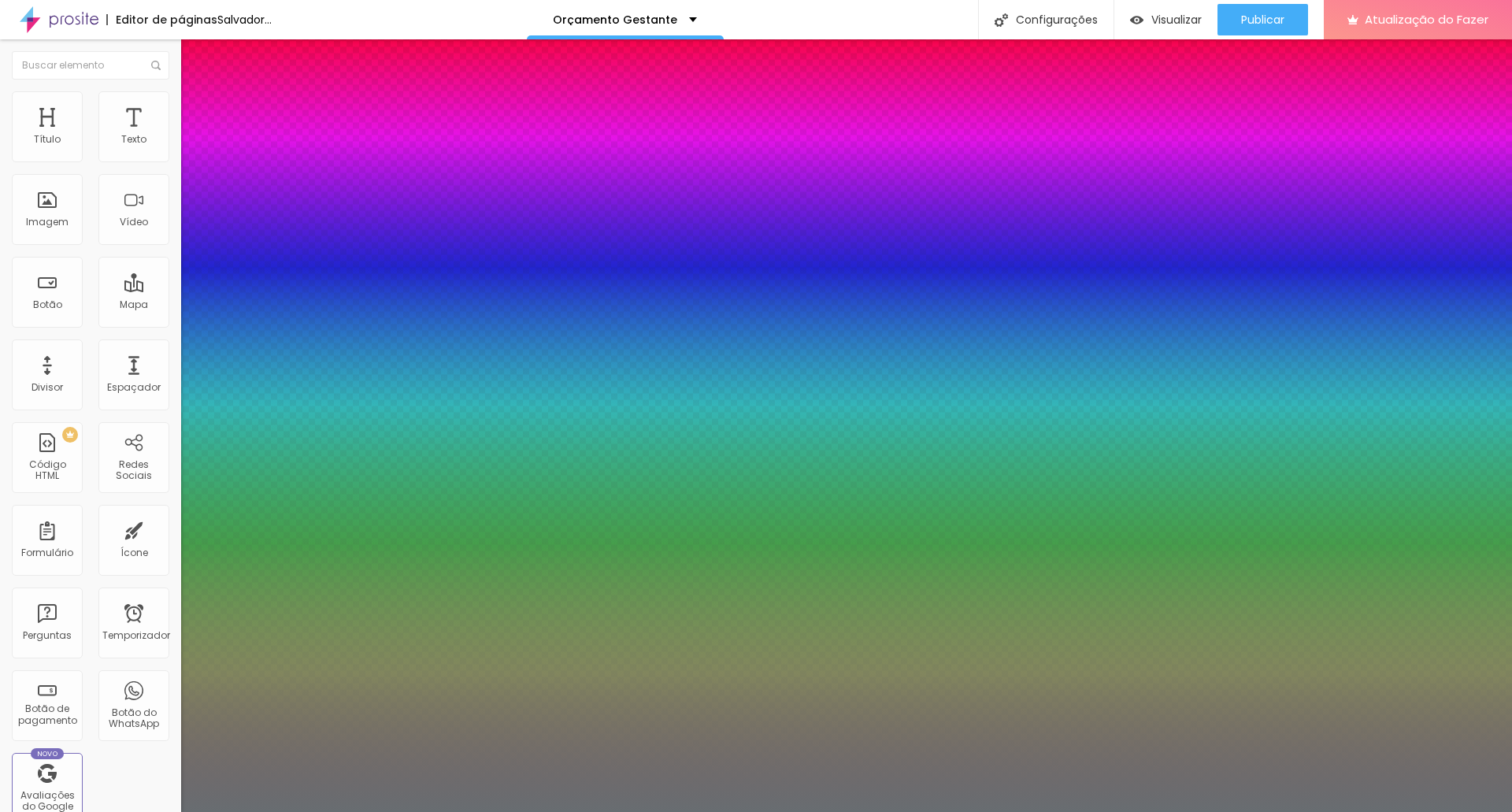
type input "0.5"
type input "50"
type input "1"
type input "0.5"
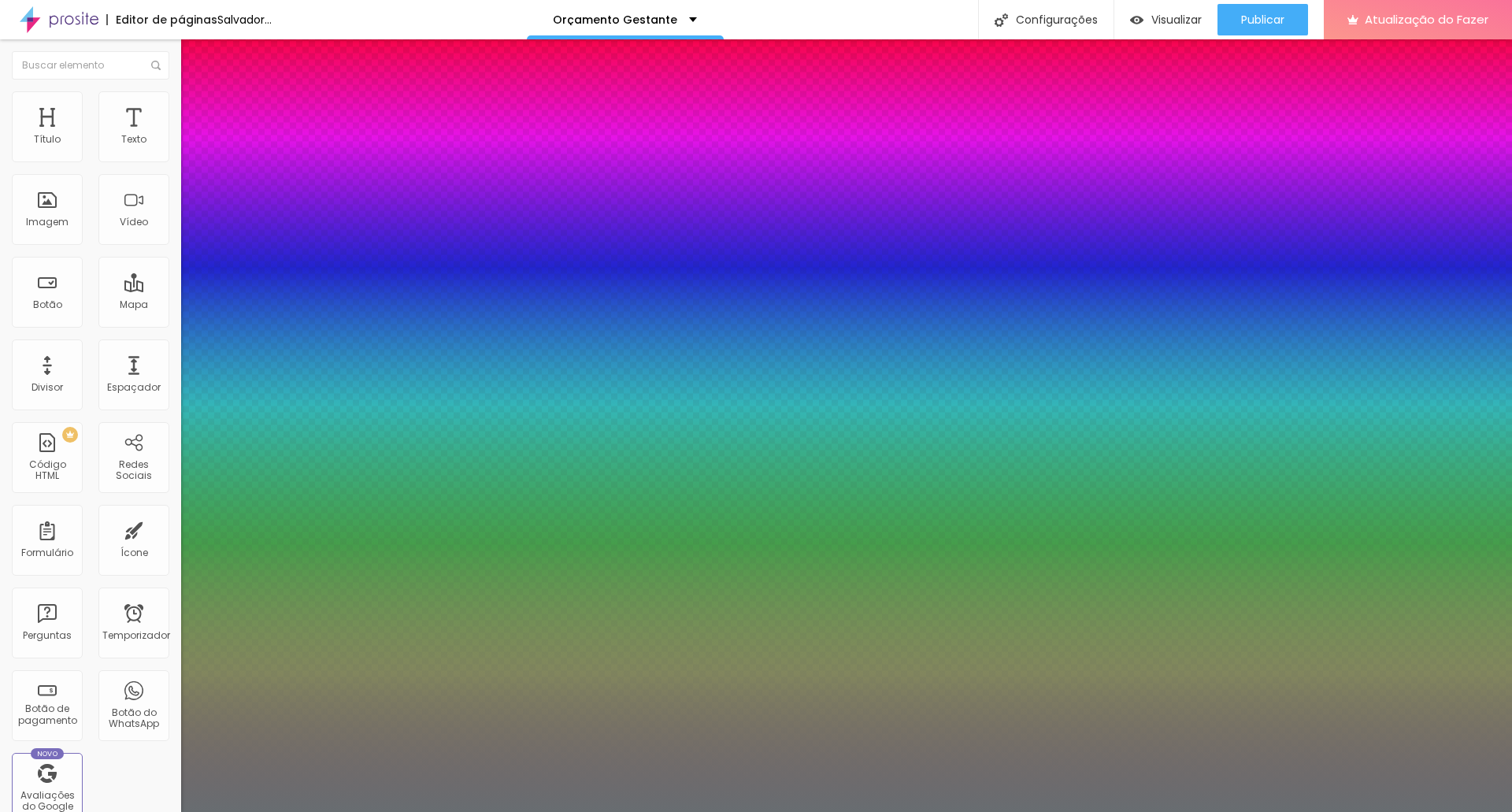
click at [860, 811] on div at bounding box center [756, 812] width 1512 height 0
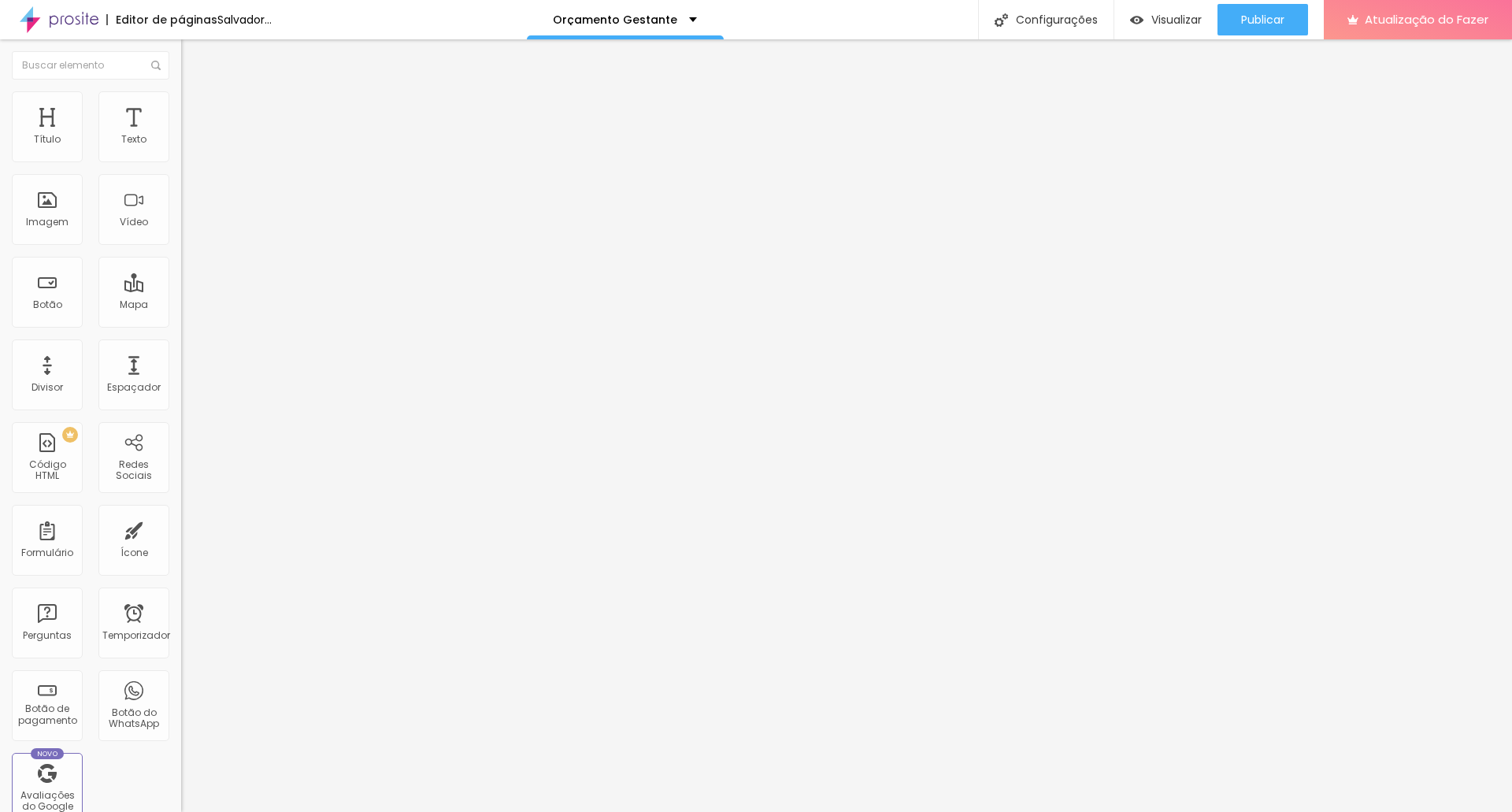
click at [189, 227] on icon "button" at bounding box center [191, 223] width 6 height 6
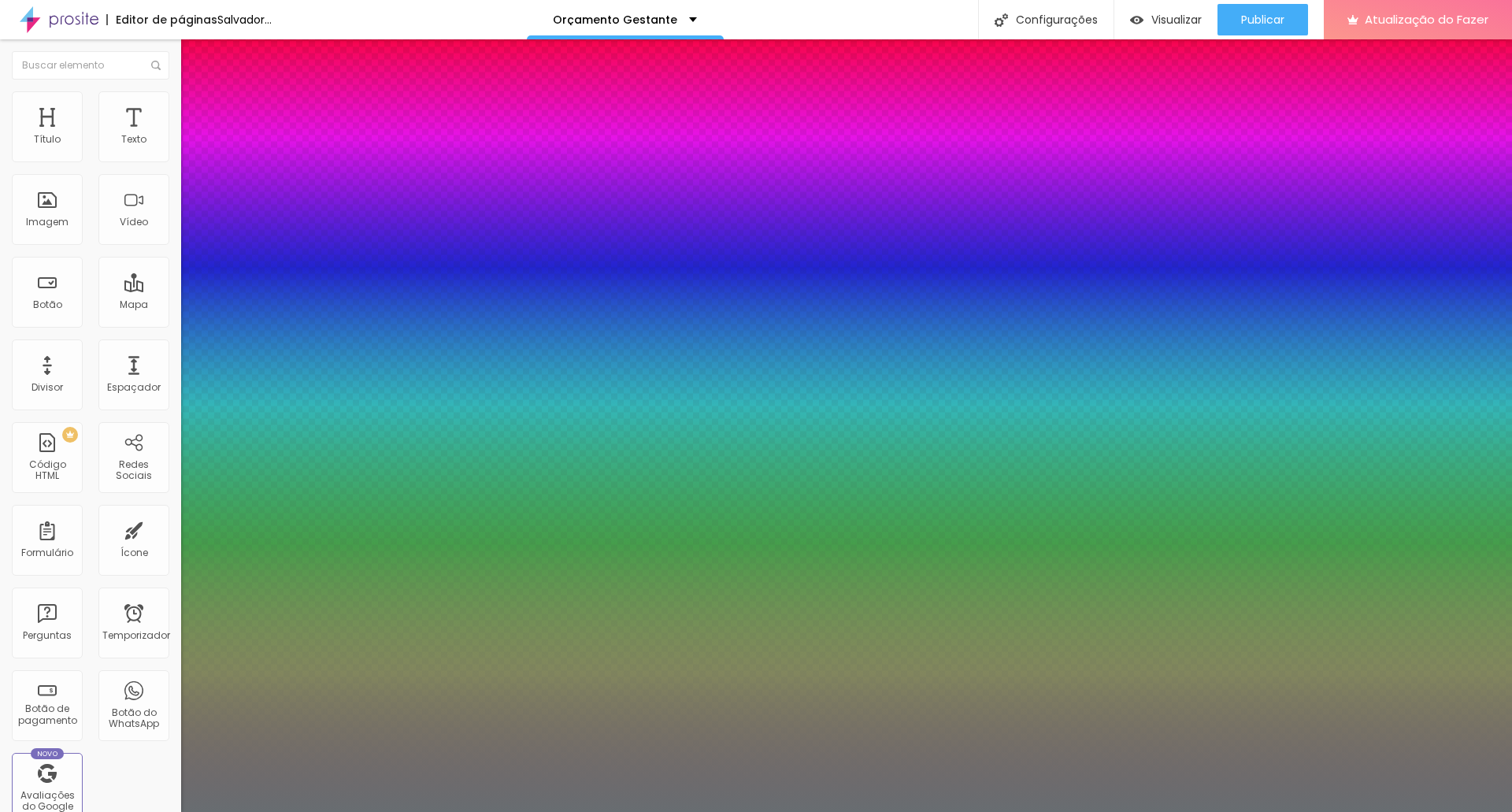
type input "1"
type input "0.5"
drag, startPoint x: 326, startPoint y: 582, endPoint x: 369, endPoint y: 580, distance: 43.0
paste input "9B6B40"
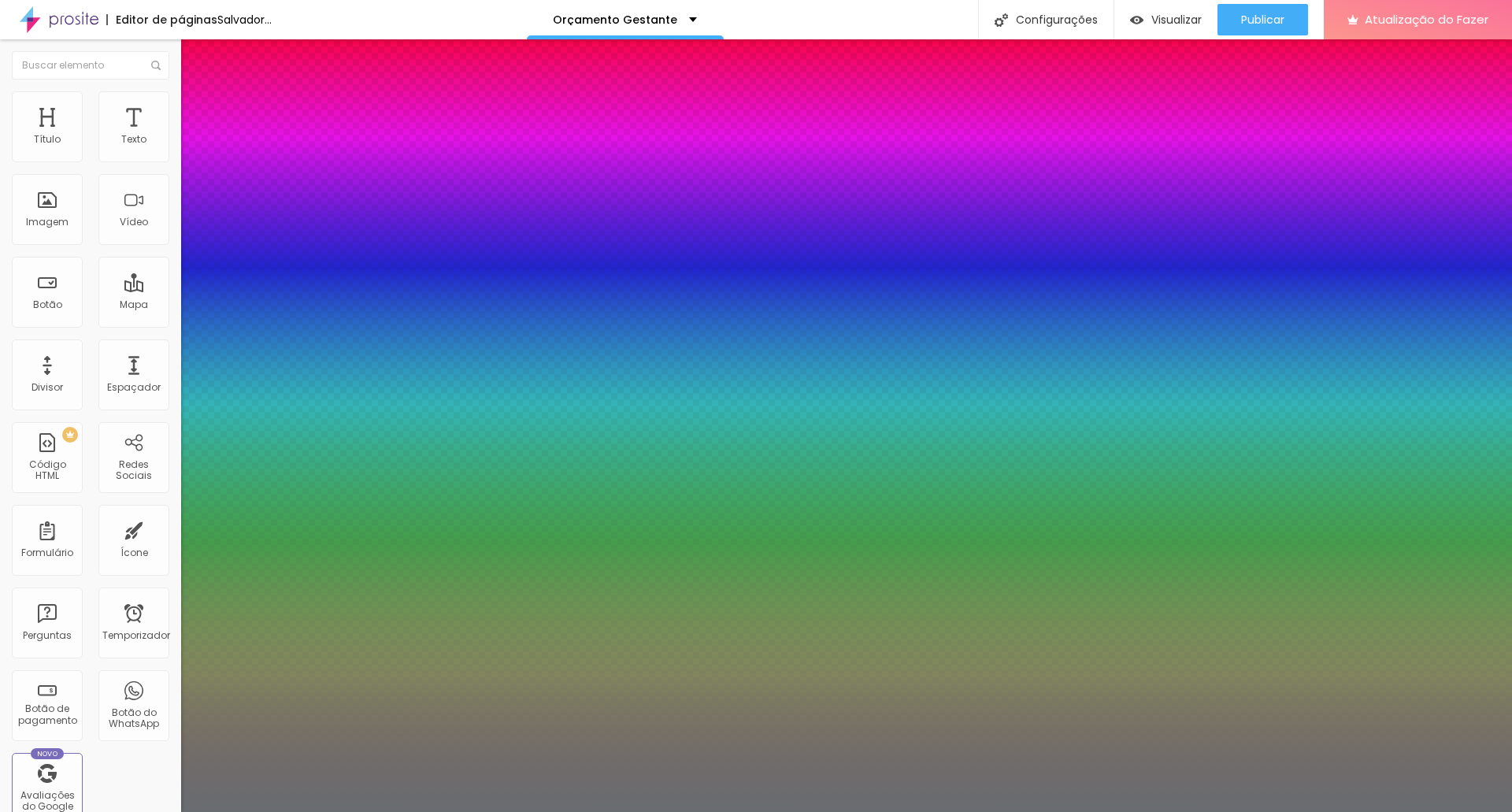
type input "1"
type input "0.5"
type input "#9B6B40"
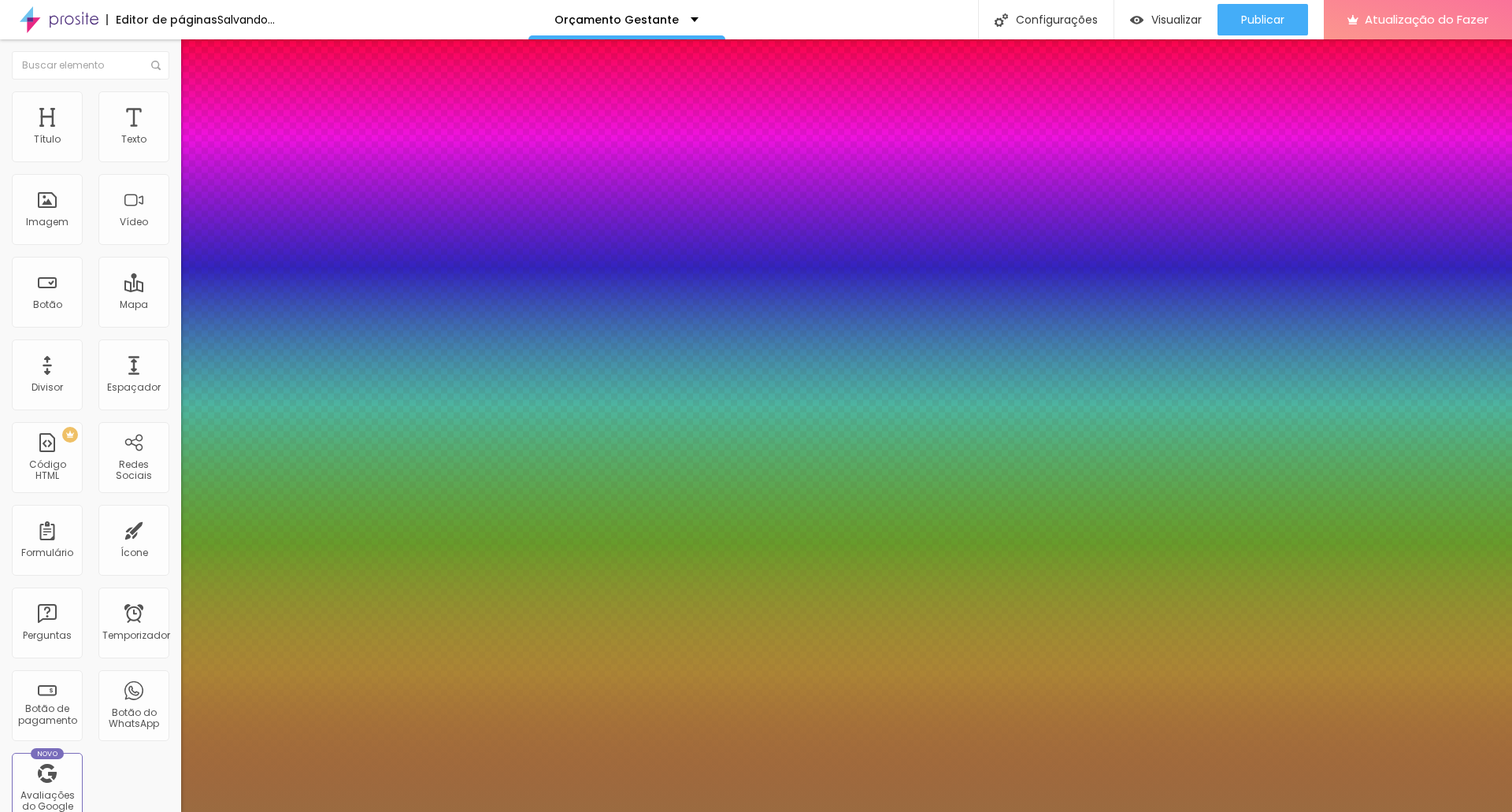
type input "1"
type input "0.5"
type input "#9B6B40"
type input "1"
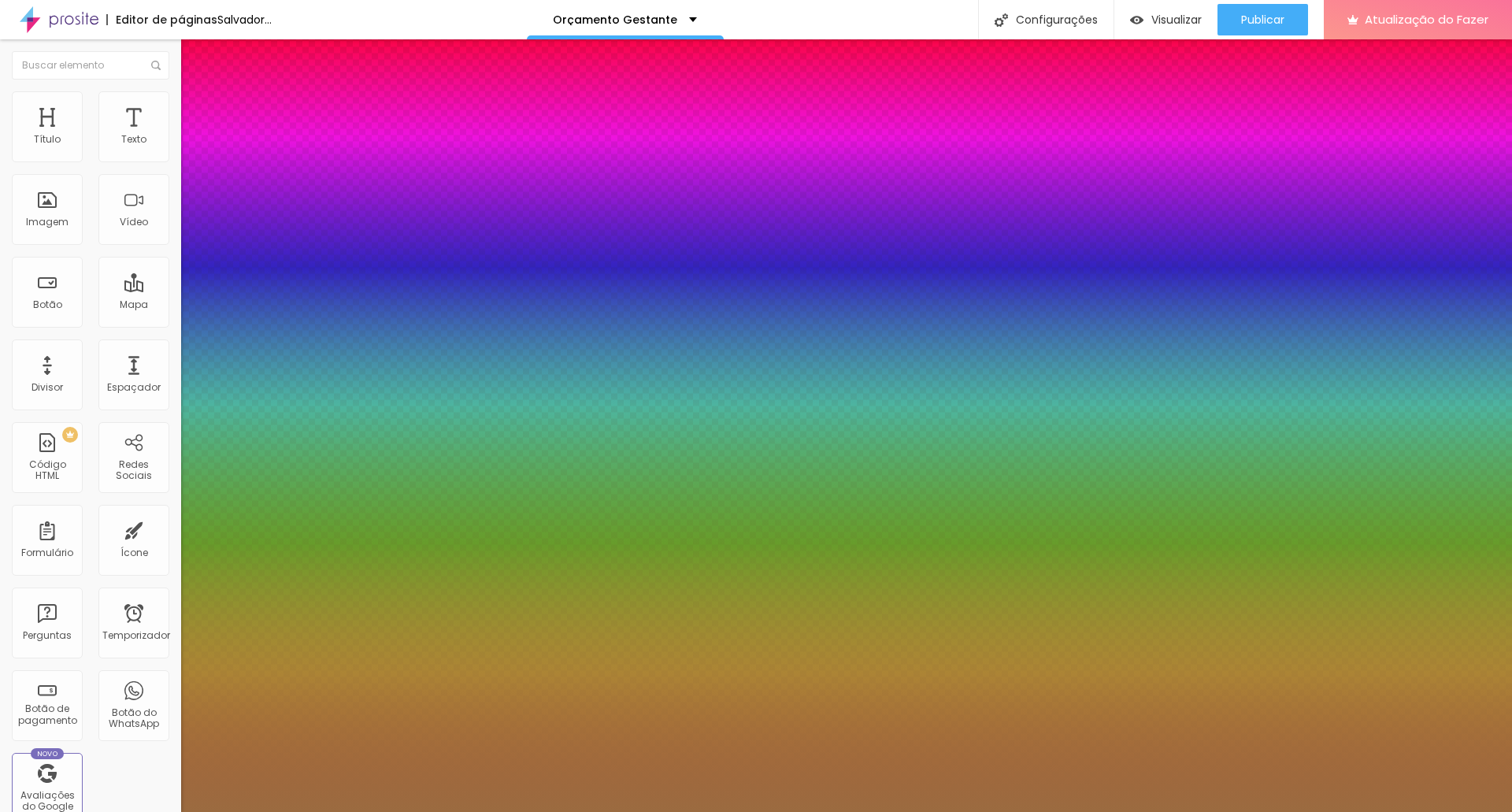
type input "0.5"
click at [1370, 811] on div at bounding box center [756, 812] width 1512 height 0
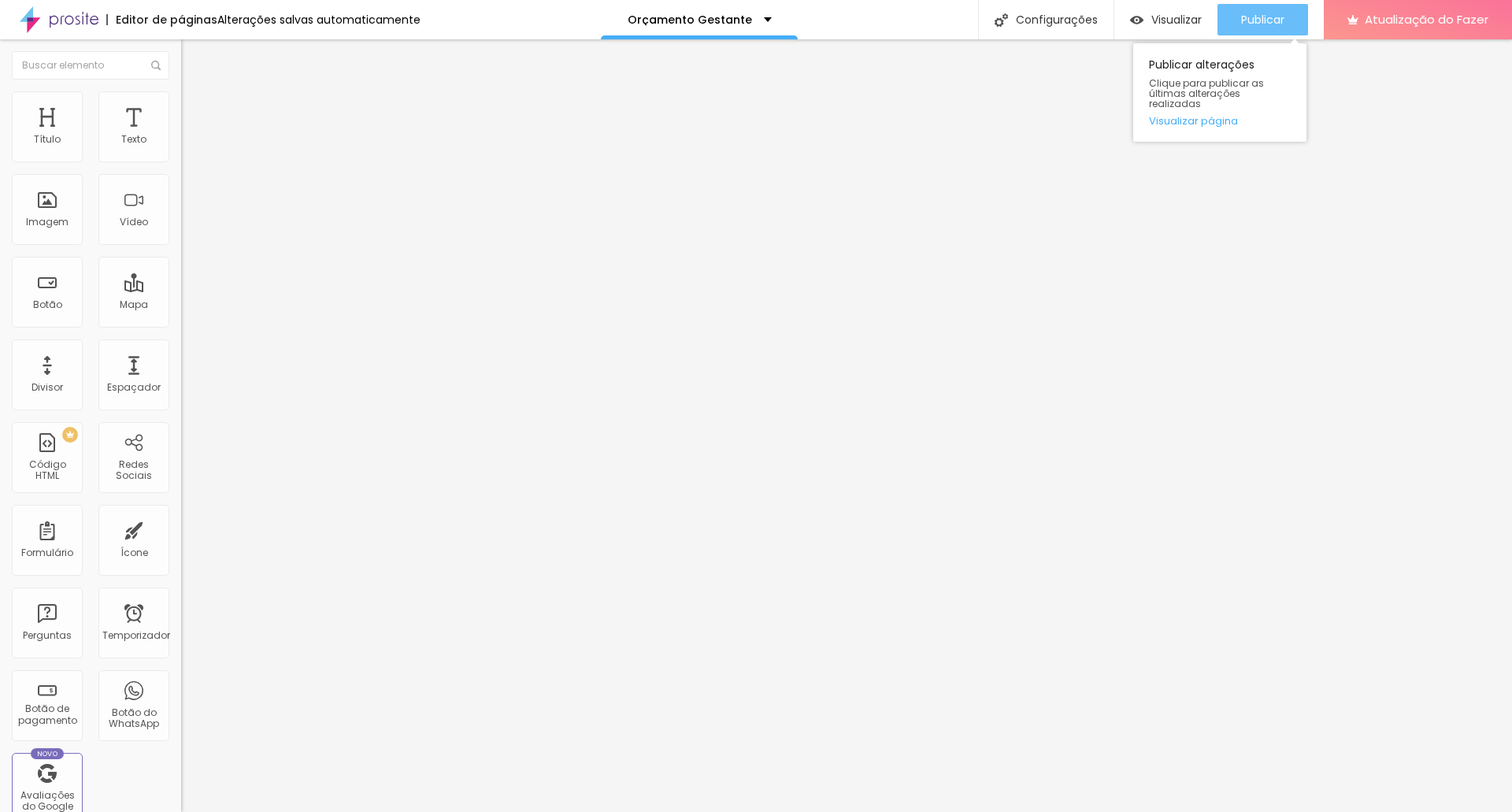
click at [1256, 13] on font "Publicar" at bounding box center [1263, 20] width 44 height 16
click at [1161, 25] on font "Visualizar" at bounding box center [1176, 20] width 51 height 16
click at [1254, 13] on font "Publicar" at bounding box center [1263, 20] width 44 height 16
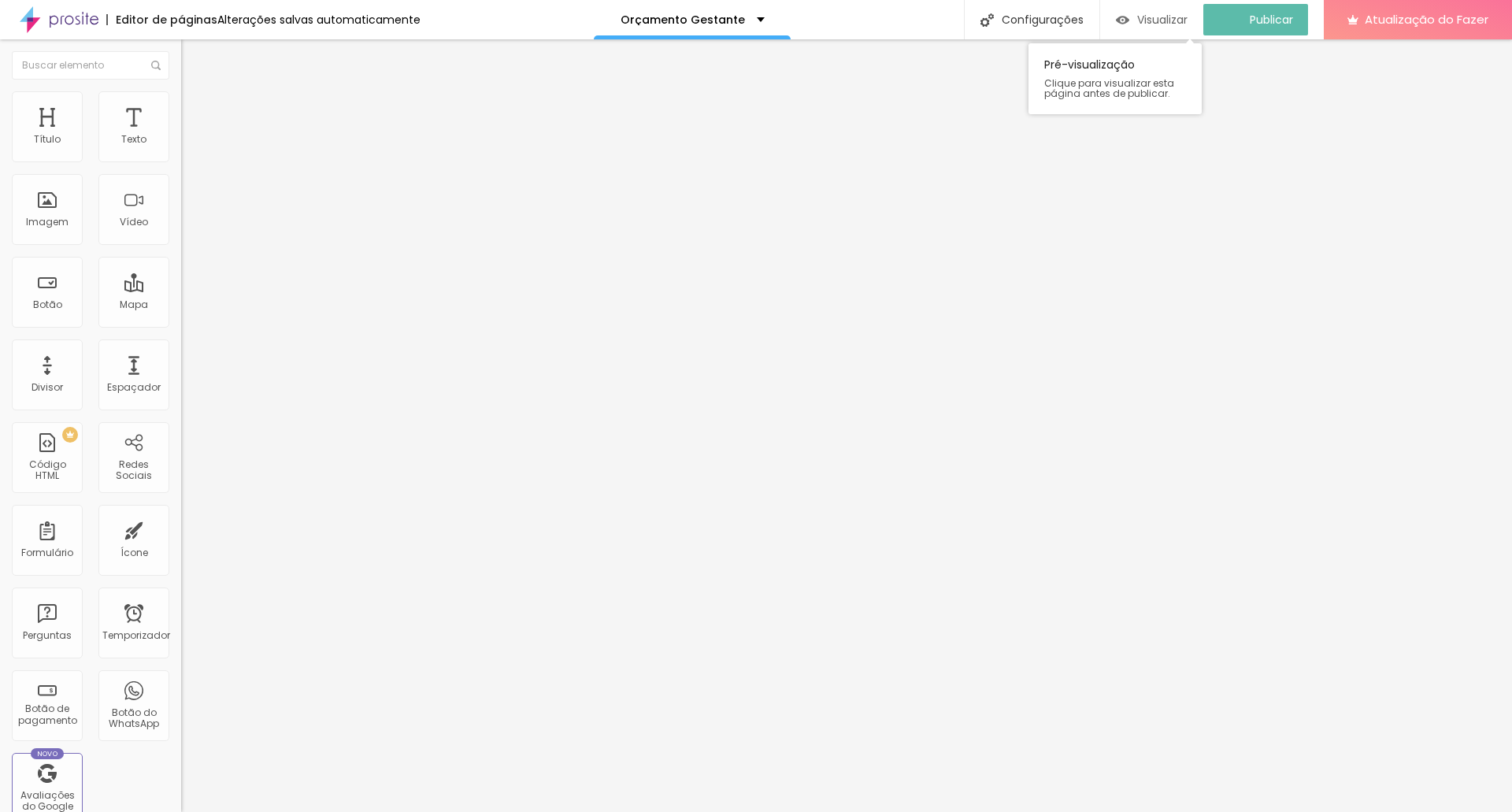
click at [1153, 17] on font "Visualizar" at bounding box center [1162, 20] width 51 height 16
click at [188, 228] on icon "button" at bounding box center [192, 224] width 10 height 10
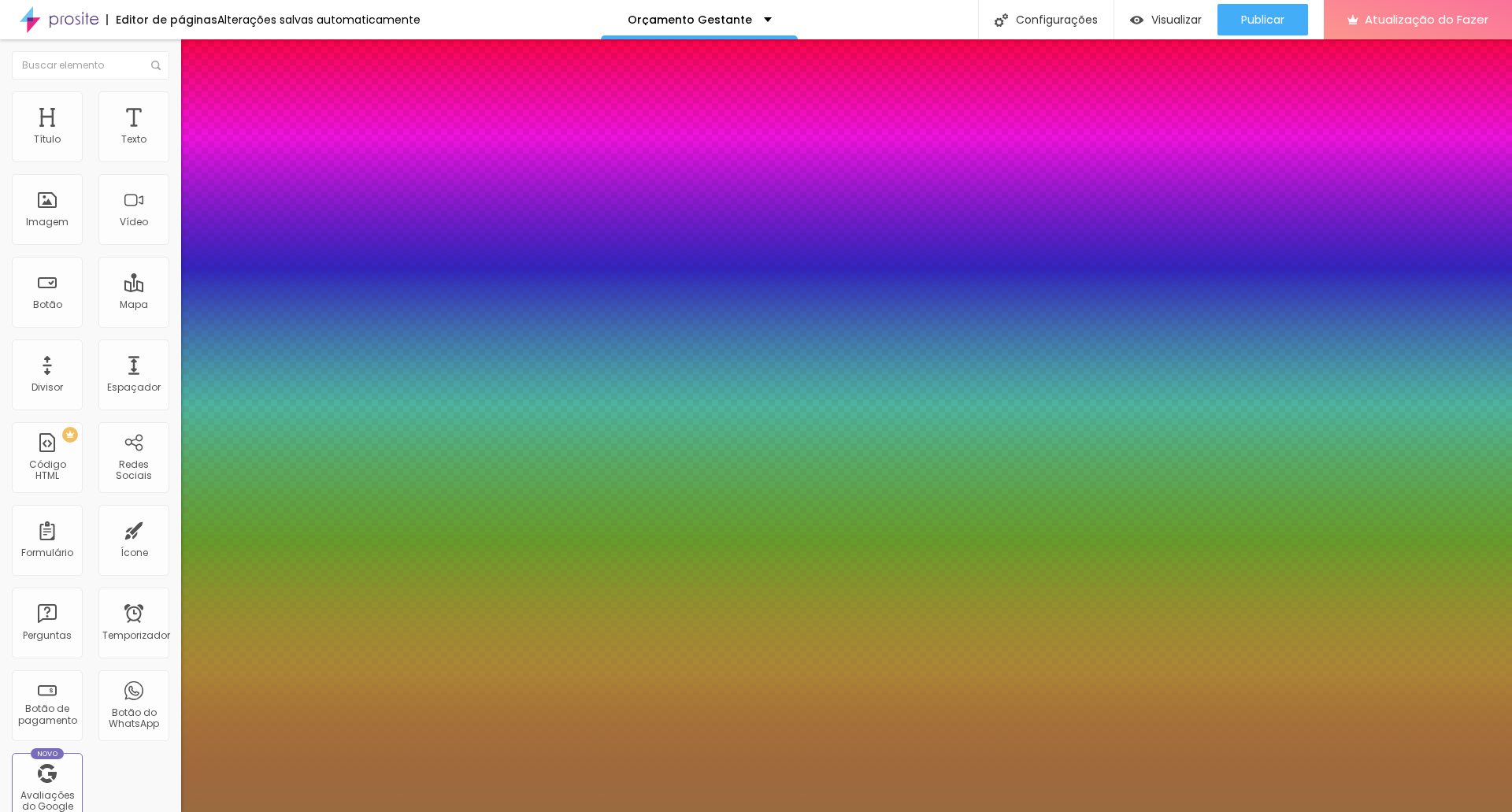
type input "1"
type input "0.5"
type input "53"
type input "1"
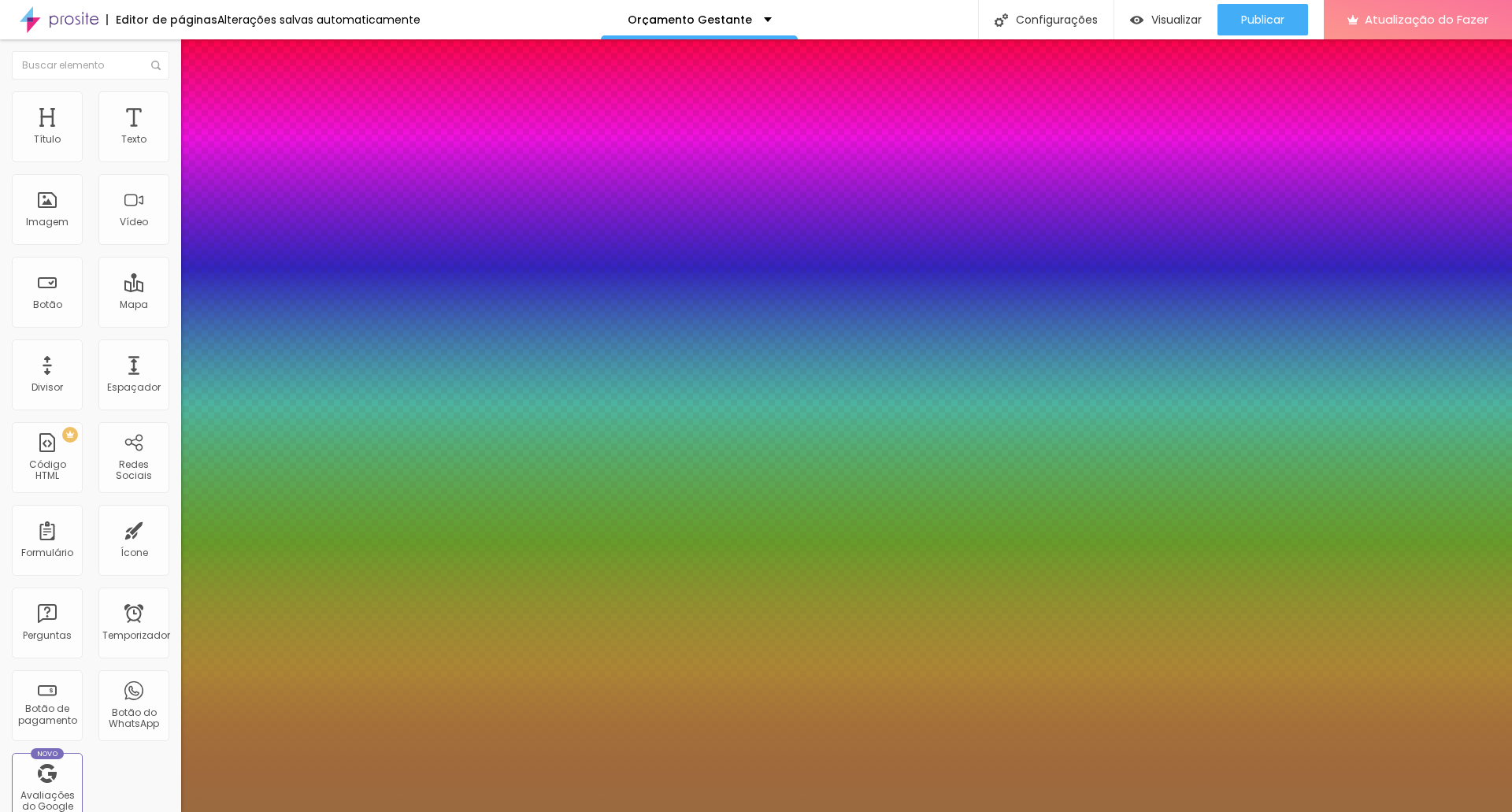
type input "0.5"
type input "39"
type input "1"
type input "0.5"
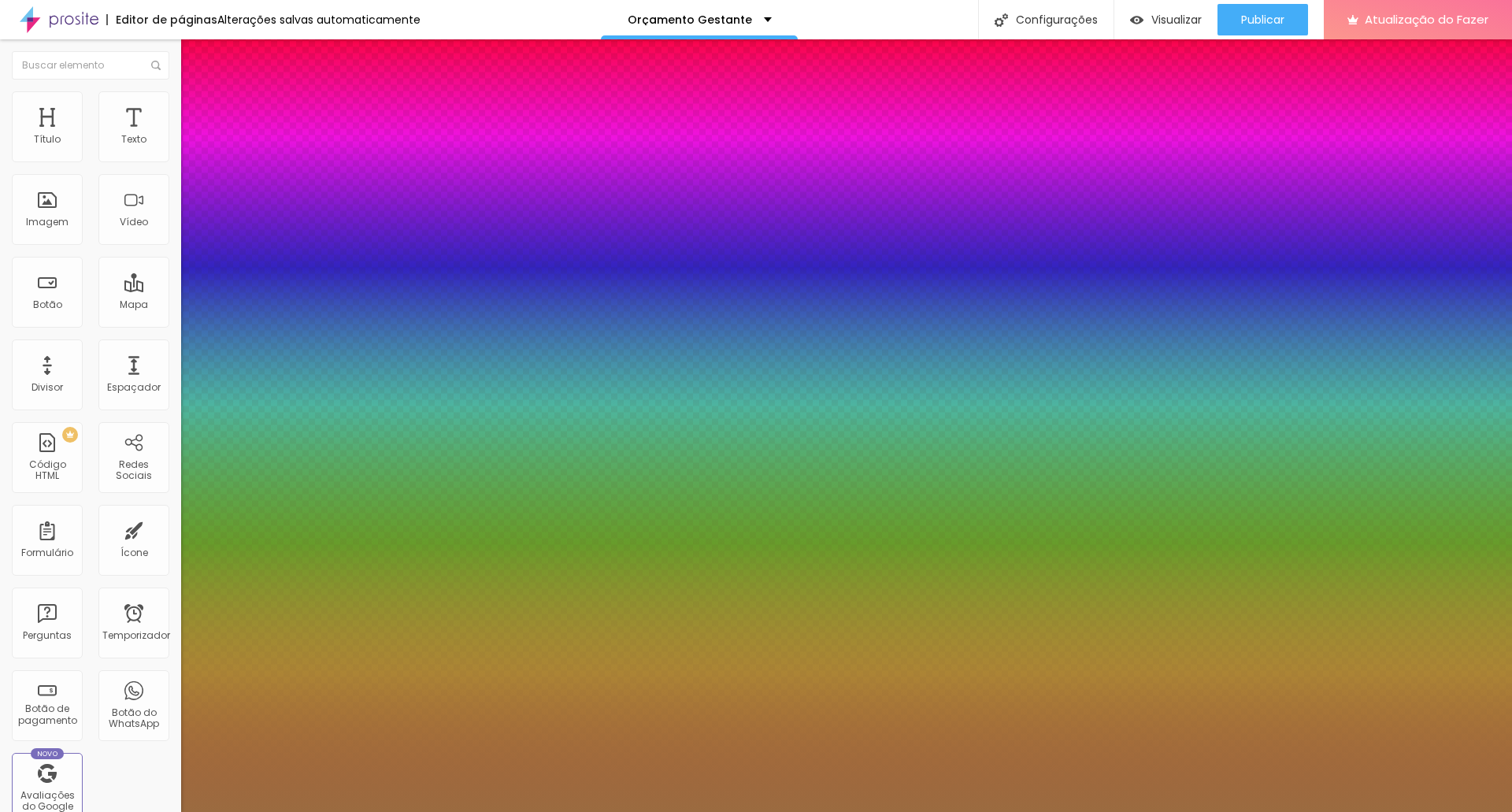
type input "38"
type input "1"
type input "0.5"
type input "35"
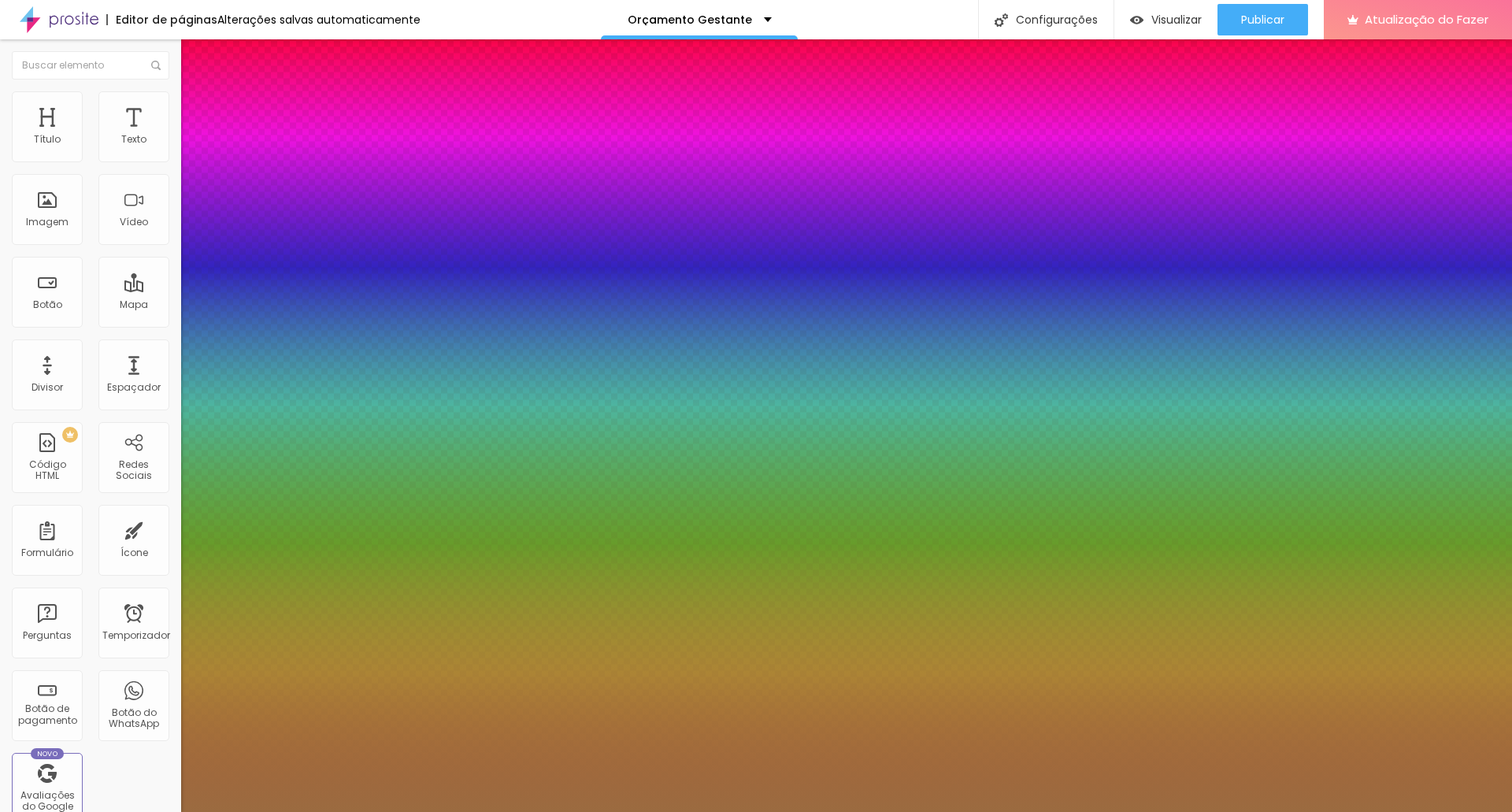
type input "35"
type input "1"
type input "0.5"
type input "32"
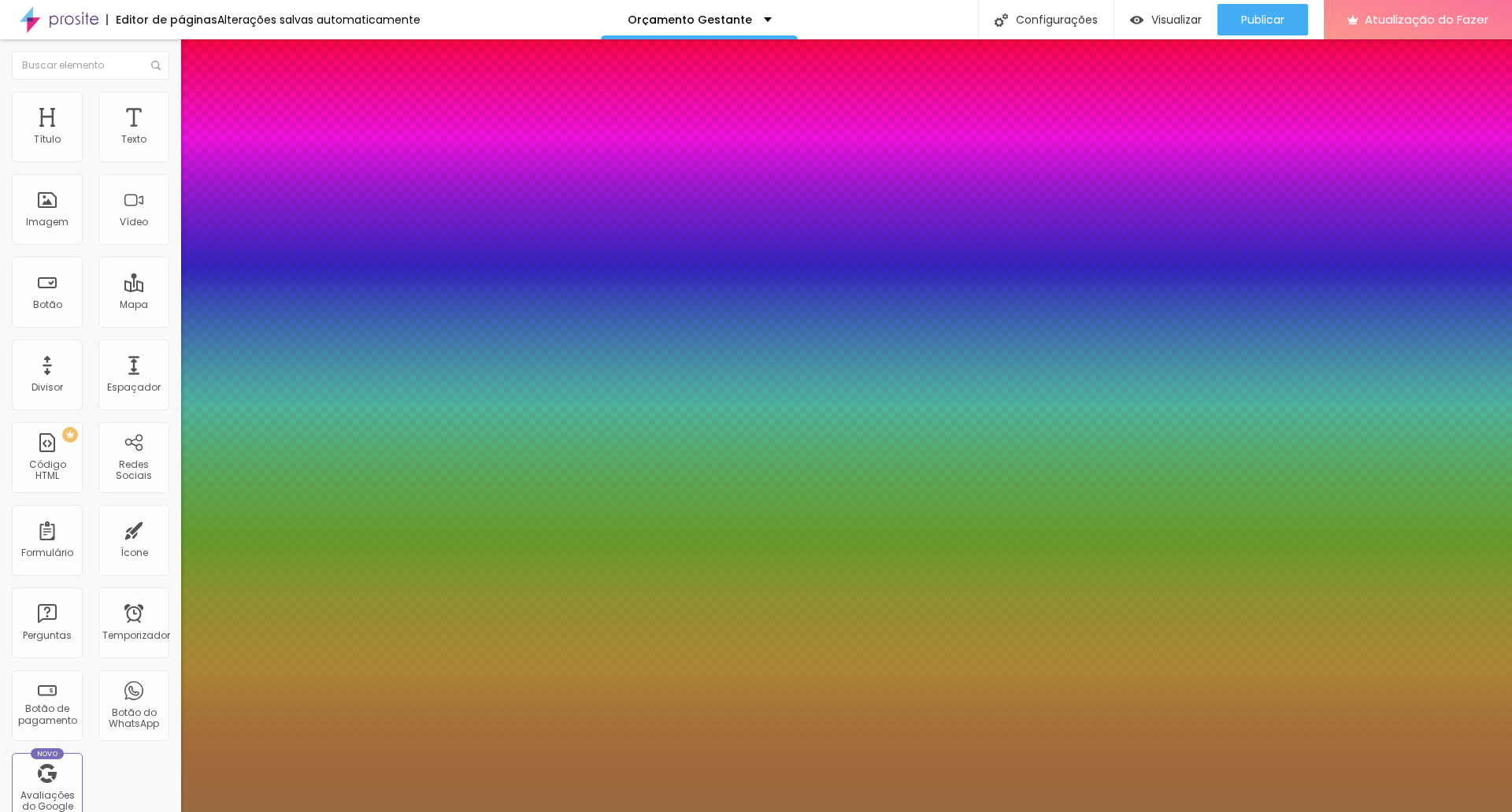
type input "1"
type input "0.5"
type input "31"
type input "1"
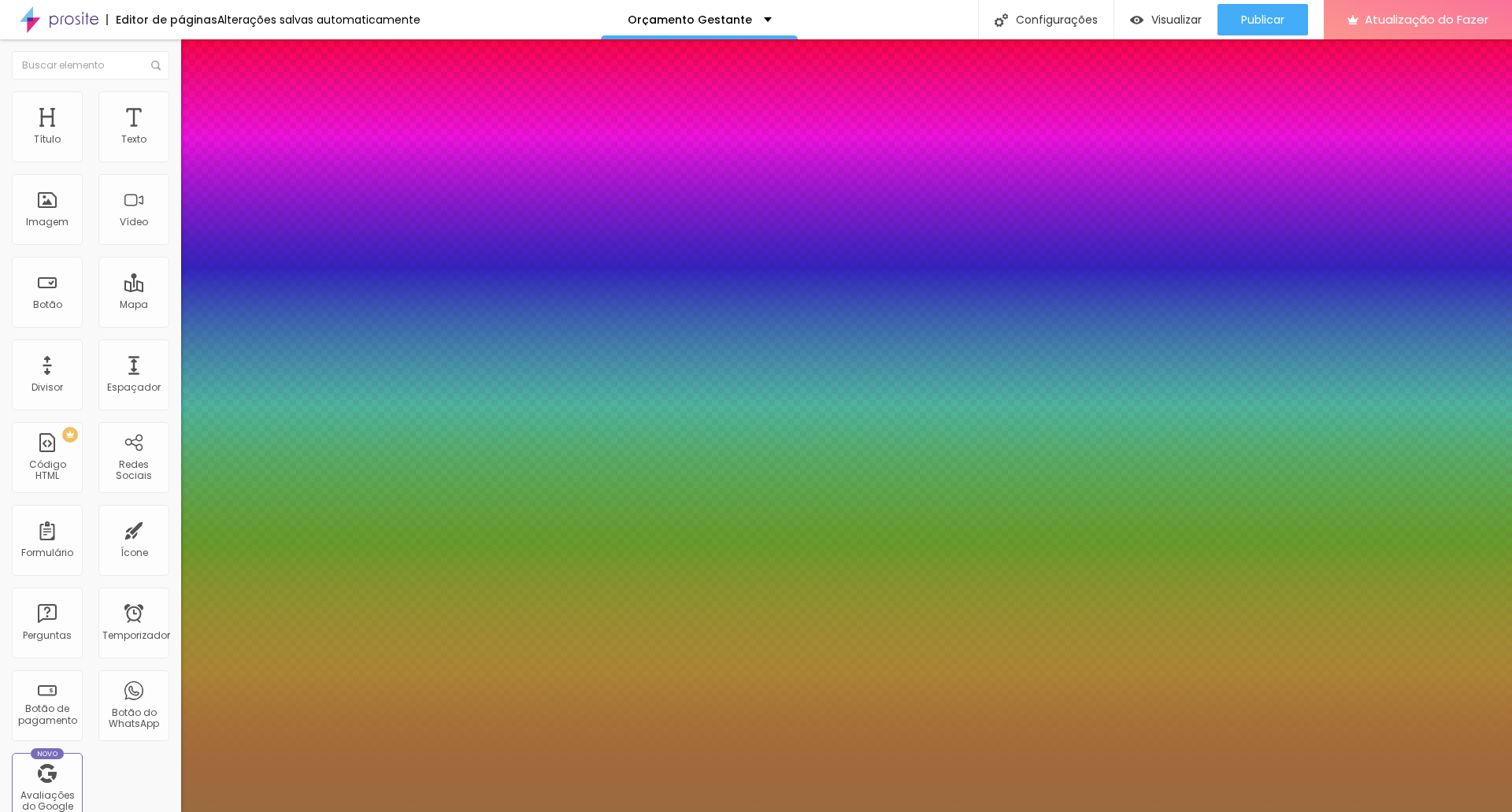
type input "0.5"
type input "30"
type input "1"
type input "0.5"
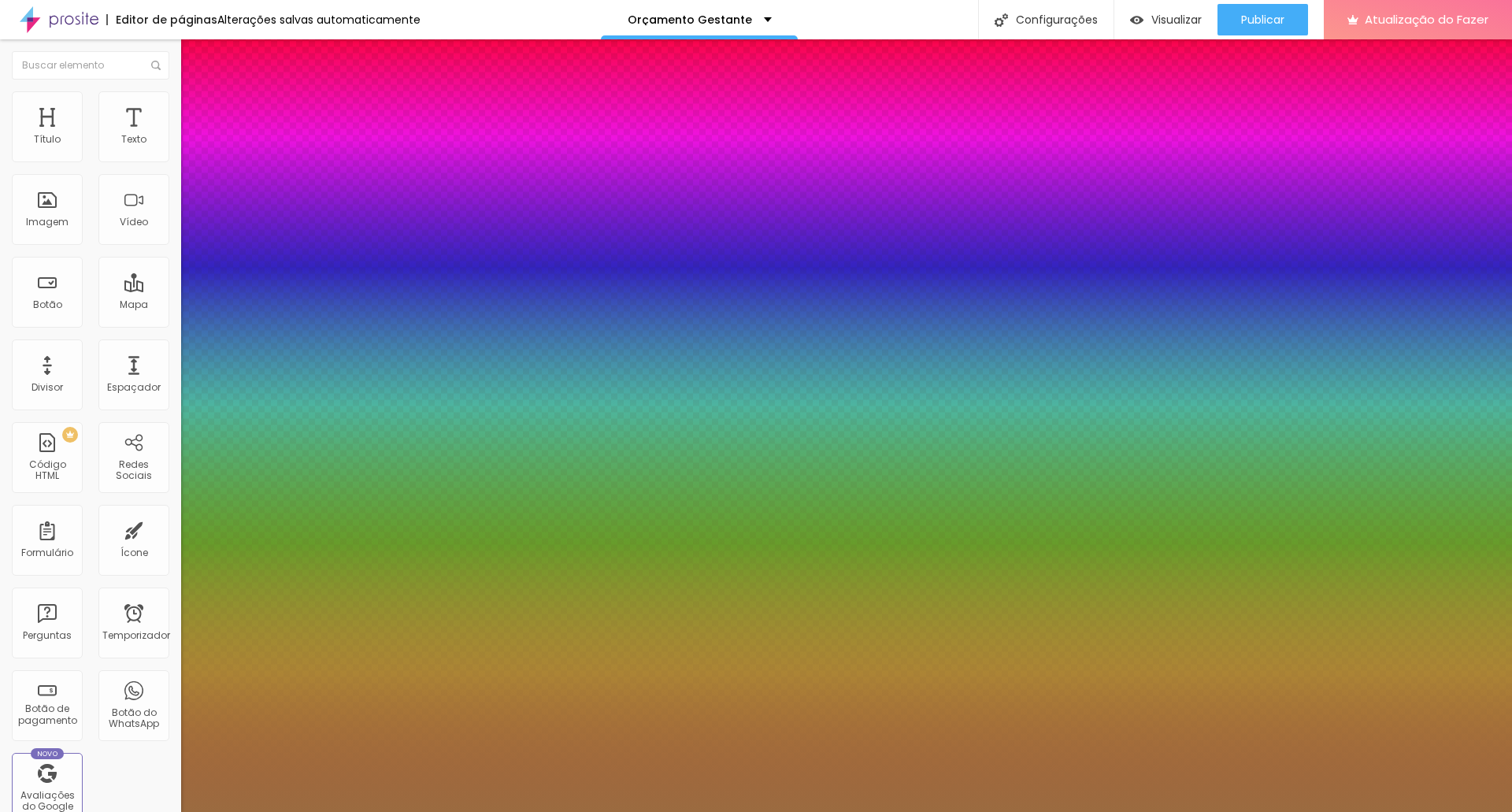
type input "29"
type input "1"
type input "0.5"
type input "1"
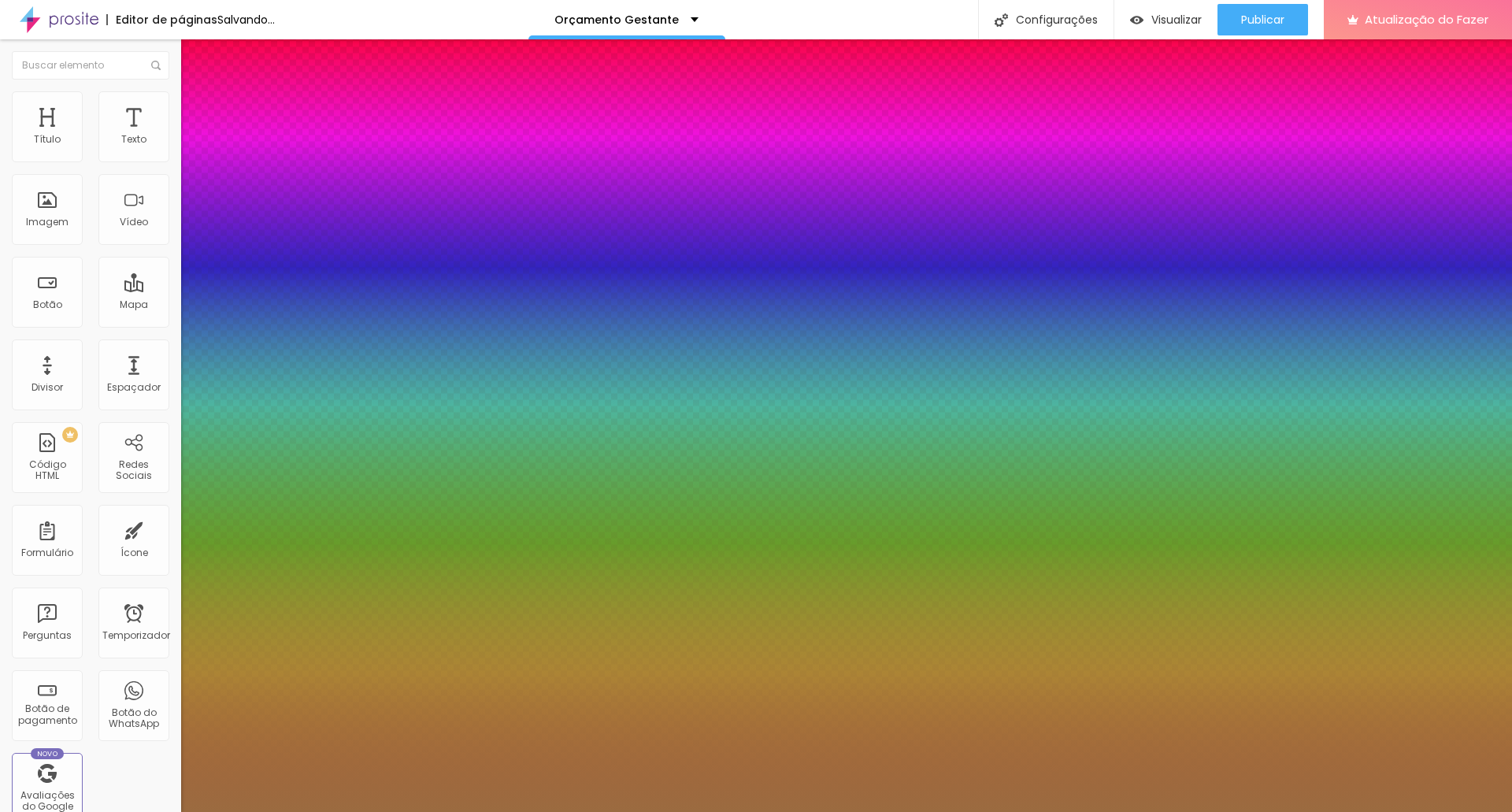
type input "0.5"
type input "27"
type input "1"
type input "0.5"
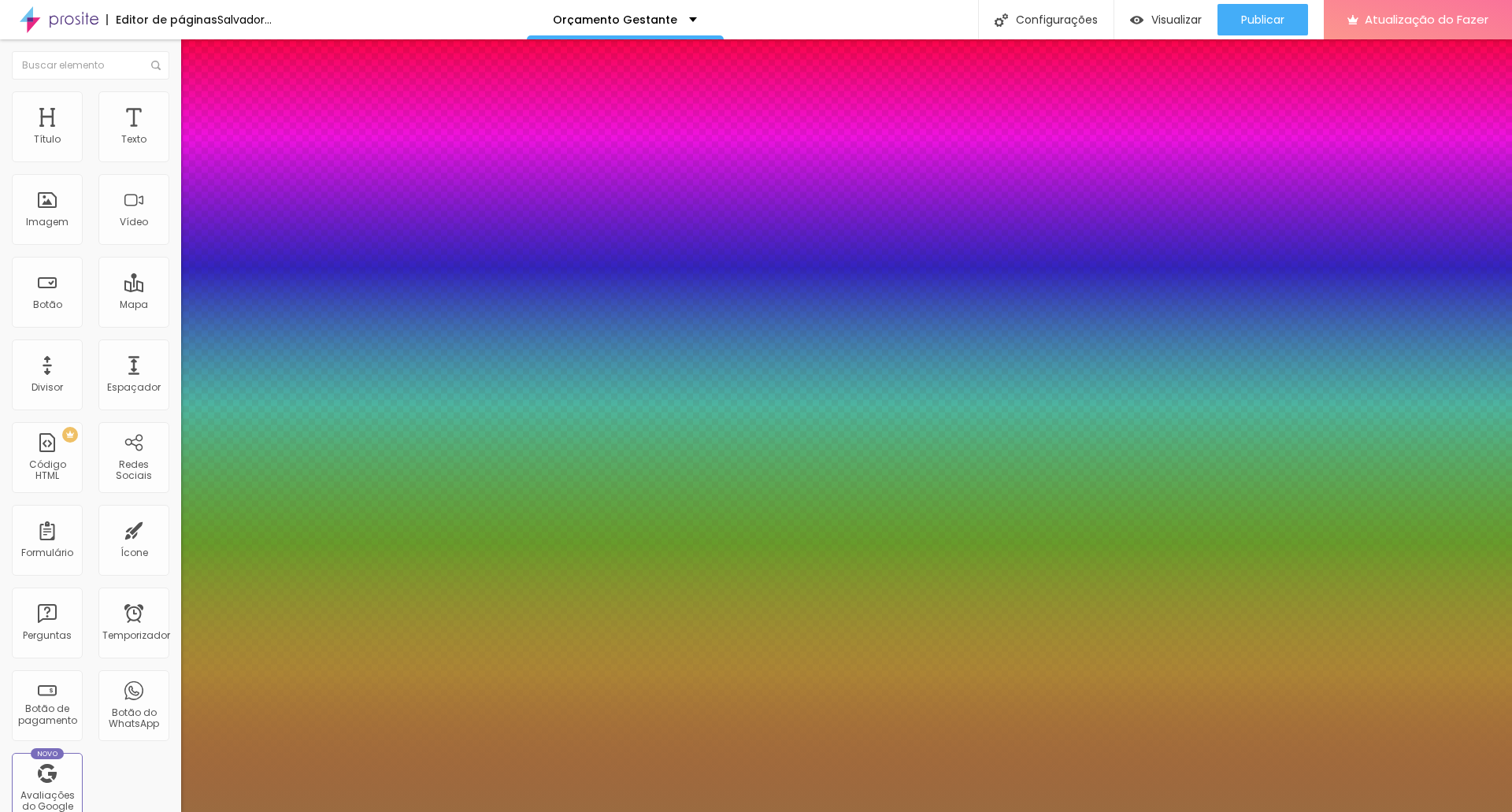
type input "26"
type input "1"
type input "0.5"
type input "25"
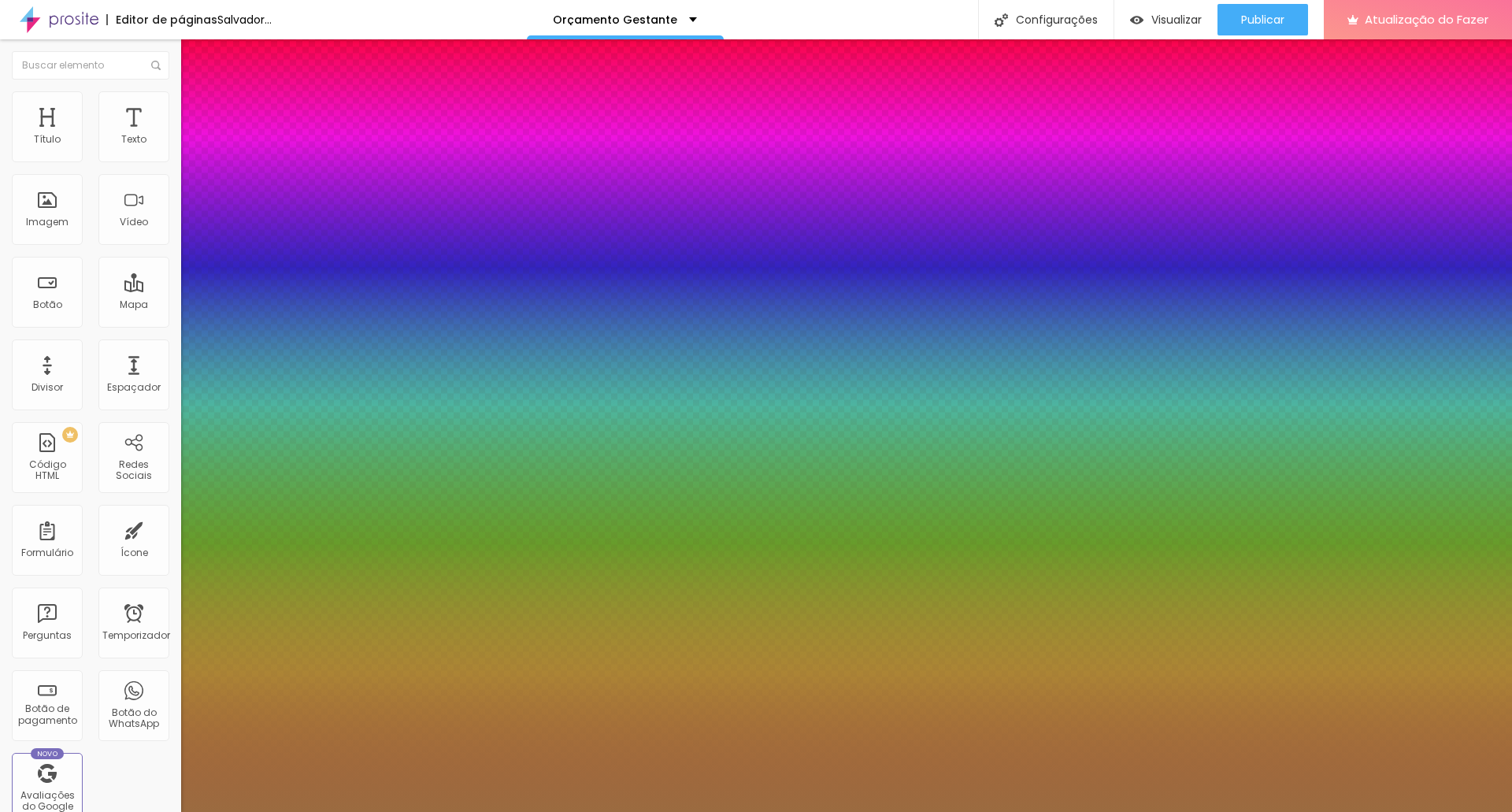
type input "25"
type input "1"
type input "0.5"
type input "1"
type input "0.5"
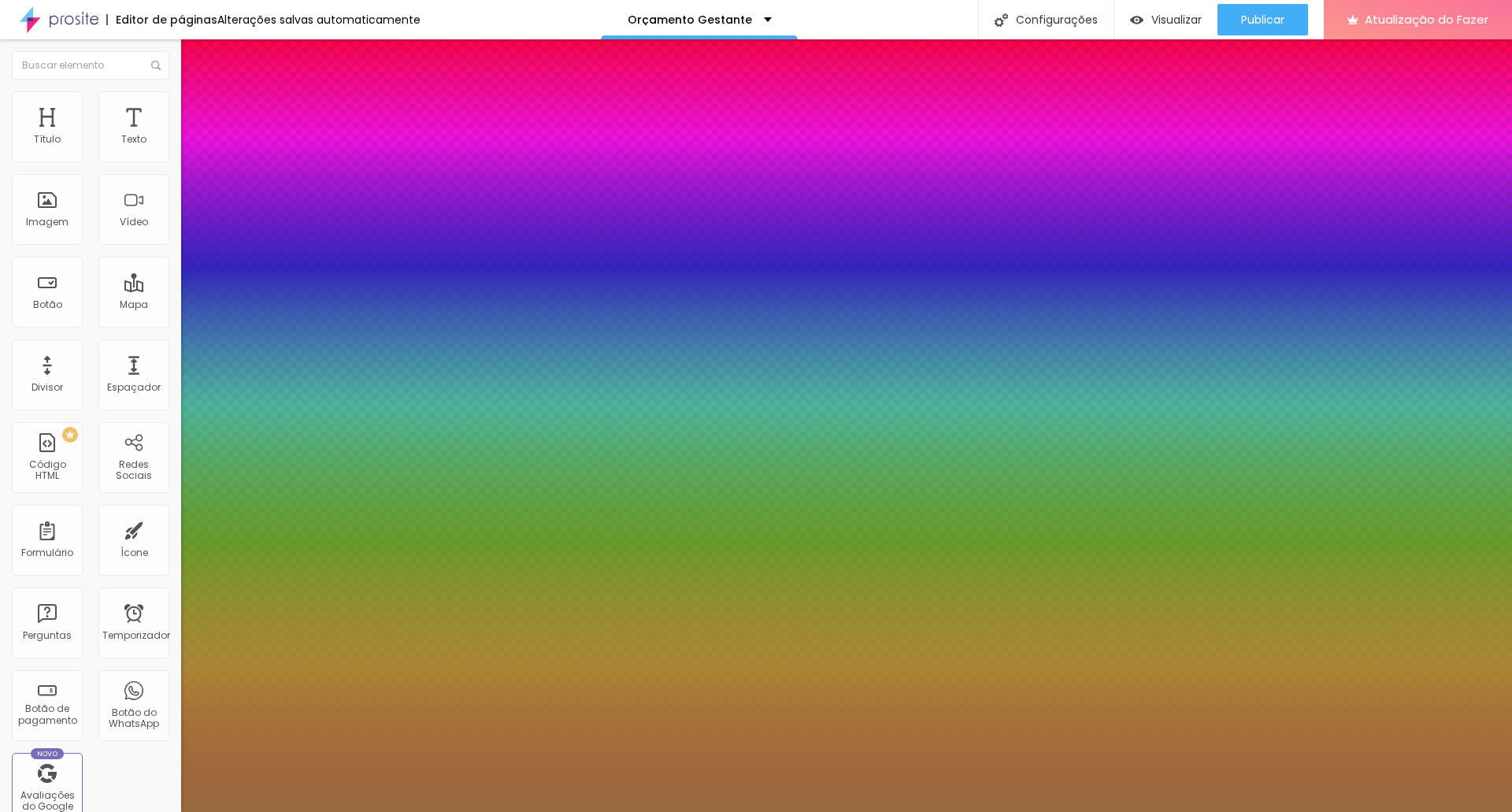
type input "26"
type input "1"
type input "0.5"
type input "35"
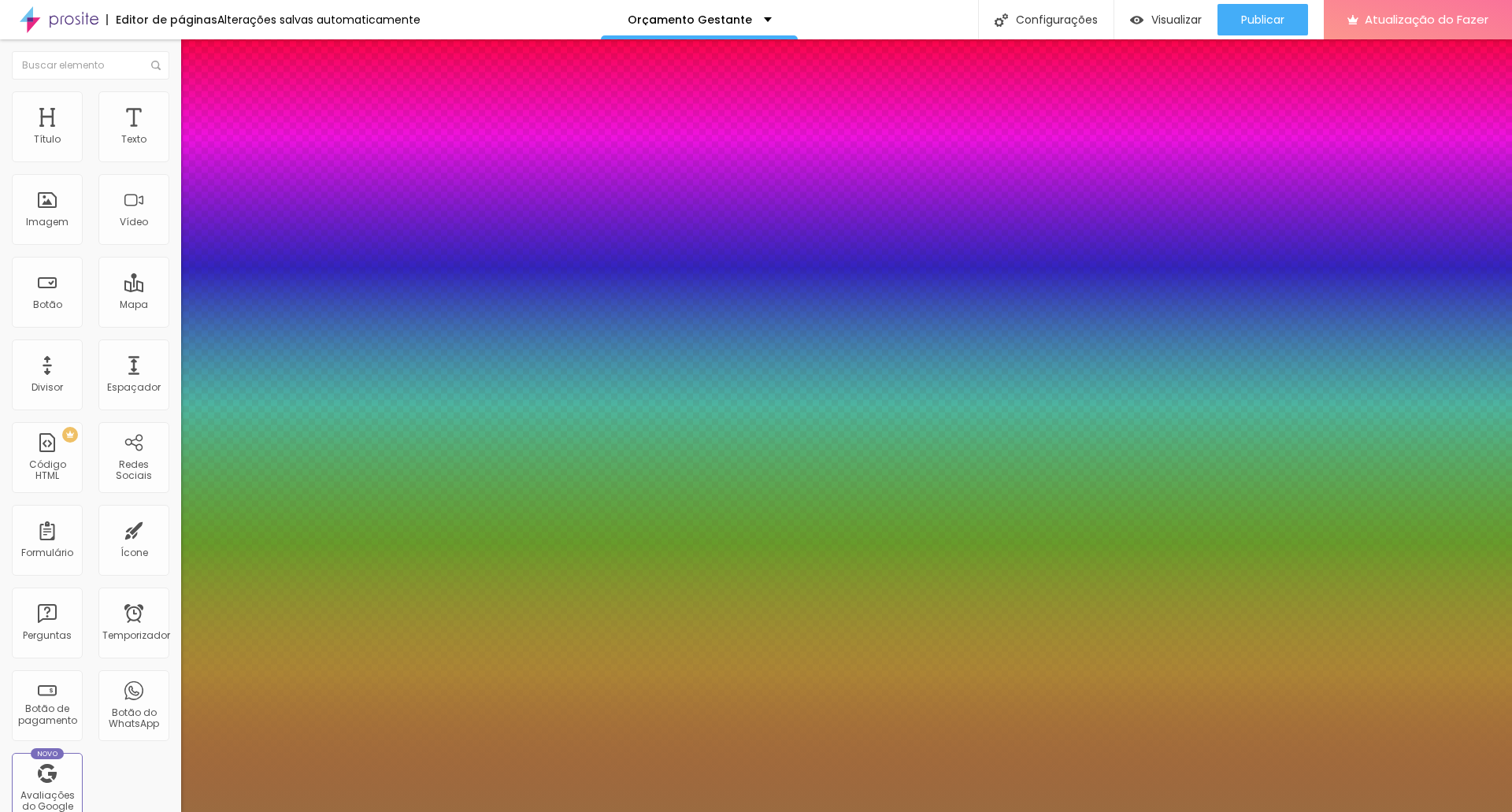
type input "35"
type input "1"
type input "0.5"
type input "72"
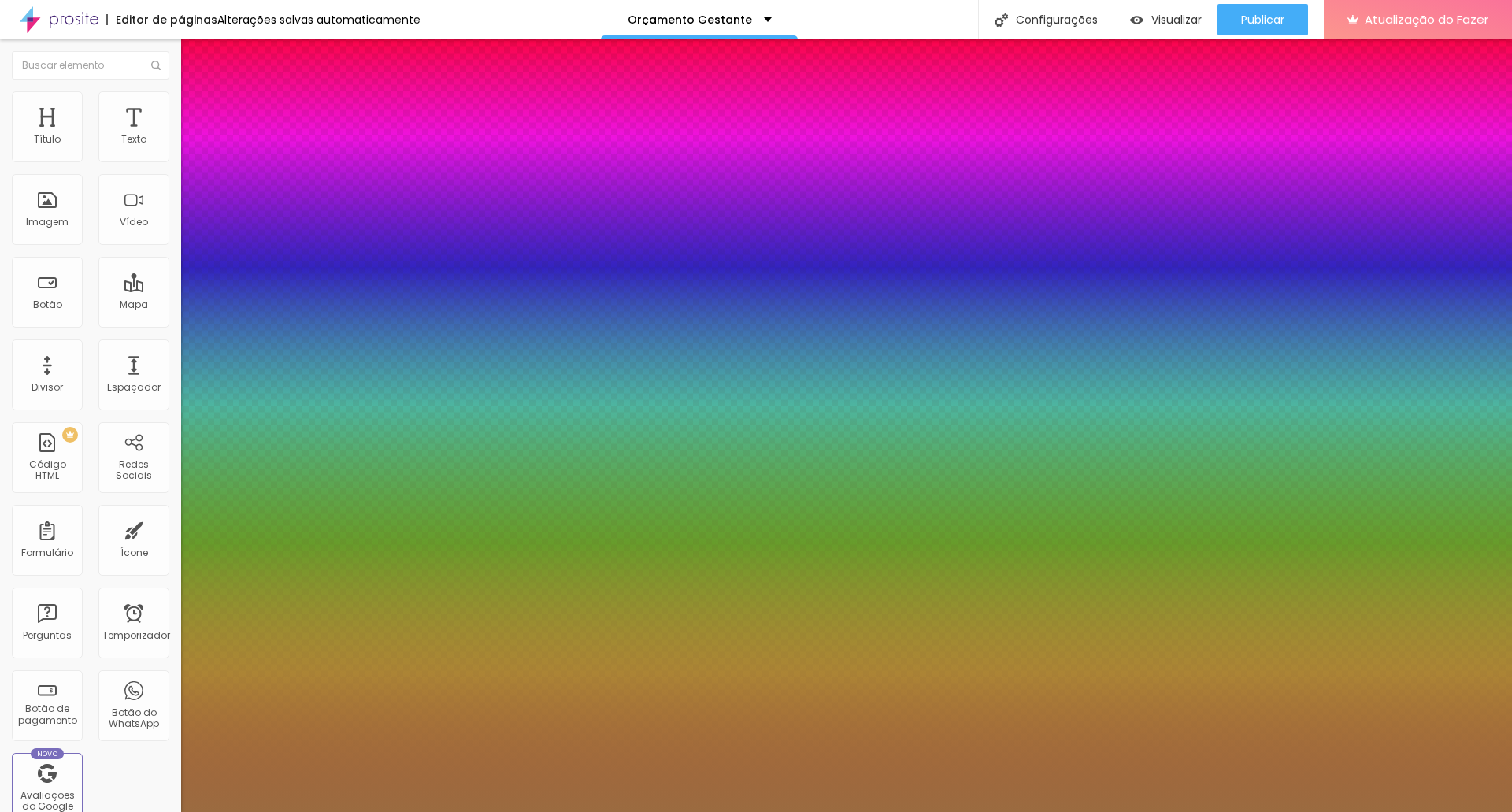
type input "1"
type input "0.5"
type input "91"
type input "1"
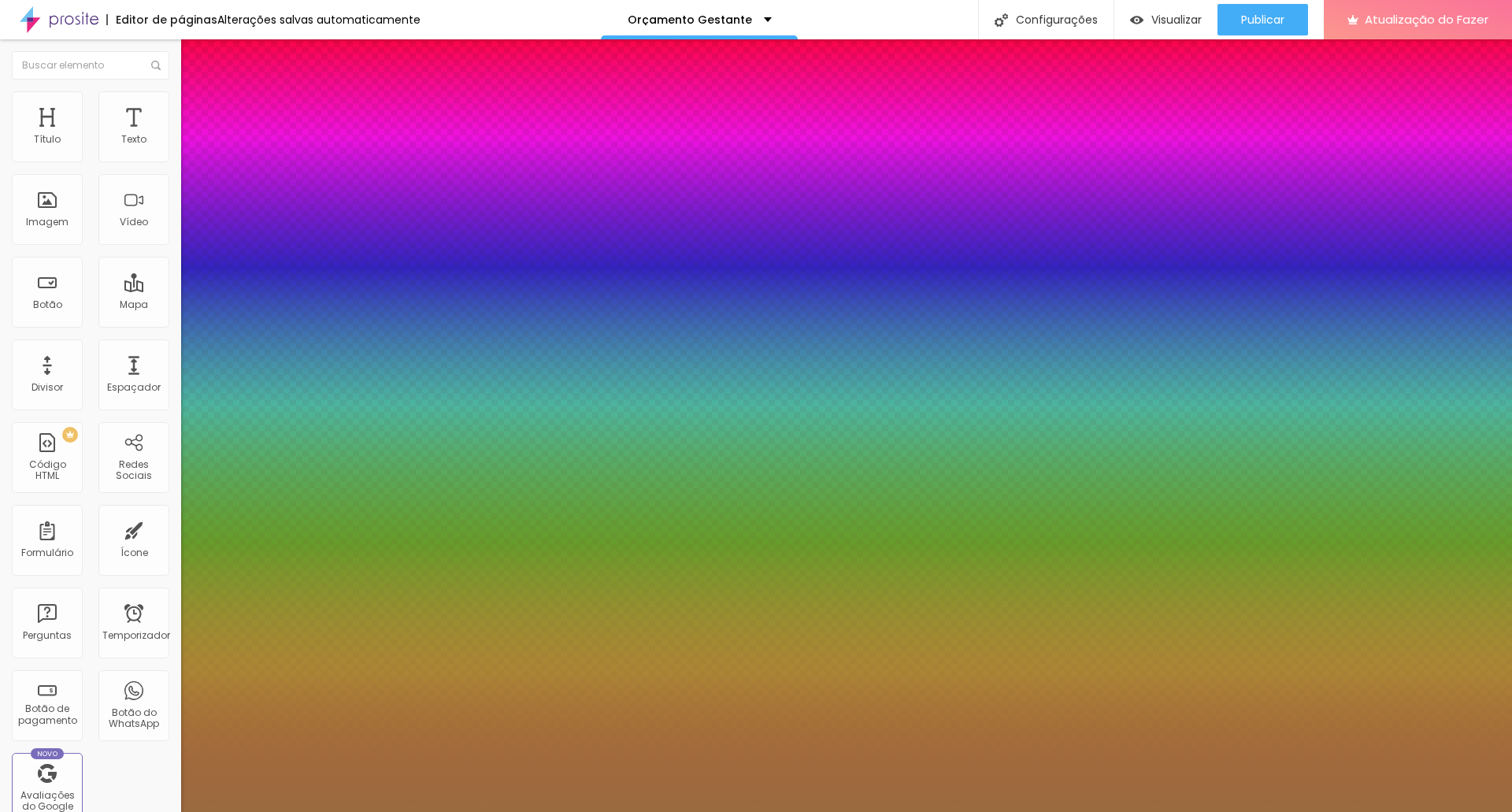
type input "0.5"
type input "94"
type input "1"
type input "0.5"
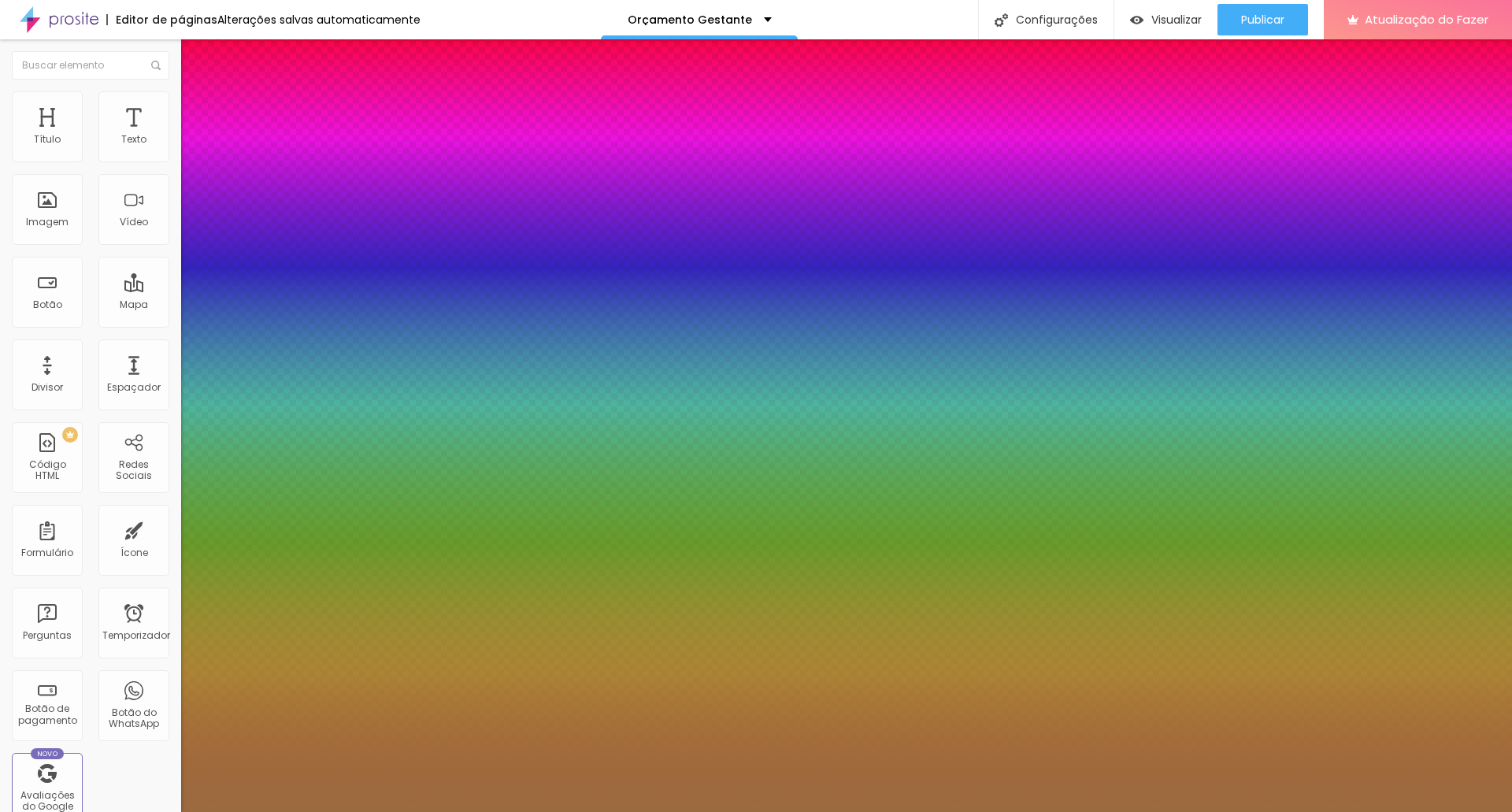
type input "96"
type input "1"
type input "0.5"
type input "98"
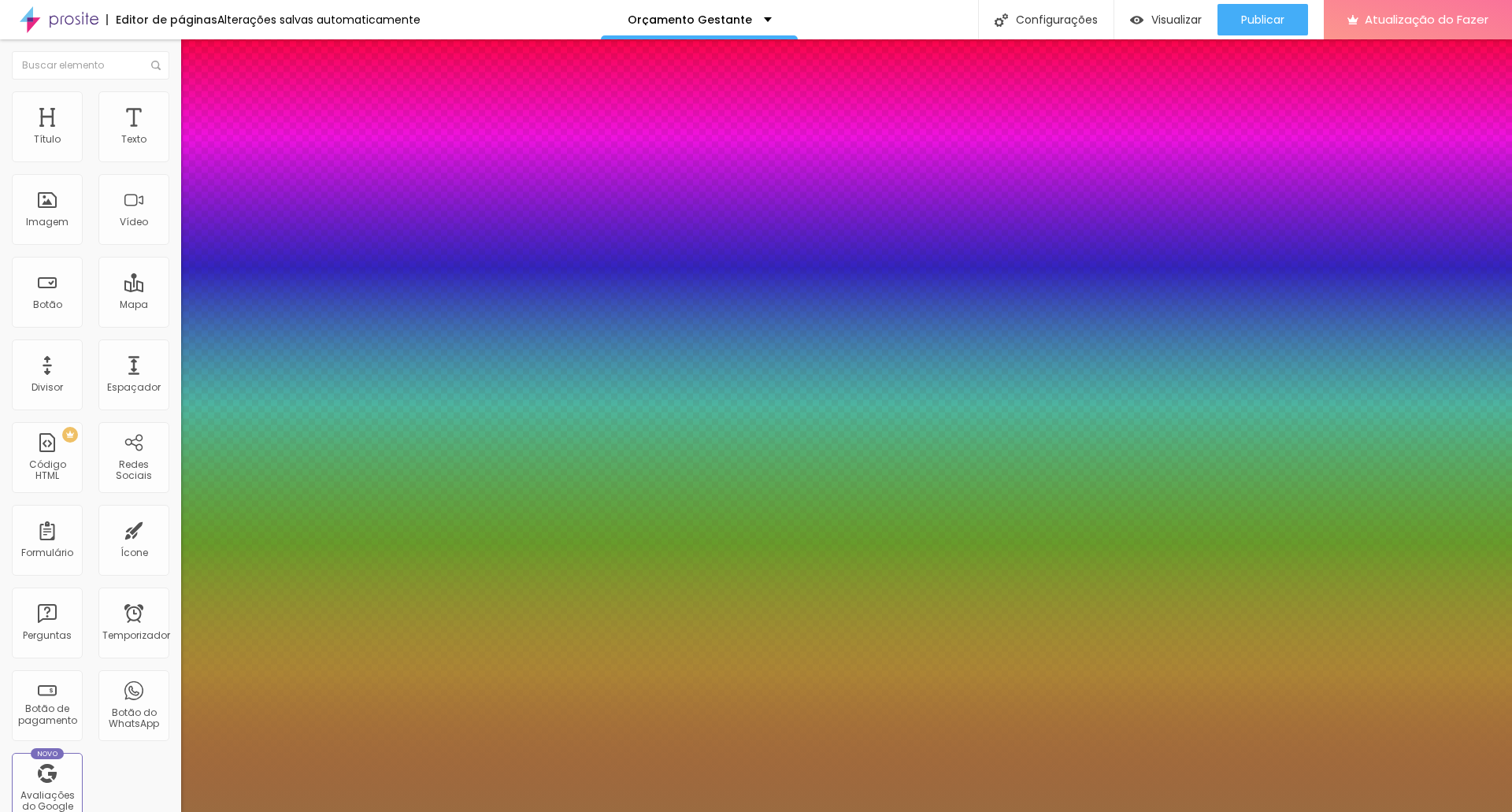
type input "98"
type input "1"
type input "0.5"
type input "99"
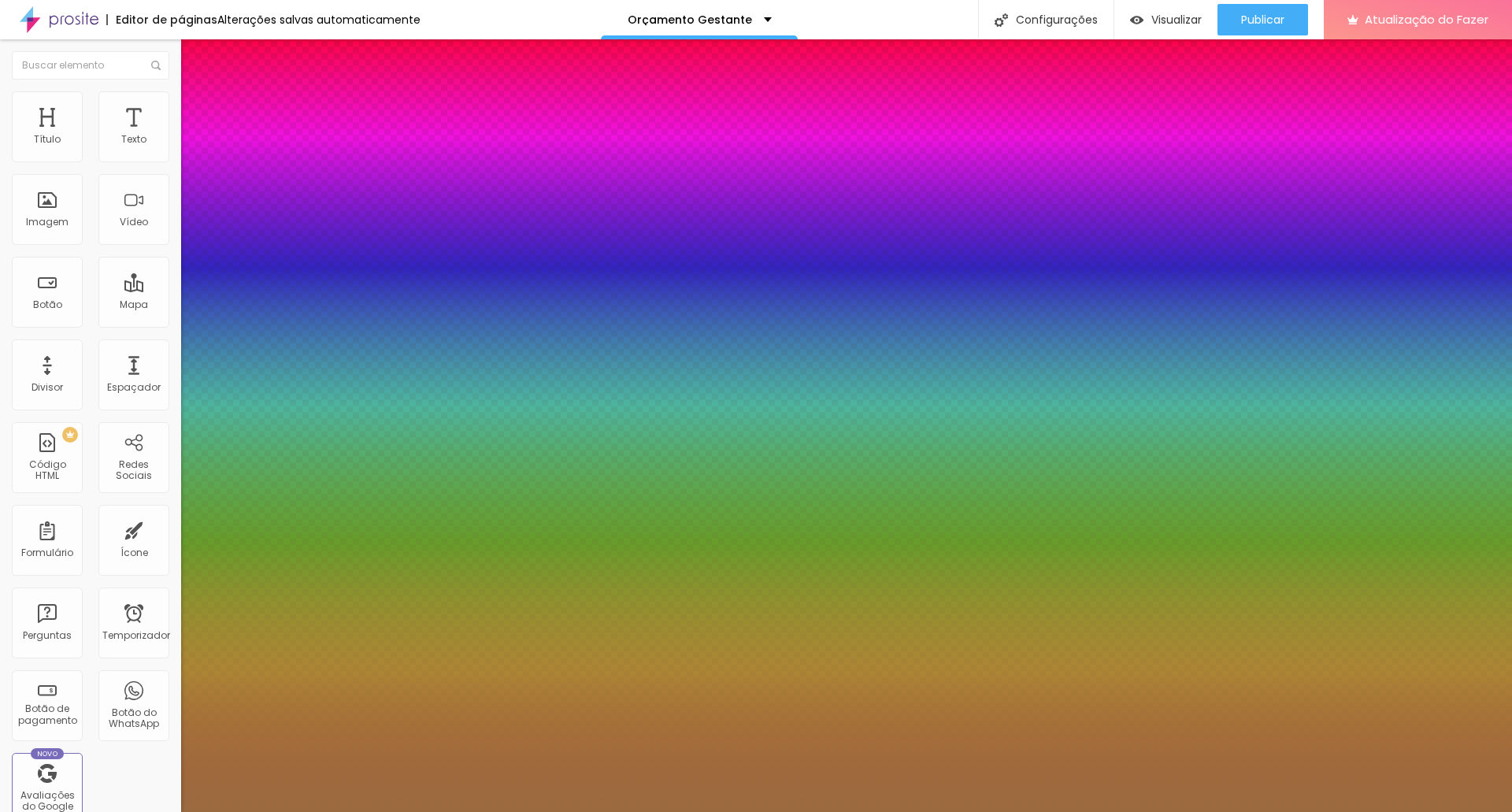
type input "1"
type input "0.5"
type input "100"
type input "1"
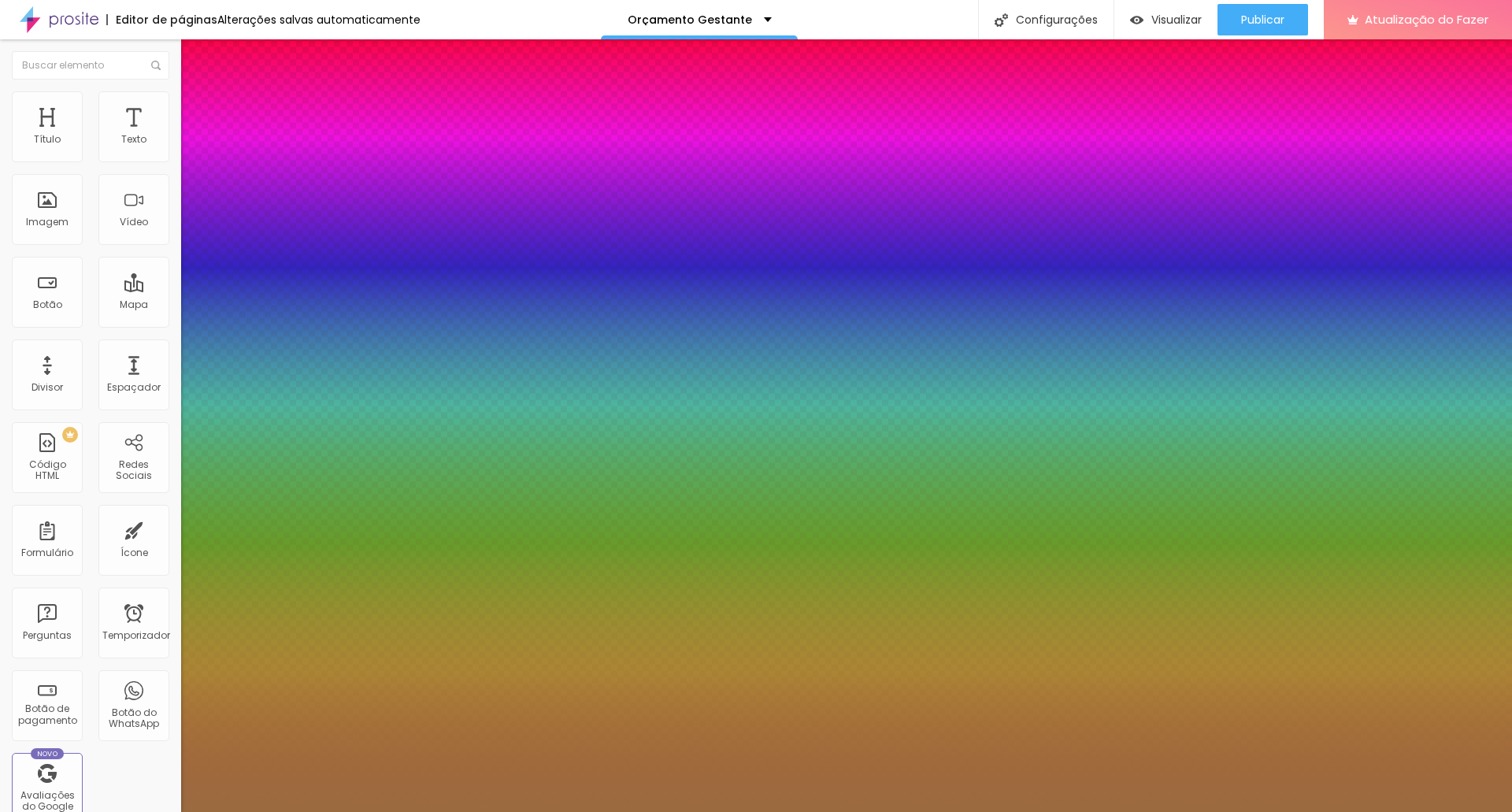
type input "0.5"
drag, startPoint x: 258, startPoint y: 446, endPoint x: 322, endPoint y: 432, distance: 65.5
type input "100"
type input "1"
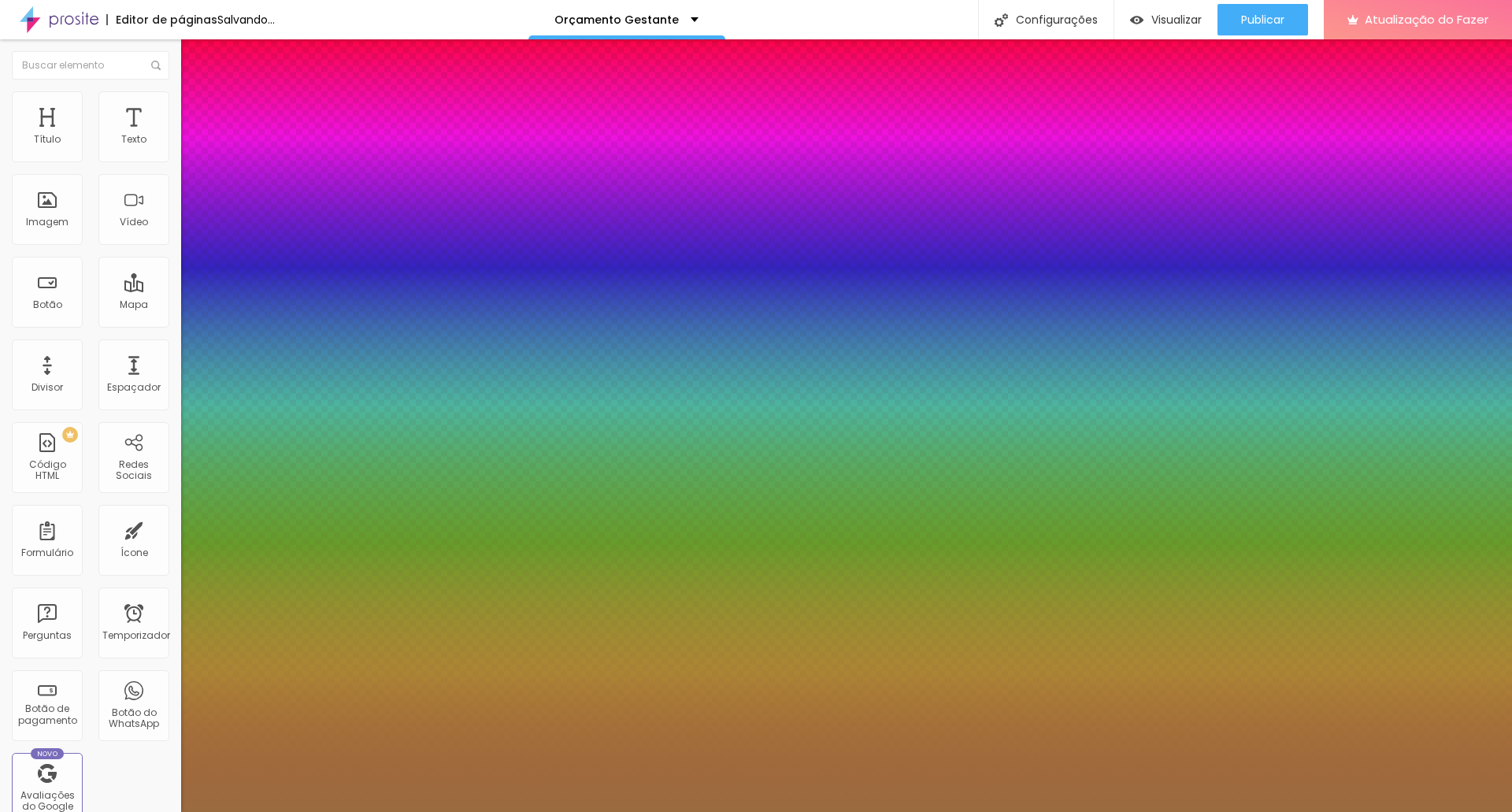
type input "0.5"
click at [1275, 811] on div at bounding box center [756, 812] width 1512 height 0
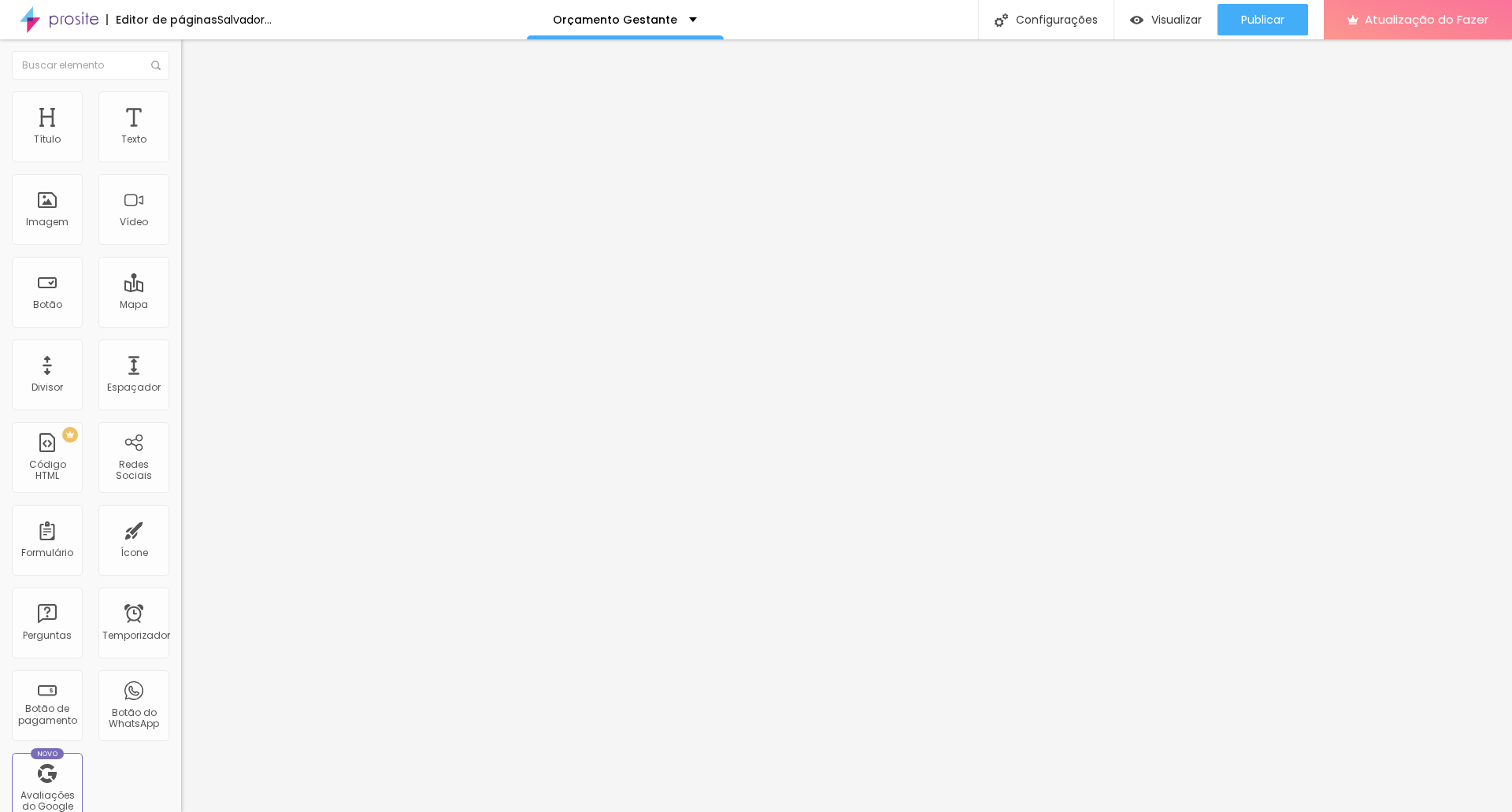
click at [1275, 19] on font "Publicar" at bounding box center [1263, 20] width 44 height 16
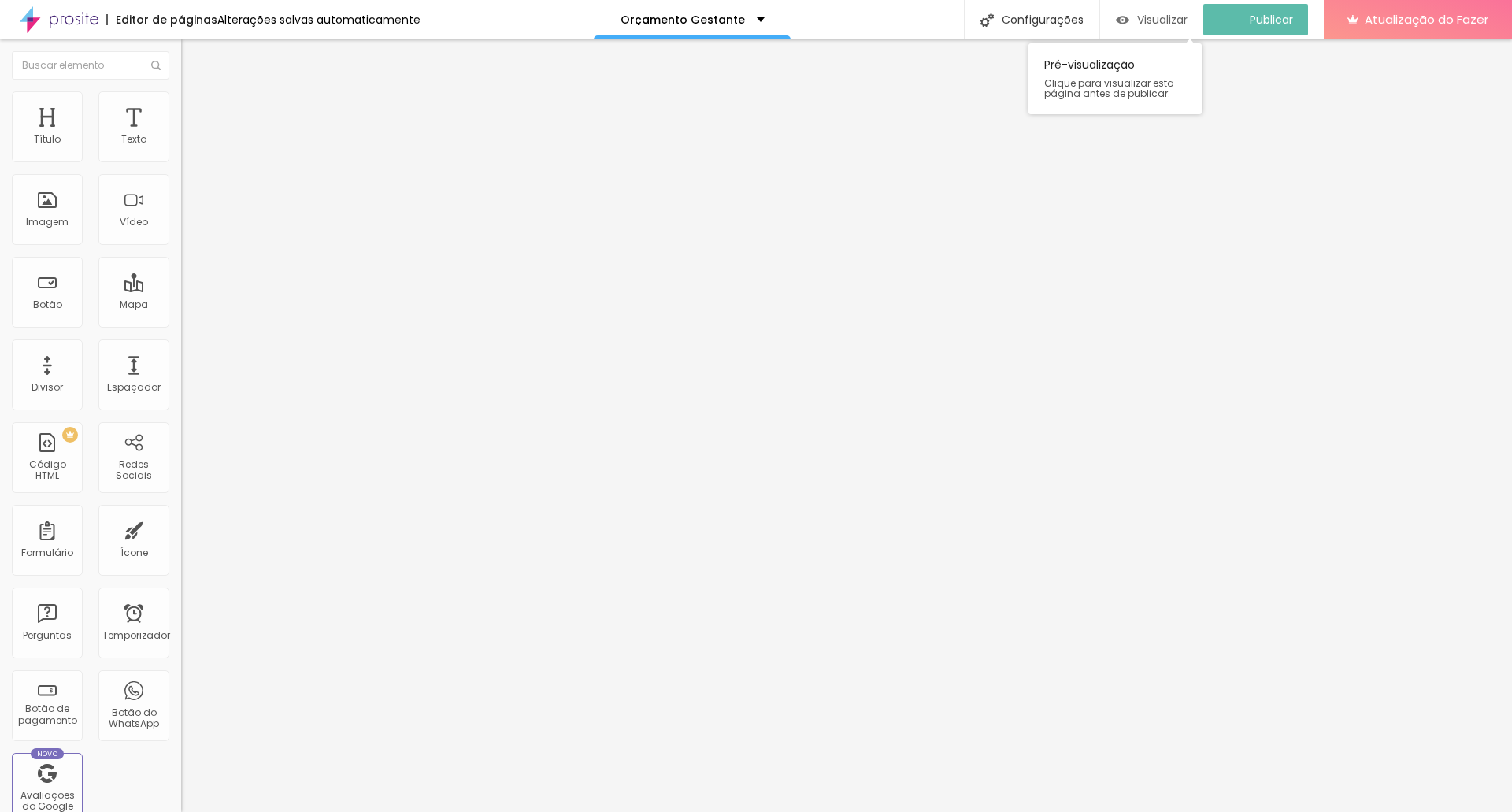
click at [1157, 18] on font "Visualizar" at bounding box center [1162, 20] width 51 height 16
click at [189, 227] on icon "button" at bounding box center [191, 223] width 6 height 6
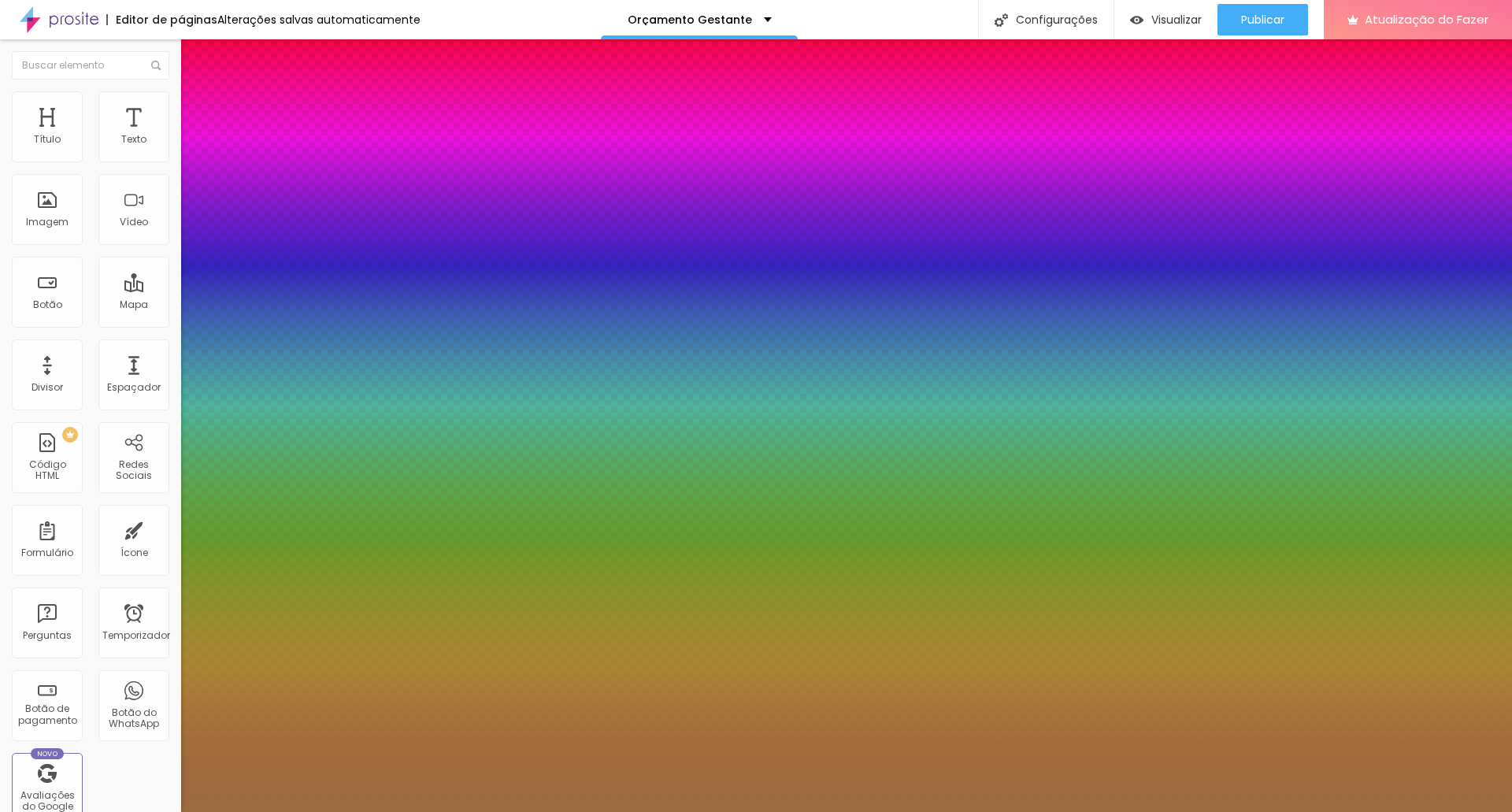
type input "1"
type input "0.5"
type input "8"
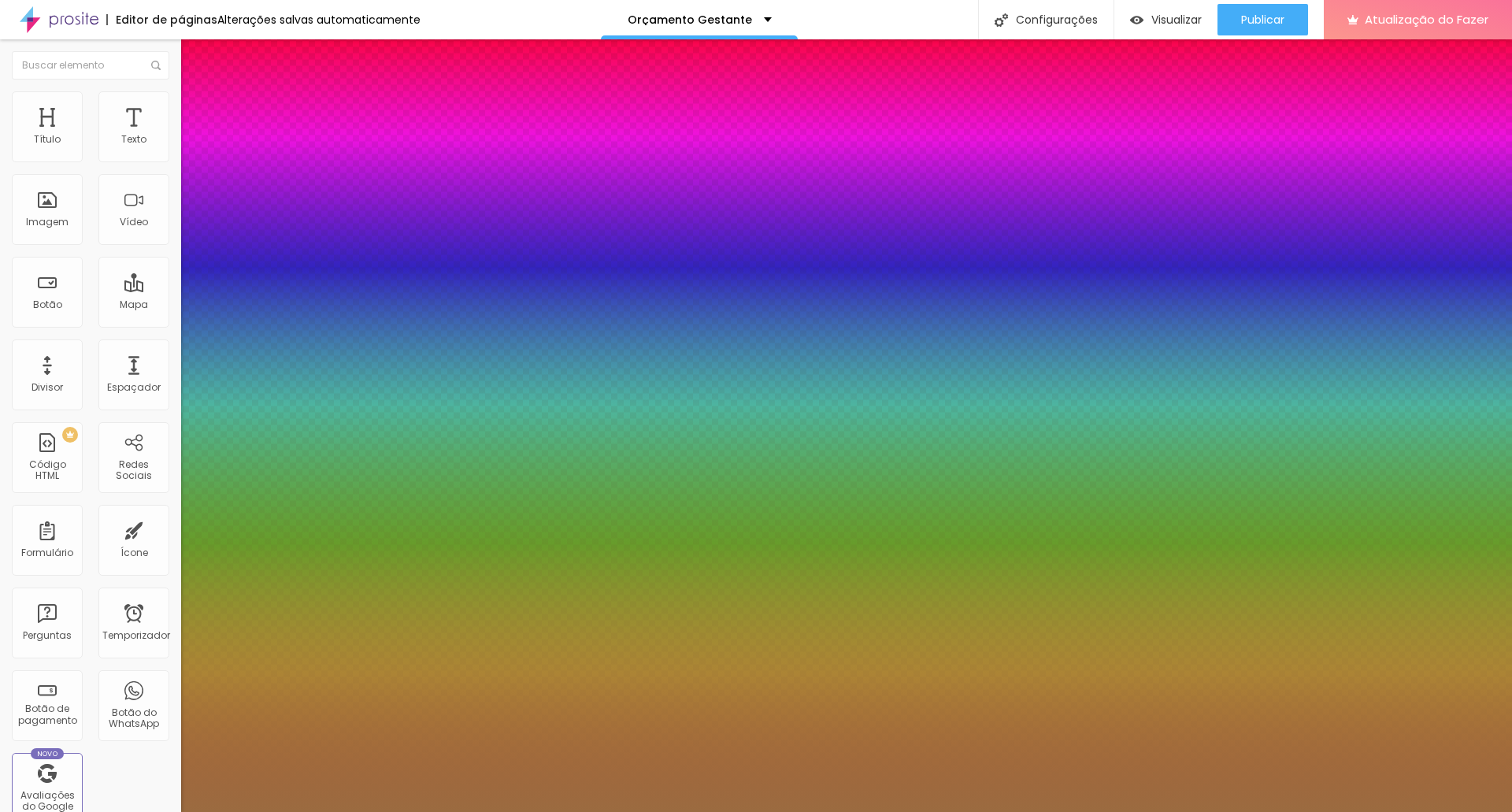
type input "5"
type input "1"
type input "0.5"
type input "50"
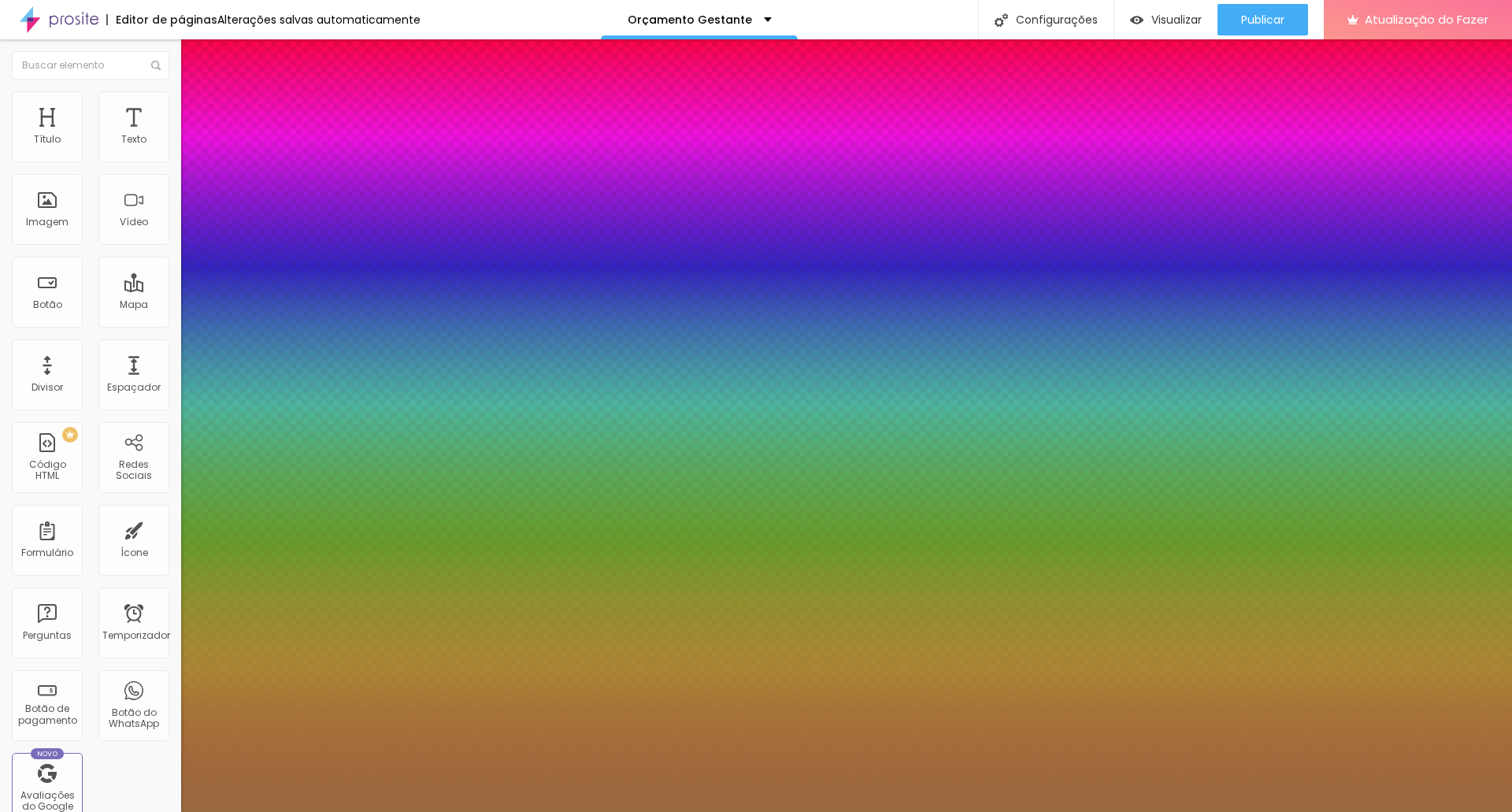
type input "1"
type input "0.5"
type input "1"
type input "0.5"
type input "50"
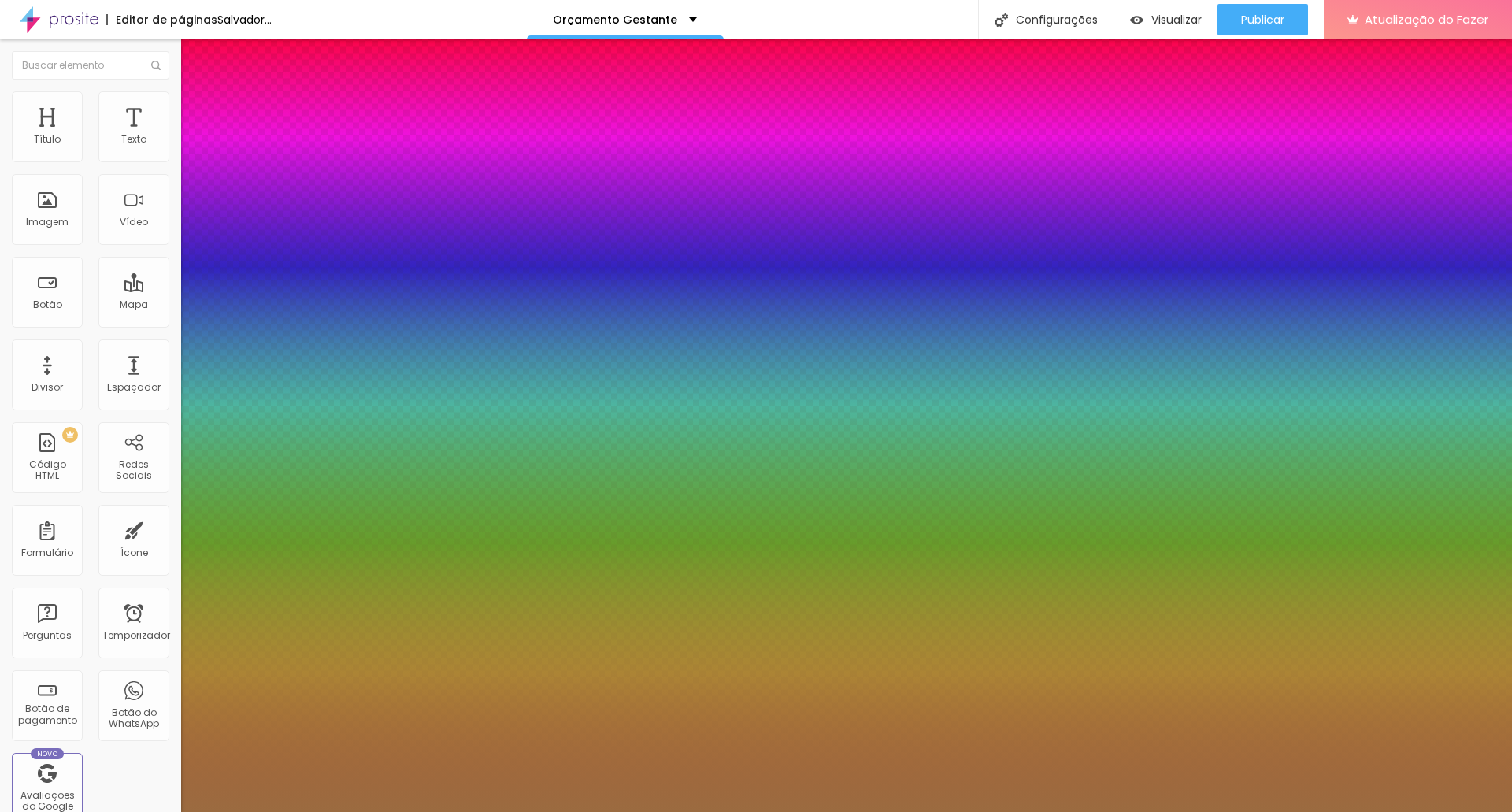
click at [306, 811] on div at bounding box center [756, 812] width 1512 height 0
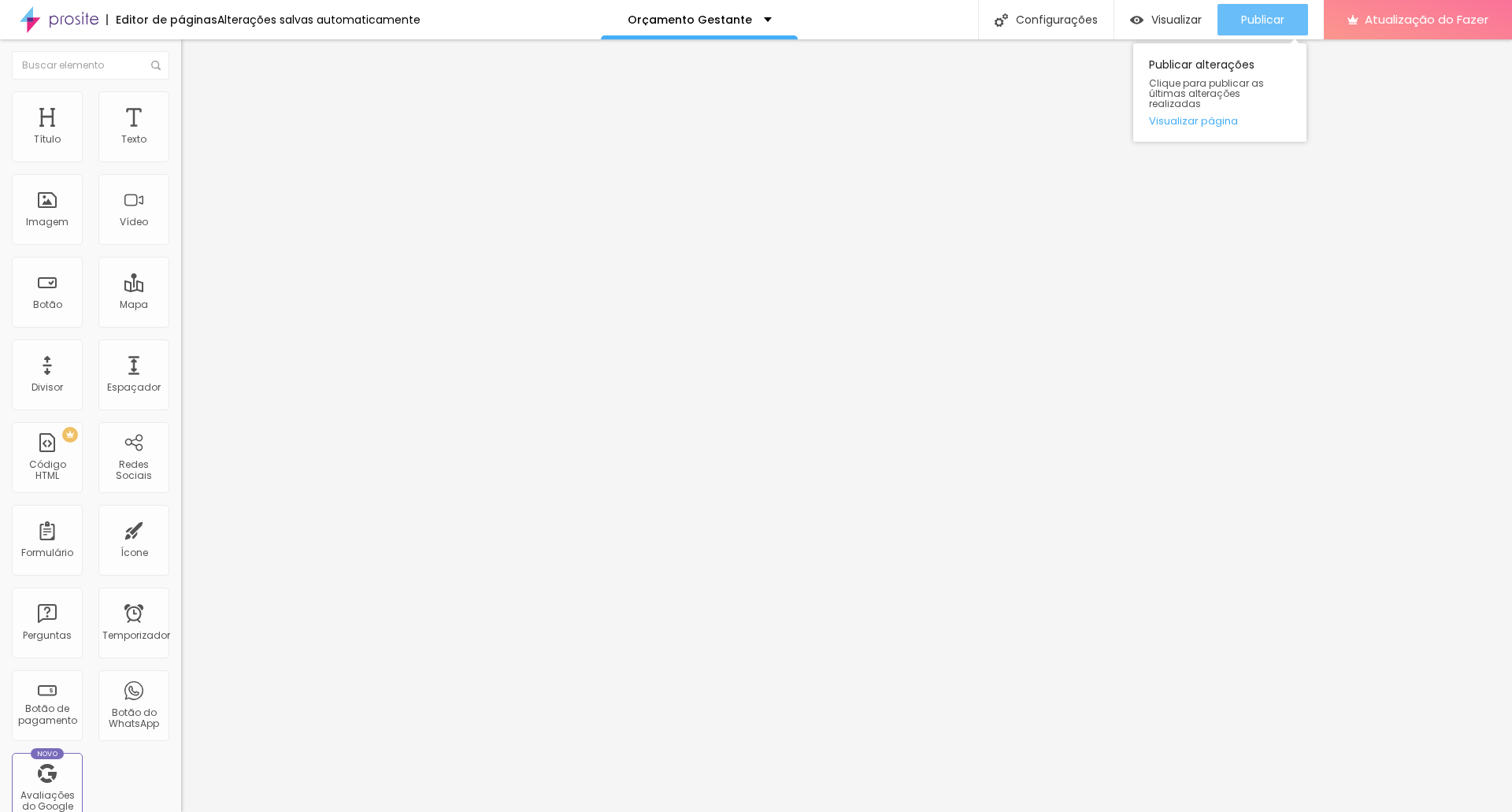
click at [1269, 25] on font "Publicar" at bounding box center [1263, 20] width 44 height 16
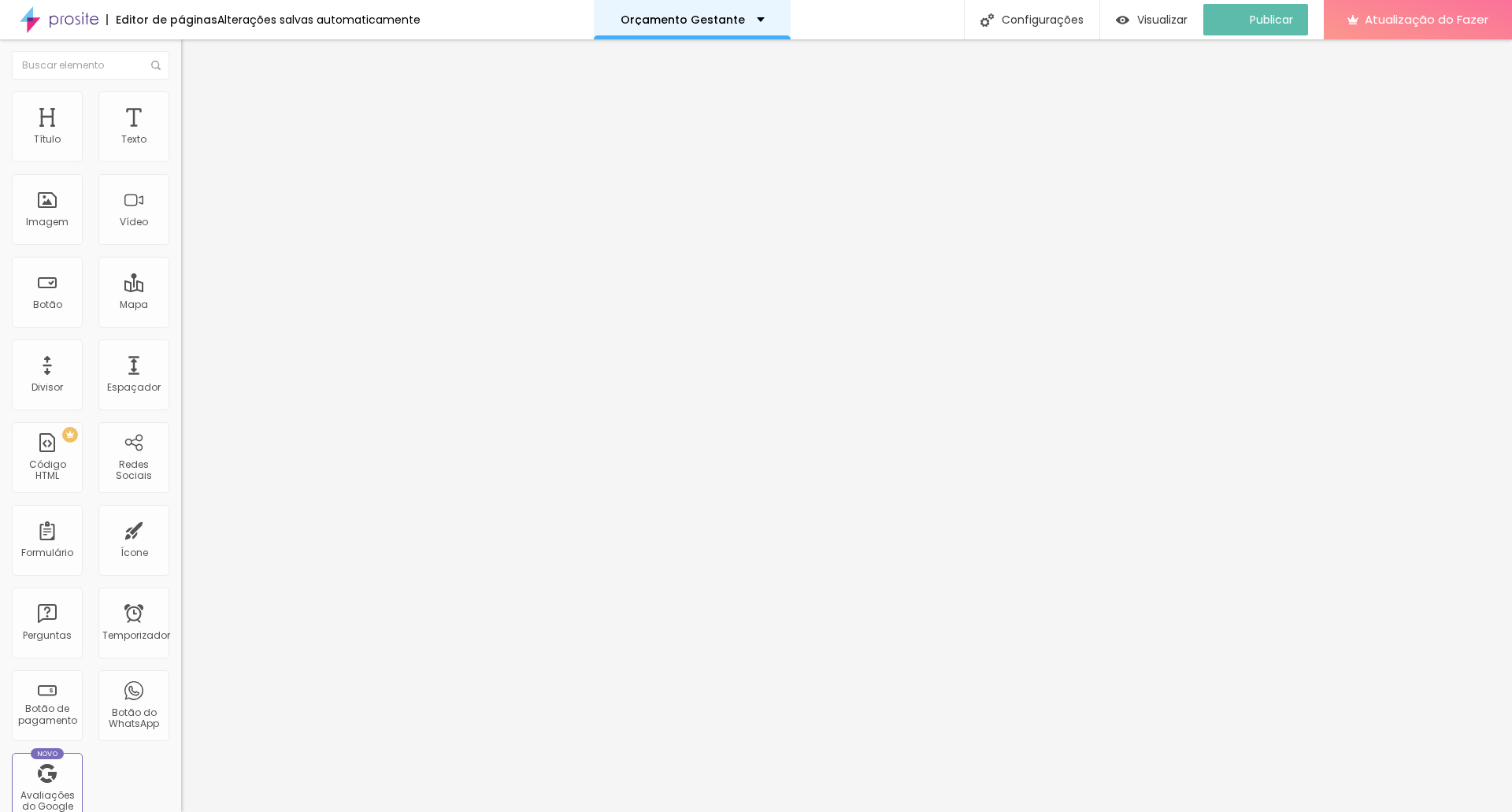
click at [751, 24] on div "Orçamento Gestante" at bounding box center [692, 19] width 144 height 11
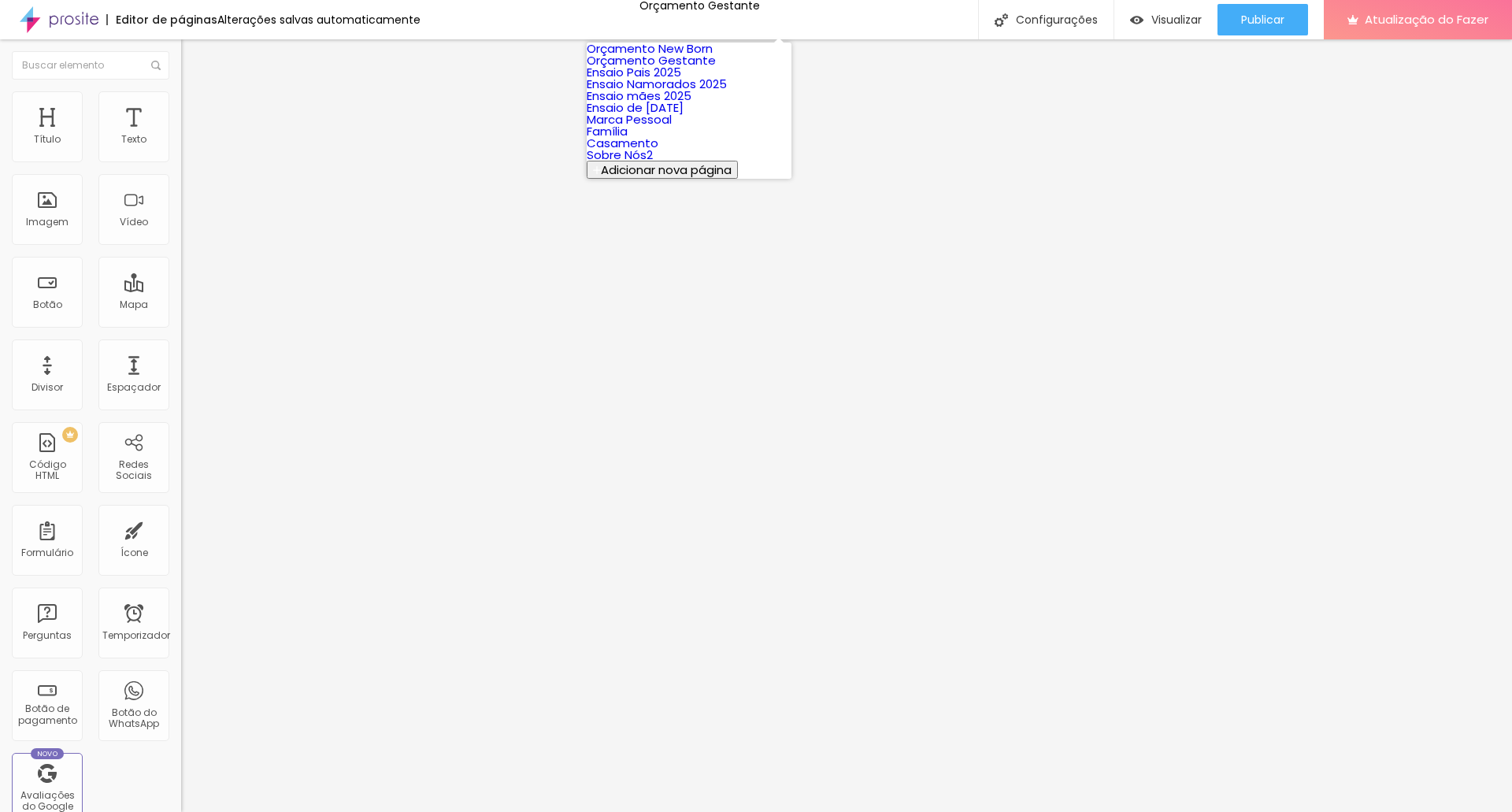
click at [712, 57] on link "Orçamento New Born" at bounding box center [649, 48] width 126 height 17
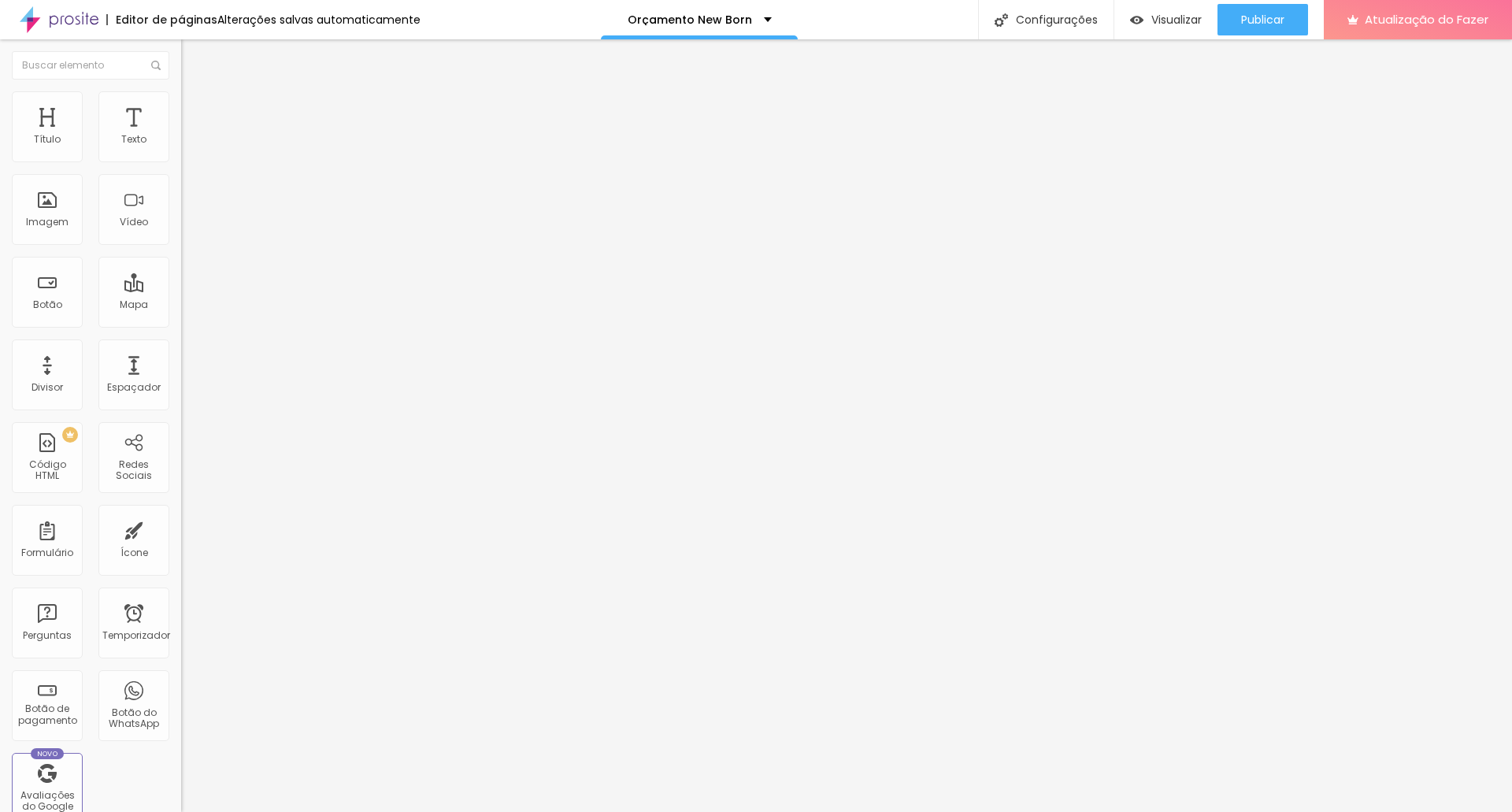
click at [190, 136] on font "Trocar imagem" at bounding box center [228, 128] width 76 height 13
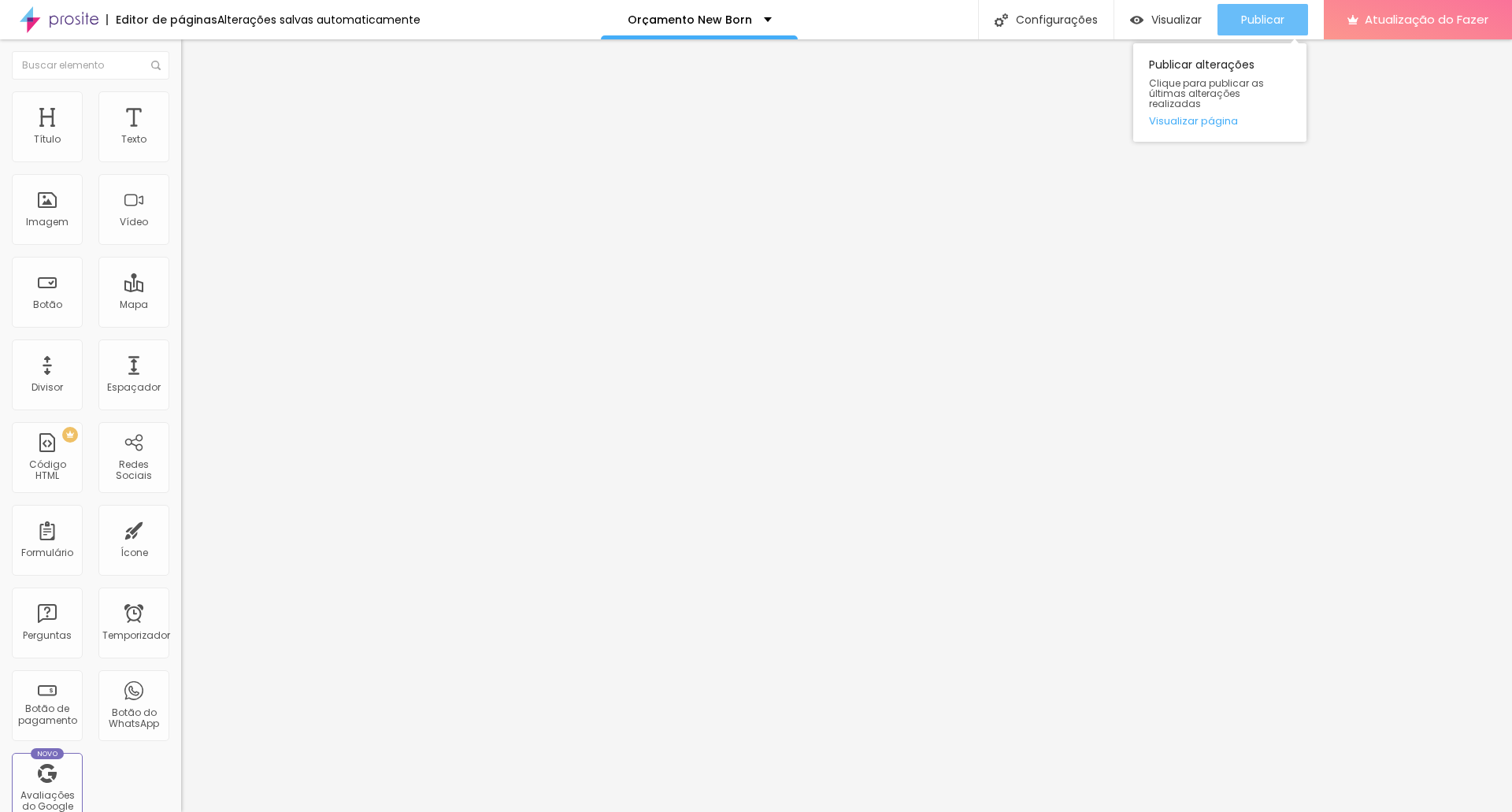
click at [1254, 20] on font "Publicar" at bounding box center [1263, 20] width 44 height 16
click at [182, 750] on input "1.3" at bounding box center [215, 758] width 67 height 17
type input "1.7"
click at [1258, 17] on font "Publicar" at bounding box center [1263, 20] width 44 height 16
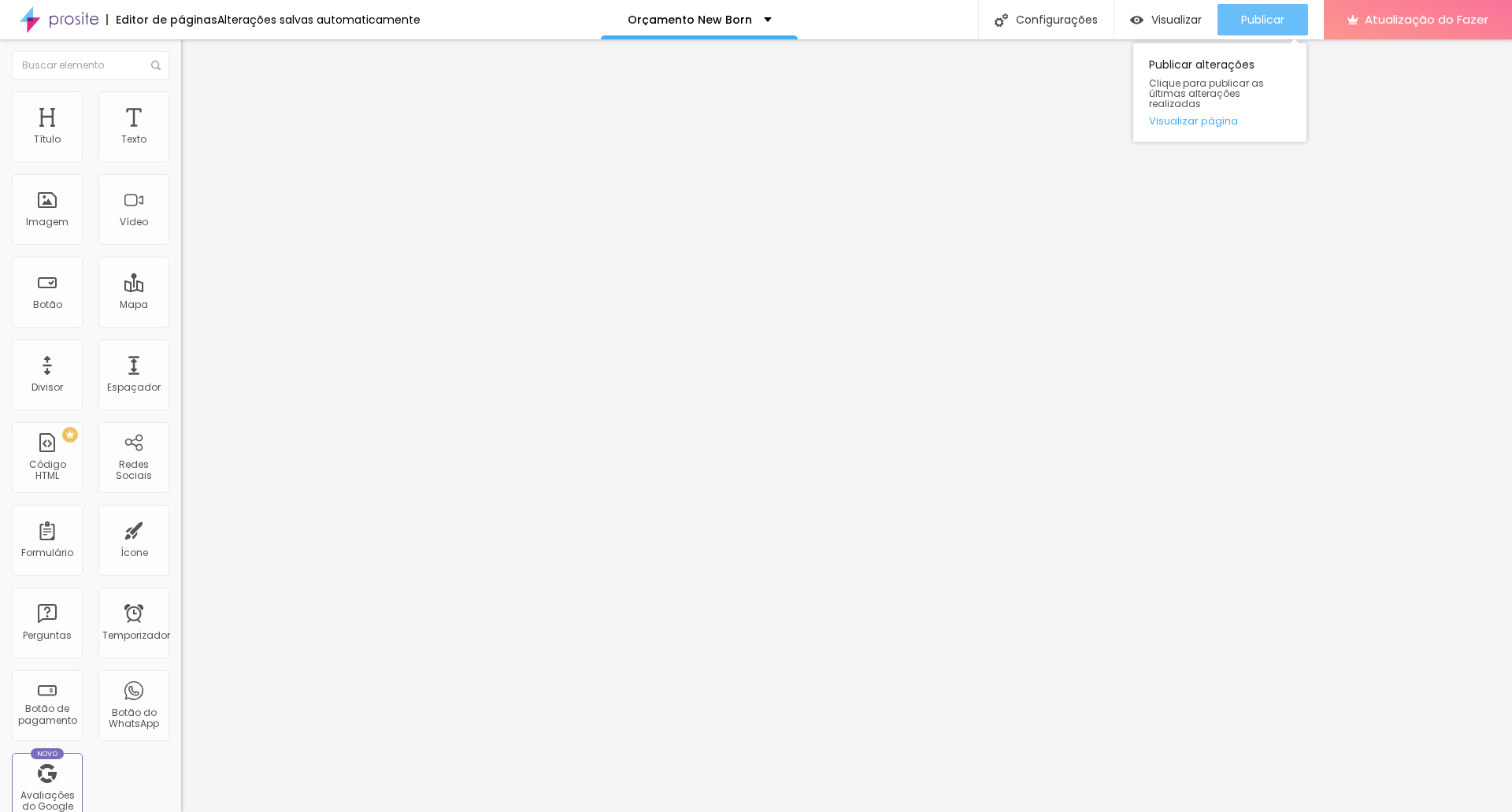
click at [1266, 26] on font "Publicar" at bounding box center [1263, 20] width 44 height 16
click at [182, 750] on input "1.3" at bounding box center [215, 758] width 67 height 17
type input "1.7"
click at [1254, 14] on font "Publicar" at bounding box center [1263, 20] width 44 height 16
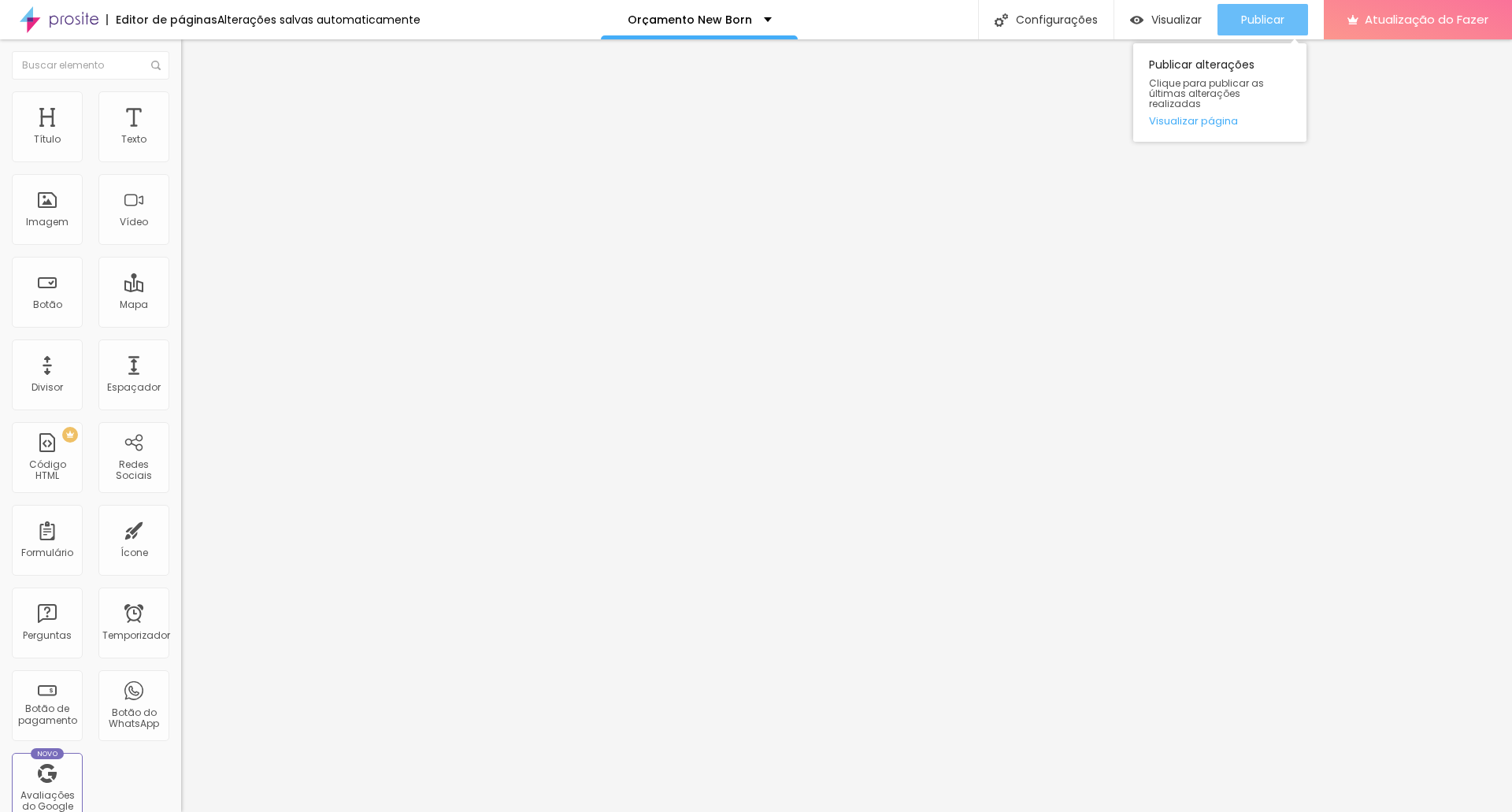
click at [1271, 19] on font "Publicar" at bounding box center [1263, 20] width 44 height 16
click at [188, 147] on icon "button" at bounding box center [192, 142] width 10 height 10
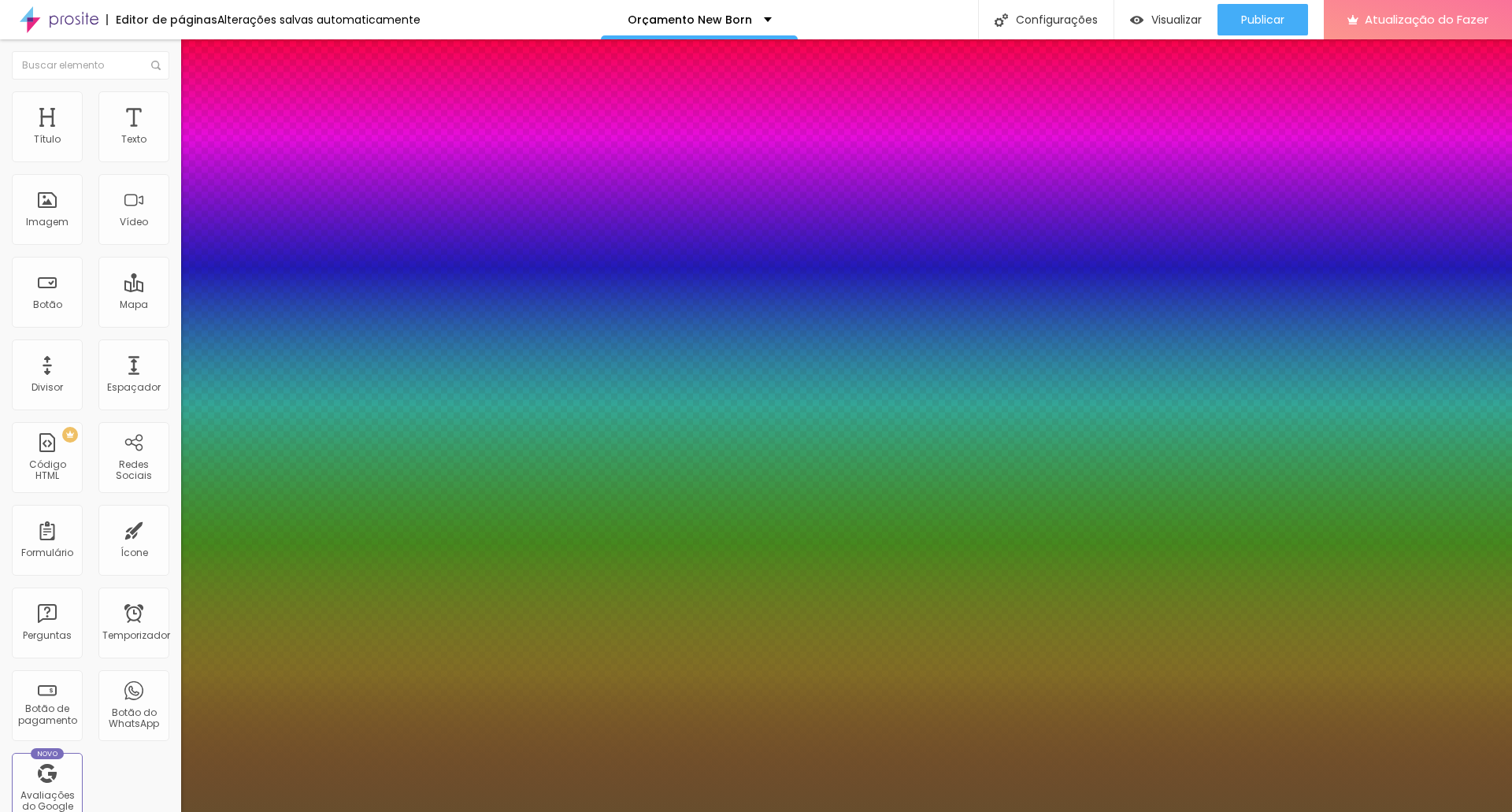
type input "1"
click at [1335, 811] on div at bounding box center [756, 812] width 1512 height 0
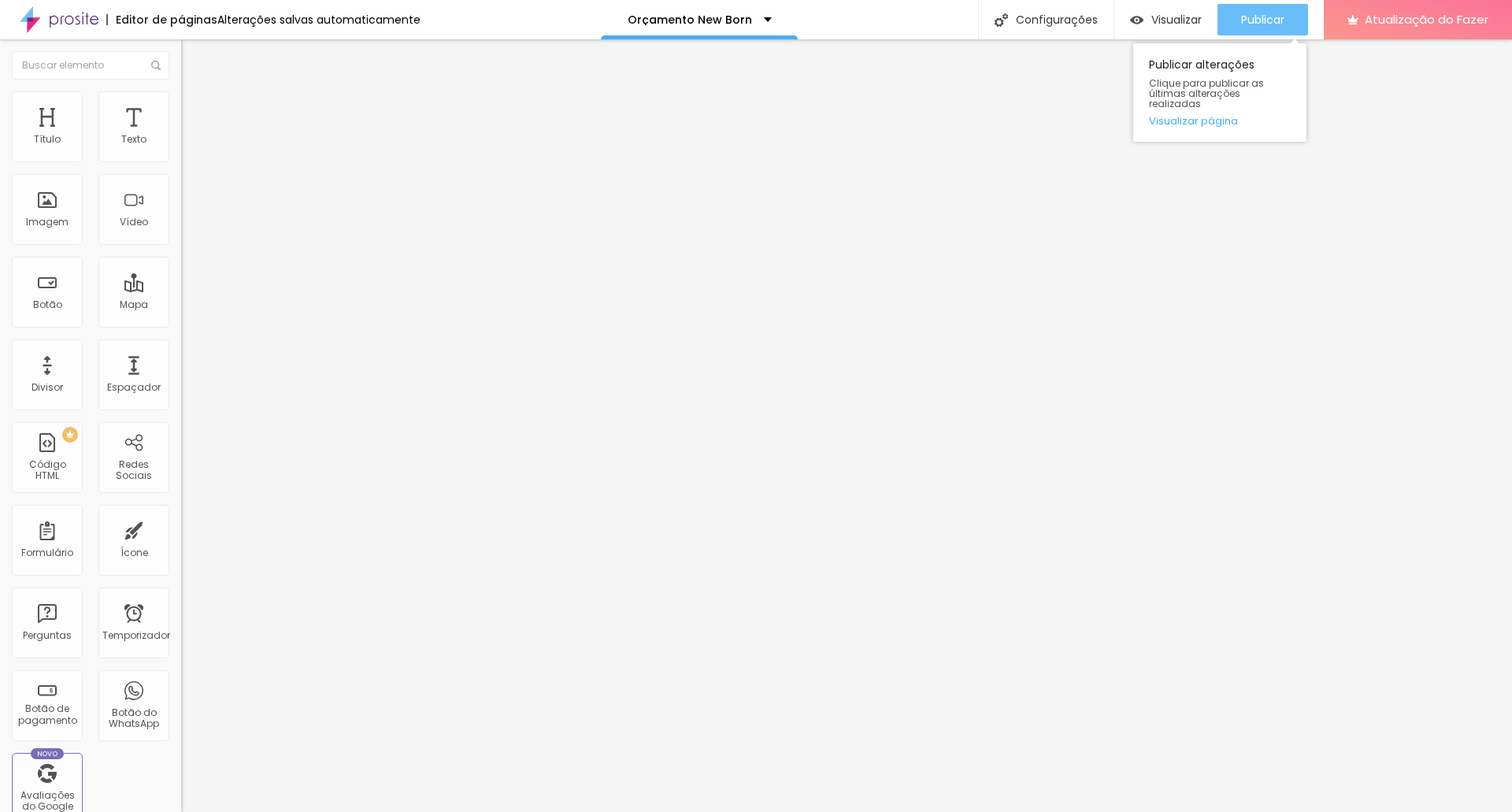
click at [1284, 13] on font "Publicar" at bounding box center [1263, 20] width 44 height 16
click at [190, 136] on font "Trocar imagem" at bounding box center [228, 128] width 76 height 13
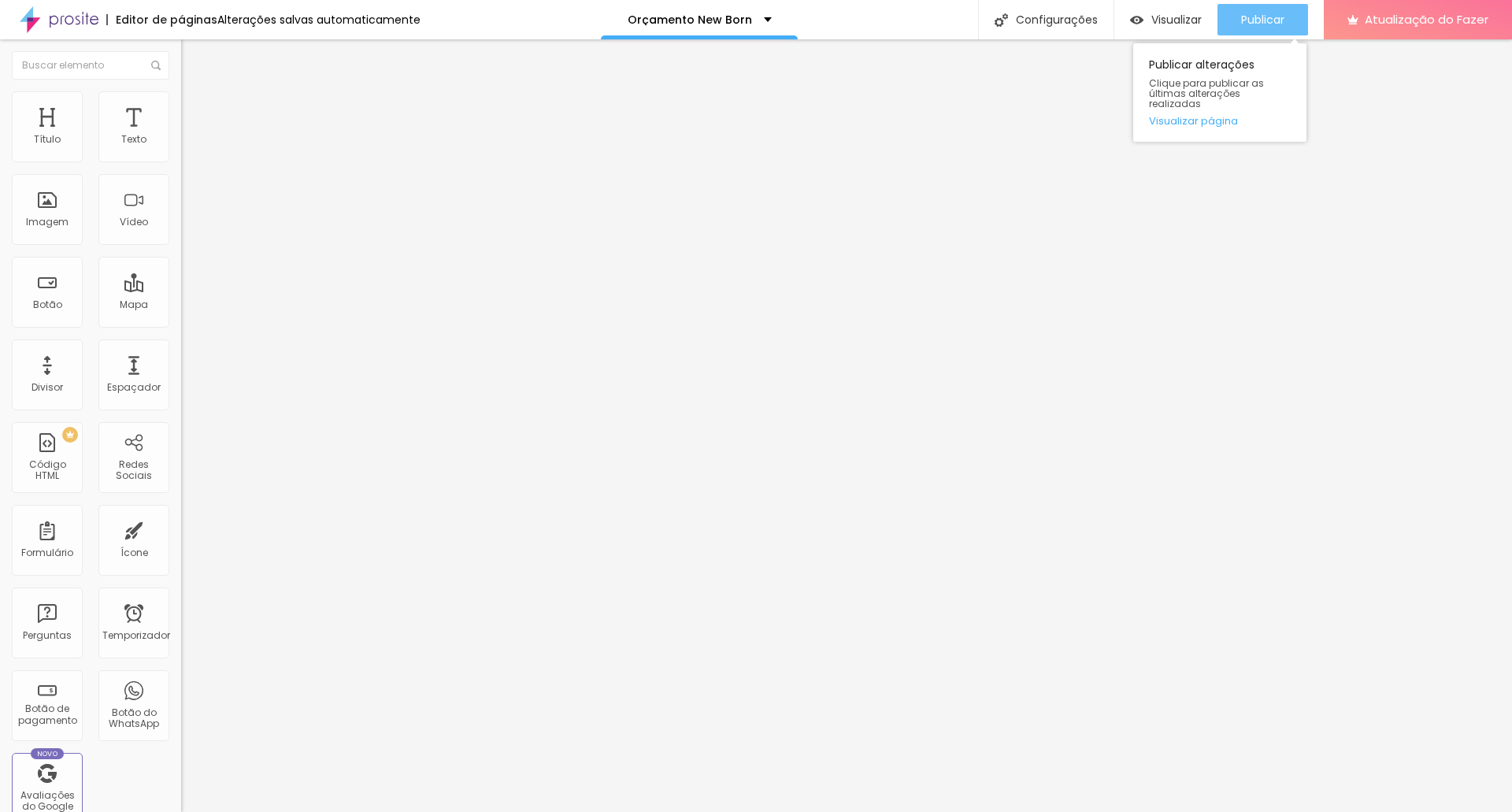
click at [1266, 16] on font "Publicar" at bounding box center [1263, 20] width 44 height 16
click at [190, 136] on font "Trocar imagem" at bounding box center [228, 128] width 76 height 13
click at [1254, 17] on font "Publicar" at bounding box center [1263, 20] width 44 height 16
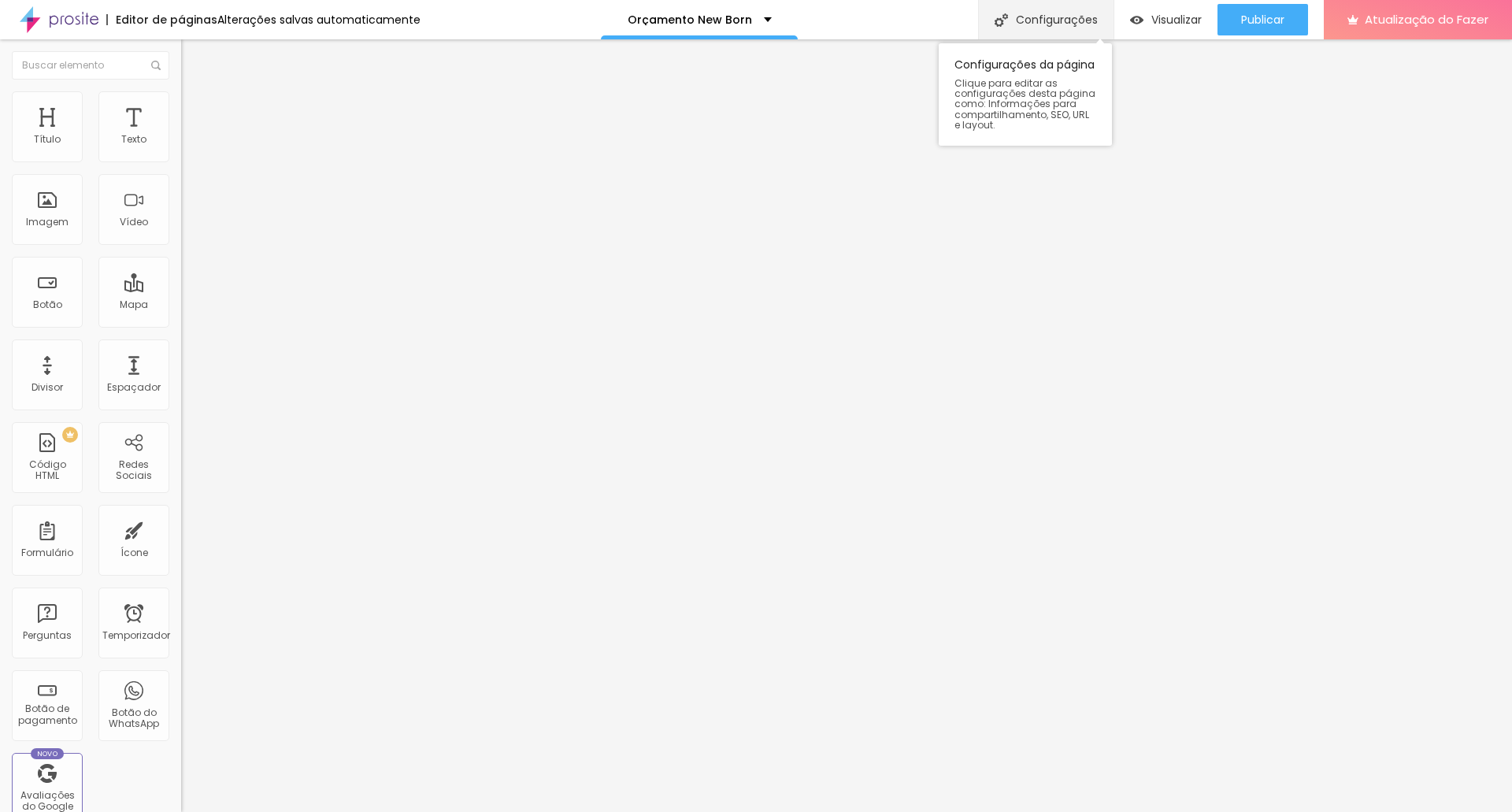
click at [1060, 21] on font "Configurações" at bounding box center [1057, 20] width 82 height 16
click at [1069, 17] on font "Configurações" at bounding box center [1057, 20] width 82 height 16
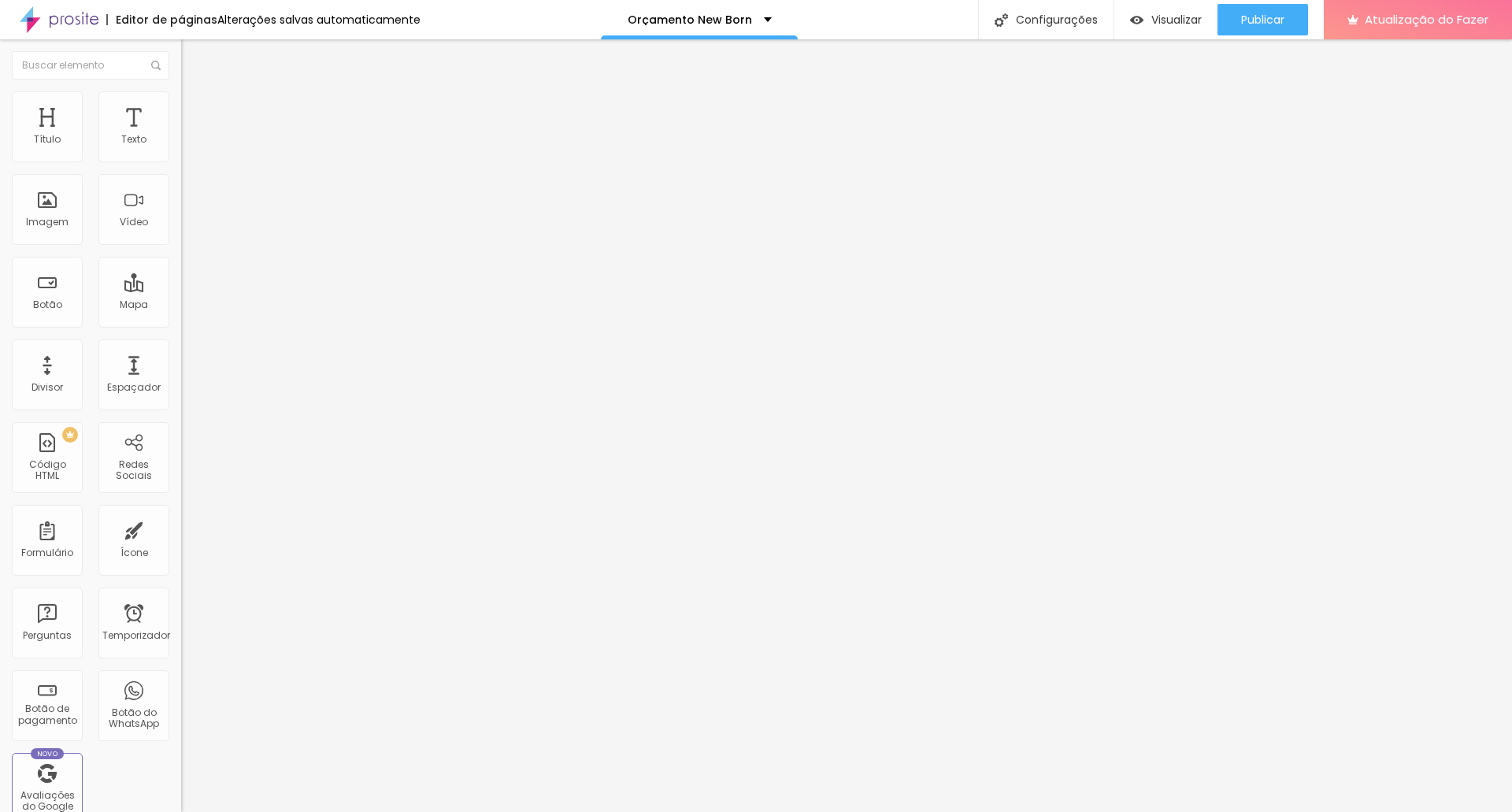
drag, startPoint x: 711, startPoint y: 230, endPoint x: 696, endPoint y: 231, distance: 15.0
type input "Orçamento Newborn"
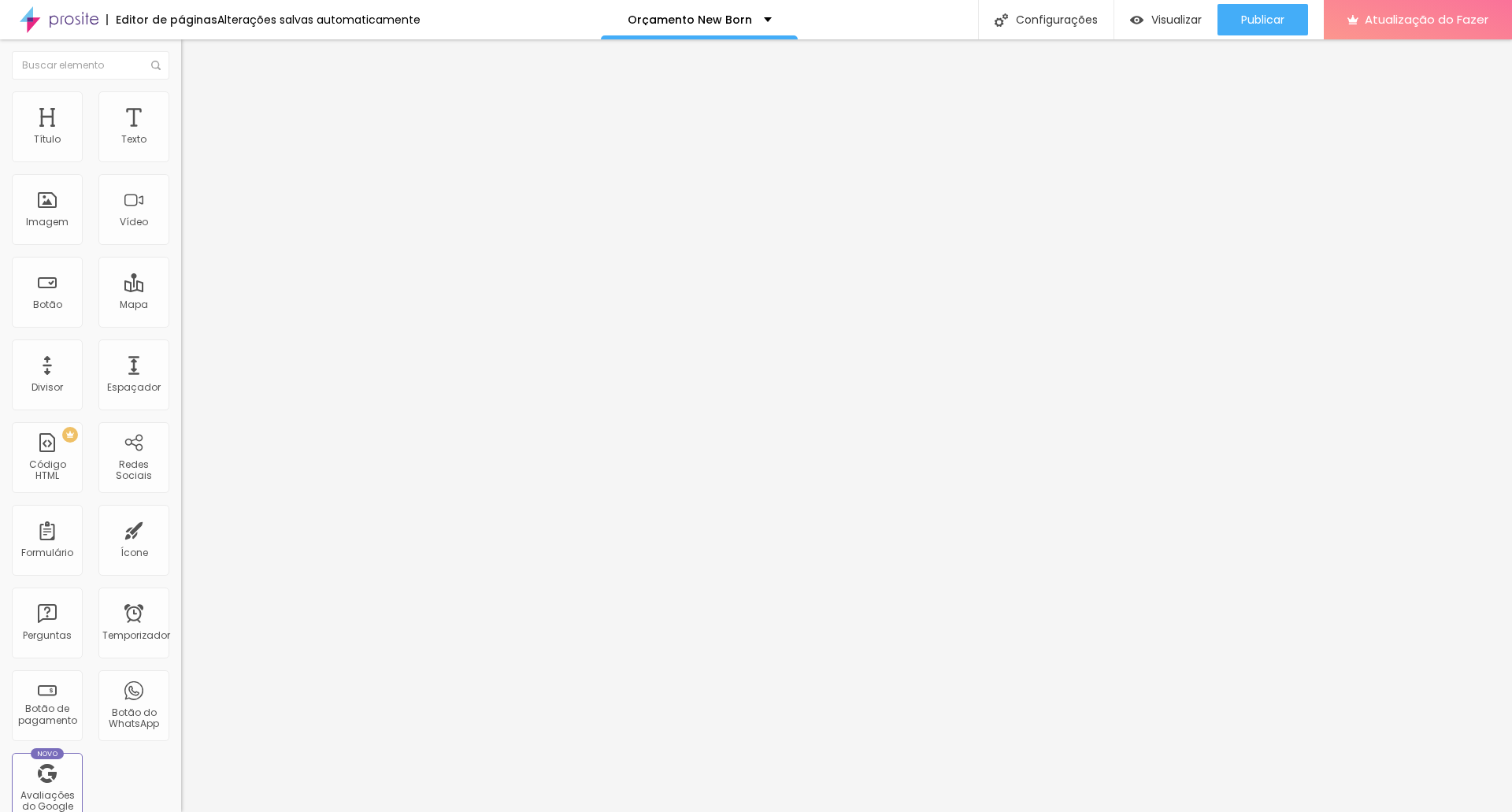
type input "/orcamento-newborn"
drag, startPoint x: 710, startPoint y: 525, endPoint x: 701, endPoint y: 525, distance: 9.0
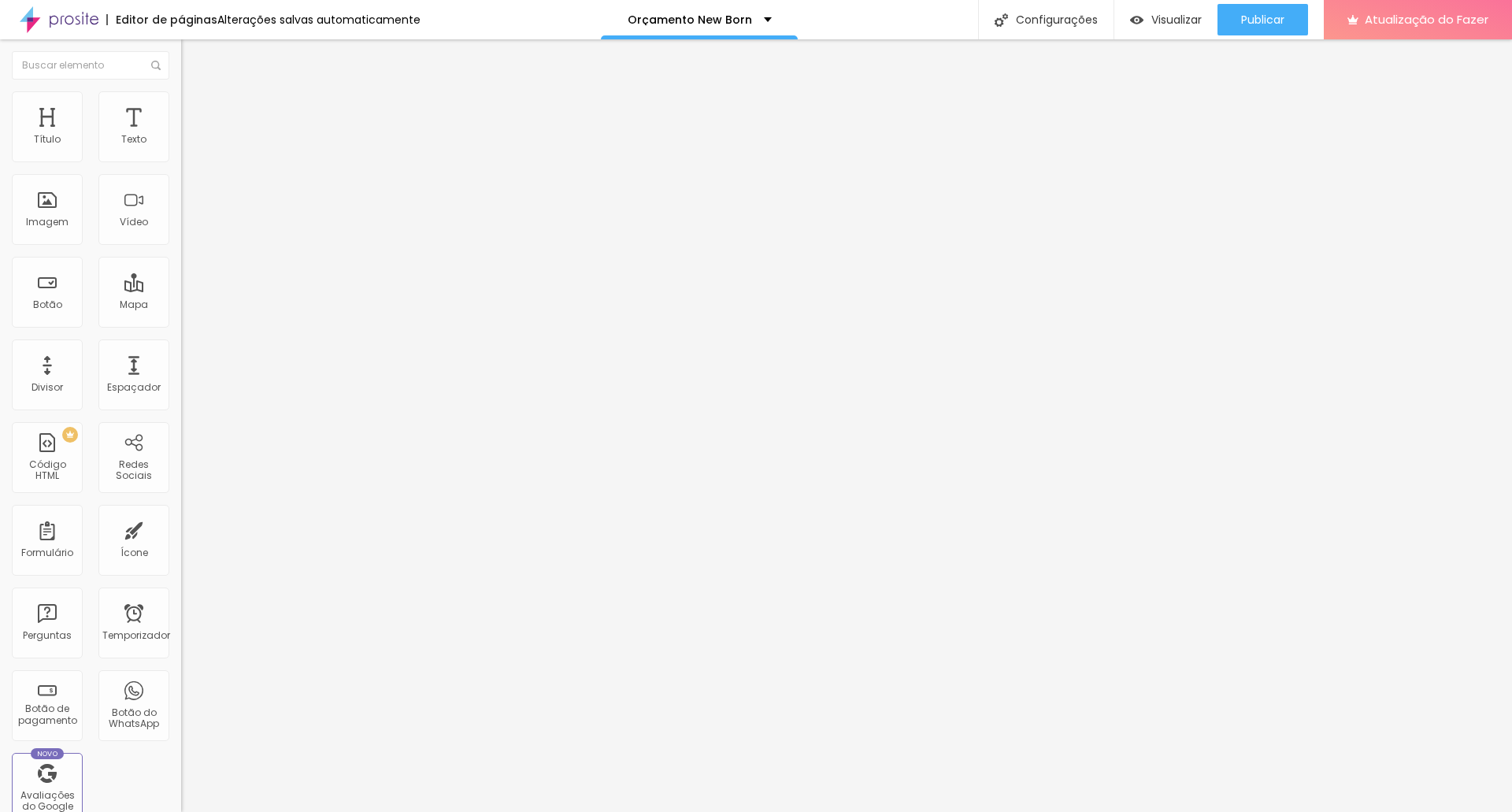
type input "Orçamento Newborn"
drag, startPoint x: 709, startPoint y: 410, endPoint x: 700, endPoint y: 409, distance: 9.1
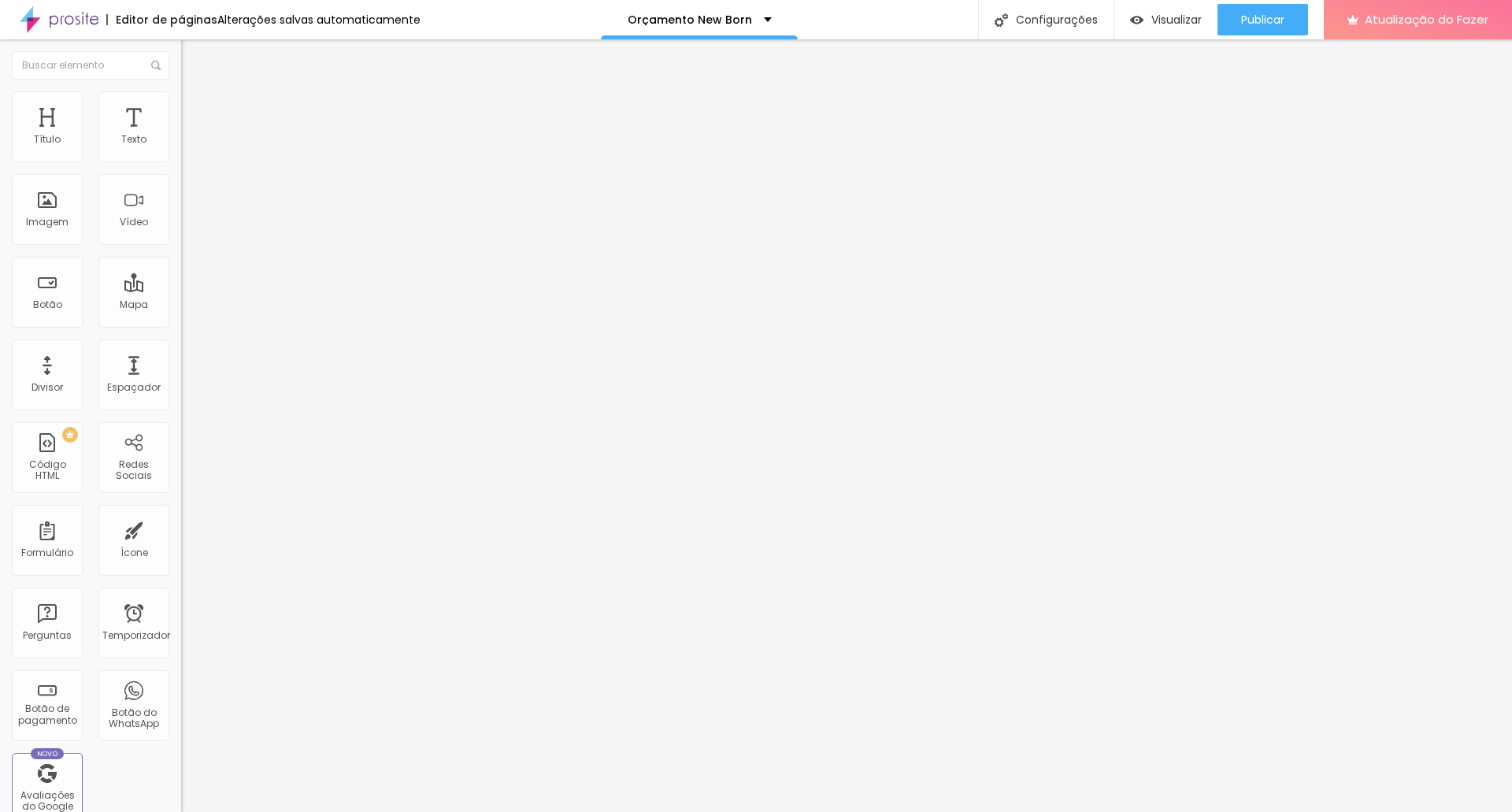
type input "Orçamento Newborn | Vivere Fotografia e Filme"
